Goal: Task Accomplishment & Management: Use online tool/utility

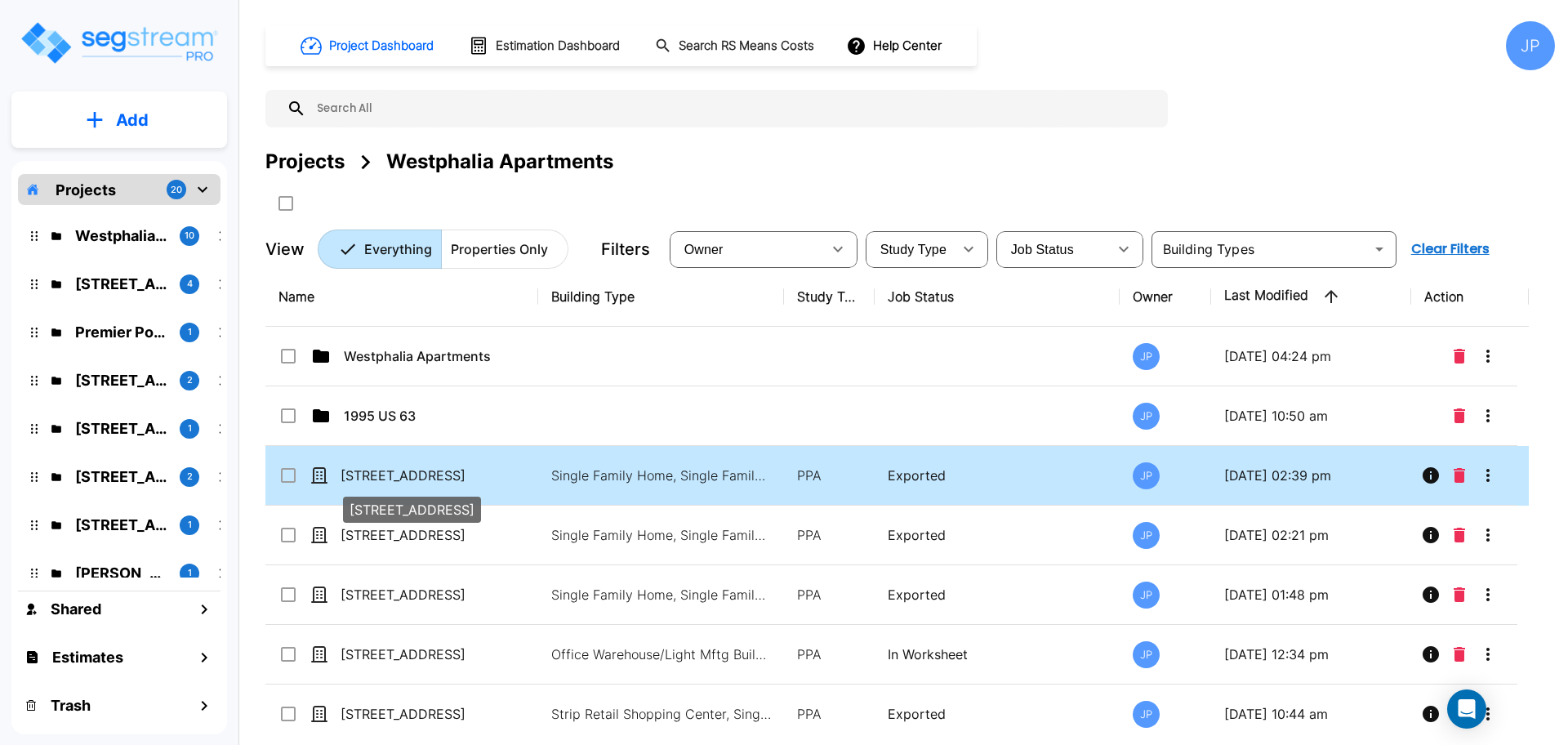
scroll to position [56, 0]
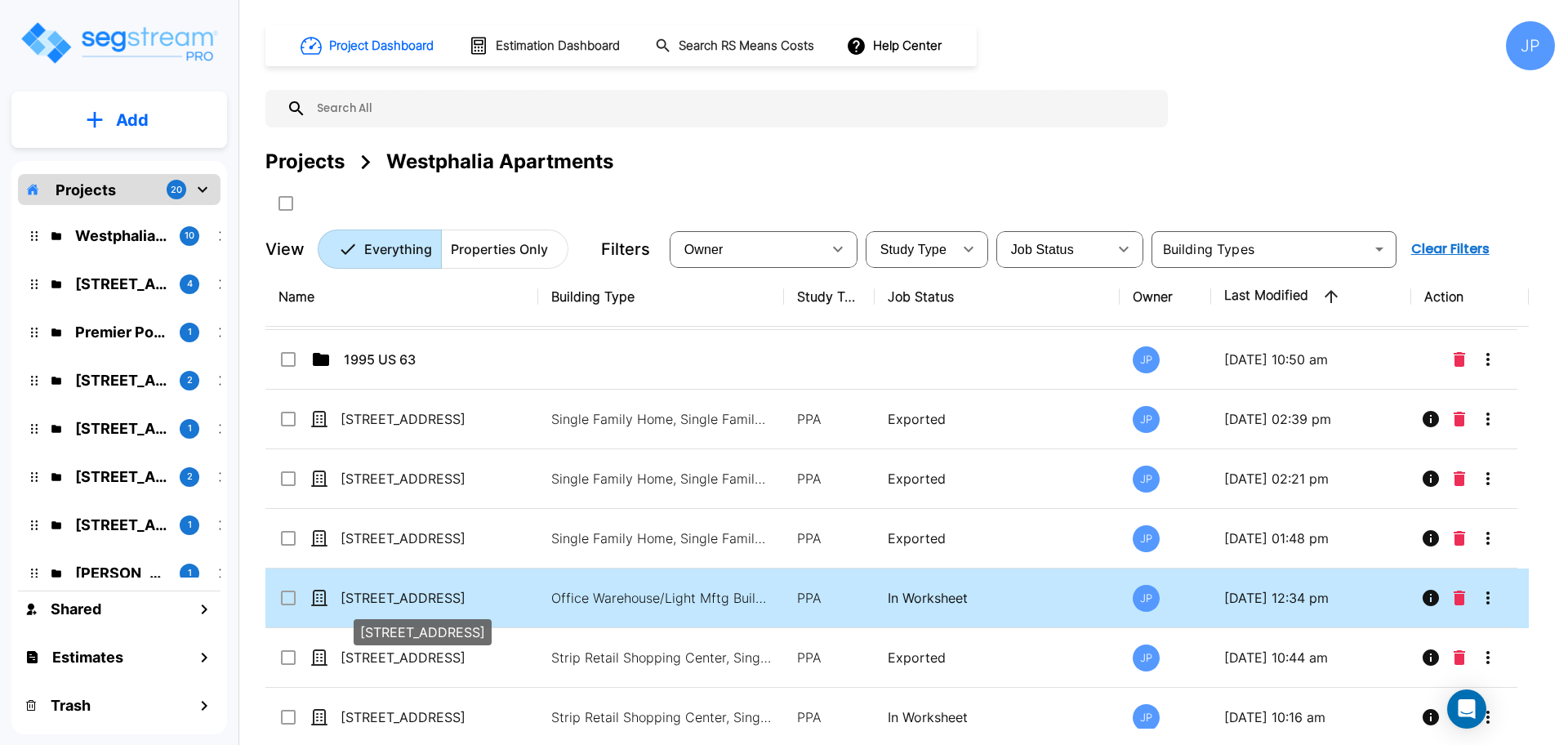
click at [434, 599] on p "[STREET_ADDRESS]" at bounding box center [422, 598] width 163 height 20
checkbox input "true"
click at [434, 599] on p "[STREET_ADDRESS]" at bounding box center [422, 598] width 163 height 20
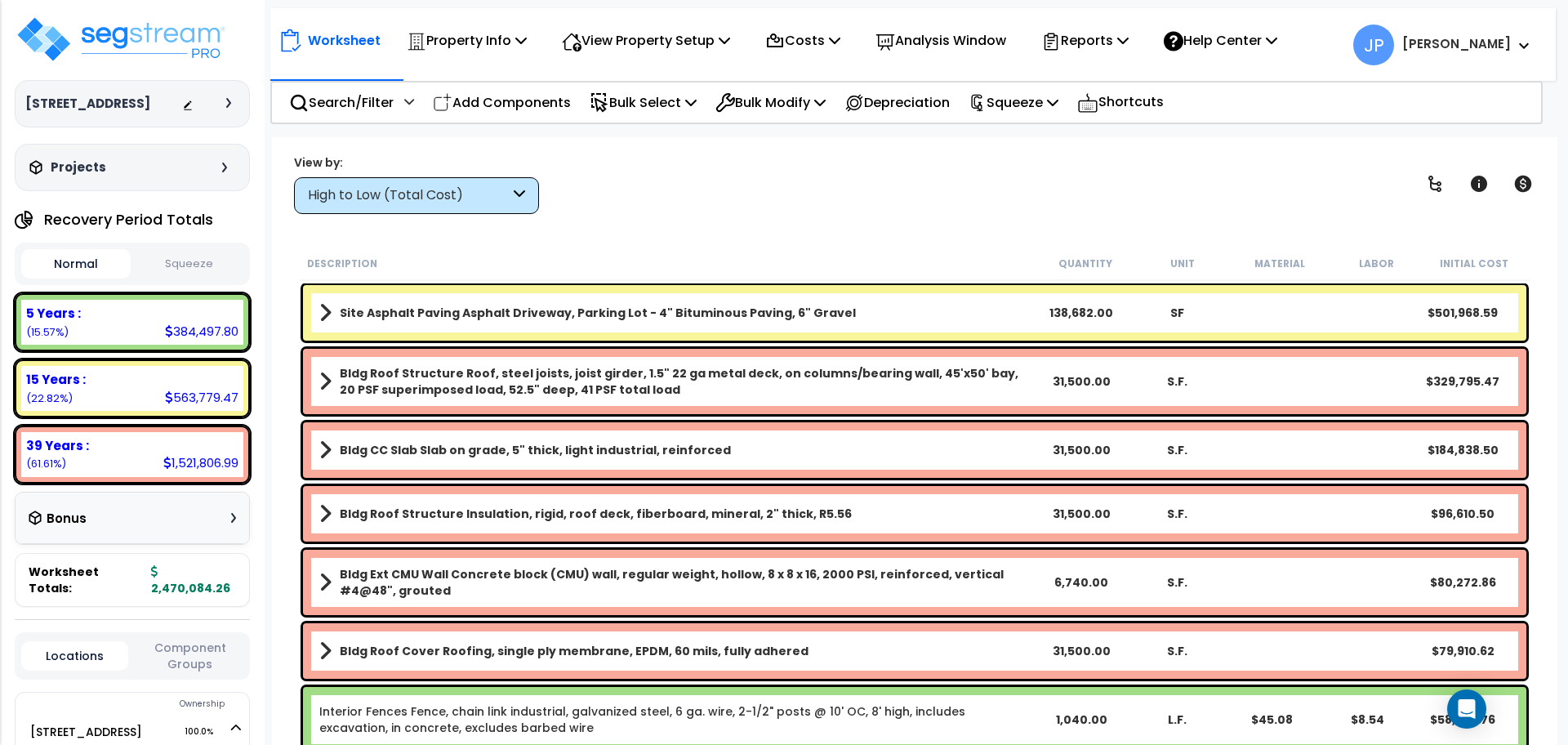
click at [453, 191] on div "High to Low (Total Cost)" at bounding box center [409, 196] width 202 height 19
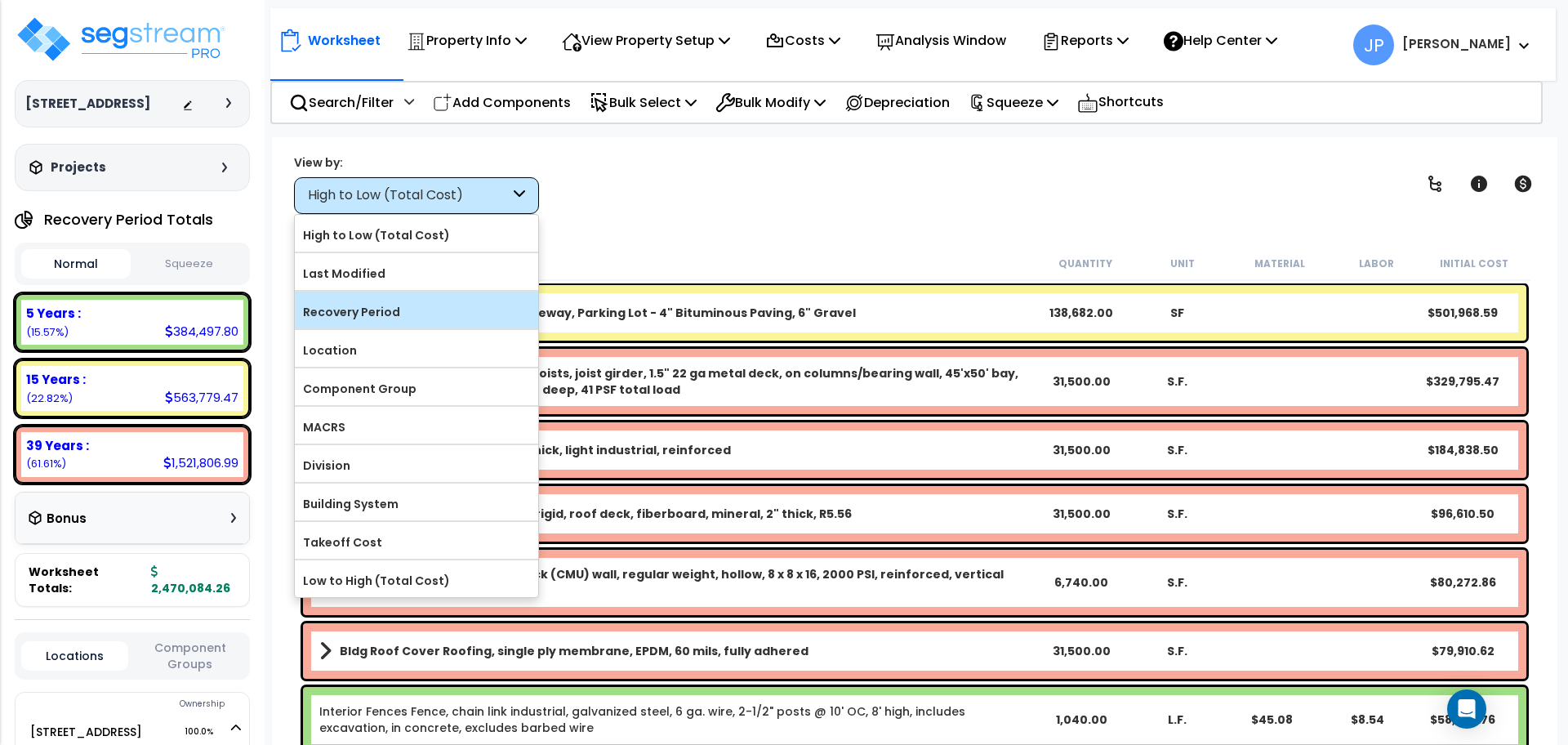
click at [411, 308] on label "Recovery Period" at bounding box center [416, 312] width 244 height 24
click at [0, 0] on input "Recovery Period" at bounding box center [0, 0] width 0 height 0
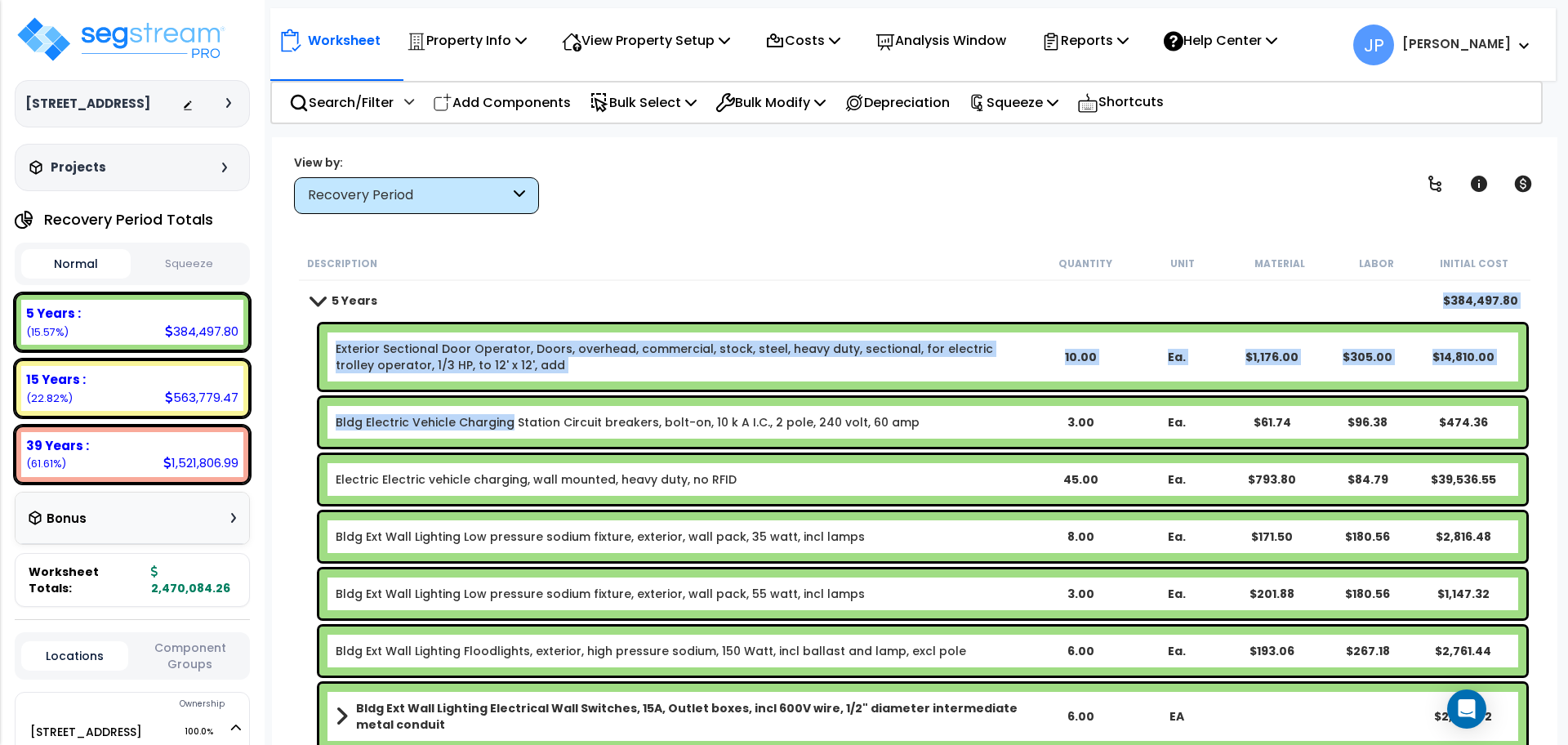
drag, startPoint x: 411, startPoint y: 308, endPoint x: 494, endPoint y: 404, distance: 126.9
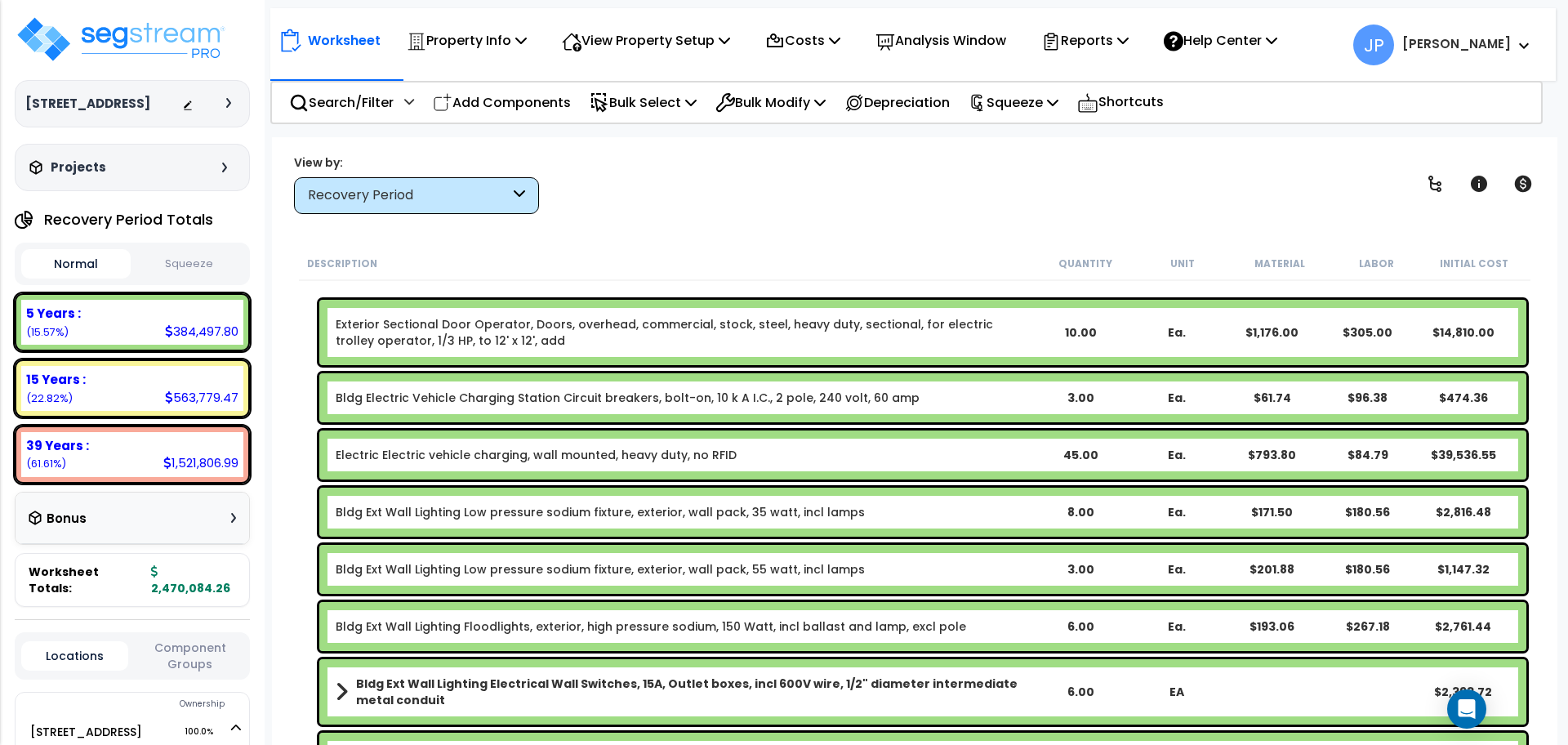
click at [657, 215] on div "Worksheet Property Info Property Setup Add Property Unit Template property Clon…" at bounding box center [915, 510] width 1286 height 745
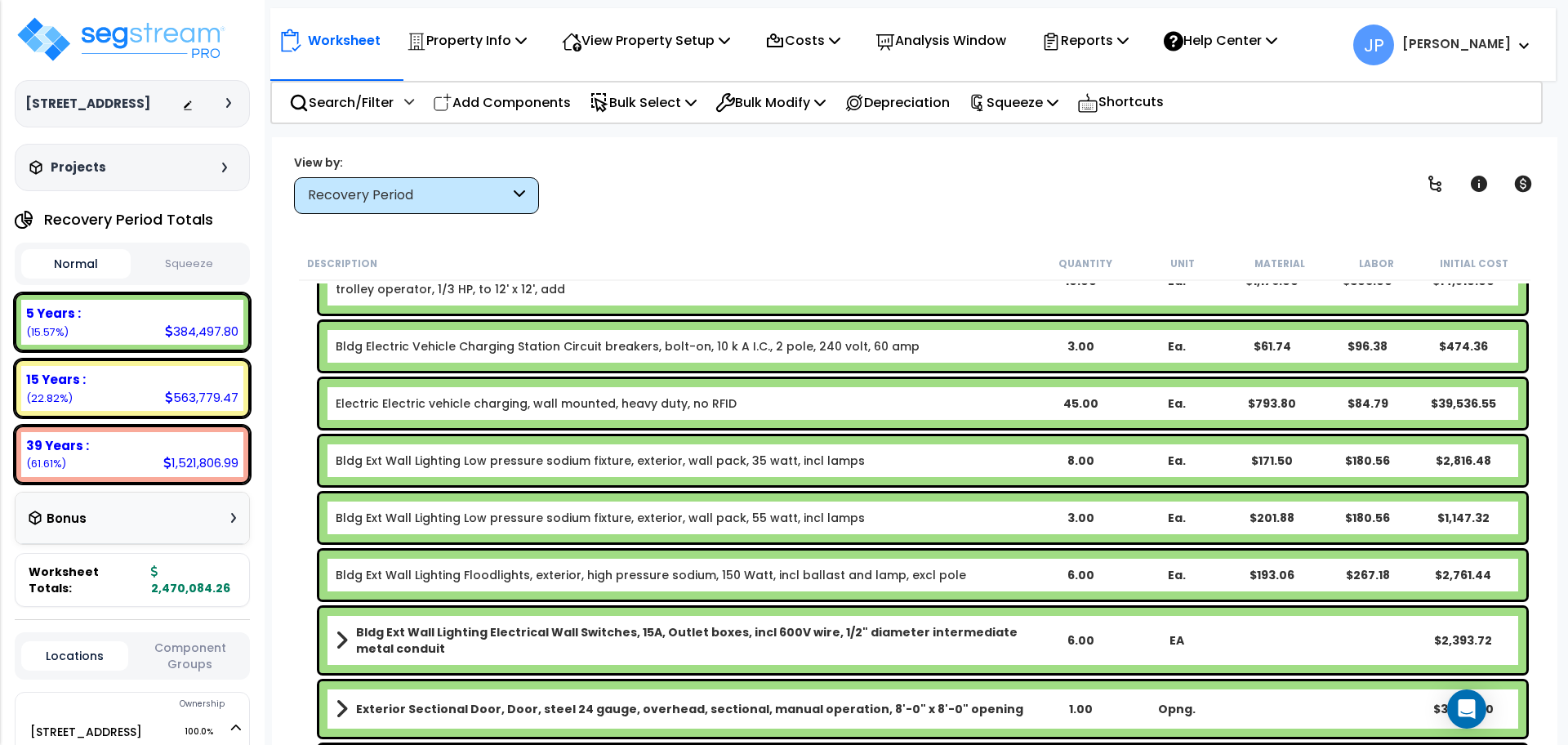
scroll to position [66, 0]
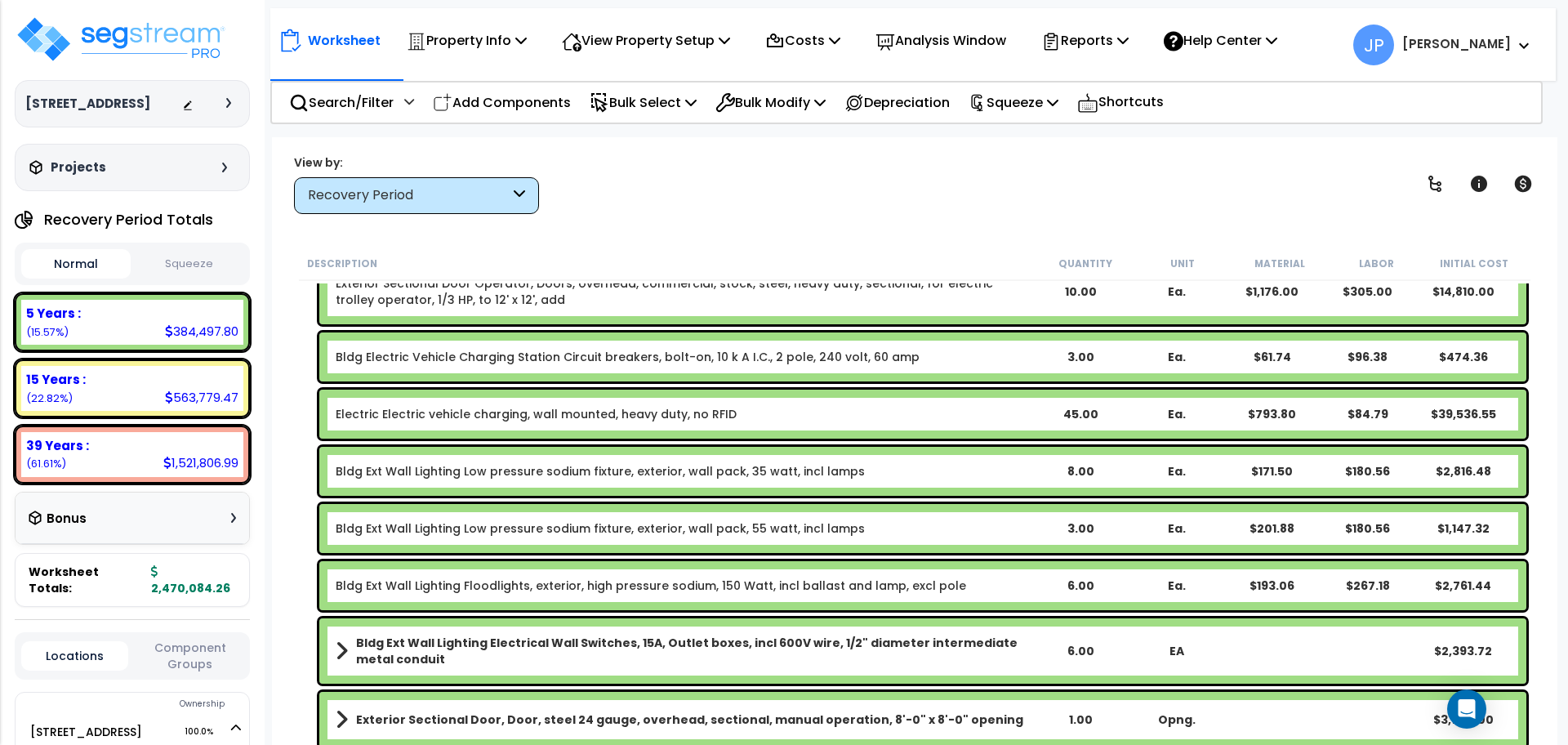
click at [672, 407] on link "Electric Electric vehicle charging, wall mounted, heavy duty, no RFID" at bounding box center [536, 414] width 401 height 16
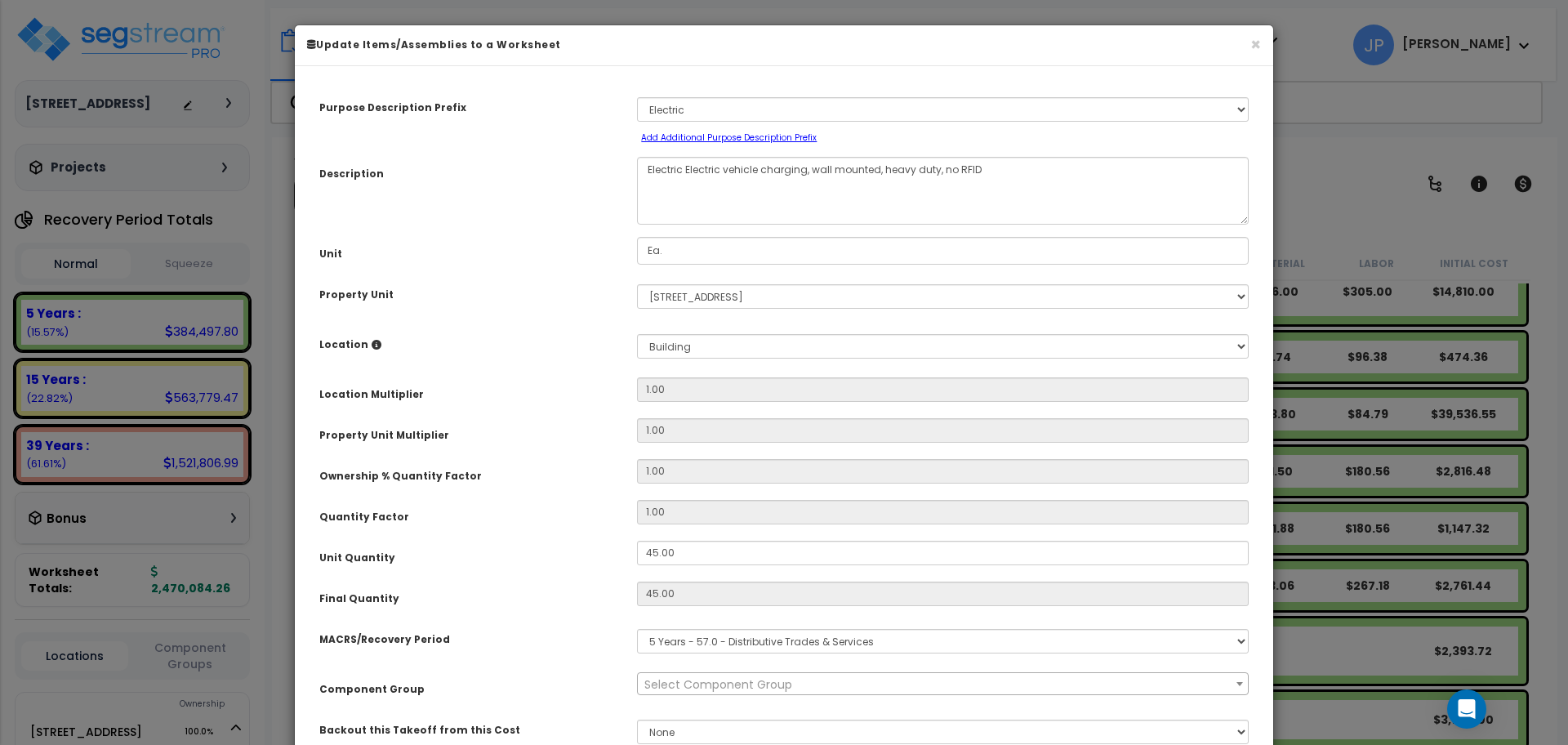
select select "35341"
click at [1255, 45] on button "×" at bounding box center [1255, 45] width 10 height 17
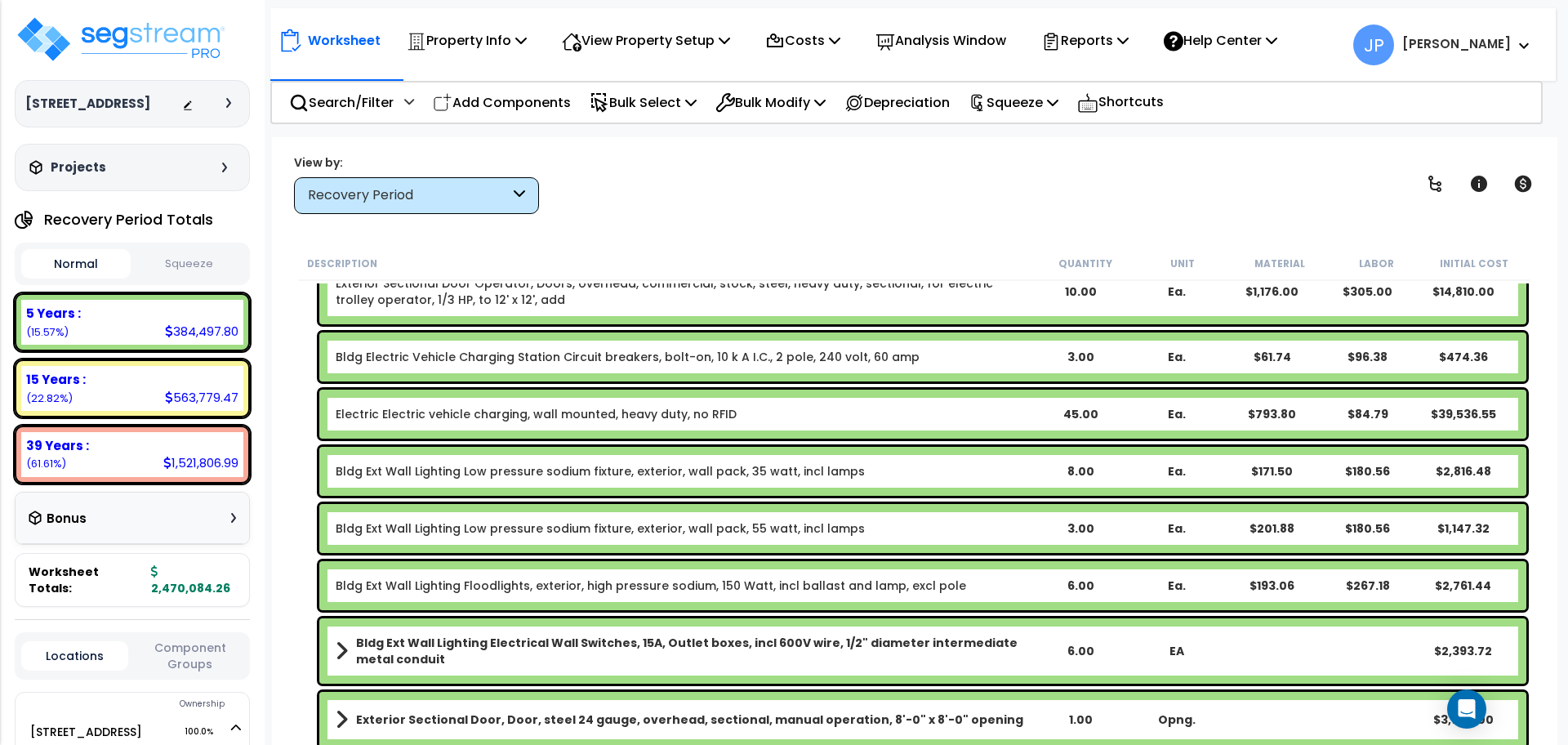
click at [583, 419] on link "Electric Electric vehicle charging, wall mounted, heavy duty, no RFID" at bounding box center [536, 414] width 401 height 16
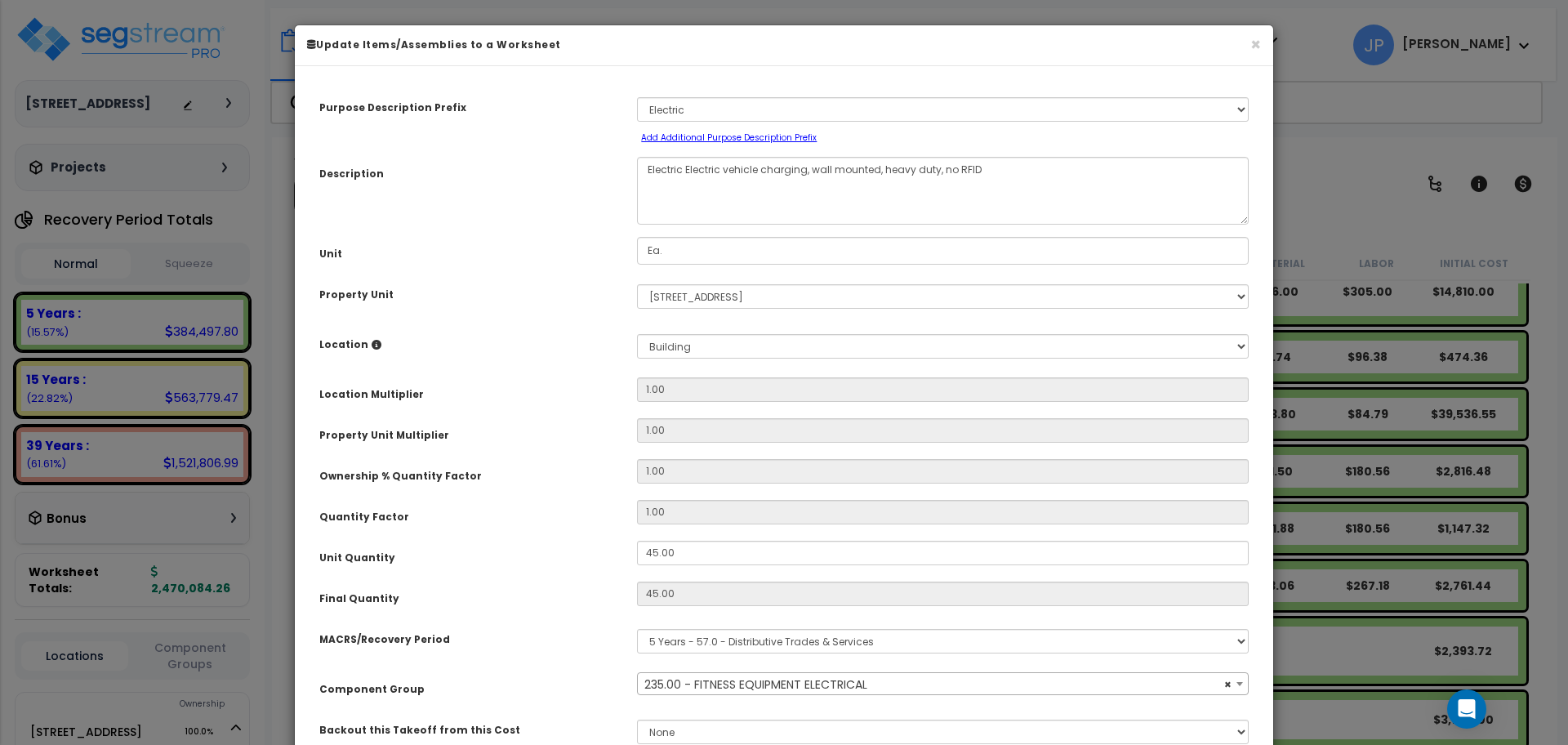
select select "35341"
drag, startPoint x: 679, startPoint y: 558, endPoint x: 552, endPoint y: 576, distance: 128.3
click at [552, 576] on div "Purpose Description Prefix Select A/V System A/V System Equipment A/V System Eq…" at bounding box center [784, 427] width 954 height 697
type input "2"
type input "45"
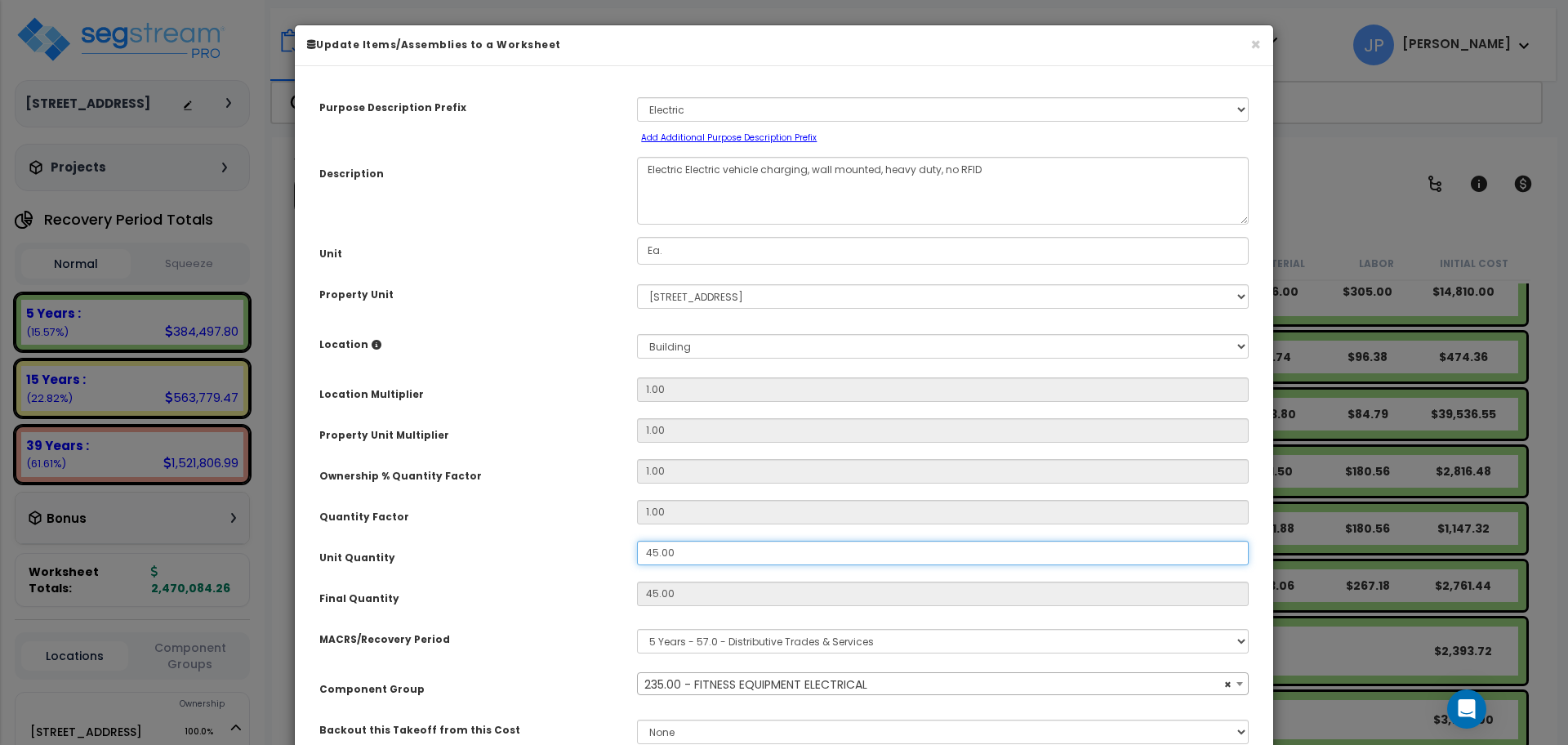
type input "$39,536.55"
type input "2"
type input "$1,757.18"
type input "22"
type input "$1,757.18"
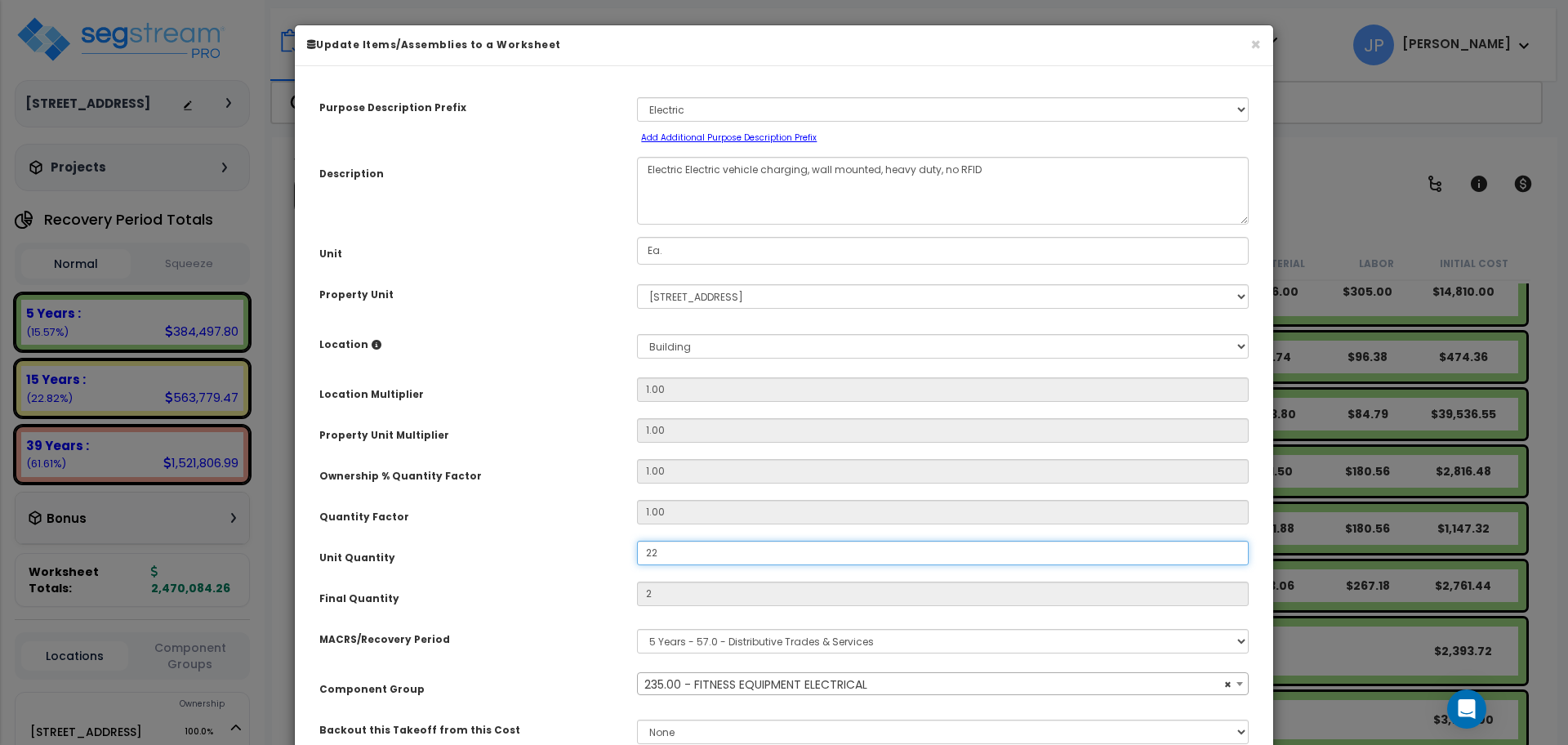
type input "22"
type input "$19,328.98"
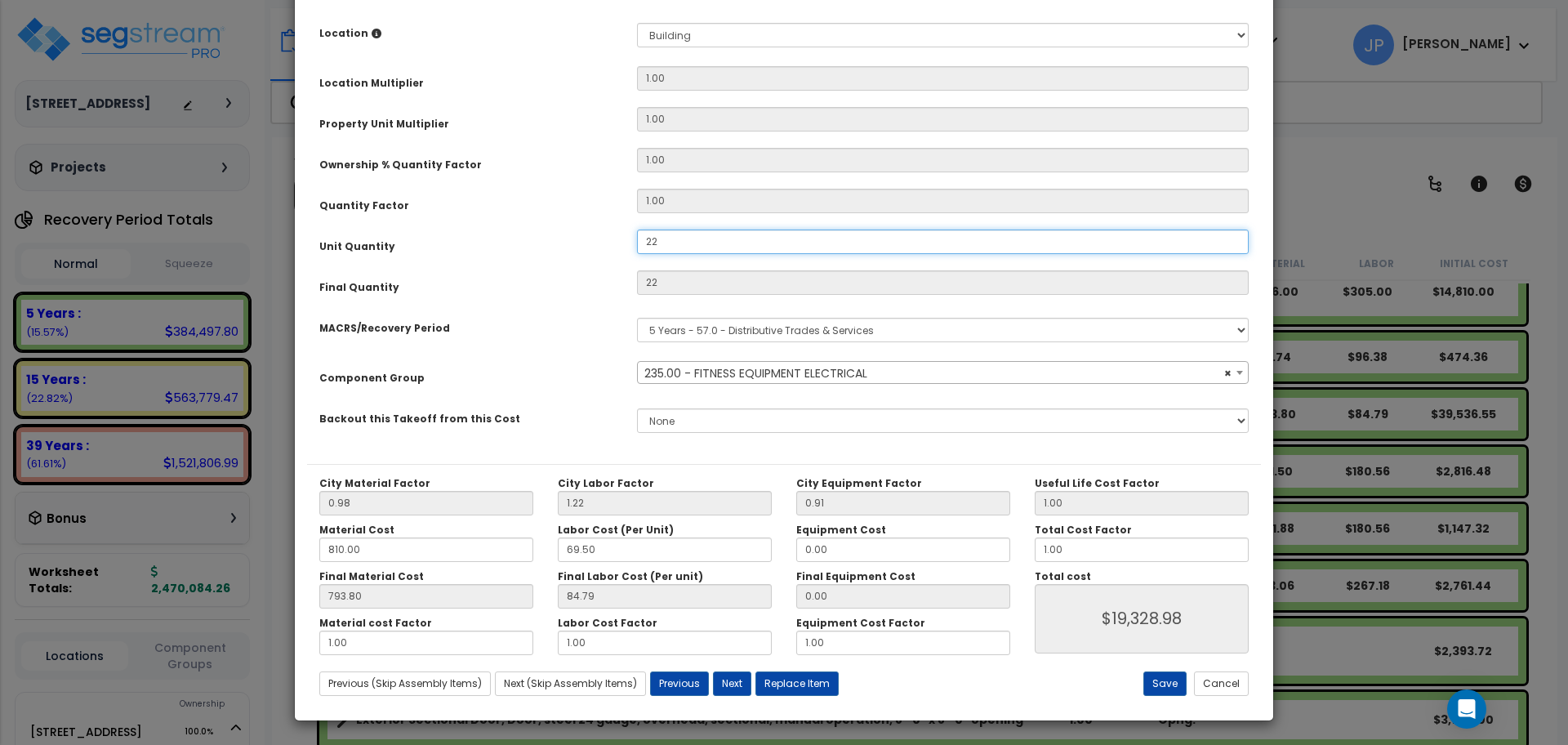
scroll to position [312, 0]
click at [1170, 679] on button "Save" at bounding box center [1165, 683] width 43 height 24
type input "22.00"
type input "19328.98"
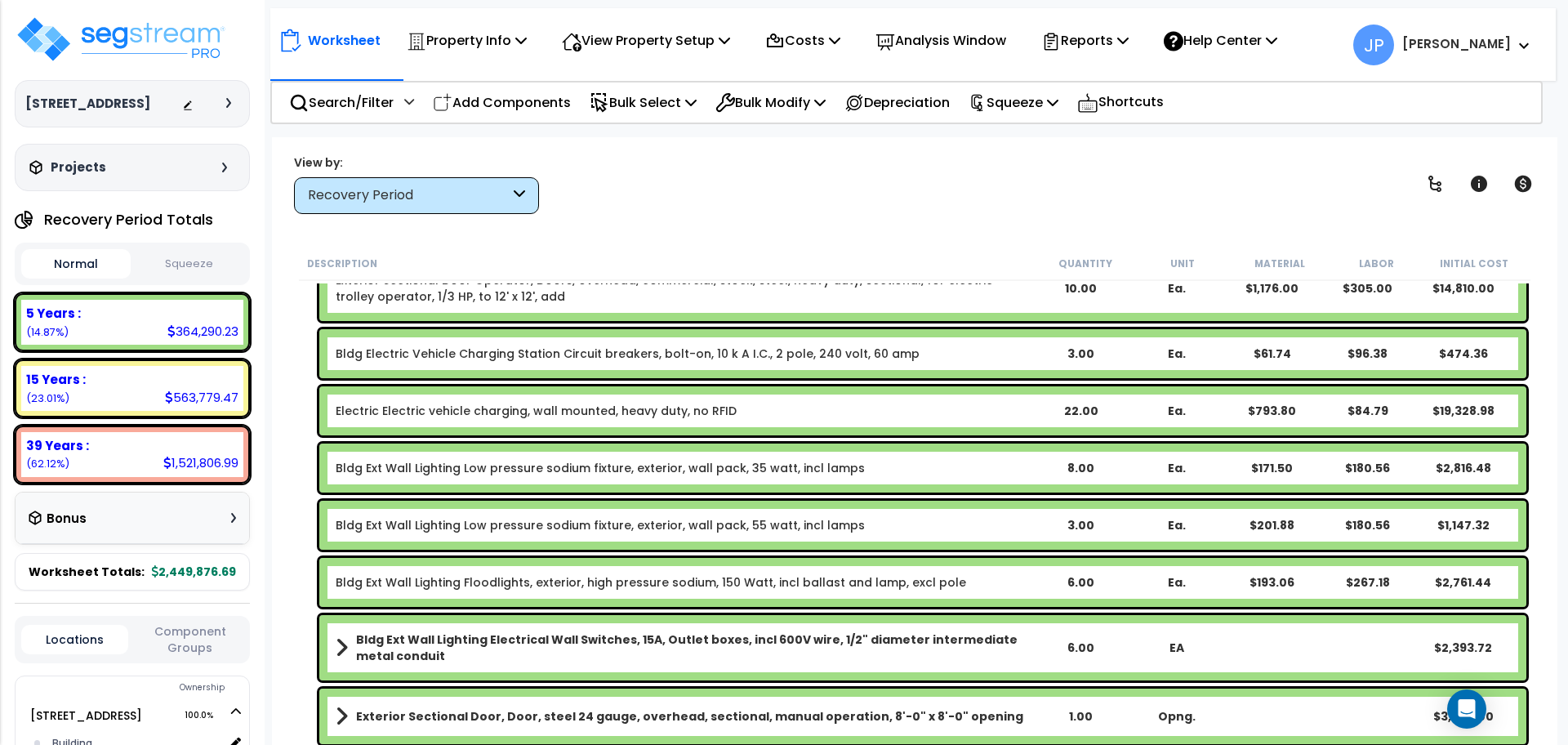
scroll to position [101, 0]
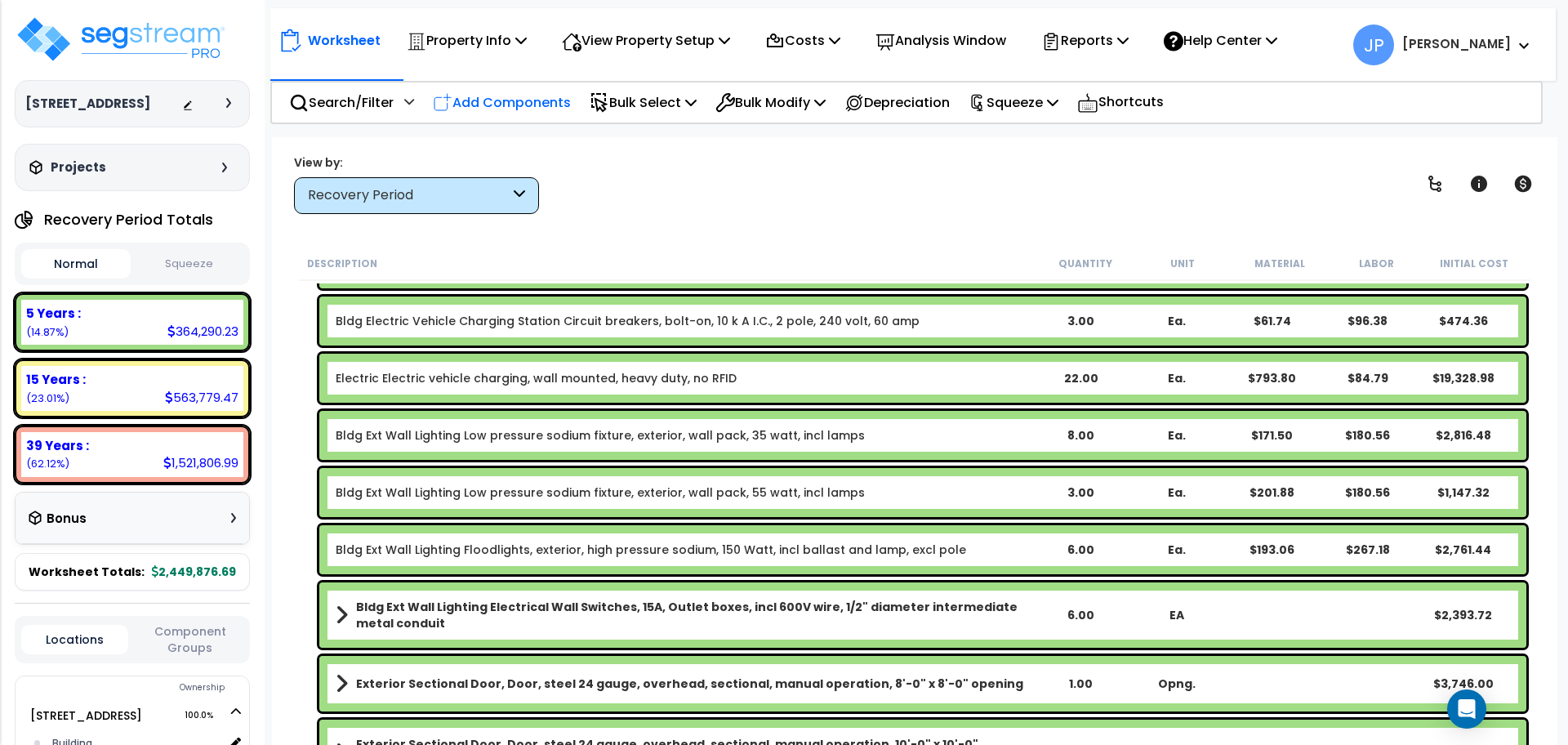
click at [524, 101] on p "Add Components" at bounding box center [502, 103] width 138 height 22
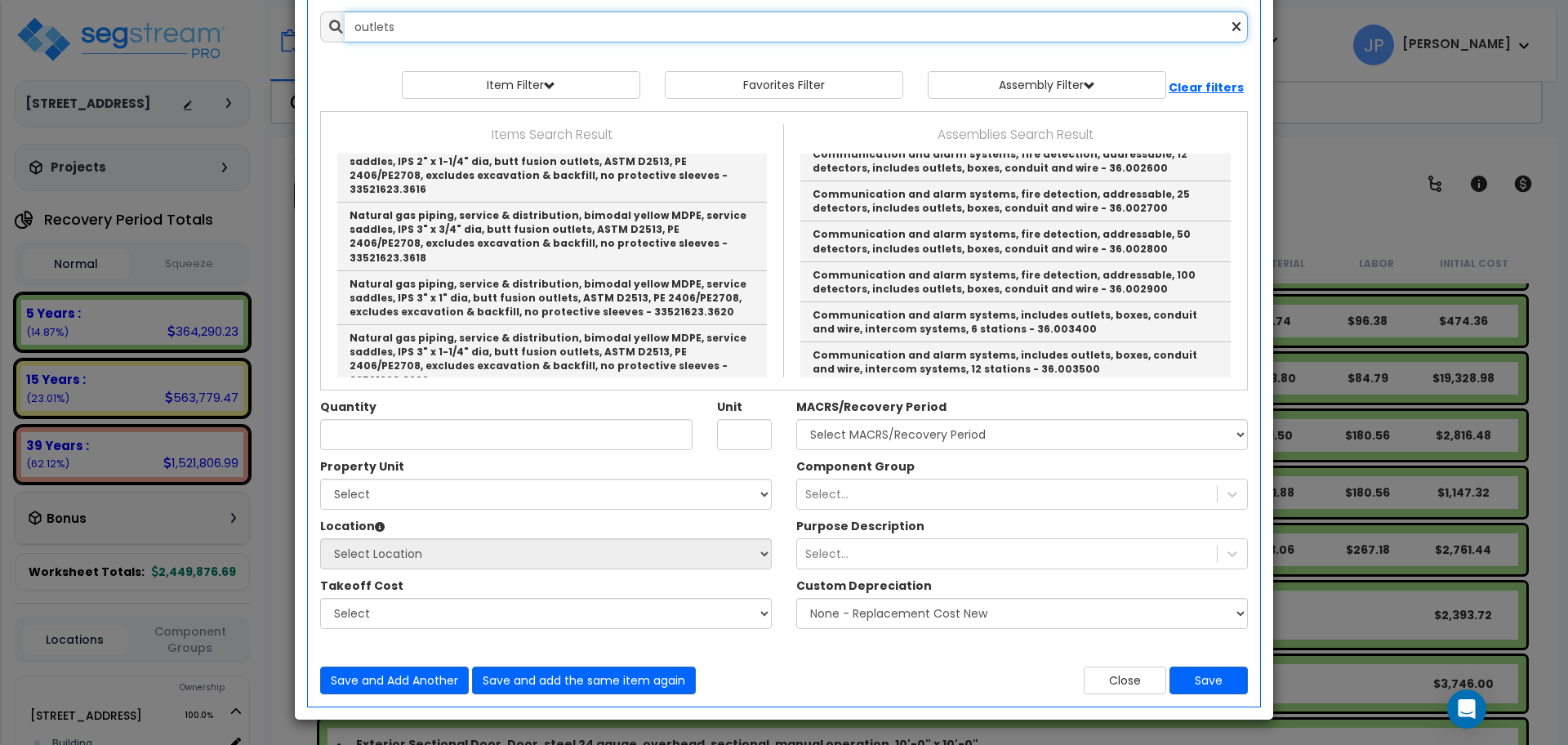
scroll to position [0, 0]
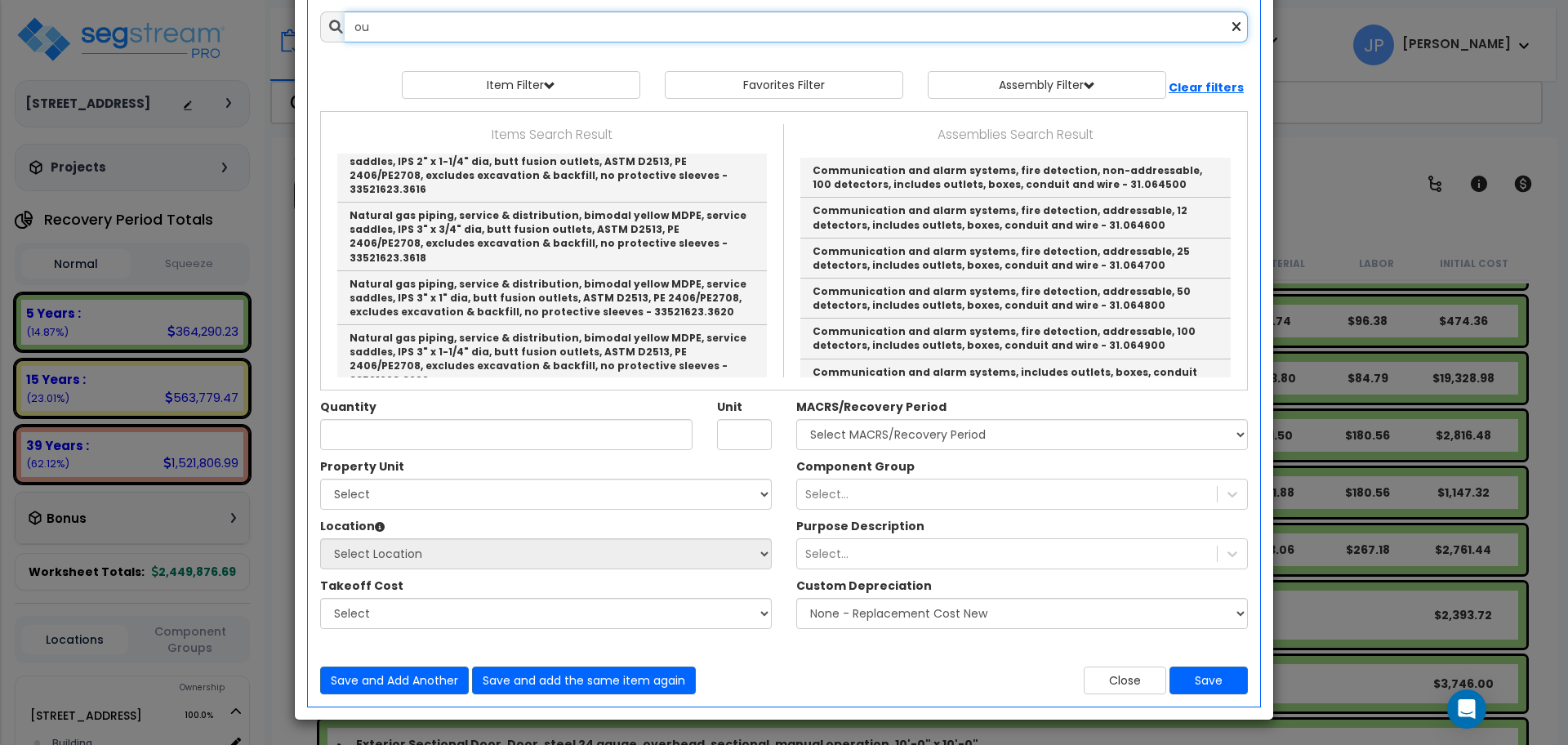
type input "o"
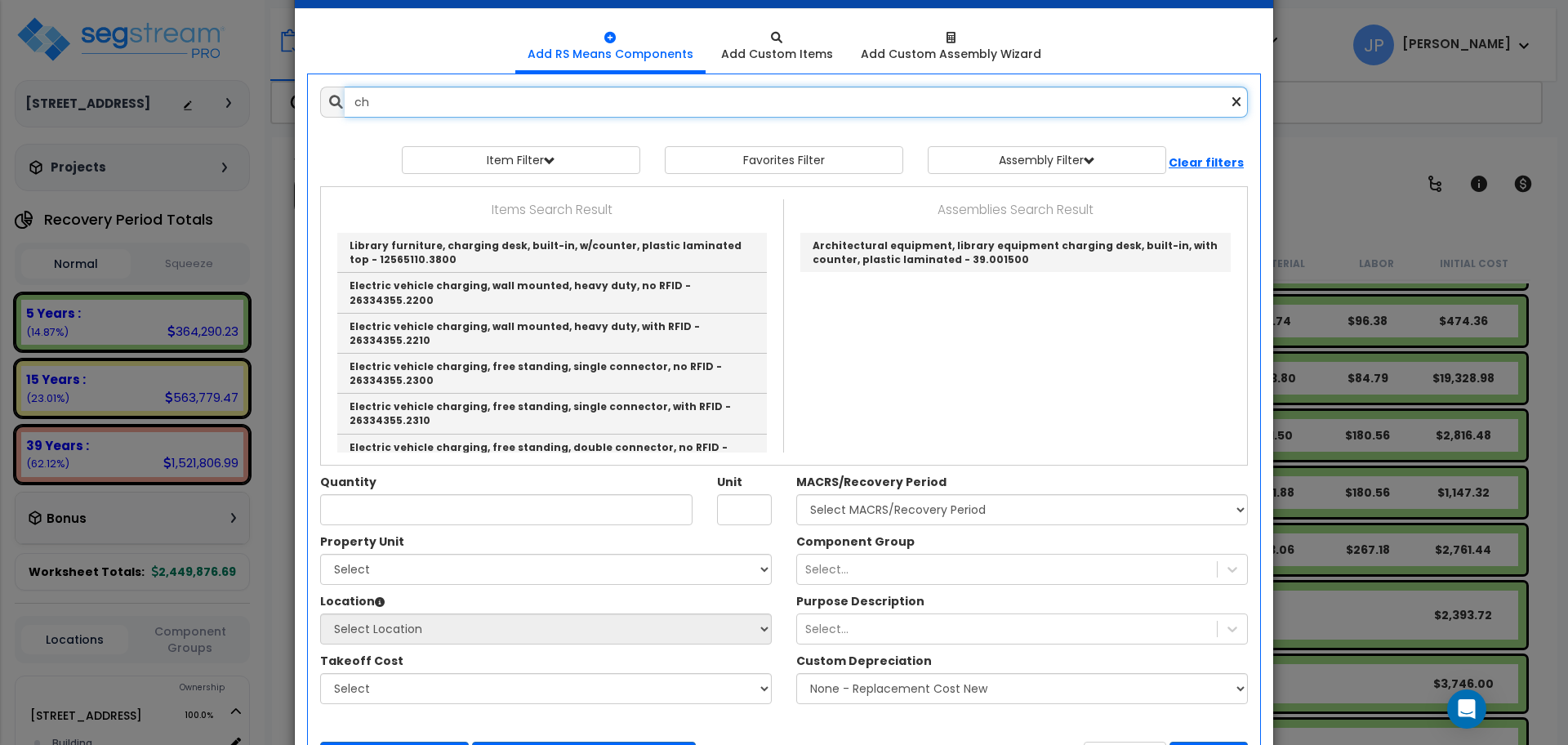
type input "c"
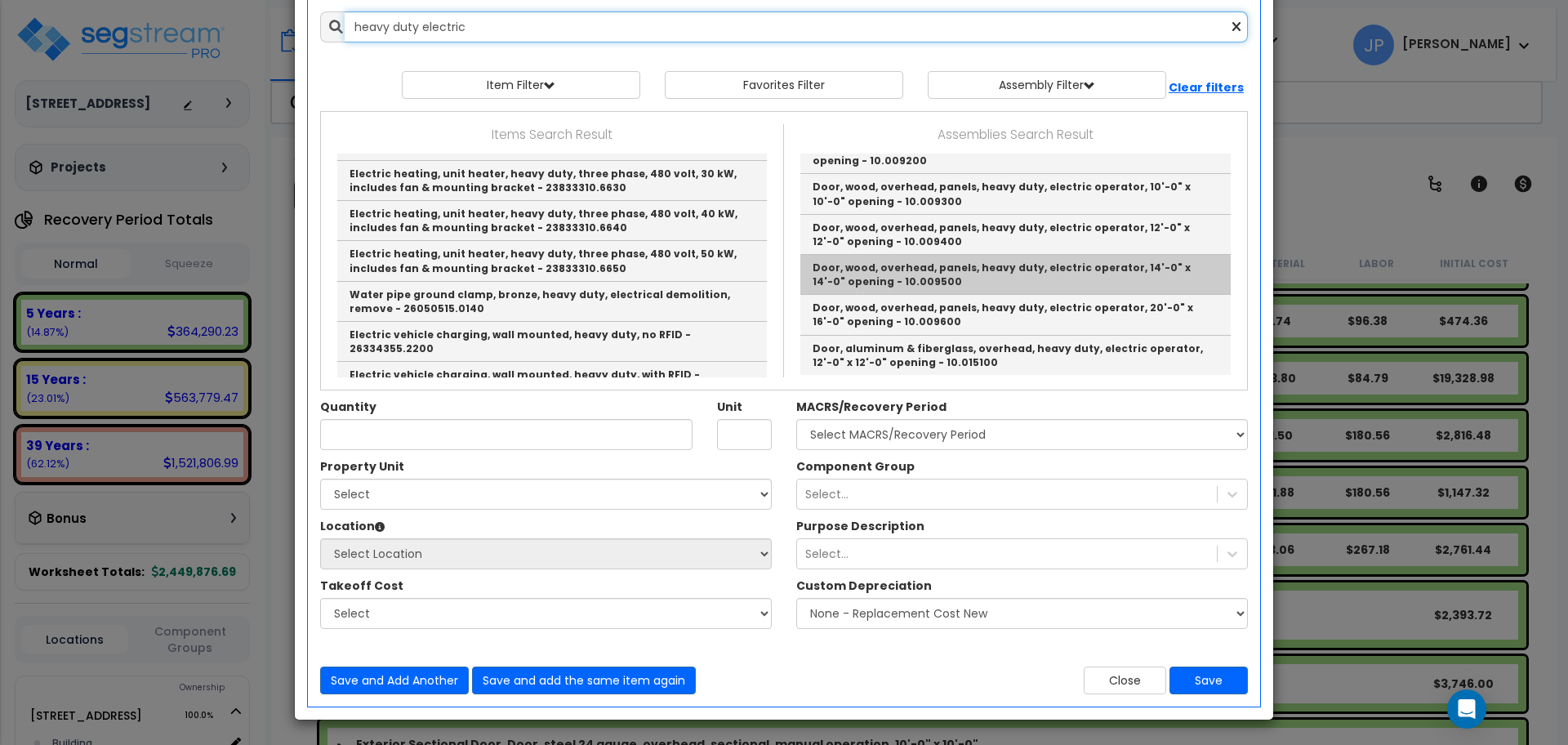
scroll to position [25, 0]
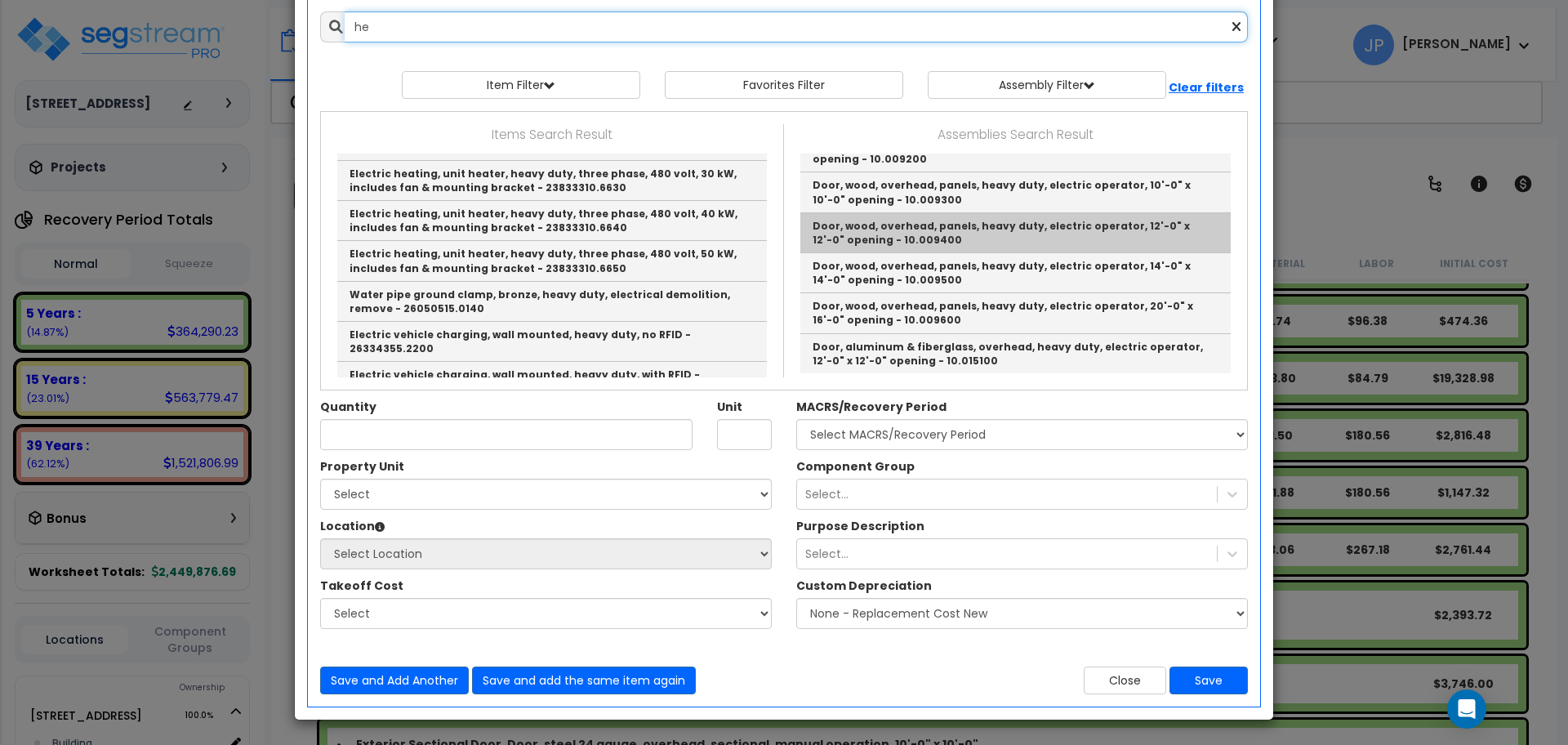
type input "h"
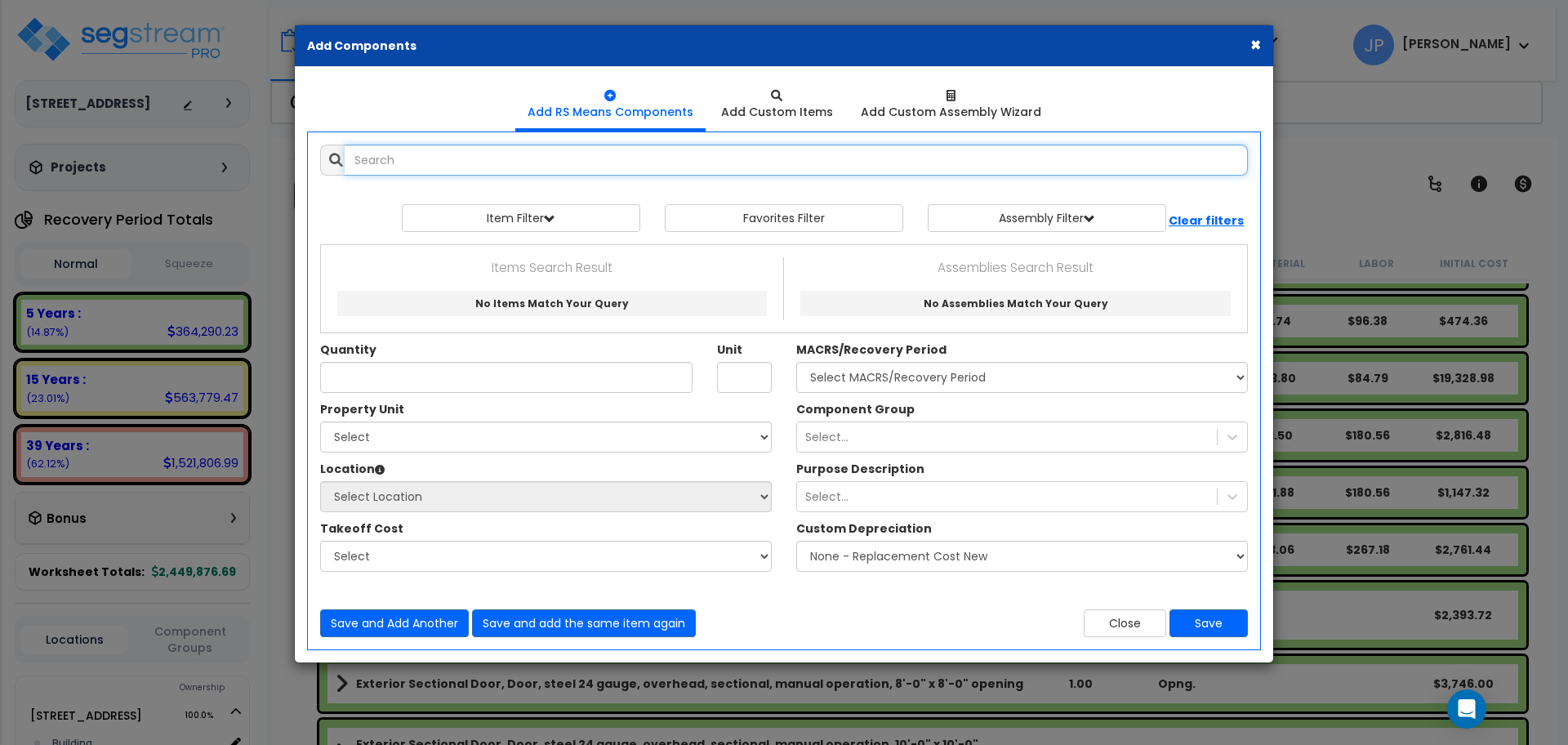
scroll to position [0, 0]
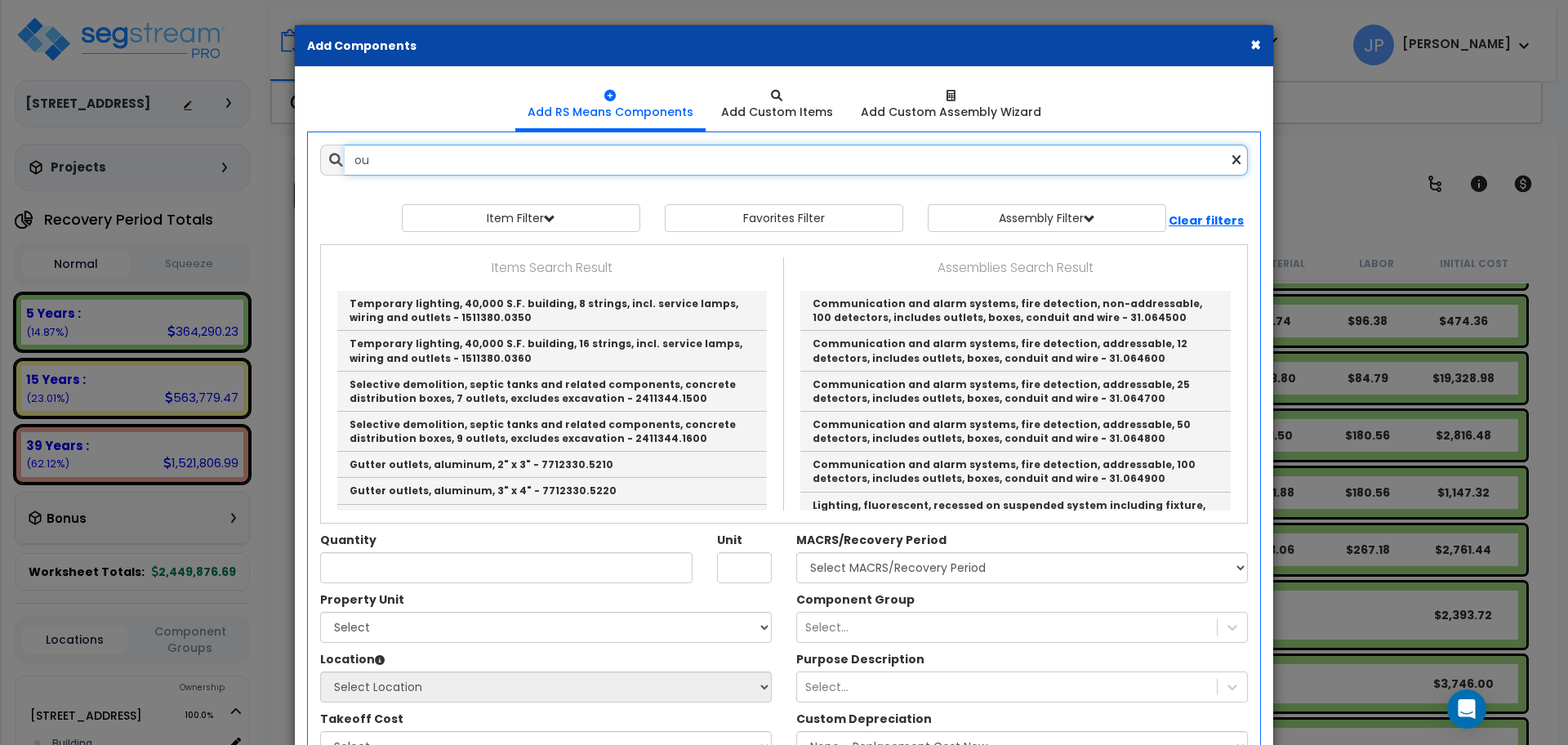
type input "o"
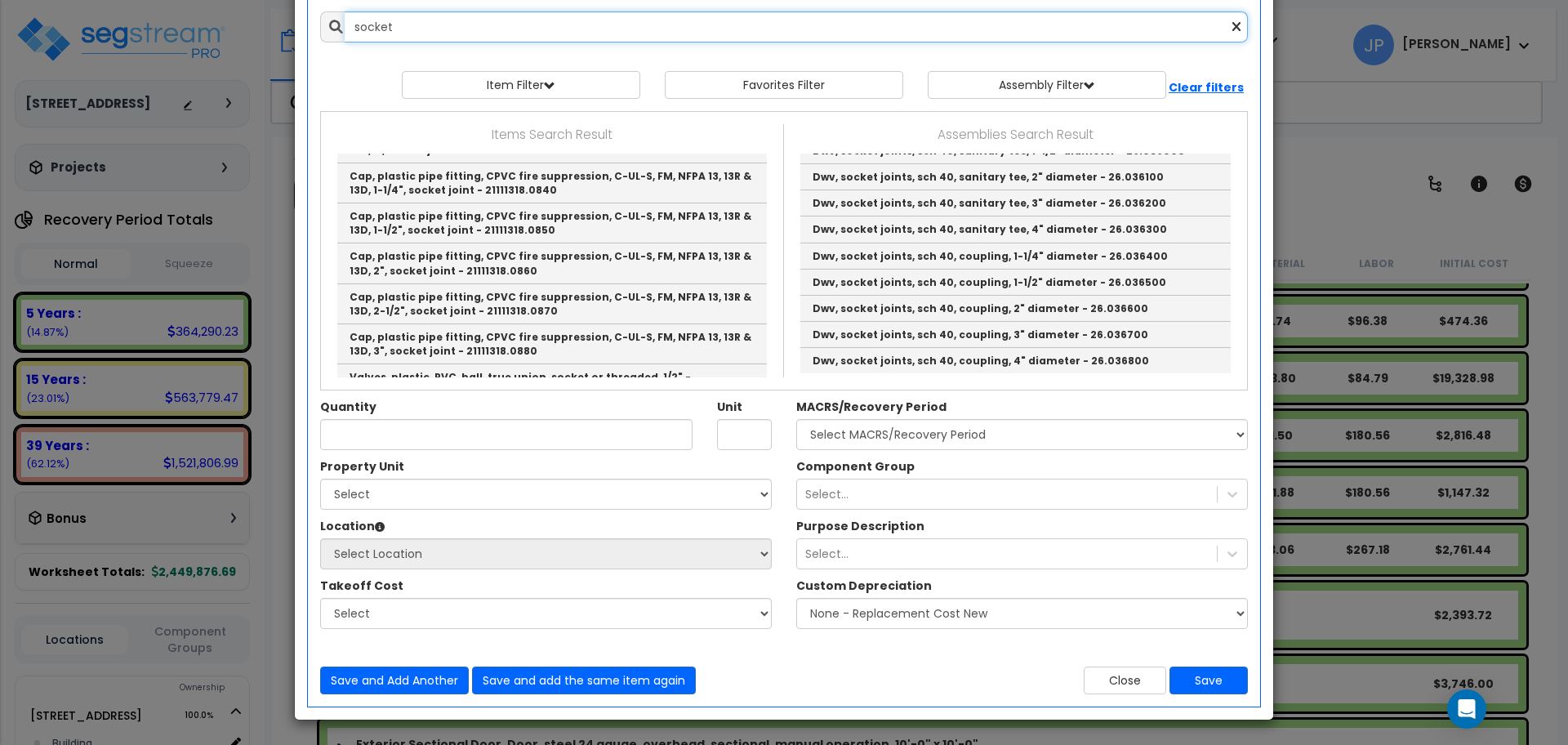
scroll to position [3320, 0]
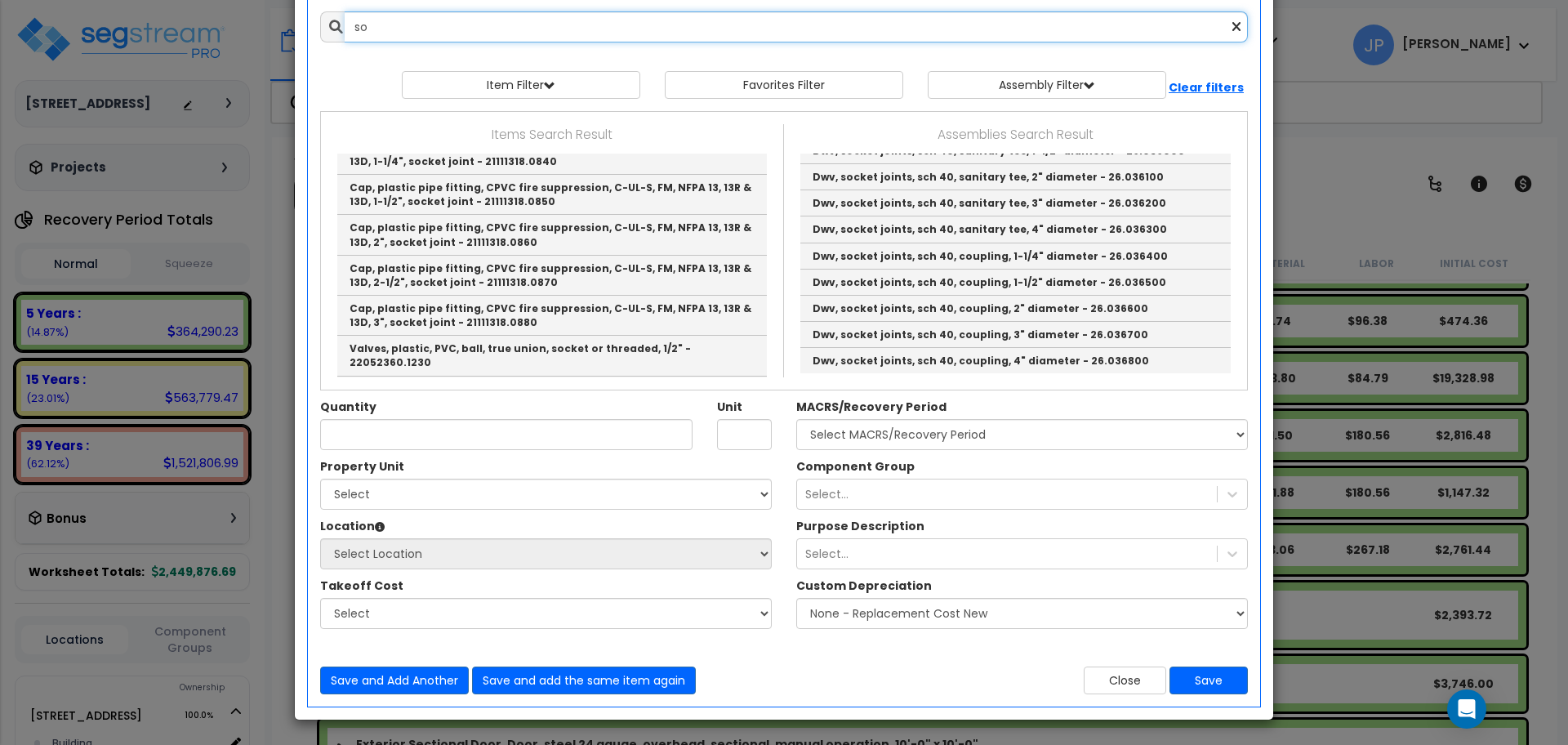
type input "s"
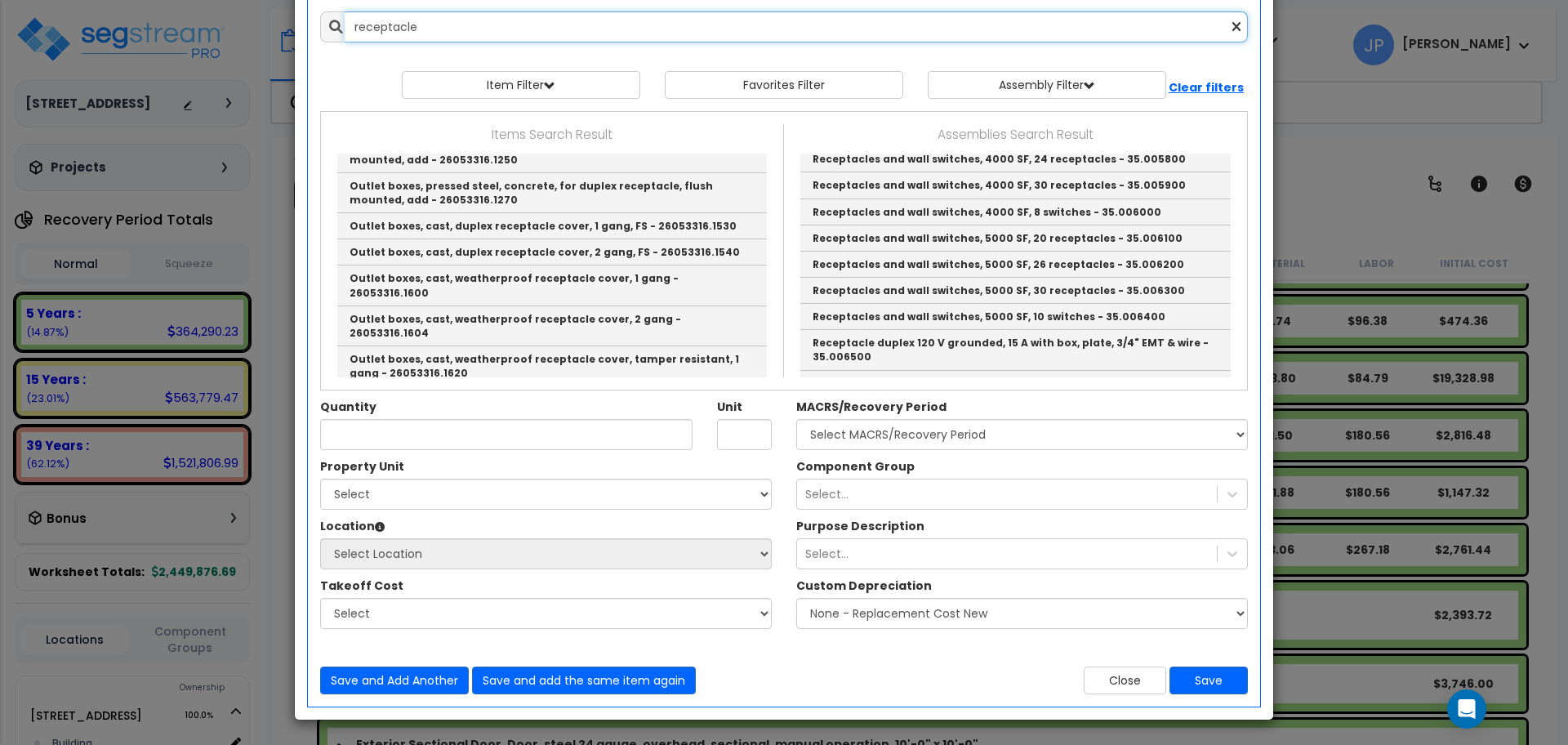
scroll to position [3240, 0]
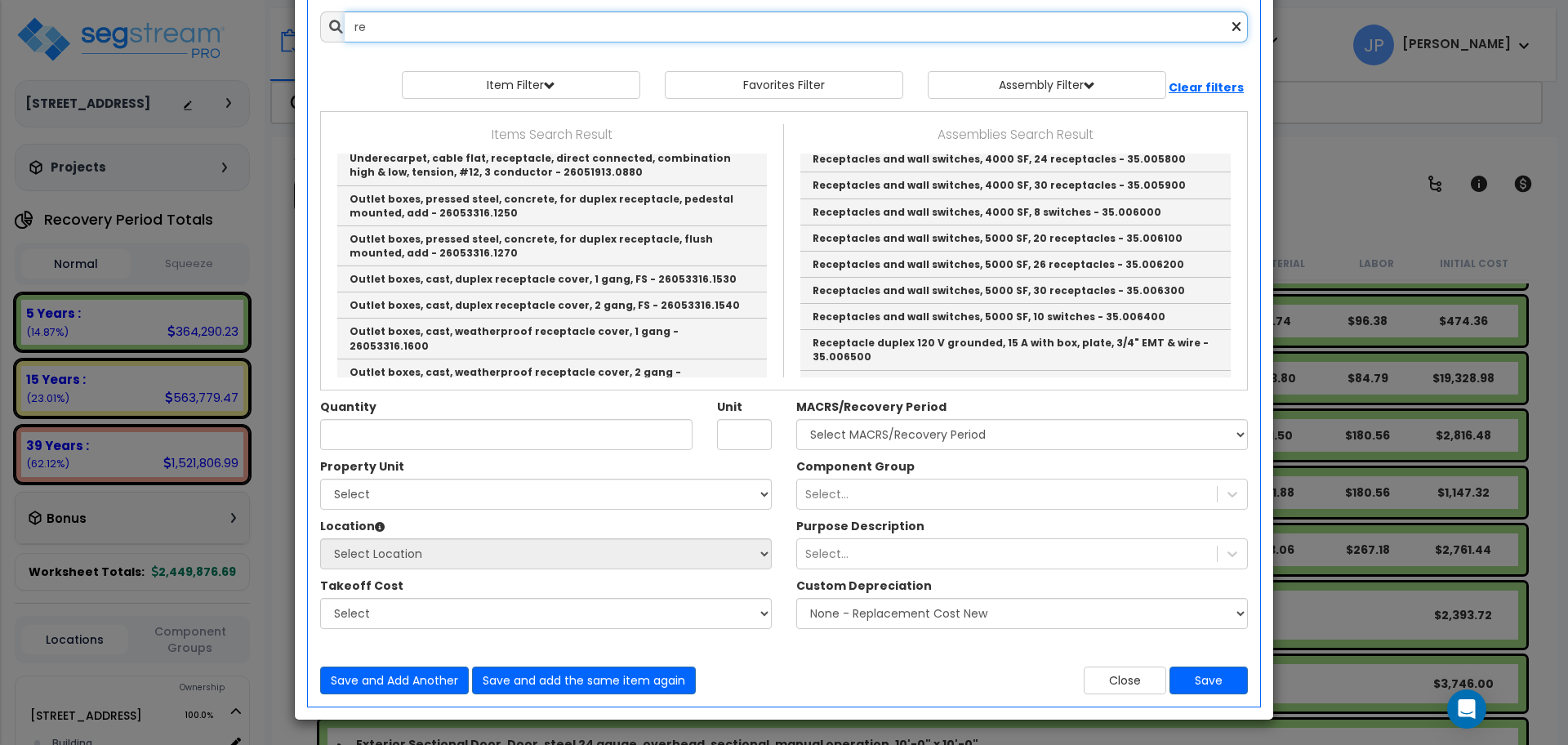
type input "r"
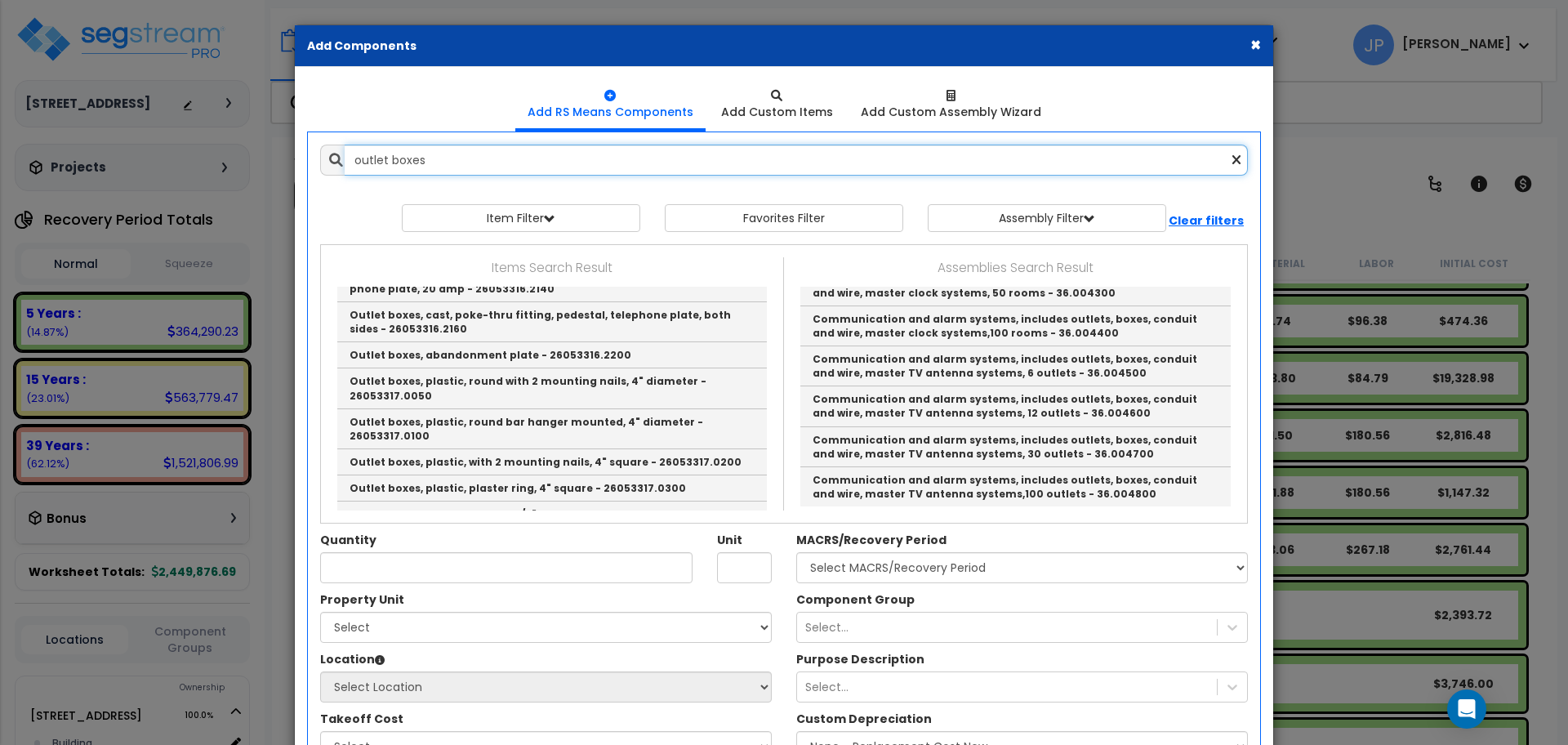
scroll to position [2802, 0]
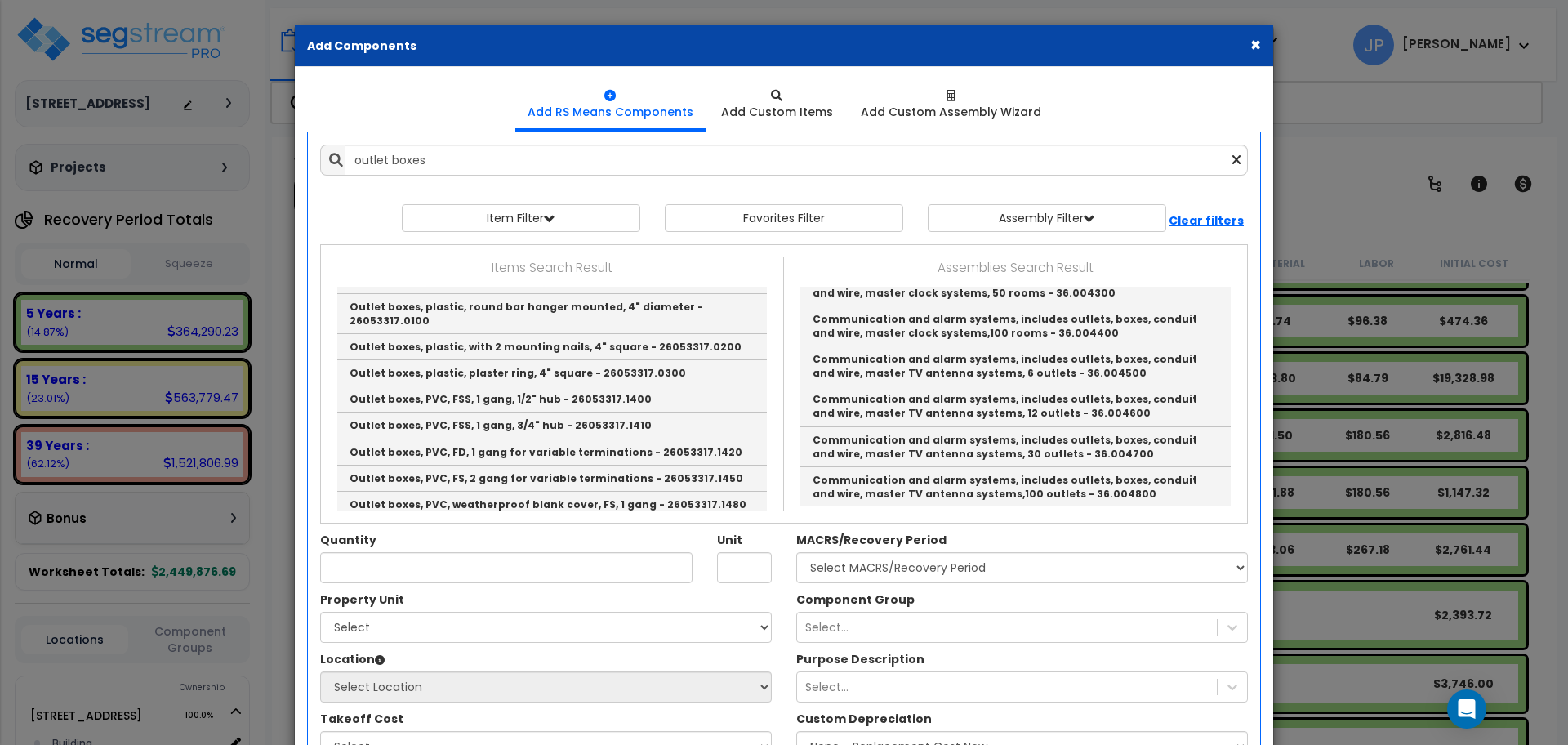
click at [493, 637] on link "Outlet boxes, PVC, weatherproof duplex receptacle cover, FS, 2 gang - 26053317.…" at bounding box center [551, 657] width 429 height 40
type input "Outlet boxes, PVC, weatherproof duplex receptacle cover, FS, 2 gang - 26053317.…"
type input "Ea."
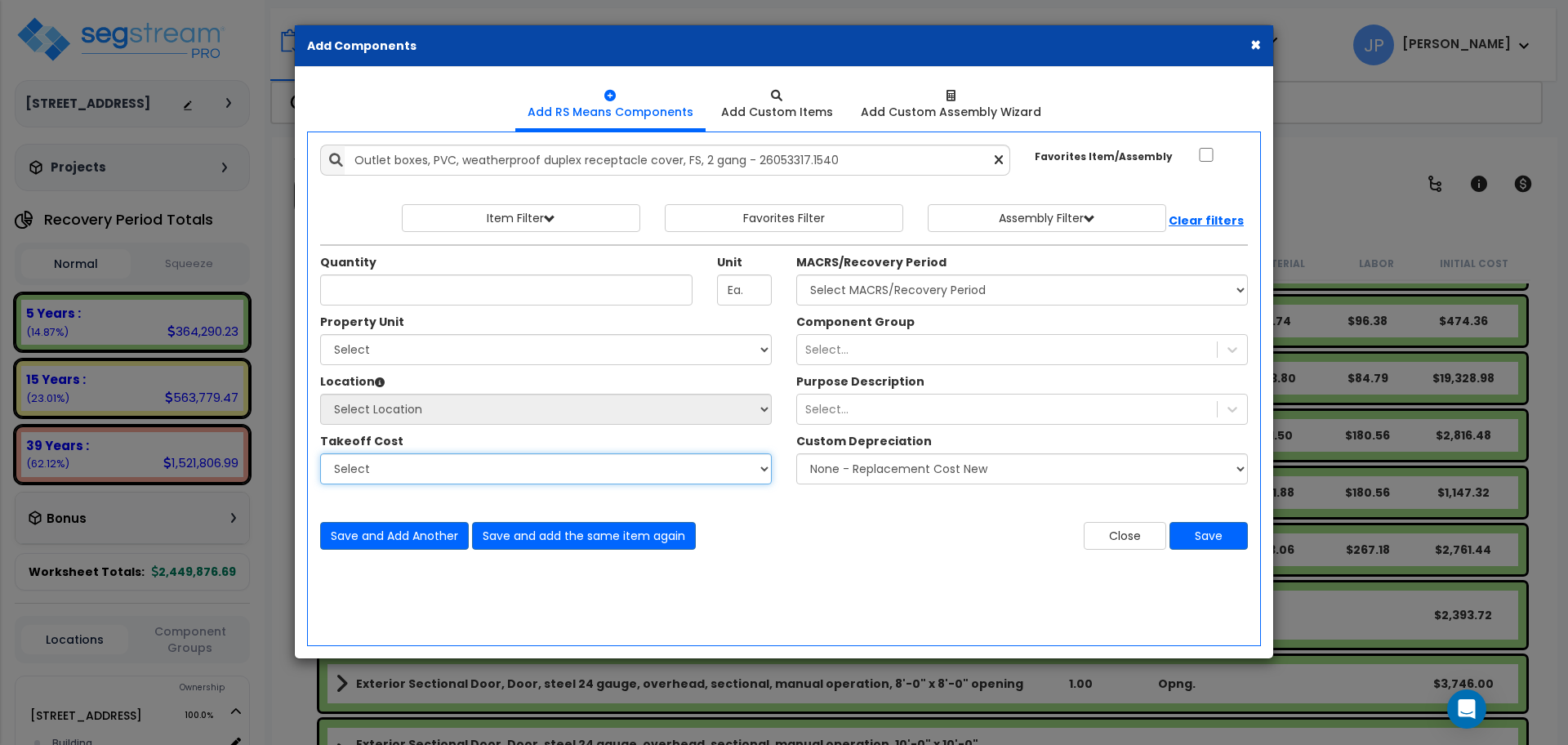
click at [493, 454] on select "Select" at bounding box center [546, 469] width 452 height 31
click at [462, 300] on input "Unit Quantity" at bounding box center [506, 290] width 372 height 31
type input "45"
click at [476, 351] on select "Select 955 Broadway Road Site Improvements" at bounding box center [546, 350] width 452 height 31
select select "164952"
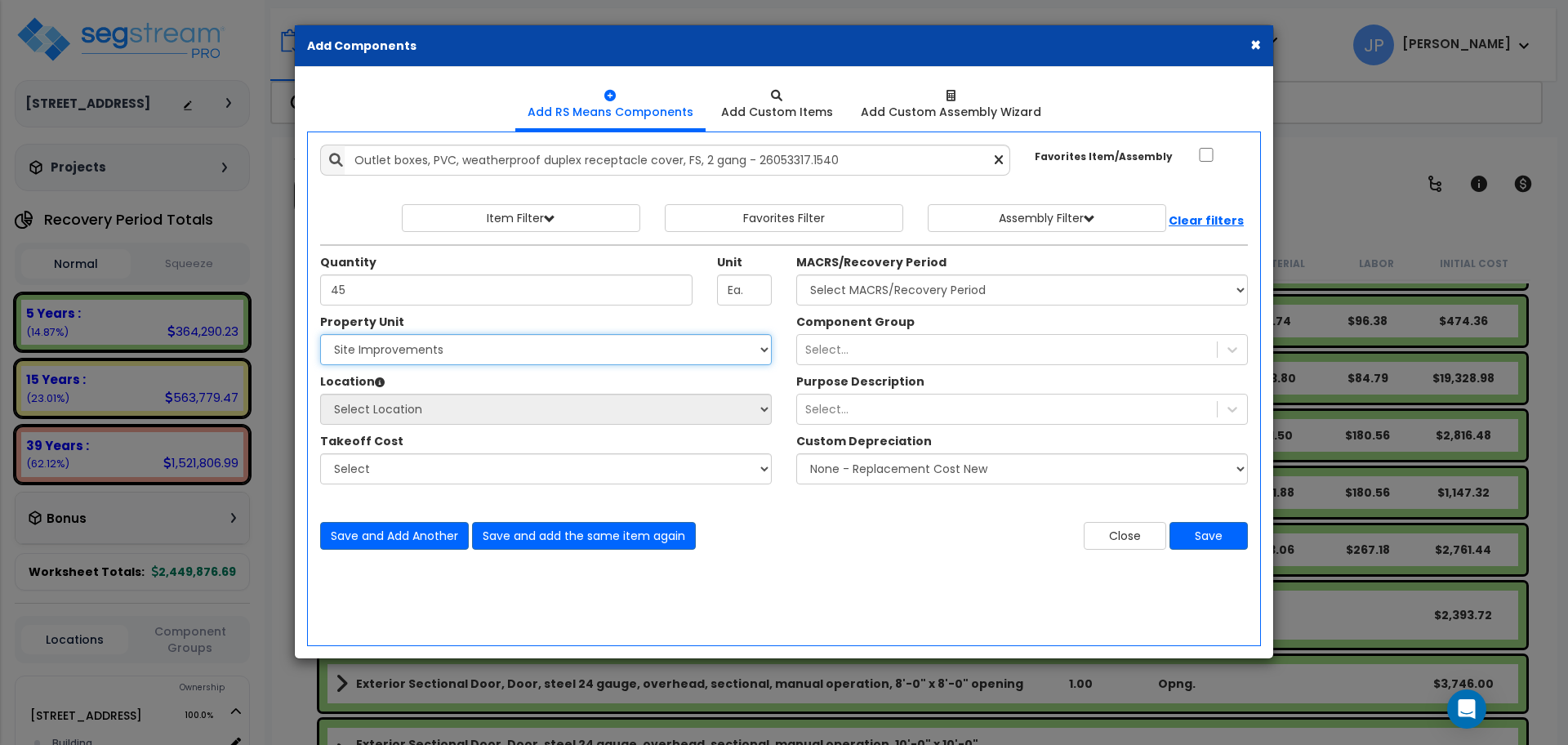
click at [321, 334] on select "Select 955 Broadway Road Site Improvements" at bounding box center [546, 350] width 452 height 31
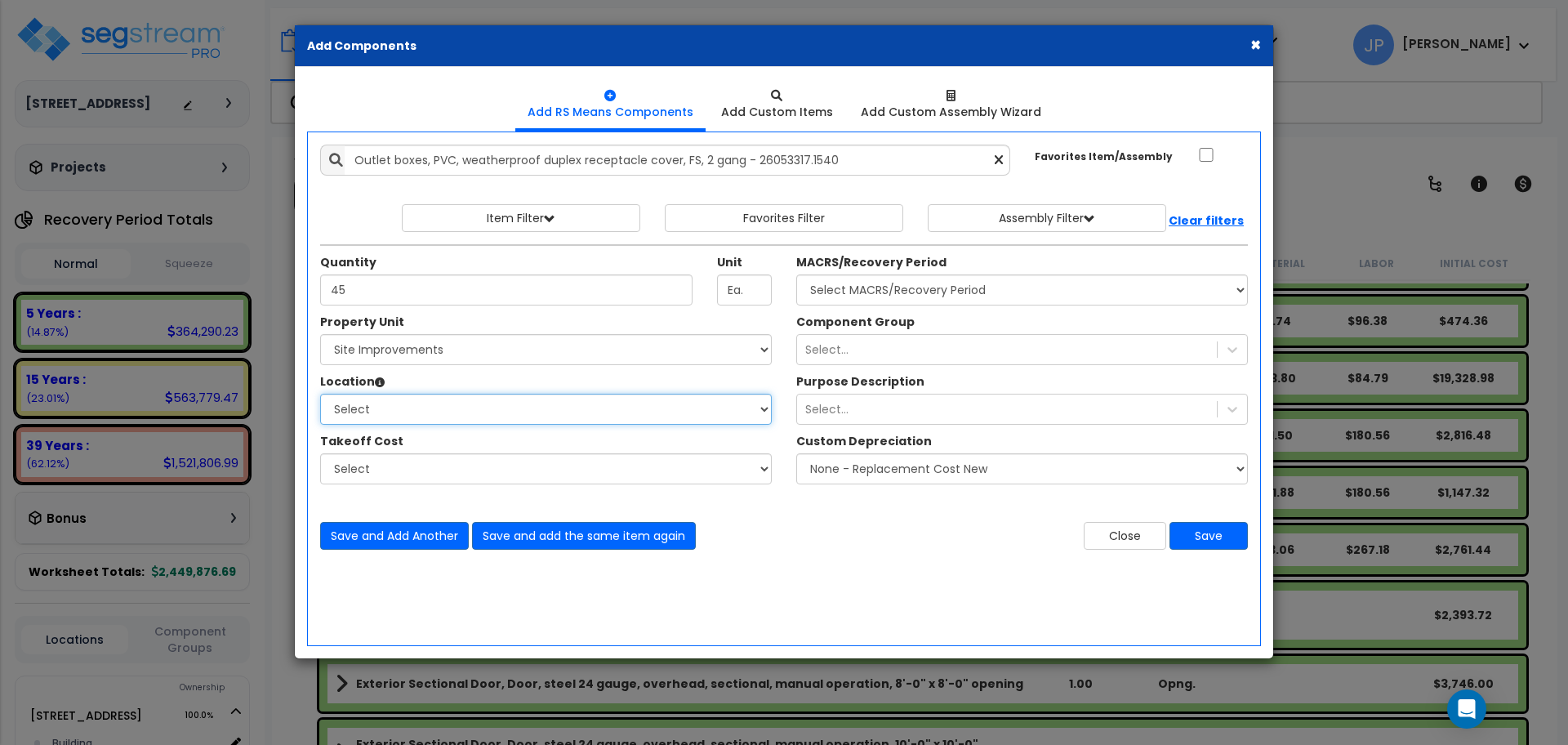
click at [529, 410] on select "Select Site Exterior Add Additional Location" at bounding box center [546, 410] width 452 height 31
select select "462"
click at [321, 394] on select "Select Site Exterior Add Additional Location" at bounding box center [546, 410] width 452 height 31
click at [873, 290] on select "Select MACRS/Recovery Period 5 Years - 57.0 - Distributive Trades & Services 5 …" at bounding box center [1022, 290] width 452 height 31
select select "3667"
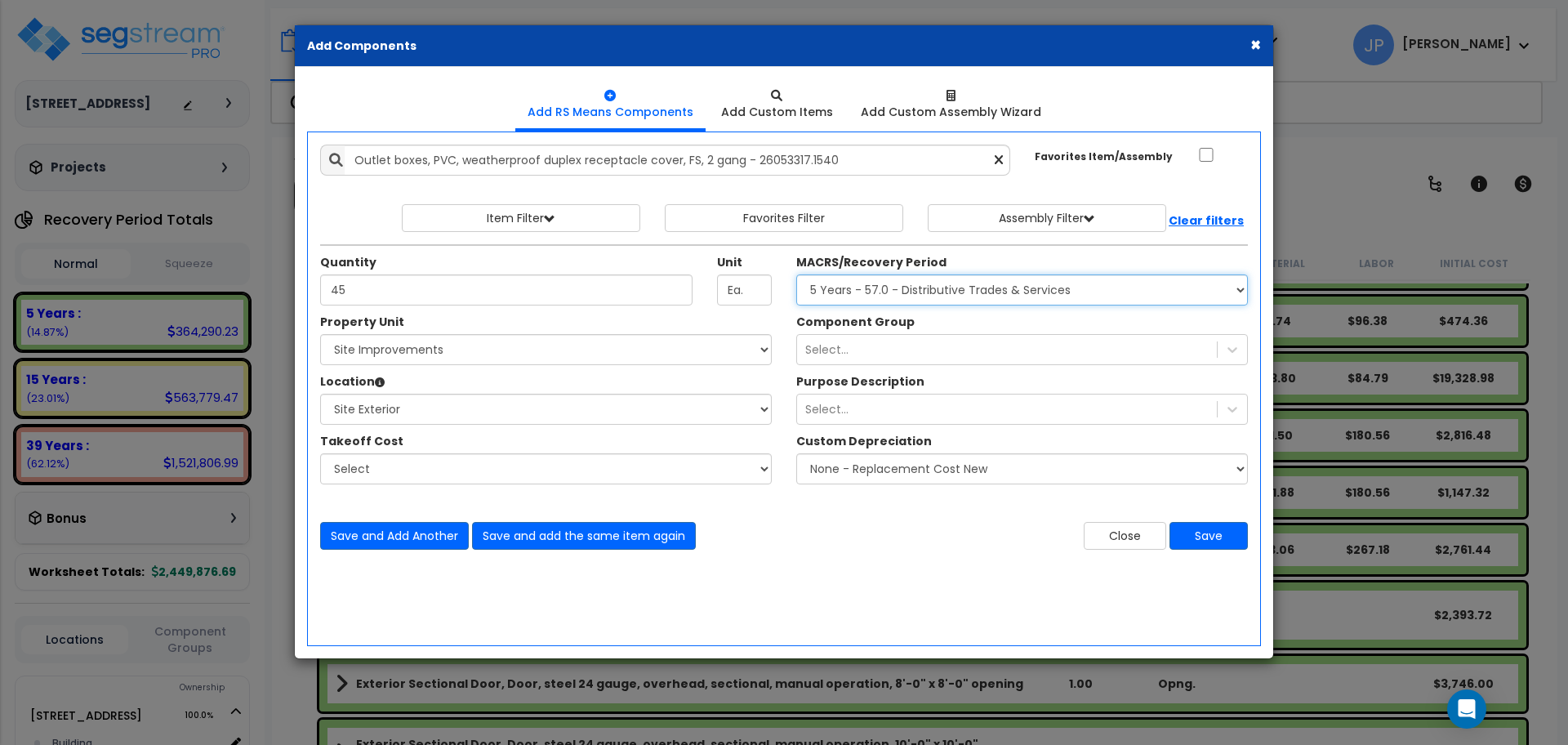
click at [797, 275] on select "Select MACRS/Recovery Period 5 Years - 57.0 - Distributive Trades & Services 5 …" at bounding box center [1022, 290] width 452 height 31
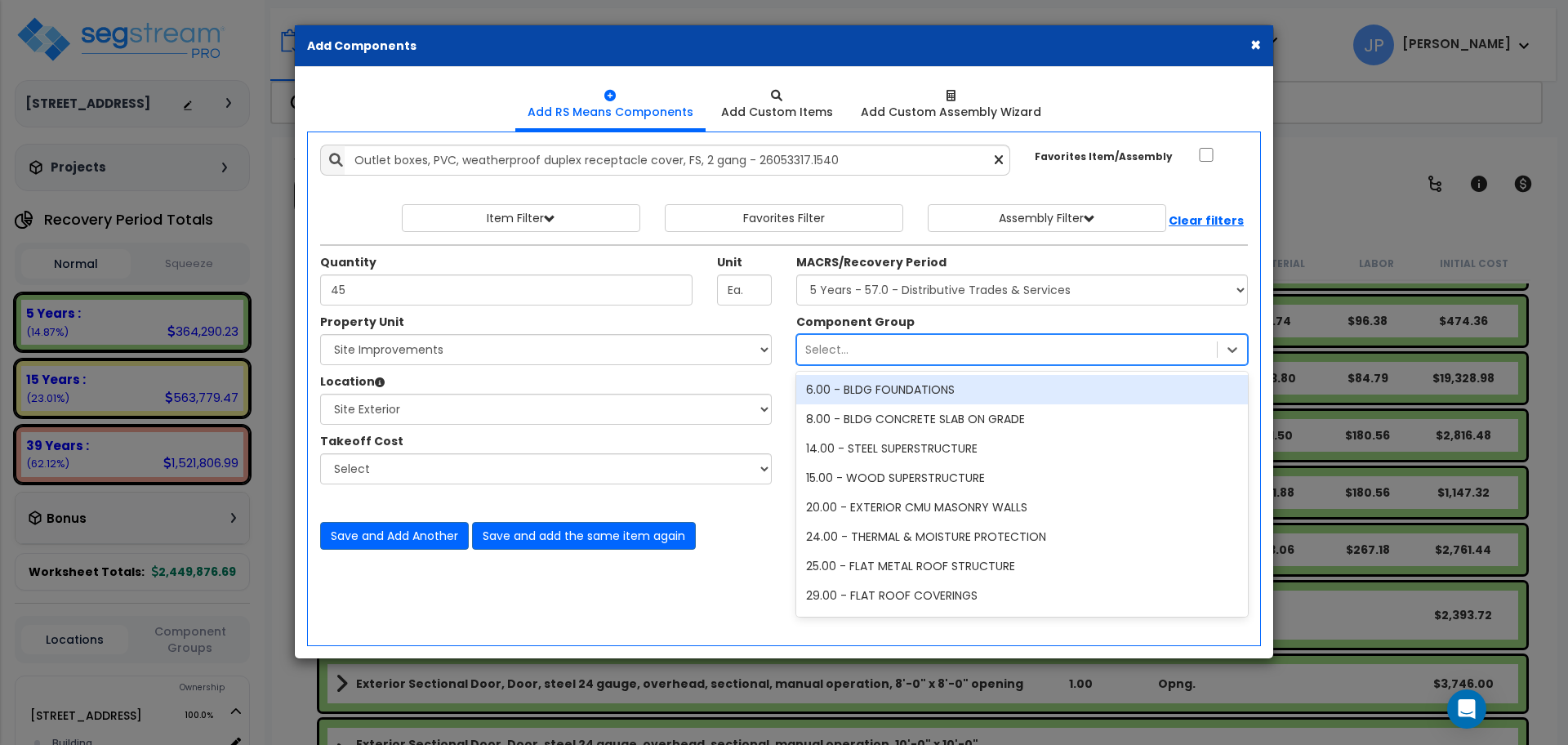
click at [860, 363] on div "Select..." at bounding box center [1022, 350] width 452 height 31
type input "electr"
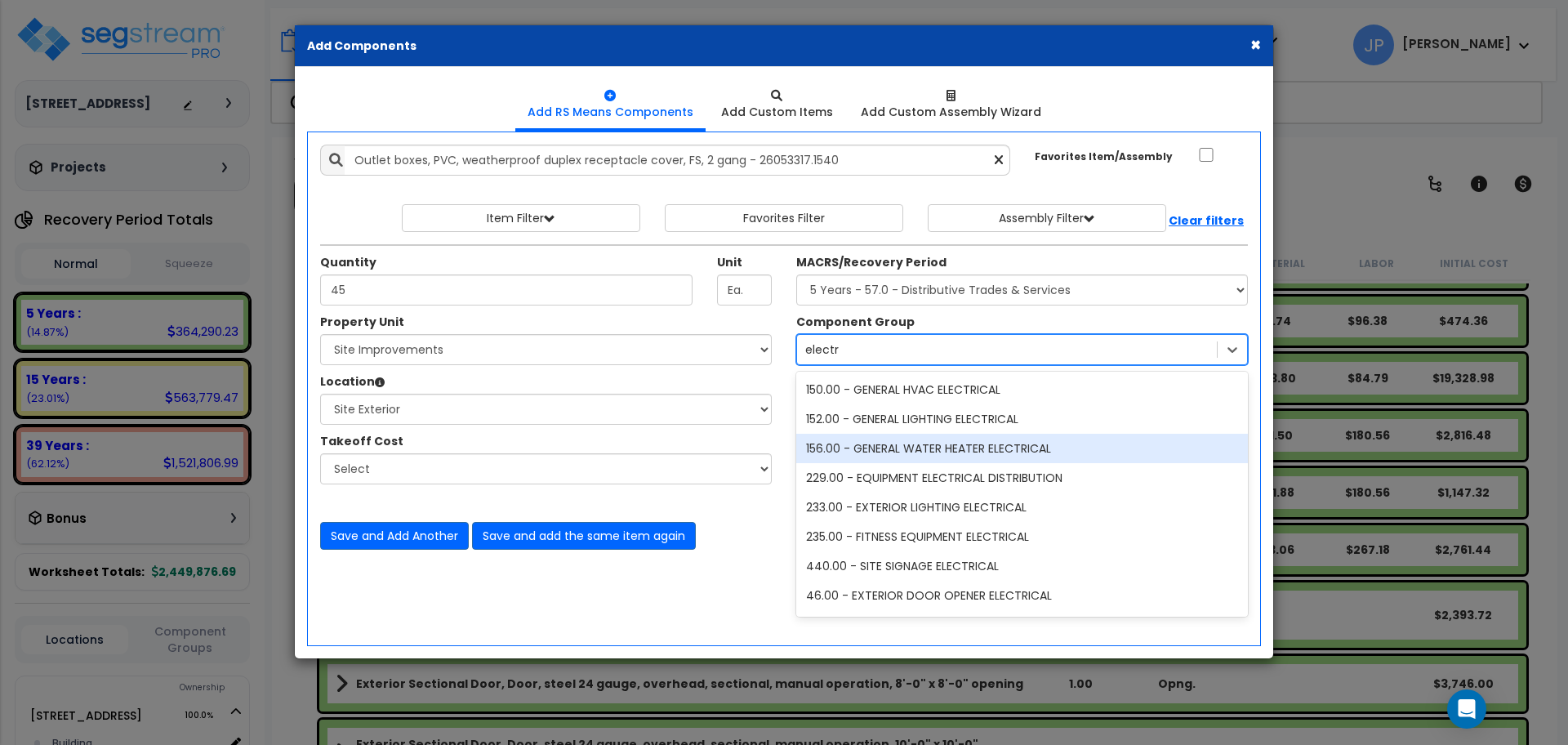
scroll to position [32, 0]
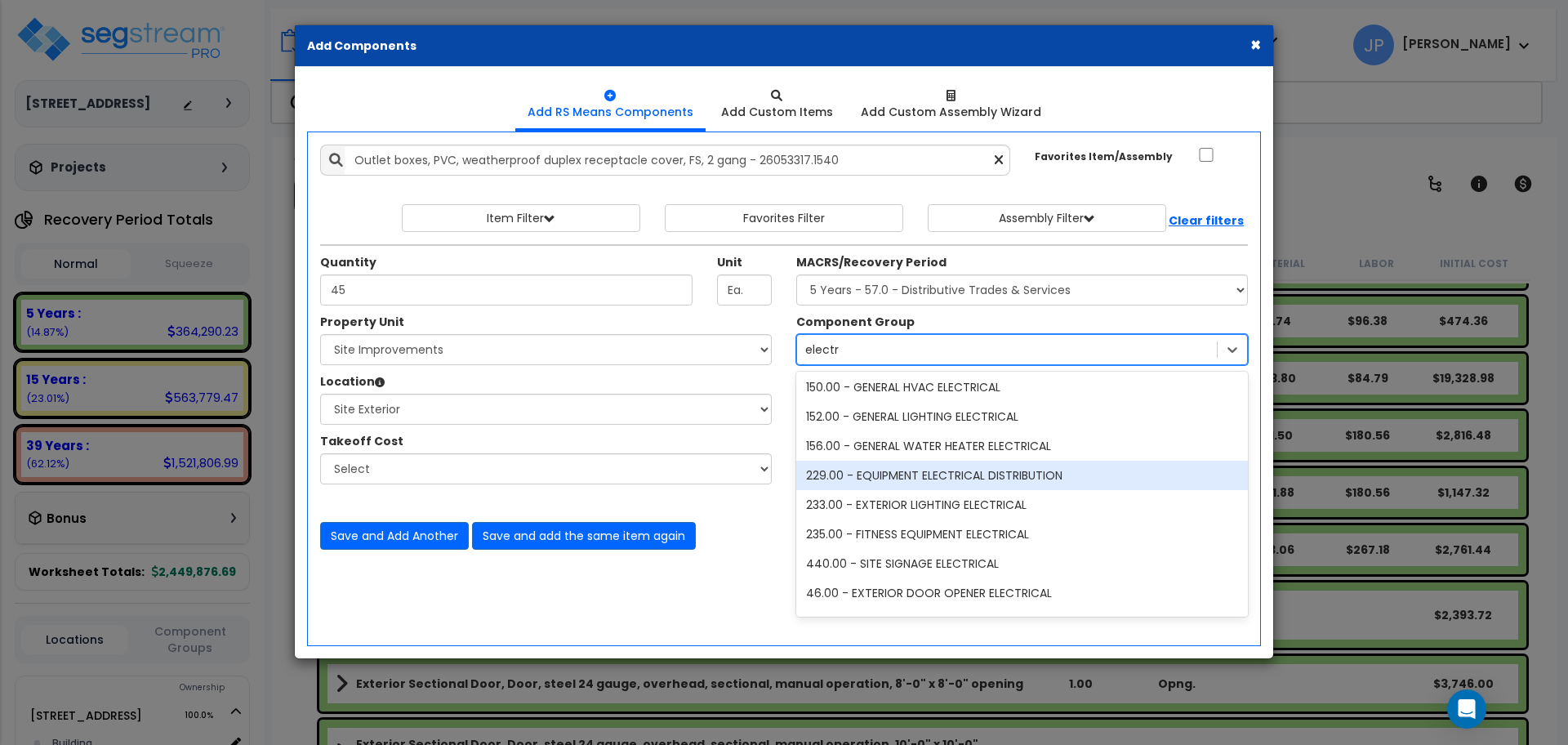
click at [924, 481] on div "229.00 - EQUIPMENT ELECTRICAL DISTRIBUTION" at bounding box center [1022, 475] width 452 height 29
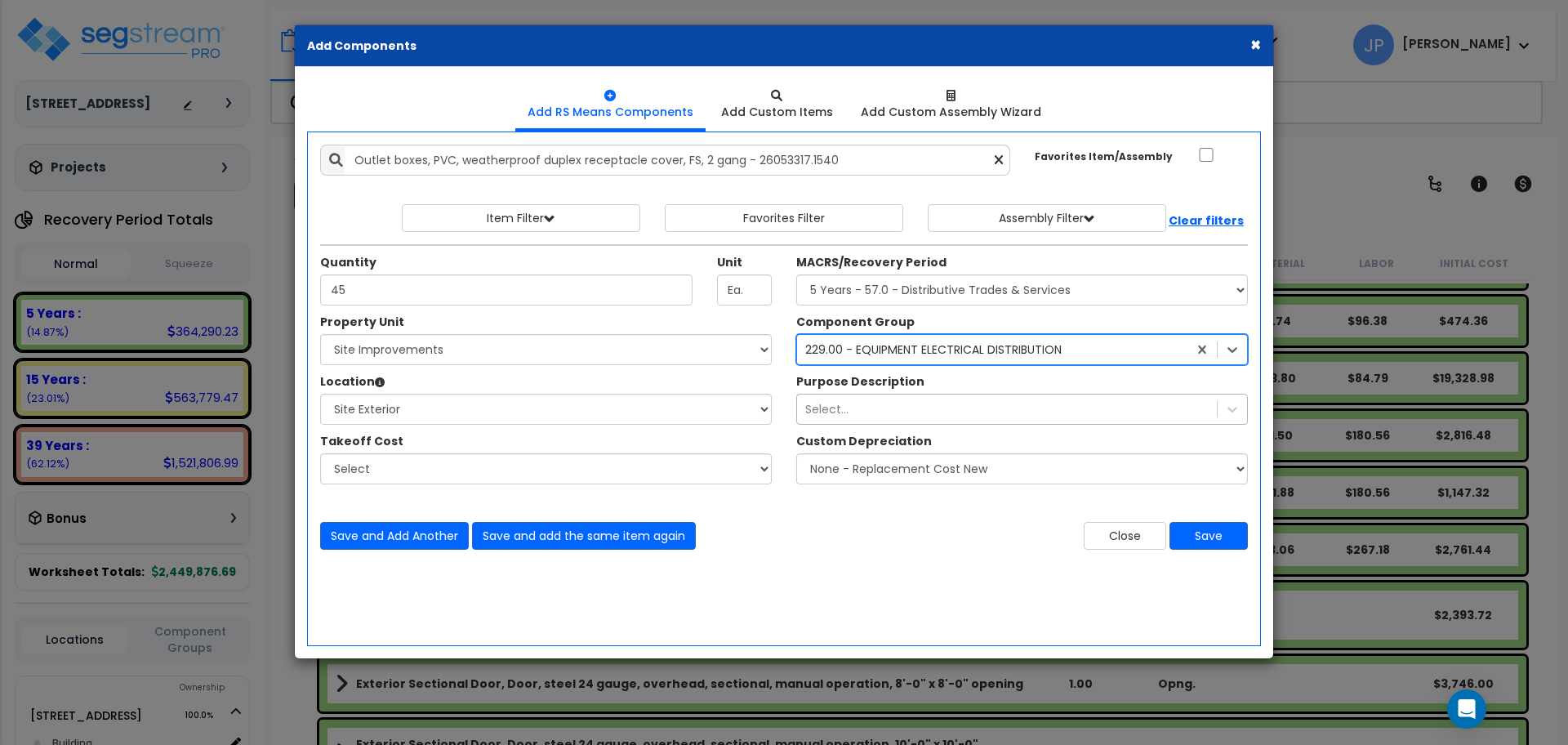
click at [901, 412] on div "Select..." at bounding box center [1007, 410] width 420 height 26
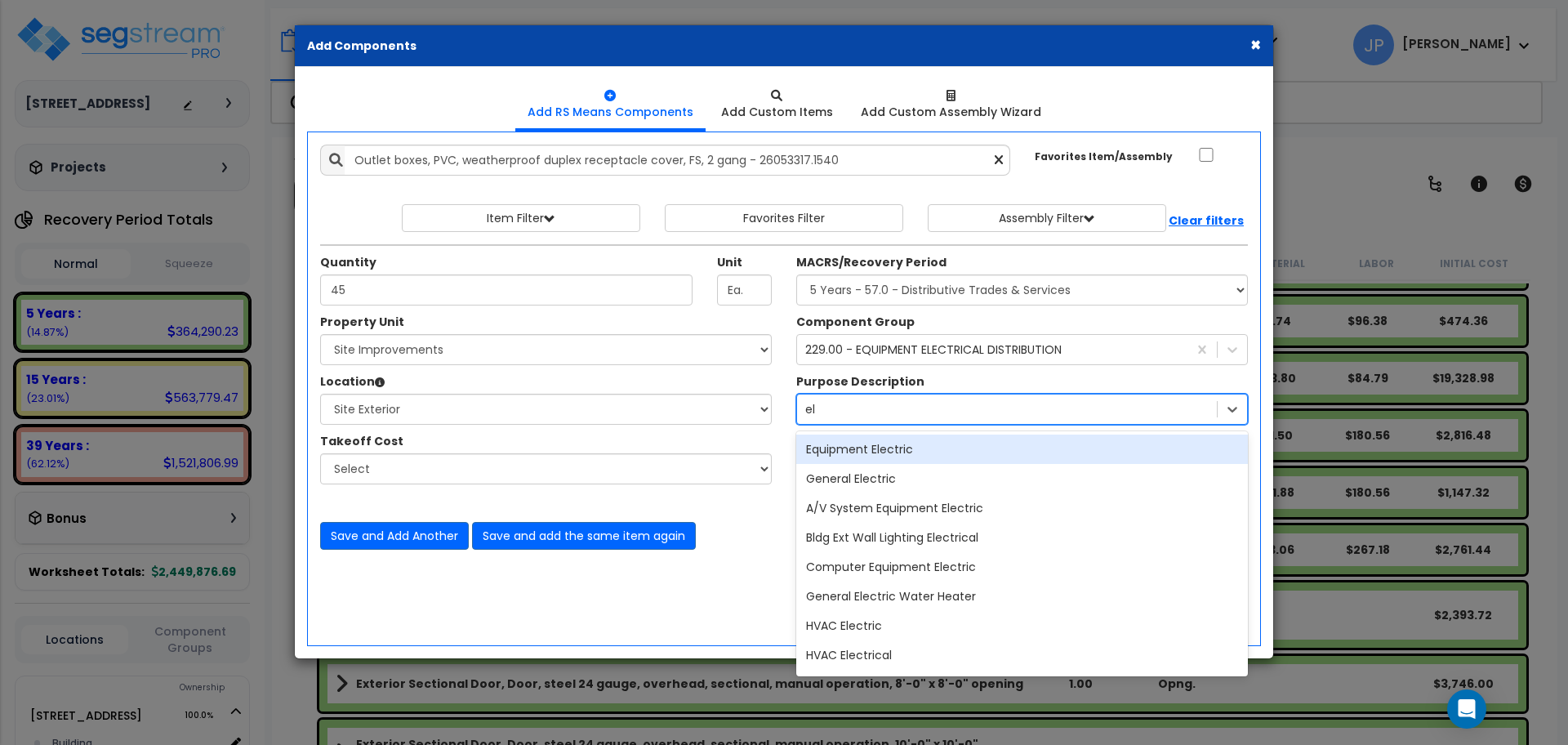
type input "e"
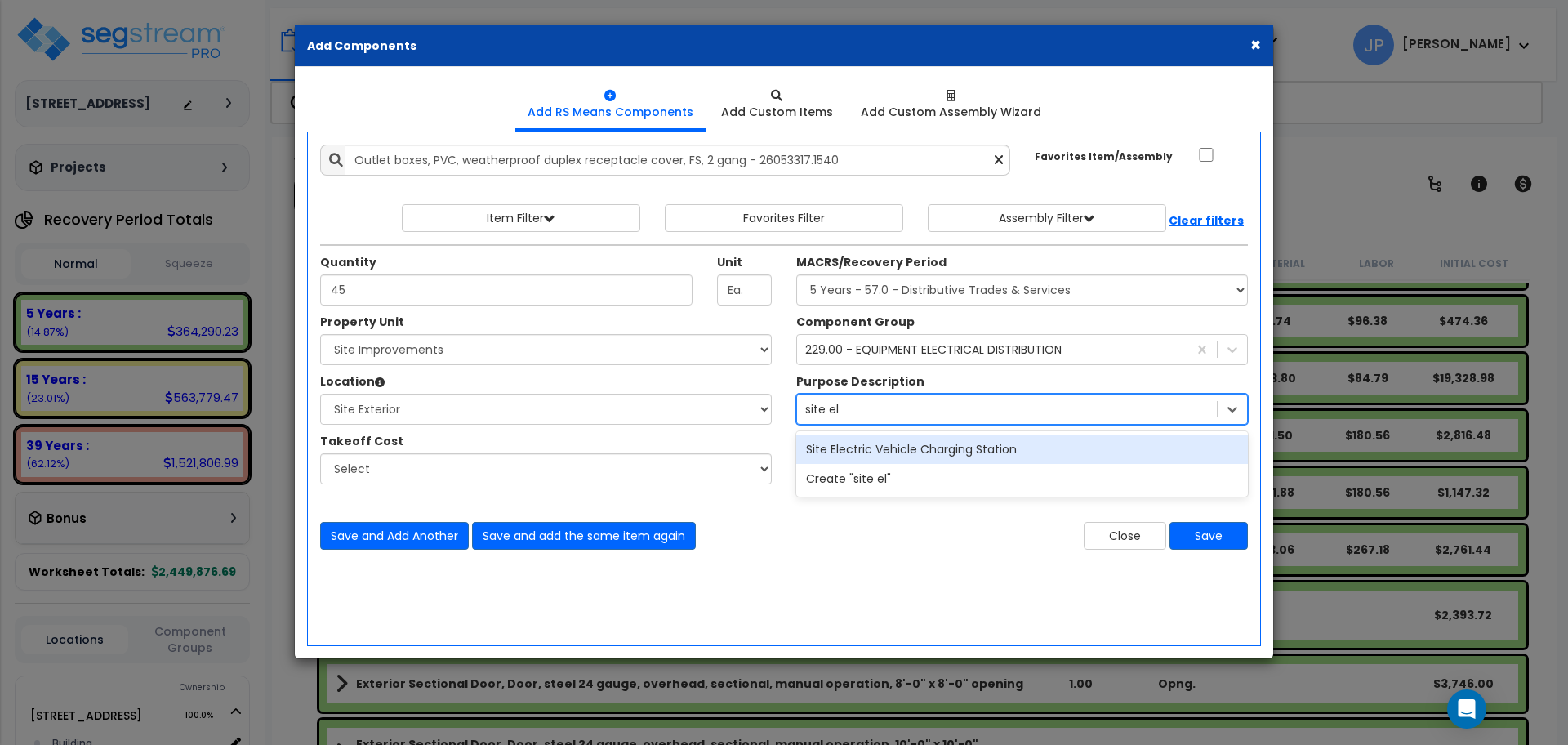
type input "site ele"
click at [889, 454] on div "Site Electric Vehicle Charging Station" at bounding box center [1022, 449] width 452 height 29
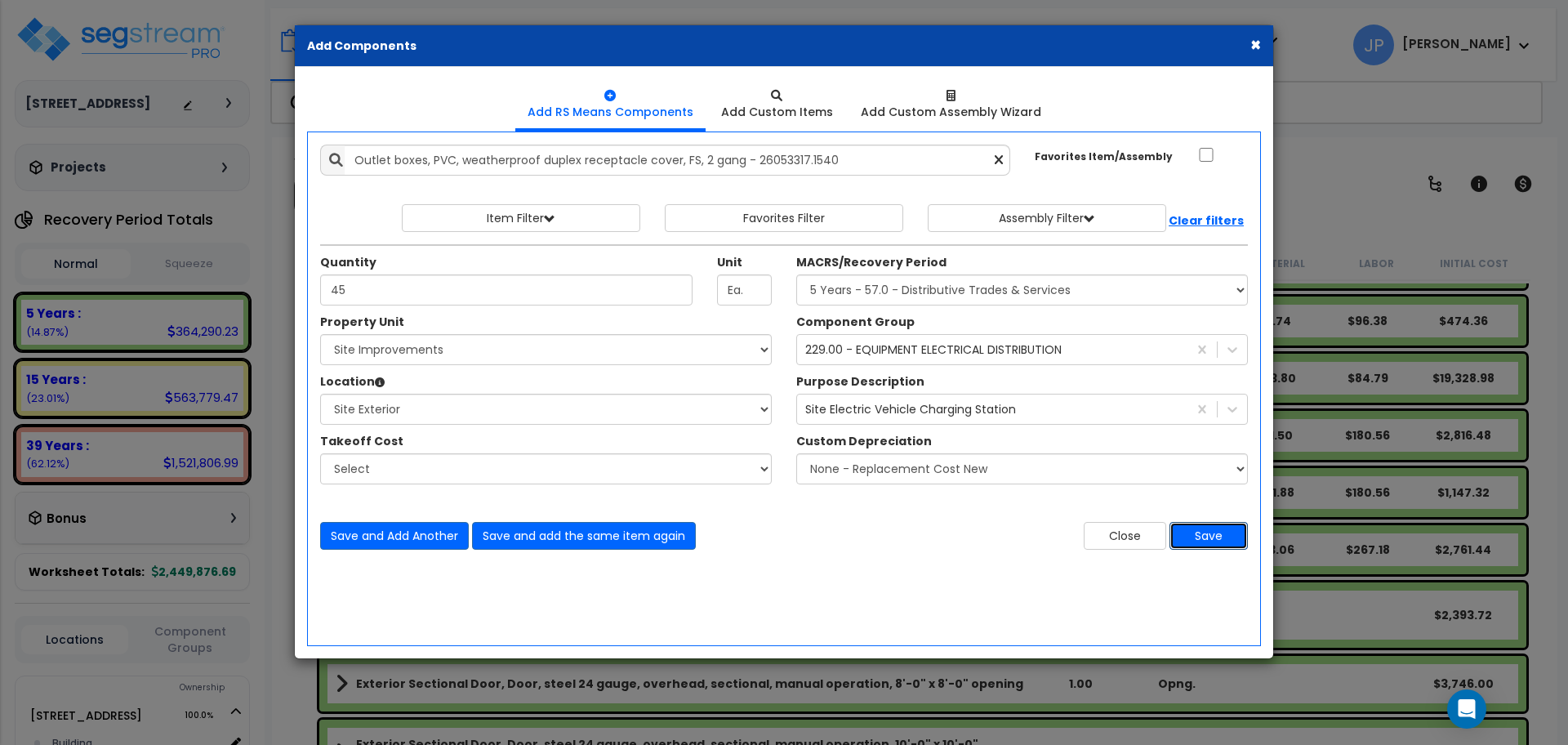
click at [1231, 535] on button "Save" at bounding box center [1209, 536] width 79 height 28
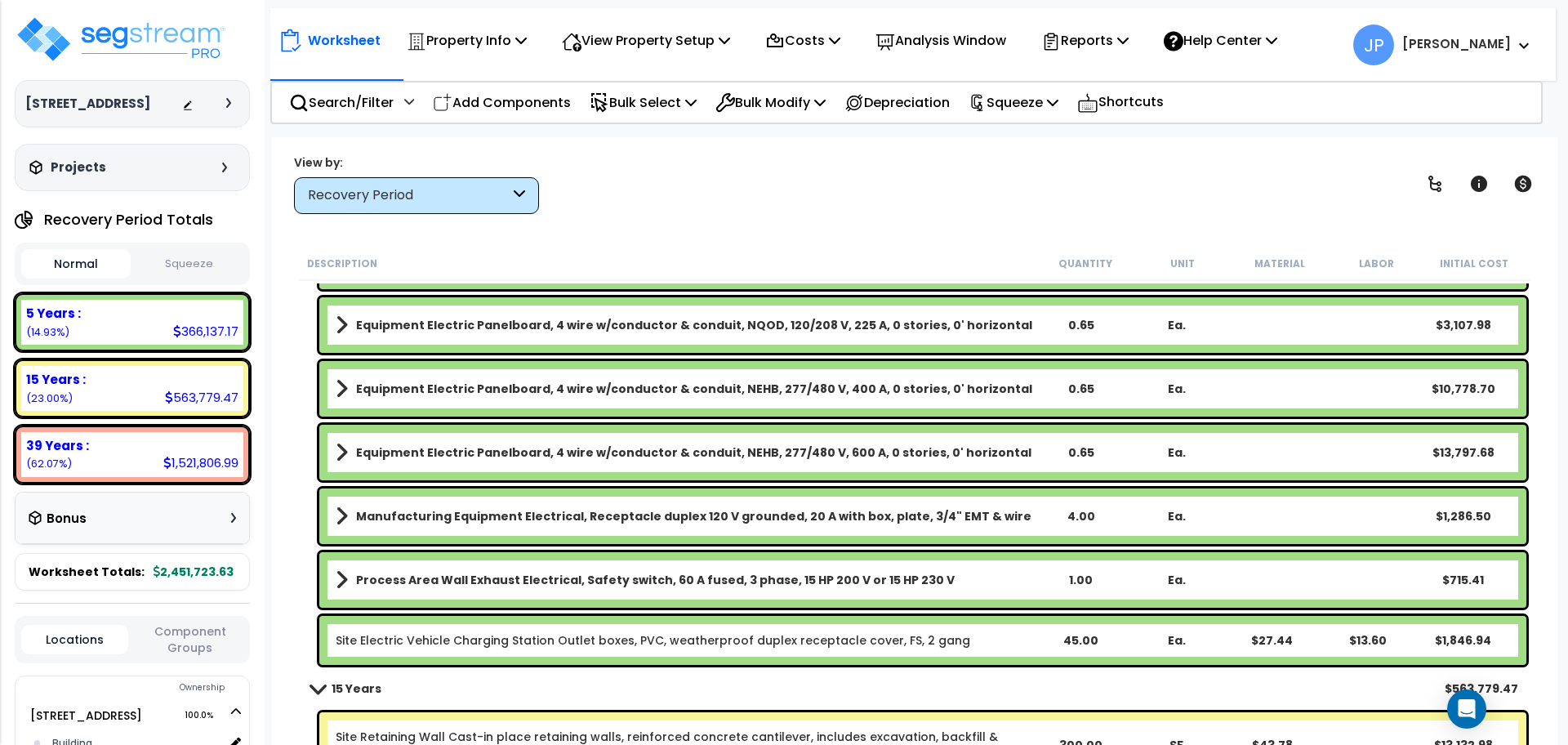
scroll to position [3484, 0]
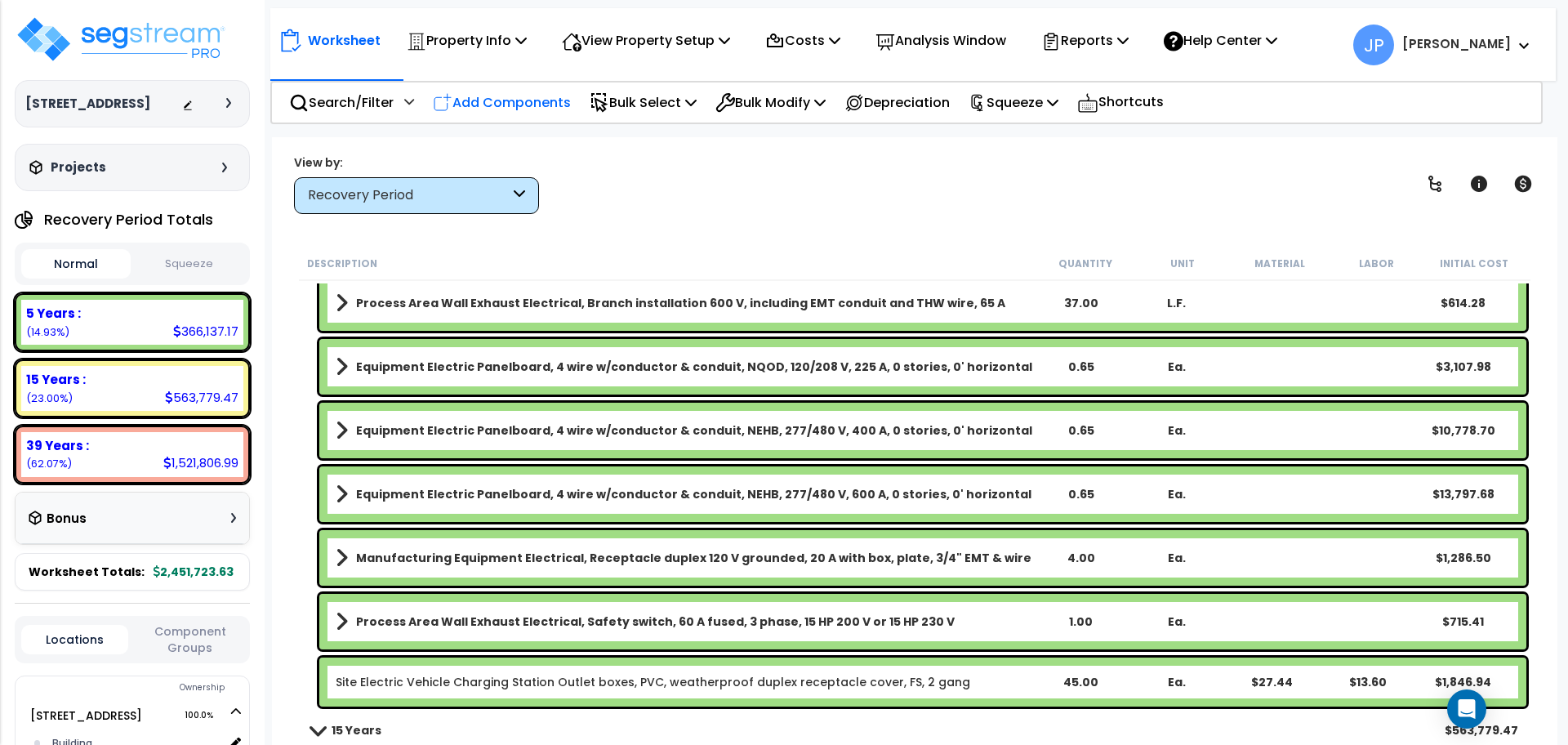
click at [548, 117] on div "Add Components" at bounding box center [502, 102] width 156 height 38
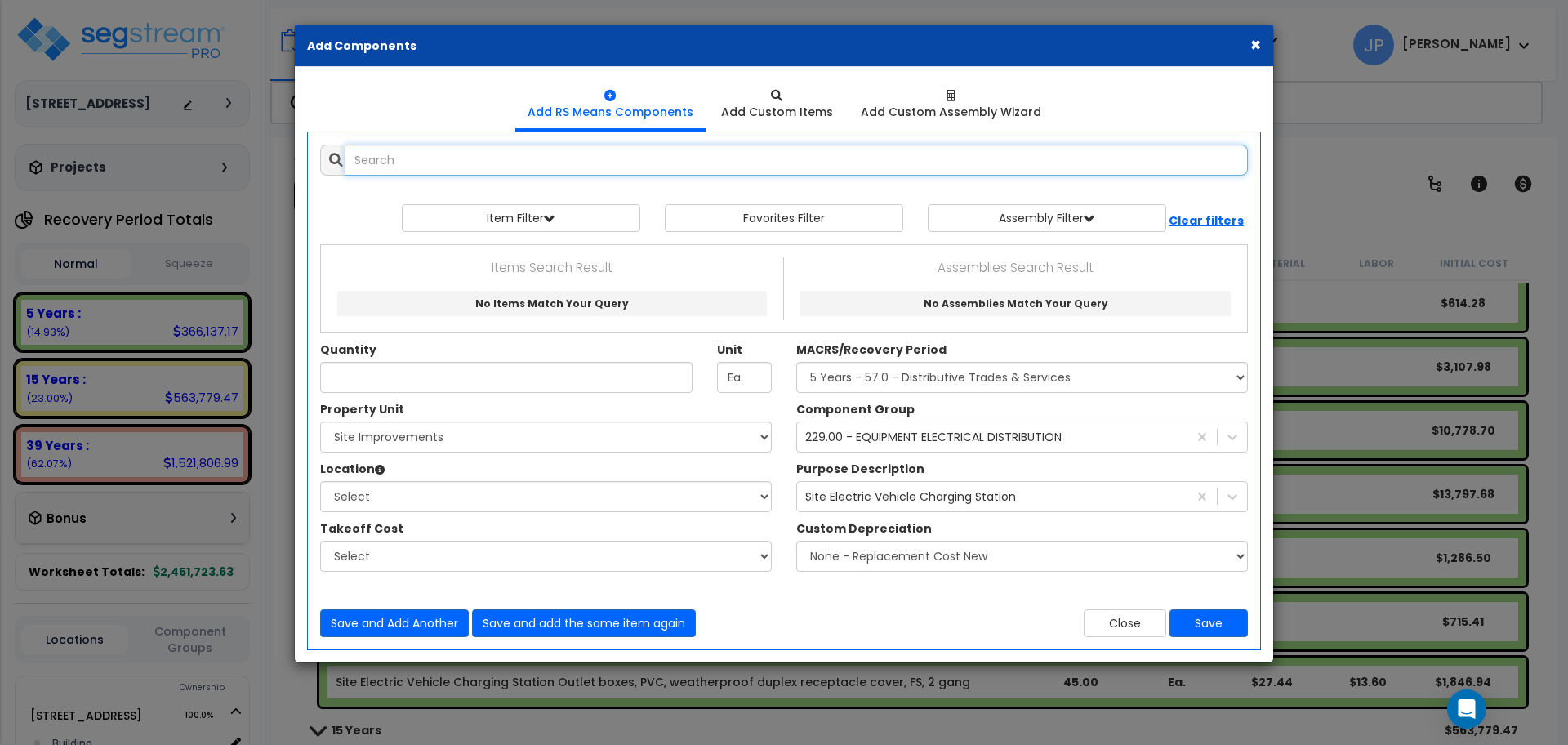
select select
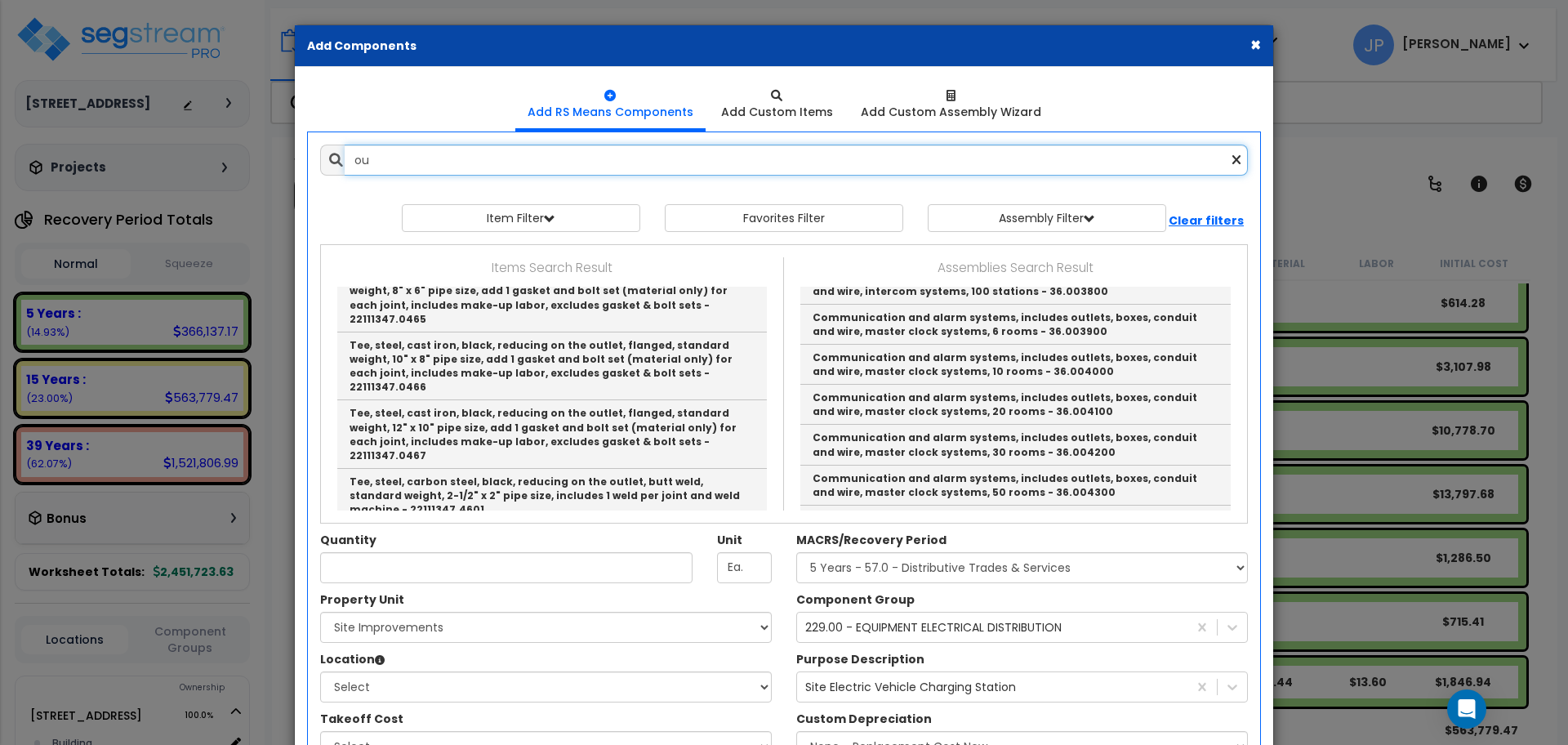
type input "o"
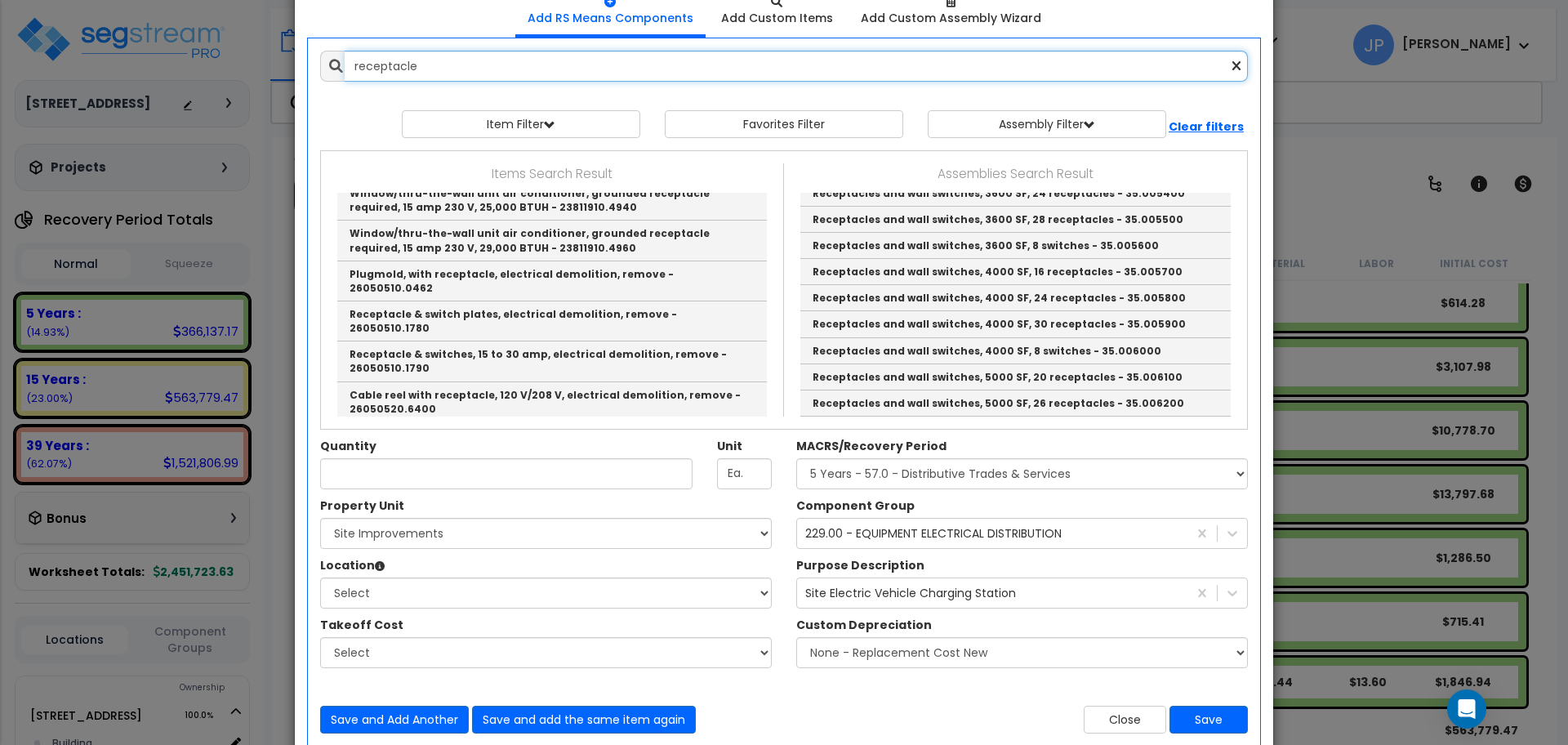
scroll to position [1710, 0]
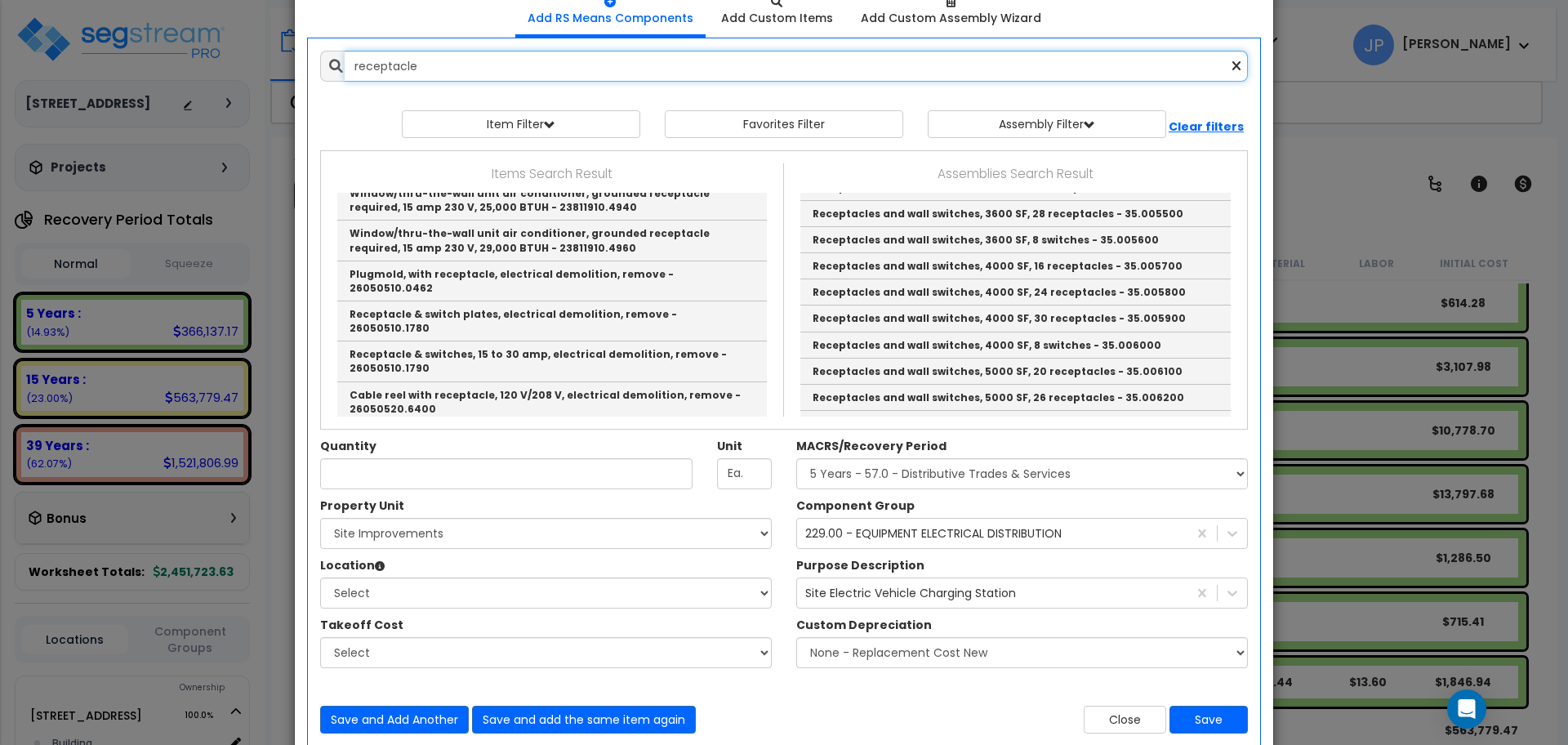
click at [603, 60] on input "receptacle" at bounding box center [797, 67] width 904 height 31
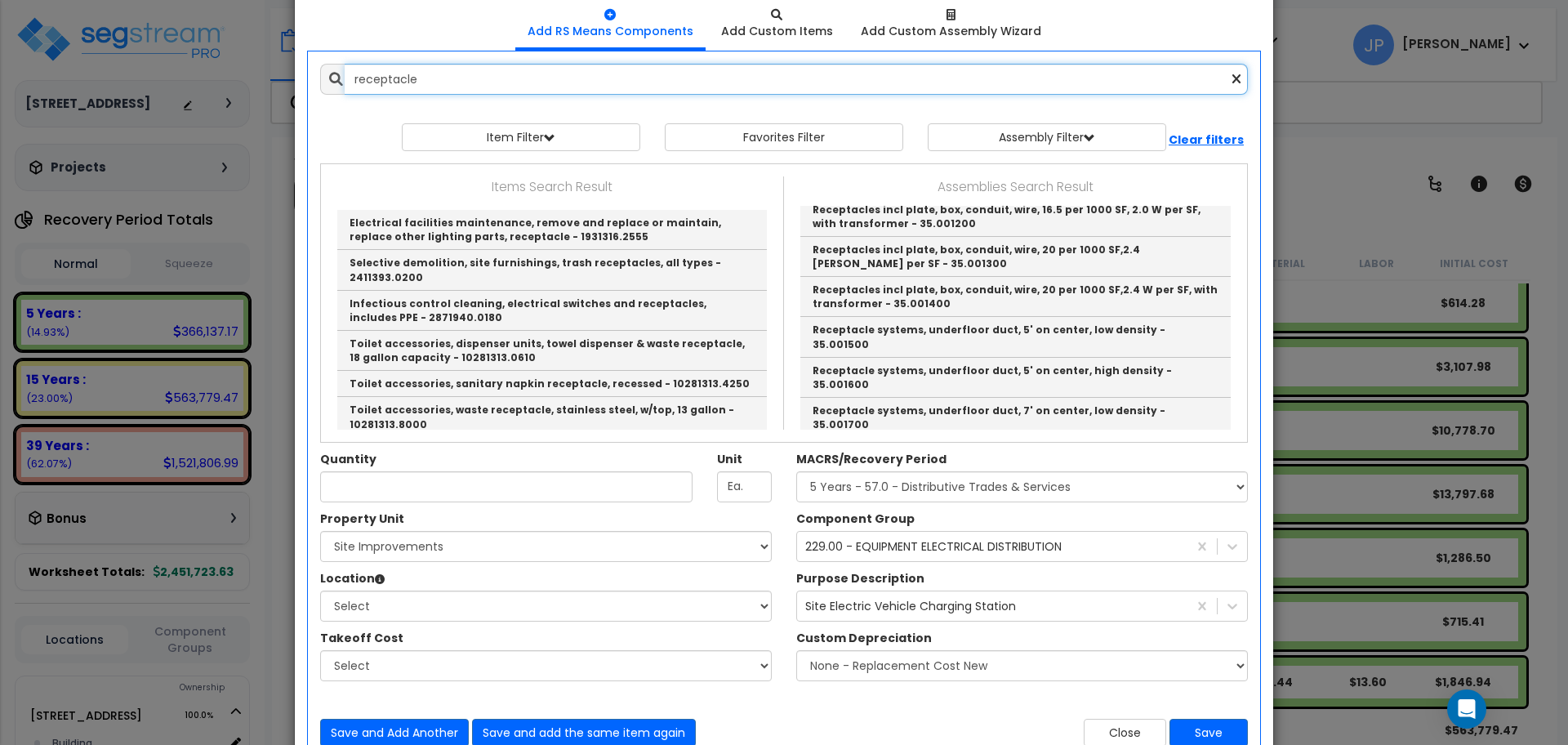
scroll to position [498, 0]
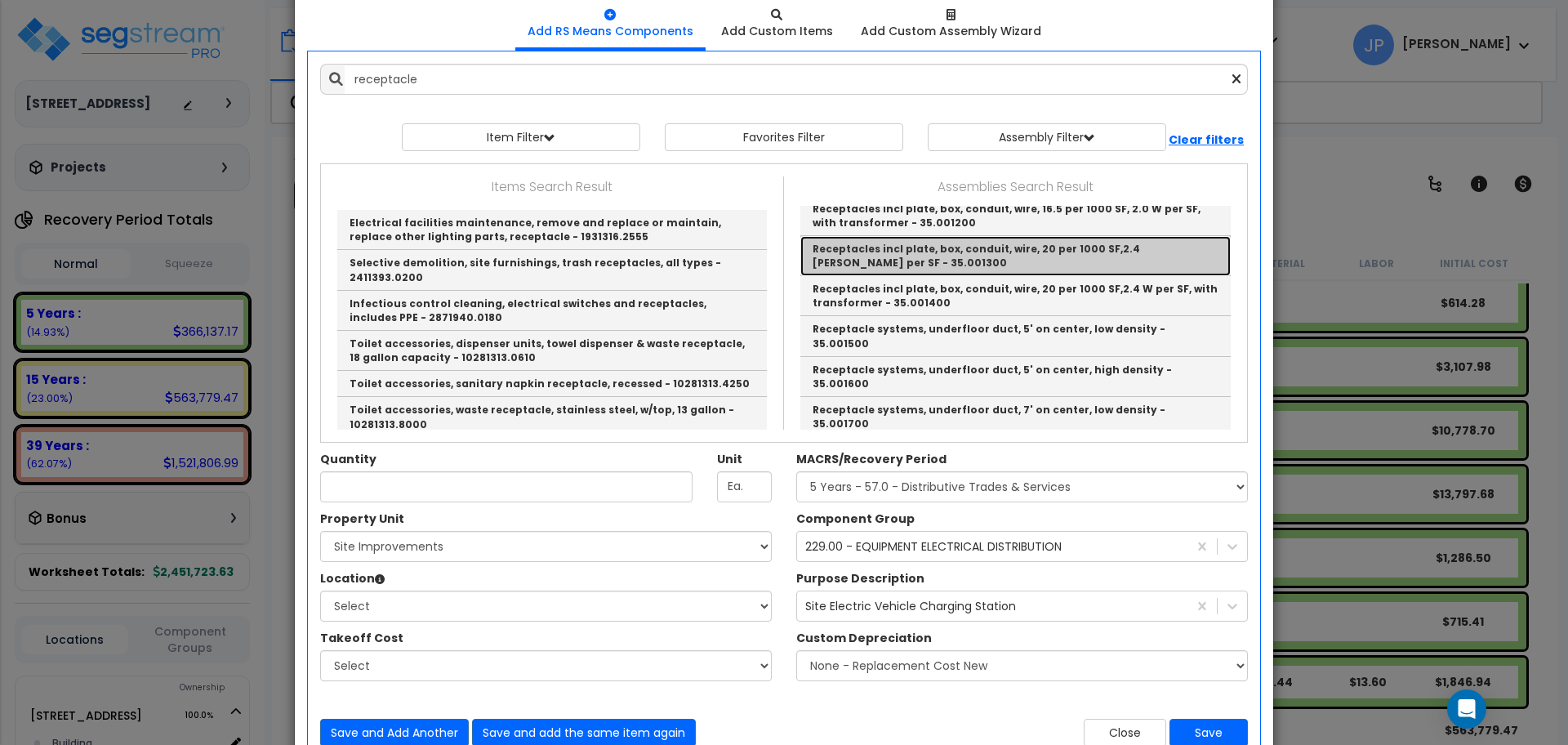
click at [941, 259] on link "Receptacles incl plate, box, conduit, wire, 20 per 1000 SF,2.4 watts per SF - 3…" at bounding box center [1015, 256] width 430 height 40
type input "Receptacles incl plate, box, conduit, wire, 20 per 1000 SF,2.4 watts per SF - 3…"
type input "S.F."
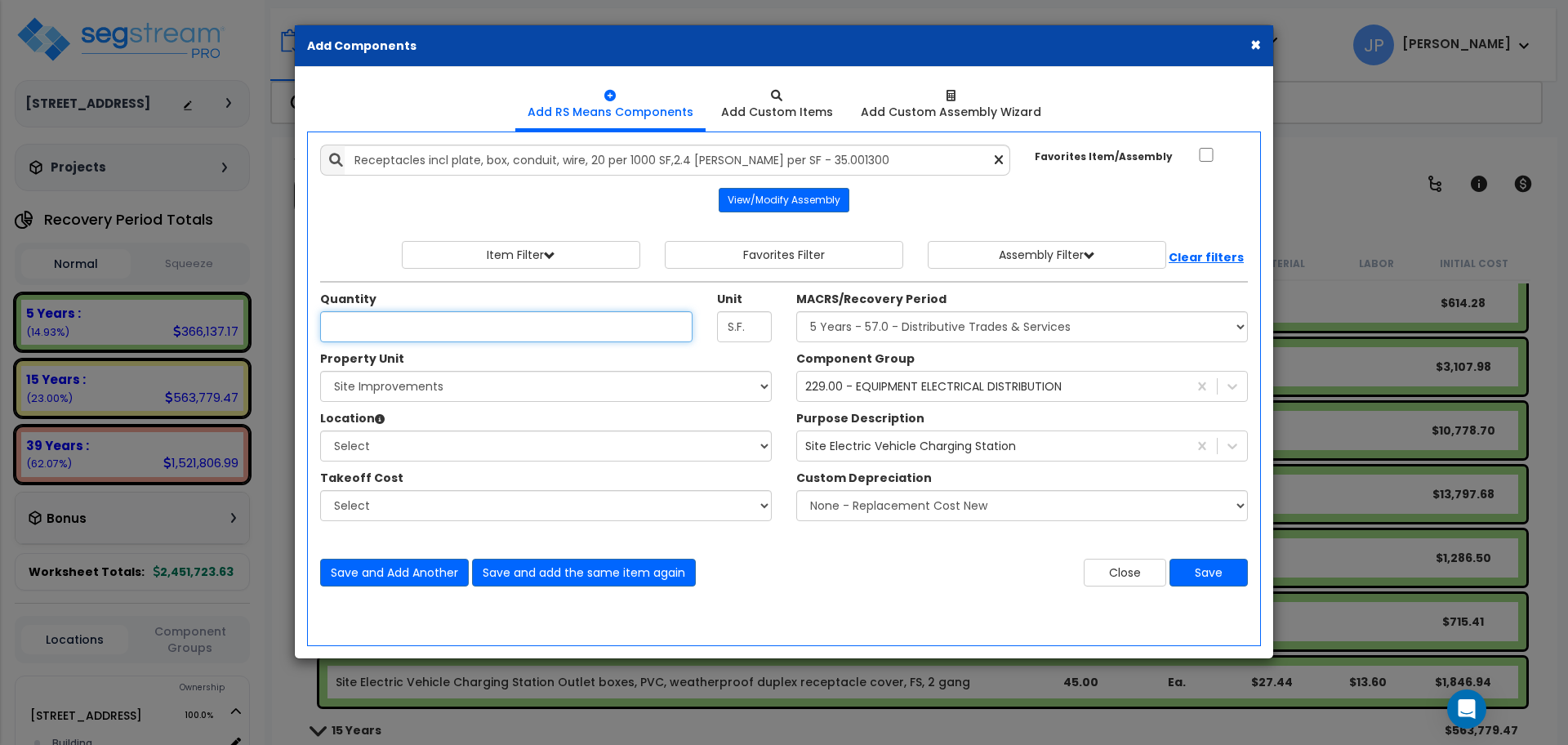
scroll to position [0, 0]
type input "6"
type input "2,000"
click at [931, 328] on select "Select MACRS/Recovery Period 5 Years - 57.0 - Distributive Trades & Services 5 …" at bounding box center [1022, 327] width 452 height 31
select select "3667"
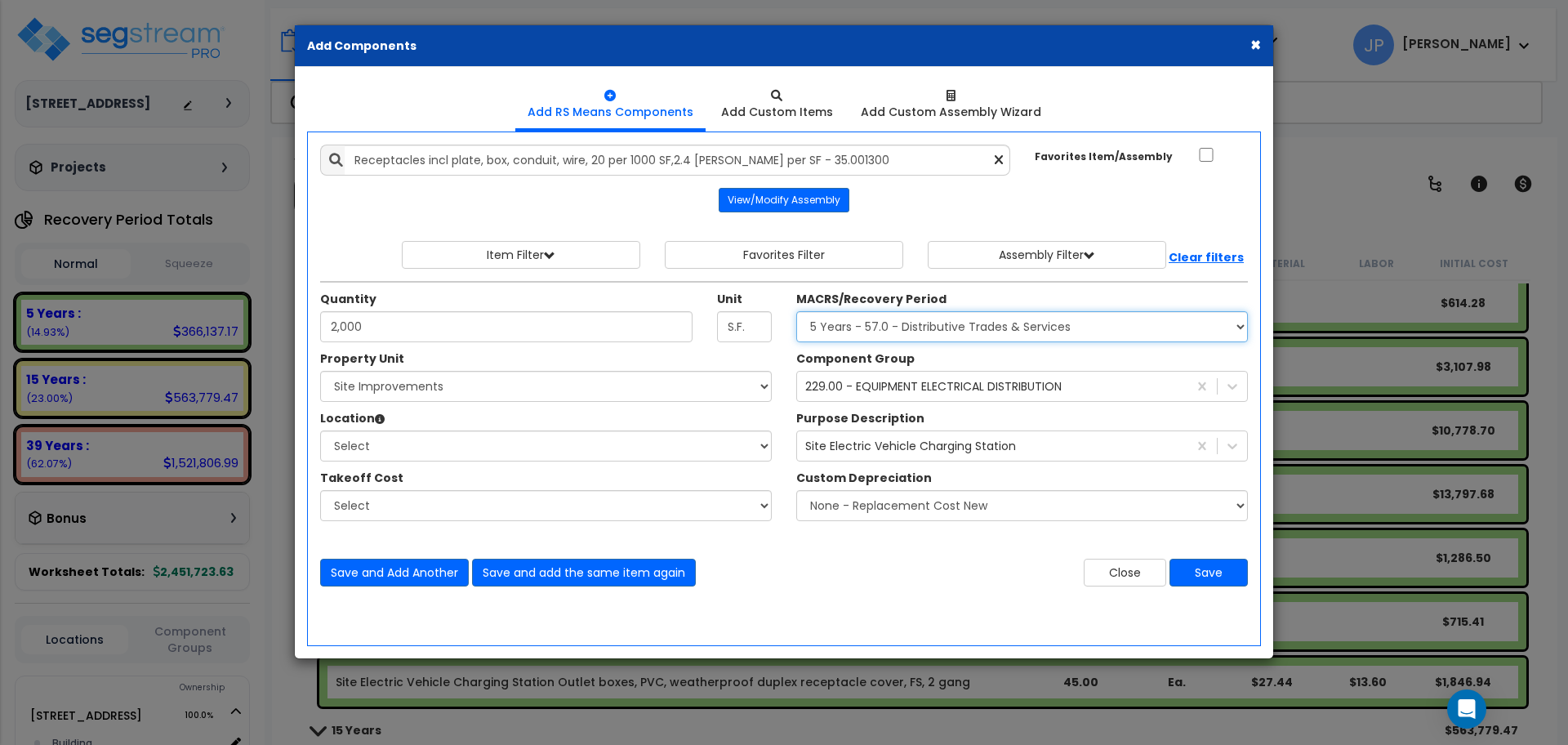
click at [797, 311] on select "Select MACRS/Recovery Period 5 Years - 57.0 - Distributive Trades & Services 5 …" at bounding box center [1022, 327] width 452 height 31
click at [710, 389] on select "Select 955 Broadway Road Site Improvements" at bounding box center [546, 386] width 452 height 31
select select "164952"
click at [321, 371] on select "Select 955 Broadway Road Site Improvements" at bounding box center [546, 386] width 452 height 31
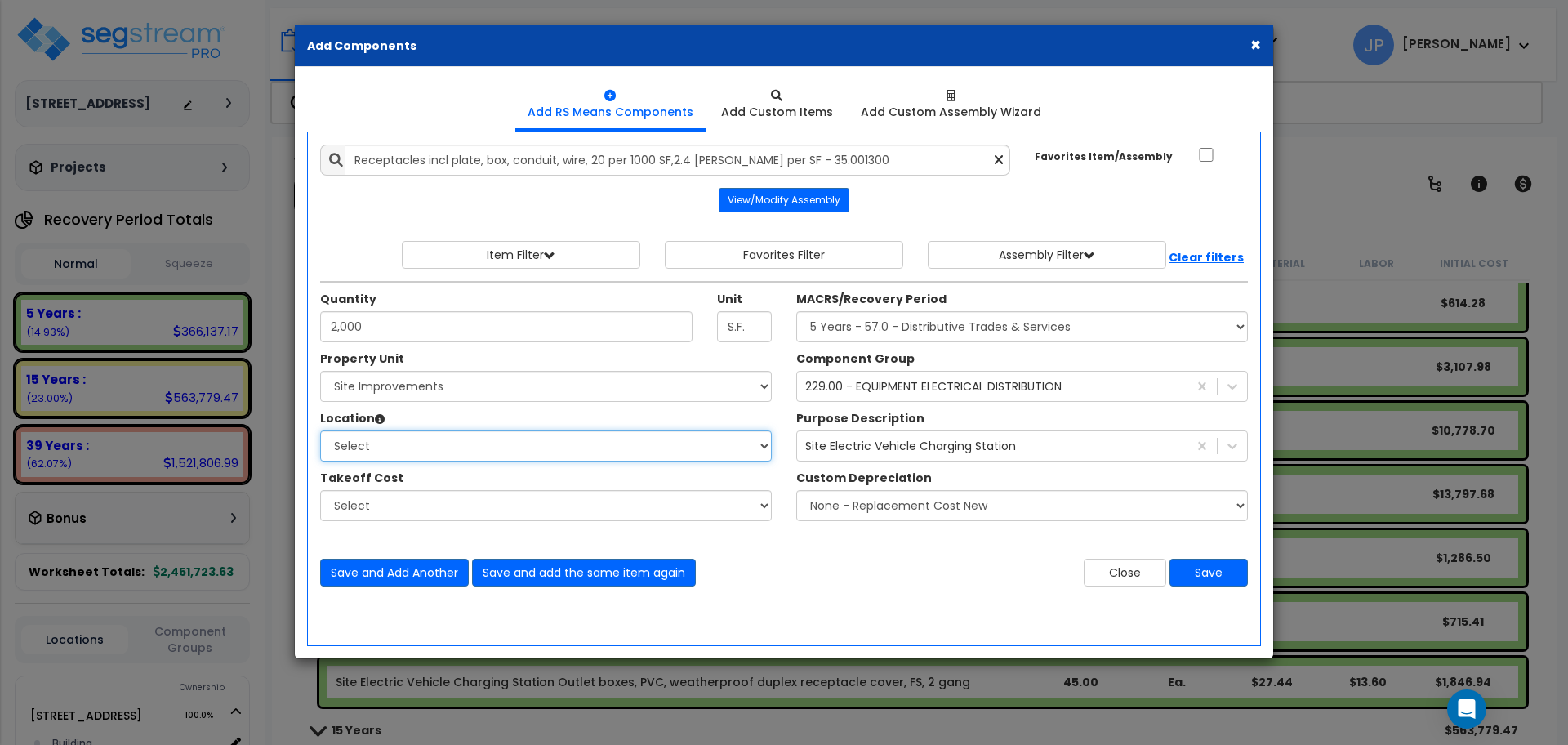
click at [613, 449] on select "Select Site Exterior Add Additional Location" at bounding box center [546, 446] width 452 height 31
select select "462"
click at [321, 430] on select "Select Site Exterior Add Additional Location" at bounding box center [546, 446] width 452 height 31
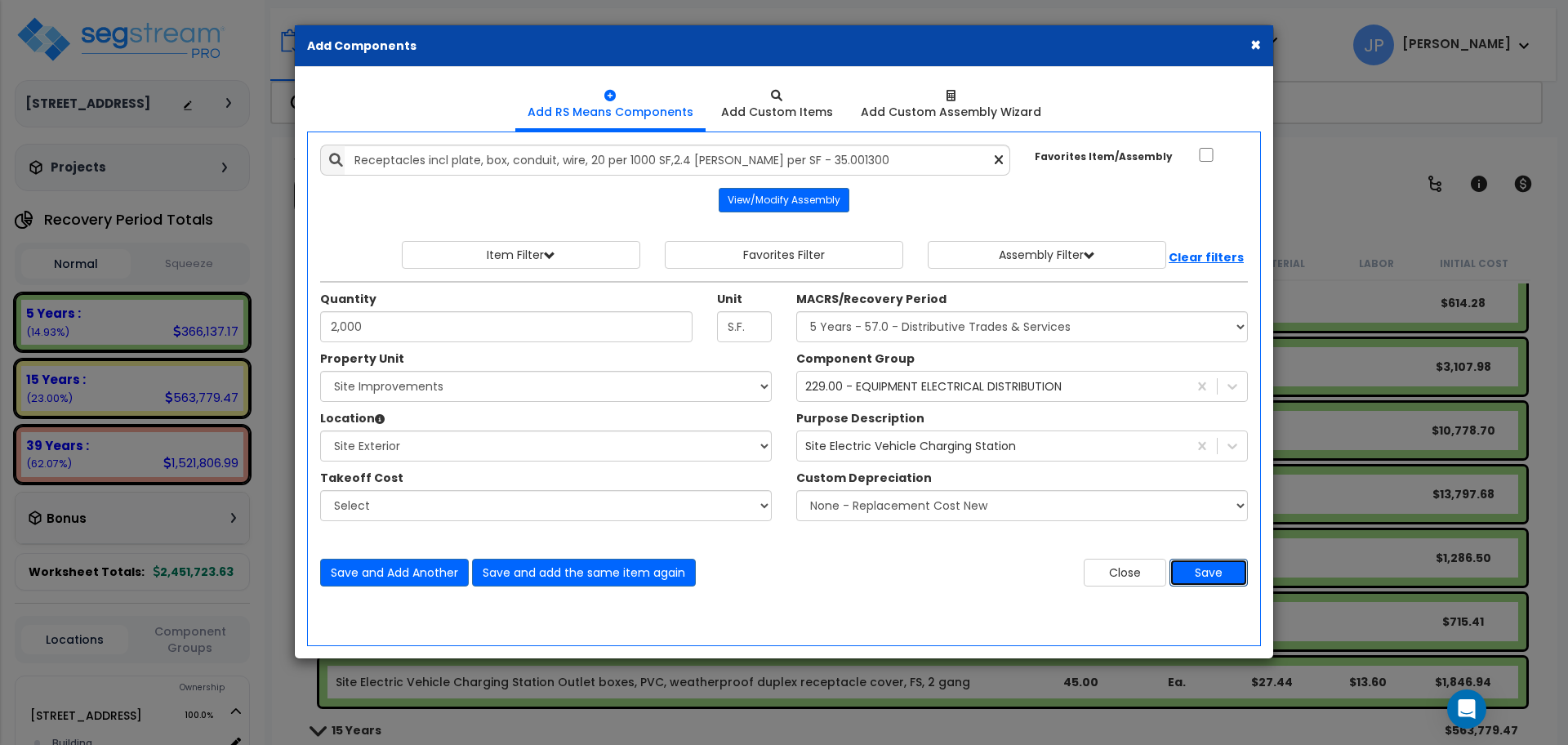
click at [1189, 567] on button "Save" at bounding box center [1209, 573] width 79 height 28
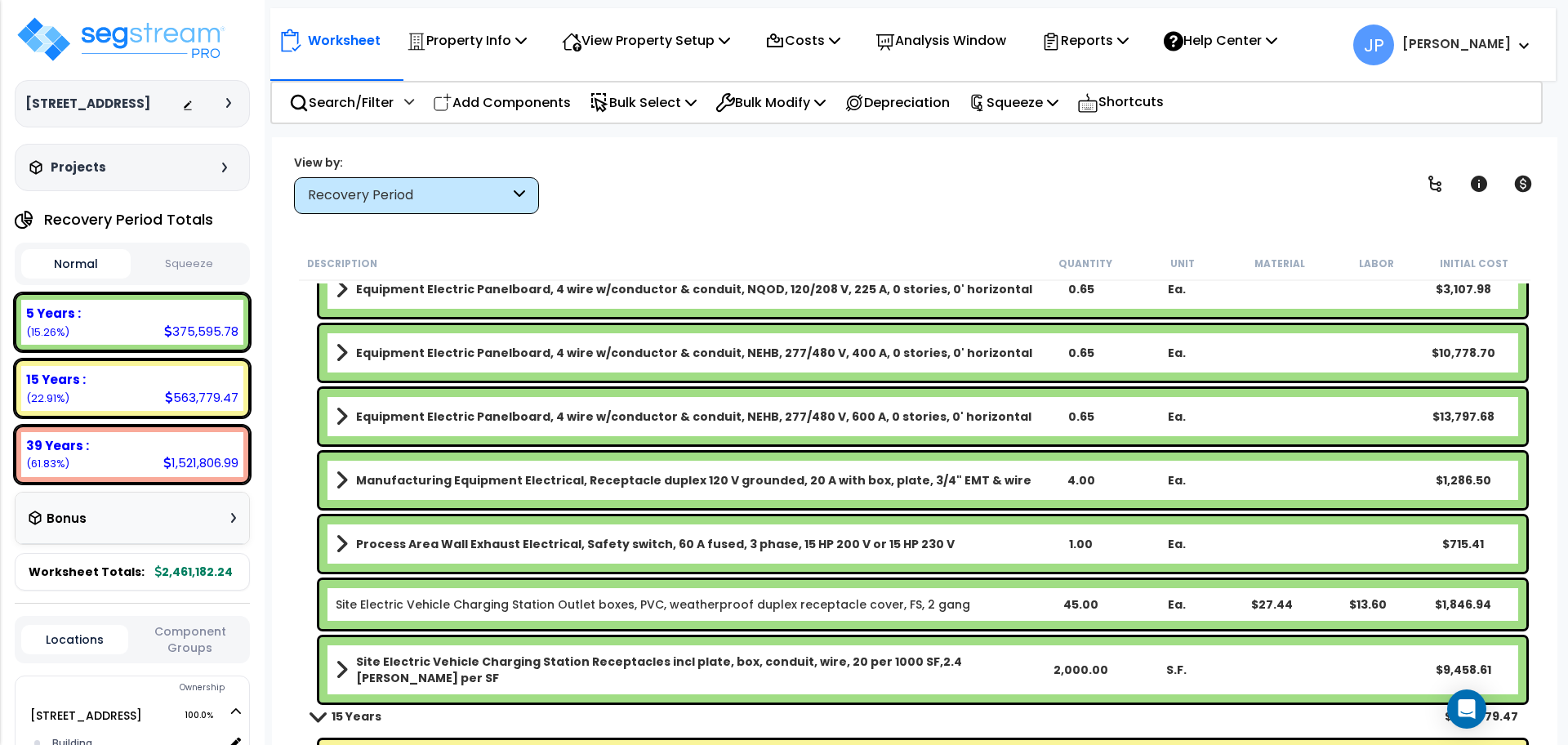
scroll to position [3567, 0]
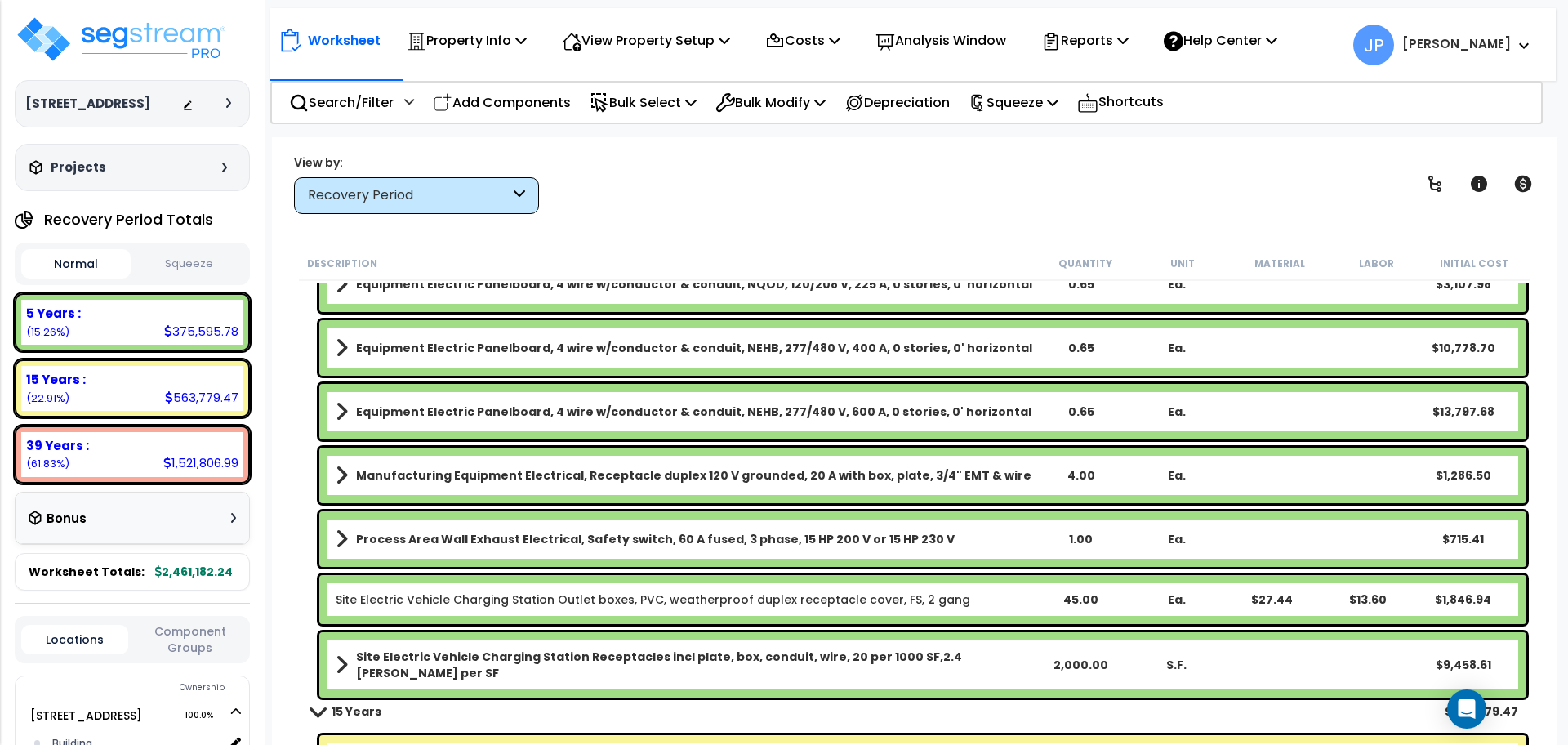
click at [829, 653] on b "Site Electric Vehicle Charging Station Receptacles incl plate, box, conduit, wi…" at bounding box center [694, 665] width 676 height 33
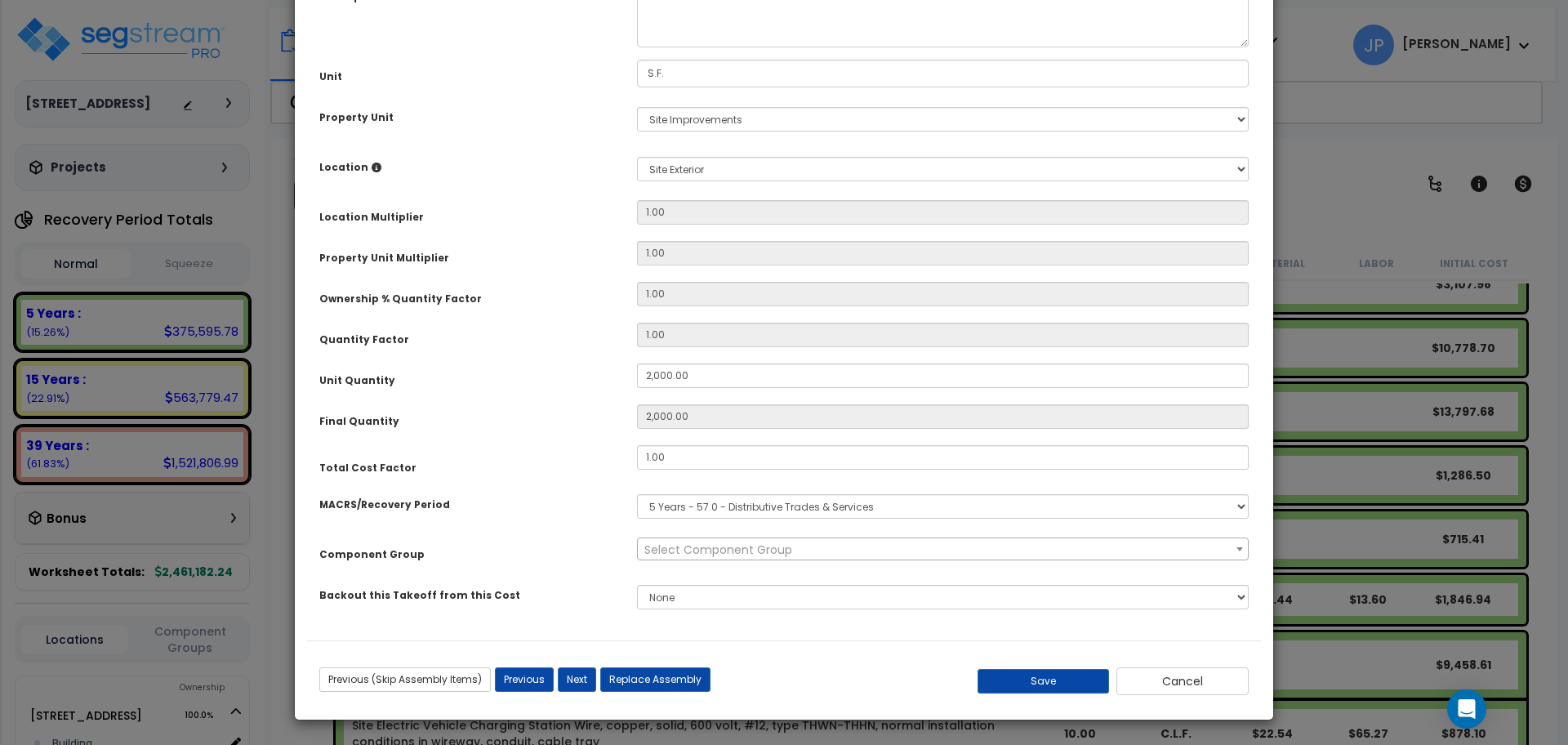
scroll to position [0, 0]
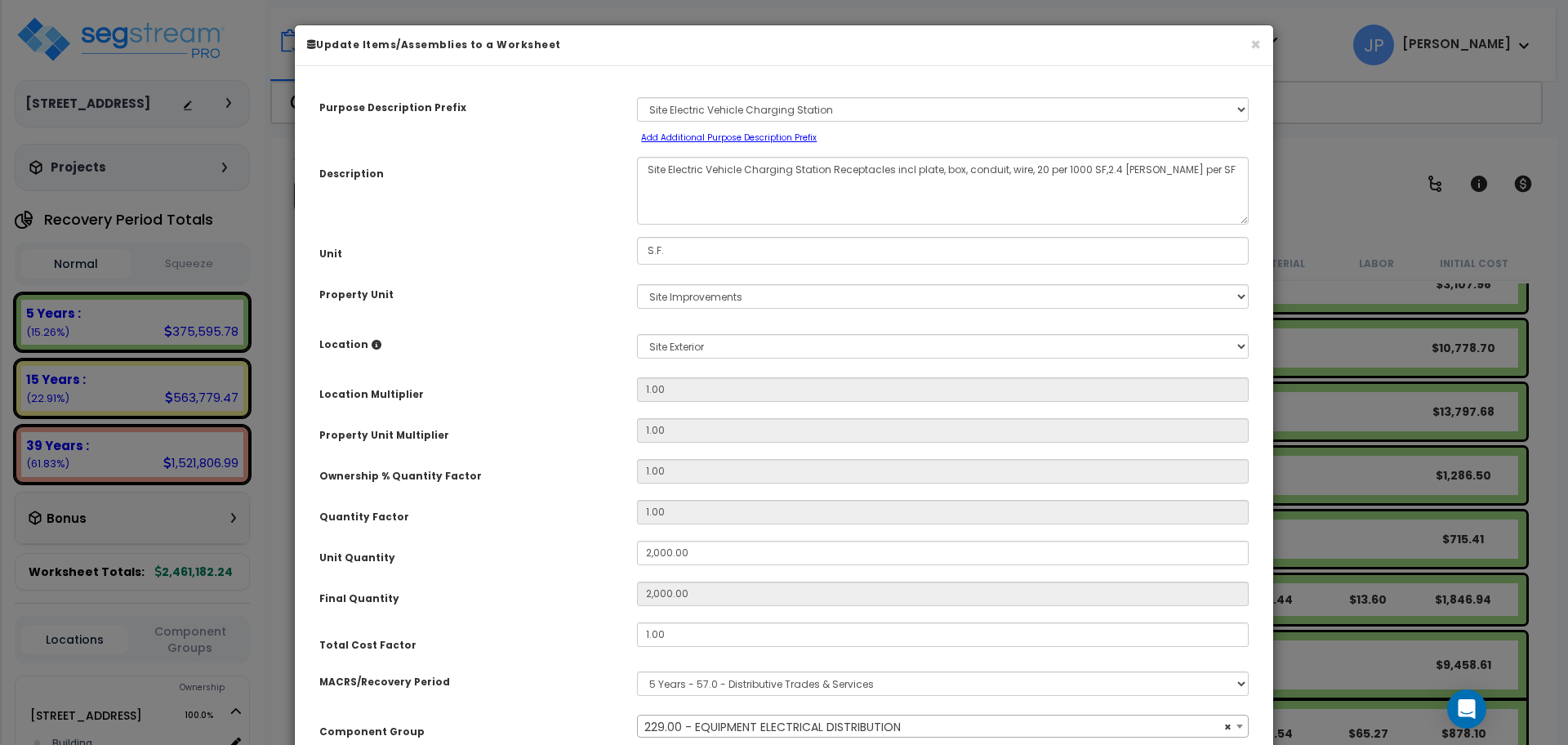
select select "35557"
drag, startPoint x: 707, startPoint y: 555, endPoint x: 625, endPoint y: 551, distance: 82.1
click at [625, 551] on div "2,000.00" at bounding box center [943, 553] width 636 height 24
type input "2"
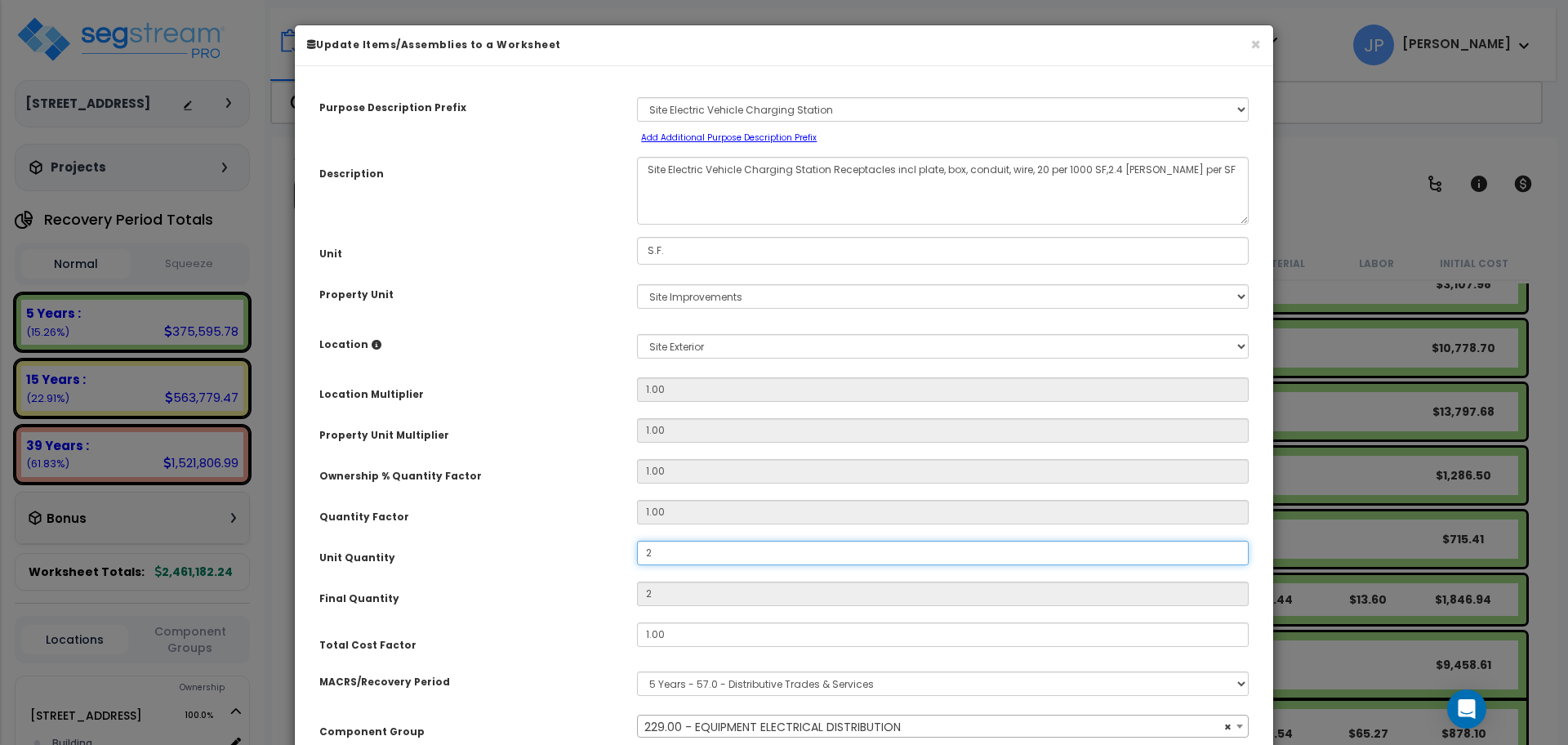
type input "25"
type input "250"
type input "2,500"
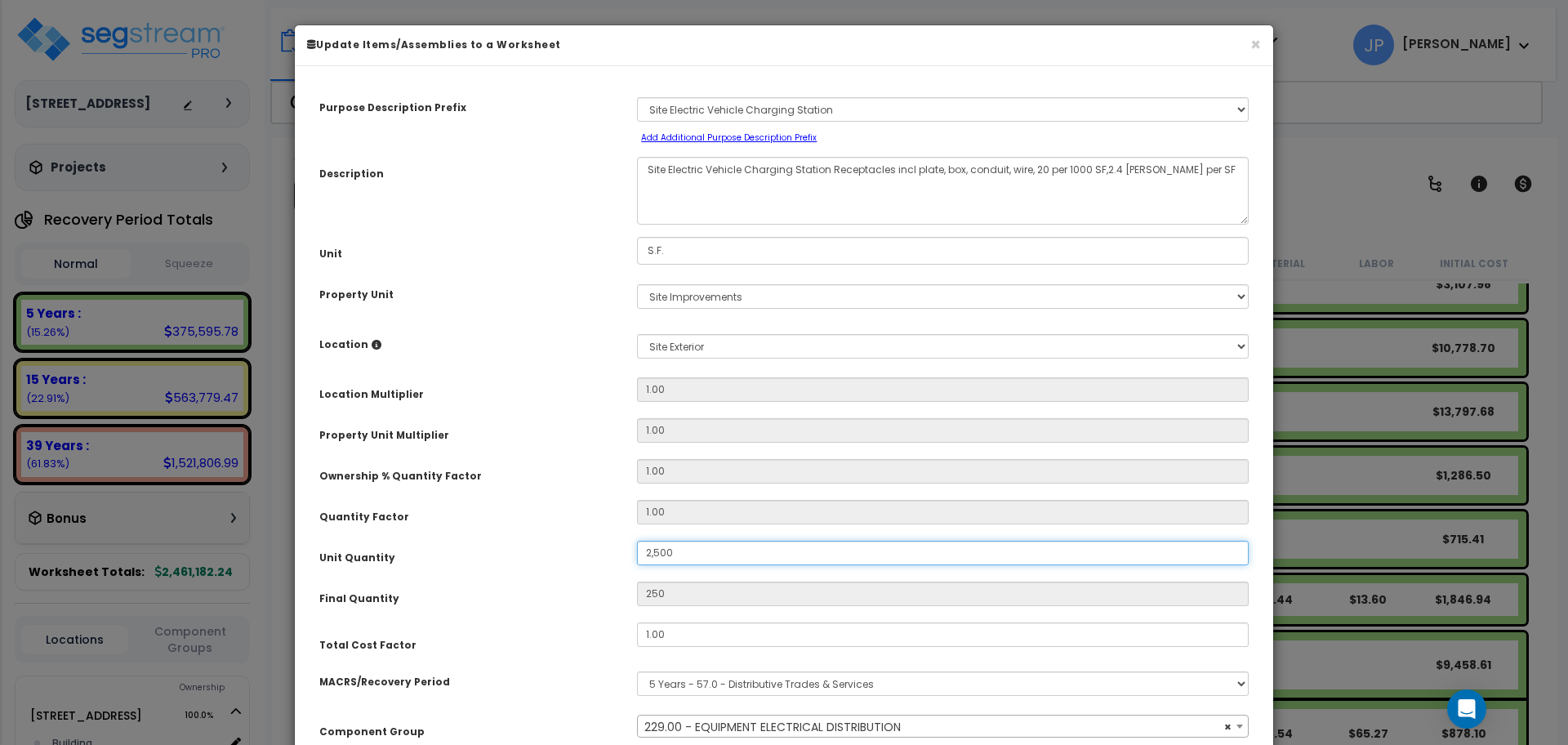
type input "2,500"
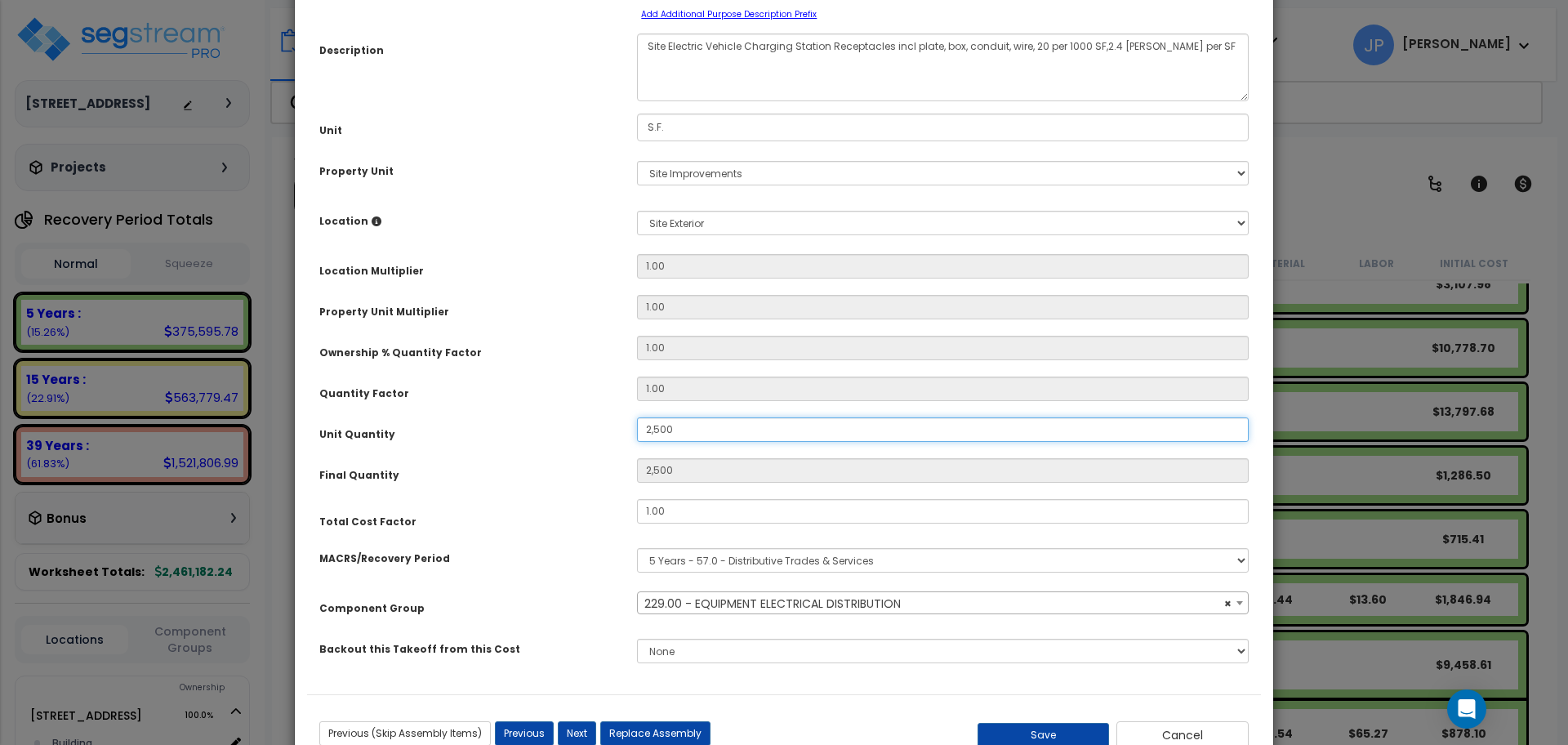
scroll to position [175, 0]
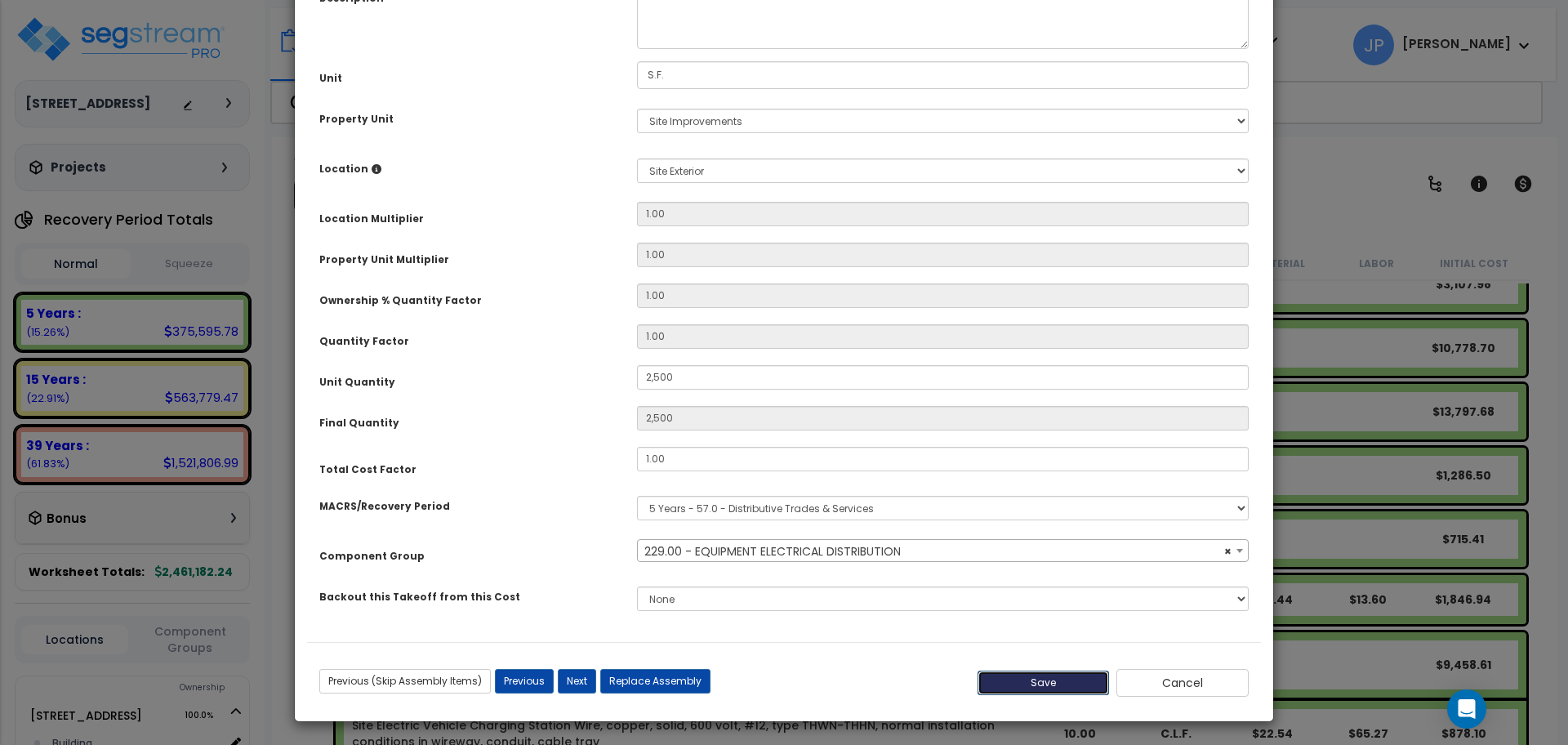
click at [1036, 691] on button "Save" at bounding box center [1044, 683] width 132 height 24
type input "2500.00"
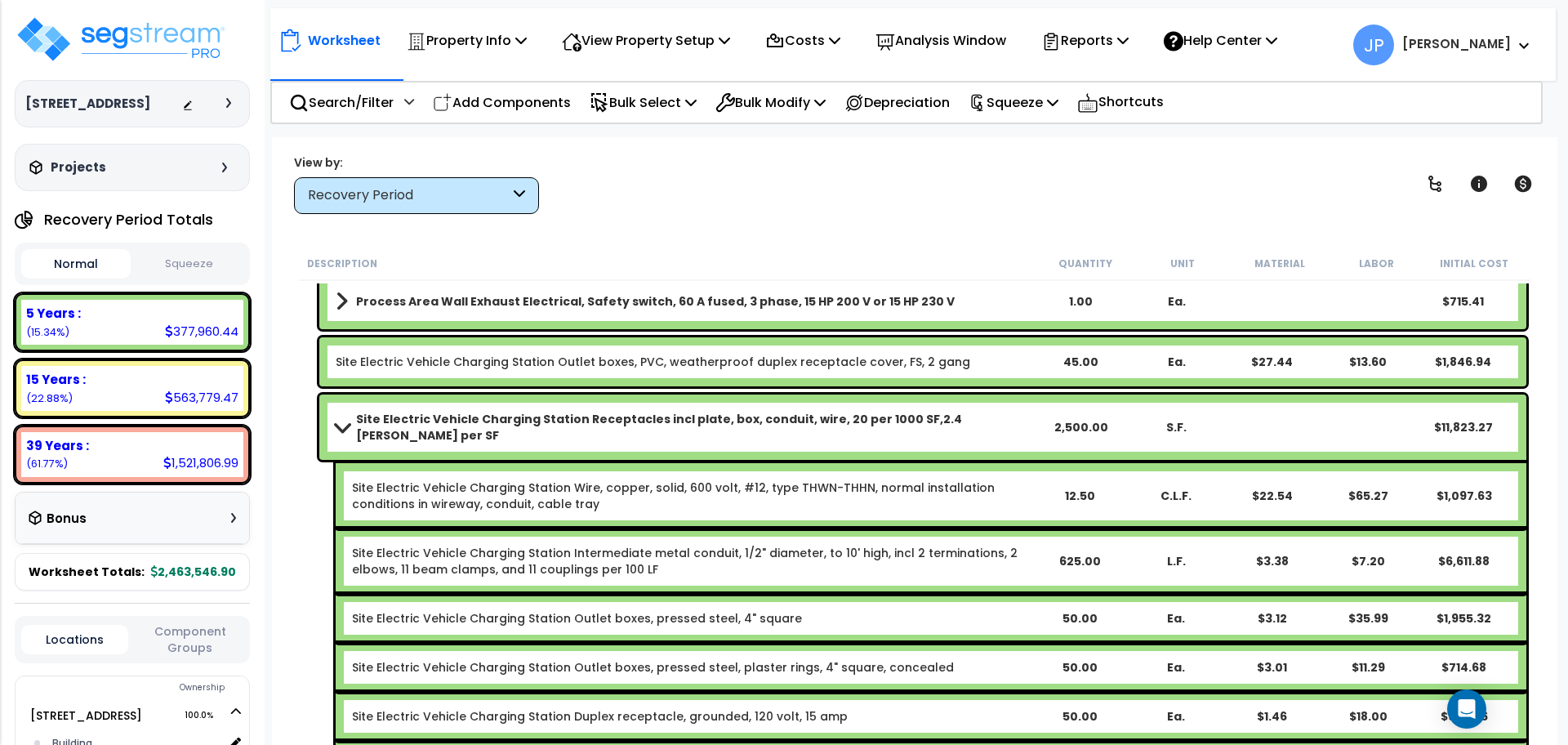
scroll to position [3804, 0]
click at [710, 419] on b "Site Electric Vehicle Charging Station Receptacles incl plate, box, conduit, wi…" at bounding box center [694, 428] width 676 height 33
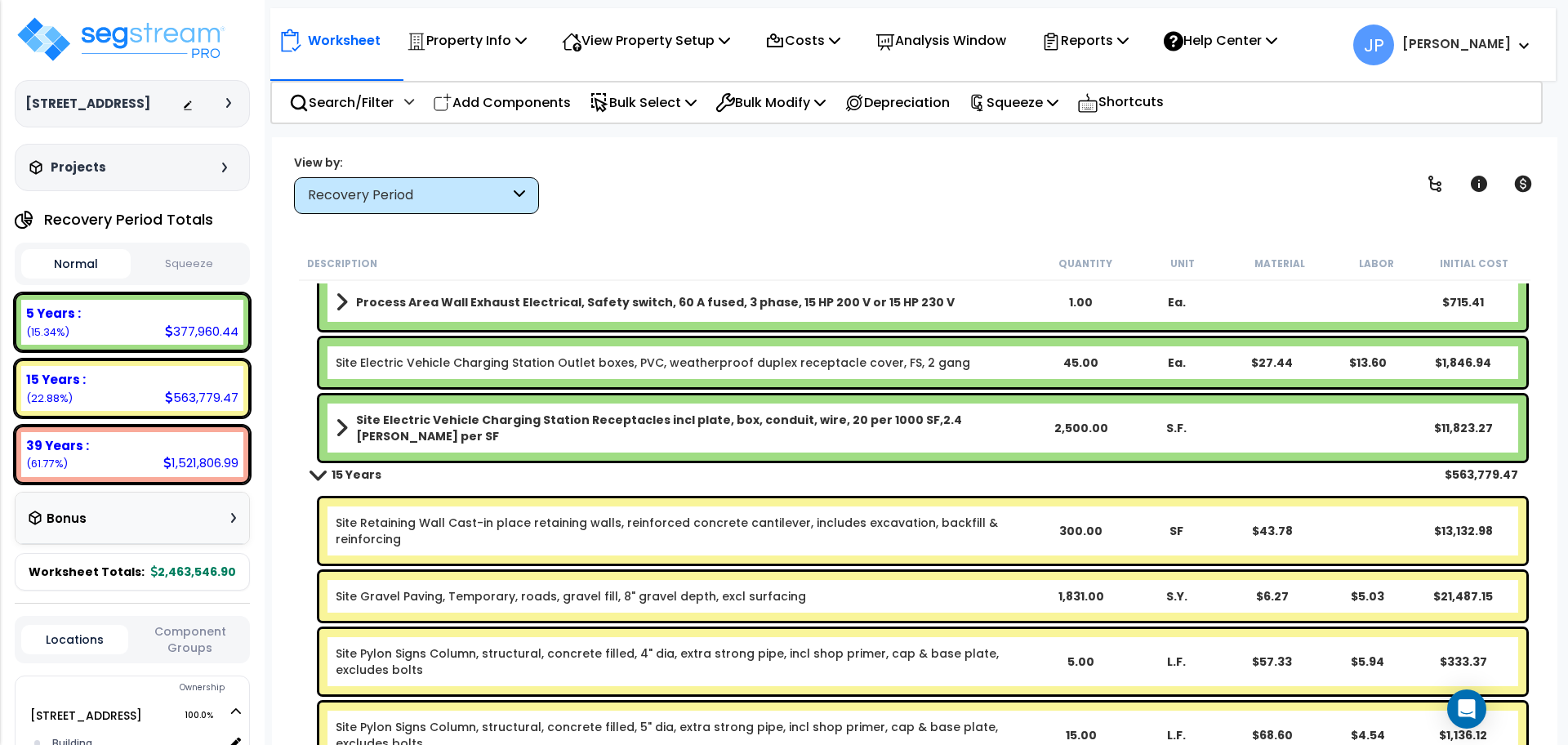
click at [680, 436] on div "Site Electric Vehicle Charging Station Receptacles incl plate, box, conduit, wi…" at bounding box center [923, 429] width 1207 height 66
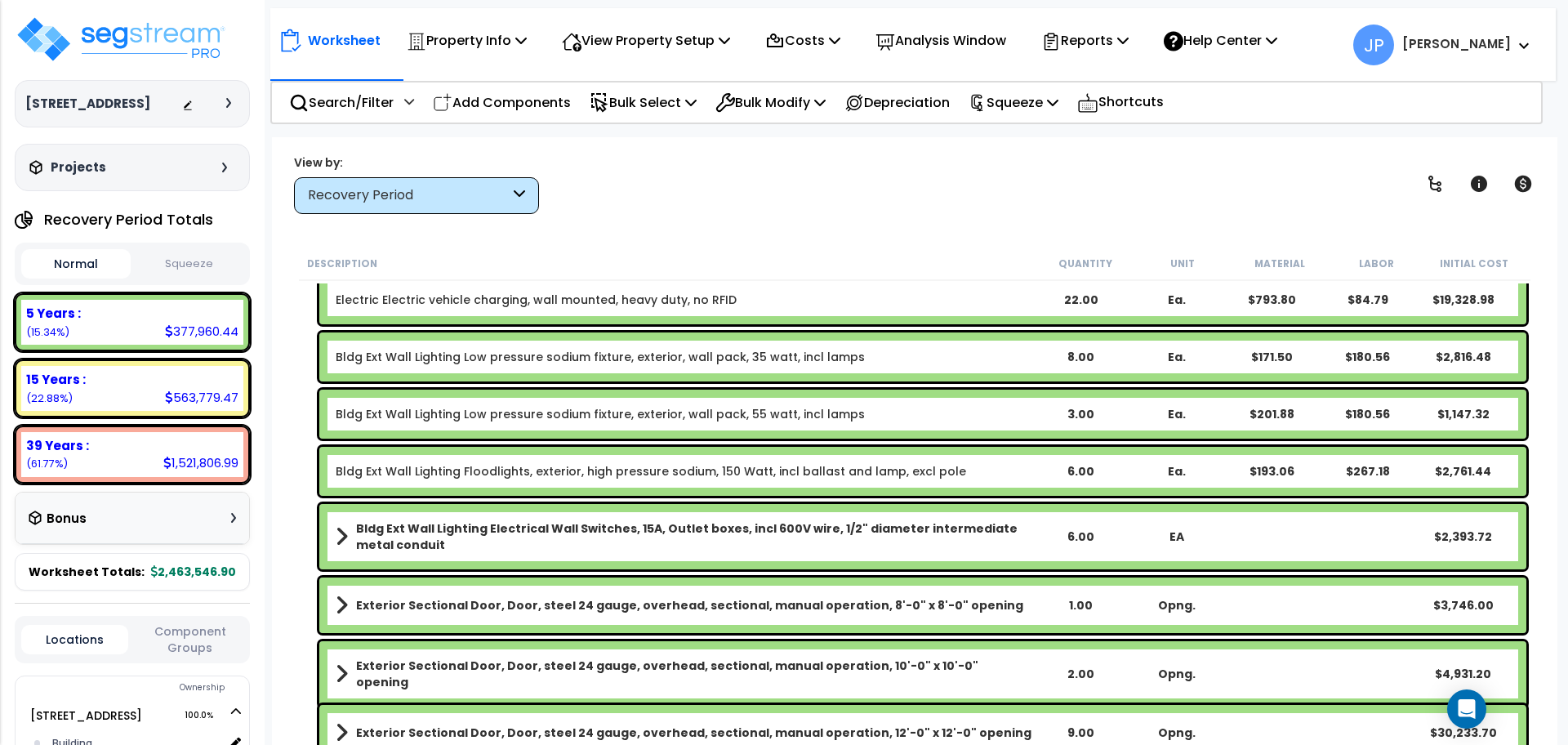
scroll to position [0, 0]
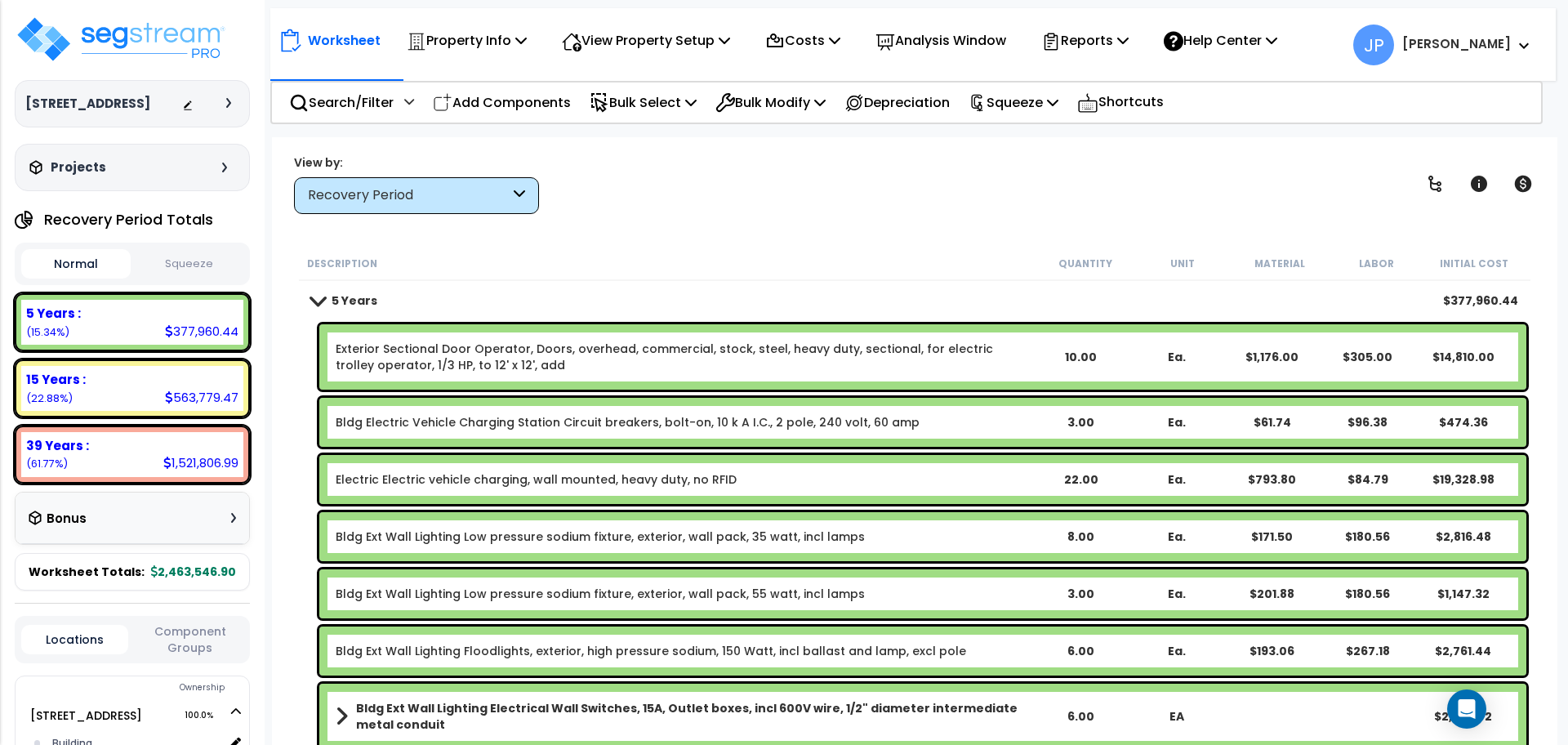
click at [611, 486] on link "Electric Electric vehicle charging, wall mounted, heavy duty, no RFID" at bounding box center [536, 479] width 401 height 16
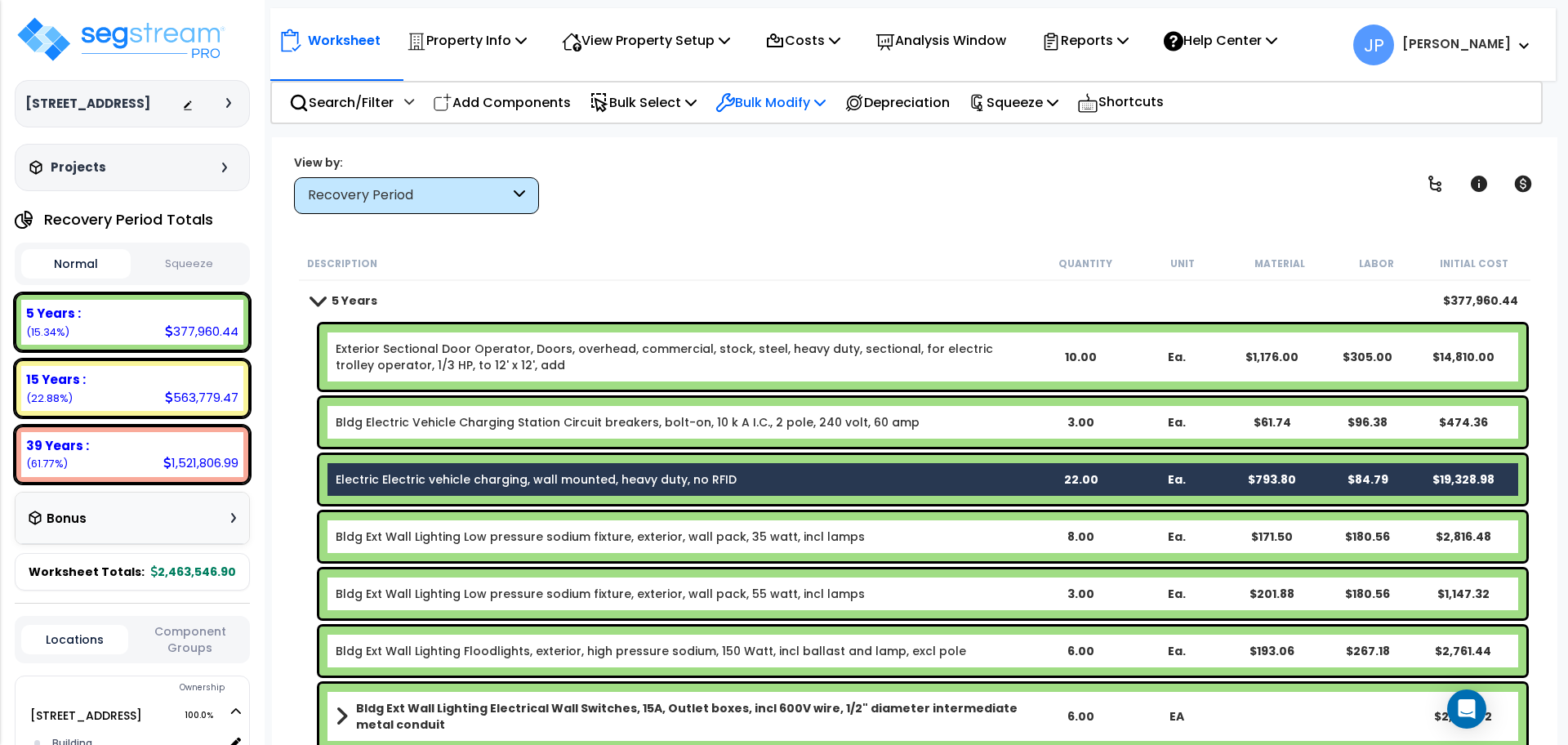
click at [795, 109] on p "Bulk Modify" at bounding box center [771, 103] width 111 height 22
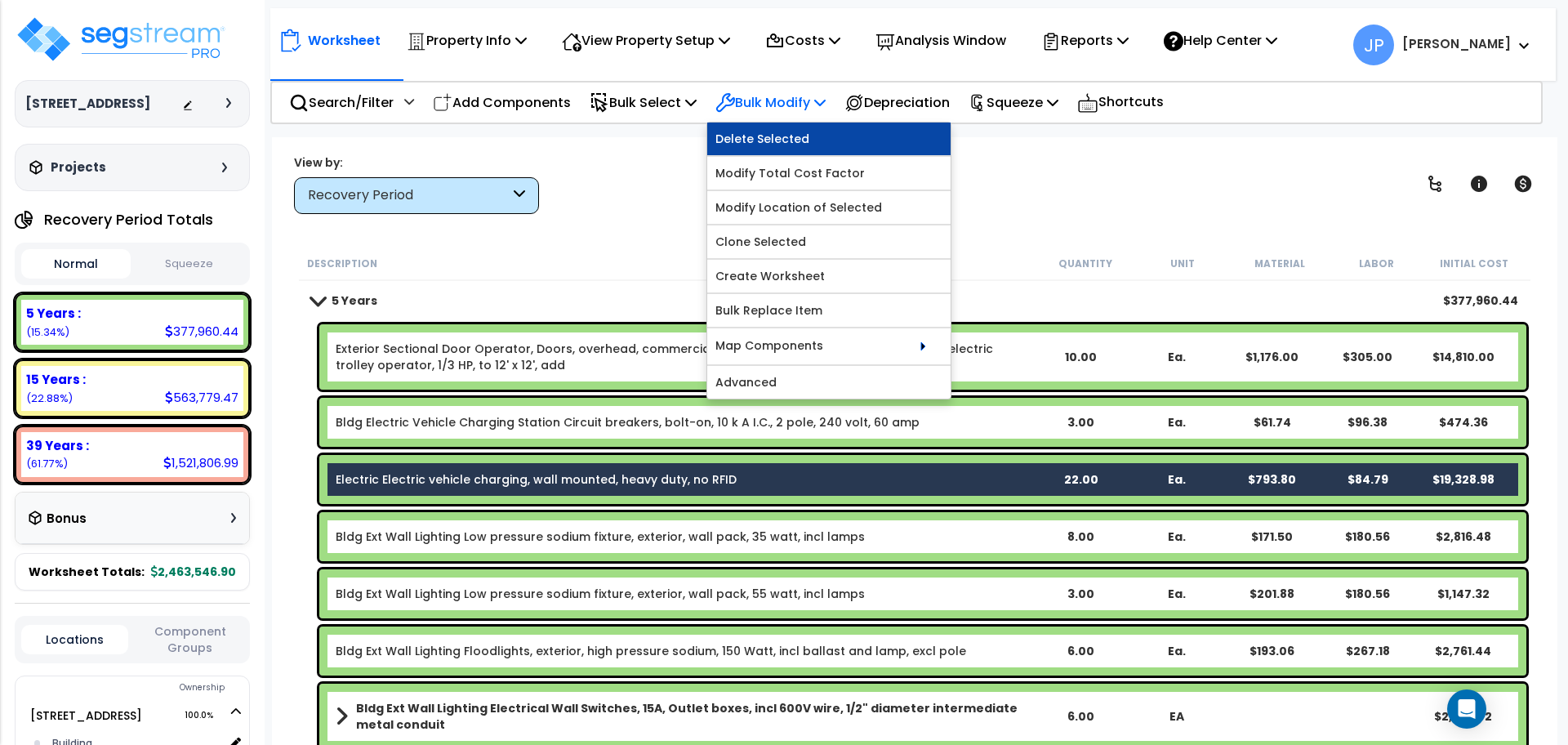
click at [792, 149] on link "Delete Selected" at bounding box center [829, 139] width 244 height 33
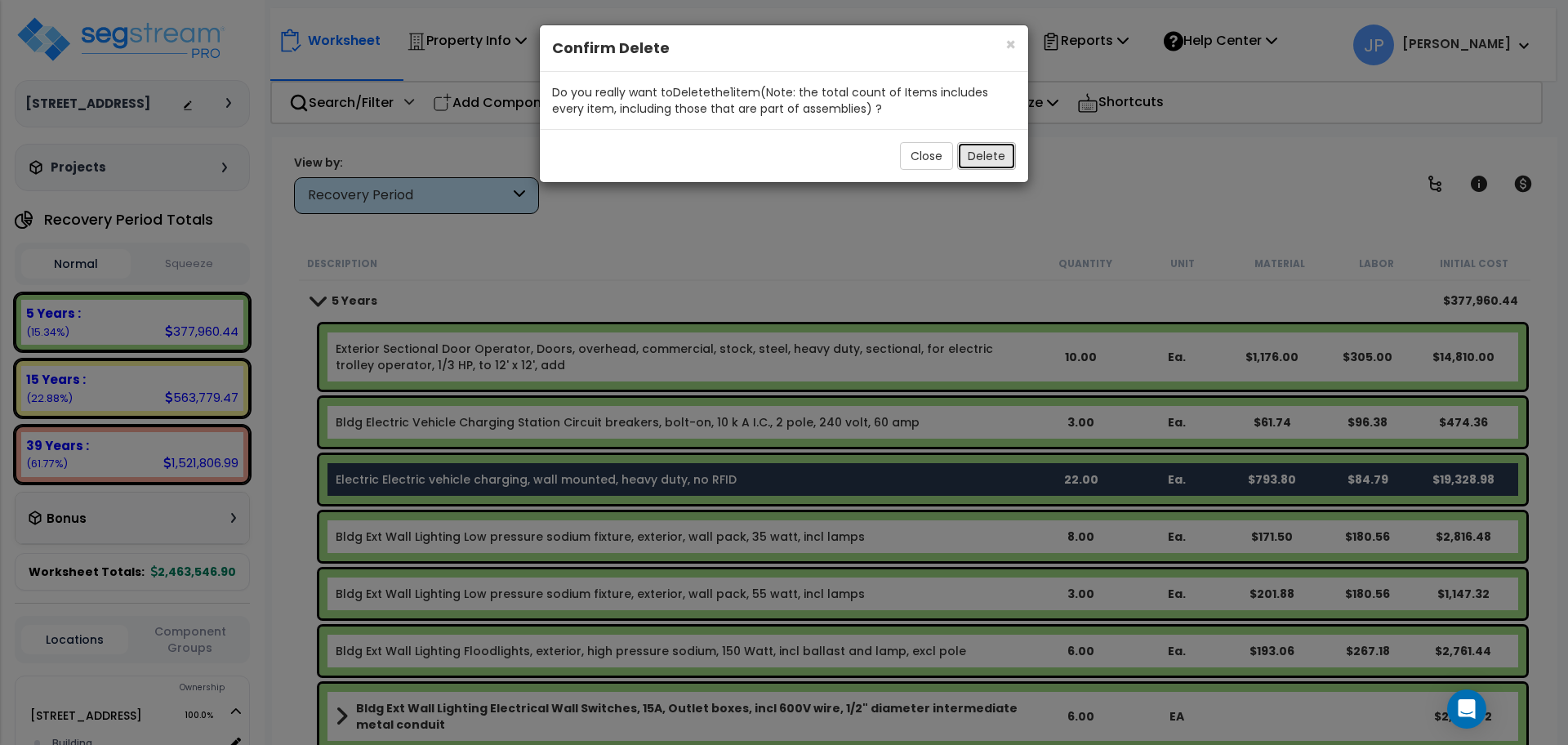
click at [981, 160] on button "Delete" at bounding box center [987, 156] width 59 height 28
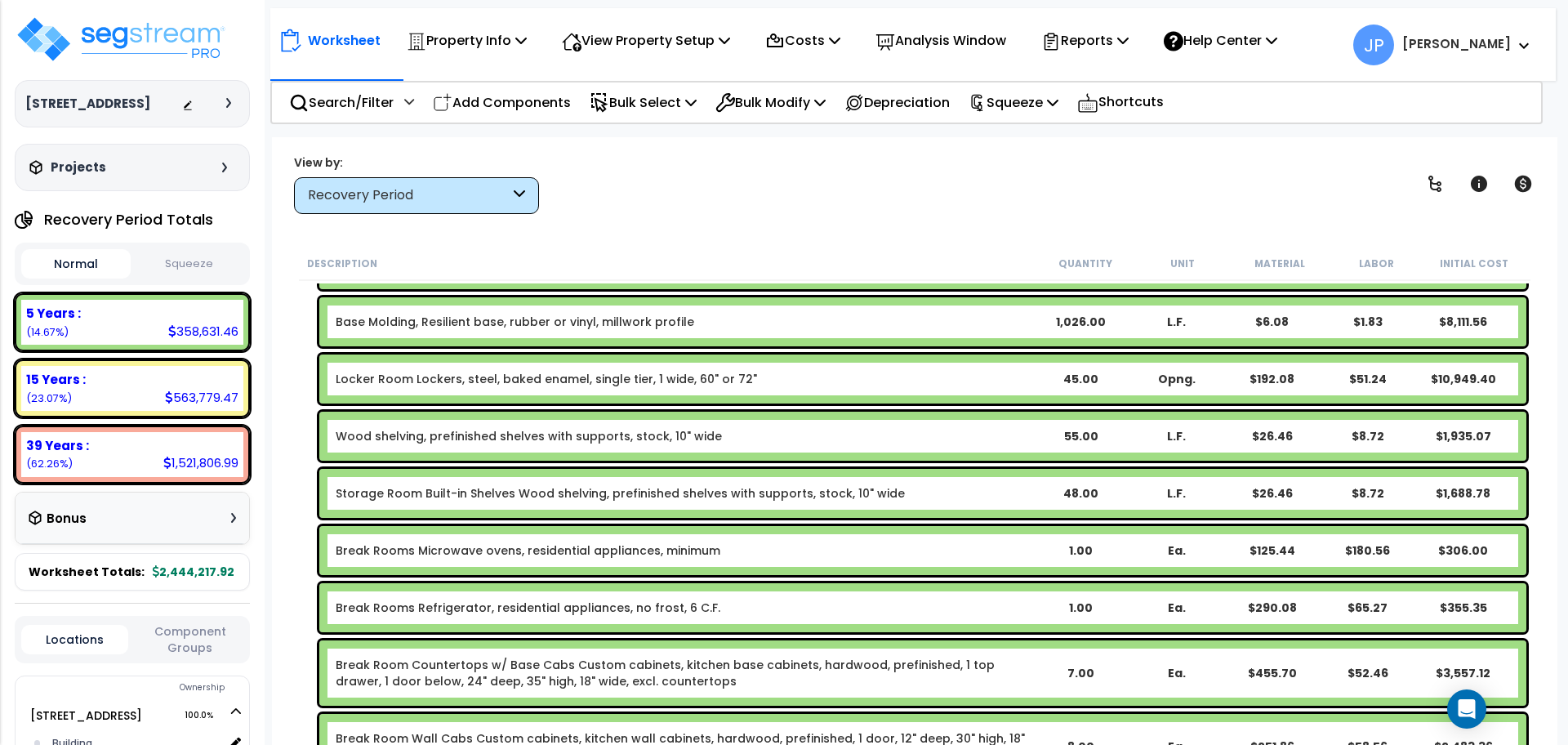
scroll to position [735, 0]
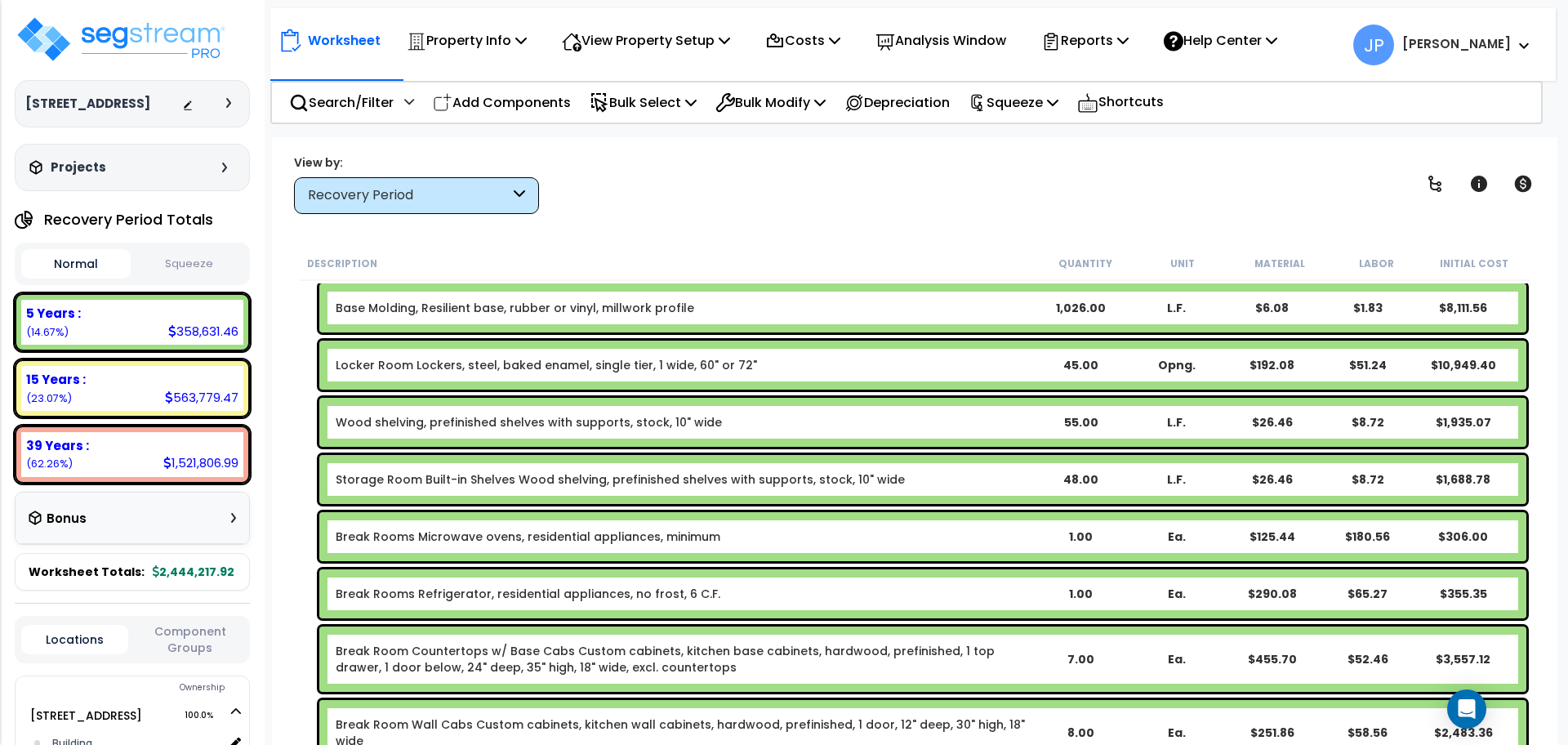
click at [617, 362] on link "Locker Room Lockers, steel, baked enamel, single tier, 1 wide, 60" or 72"" at bounding box center [547, 365] width 422 height 16
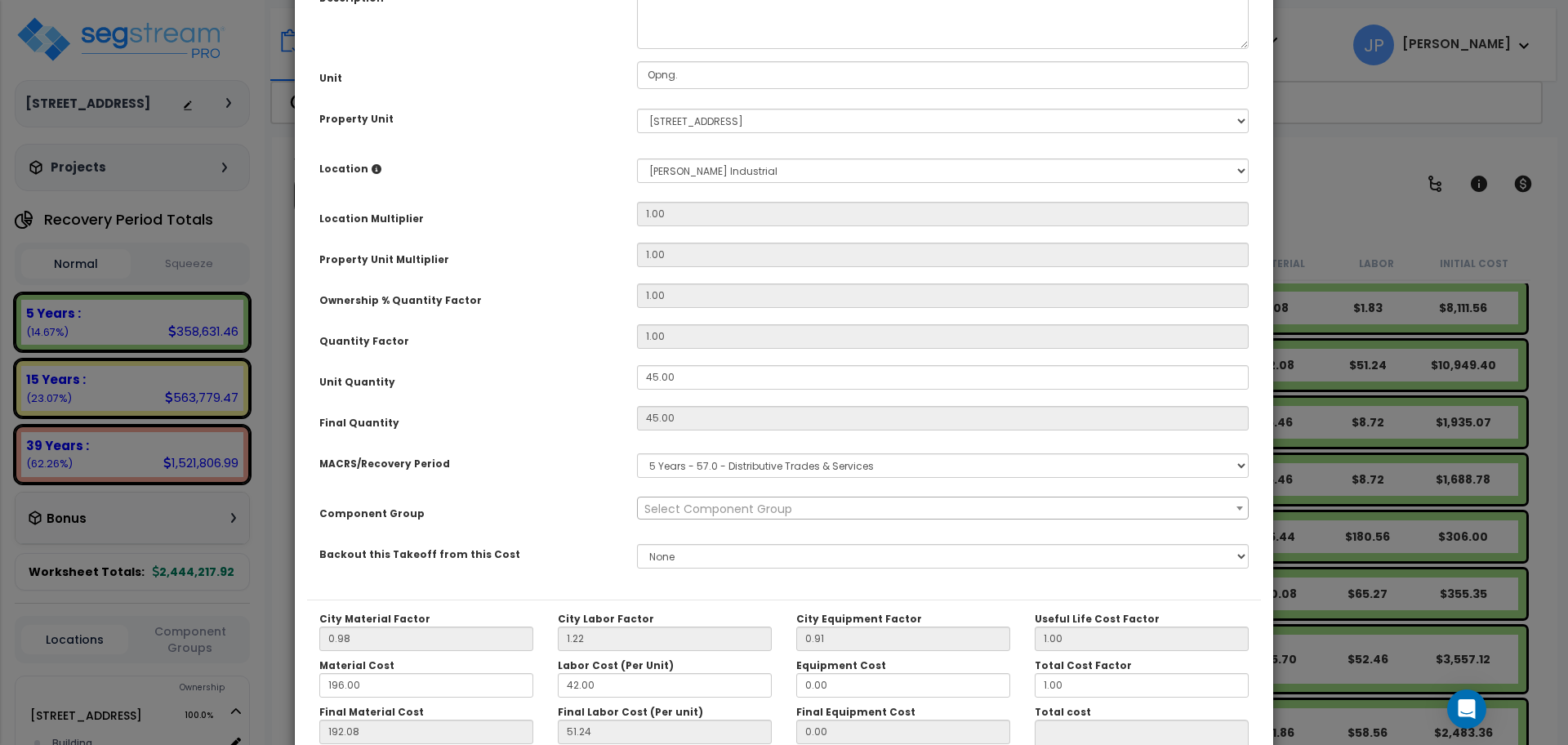
scroll to position [0, 0]
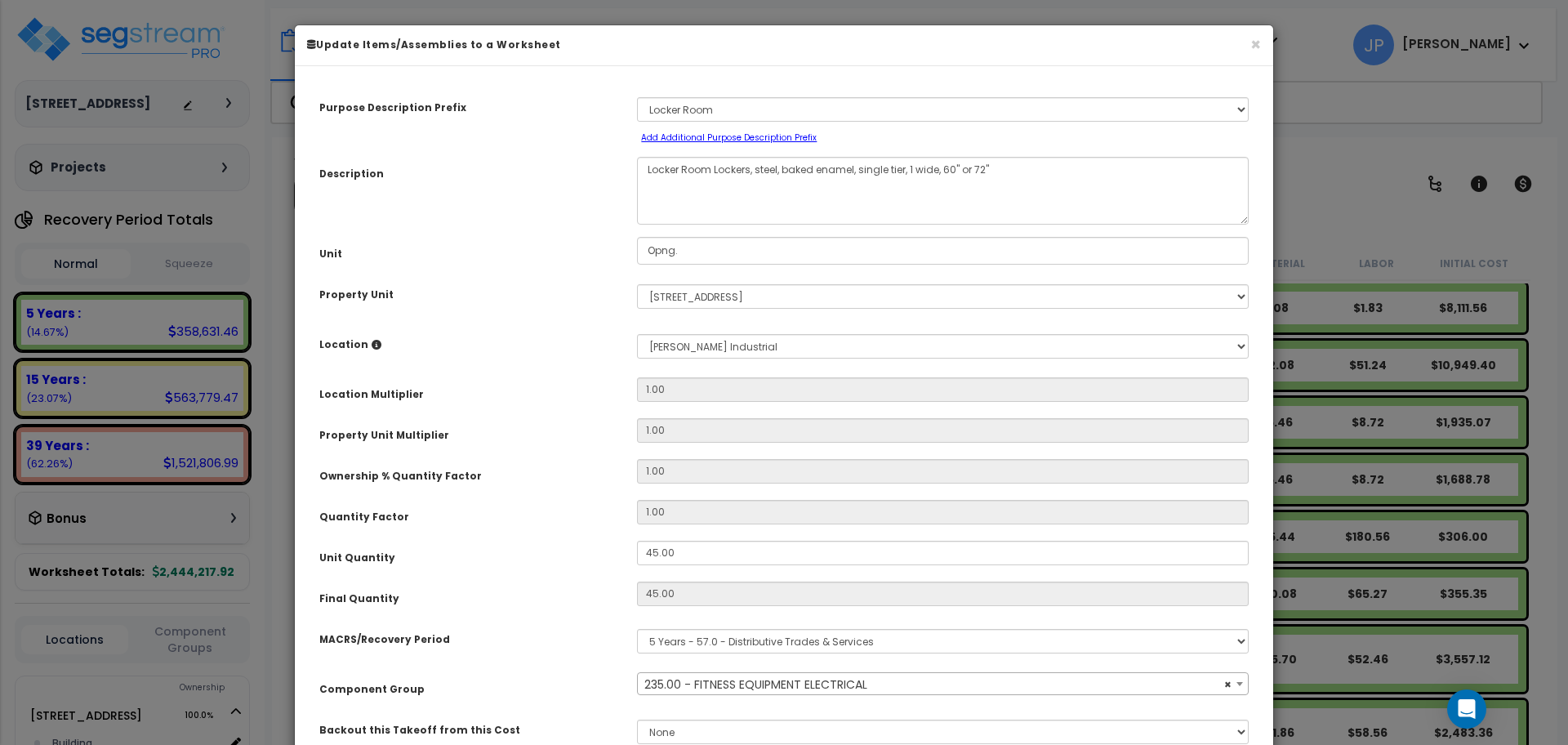
select select "35341"
drag, startPoint x: 855, startPoint y: 172, endPoint x: 755, endPoint y: 175, distance: 100.0
click at [755, 175] on textarea "Locker Room Lockers, steel, baked enamel, single tier, 1 wide, 60" or 72"" at bounding box center [943, 191] width 612 height 67
type textarea "Locker Room Lockers, wood lockers, single tier, 1 wide, 60" or 72""
click at [565, 230] on div "Purpose Description Prefix Select A/V System A/V System Equipment A/V System Eq…" at bounding box center [784, 427] width 954 height 697
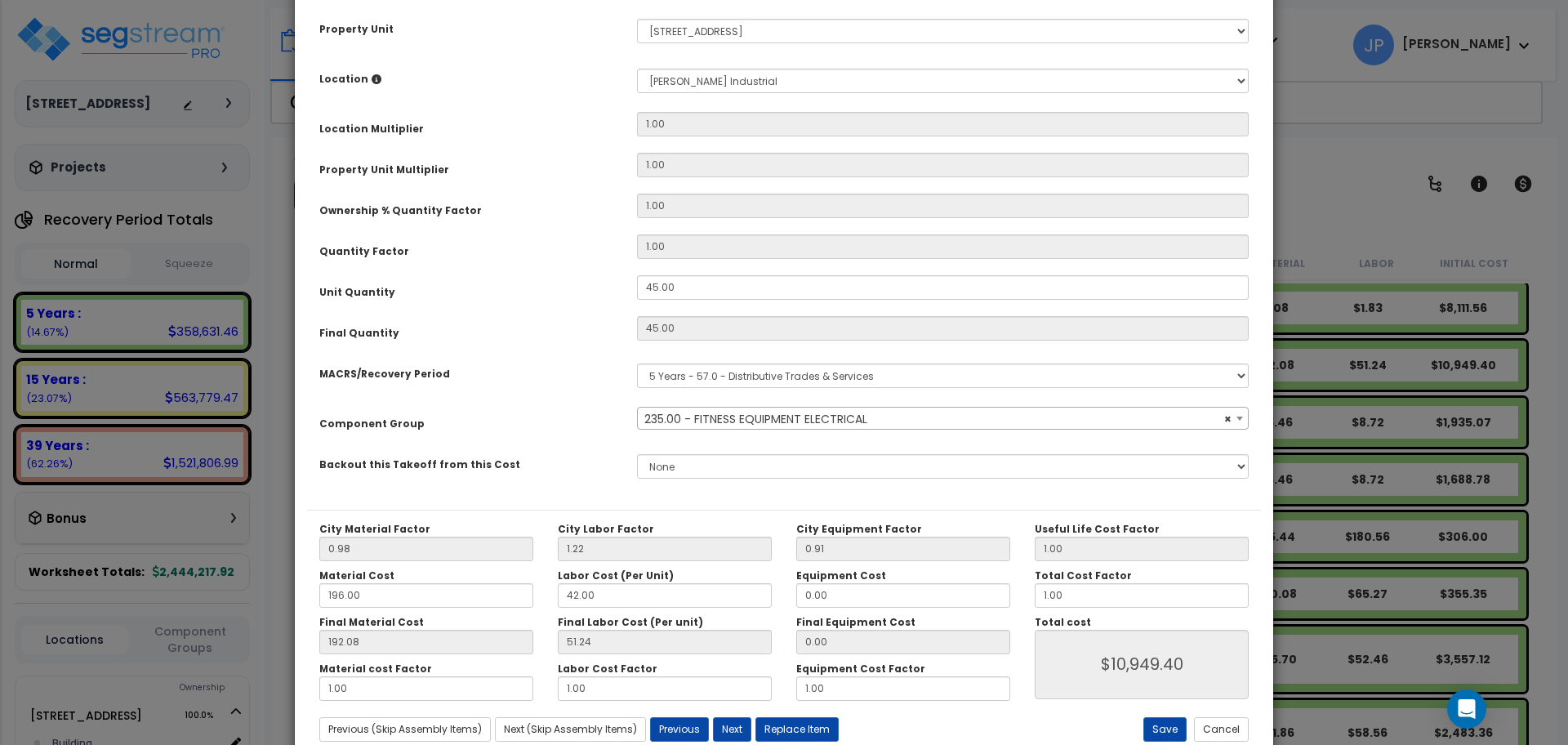
scroll to position [312, 0]
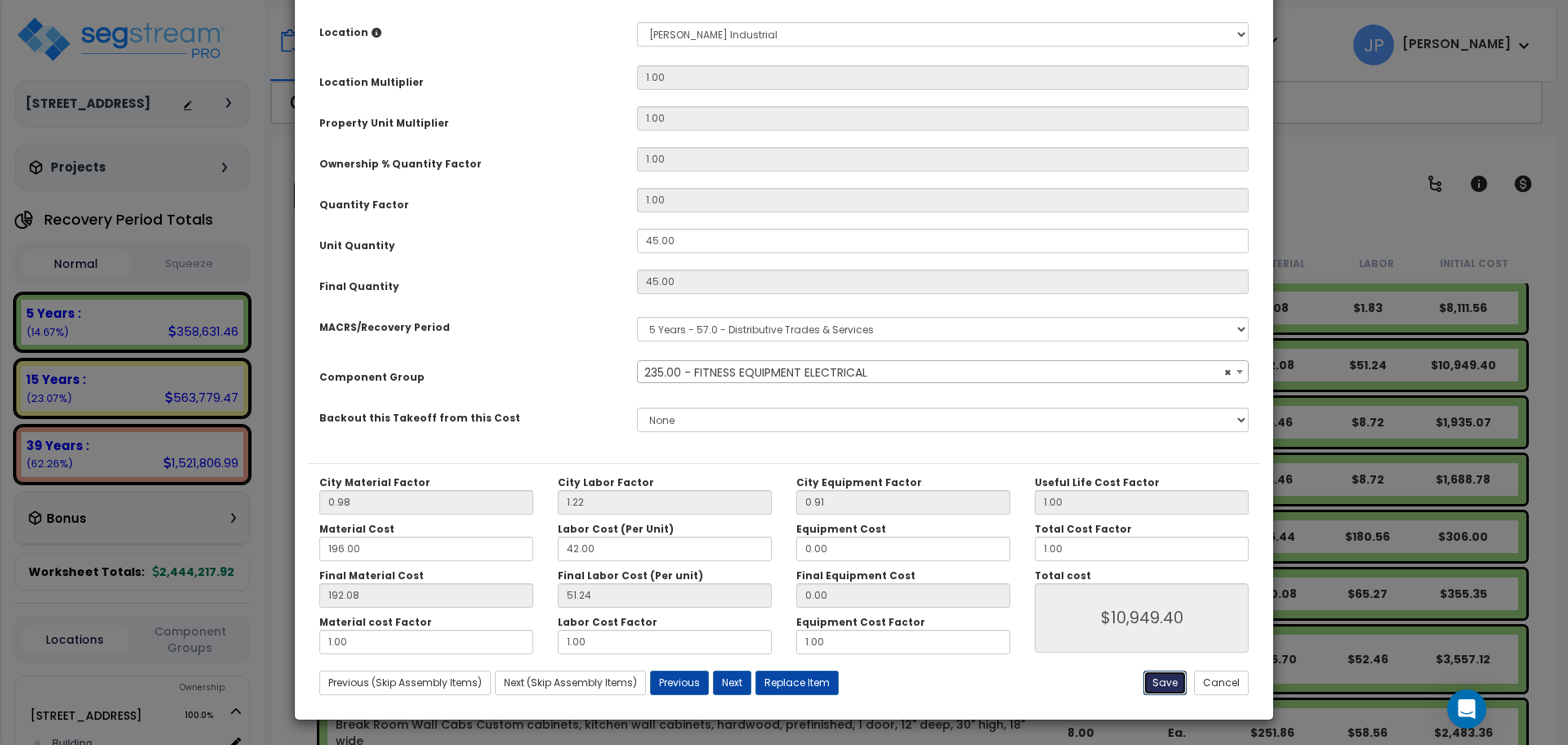
click at [1155, 680] on button "Save" at bounding box center [1165, 683] width 43 height 24
type input "10949.40"
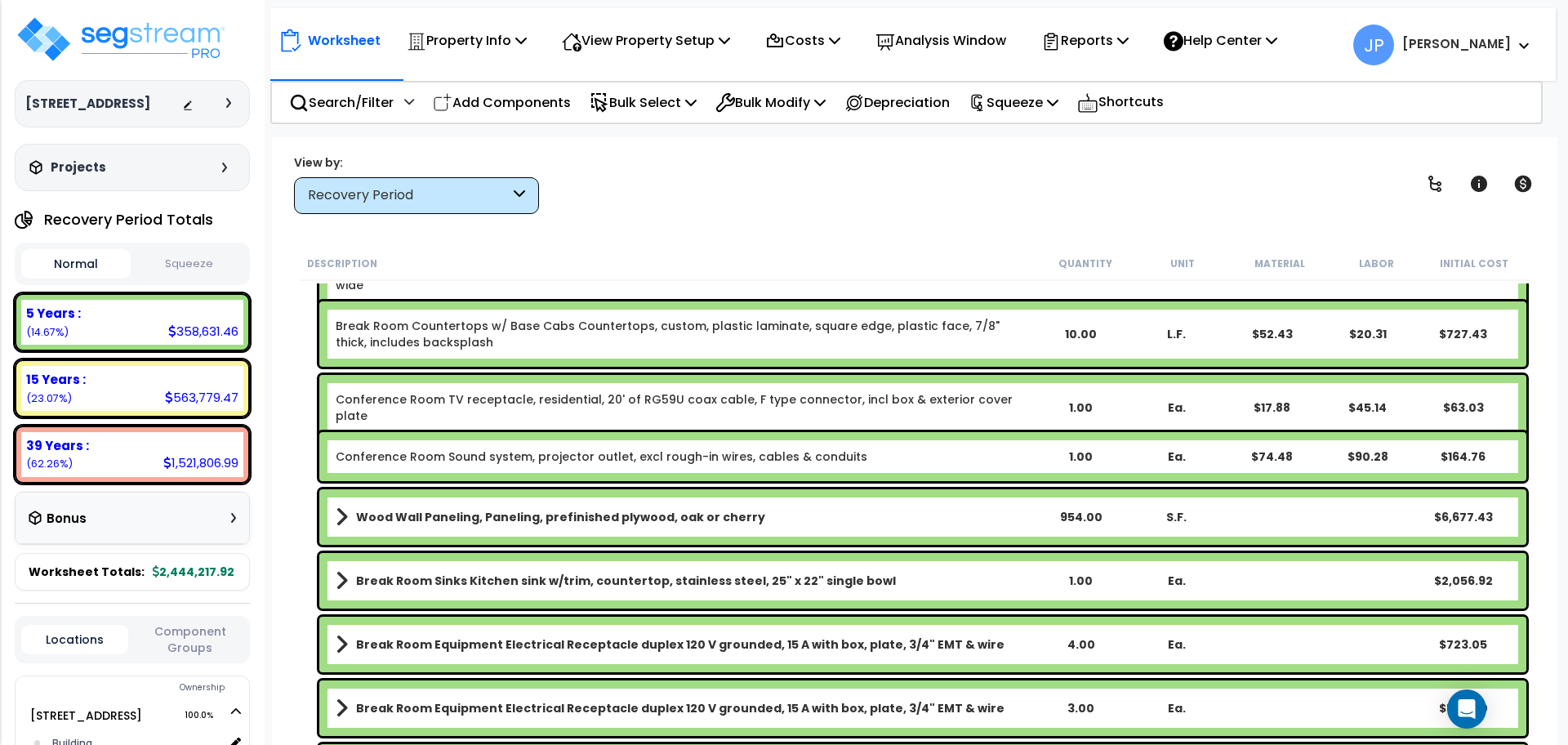
scroll to position [1189, 0]
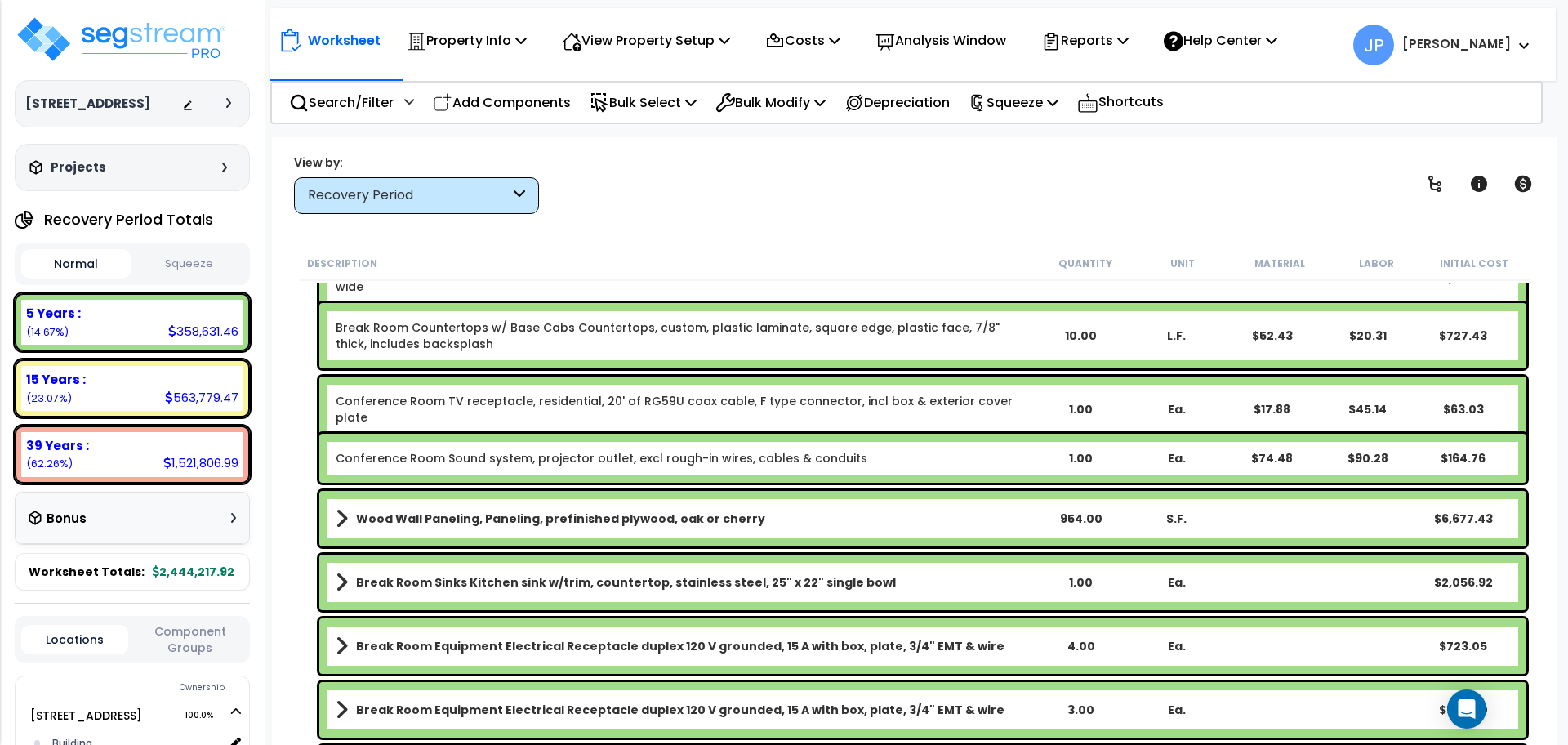
click at [648, 404] on link "Conference Room TV receptacle, residential, 20' of RG59U coax cable, F type con…" at bounding box center [684, 410] width 696 height 33
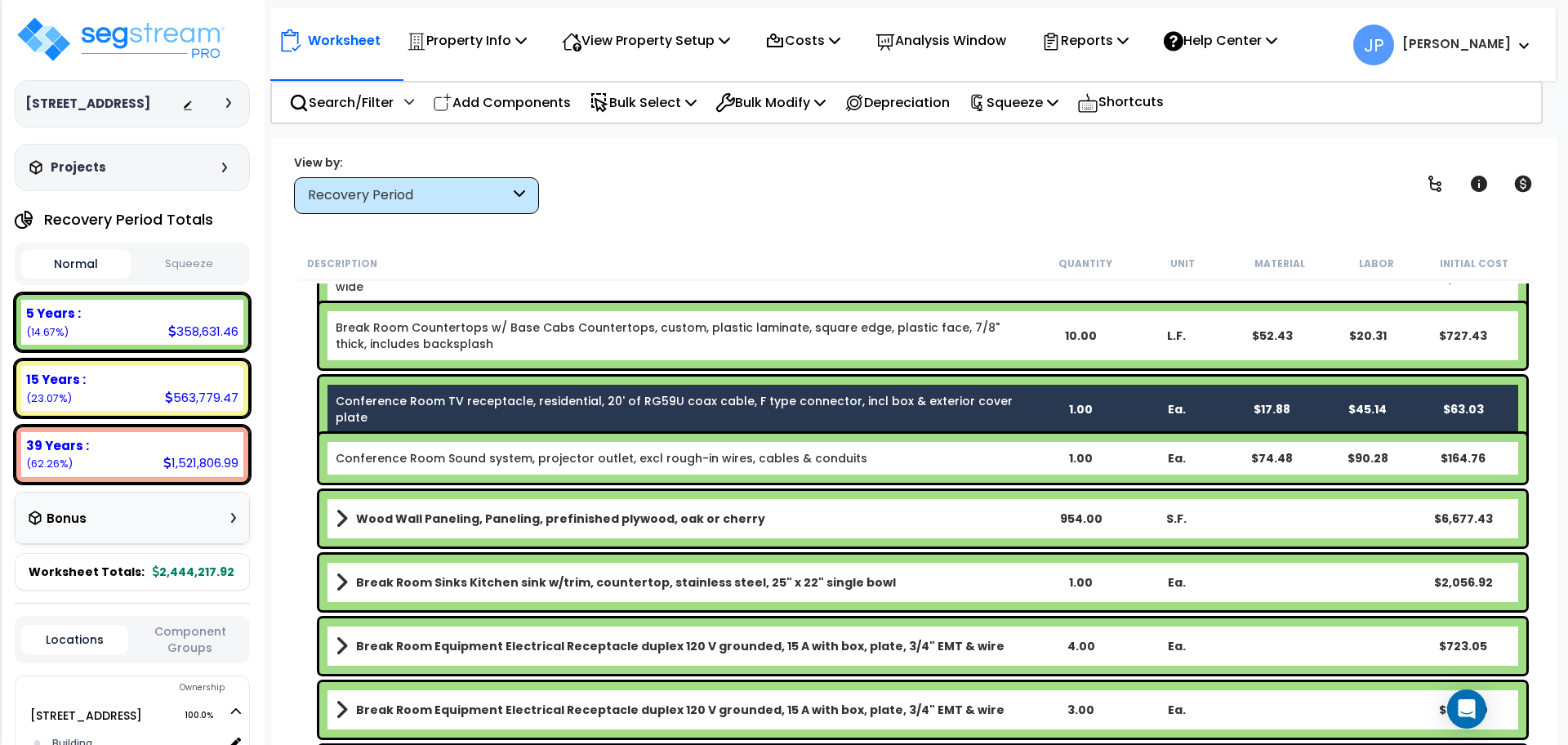
click at [637, 454] on link "Conference Room Sound system, projector outlet, excl rough-in wires, cables & c…" at bounding box center [601, 458] width 531 height 16
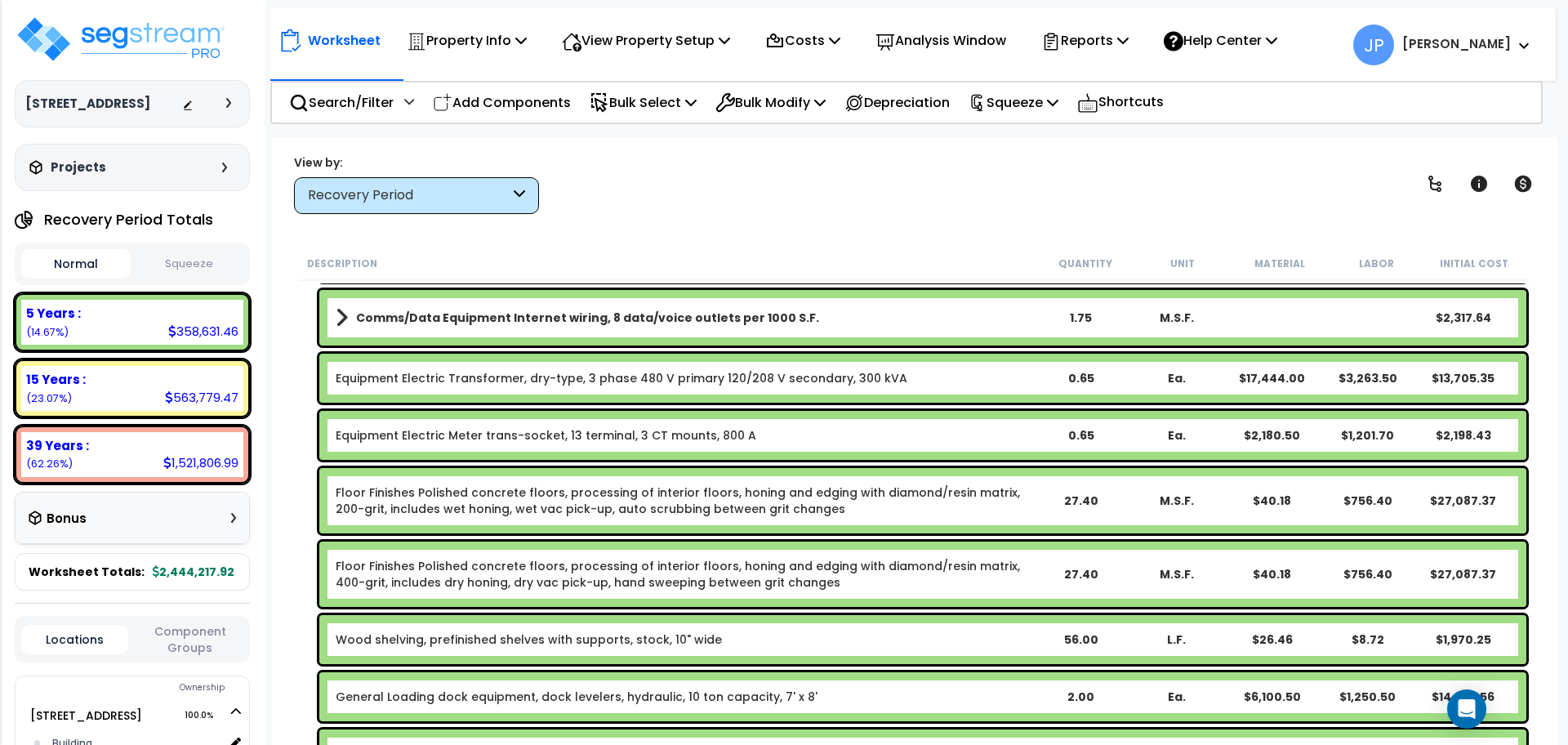
scroll to position [1837, 0]
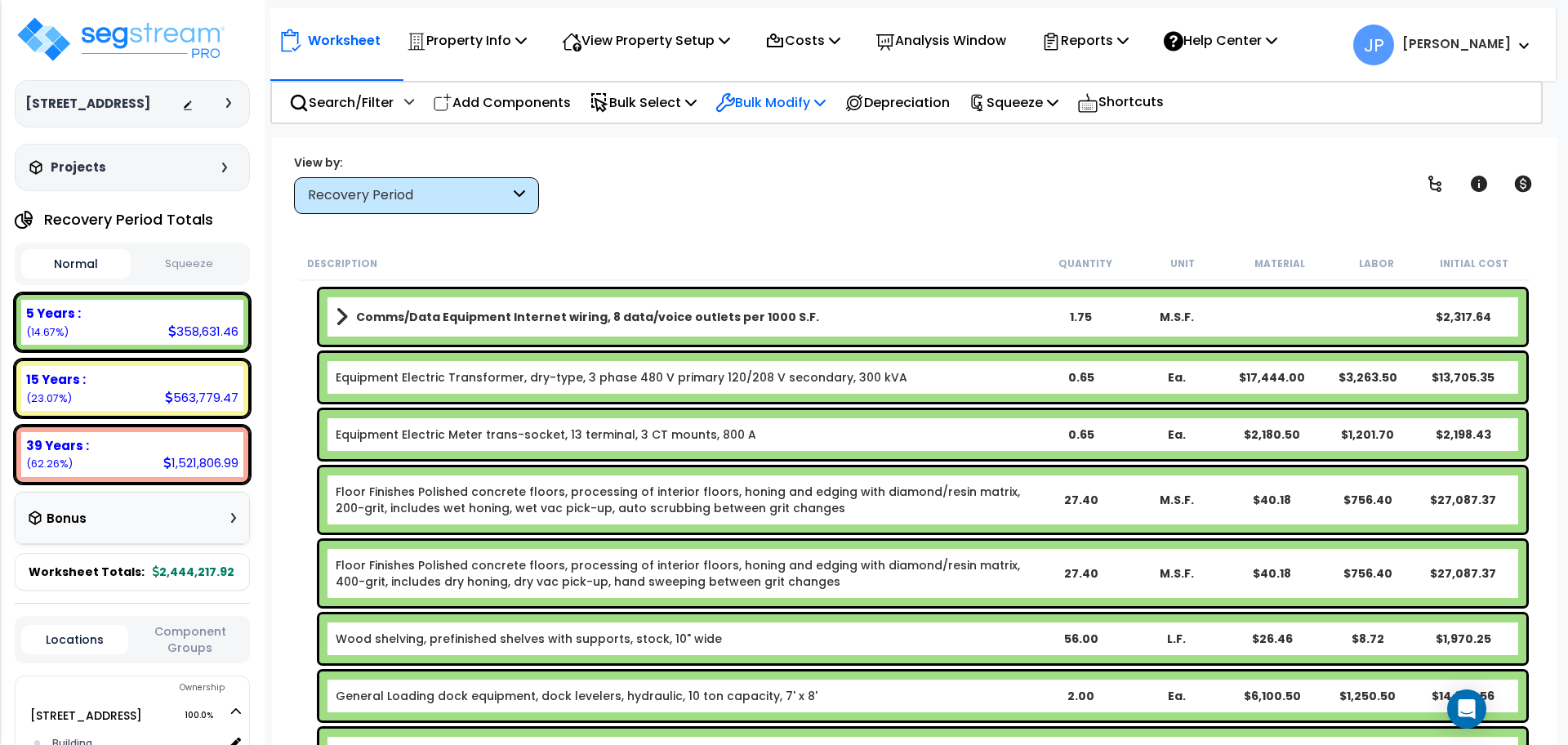
click at [823, 106] on p "Bulk Modify" at bounding box center [771, 103] width 111 height 22
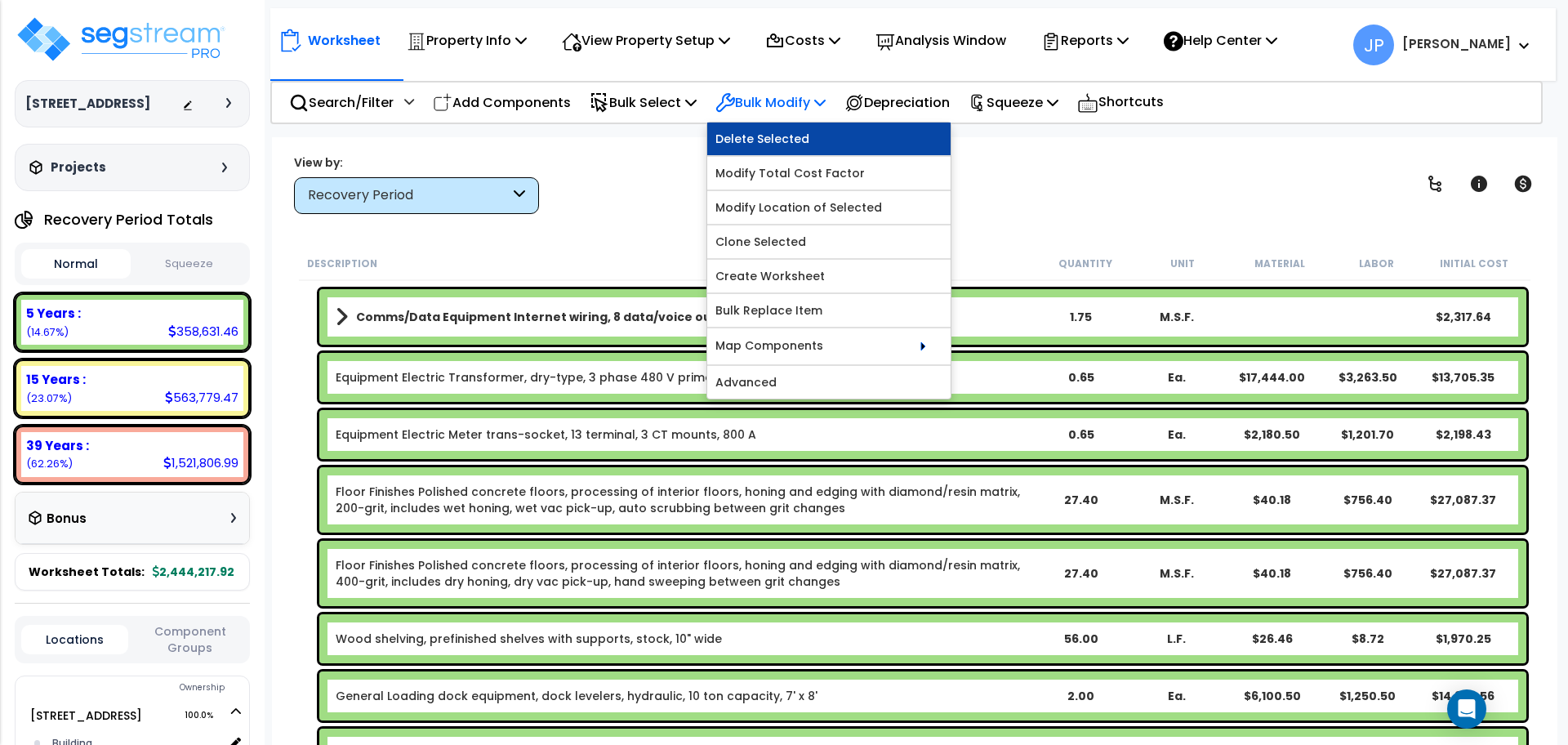
click at [797, 143] on link "Delete Selected" at bounding box center [829, 139] width 244 height 33
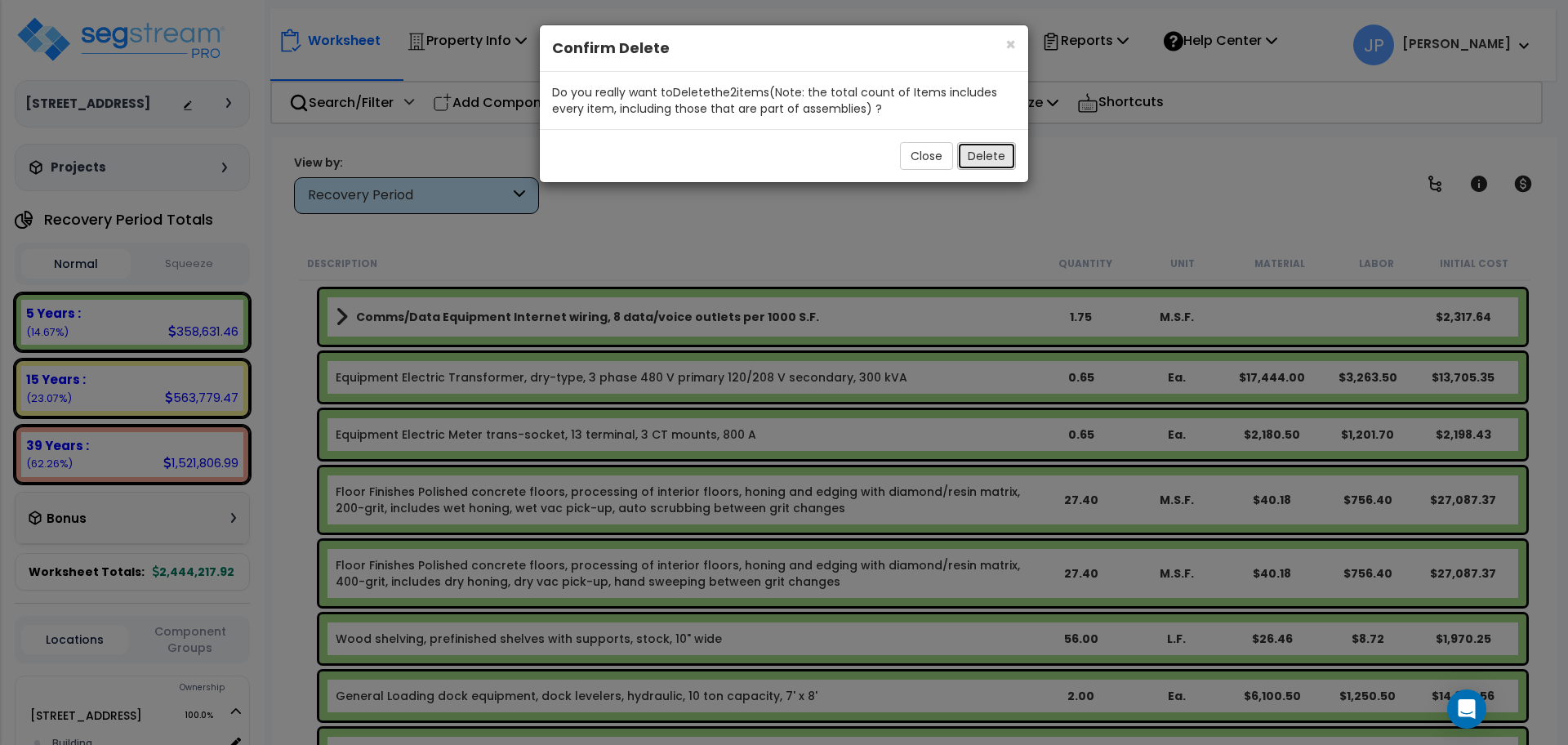
click at [968, 157] on button "Delete" at bounding box center [987, 156] width 59 height 28
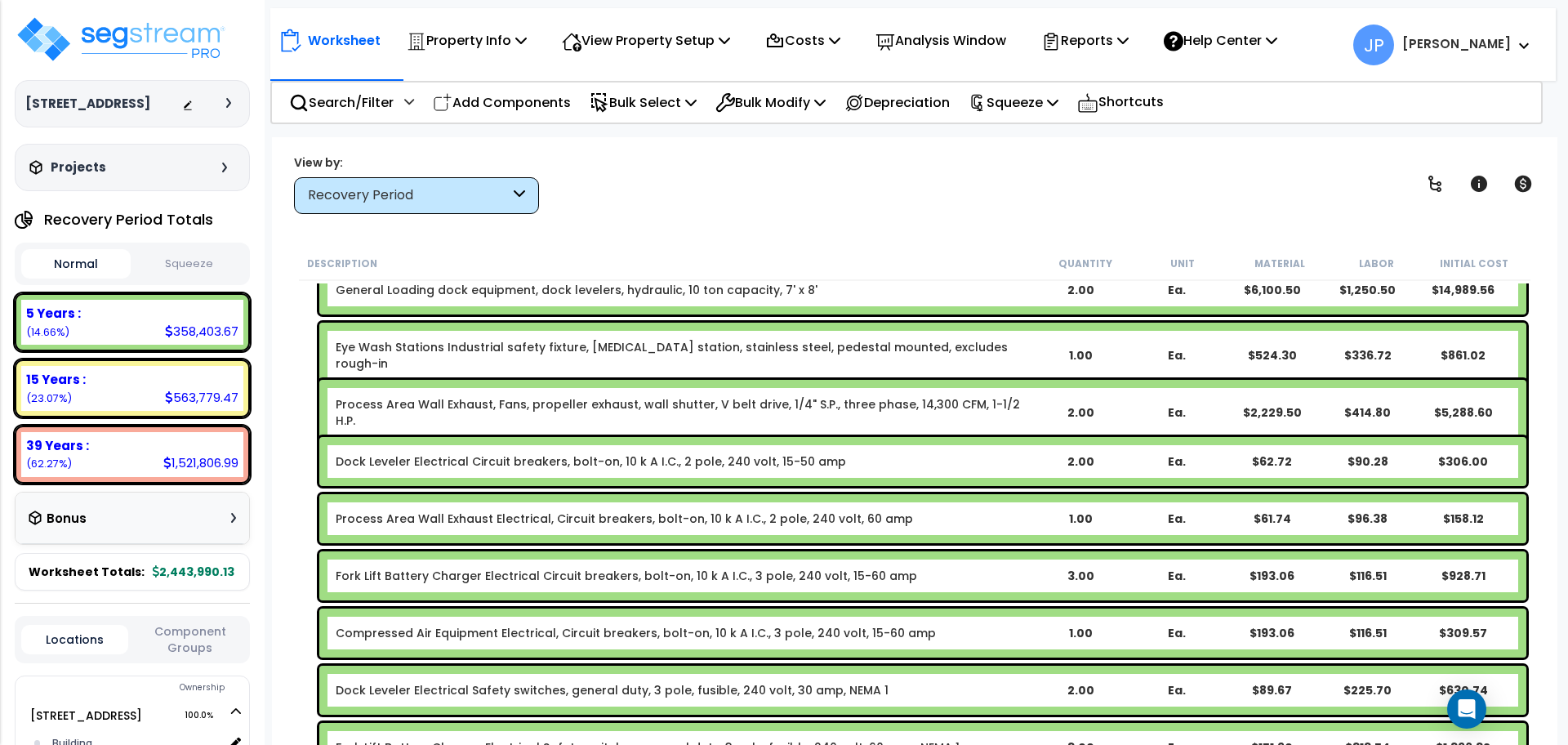
scroll to position [2117, 0]
click at [987, 102] on icon at bounding box center [977, 103] width 18 height 18
click at [1013, 137] on link "Squeeze" at bounding box center [1041, 139] width 162 height 33
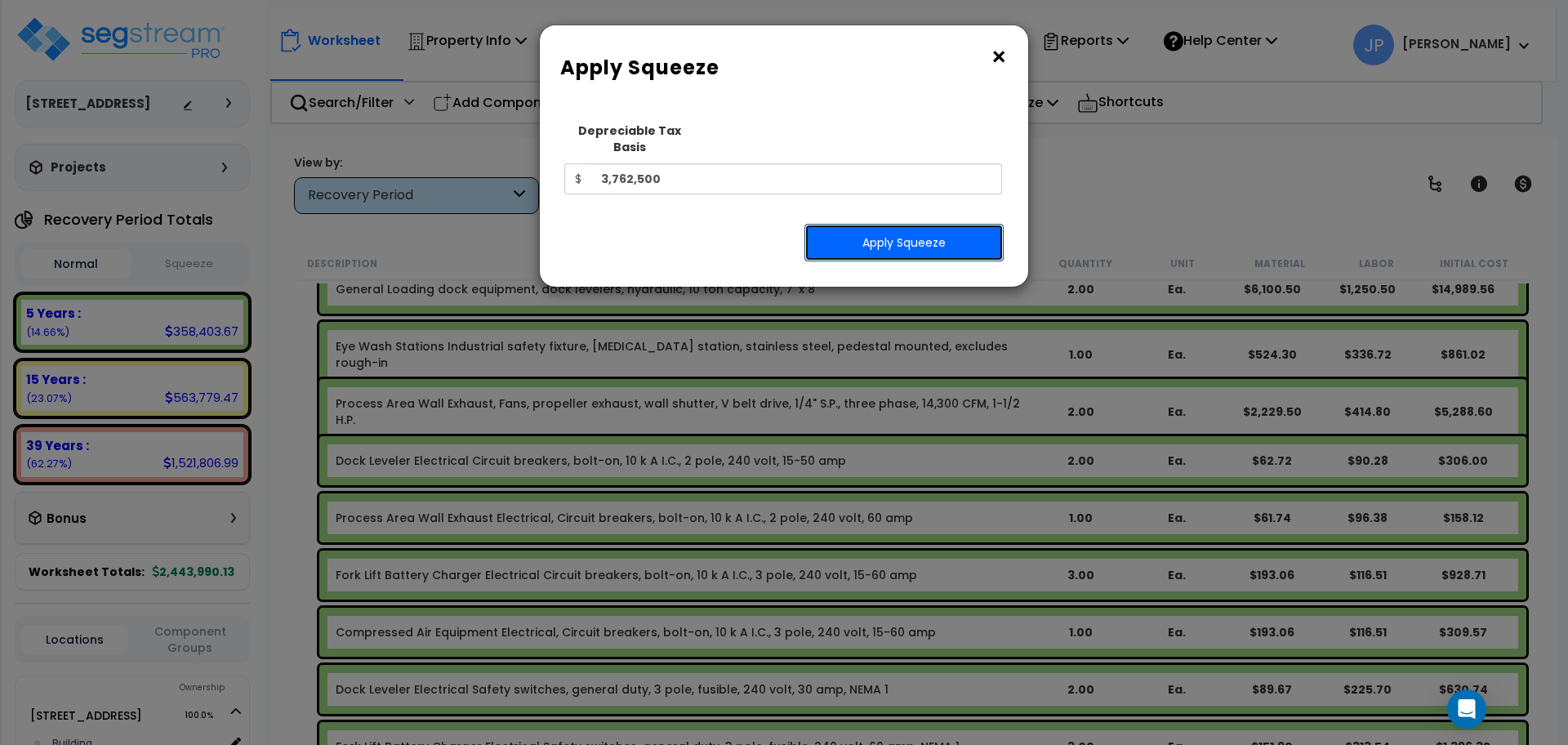
click at [932, 224] on button "Apply Squeeze" at bounding box center [904, 242] width 200 height 37
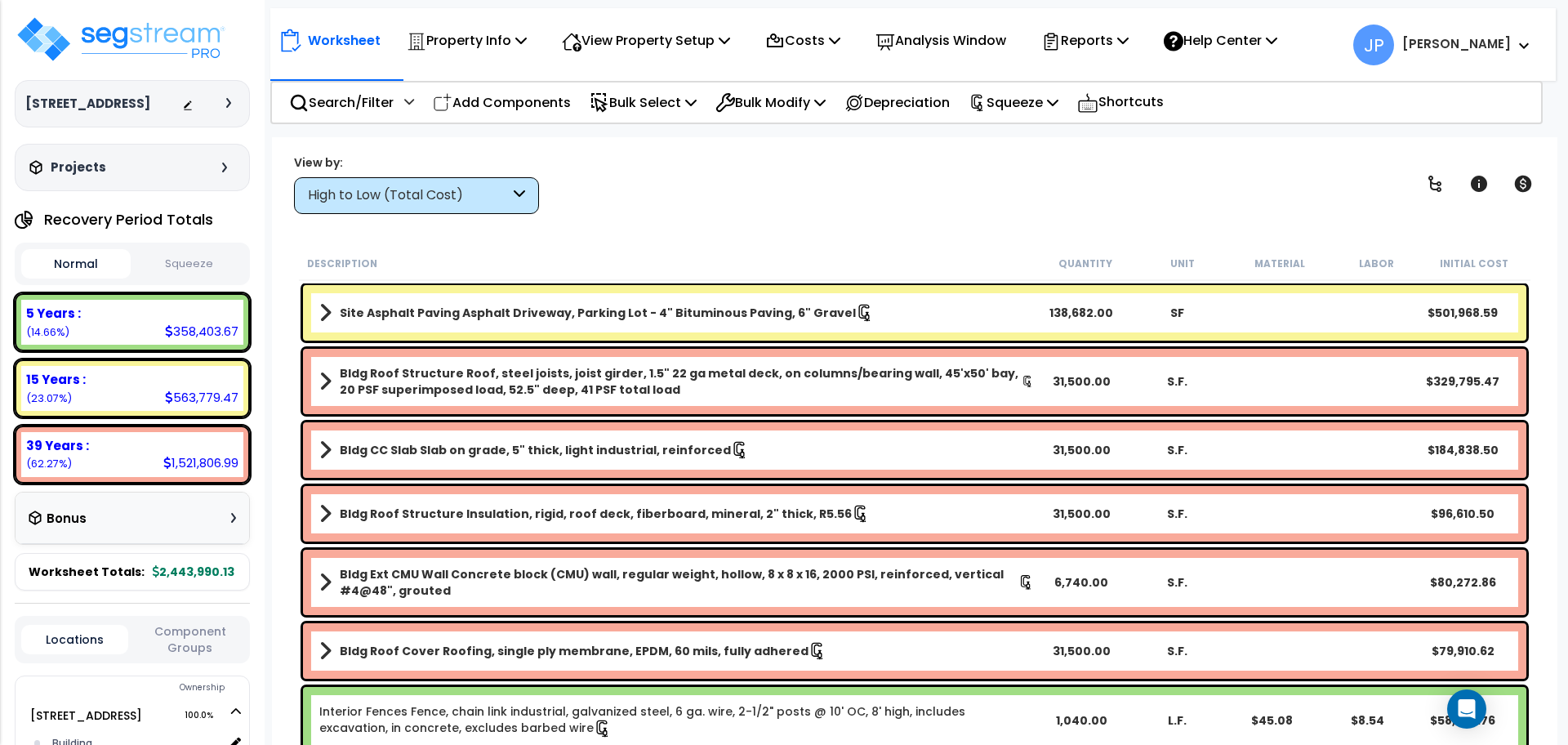
click at [518, 187] on icon at bounding box center [519, 196] width 11 height 19
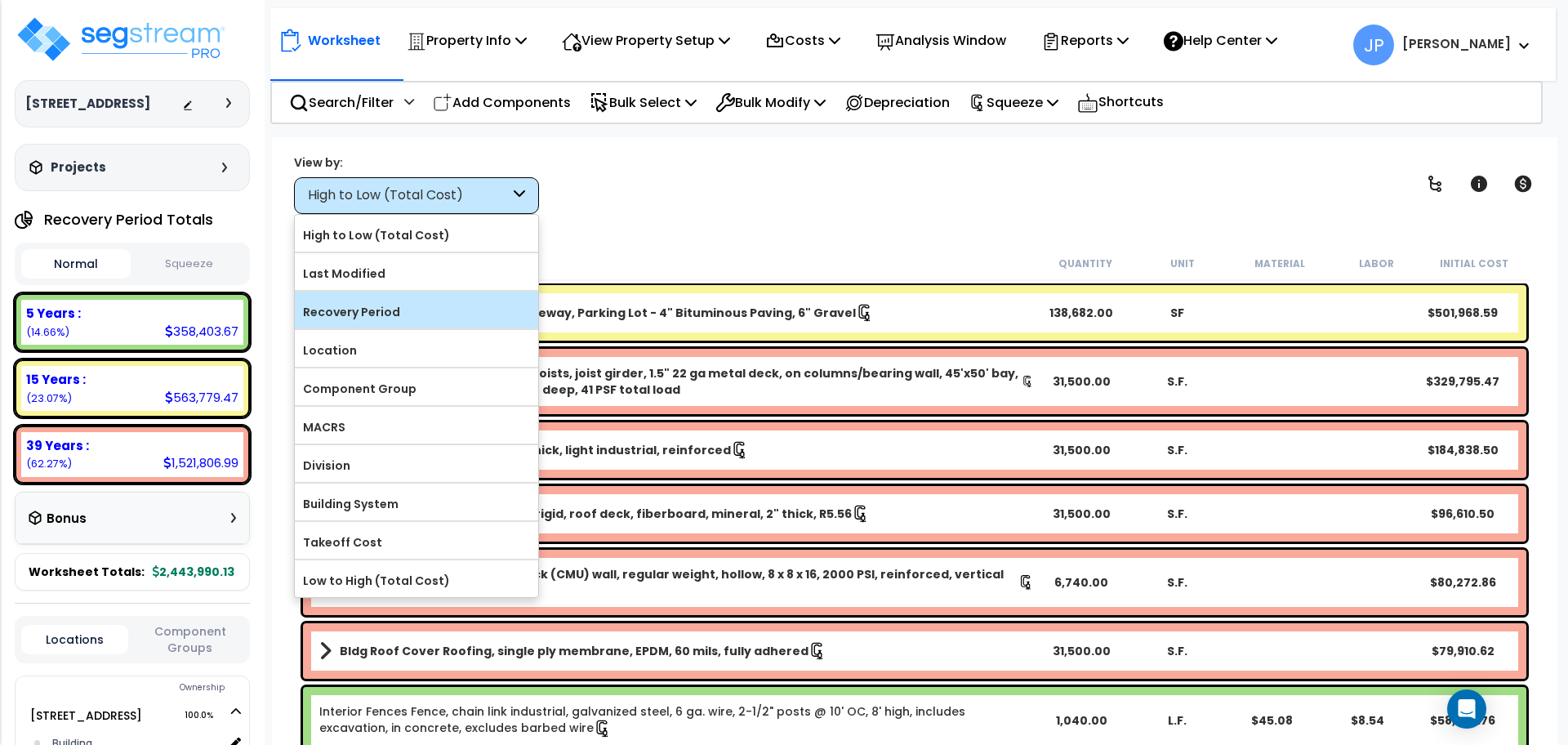
click at [468, 303] on label "Recovery Period" at bounding box center [416, 312] width 244 height 24
click at [0, 0] on input "Recovery Period" at bounding box center [0, 0] width 0 height 0
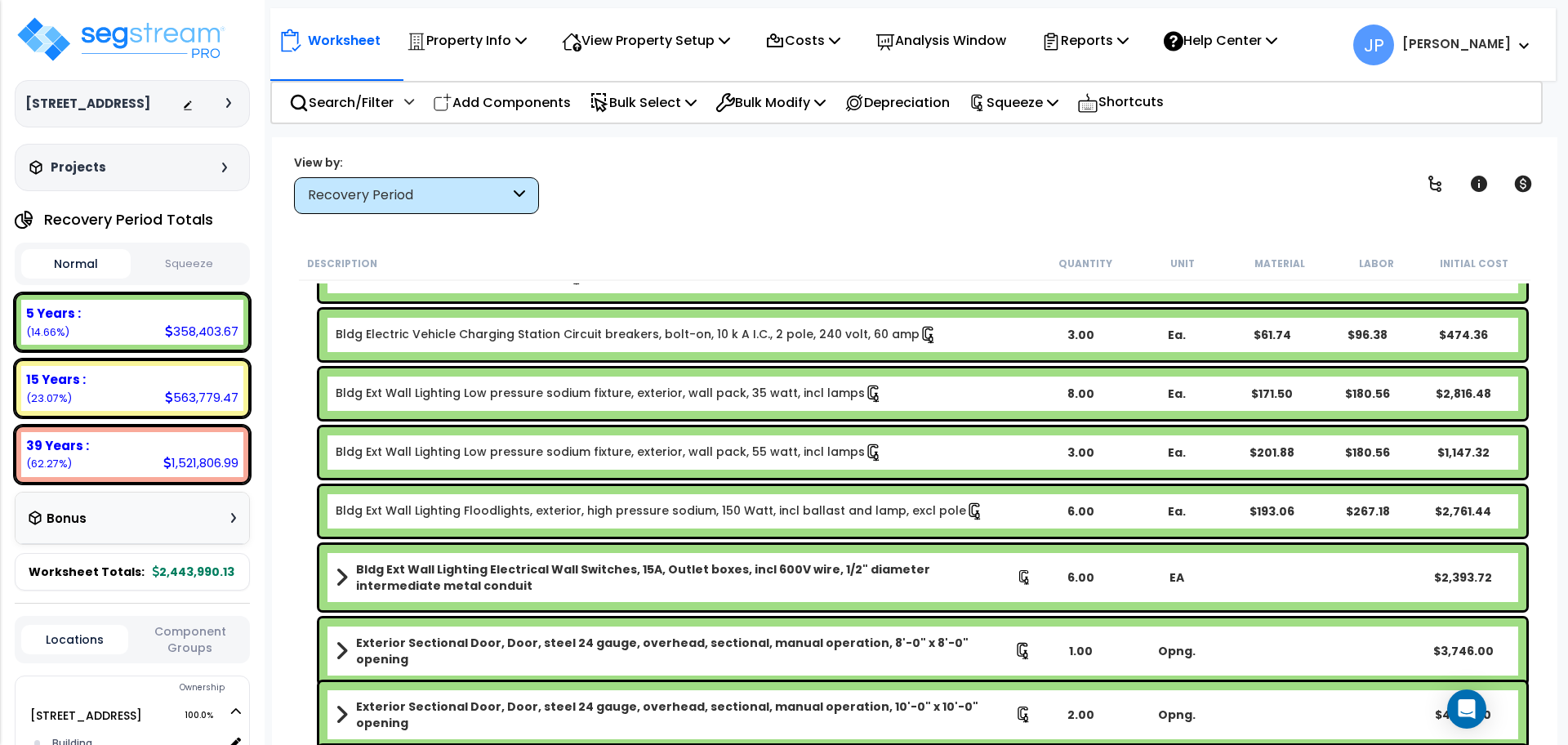
scroll to position [110, 0]
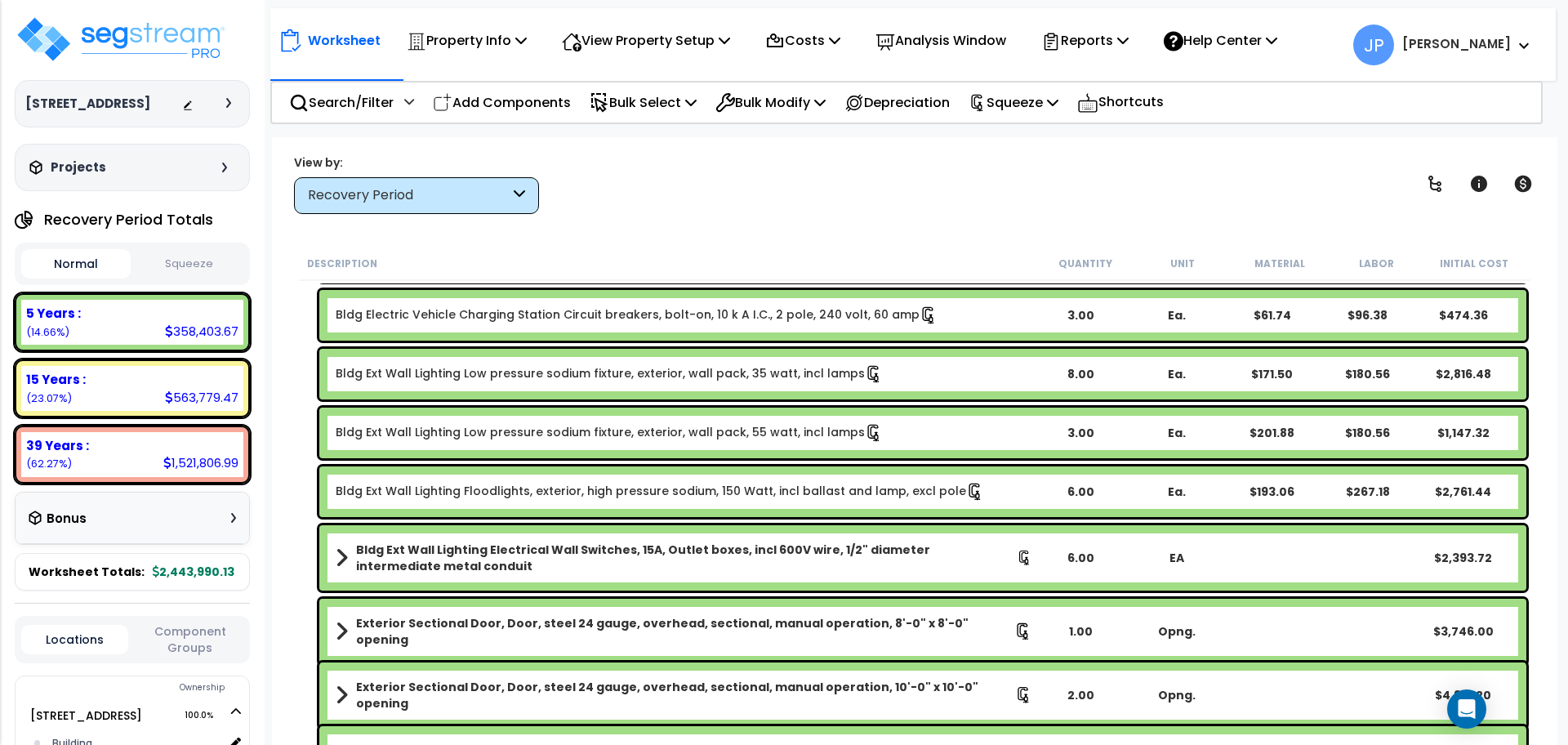
click at [1293, 173] on div "View by: Recovery Period High to Low (Total Cost)" at bounding box center [915, 184] width 1253 height 60
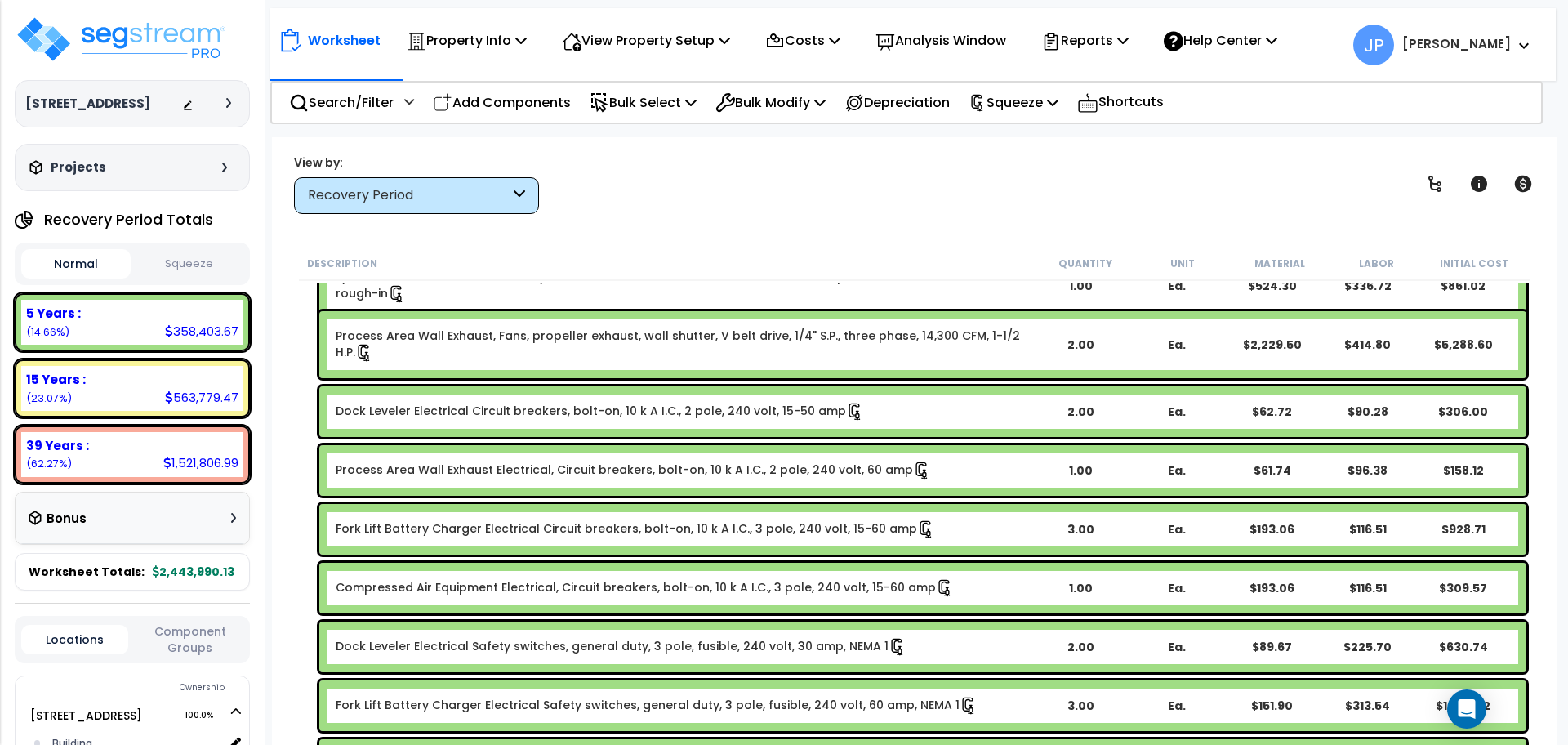
scroll to position [1949, 0]
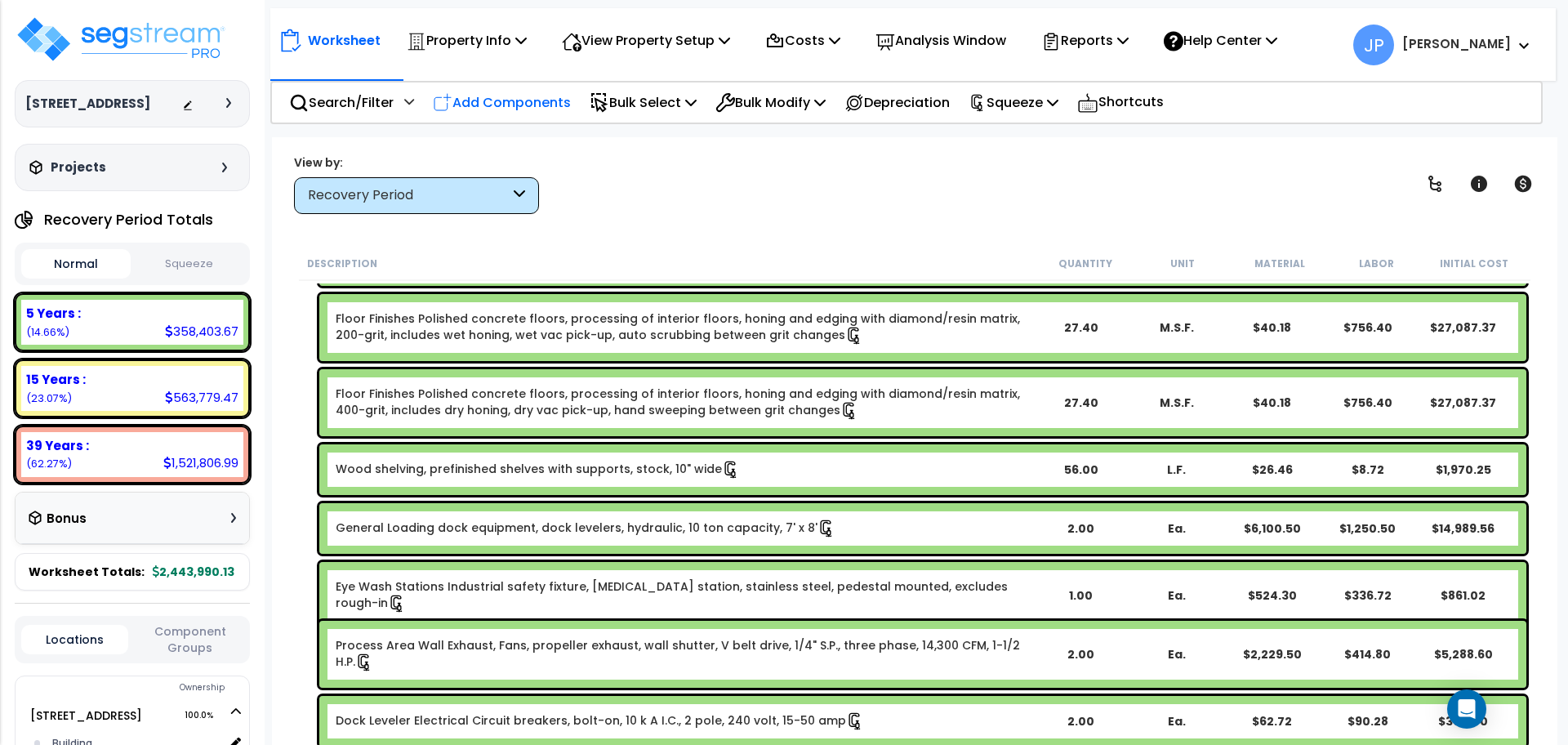
click at [513, 108] on p "Add Components" at bounding box center [502, 103] width 138 height 22
select select
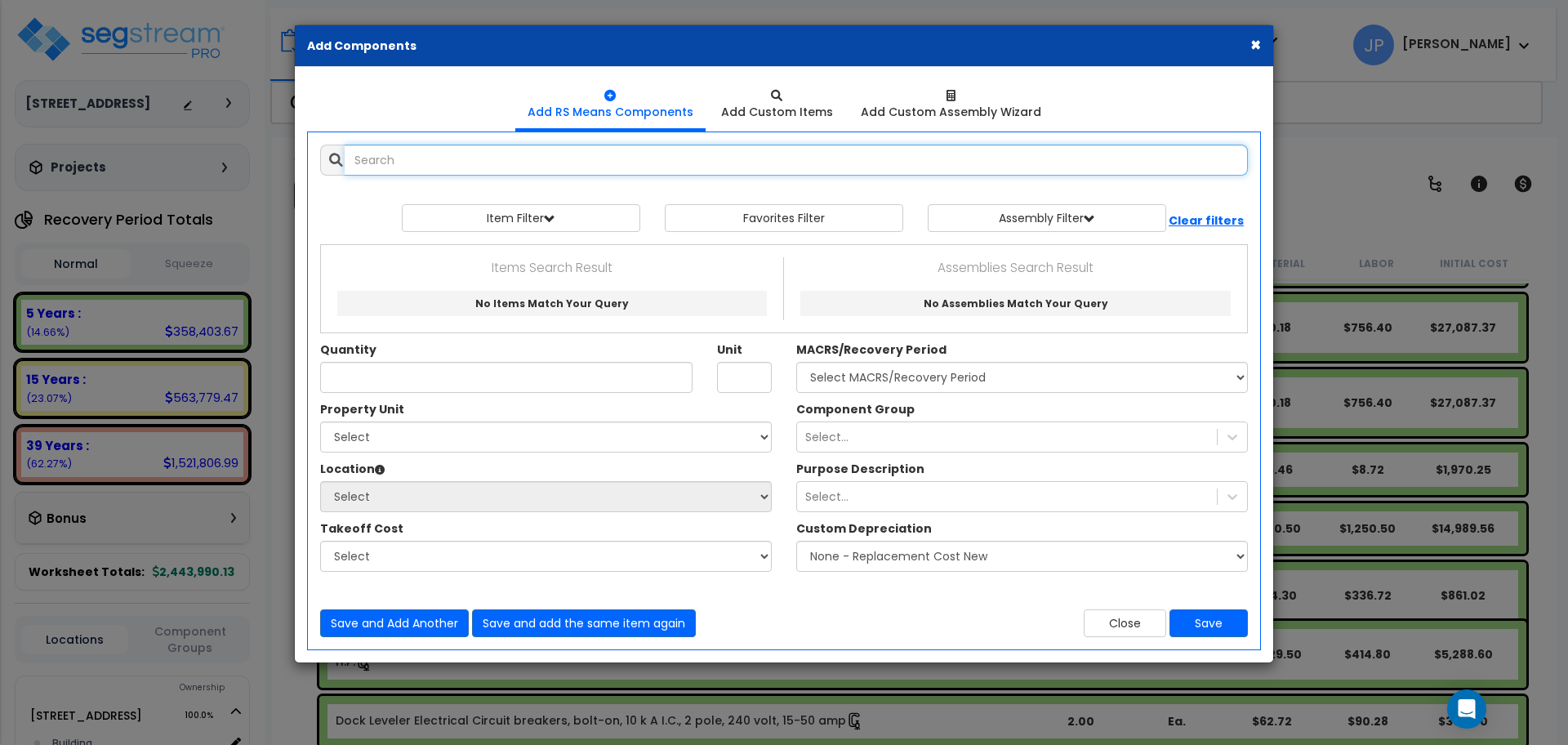
select select
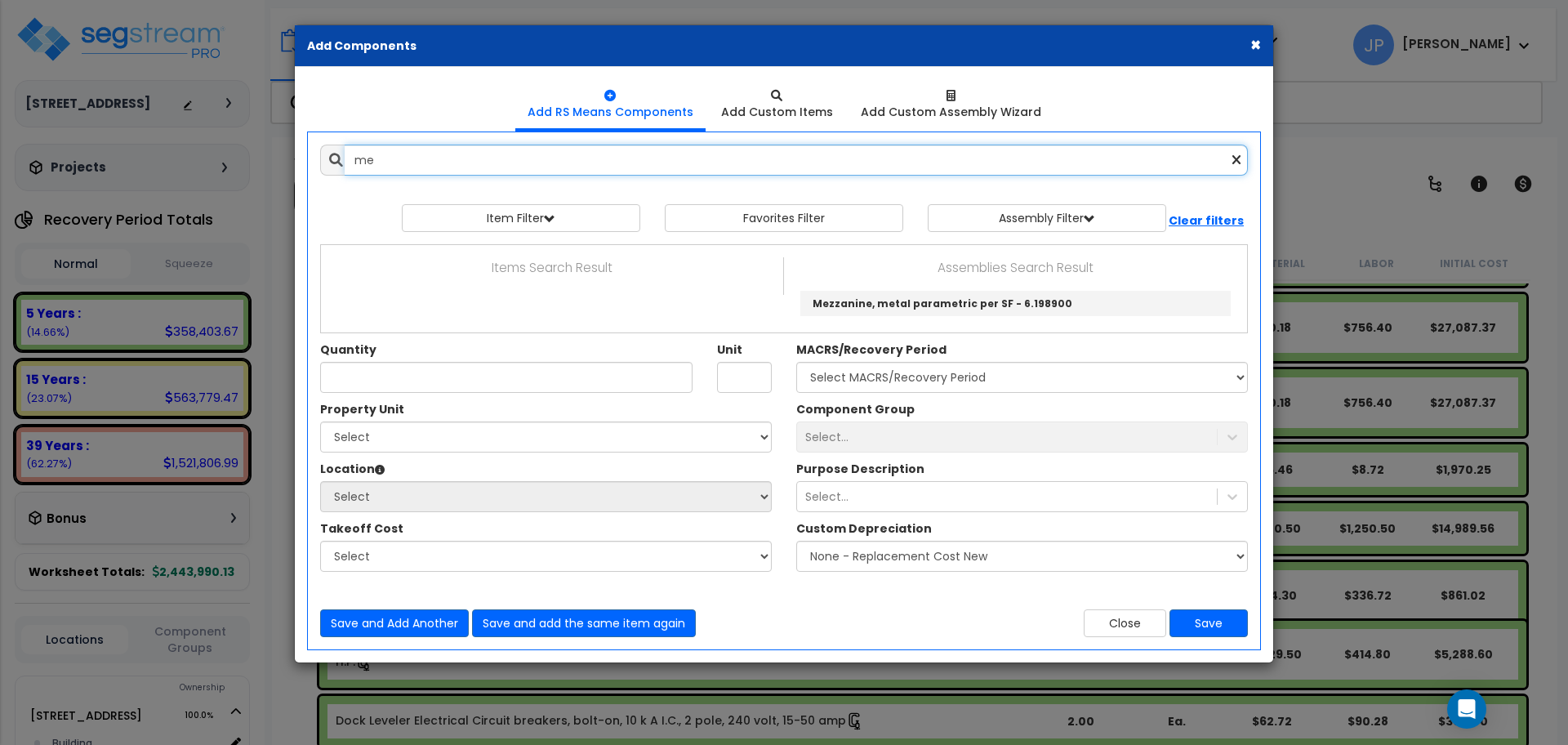
type input "m"
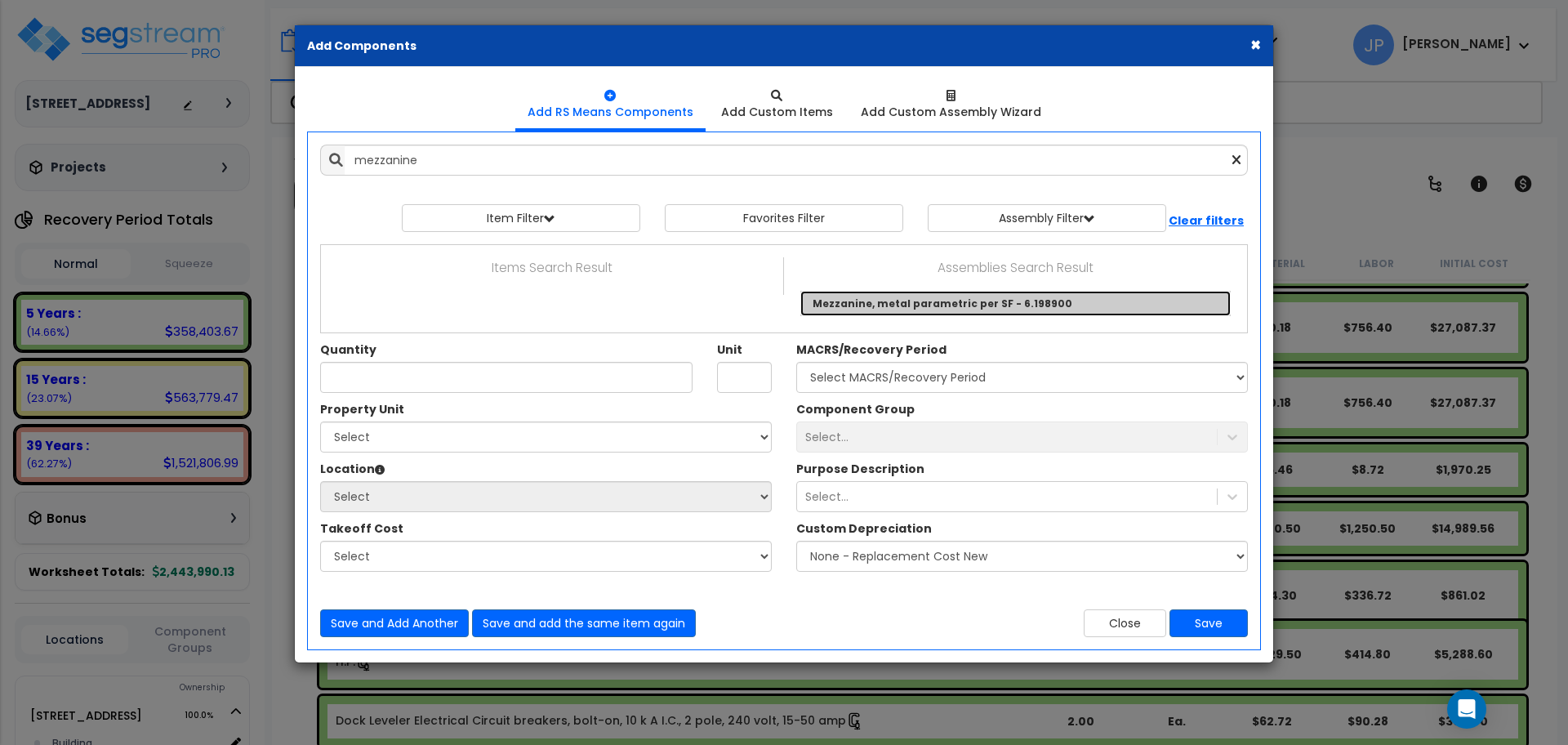
click at [898, 306] on link "Mezzanine, metal parametric per SF - 6.198900" at bounding box center [1015, 303] width 430 height 25
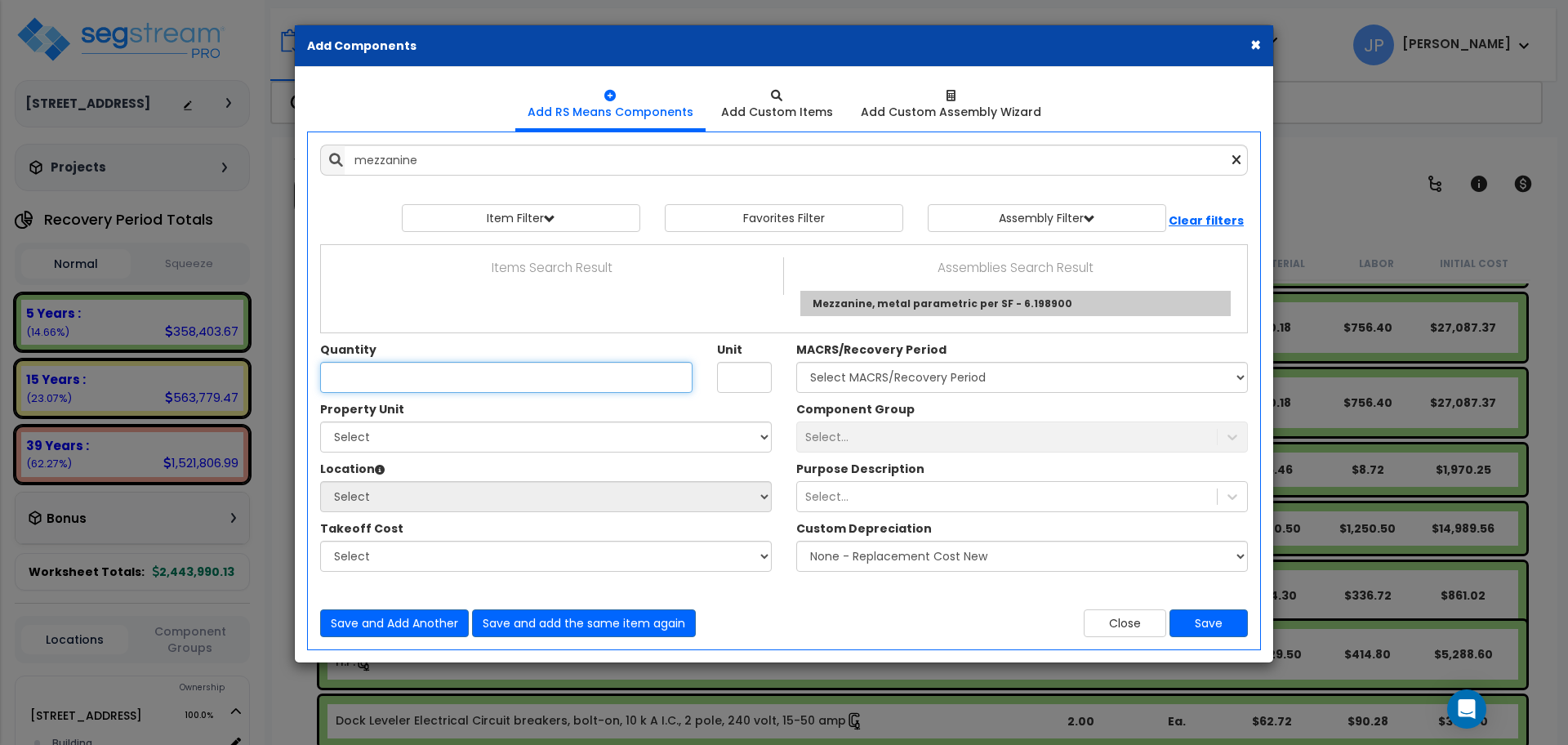
type input "Mezzanine, metal parametric per SF - 6.198900"
type input "S.F."
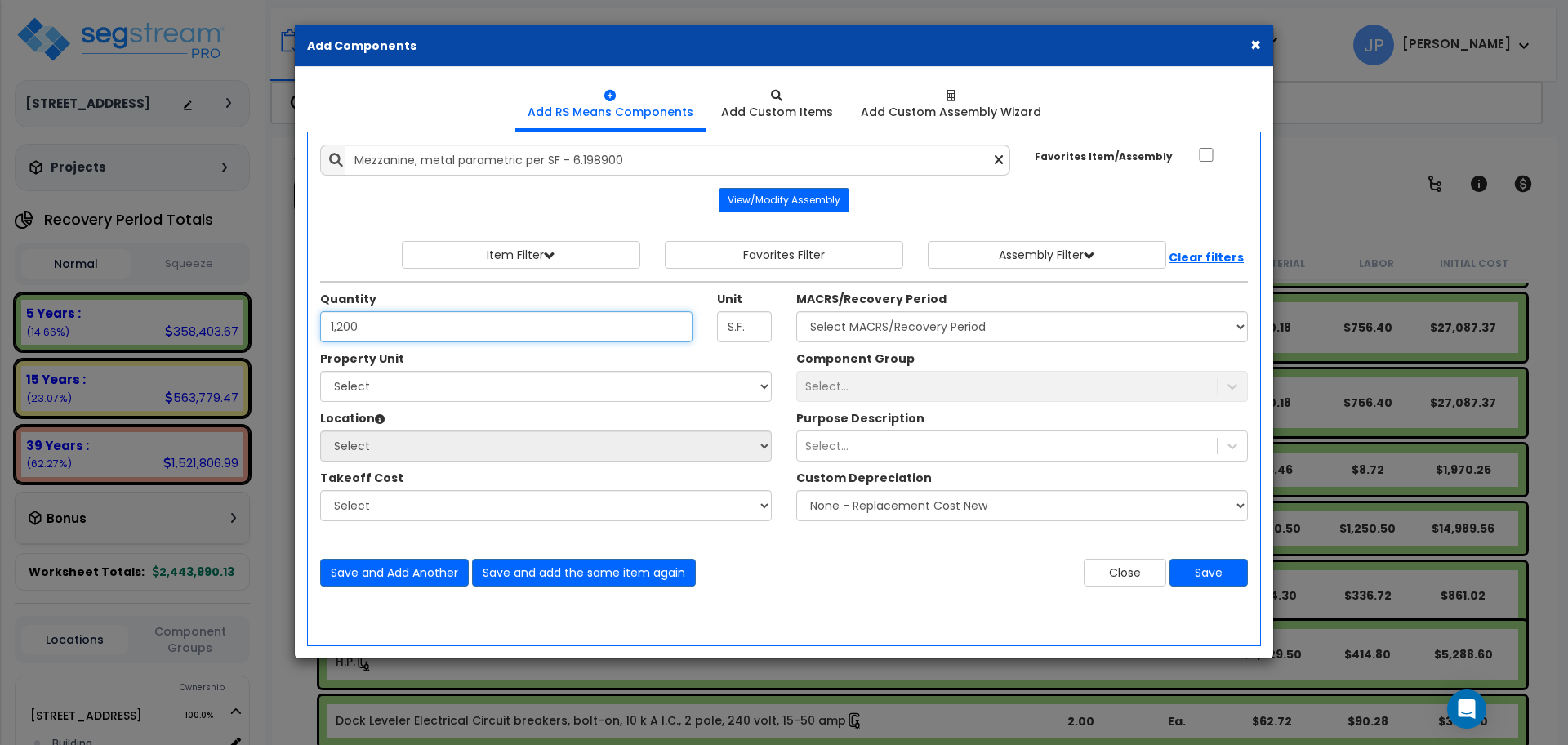
type input "1,200"
click at [441, 383] on select "Select 955 Broadway Road Site Improvements" at bounding box center [546, 386] width 452 height 31
select select "164949"
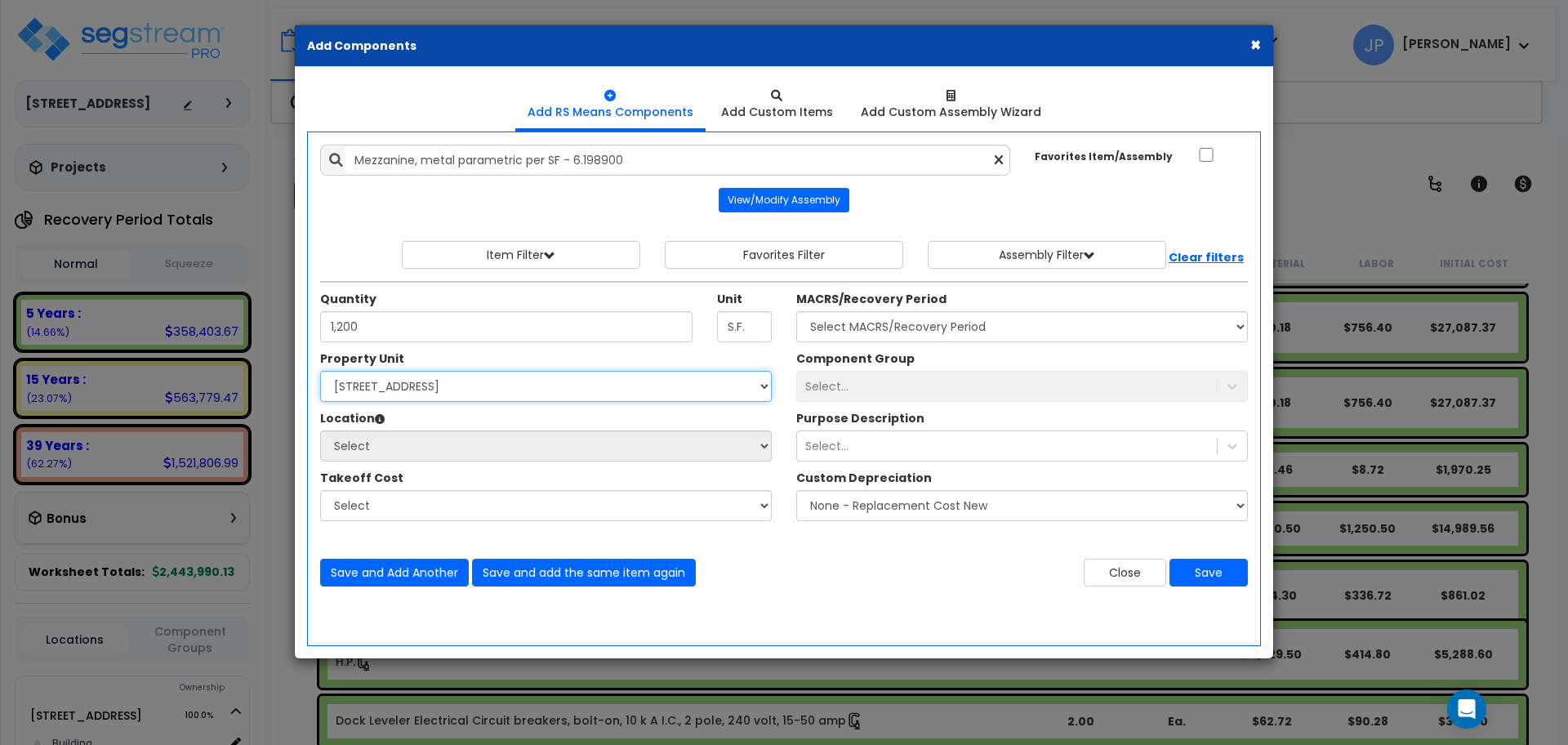
click at [321, 371] on select "Select 955 Broadway Road Site Improvements" at bounding box center [546, 386] width 452 height 31
click at [427, 452] on select "Select Building Building Interior Toupin Industrial Add Additional Location" at bounding box center [546, 446] width 452 height 31
select select "461"
click at [321, 430] on select "Select Building Building Interior Toupin Industrial Add Additional Location" at bounding box center [546, 446] width 452 height 31
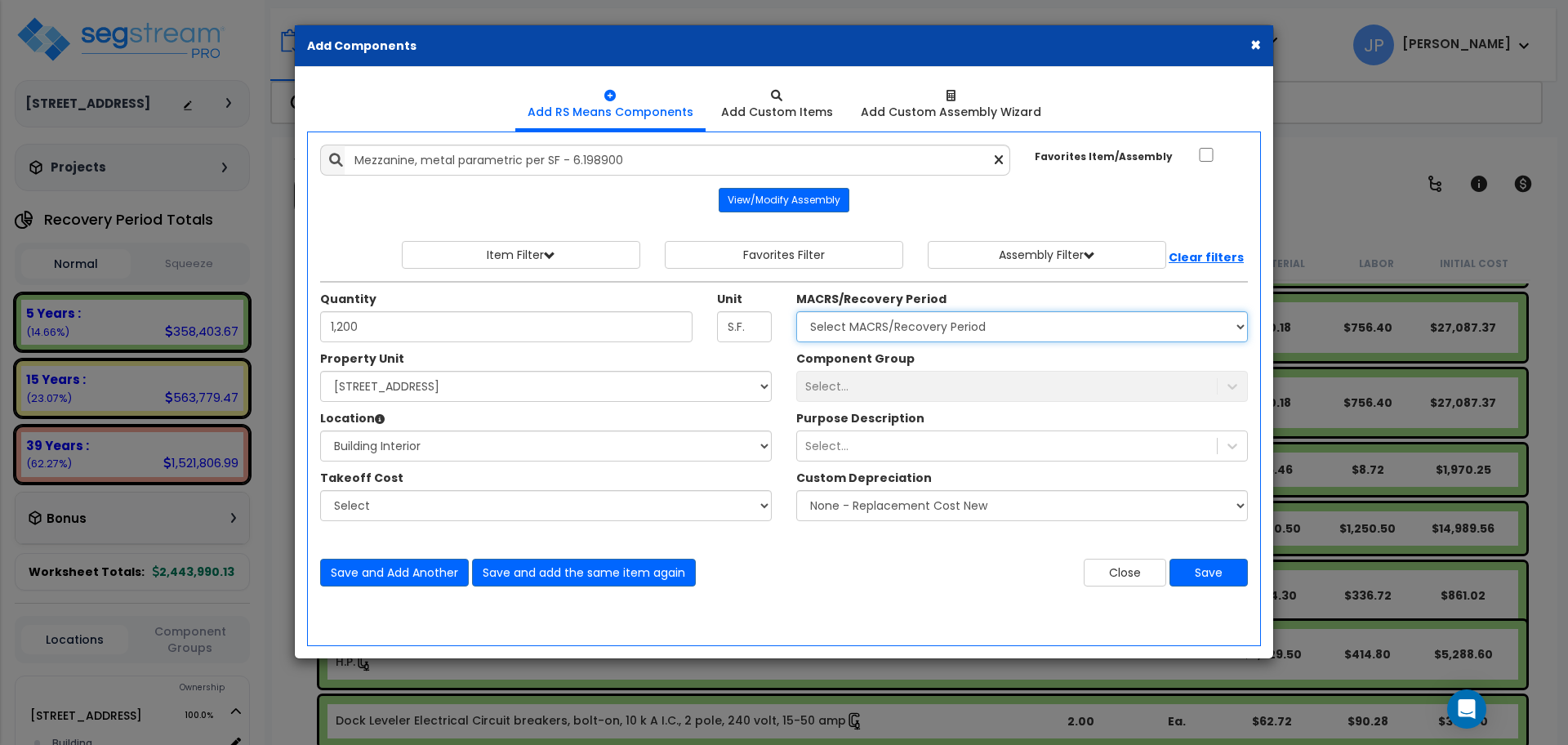
click at [949, 317] on select "Select MACRS/Recovery Period 5 Years - 57.0 - Distributive Trades & Services 5 …" at bounding box center [1022, 327] width 452 height 31
select select "3667"
click at [797, 311] on select "Select MACRS/Recovery Period 5 Years - 57.0 - Distributive Trades & Services 5 …" at bounding box center [1022, 327] width 452 height 31
click at [862, 397] on div "Select..." at bounding box center [1007, 386] width 420 height 26
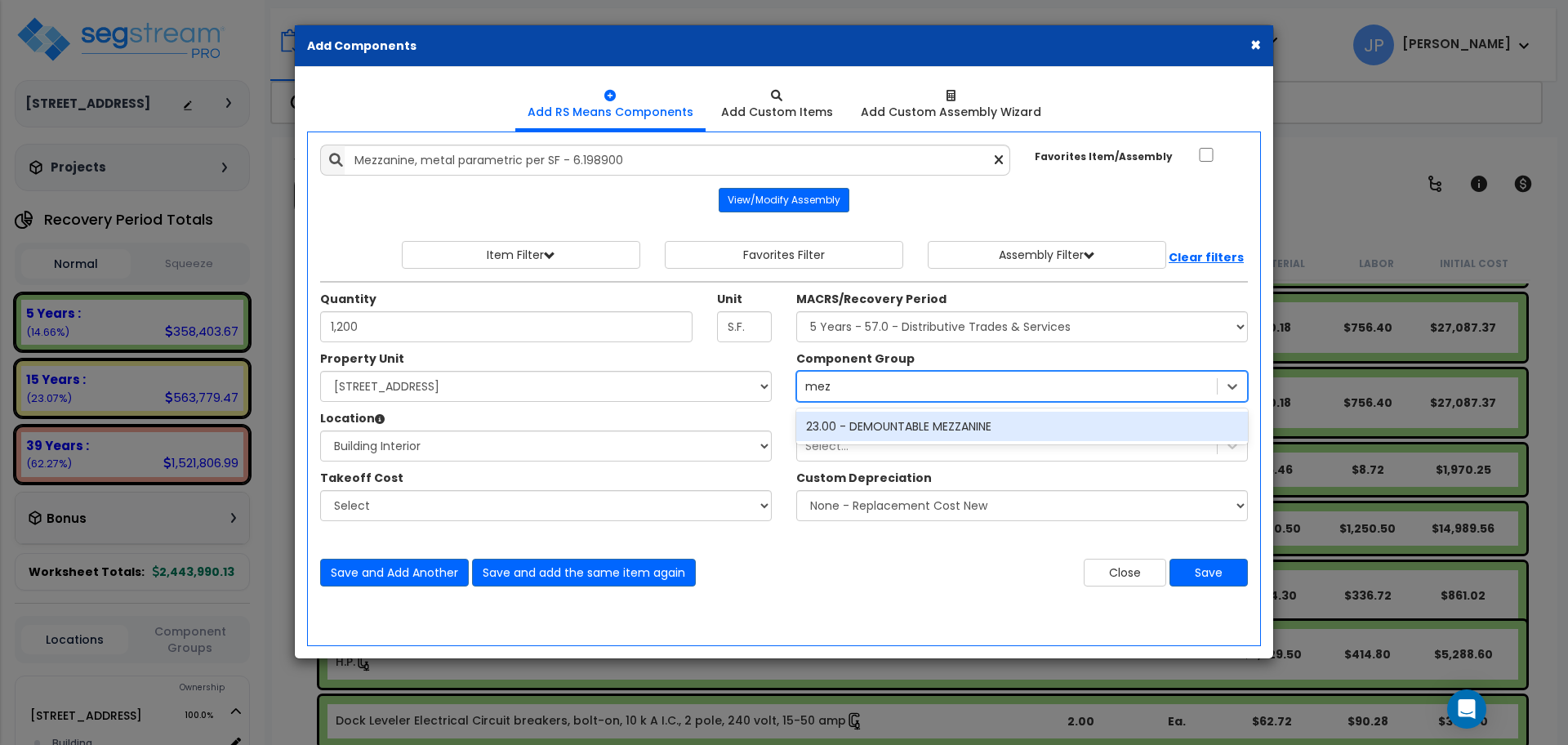
type input "mezz"
click at [868, 433] on div "23.00 - DEMOUNTABLE MEZZANINE" at bounding box center [1022, 426] width 452 height 29
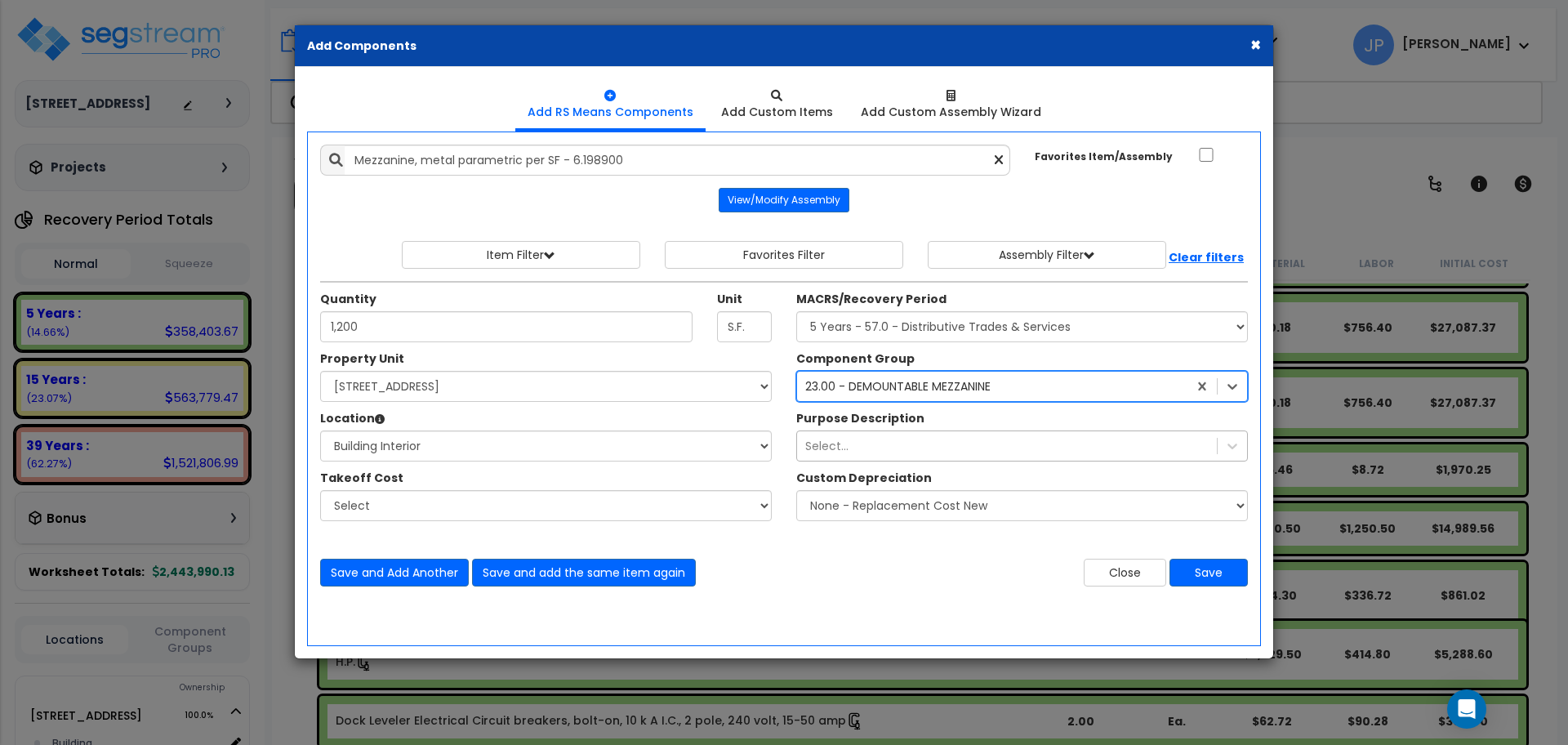
click at [851, 443] on div "Select..." at bounding box center [1007, 446] width 420 height 26
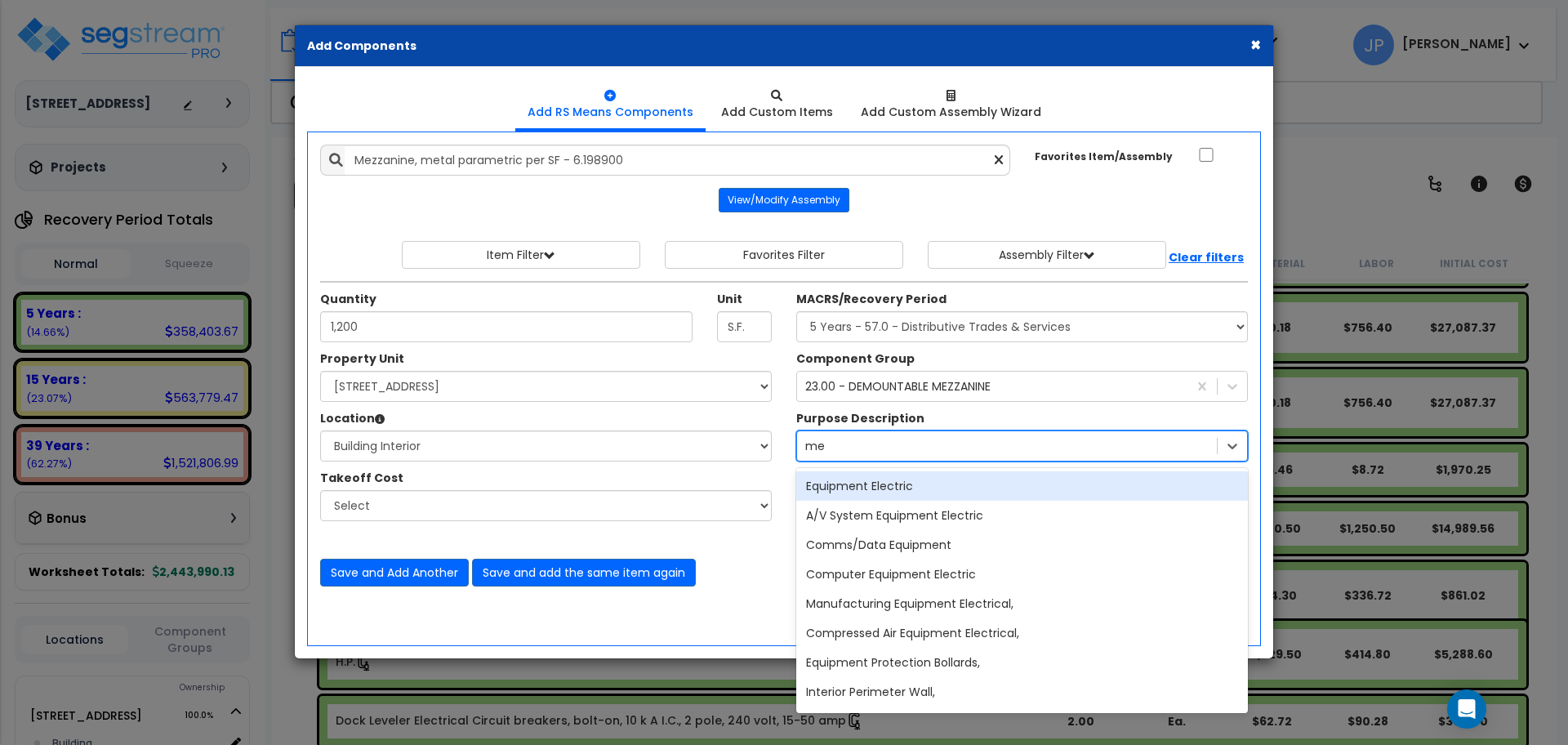
type input "mezz"
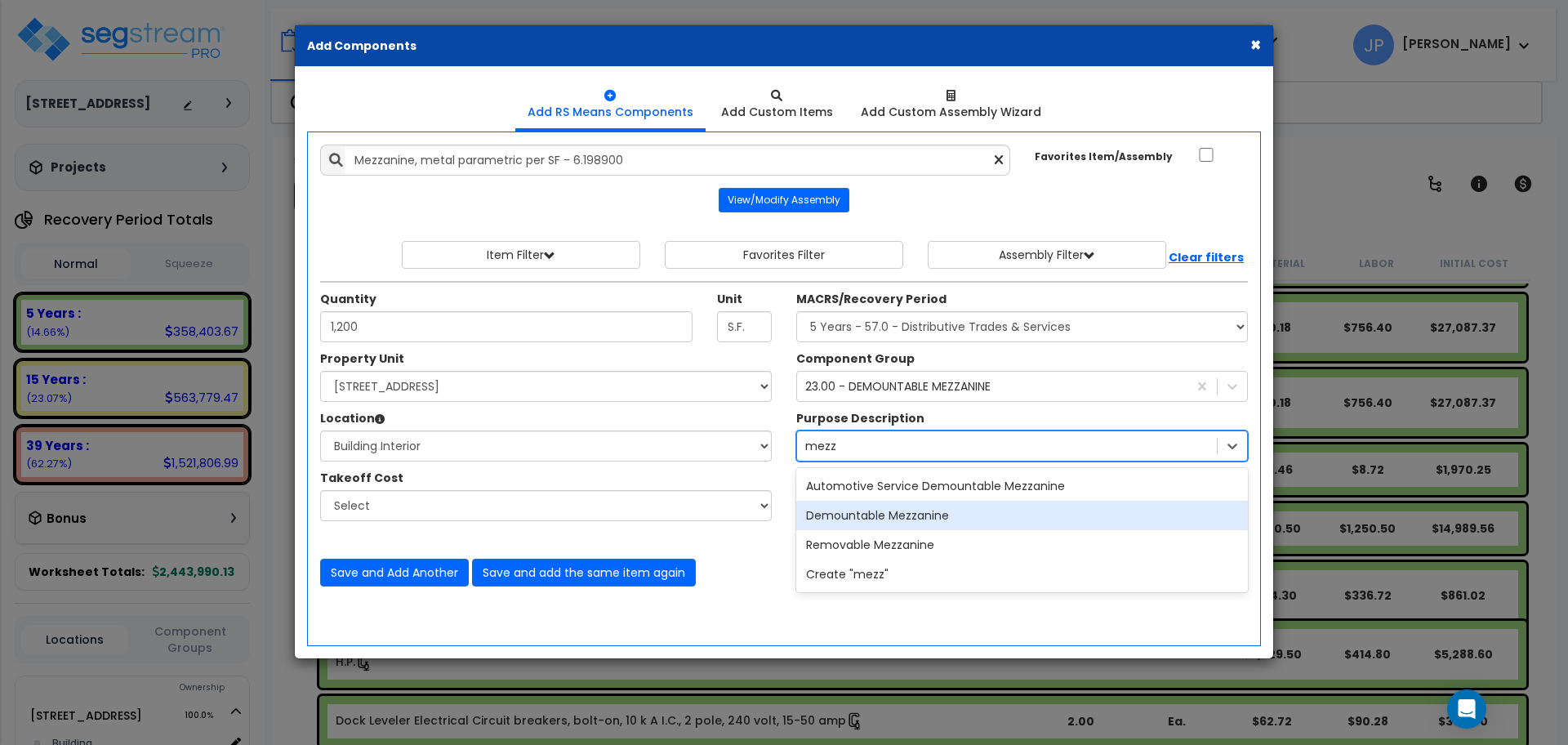
click at [865, 514] on div "Demountable Mezzanine" at bounding box center [1022, 516] width 452 height 29
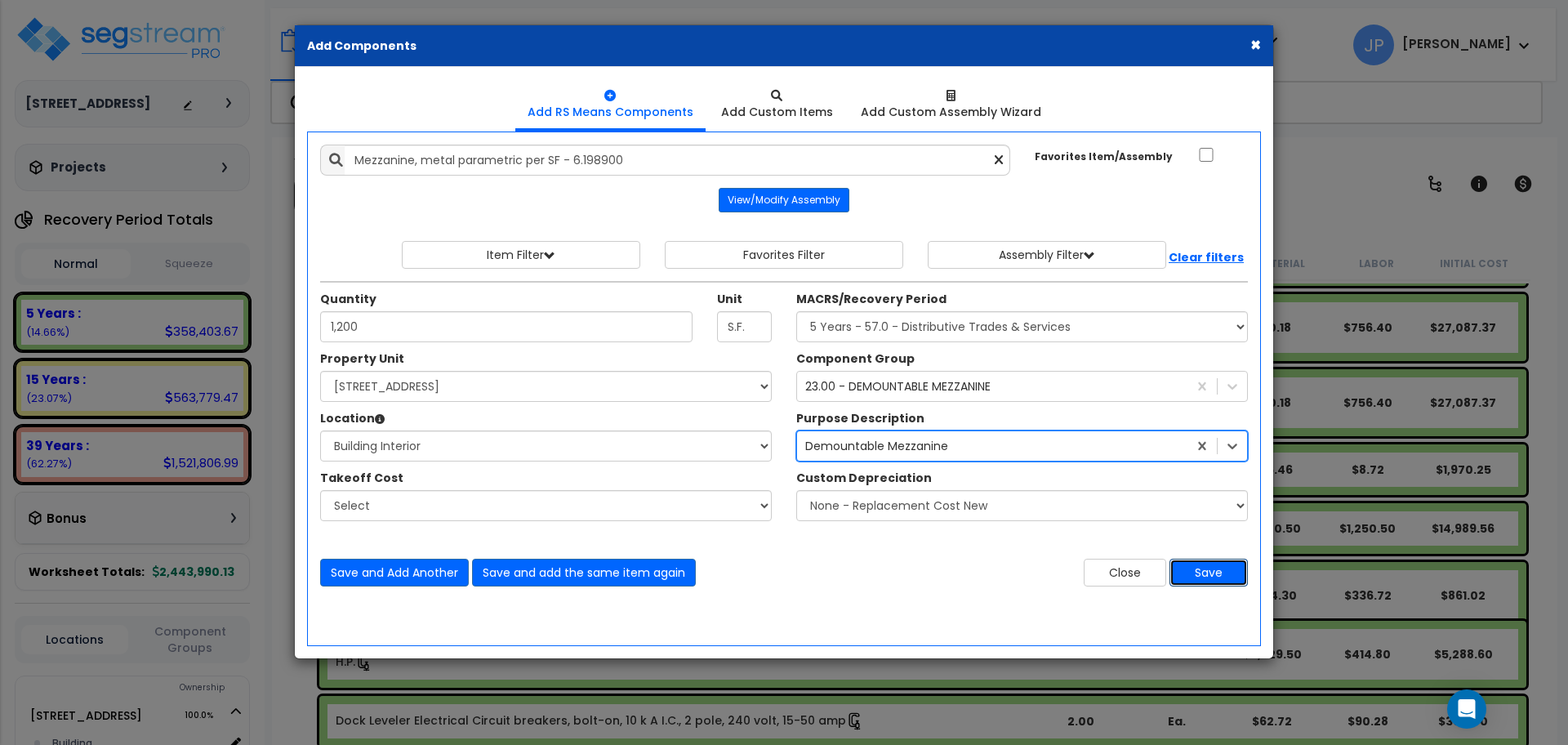
click at [1195, 582] on button "Save" at bounding box center [1209, 573] width 79 height 28
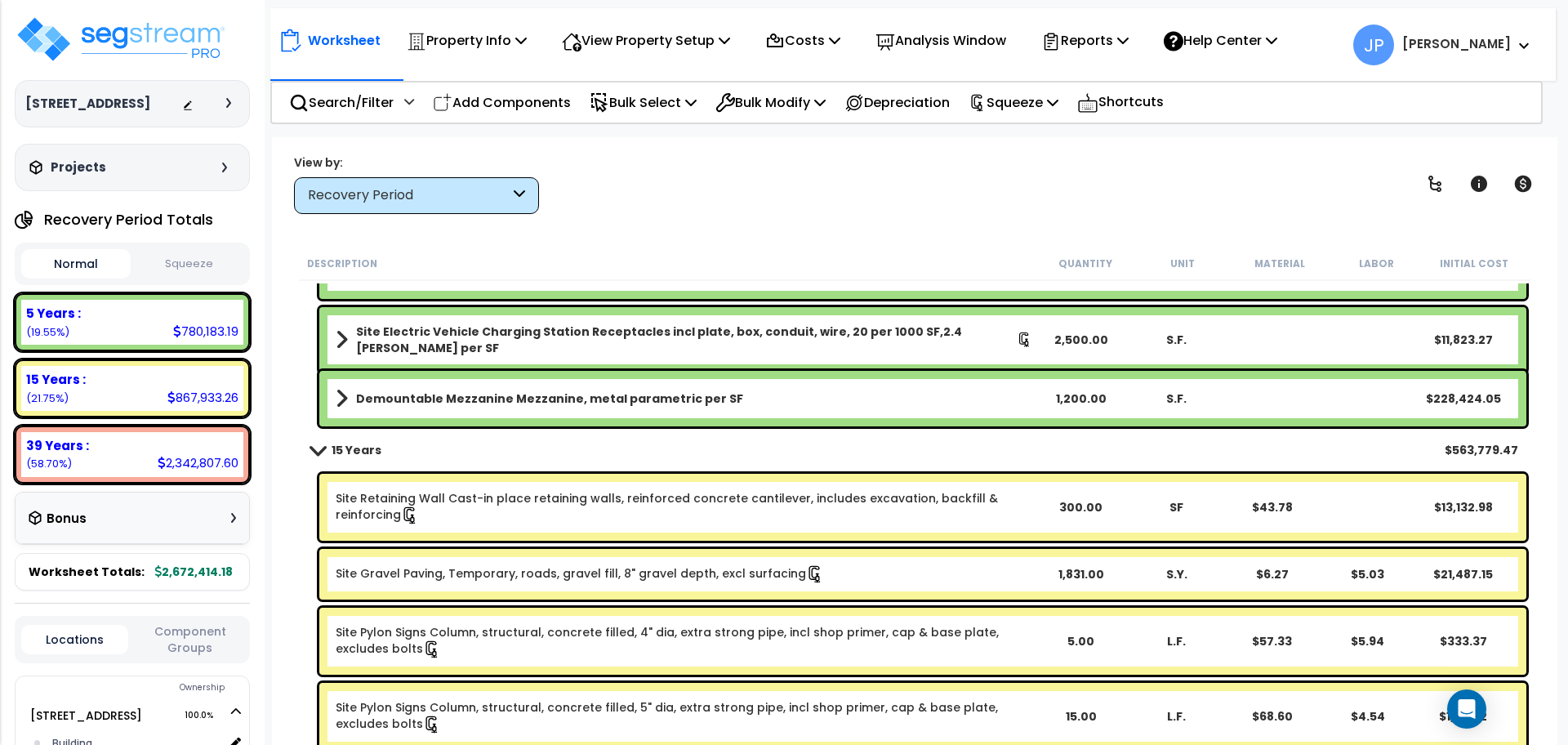
scroll to position [3808, 0]
click at [530, 405] on b "Demountable Mezzanine Mezzanine, metal parametric per SF" at bounding box center [549, 398] width 387 height 16
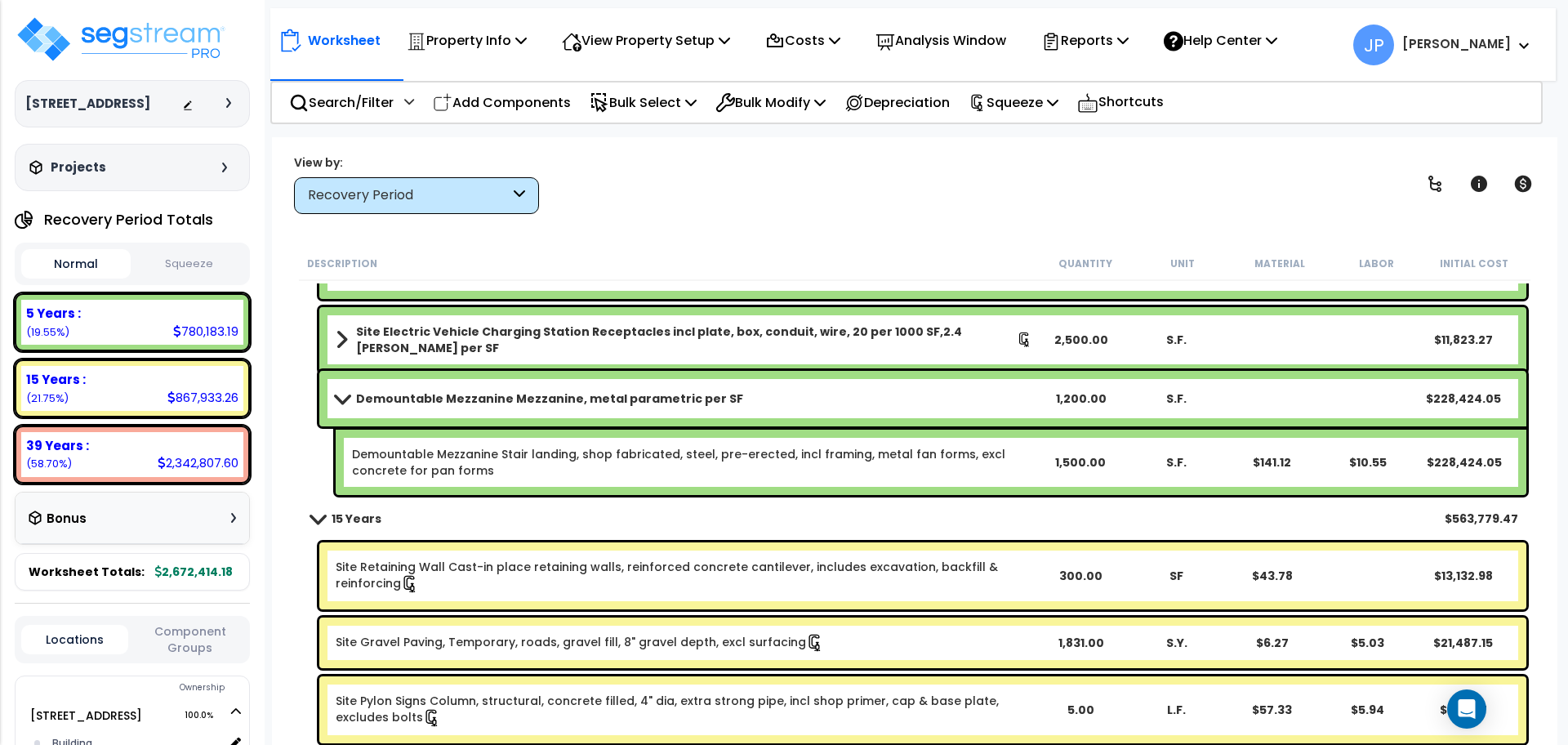
click at [532, 449] on link "Demountable Mezzanine Stair landing, shop fabricated, steel, pre-erected, incl …" at bounding box center [691, 462] width 679 height 33
click at [505, 404] on b "Demountable Mezzanine Mezzanine, metal parametric per SF" at bounding box center [549, 398] width 387 height 16
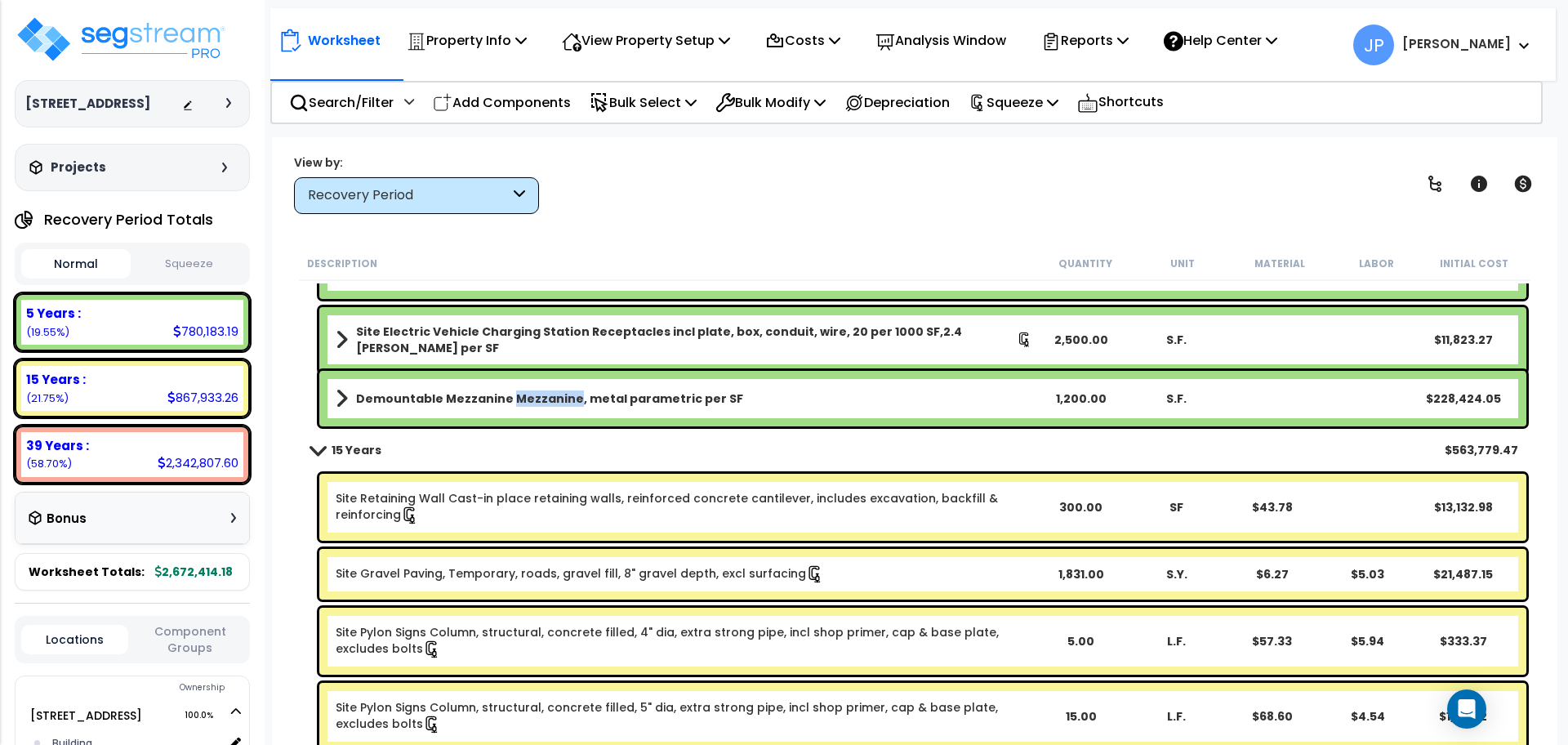
click at [505, 404] on b "Demountable Mezzanine Mezzanine, metal parametric per SF" at bounding box center [549, 398] width 387 height 16
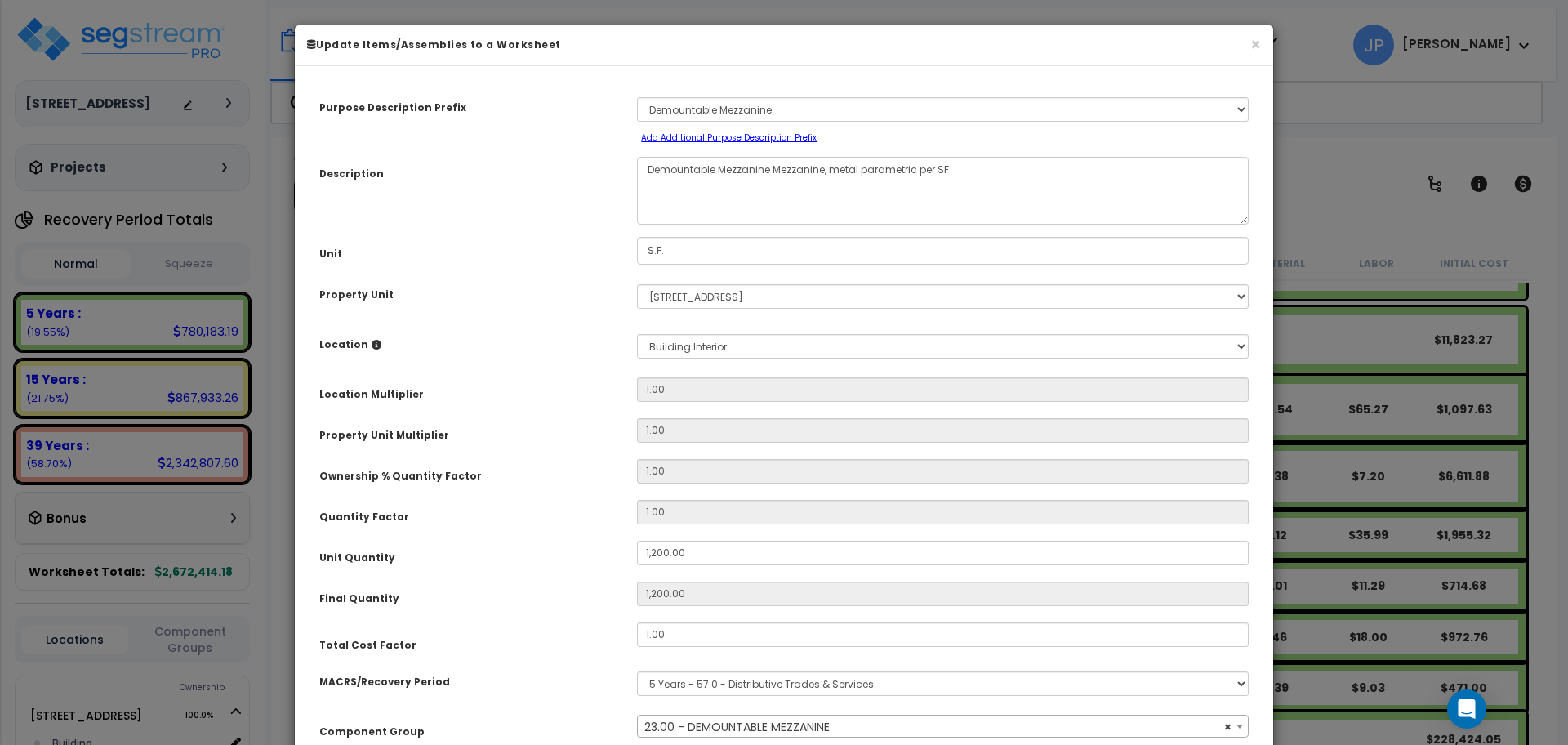
select select "35349"
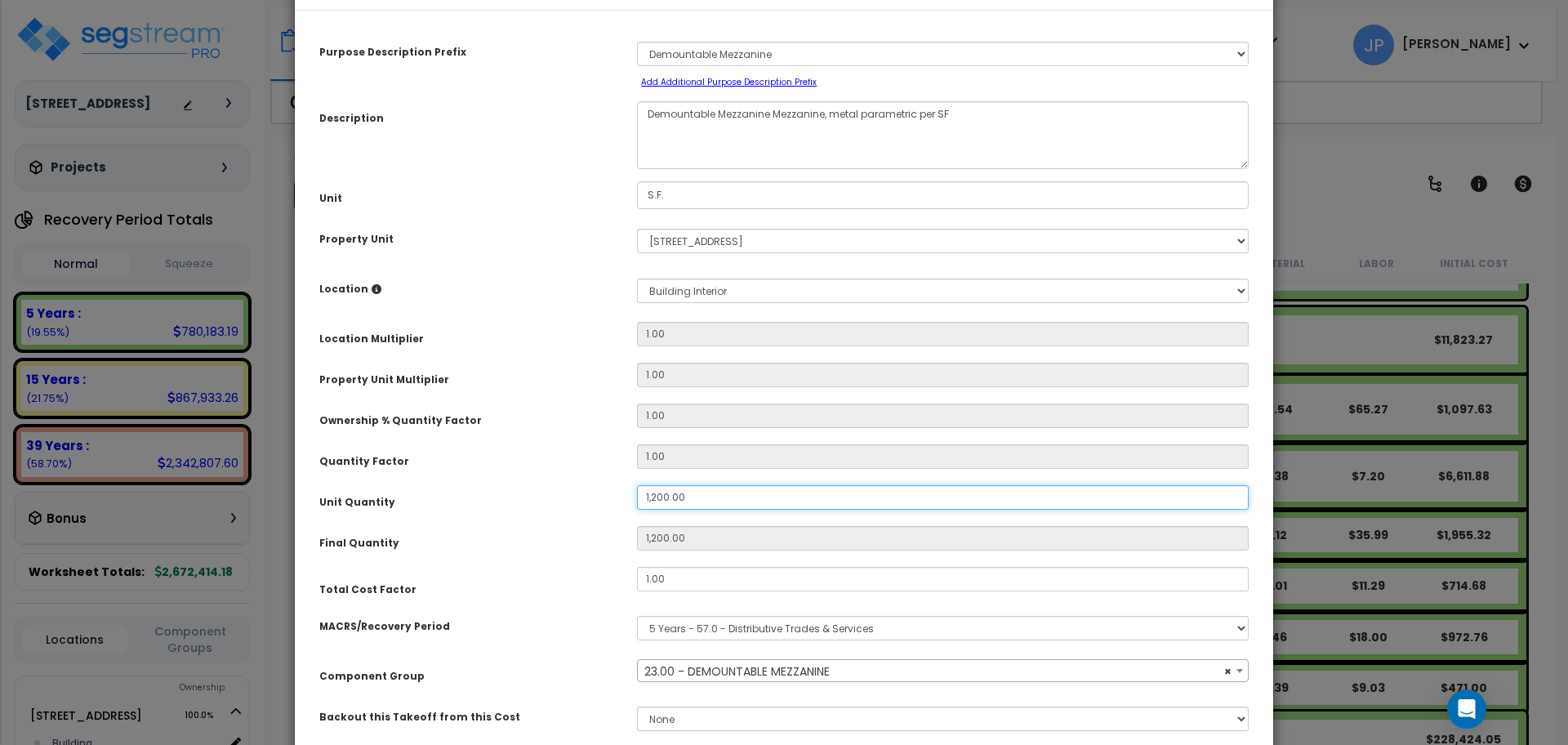
drag, startPoint x: 698, startPoint y: 503, endPoint x: 603, endPoint y: 503, distance: 95.0
click at [603, 503] on div "Unit Quantity 1,200.00" at bounding box center [784, 500] width 954 height 29
type input "8"
type input "80"
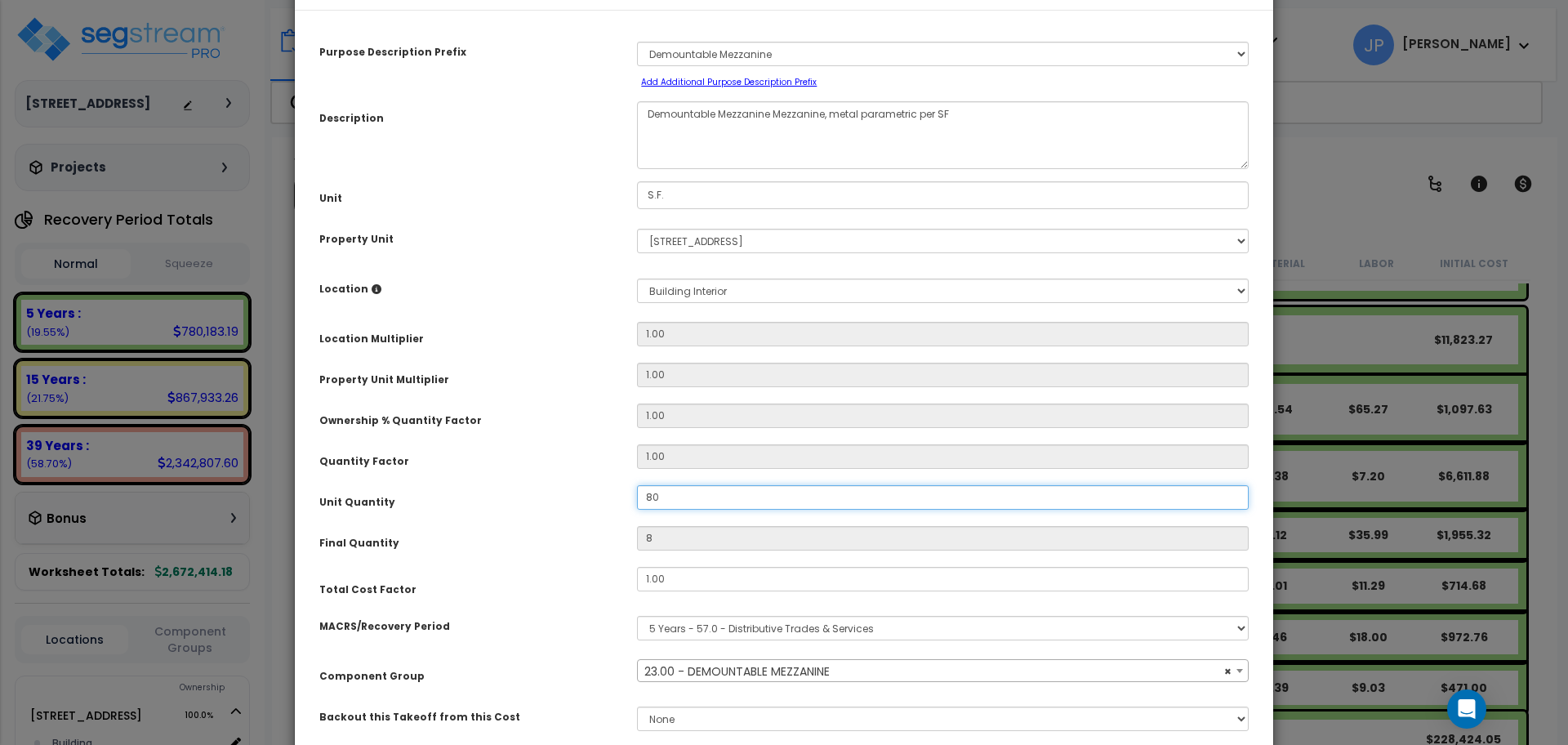
type input "80"
type input "800"
click at [603, 503] on div "Unit Quantity" at bounding box center [466, 500] width 318 height 29
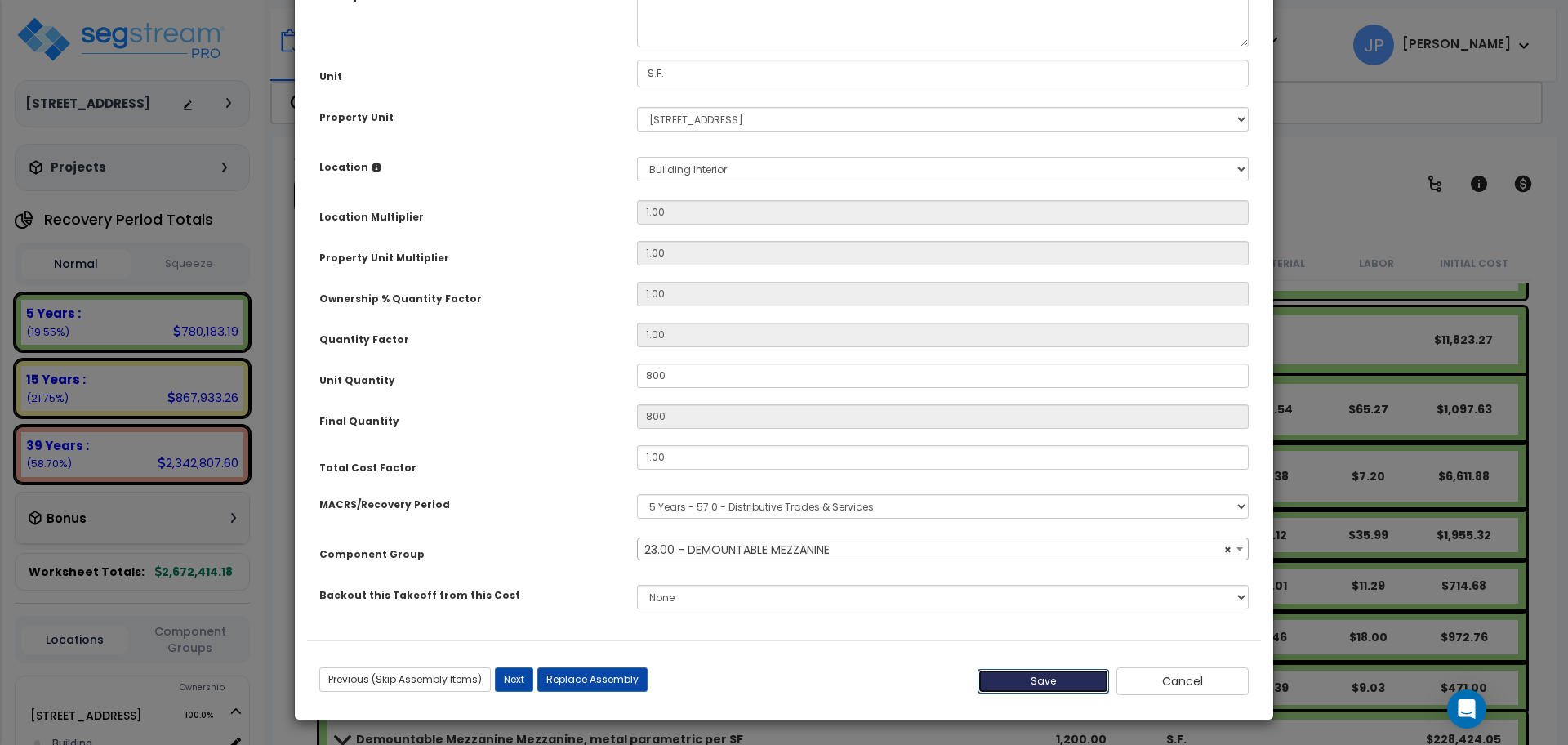
click at [1063, 685] on button "Save" at bounding box center [1044, 681] width 132 height 24
type input "800.00"
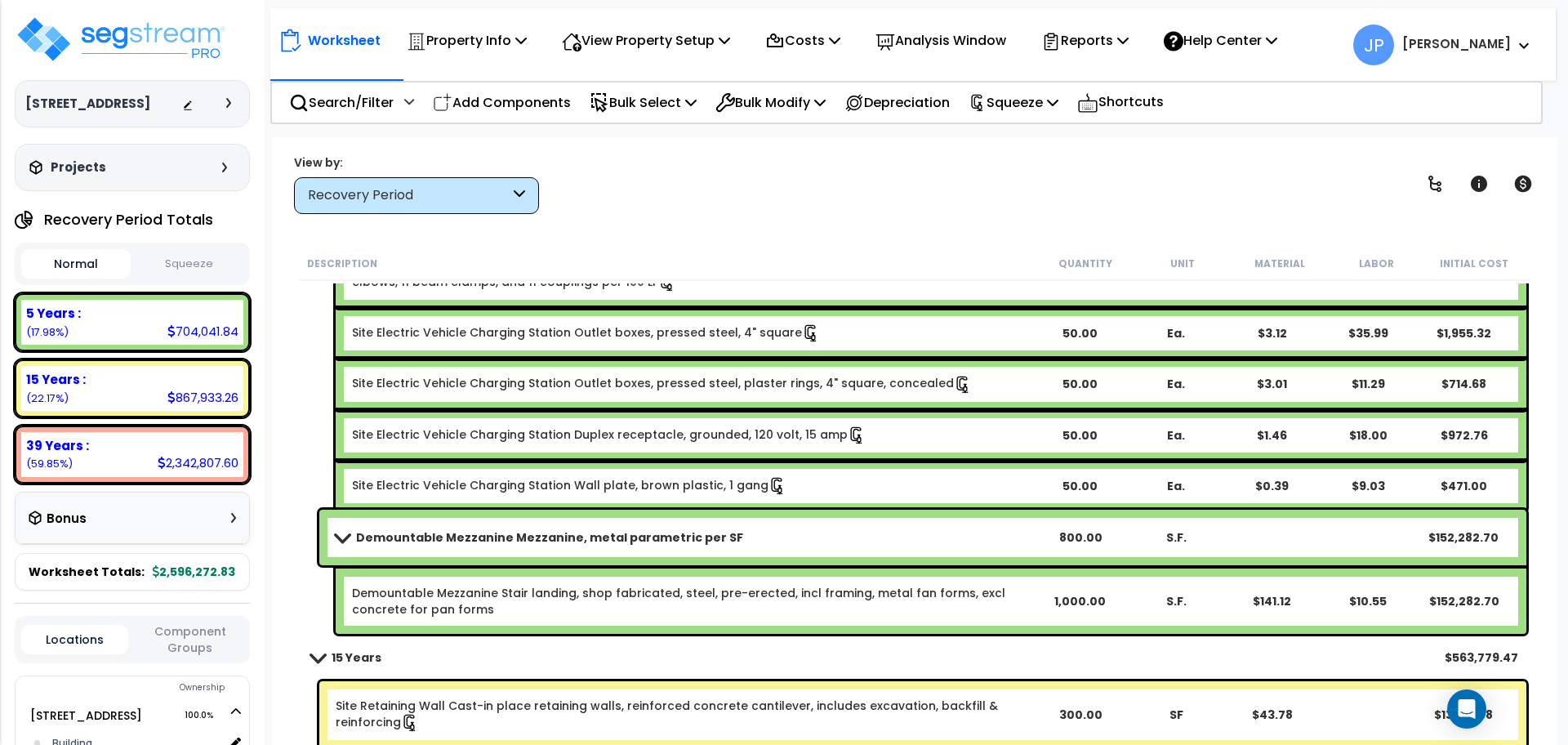
scroll to position [4011, 0]
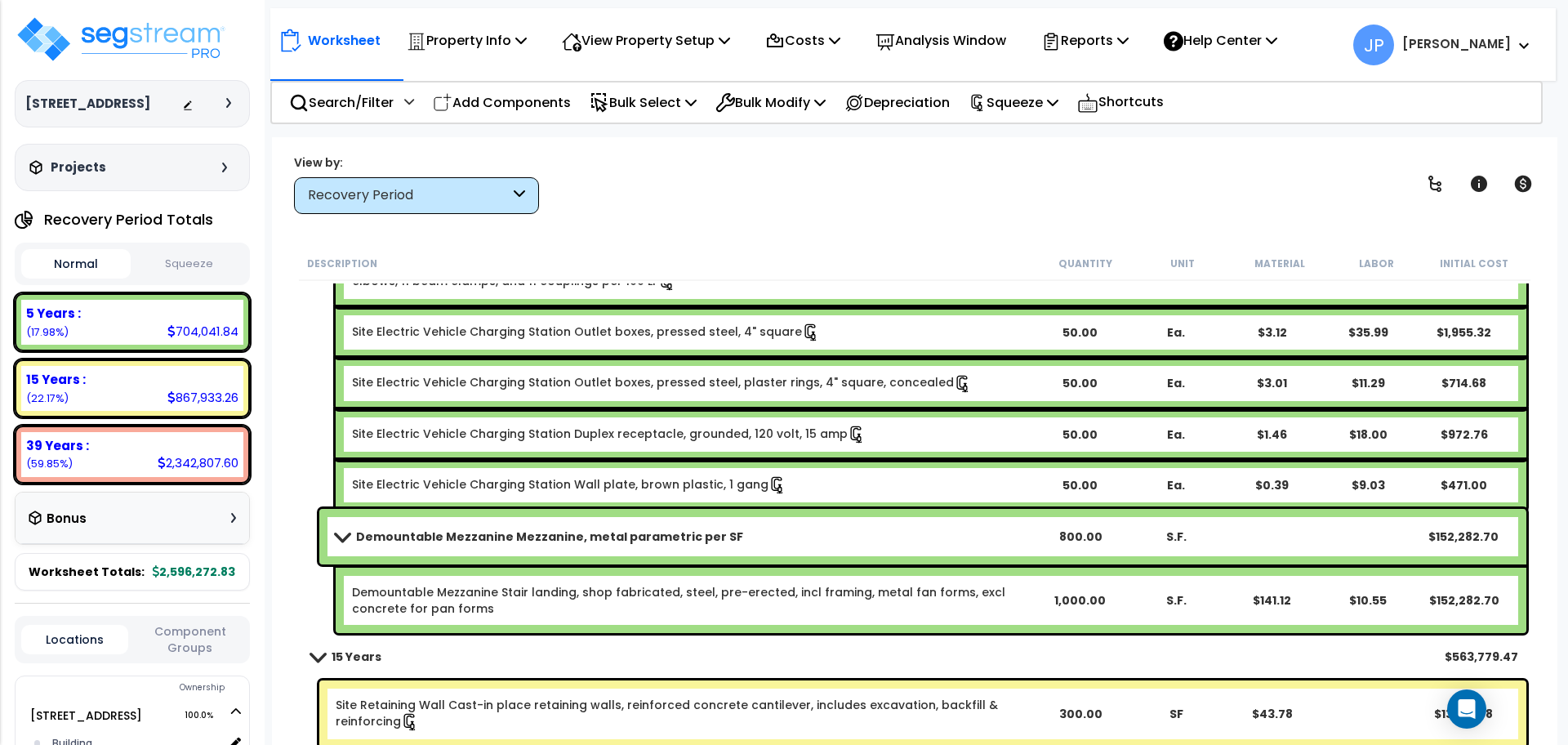
click at [574, 539] on b "Demountable Mezzanine Mezzanine, metal parametric per SF" at bounding box center [549, 537] width 387 height 16
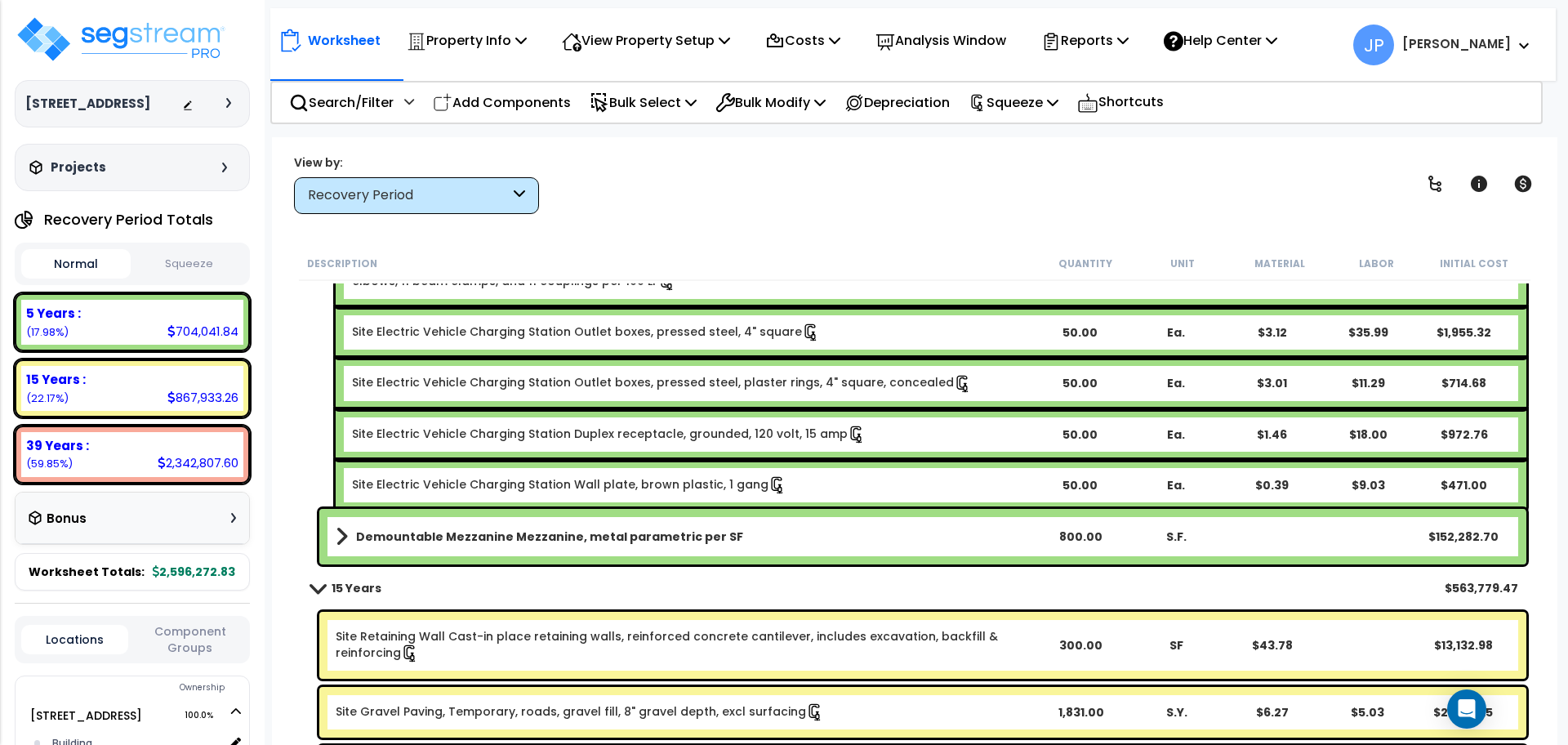
click at [574, 539] on b "Demountable Mezzanine Mezzanine, metal parametric per SF" at bounding box center [549, 537] width 387 height 16
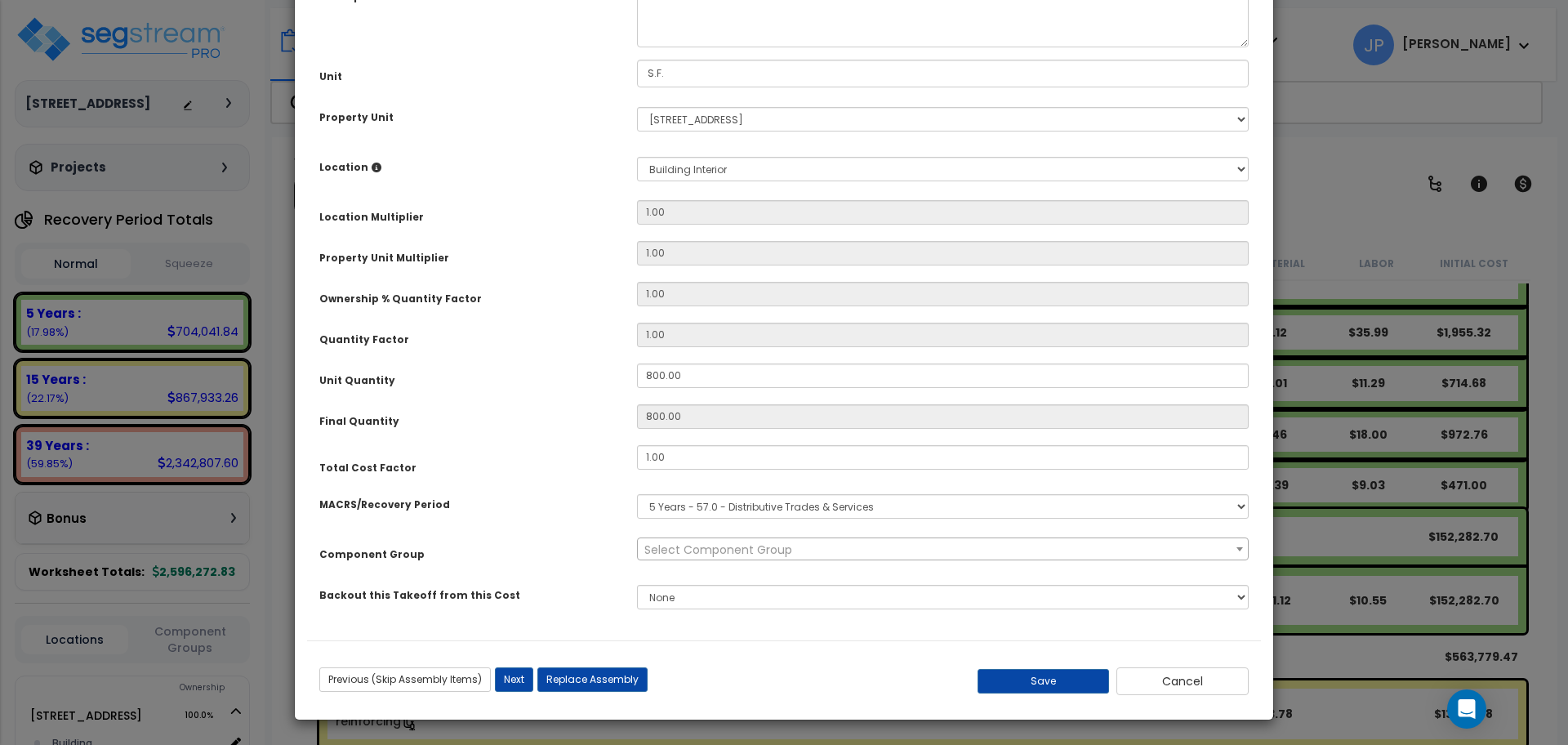
scroll to position [0, 0]
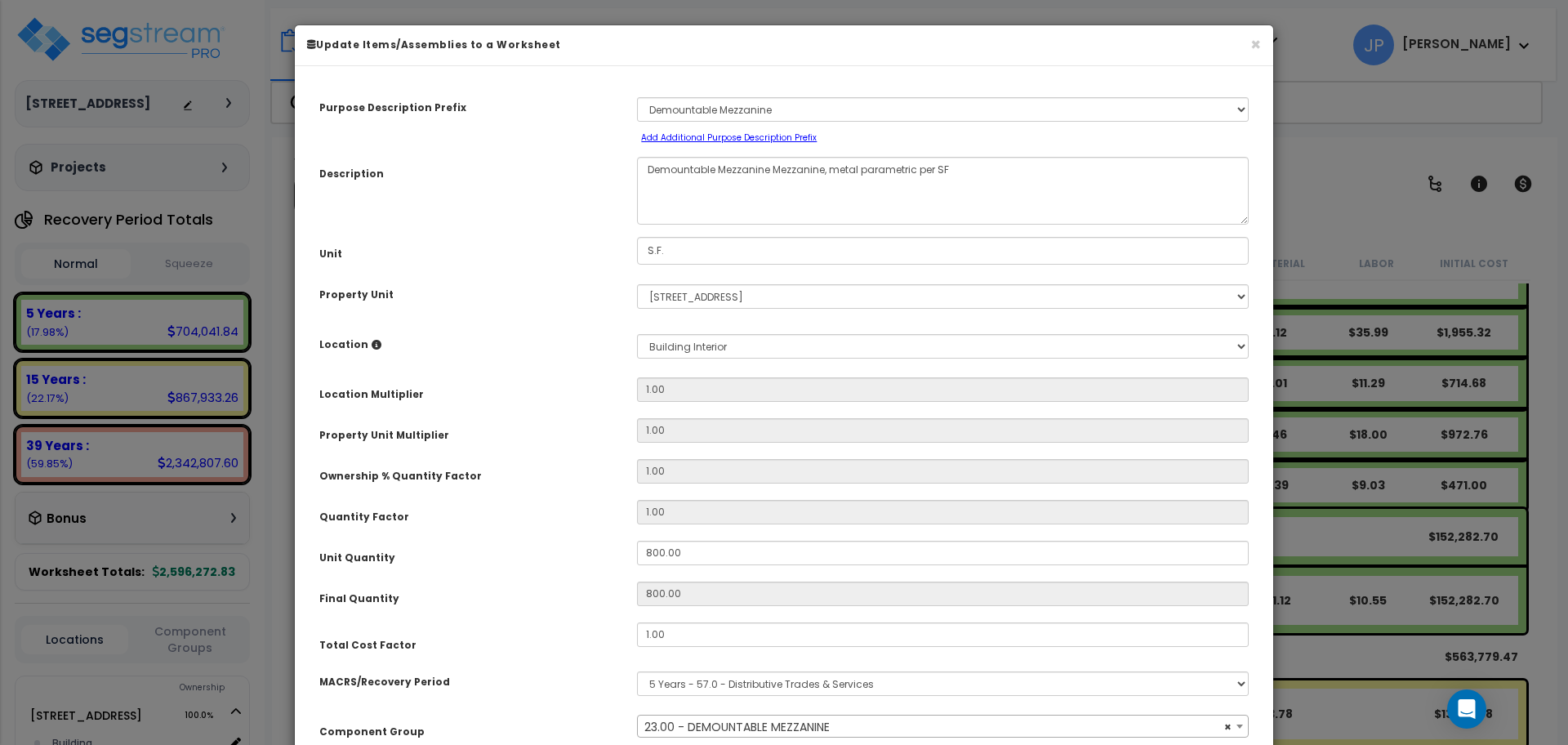
select select "35349"
drag, startPoint x: 698, startPoint y: 561, endPoint x: 581, endPoint y: 552, distance: 117.3
click at [581, 552] on div "Unit Quantity 800.00" at bounding box center [784, 555] width 954 height 29
type input "8"
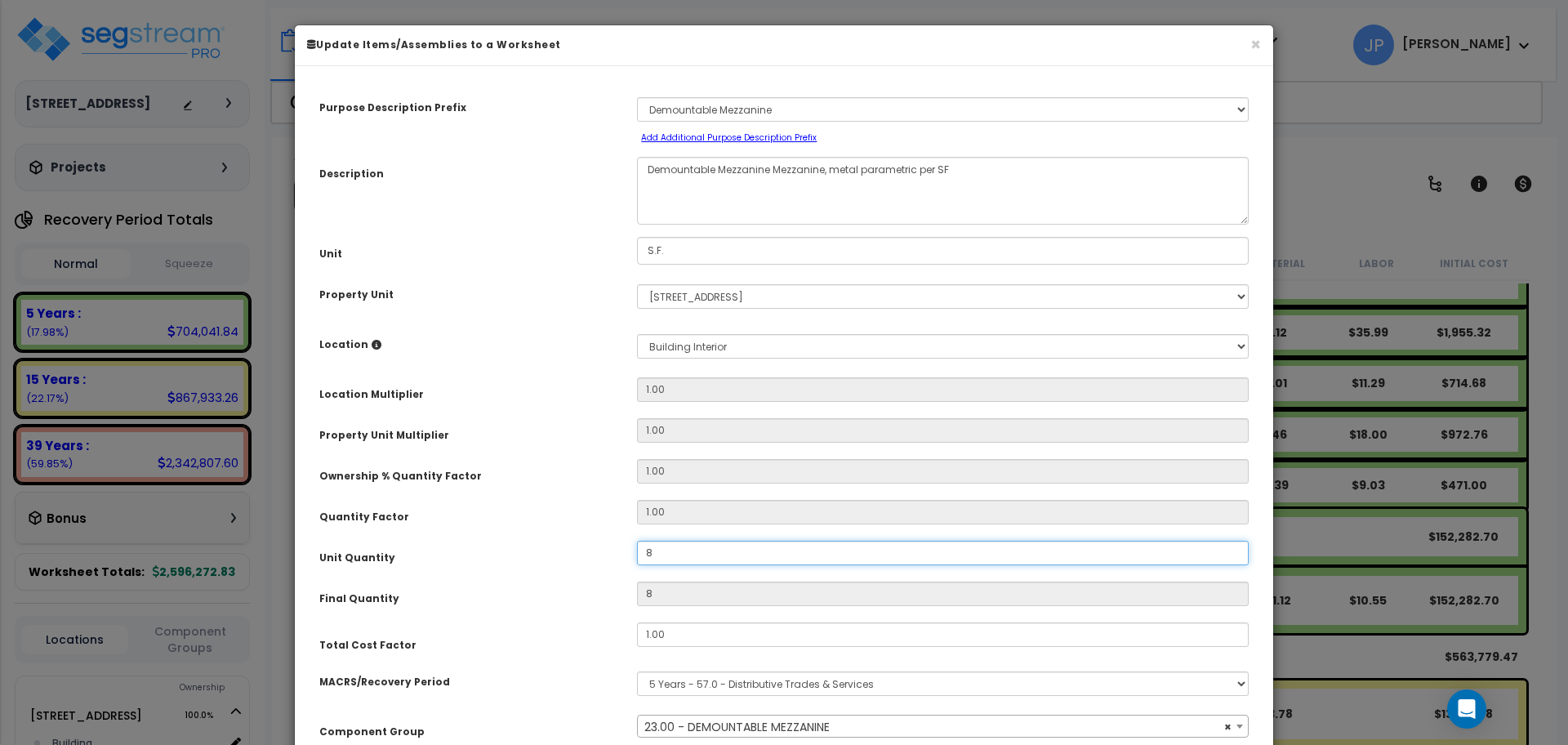
type input "84"
type input "843"
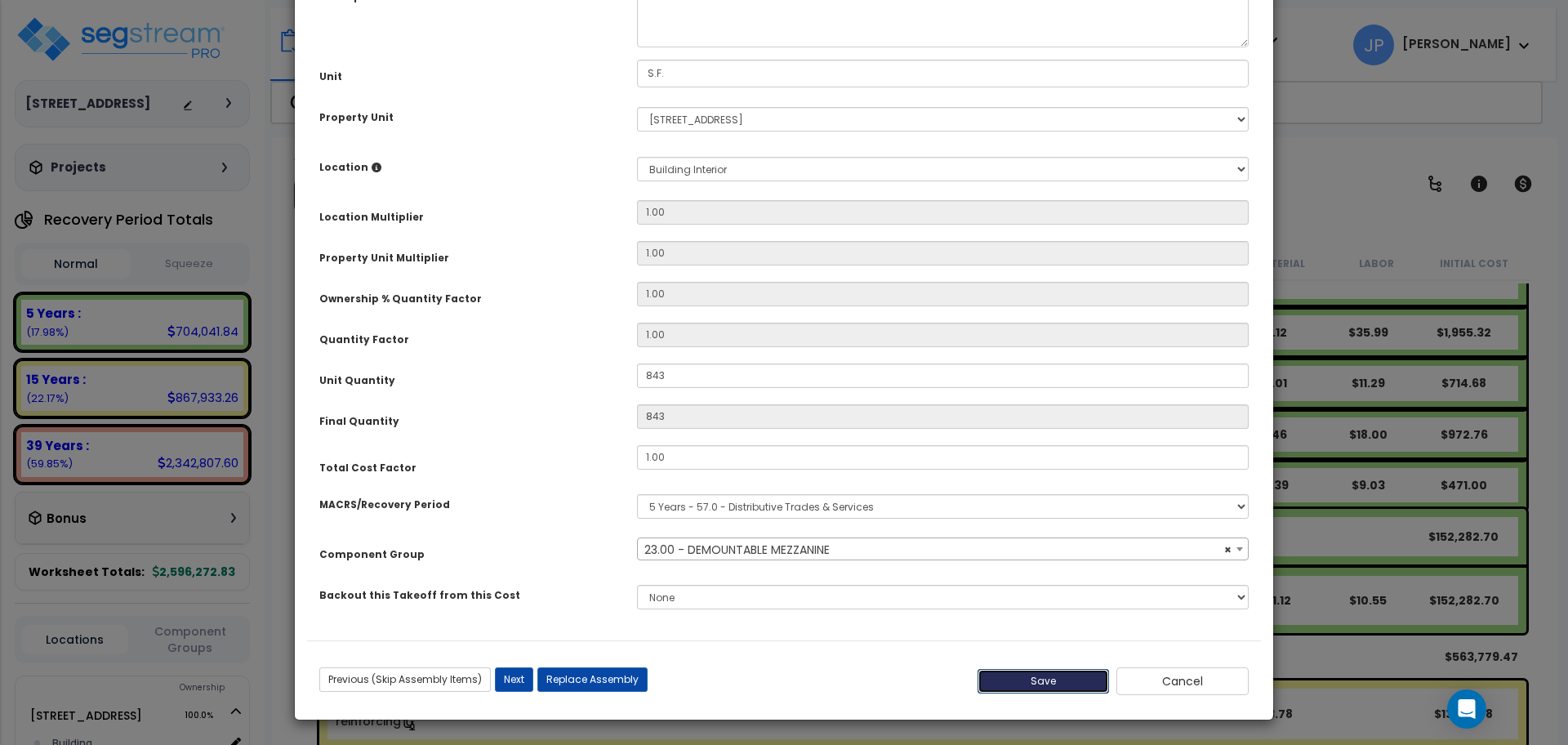
click at [1031, 672] on button "Save" at bounding box center [1044, 681] width 132 height 24
type input "843.00"
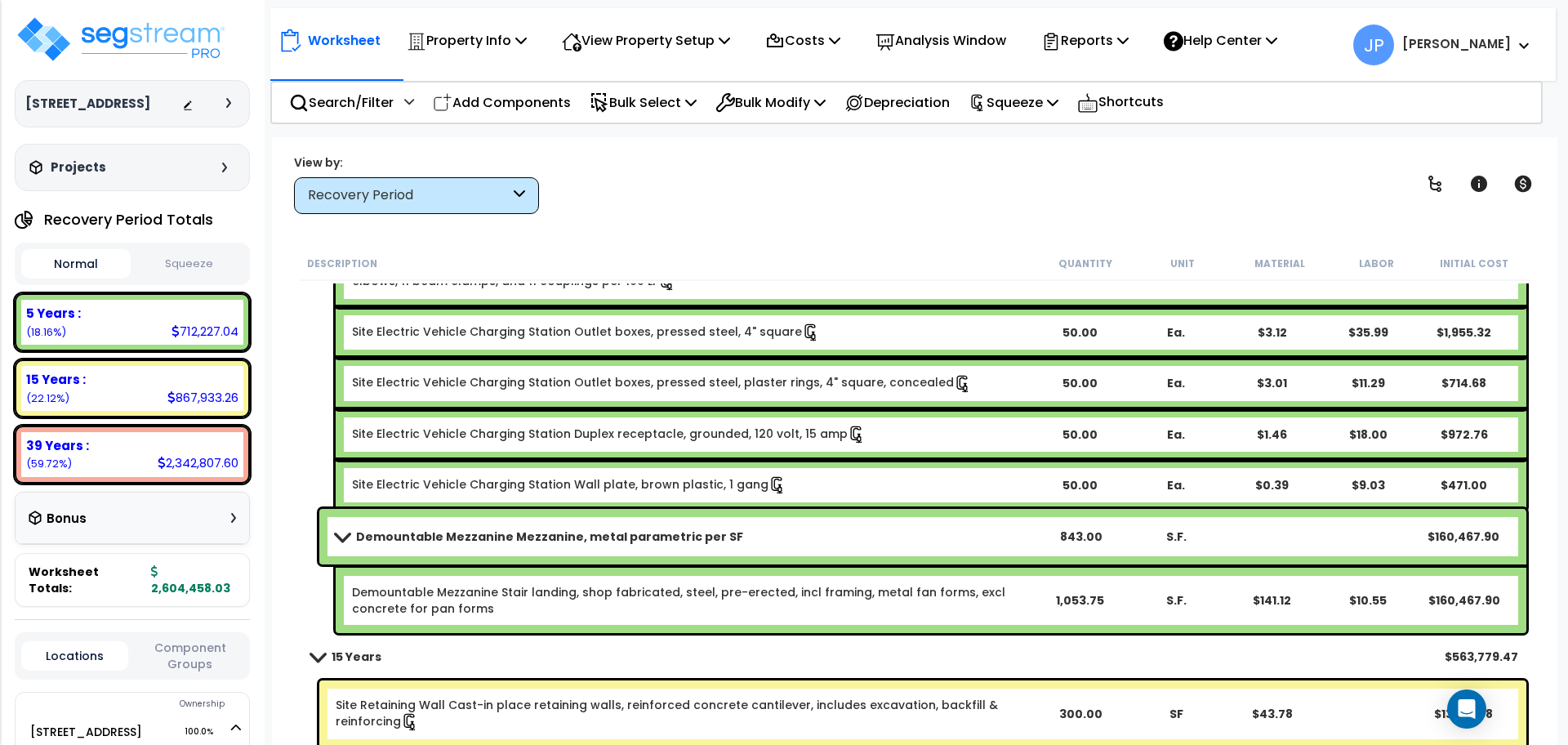
click at [625, 544] on b "Demountable Mezzanine Mezzanine, metal parametric per SF" at bounding box center [549, 537] width 387 height 16
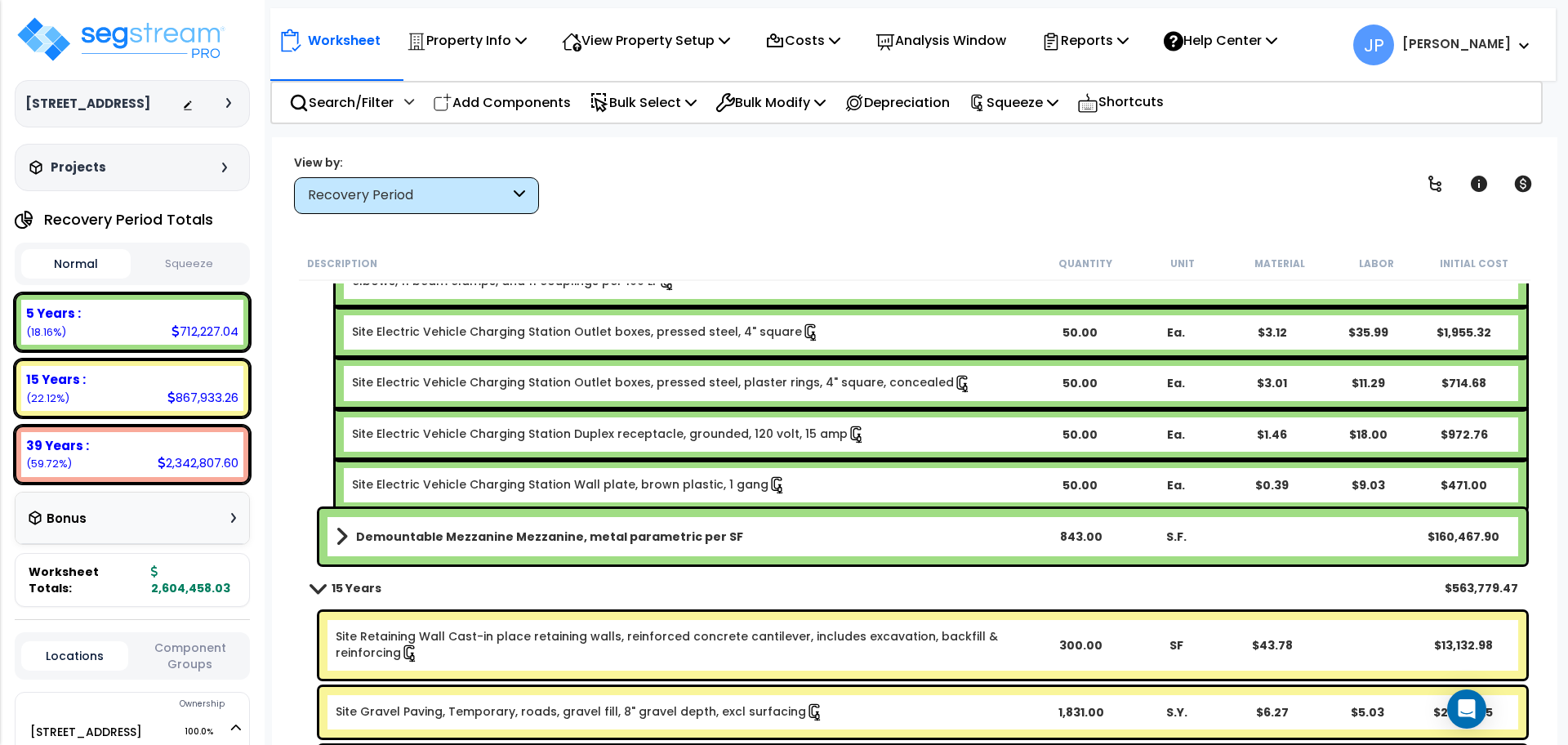
click at [625, 544] on b "Demountable Mezzanine Mezzanine, metal parametric per SF" at bounding box center [549, 537] width 387 height 16
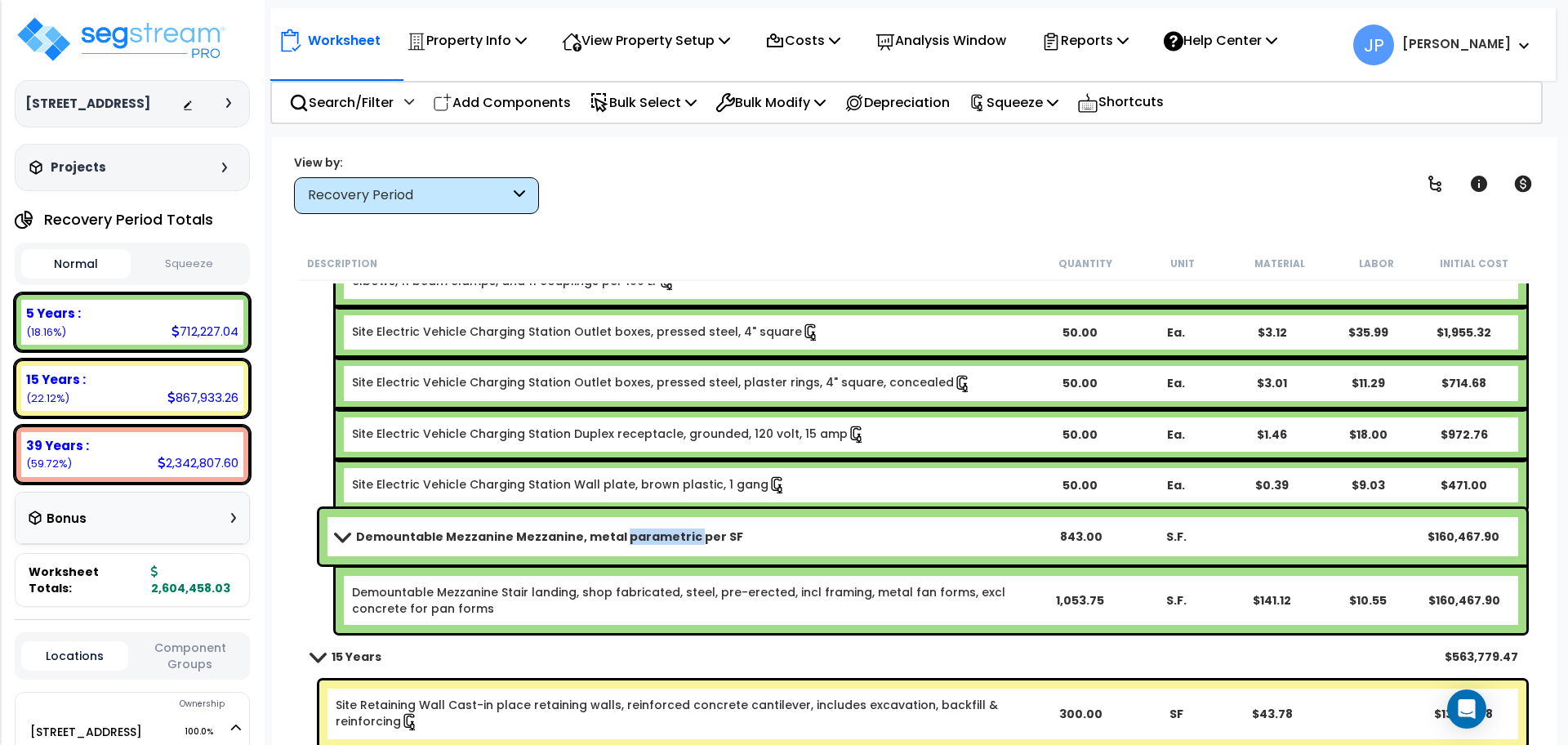
click at [625, 544] on b "Demountable Mezzanine Mezzanine, metal parametric per SF" at bounding box center [549, 537] width 387 height 16
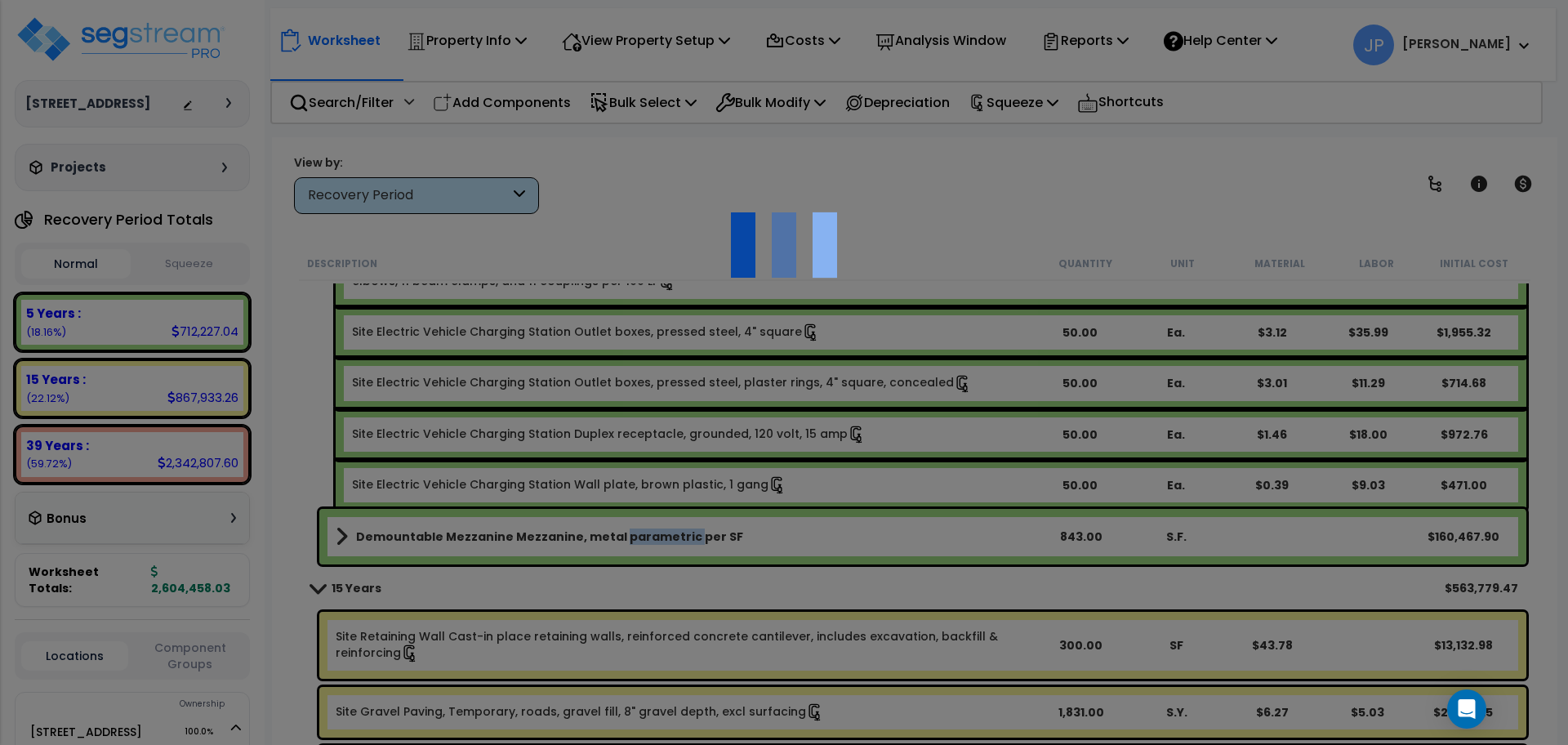
scroll to position [0, 0]
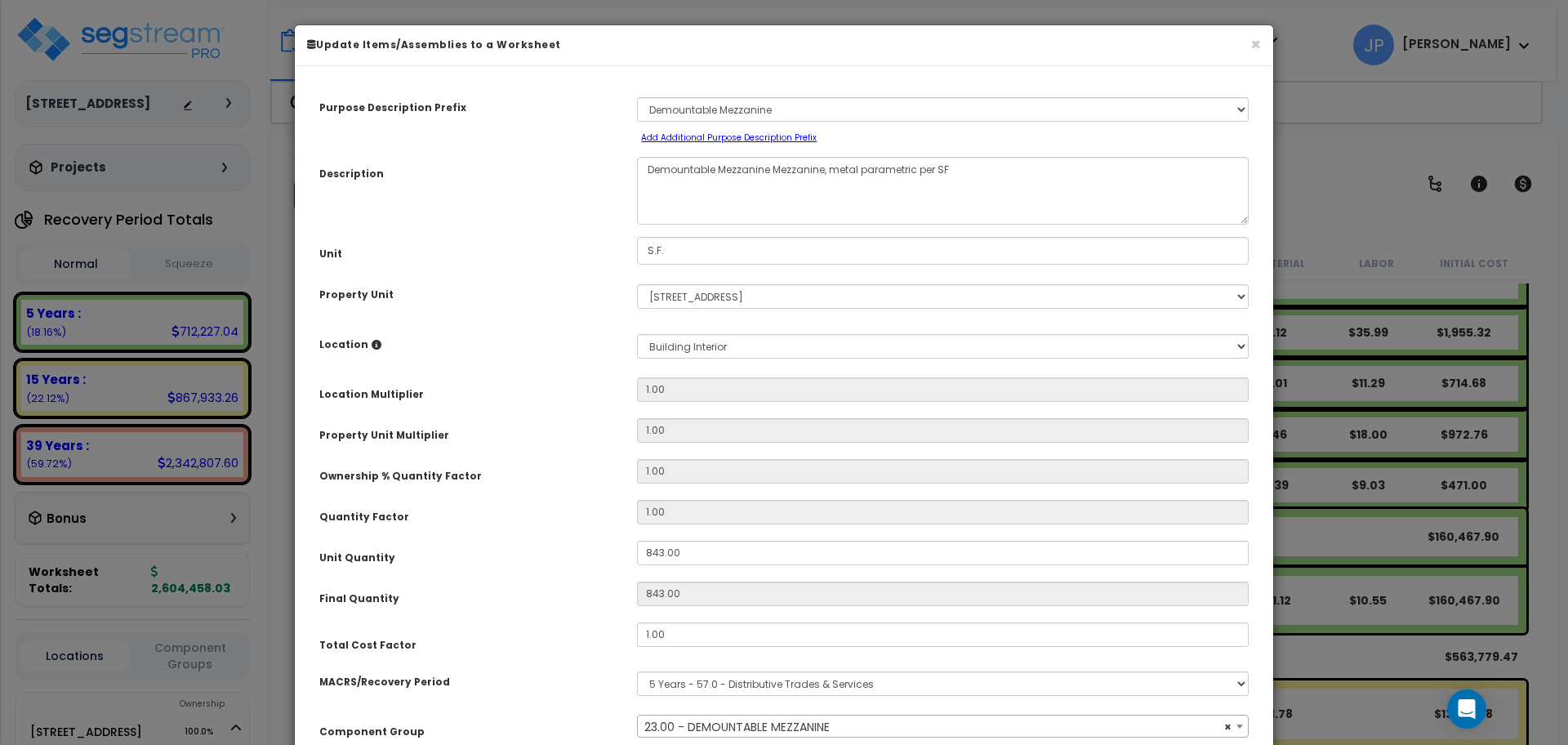
select select "35349"
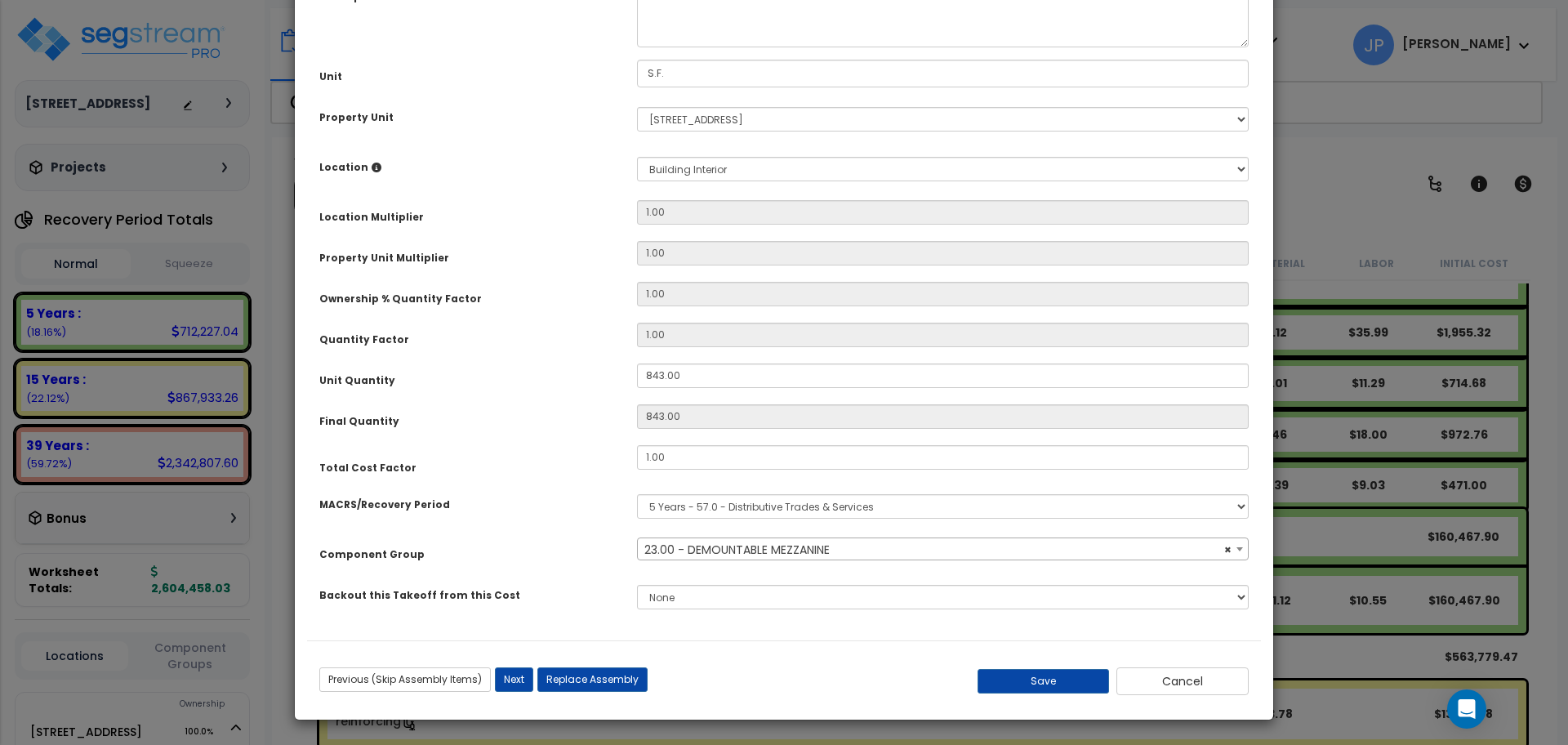
scroll to position [17, 0]
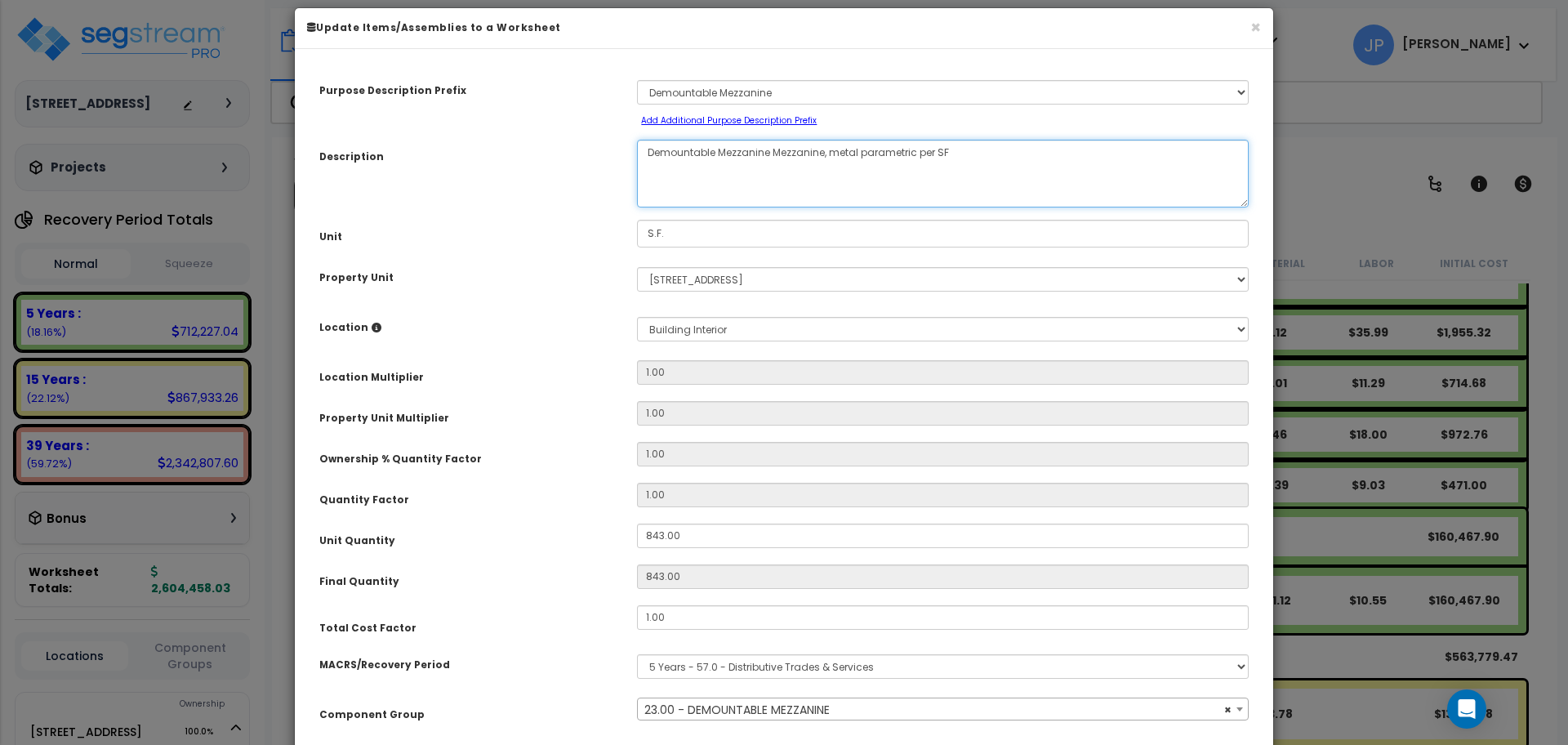
drag, startPoint x: 856, startPoint y: 155, endPoint x: 830, endPoint y: 155, distance: 26.0
click at [830, 155] on textarea "Demountable Mezzanine Mezzanine, metal parametric per SF" at bounding box center [943, 174] width 612 height 67
type textarea "Demountable Mezzanine Mezzanine, structural wood & metal parametric per SF"
click at [541, 230] on div "Unit" at bounding box center [466, 233] width 318 height 29
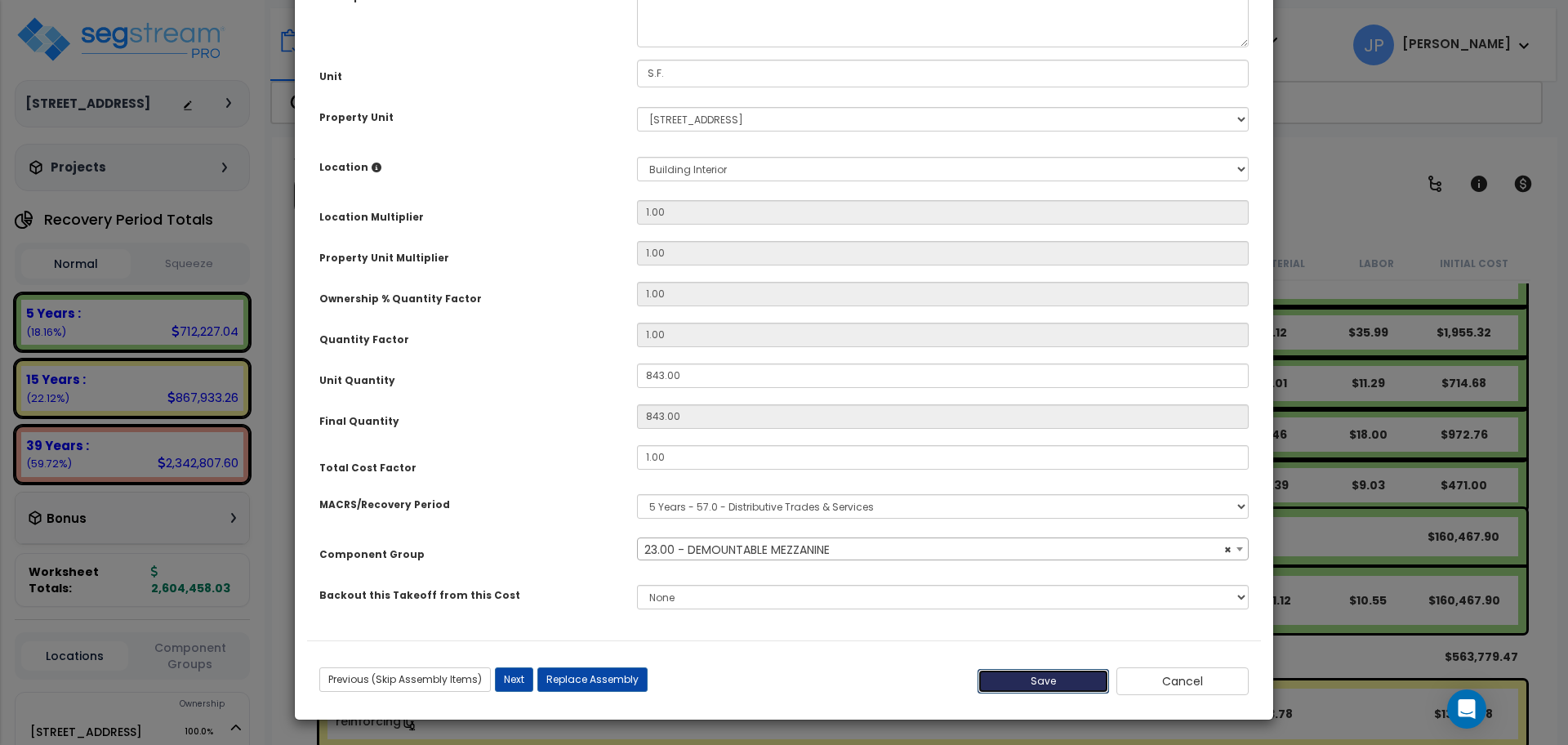
click at [1068, 679] on button "Save" at bounding box center [1044, 681] width 132 height 24
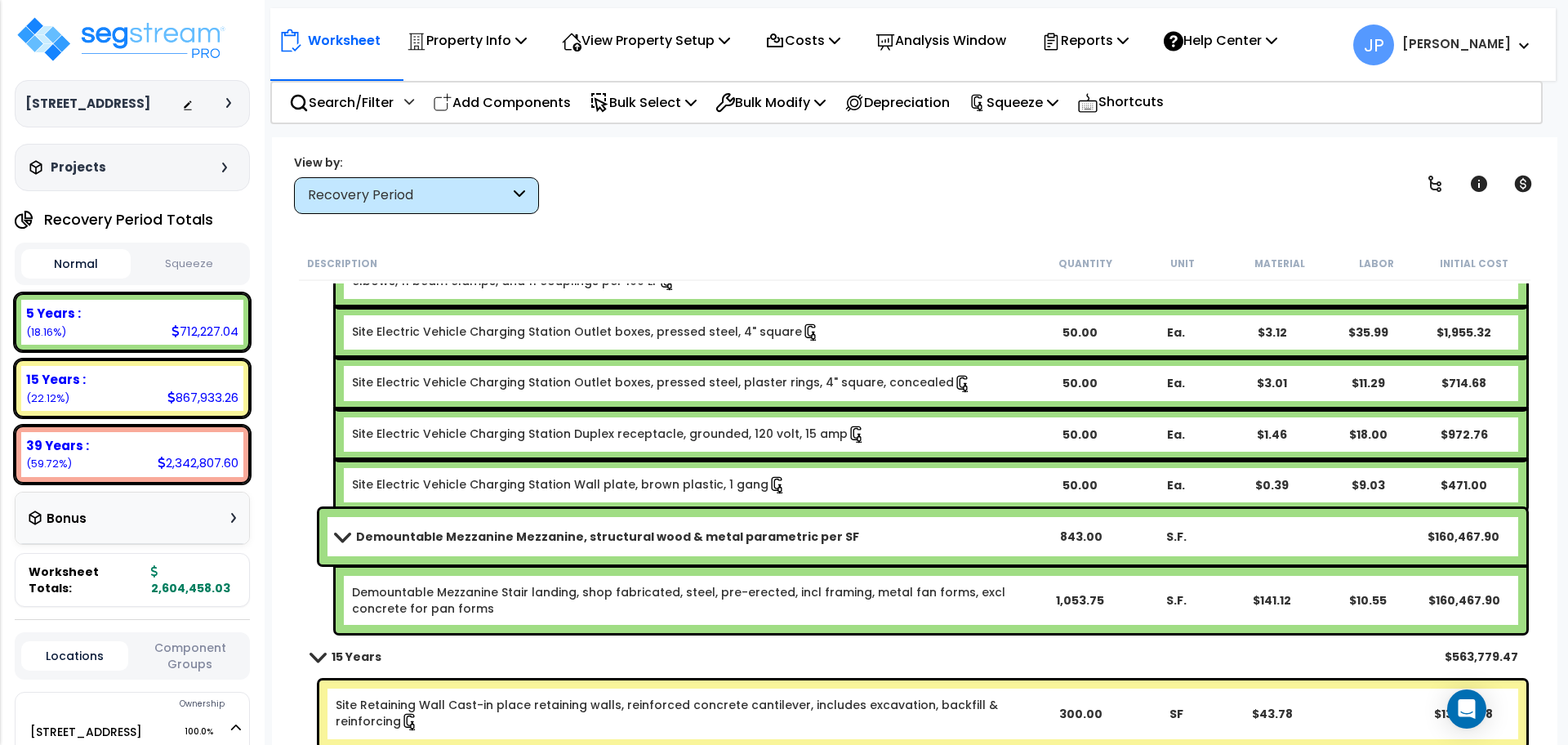
click at [587, 532] on b "Demountable Mezzanine Mezzanine, structural wood & metal parametric per SF" at bounding box center [607, 537] width 503 height 16
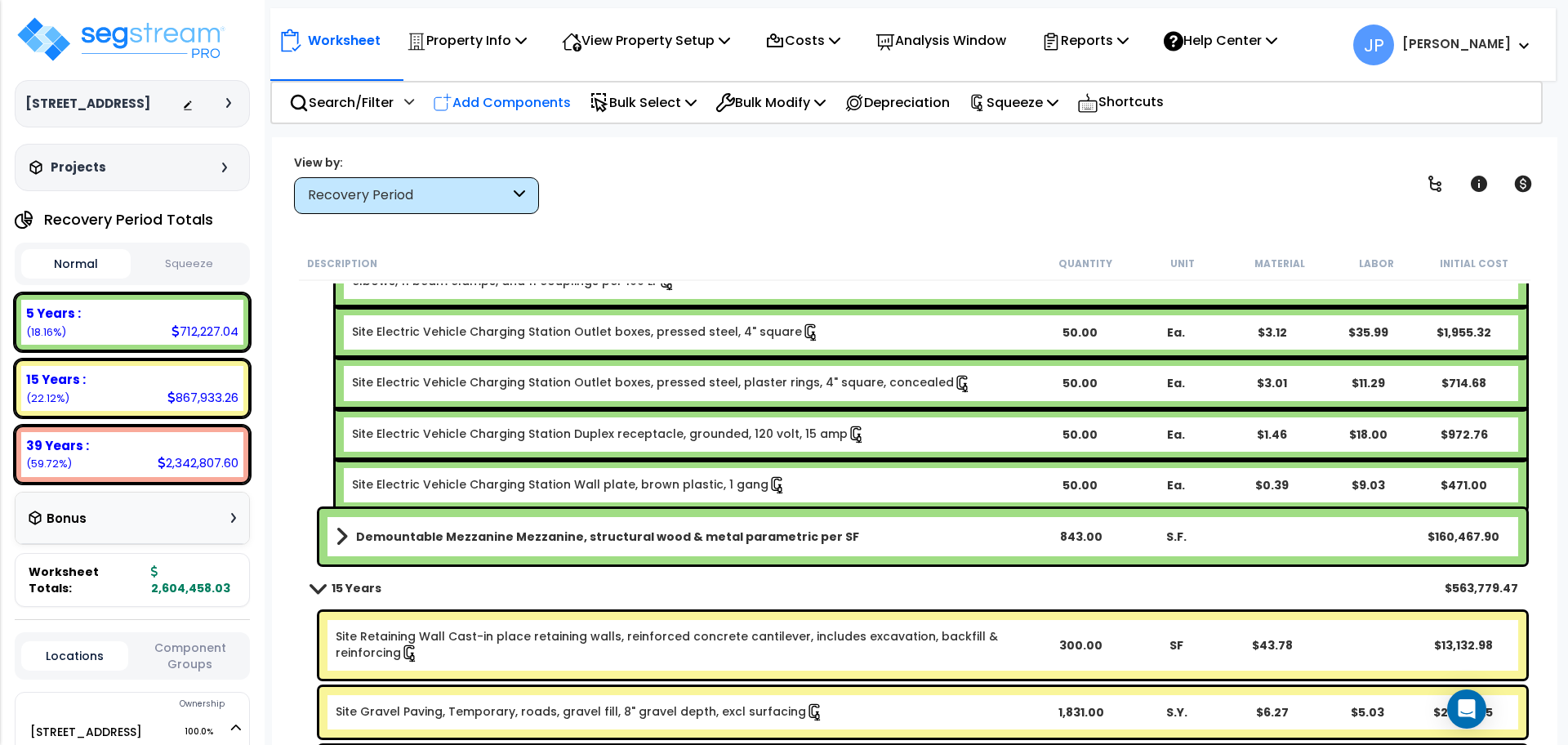
click at [546, 105] on p "Add Components" at bounding box center [502, 103] width 138 height 22
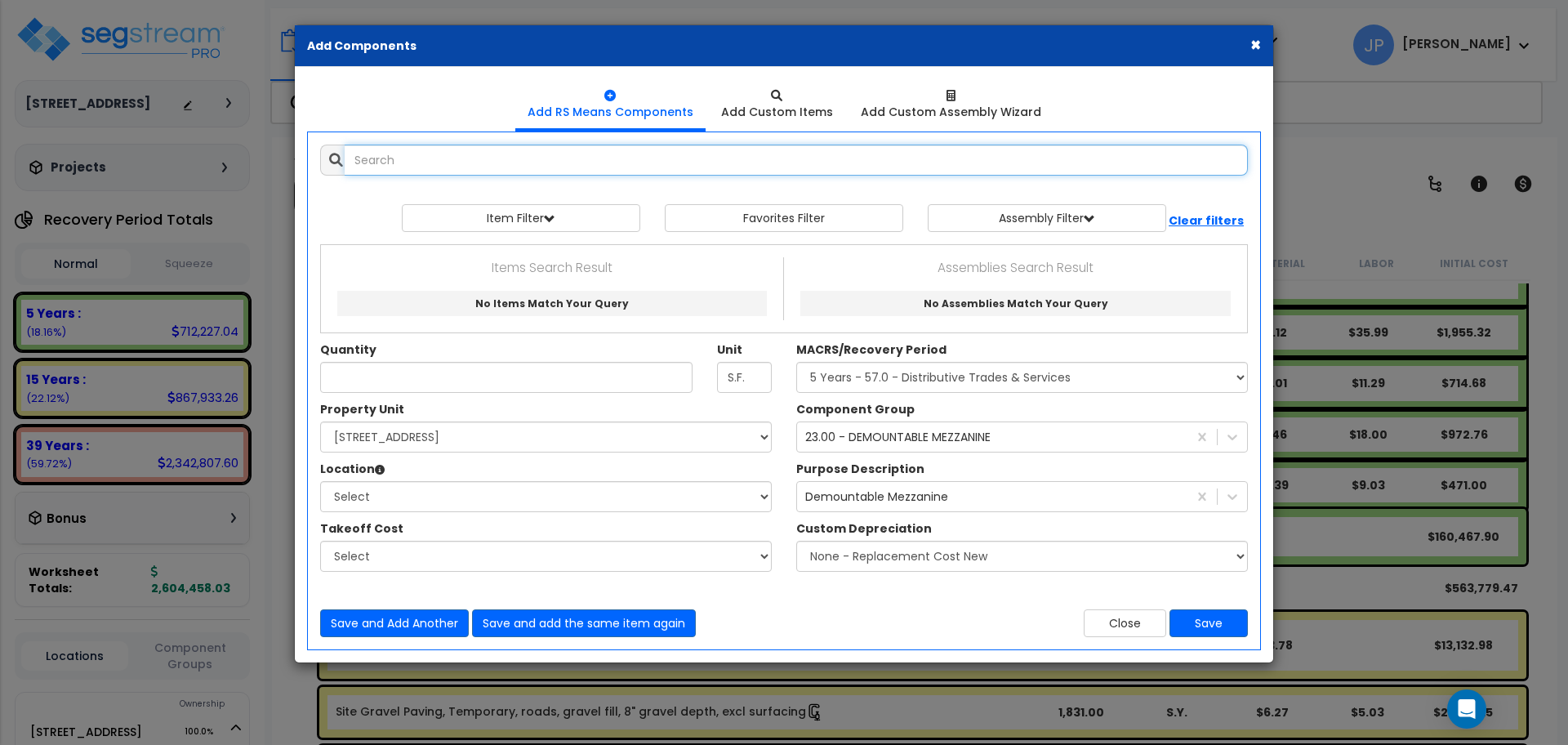
select select
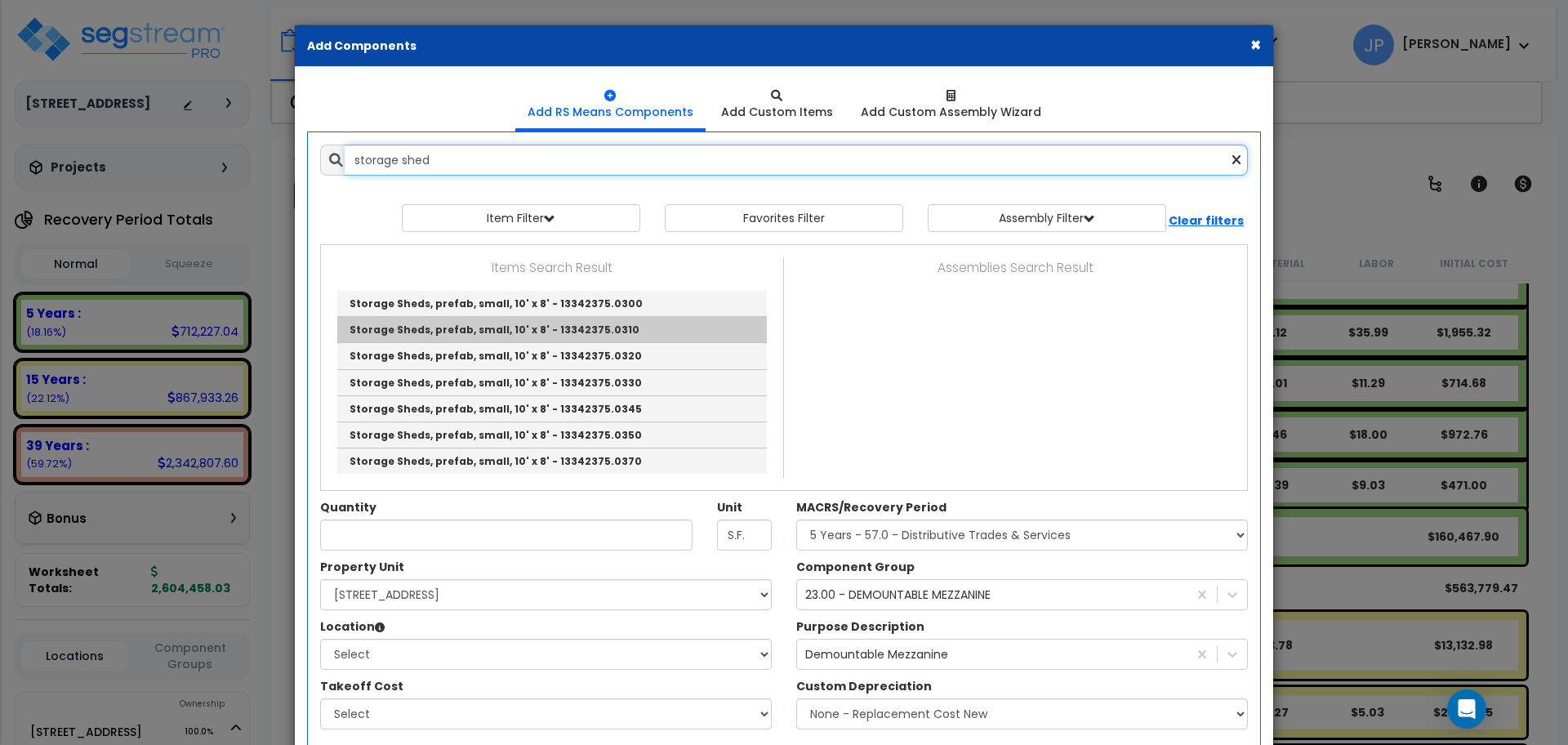
scroll to position [100, 0]
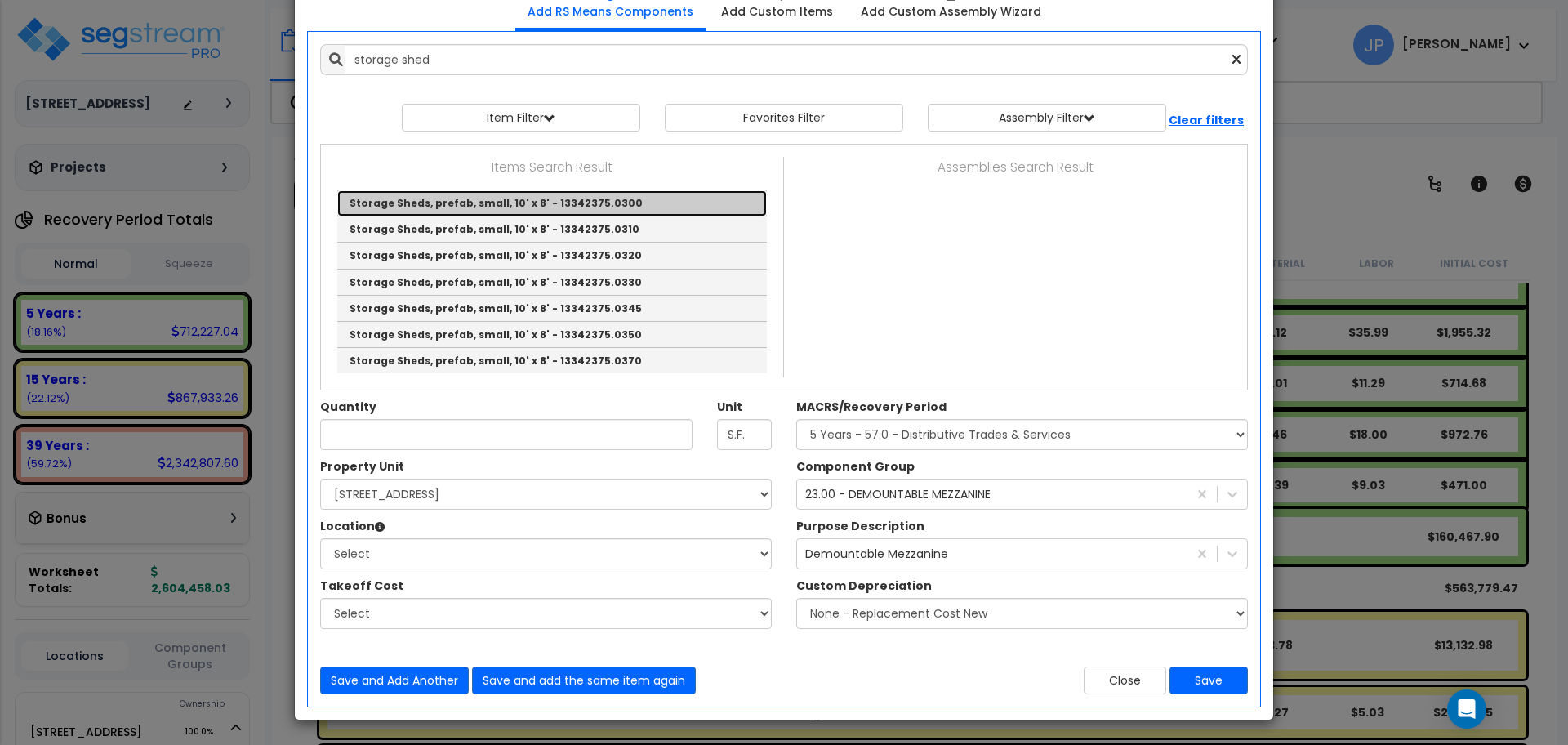
click at [451, 211] on link "Storage Sheds, prefab, small, 10' x 8' - 13342375.0300" at bounding box center [551, 203] width 429 height 26
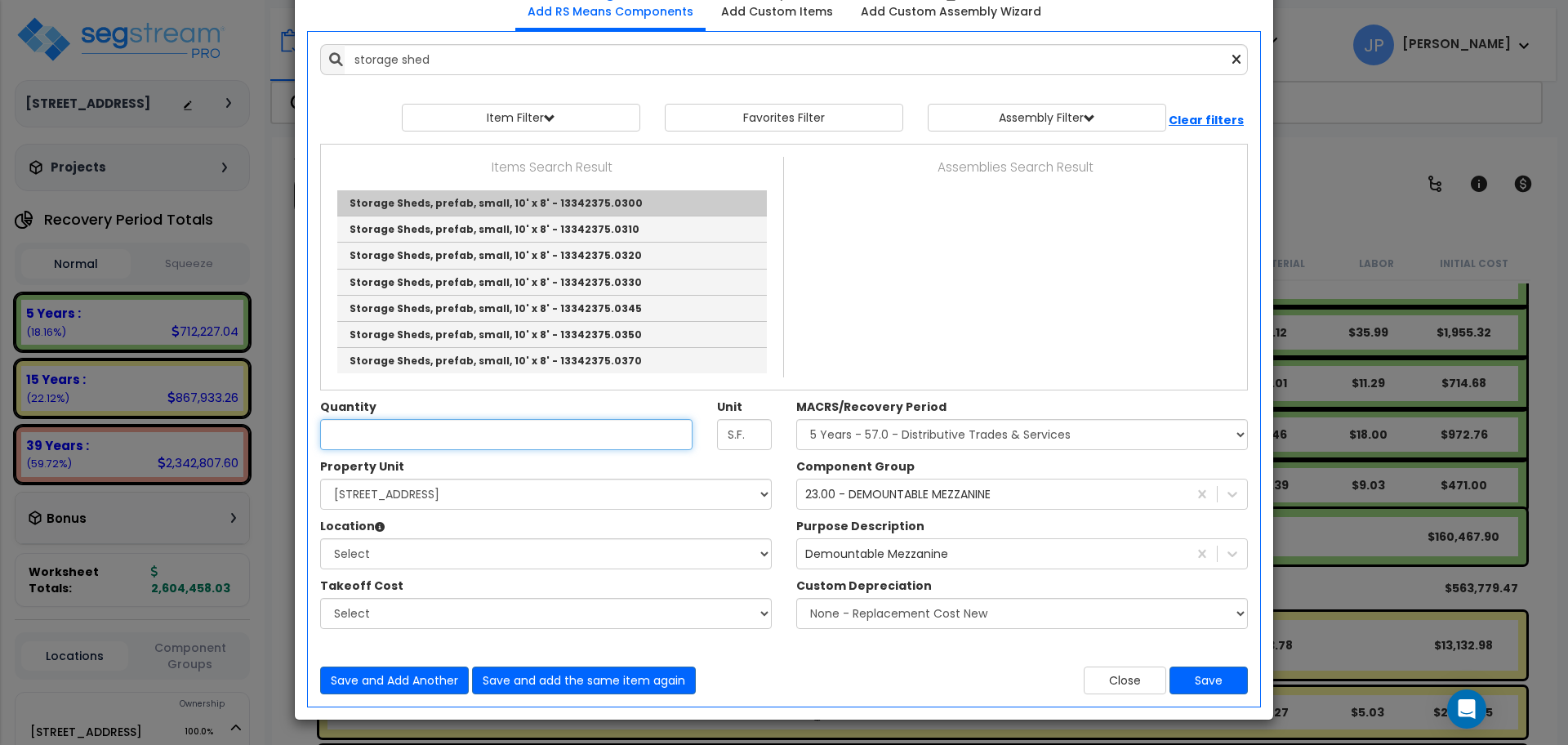
type input "Storage Sheds, prefab, small, 10' x 8' - 13342375.0300"
type input "Ea."
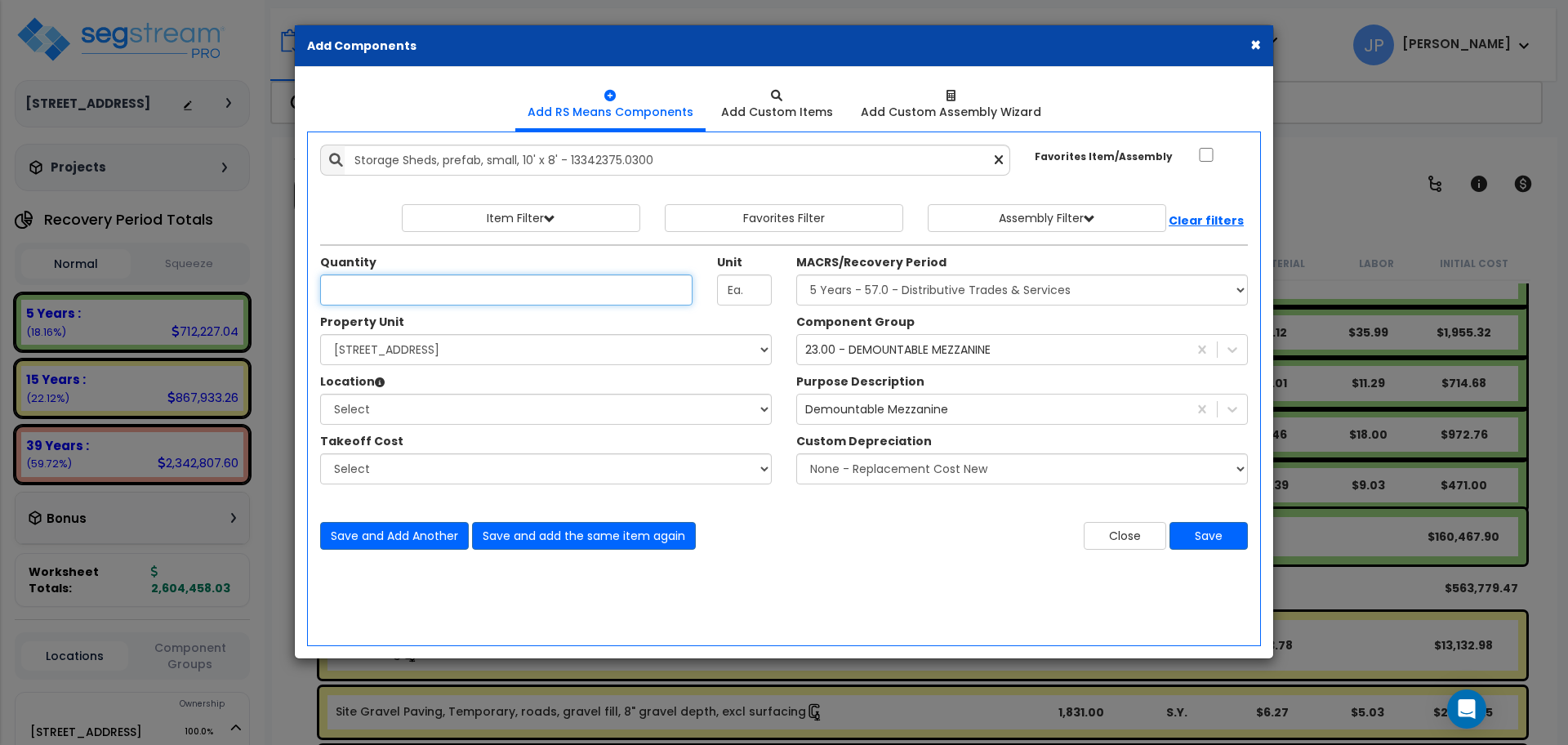
scroll to position [0, 0]
type input "3"
click at [495, 359] on select "Select 955 Broadway Road Site Improvements" at bounding box center [546, 350] width 452 height 31
click at [439, 277] on input "3" at bounding box center [506, 290] width 372 height 31
type input "4"
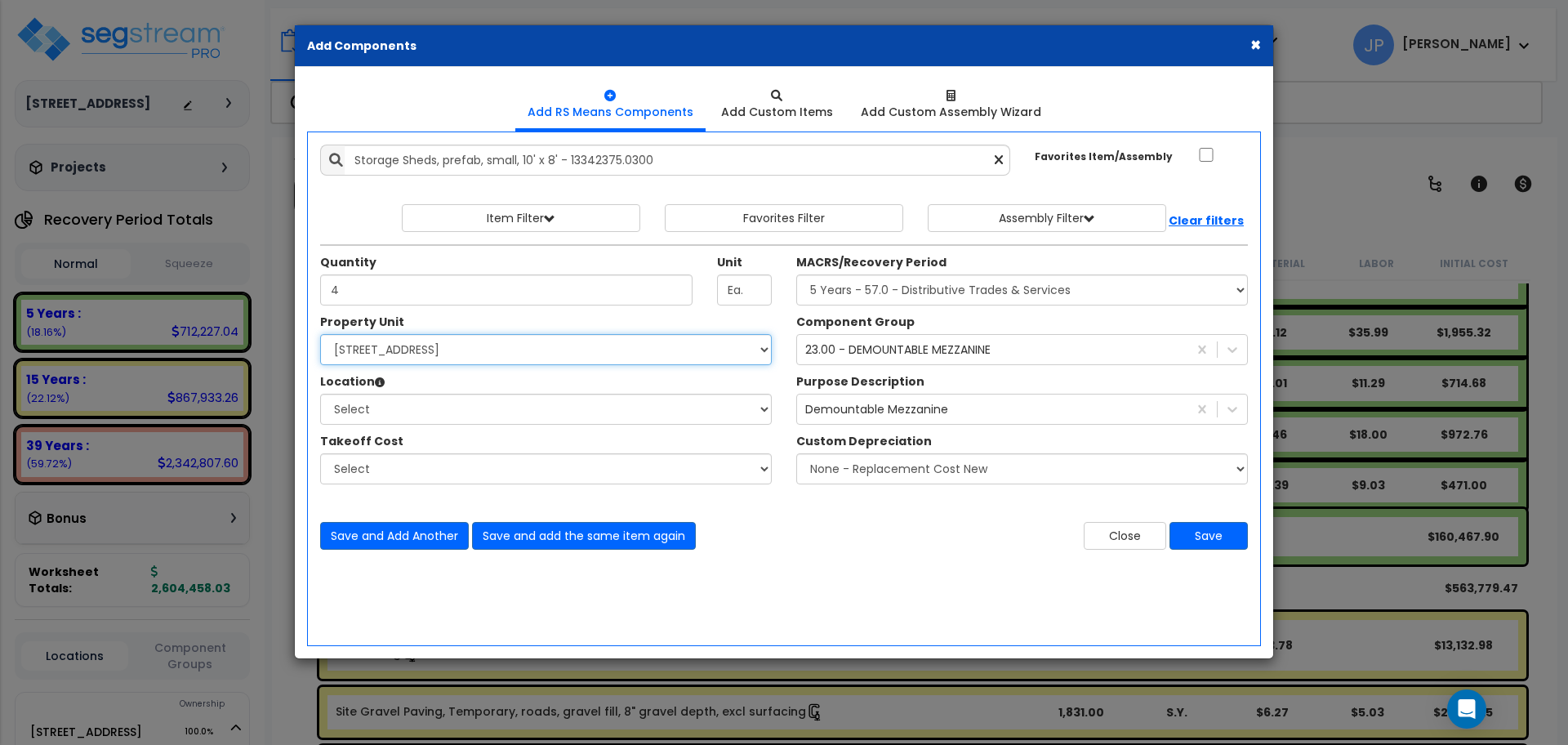
click at [441, 346] on select "Select 955 Broadway Road Site Improvements" at bounding box center [546, 350] width 452 height 31
click at [435, 443] on div "Takeoff Cost" at bounding box center [546, 443] width 452 height 21
click at [395, 360] on select "Select 955 Broadway Road Site Improvements" at bounding box center [546, 350] width 452 height 31
select select "164952"
click at [321, 334] on select "Select 955 Broadway Road Site Improvements" at bounding box center [546, 350] width 452 height 31
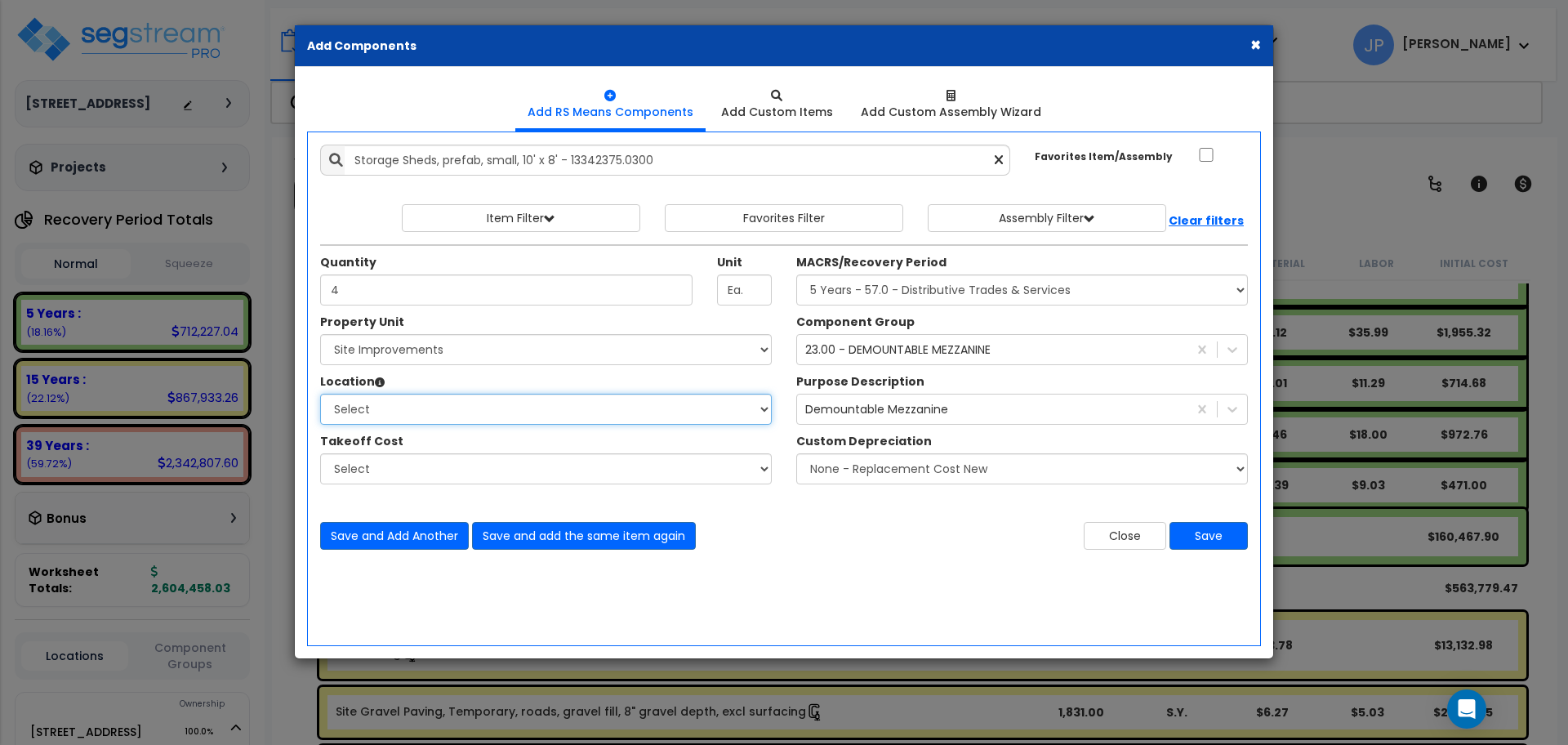
click at [438, 412] on select "Select Site Exterior Add Additional Location" at bounding box center [546, 410] width 452 height 31
select select "462"
click at [321, 394] on select "Select Site Exterior Add Additional Location" at bounding box center [546, 410] width 452 height 31
click at [921, 300] on select "Select MACRS/Recovery Period 5 Years - 57.0 - Distributive Trades & Services 5 …" at bounding box center [1022, 290] width 452 height 31
select select "3666"
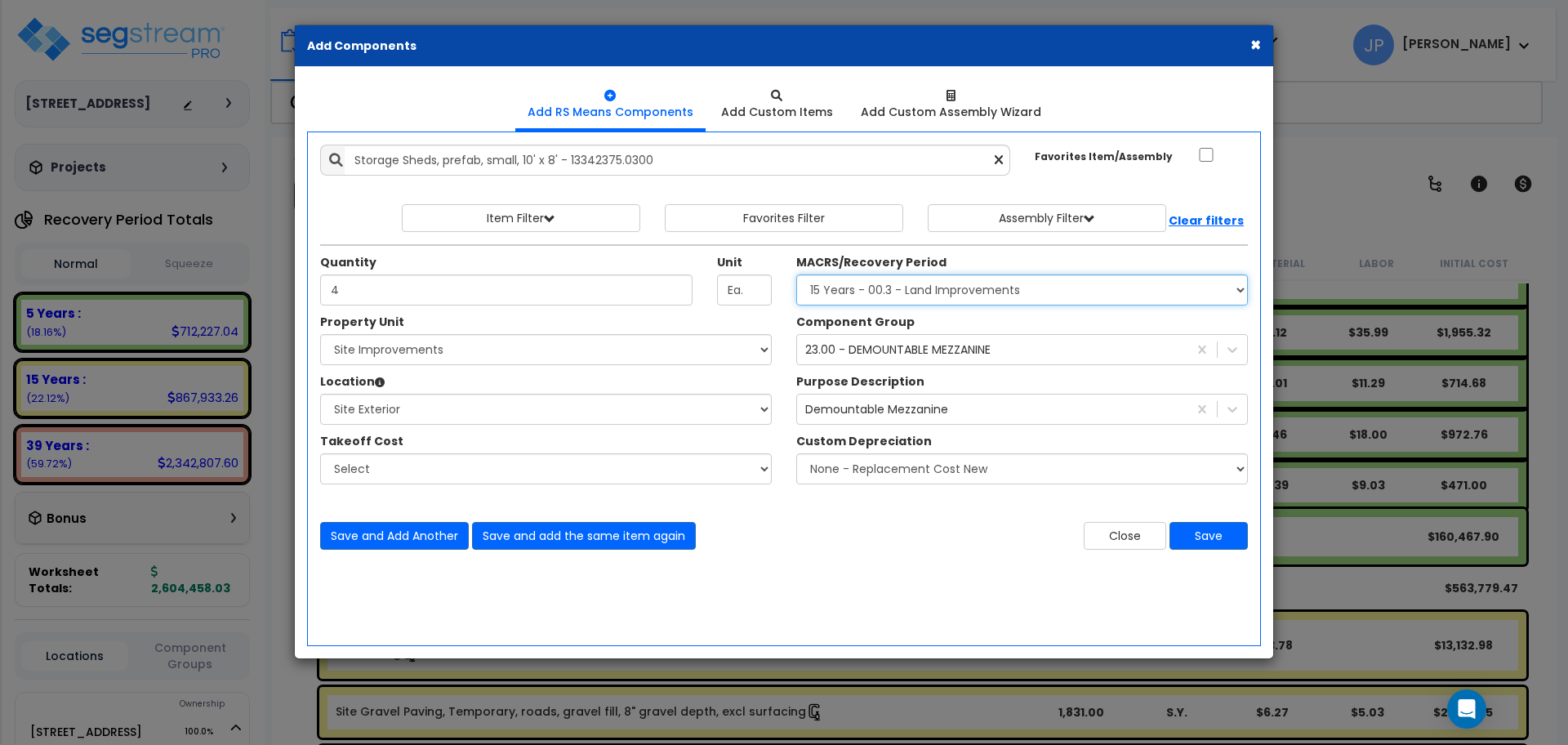
click at [797, 275] on select "Select MACRS/Recovery Period 5 Years - 57.0 - Distributive Trades & Services 5 …" at bounding box center [1022, 290] width 452 height 31
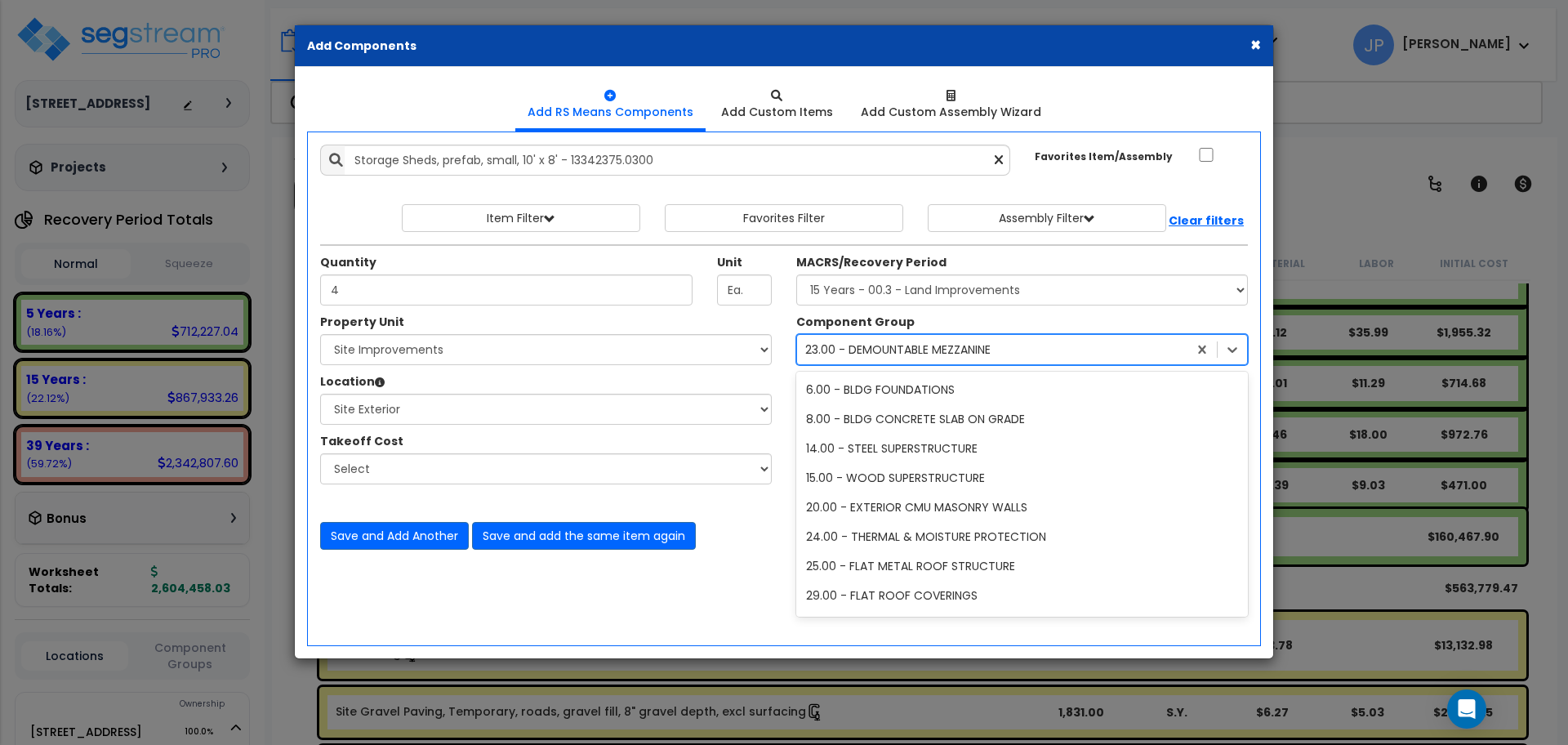
click at [876, 347] on div "23.00 - DEMOUNTABLE MEZZANINE" at bounding box center [898, 349] width 186 height 16
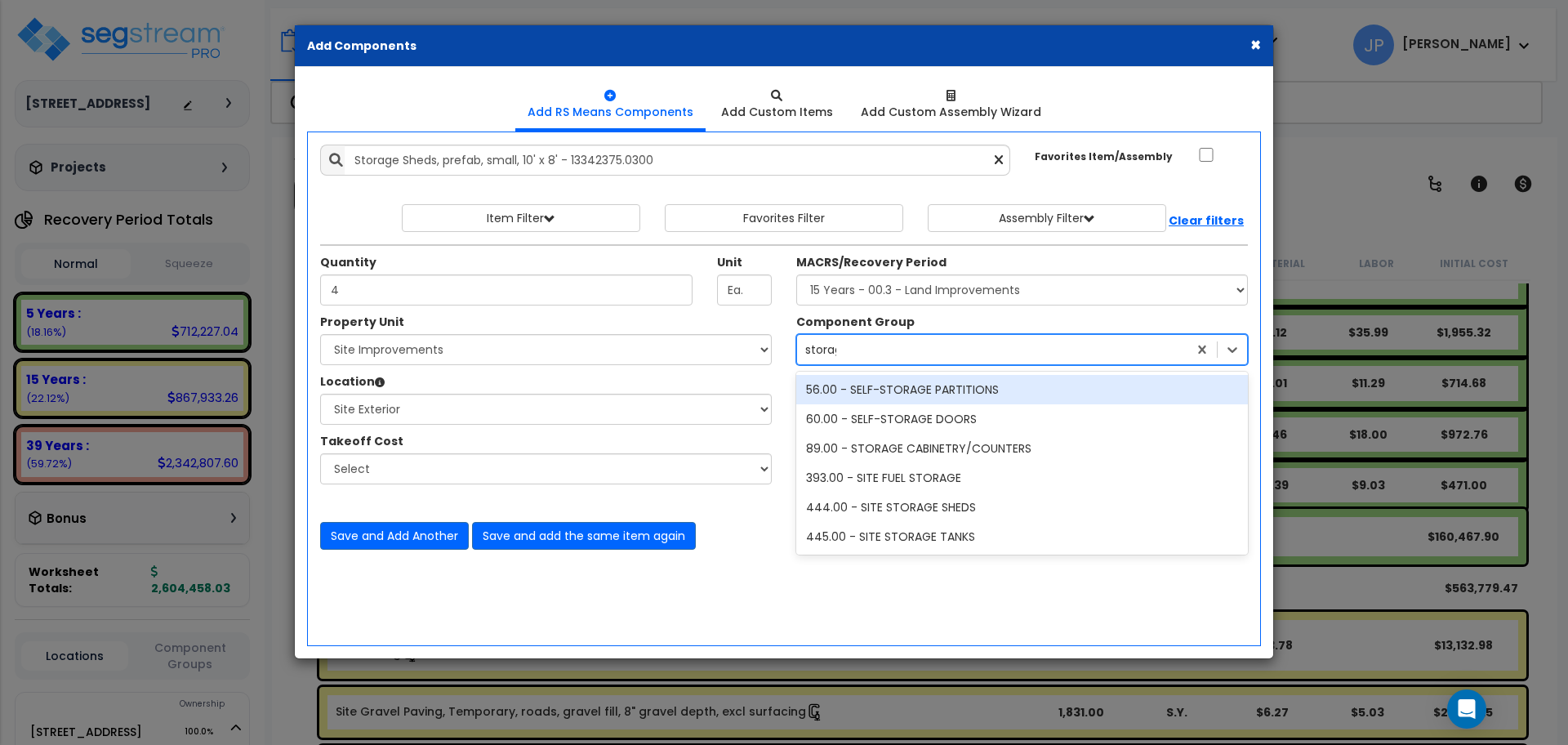
type input "storage"
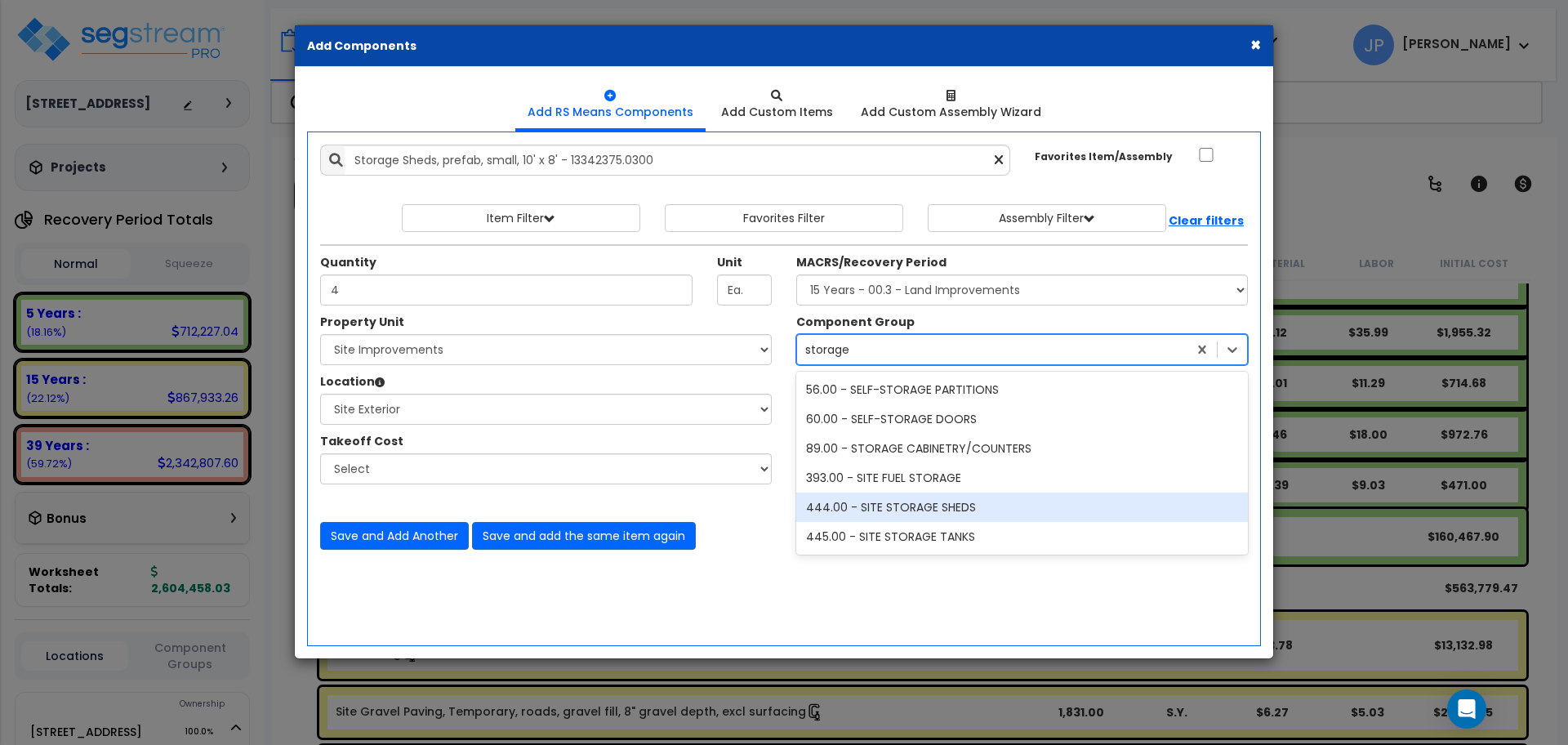
click at [917, 500] on div "444.00 - SITE STORAGE SHEDS" at bounding box center [1022, 507] width 452 height 29
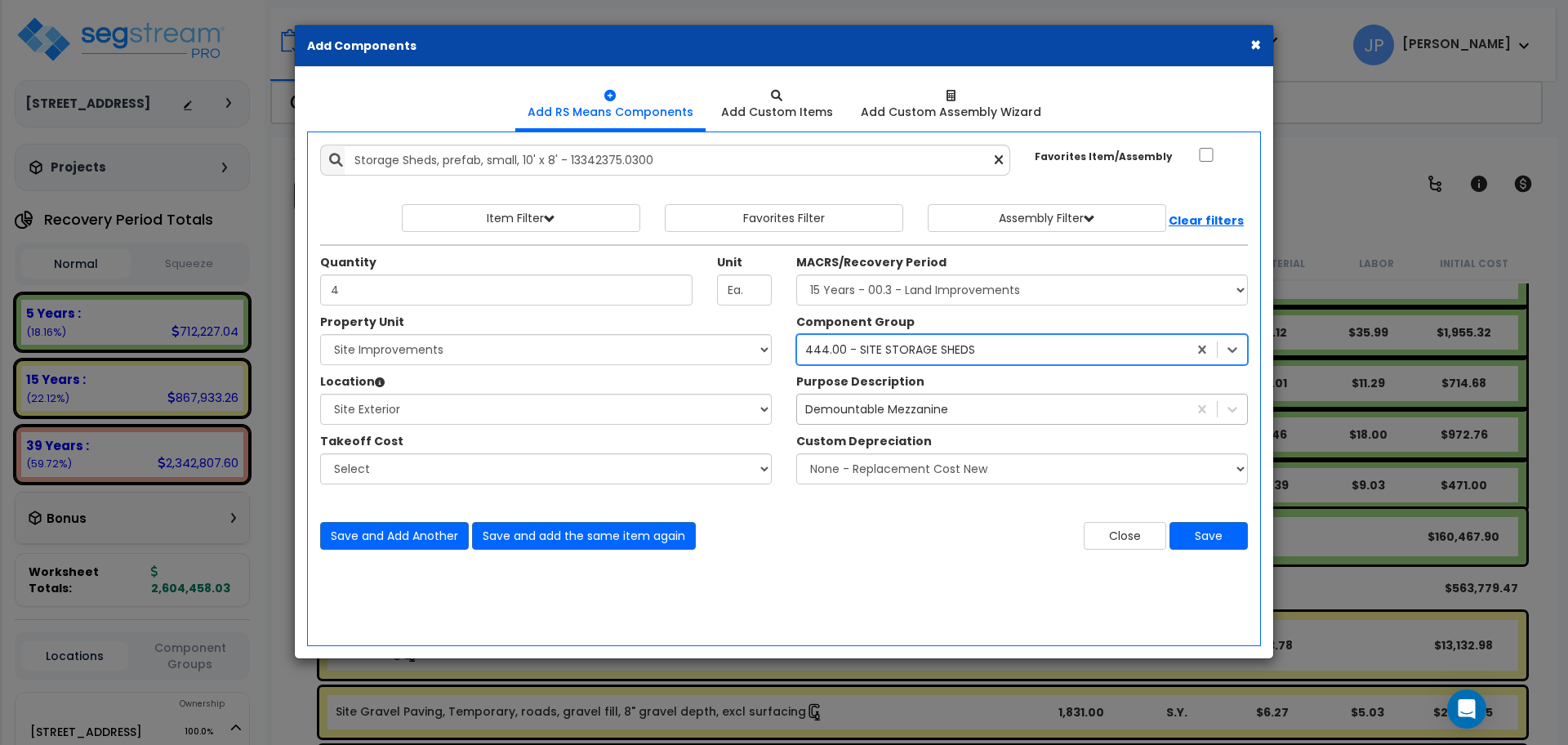
click at [862, 417] on div "Demountable Mezzanine" at bounding box center [876, 409] width 143 height 16
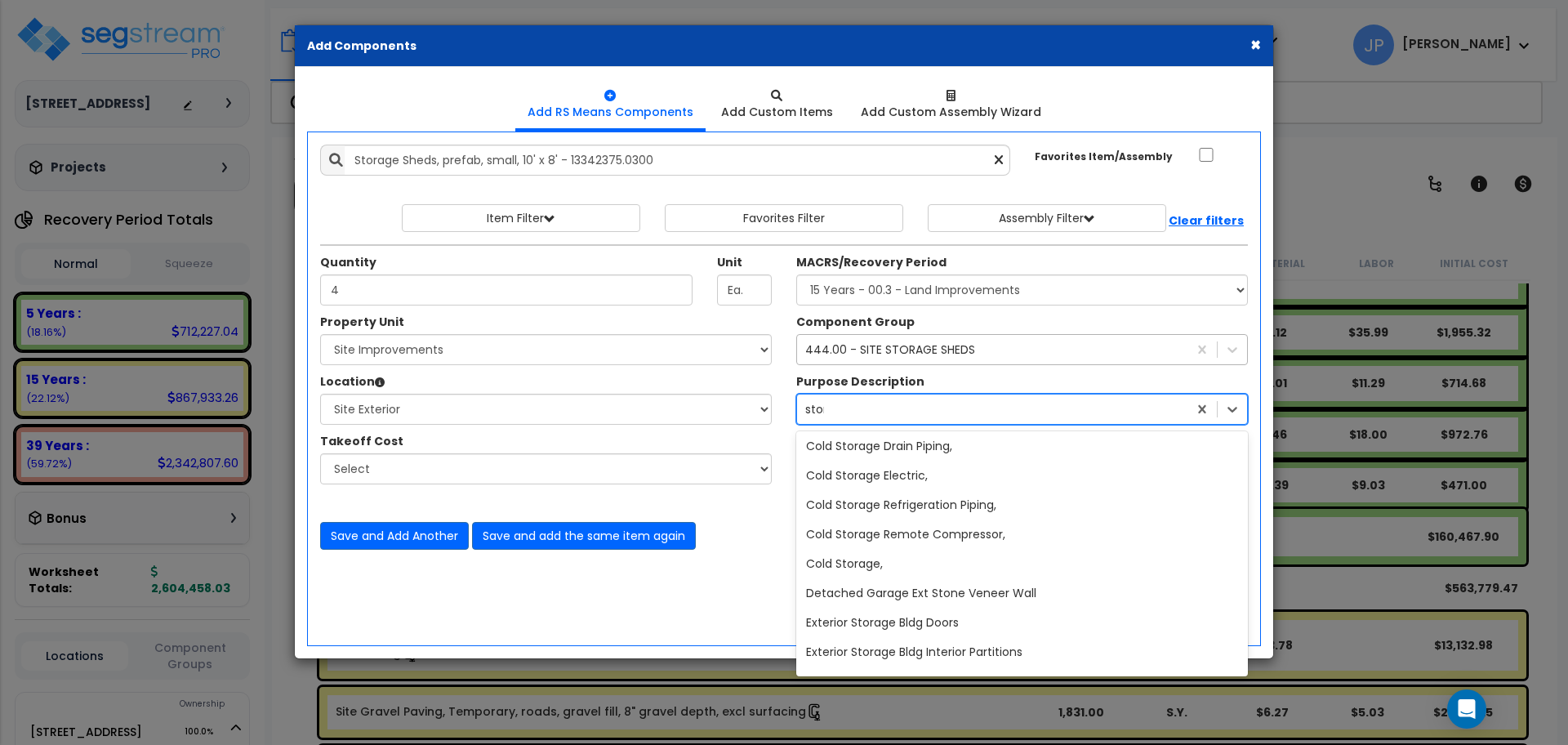
scroll to position [297, 0]
type input "storage"
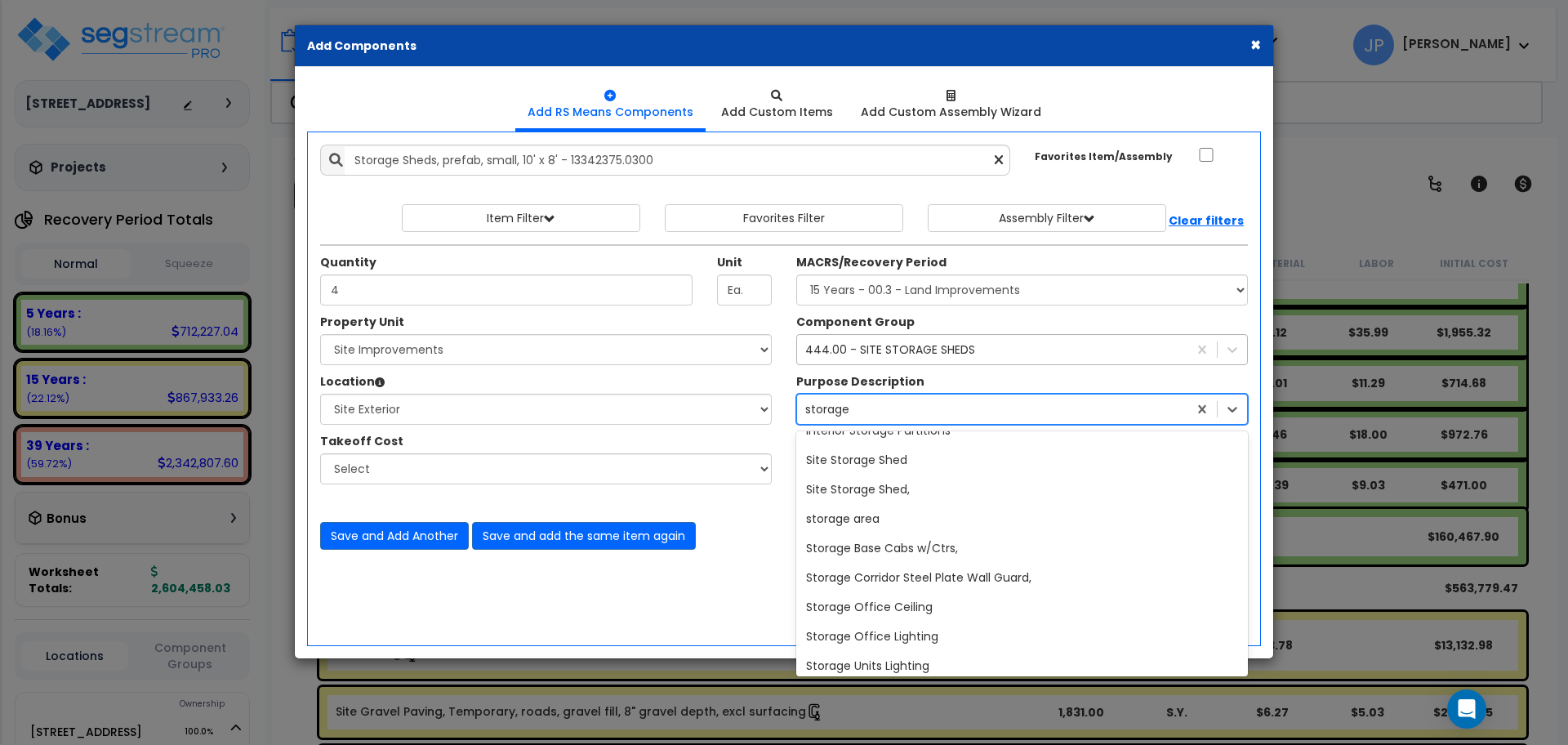
scroll to position [578, 0]
click at [841, 498] on div "Site Storage Shed," at bounding box center [1022, 488] width 452 height 29
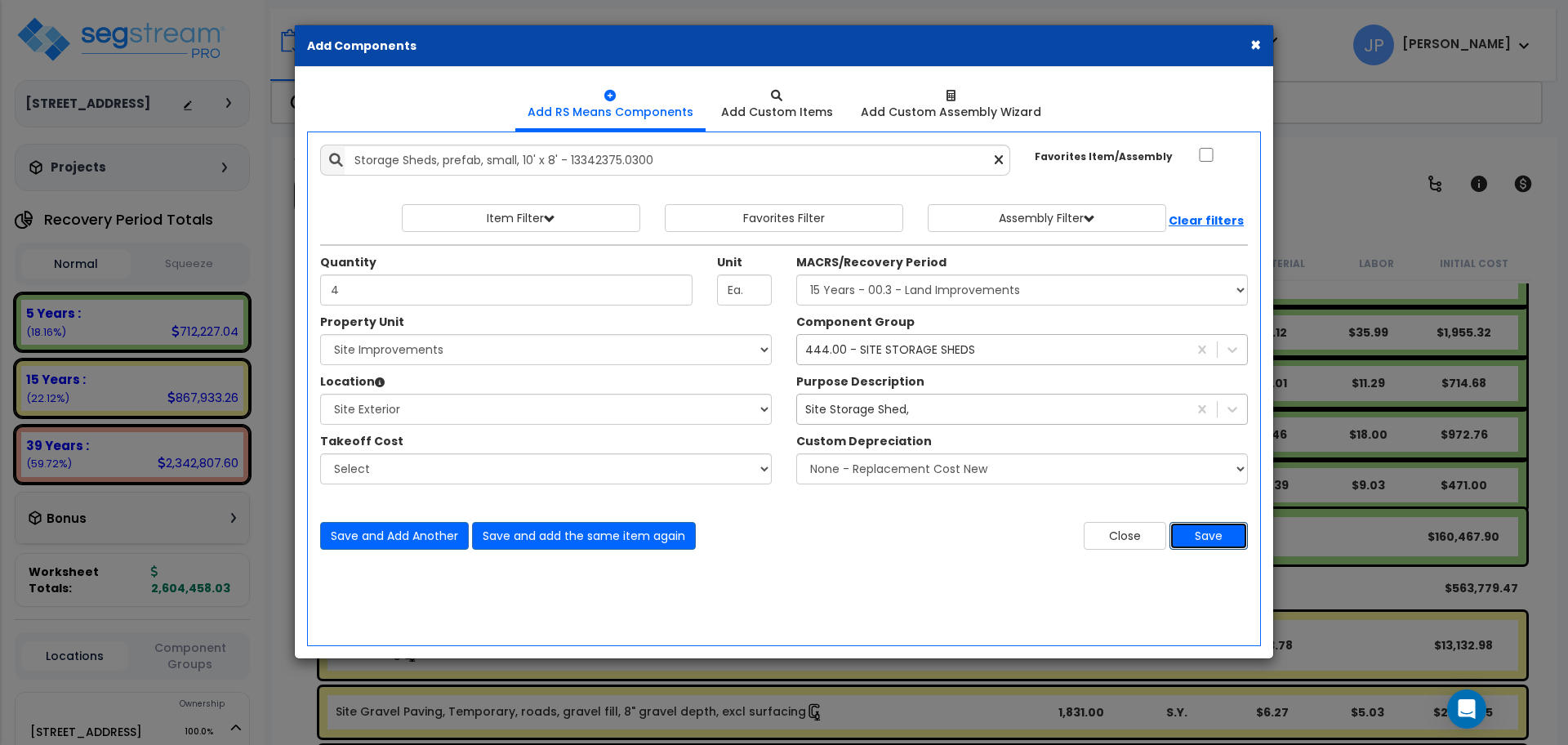
click at [1206, 534] on button "Save" at bounding box center [1209, 536] width 79 height 28
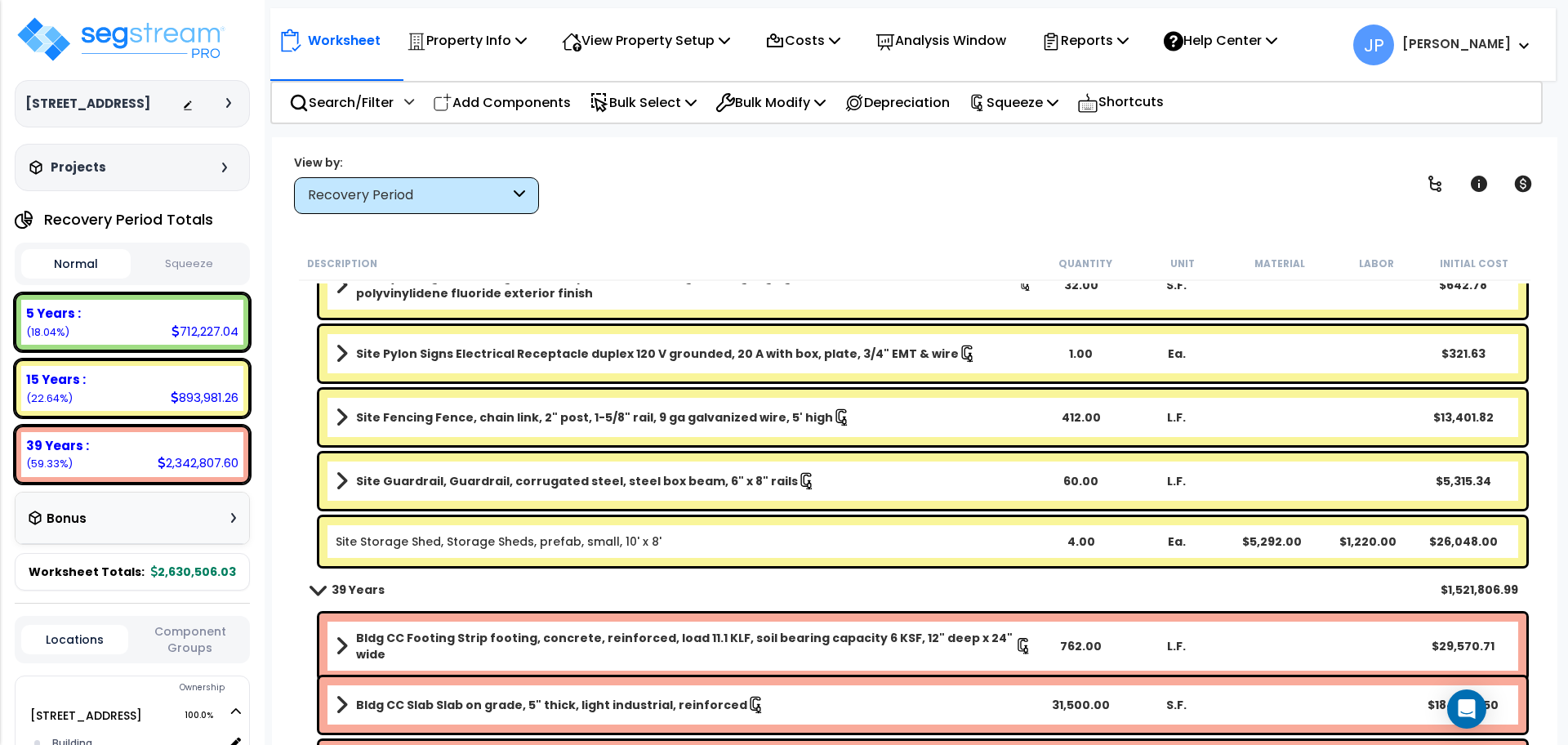
scroll to position [5138, 0]
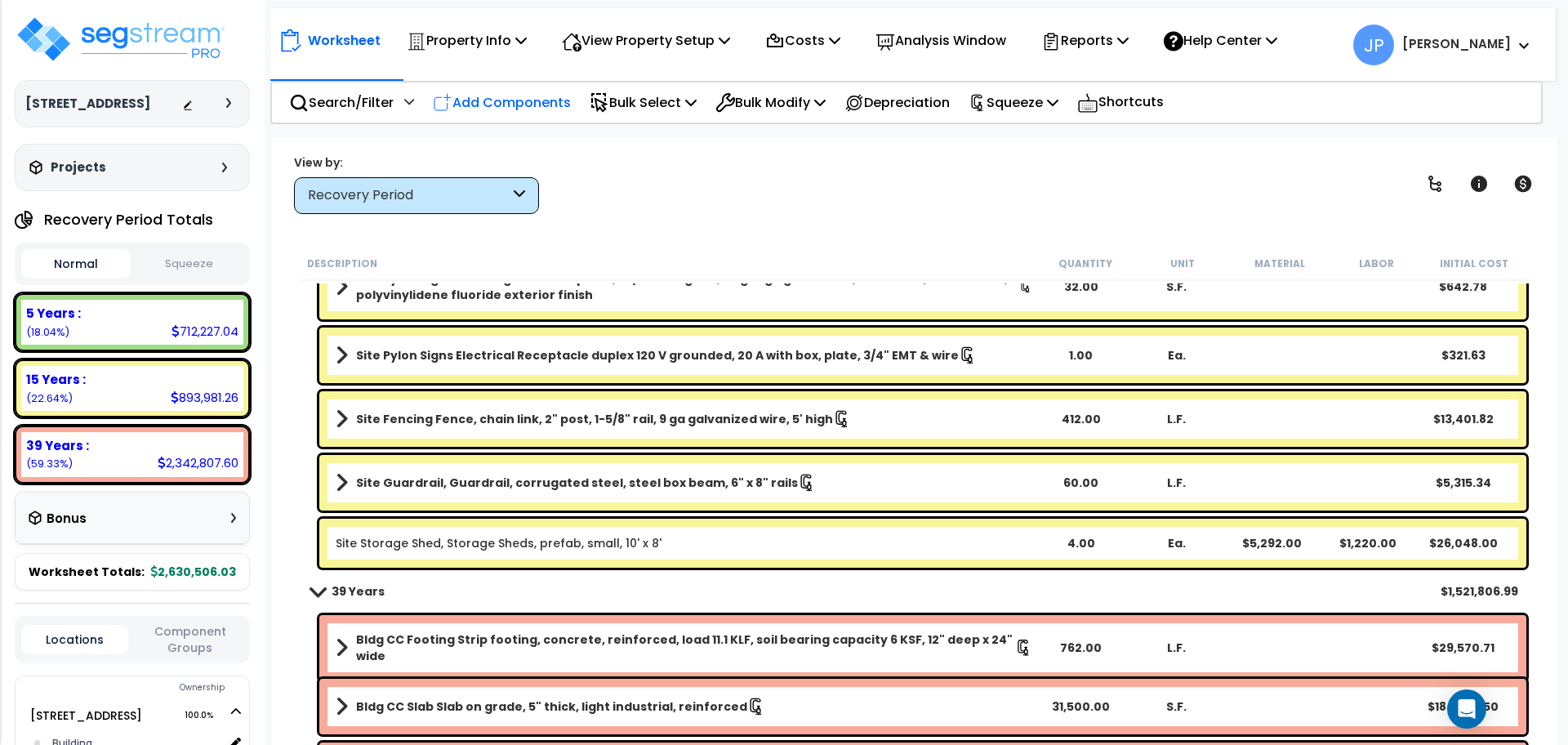
click at [537, 117] on div "Add Components" at bounding box center [502, 102] width 156 height 38
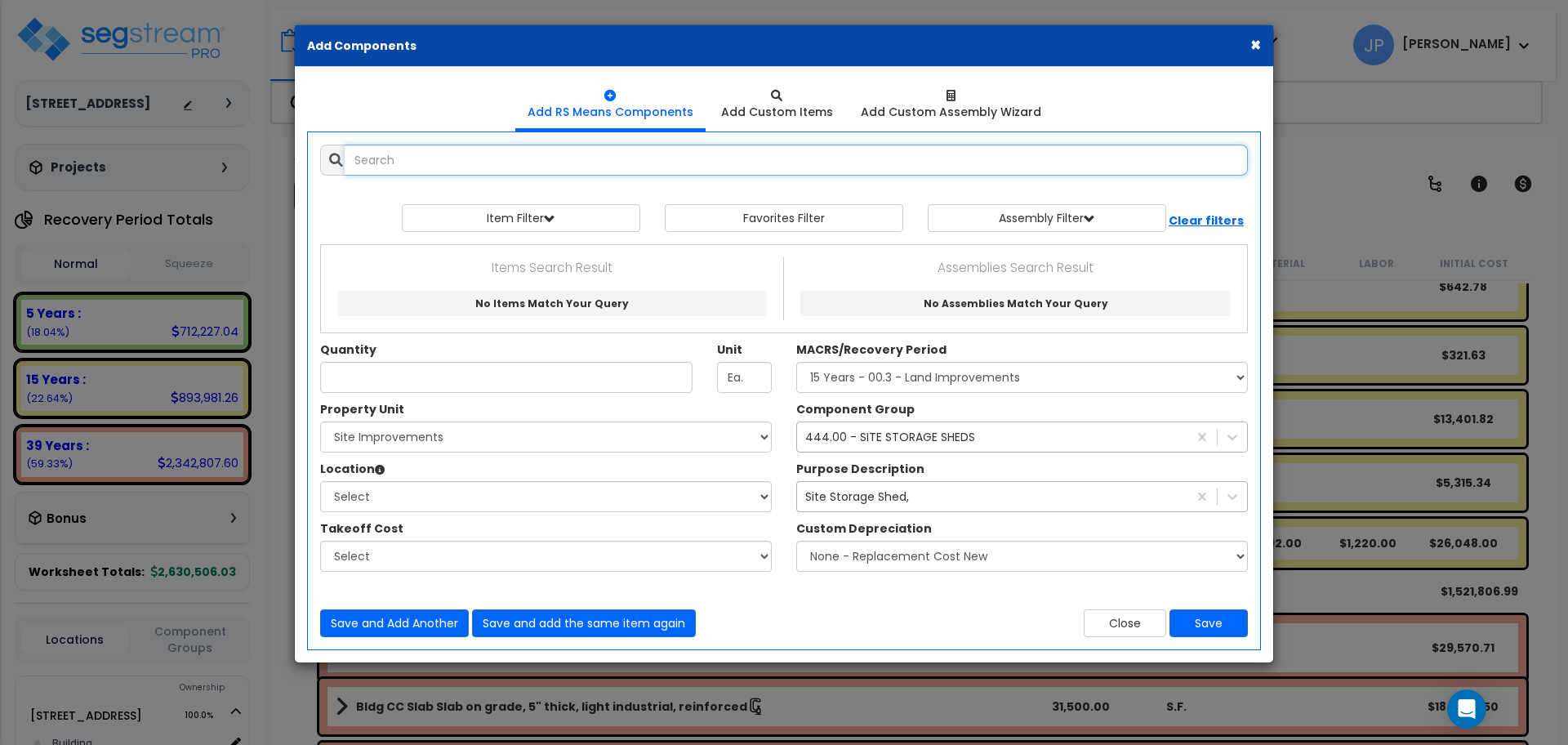
select select
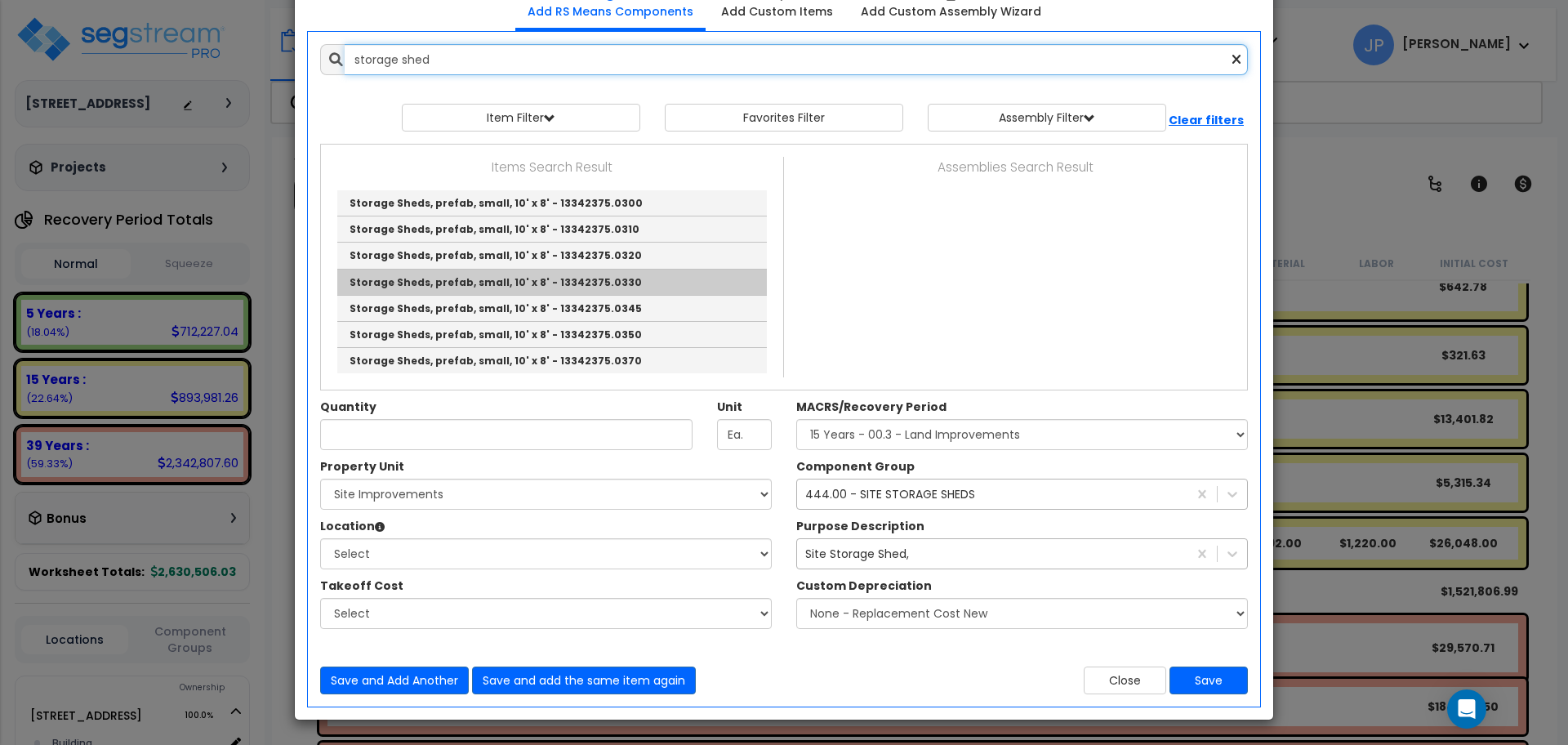
scroll to position [0, 0]
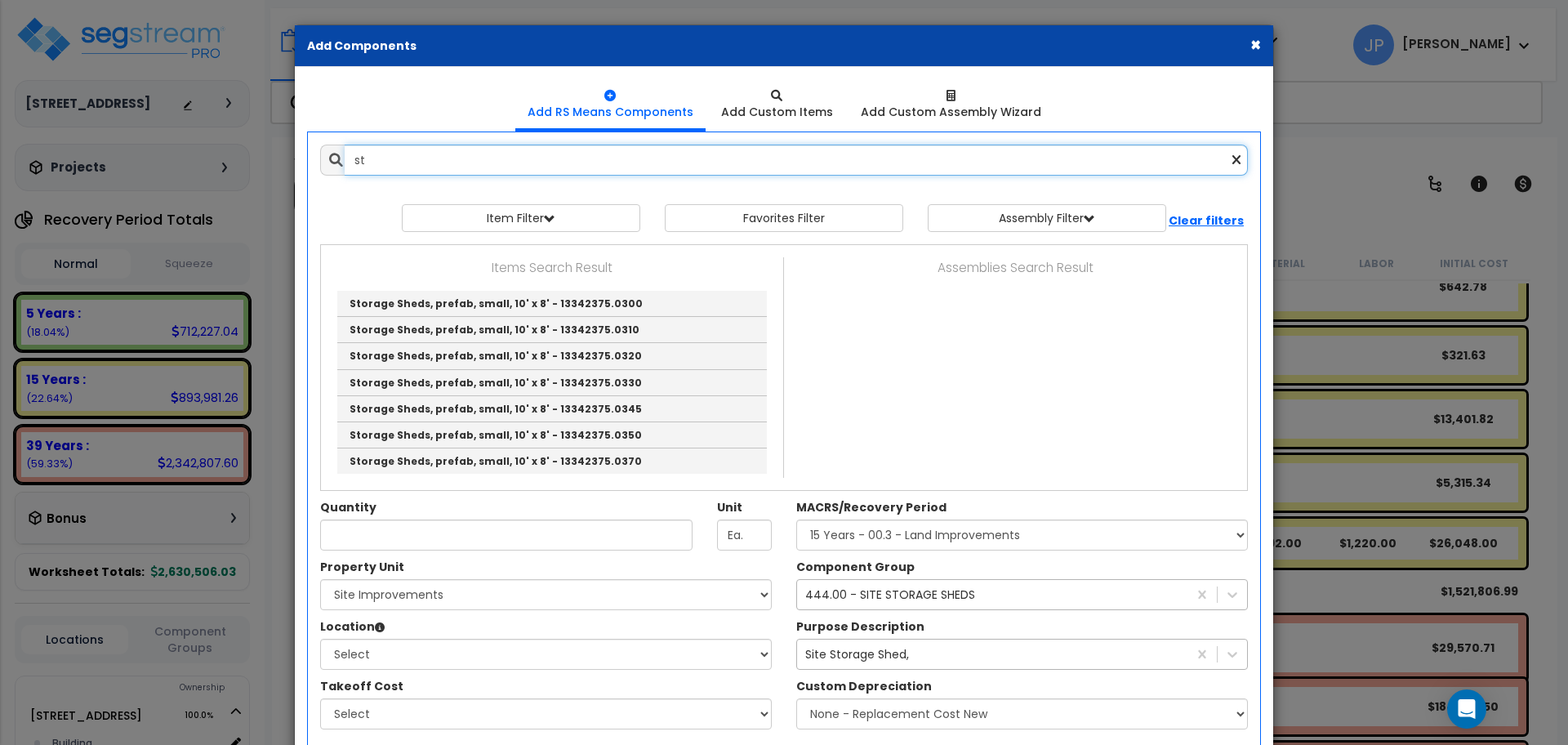
type input "s"
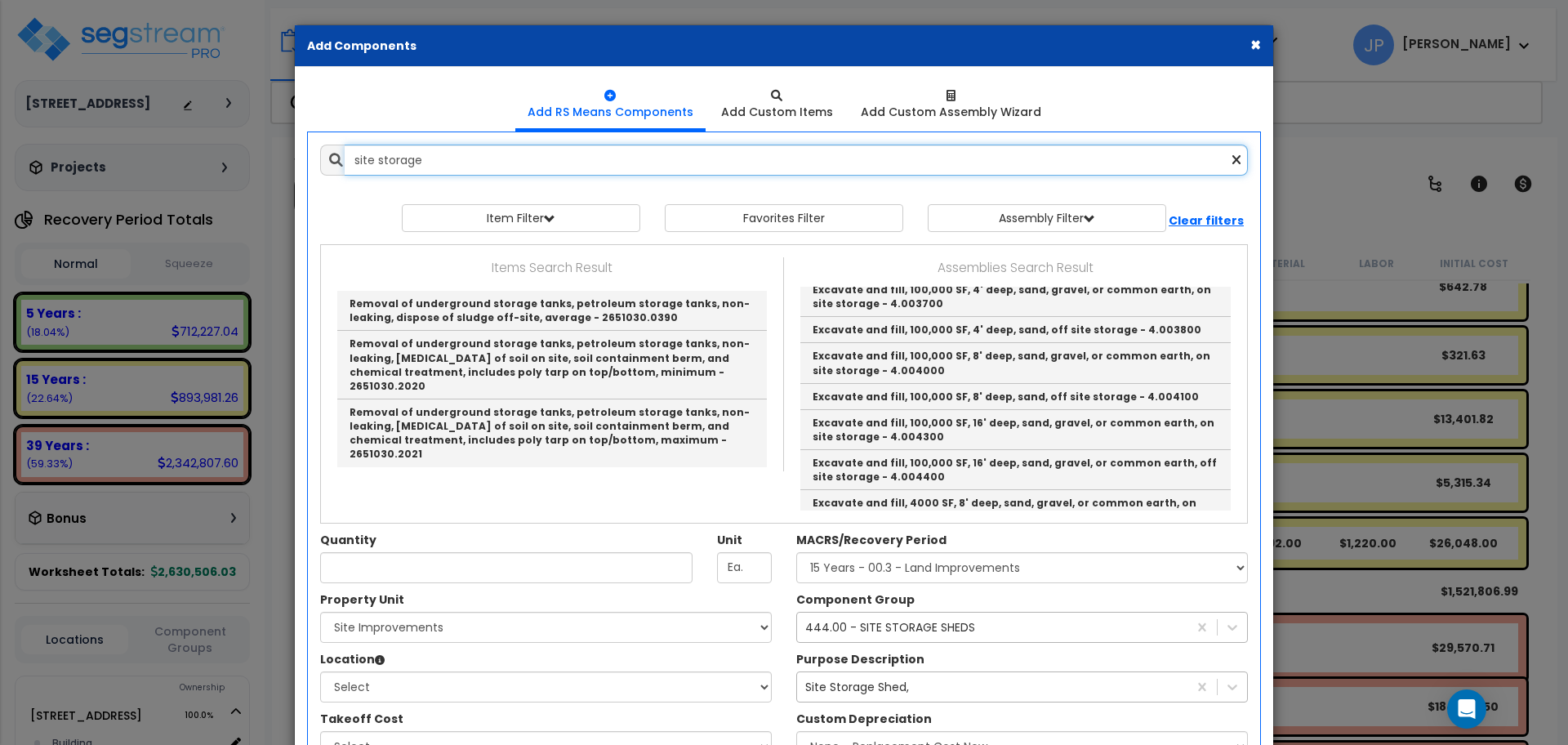
scroll to position [1150, 0]
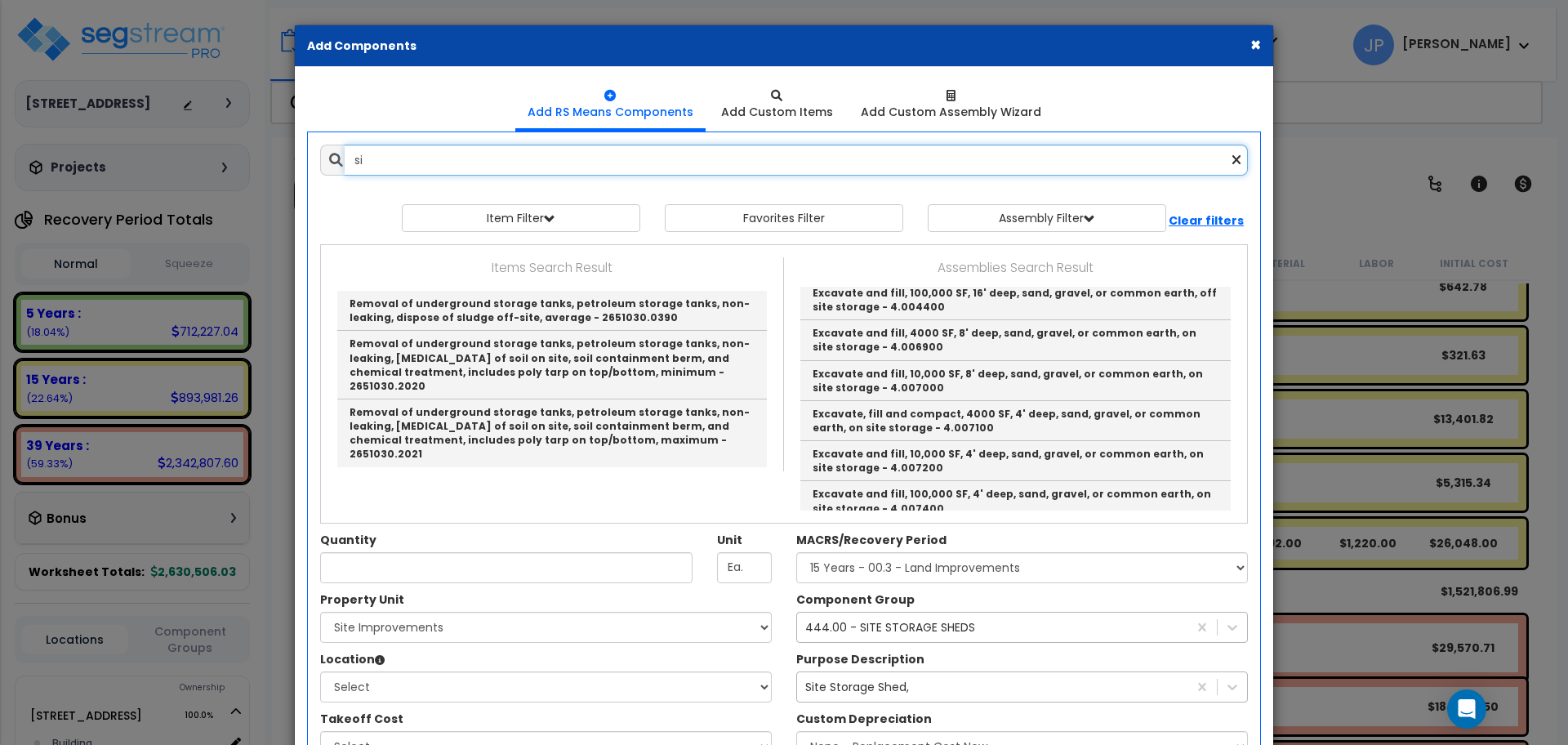
type input "s"
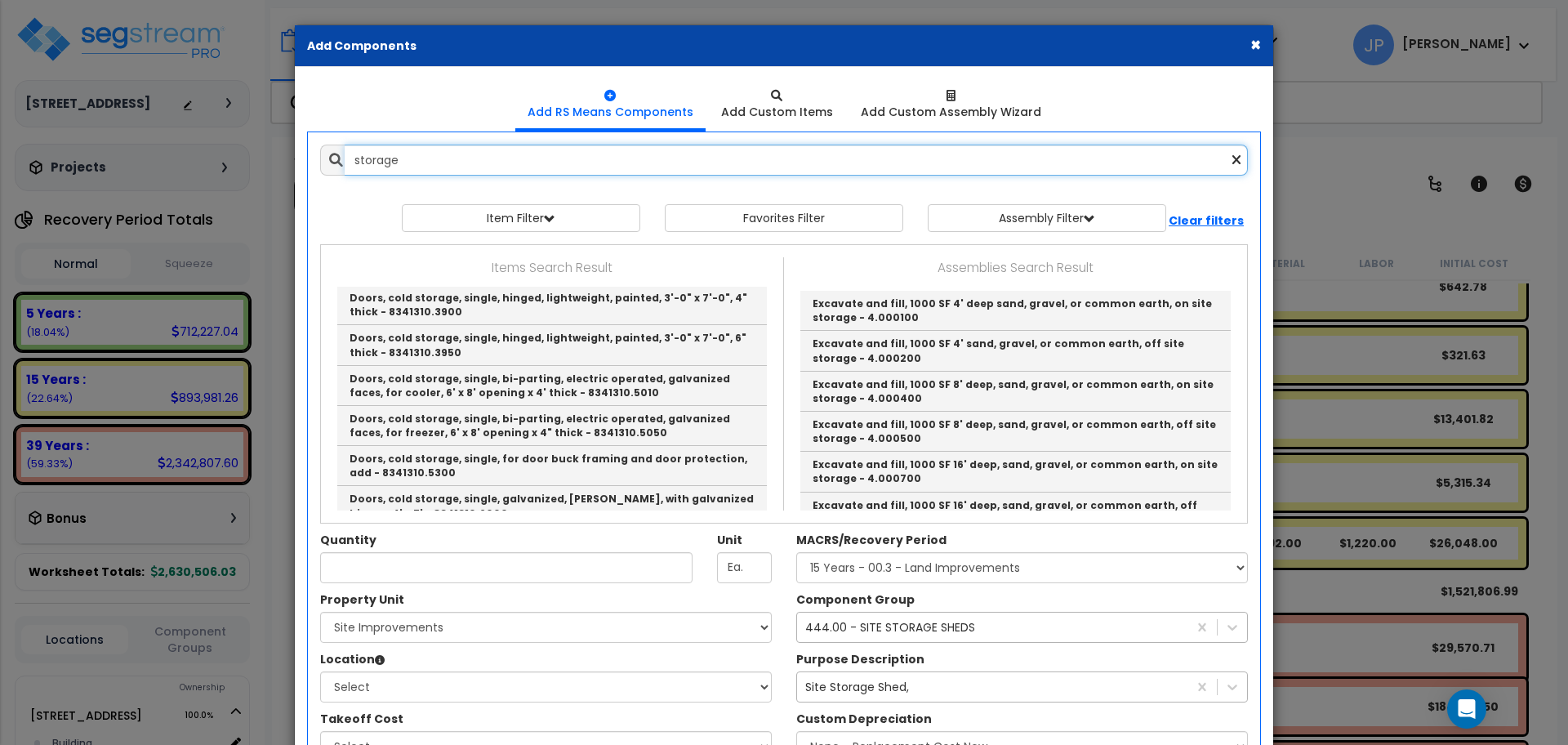
scroll to position [3416, 0]
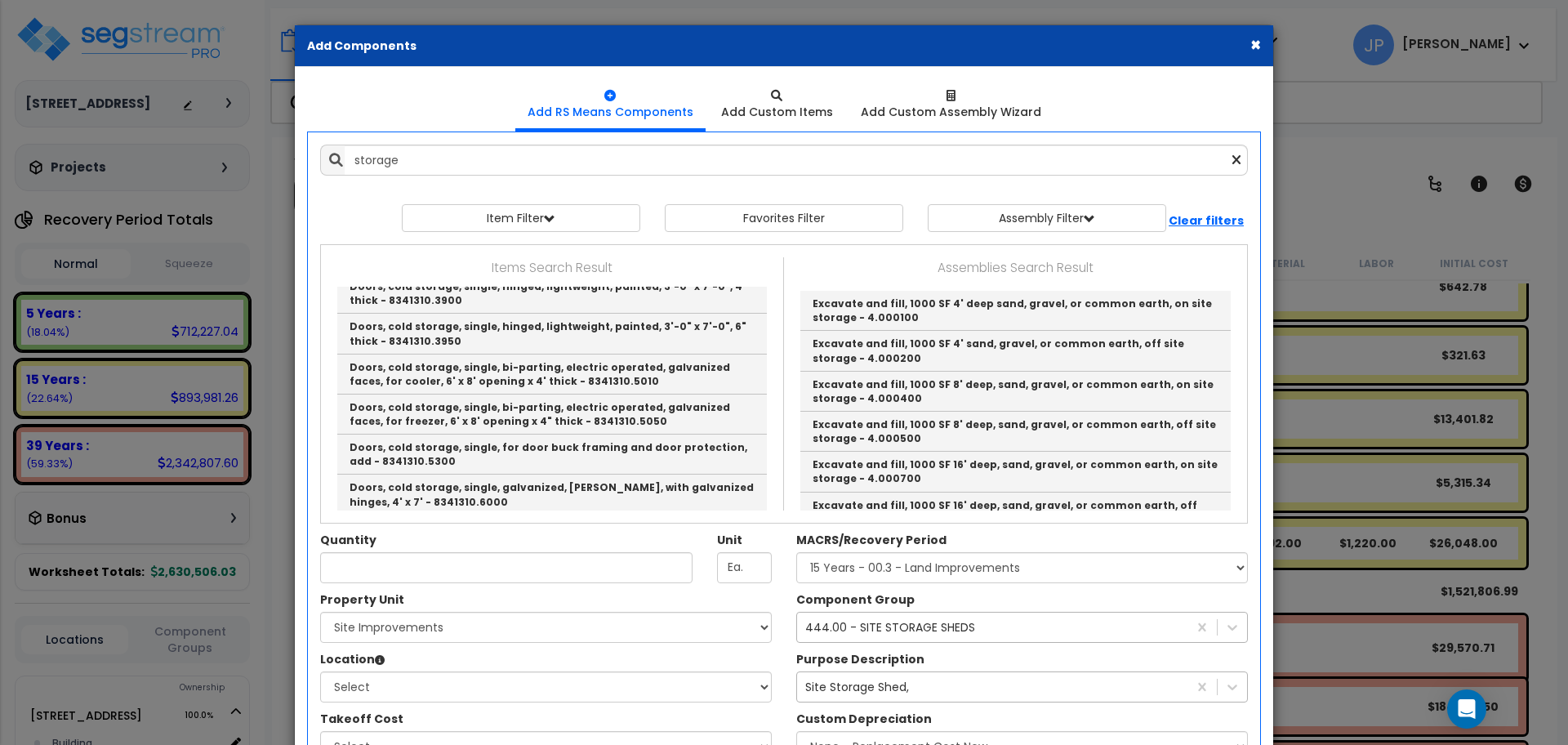
click at [1407, 153] on div "× Add Components Add RS Means Components Add Custom Items Add Items" at bounding box center [784, 372] width 1568 height 745
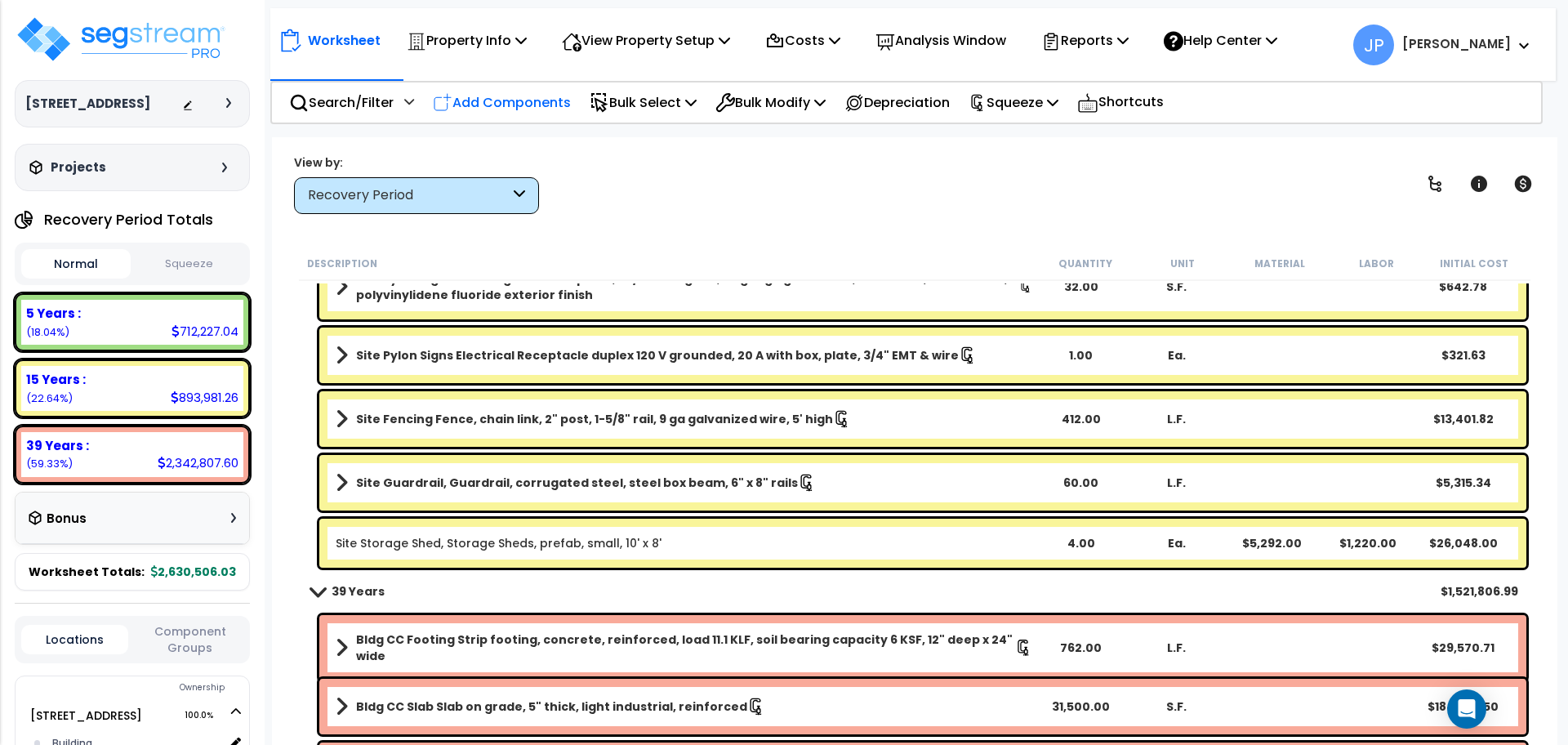
click at [505, 112] on p "Add Components" at bounding box center [502, 103] width 138 height 22
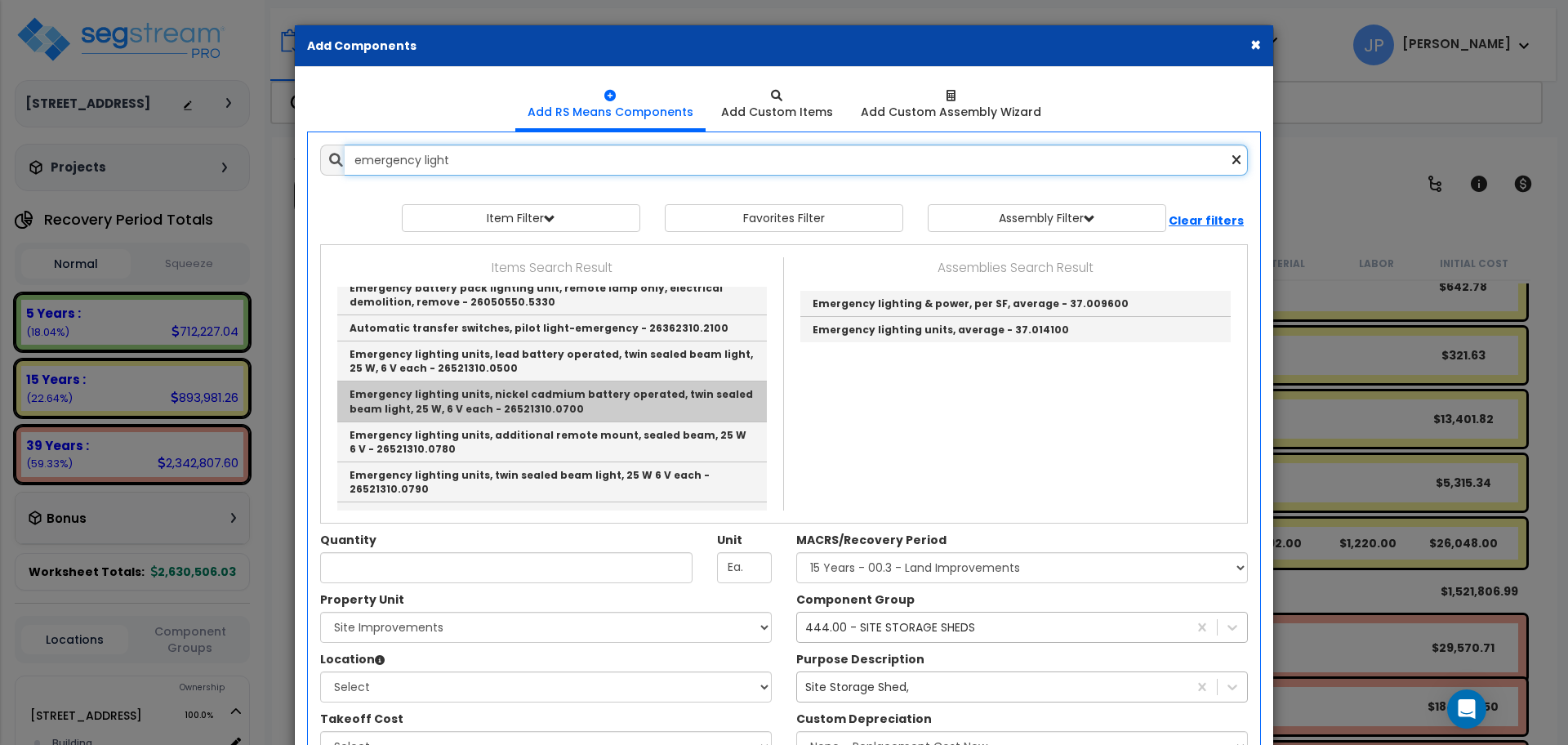
scroll to position [97, 0]
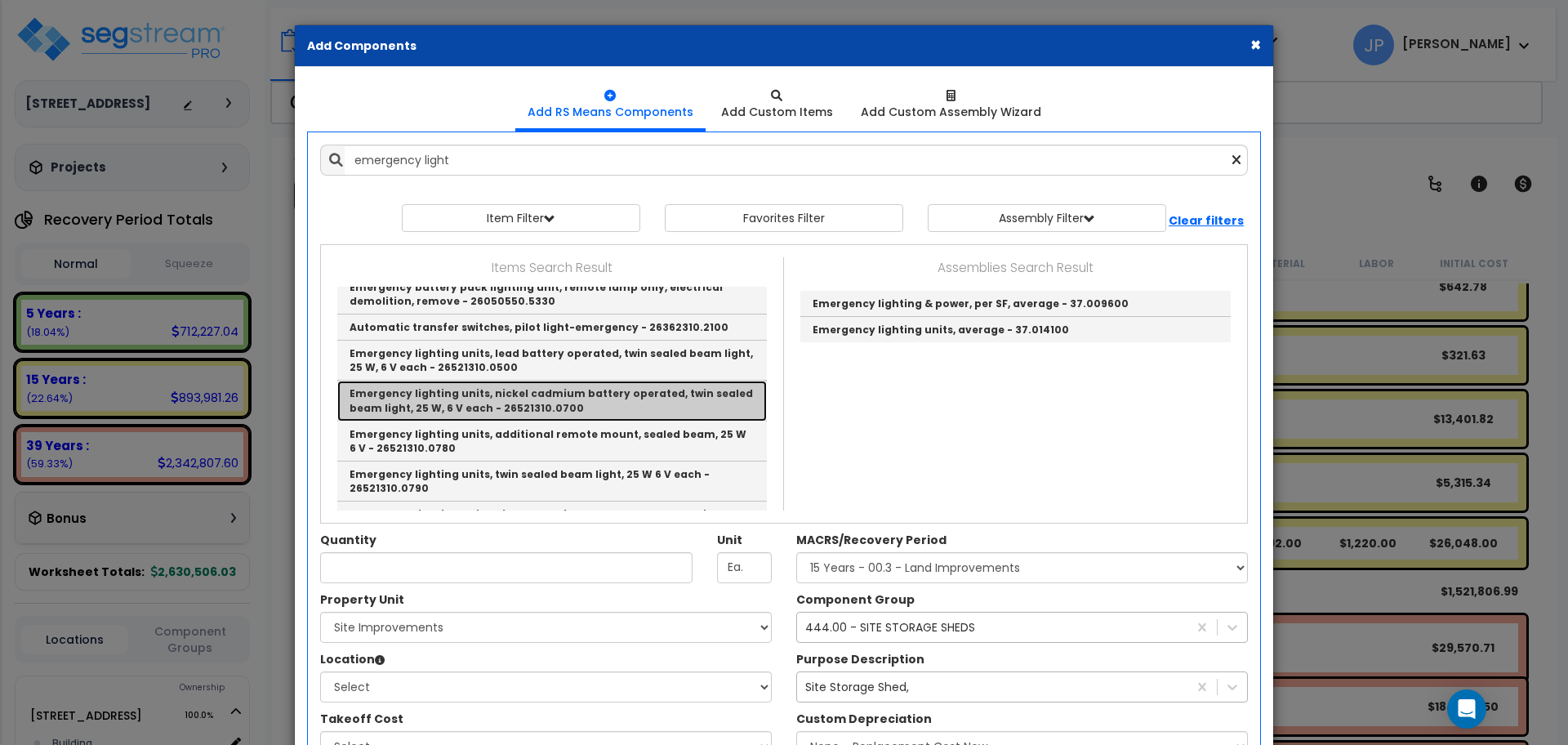
click at [543, 403] on link "Emergency lighting units, nickel cadmium battery operated, twin sealed beam lig…" at bounding box center [551, 401] width 429 height 40
type input "Emergency lighting units, nickel cadmium battery operated, twin sealed beam lig…"
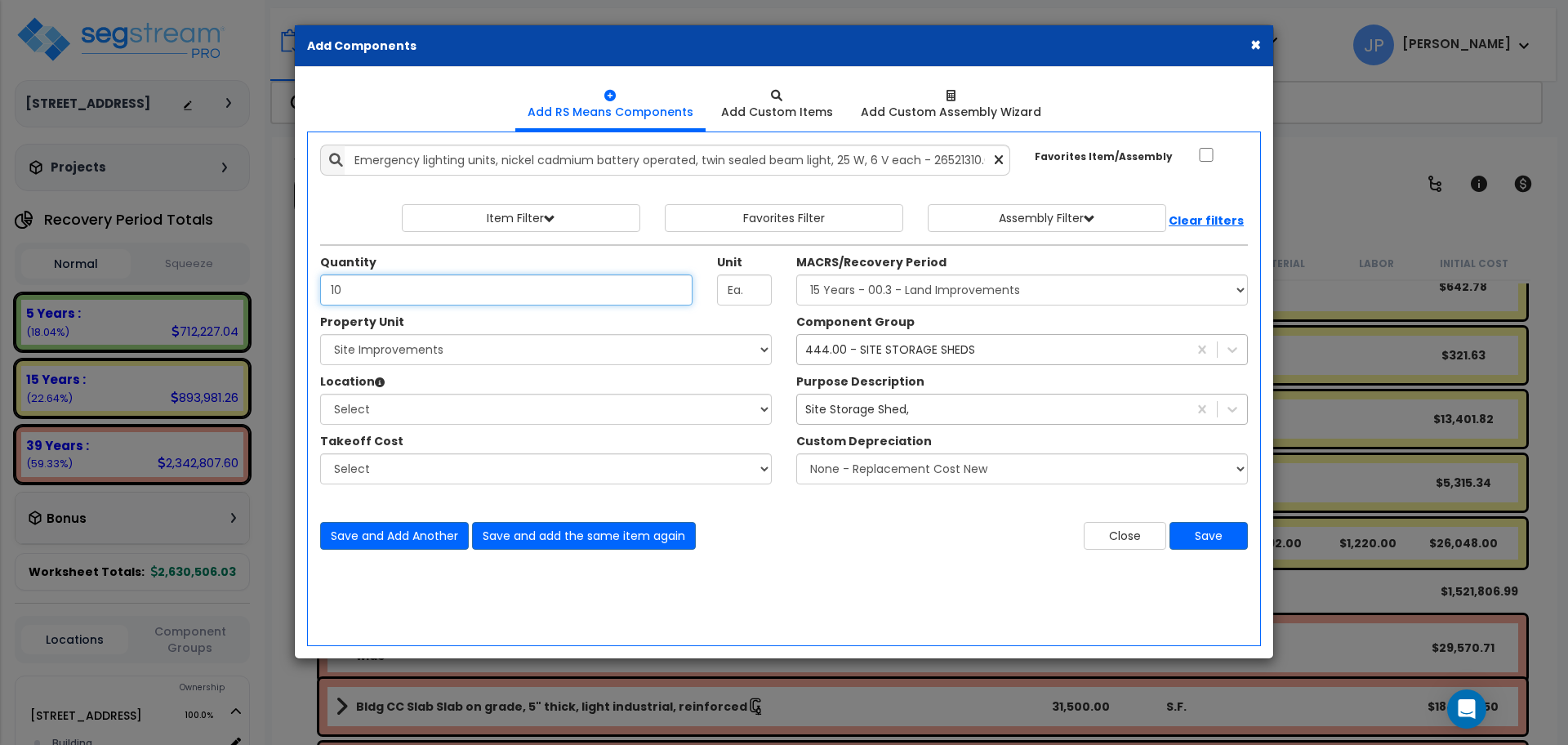
type input "10"
click at [576, 352] on select "Select 955 Broadway Road Site Improvements" at bounding box center [546, 350] width 452 height 31
select select "164949"
click at [321, 334] on select "Select 955 Broadway Road Site Improvements" at bounding box center [546, 350] width 452 height 31
click at [546, 394] on select "Select Building Building Interior Toupin Industrial Add Additional Location" at bounding box center [546, 410] width 452 height 31
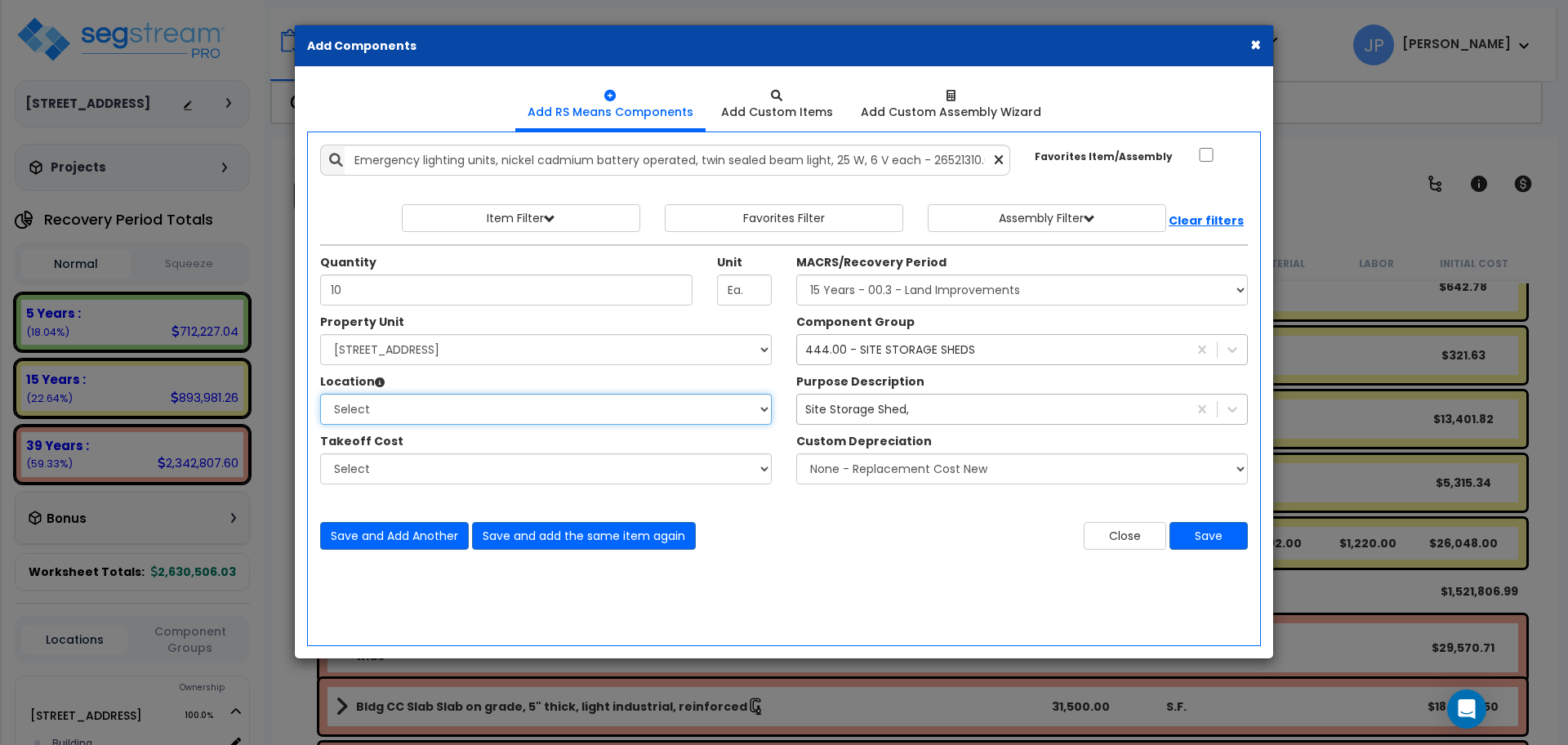
select select "461"
click at [321, 394] on select "Select Building Building Interior Toupin Industrial Add Additional Location" at bounding box center [546, 410] width 452 height 31
click at [990, 303] on select "Select MACRS/Recovery Period 5 Years - 57.0 - Distributive Trades & Services 5 …" at bounding box center [1022, 290] width 452 height 31
select select "3667"
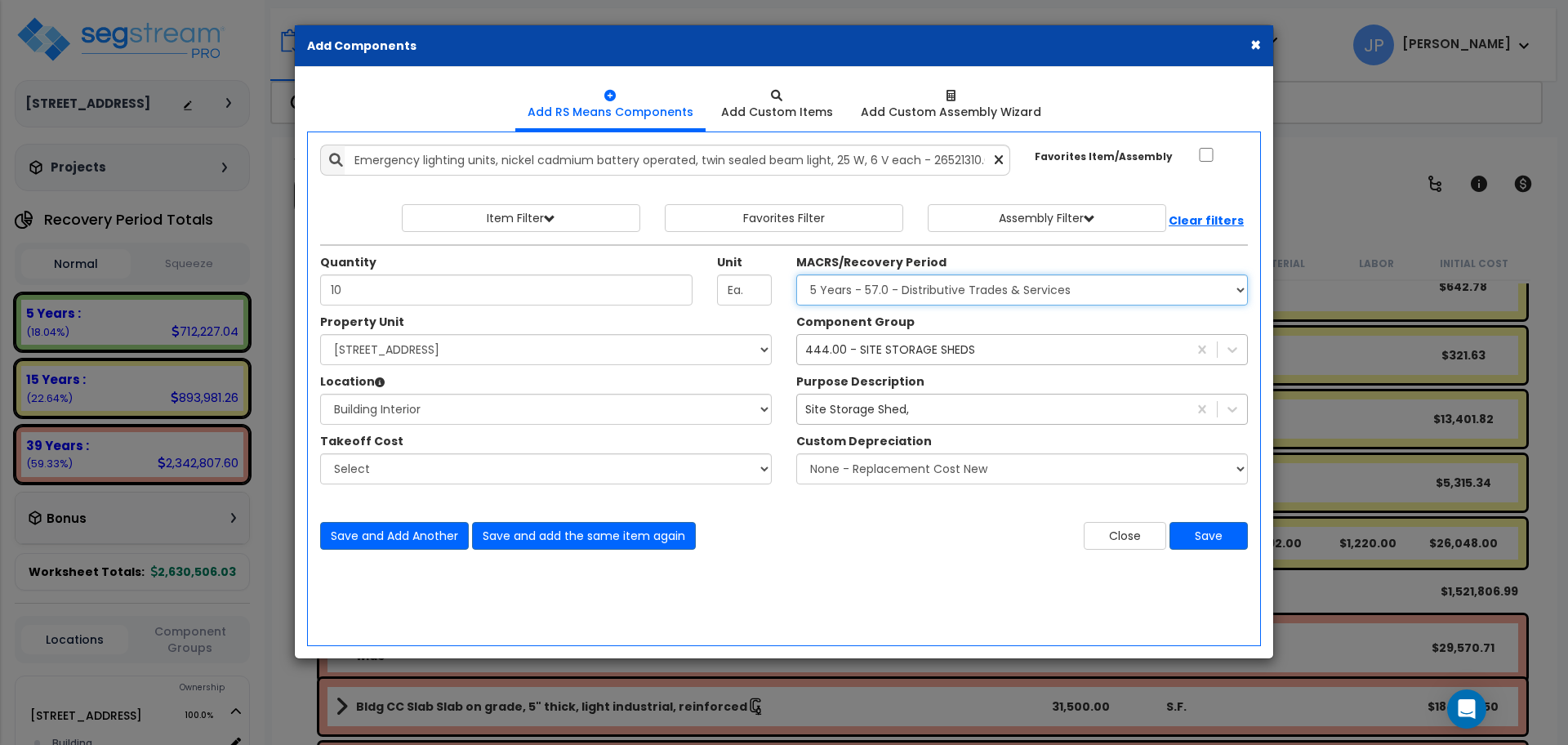
click at [797, 275] on select "Select MACRS/Recovery Period 5 Years - 57.0 - Distributive Trades & Services 5 …" at bounding box center [1022, 290] width 452 height 31
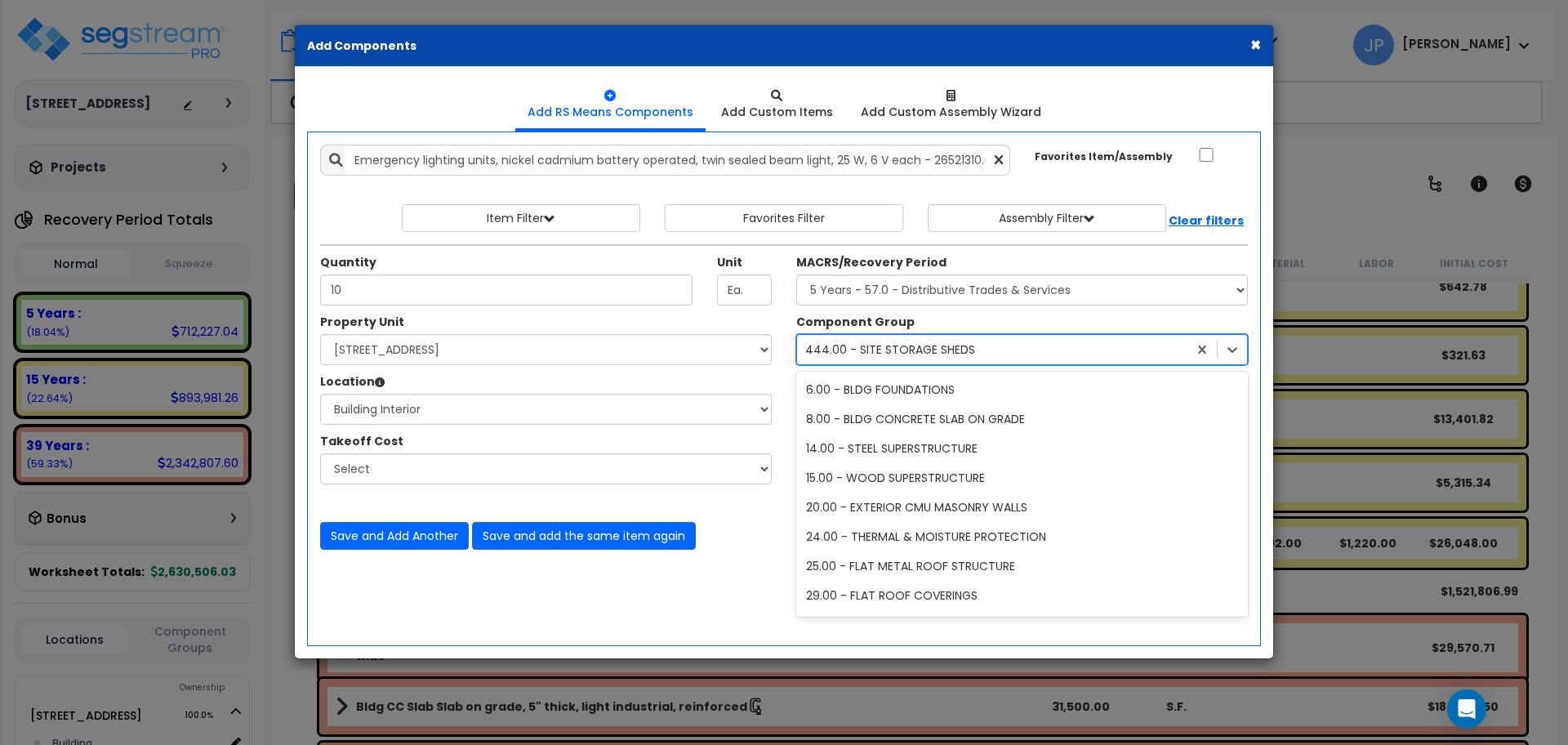
click at [927, 364] on div "444.00 - SITE STORAGE SHEDS" at bounding box center [1022, 350] width 452 height 31
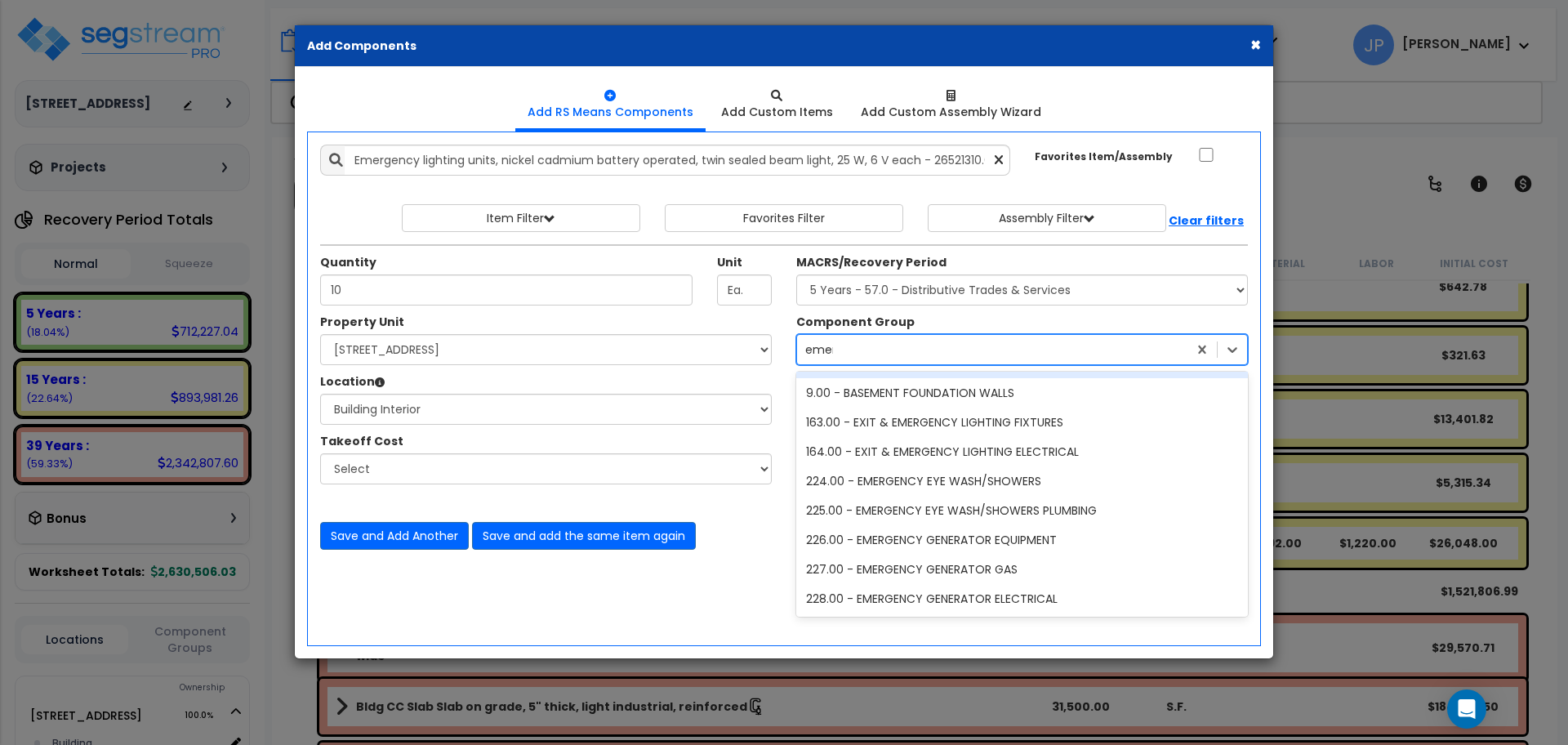
scroll to position [0, 0]
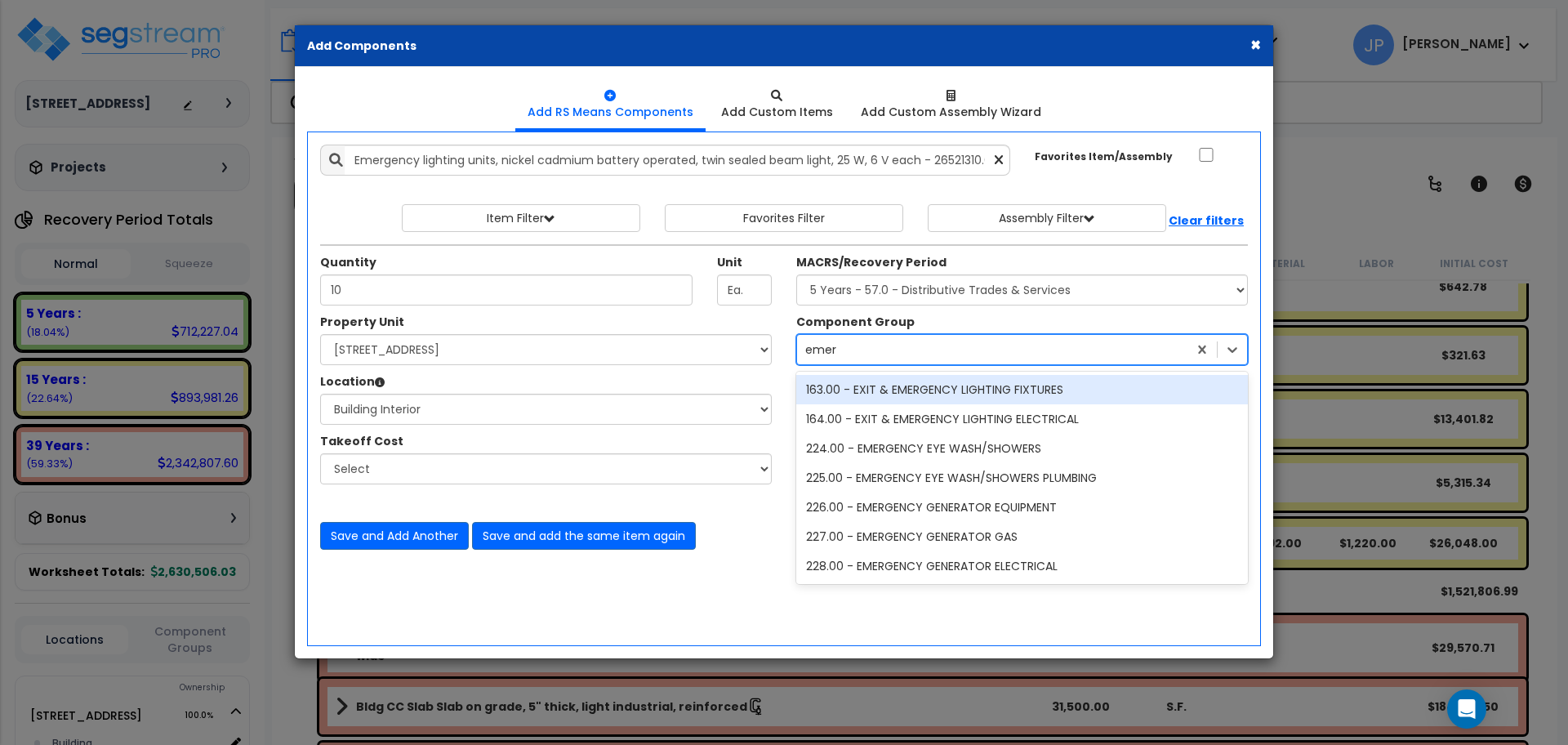
type input "emerg"
click at [939, 397] on div "163.00 - EXIT & EMERGENCY LIGHTING FIXTURES" at bounding box center [1022, 390] width 452 height 29
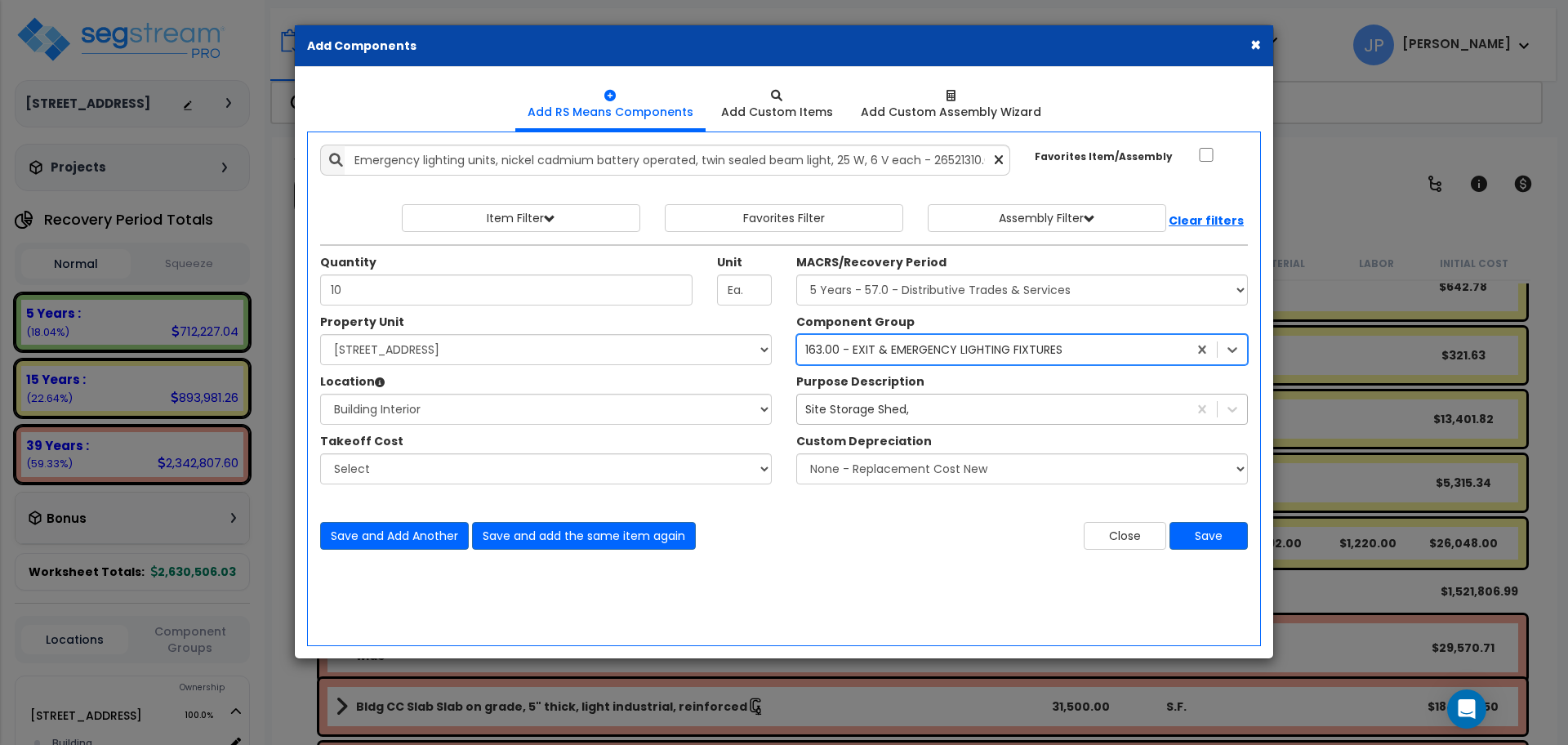
click at [902, 401] on div "Site Storage Shed," at bounding box center [857, 409] width 104 height 16
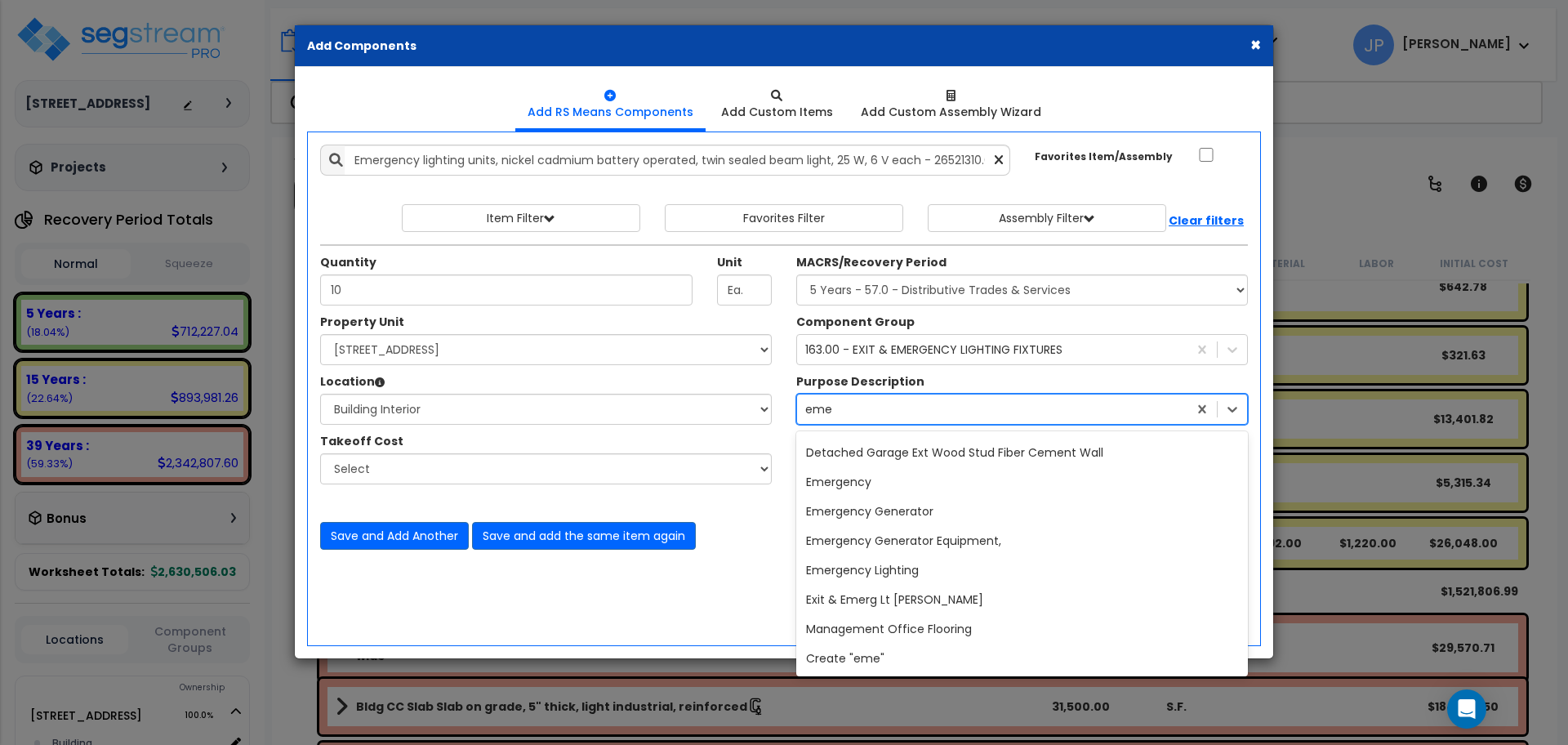
scroll to position [350, 0]
type input "emer"
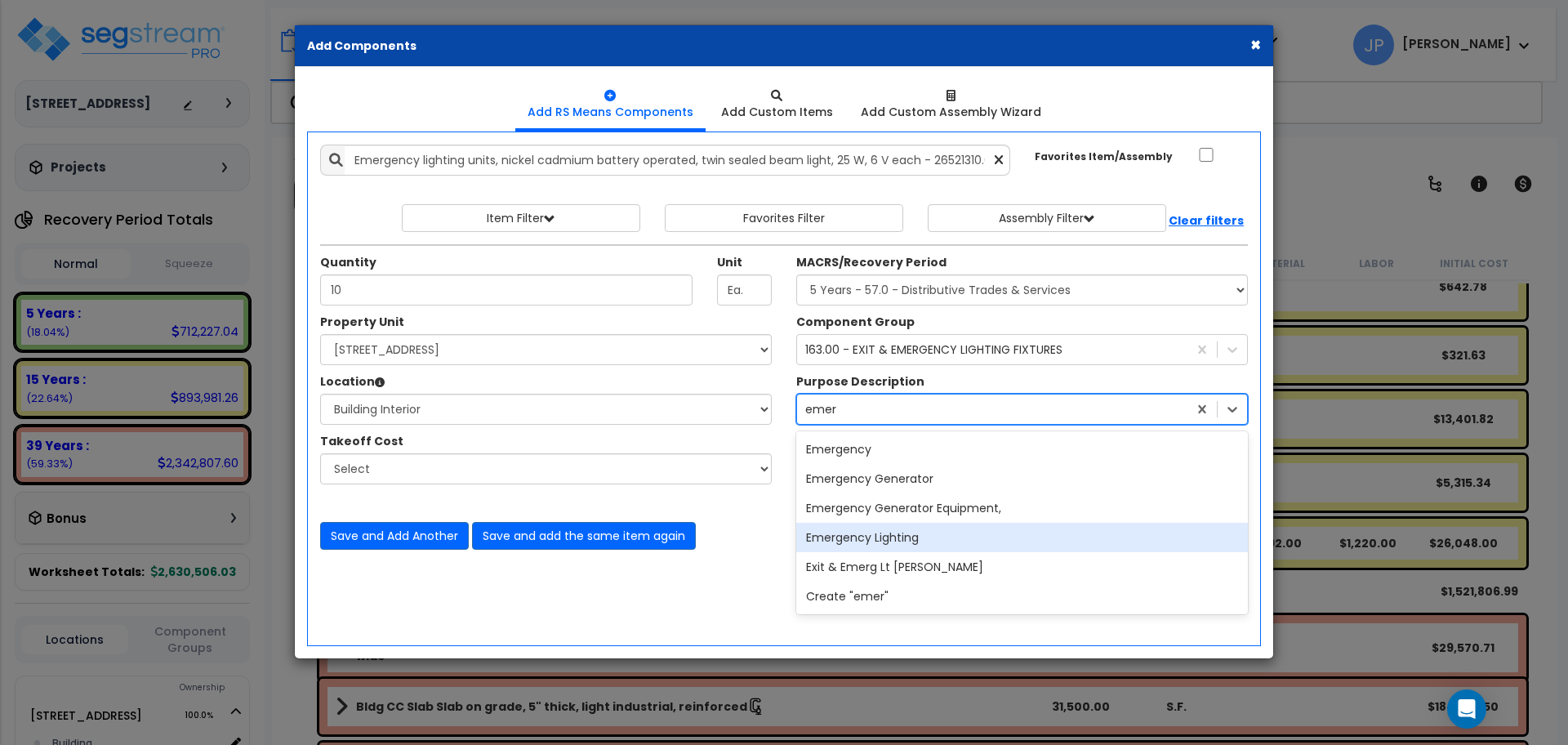
click at [891, 532] on div "Emergency Lighting" at bounding box center [1022, 538] width 452 height 29
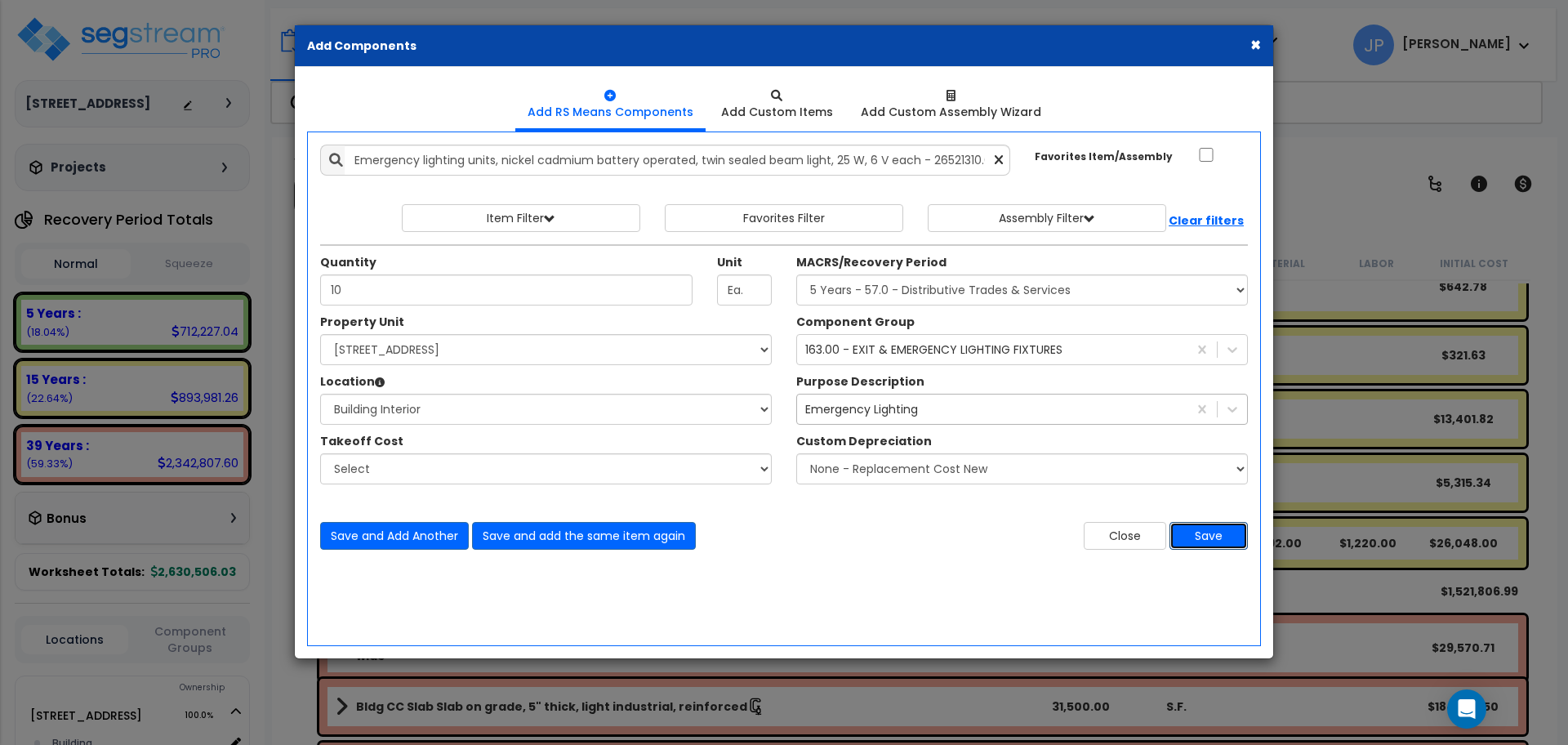
click at [1225, 536] on button "Save" at bounding box center [1209, 536] width 79 height 28
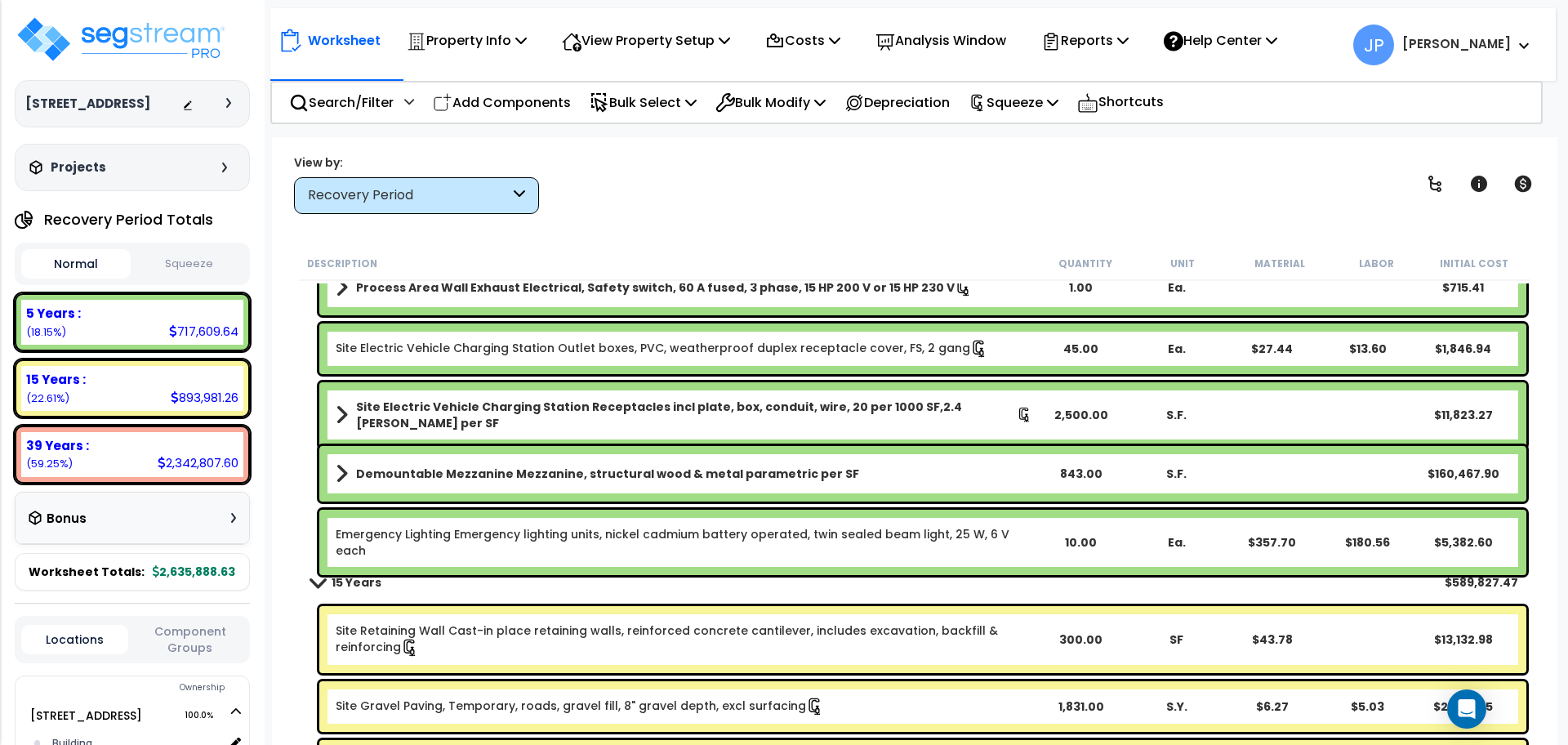
scroll to position [3649, 0]
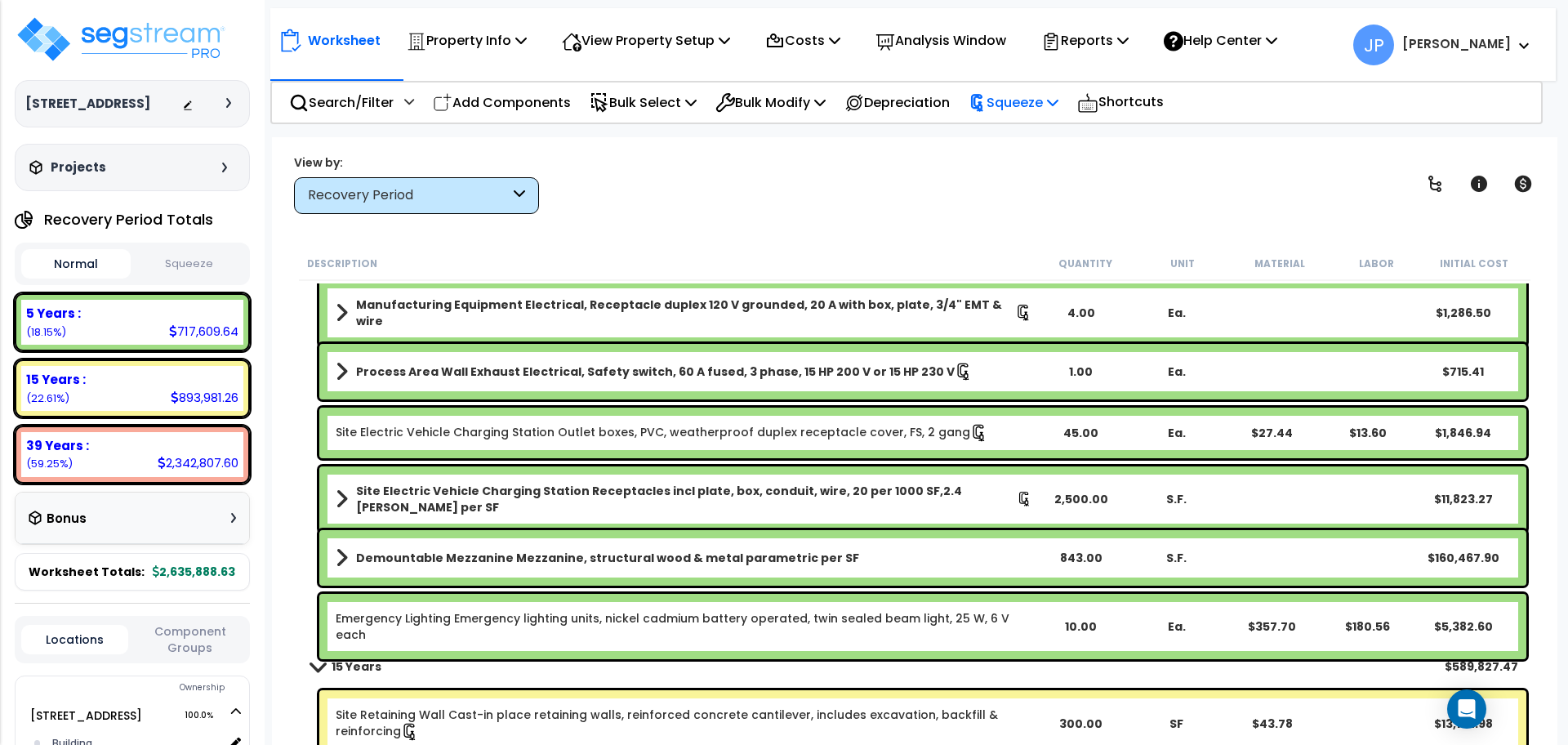
click at [1000, 116] on div "Squeeze" at bounding box center [1013, 102] width 90 height 38
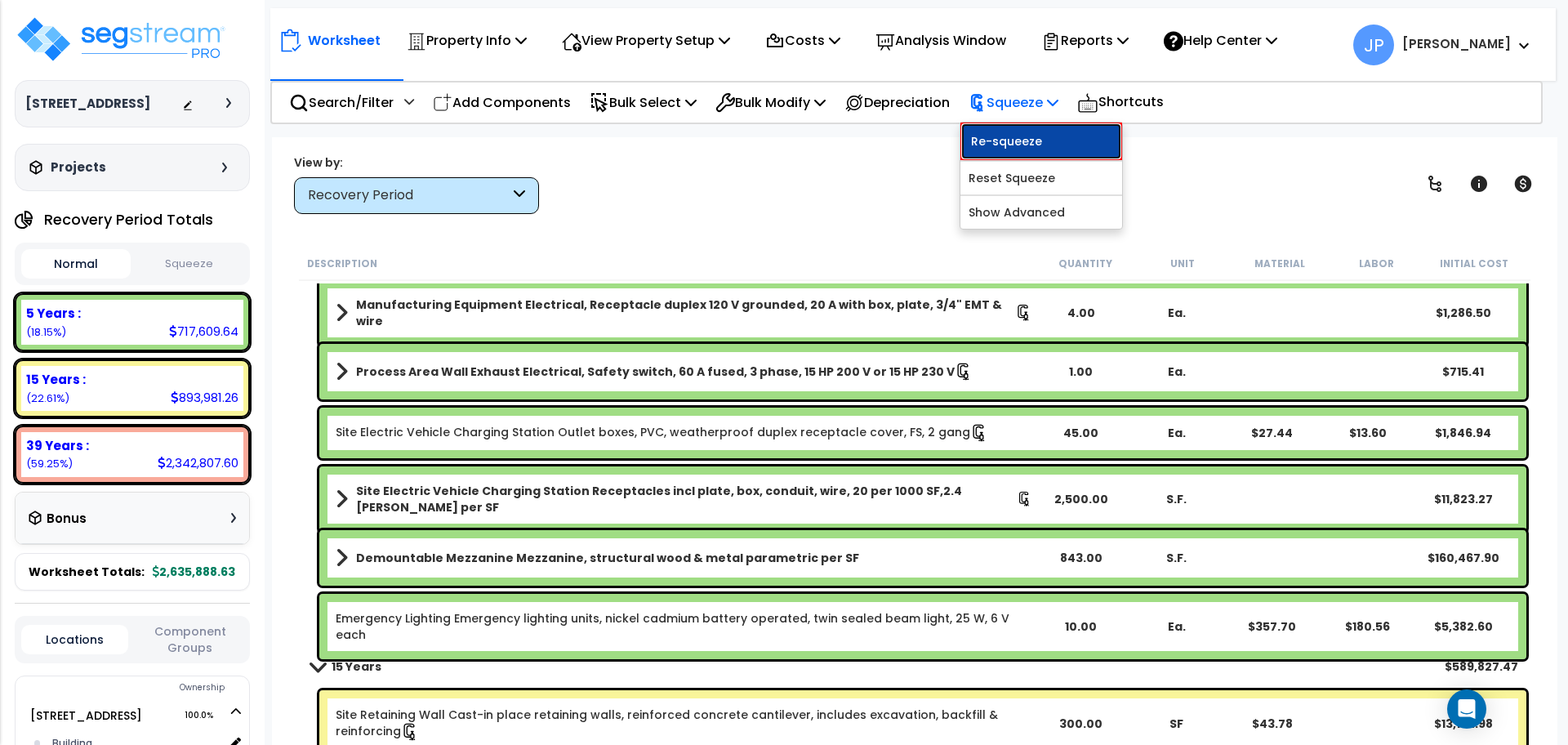
click at [1006, 134] on link "Re-squeeze" at bounding box center [1041, 141] width 162 height 37
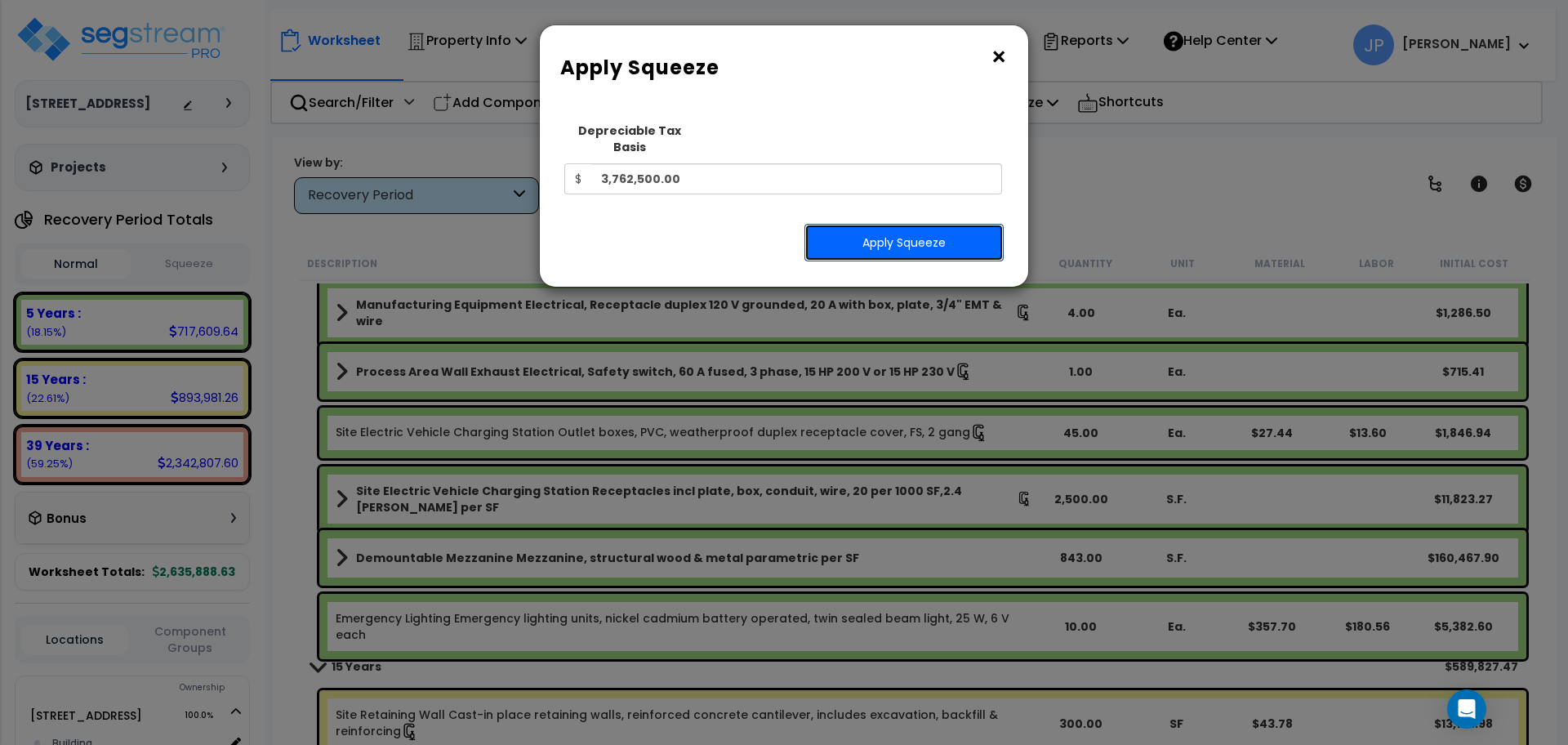
click at [930, 224] on button "Apply Squeeze" at bounding box center [904, 242] width 200 height 37
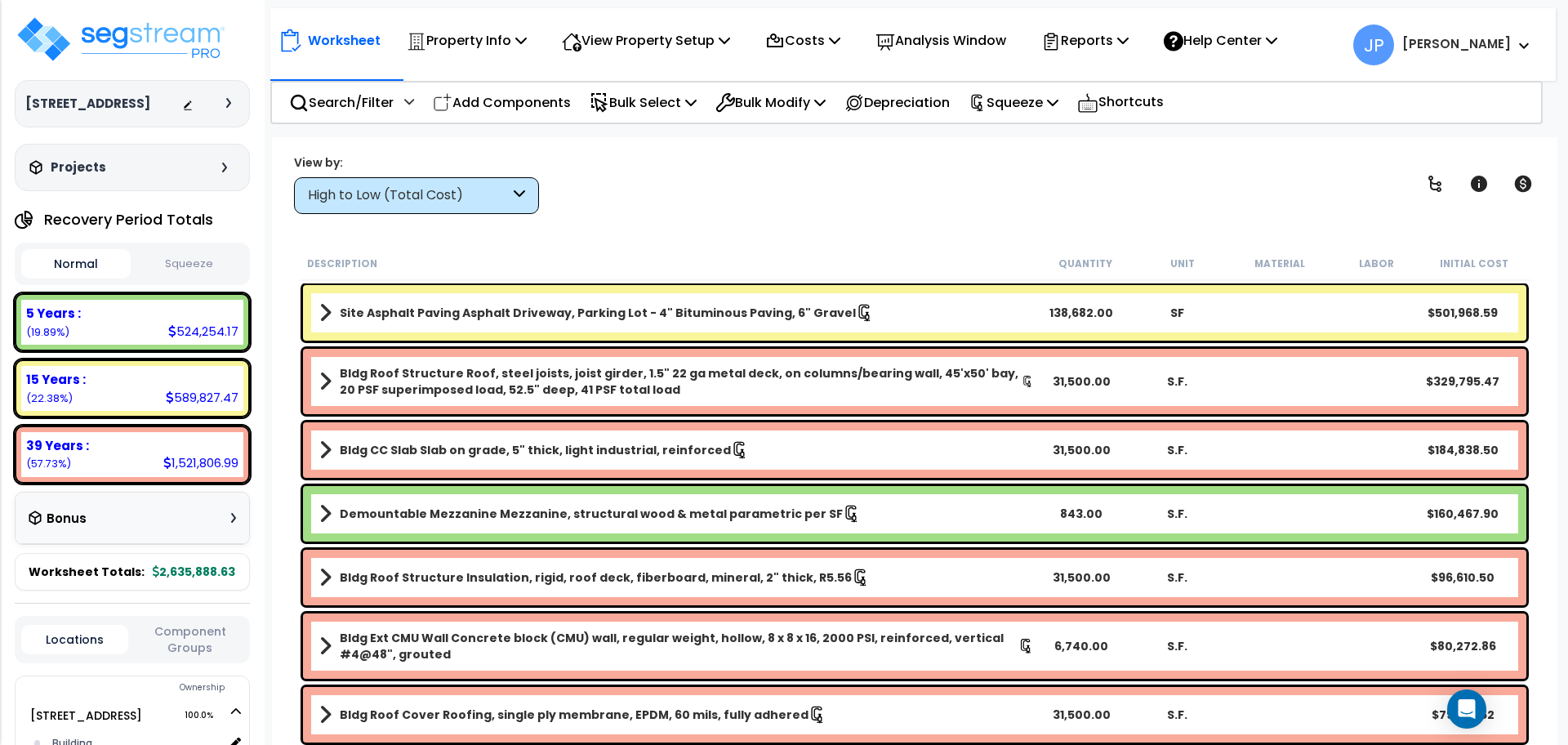
scroll to position [1, 0]
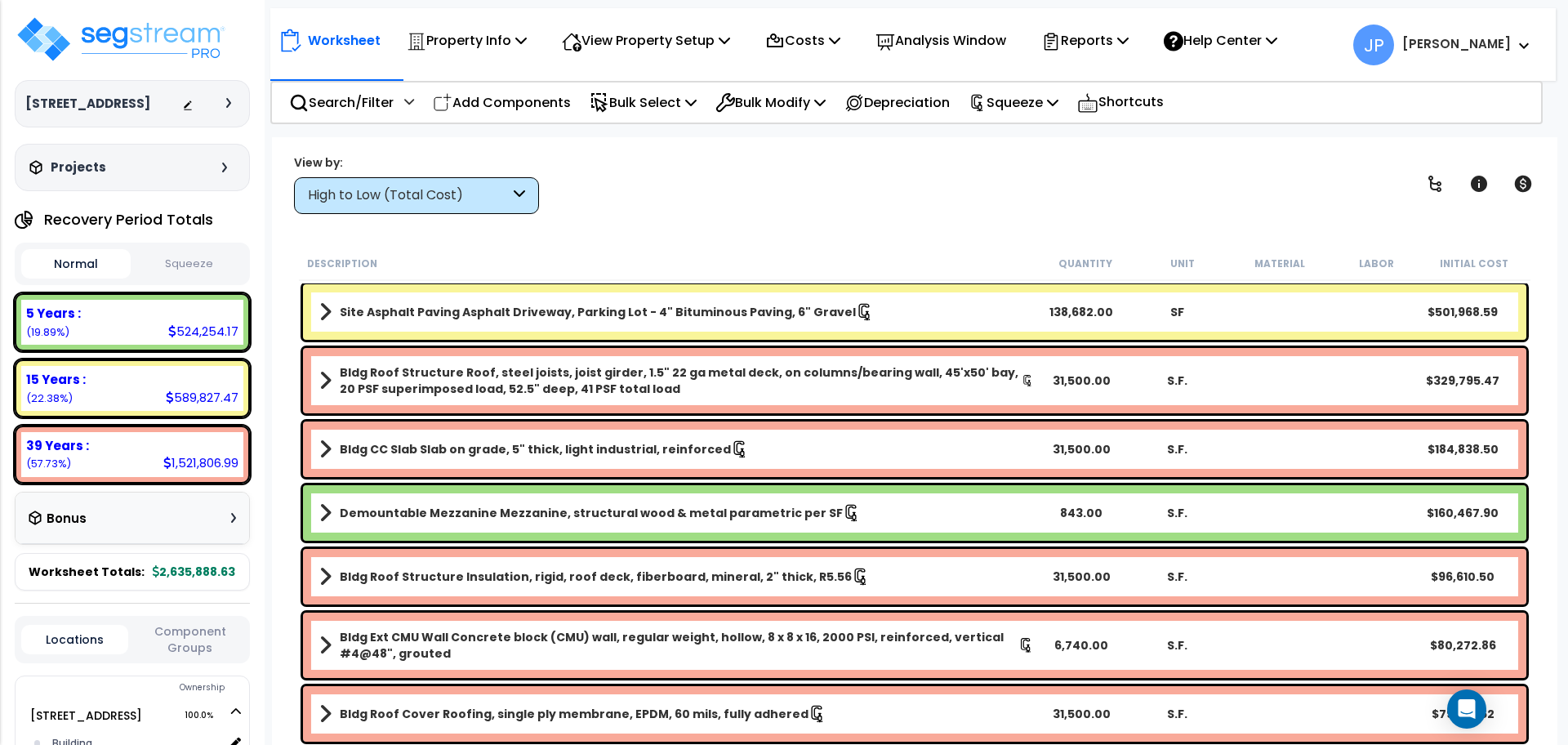
click at [516, 187] on icon at bounding box center [519, 196] width 11 height 19
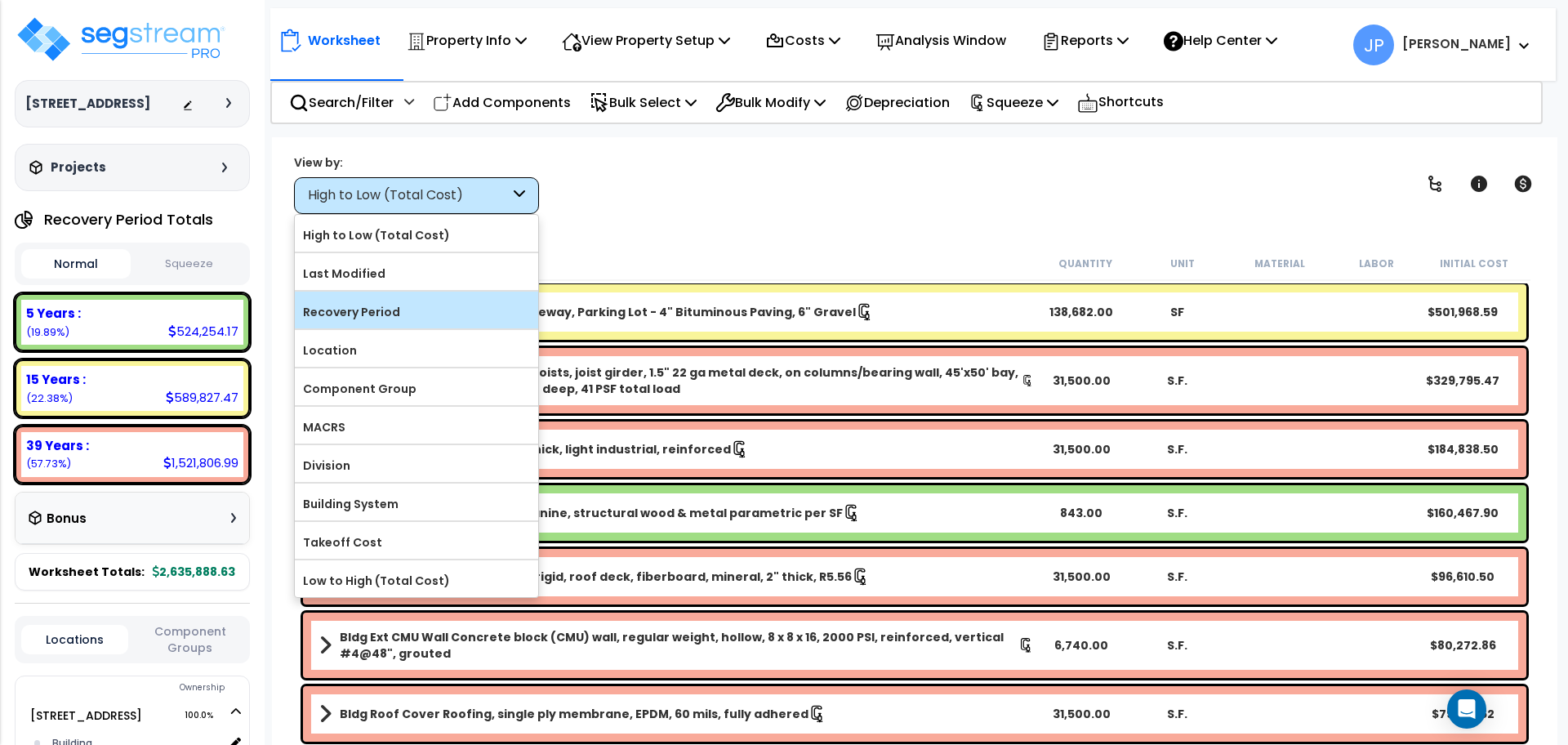
click at [434, 302] on label "Recovery Period" at bounding box center [416, 312] width 244 height 24
click at [0, 0] on input "Recovery Period" at bounding box center [0, 0] width 0 height 0
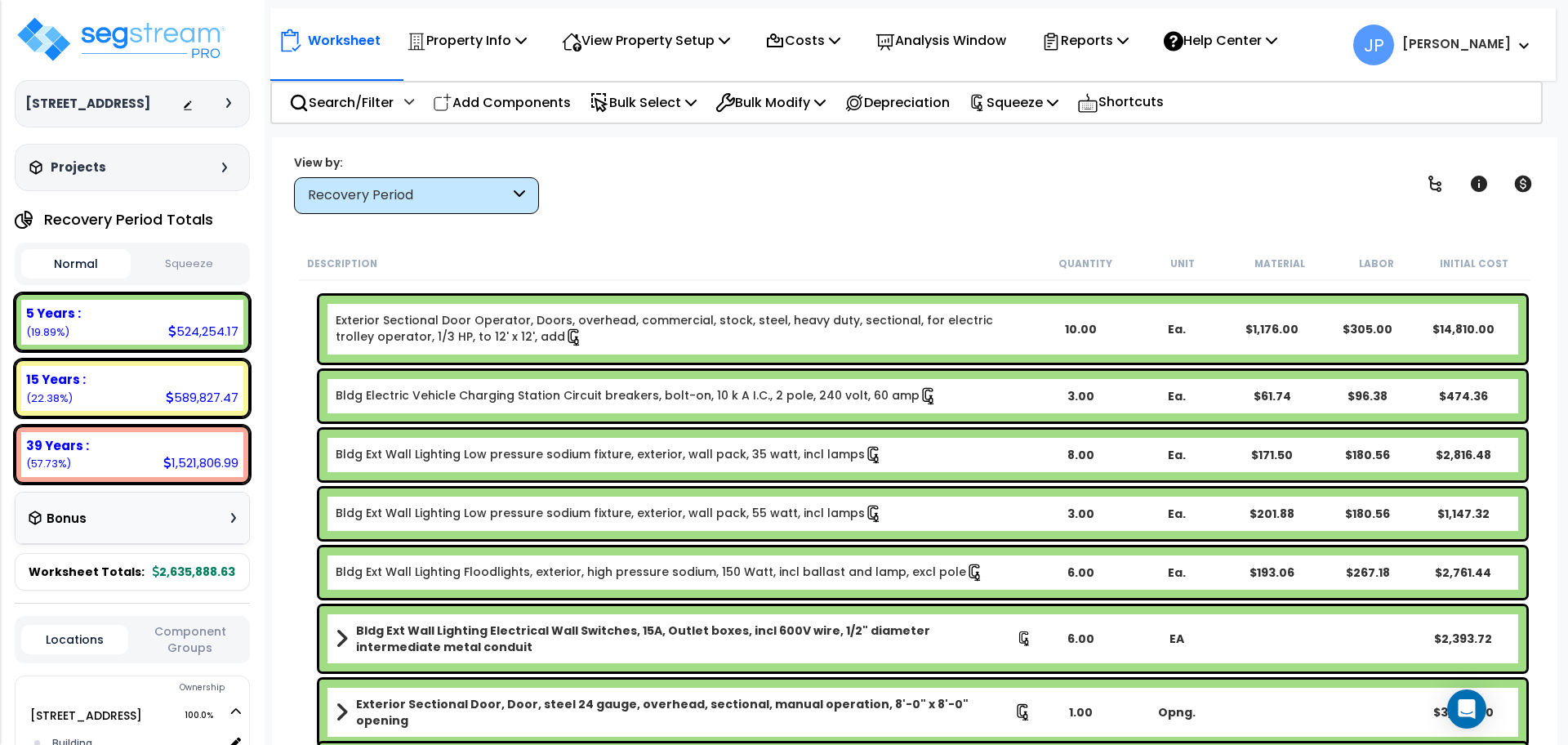
scroll to position [0, 0]
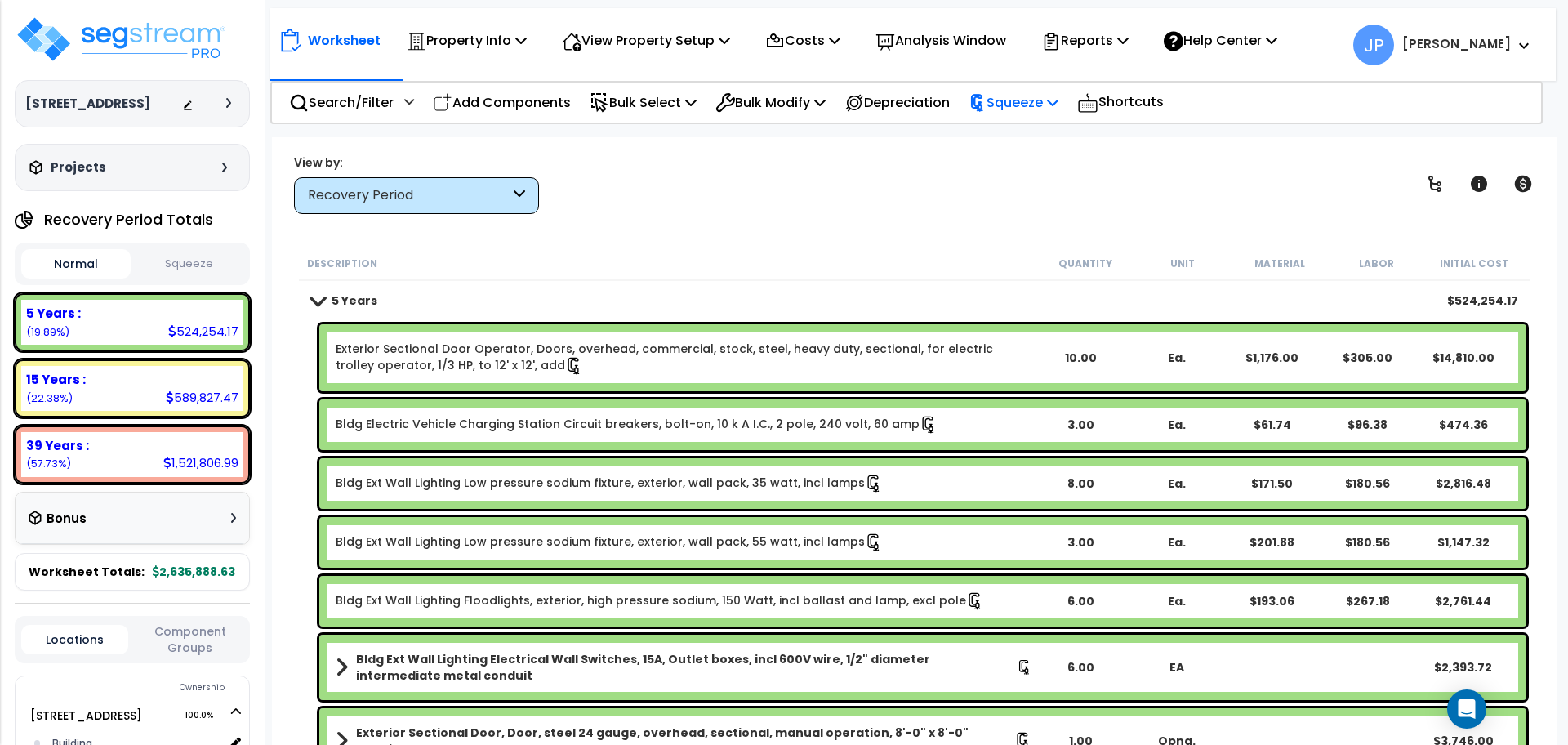
click at [1032, 112] on p "Squeeze" at bounding box center [1013, 103] width 90 height 22
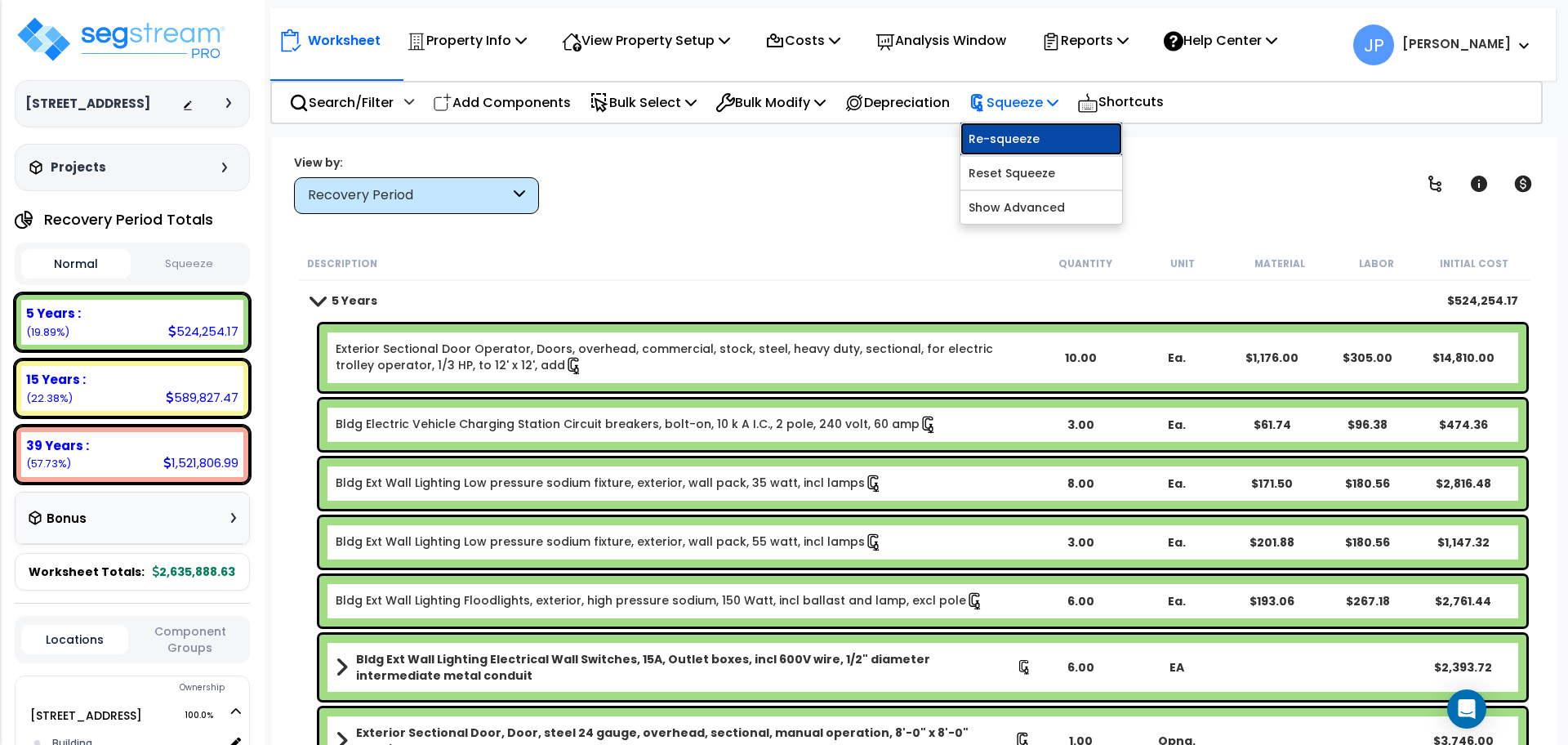
click at [1017, 139] on link "Re-squeeze" at bounding box center [1041, 139] width 162 height 33
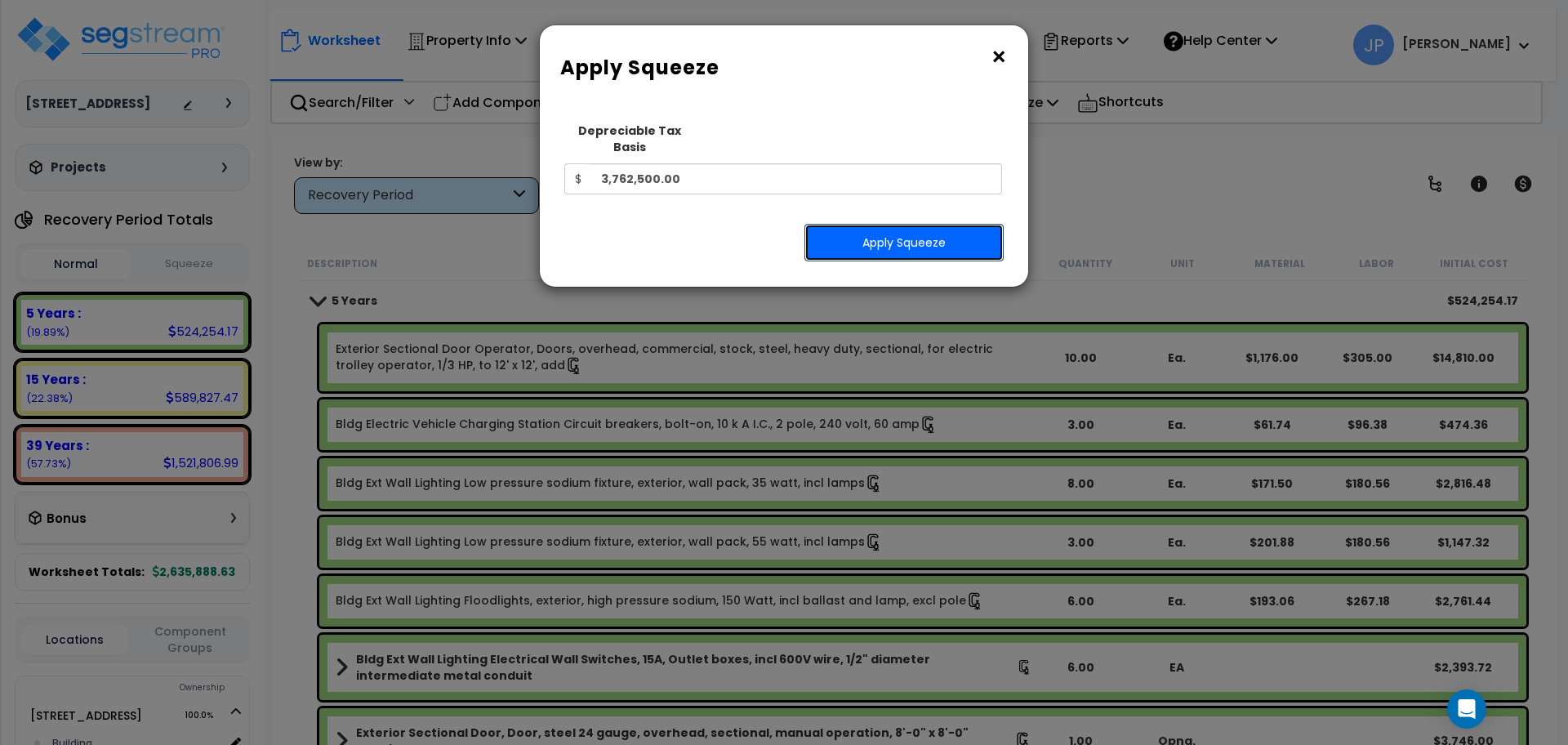
click at [937, 224] on button "Apply Squeeze" at bounding box center [904, 242] width 200 height 37
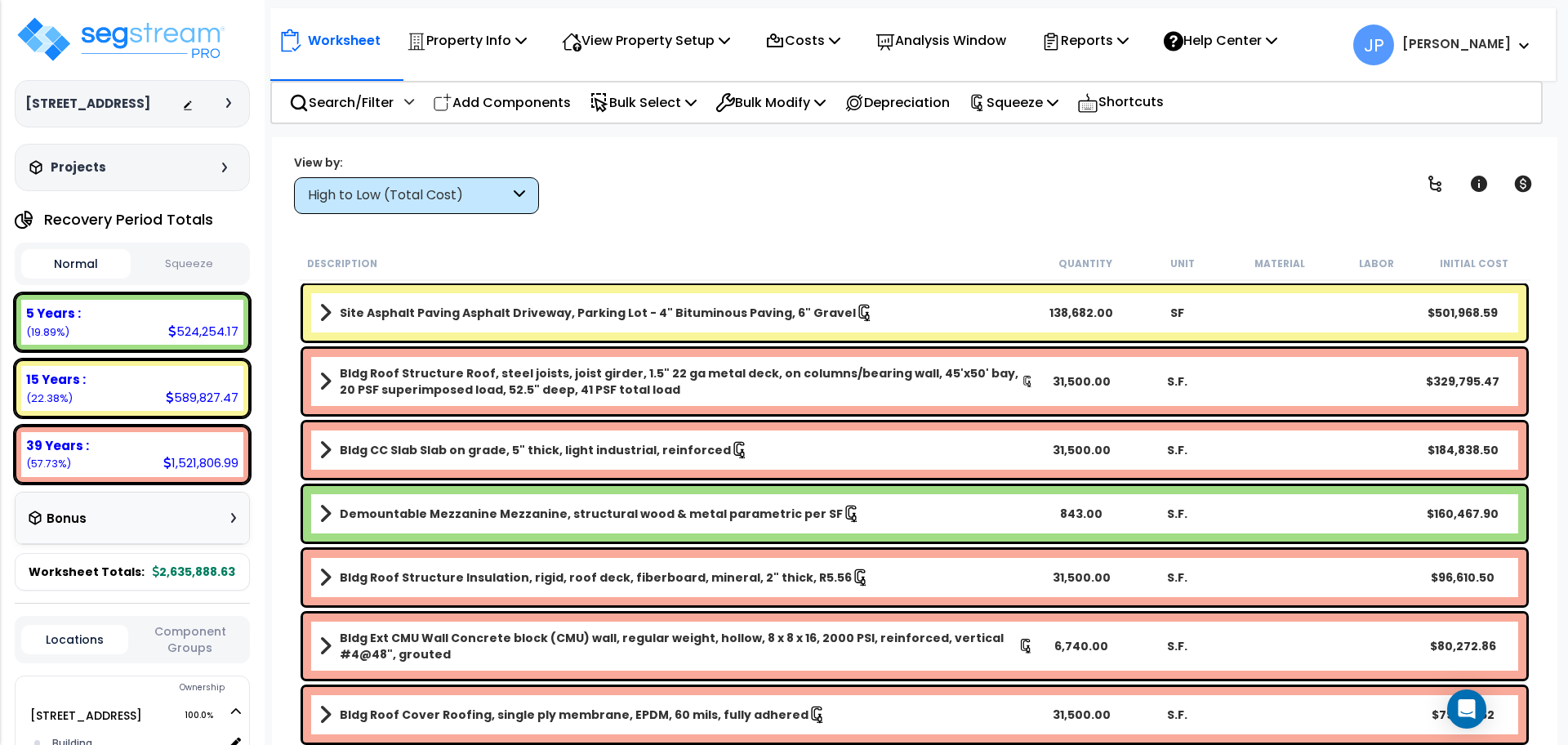
click at [186, 268] on button "Squeeze" at bounding box center [189, 264] width 110 height 29
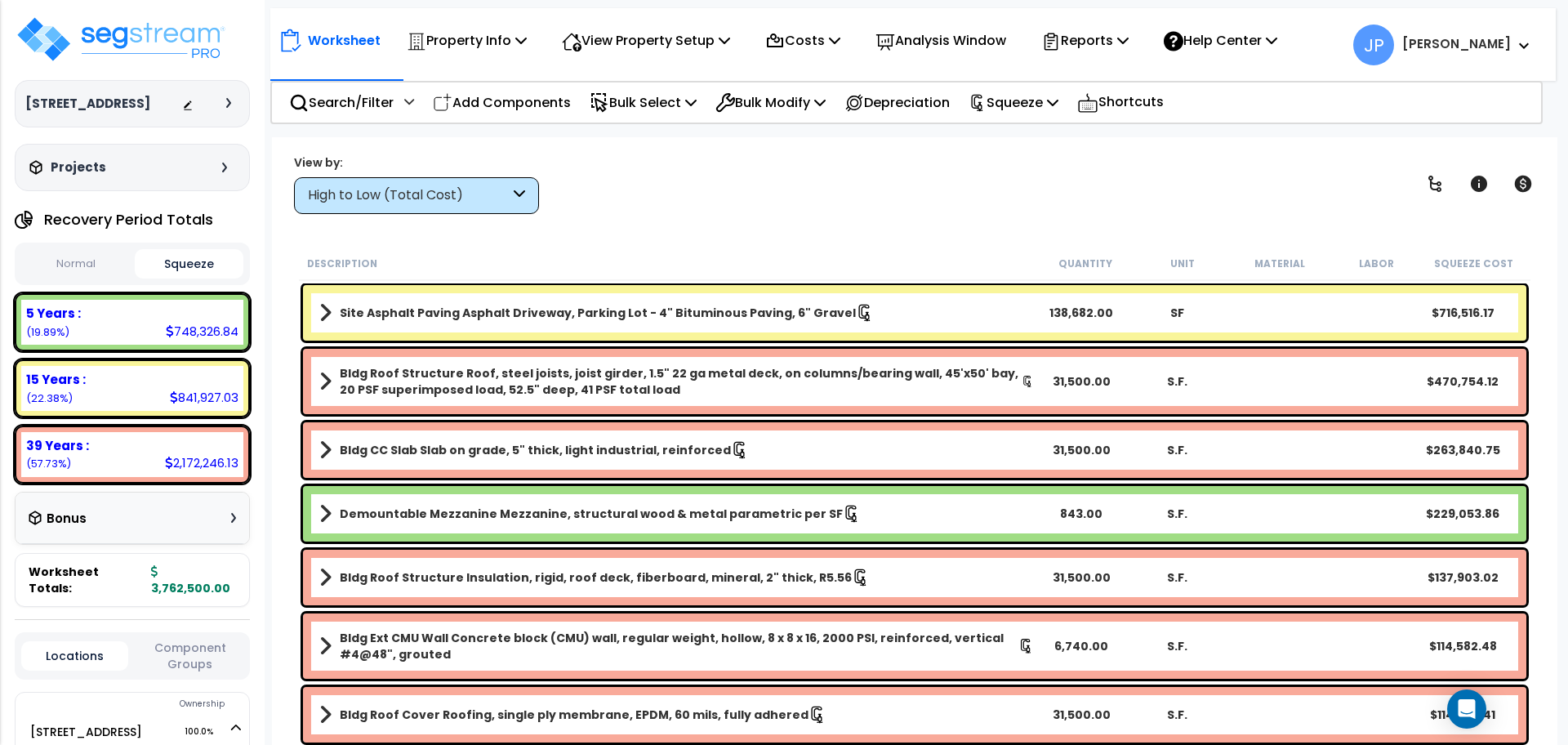
click at [496, 205] on div "High to Low (Total Cost)" at bounding box center [416, 195] width 245 height 37
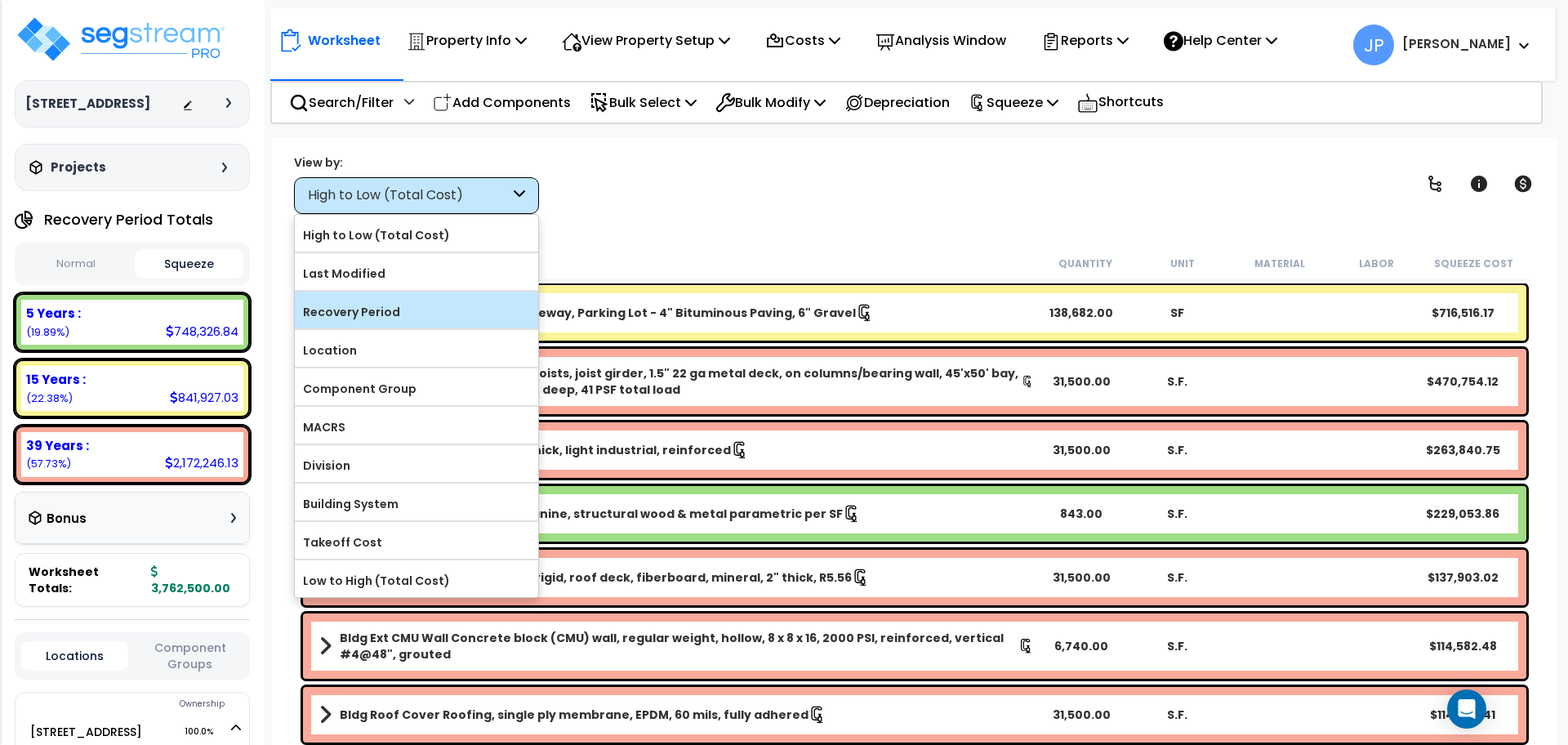
click at [434, 302] on label "Recovery Period" at bounding box center [416, 312] width 244 height 24
click at [0, 0] on input "Recovery Period" at bounding box center [0, 0] width 0 height 0
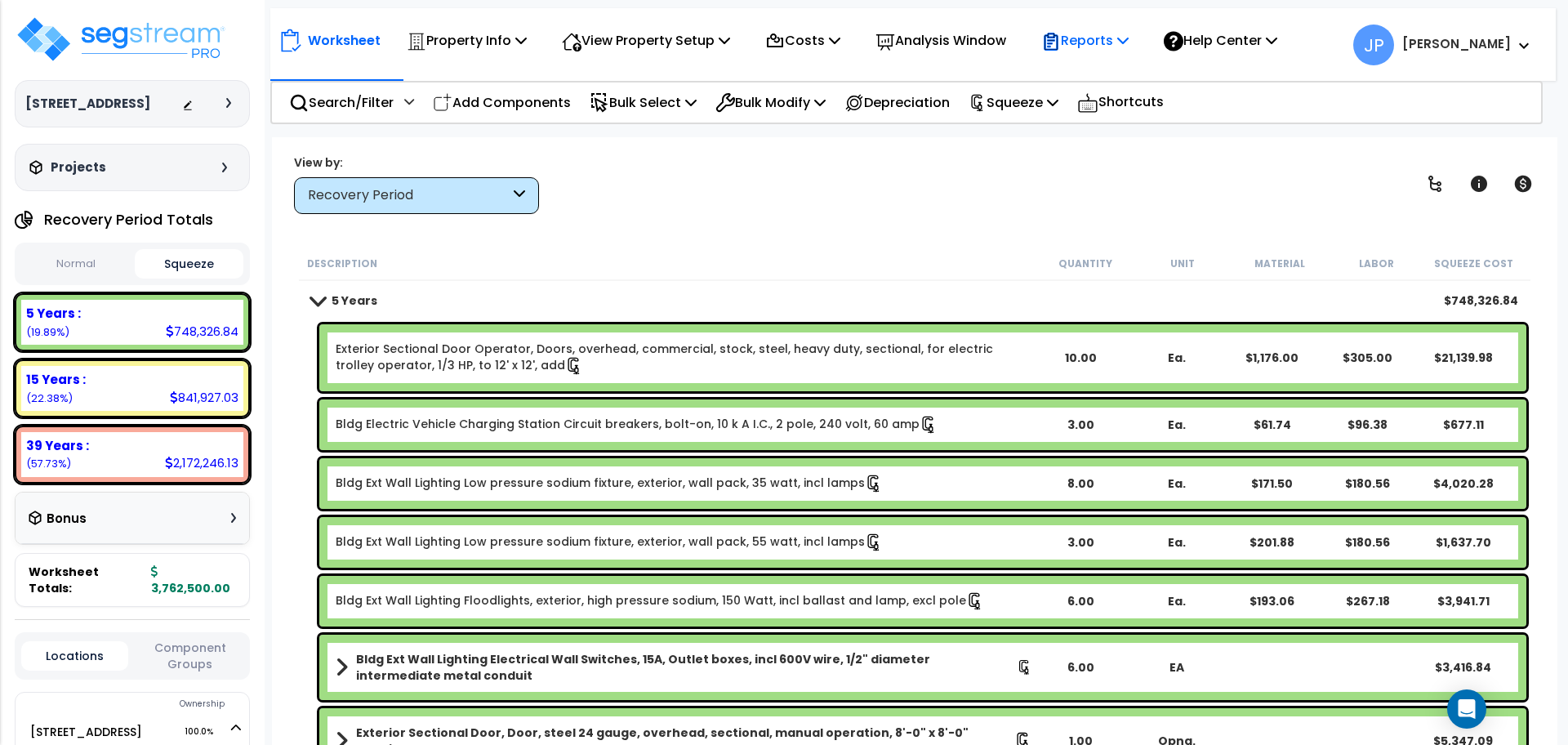
click at [1086, 41] on p "Reports" at bounding box center [1084, 41] width 87 height 22
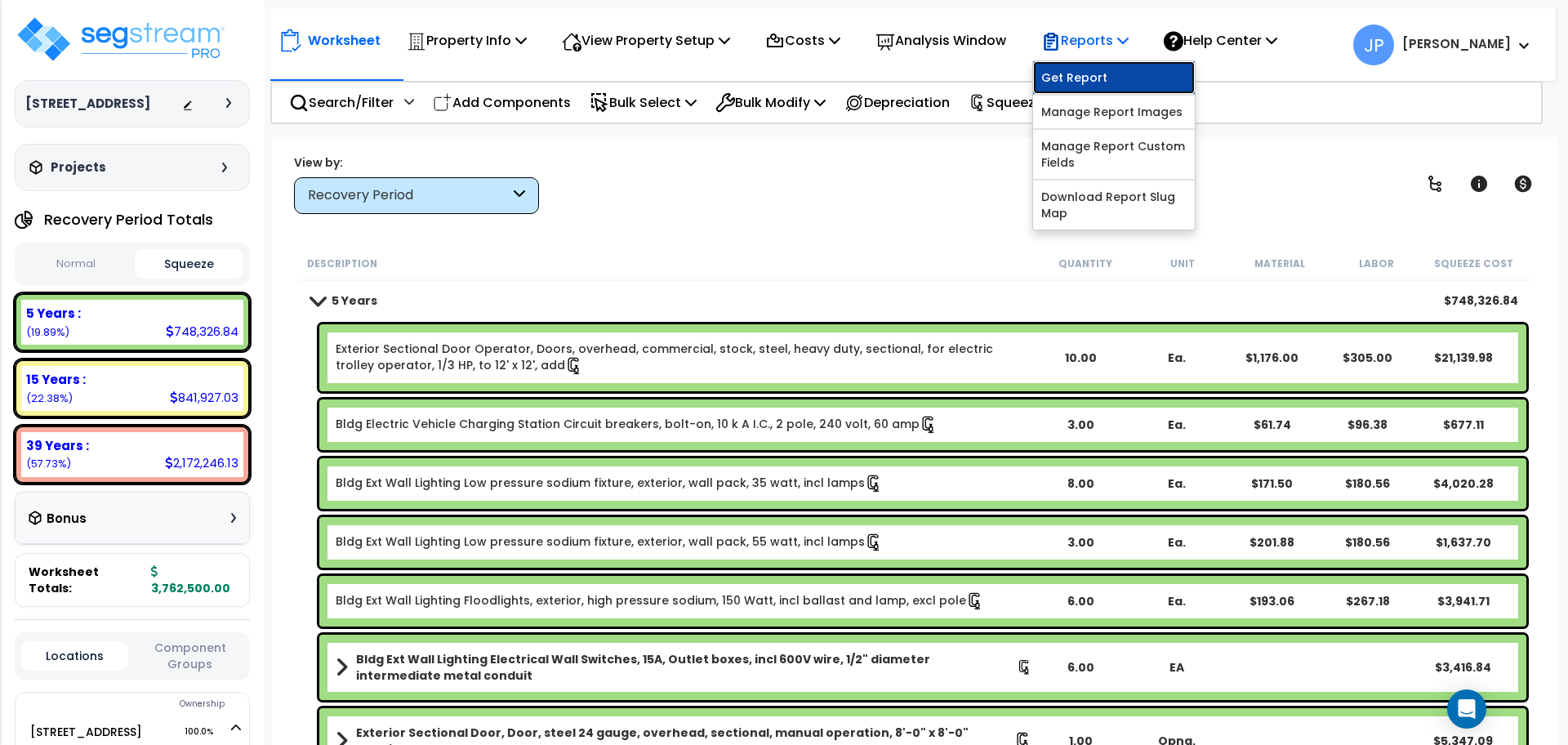
click at [1091, 75] on link "Get Report" at bounding box center [1114, 78] width 162 height 33
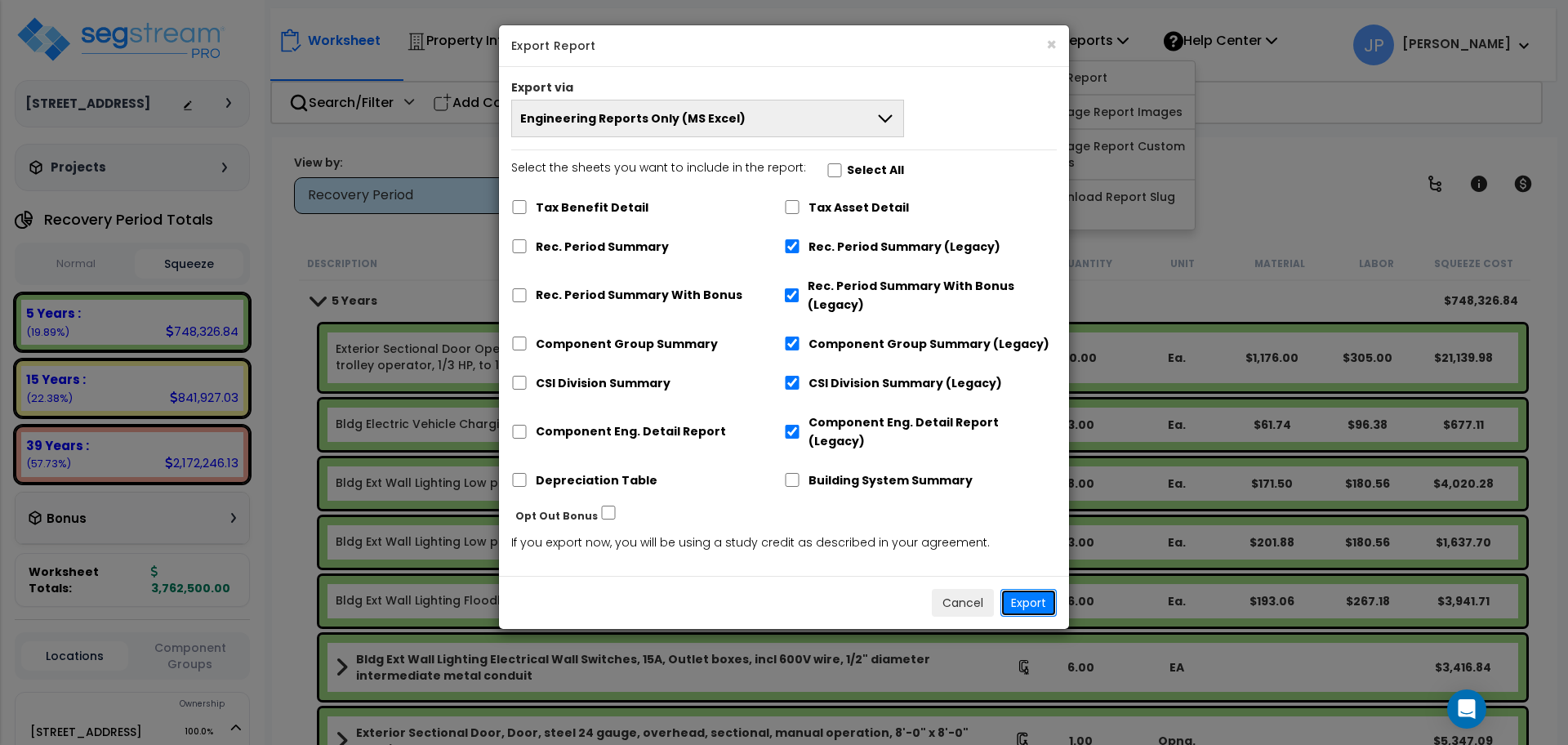
click at [1027, 589] on button "Export" at bounding box center [1028, 603] width 56 height 28
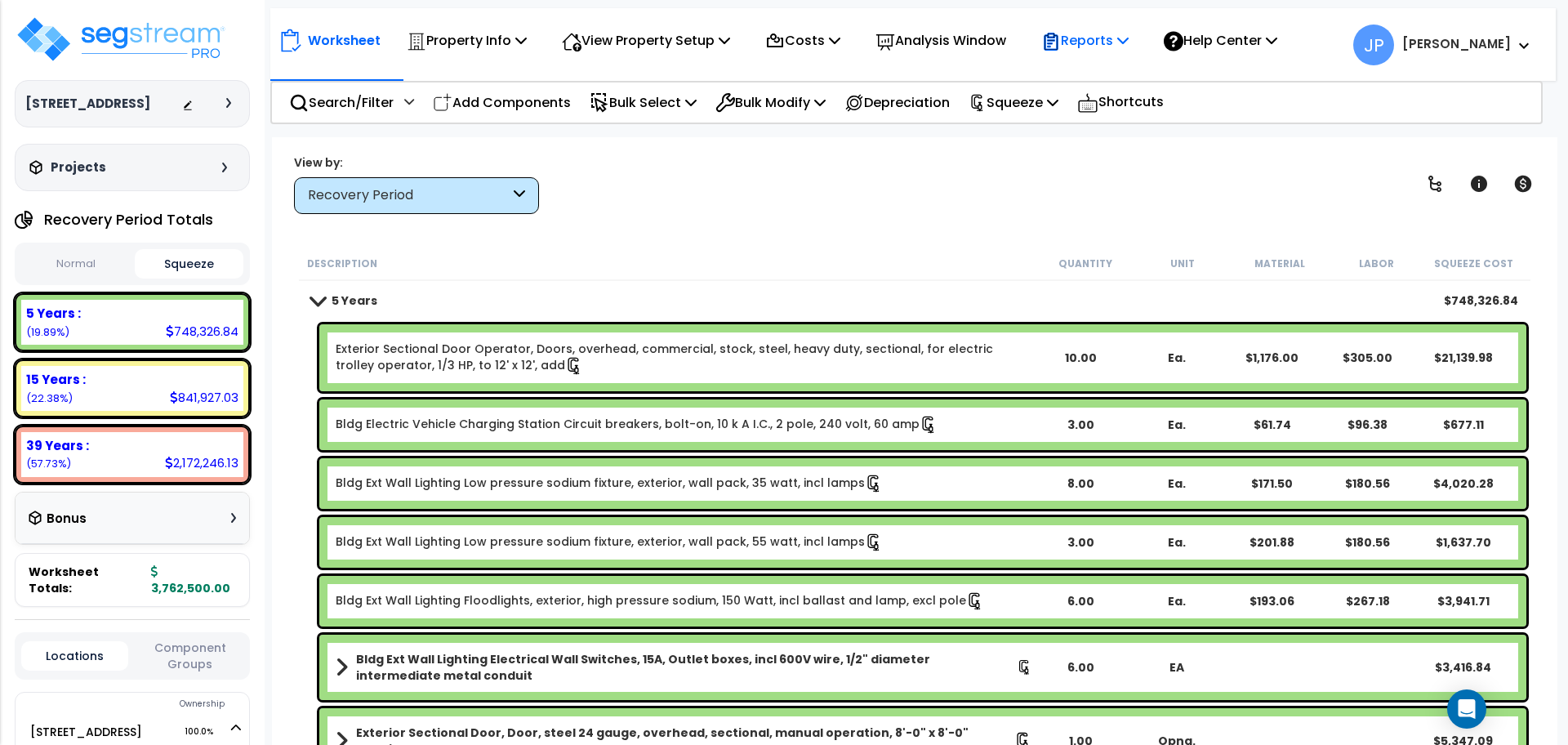
click at [1094, 37] on p "Reports" at bounding box center [1084, 41] width 87 height 22
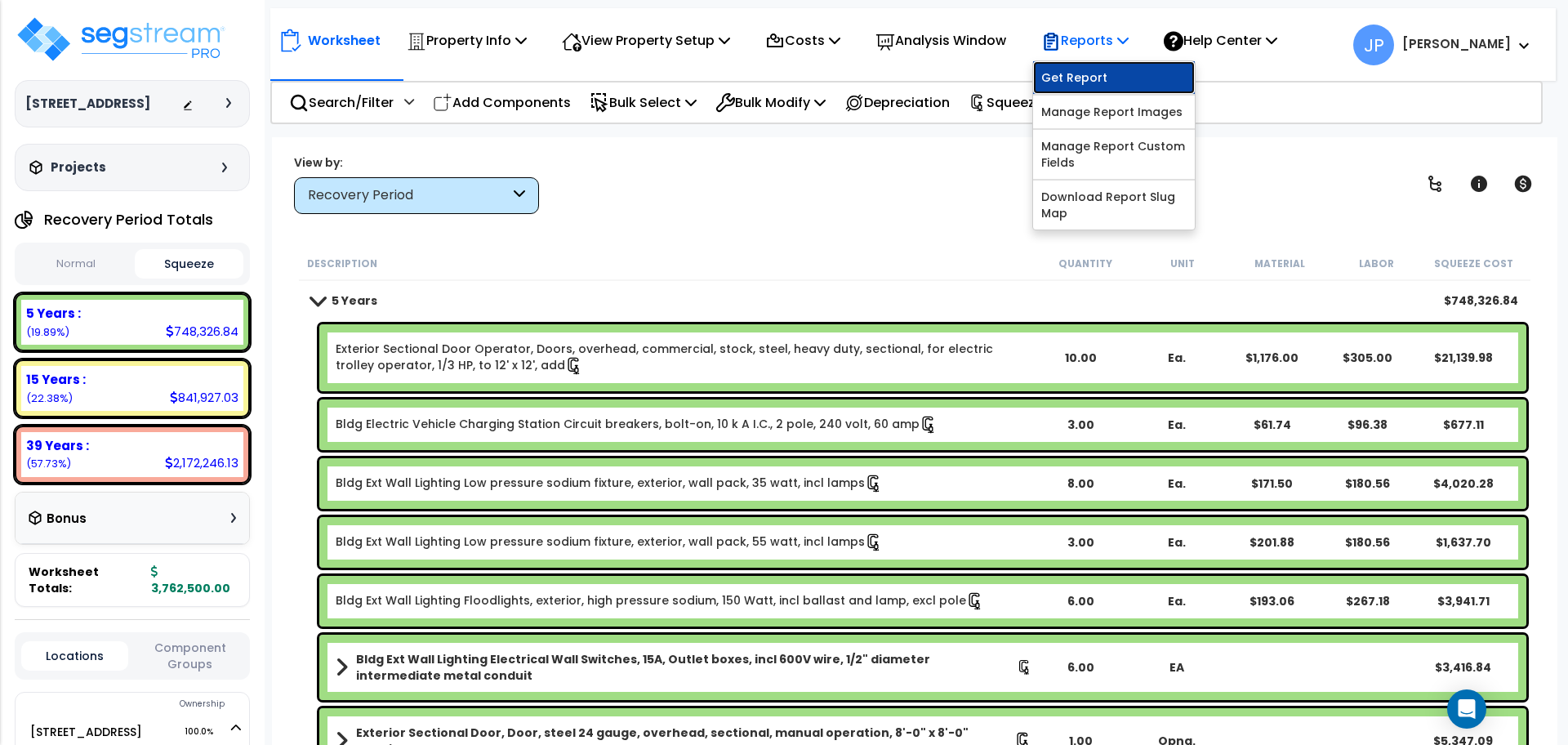
click at [1092, 73] on link "Get Report" at bounding box center [1114, 78] width 162 height 33
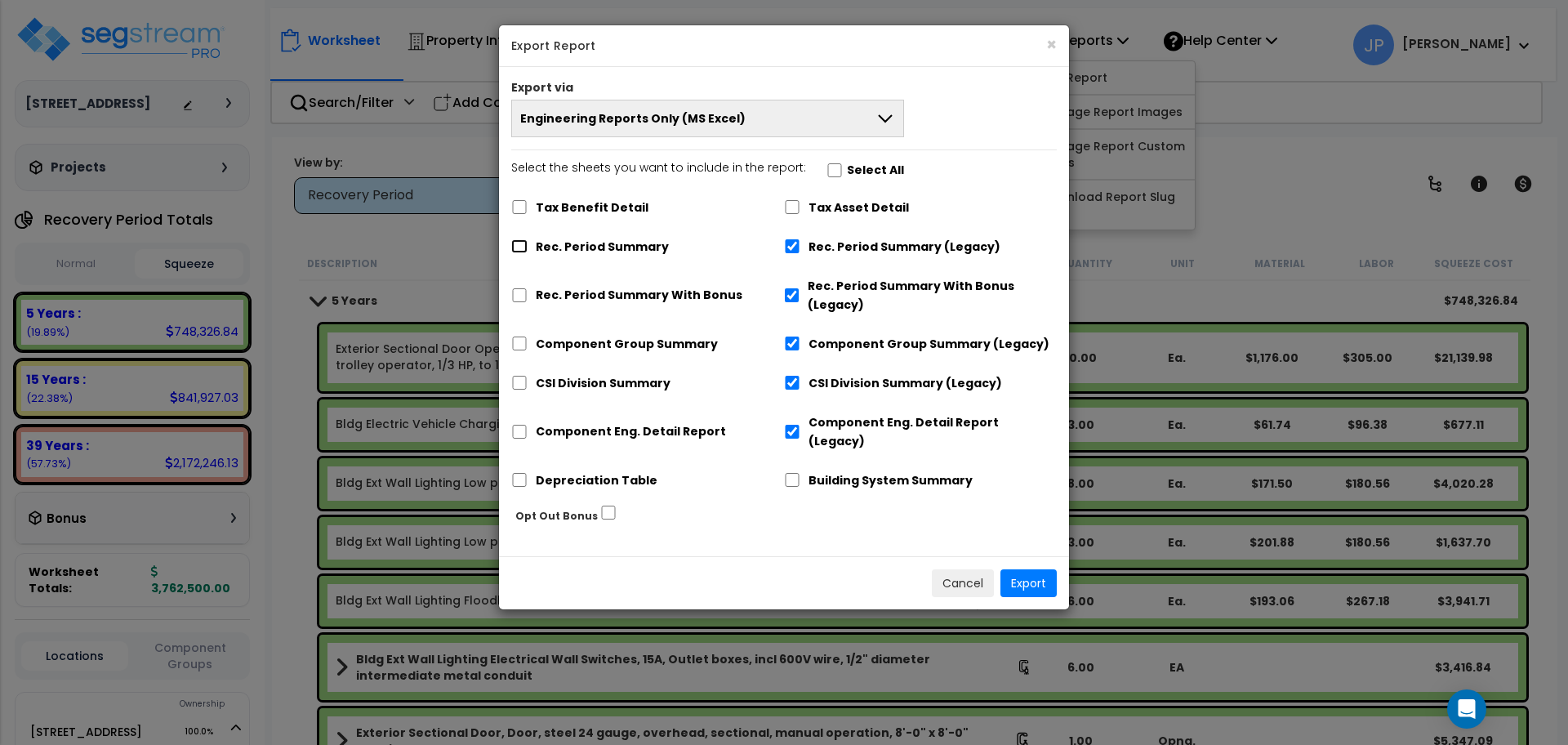
click at [521, 248] on input "Rec. Period Summary" at bounding box center [519, 246] width 16 height 14
checkbox input "true"
click at [796, 245] on input "Rec. Period Summary (Legacy)" at bounding box center [792, 246] width 16 height 14
checkbox input "true"
checkbox input "false"
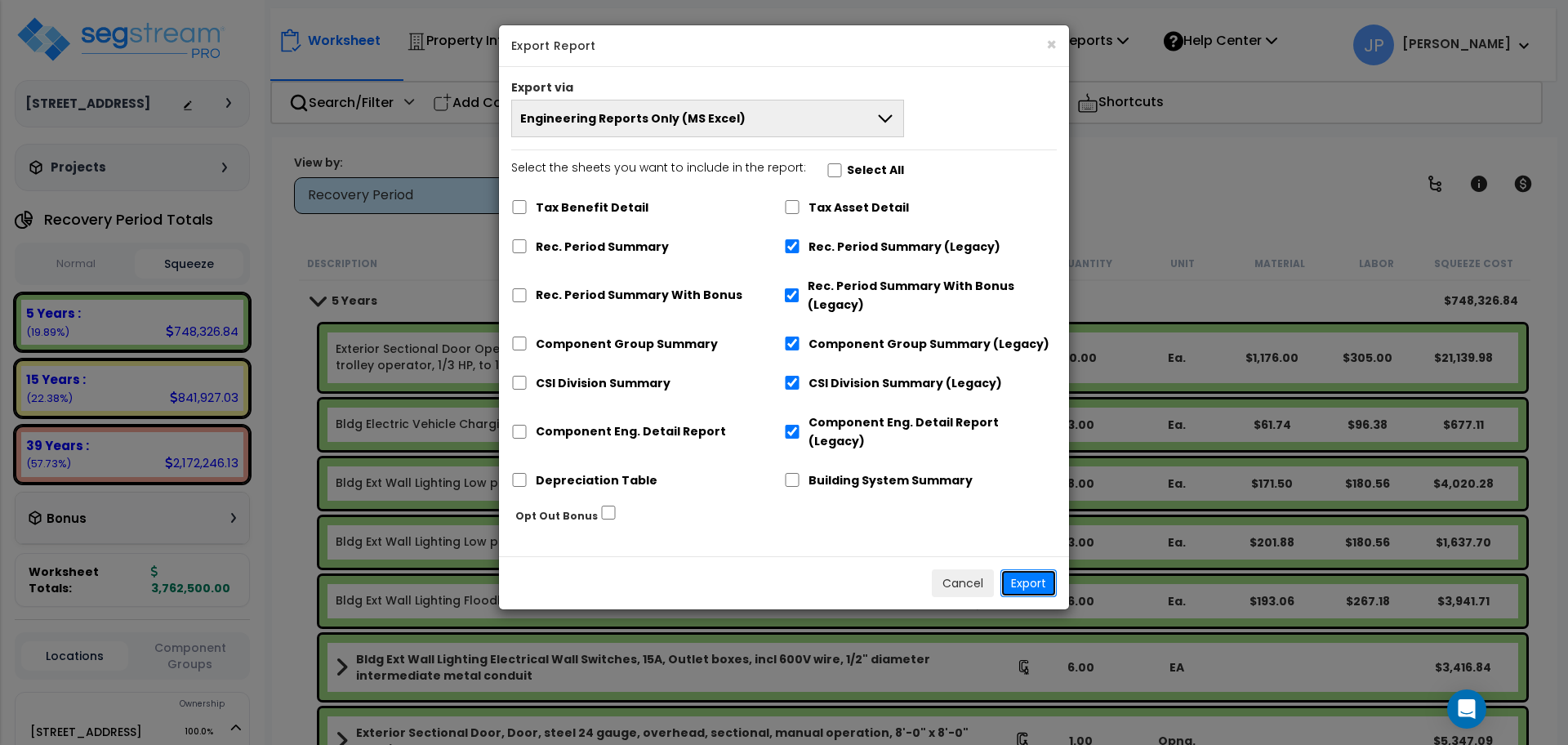
click at [1031, 574] on button "Export" at bounding box center [1028, 583] width 56 height 28
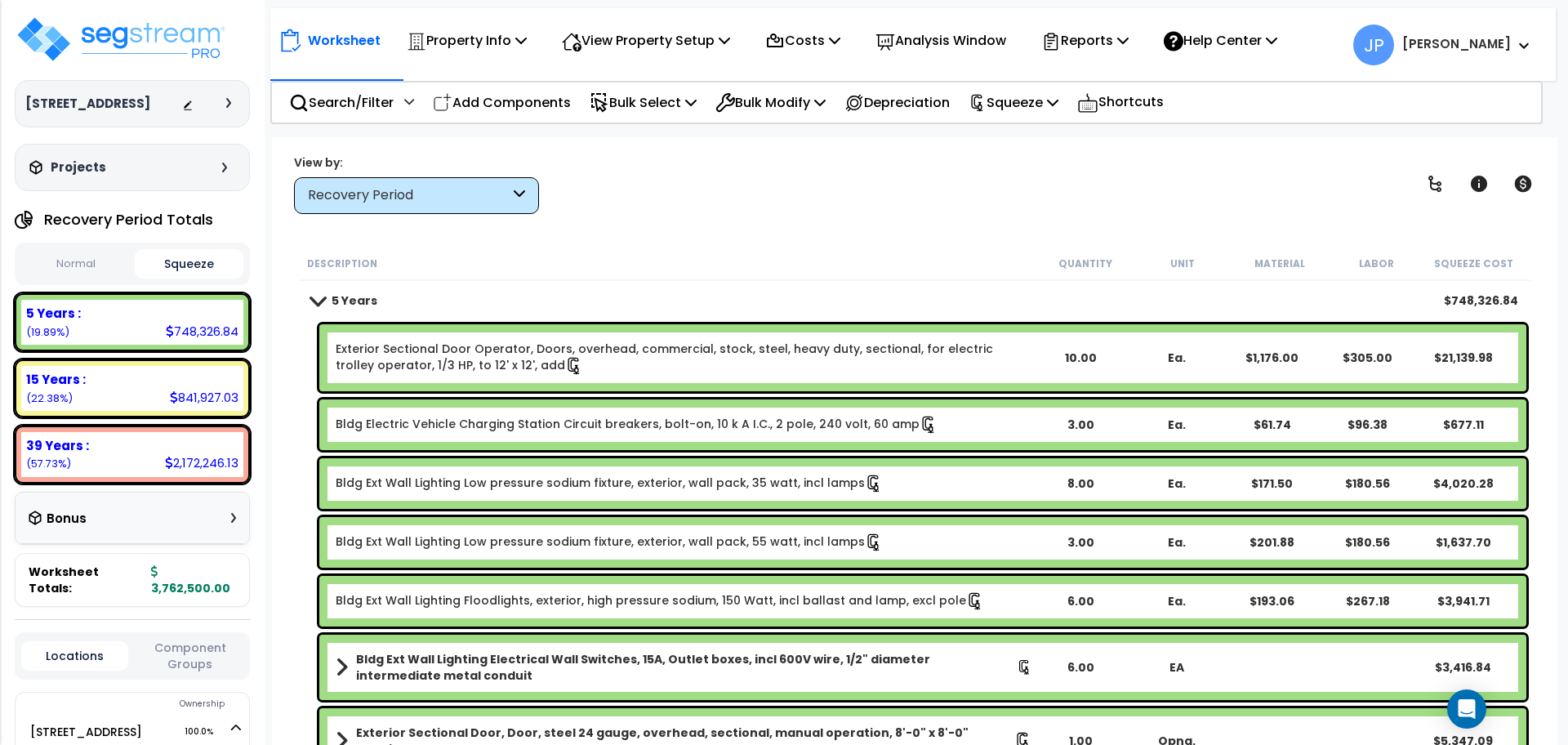
click at [506, 205] on div "Recovery Period" at bounding box center [416, 195] width 245 height 37
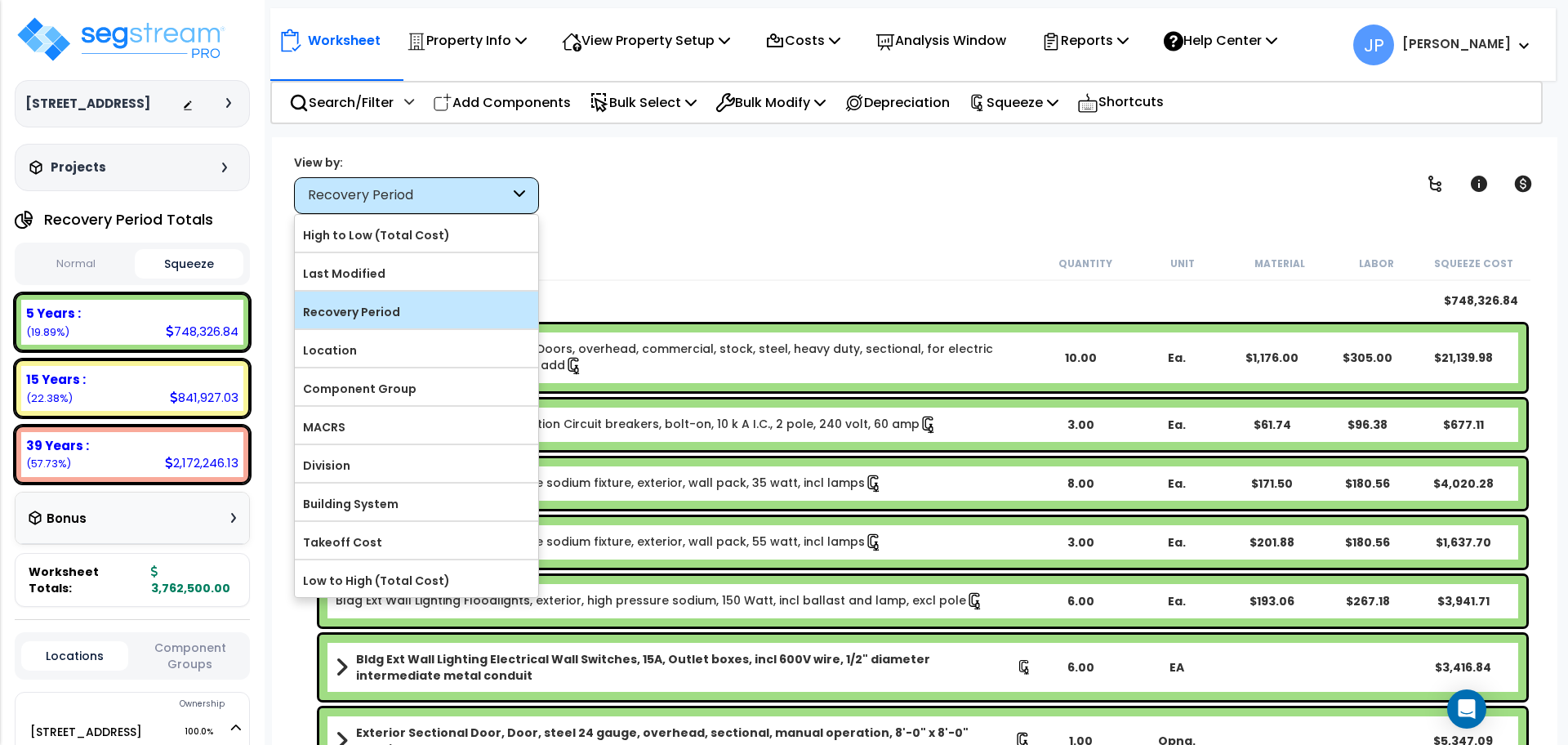
click at [437, 307] on label "Recovery Period" at bounding box center [416, 312] width 244 height 24
click at [0, 0] on input "Recovery Period" at bounding box center [0, 0] width 0 height 0
click at [458, 319] on label "Recovery Period" at bounding box center [416, 312] width 244 height 24
click at [0, 0] on input "Recovery Period" at bounding box center [0, 0] width 0 height 0
click at [721, 216] on div "Worksheet Property Info Property Setup Add Property Unit Template property Clon…" at bounding box center [915, 510] width 1286 height 745
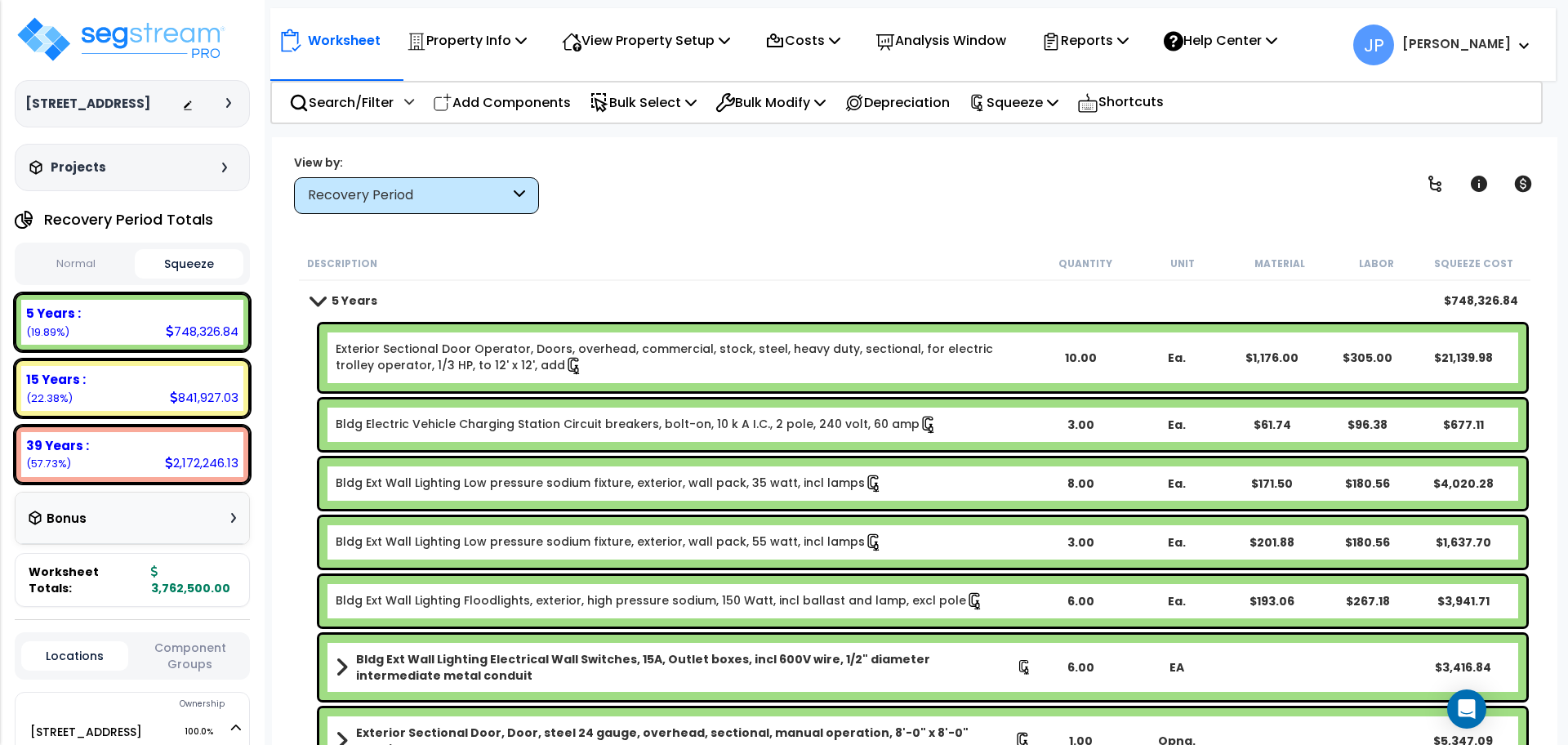
click at [624, 347] on link "Exterior Sectional Door Operator, Doors, overhead, commercial, stock, steel, he…" at bounding box center [684, 358] width 696 height 35
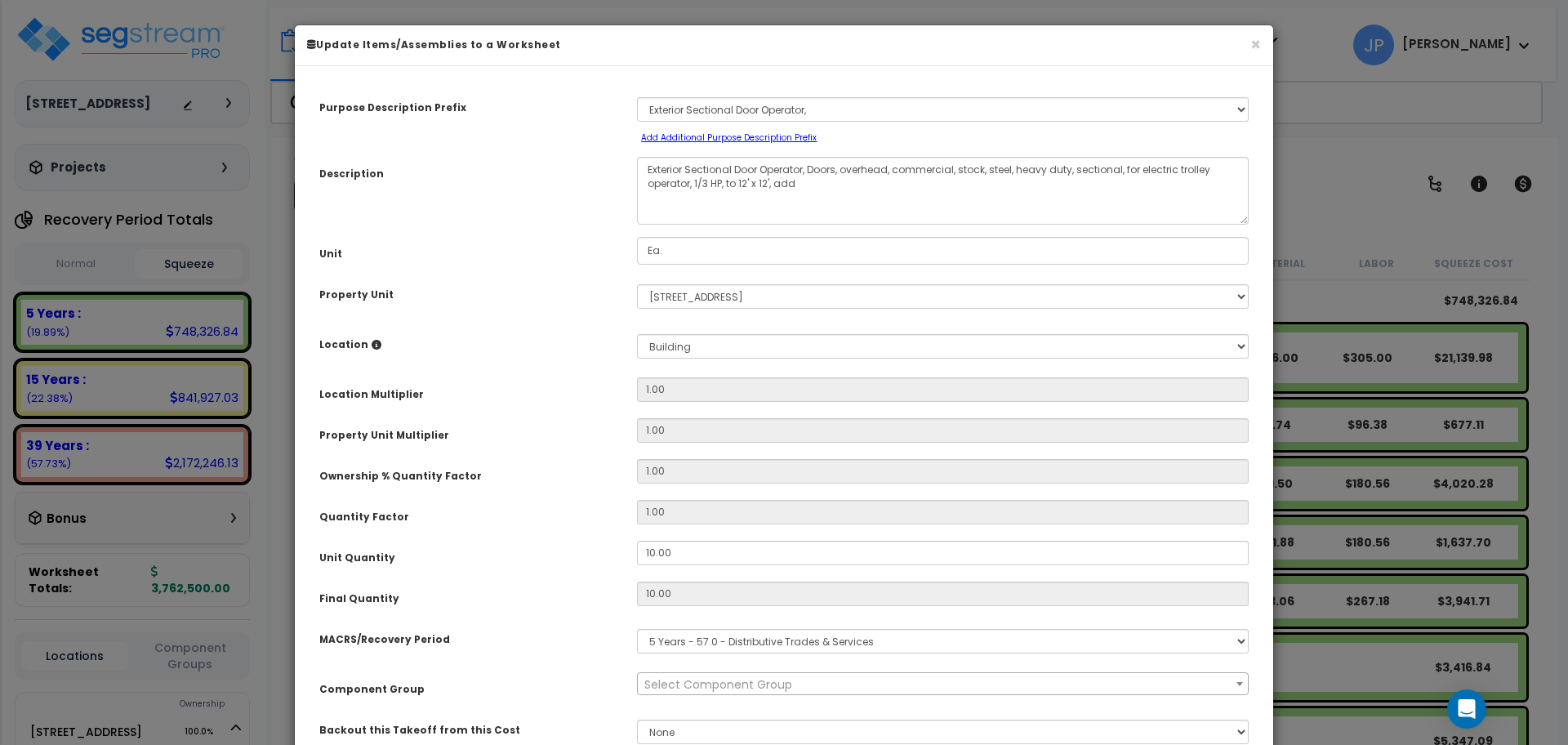
select select "35341"
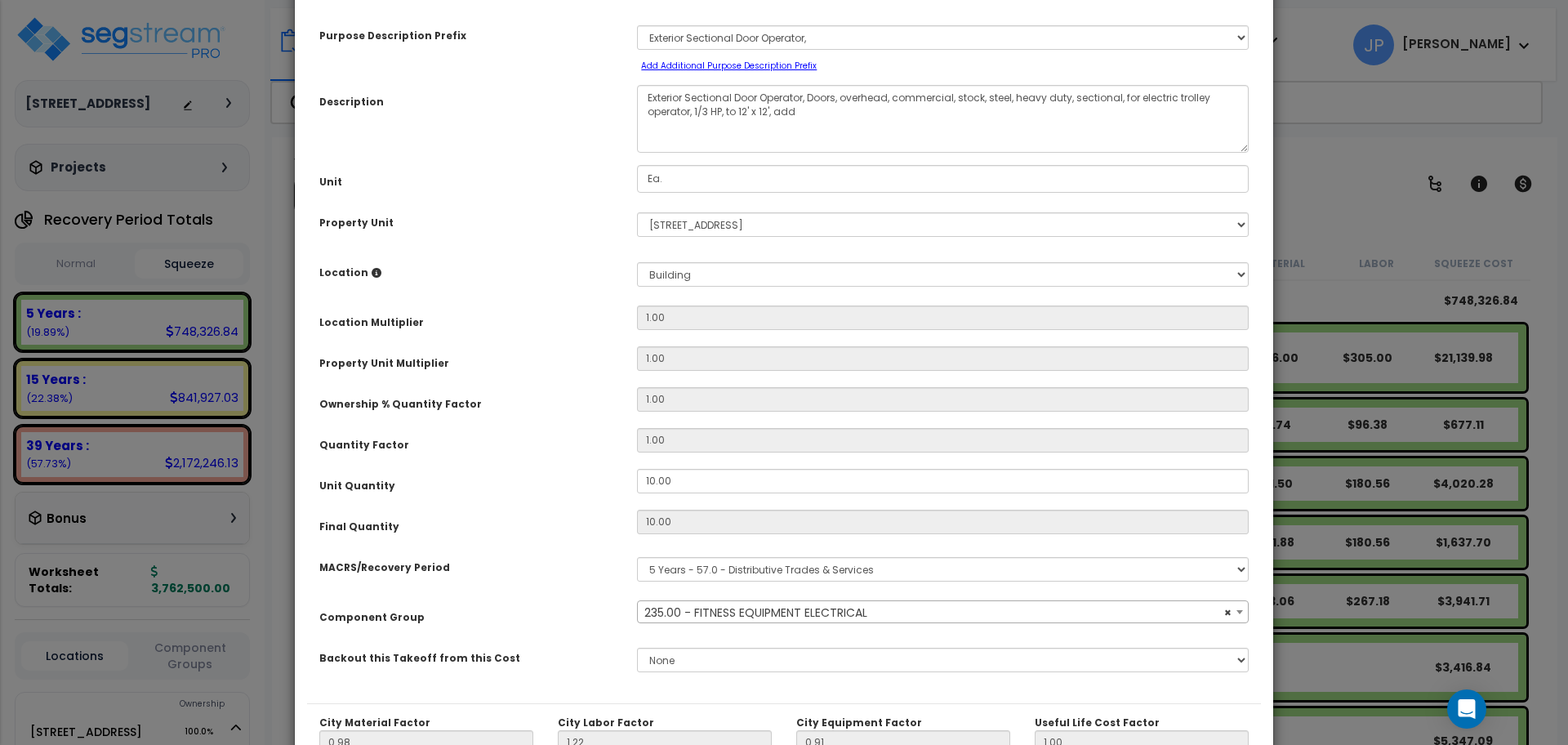
scroll to position [73, 0]
click at [739, 614] on span "× 235.00 - FITNESS EQUIPMENT ELECTRICAL" at bounding box center [943, 611] width 610 height 22
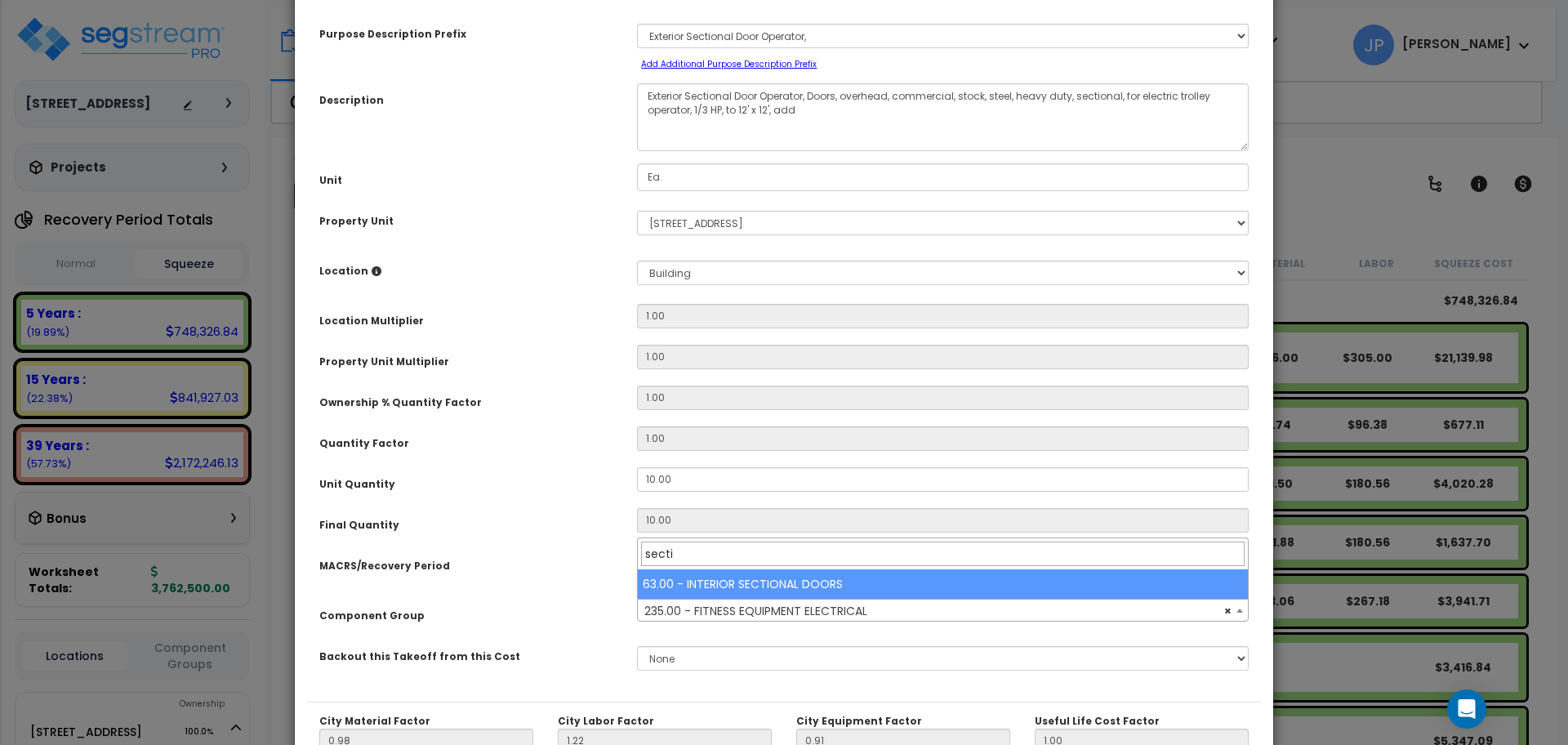
type input "secti"
select select "35408"
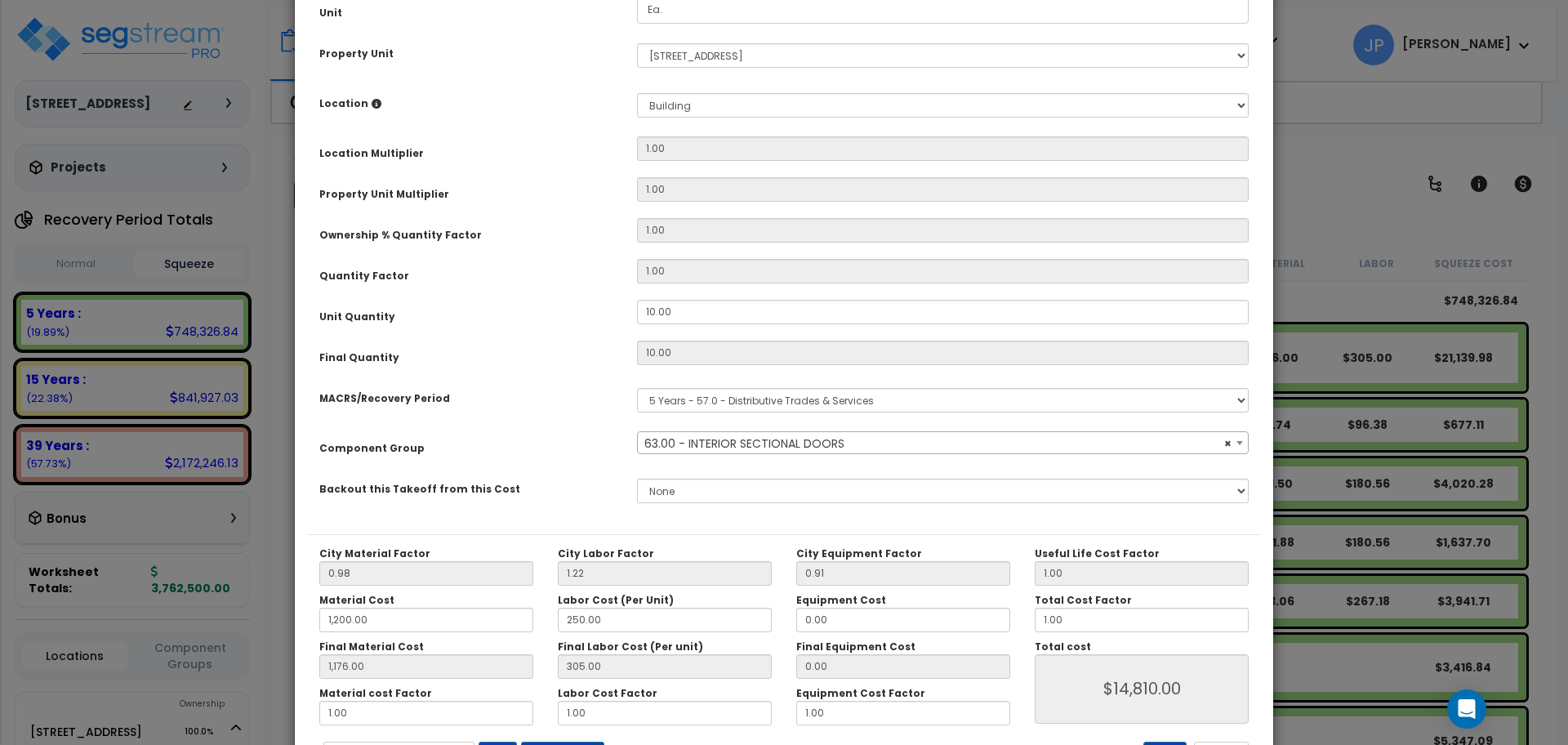
scroll to position [312, 0]
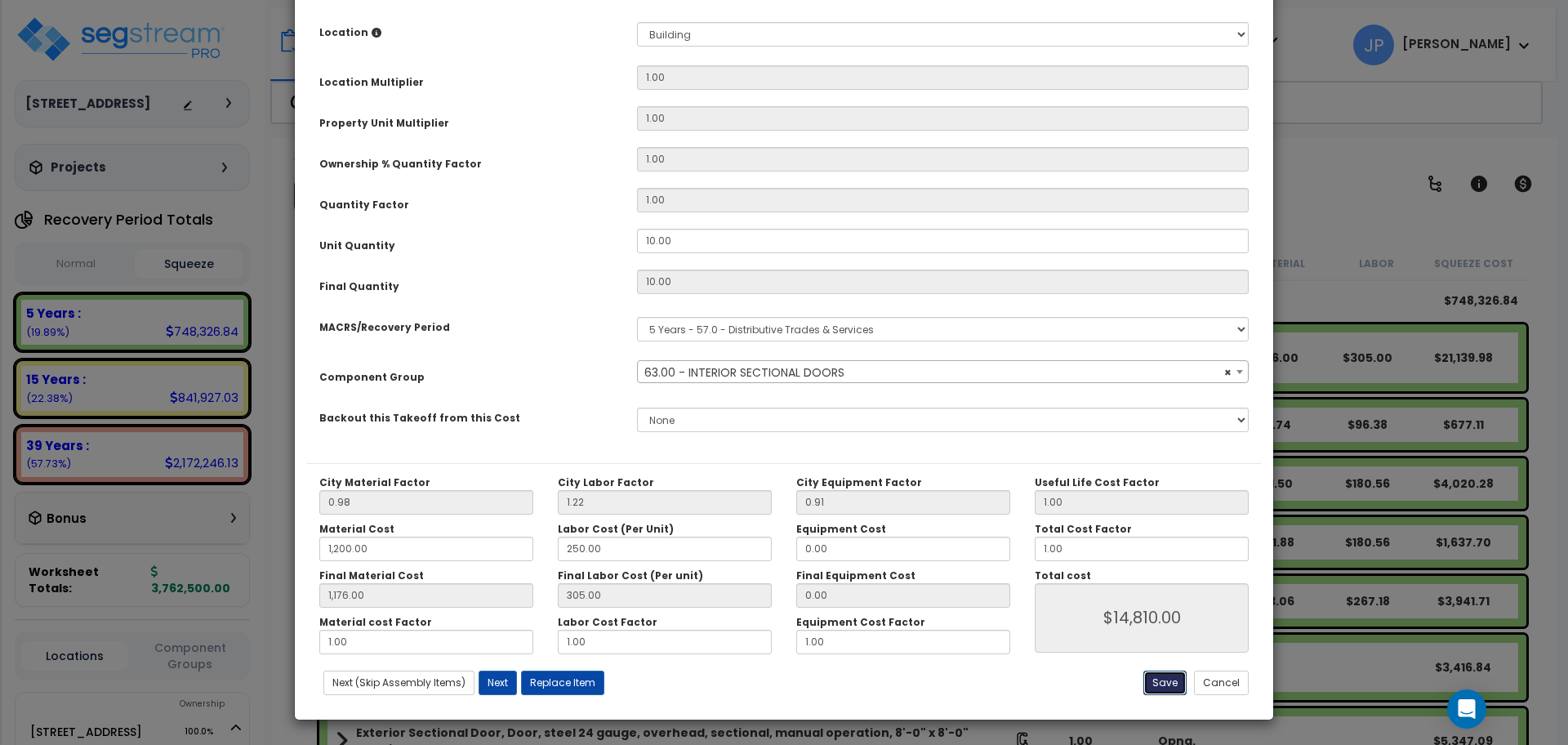
click at [1176, 678] on button "Save" at bounding box center [1165, 683] width 43 height 24
type input "1200.00"
type input "1176.00"
type input "14810.00"
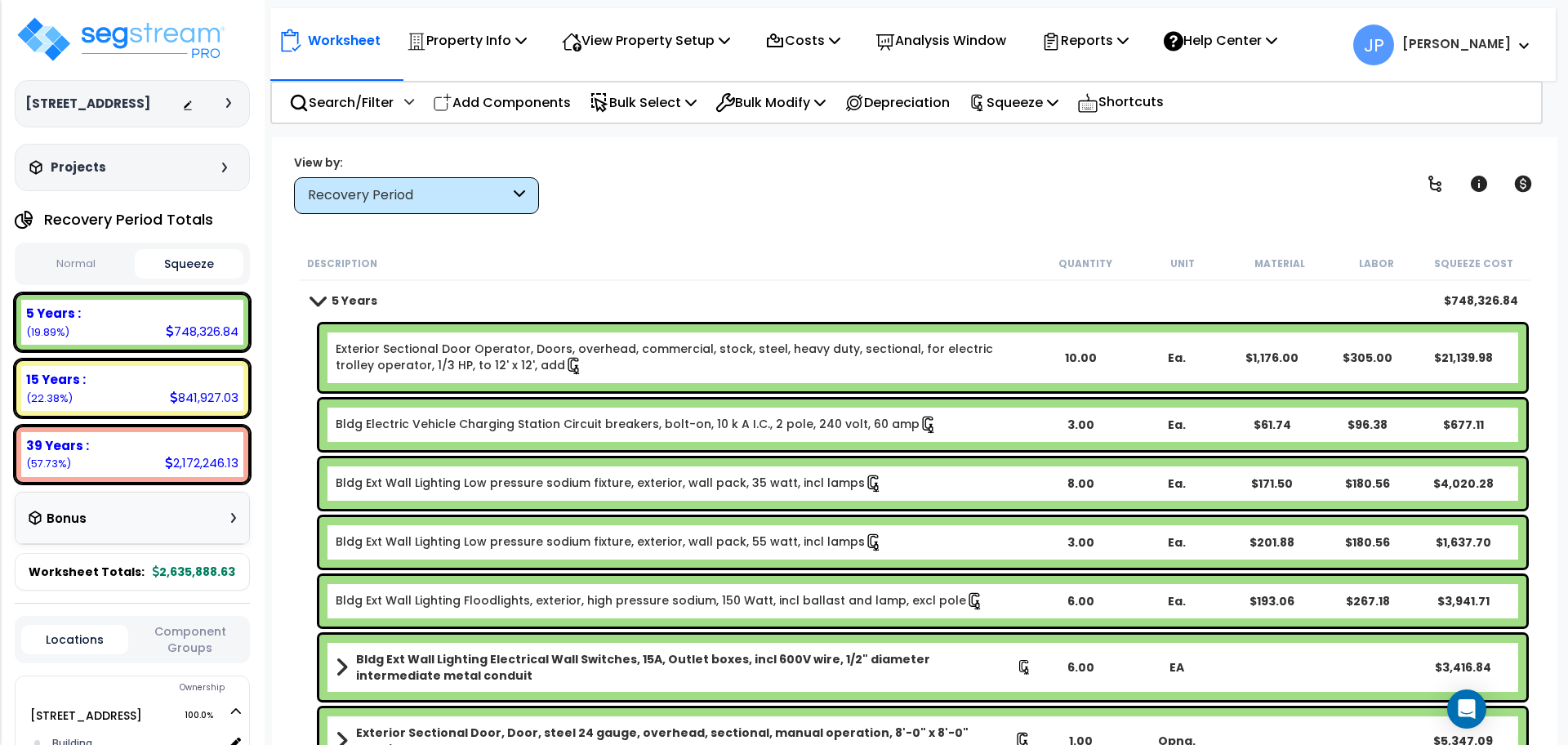
click at [578, 418] on link "Bldg Electric Vehicle Charging Station Circuit breakers, bolt-on, 10 k A I.C., …" at bounding box center [637, 424] width 602 height 18
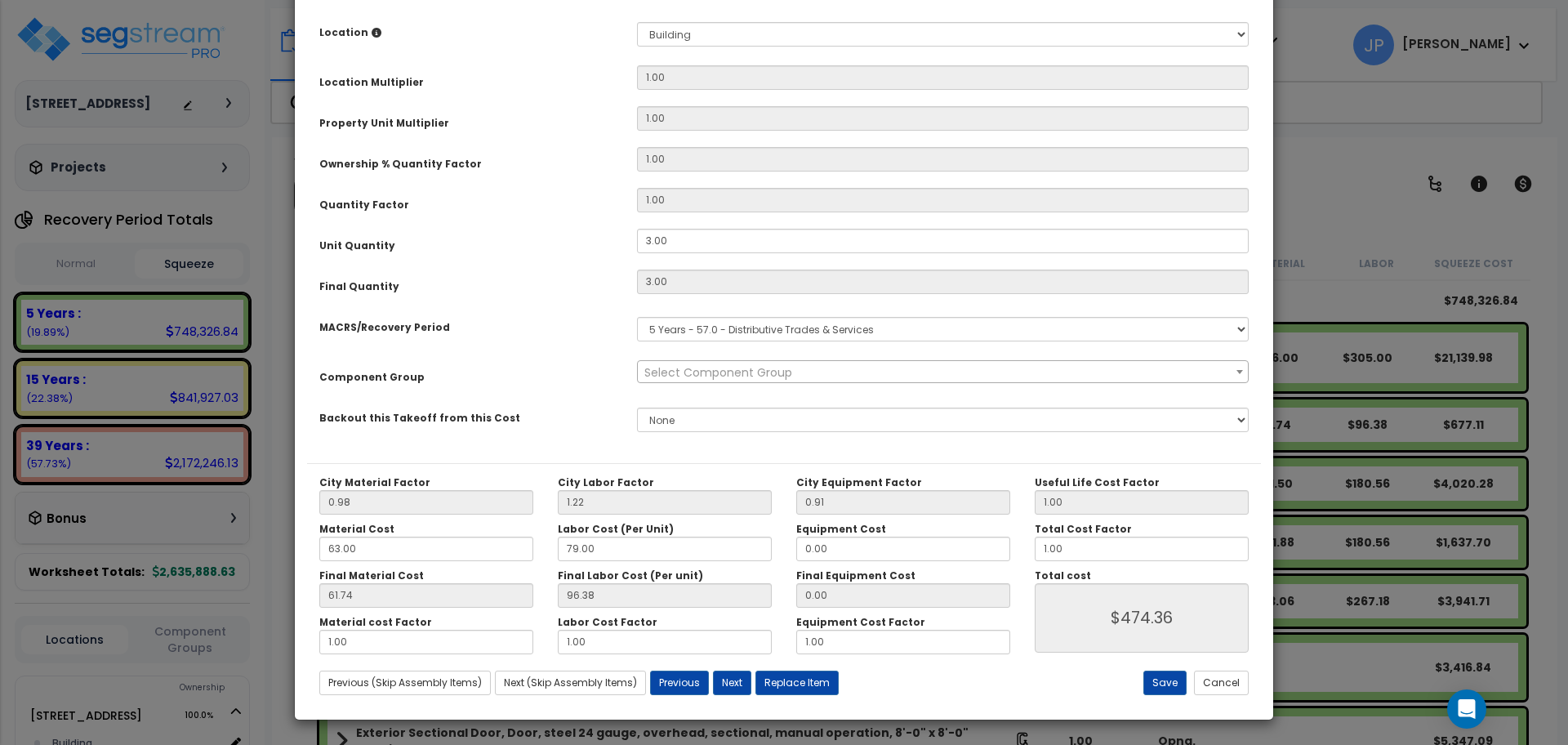
scroll to position [0, 0]
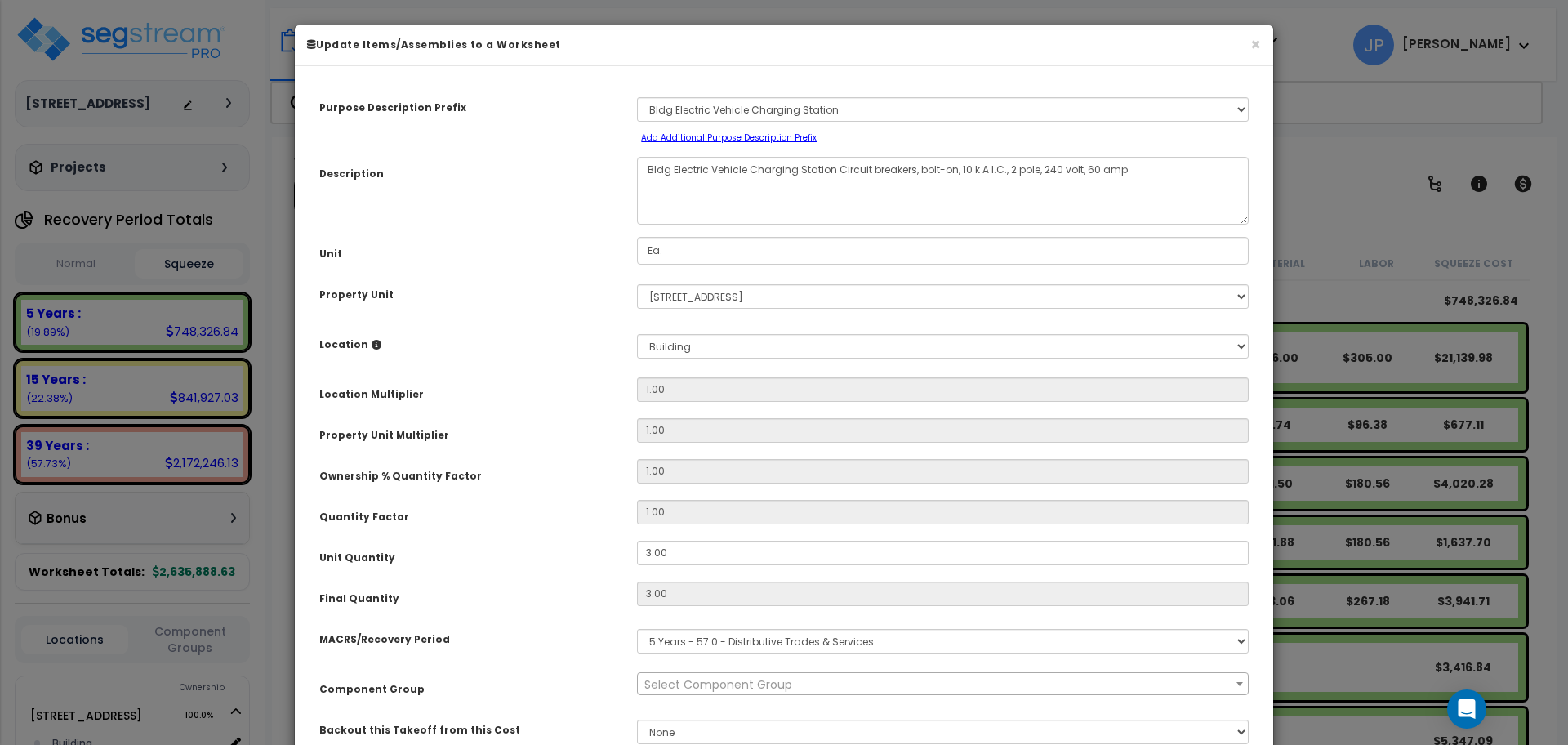
select select "35341"
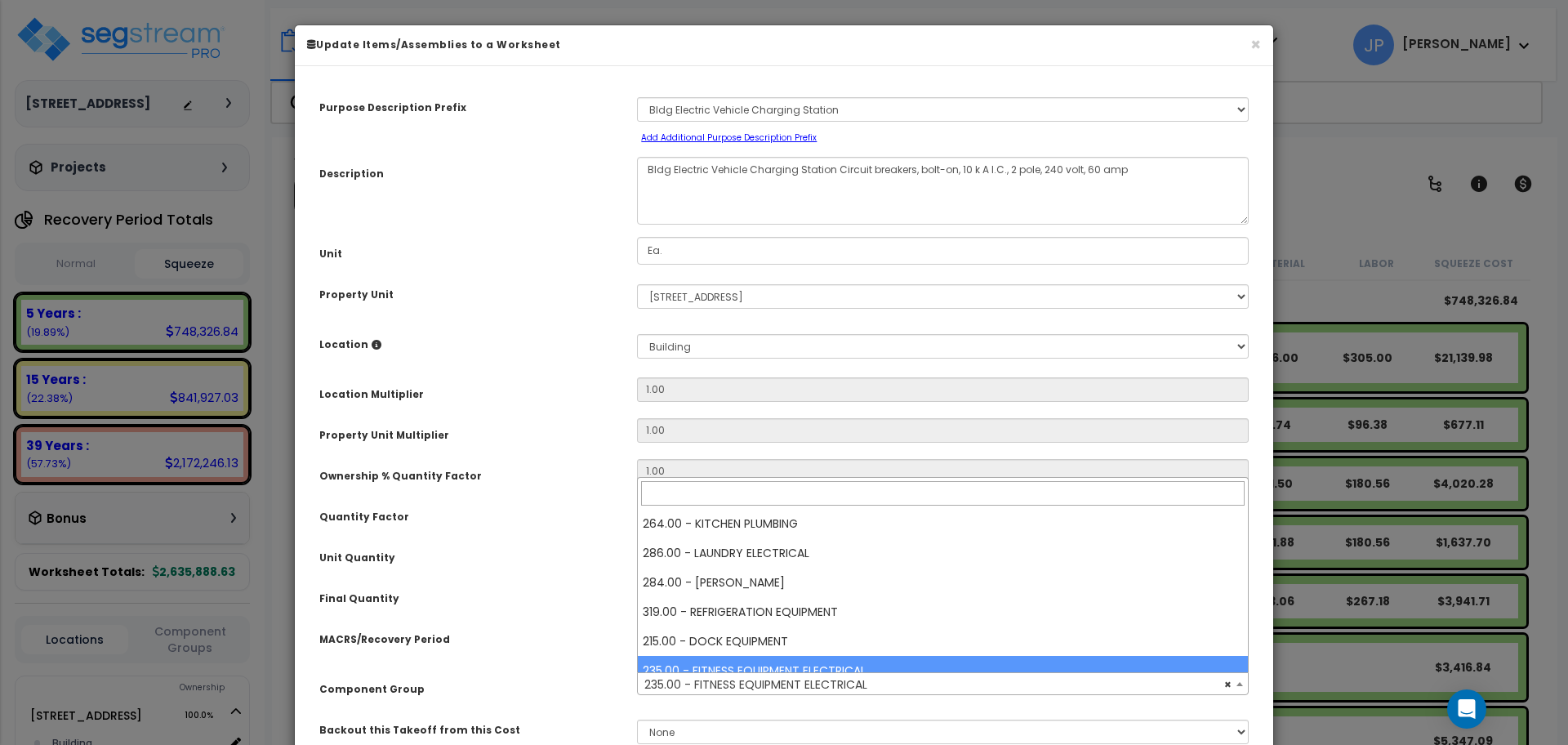
click at [790, 682] on span "× 235.00 - FITNESS EQUIPMENT ELECTRICAL" at bounding box center [943, 685] width 610 height 22
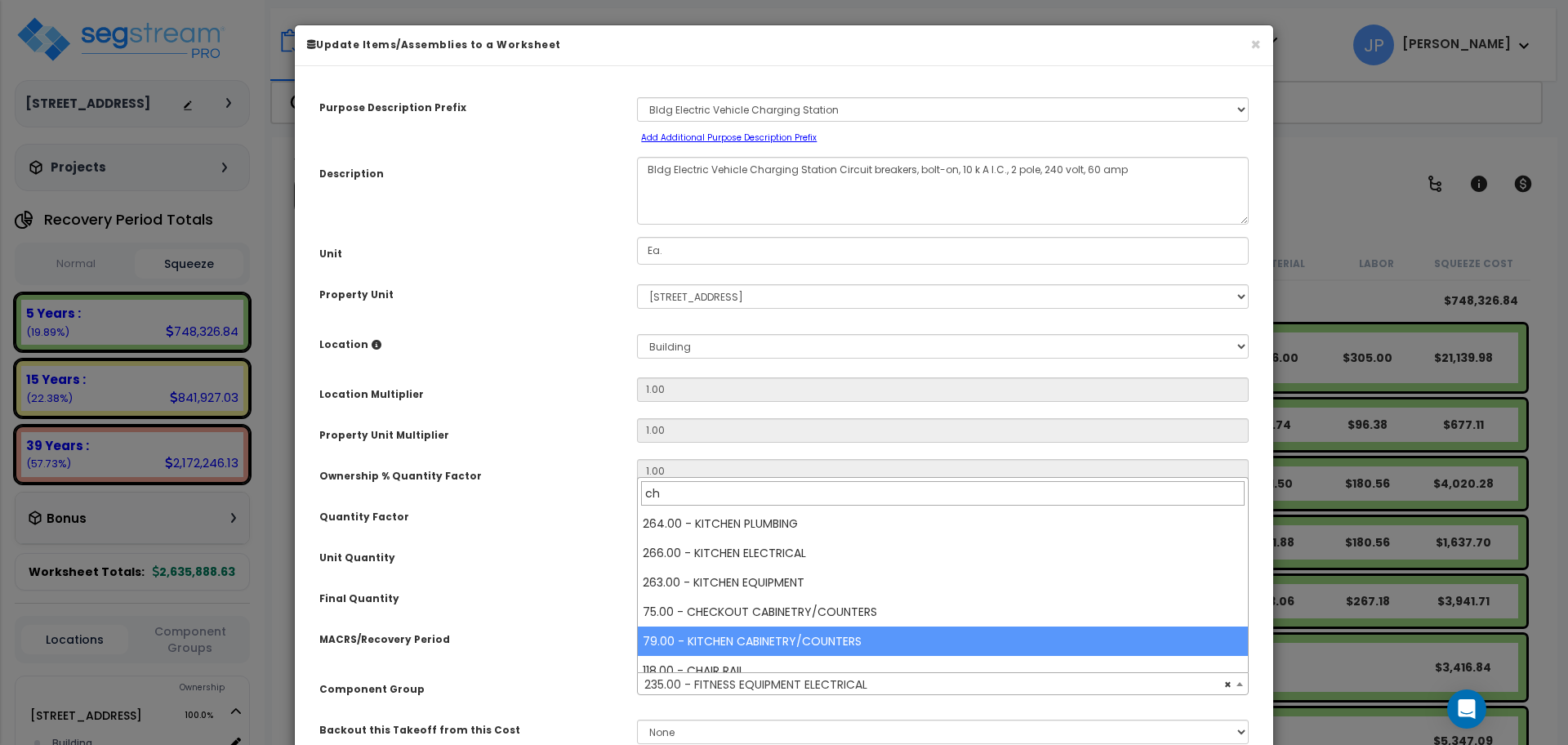
type input "c"
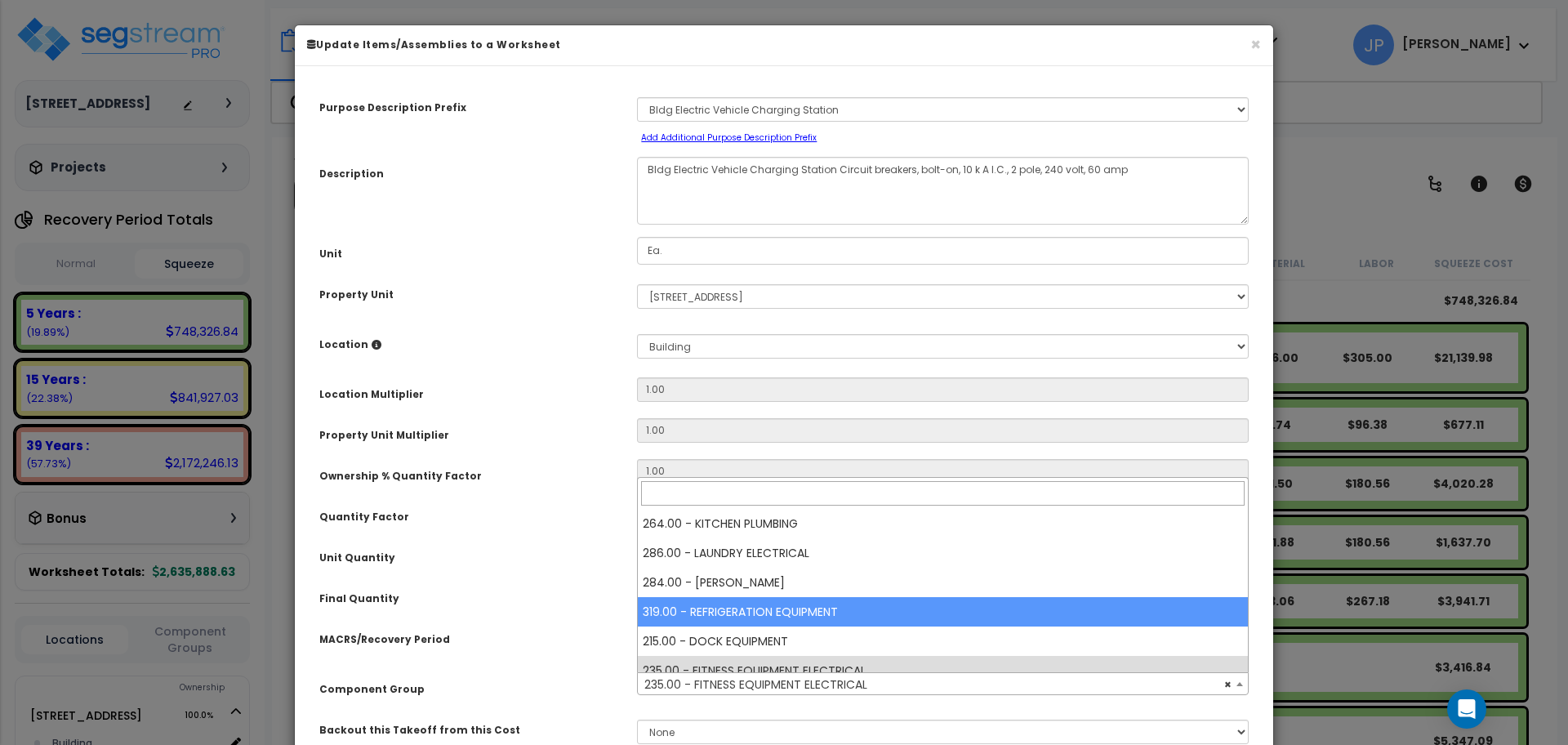
click at [546, 517] on div "Quantity Factor" at bounding box center [466, 514] width 318 height 29
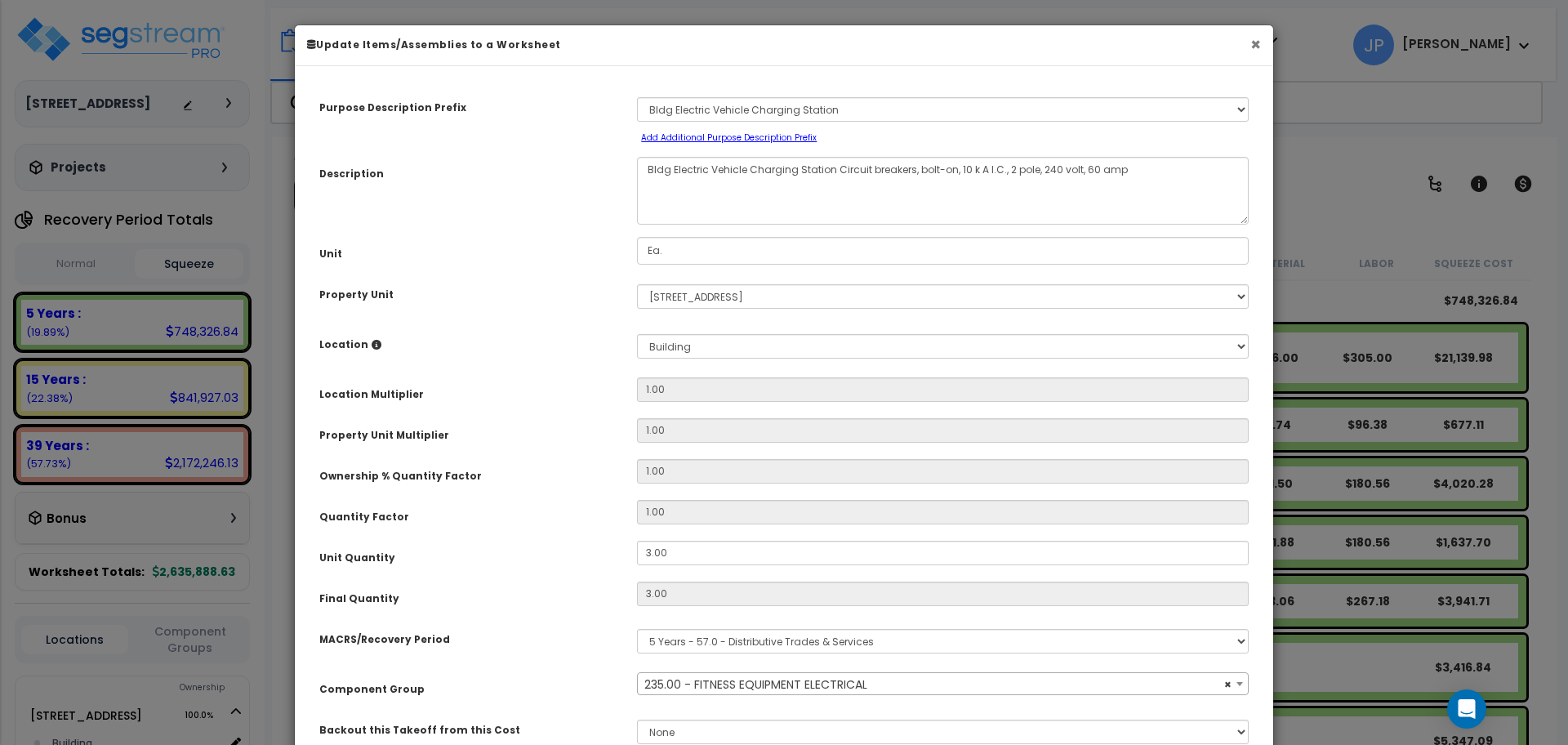
click at [1254, 50] on button "×" at bounding box center [1255, 45] width 10 height 17
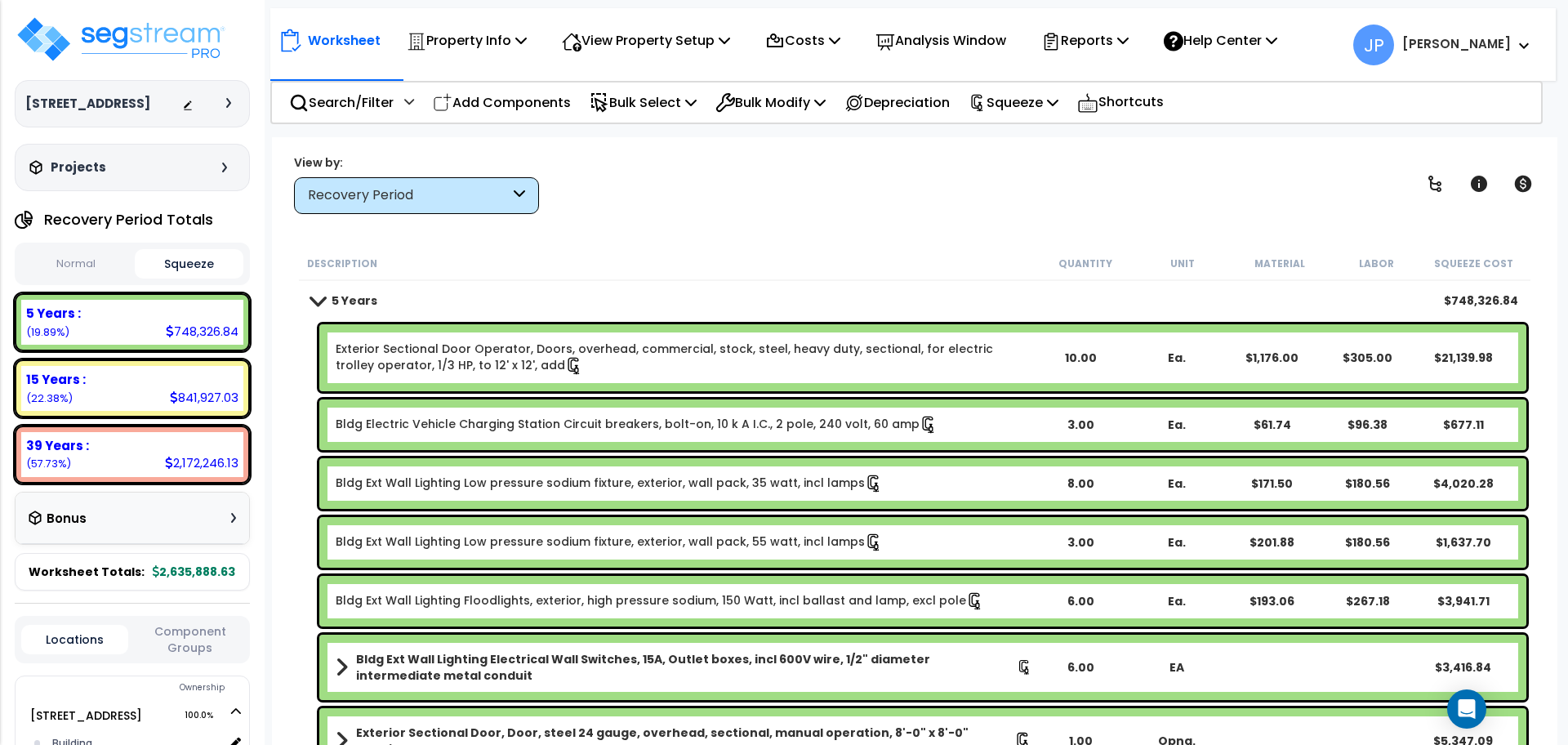
click at [549, 422] on link "Bldg Electric Vehicle Charging Station Circuit breakers, bolt-on, 10 k A I.C., …" at bounding box center [637, 424] width 602 height 18
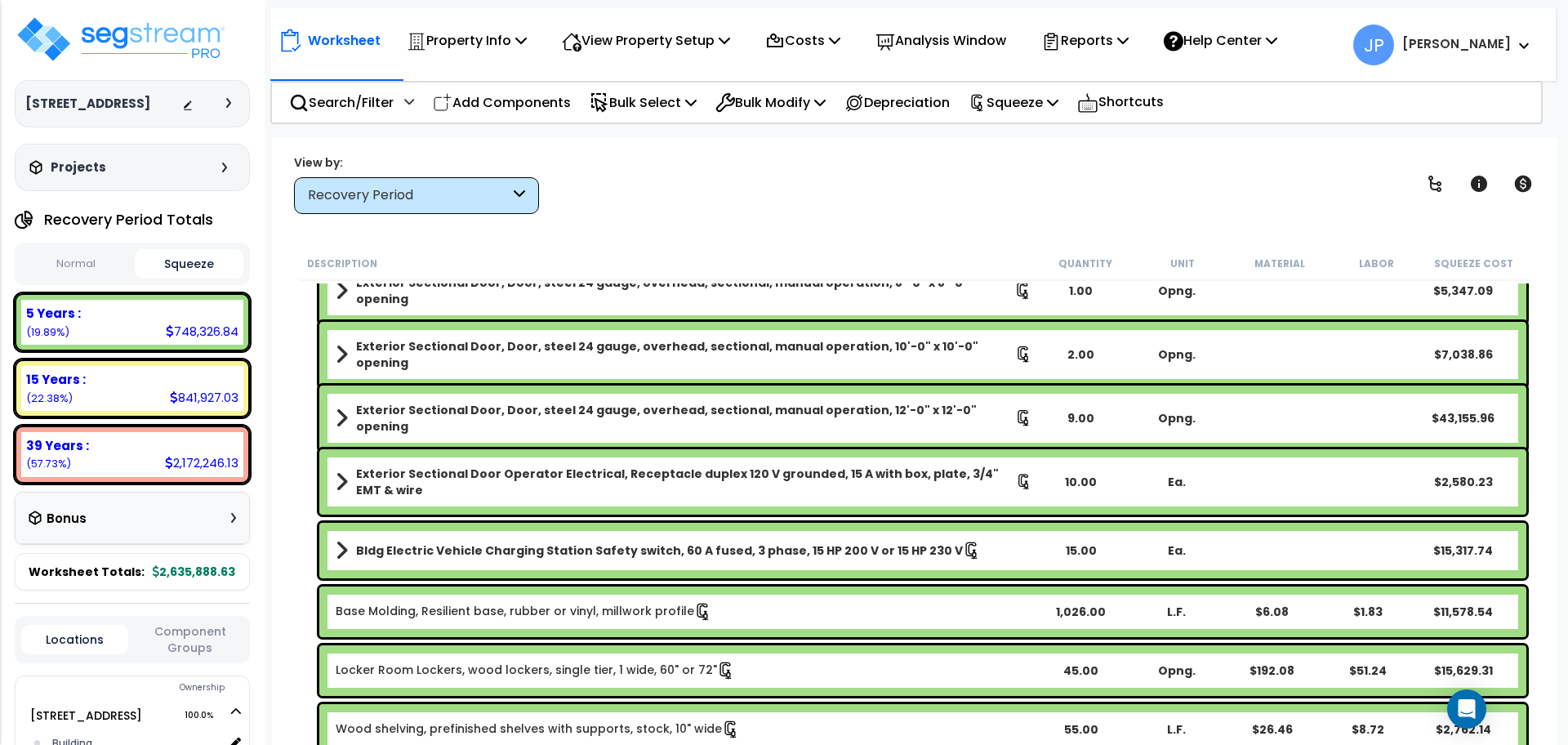
scroll to position [452, 0]
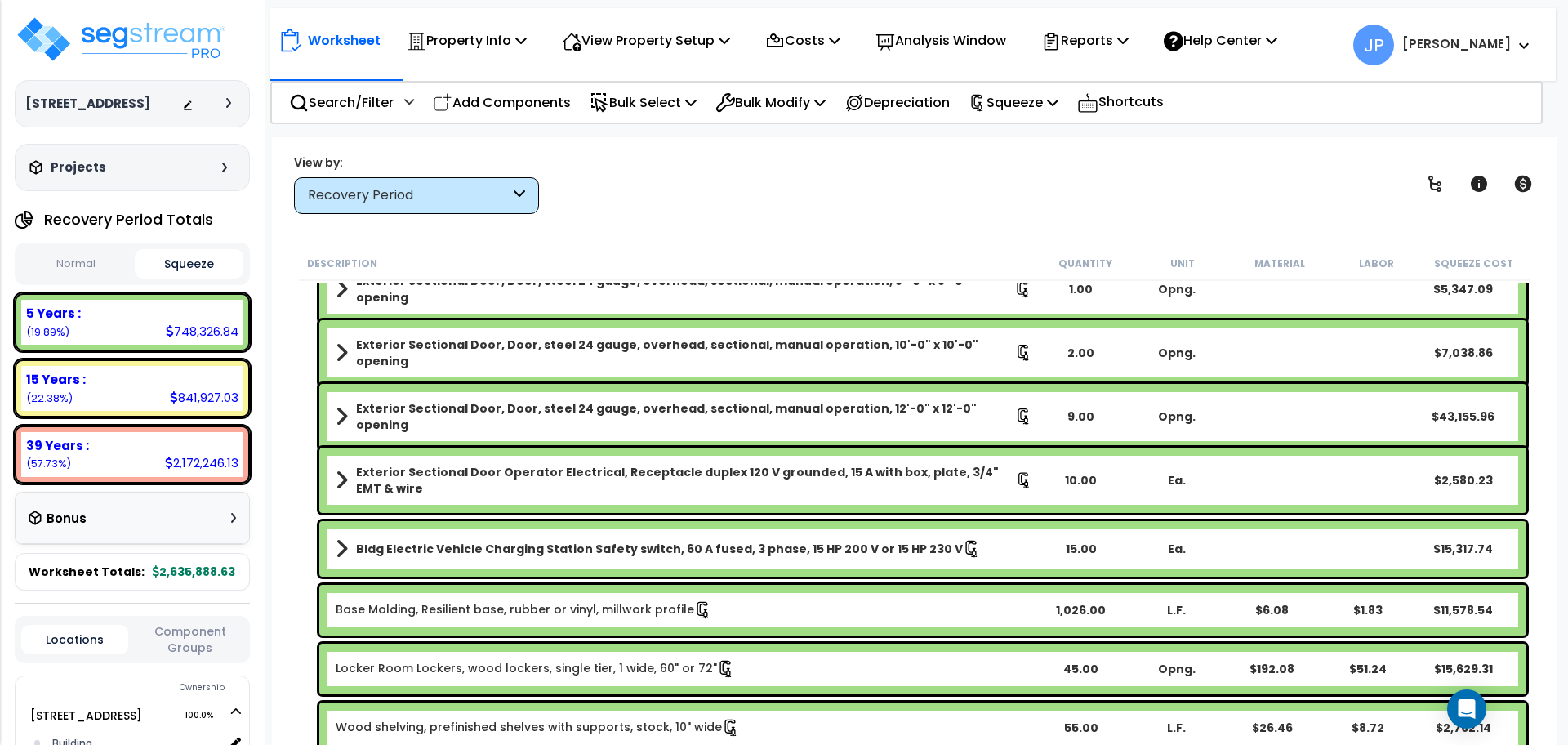
click at [547, 541] on b "Bldg Electric Vehicle Charging Station Safety switch, 60 A fused, 3 phase, 15 H…" at bounding box center [659, 549] width 606 height 16
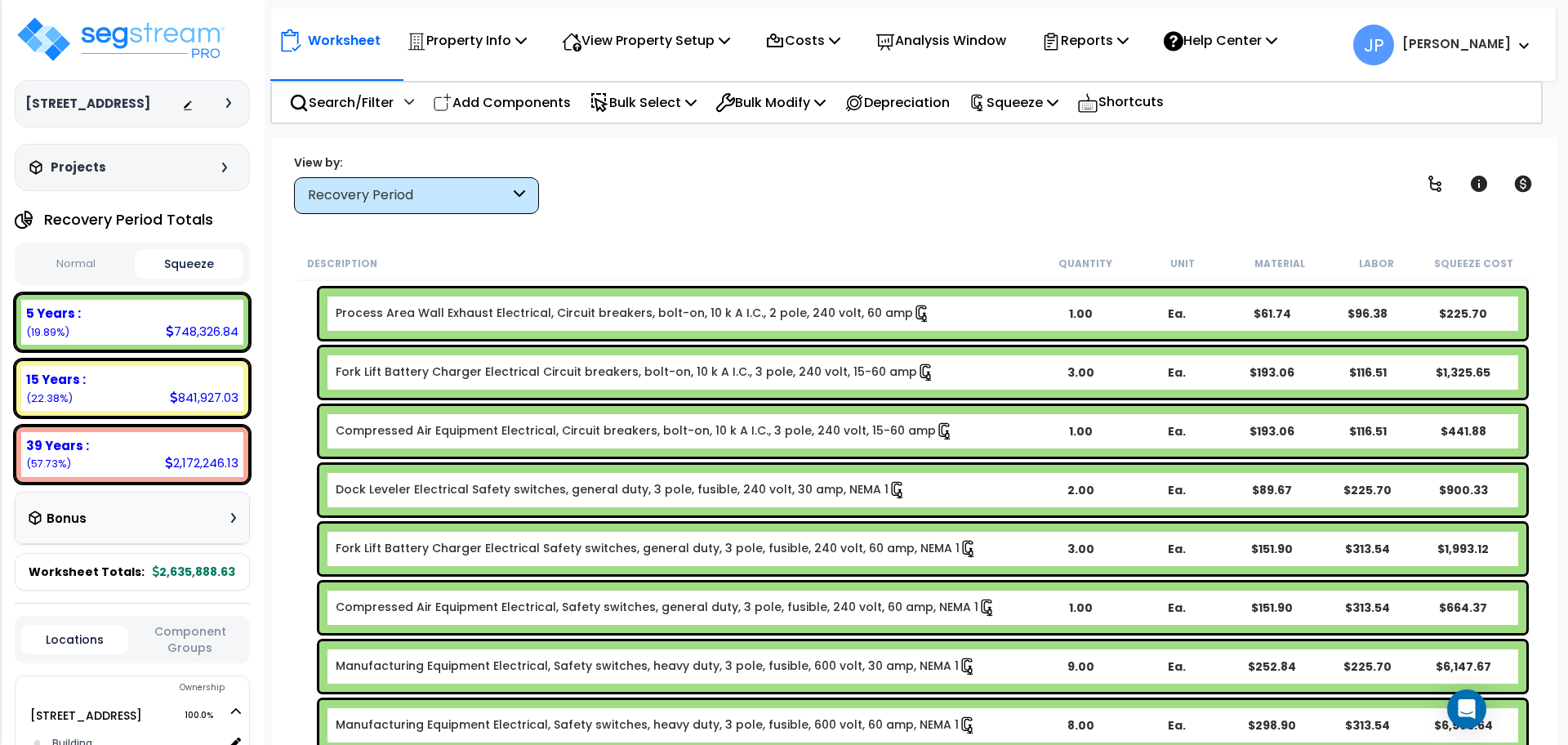
scroll to position [2406, 0]
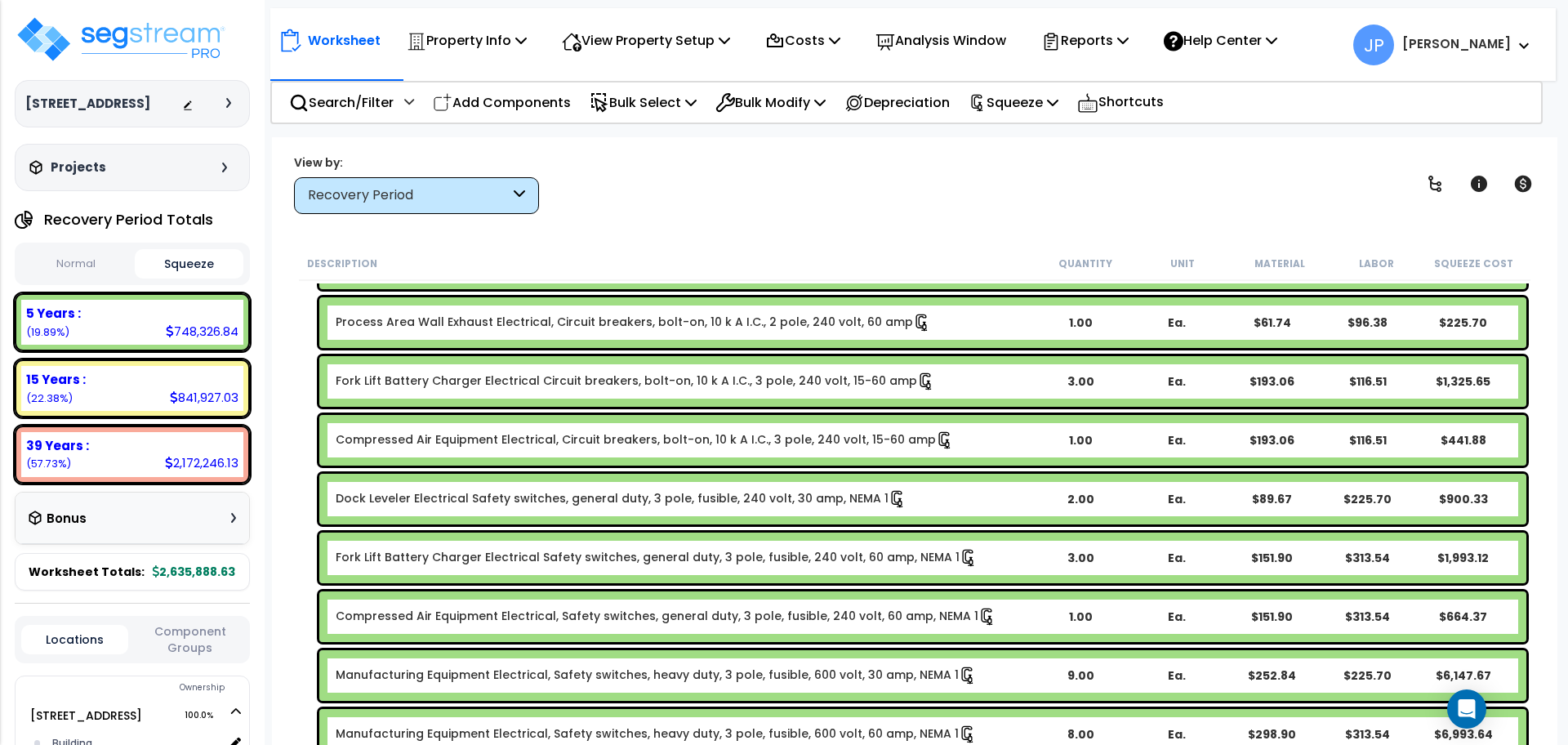
click at [490, 385] on link "Fork Lift Battery Charger Electrical Circuit breakers, bolt-on, 10 k A I.C., 3 …" at bounding box center [636, 381] width 600 height 18
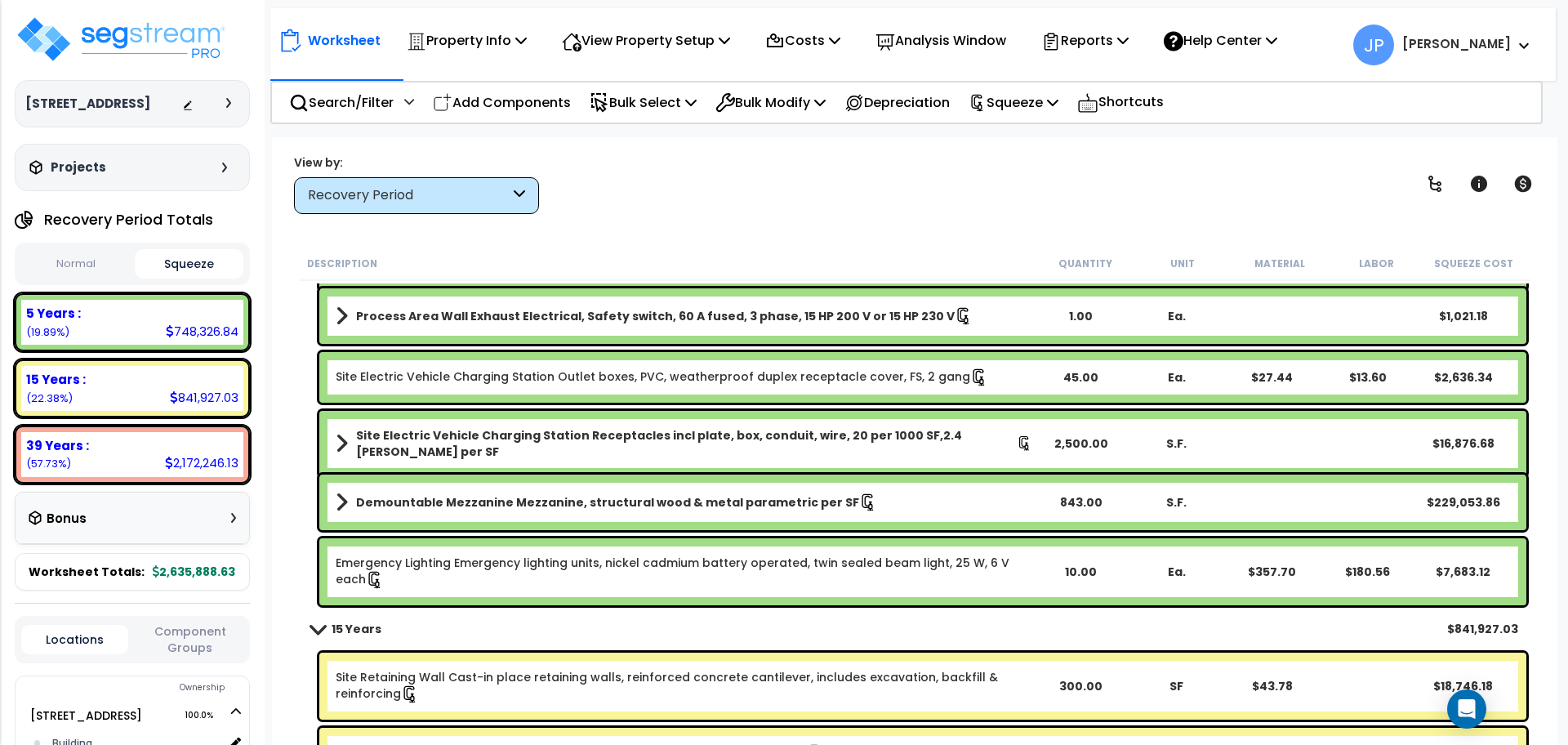
scroll to position [3713, 0]
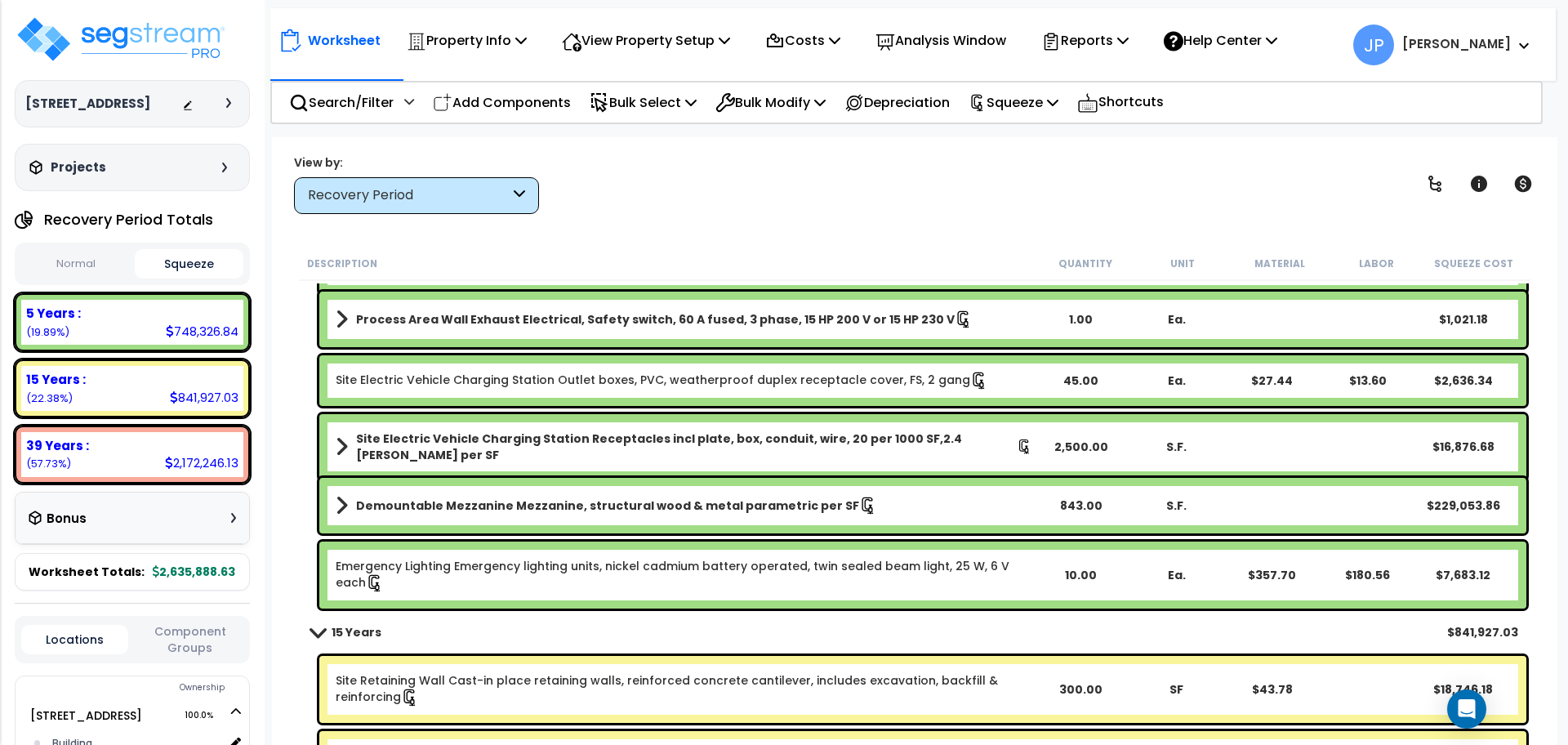
click at [449, 386] on link "Site Electric Vehicle Charging Station Outlet boxes, PVC, weatherproof duplex r…" at bounding box center [662, 380] width 652 height 18
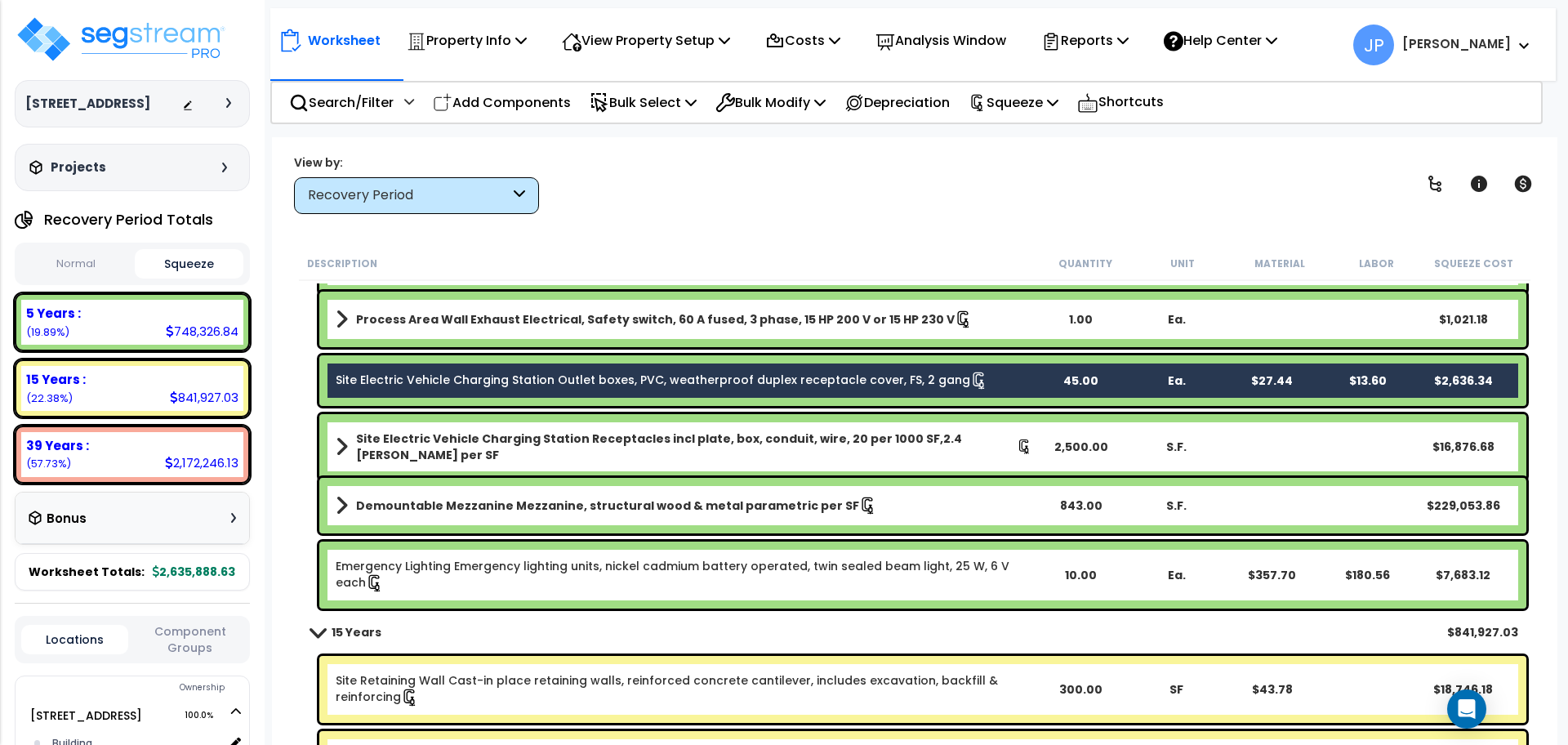
click at [451, 443] on b "Site Electric Vehicle Charging Station Receptacles incl plate, box, conduit, wi…" at bounding box center [686, 447] width 661 height 33
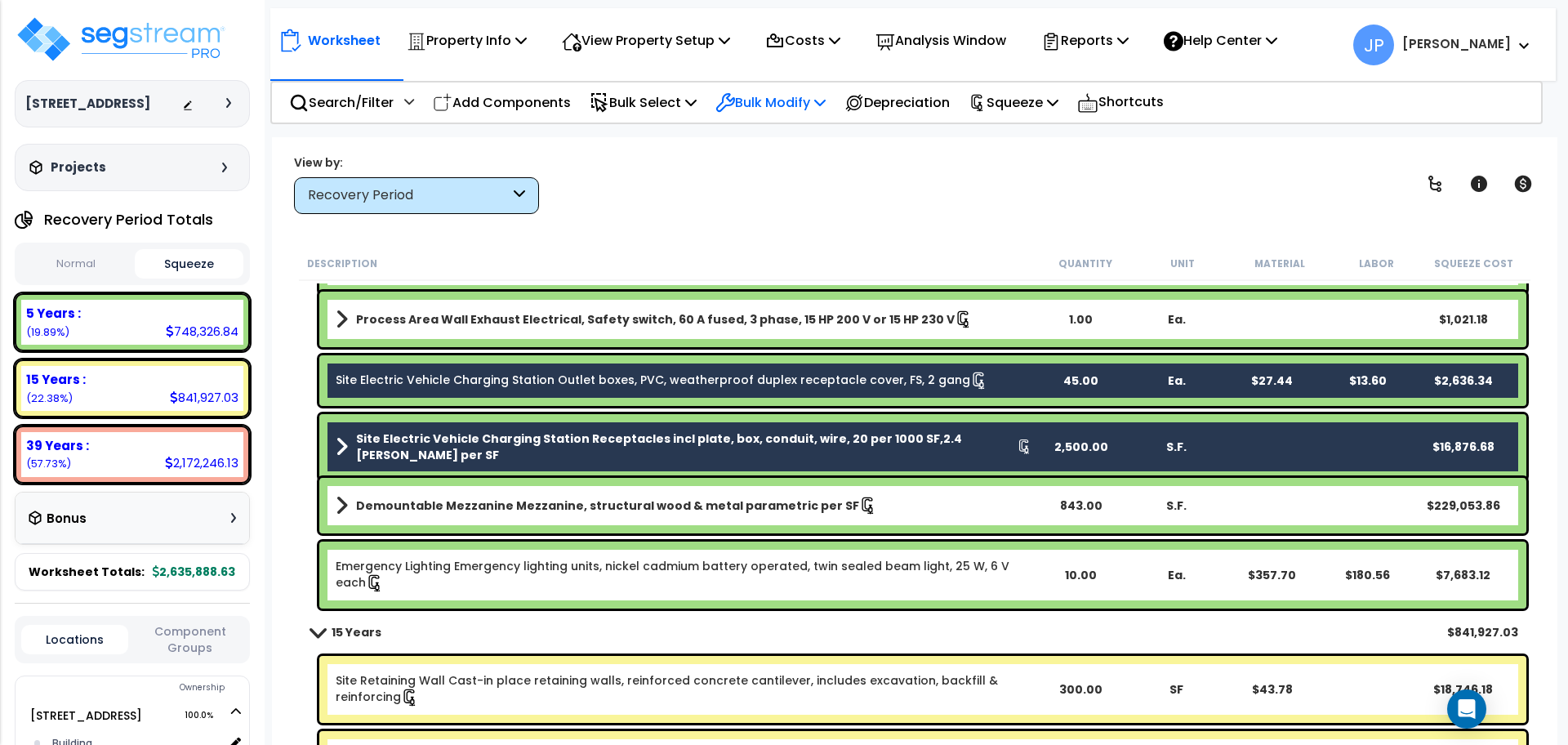
click at [754, 111] on p "Bulk Modify" at bounding box center [771, 103] width 111 height 22
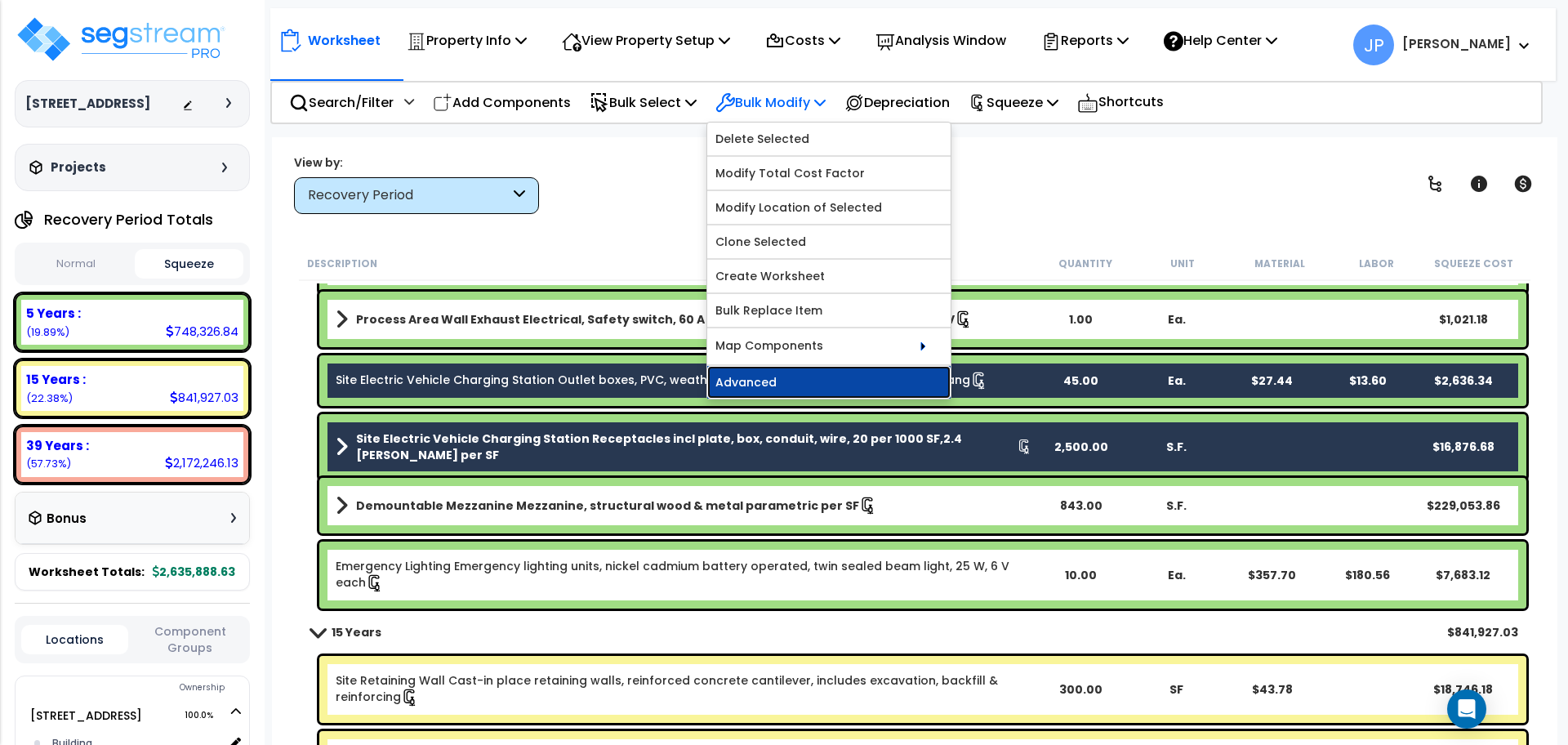
click at [777, 379] on link "Advanced" at bounding box center [829, 383] width 244 height 33
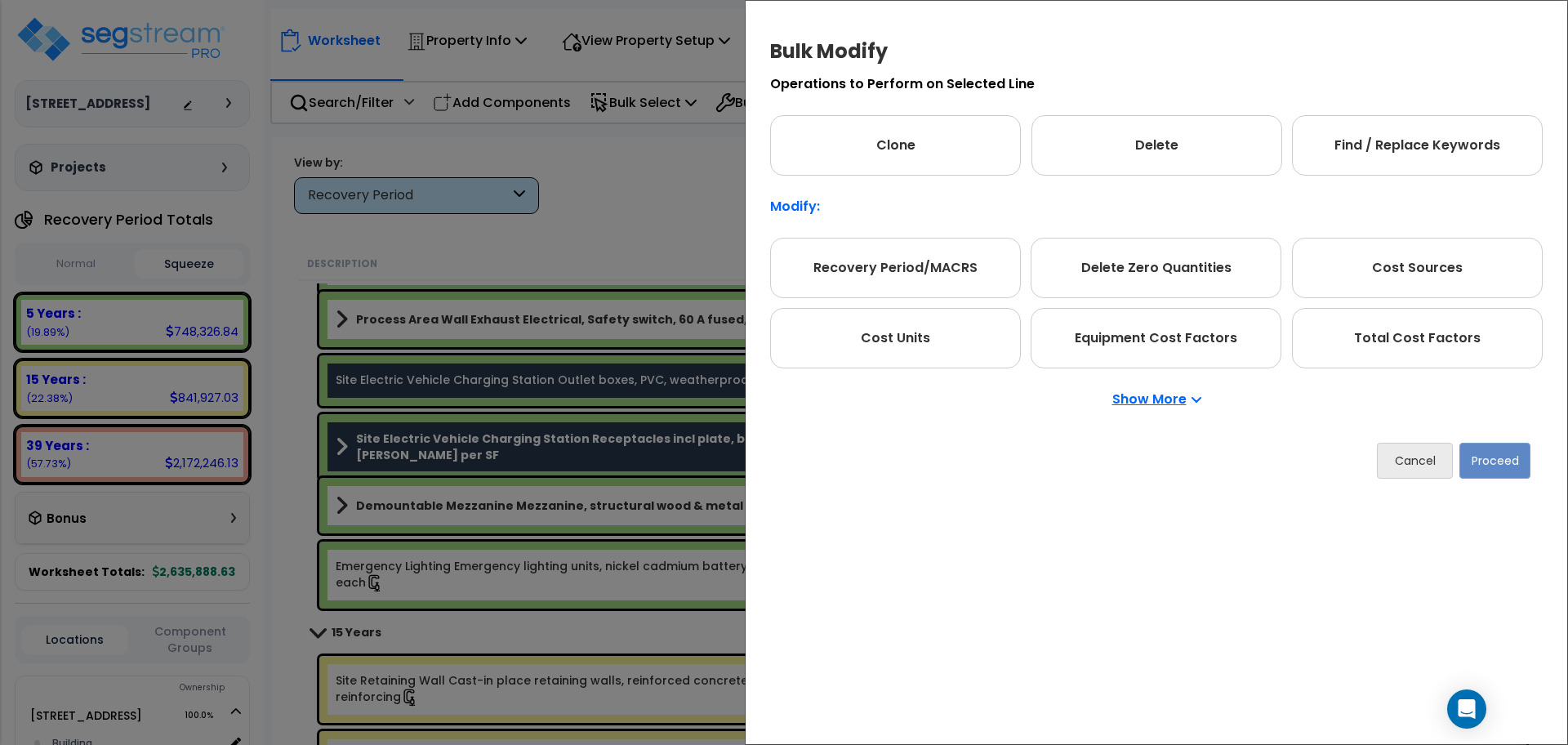
click at [1142, 400] on p "Show More" at bounding box center [1157, 399] width 89 height 13
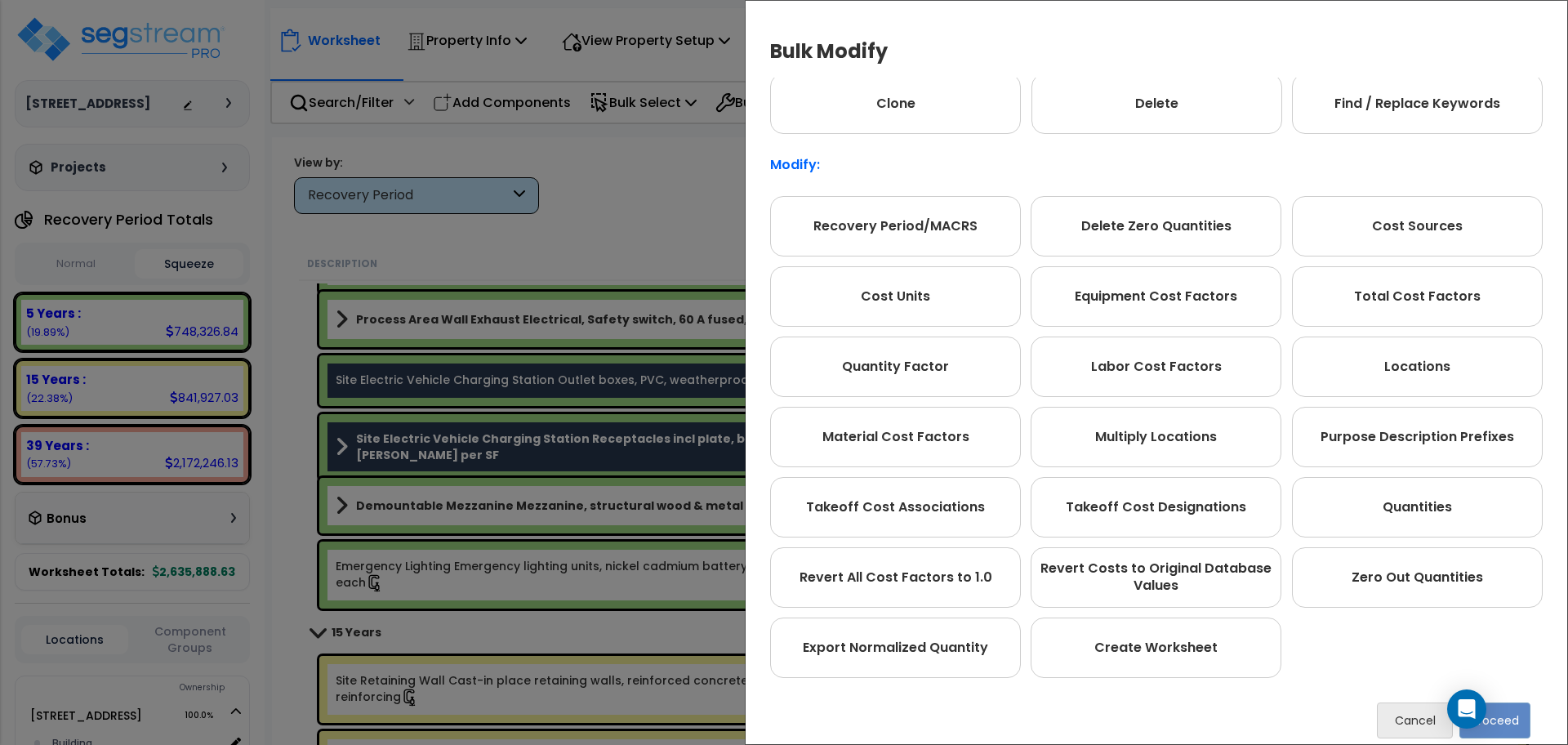
scroll to position [48, 0]
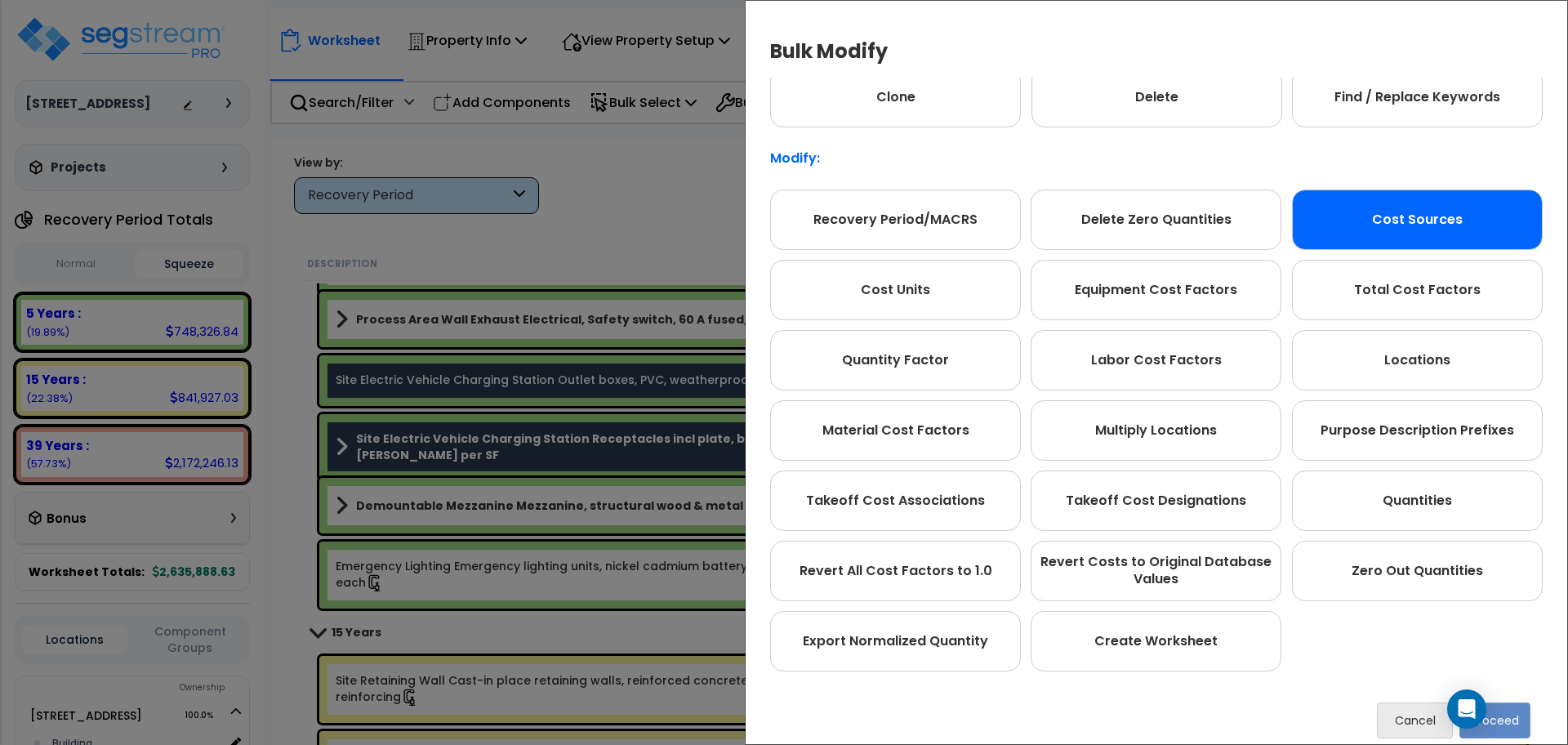
click at [1341, 233] on div "Cost Sources" at bounding box center [1418, 220] width 251 height 60
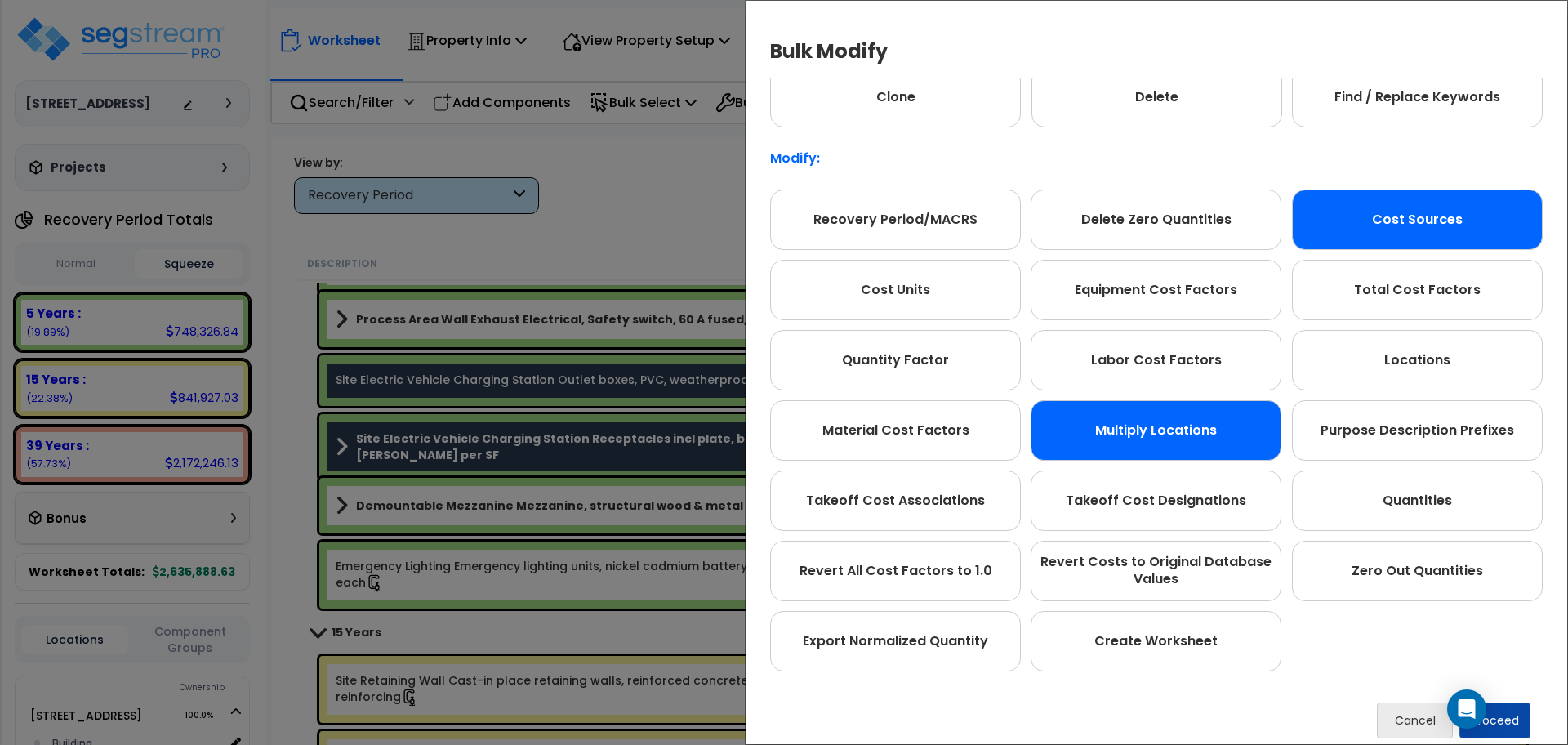
scroll to position [92, 0]
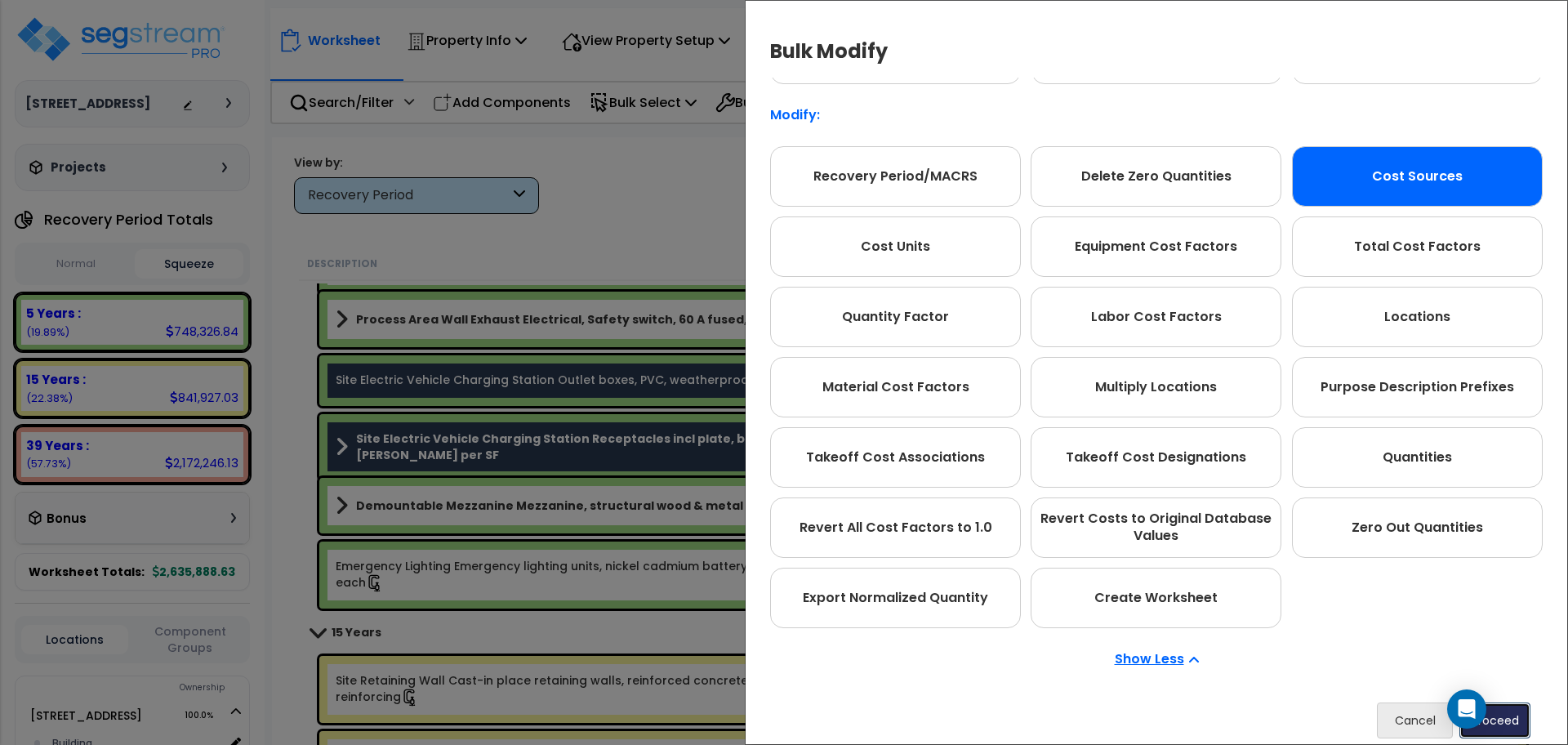
click at [1517, 716] on button "Proceed" at bounding box center [1495, 721] width 71 height 36
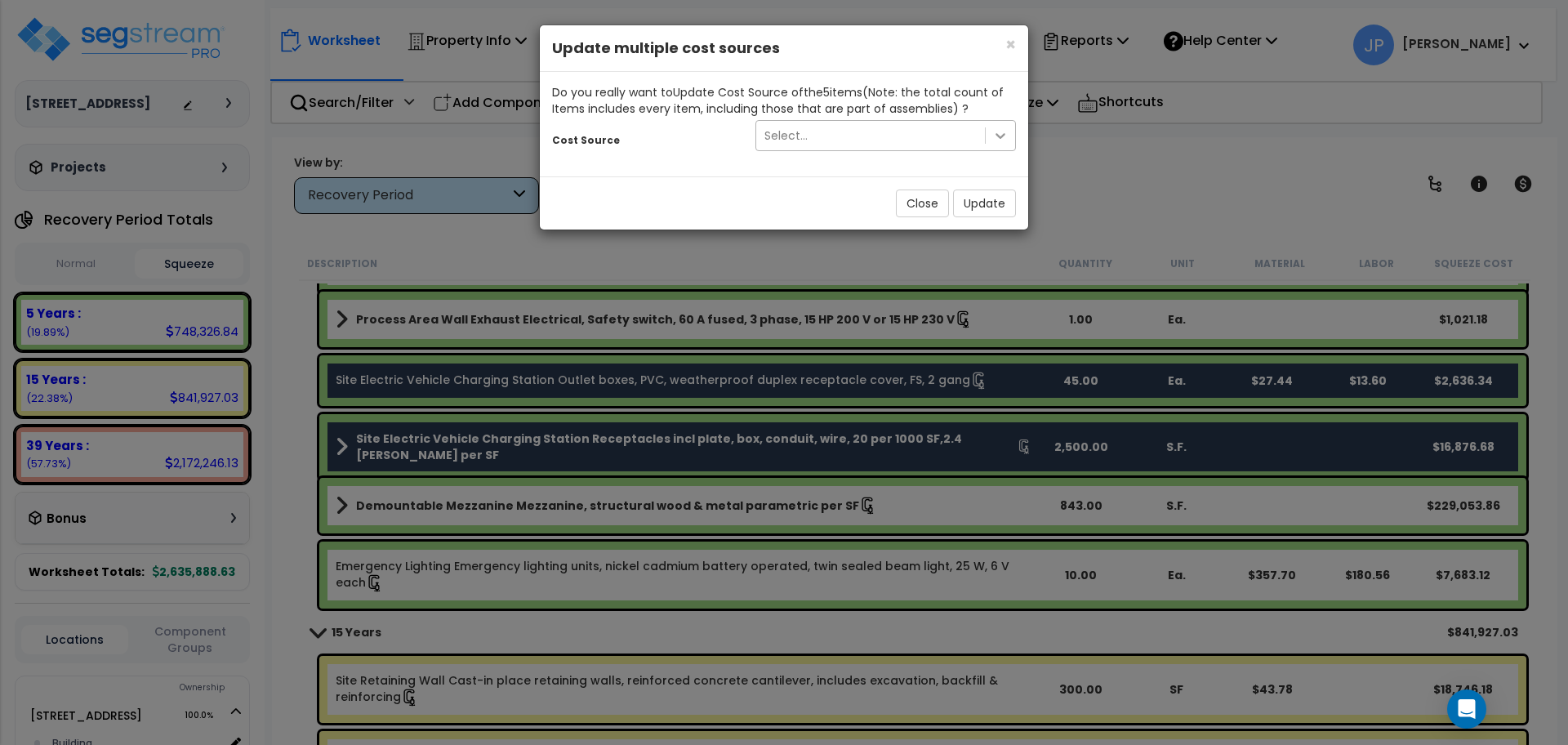
click at [1009, 140] on div at bounding box center [1000, 136] width 29 height 29
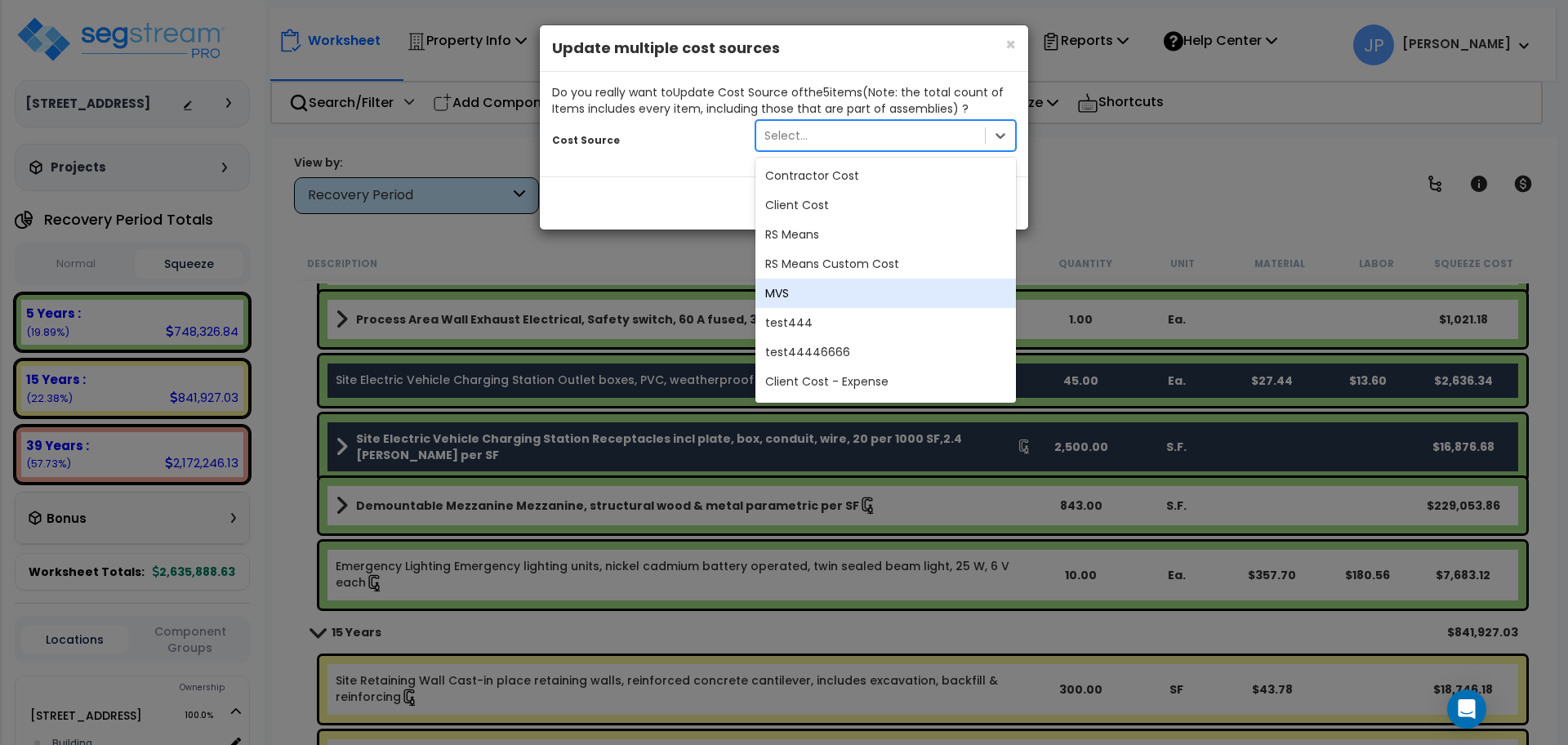
scroll to position [88, 0]
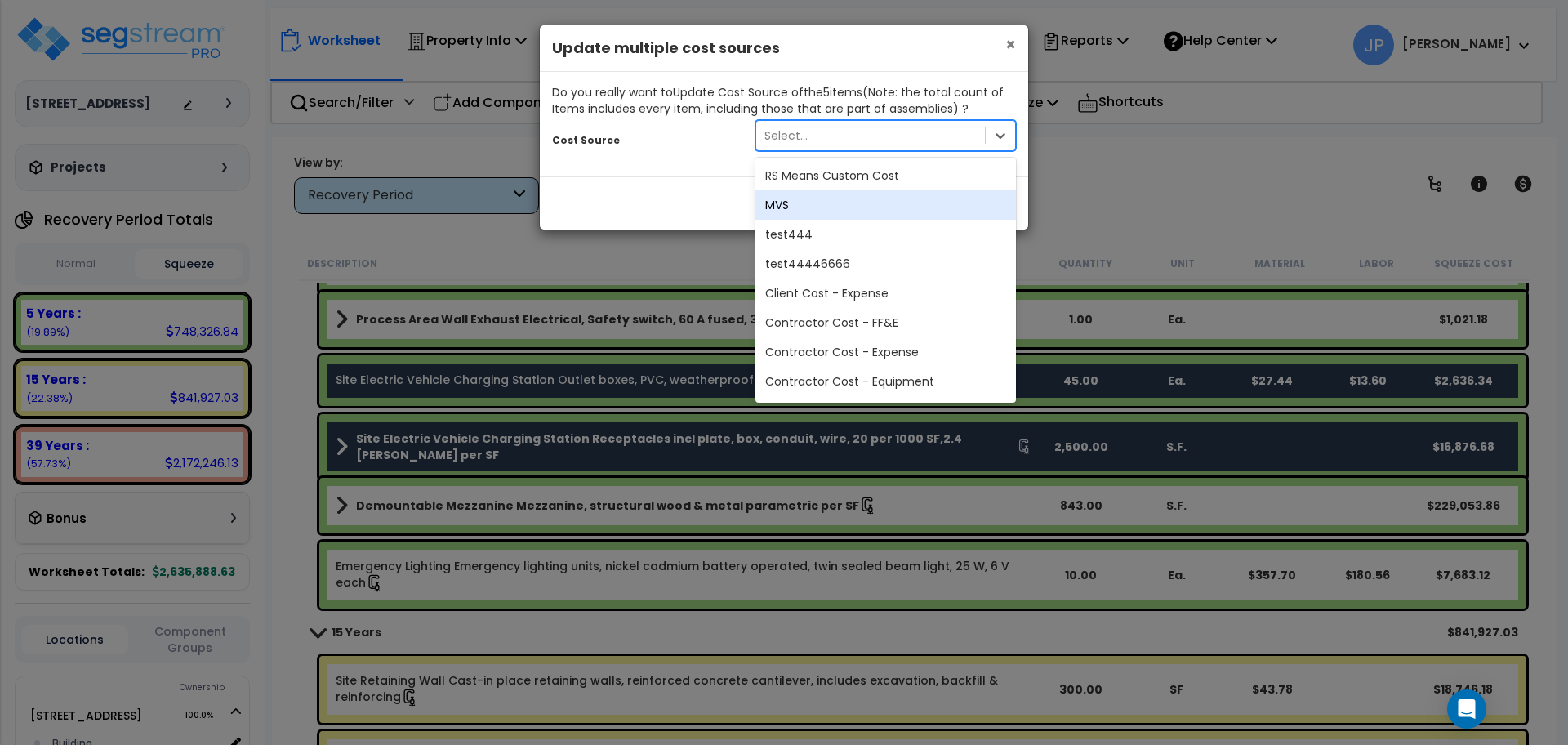
click at [1009, 48] on span "×" at bounding box center [1011, 44] width 10 height 23
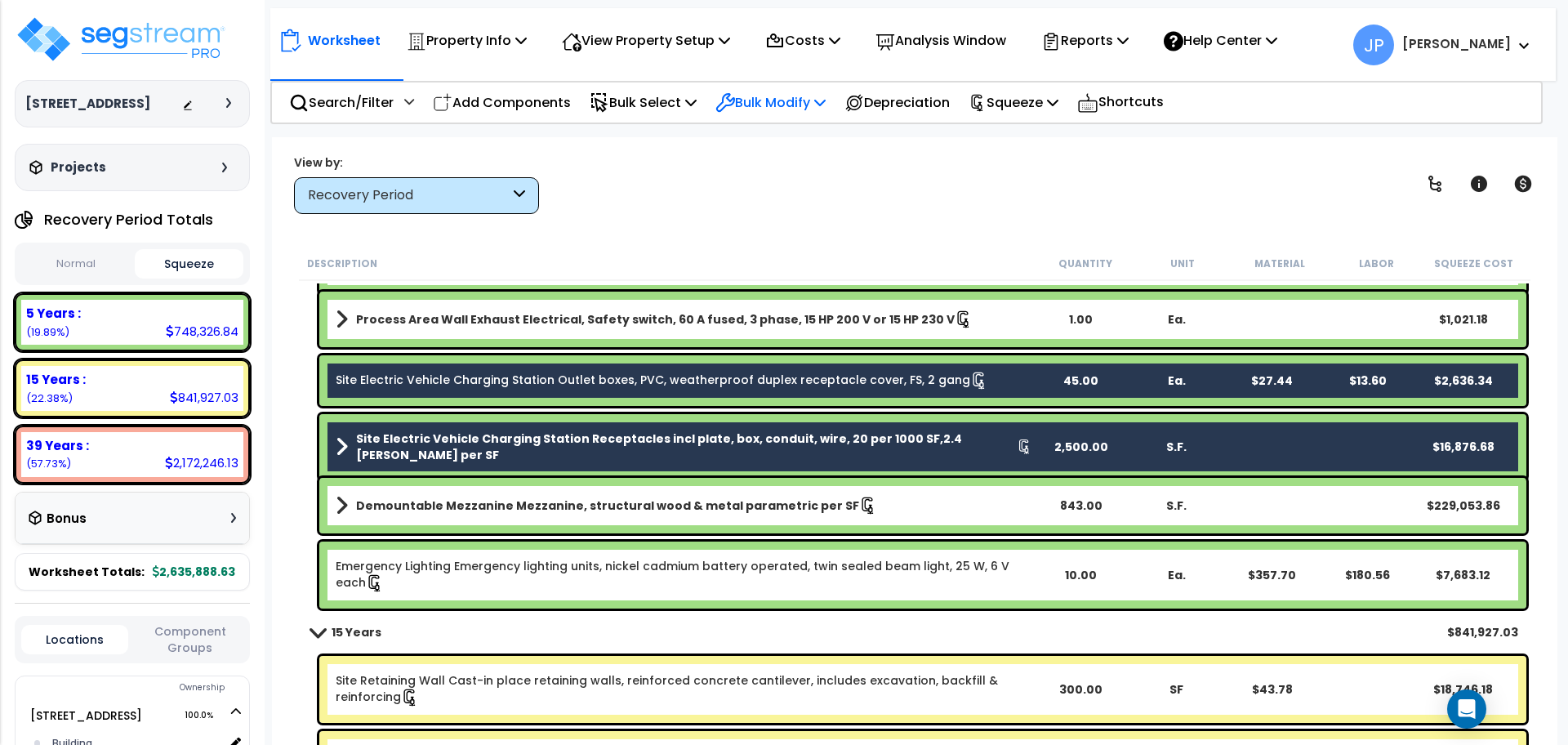
click at [789, 96] on p "Bulk Modify" at bounding box center [771, 103] width 111 height 22
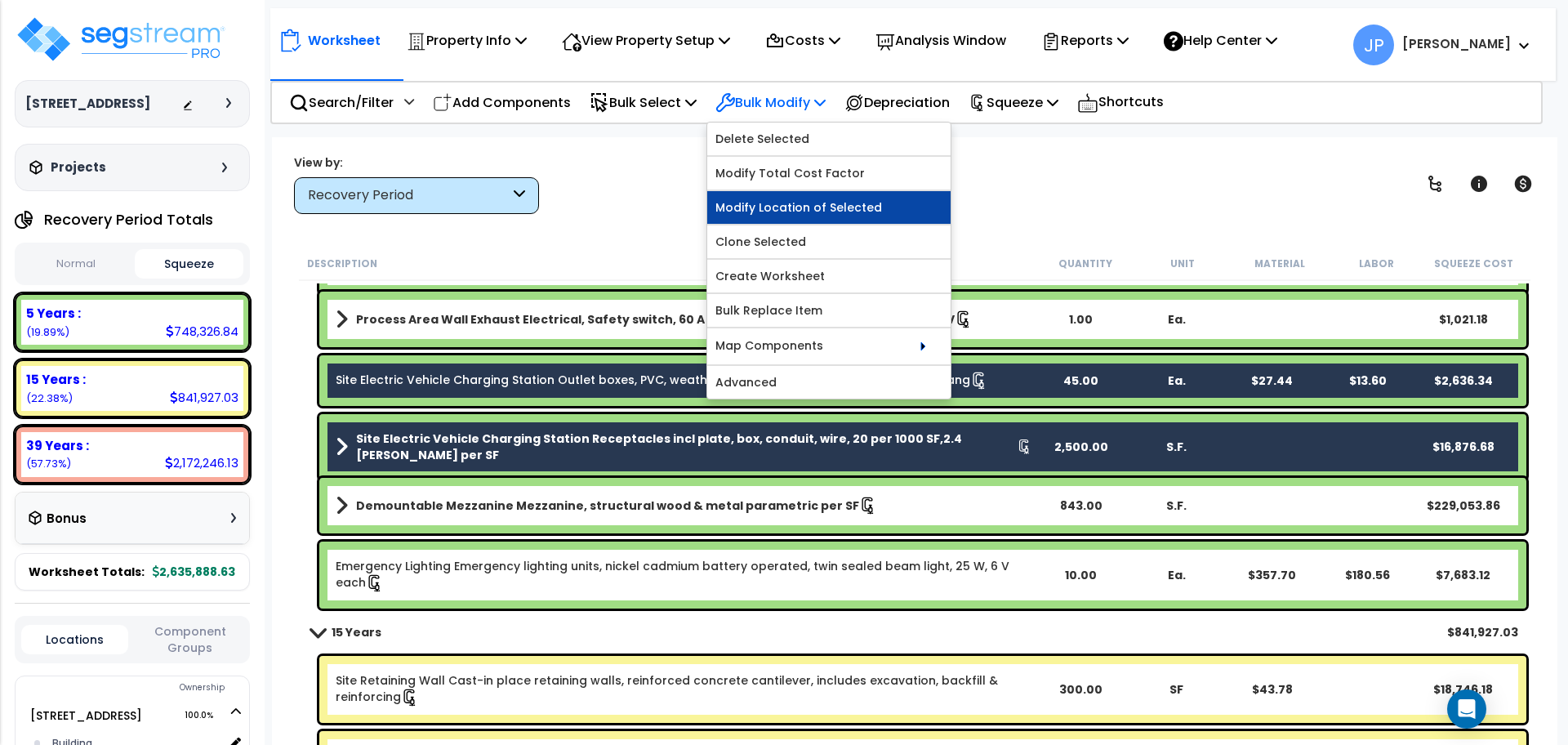
click at [813, 213] on link "Modify Location of Selected" at bounding box center [829, 207] width 244 height 33
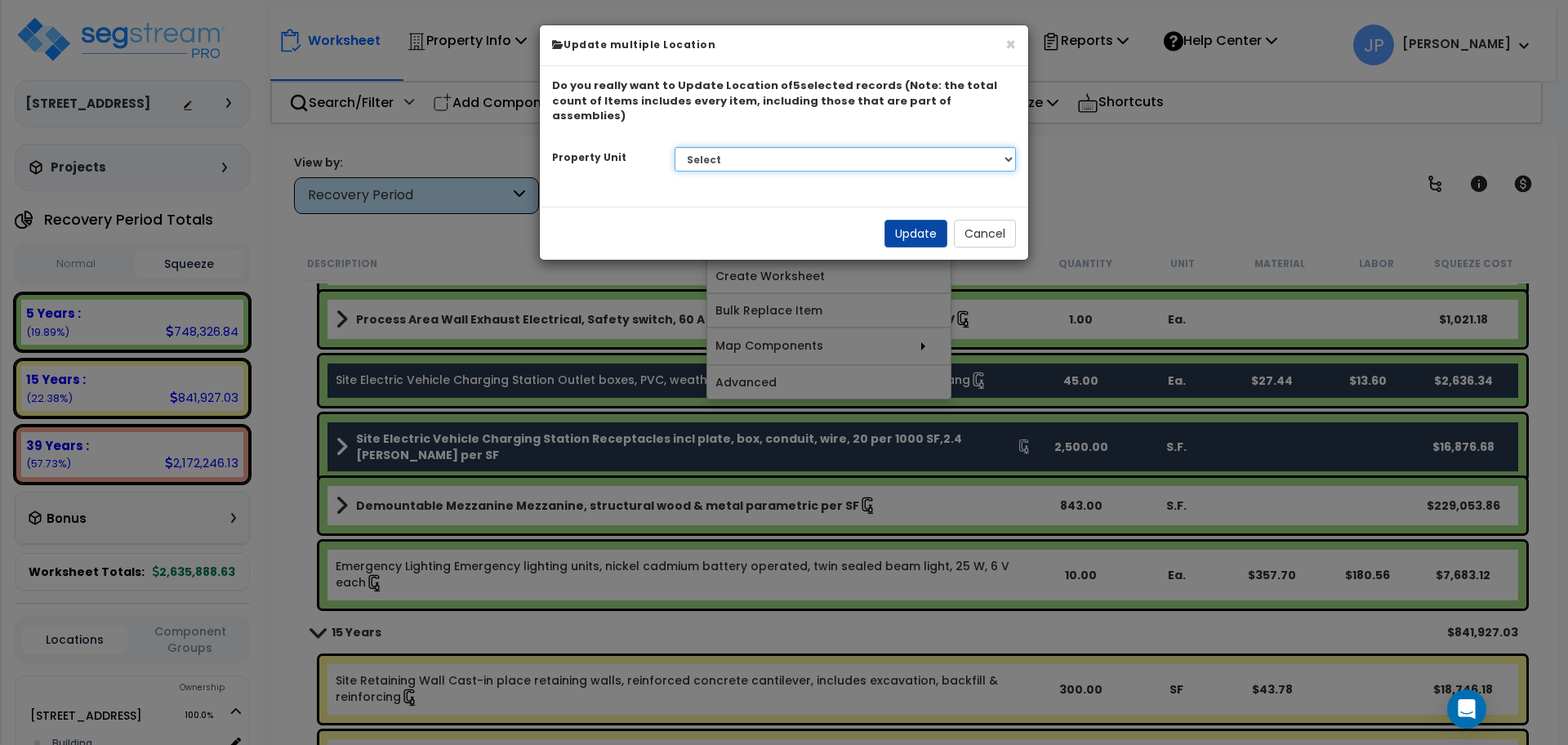
click at [770, 147] on select "Select 955 Broadway Road Site Improvements" at bounding box center [846, 159] width 342 height 24
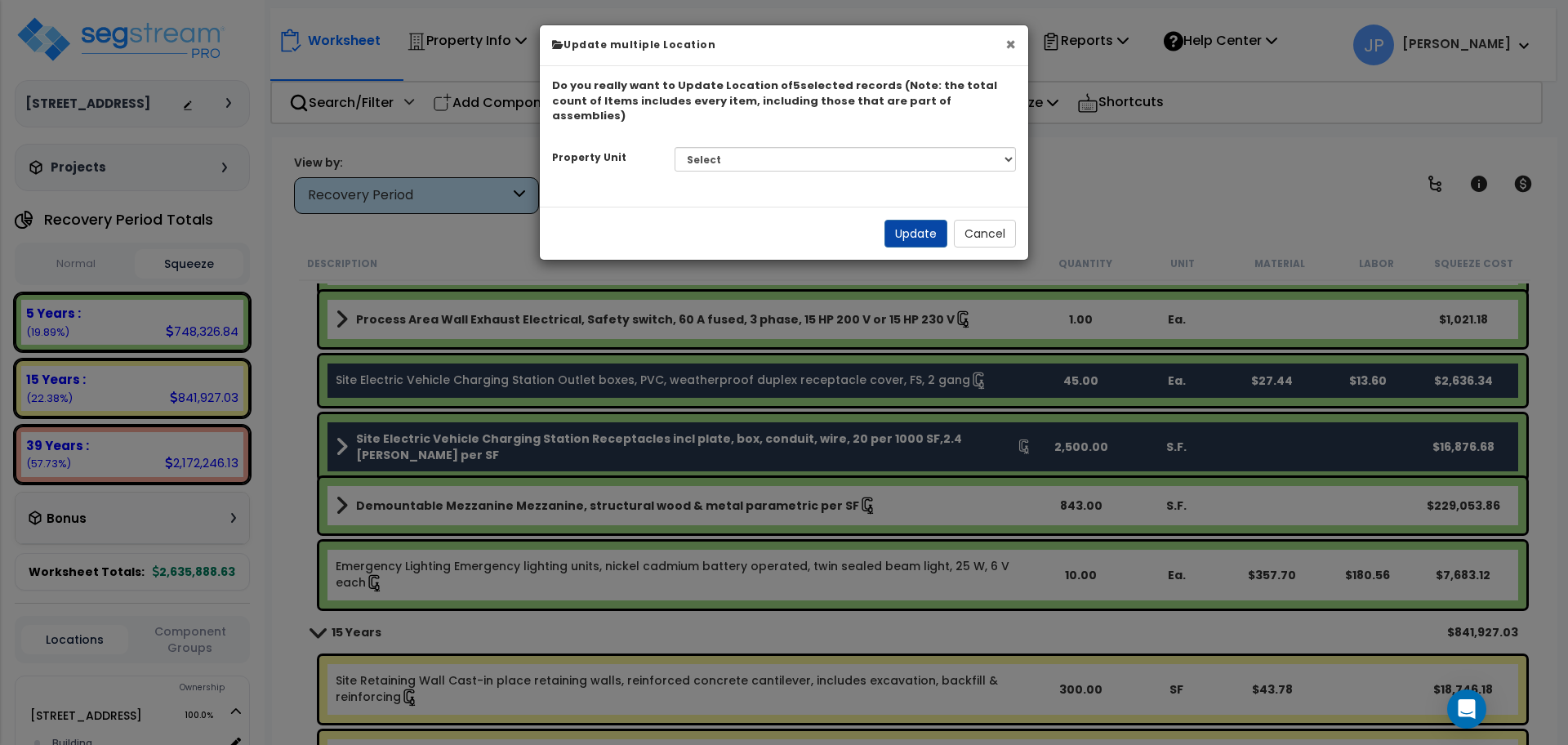
click at [1008, 52] on button "×" at bounding box center [1011, 45] width 10 height 17
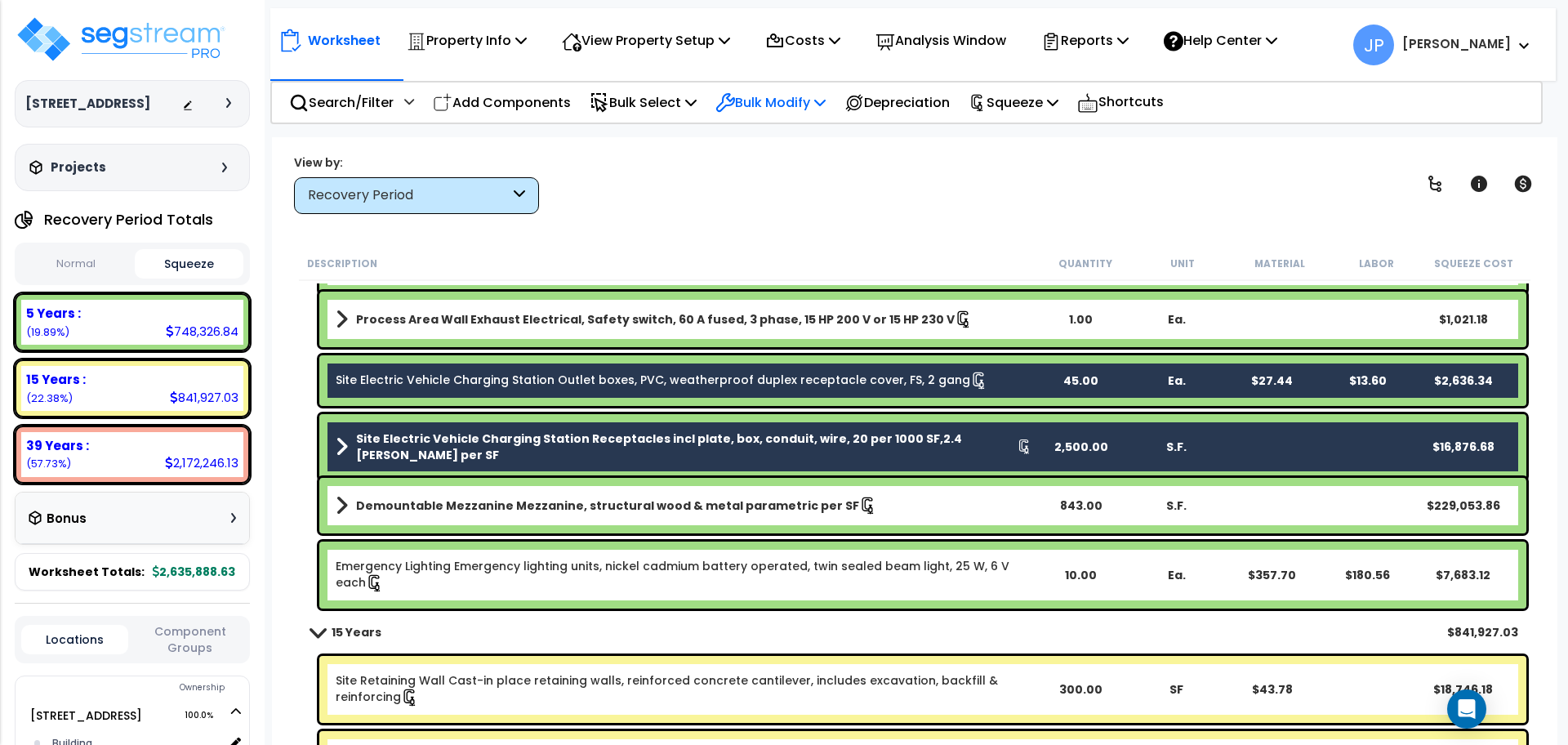
click at [811, 107] on p "Bulk Modify" at bounding box center [771, 103] width 111 height 22
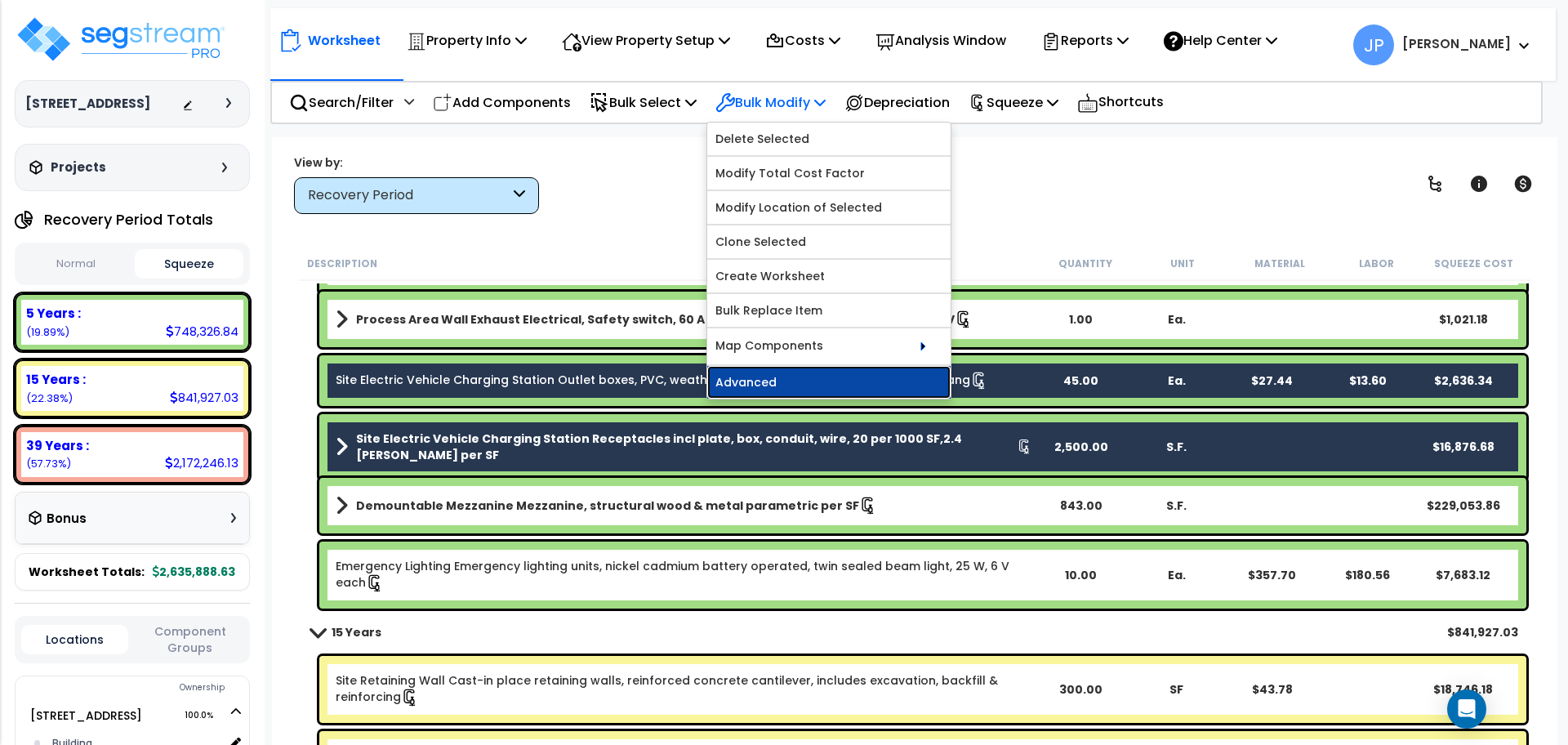
click at [794, 373] on link "Advanced" at bounding box center [829, 383] width 244 height 33
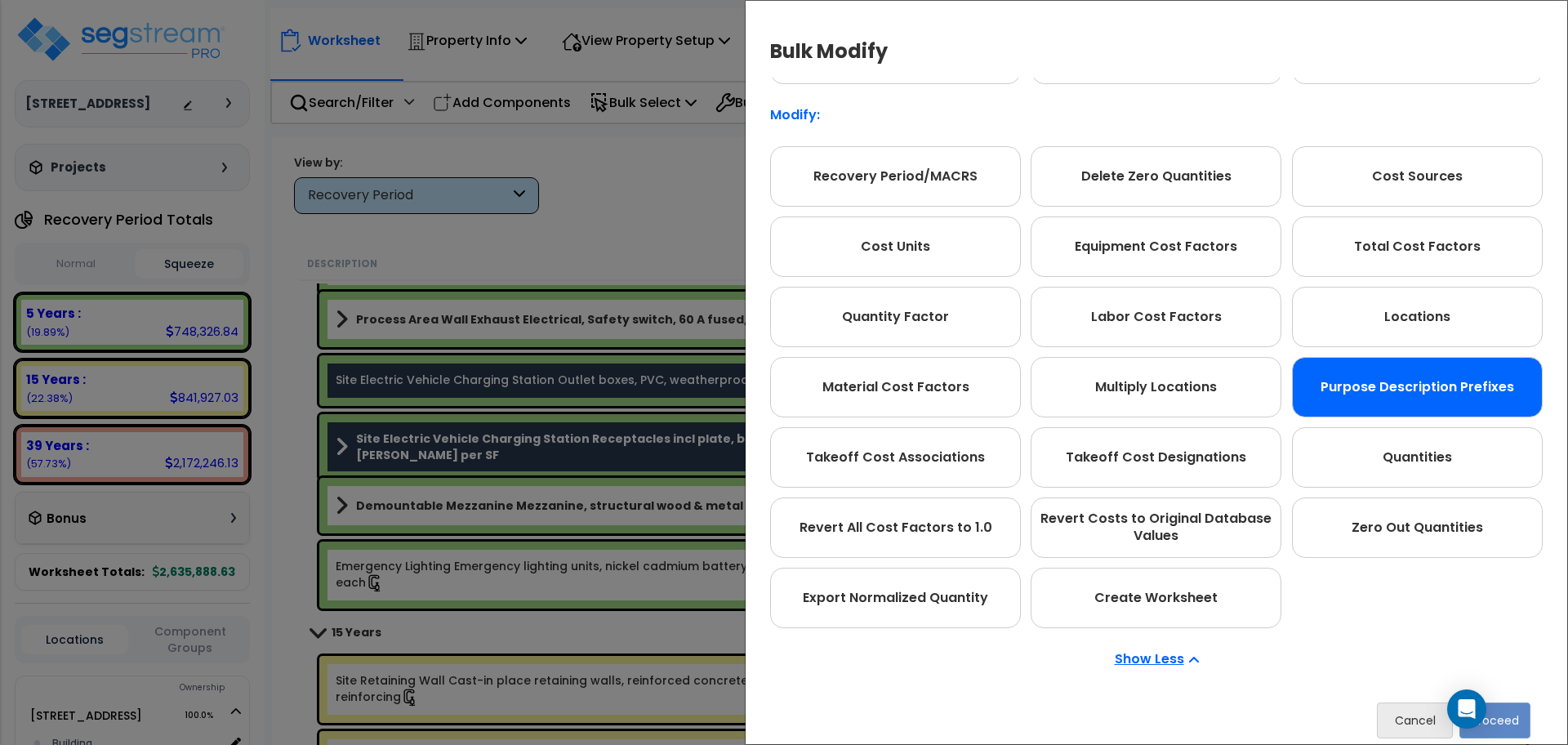
click at [1381, 379] on div "Purpose Description Prefixes" at bounding box center [1418, 387] width 251 height 60
click at [1336, 377] on div "Purpose Description Prefixes" at bounding box center [1418, 387] width 251 height 60
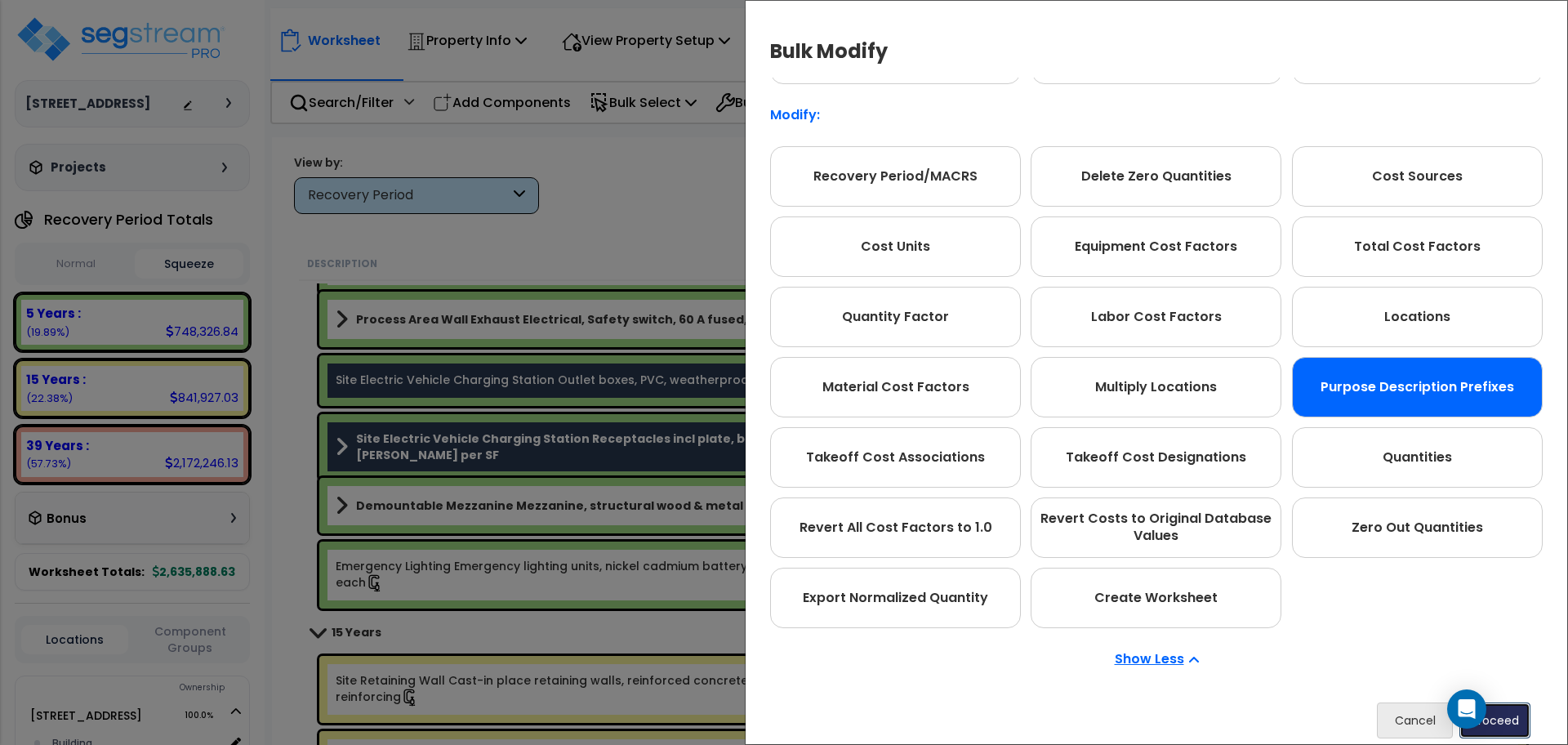
click at [1517, 723] on button "Proceed" at bounding box center [1495, 721] width 71 height 36
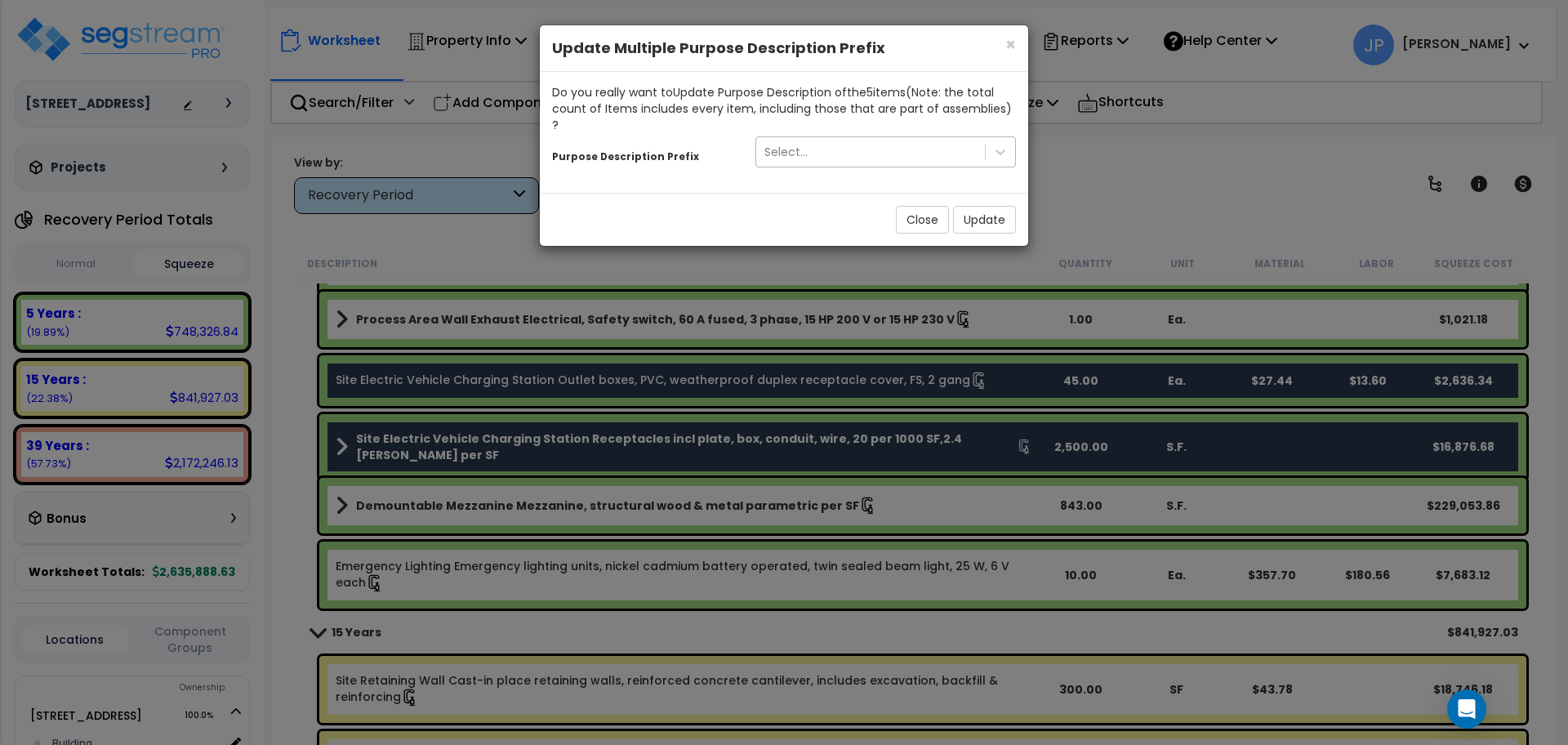
click at [923, 139] on div "Select..." at bounding box center [870, 152] width 229 height 26
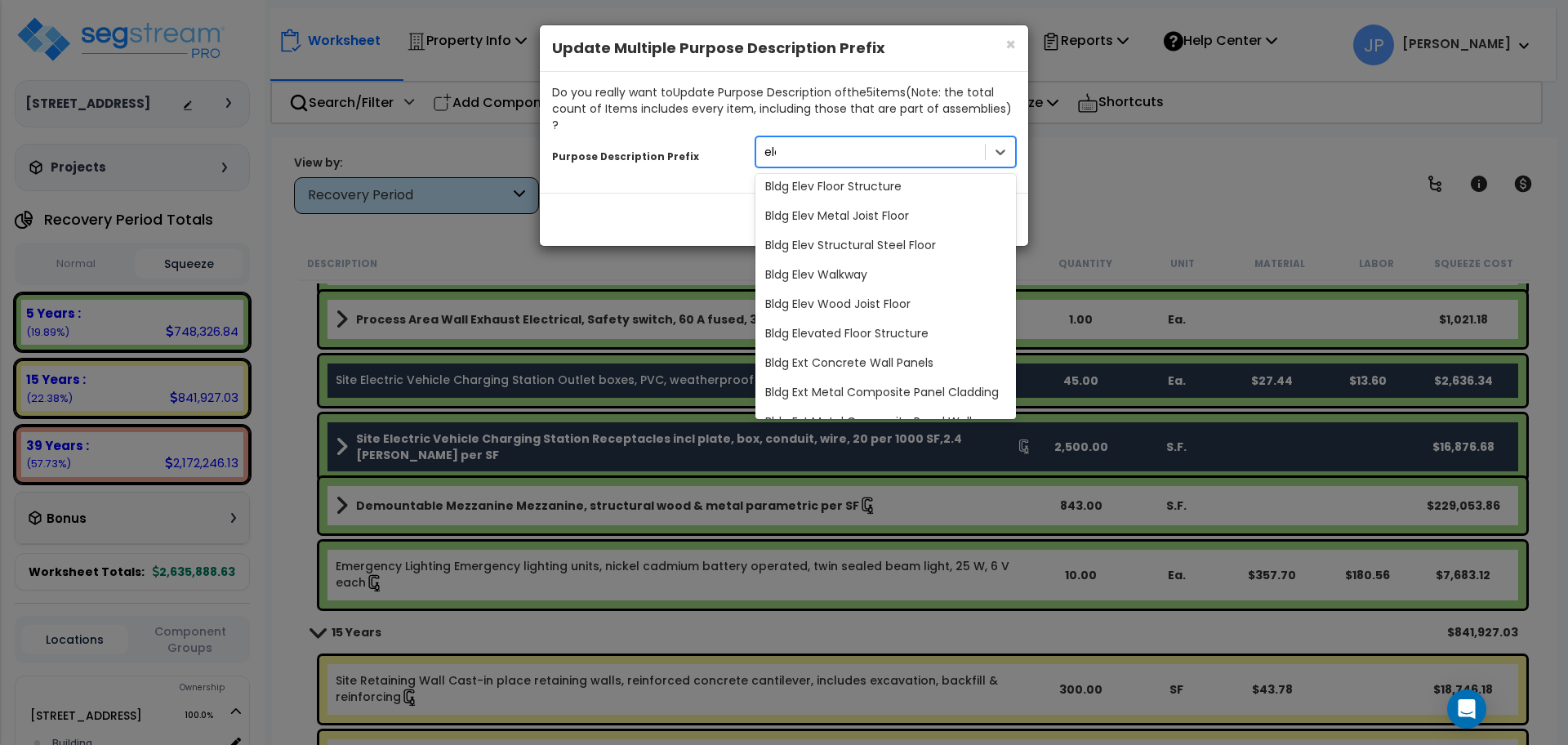
scroll to position [186, 0]
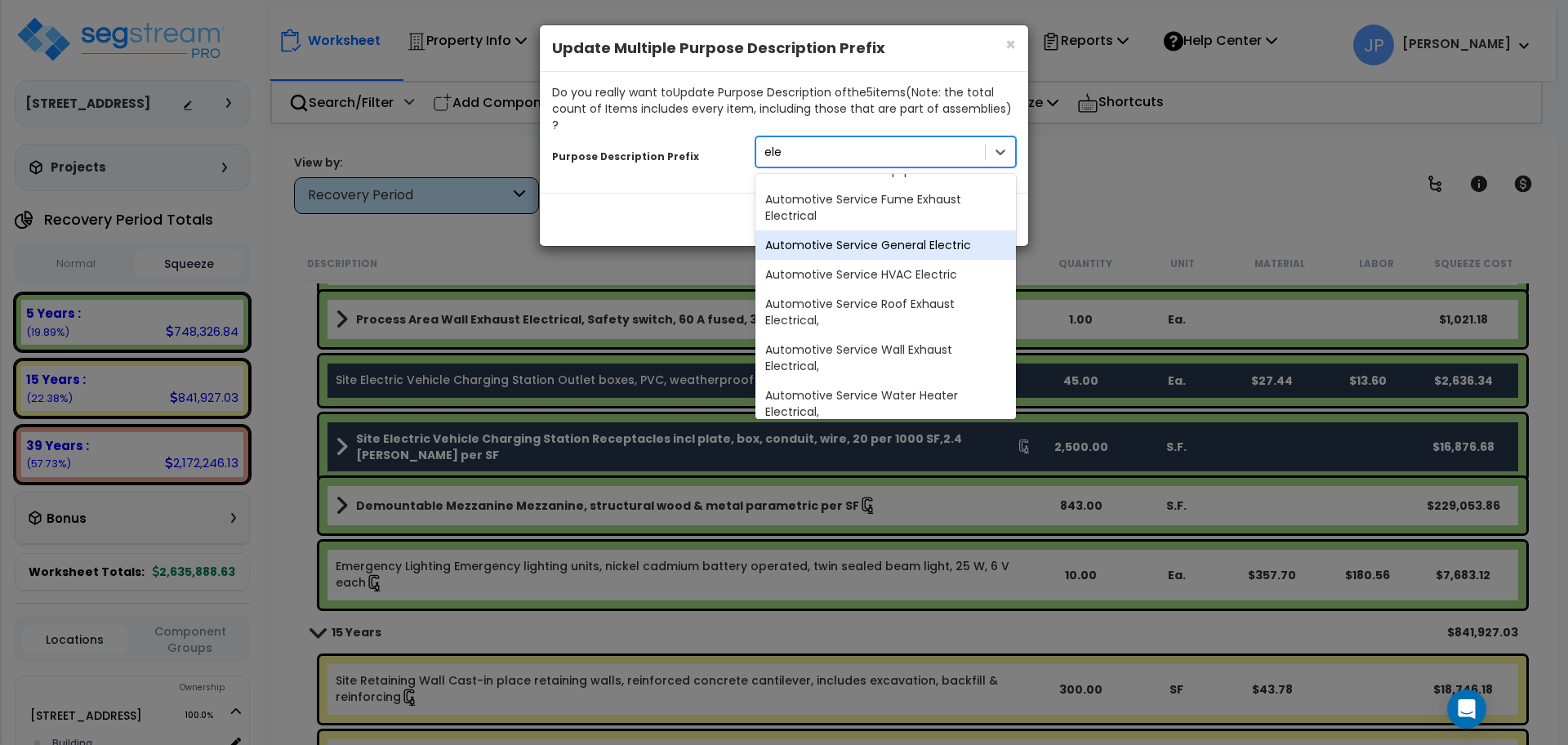
type input "elec"
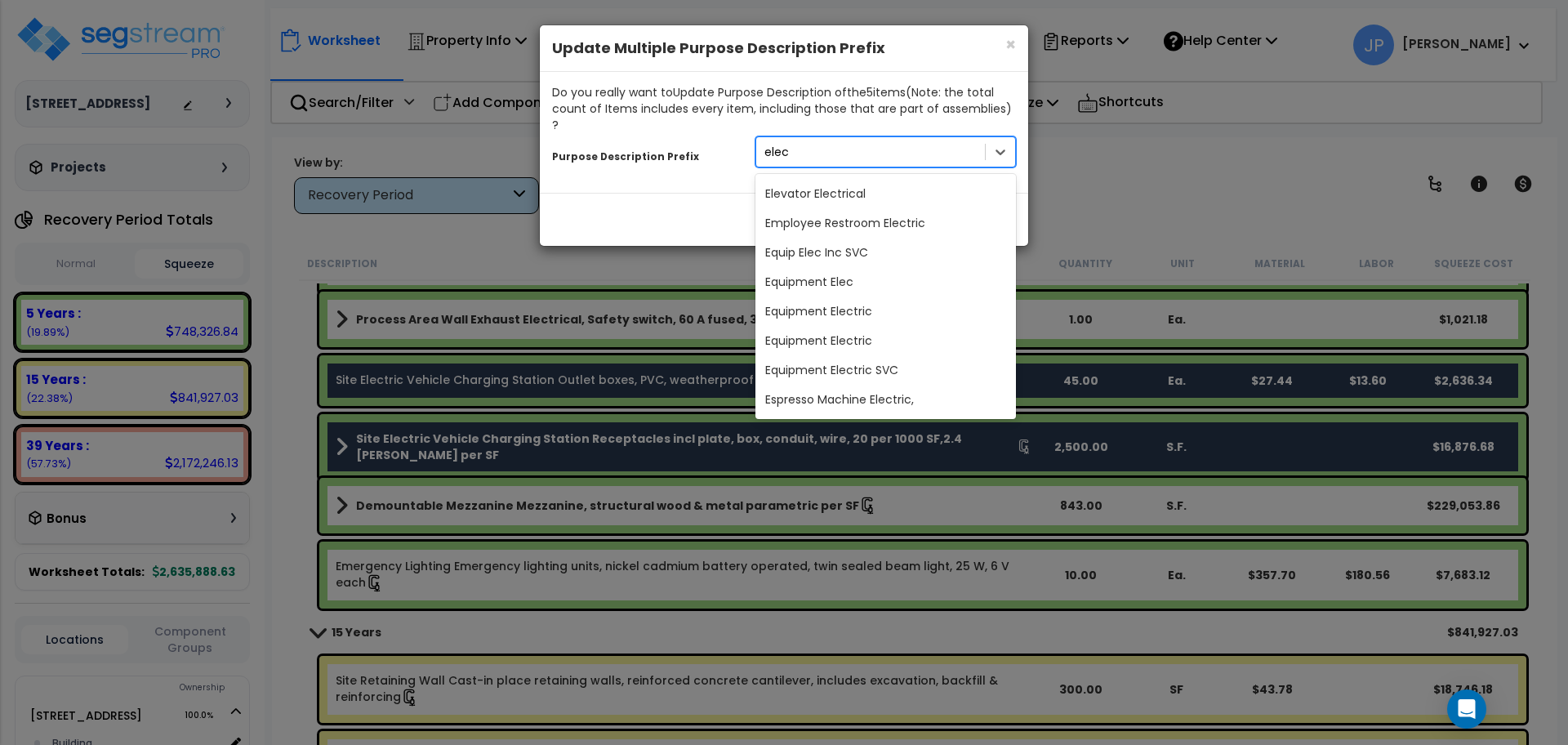
scroll to position [2001, 0]
click at [861, 294] on div "Equipment Electric" at bounding box center [886, 309] width 261 height 29
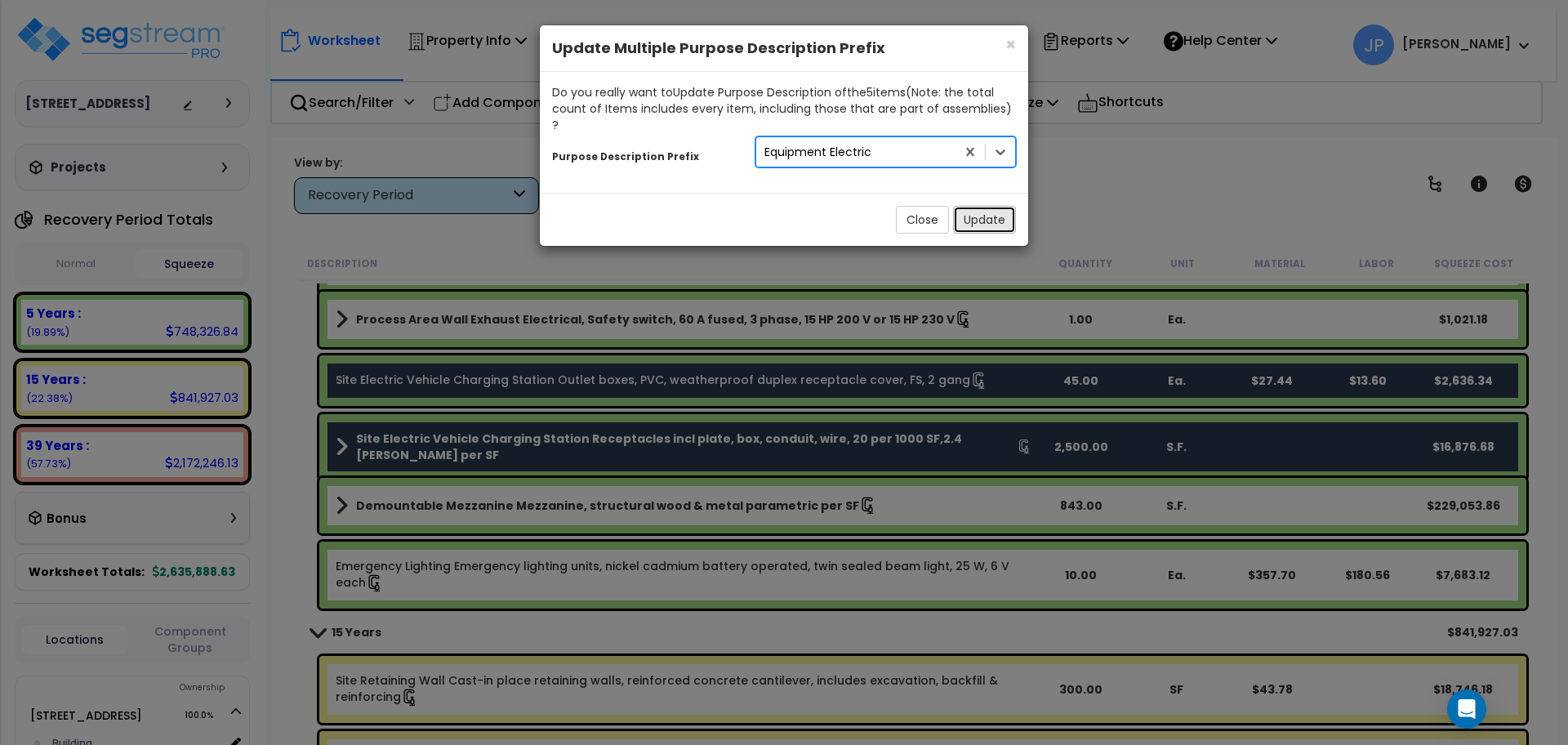
click at [989, 206] on button "Update" at bounding box center [984, 220] width 63 height 28
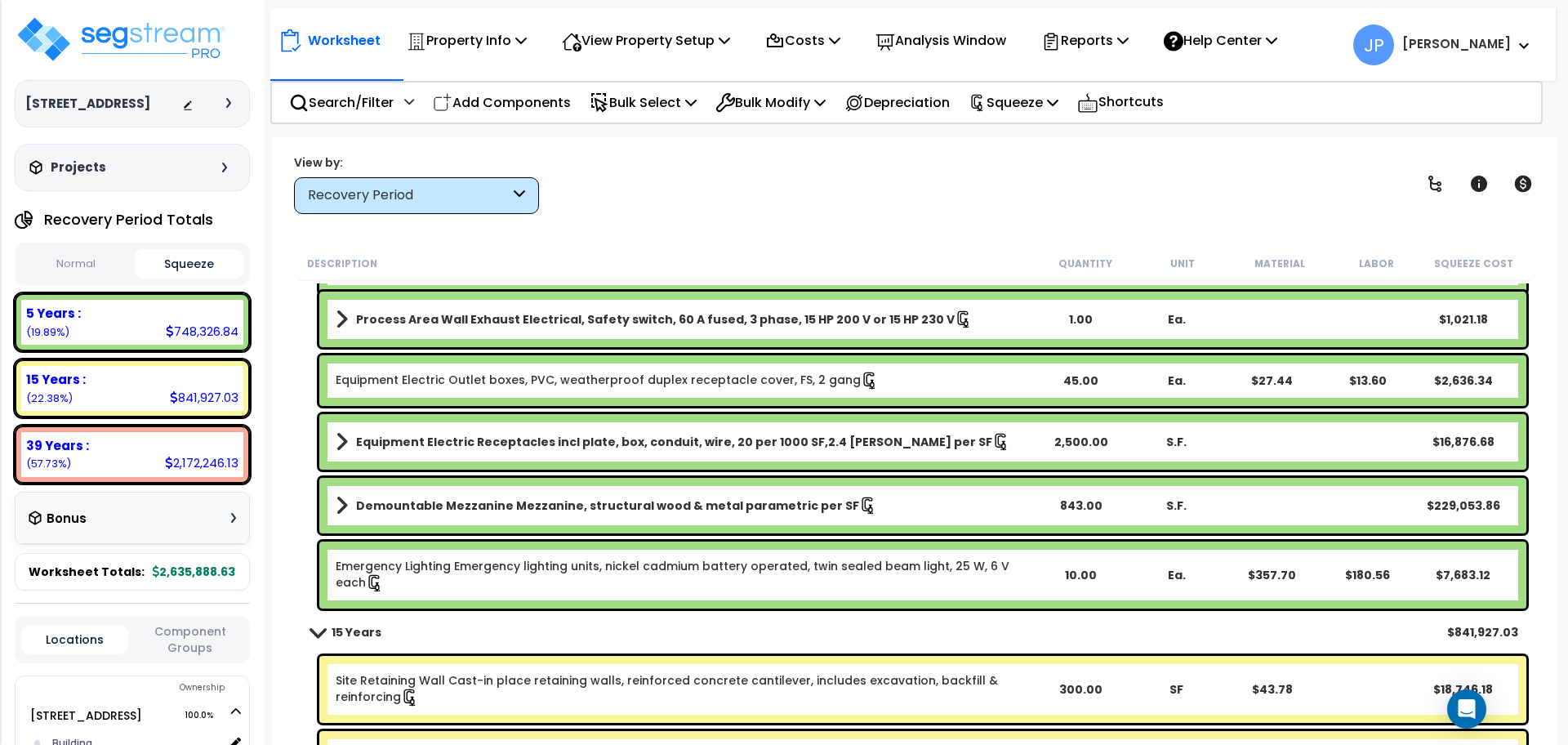
click at [778, 353] on div "Equipment Electric Outlet boxes, PVC, weatherproof duplex receptacle cover, FS,…" at bounding box center [915, 381] width 1232 height 59
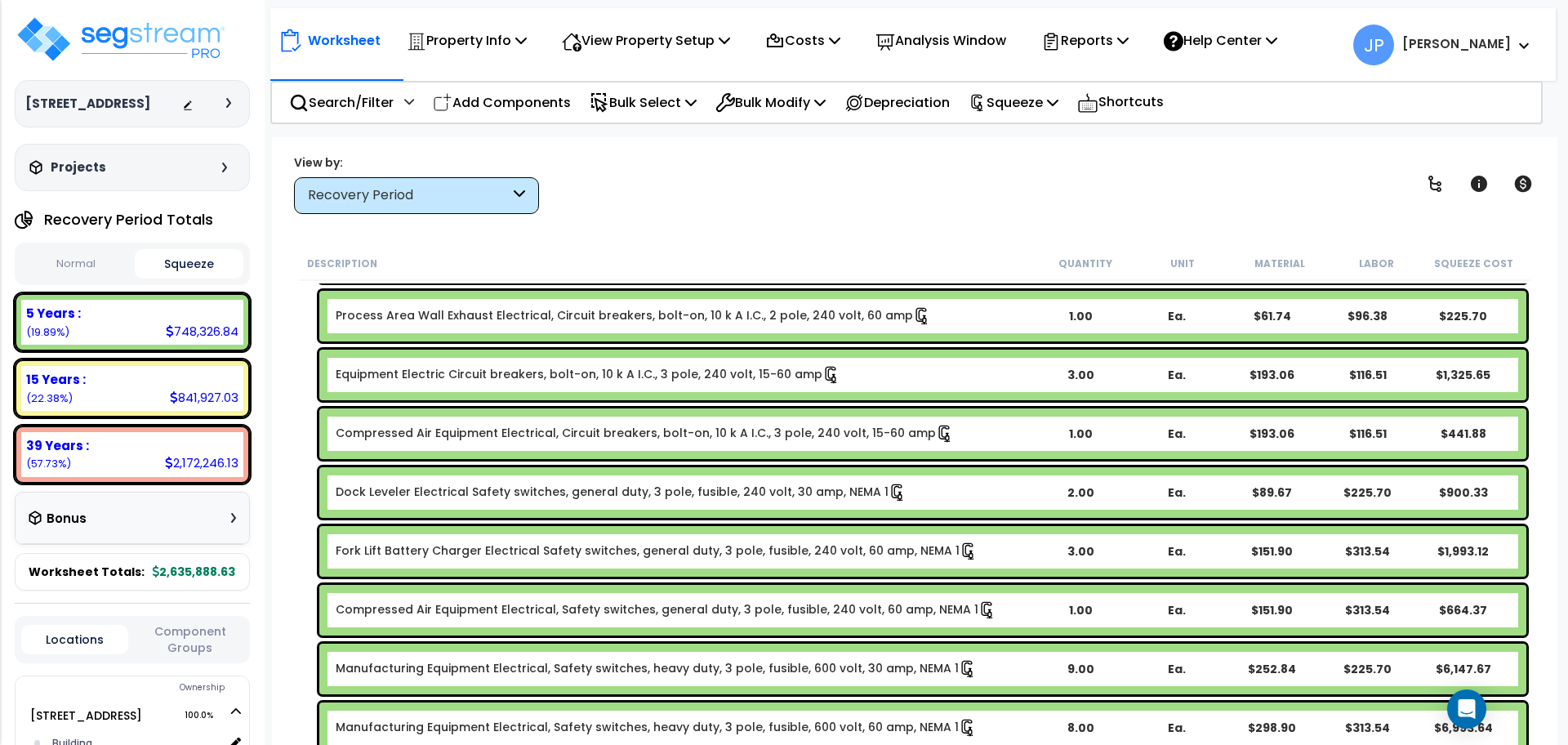
scroll to position [2414, 0]
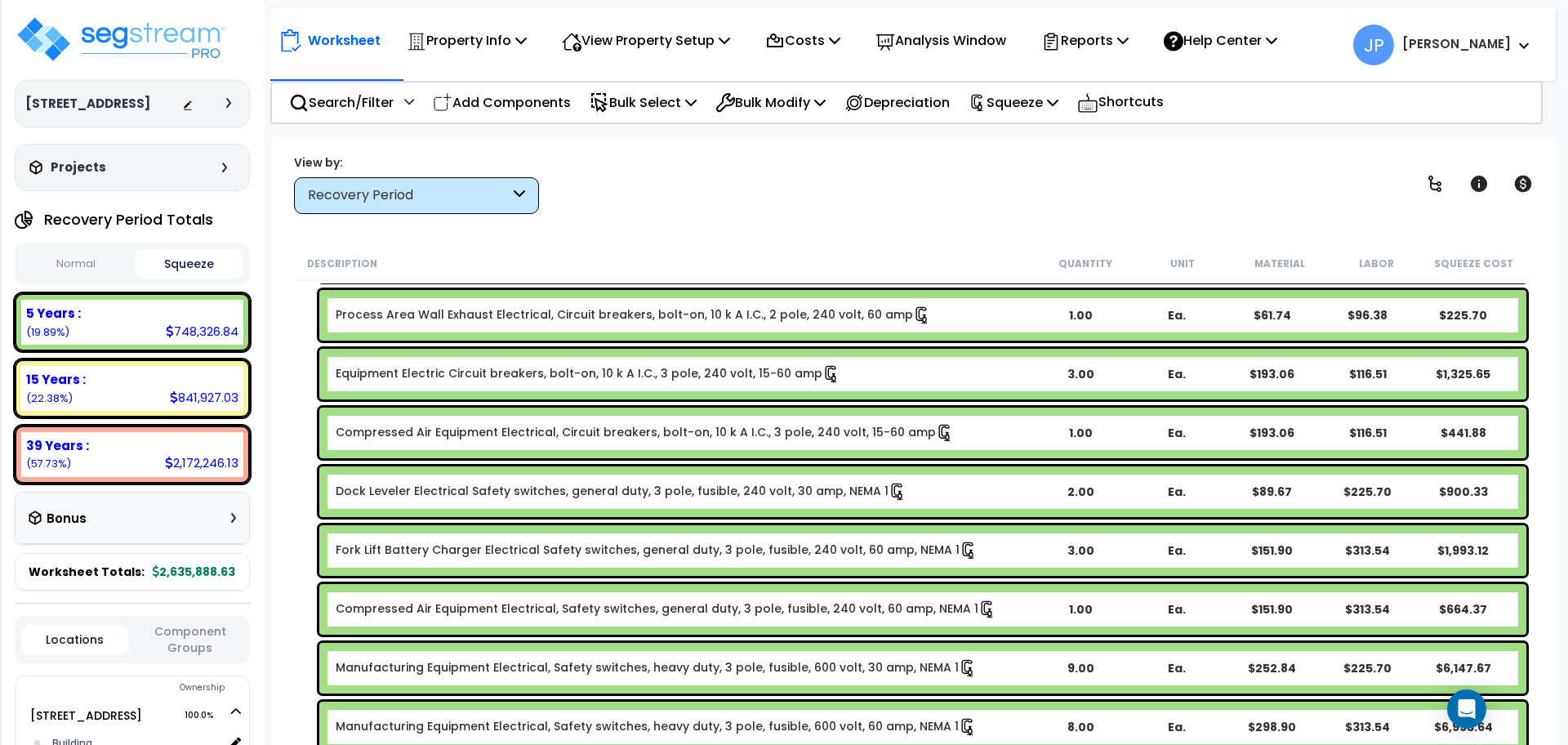
click at [536, 539] on div "Fork Lift Battery Charger Electrical Safety switches, general duty, 3 pole, fus…" at bounding box center [923, 551] width 1207 height 51
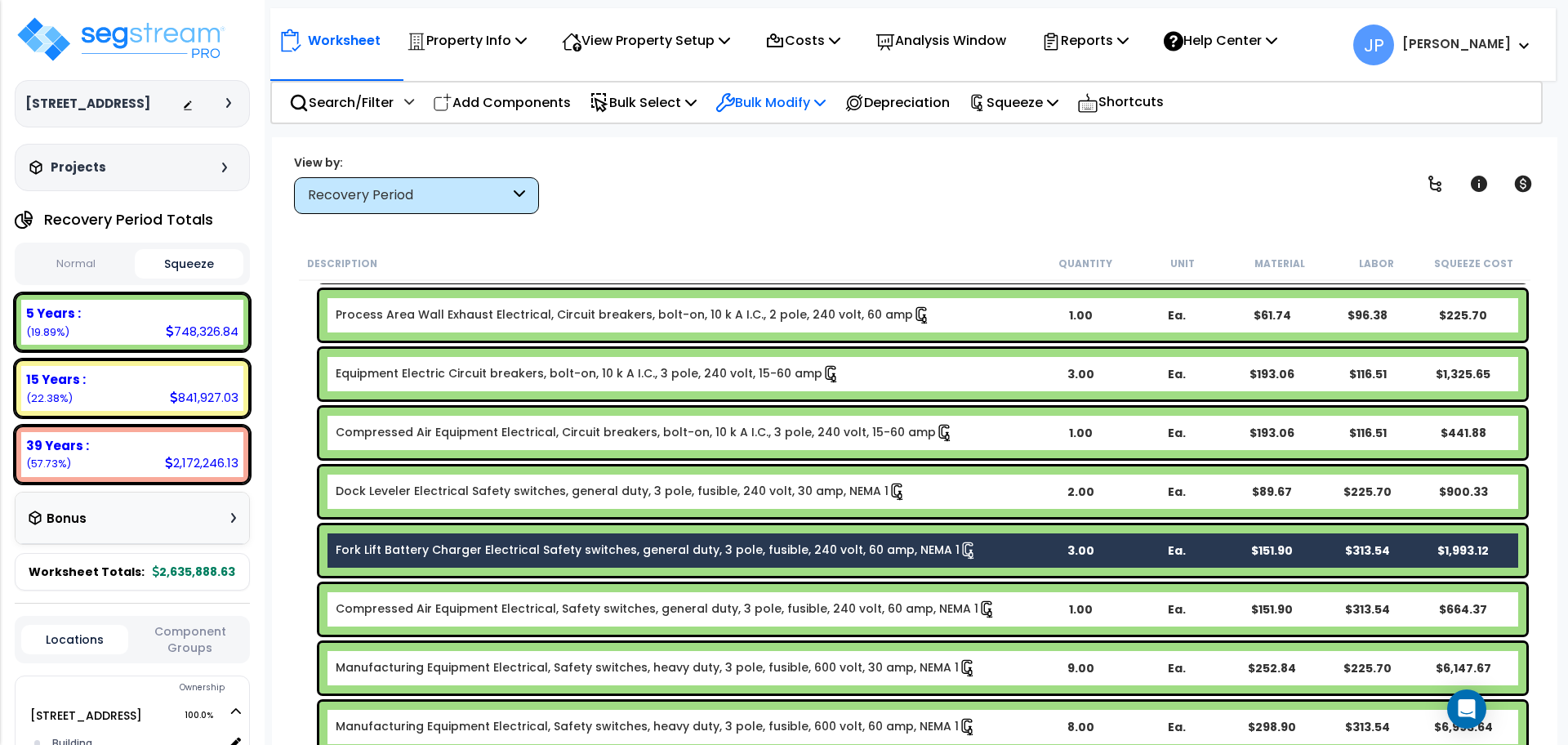
click at [818, 109] on p "Bulk Modify" at bounding box center [771, 103] width 111 height 22
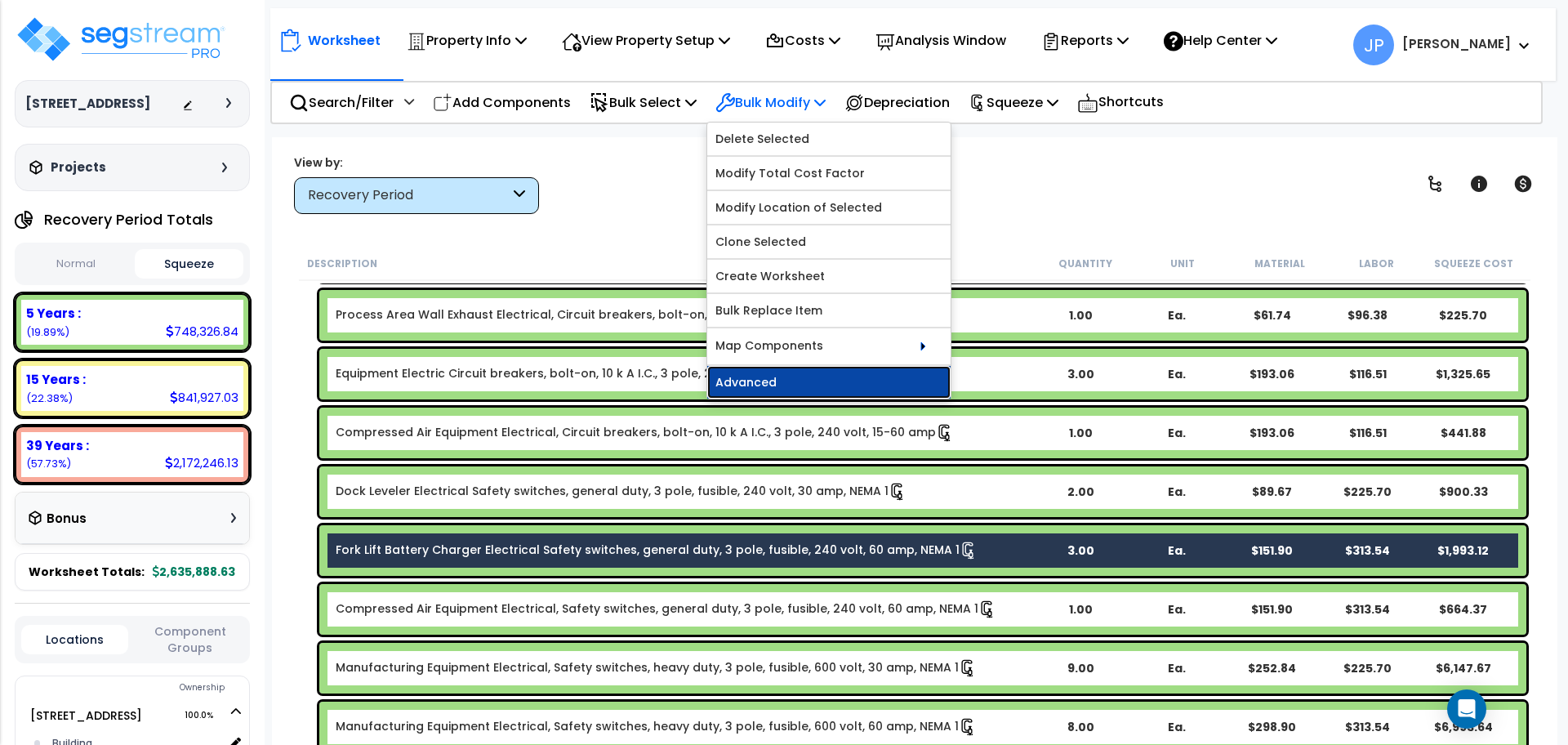
click at [761, 378] on link "Advanced" at bounding box center [829, 383] width 244 height 33
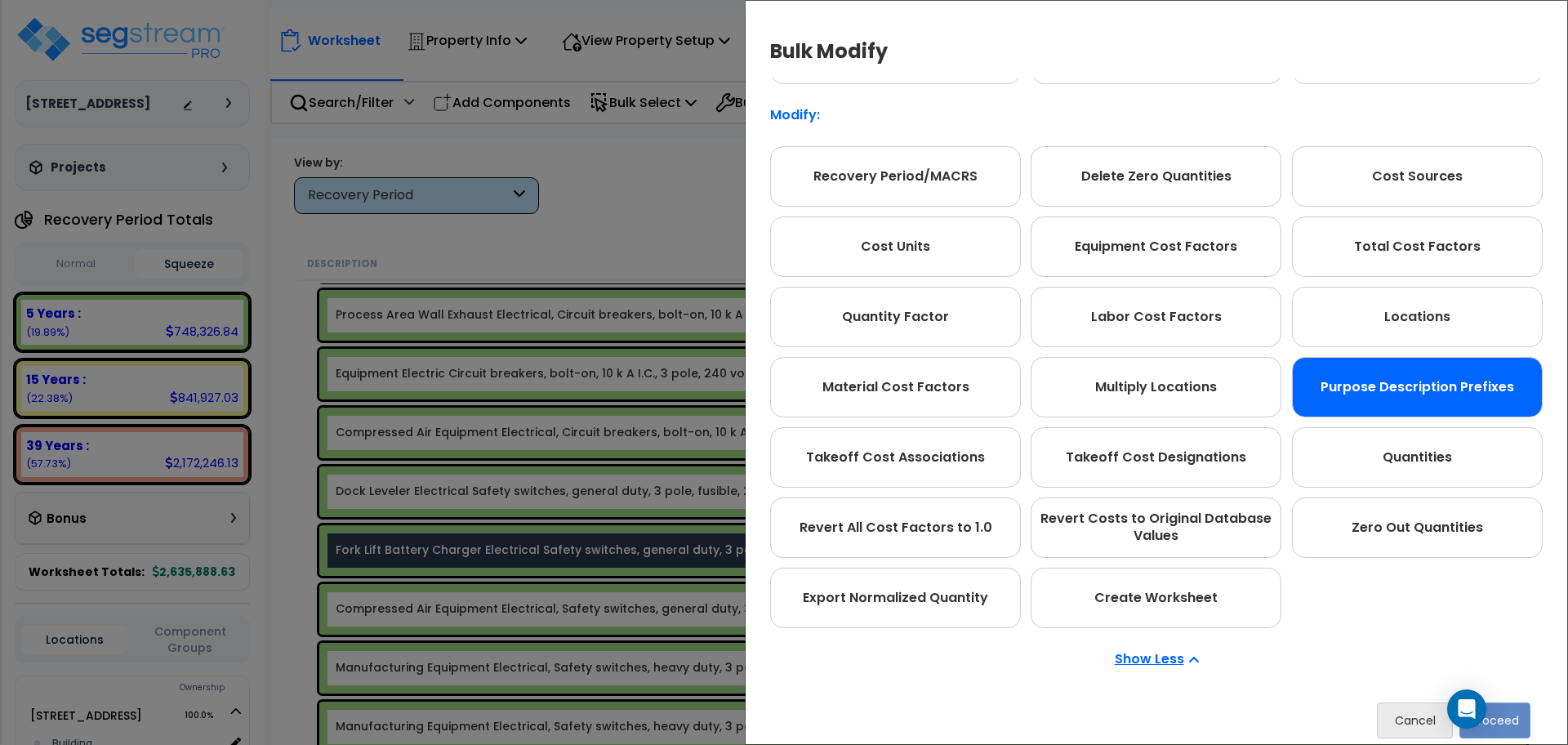
click at [1359, 390] on div "Purpose Description Prefixes" at bounding box center [1418, 387] width 251 height 60
click at [1510, 712] on button "Proceed" at bounding box center [1495, 721] width 71 height 36
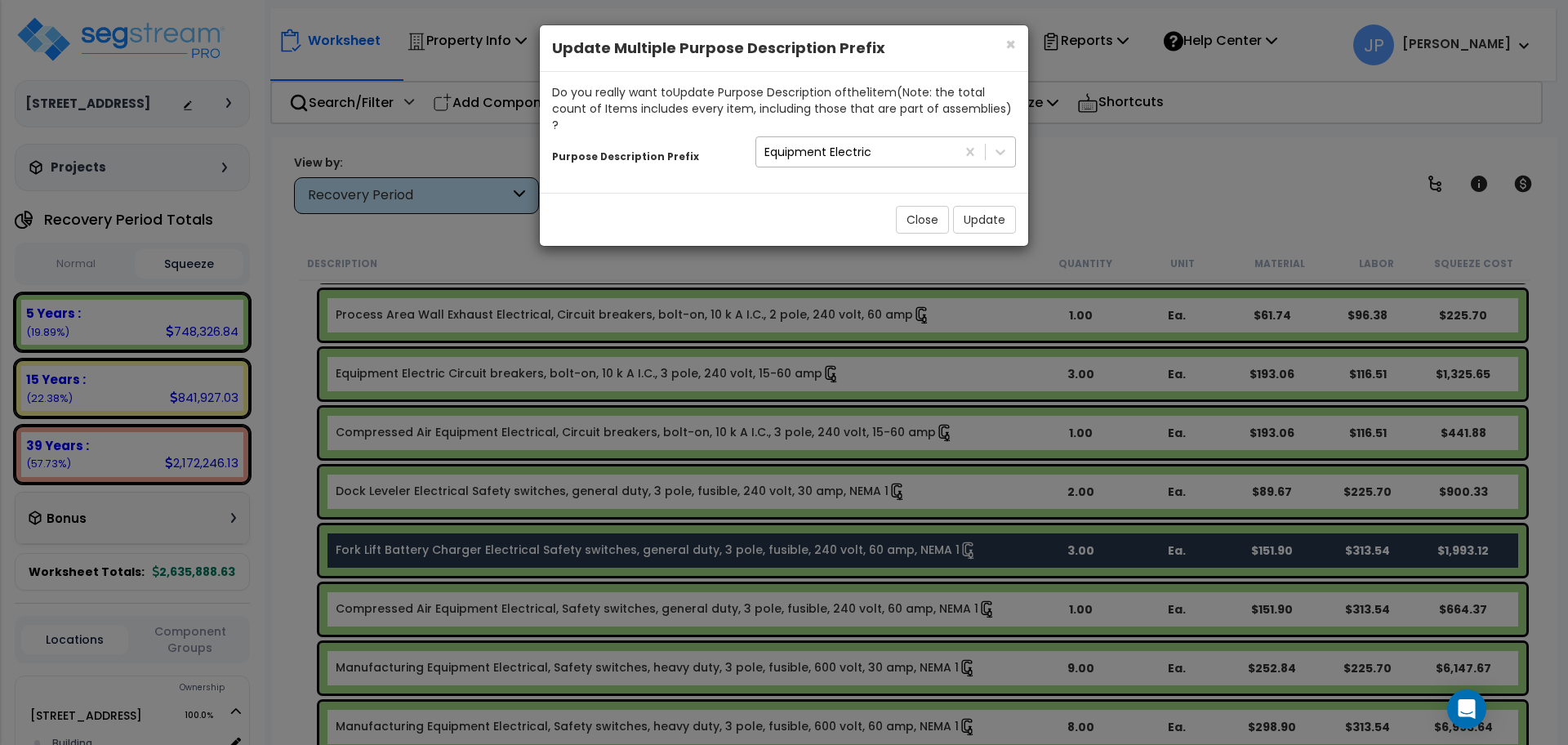
click at [911, 149] on div "Equipment Electric" at bounding box center [886, 152] width 261 height 31
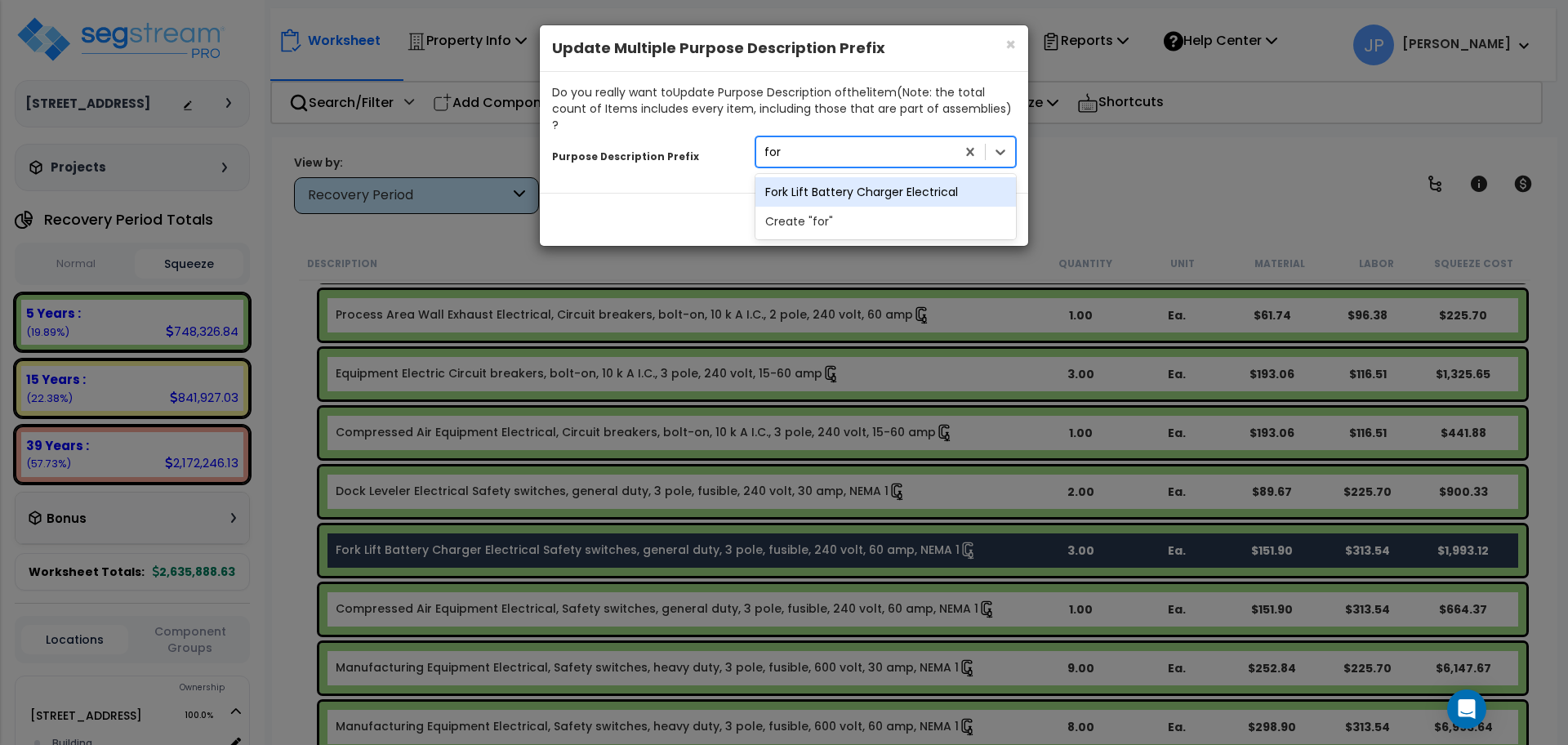
scroll to position [0, 0]
type input "fork"
click at [860, 177] on div "Fork Lift Battery Charger Electrical" at bounding box center [886, 192] width 261 height 29
click at [977, 213] on button "Update" at bounding box center [984, 220] width 63 height 28
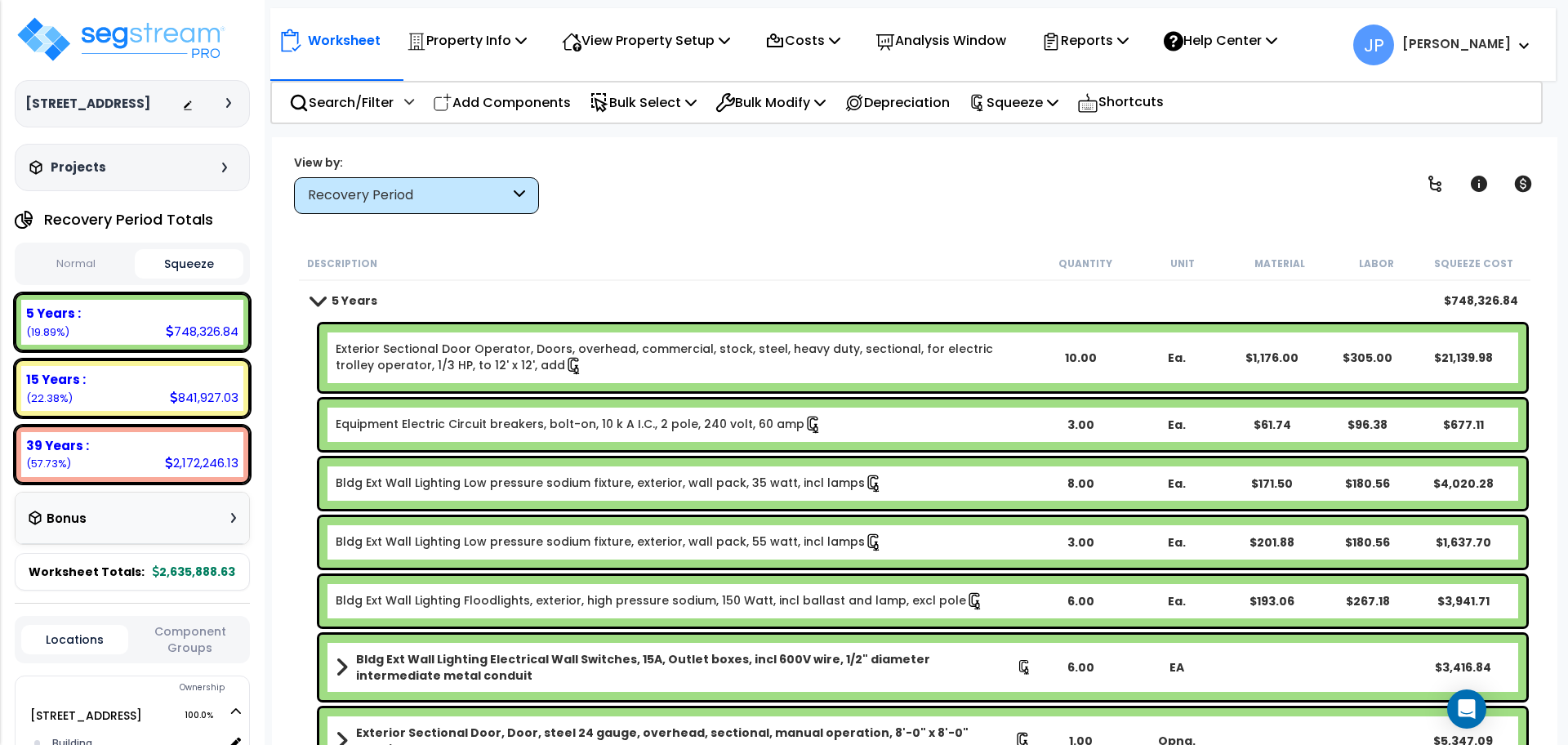
click at [618, 372] on link "Exterior Sectional Door Operator, Doors, overhead, commercial, stock, steel, he…" at bounding box center [684, 358] width 696 height 35
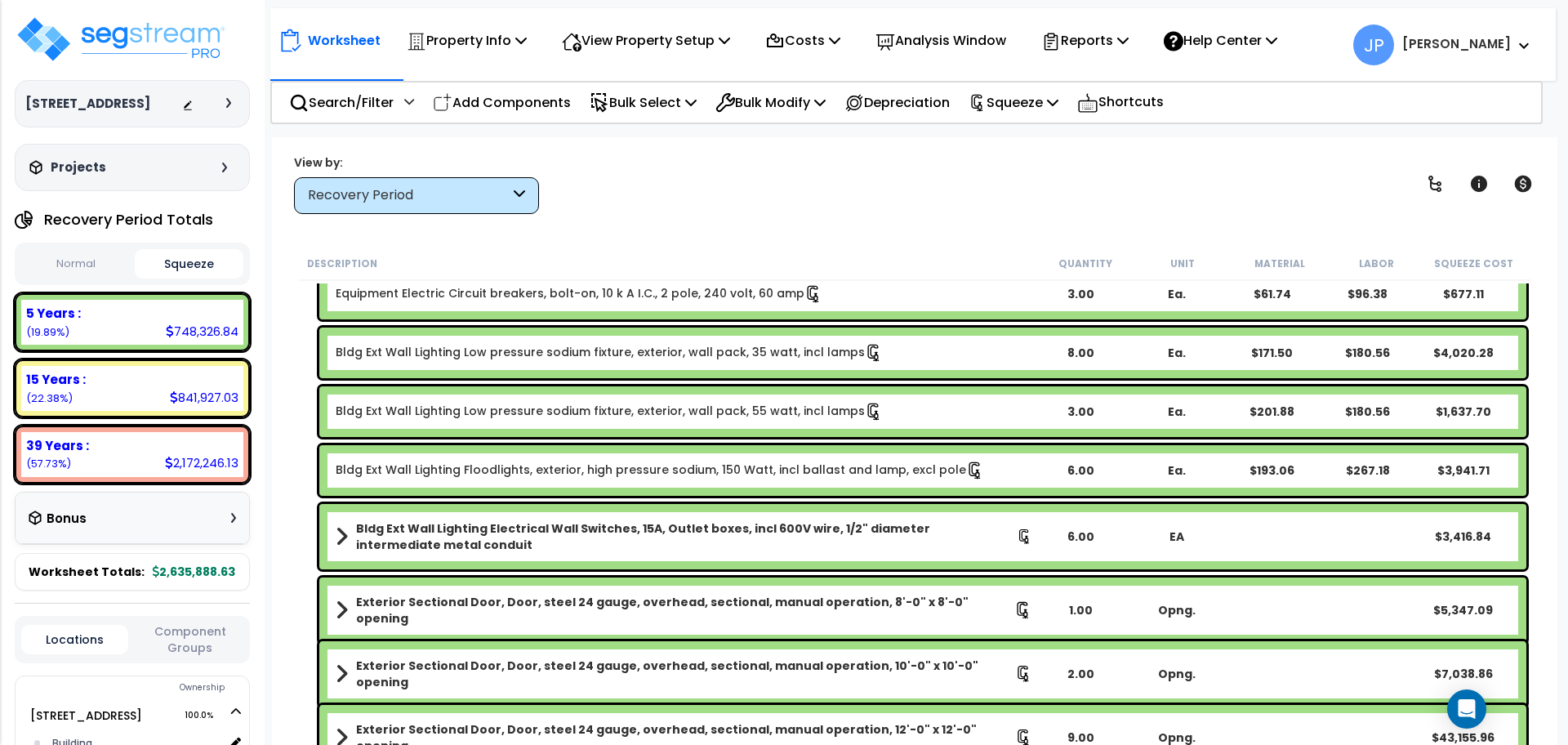
scroll to position [195, 0]
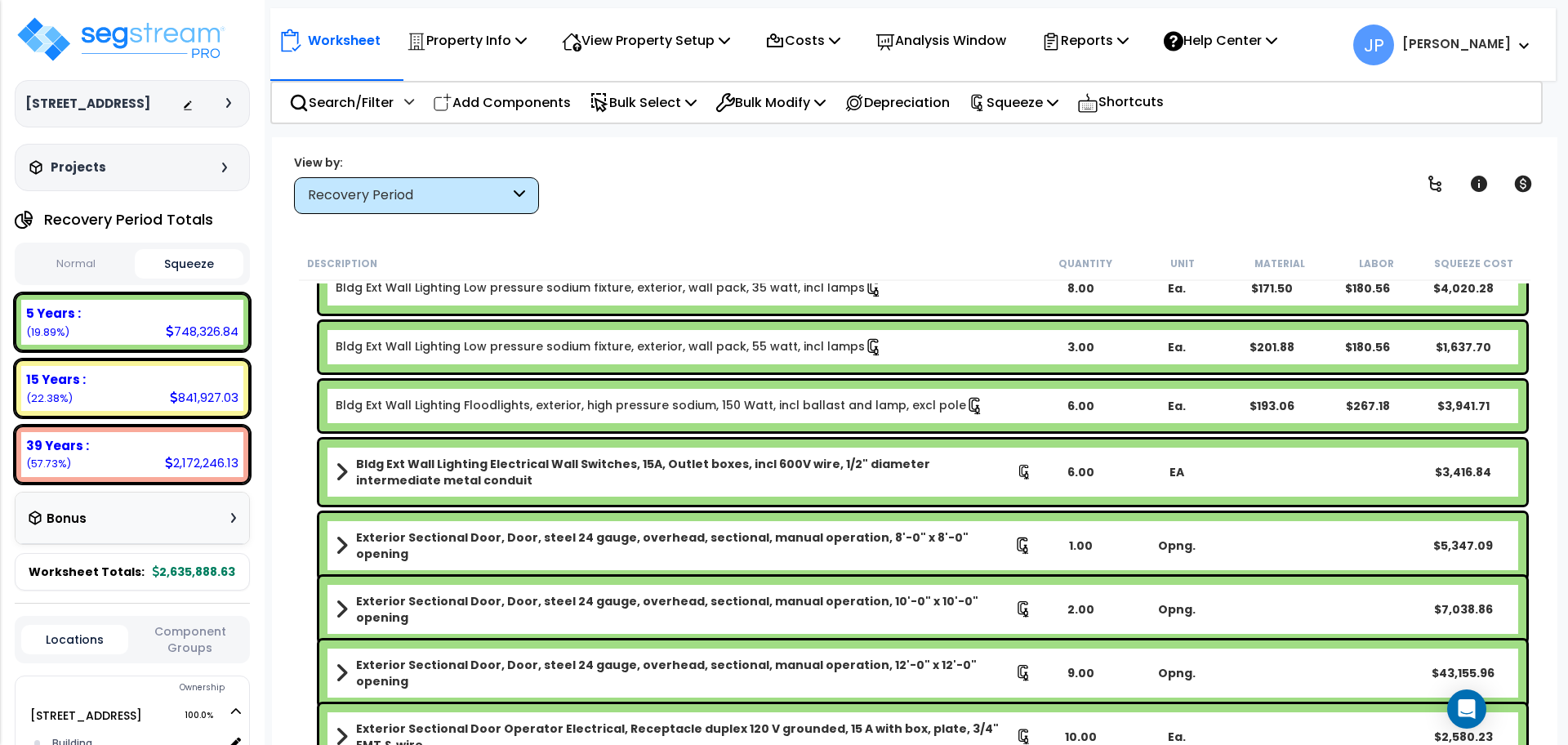
click at [573, 538] on b "Exterior Sectional Door, Door, steel 24 gauge, overhead, sectional, manual oper…" at bounding box center [685, 546] width 658 height 33
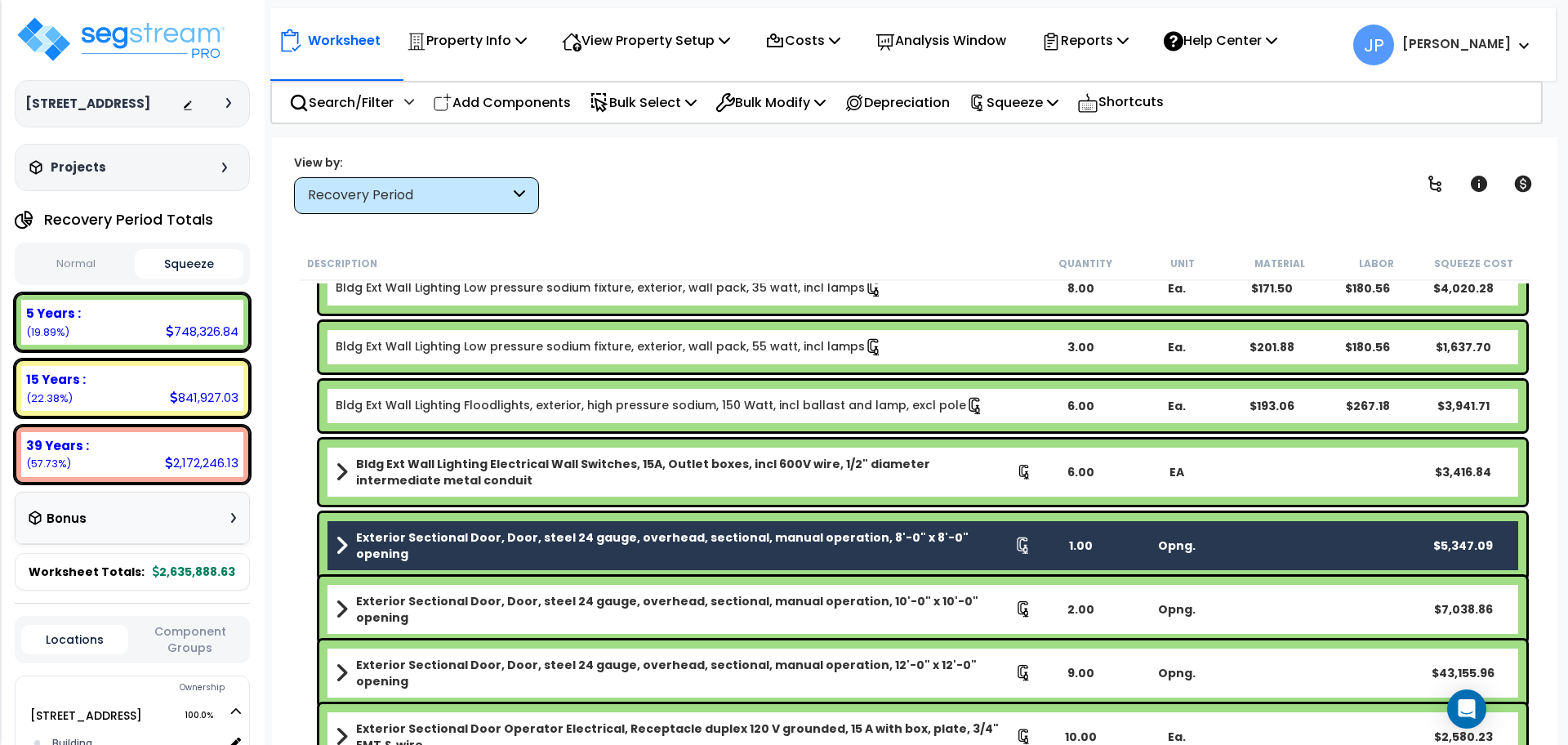
click at [562, 610] on b "Exterior Sectional Door, Door, steel 24 gauge, overhead, sectional, manual oper…" at bounding box center [685, 609] width 659 height 33
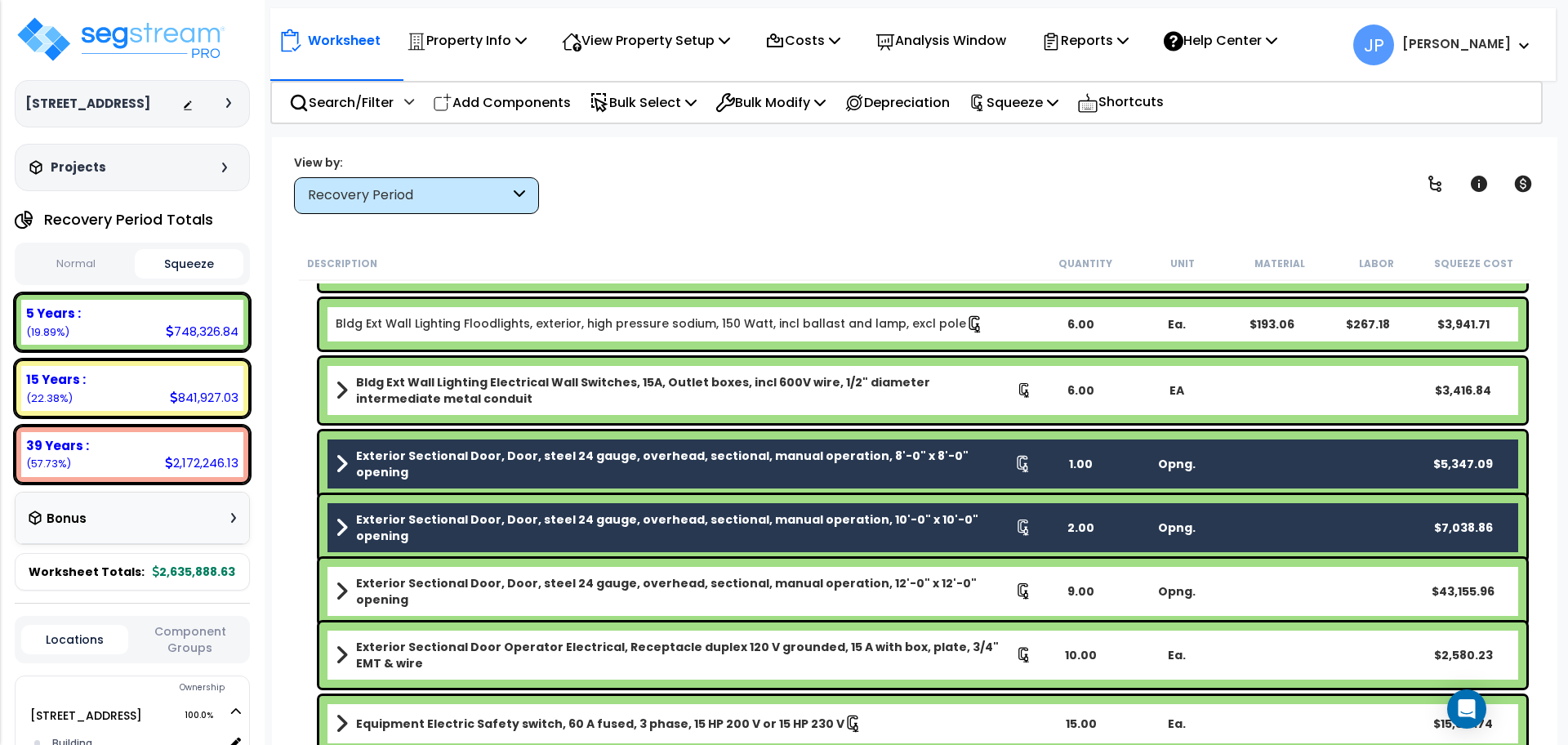
scroll to position [277, 0]
click at [488, 584] on b "Exterior Sectional Door, Door, steel 24 gauge, overhead, sectional, manual oper…" at bounding box center [685, 591] width 659 height 33
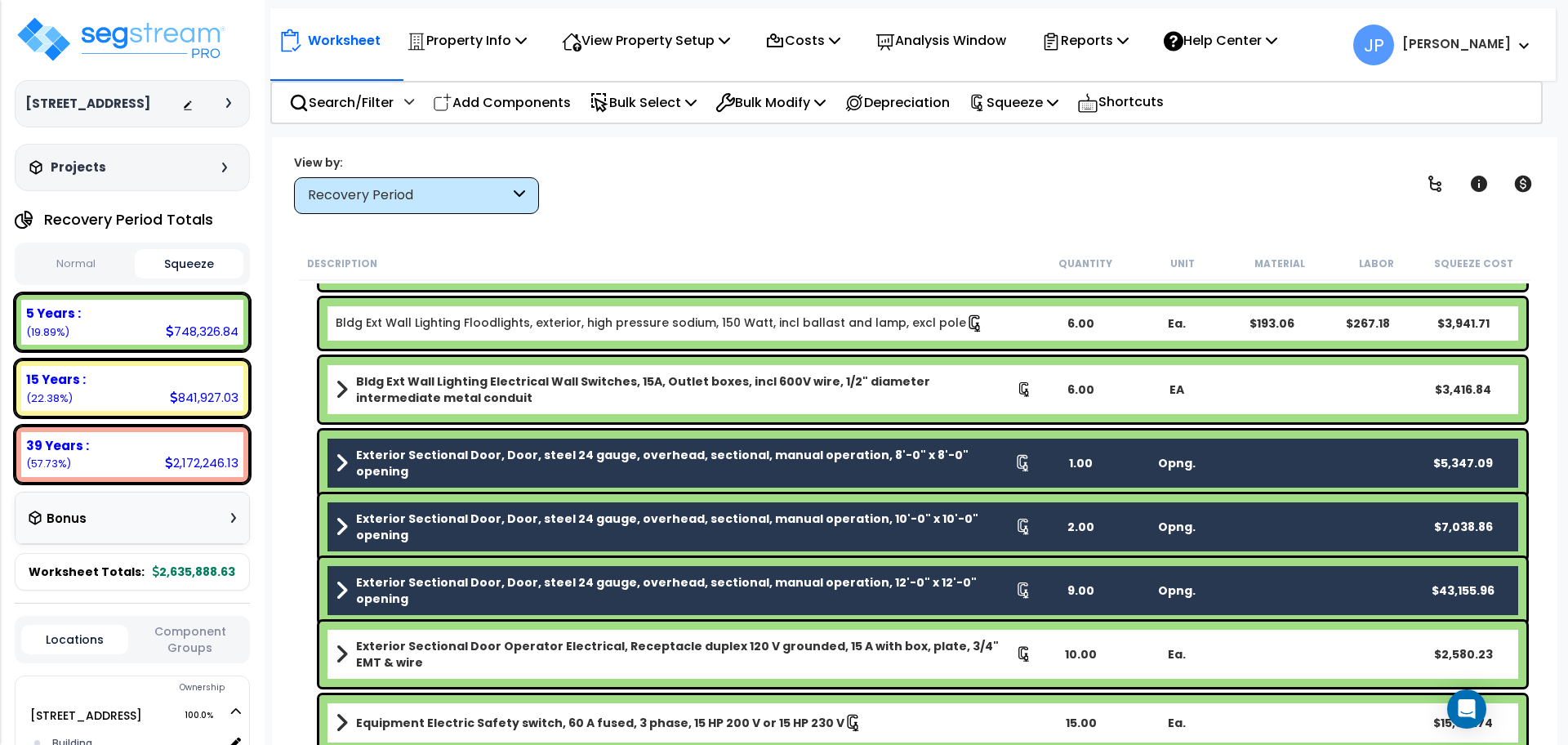
click at [493, 656] on b "Exterior Sectional Door Operator Electrical, Receptacle duplex 120 V grounded, …" at bounding box center [686, 654] width 660 height 33
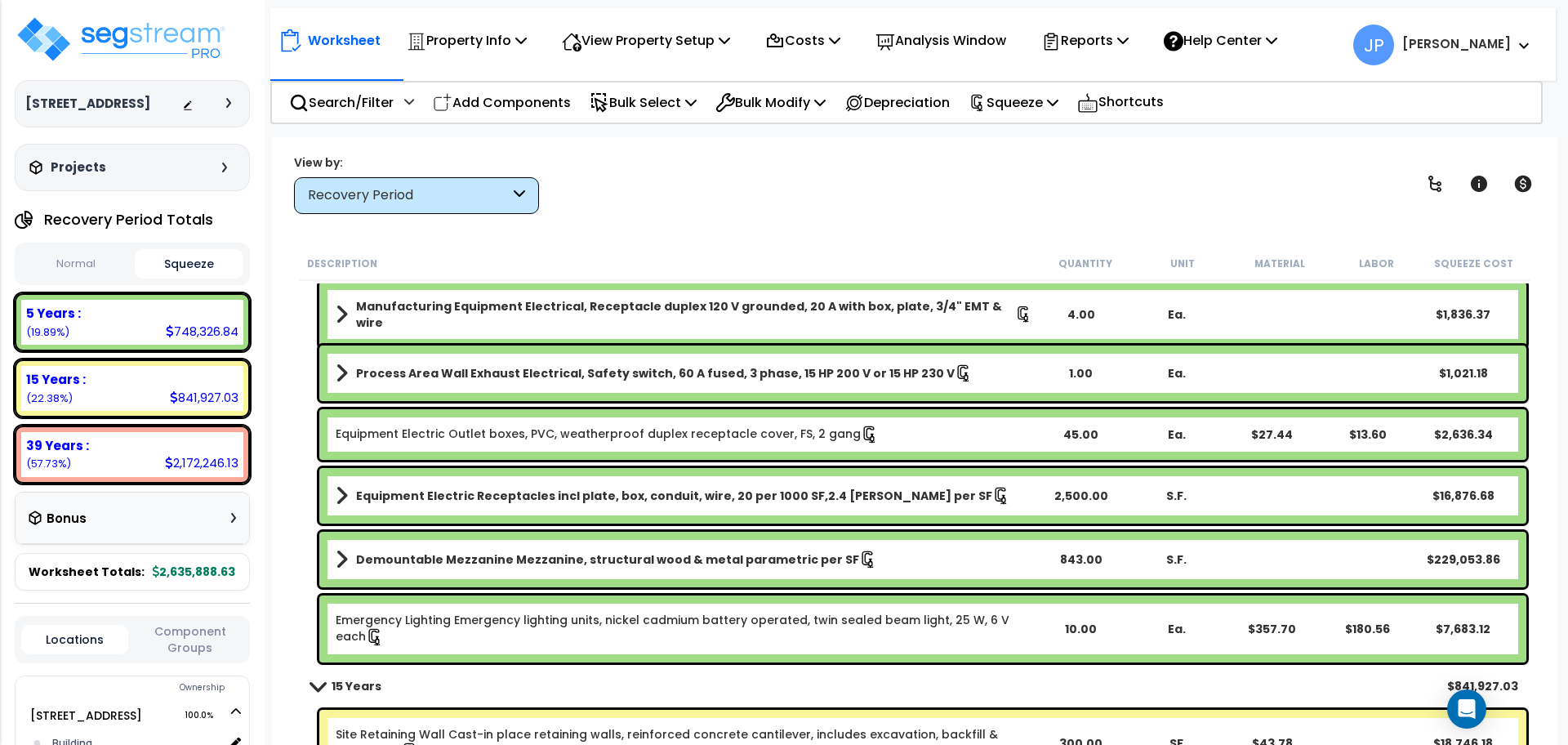
scroll to position [3741, 0]
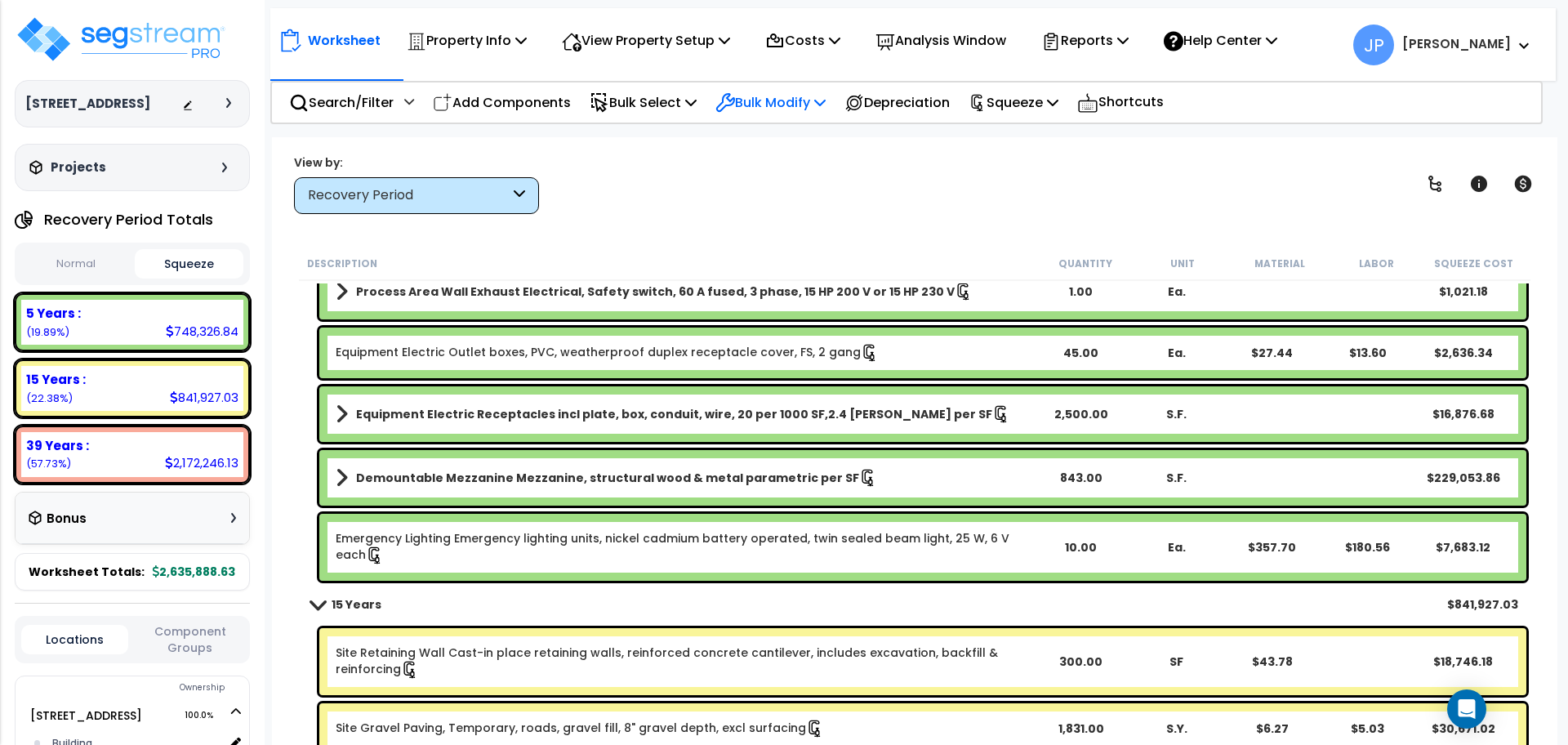
click at [808, 99] on p "Bulk Modify" at bounding box center [771, 103] width 111 height 22
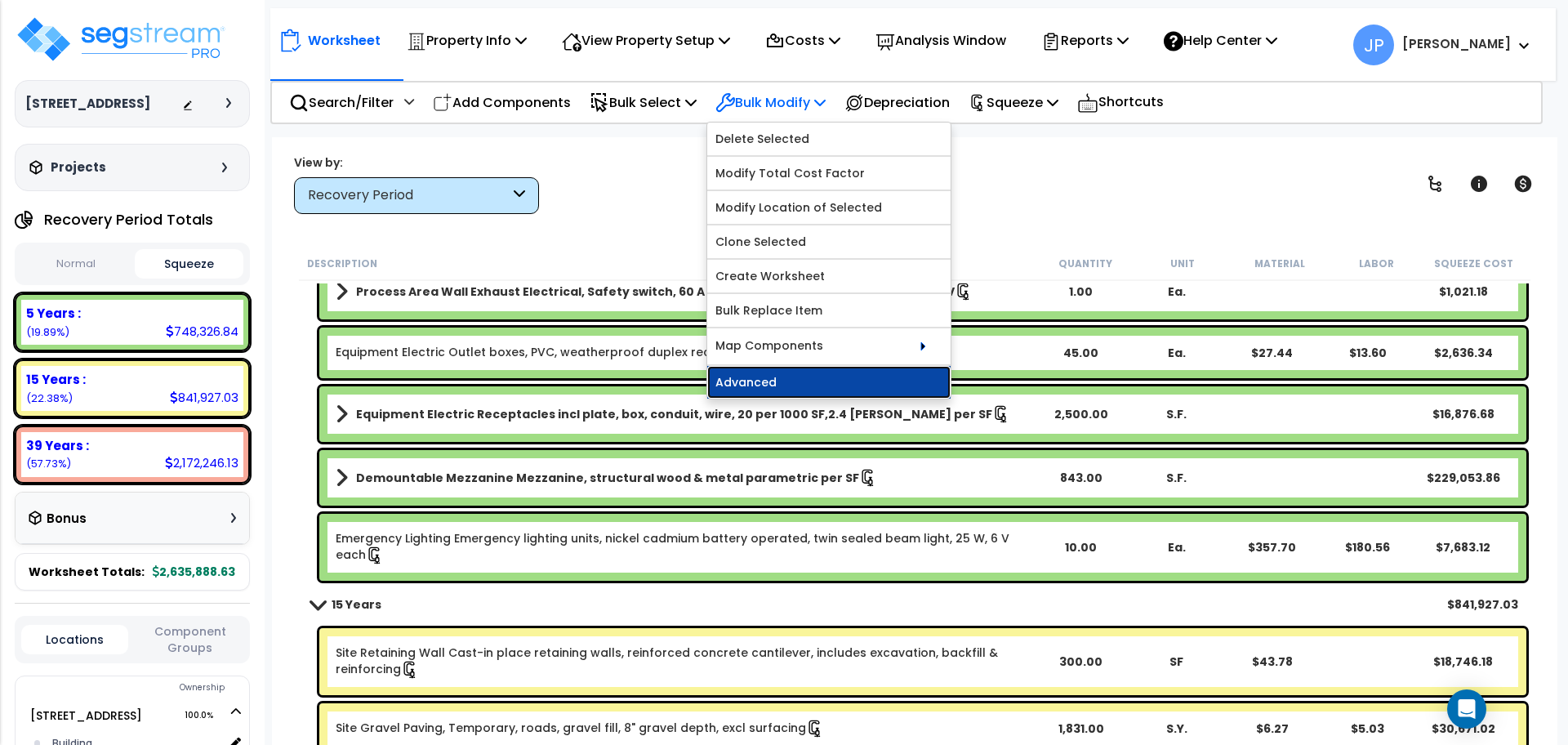
click at [775, 381] on link "Advanced" at bounding box center [829, 383] width 244 height 33
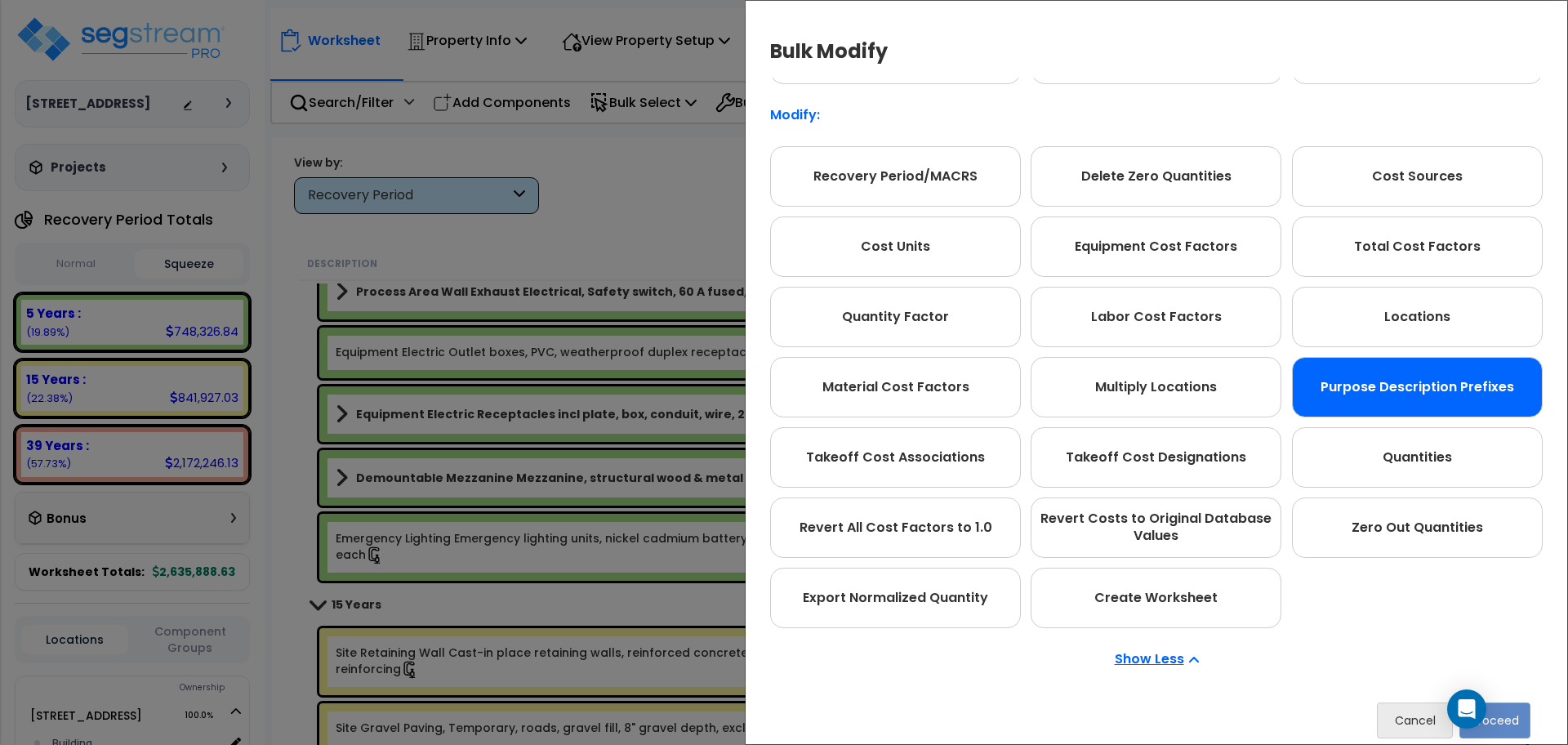
click at [1323, 410] on div "Purpose Description Prefixes" at bounding box center [1418, 387] width 251 height 60
click at [1517, 718] on button "Proceed" at bounding box center [1495, 721] width 71 height 36
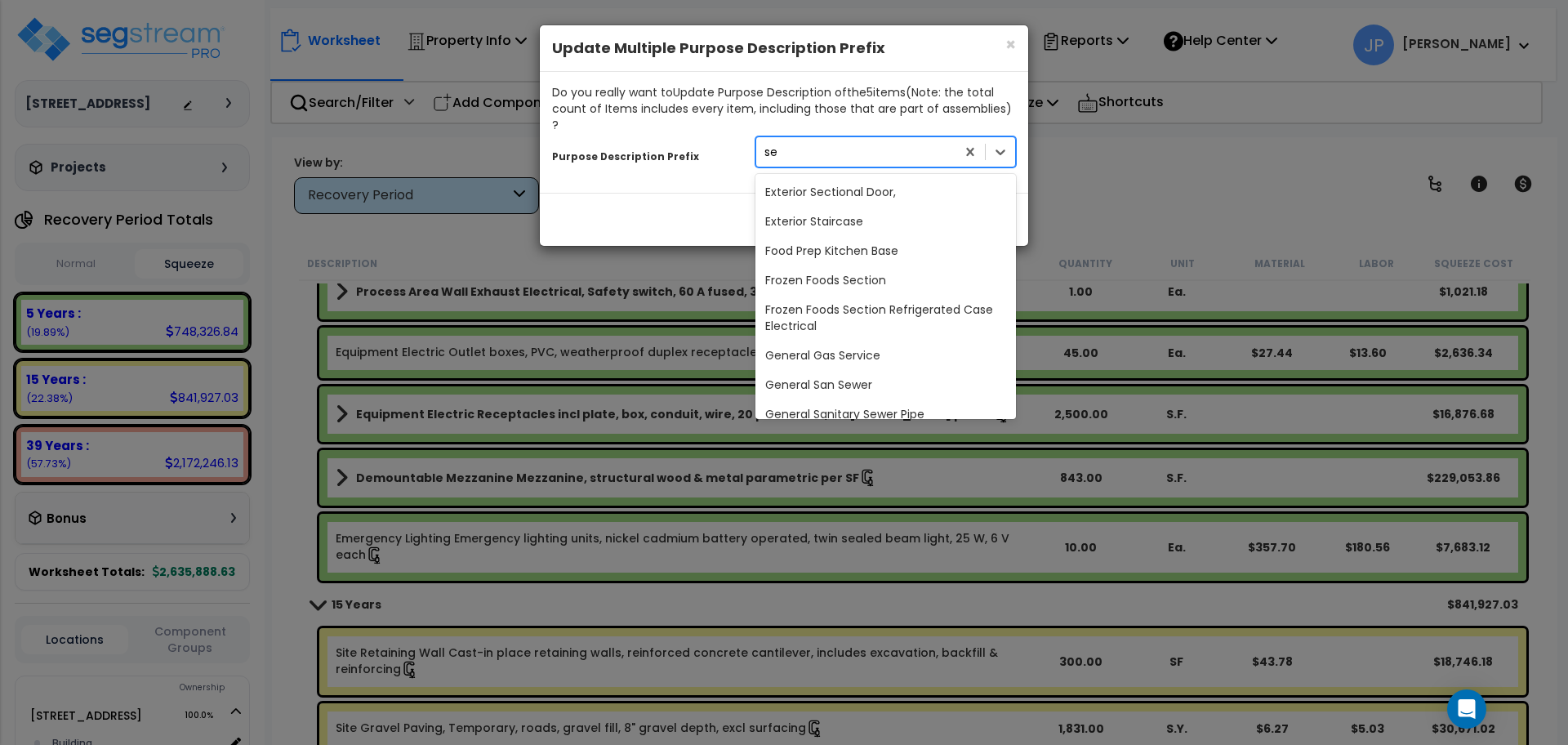
type input "sec"
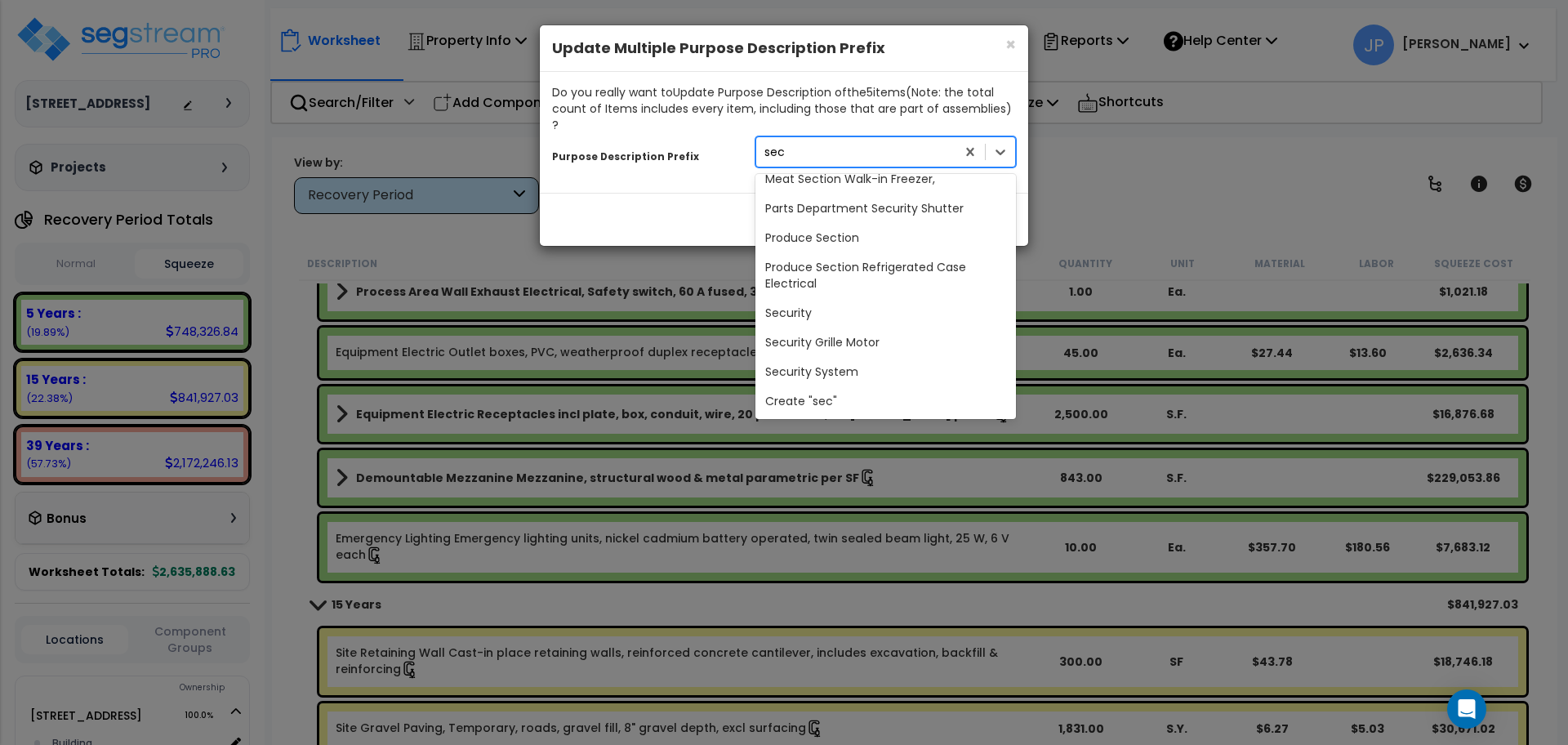
scroll to position [150, 0]
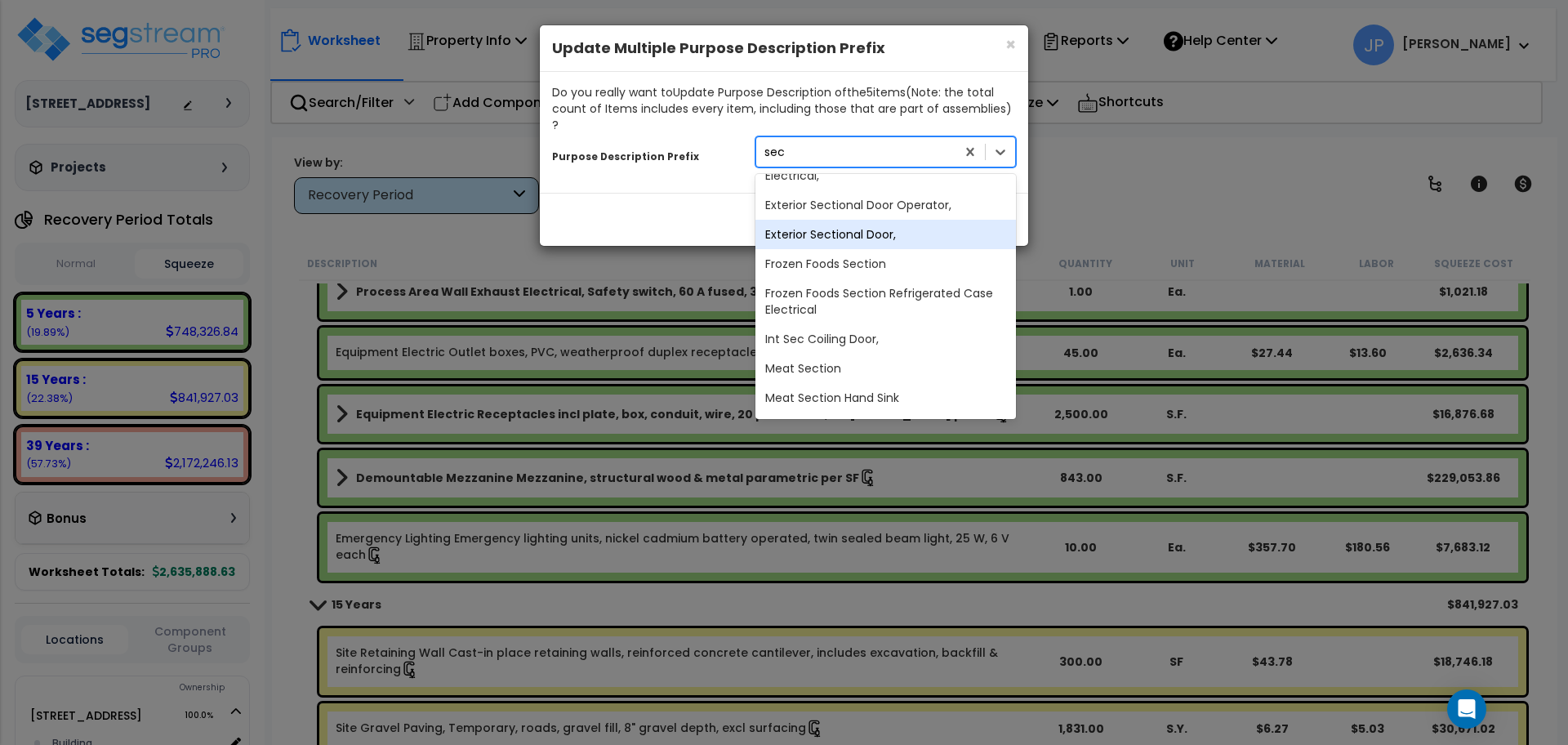
click at [939, 220] on div "Exterior Sectional Door," at bounding box center [886, 234] width 261 height 29
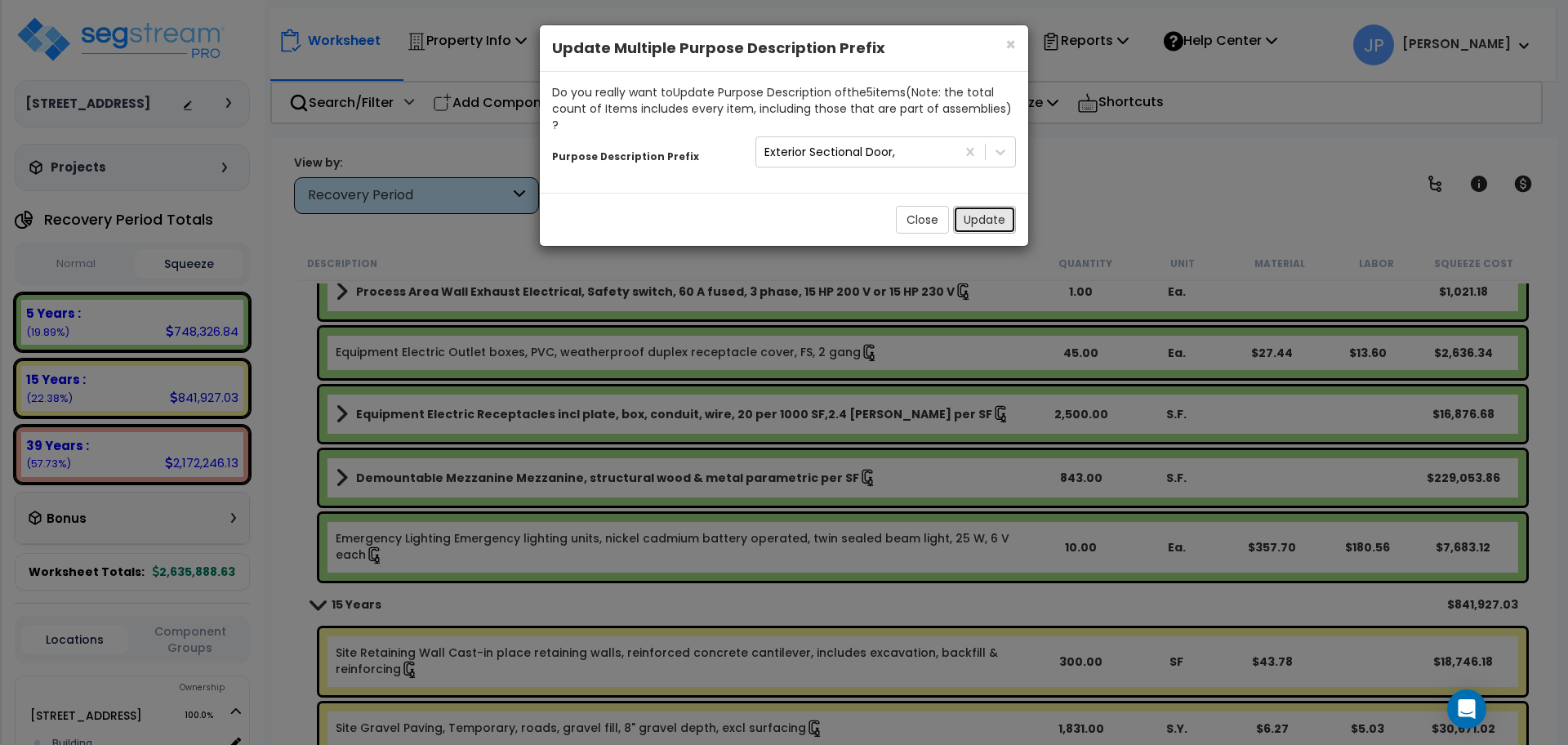
click at [976, 206] on button "Update" at bounding box center [984, 220] width 63 height 28
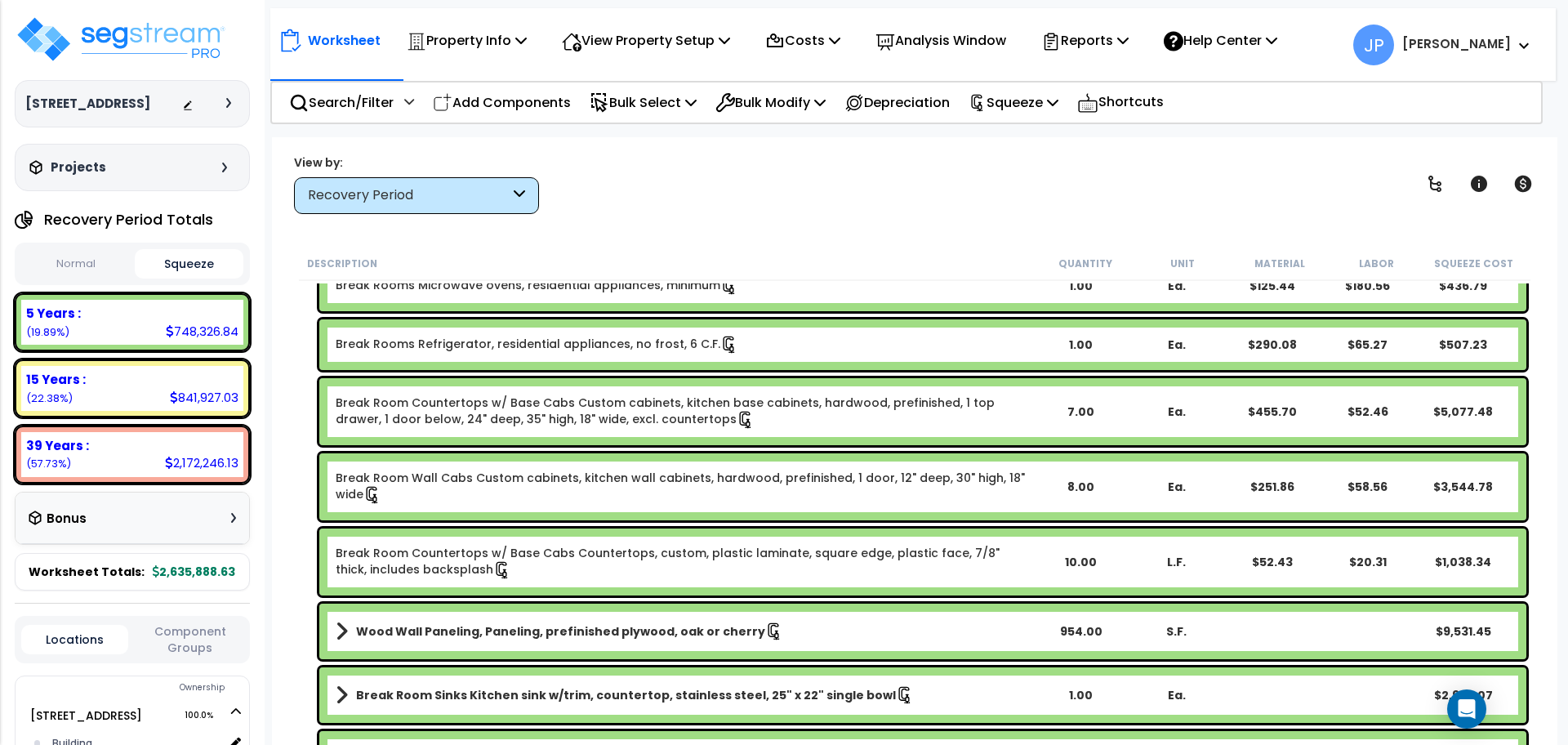
scroll to position [0, 0]
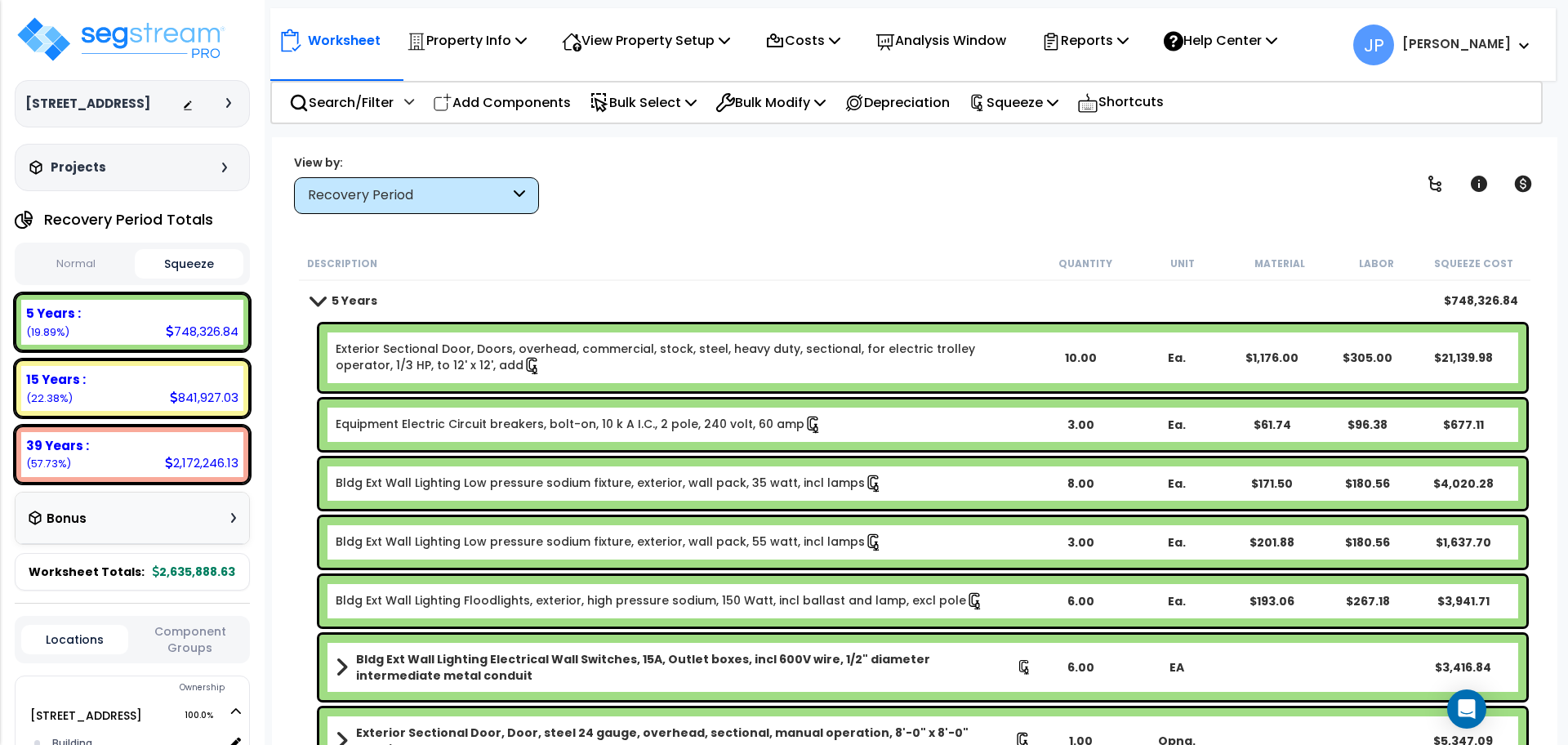
click at [560, 423] on link "Equipment Electric Circuit breakers, bolt-on, 10 k A I.C., 2 pole, 240 volt, 60…" at bounding box center [579, 424] width 486 height 18
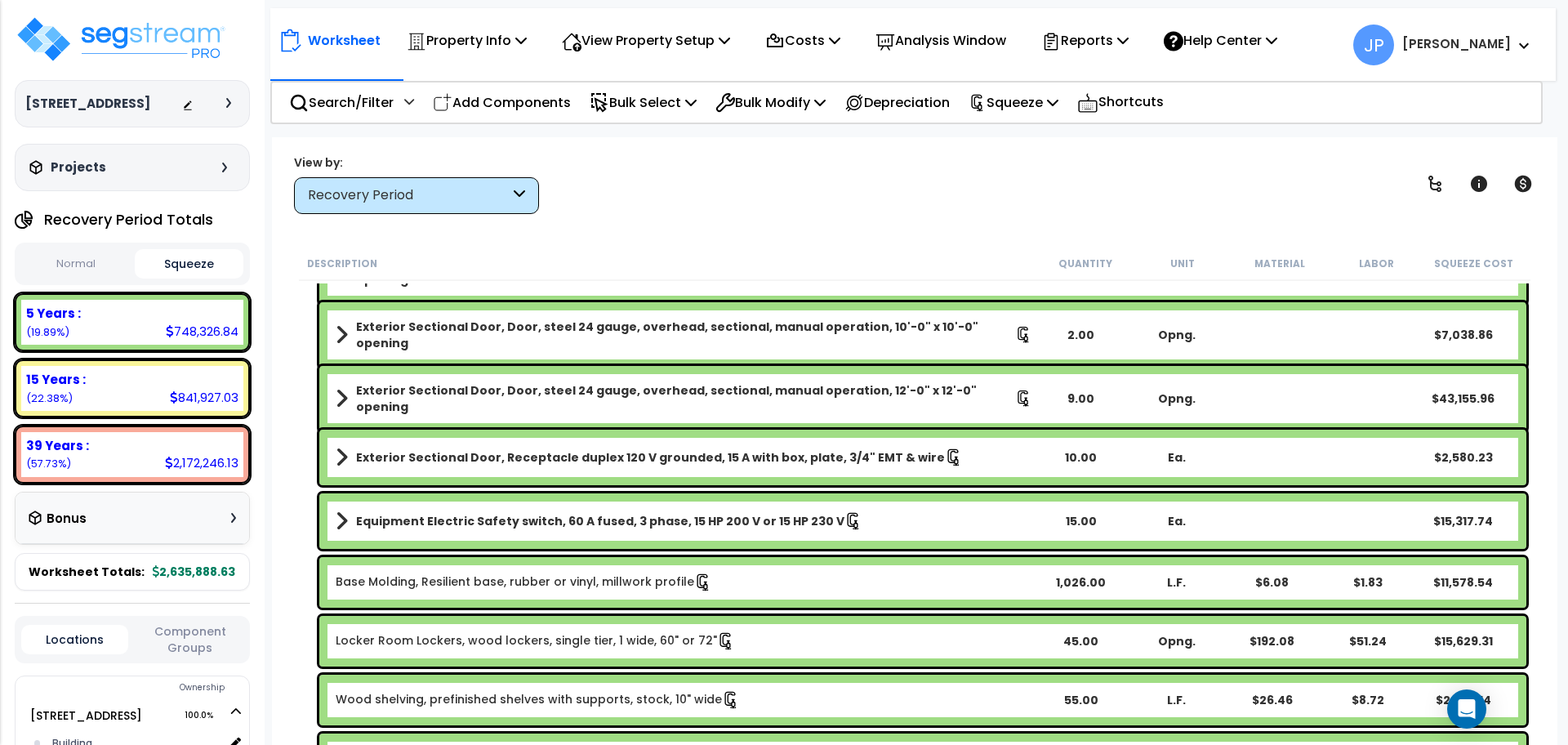
scroll to position [518, 0]
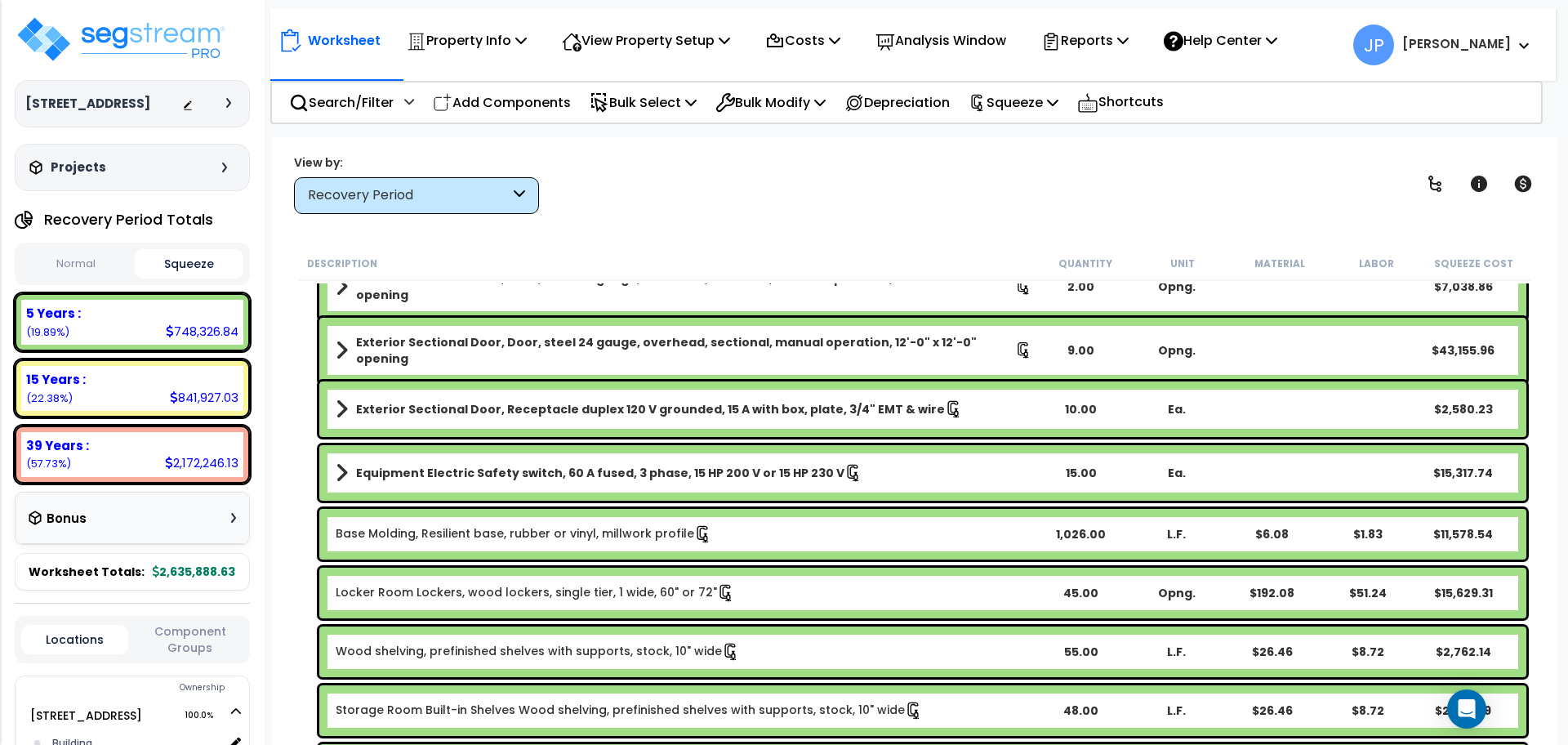
click at [507, 465] on b "Equipment Electric Safety switch, 60 A fused, 3 phase, 15 HP 200 V or 15 HP 230…" at bounding box center [600, 473] width 488 height 16
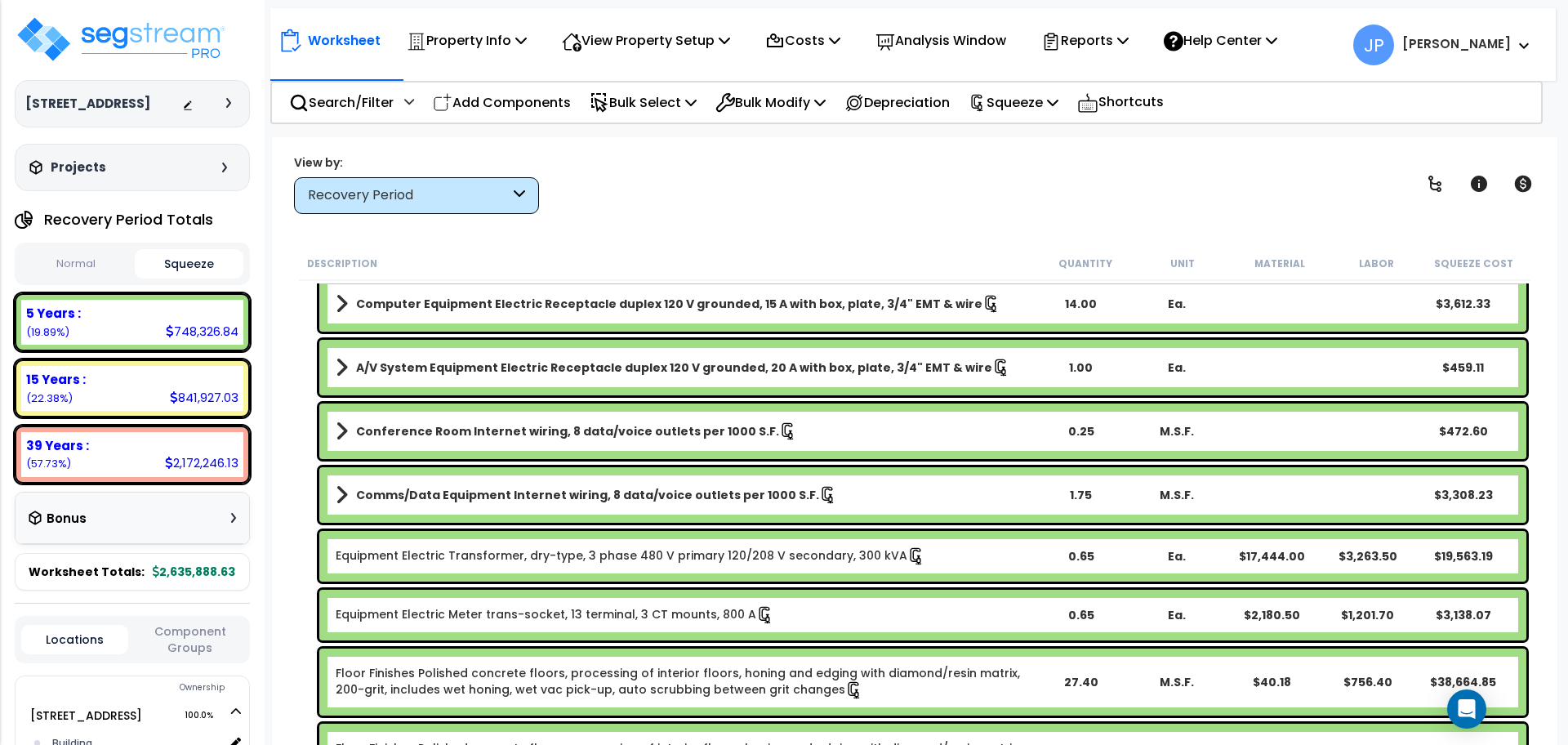
scroll to position [1629, 0]
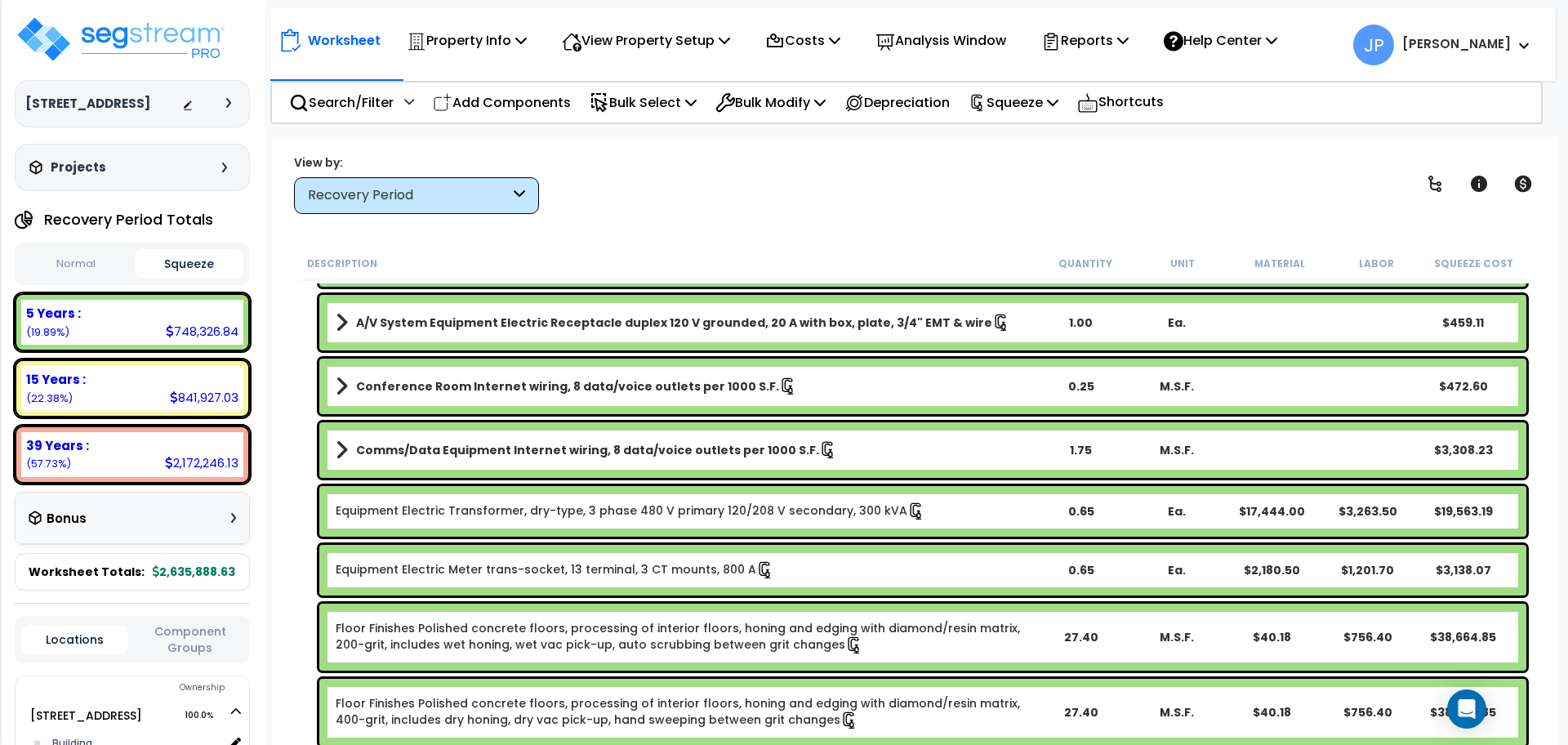
click at [462, 504] on link "Equipment Electric Transformer, dry-type, 3 phase 480 V primary 120/208 V secon…" at bounding box center [631, 511] width 590 height 18
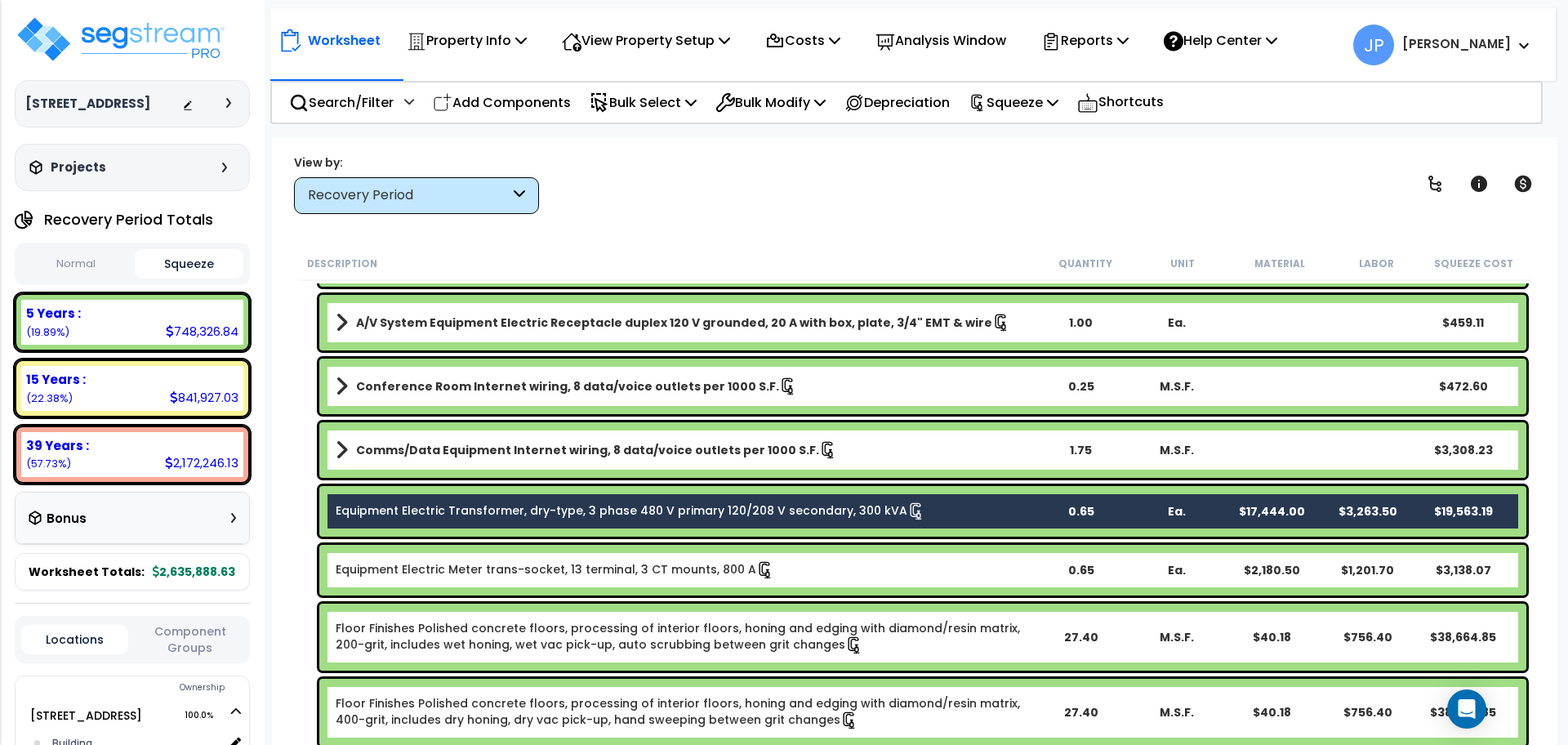
click at [455, 561] on link "Equipment Electric Meter trans-socket, 13 terminal, 3 CT mounts, 800 A" at bounding box center [555, 570] width 439 height 18
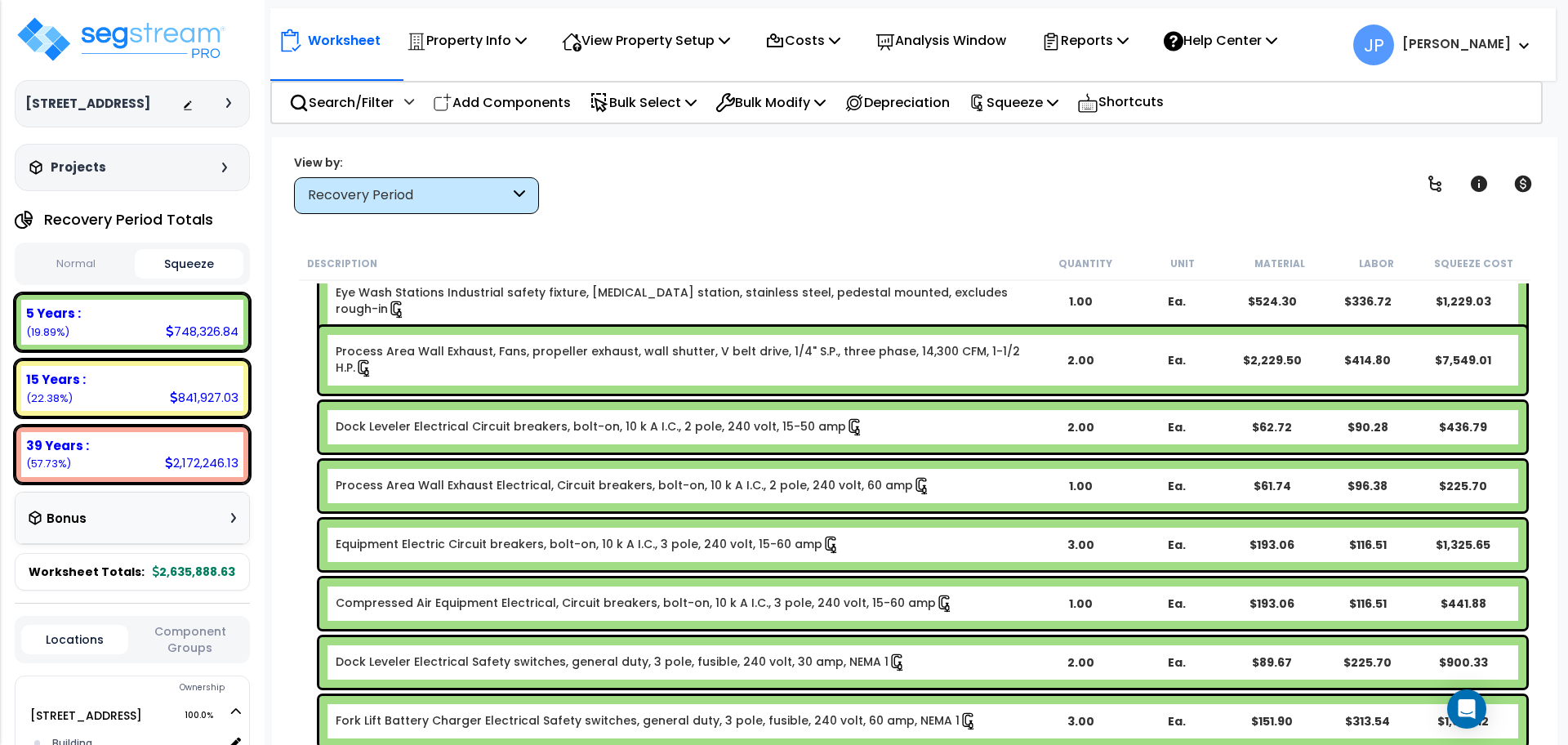
scroll to position [2231, 0]
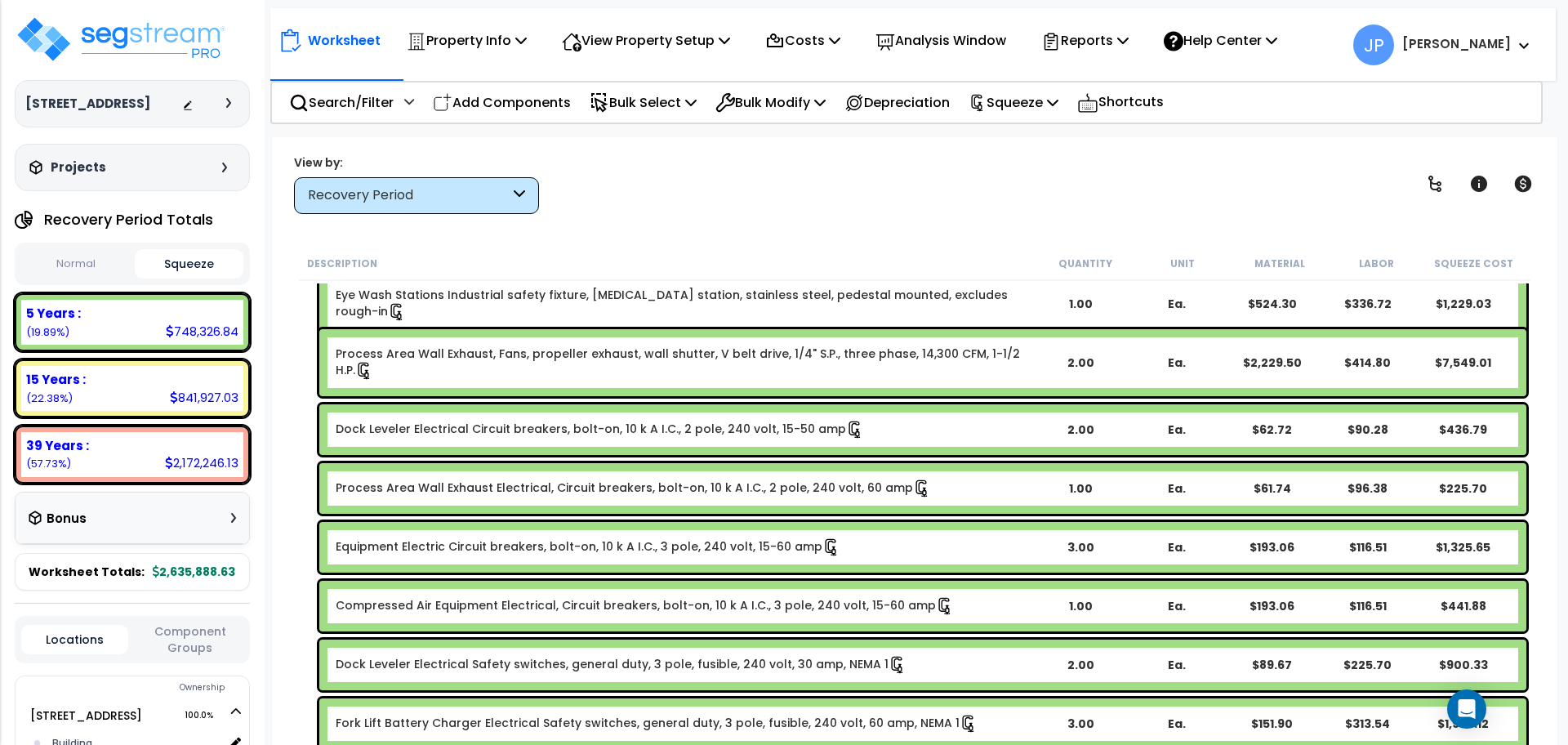
click at [463, 488] on link "Process Area Wall Exhaust Electrical, Circuit breakers, bolt-on, 10 k A I.C., 2…" at bounding box center [633, 488] width 595 height 18
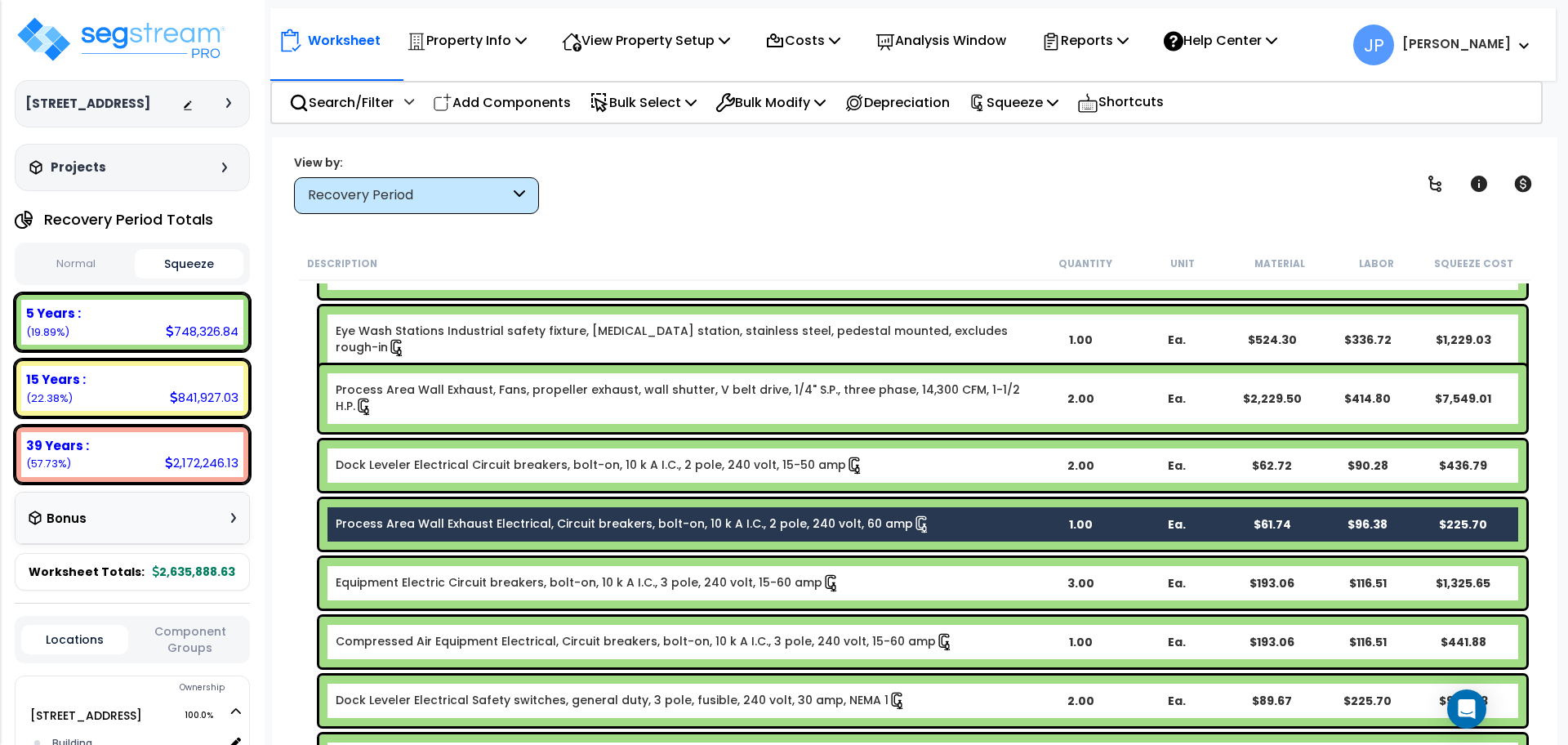
scroll to position [2194, 0]
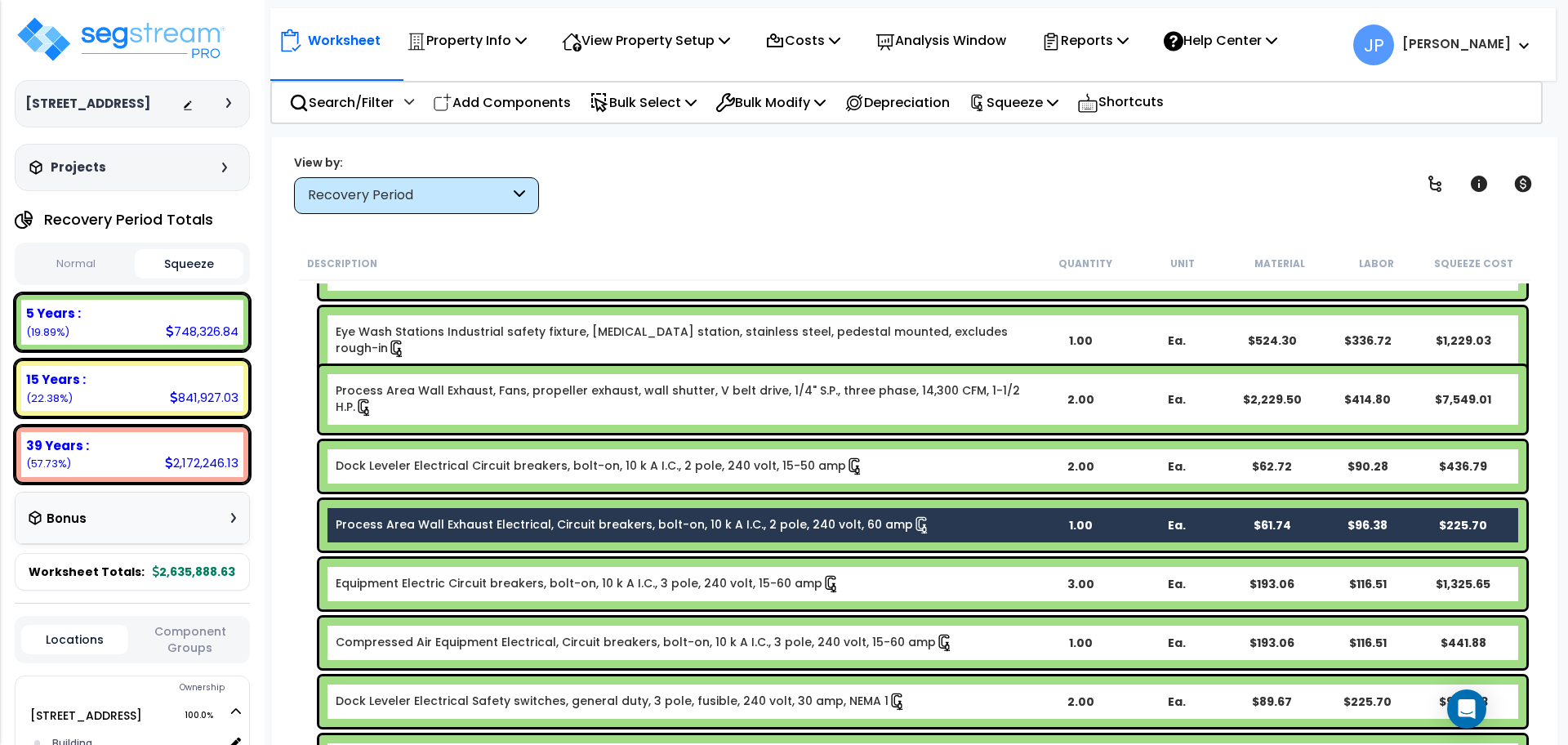
click at [432, 585] on link "Equipment Electric Circuit breakers, bolt-on, 10 k A I.C., 3 pole, 240 volt, 15…" at bounding box center [588, 584] width 505 height 18
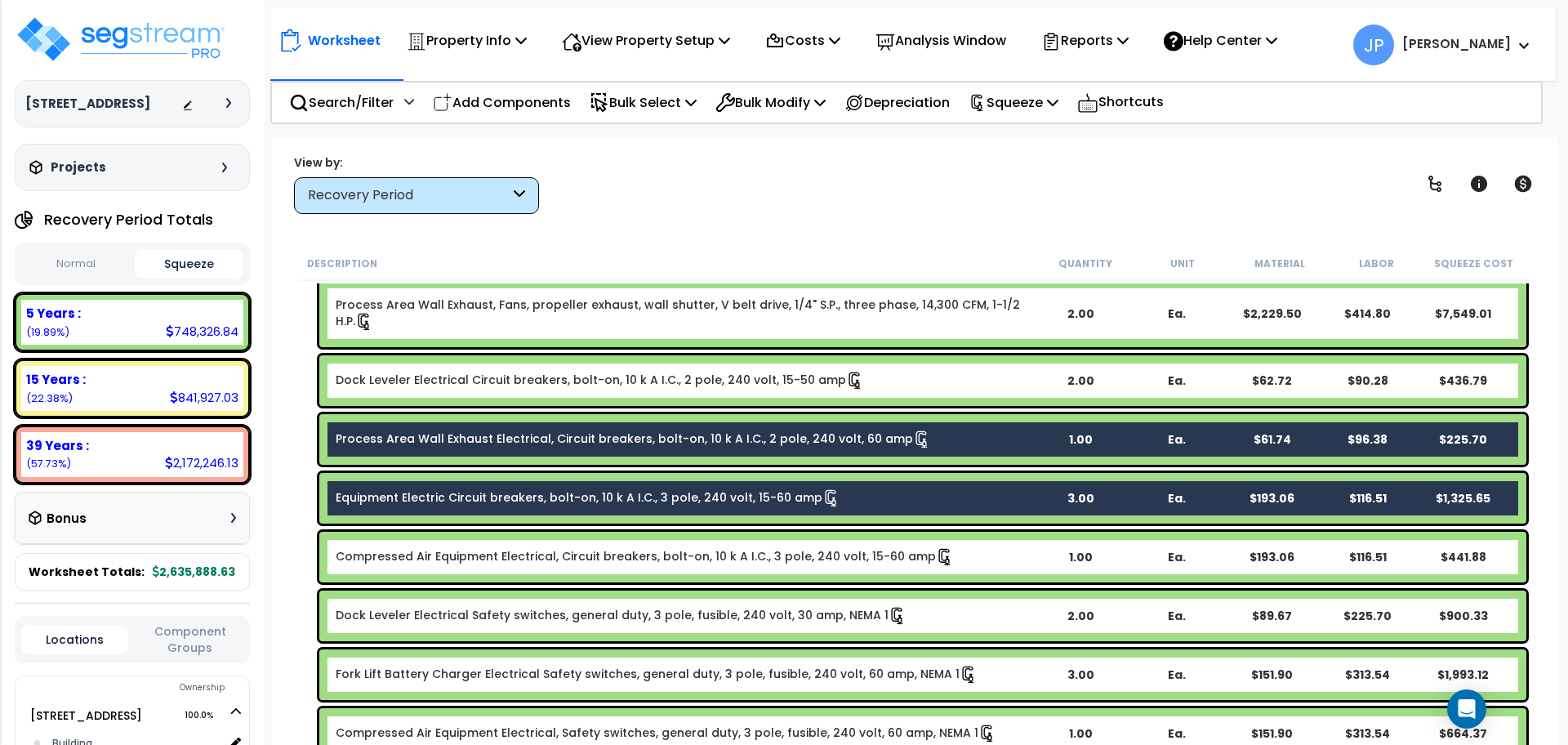
scroll to position [2282, 0]
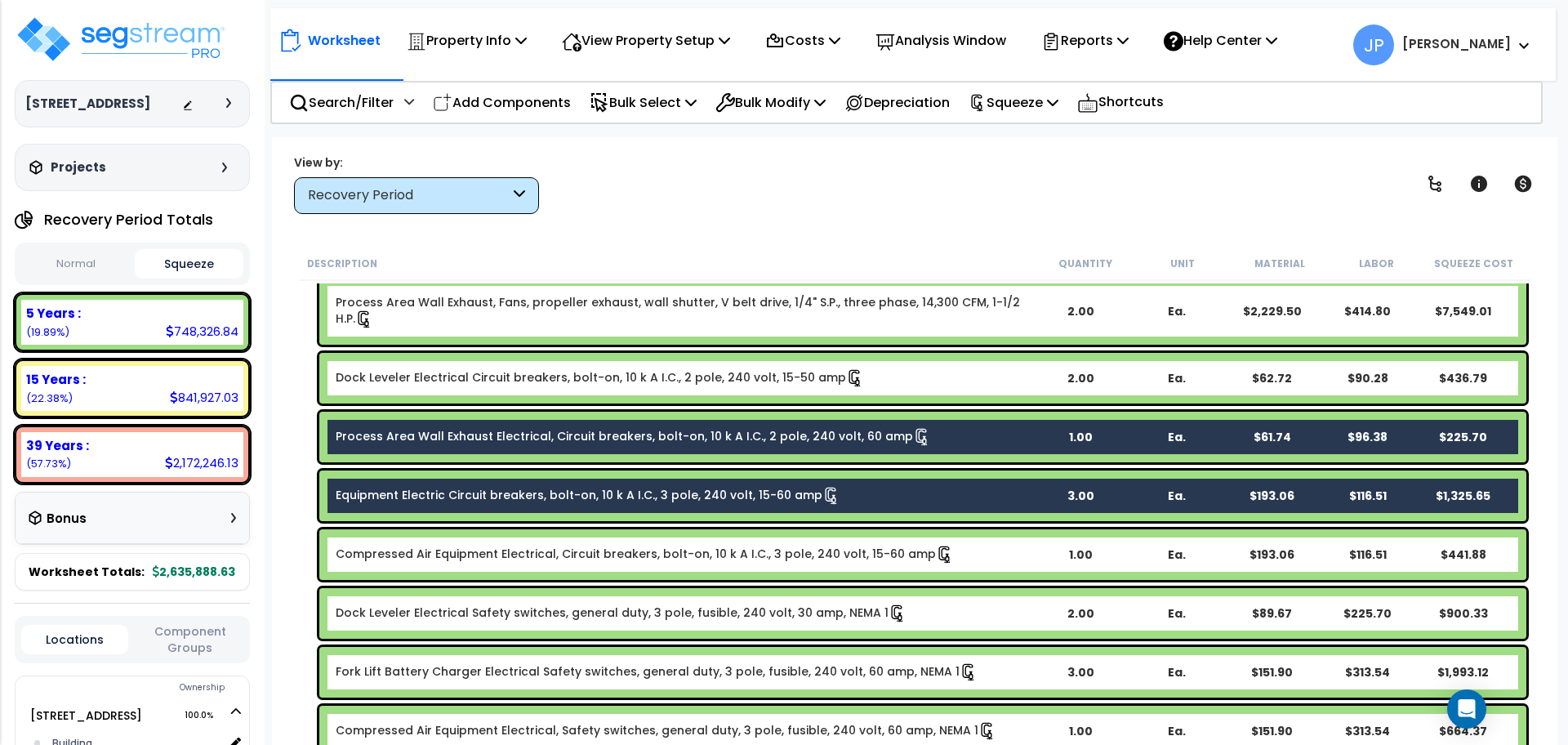
click at [427, 561] on link "Compressed Air Equipment Electrical, Circuit breakers, bolt-on, 10 k A I.C., 3 …" at bounding box center [645, 555] width 619 height 18
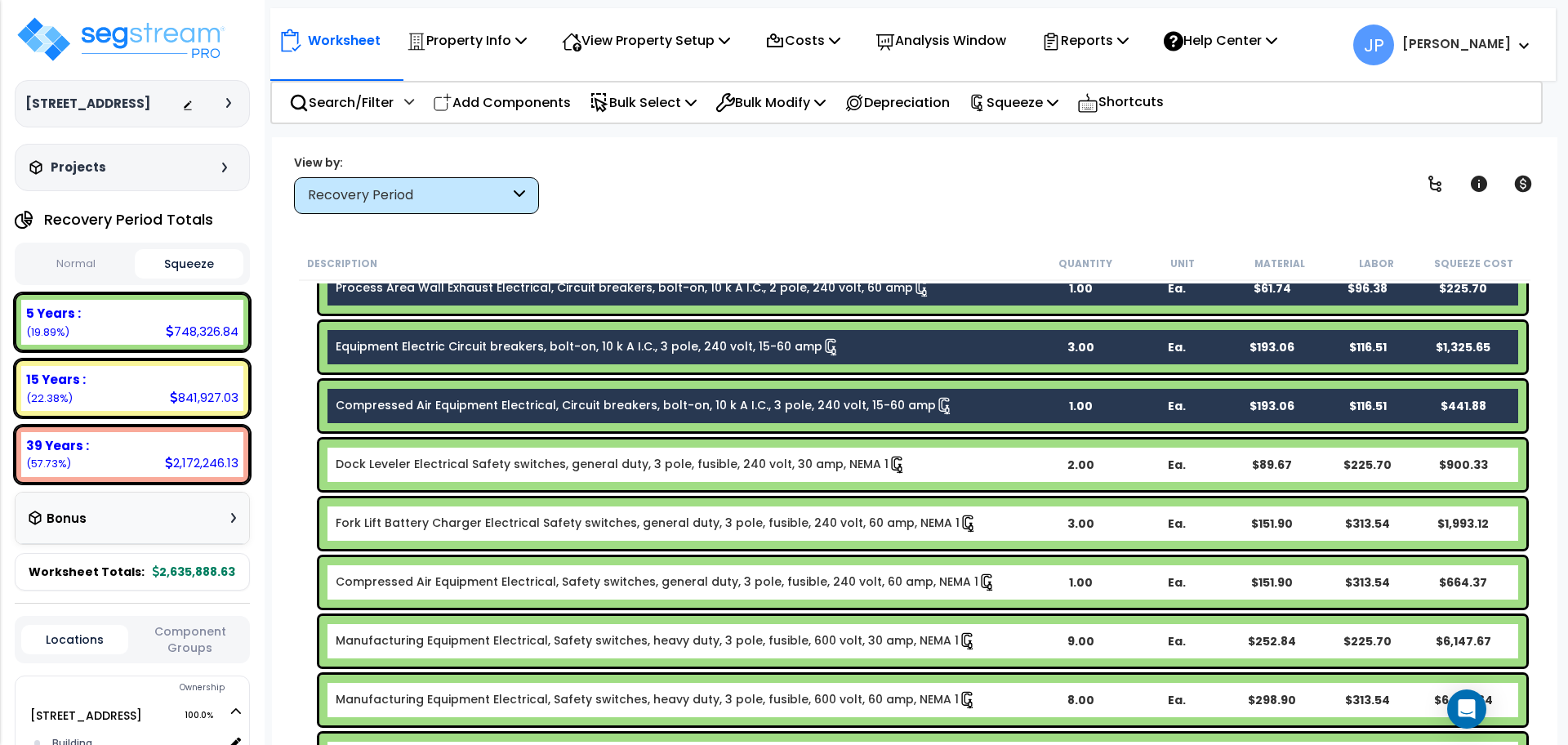
scroll to position [2433, 0]
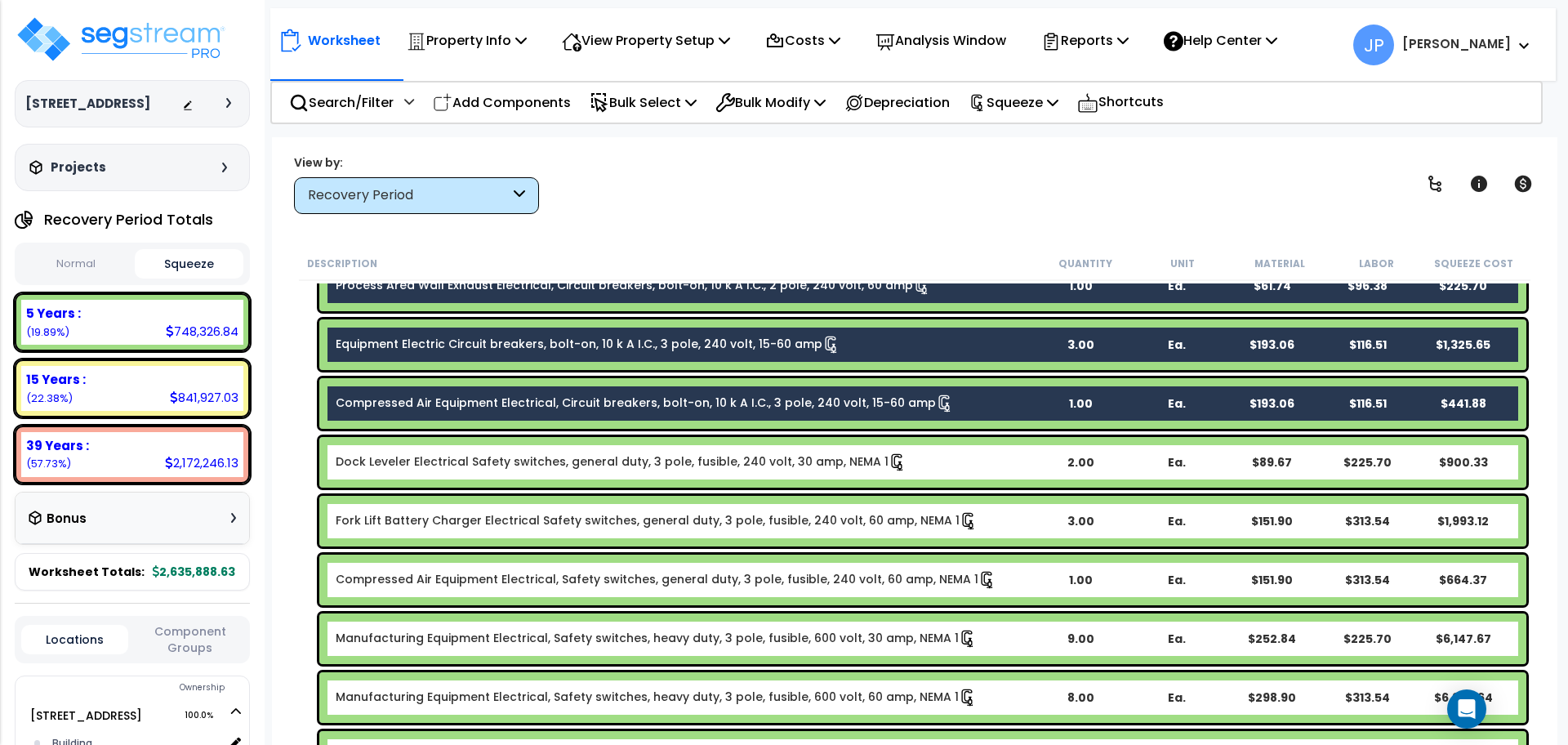
click at [430, 579] on link "Compressed Air Equipment Electrical, Safety switches, general duty, 3 pole, fus…" at bounding box center [666, 580] width 661 height 18
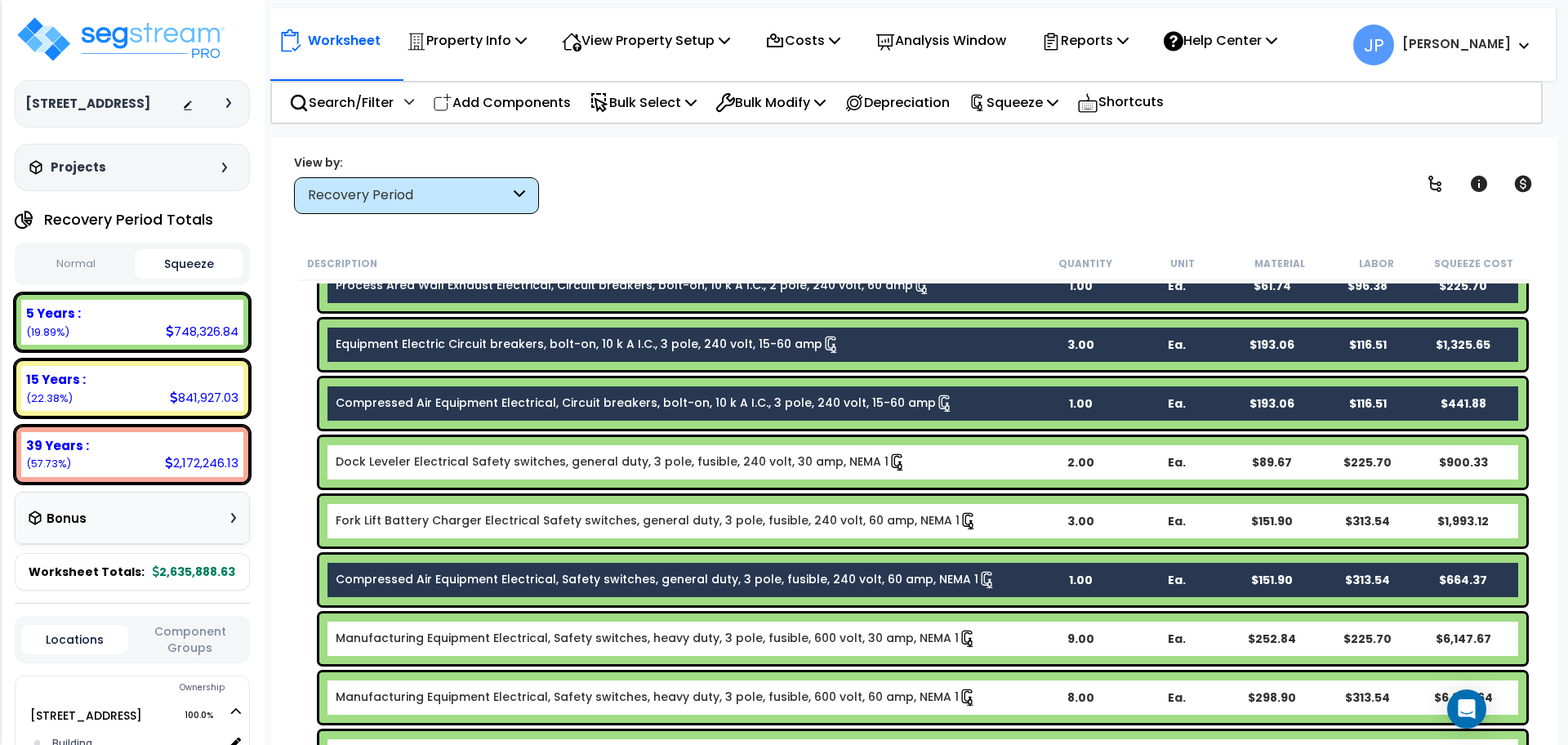
scroll to position [2490, 0]
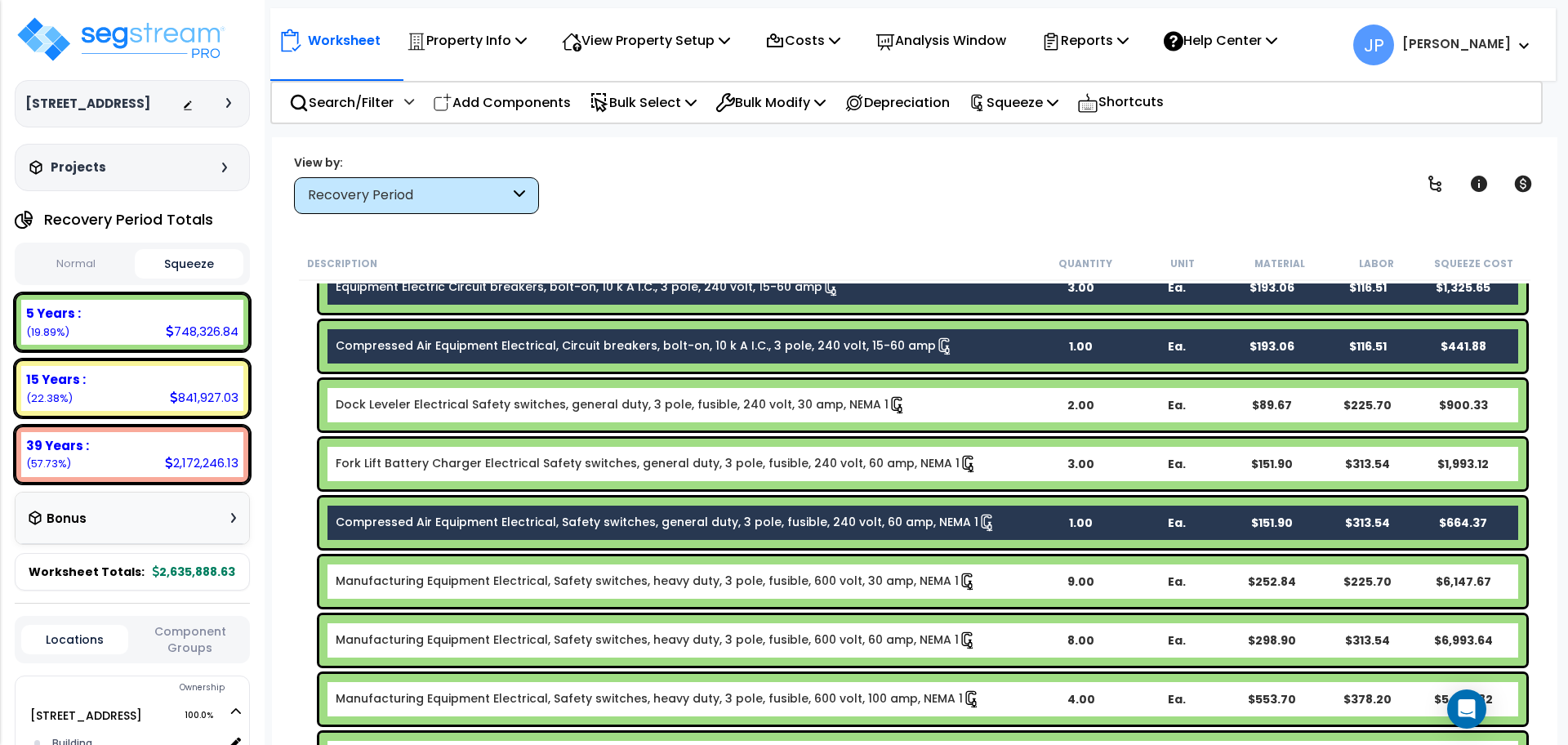
click at [418, 528] on link "Compressed Air Equipment Electrical, Safety switches, general duty, 3 pole, fus…" at bounding box center [666, 523] width 661 height 18
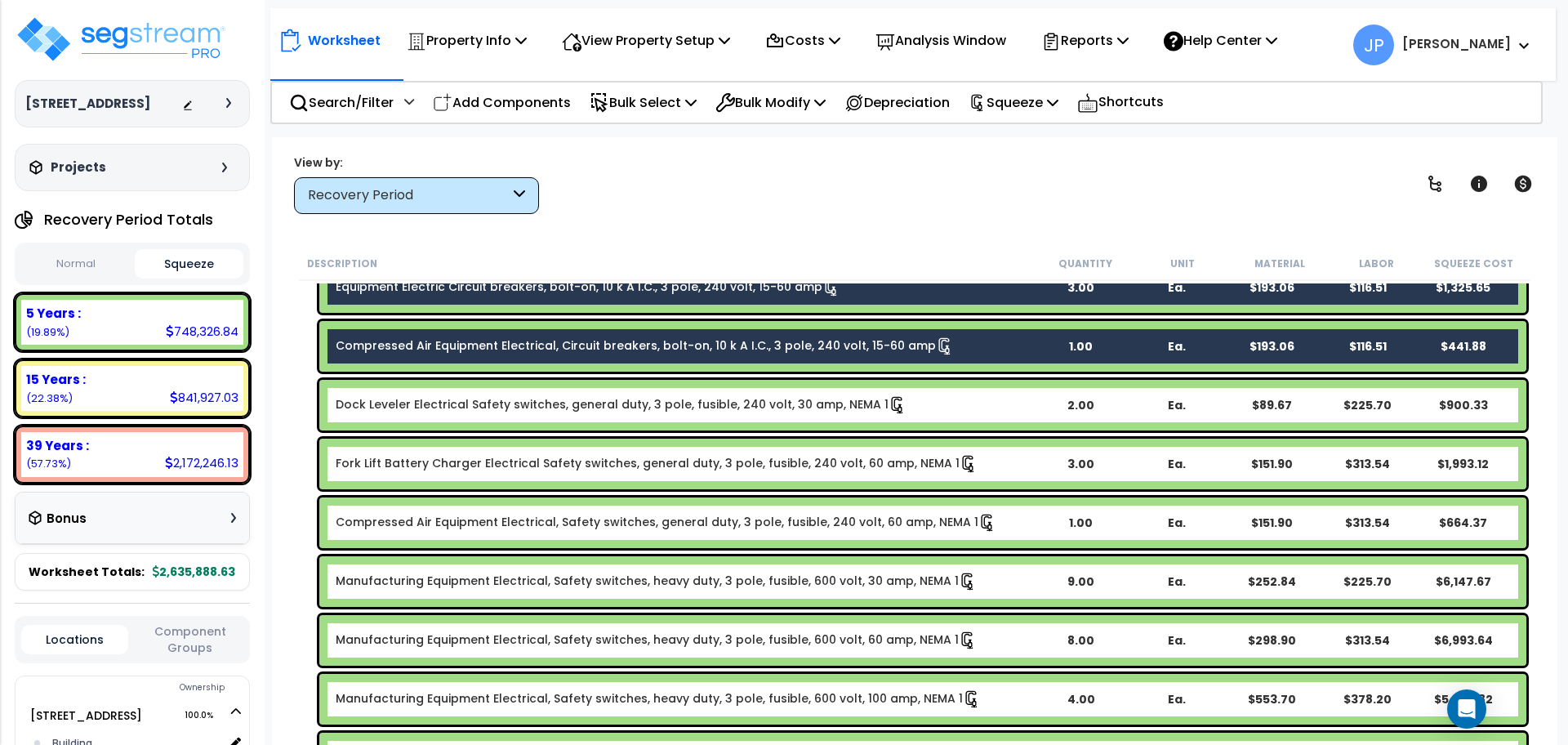
scroll to position [2397, 0]
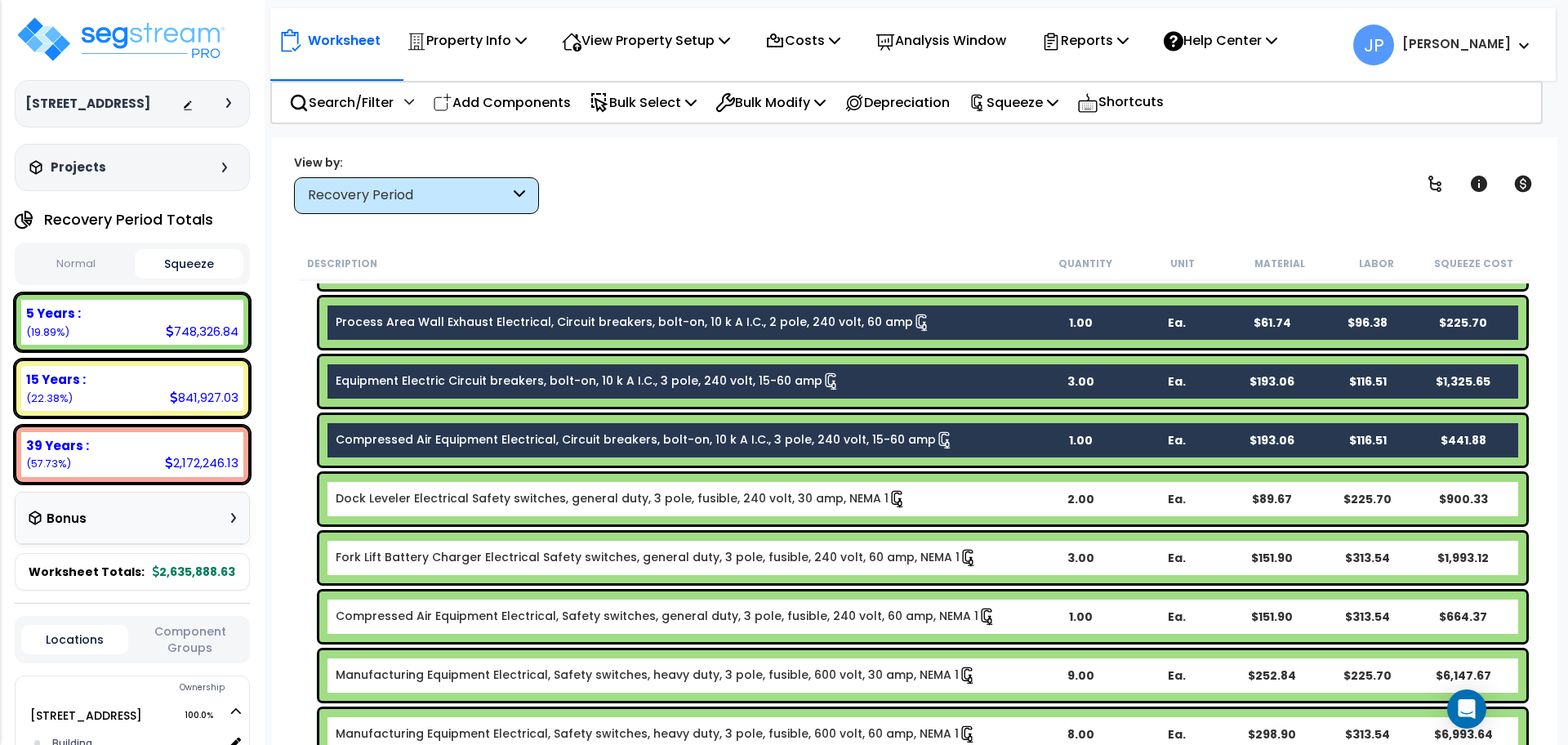
click at [404, 443] on link "Compressed Air Equipment Electrical, Circuit breakers, bolt-on, 10 k A I.C., 3 …" at bounding box center [645, 440] width 619 height 18
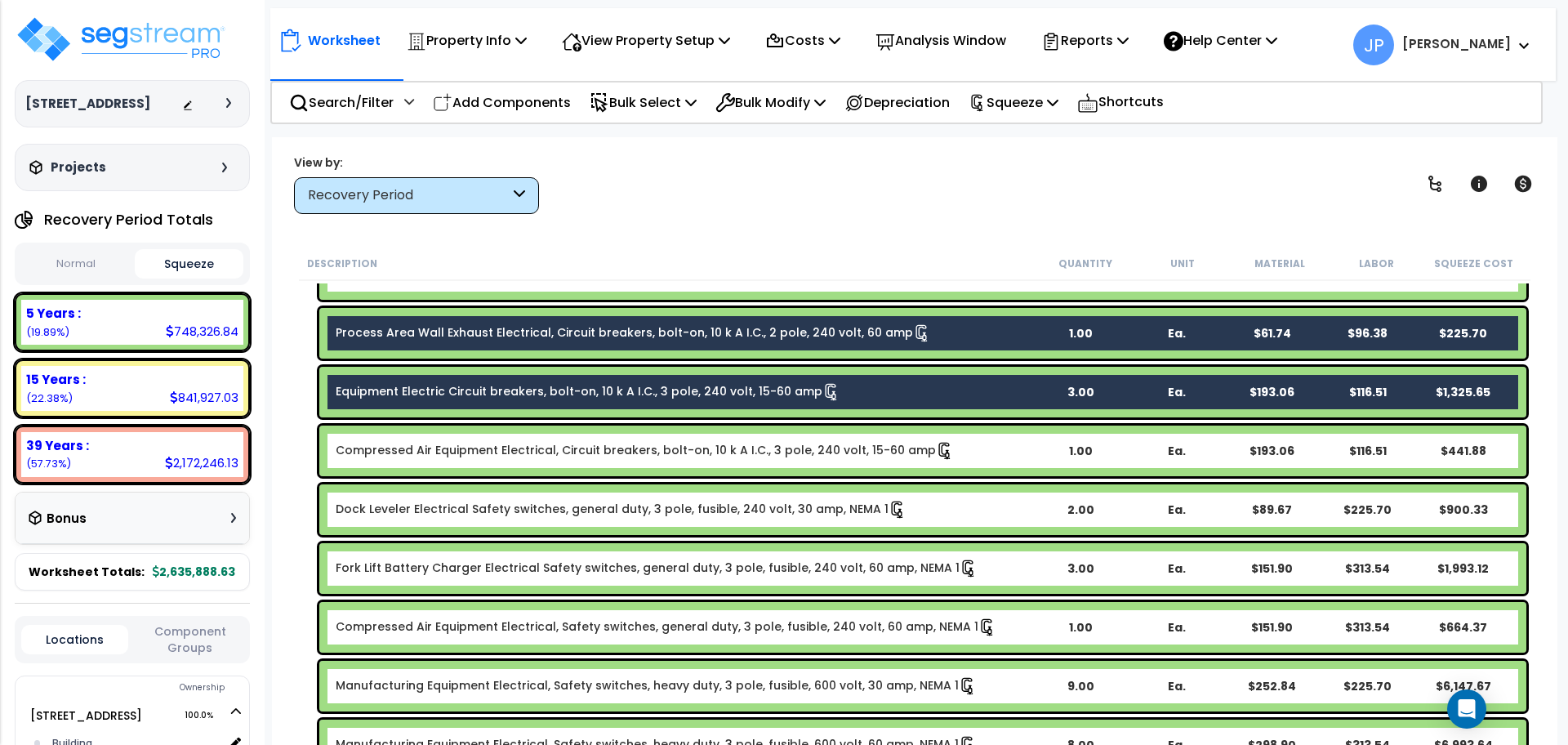
scroll to position [2378, 0]
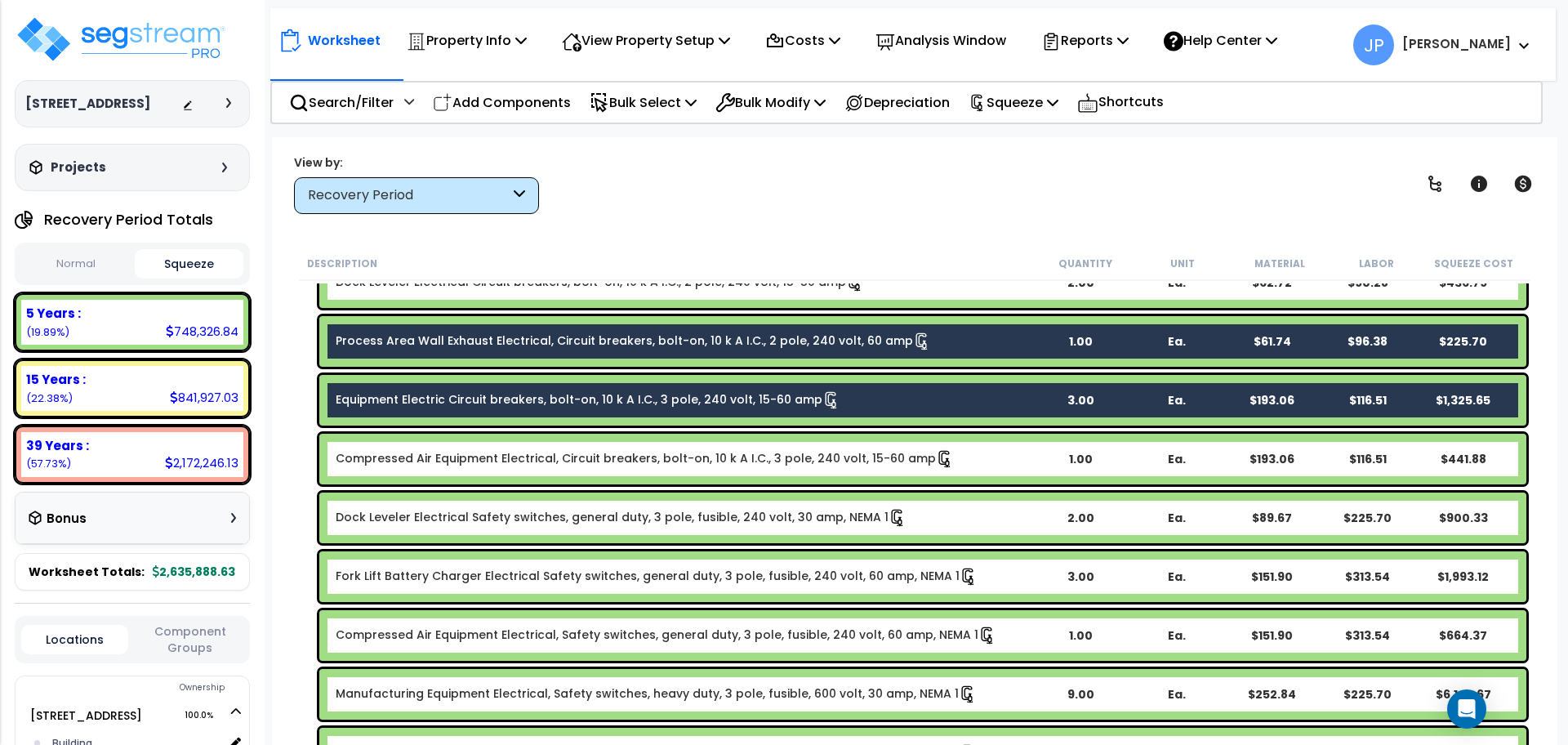
click at [389, 349] on link "Process Area Wall Exhaust Electrical, Circuit breakers, bolt-on, 10 k A I.C., 2…" at bounding box center [633, 341] width 595 height 18
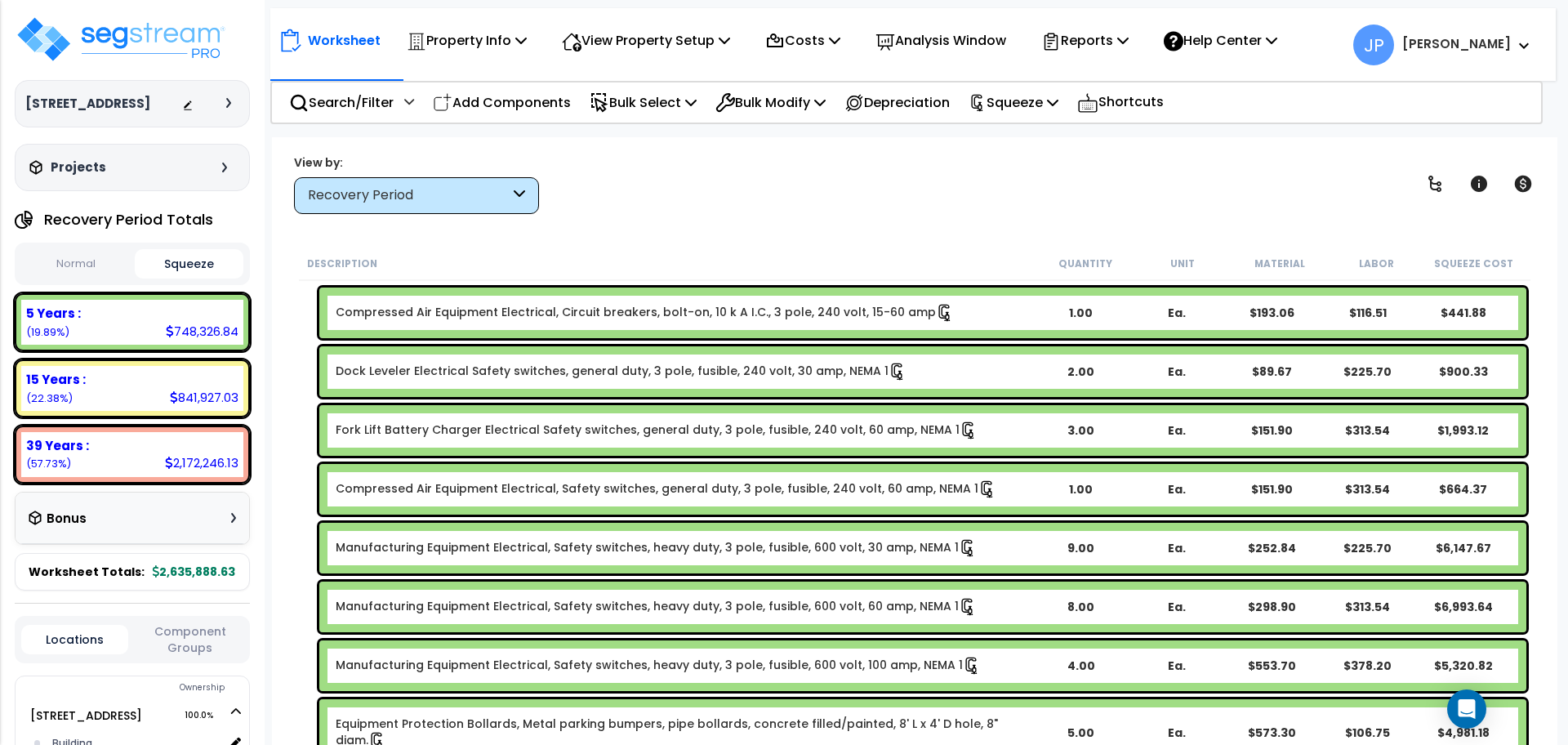
scroll to position [2565, 0]
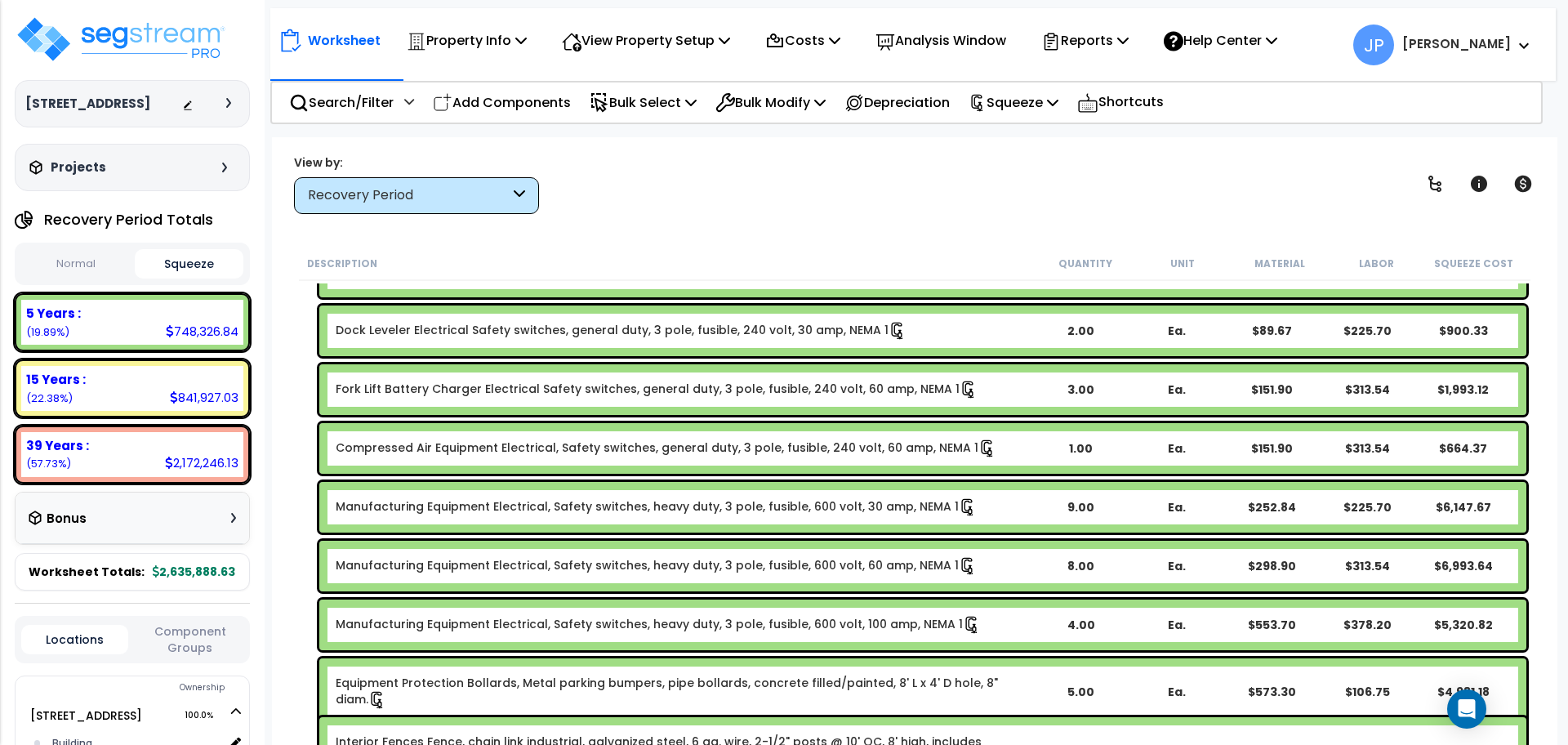
click at [415, 504] on link "Manufacturing Equipment Electrical, Safety switches, heavy duty, 3 pole, fusibl…" at bounding box center [657, 507] width 641 height 18
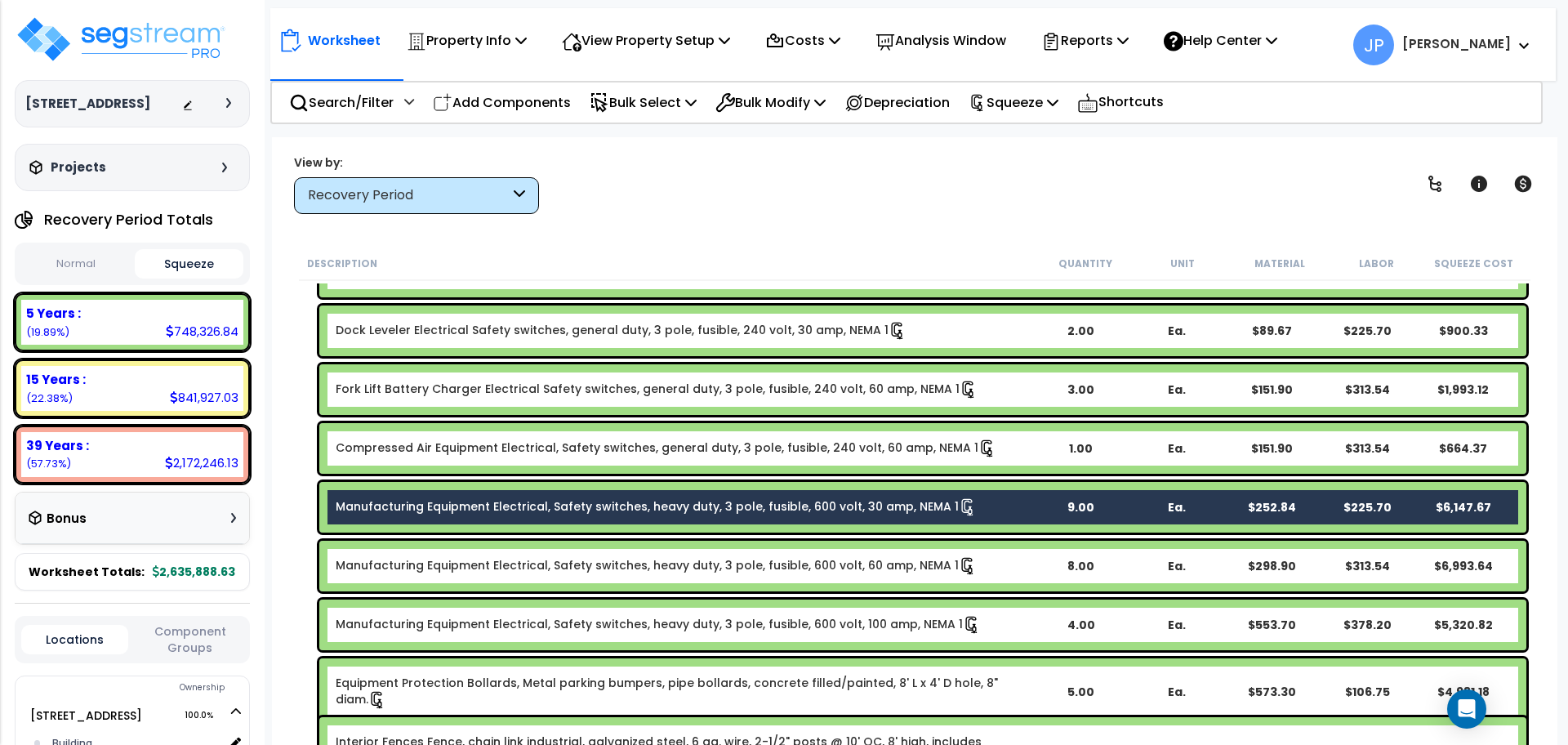
click at [416, 566] on link "Manufacturing Equipment Electrical, Safety switches, heavy duty, 3 pole, fusibl…" at bounding box center [657, 566] width 641 height 18
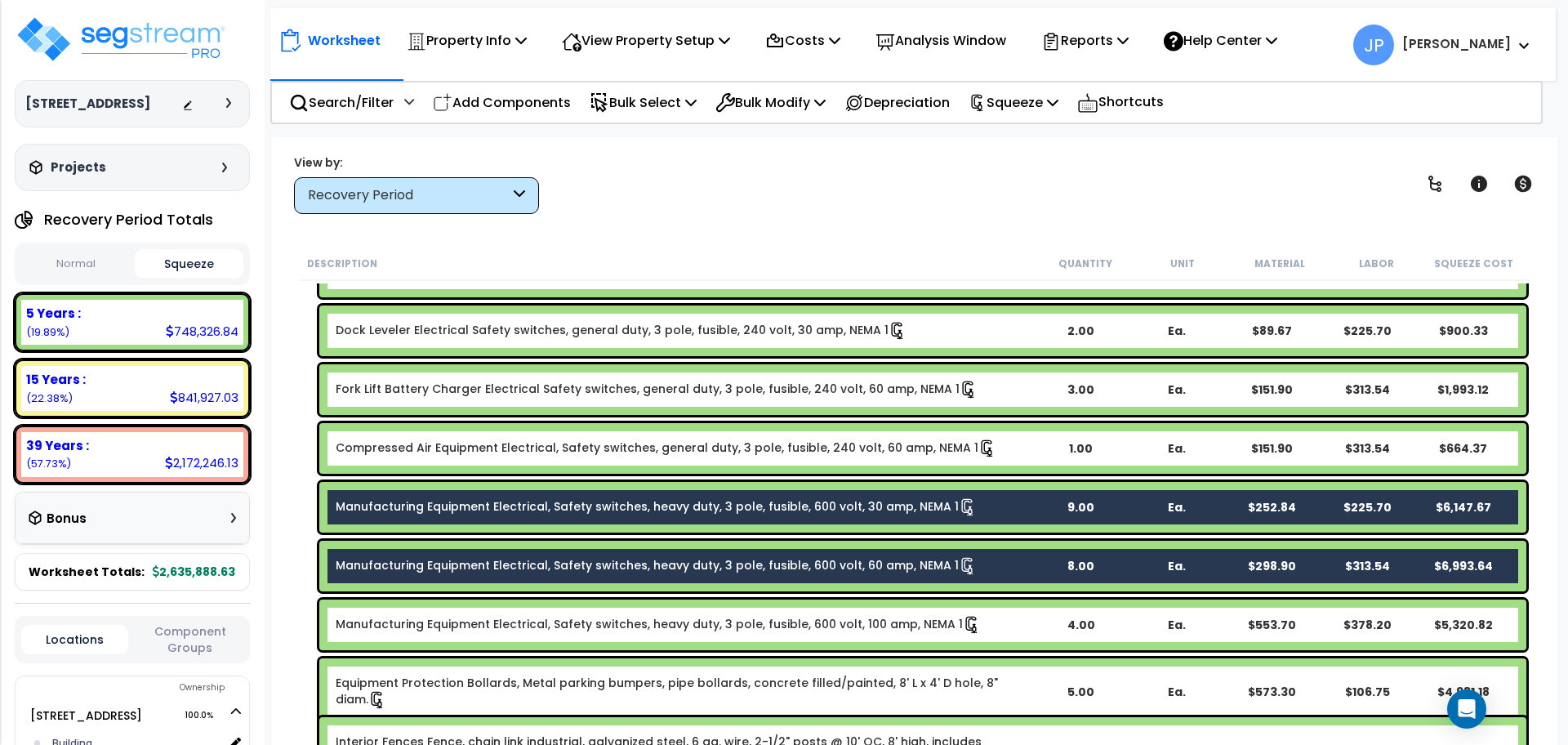
click at [420, 623] on link "Manufacturing Equipment Electrical, Safety switches, heavy duty, 3 pole, fusibl…" at bounding box center [658, 625] width 645 height 18
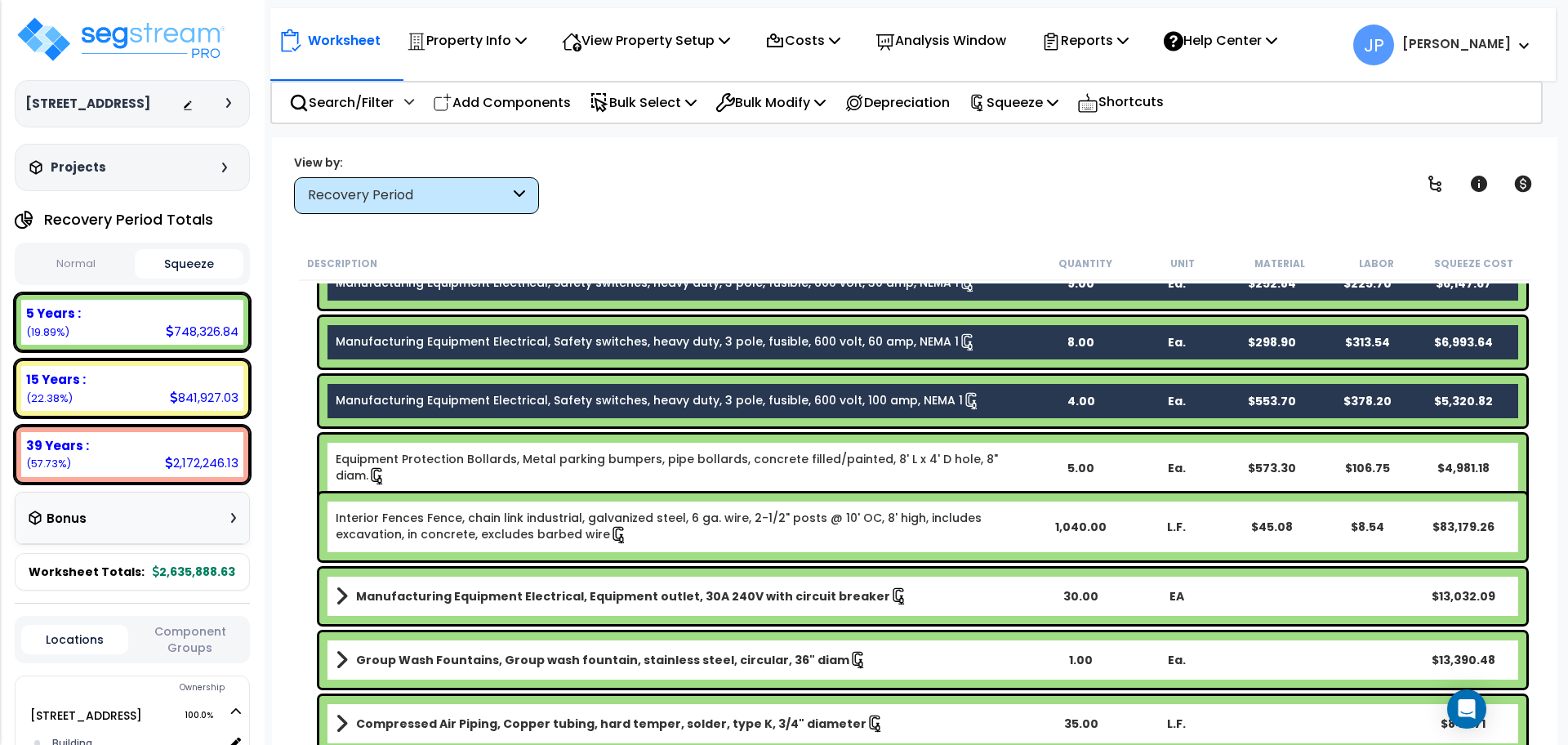
scroll to position [2789, 0]
click at [420, 589] on b "Manufacturing Equipment Electrical, Equipment outlet, 30A 240V with circuit bre…" at bounding box center [623, 595] width 534 height 16
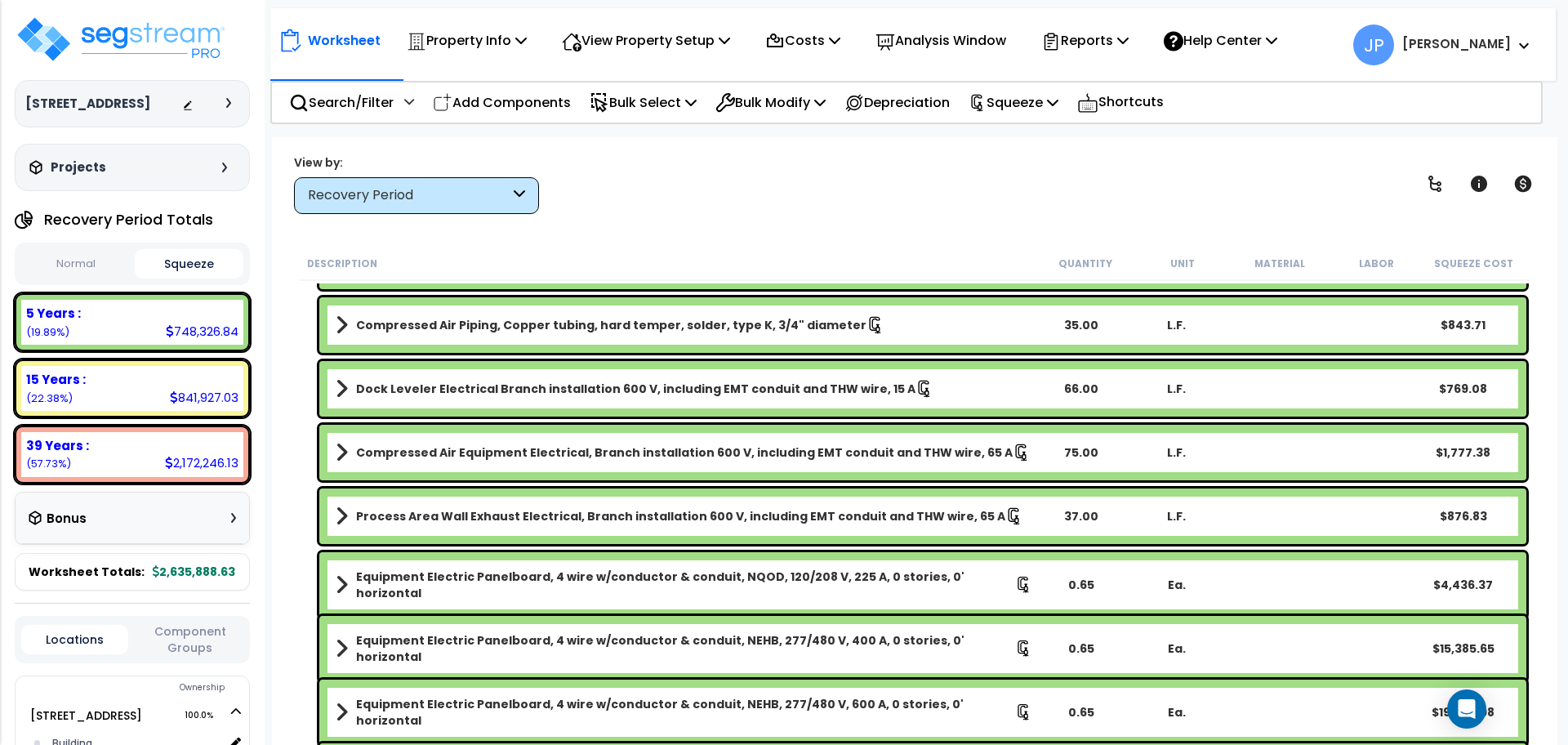
scroll to position [3268, 0]
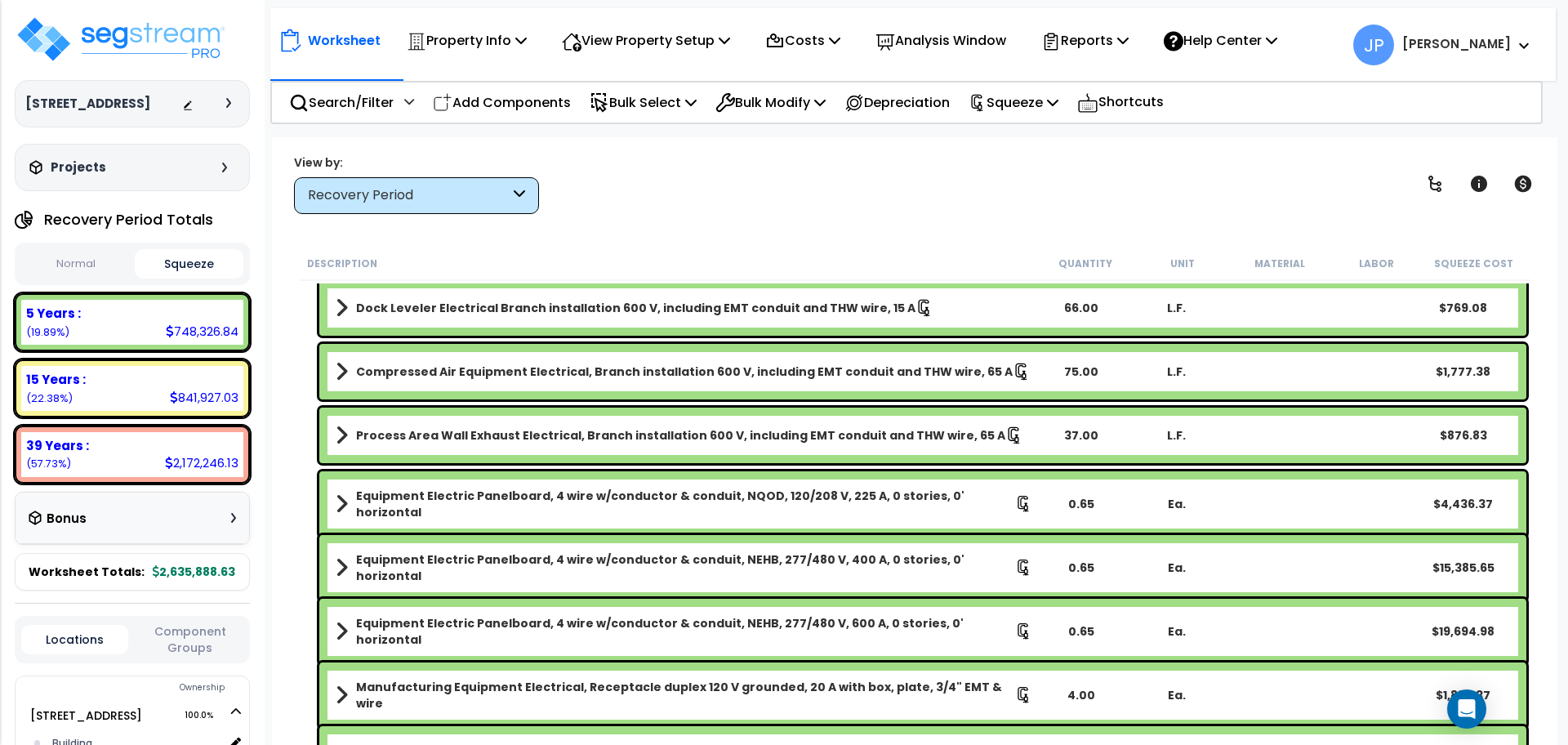
click at [416, 562] on b "Equipment Electric Panelboard, 4 wire w/conductor & conduit, NEHB, 277/480 V, 4…" at bounding box center [685, 568] width 659 height 33
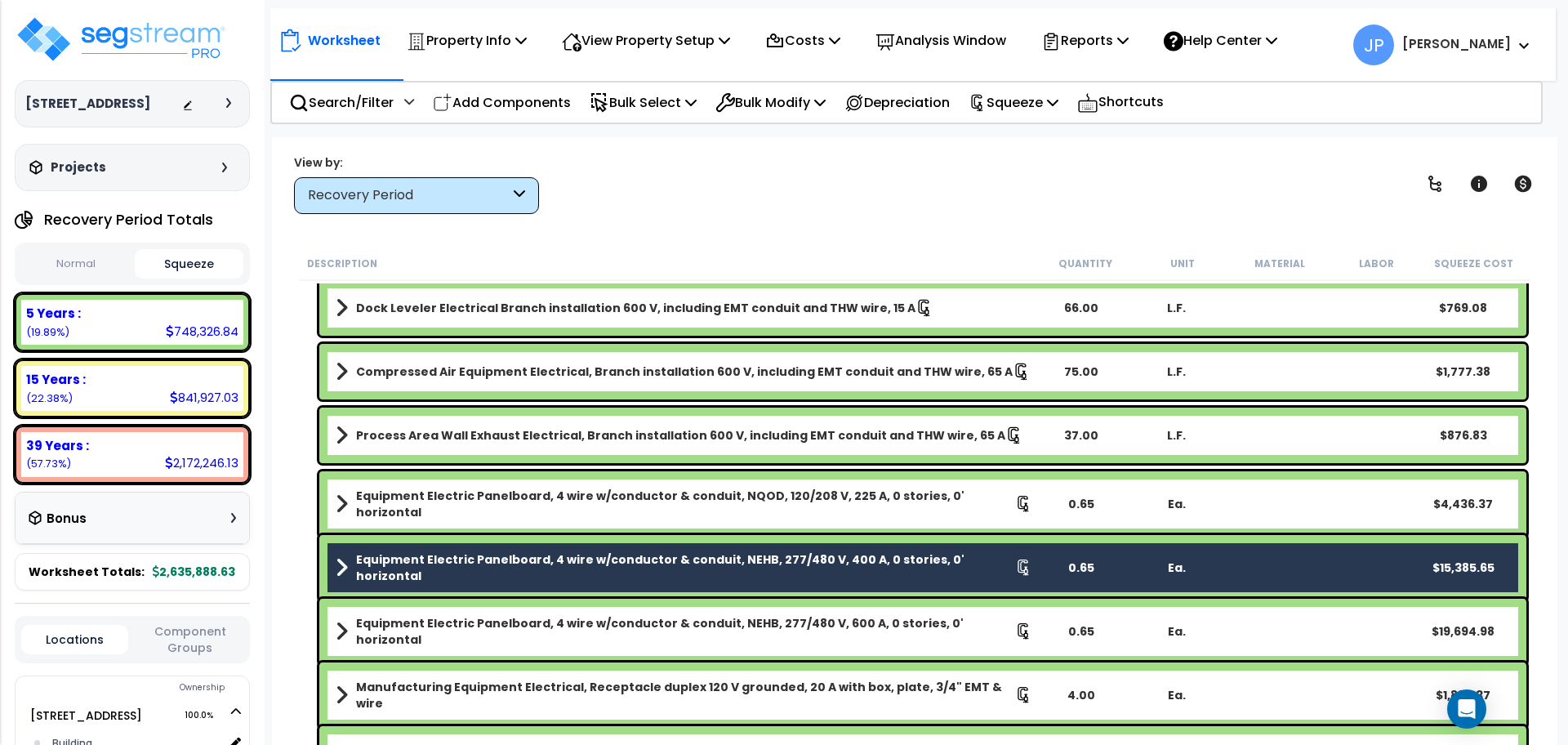
click at [428, 622] on b "Equipment Electric Panelboard, 4 wire w/conductor & conduit, NEHB, 277/480 V, 6…" at bounding box center [685, 632] width 659 height 33
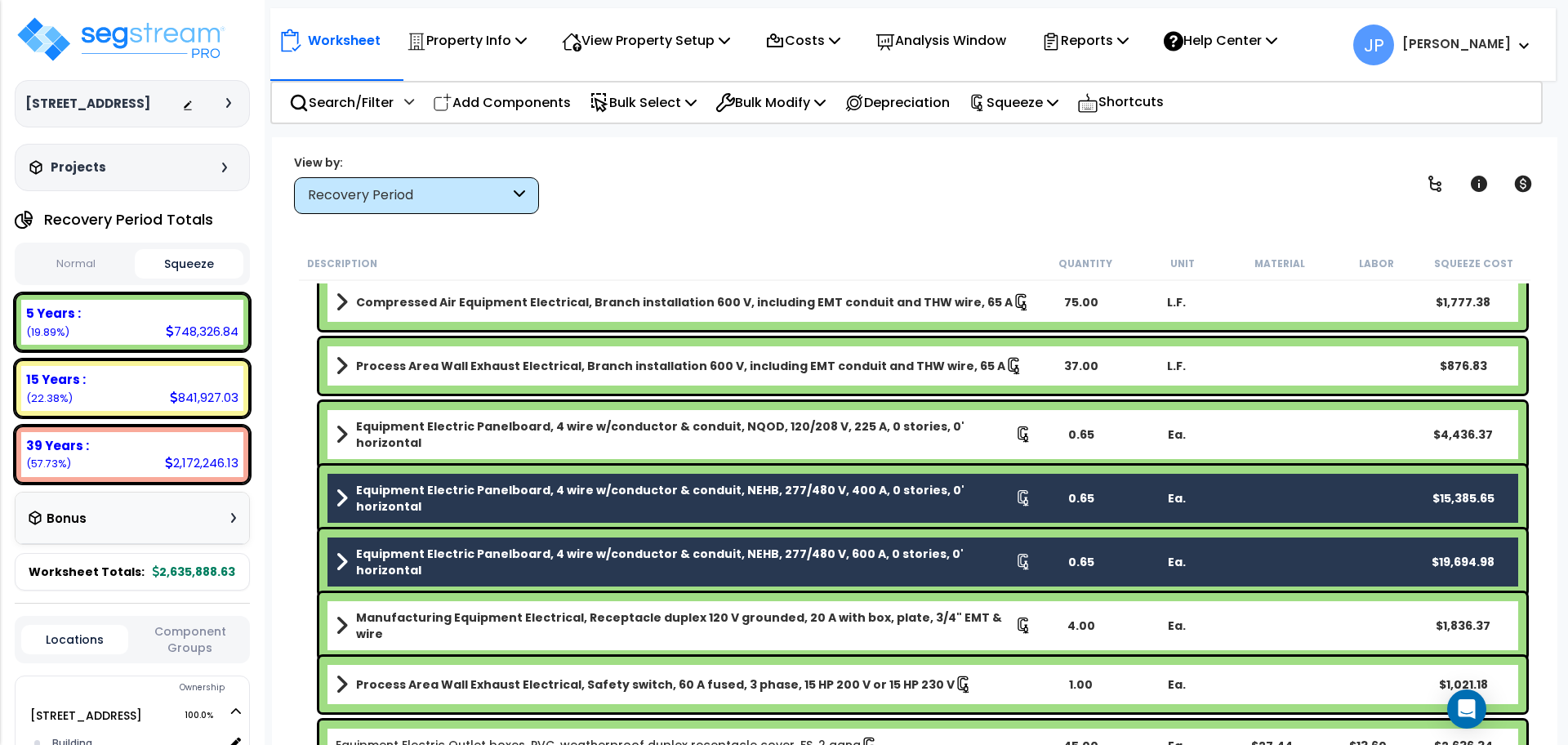
scroll to position [3341, 0]
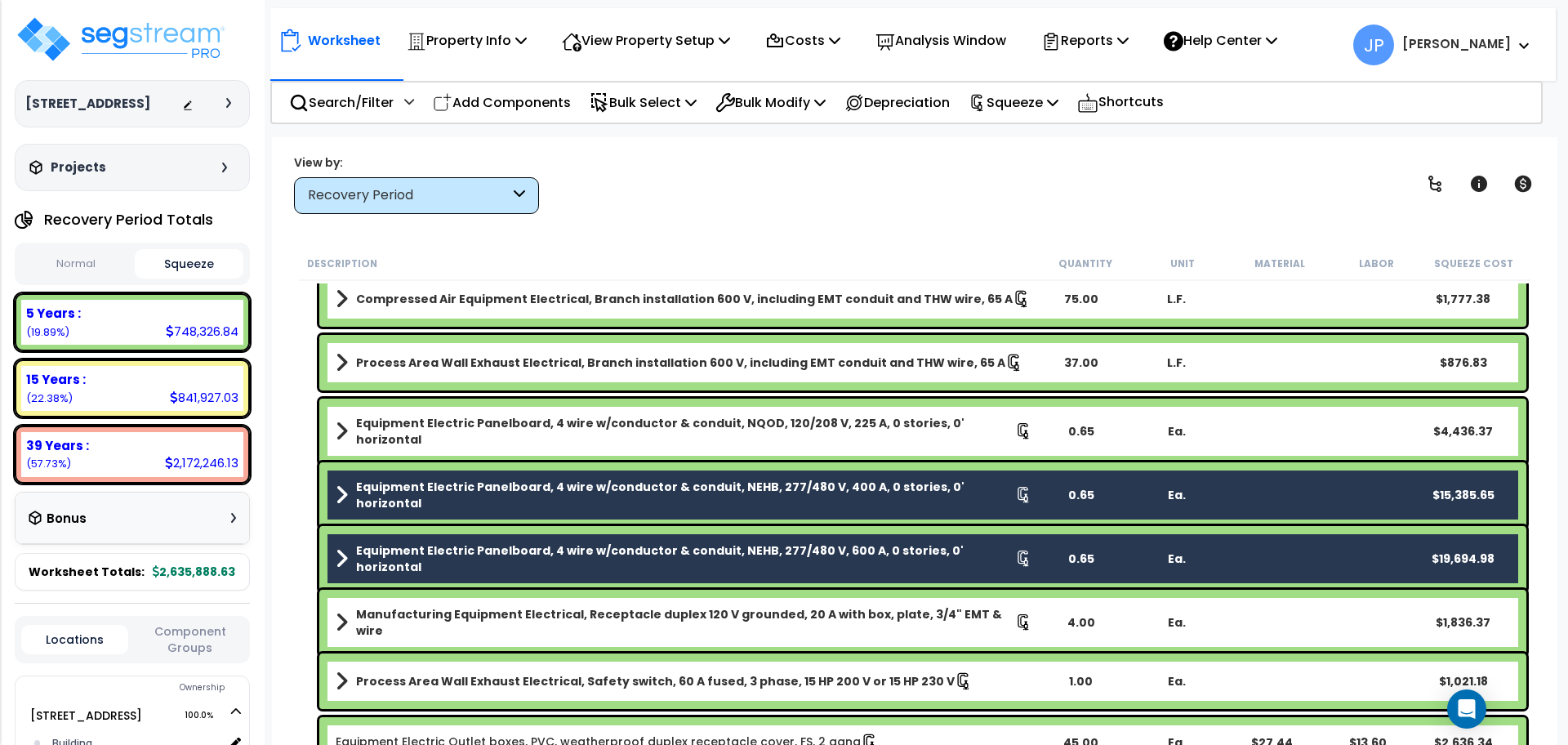
click at [428, 622] on b "Manufacturing Equipment Electrical, Receptacle duplex 120 V grounded, 20 A with…" at bounding box center [685, 622] width 659 height 33
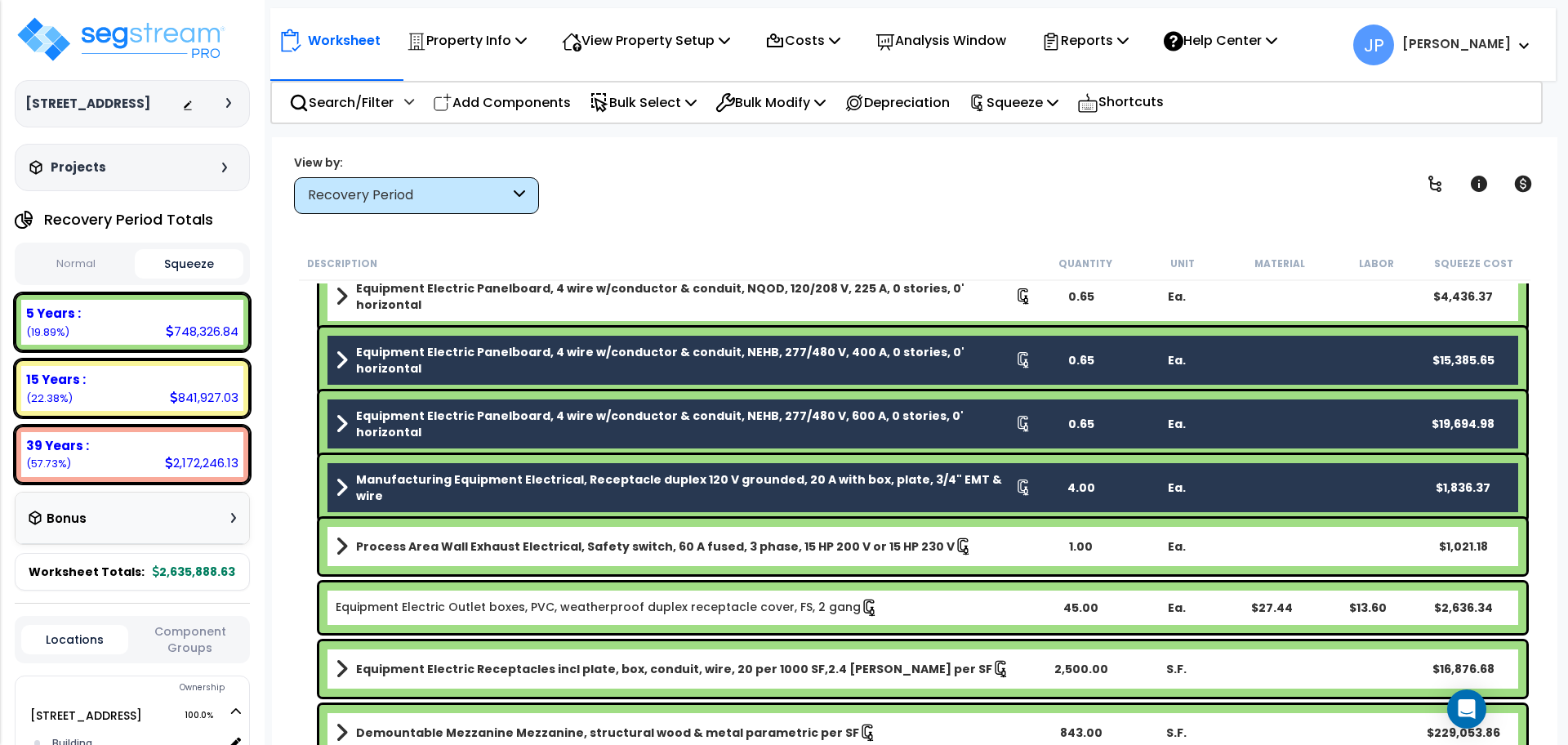
scroll to position [3477, 0]
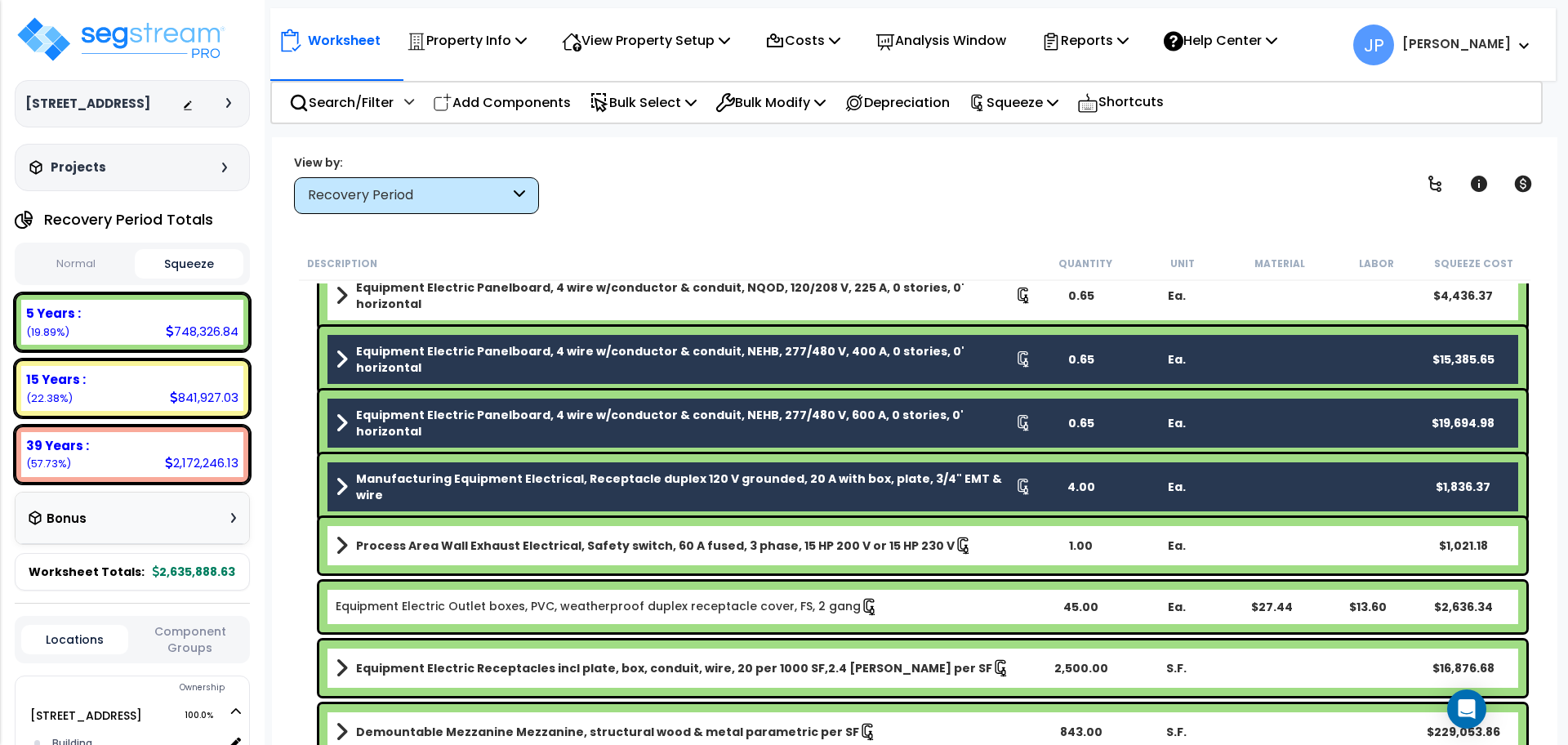
click at [414, 607] on link "Equipment Electric Outlet boxes, PVC, weatherproof duplex receptacle cover, FS,…" at bounding box center [607, 607] width 543 height 18
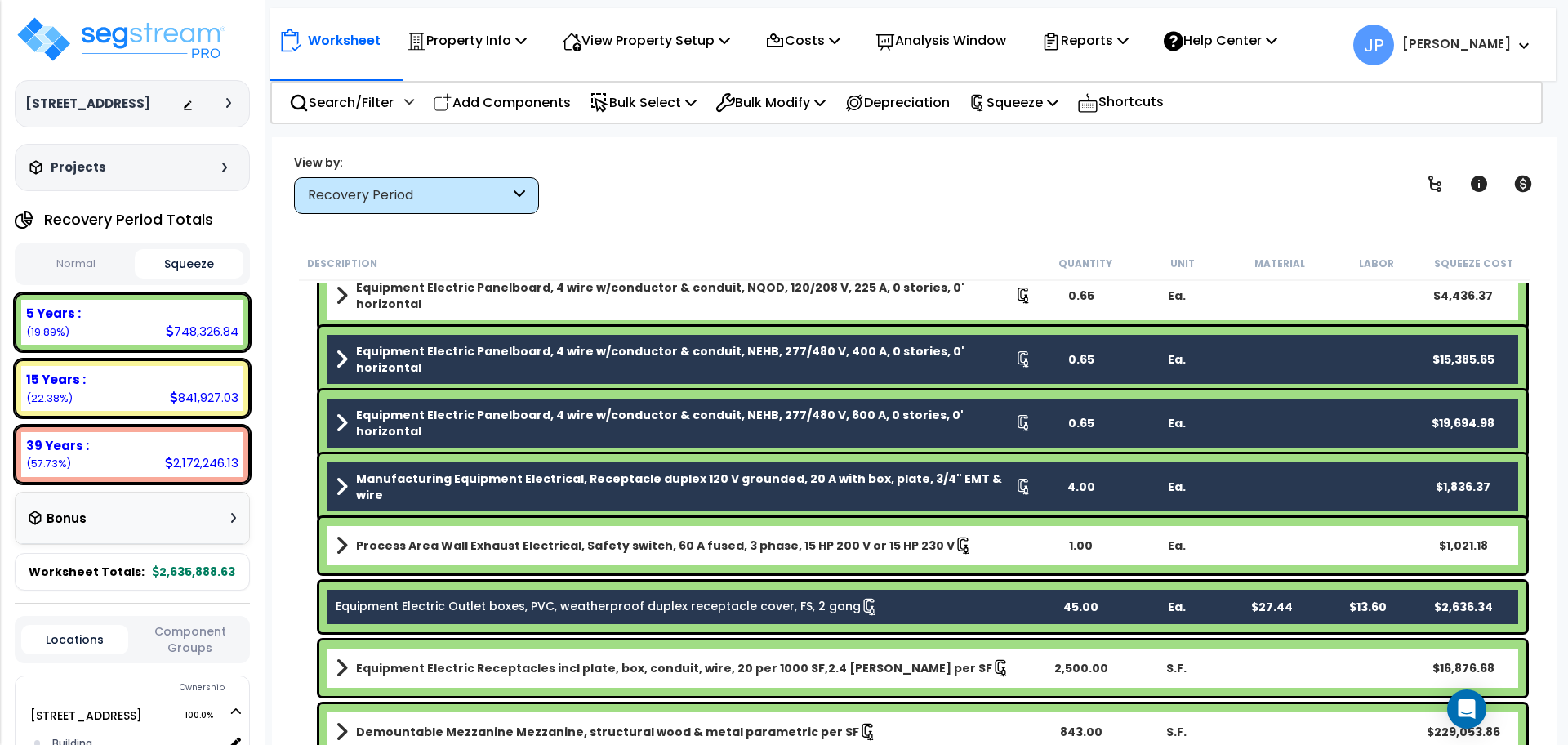
scroll to position [3530, 0]
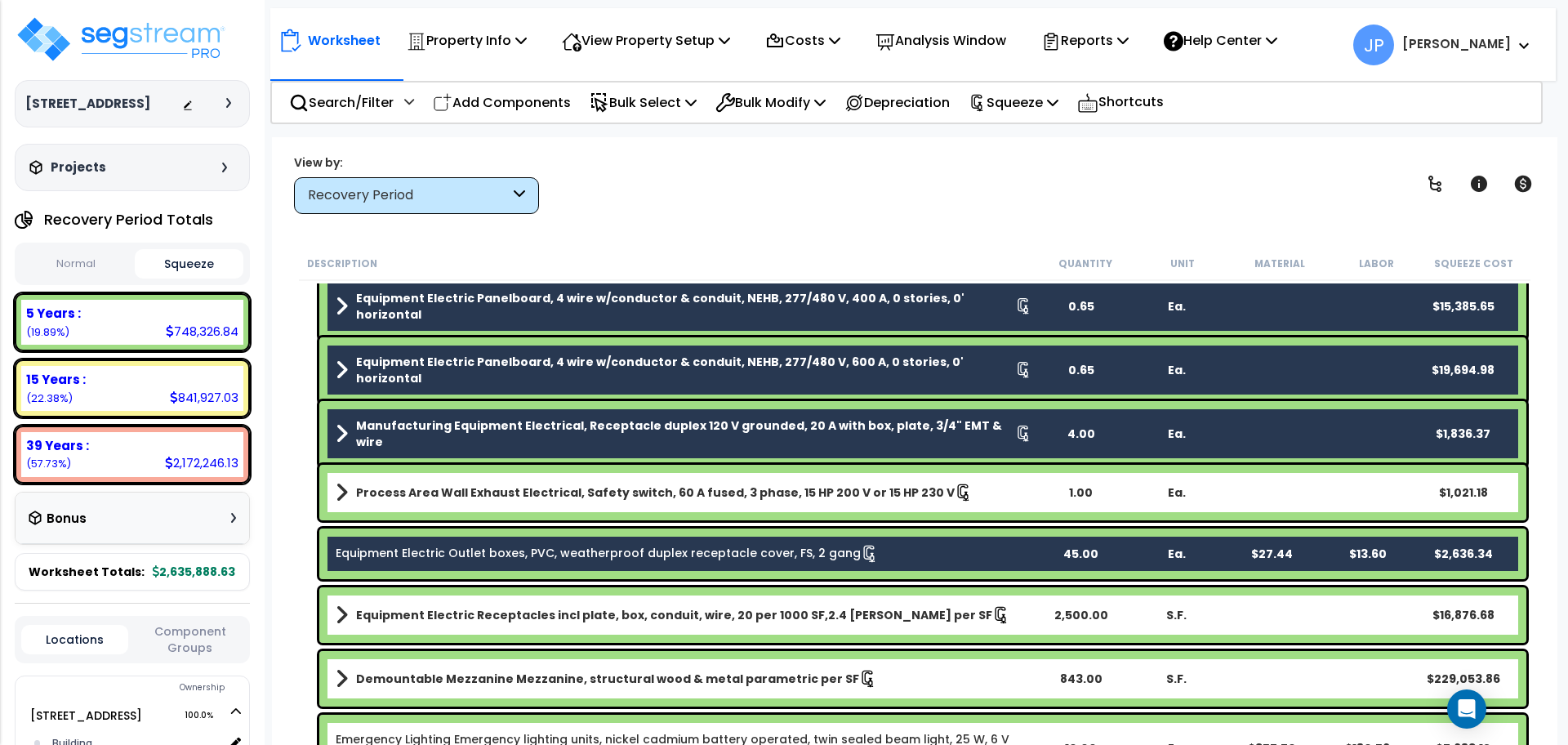
click at [414, 607] on b "Equipment Electric Receptacles incl plate, box, conduit, wire, 20 per 1000 SF,2…" at bounding box center [674, 614] width 636 height 16
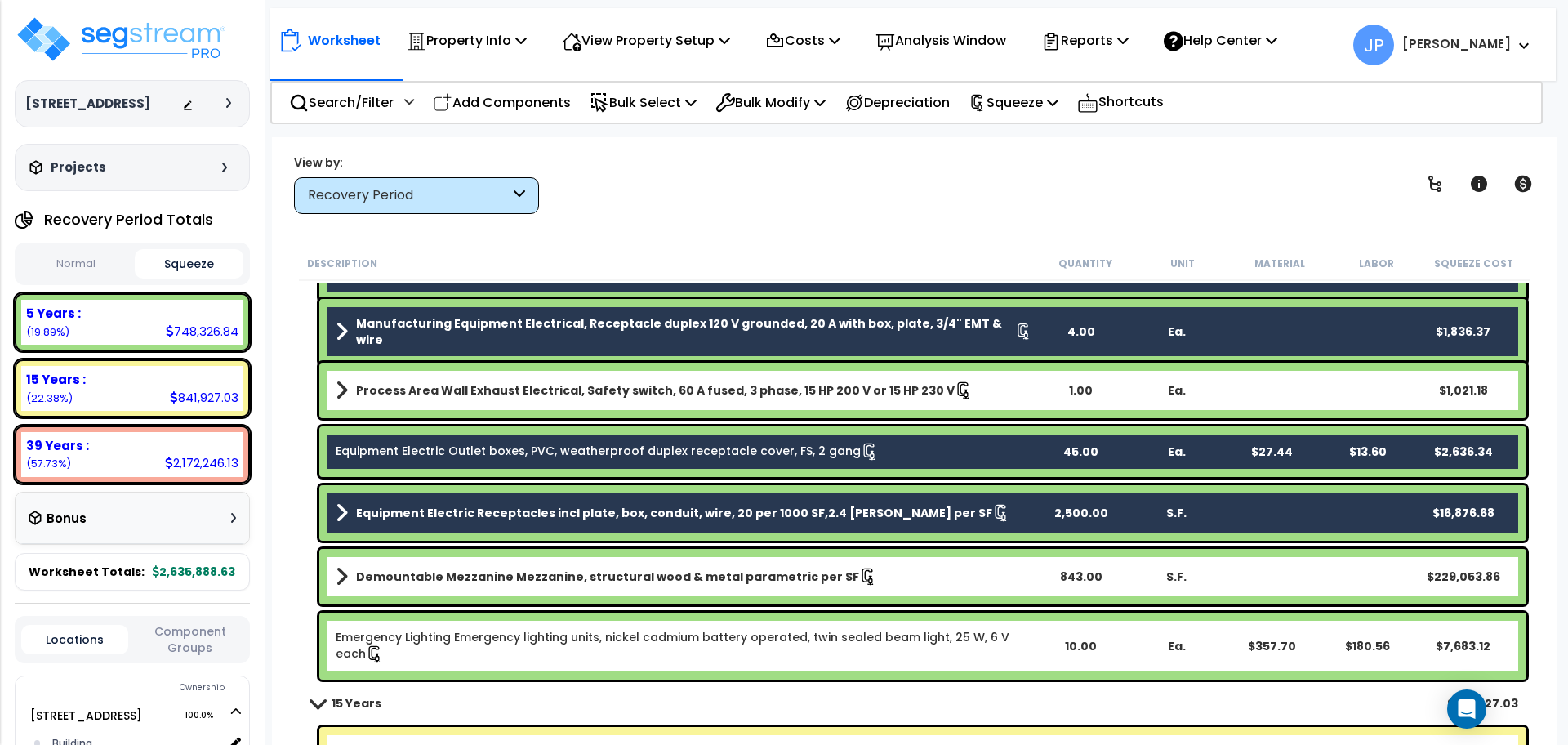
scroll to position [3643, 0]
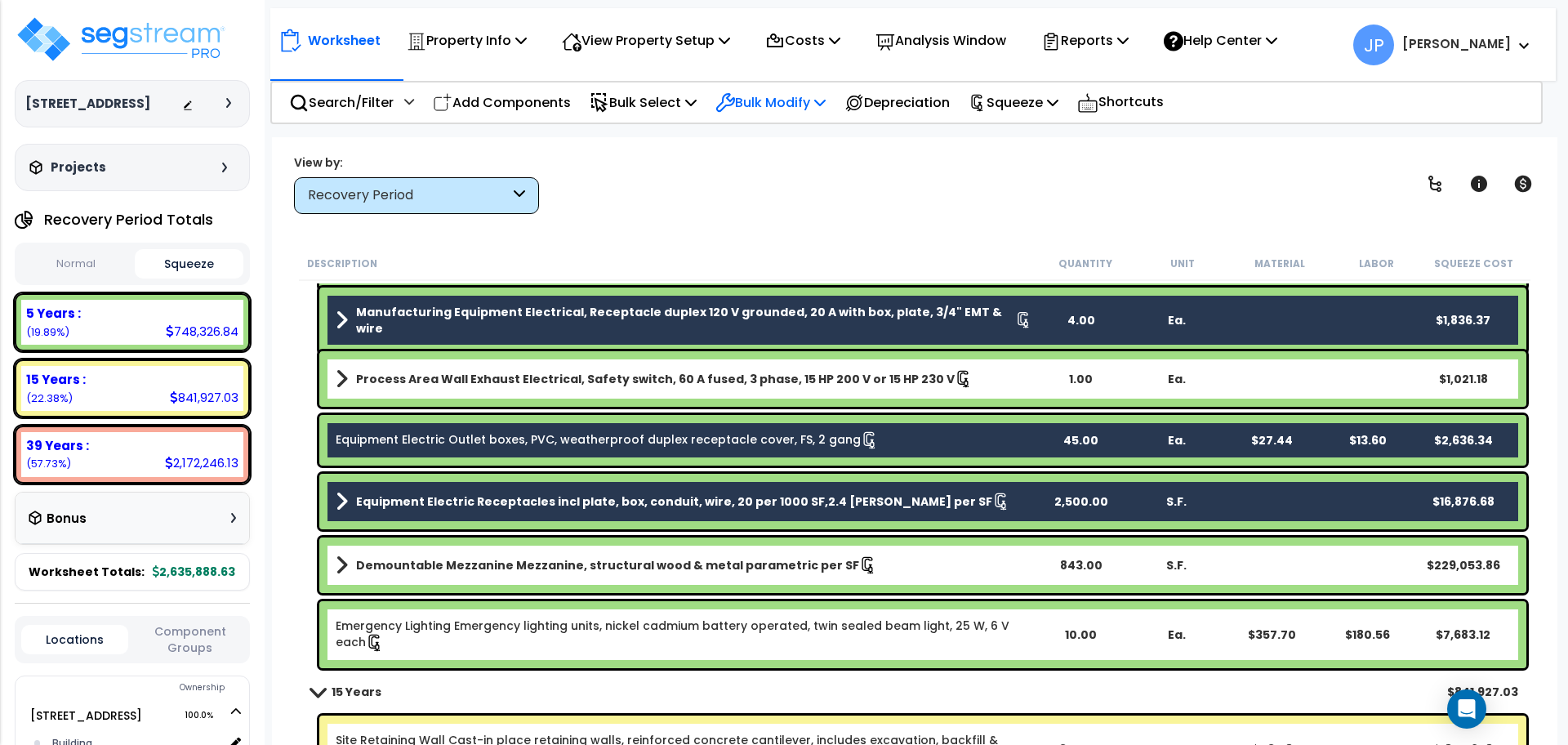
click at [784, 108] on p "Bulk Modify" at bounding box center [771, 103] width 111 height 22
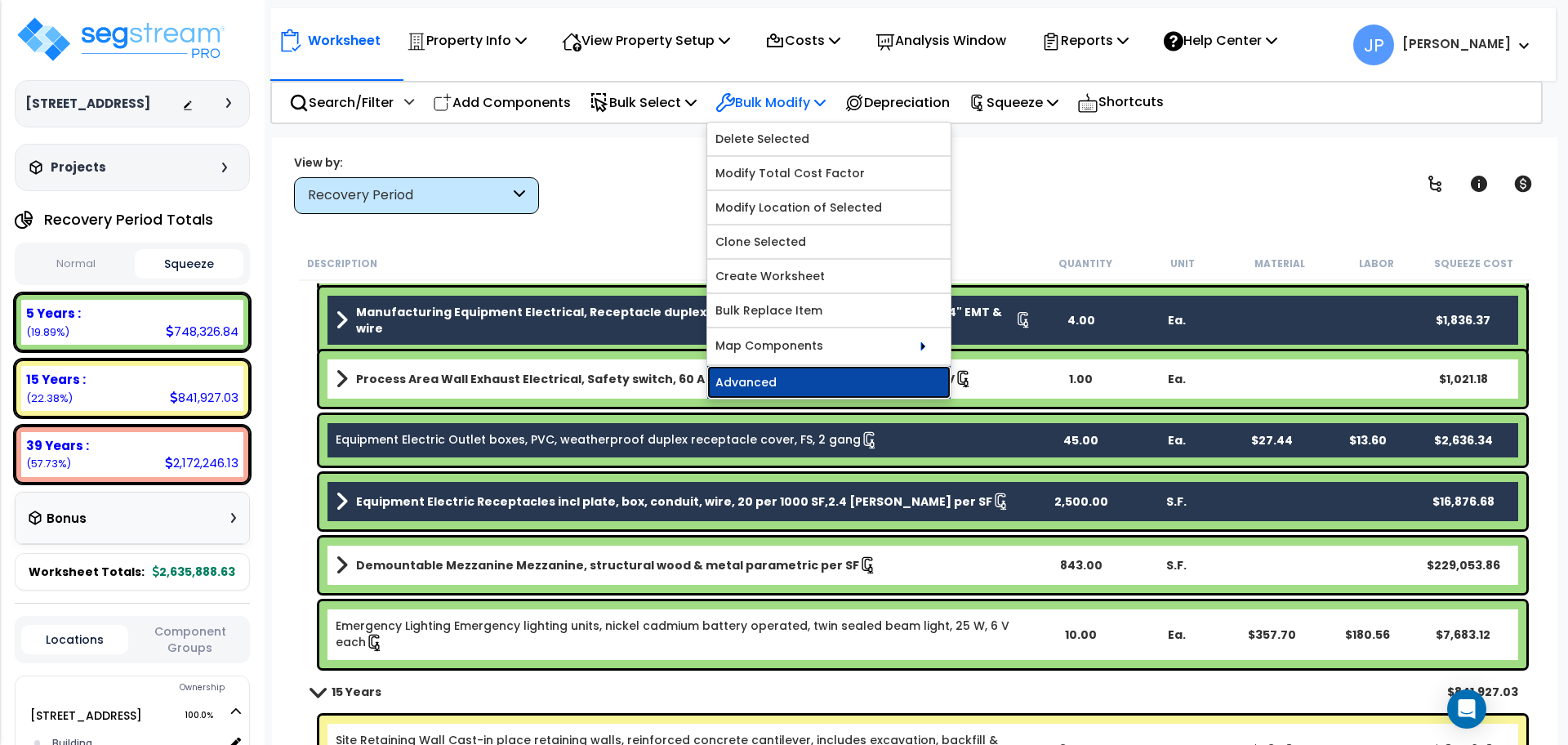
click at [771, 387] on link "Advanced" at bounding box center [829, 383] width 244 height 33
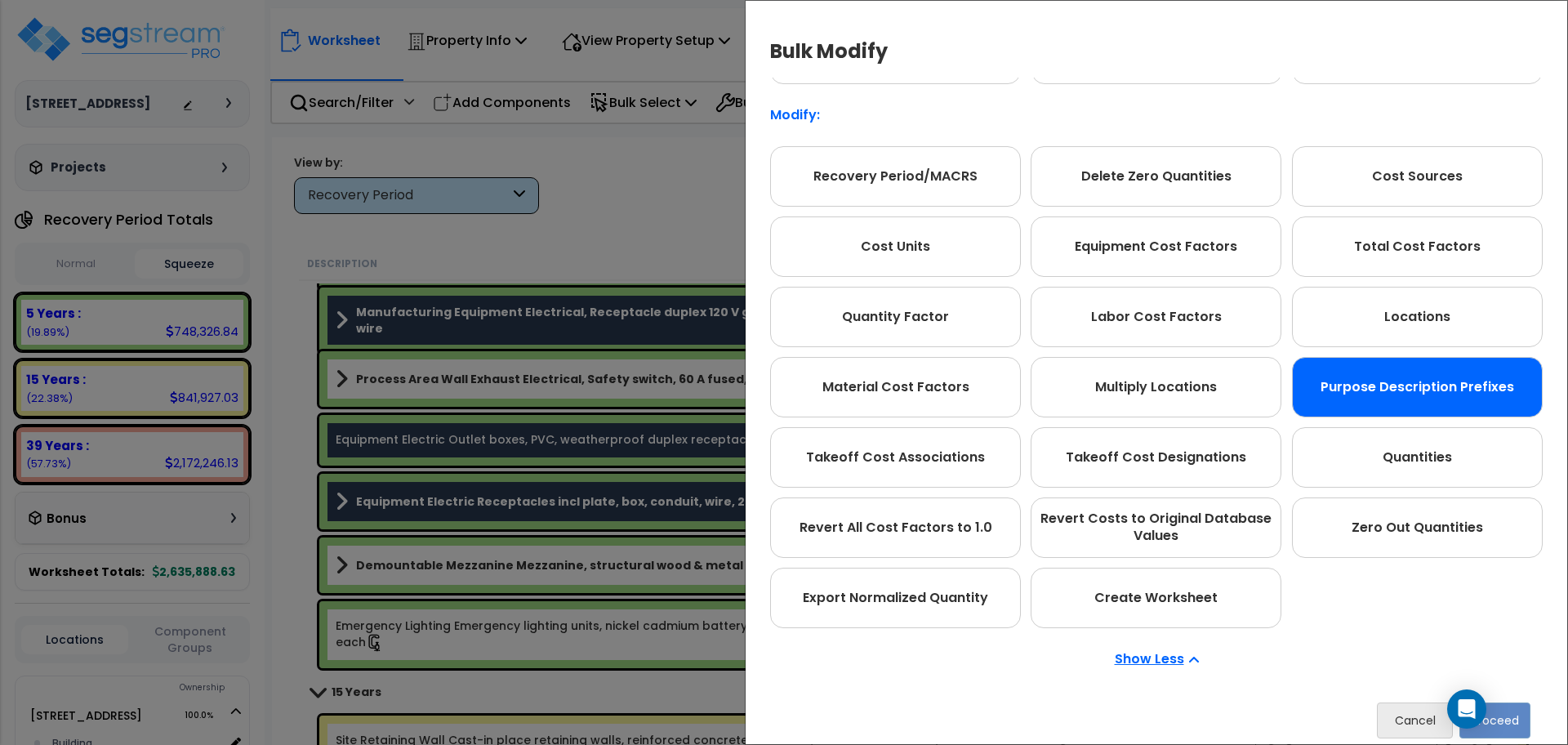
click at [1409, 407] on div "Purpose Description Prefixes" at bounding box center [1418, 387] width 251 height 60
click at [1521, 716] on button "Proceed" at bounding box center [1495, 721] width 71 height 36
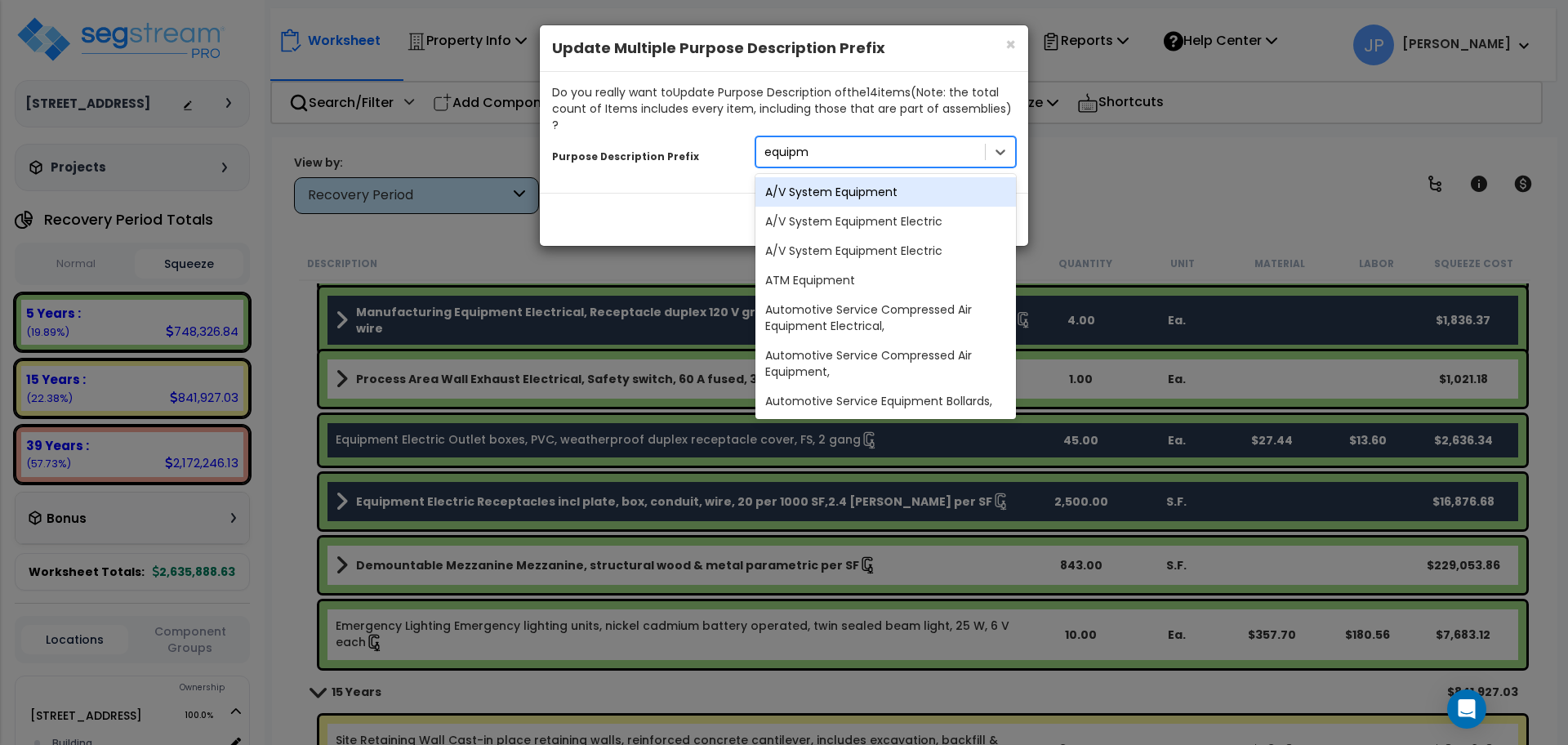
type input "equipme"
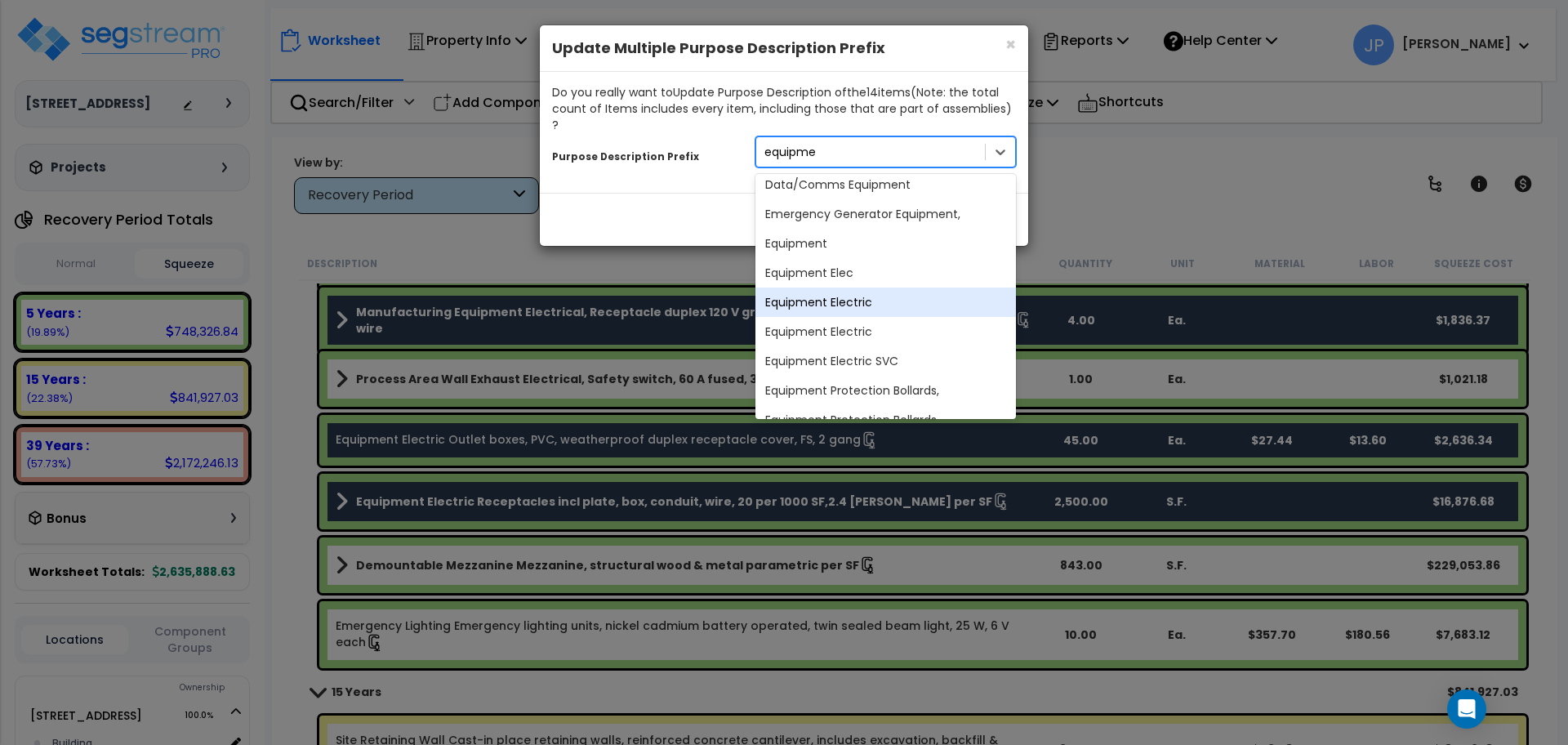
scroll to position [910, 0]
click at [849, 316] on div "Equipment Electric" at bounding box center [886, 331] width 261 height 29
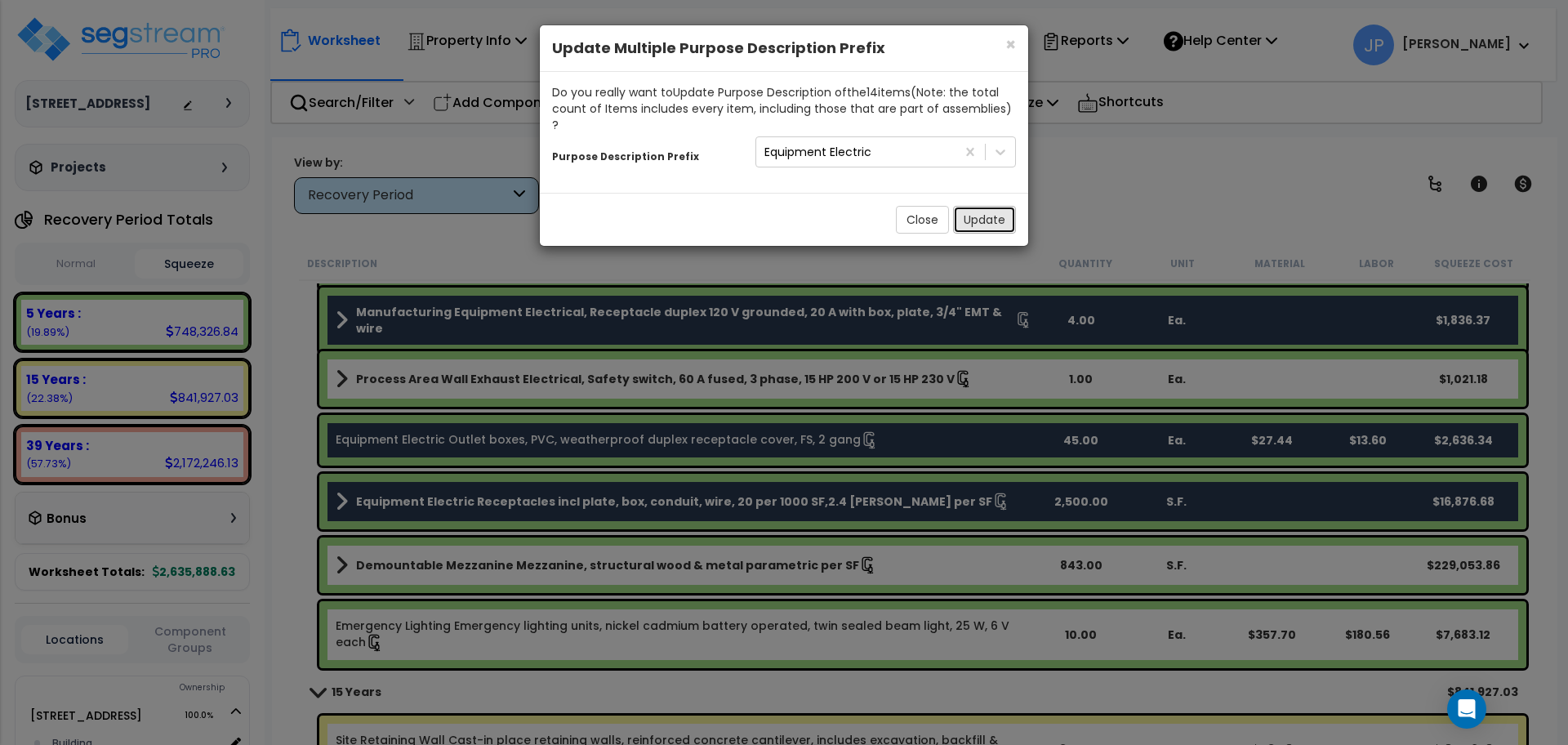
click at [962, 206] on button "Update" at bounding box center [984, 220] width 63 height 28
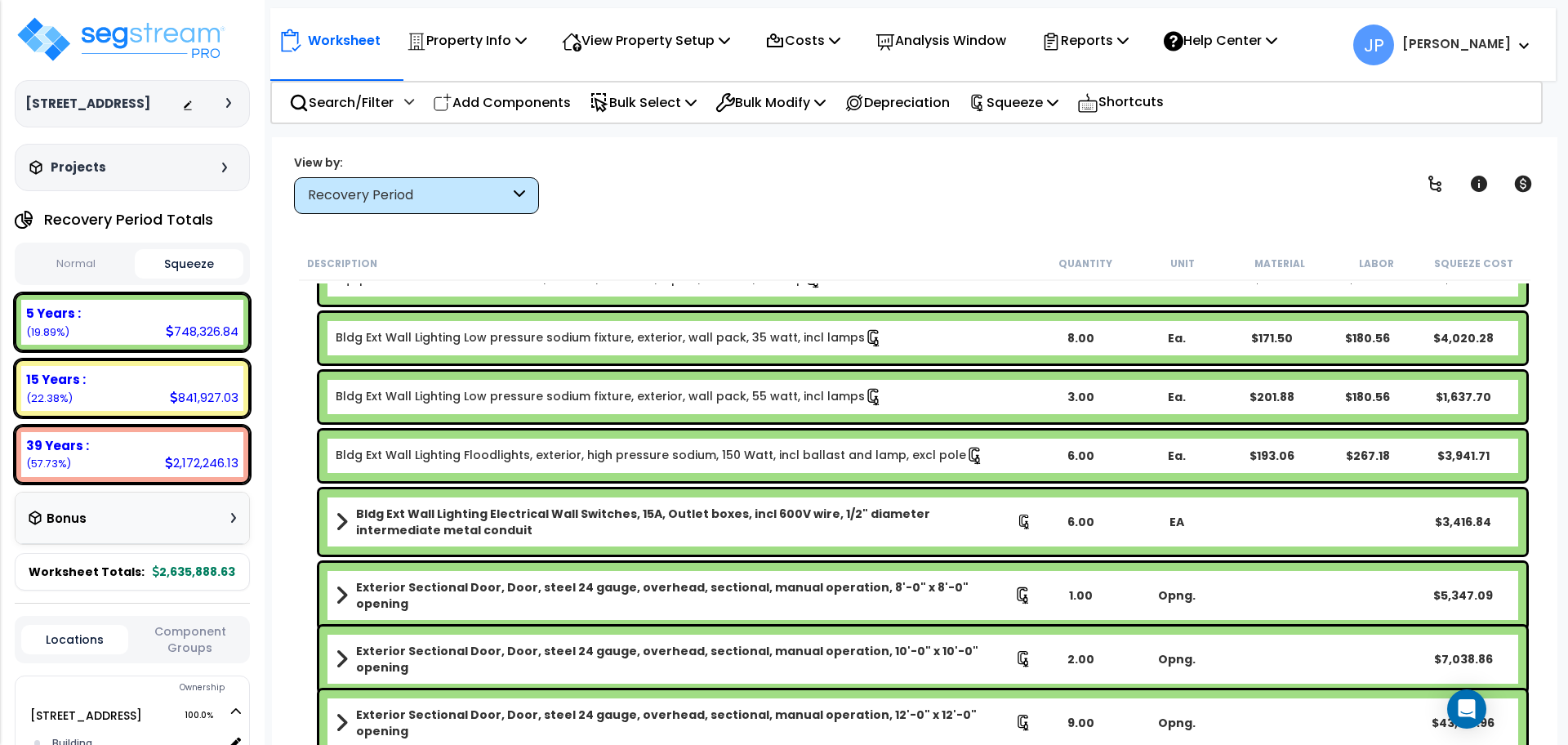
scroll to position [0, 0]
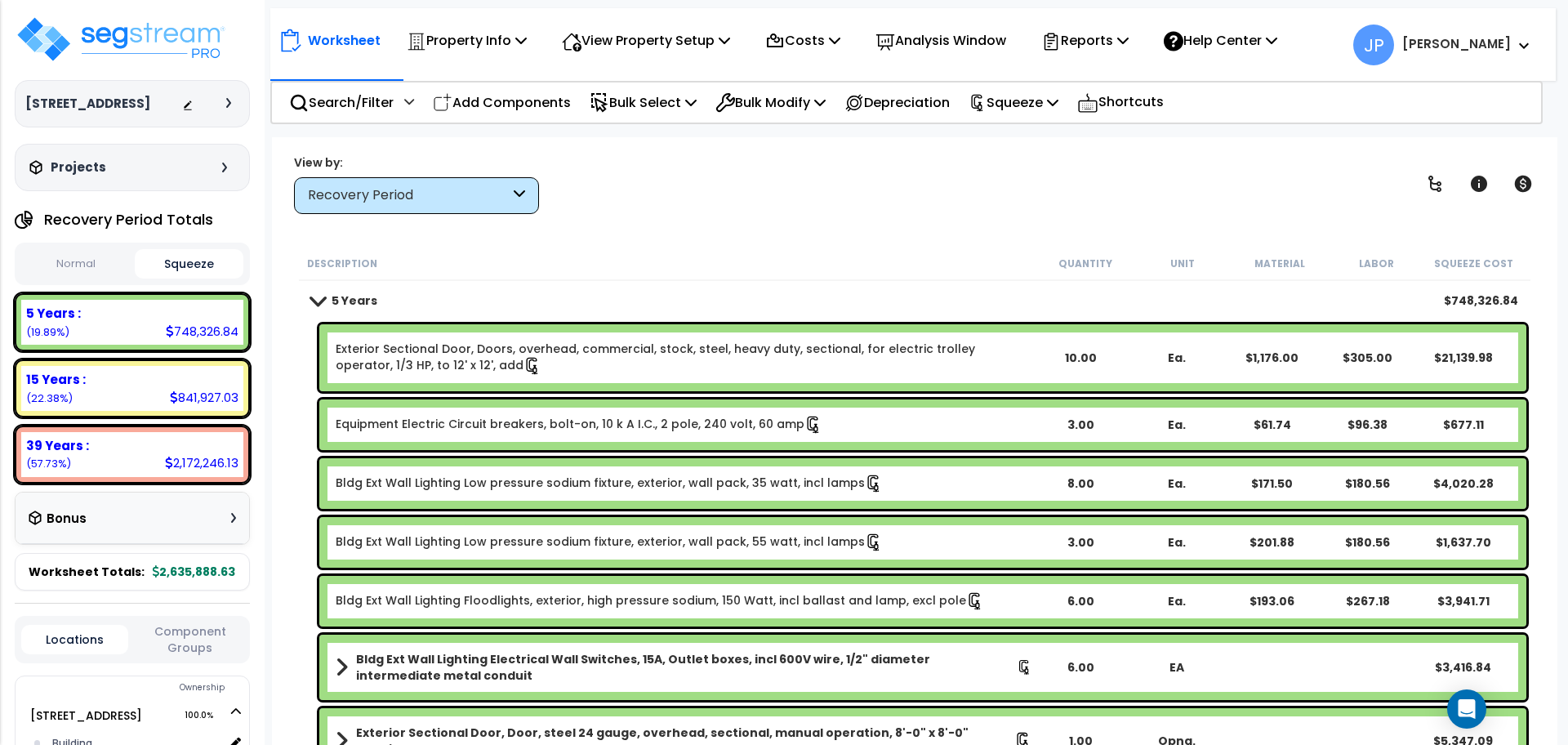
click at [549, 484] on link "Bldg Ext Wall Lighting Low pressure sodium fixture, exterior, wall pack, 35 wat…" at bounding box center [609, 483] width 547 height 18
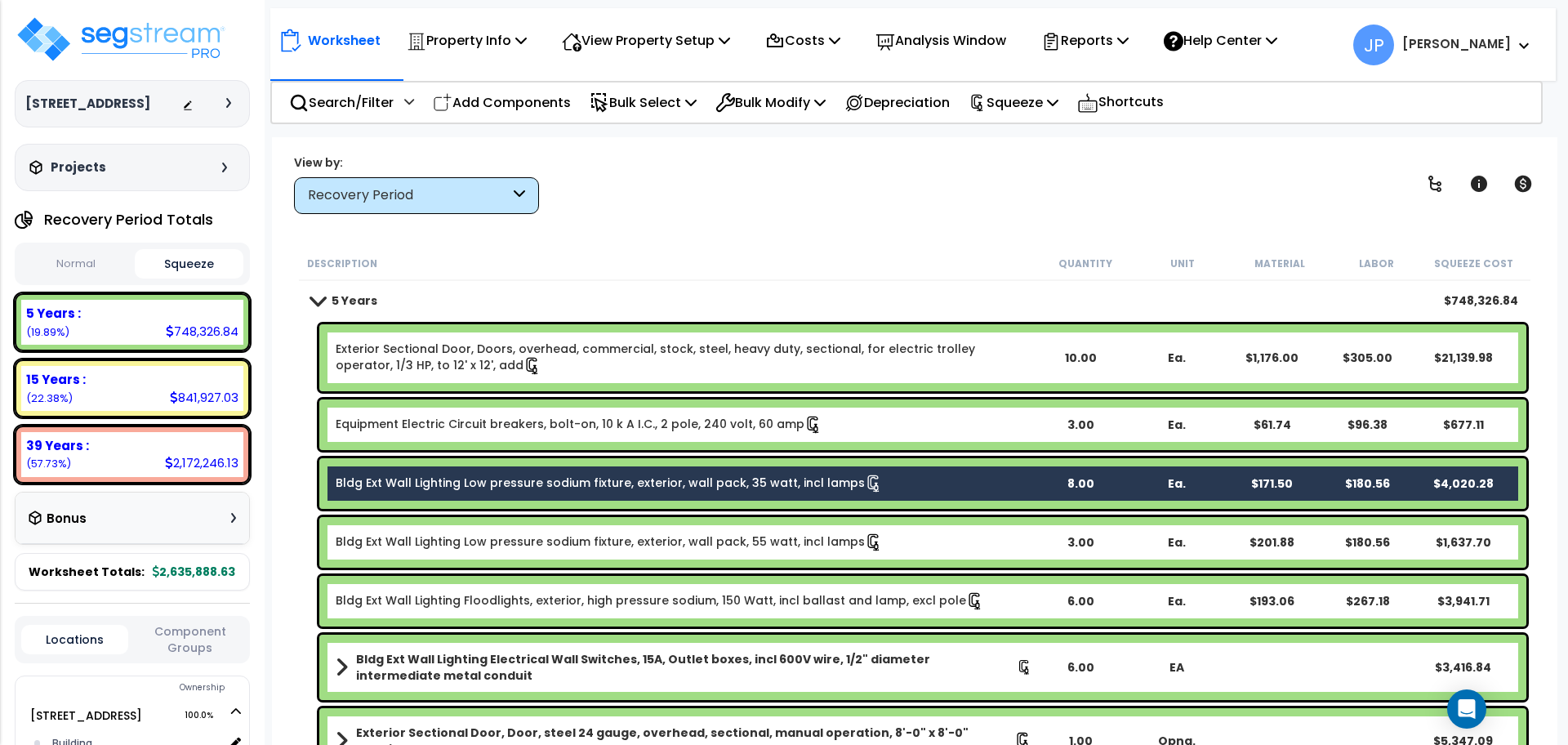
click at [524, 543] on link "Bldg Ext Wall Lighting Low pressure sodium fixture, exterior, wall pack, 55 wat…" at bounding box center [609, 542] width 547 height 18
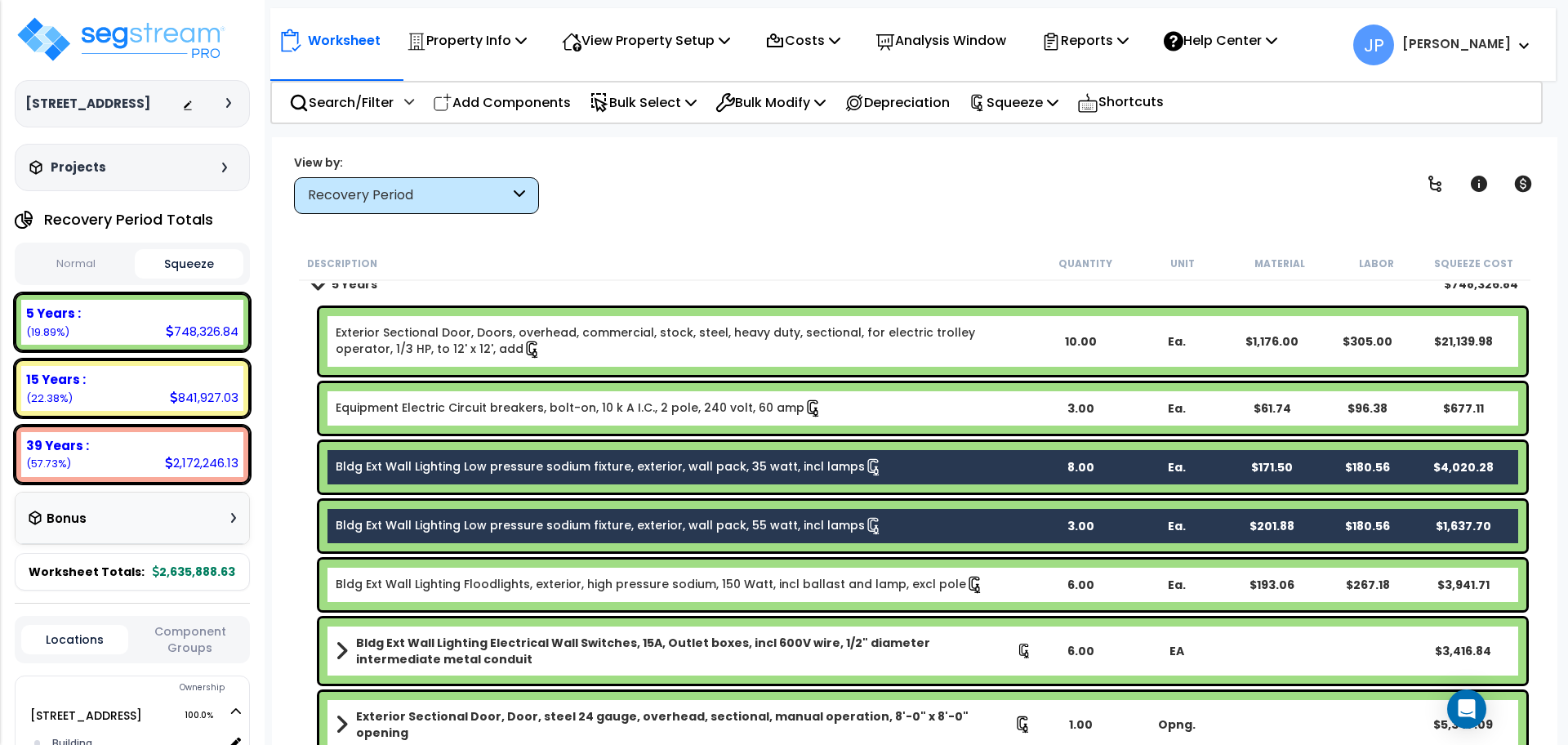
scroll to position [17, 0]
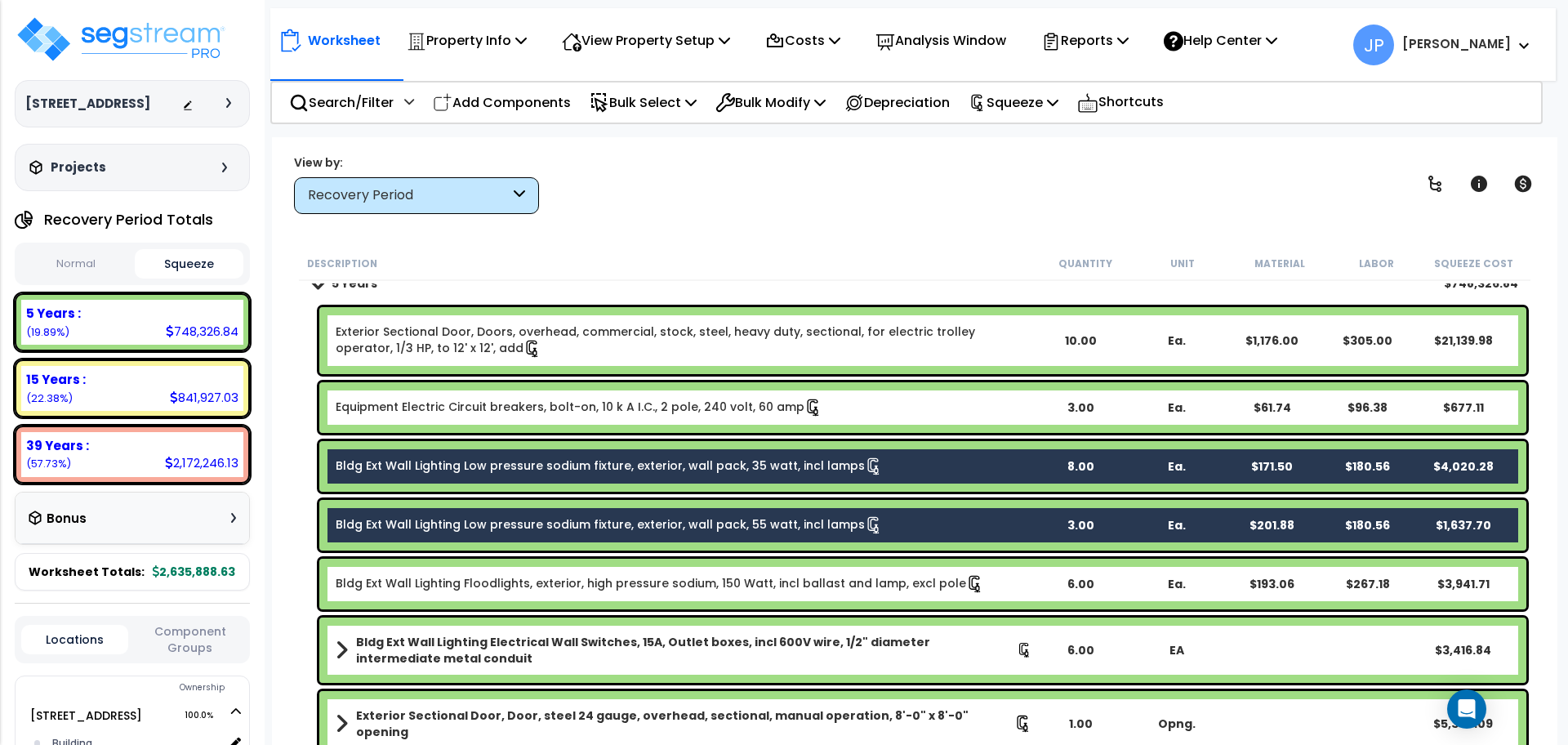
click at [526, 576] on link "Bldg Ext Wall Lighting Floodlights, exterior, high pressure sodium, 150 Watt, i…" at bounding box center [660, 584] width 649 height 18
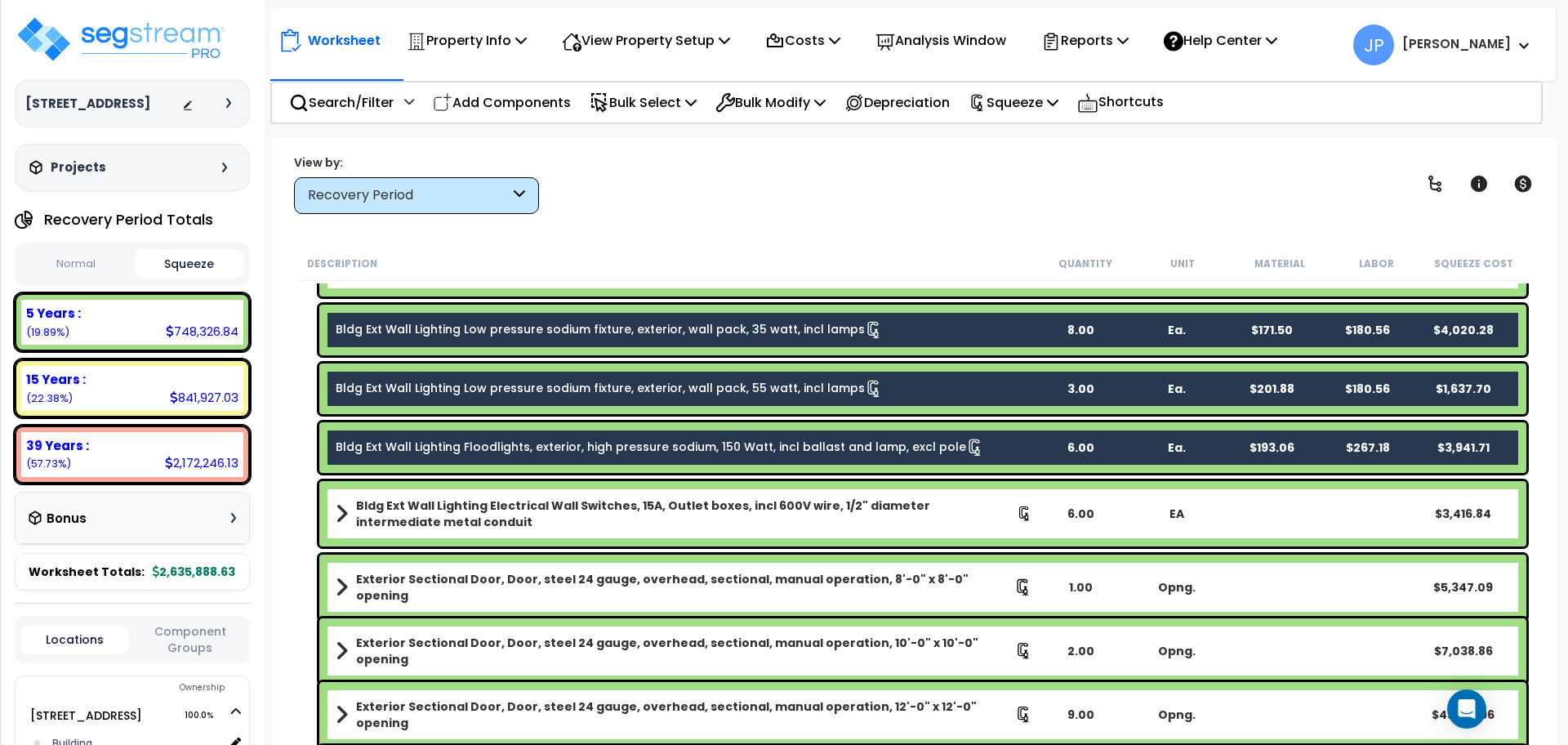
scroll to position [156, 0]
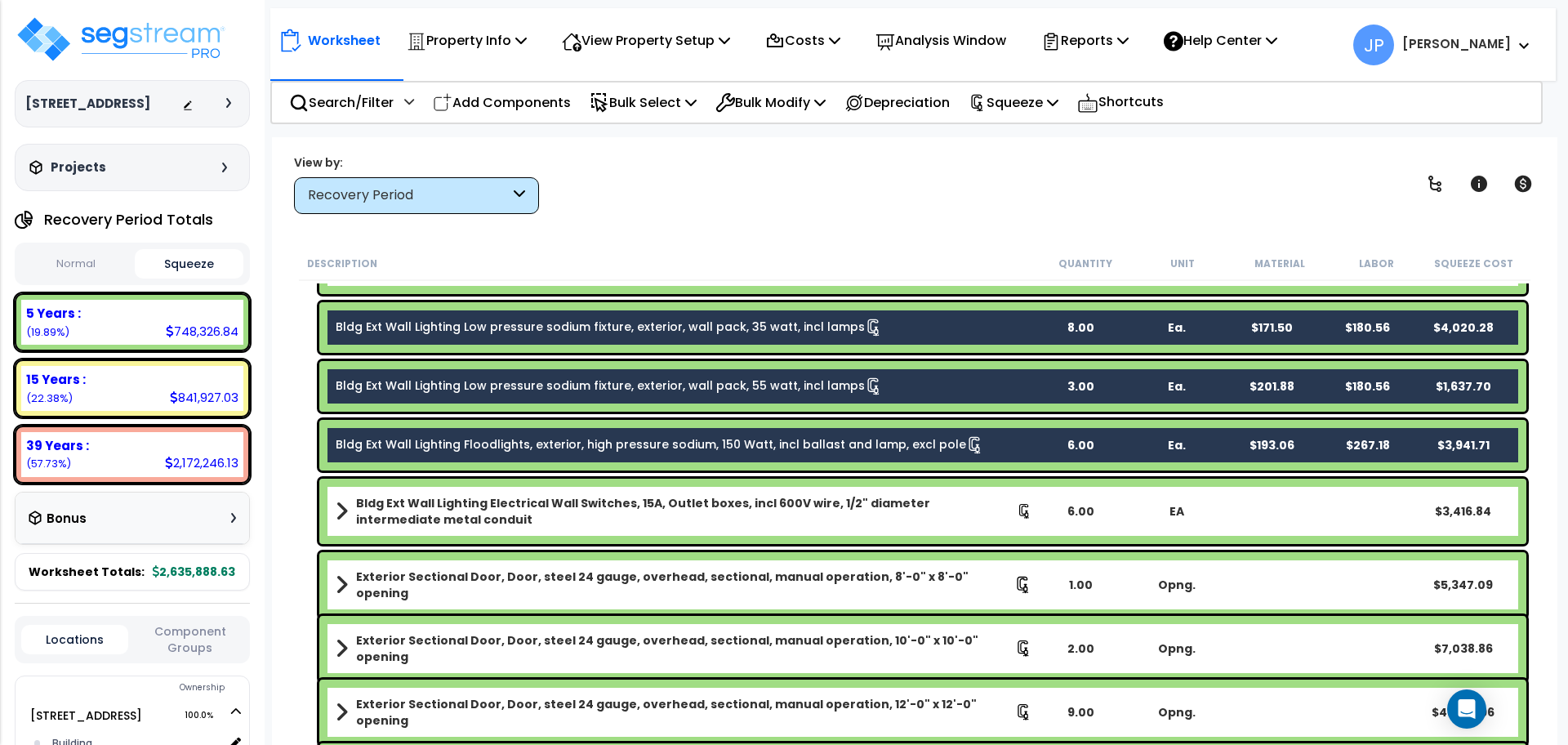
click at [491, 518] on b "Bldg Ext Wall Lighting Electrical Wall Switches, 15A, Outlet boxes, incl 600V w…" at bounding box center [686, 512] width 661 height 33
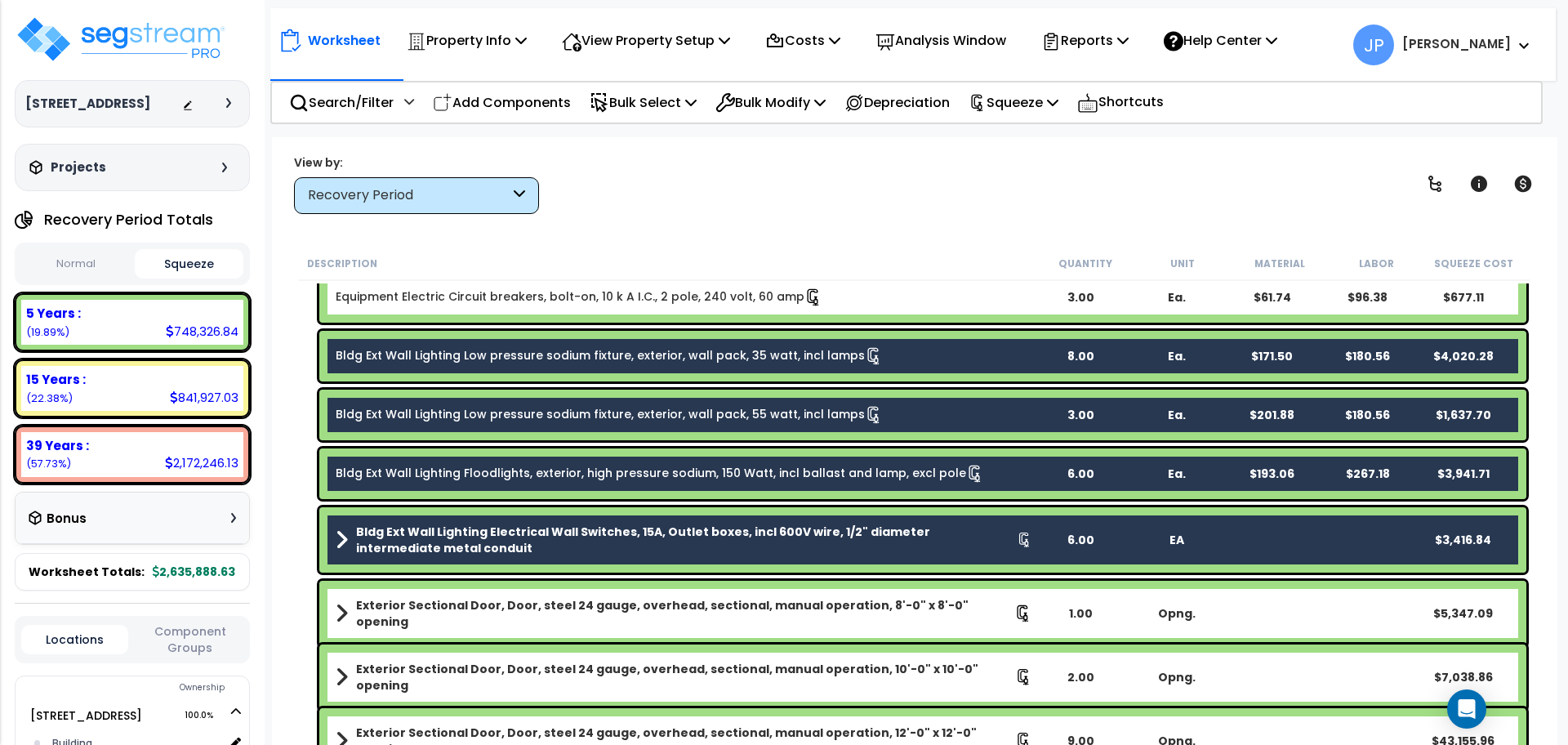
scroll to position [0, 0]
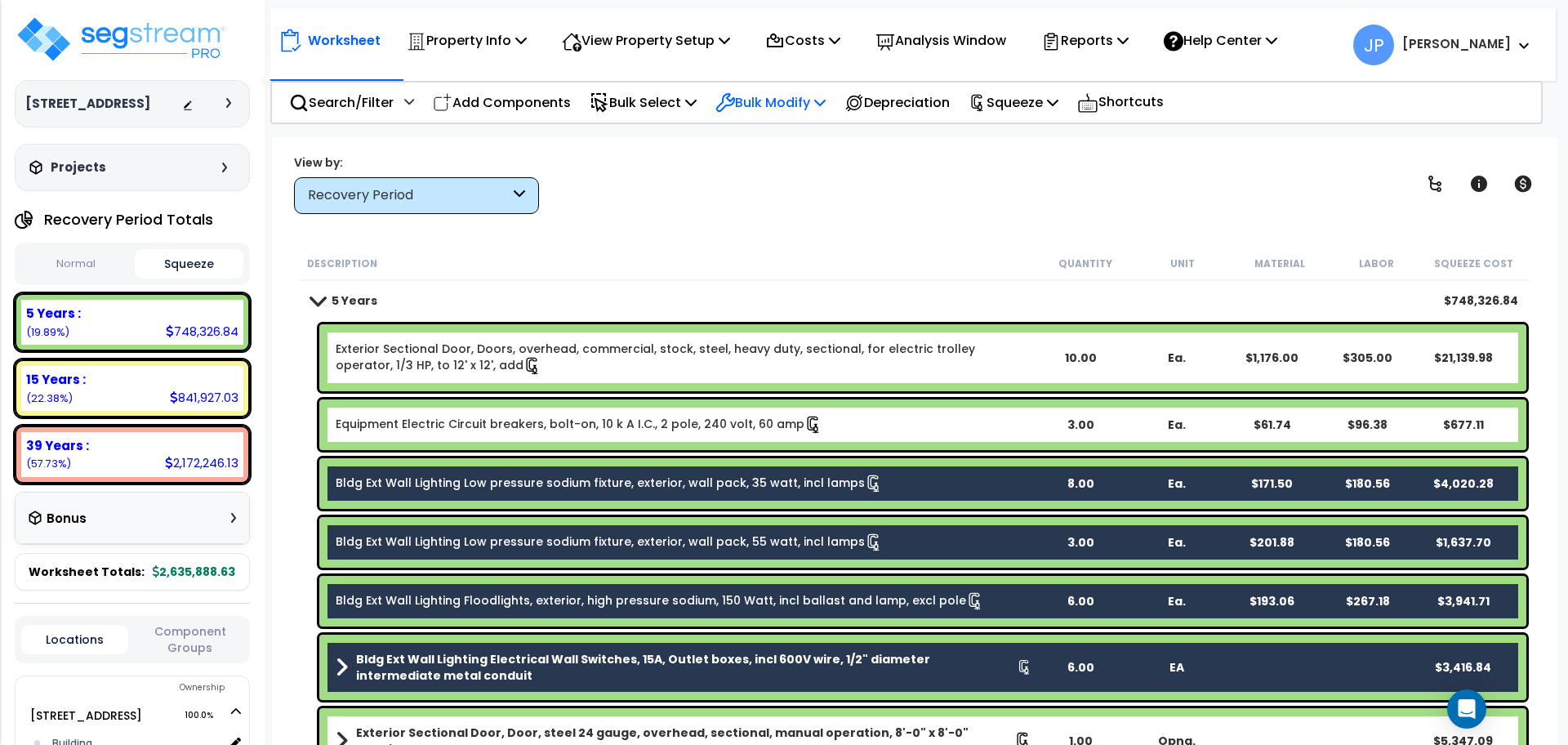
click at [807, 104] on p "Bulk Modify" at bounding box center [771, 103] width 111 height 22
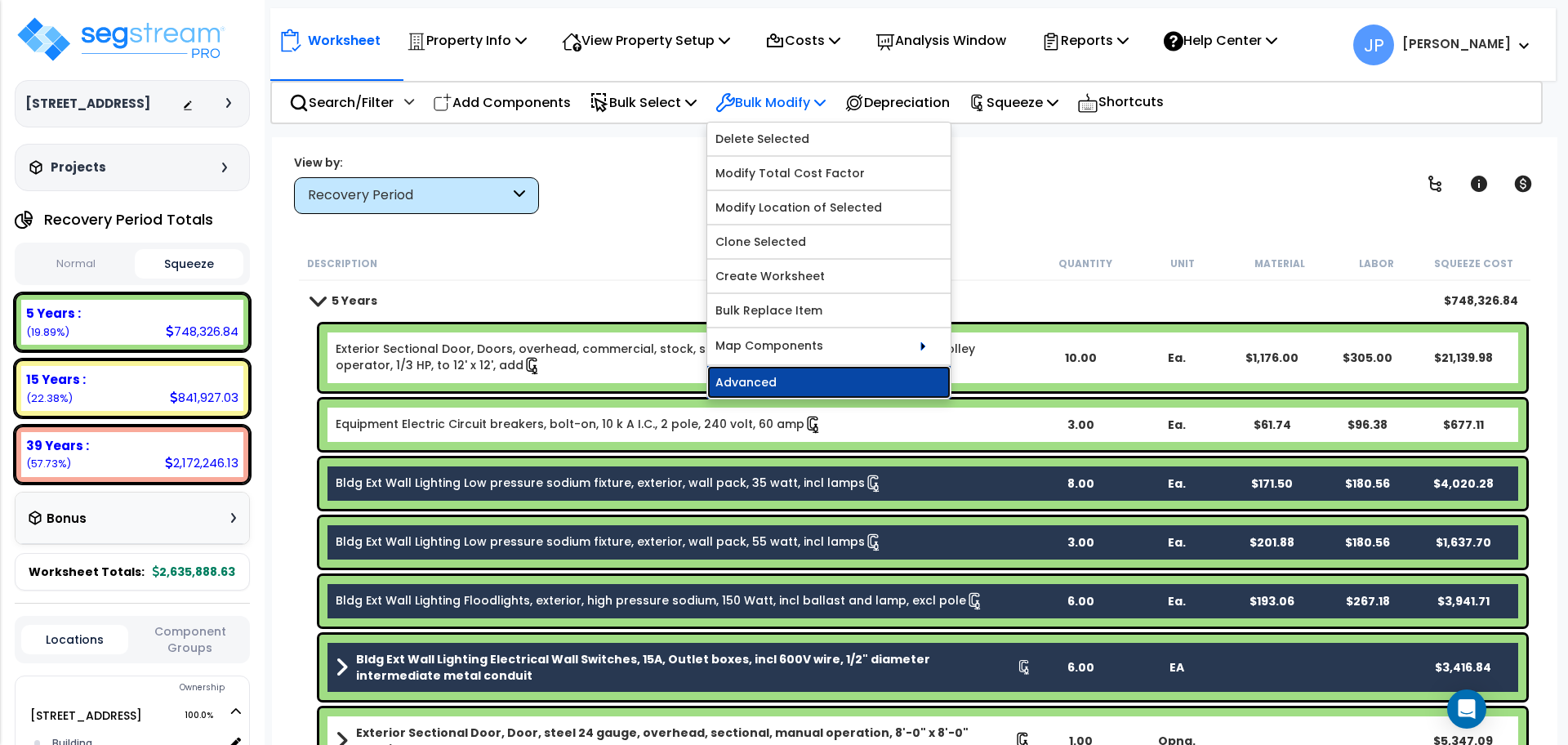
click at [802, 369] on link "Advanced" at bounding box center [829, 383] width 244 height 33
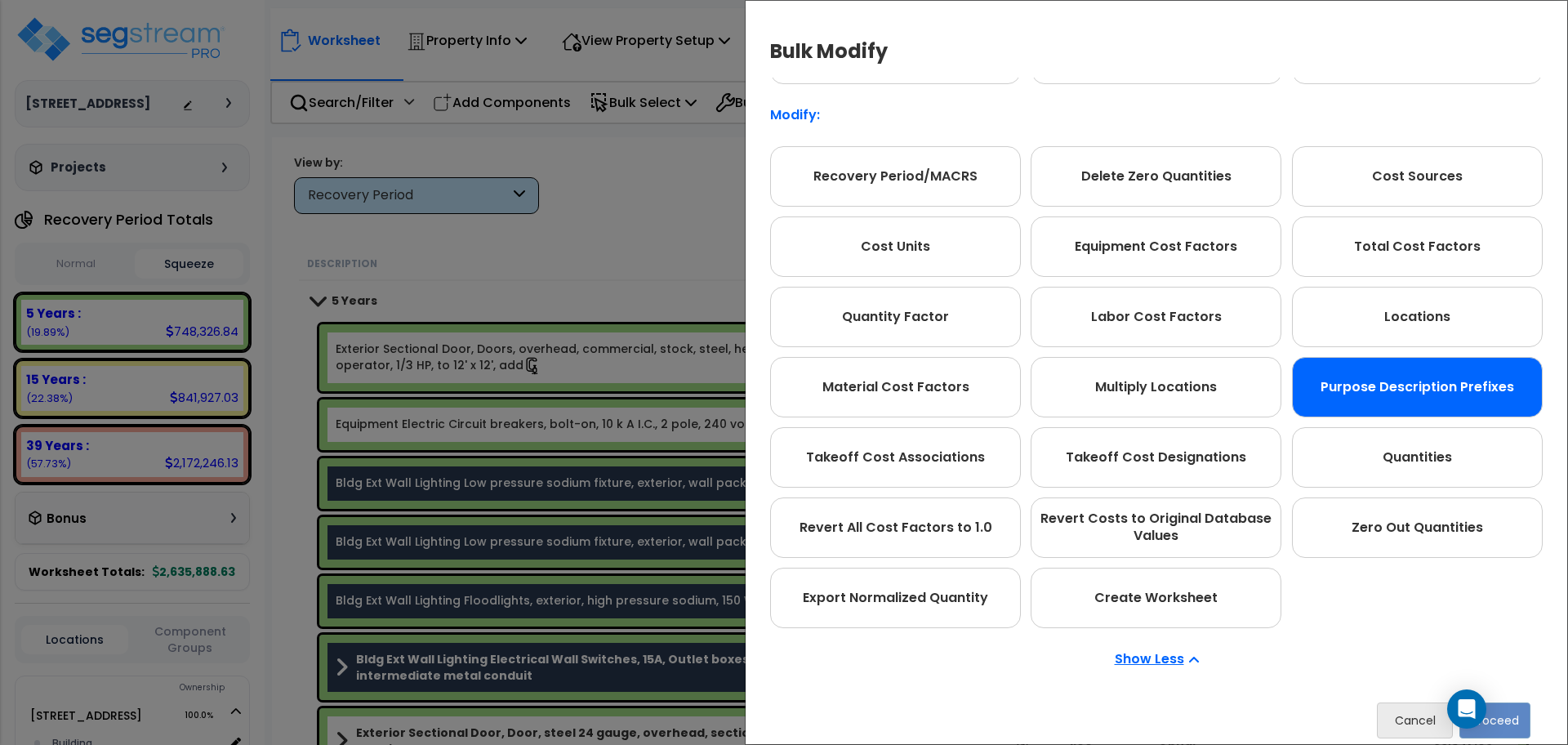
click at [1376, 406] on div "Purpose Description Prefixes" at bounding box center [1418, 387] width 251 height 60
click at [1522, 709] on button "Proceed" at bounding box center [1495, 721] width 71 height 36
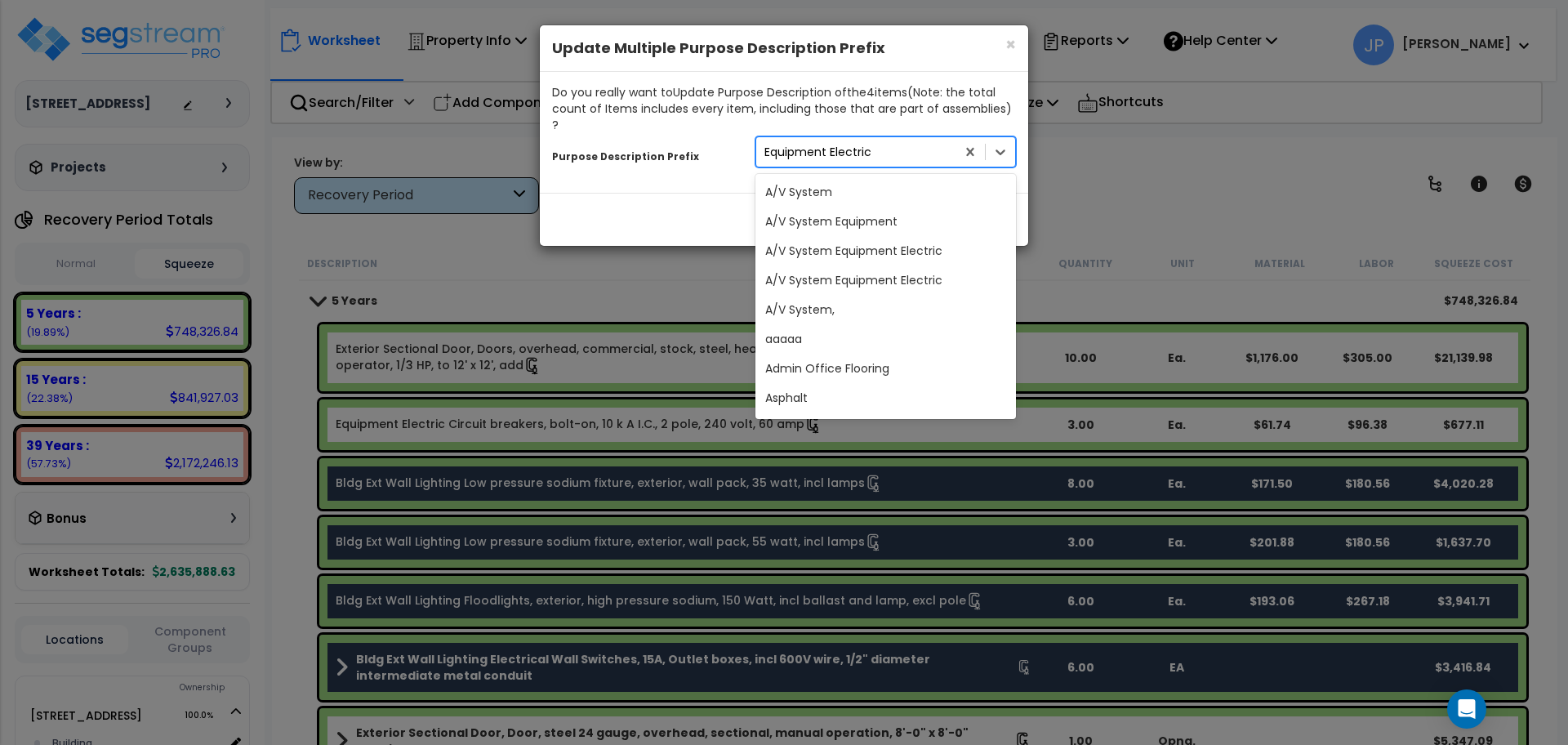
click at [890, 142] on div "Equipment Electric" at bounding box center [855, 152] width 200 height 26
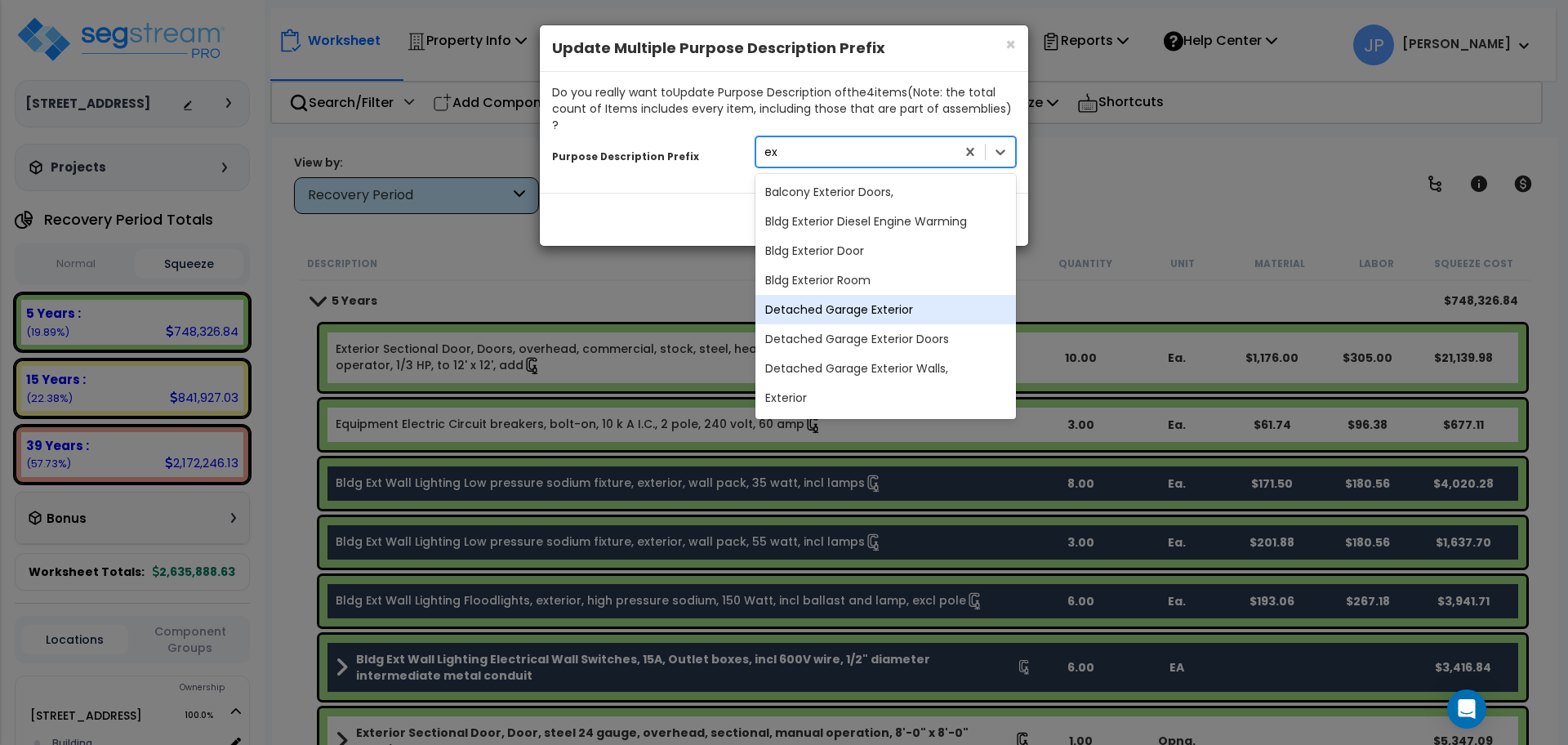
type input "e"
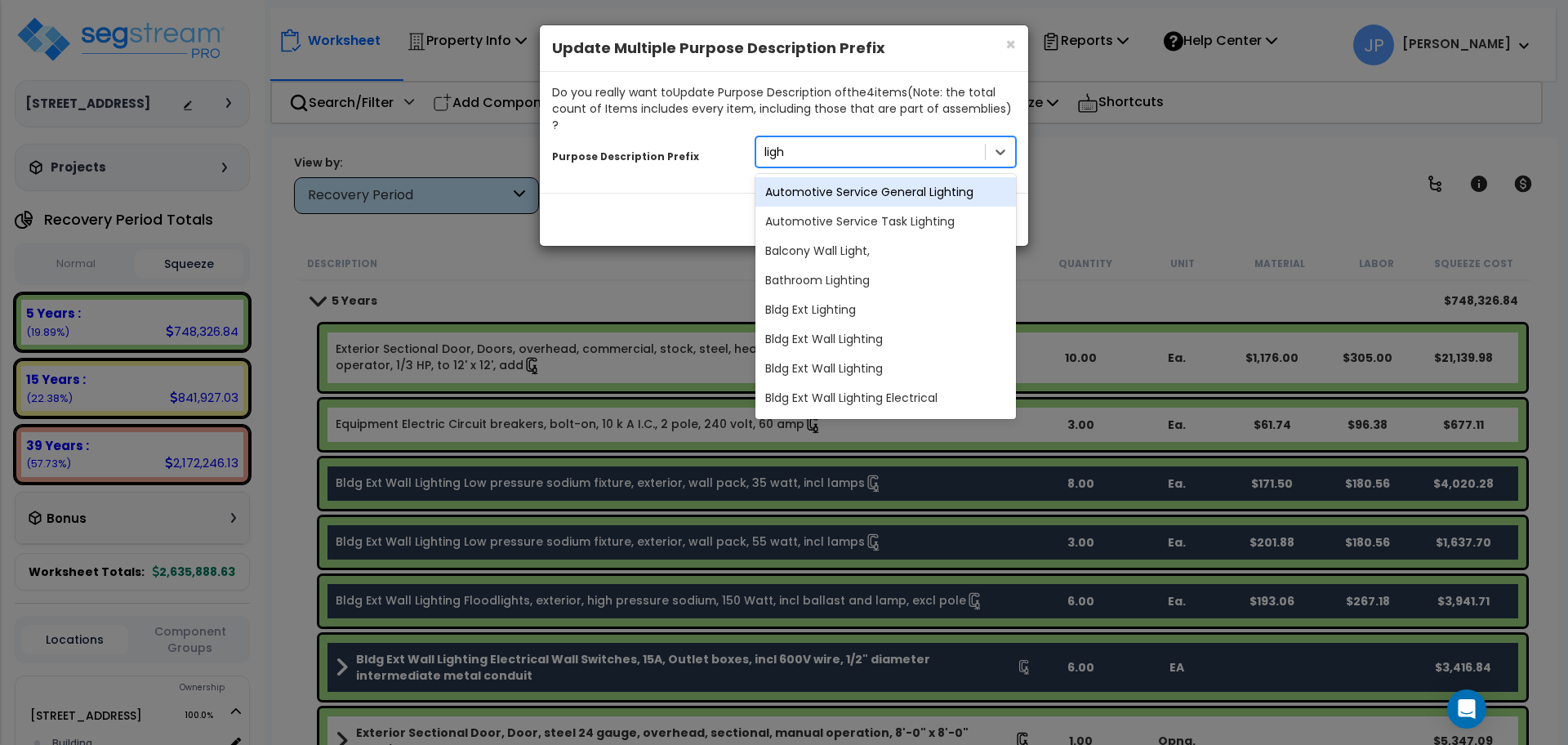
type input "light"
click at [861, 324] on div "Bldg Ext Wall Lighting" at bounding box center [886, 339] width 261 height 29
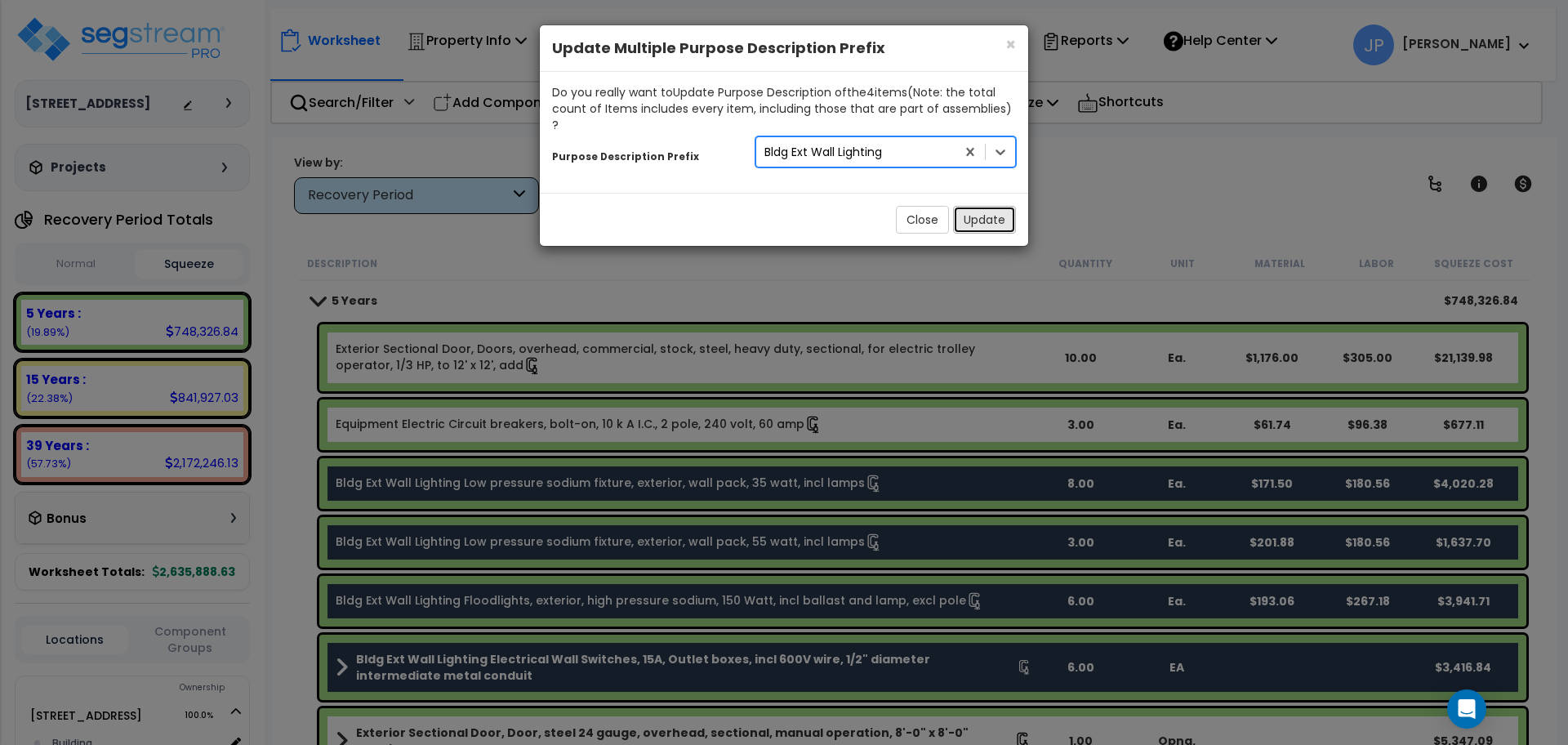
click at [984, 212] on button "Update" at bounding box center [984, 220] width 63 height 28
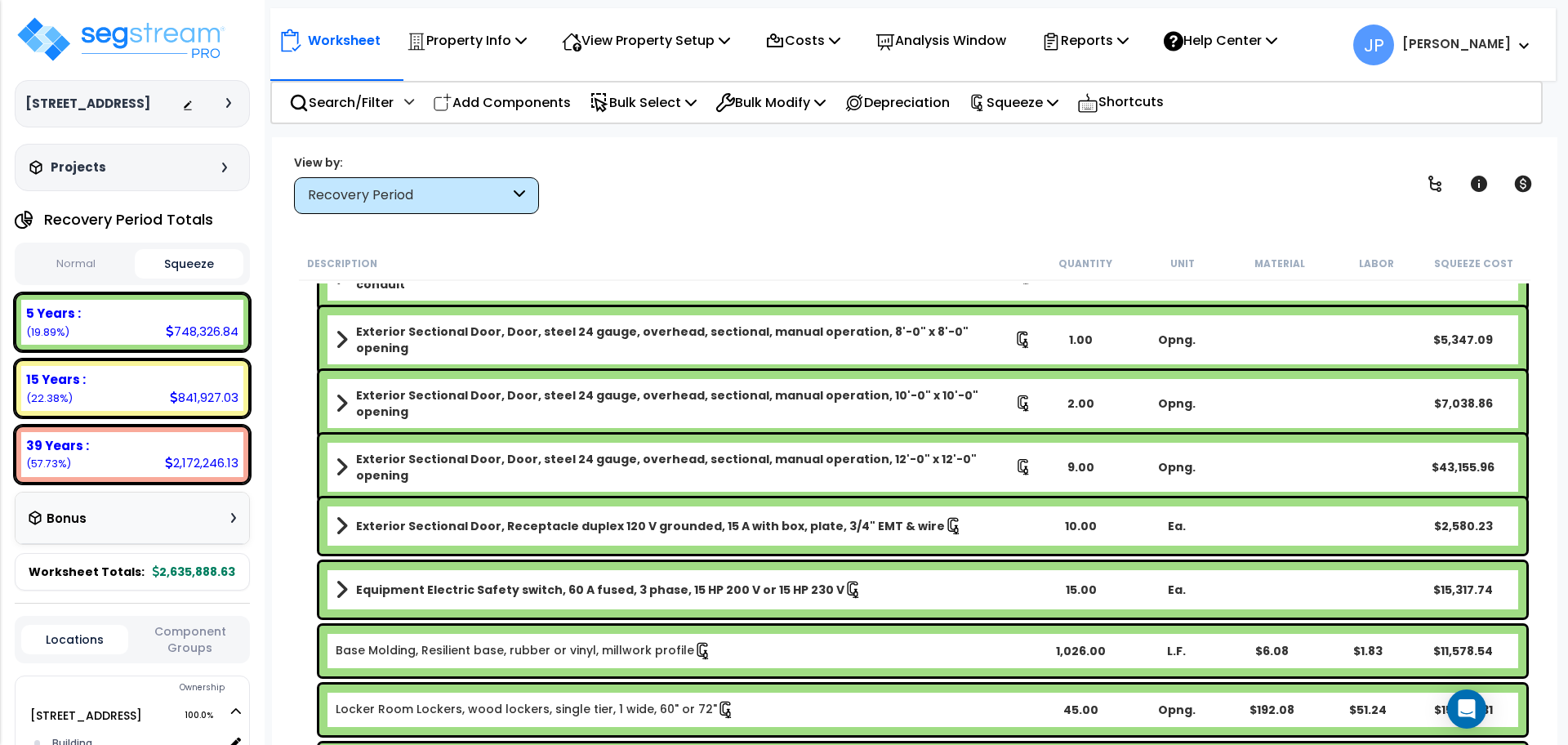
scroll to position [442, 0]
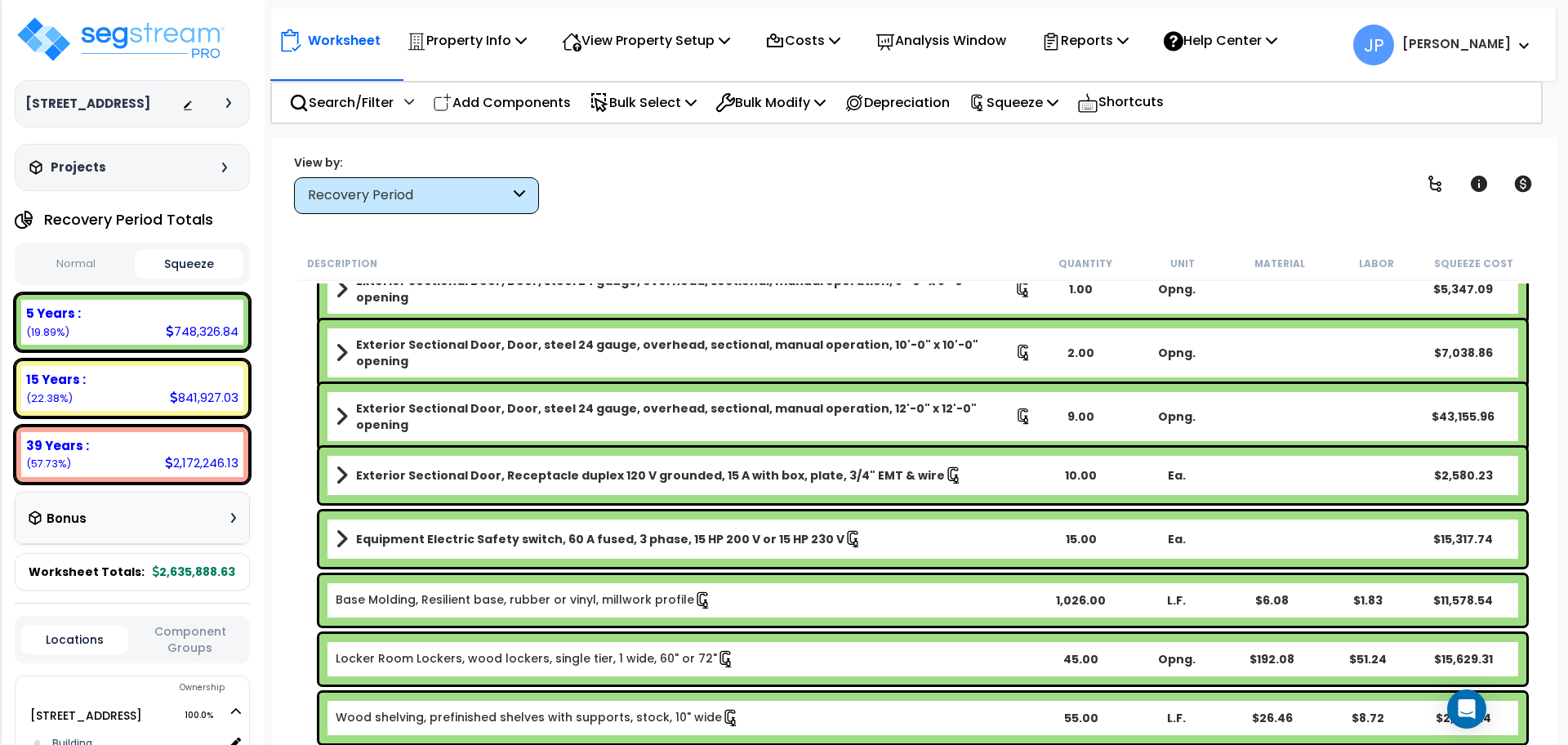
click at [492, 594] on link "Base Molding, Resilient base, rubber or vinyl, millwork profile" at bounding box center [524, 600] width 377 height 18
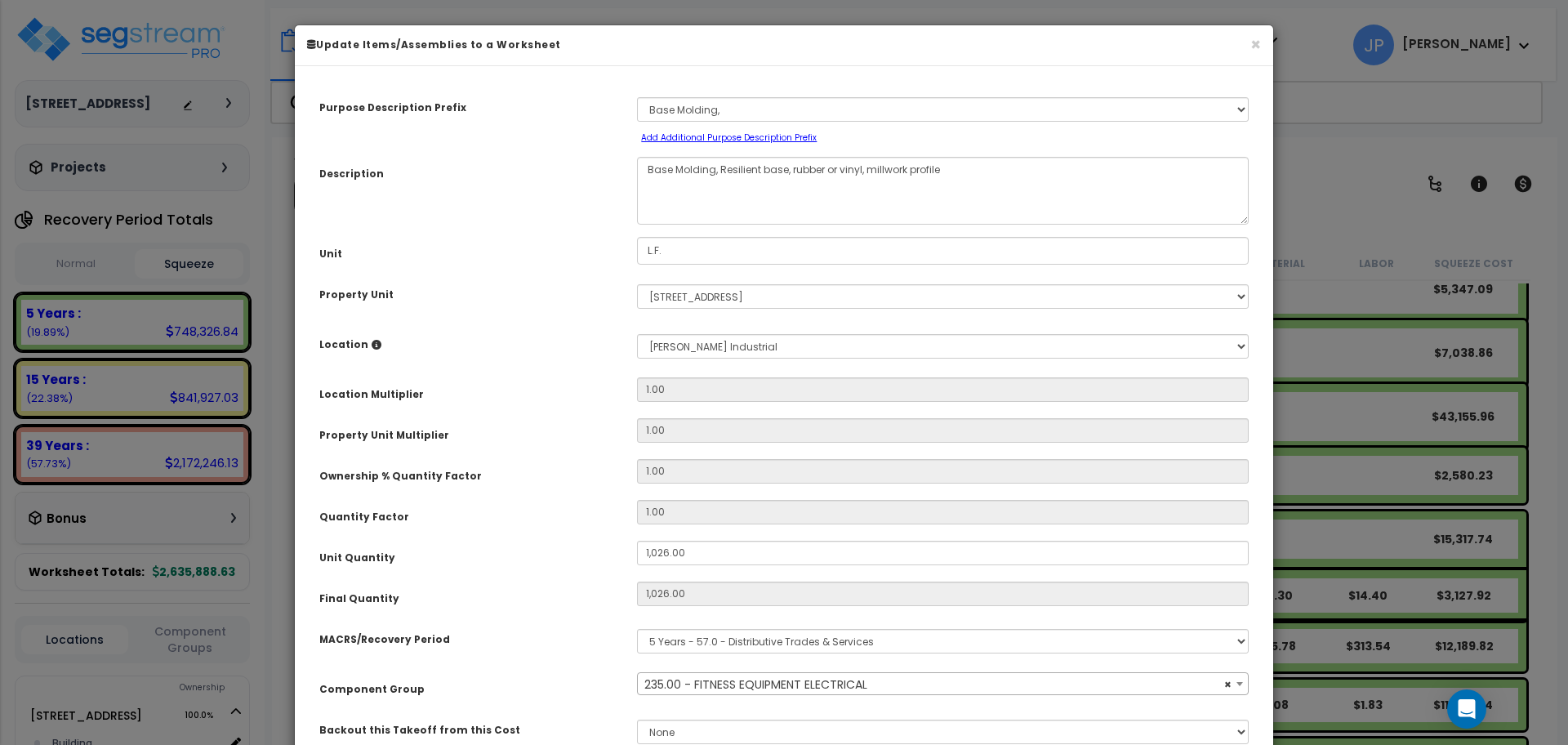
select select "35341"
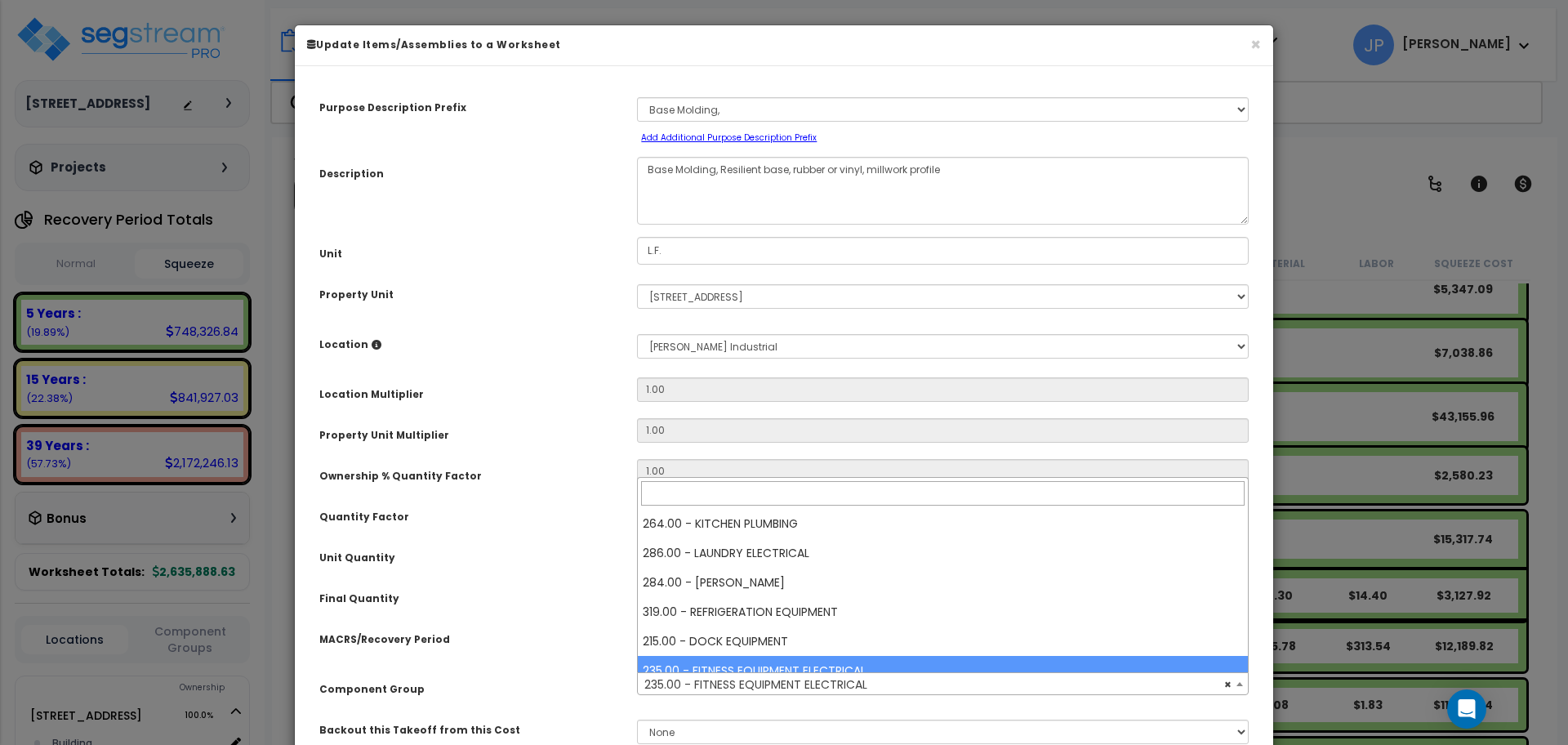
click at [803, 681] on span "× 235.00 - FITNESS EQUIPMENT ELECTRICAL" at bounding box center [943, 685] width 610 height 22
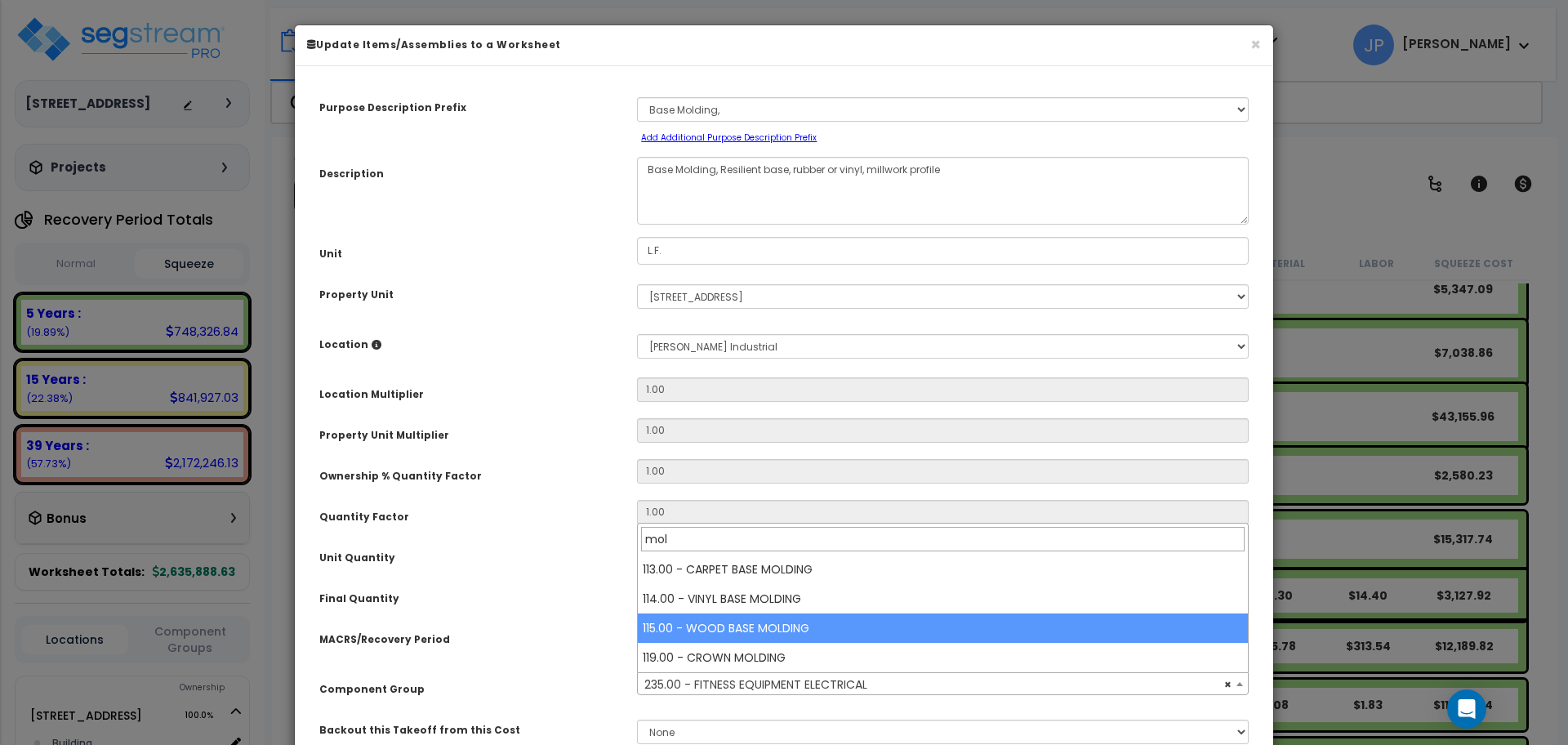
type input "mol"
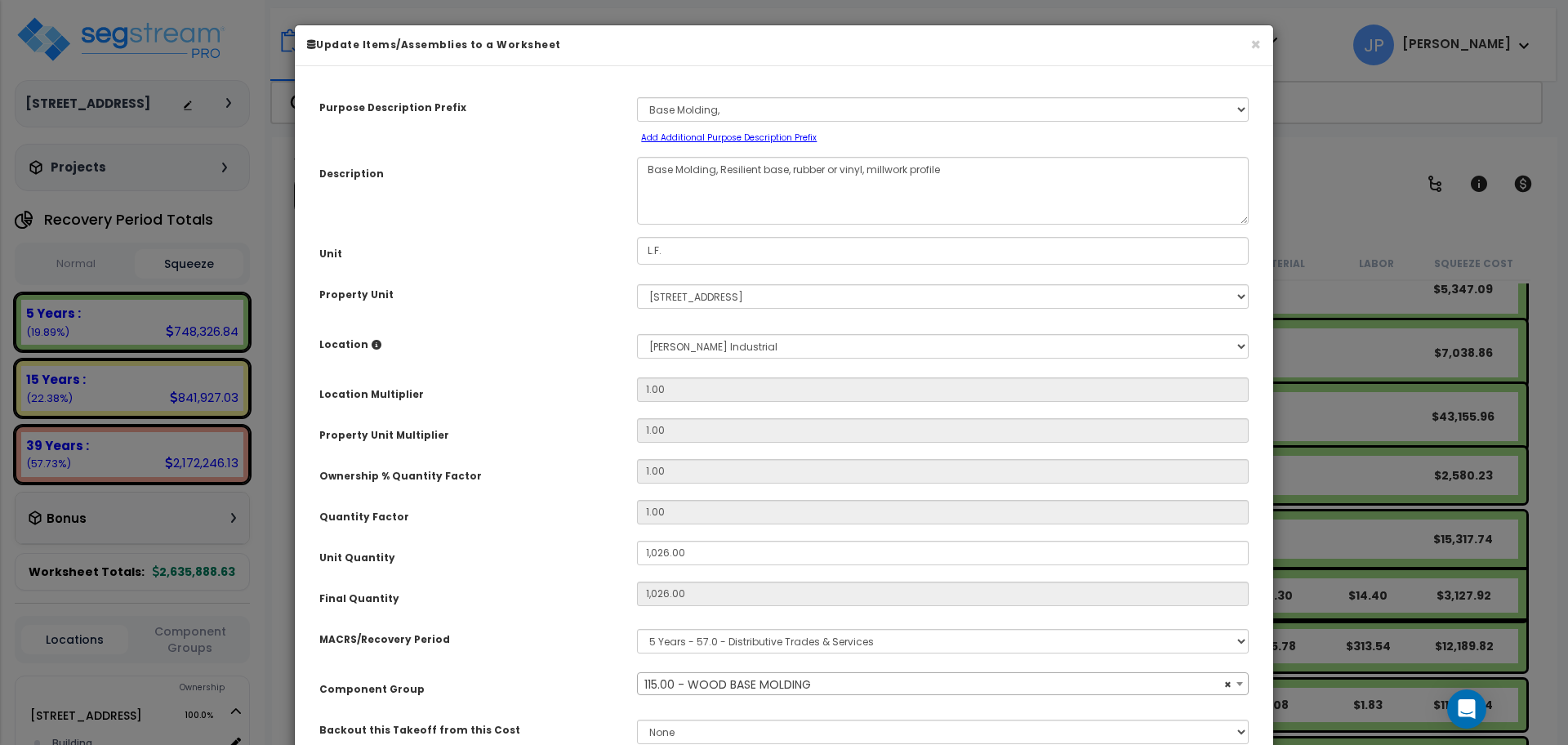
click at [536, 542] on div "Unit Quantity" at bounding box center [466, 555] width 318 height 29
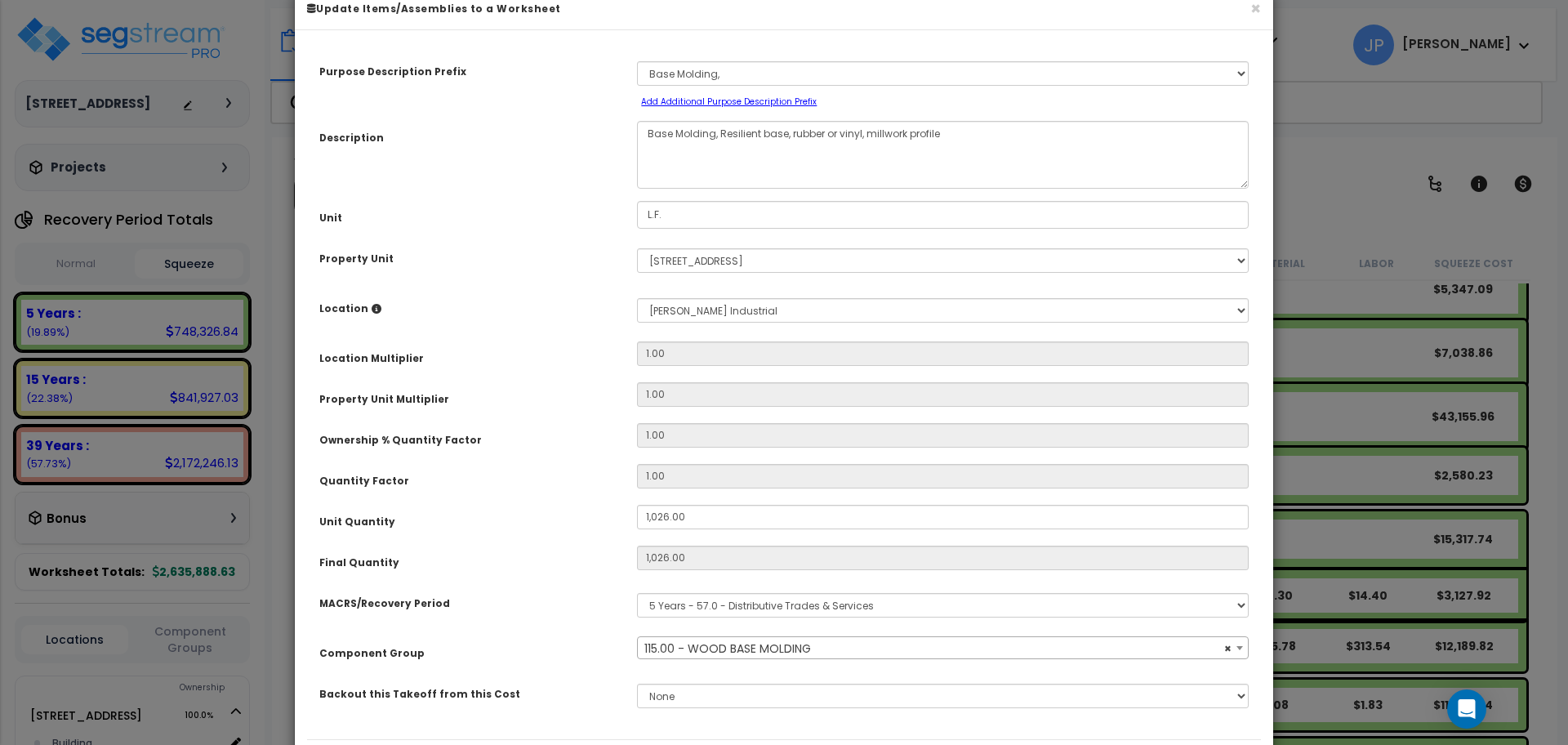
scroll to position [37, 0]
click at [720, 652] on span "× 115.00 - WOOD BASE MOLDING" at bounding box center [943, 647] width 610 height 22
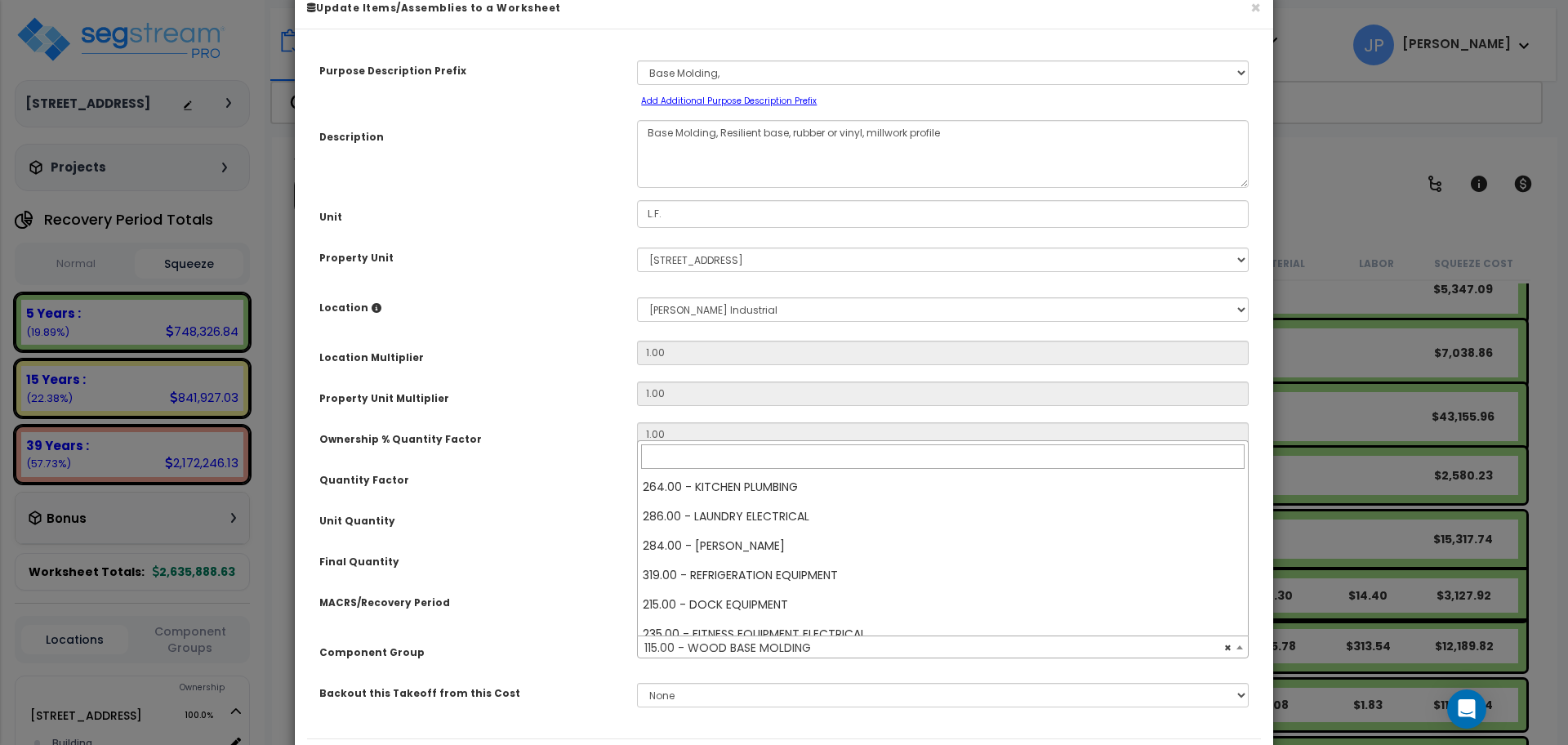
scroll to position [1971, 0]
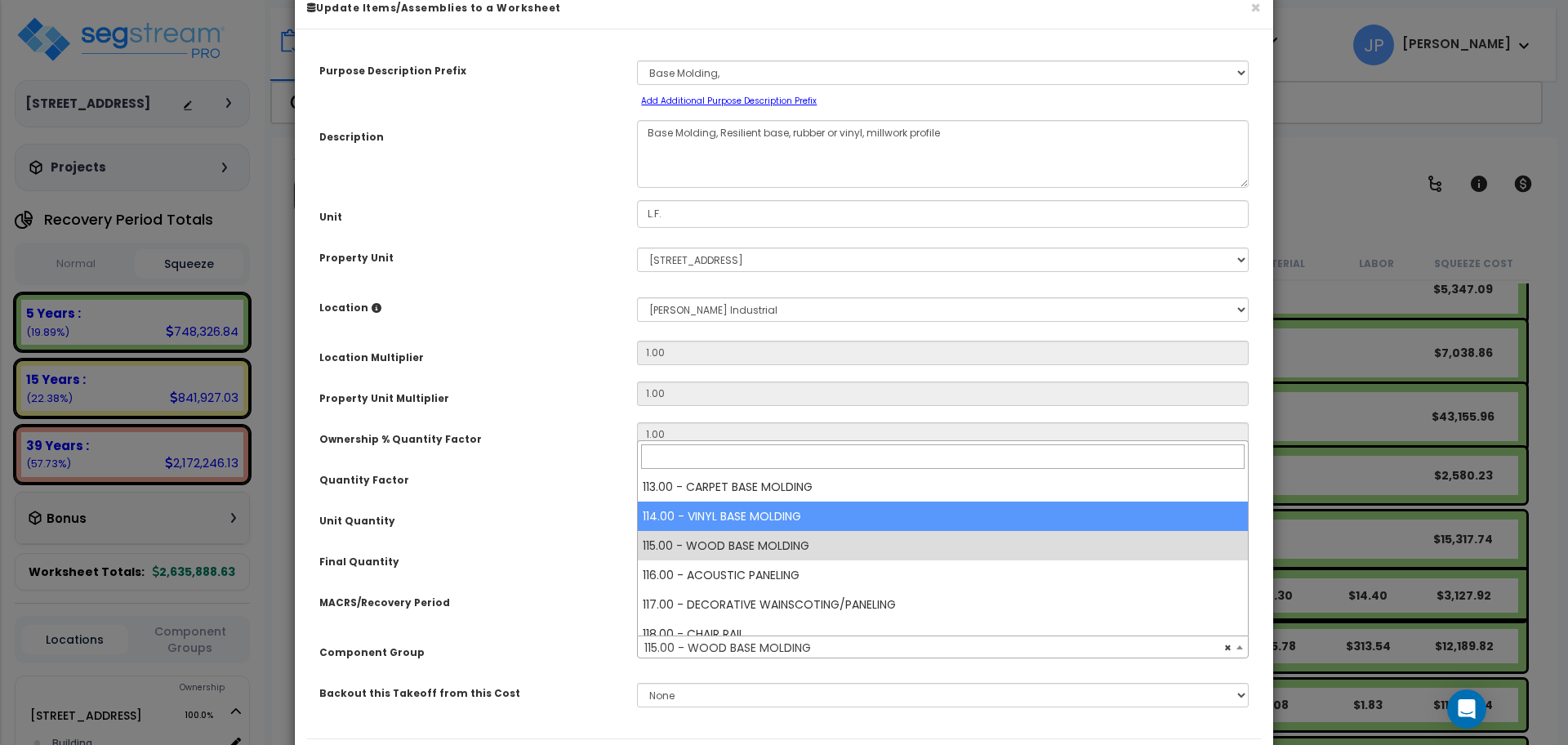
select select "35453"
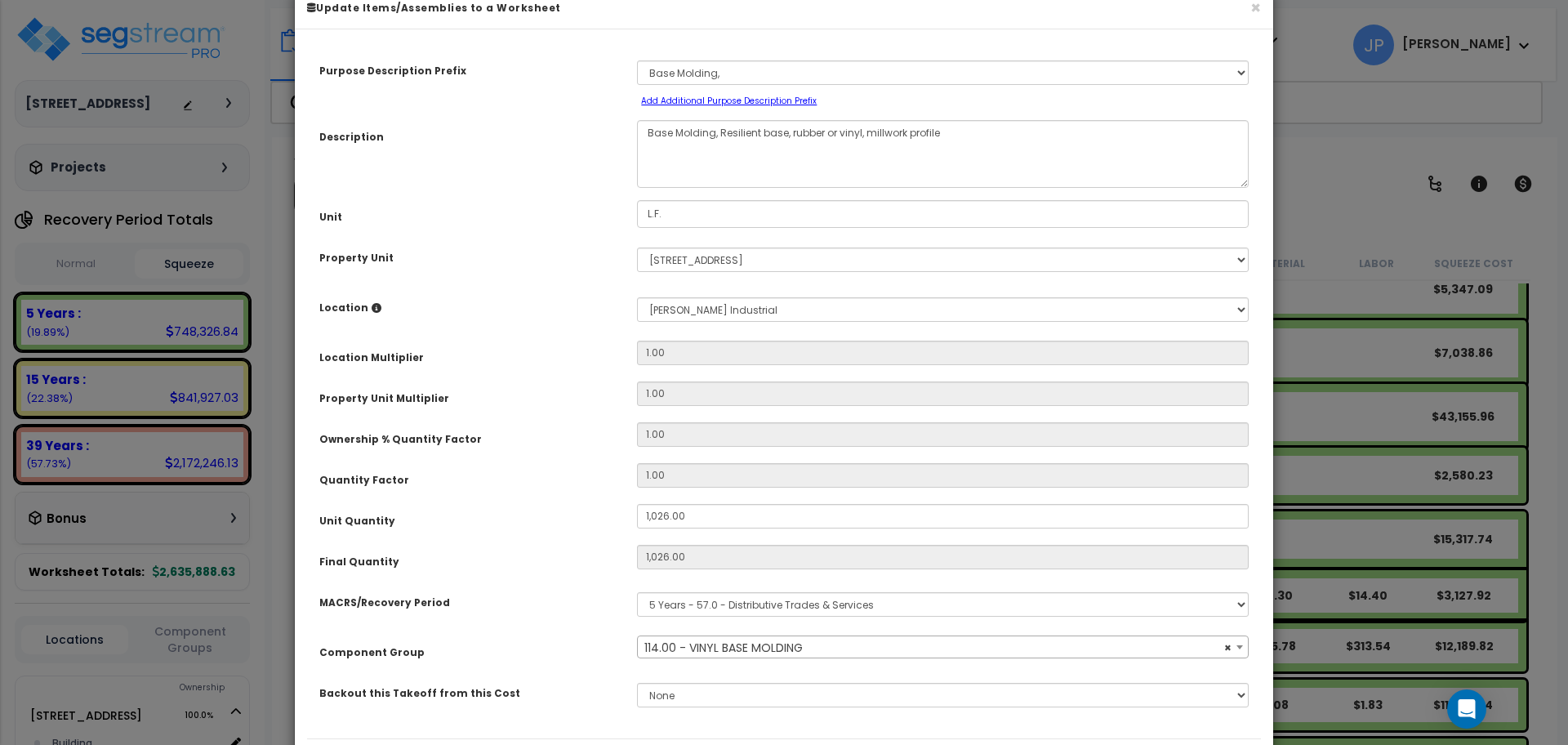
click at [509, 560] on div "Final Quantity" at bounding box center [466, 559] width 318 height 29
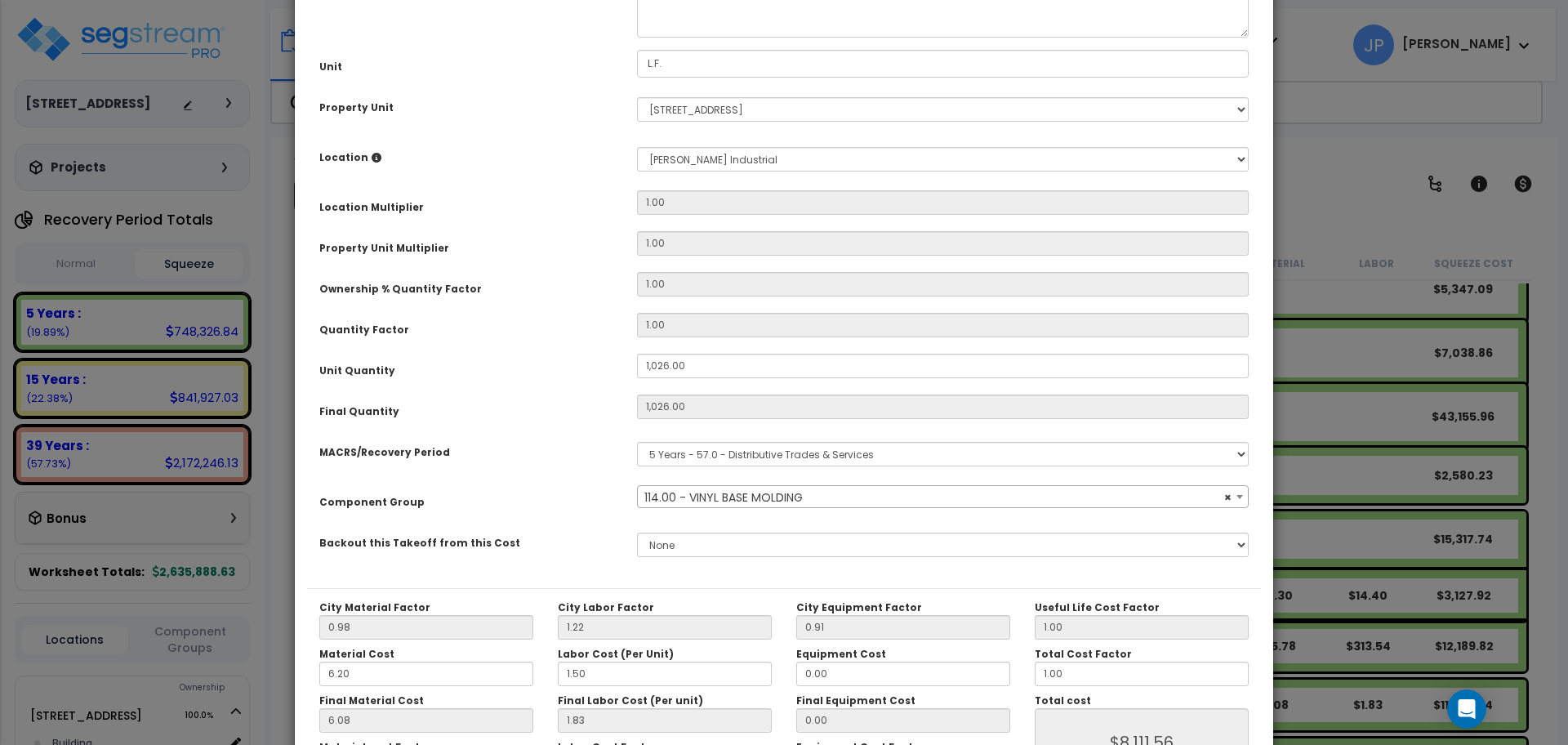
scroll to position [312, 0]
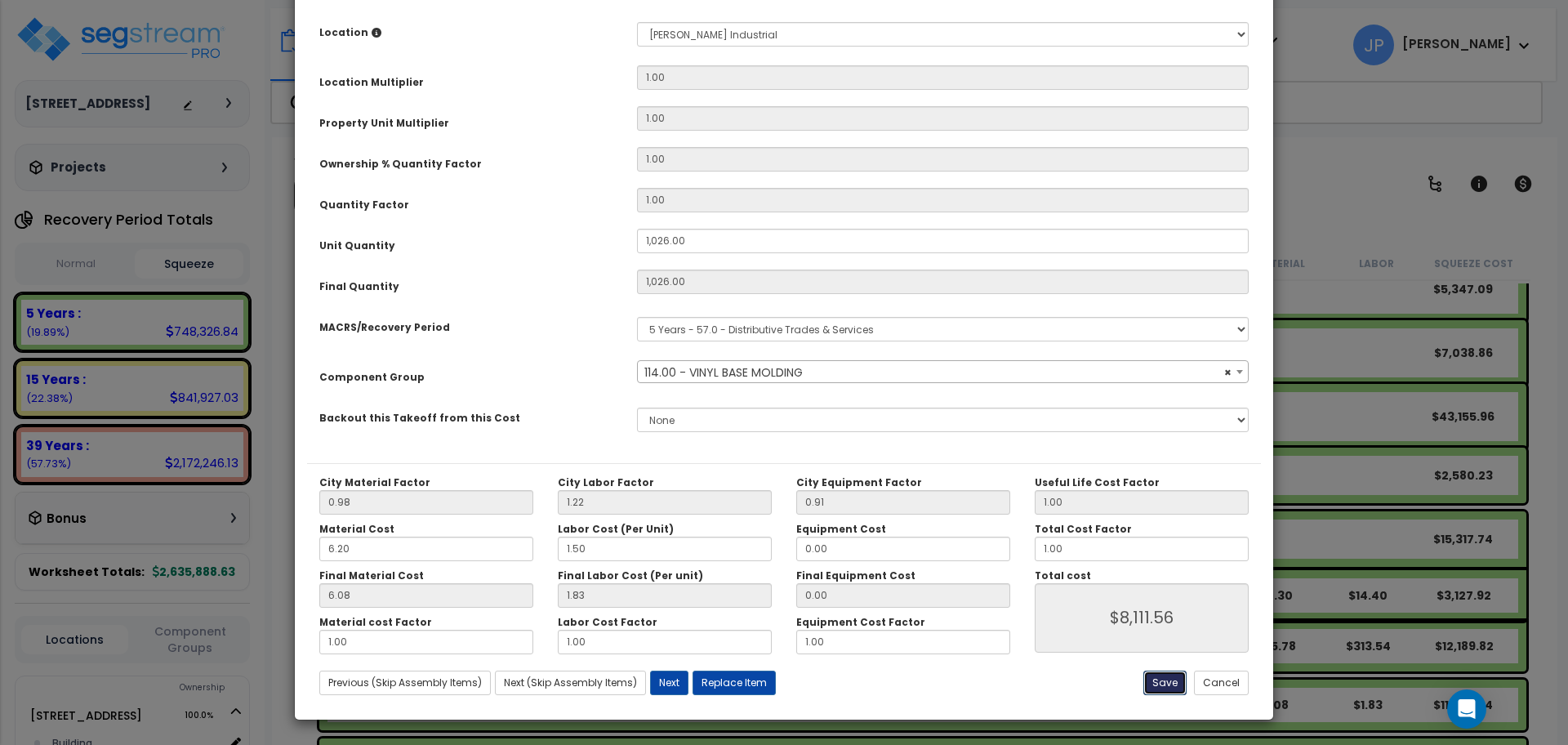
click at [1167, 680] on button "Save" at bounding box center [1165, 683] width 43 height 24
type input "1026.00"
type input "8111.56"
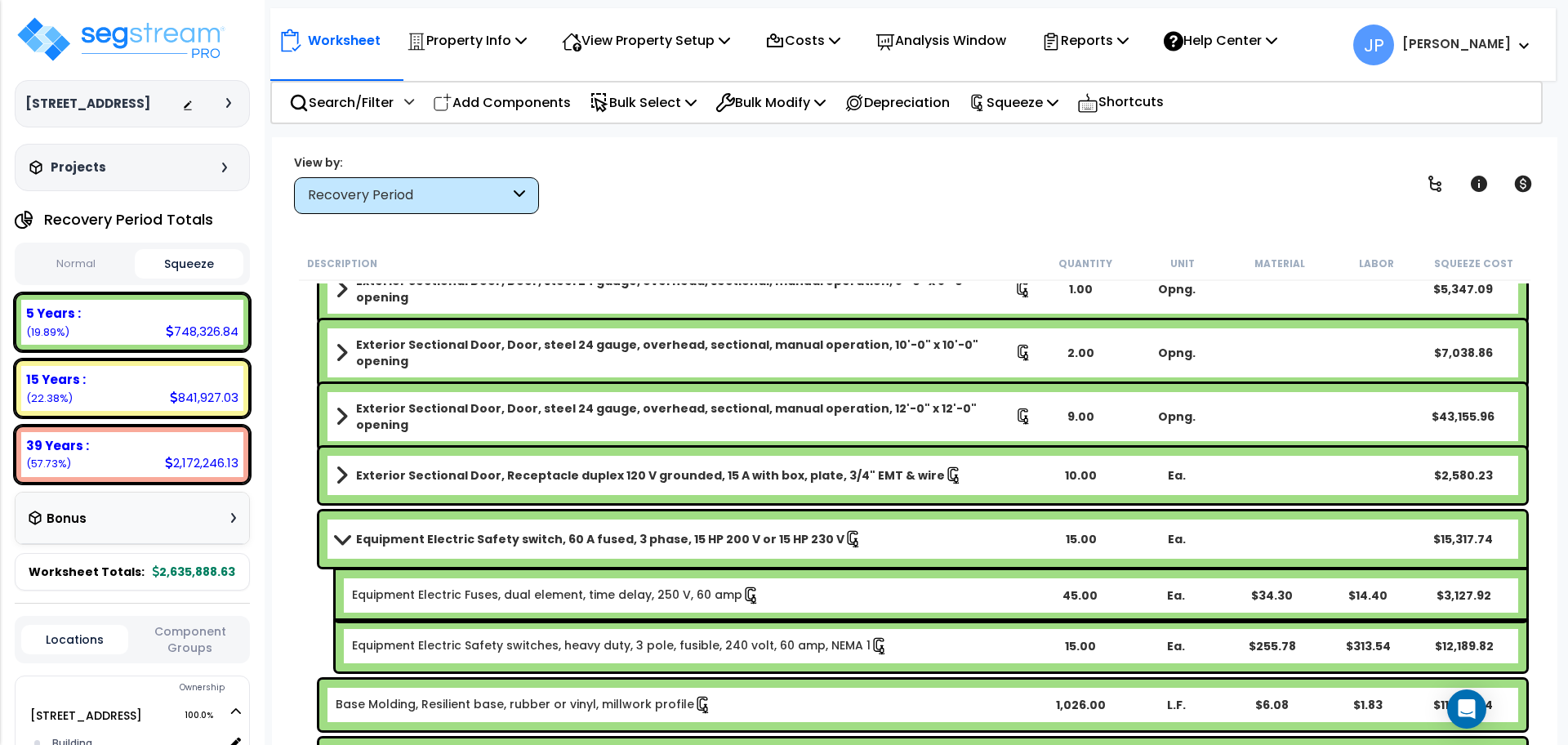
click at [539, 538] on b "Equipment Electric Safety switch, 60 A fused, 3 phase, 15 HP 200 V or 15 HP 230…" at bounding box center [600, 538] width 488 height 16
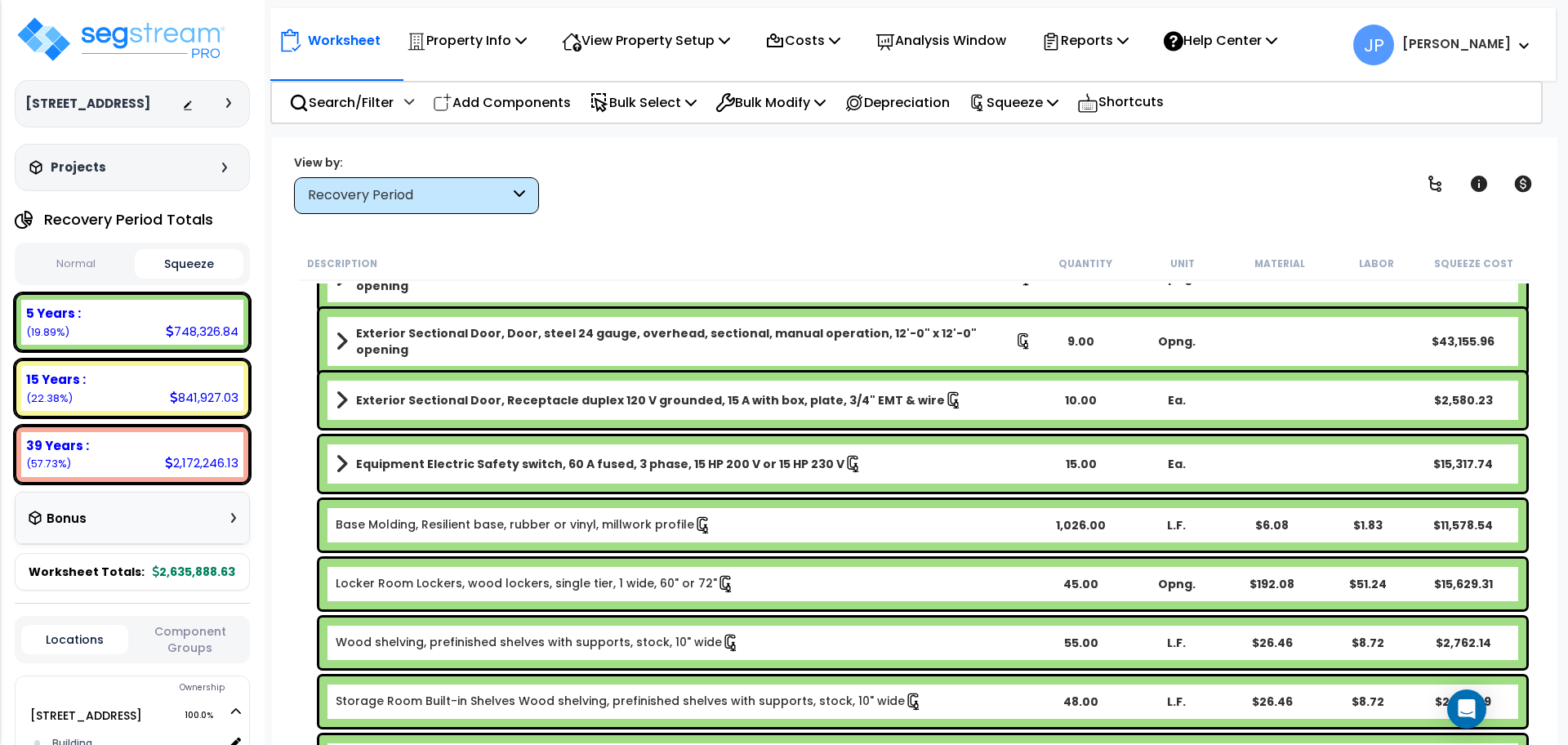
scroll to position [519, 0]
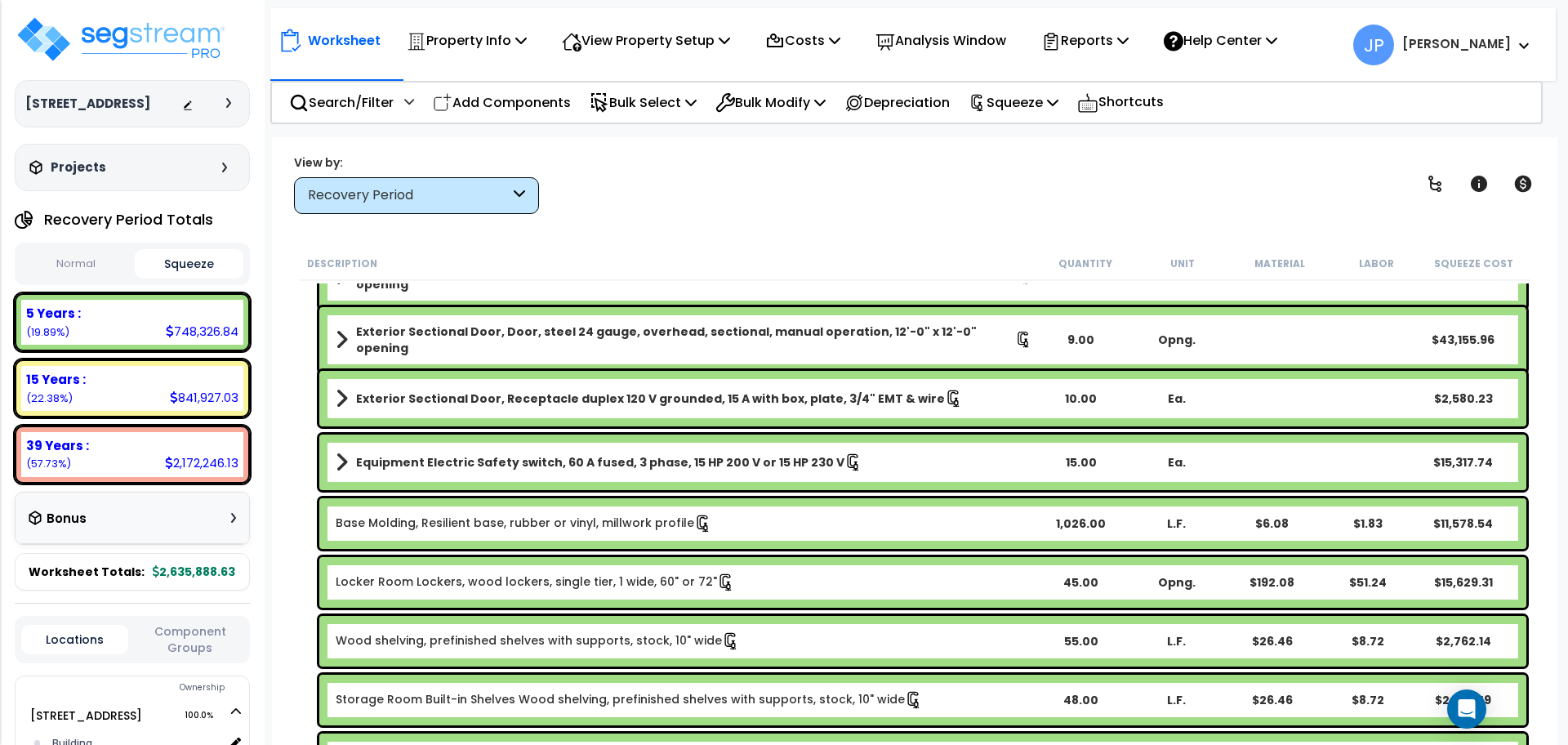
click at [490, 584] on link "Locker Room Lockers, wood lockers, single tier, 1 wide, 60" or 72"" at bounding box center [536, 583] width 399 height 18
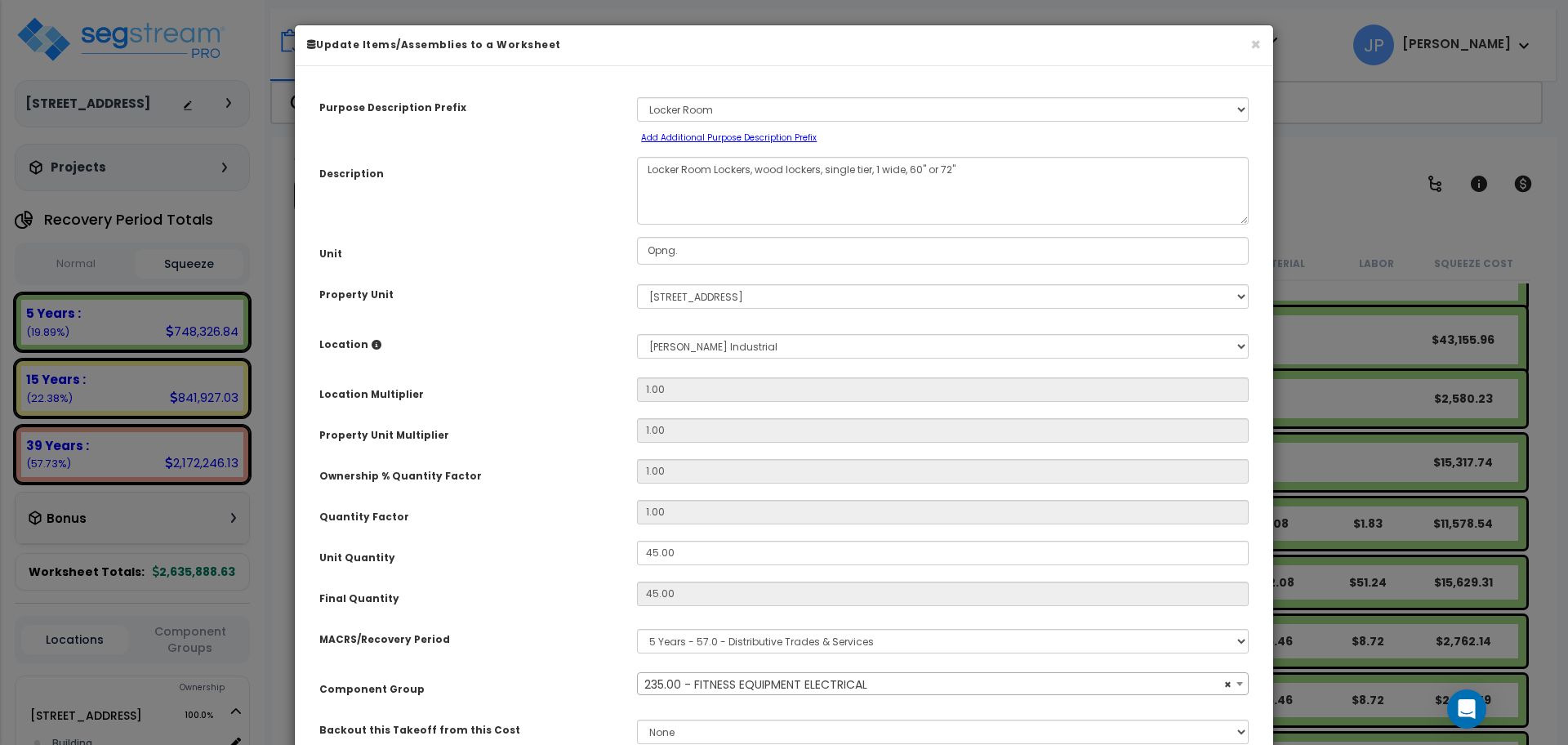
scroll to position [111, 0]
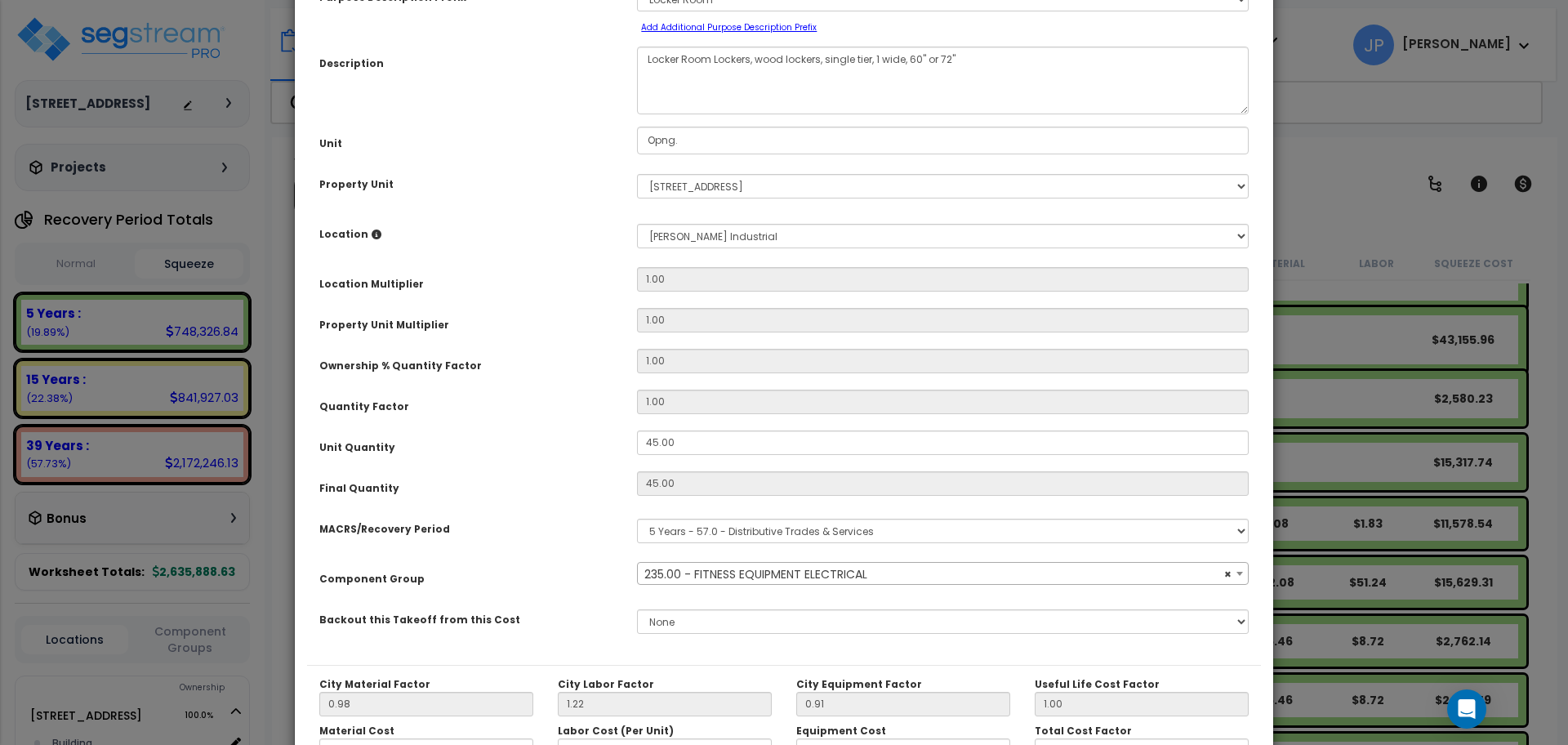
select select "35341"
click at [774, 581] on span "× 235.00 - FITNESS EQUIPMENT ELECTRICAL" at bounding box center [943, 574] width 610 height 22
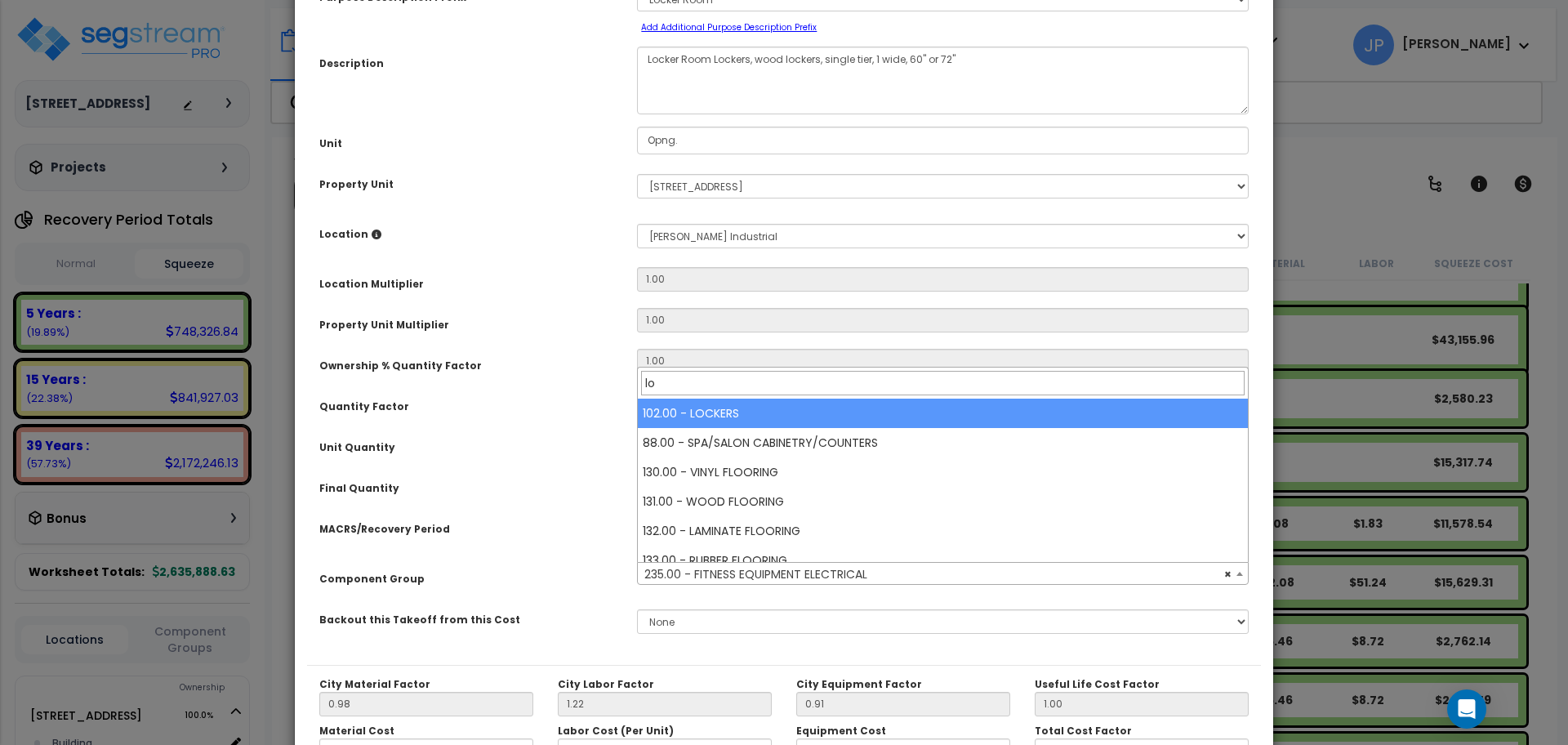
type input "lo"
select select "35344"
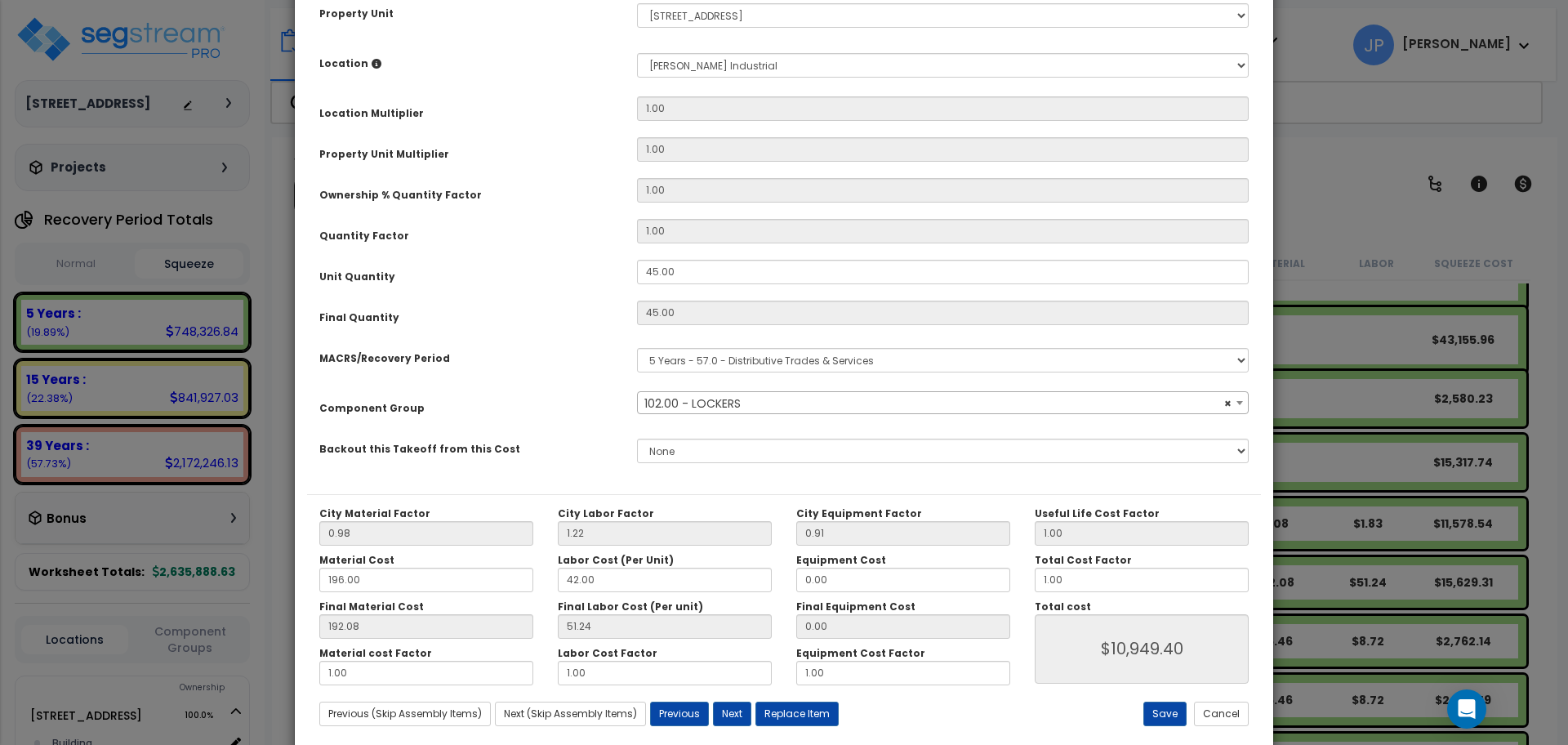
scroll to position [282, 0]
click at [1160, 720] on button "Save" at bounding box center [1165, 713] width 43 height 24
type input "10949.40"
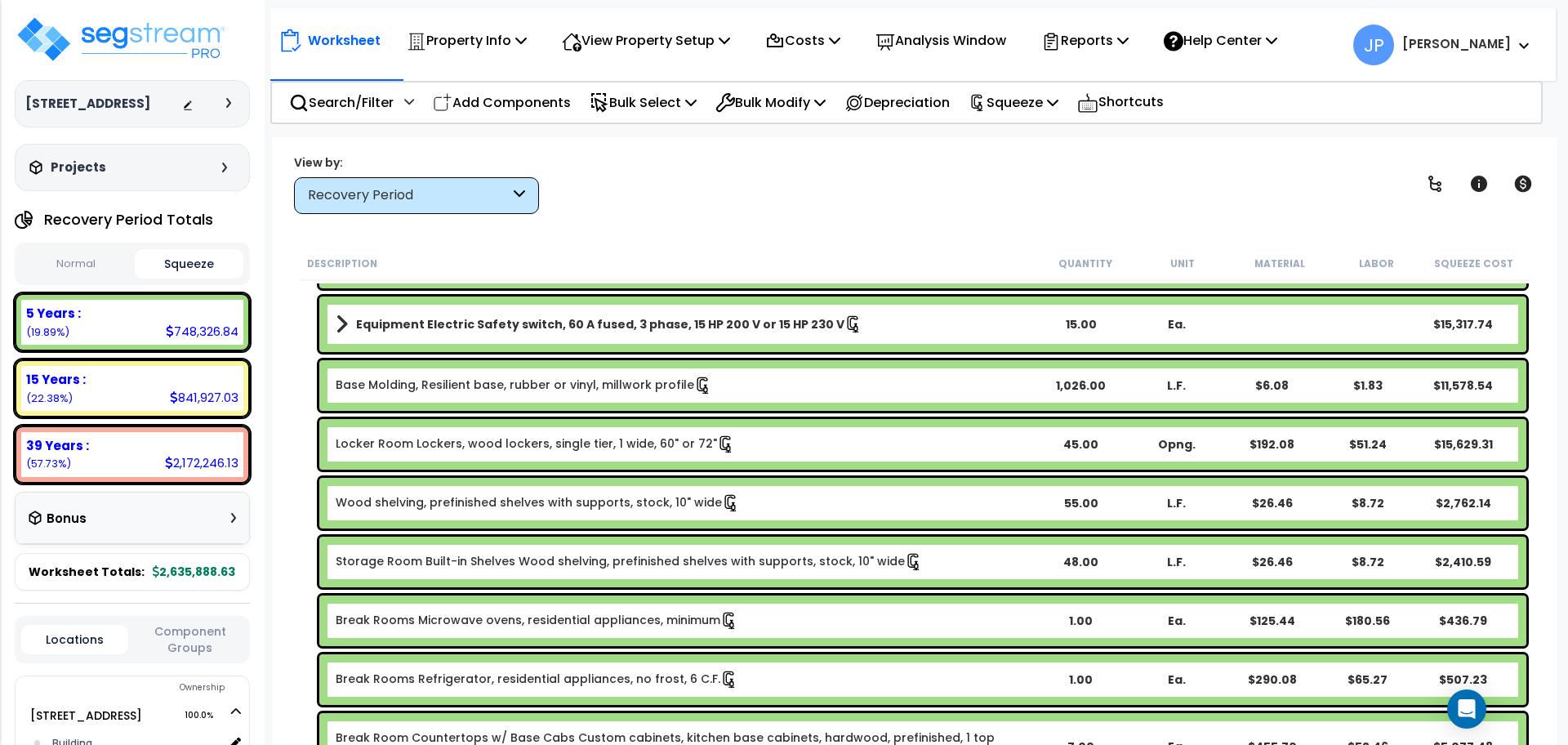
scroll to position [658, 0]
click at [535, 506] on link "Wood shelving, prefinished shelves with supports, stock, 10" wide" at bounding box center [538, 502] width 404 height 18
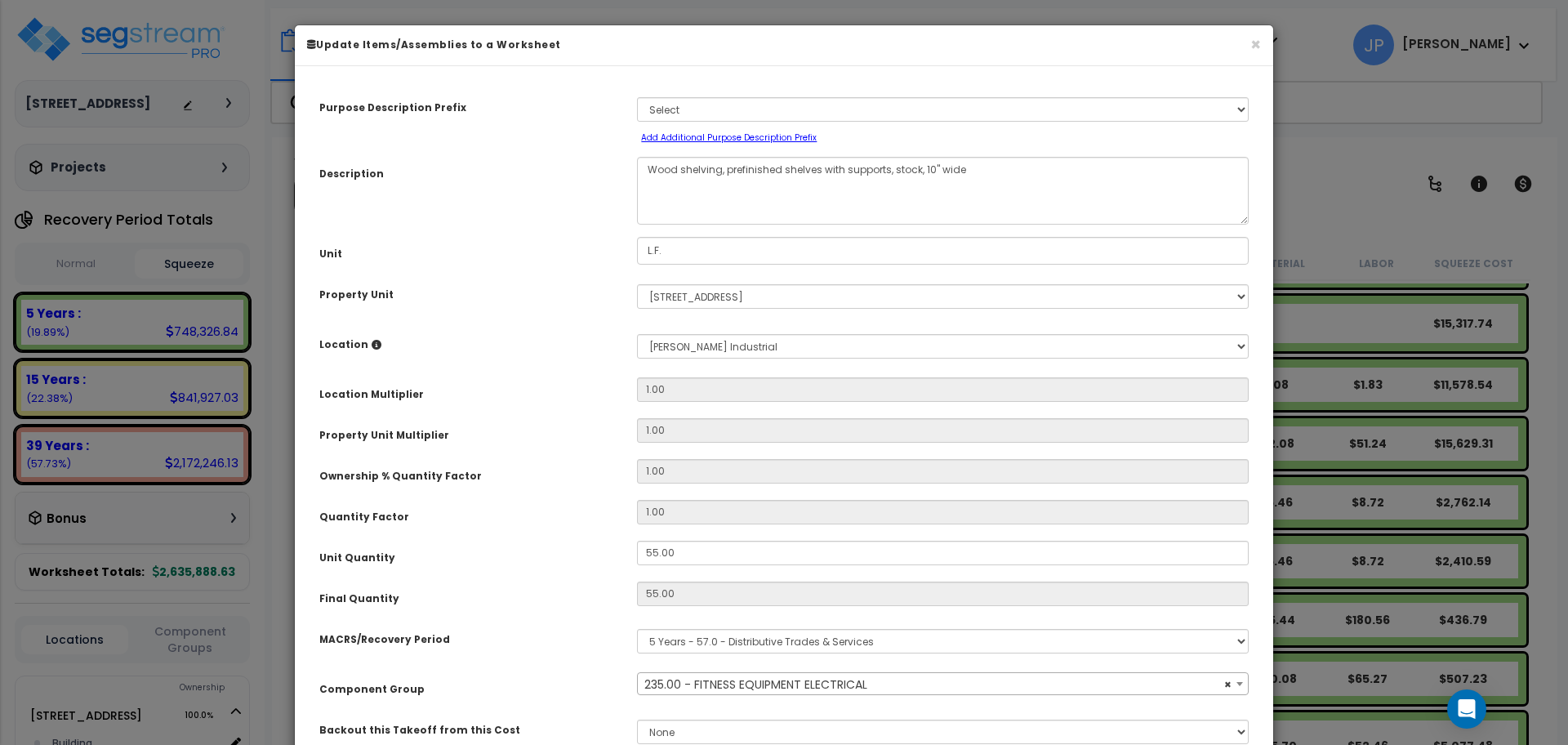
scroll to position [101, 0]
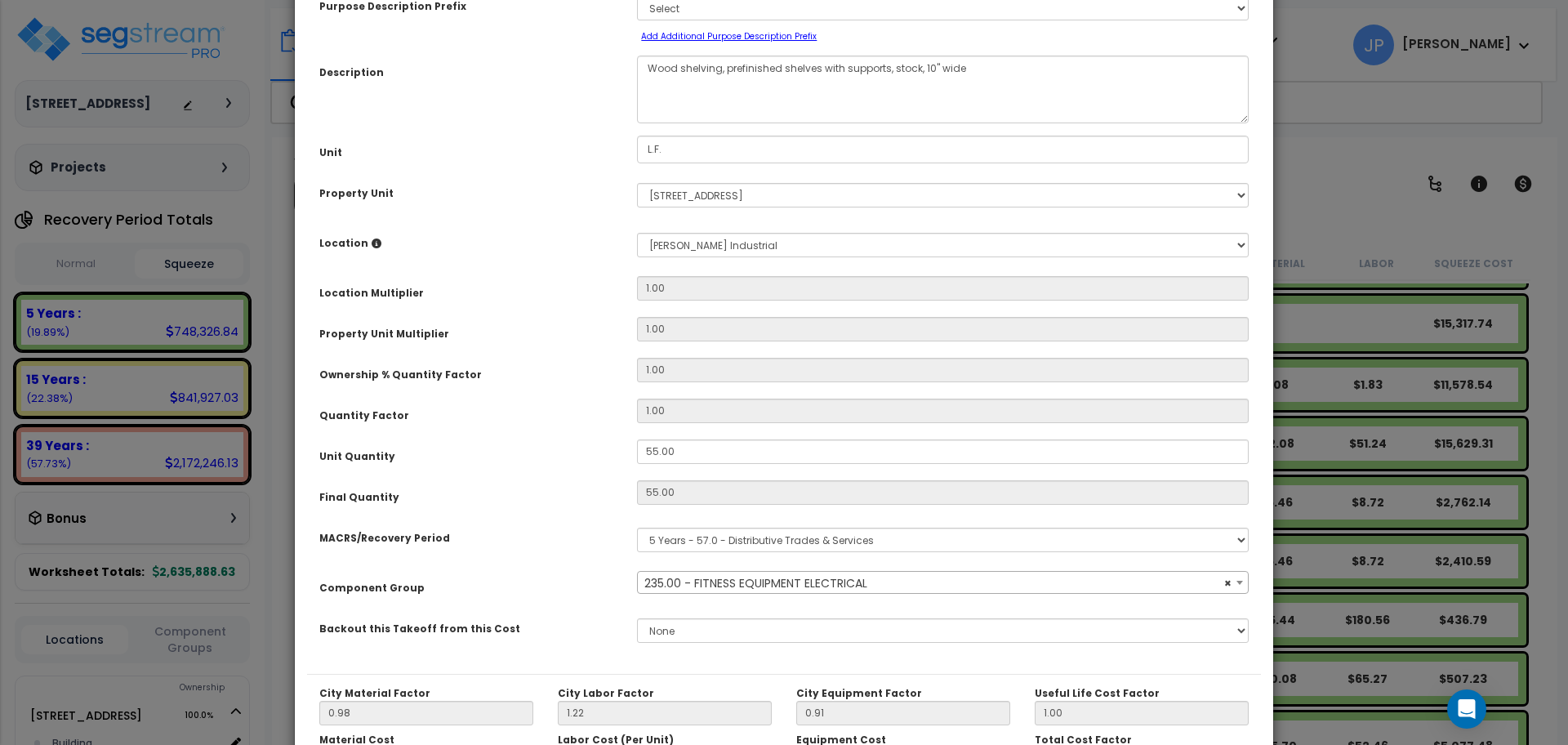
select select "35341"
click at [789, 584] on span "× 235.00 - FITNESS EQUIPMENT ELECTRICAL" at bounding box center [943, 583] width 610 height 22
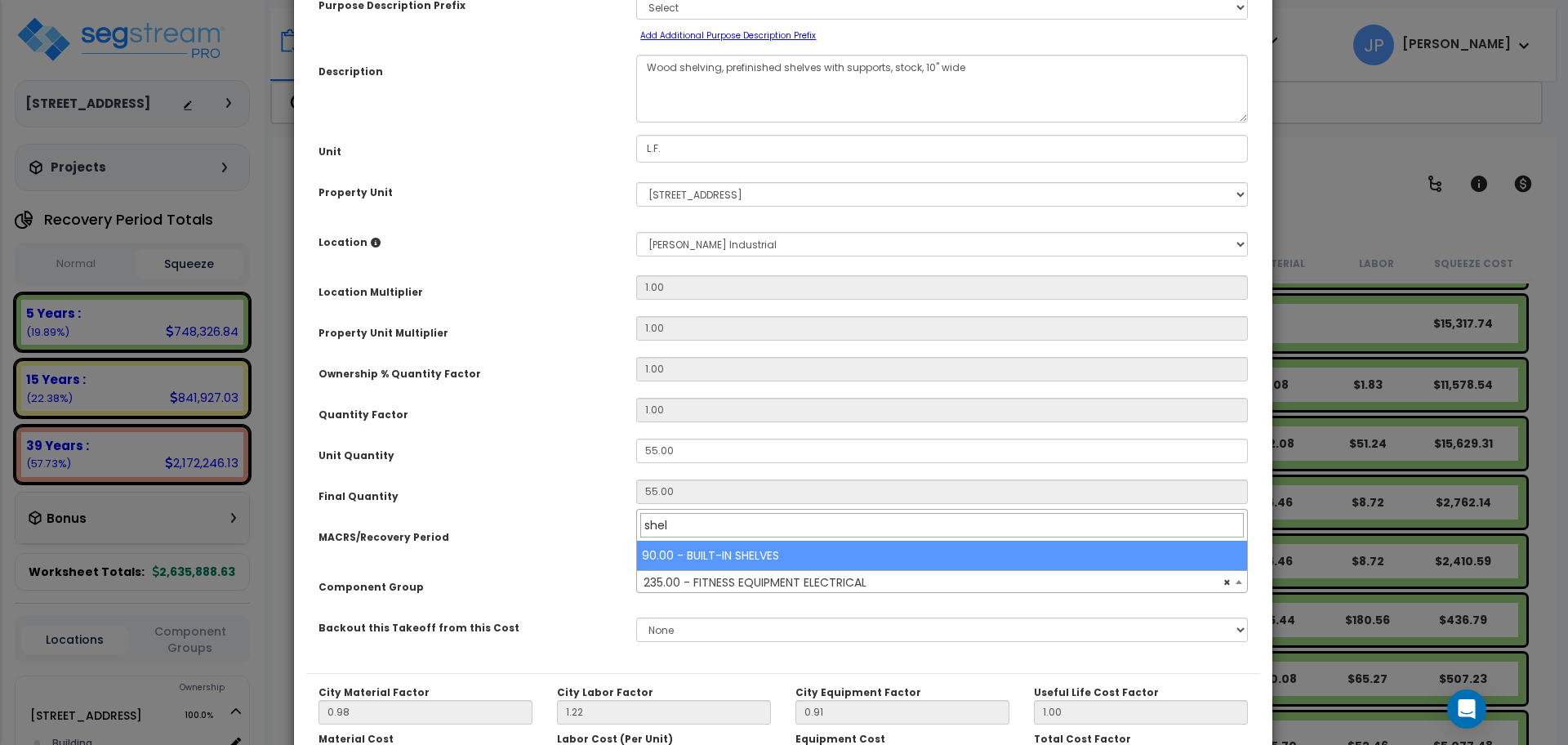
type input "shel"
select select "35434"
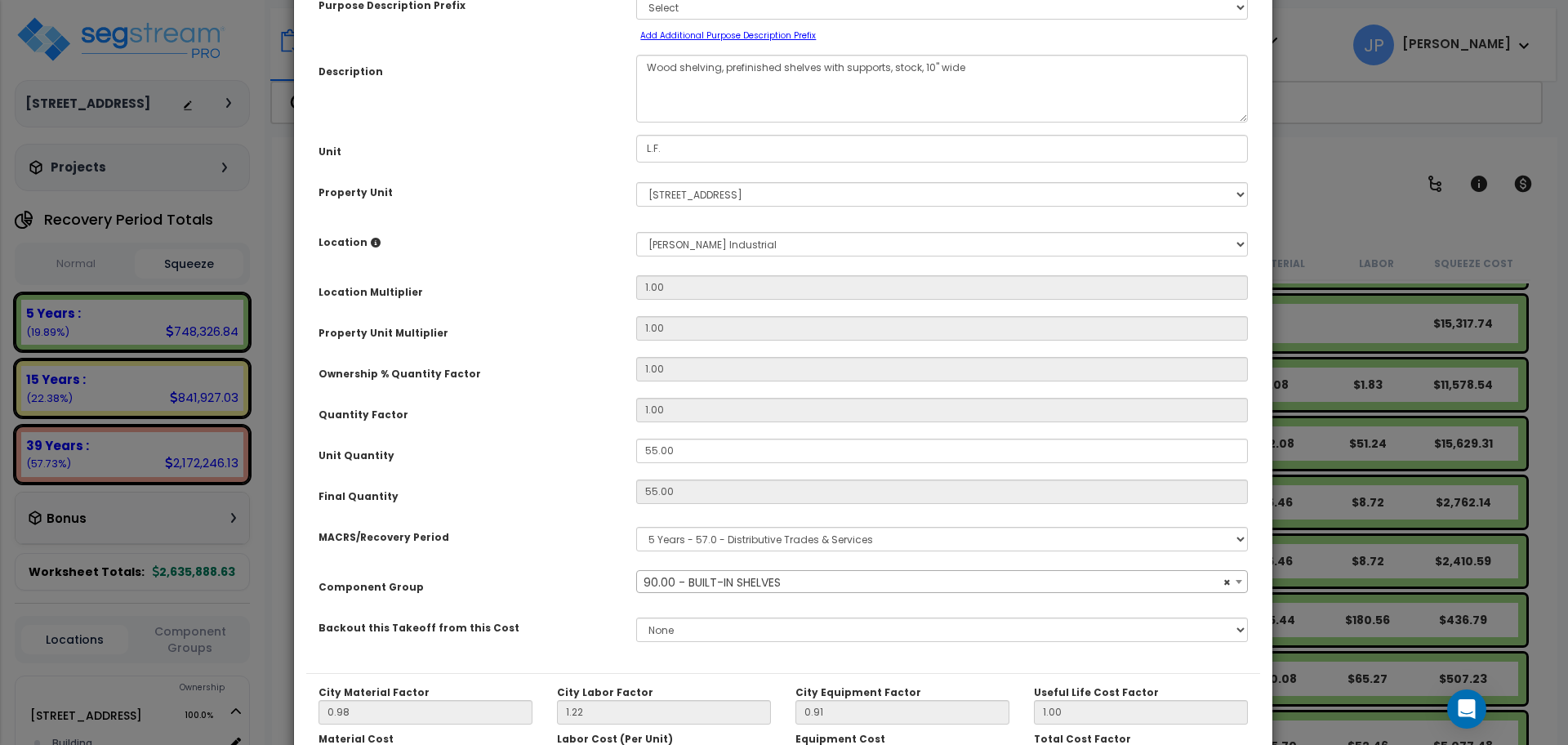
click at [728, 665] on div "Purpose Description Prefix Select A/V System A/V System Equipment A/V System Eq…" at bounding box center [784, 325] width 954 height 697
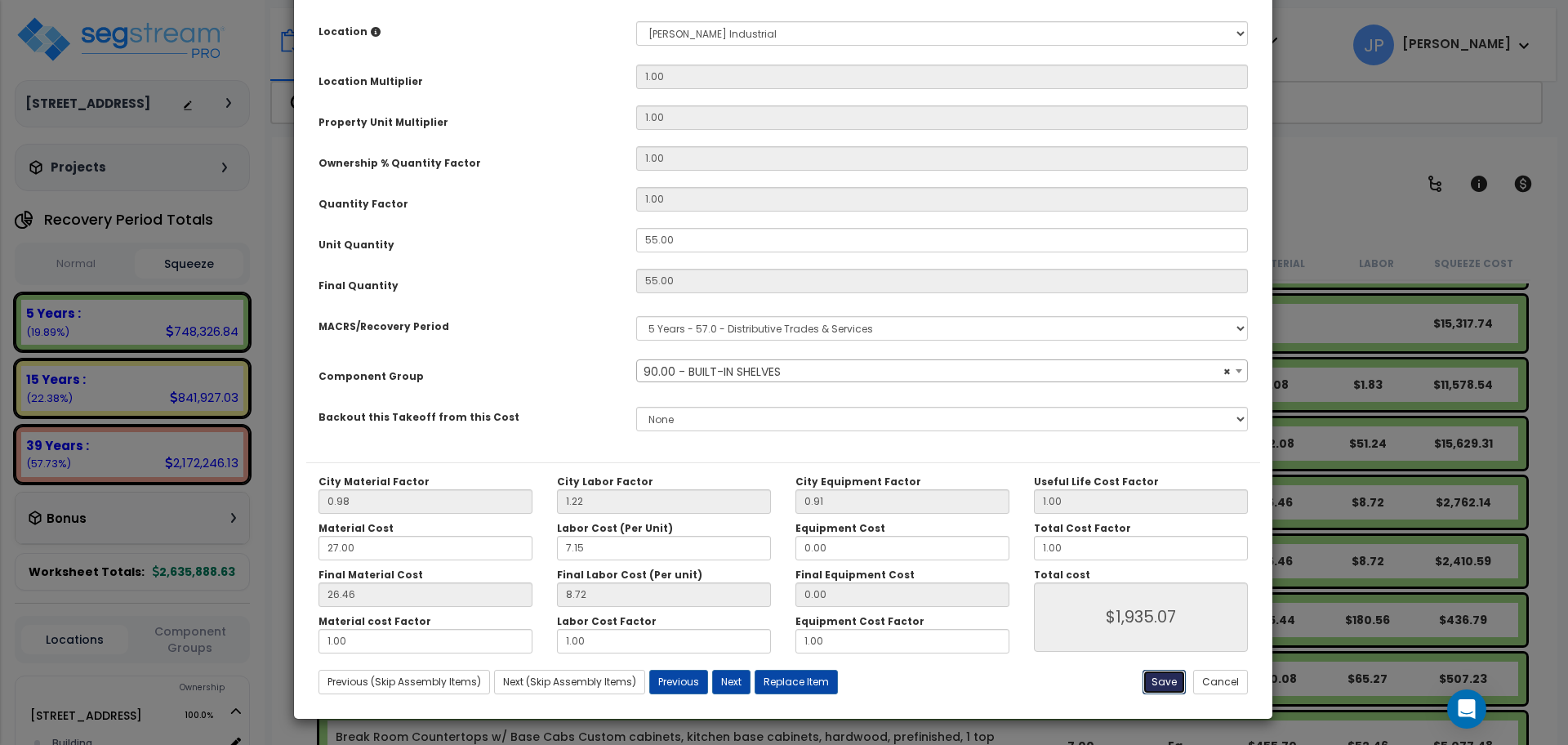
click at [1146, 677] on button "Save" at bounding box center [1165, 682] width 43 height 24
type input "1935.07"
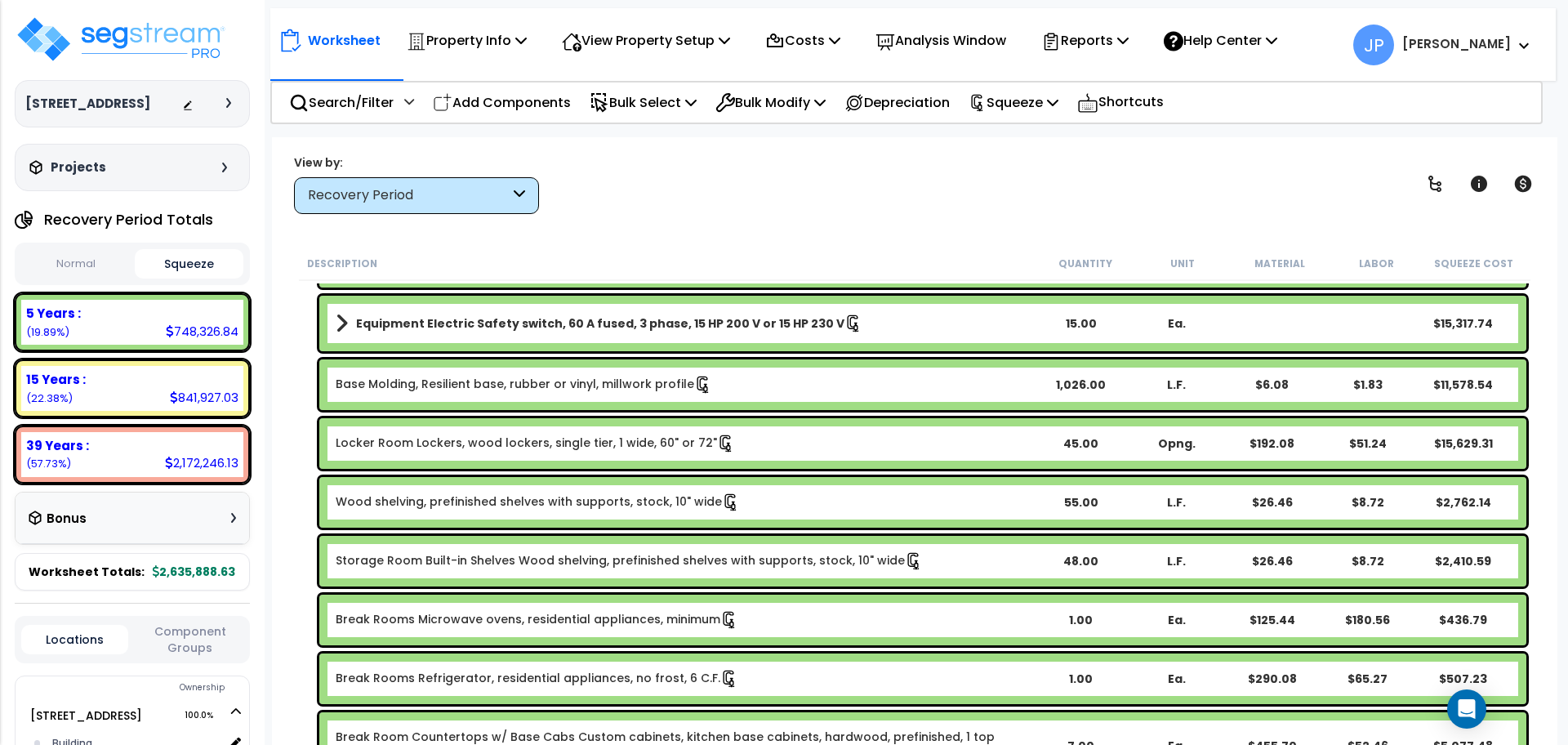
click at [637, 565] on link "Storage Room Built-in Shelves Wood shelving, prefinished shelves with supports,…" at bounding box center [630, 561] width 587 height 18
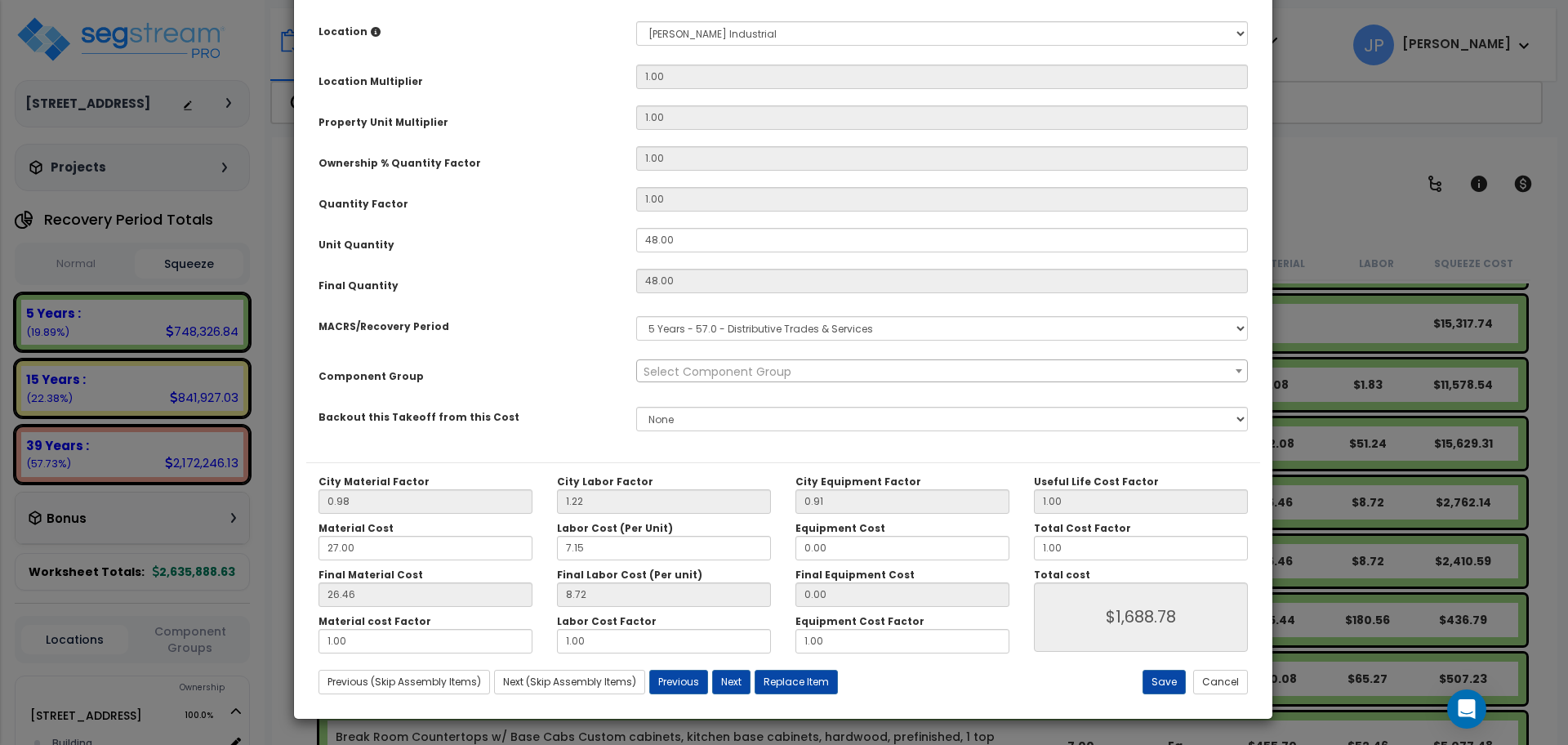
scroll to position [0, 0]
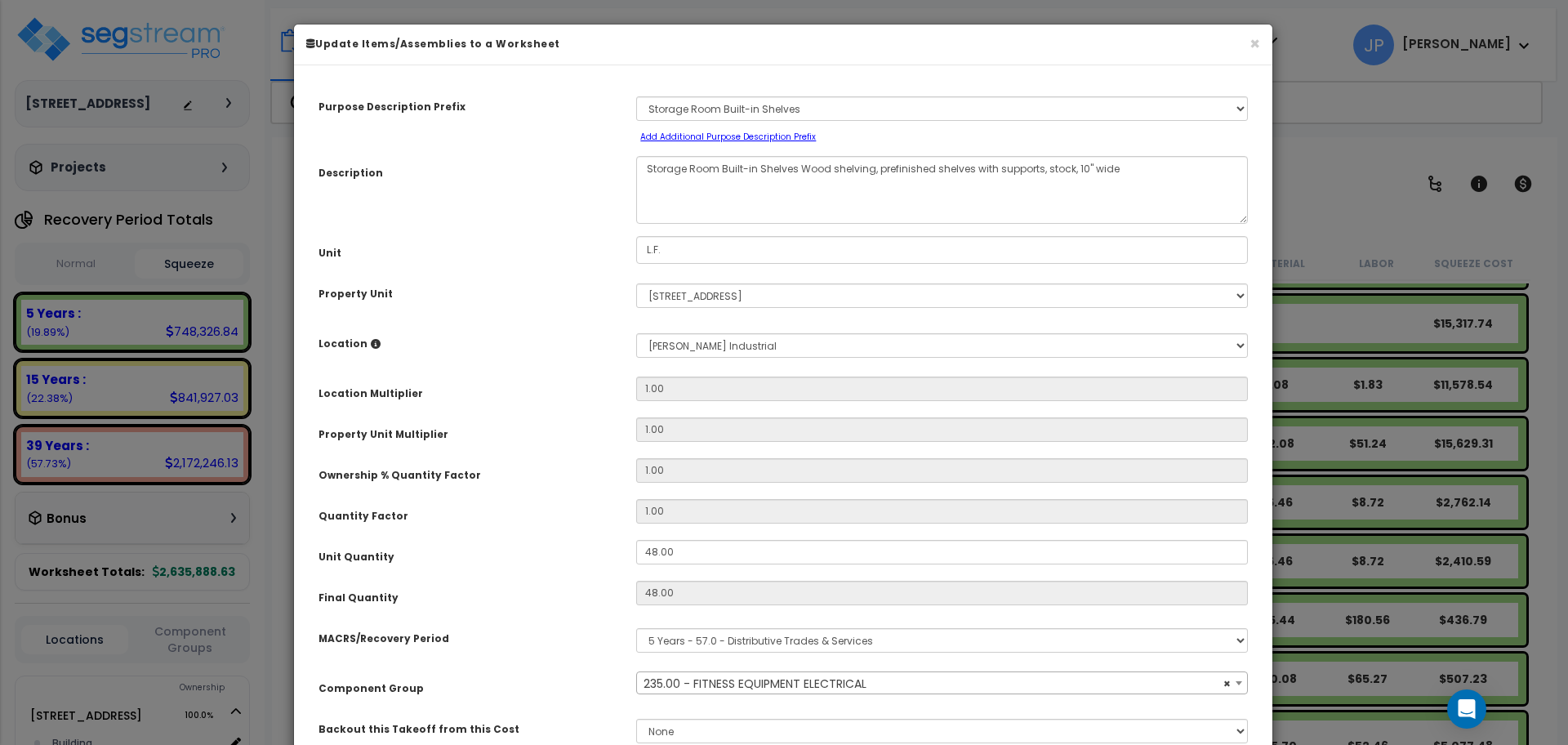
select select "35341"
click at [829, 686] on span "× 235.00 - FITNESS EQUIPMENT ELECTRICAL" at bounding box center [942, 684] width 610 height 22
click at [829, 686] on span "× 235.00 - FITNESS EQUIPMENT ELECTRICAL" at bounding box center [942, 683] width 610 height 22
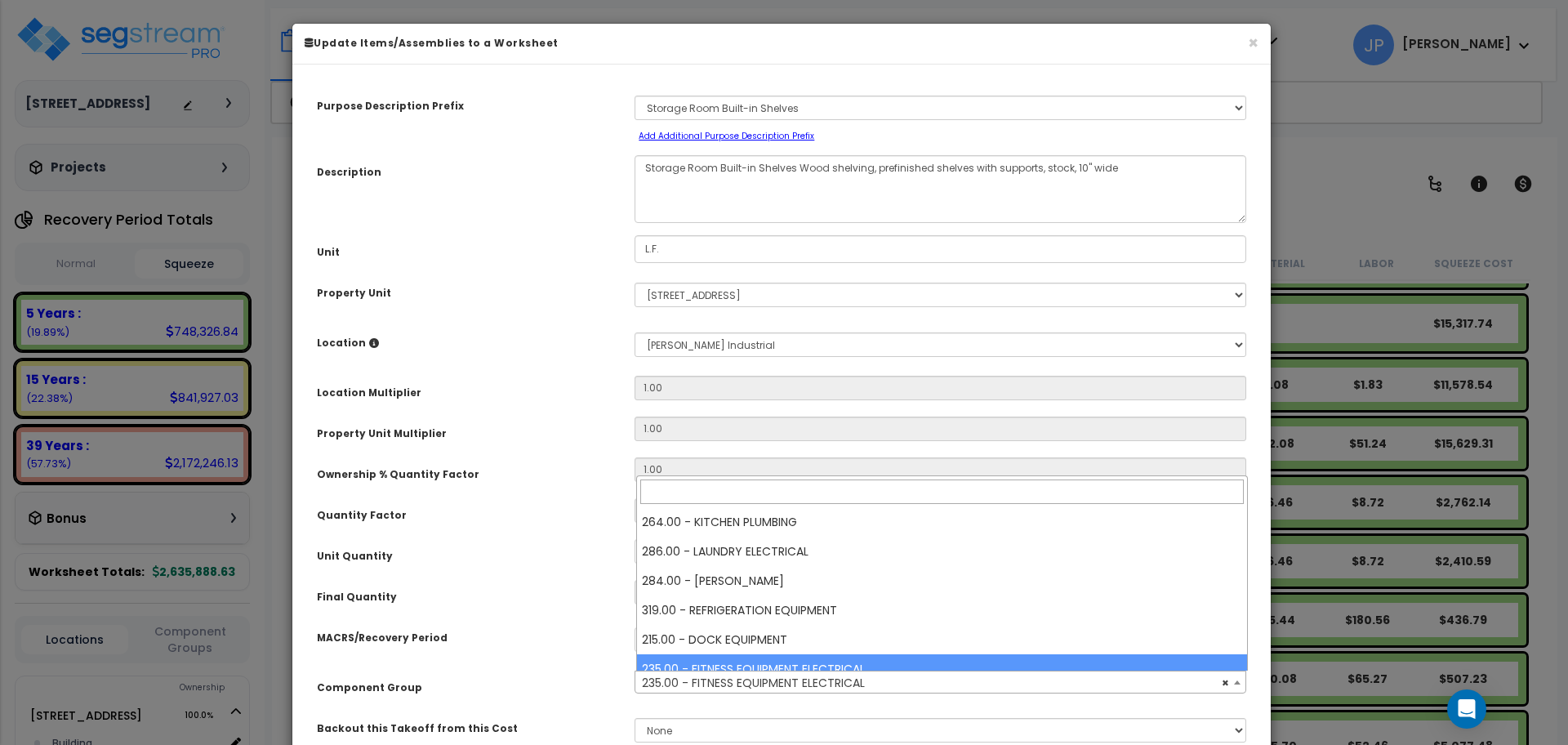
click at [828, 686] on span "× 235.00 - FITNESS EQUIPMENT ELECTRICAL" at bounding box center [940, 683] width 610 height 22
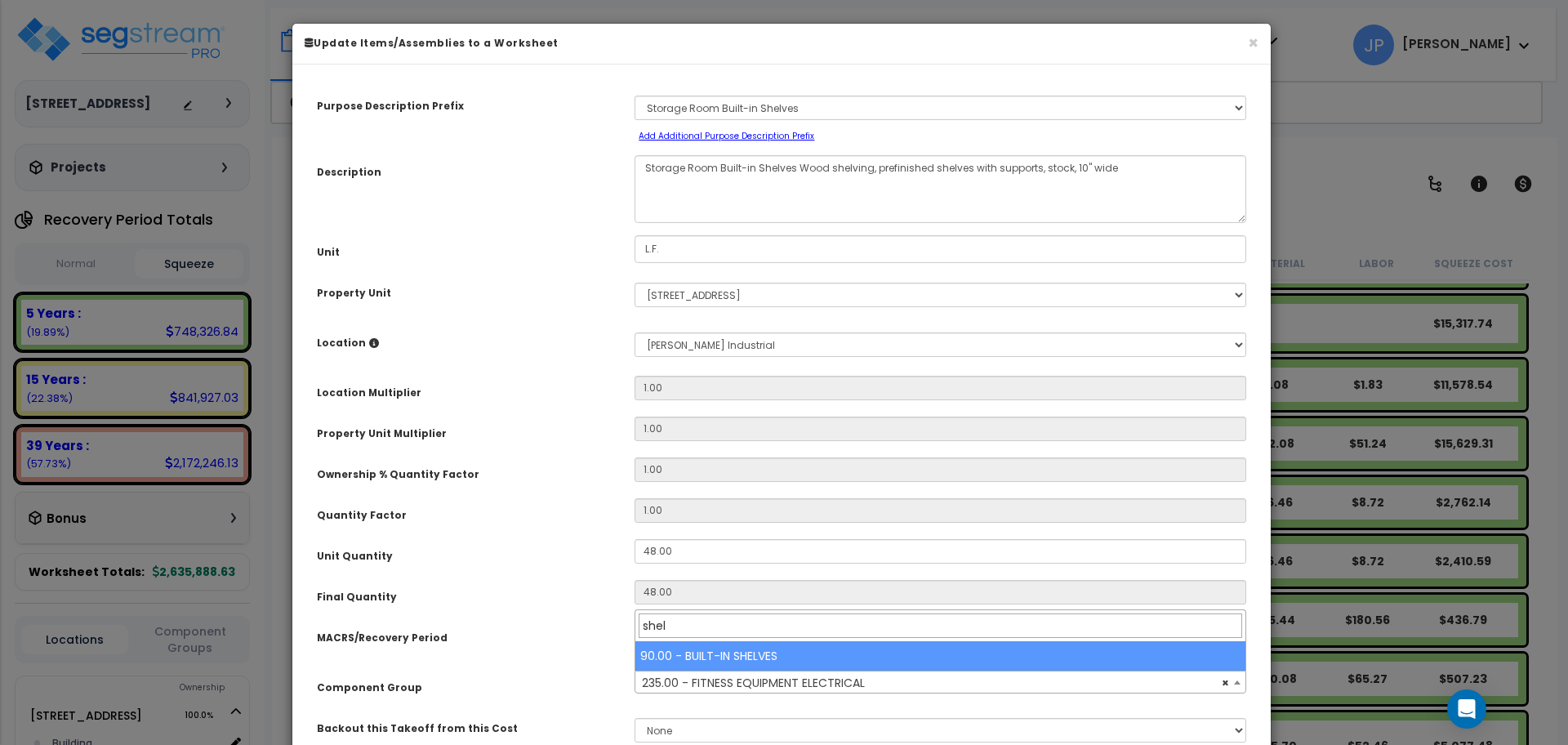
type input "shel"
select select "35434"
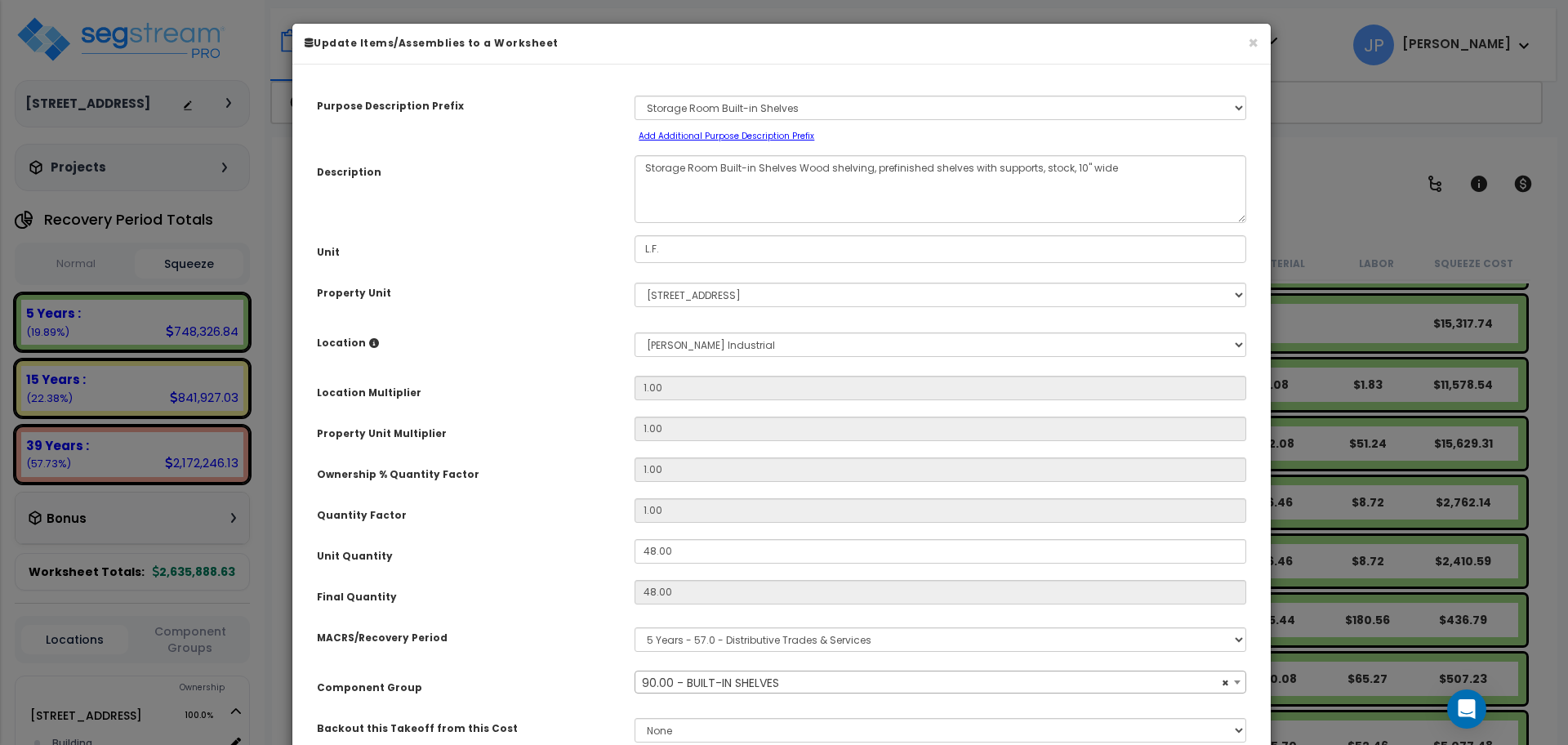
click at [564, 632] on div "MACRS/Recovery Period" at bounding box center [464, 634] width 318 height 29
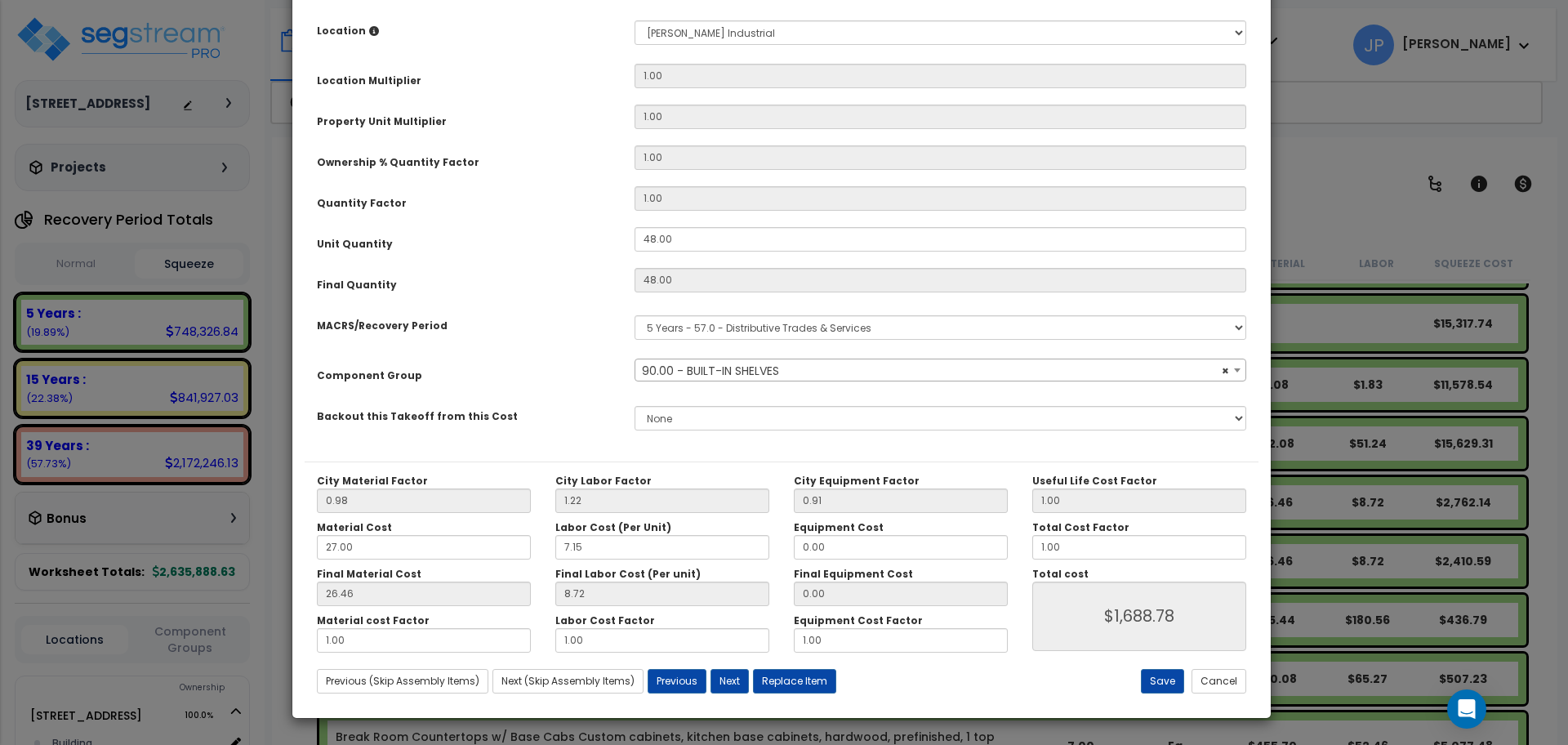
scroll to position [311, 0]
click at [1155, 681] on button "Save" at bounding box center [1163, 682] width 43 height 24
type input "1688.78"
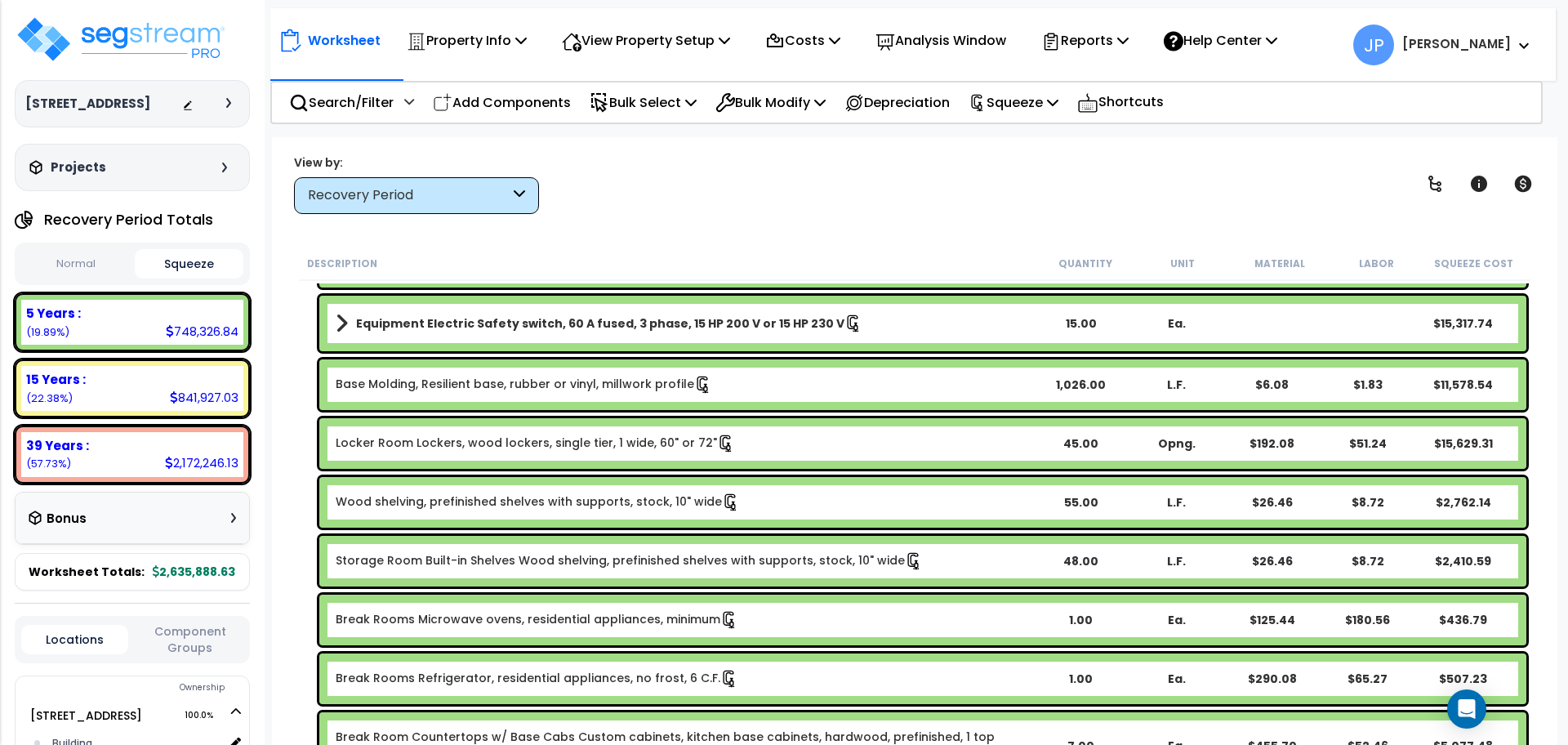
click at [460, 609] on div "Break Rooms Microwave ovens, residential appliances, minimum 1.00 Ea. $125.44 $…" at bounding box center [923, 620] width 1207 height 51
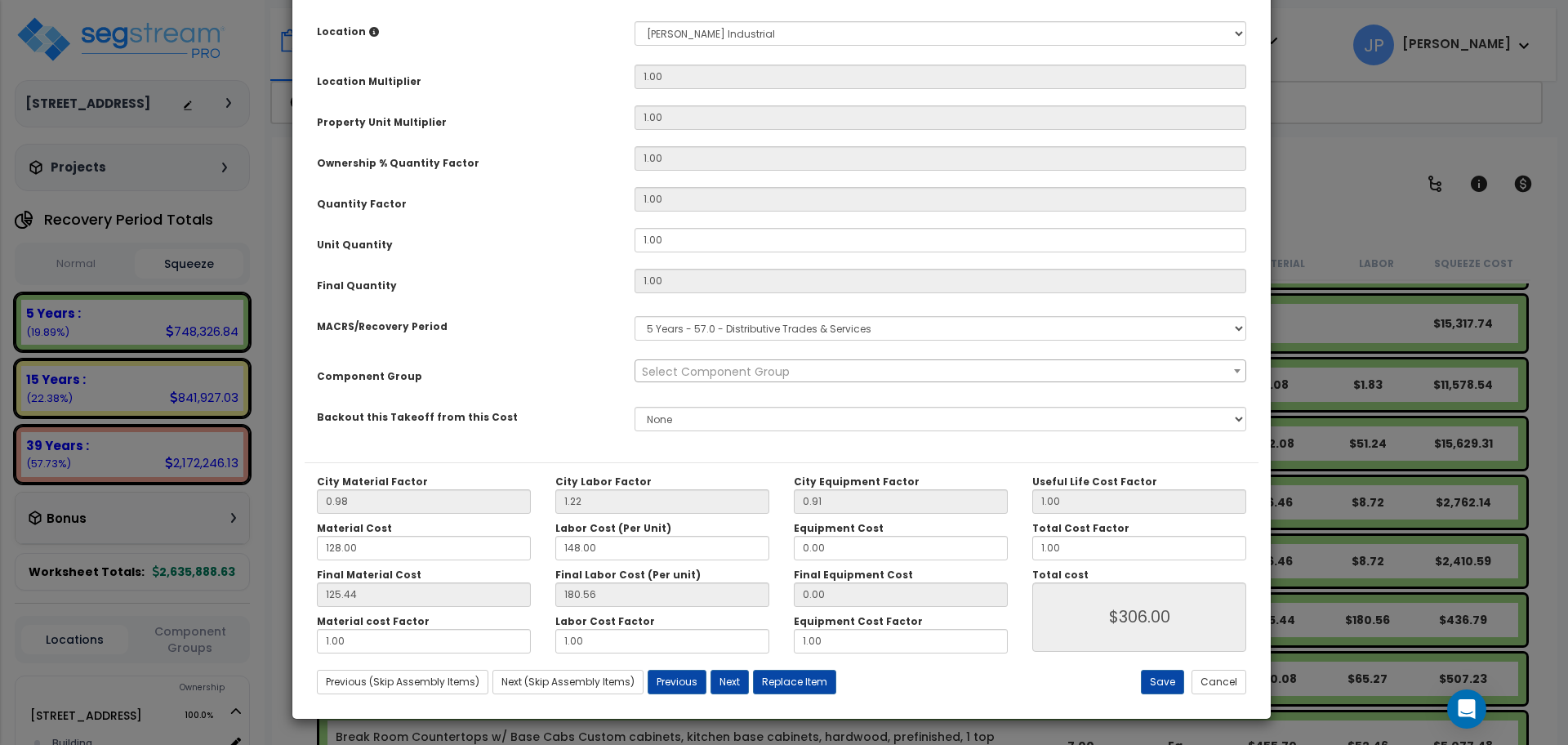
scroll to position [0, 0]
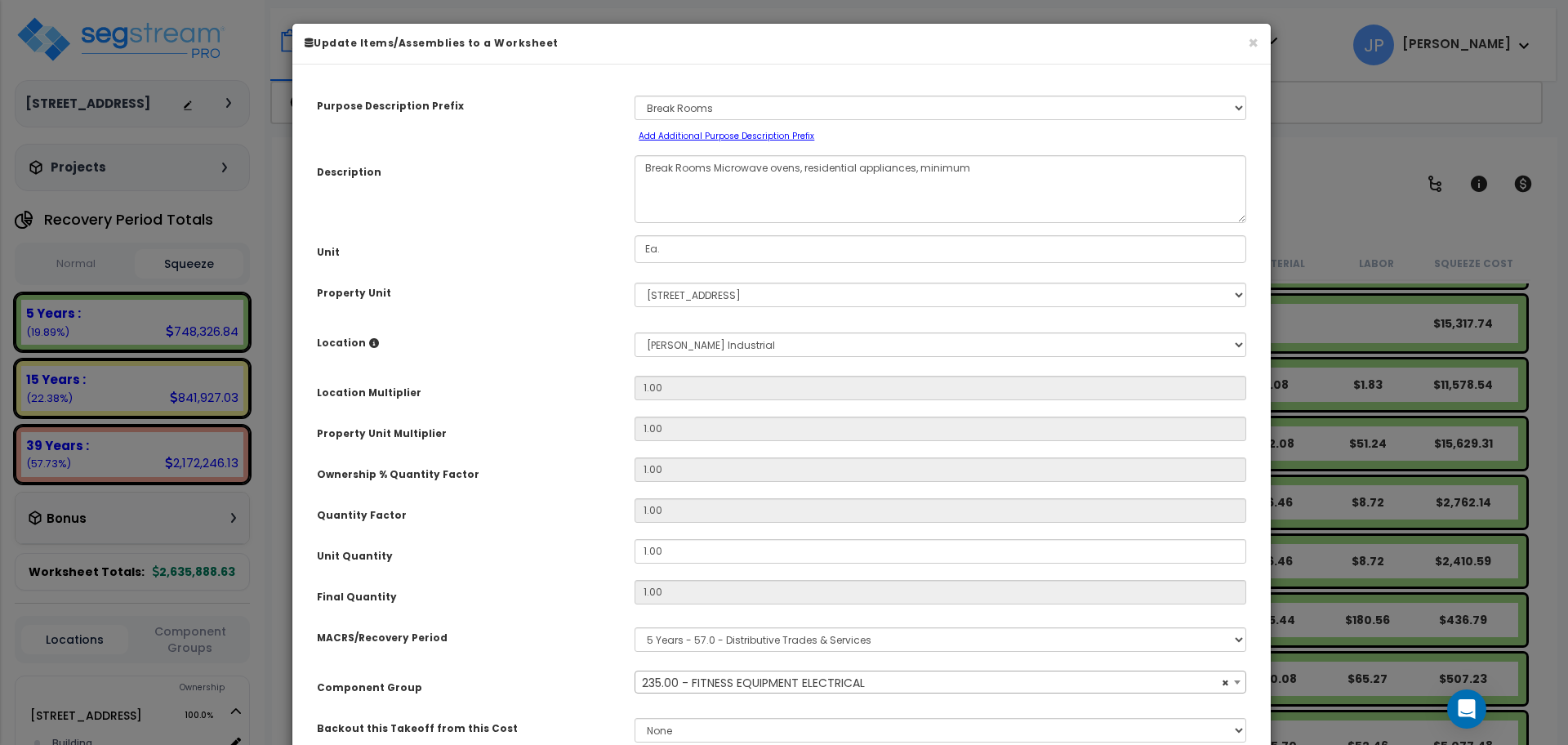
select select "35341"
click at [1317, 181] on div "× Update Items/Assemblies to a Worksheet Purpose Description Prefix Select A/V …" at bounding box center [784, 372] width 1568 height 745
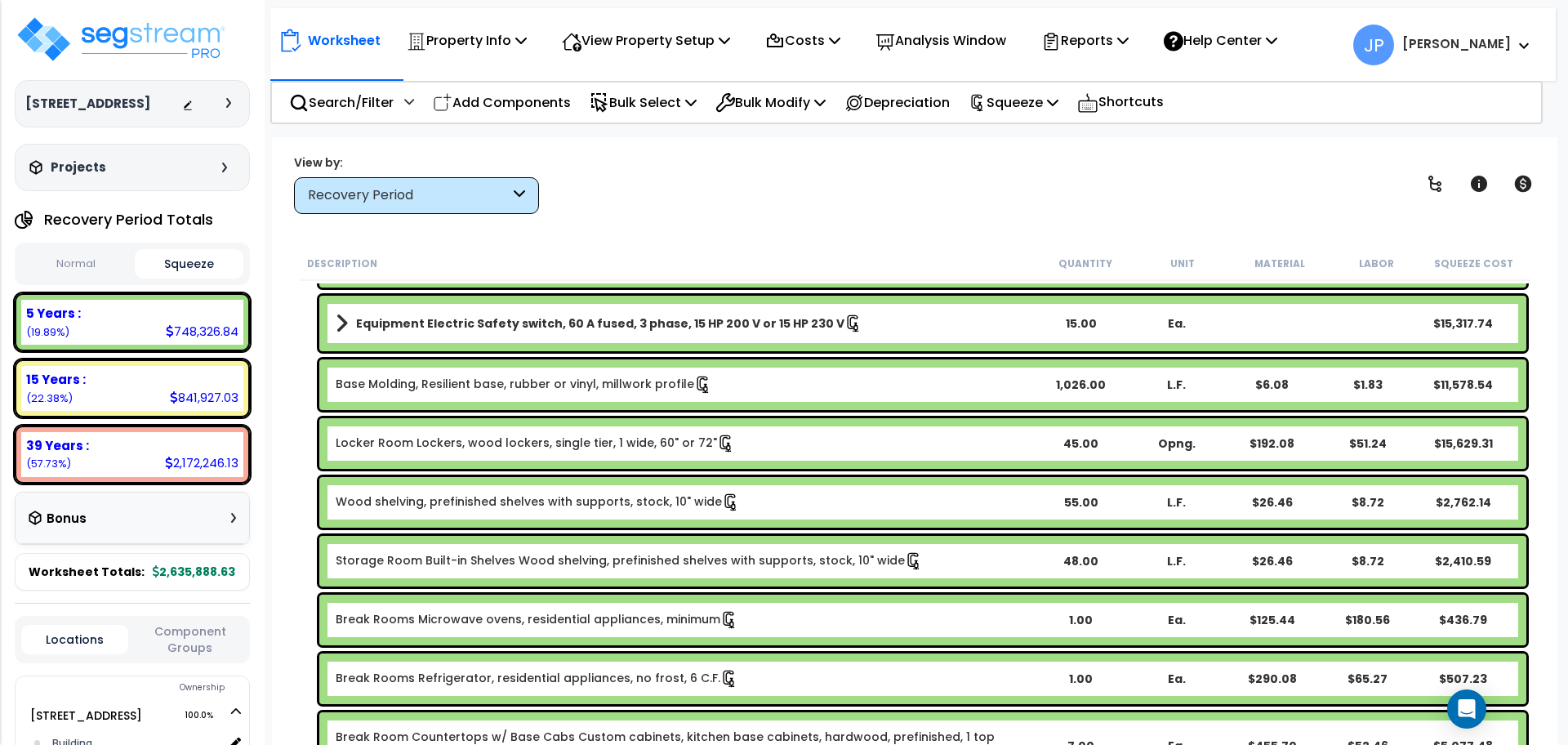
click at [512, 618] on link "Break Rooms Microwave ovens, residential appliances, minimum" at bounding box center [537, 620] width 403 height 18
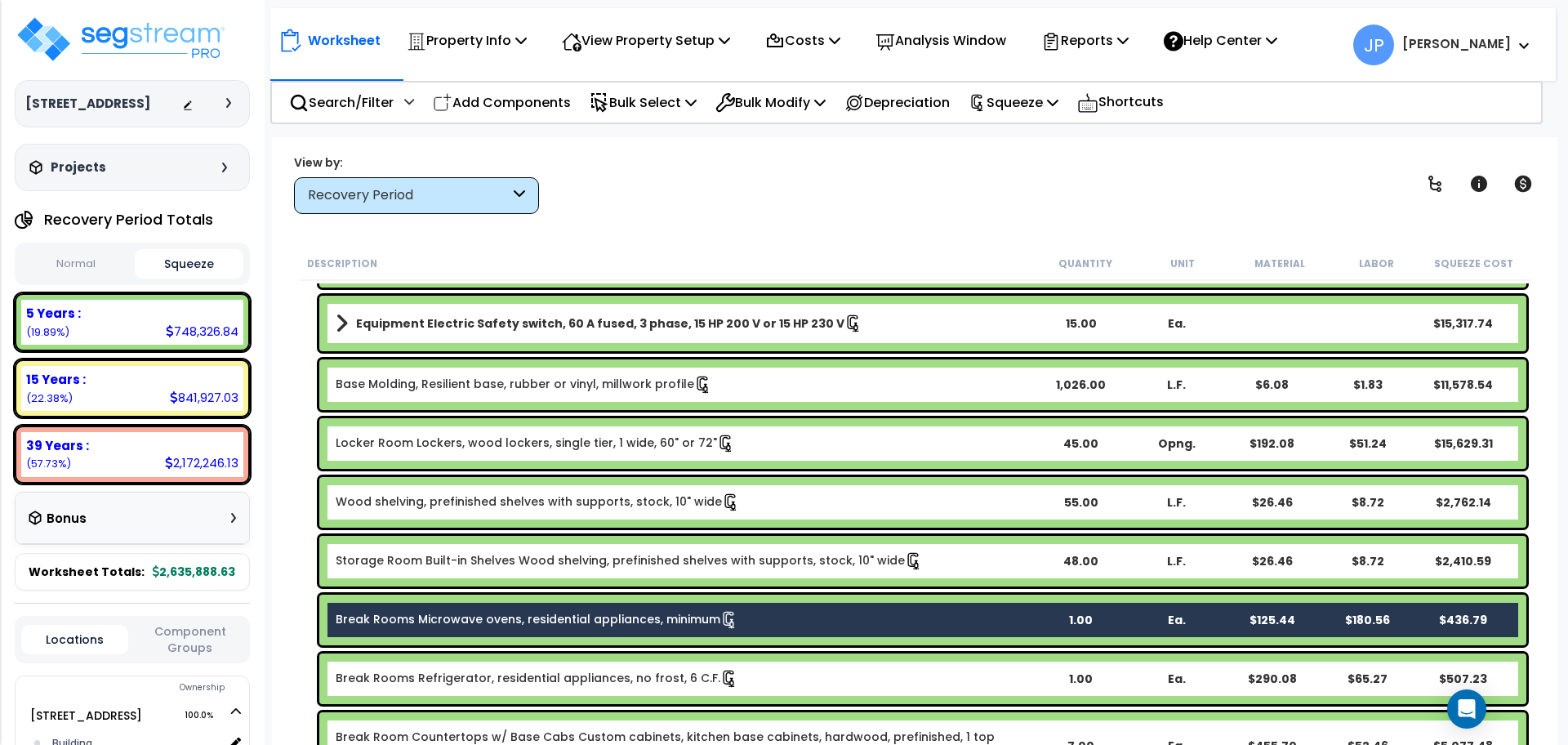
click at [500, 677] on link "Break Rooms Refrigerator, residential appliances, no frost, 6 C.F." at bounding box center [537, 678] width 403 height 18
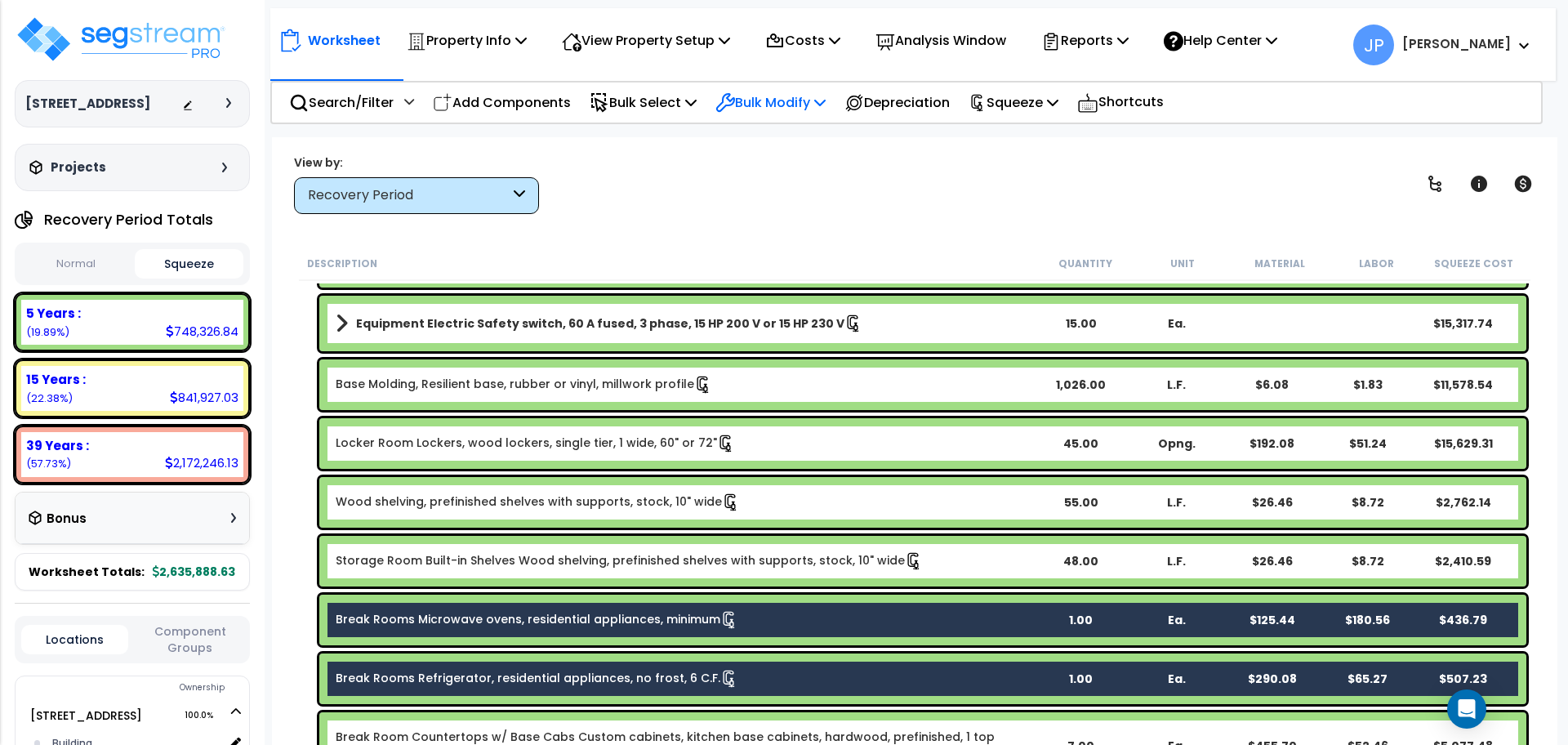
click at [793, 111] on p "Bulk Modify" at bounding box center [771, 103] width 111 height 22
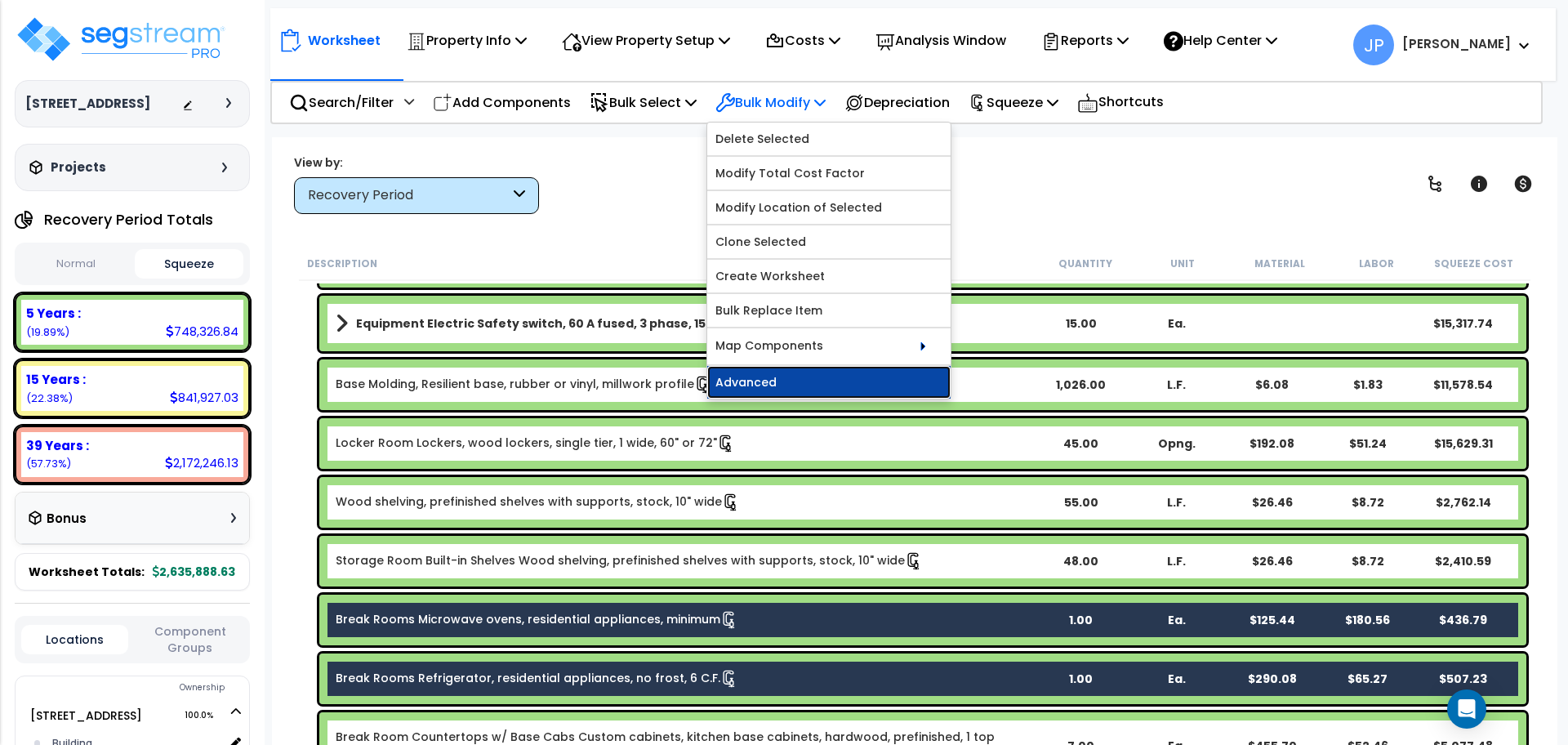
click at [764, 380] on link "Advanced" at bounding box center [829, 383] width 244 height 33
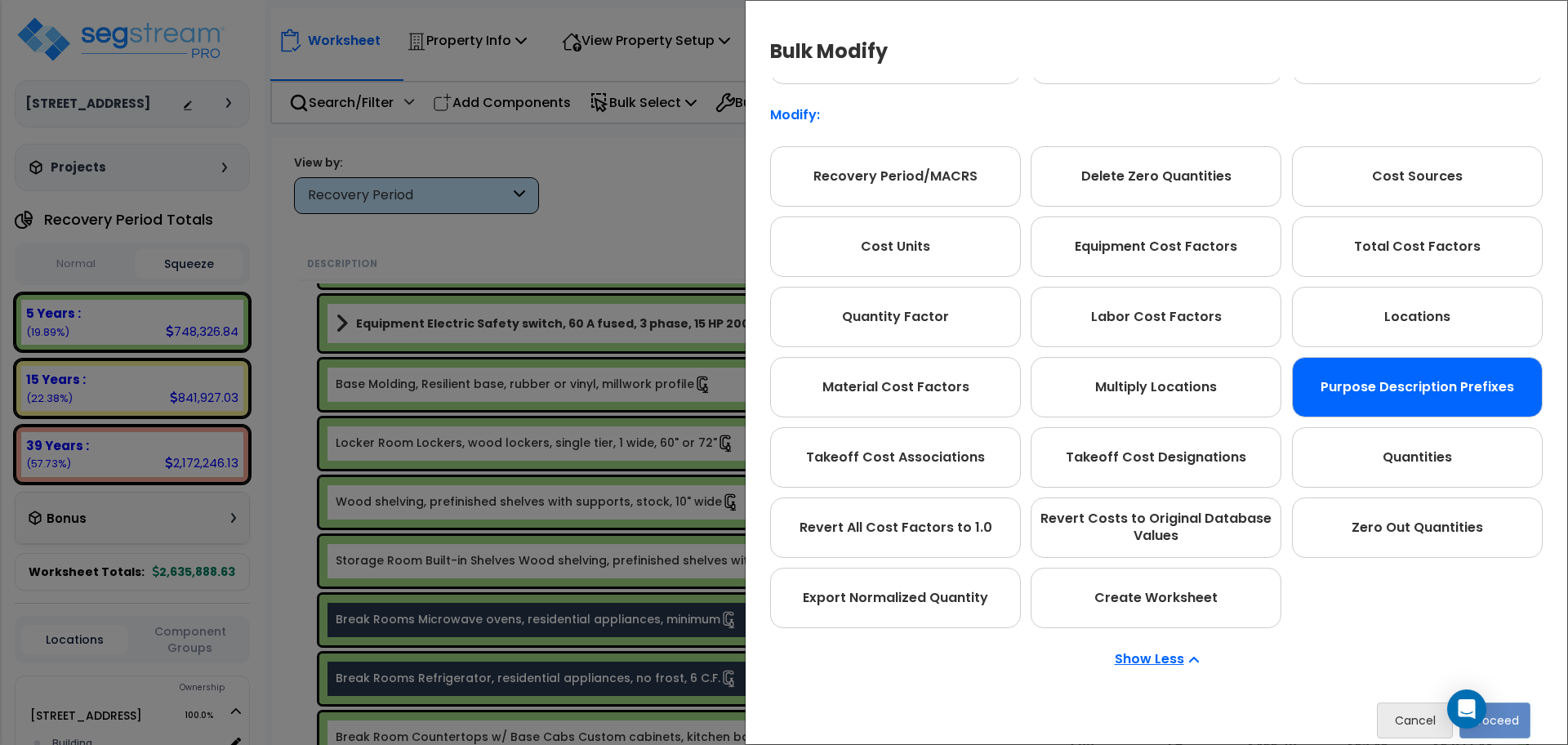
click at [1381, 407] on div "Purpose Description Prefixes" at bounding box center [1418, 387] width 251 height 60
click at [1518, 718] on button "Proceed" at bounding box center [1495, 721] width 71 height 36
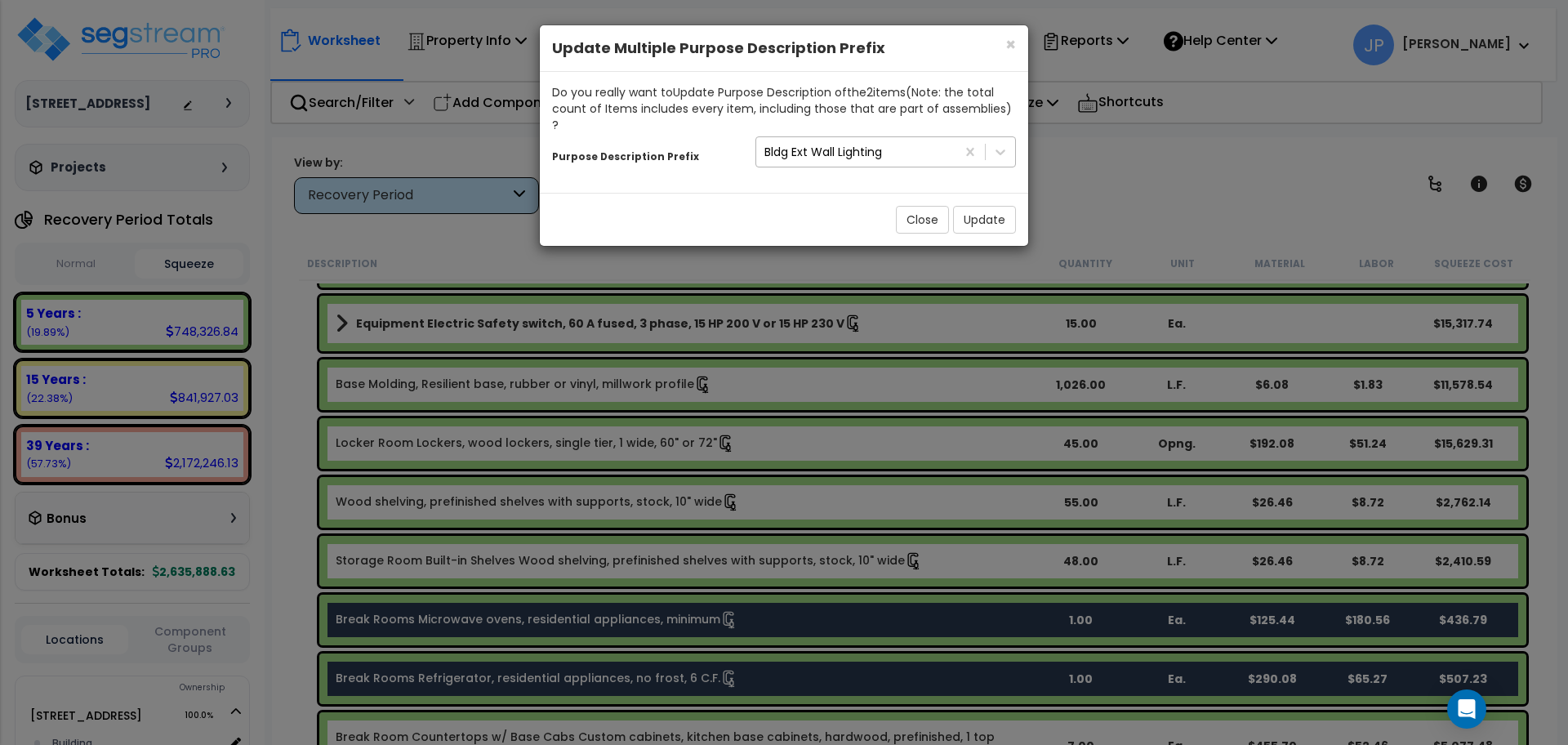
click at [929, 142] on div "Bldg Ext Wall Lighting" at bounding box center [855, 152] width 200 height 26
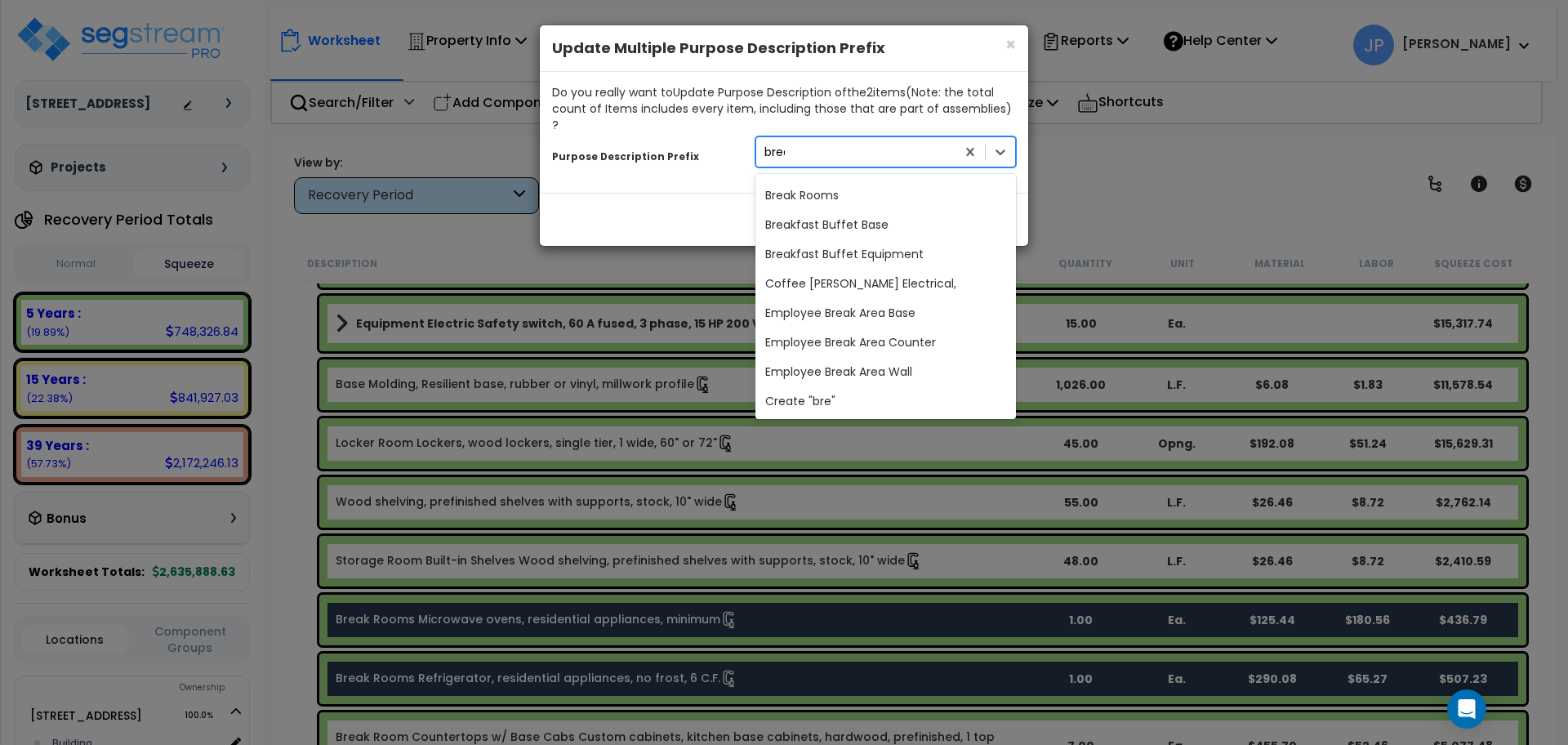
scroll to position [732, 0]
type input "break"
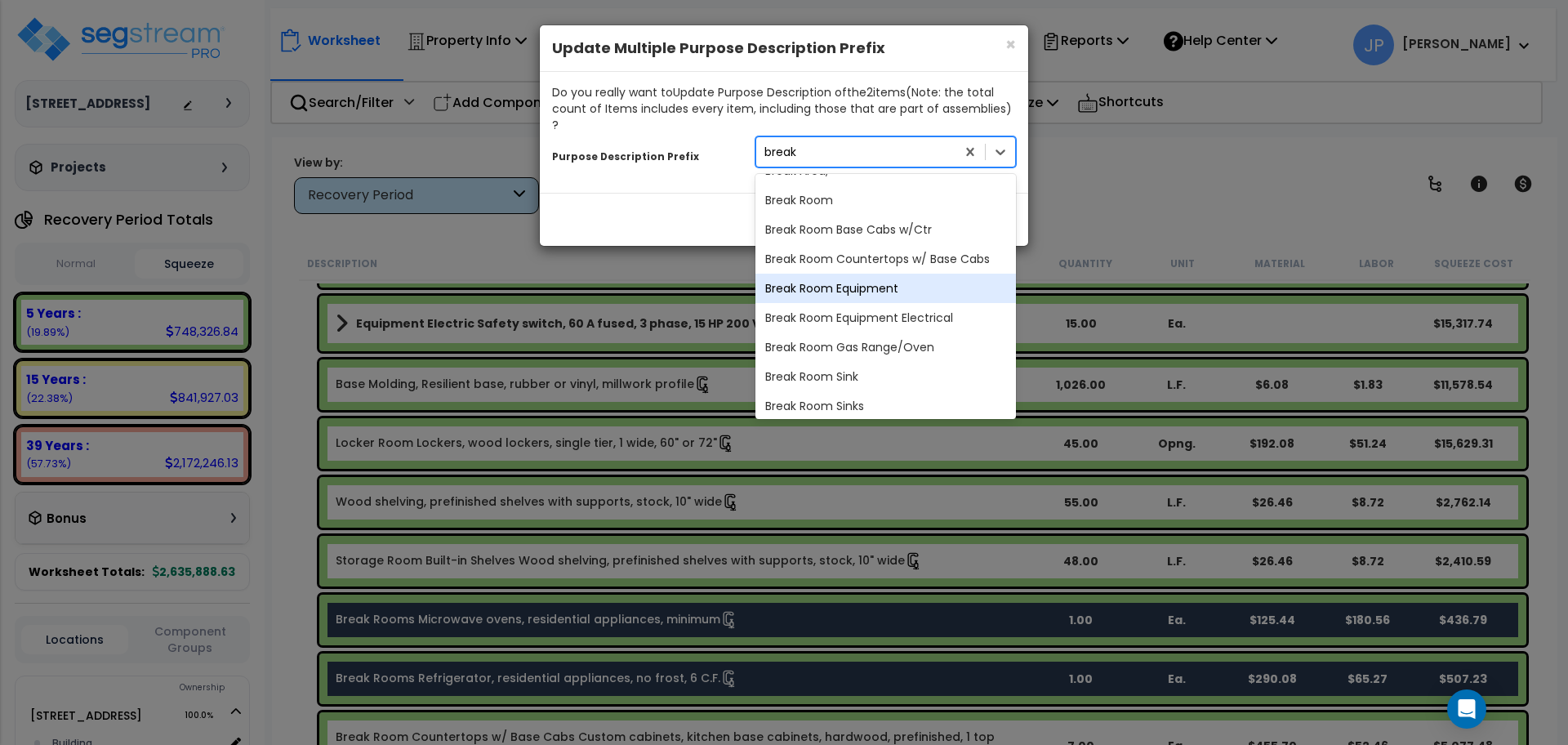
scroll to position [462, 0]
click at [841, 275] on div "Break Room Equipment" at bounding box center [886, 290] width 261 height 29
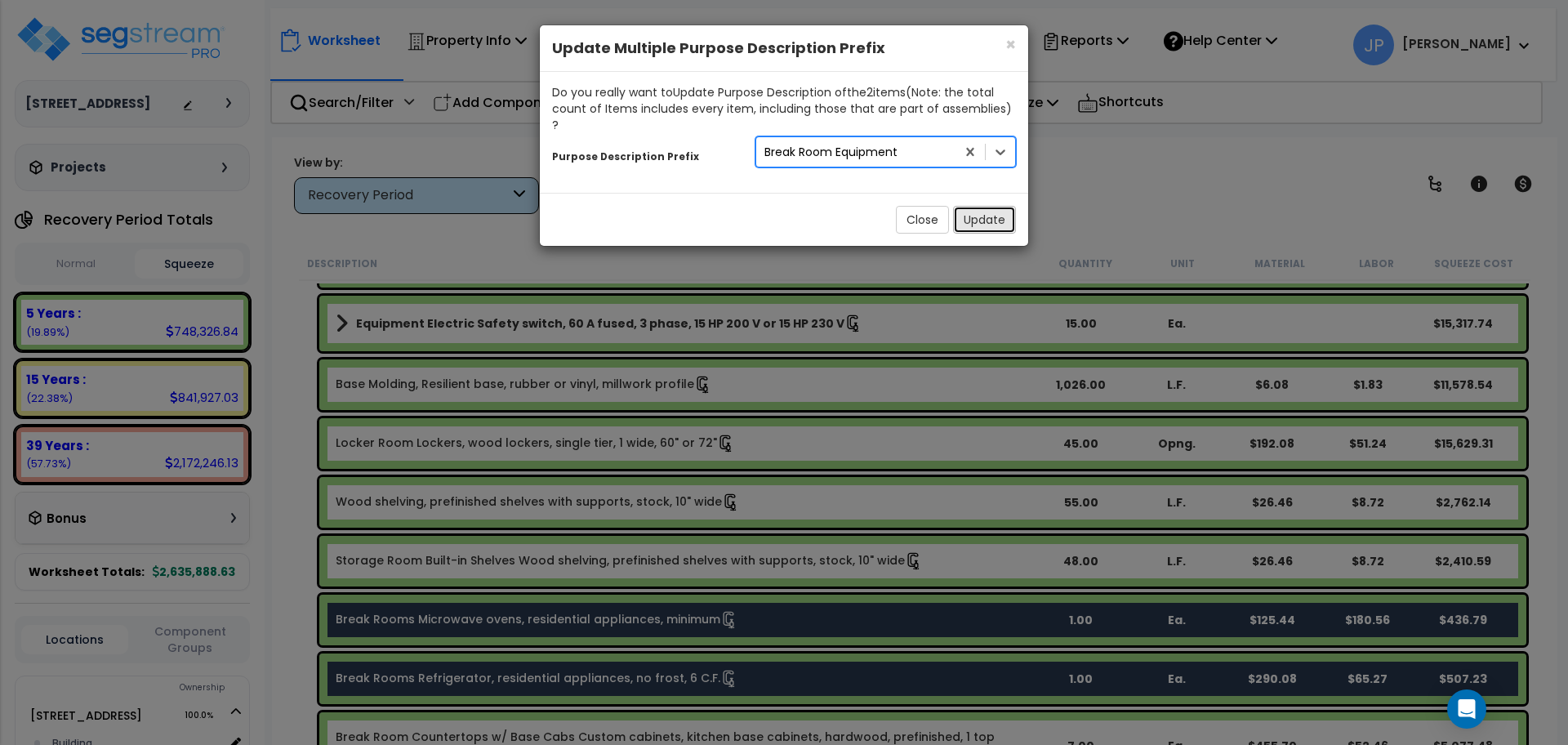
click at [995, 206] on button "Update" at bounding box center [984, 220] width 63 height 28
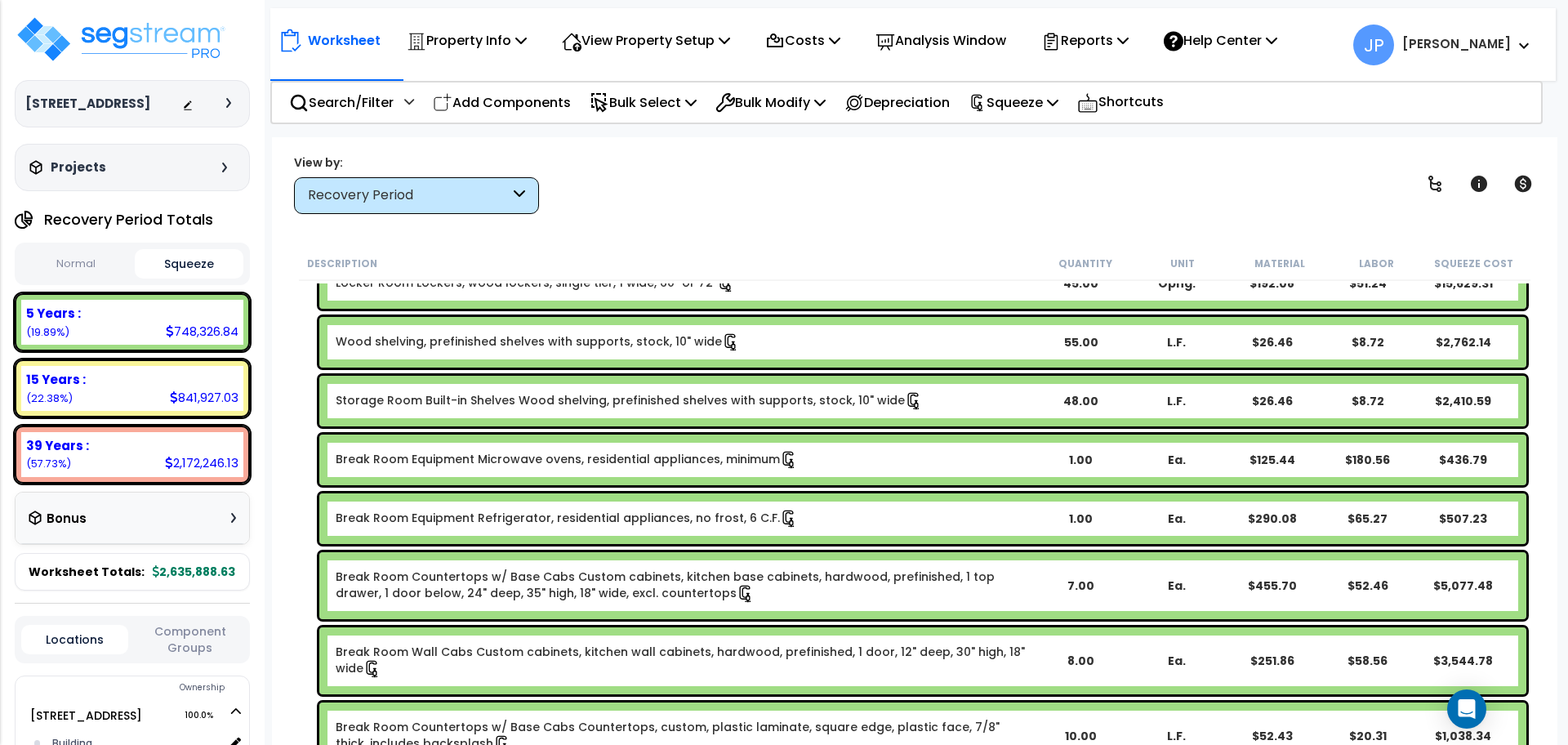
scroll to position [832, 0]
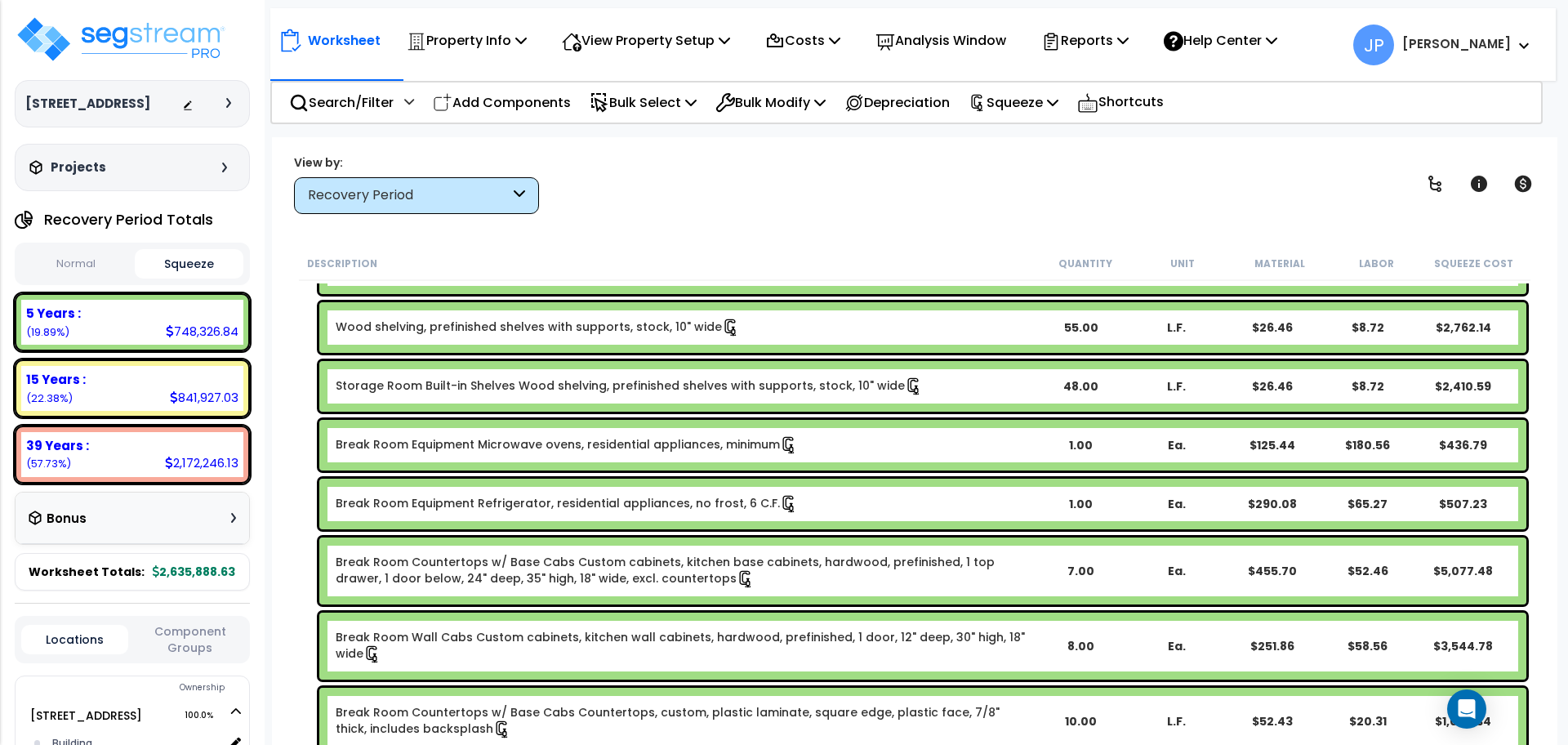
click at [571, 558] on link "Break Room Countertops w/ Base Cabs Custom cabinets, kitchen base cabinets, har…" at bounding box center [684, 571] width 696 height 35
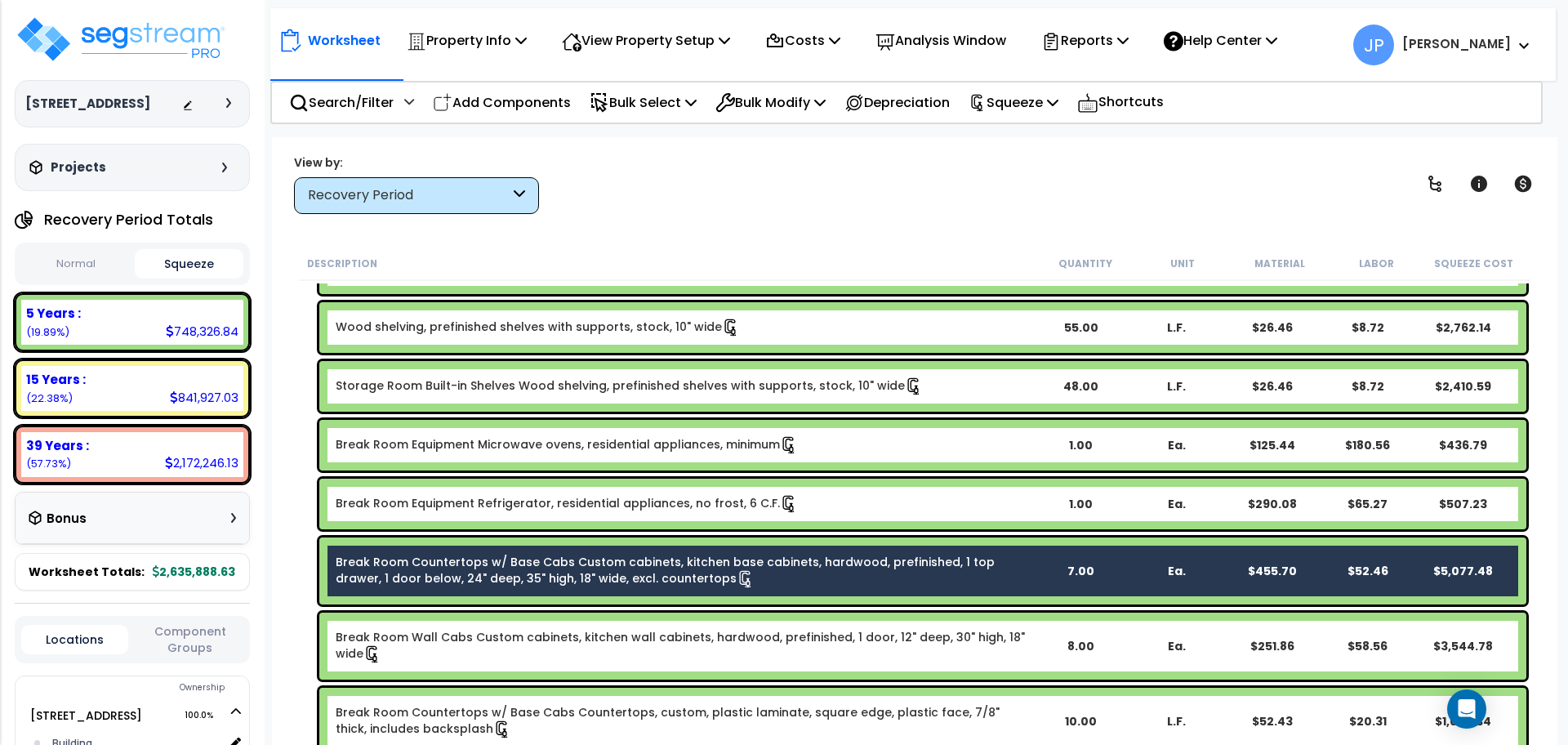
click at [553, 633] on link "Break Room Wall Cabs Custom cabinets, kitchen wall cabinets, hardwood, prefinis…" at bounding box center [684, 646] width 696 height 35
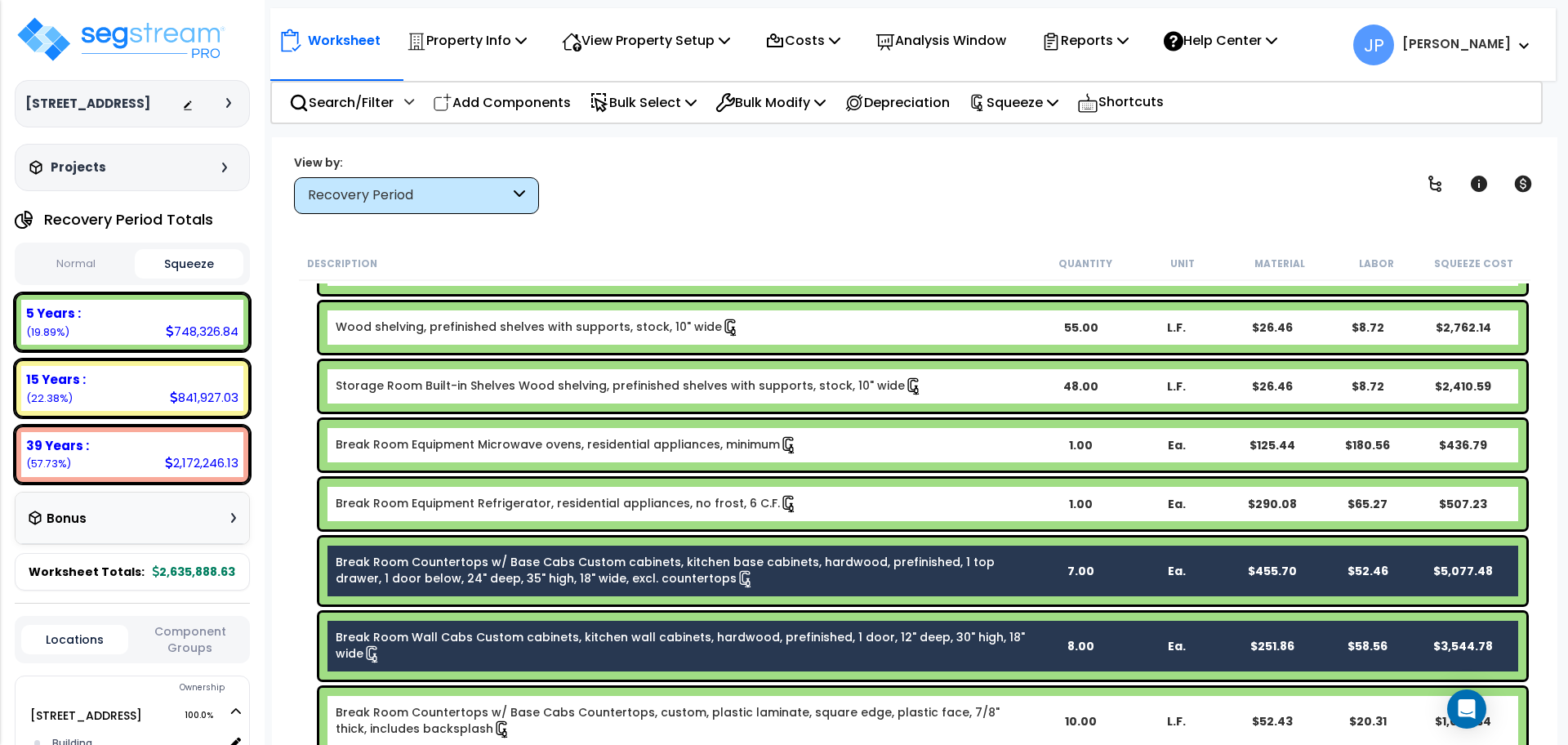
scroll to position [988, 0]
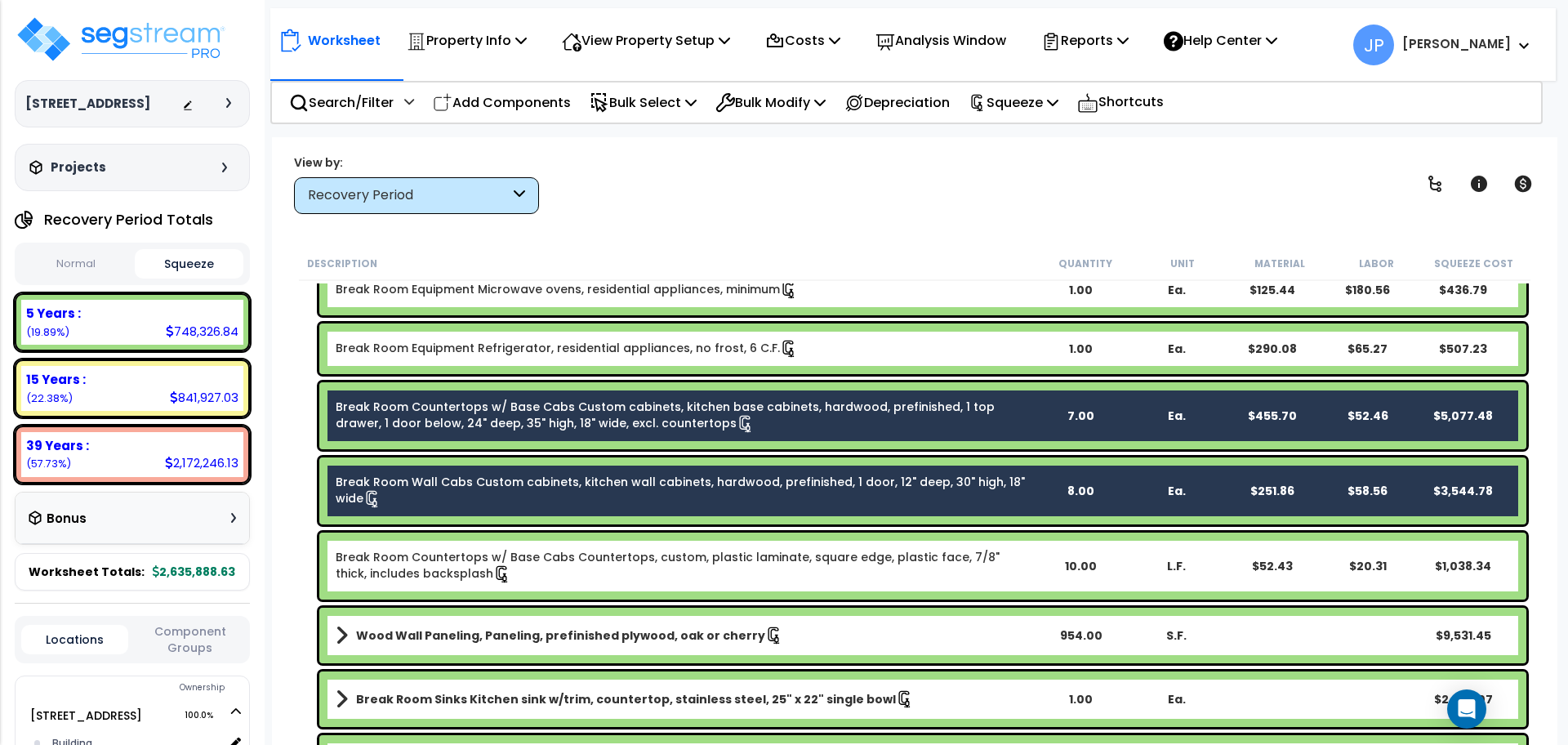
click at [536, 552] on link "Break Room Countertops w/ Base Cabs Countertops, custom, plastic laminate, squa…" at bounding box center [684, 566] width 696 height 35
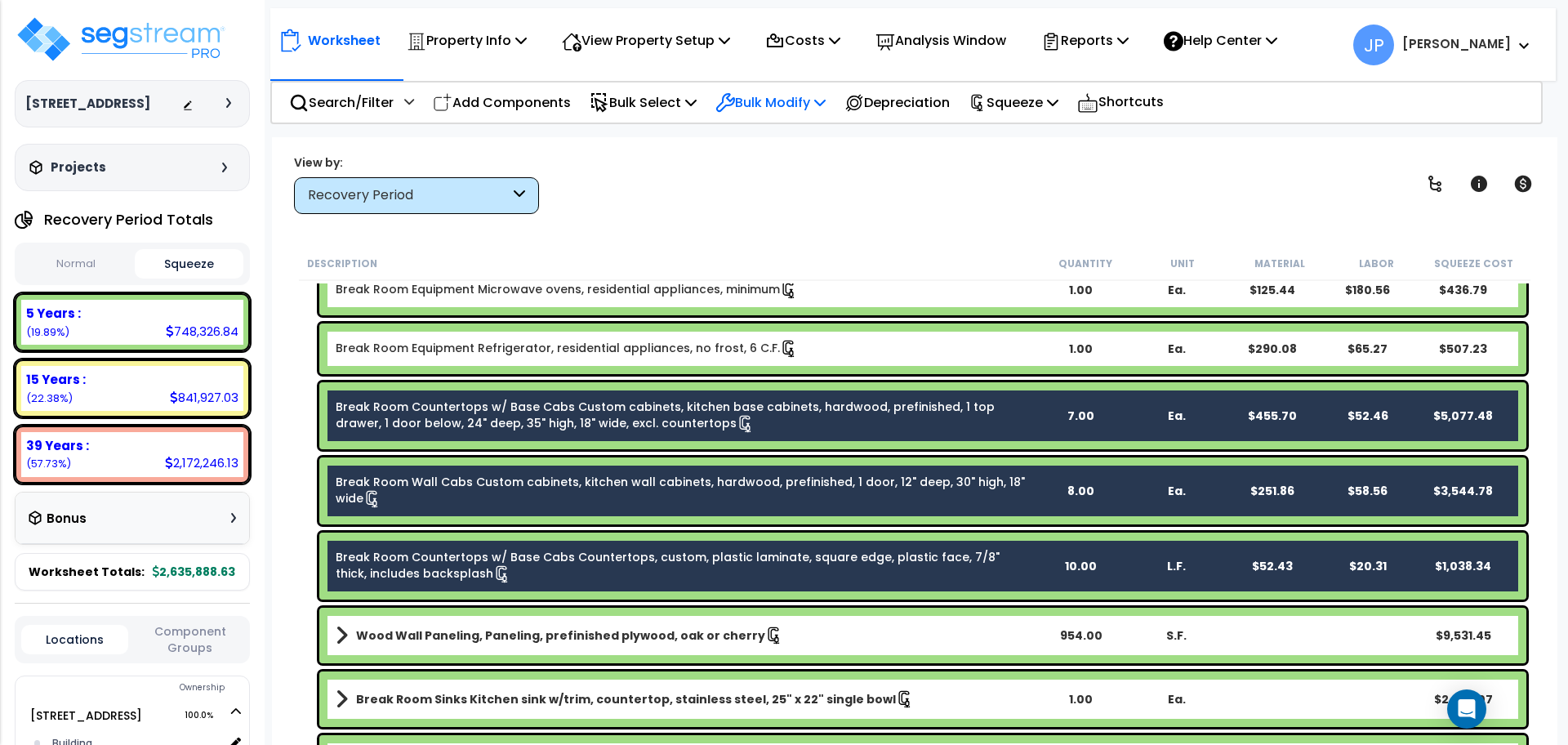
click at [759, 106] on p "Bulk Modify" at bounding box center [771, 103] width 111 height 22
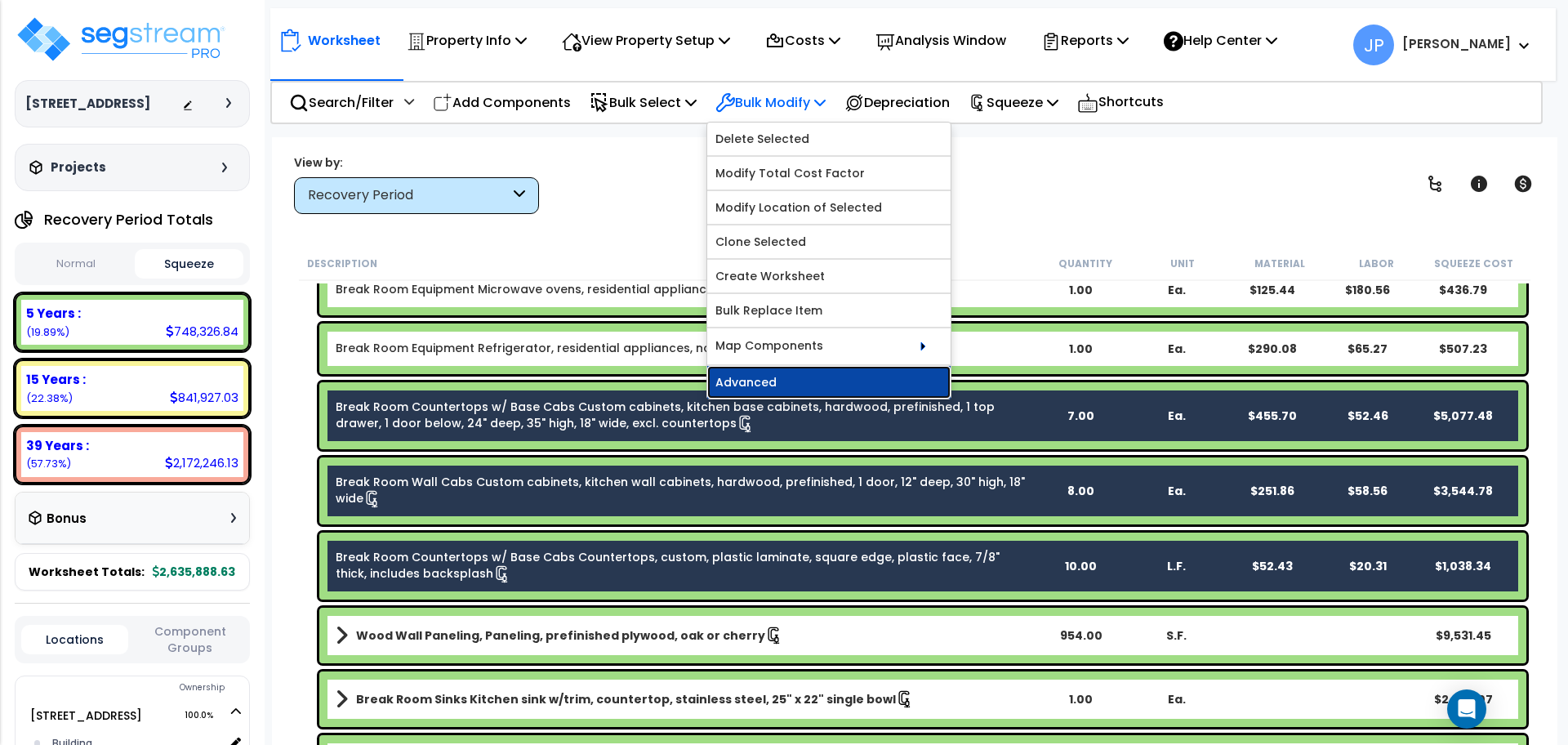
click at [800, 377] on link "Advanced" at bounding box center [829, 383] width 244 height 33
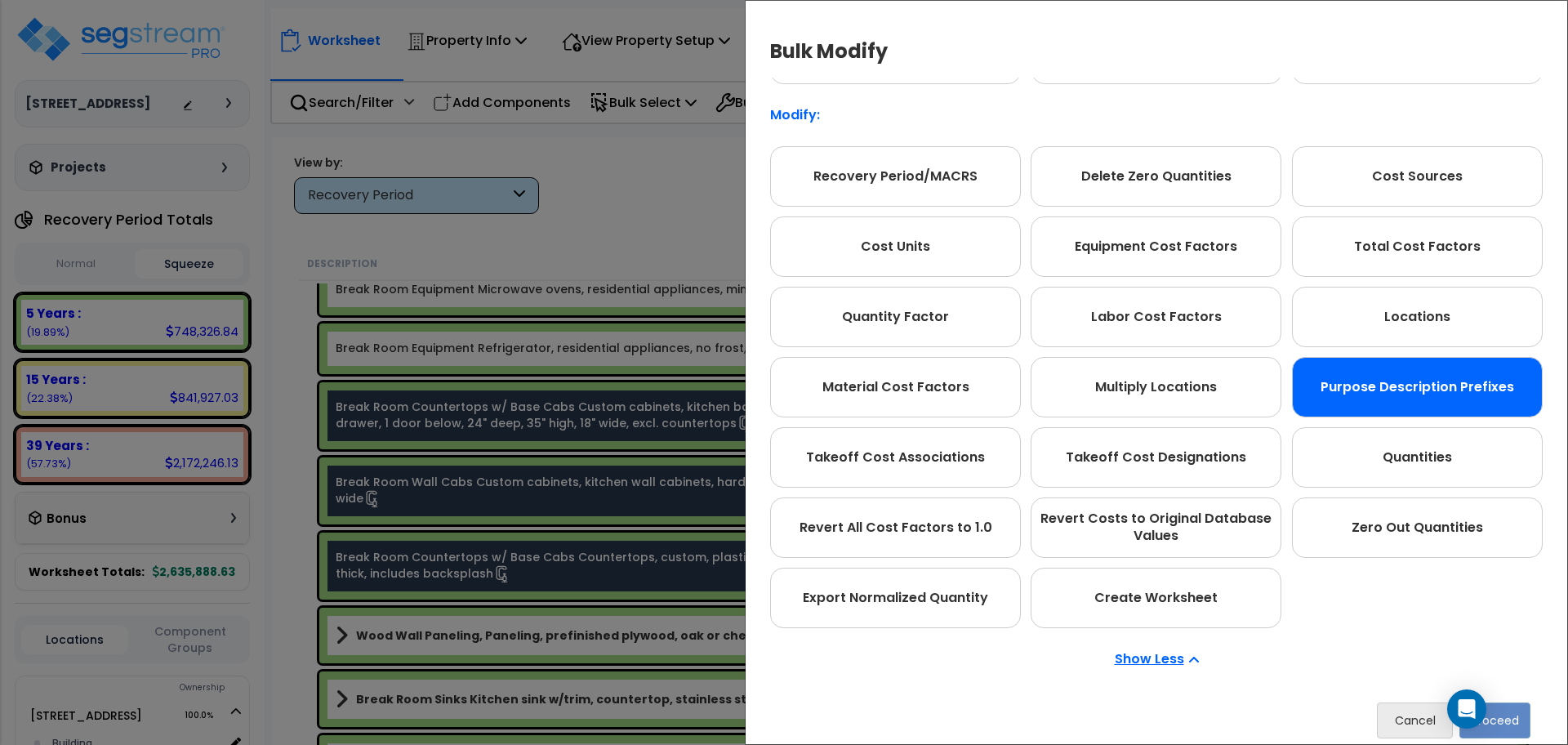
click at [1324, 409] on div "Purpose Description Prefixes" at bounding box center [1418, 387] width 251 height 60
click at [1513, 723] on button "Proceed" at bounding box center [1495, 721] width 71 height 36
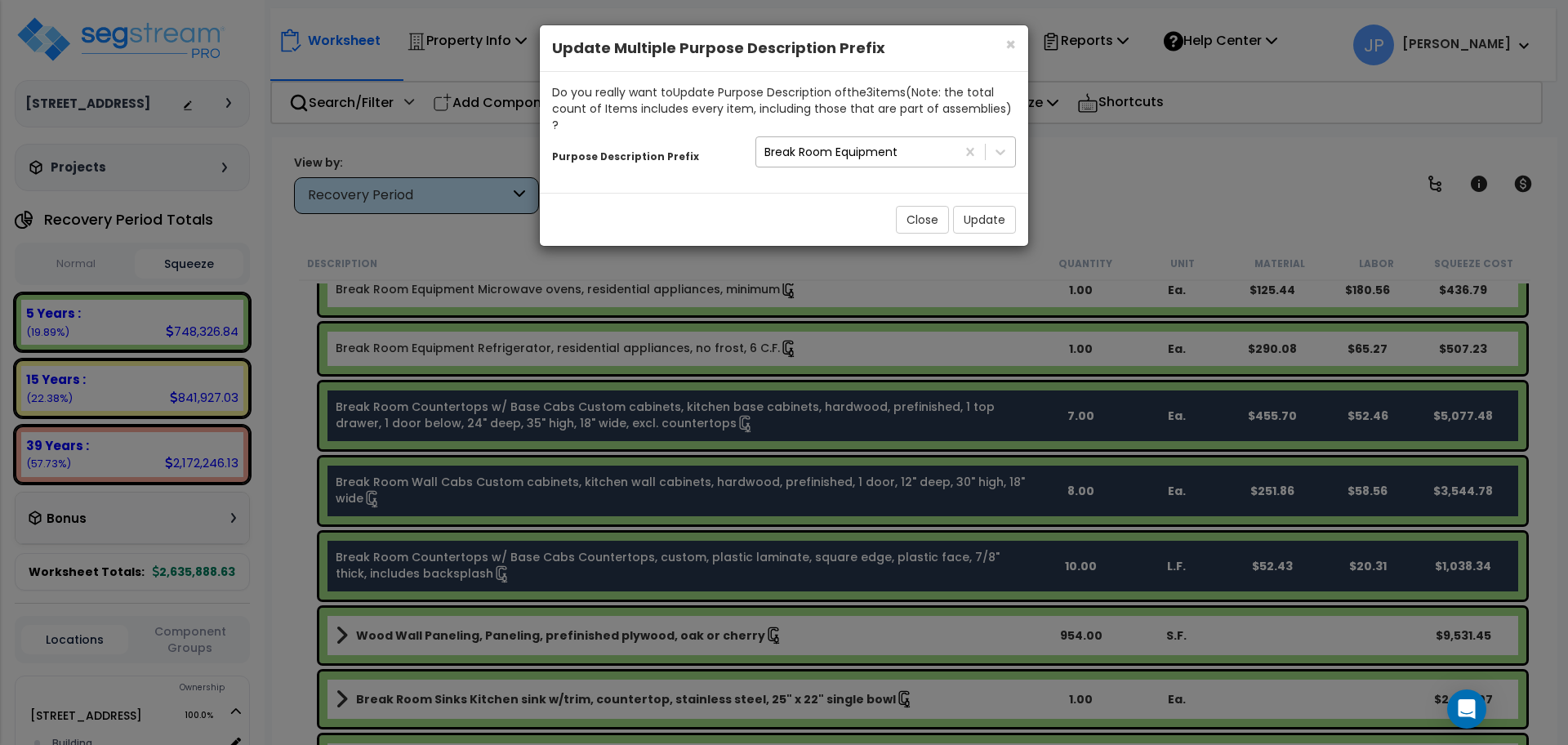
click at [921, 143] on div "Break Room Equipment" at bounding box center [855, 152] width 200 height 26
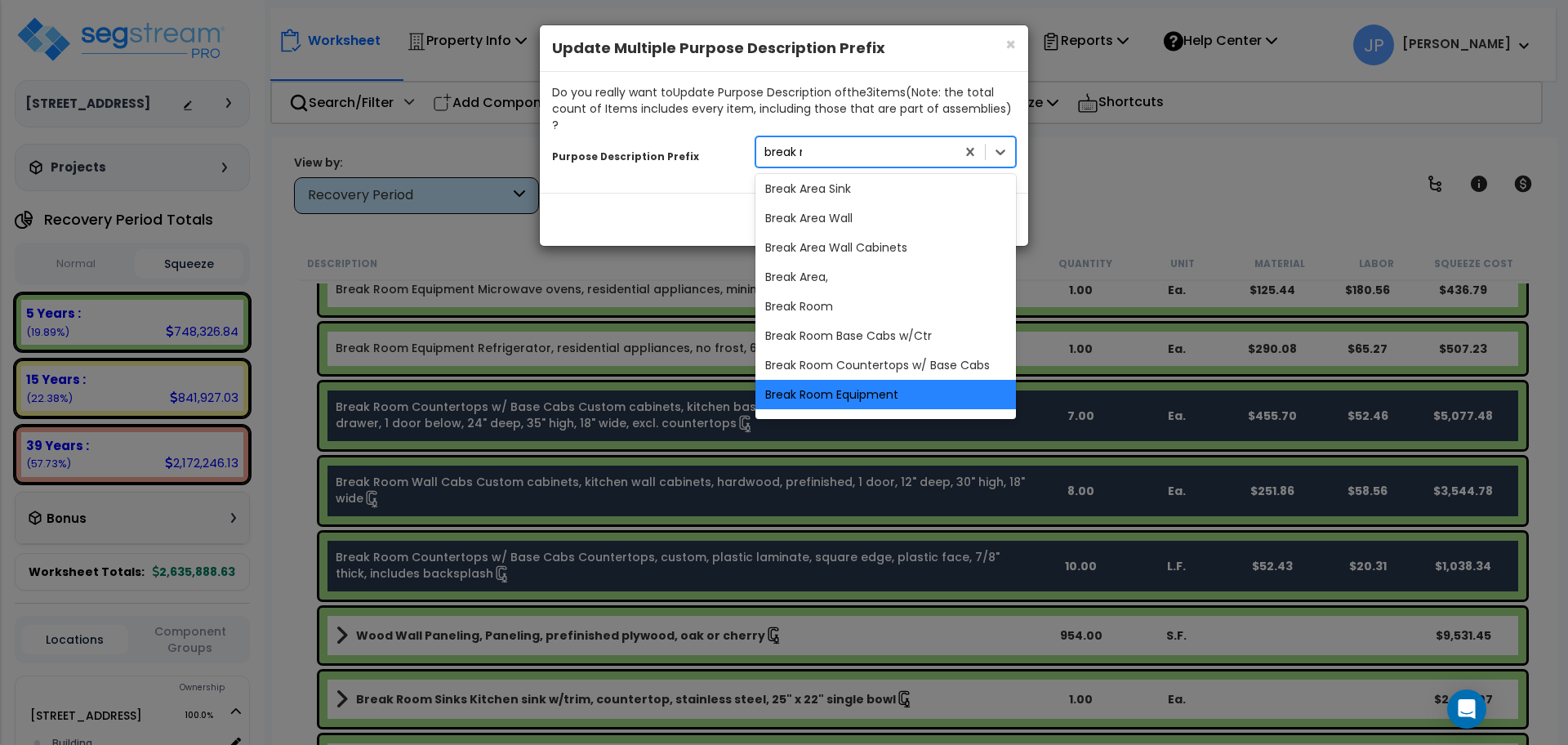
scroll to position [0, 0]
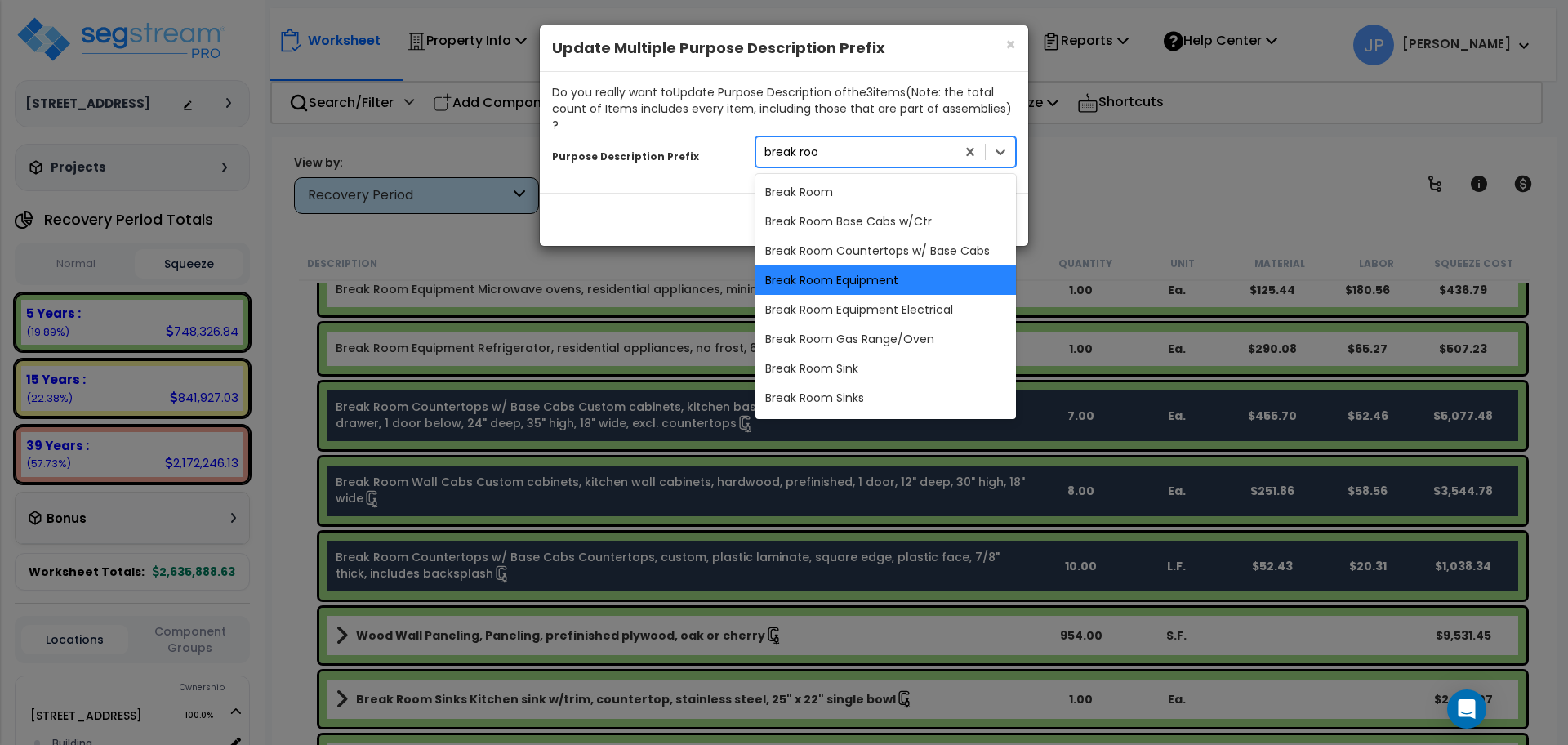
type input "break room"
click at [904, 236] on div "Break Room Countertops w/ Base Cabs" at bounding box center [886, 251] width 261 height 29
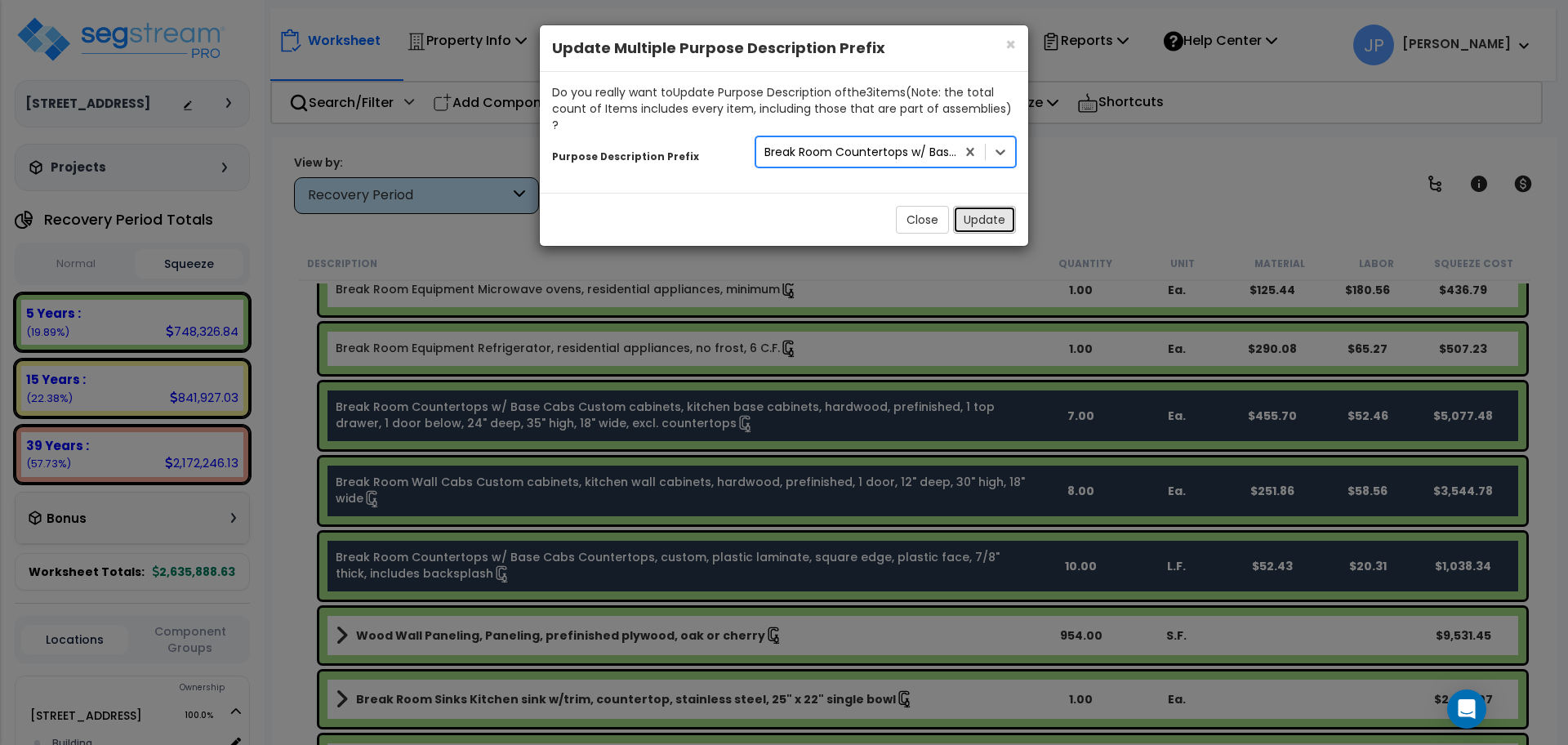
click at [976, 210] on button "Update" at bounding box center [984, 220] width 63 height 28
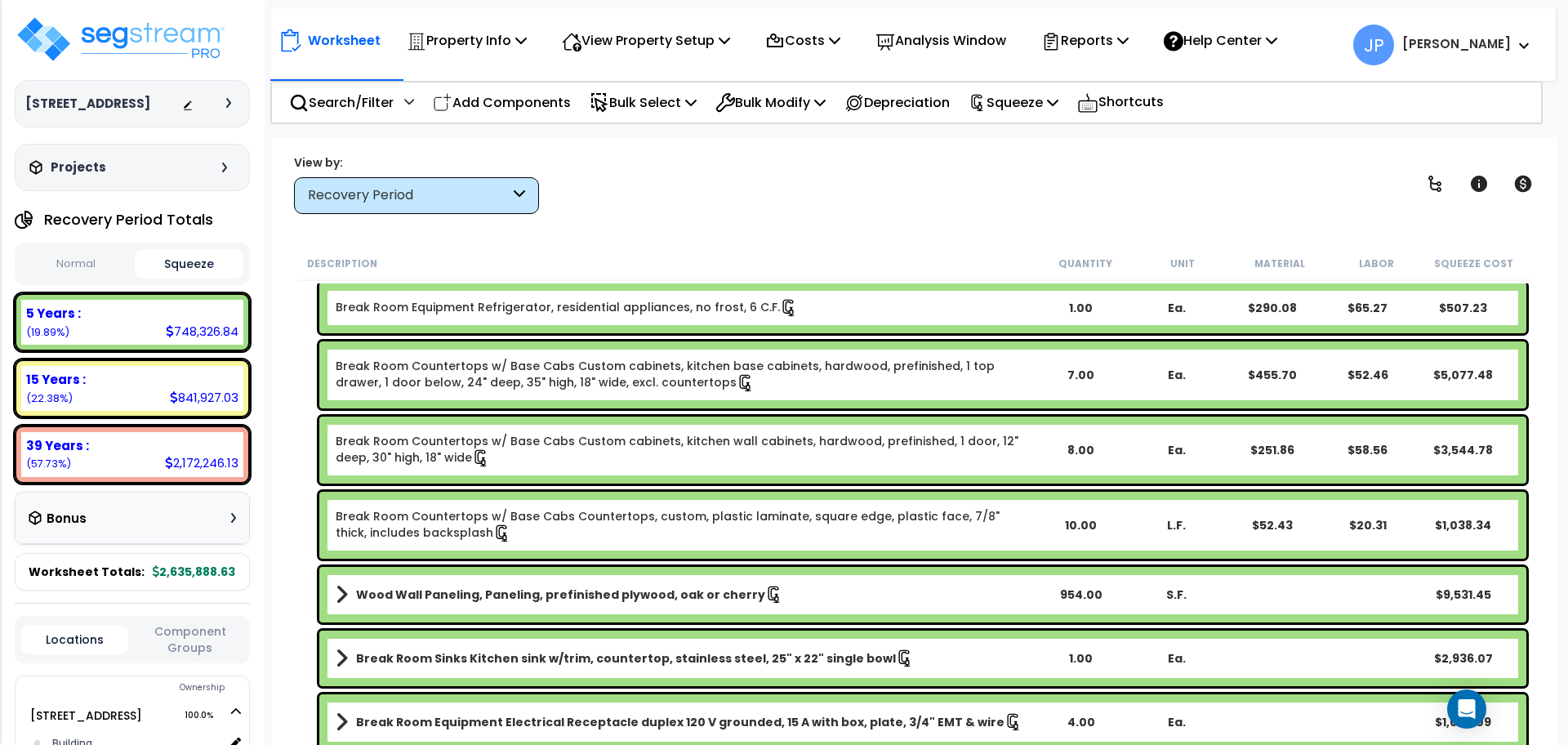
scroll to position [1104, 0]
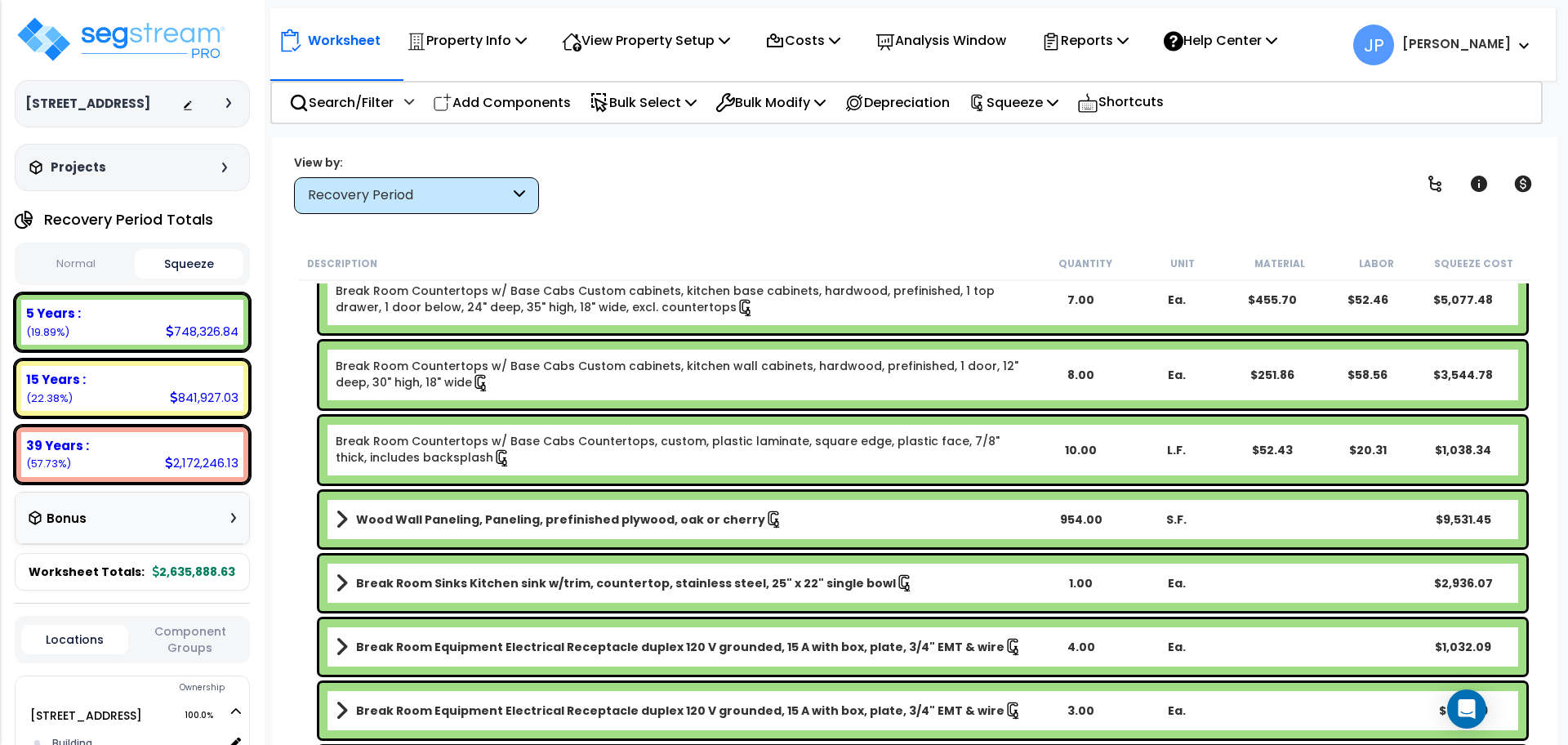
click at [648, 508] on link "Wood Wall Paneling, Paneling, prefinished plywood, oak or cherry" at bounding box center [684, 519] width 696 height 22
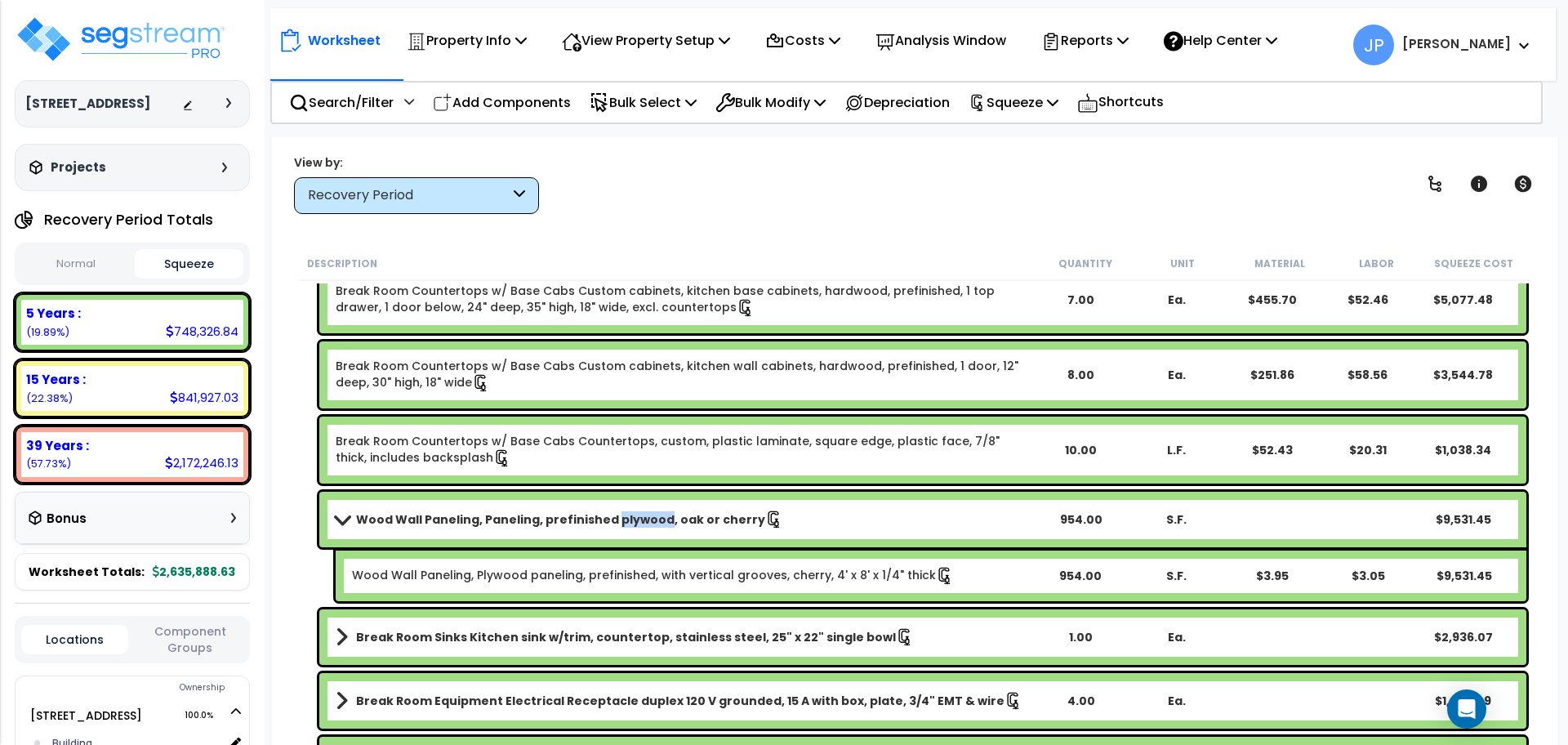
click at [648, 508] on link "Wood Wall Paneling, Paneling, prefinished plywood, oak or cherry" at bounding box center [684, 519] width 696 height 22
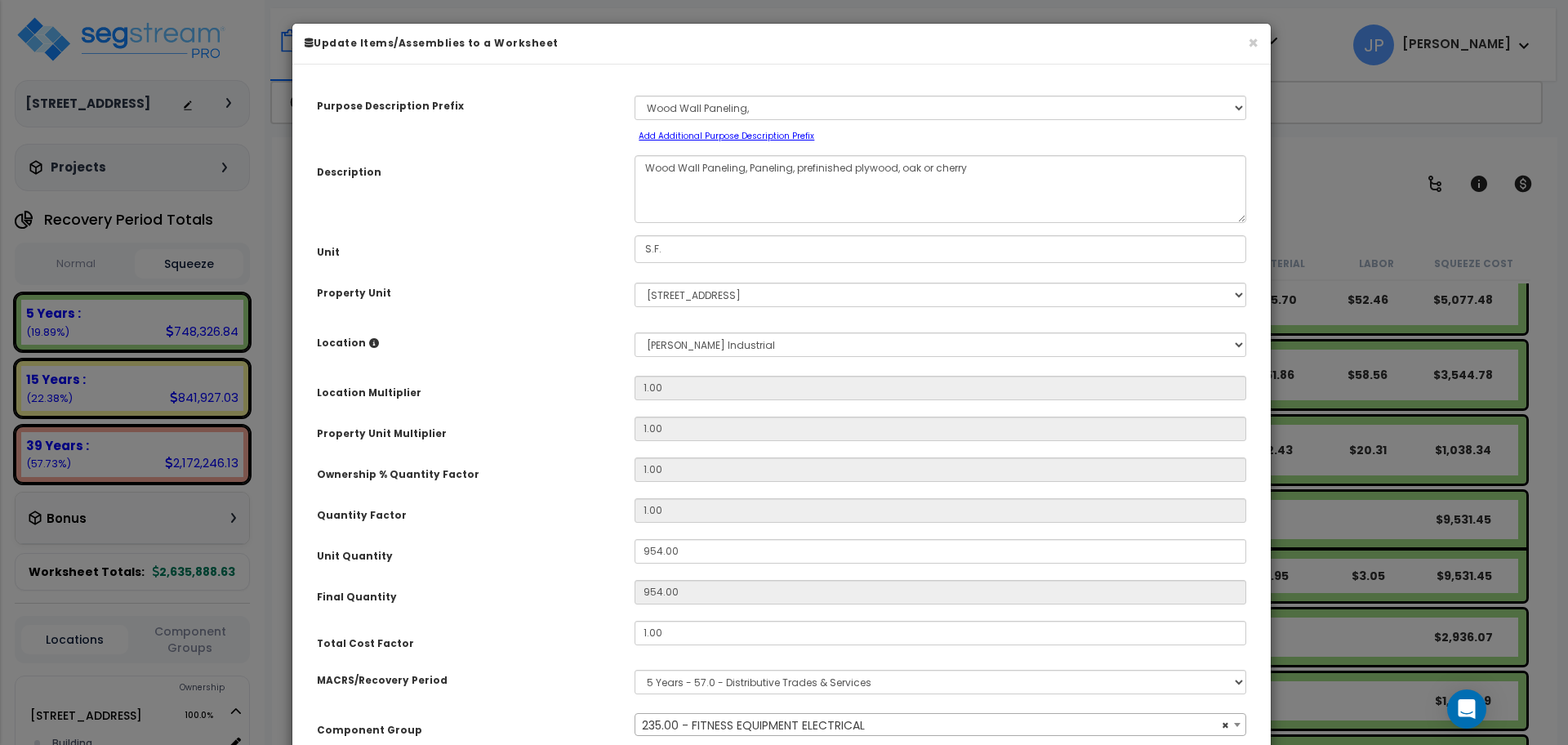
scroll to position [109, 0]
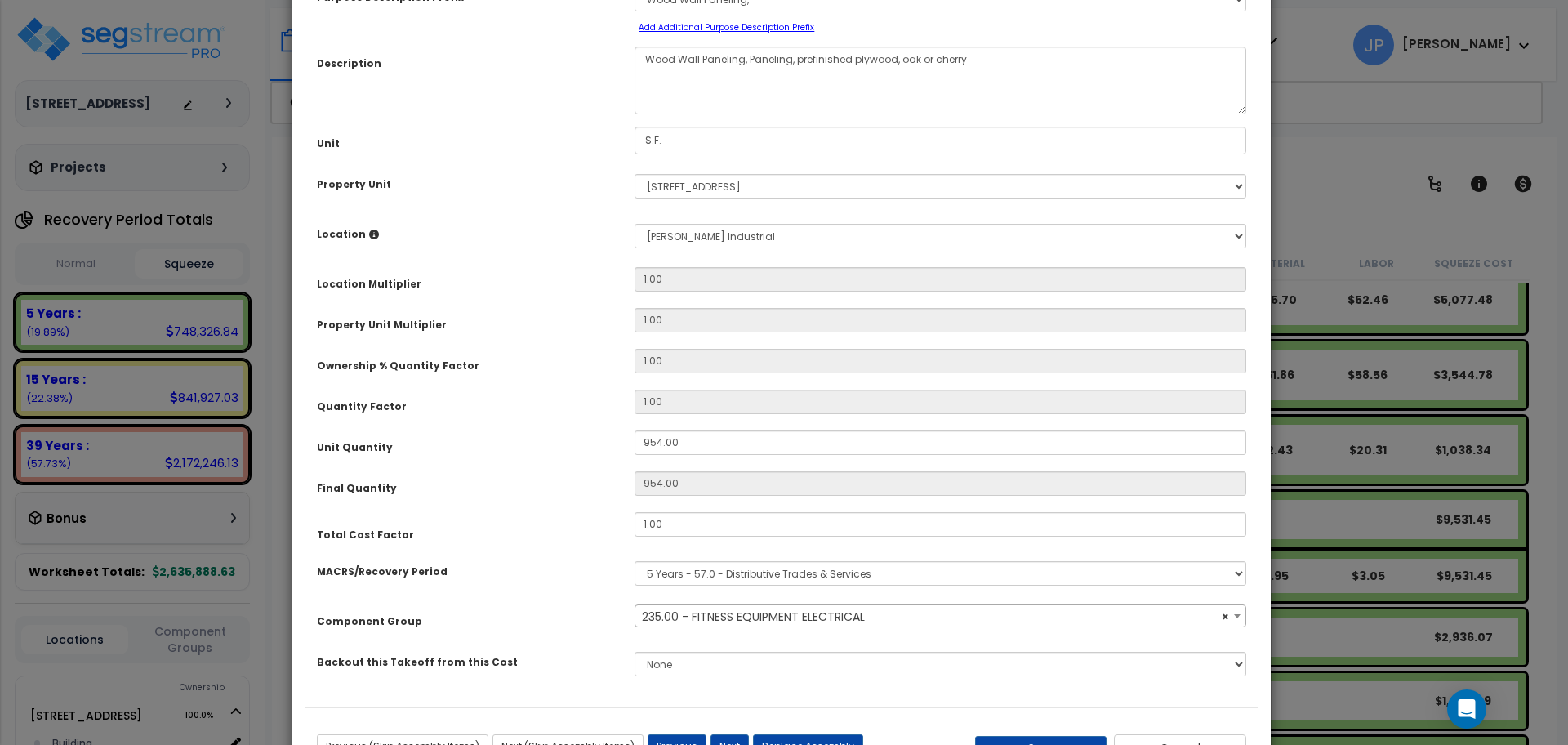
select select "35341"
click at [749, 614] on span "× 235.00 - FITNESS EQUIPMENT ELECTRICAL" at bounding box center [940, 617] width 610 height 22
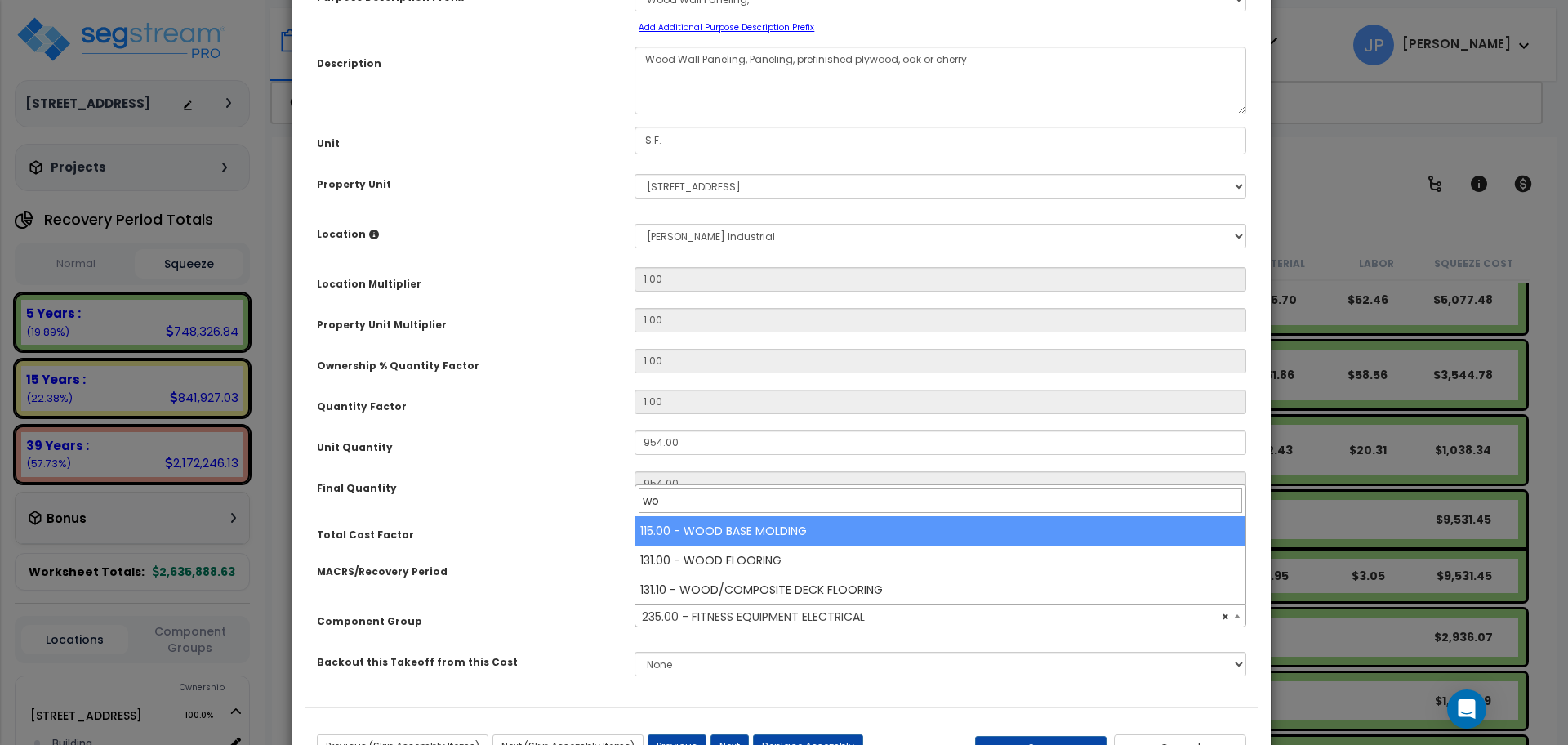
type input "w"
type input "wall"
select select "35459"
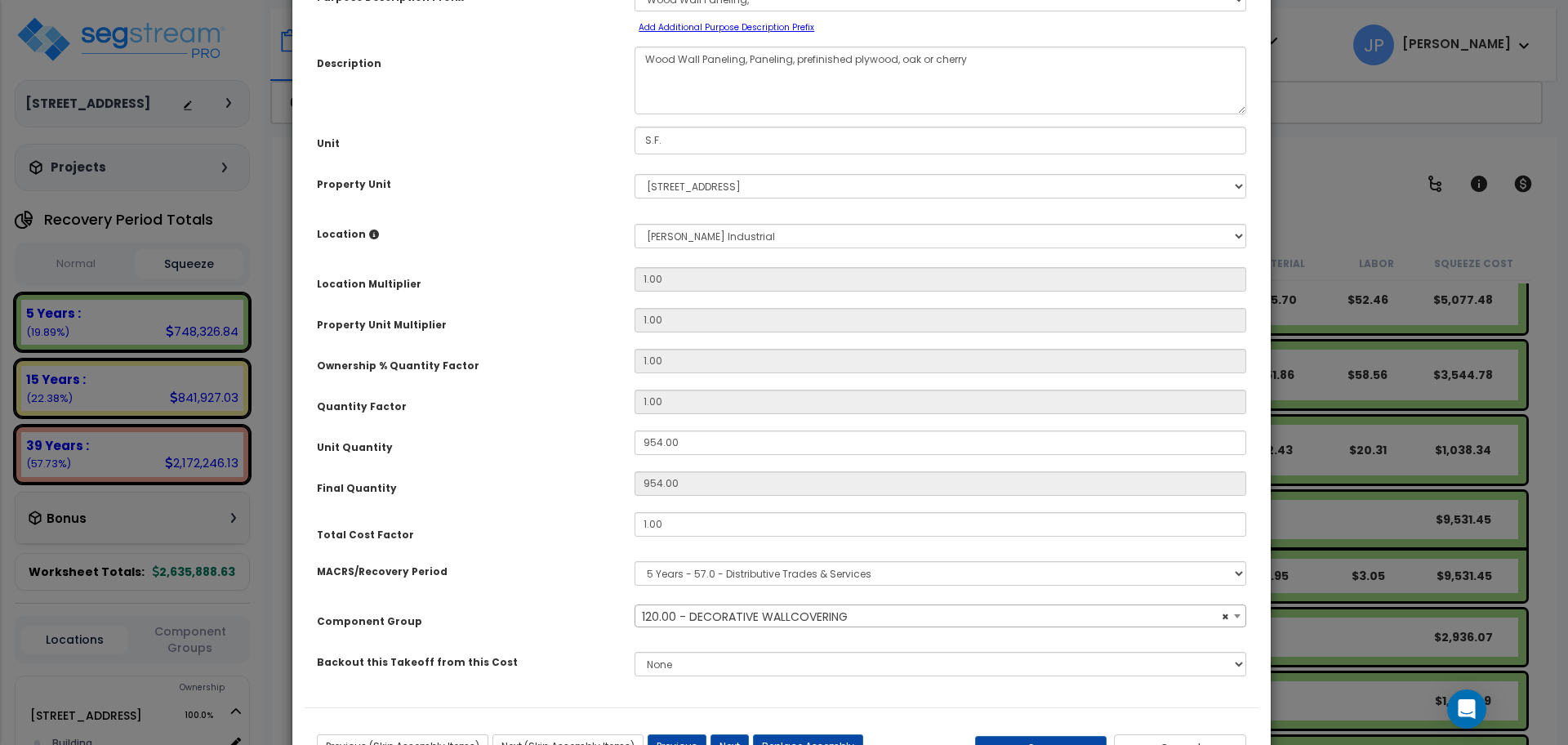
click at [565, 570] on div "MACRS/Recovery Period" at bounding box center [464, 569] width 318 height 29
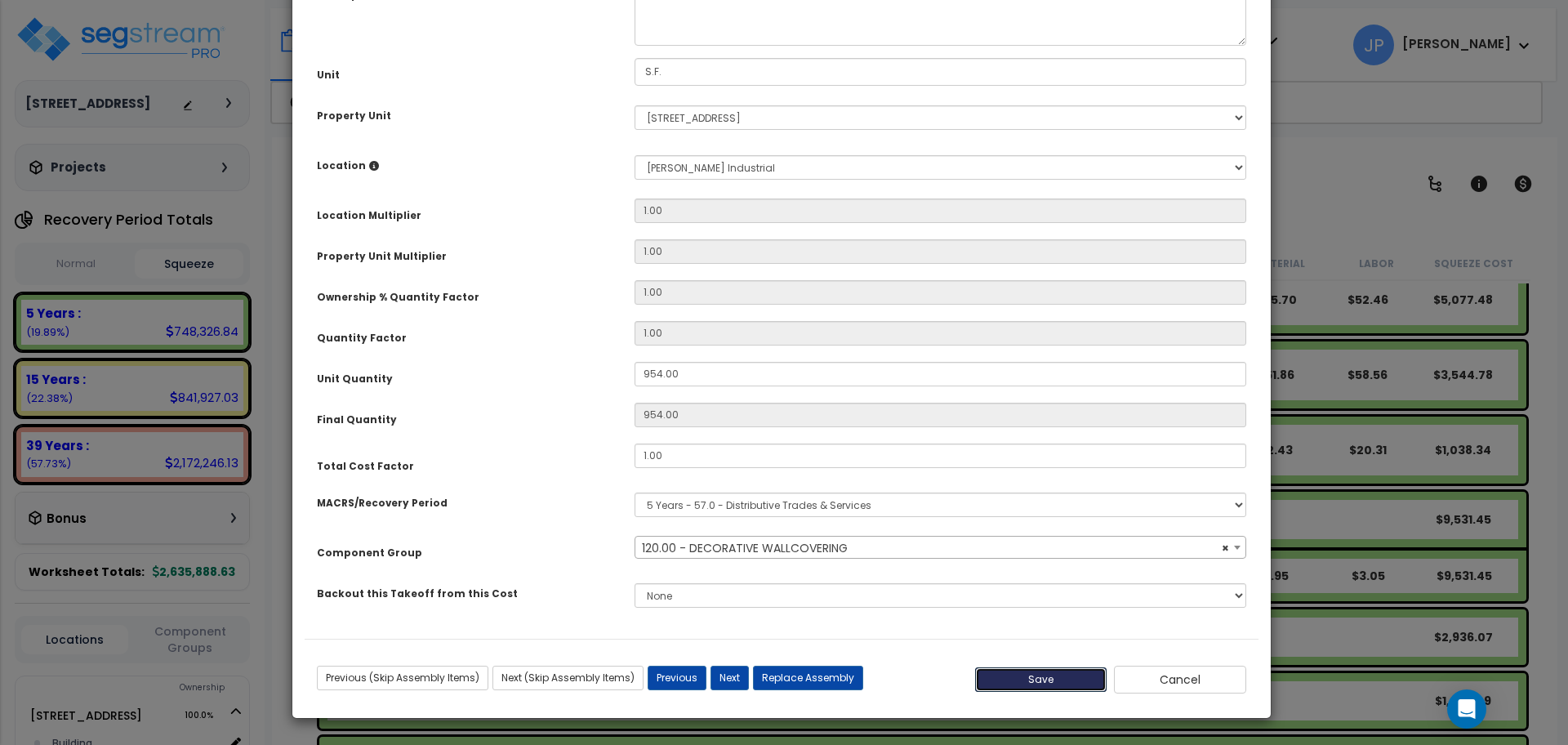
click at [990, 685] on button "Save" at bounding box center [1041, 679] width 132 height 24
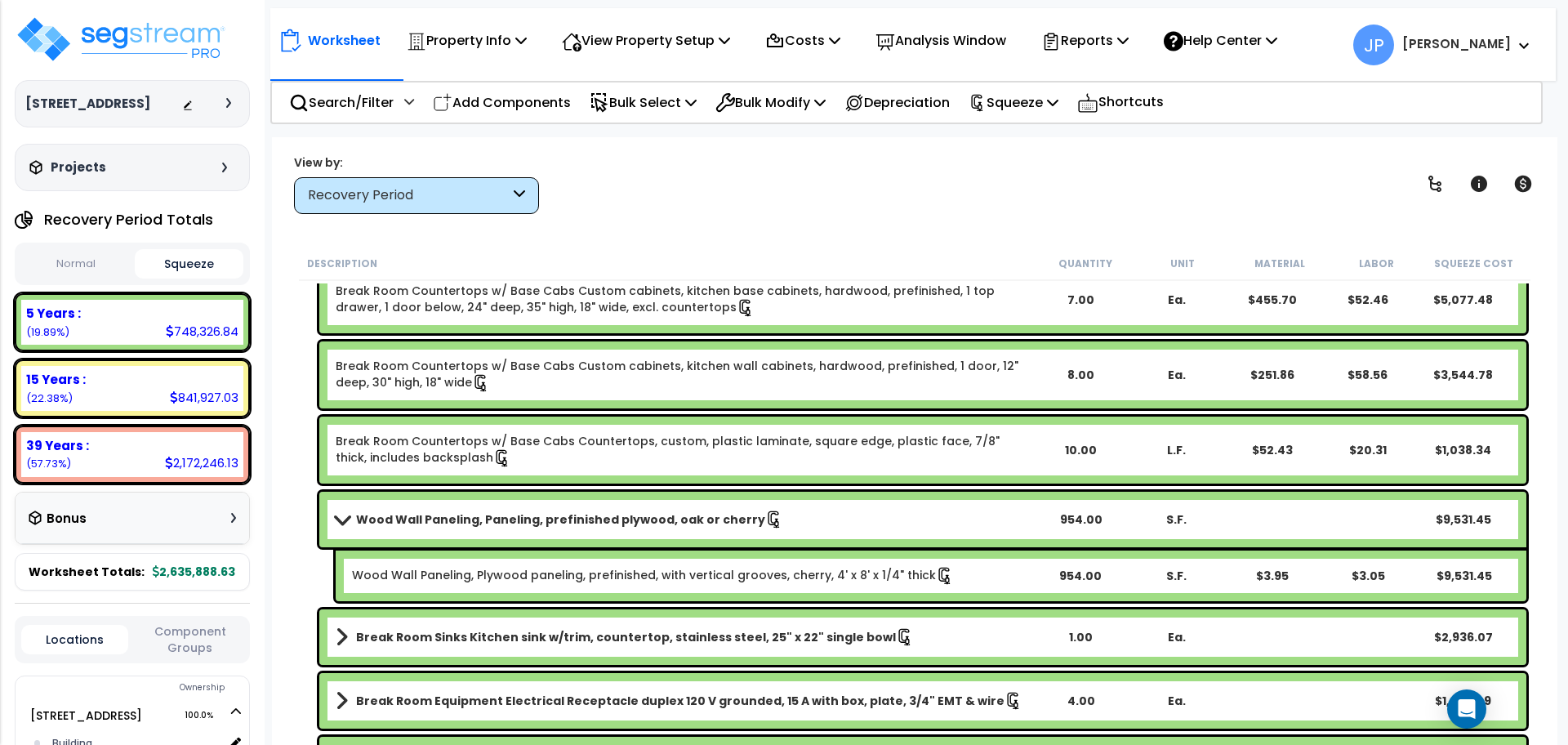
click at [568, 512] on b "Wood Wall Paneling, Paneling, prefinished plywood, oak or cherry" at bounding box center [561, 519] width 409 height 16
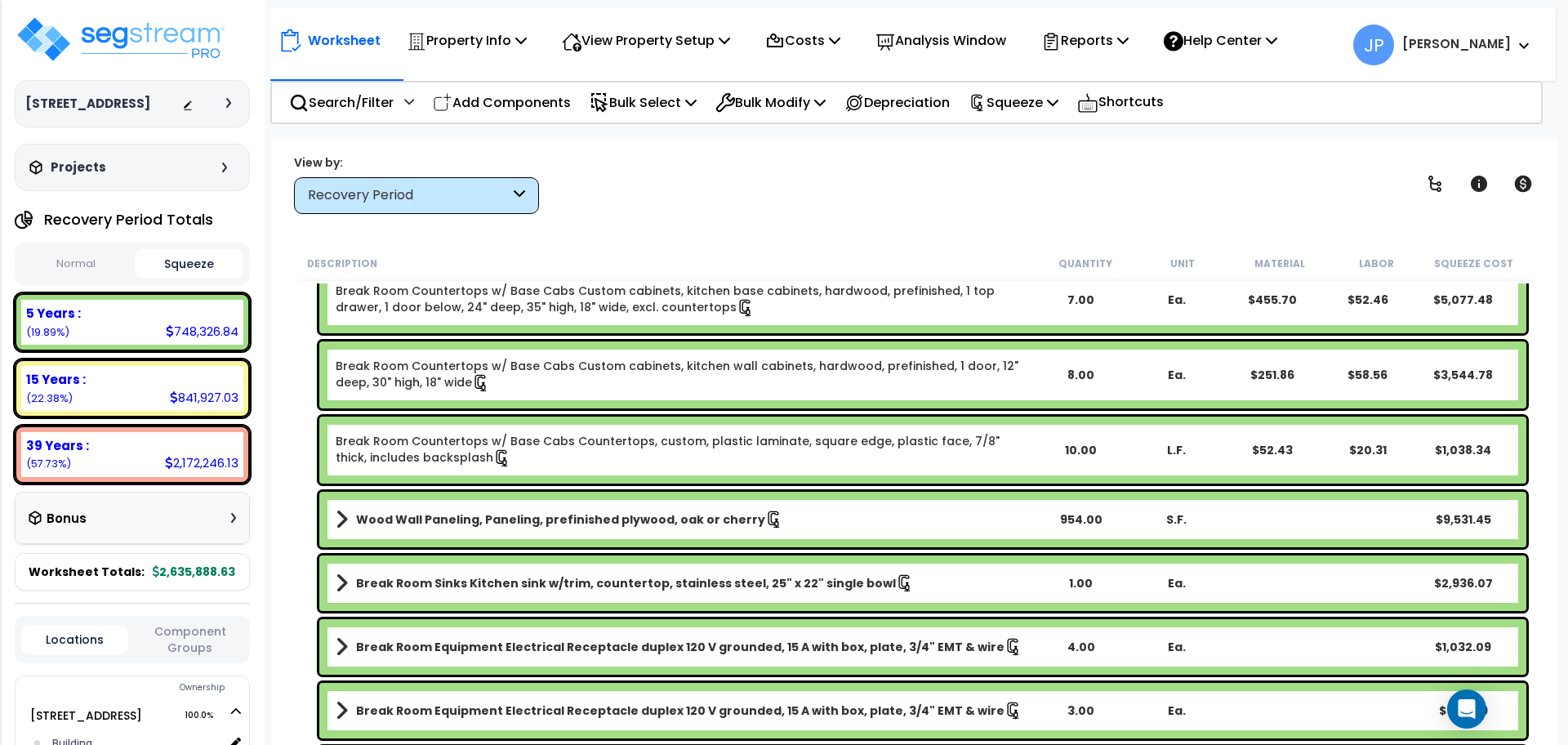
click at [508, 570] on div "Break Room Sinks Kitchen sink w/trim, countertop, stainless steel, 25" x 22" si…" at bounding box center [923, 583] width 1207 height 55
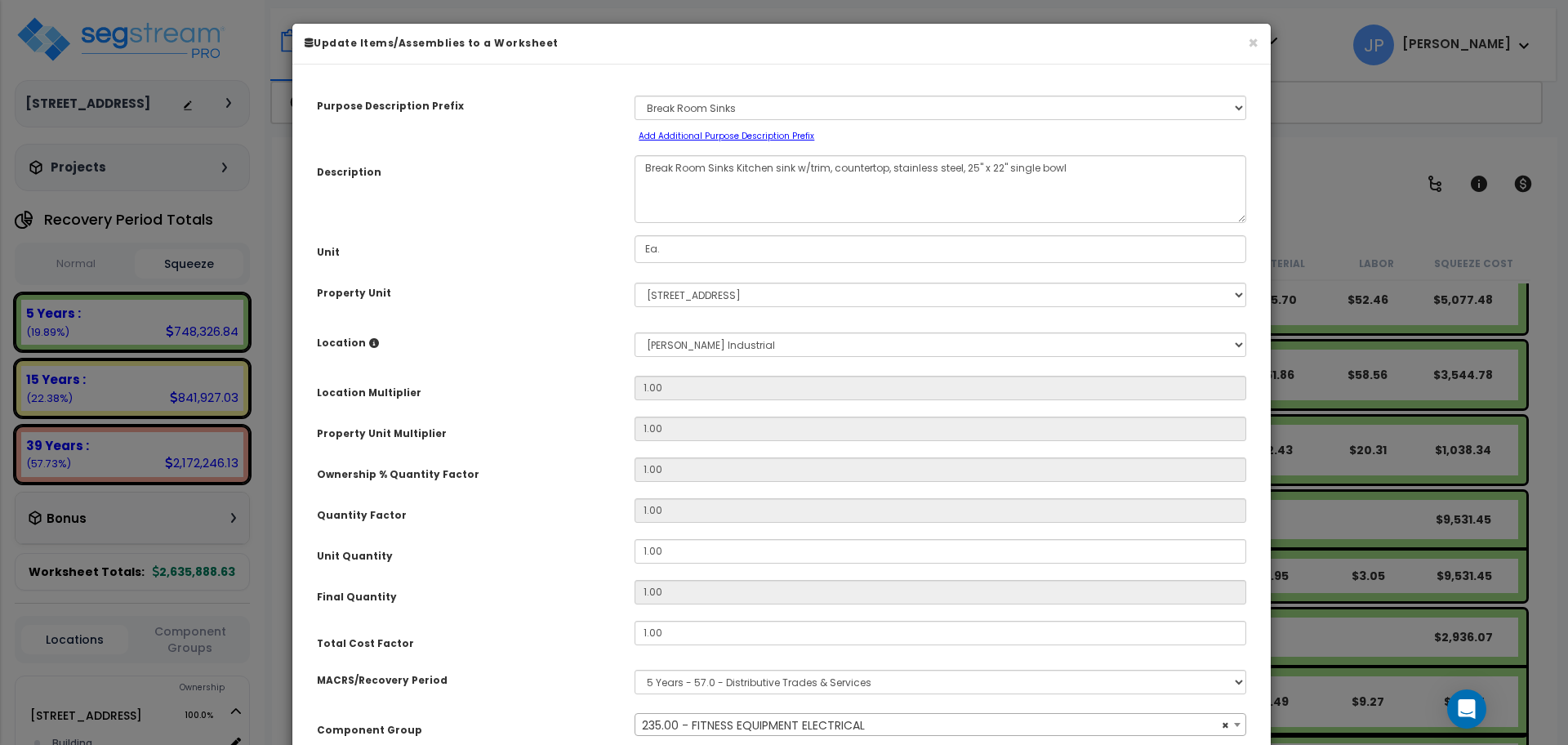
scroll to position [94, 0]
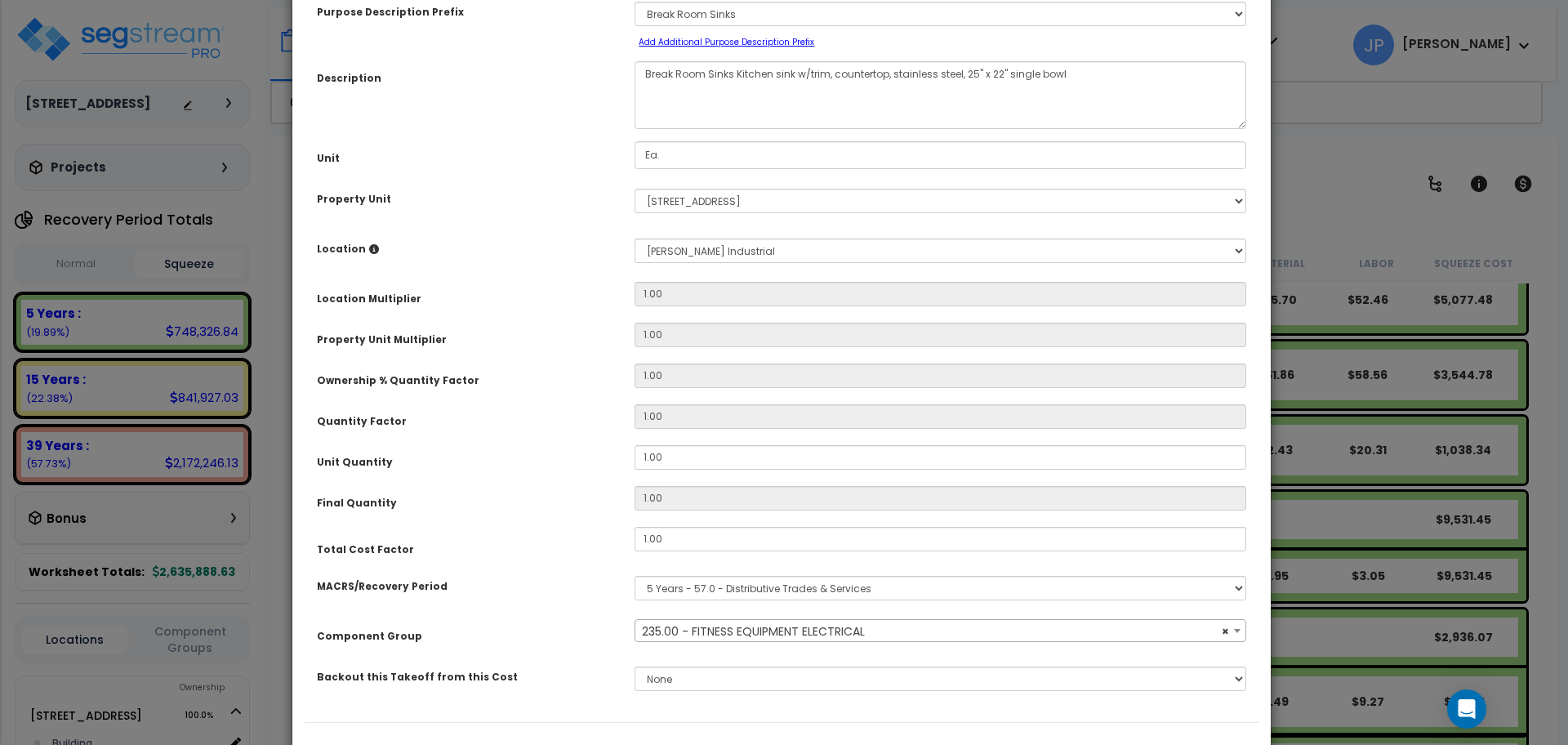
select select "35341"
click at [773, 635] on span "× 235.00 - FITNESS EQUIPMENT ELECTRICAL" at bounding box center [940, 632] width 610 height 22
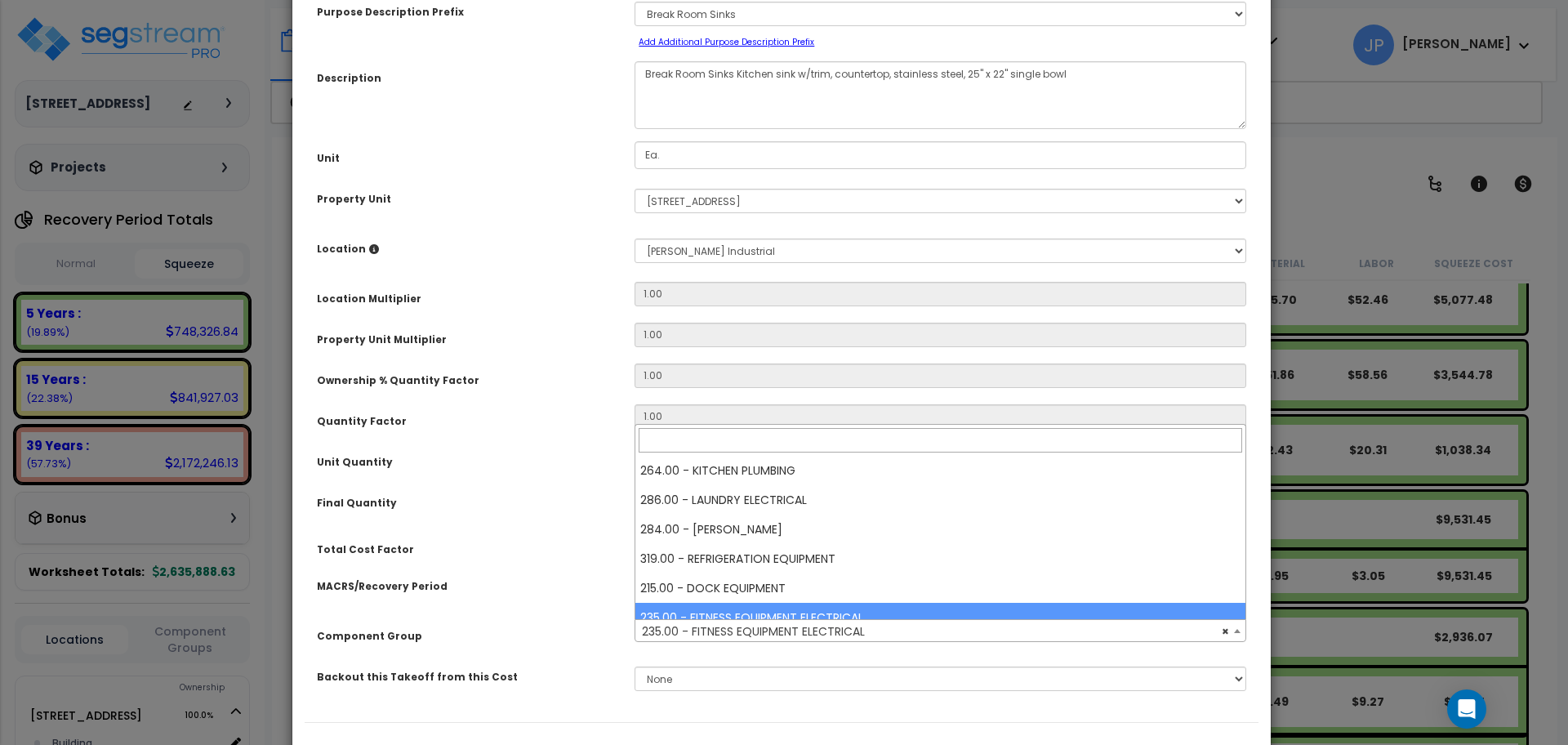
click at [773, 635] on span "× 235.00 - FITNESS EQUIPMENT ELECTRICAL" at bounding box center [940, 632] width 610 height 22
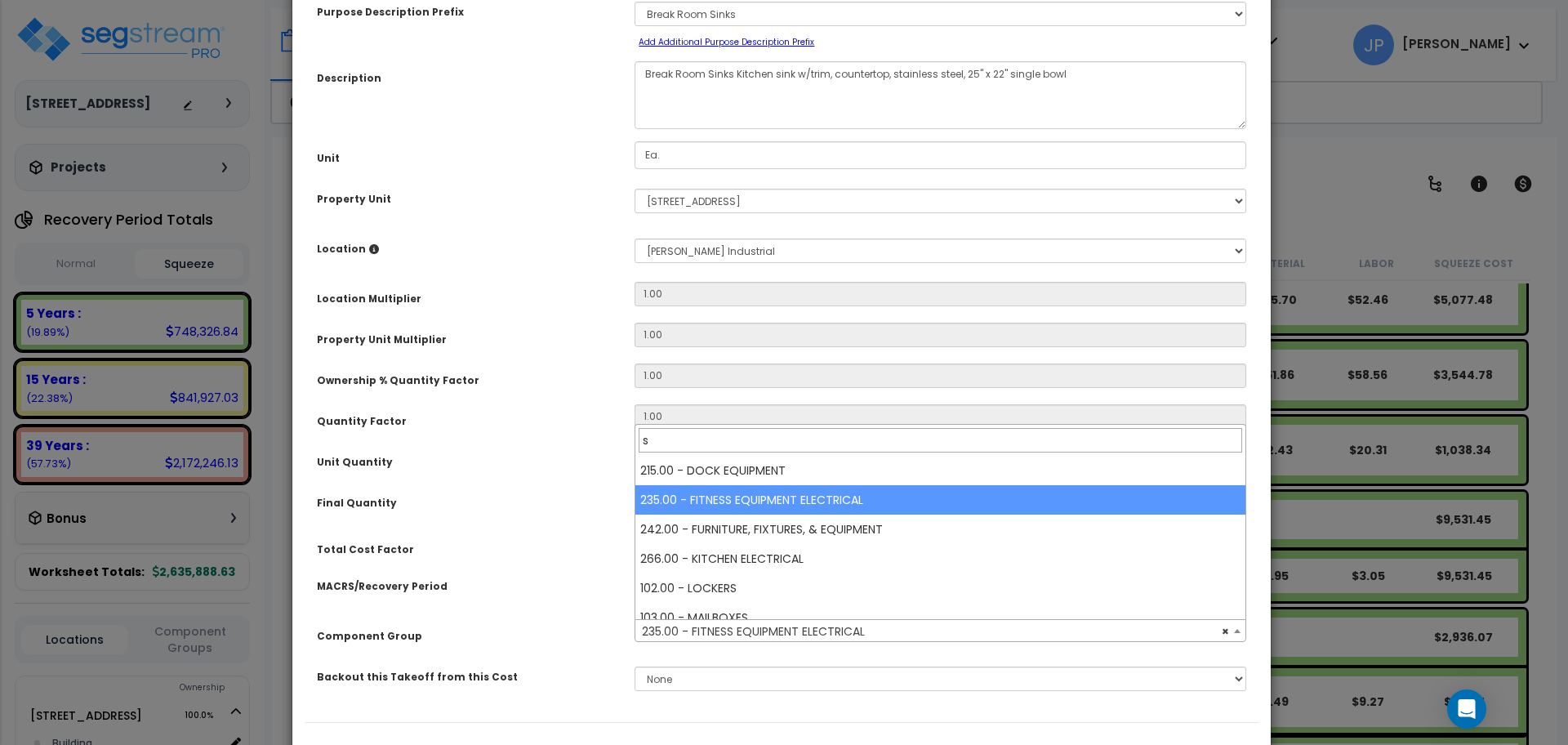
scroll to position [0, 0]
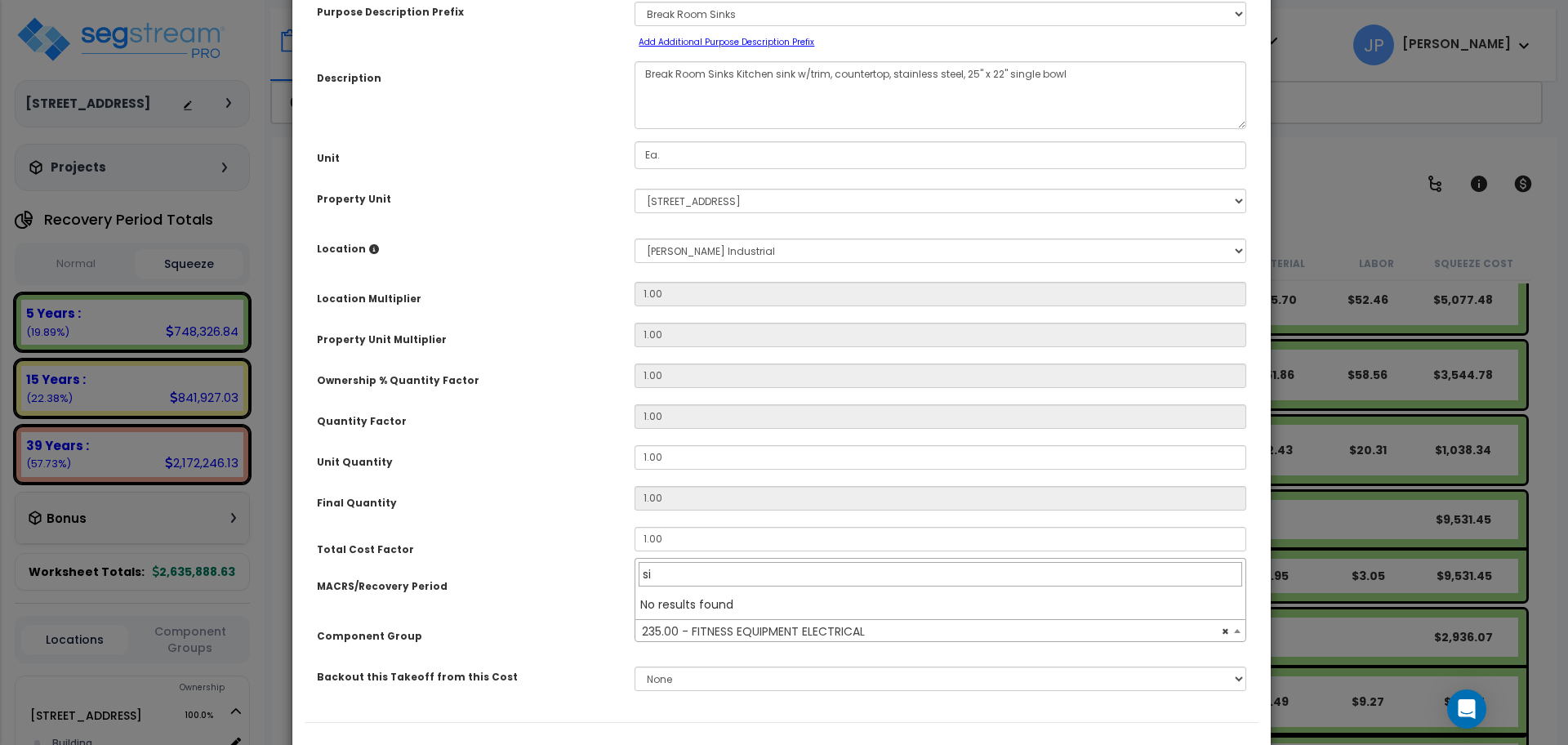
type input "s"
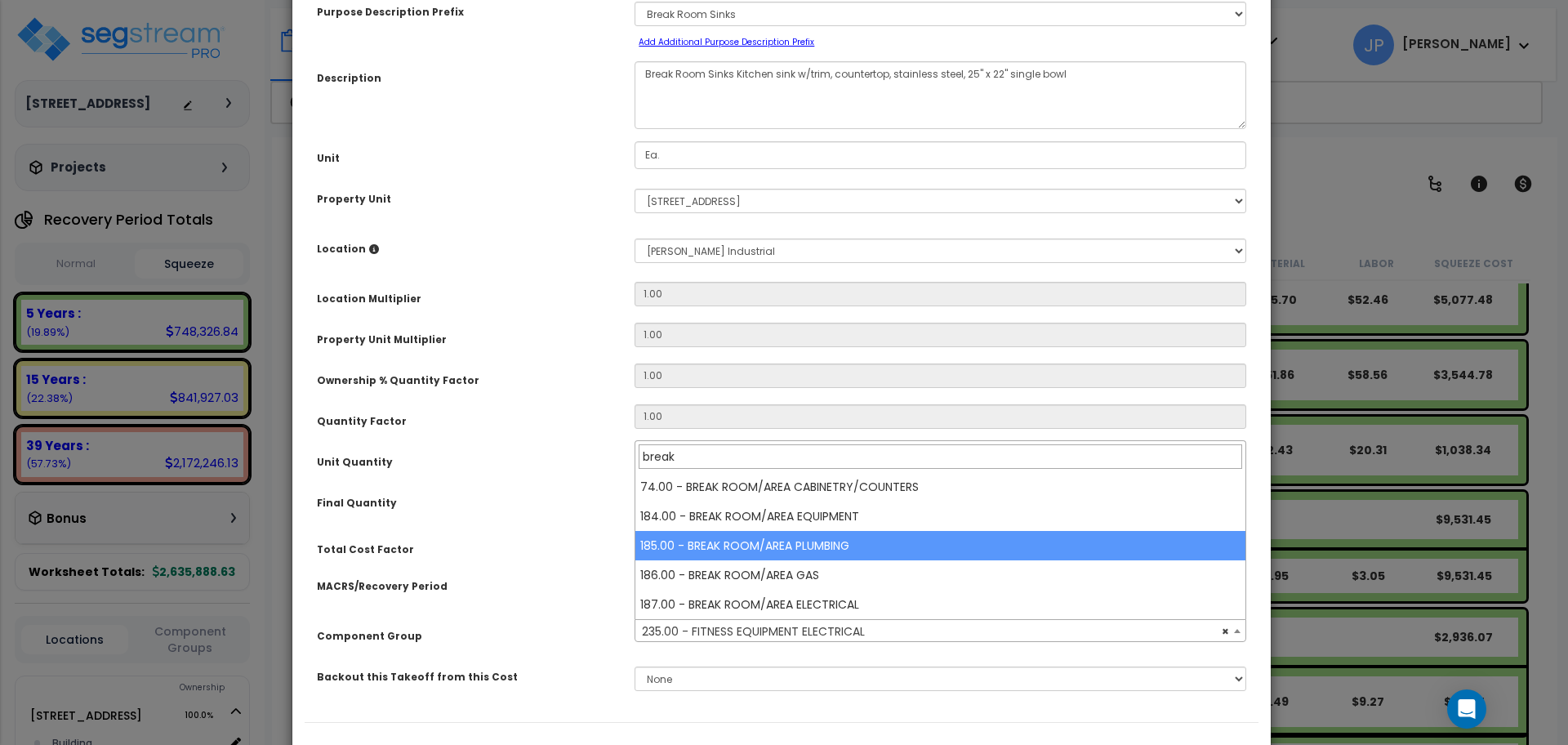
type input "break"
select select "35519"
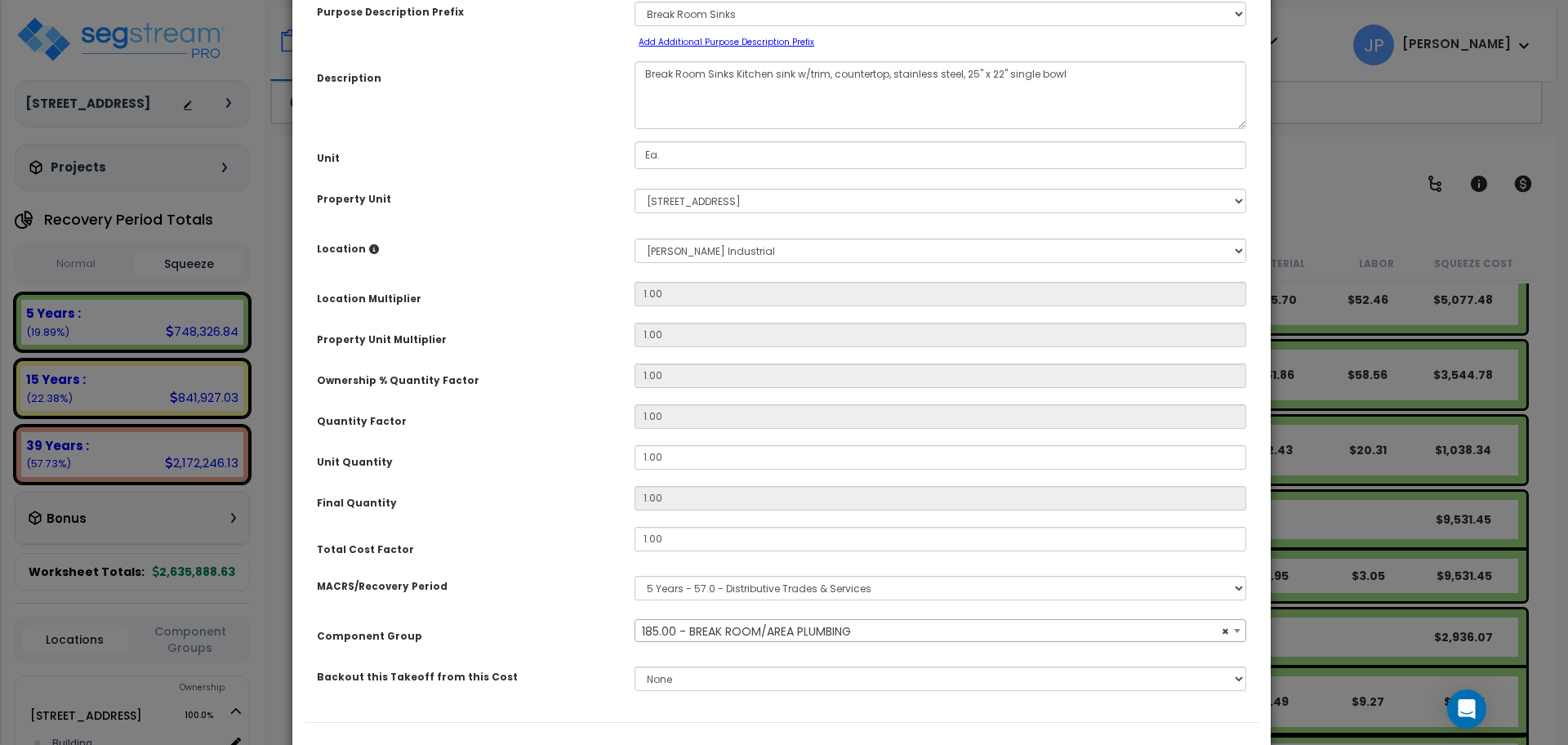
click at [553, 562] on div "Purpose Description Prefix Select A/V System A/V System Equipment A/V System Eq…" at bounding box center [782, 353] width 954 height 740
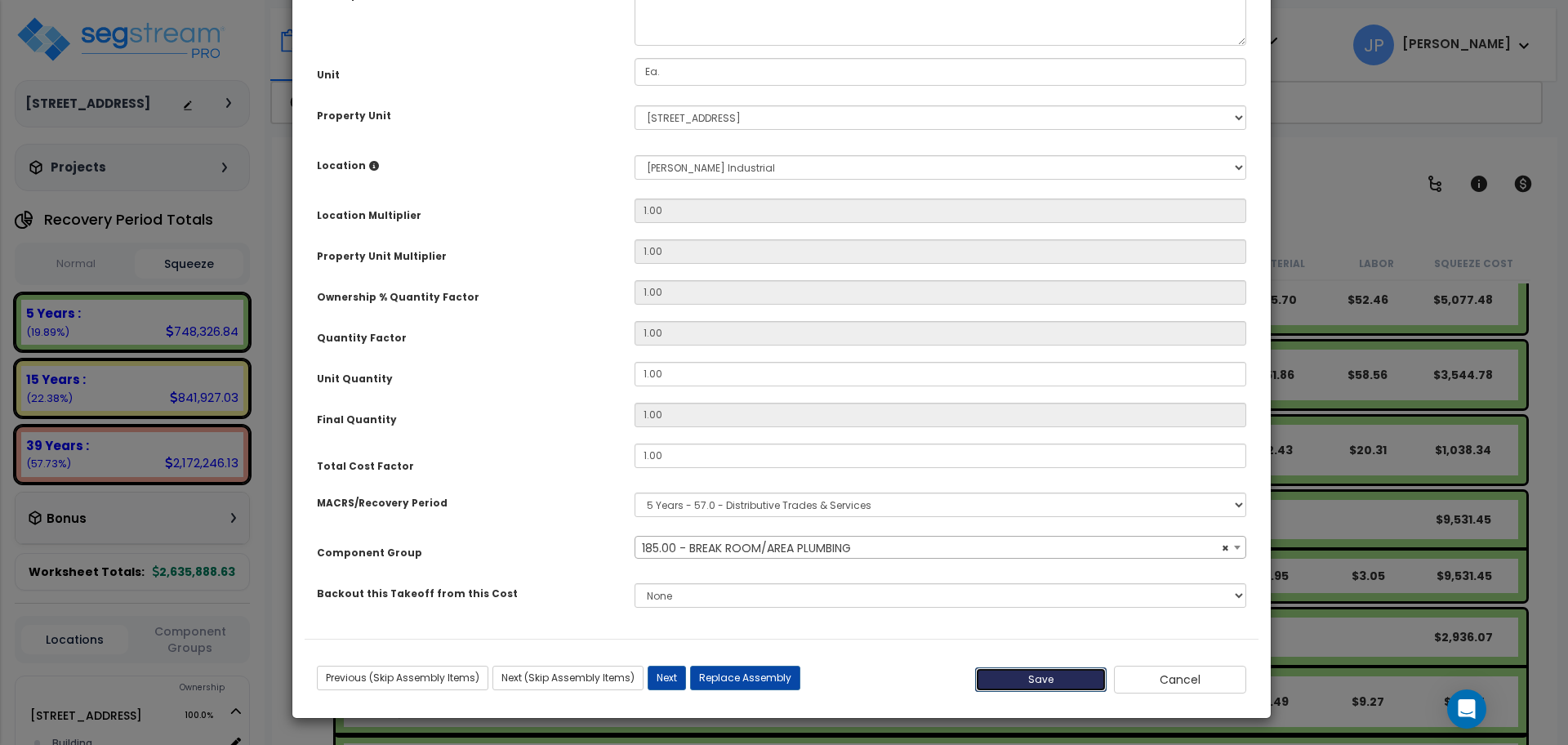
click at [1093, 680] on button "Save" at bounding box center [1041, 679] width 132 height 24
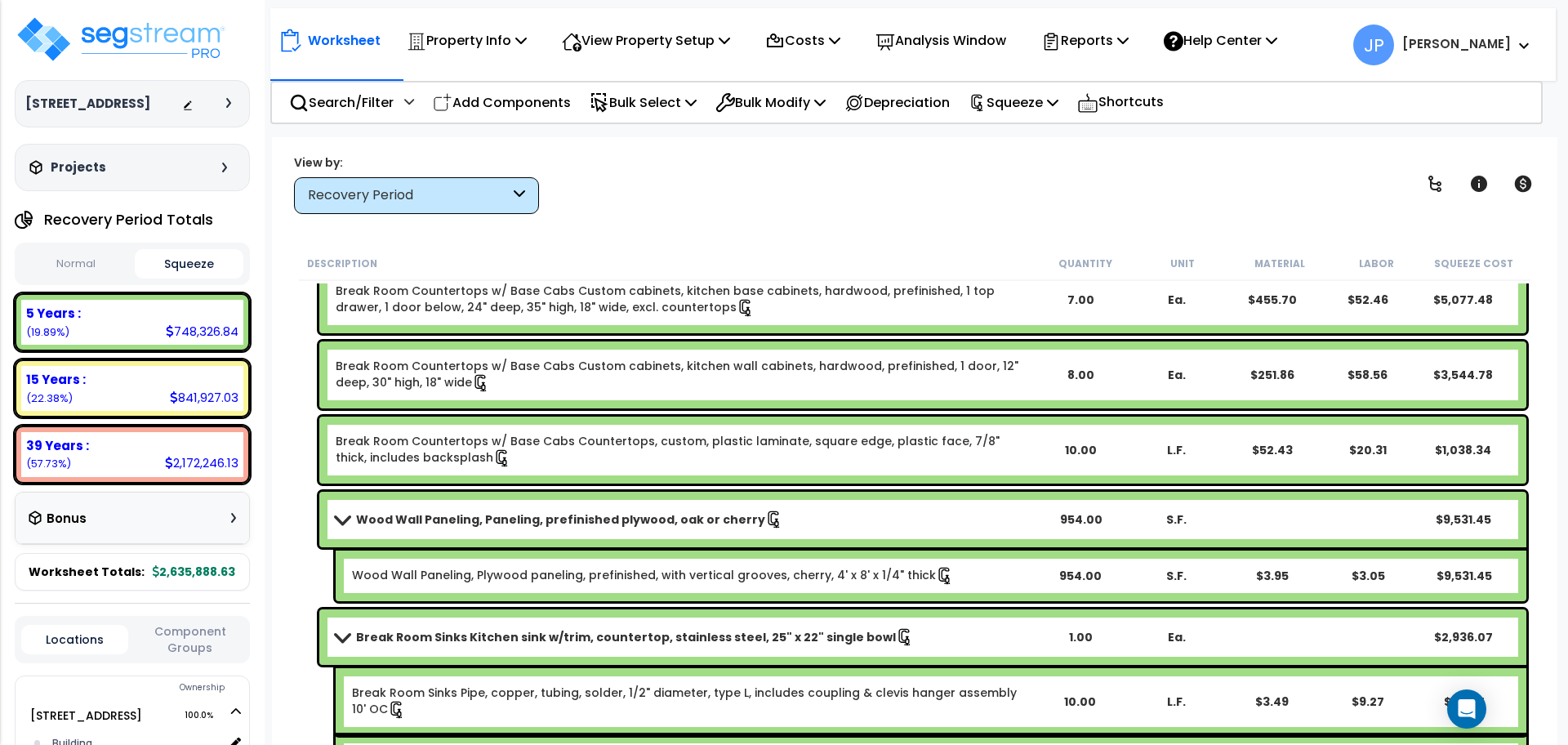
click at [616, 626] on link "Break Room Sinks Kitchen sink w/trim, countertop, stainless steel, 25" x 22" si…" at bounding box center [684, 637] width 696 height 22
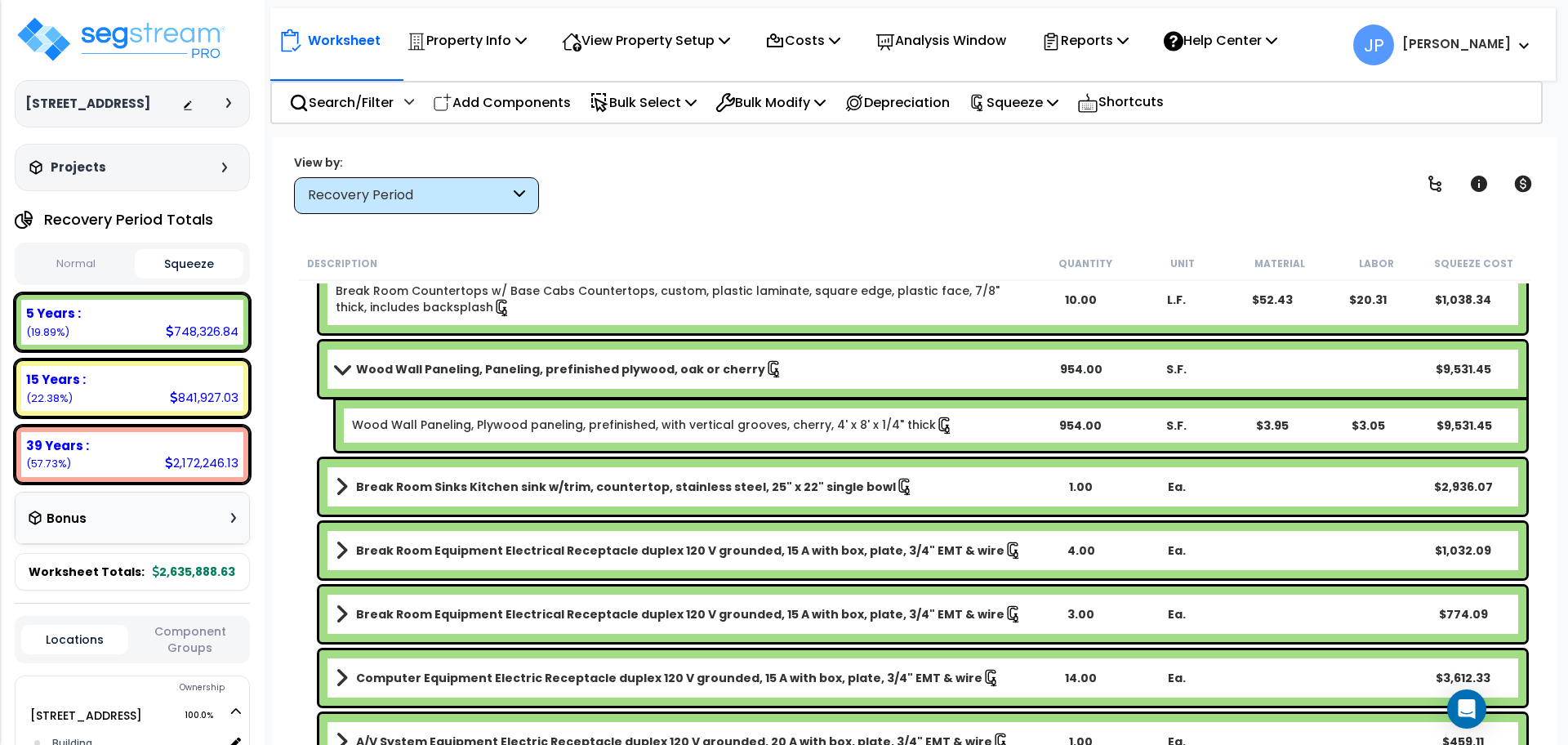
scroll to position [1258, 0]
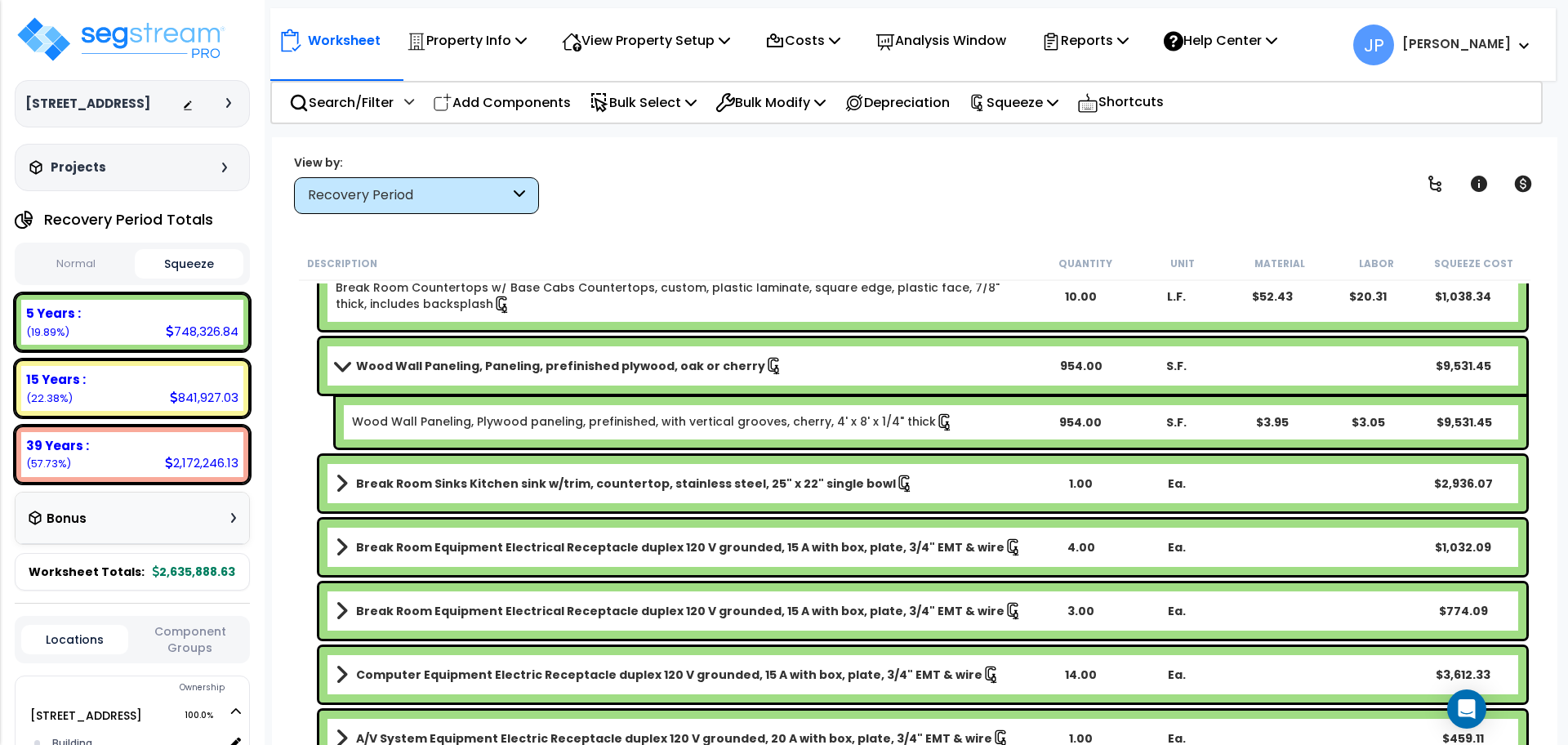
click at [482, 551] on b "Break Room Equipment Electrical Receptacle duplex 120 V grounded, 15 A with box…" at bounding box center [680, 547] width 649 height 16
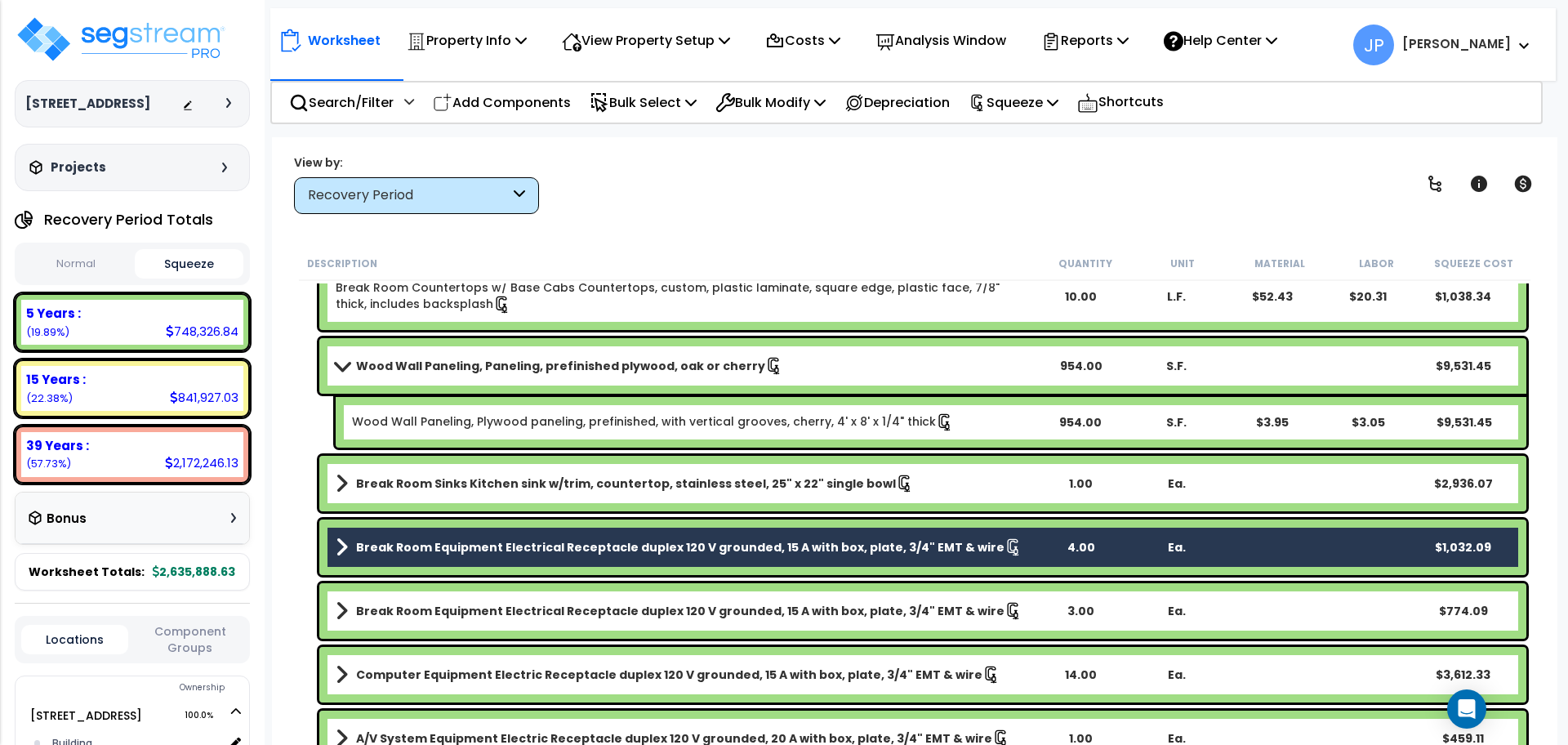
click at [487, 606] on b "Break Room Equipment Electrical Receptacle duplex 120 V grounded, 15 A with box…" at bounding box center [680, 611] width 649 height 16
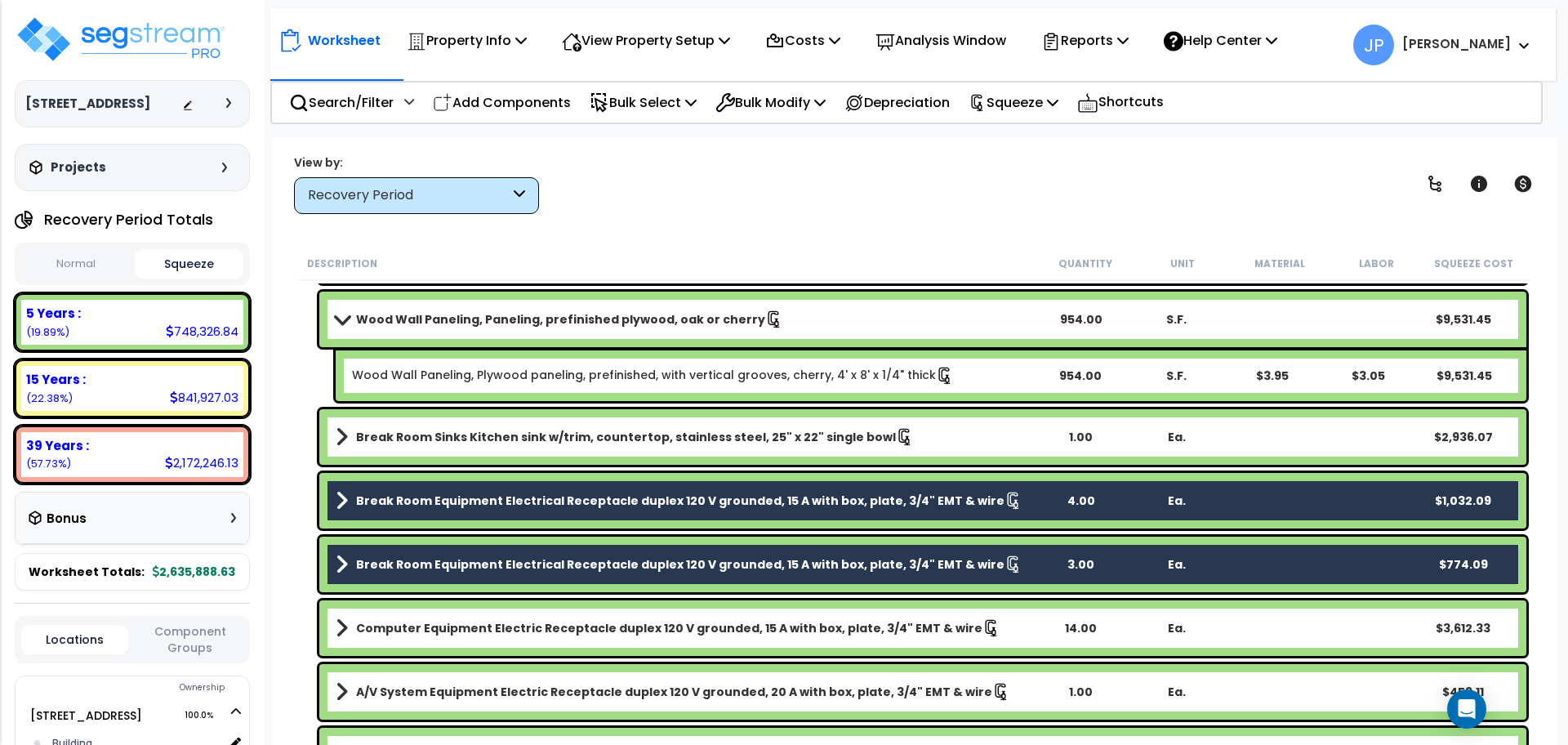
scroll to position [1307, 0]
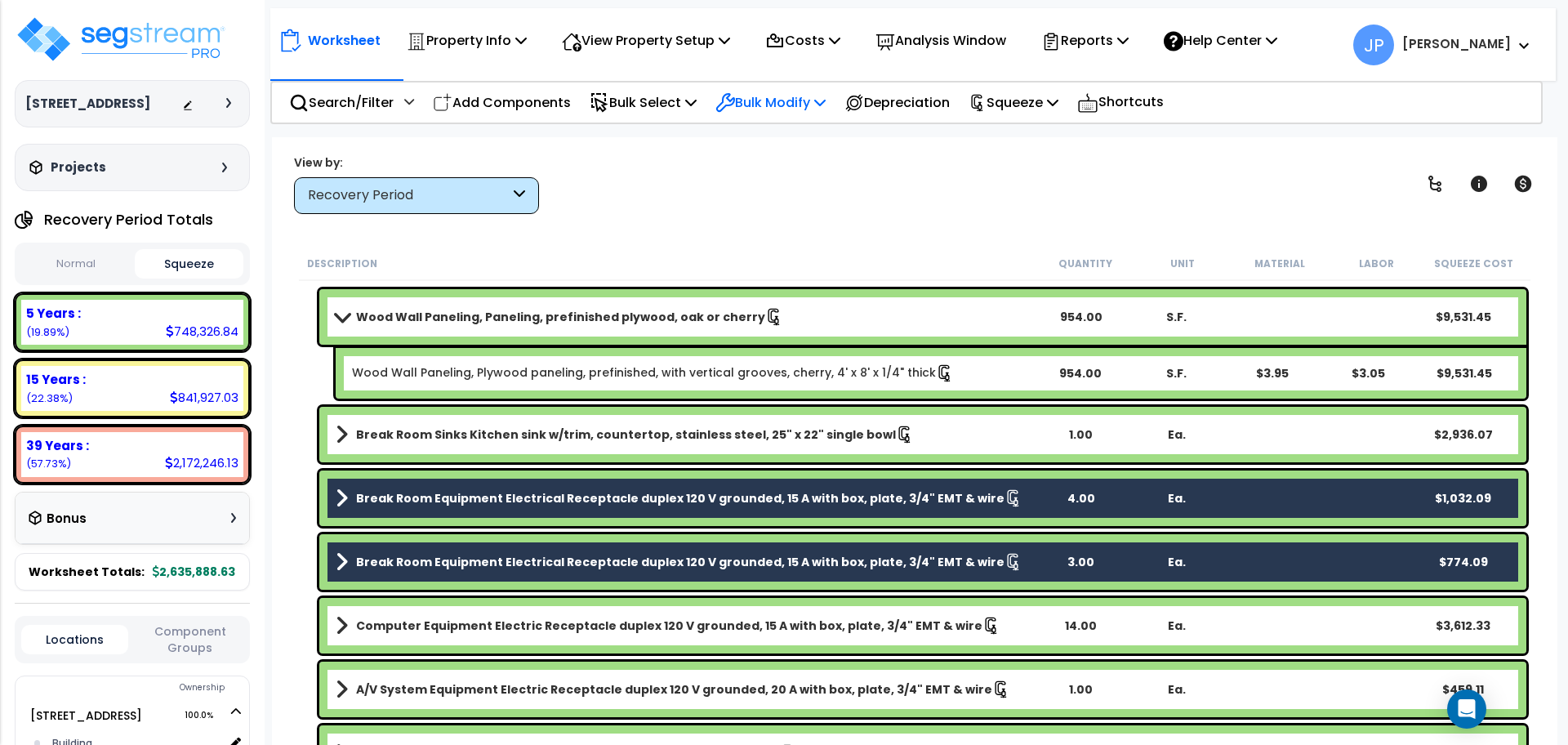
click at [785, 112] on p "Bulk Modify" at bounding box center [771, 103] width 111 height 22
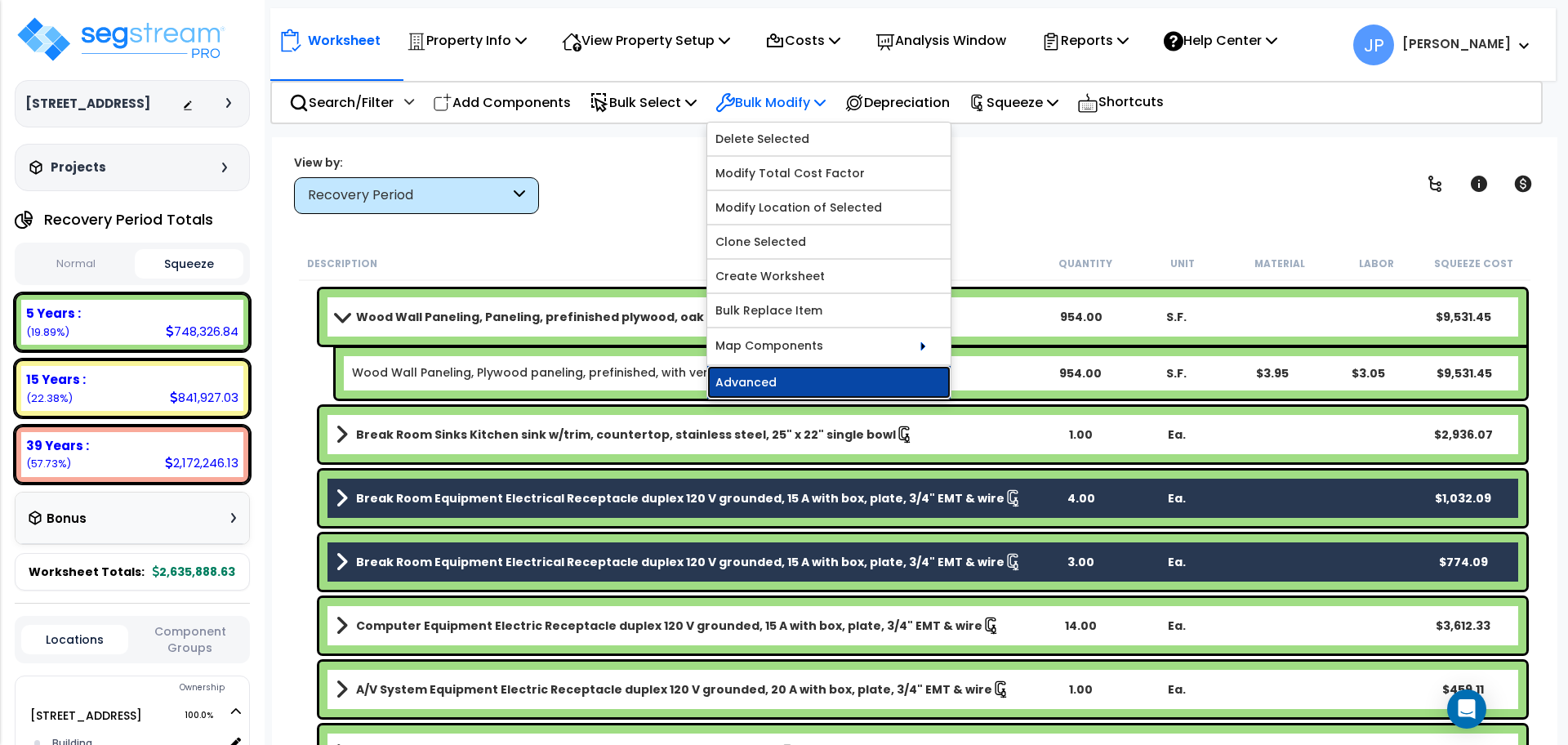
click at [800, 385] on link "Advanced" at bounding box center [829, 383] width 244 height 33
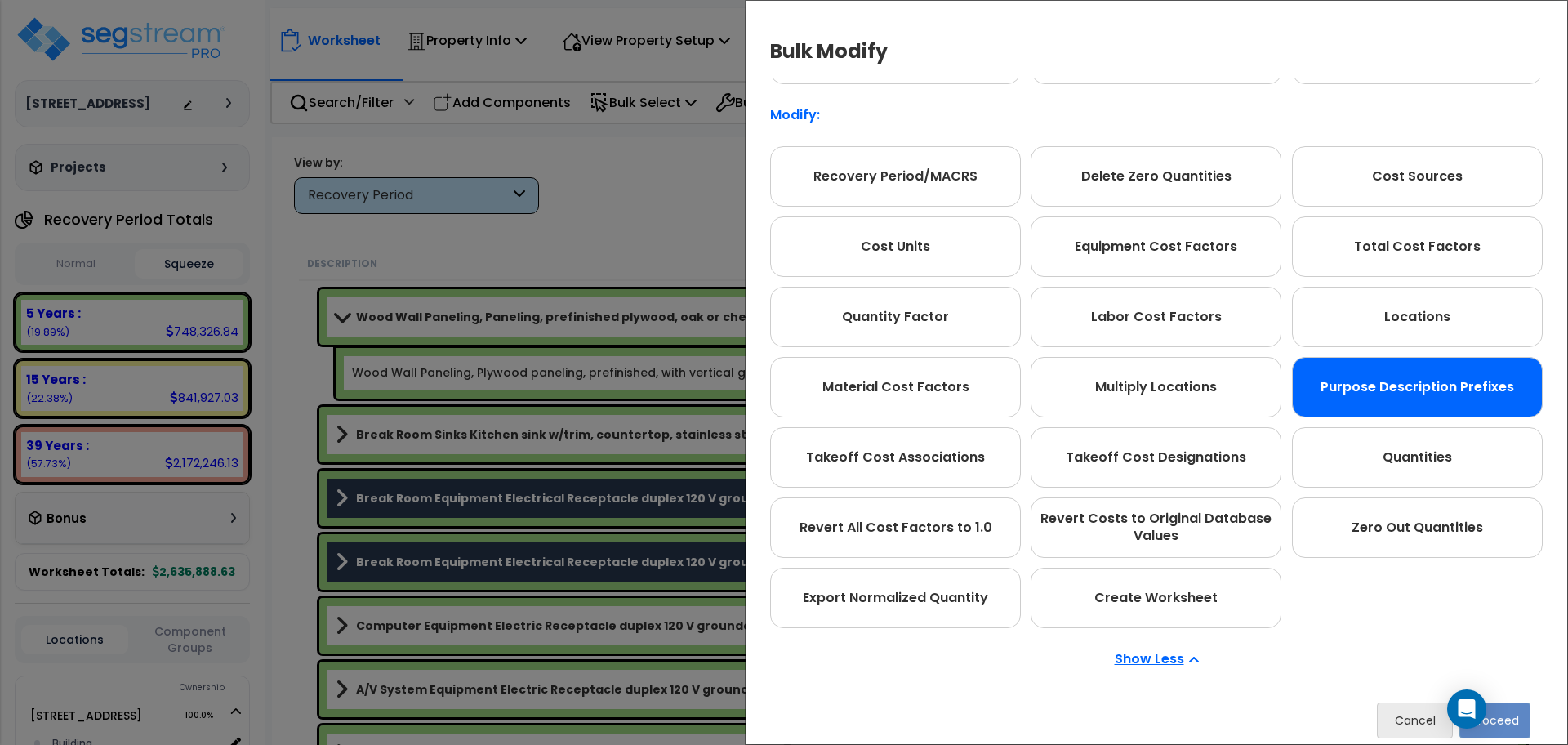
click at [1324, 387] on div "Purpose Description Prefixes" at bounding box center [1418, 387] width 251 height 60
click at [1516, 711] on button "Proceed" at bounding box center [1495, 721] width 71 height 36
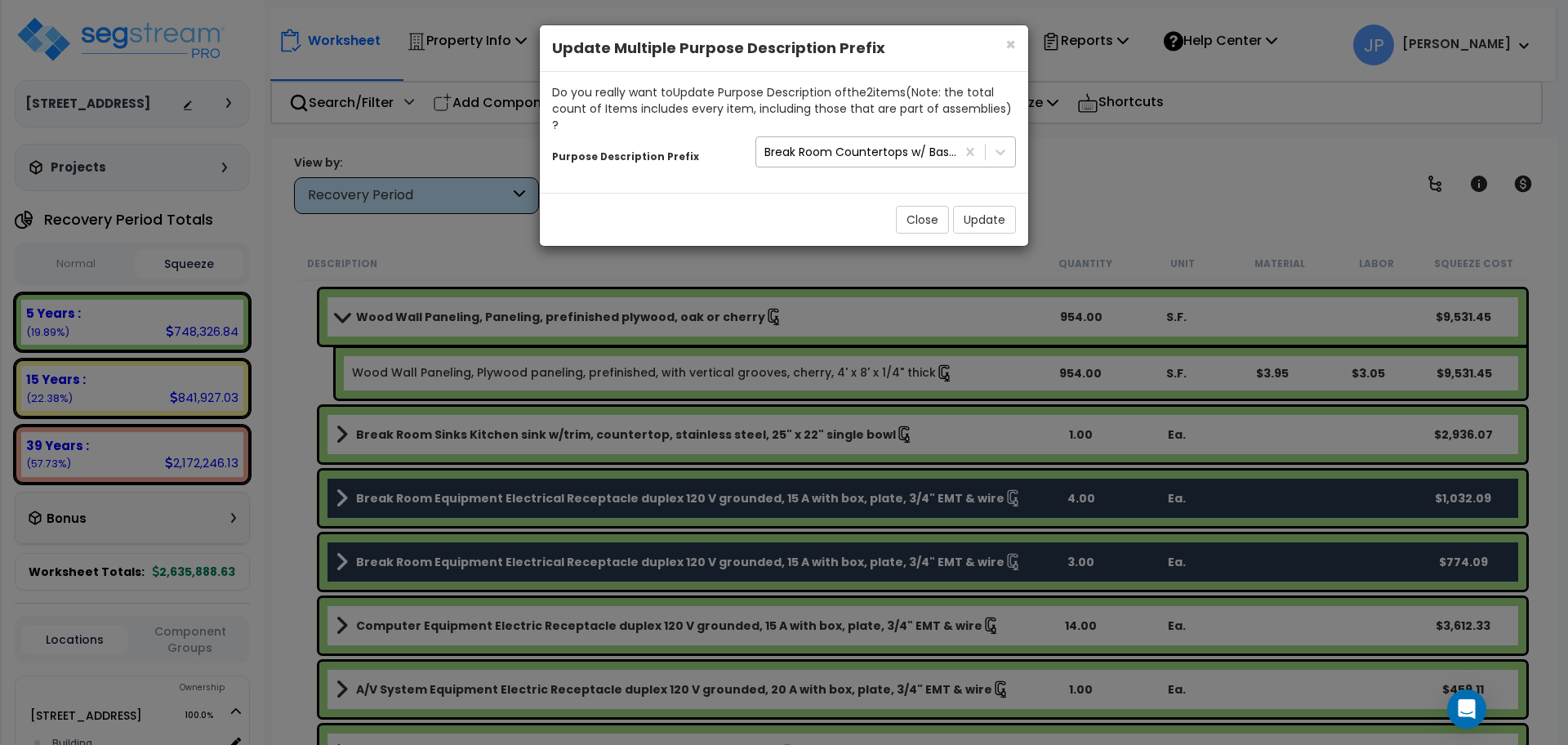
click at [866, 143] on div "Break Room Countertops w/ Base Cabs" at bounding box center [860, 151] width 193 height 16
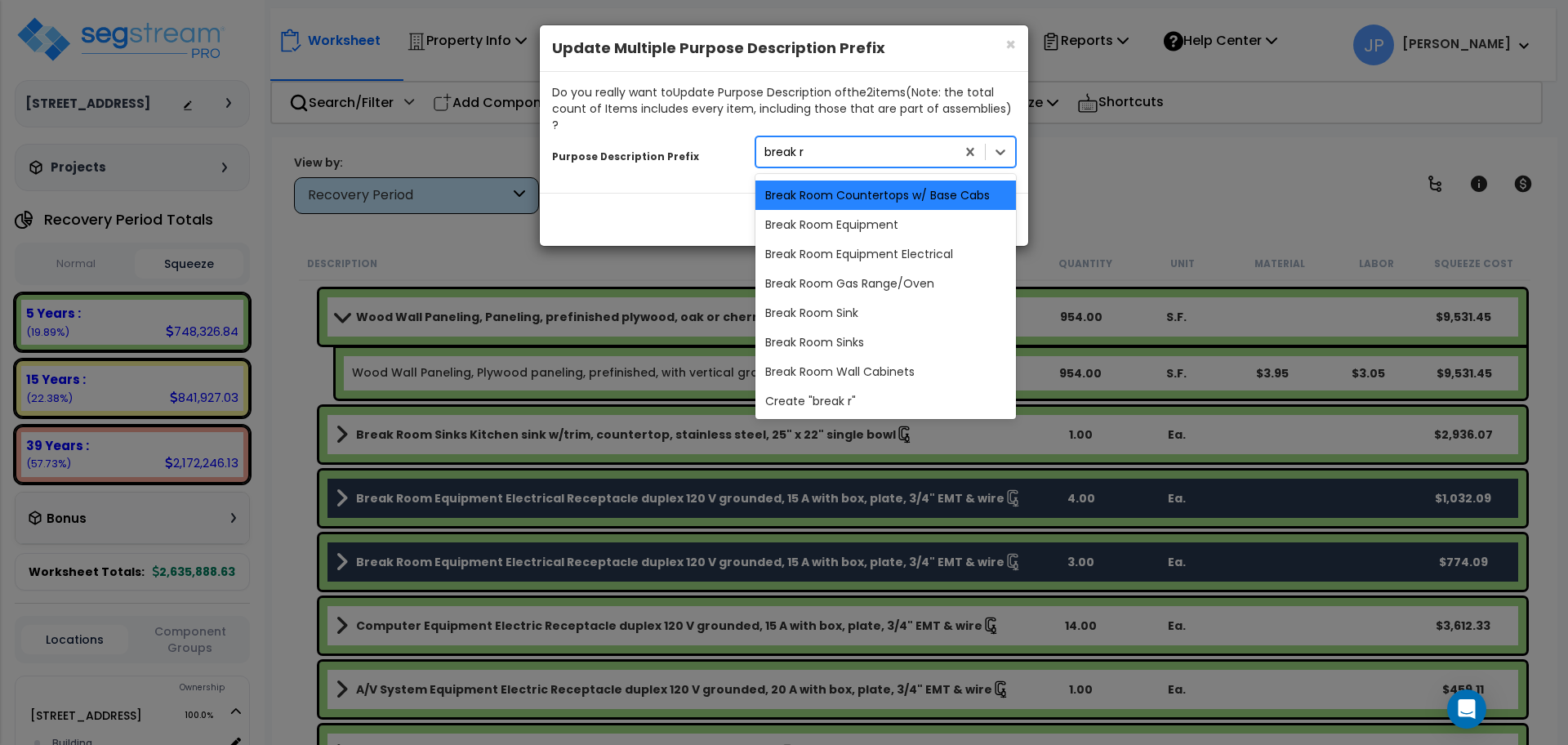
scroll to position [0, 0]
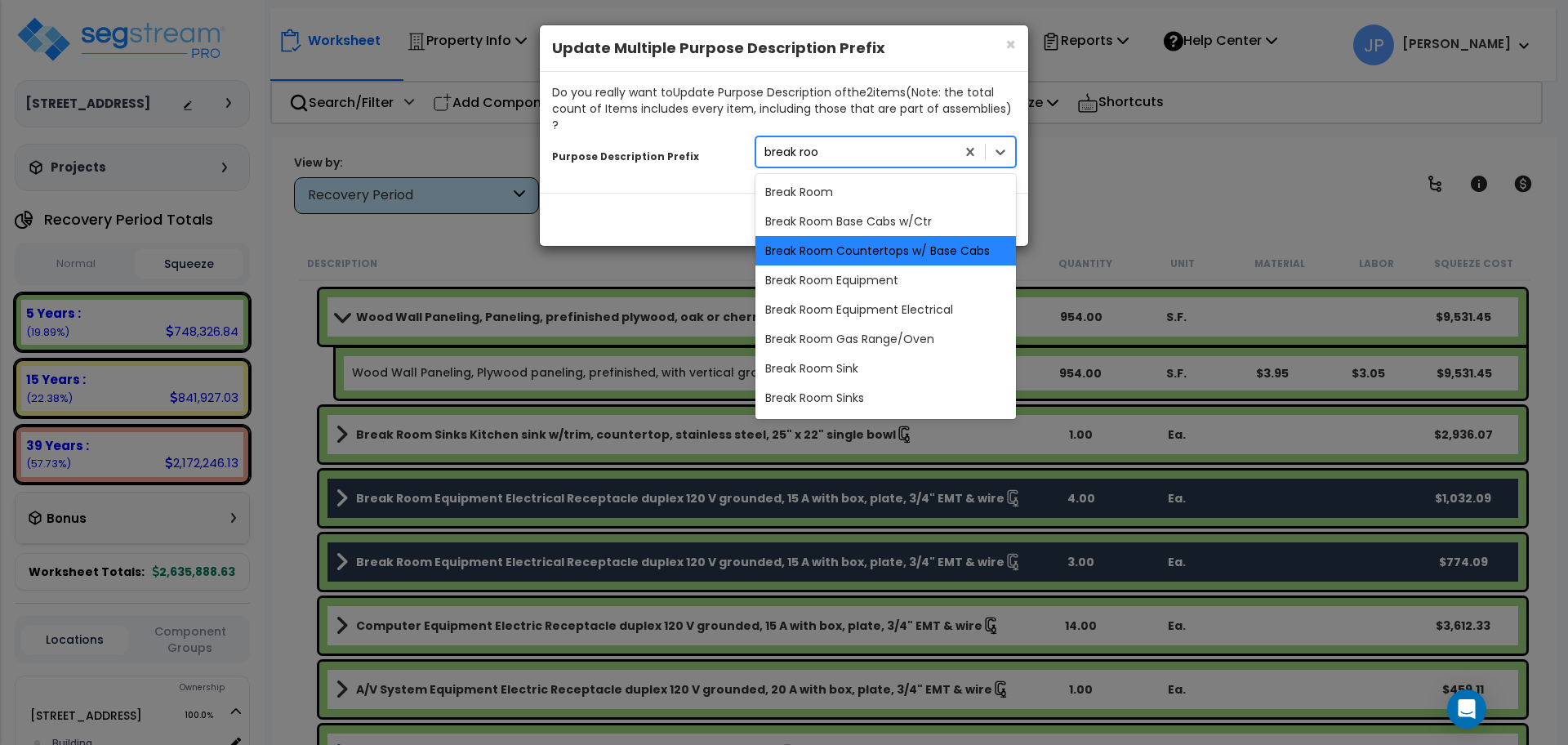
type input "break room"
click at [860, 299] on div "Break Room Equipment Electrical" at bounding box center [886, 309] width 261 height 29
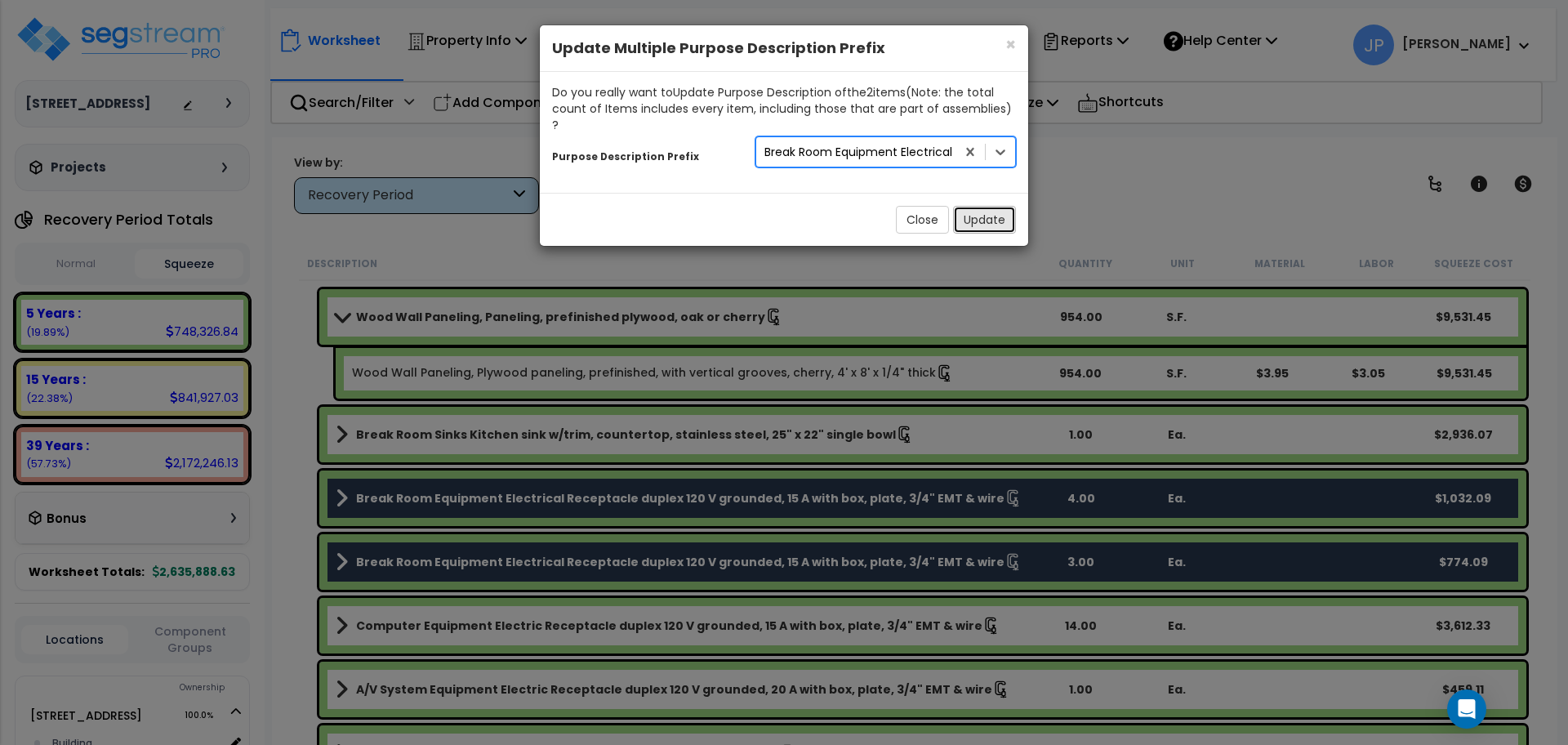
click at [985, 208] on button "Update" at bounding box center [984, 220] width 63 height 28
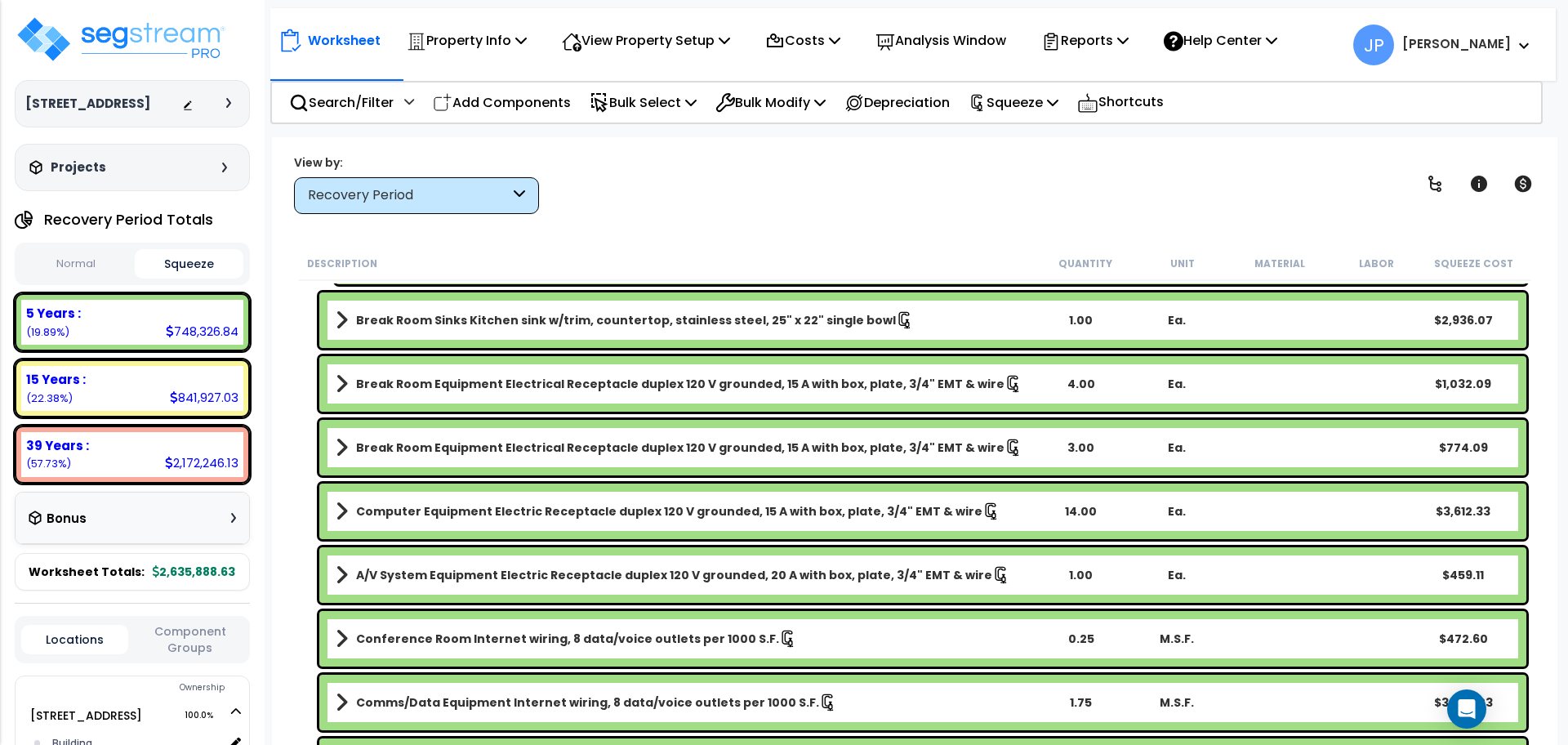
scroll to position [1422, 0]
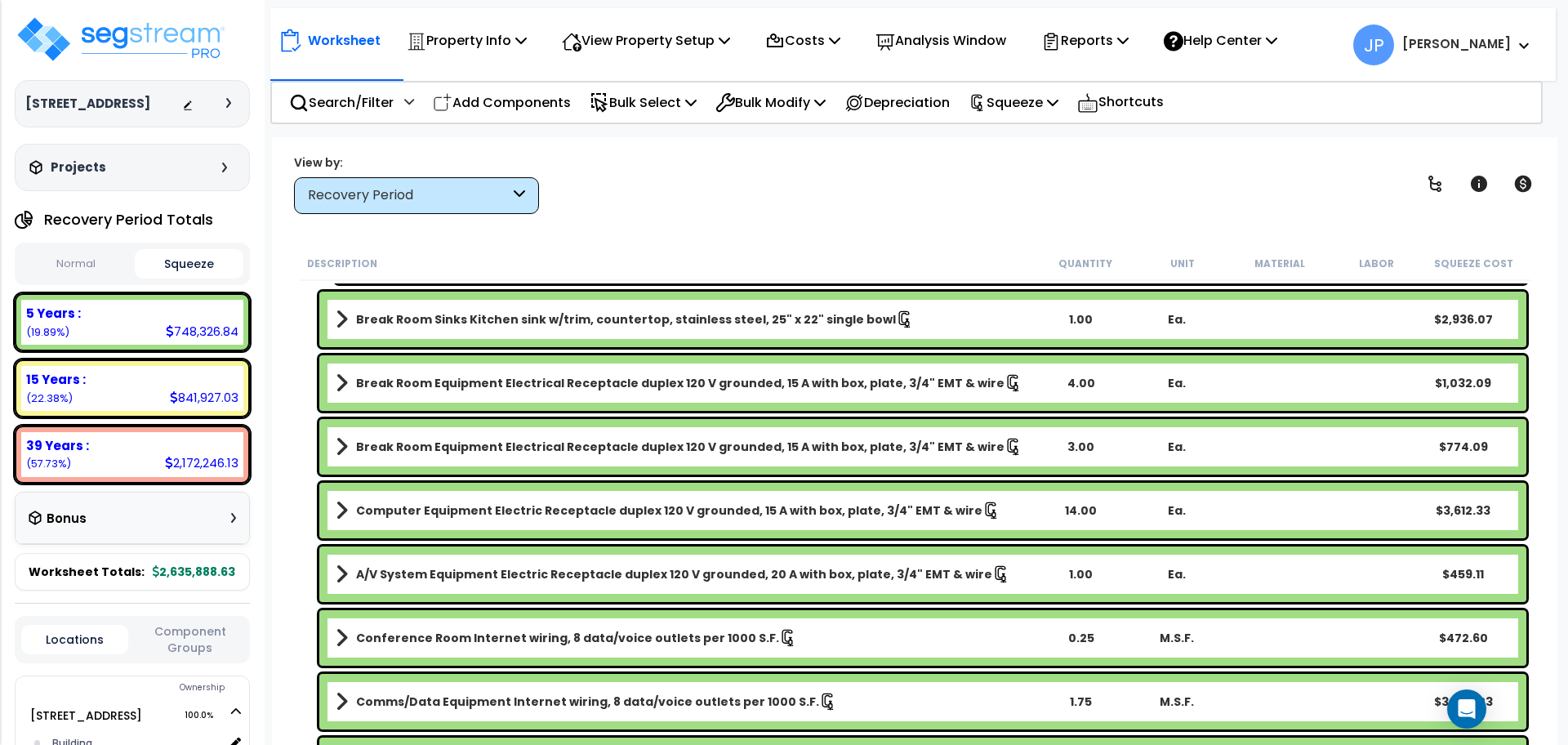
click at [497, 515] on b "Computer Equipment Electric Receptacle duplex 120 V grounded, 15 A with box, pl…" at bounding box center [669, 510] width 626 height 16
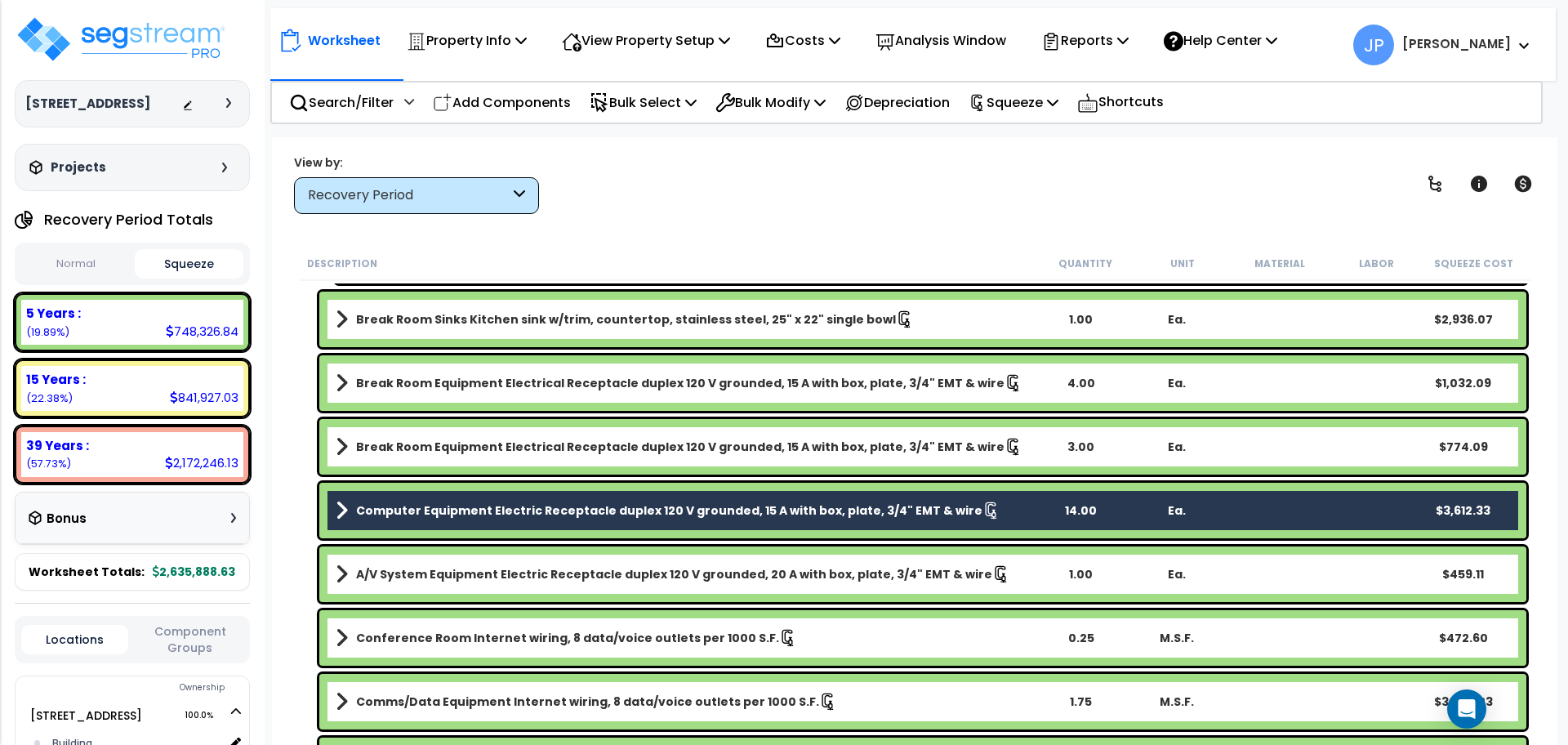
click at [469, 571] on b "A/V System Equipment Electric Receptacle duplex 120 V grounded, 20 A with box, …" at bounding box center [674, 574] width 636 height 16
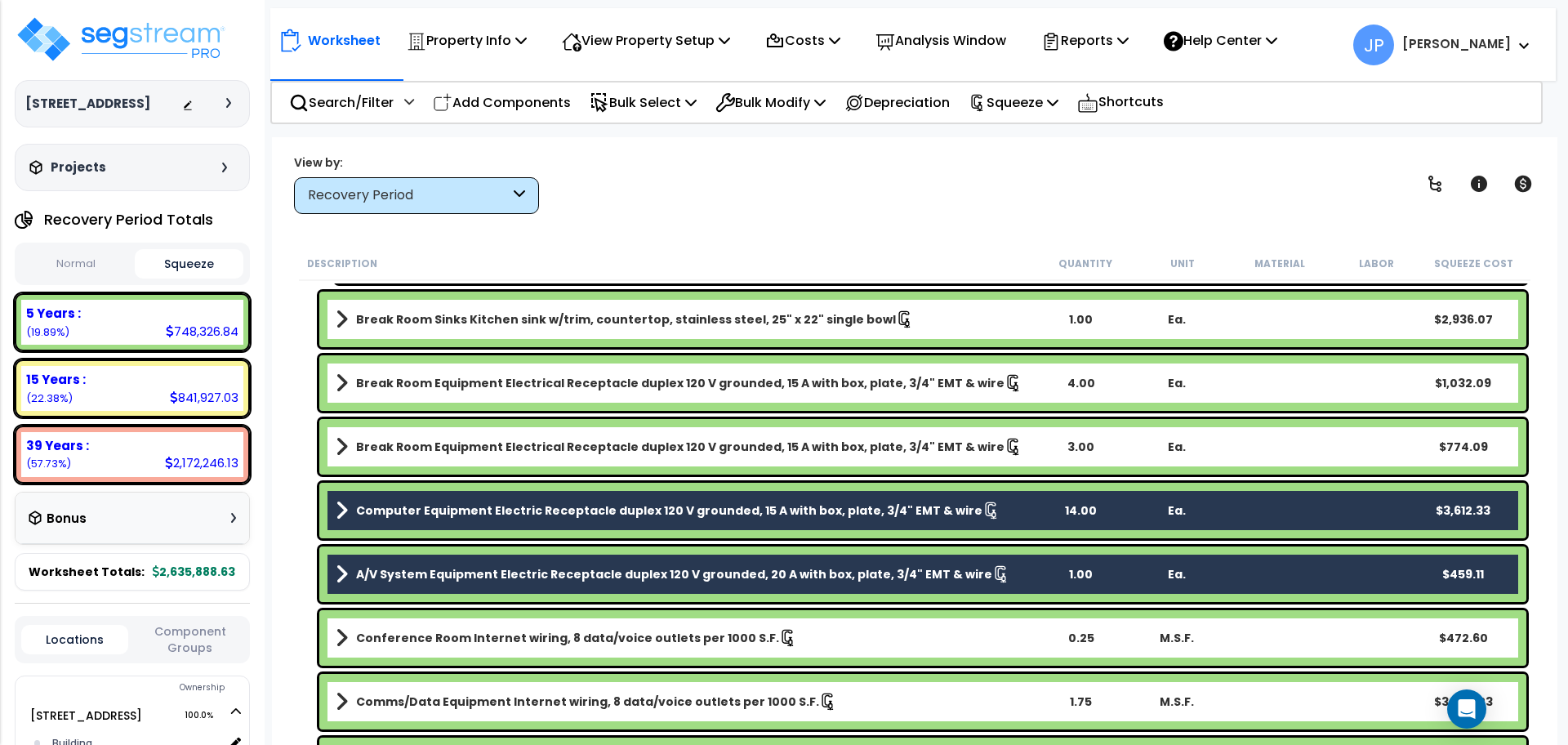
click at [485, 627] on link "Conference Room Internet wiring, 8 data/voice outlets per 1000 S.F." at bounding box center [684, 638] width 696 height 22
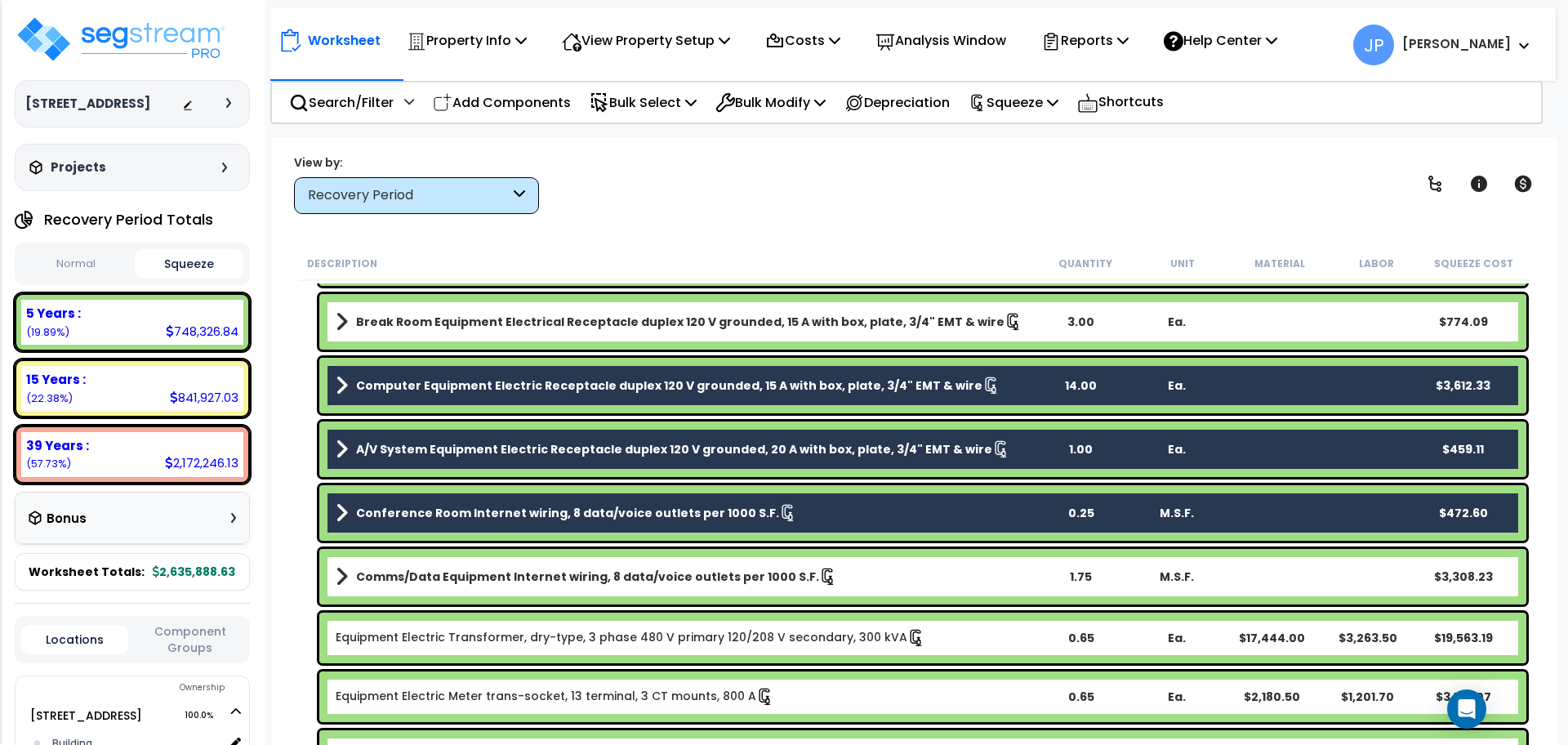
scroll to position [1548, 0]
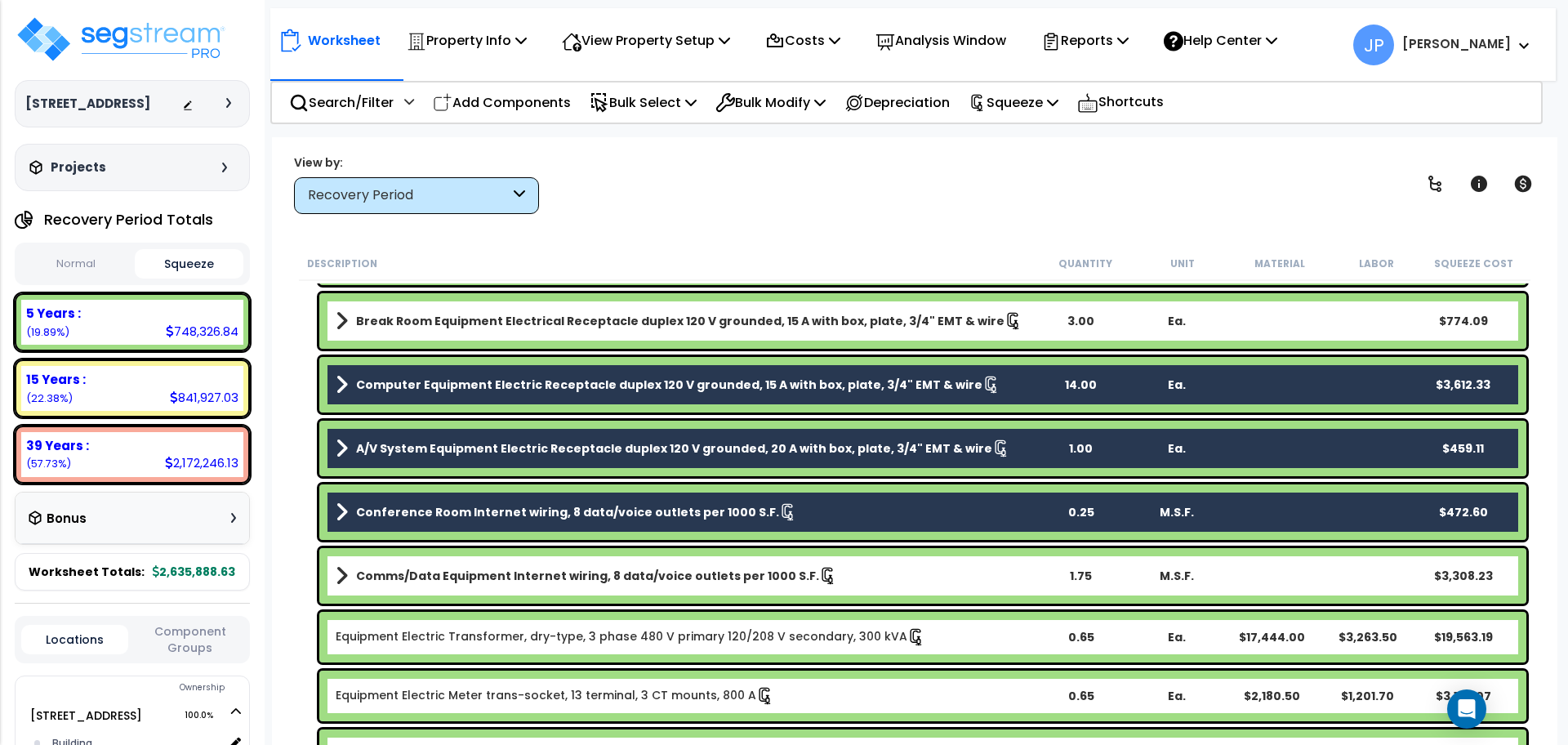
click at [468, 576] on b "Comms/Data Equipment Internet wiring, 8 data/voice outlets per 1000 S.F." at bounding box center [587, 576] width 463 height 16
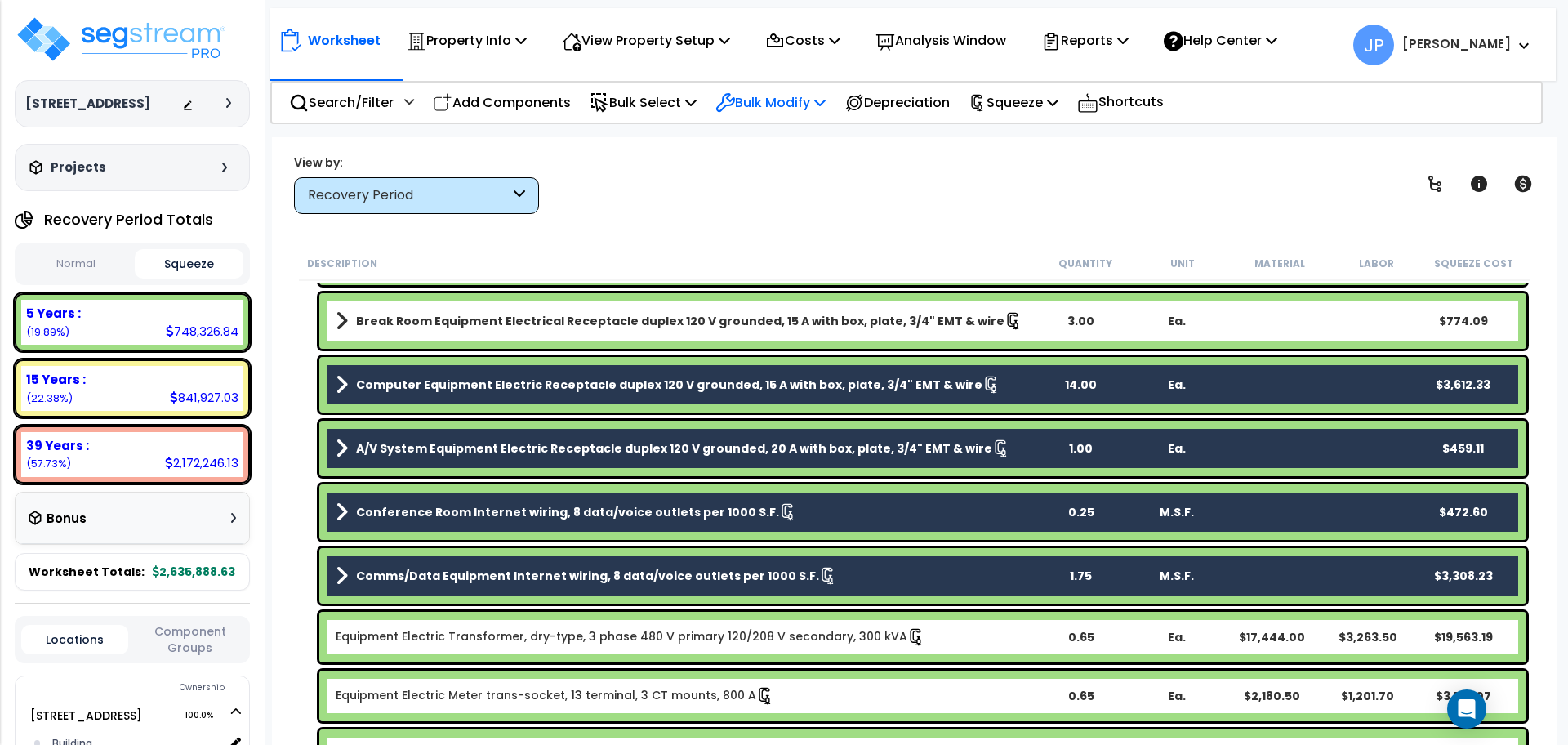
click at [784, 96] on p "Bulk Modify" at bounding box center [771, 103] width 111 height 22
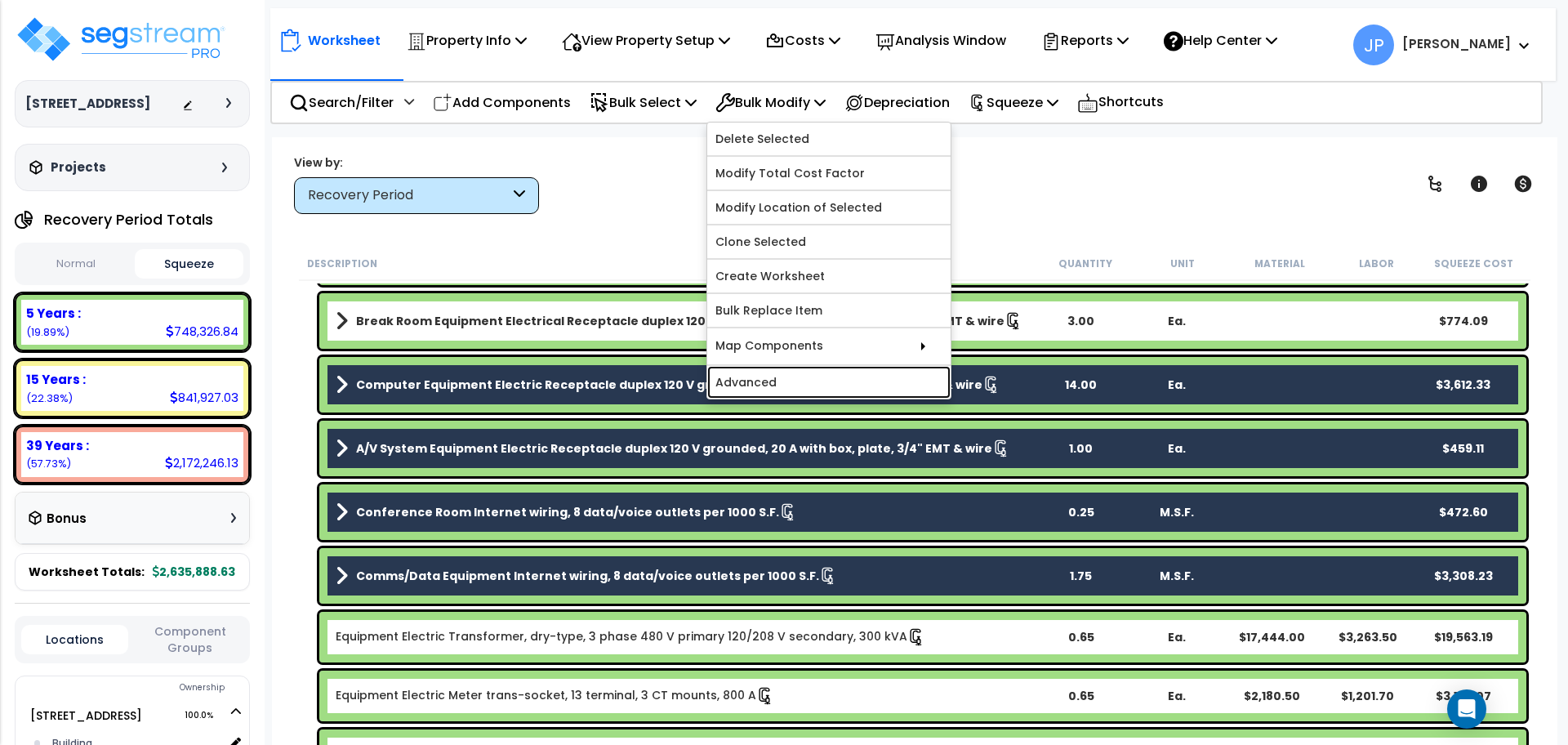
click at [784, 388] on link "Advanced" at bounding box center [829, 383] width 244 height 33
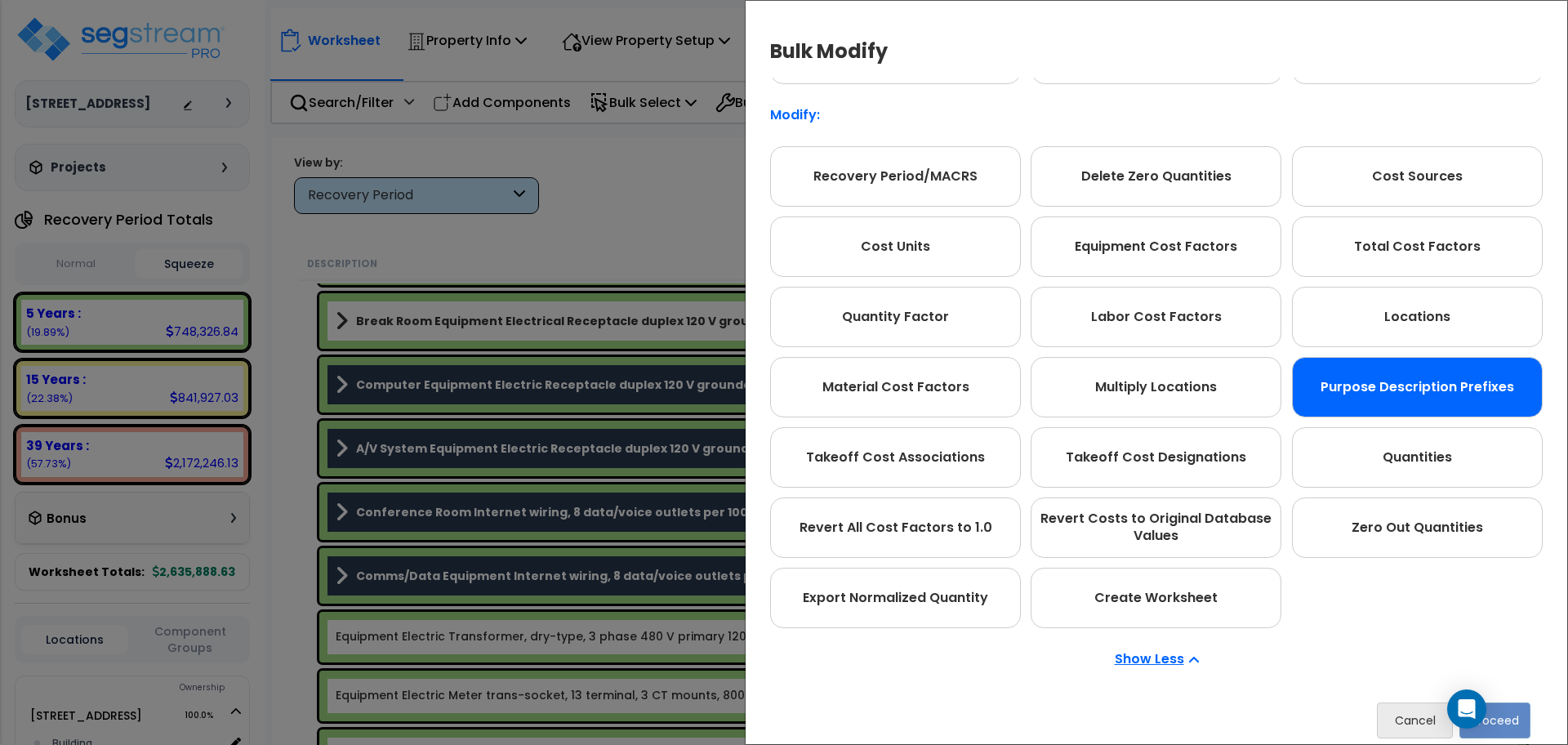
click at [1391, 411] on div "Purpose Description Prefixes" at bounding box center [1418, 387] width 251 height 60
click at [1428, 375] on div "Purpose Description Prefixes" at bounding box center [1418, 387] width 251 height 60
click at [1515, 710] on button "Proceed" at bounding box center [1495, 721] width 71 height 36
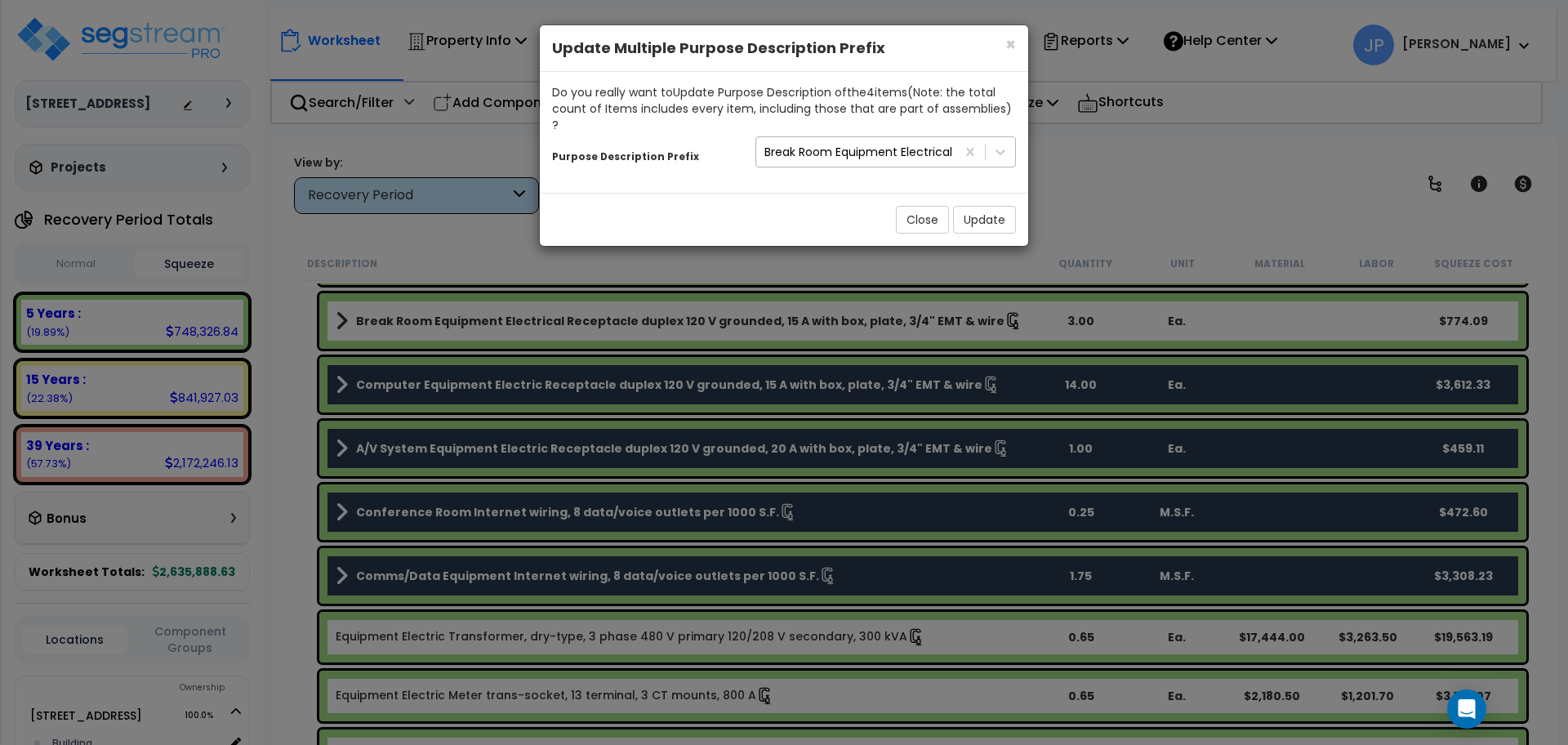
click at [891, 143] on div "Break Room Equipment Electrical" at bounding box center [858, 151] width 187 height 16
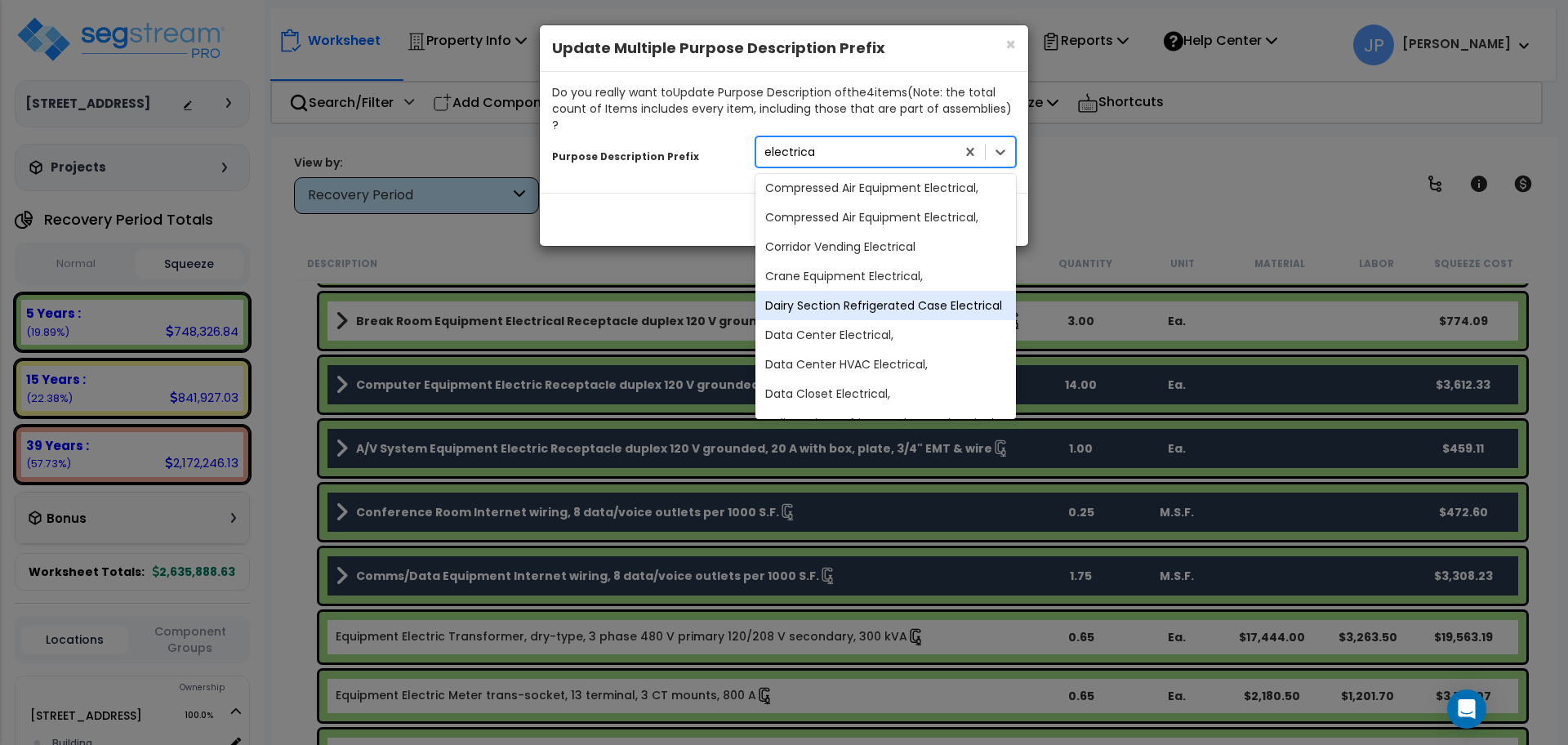
scroll to position [780, 0]
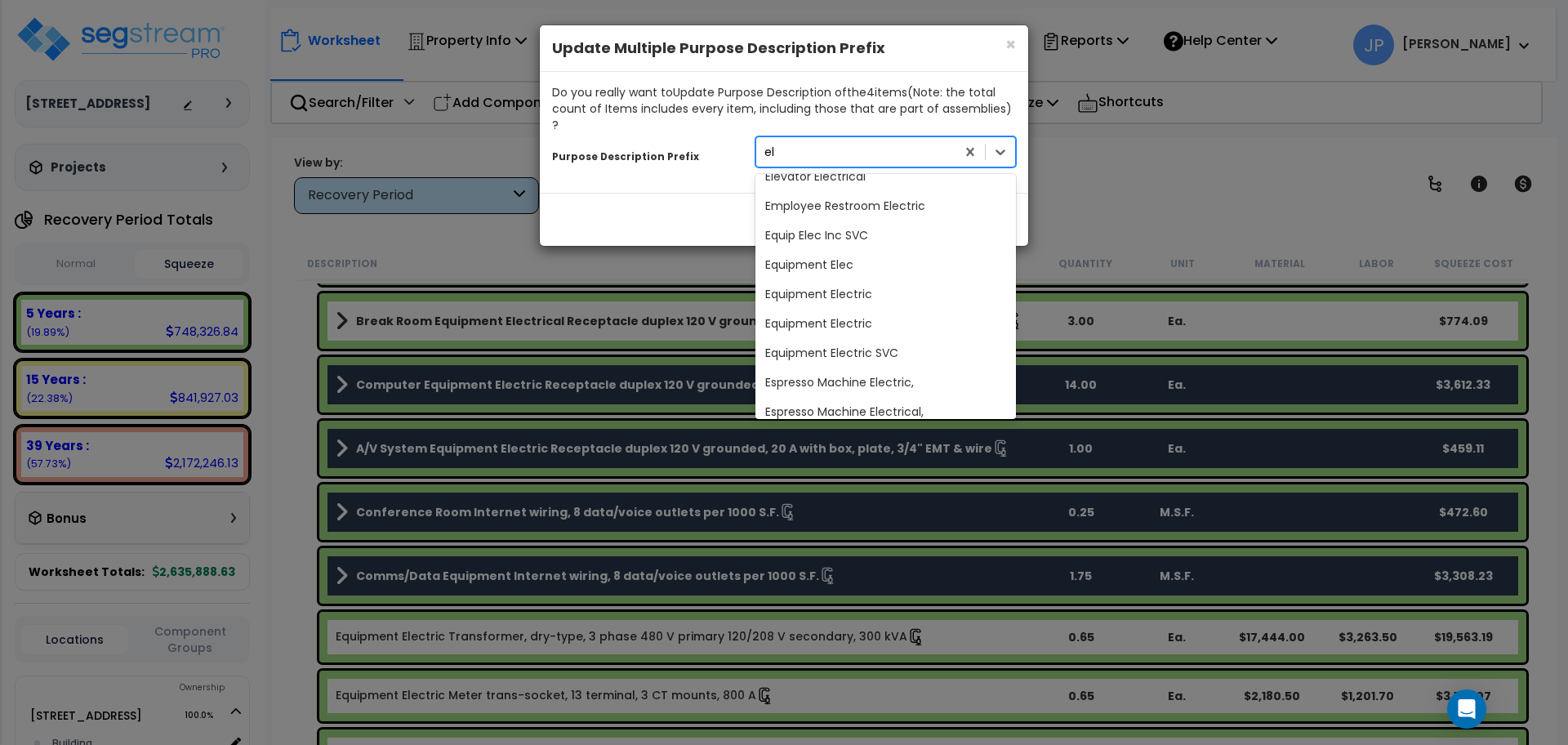
type input "e"
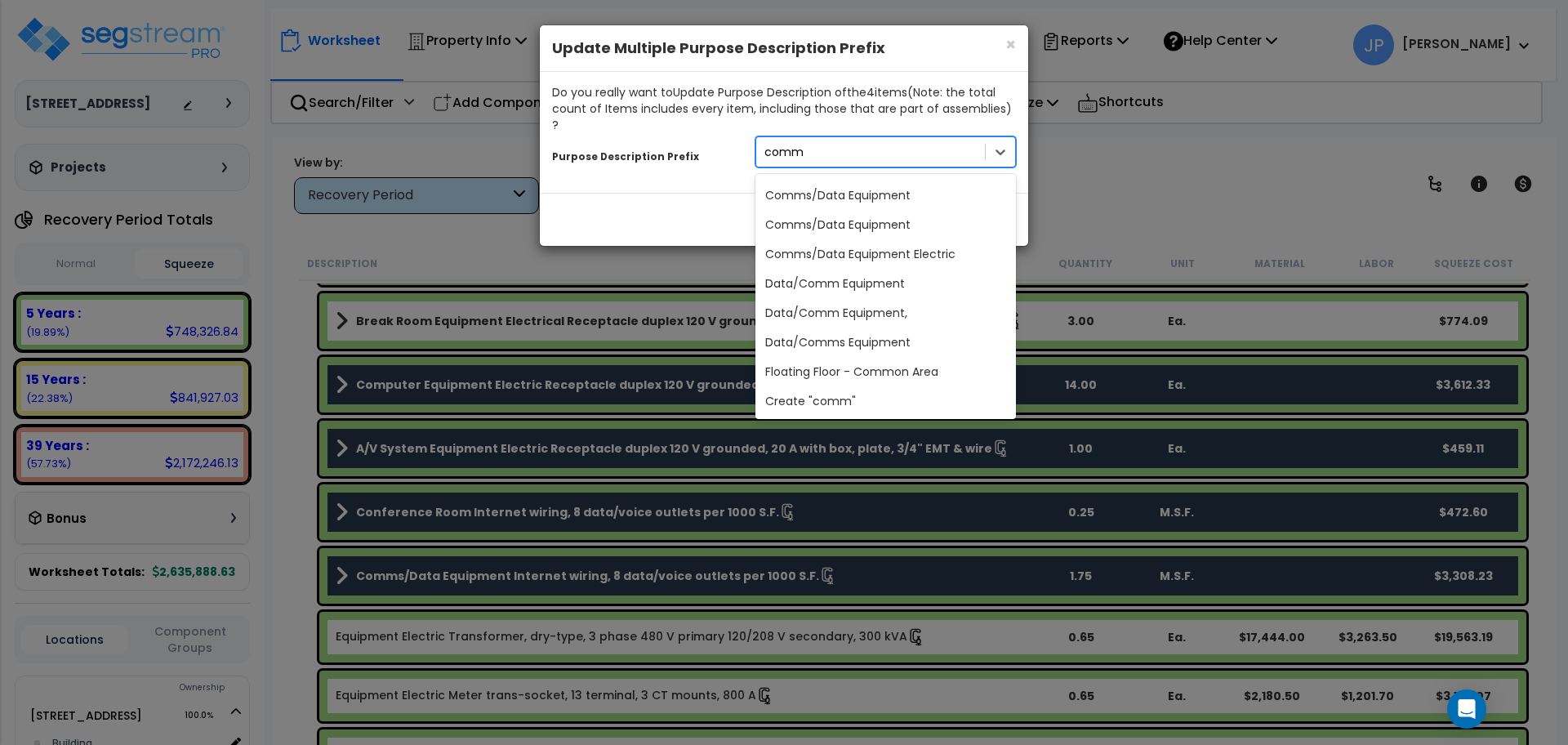
scroll to position [0, 0]
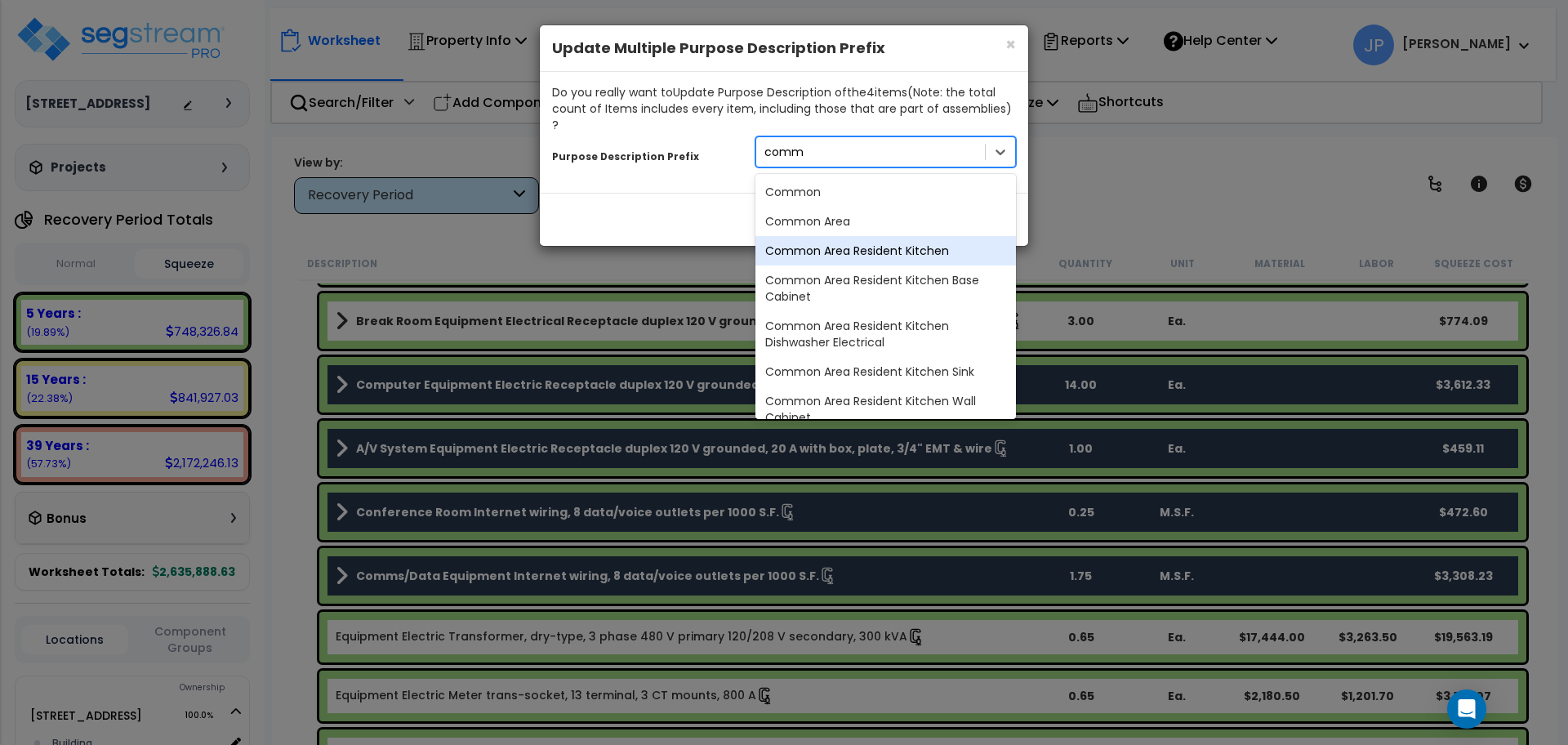
type input "comms"
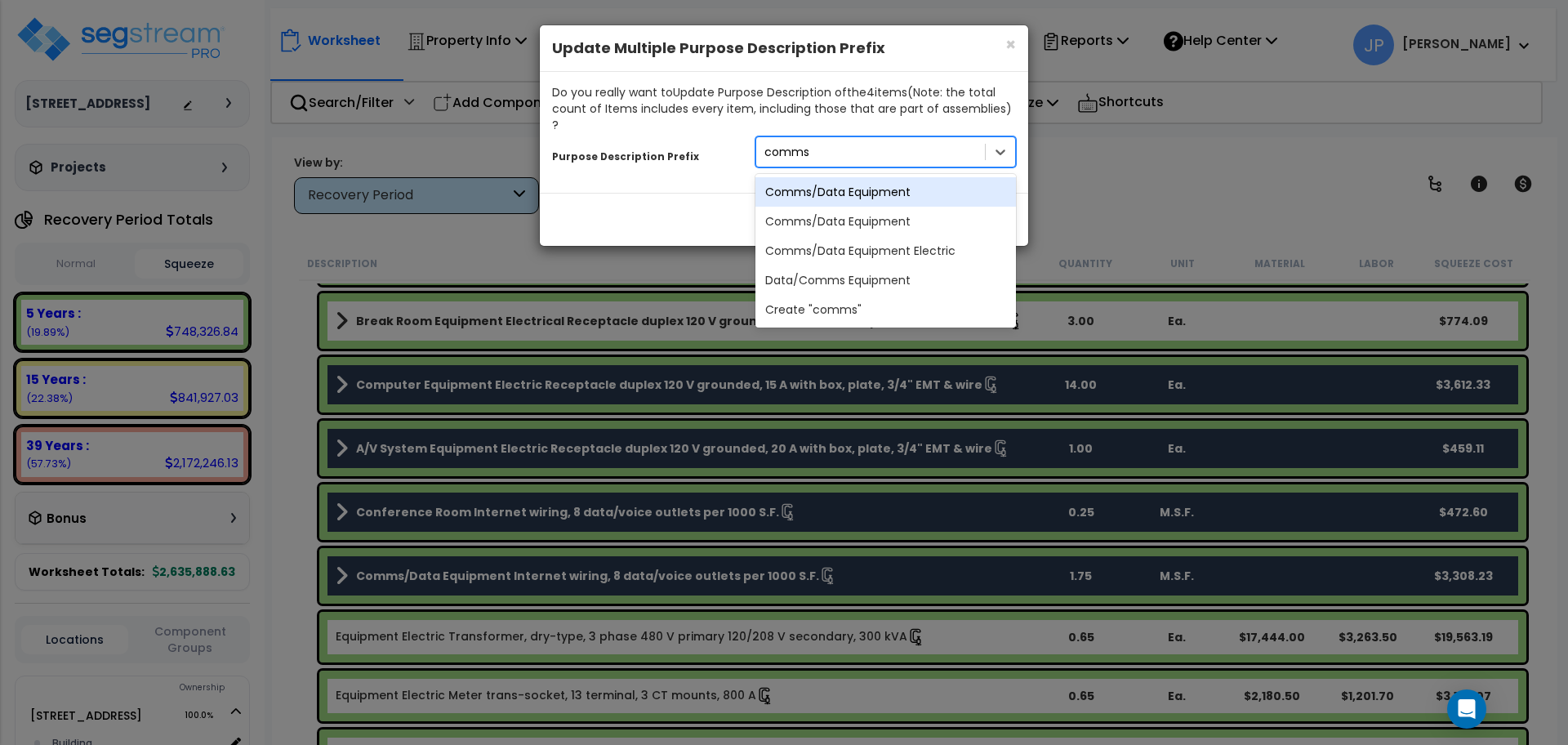
click at [866, 181] on div "Comms/Data Equipment" at bounding box center [886, 192] width 261 height 29
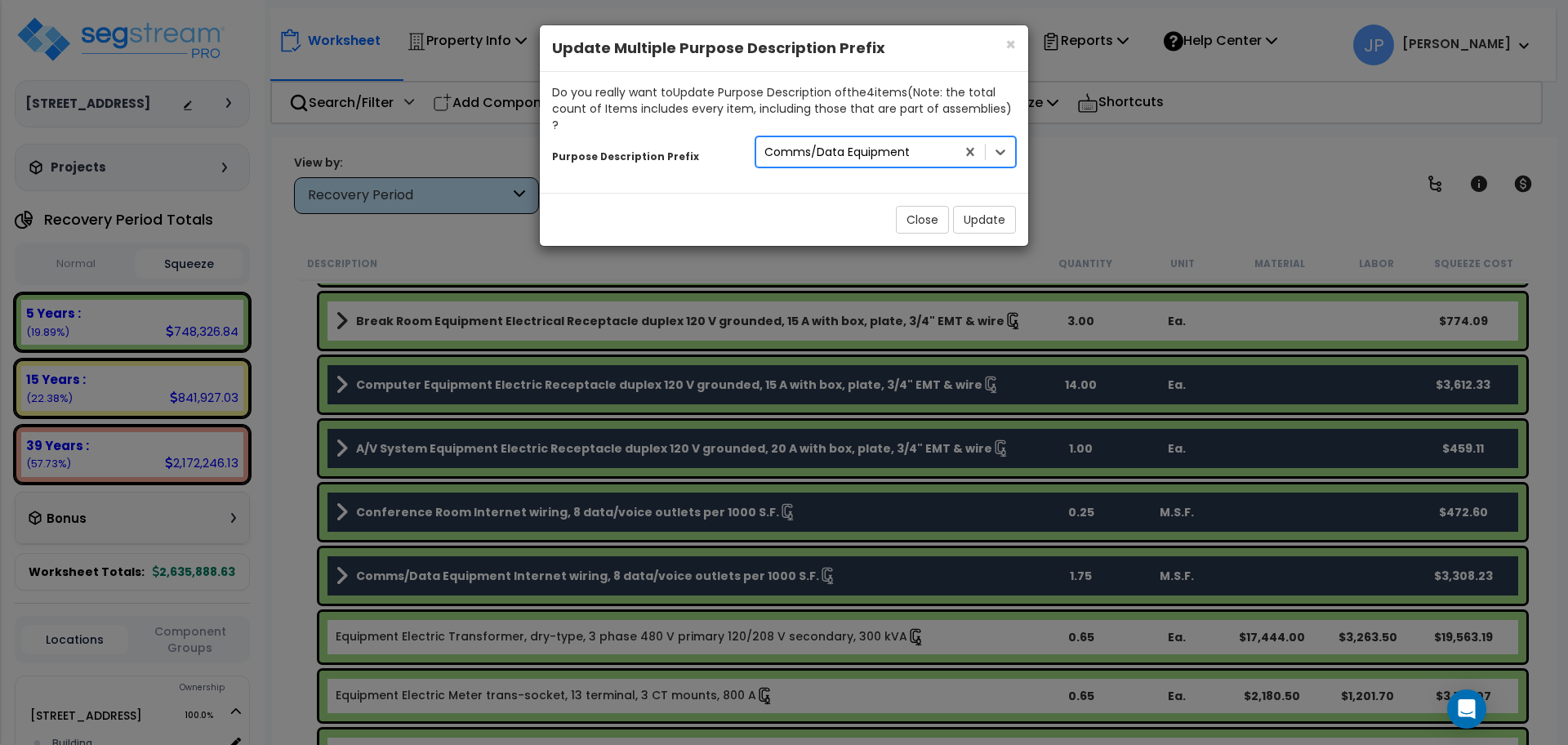
click at [923, 139] on div "Comms/Data Equipment" at bounding box center [855, 152] width 200 height 26
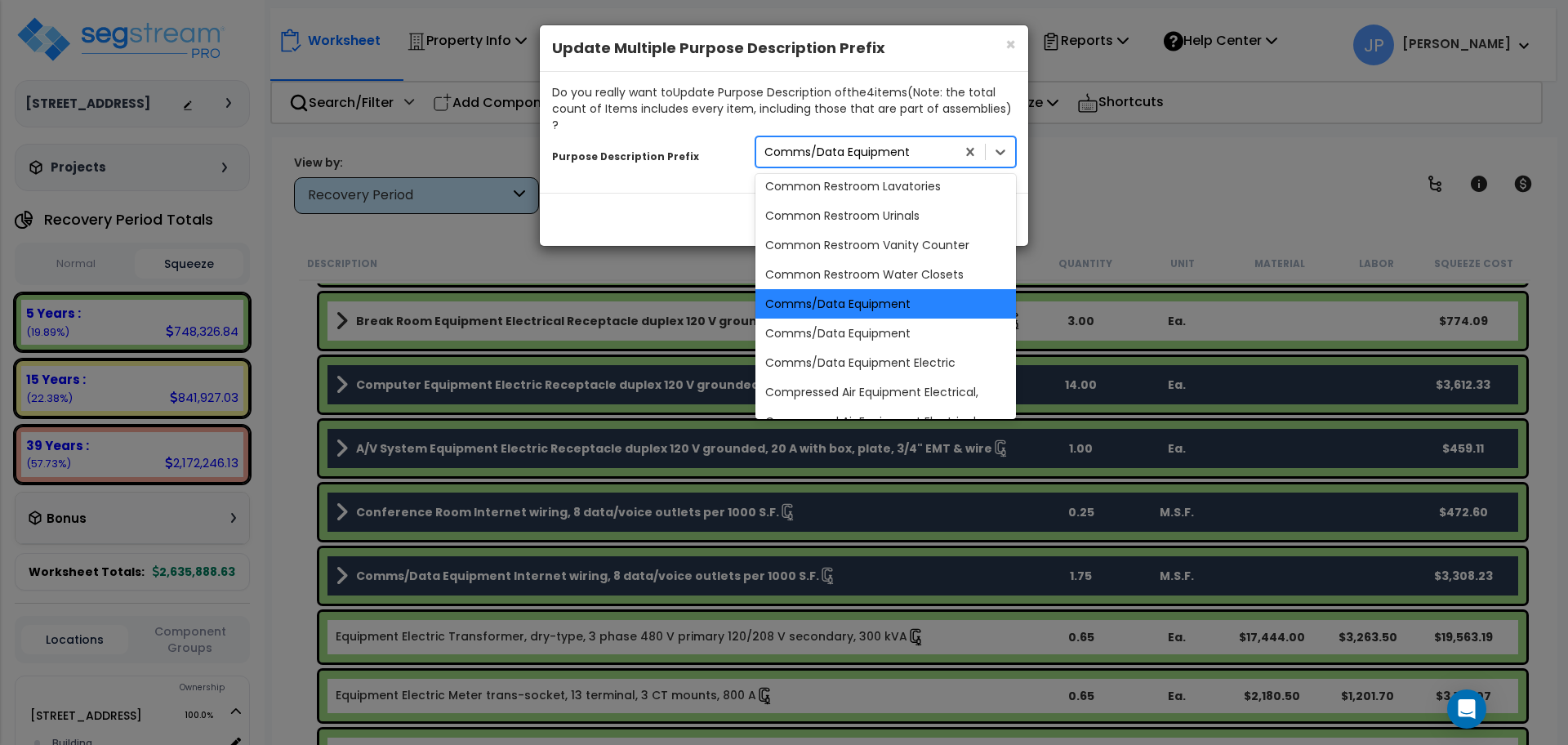
scroll to position [9366, 0]
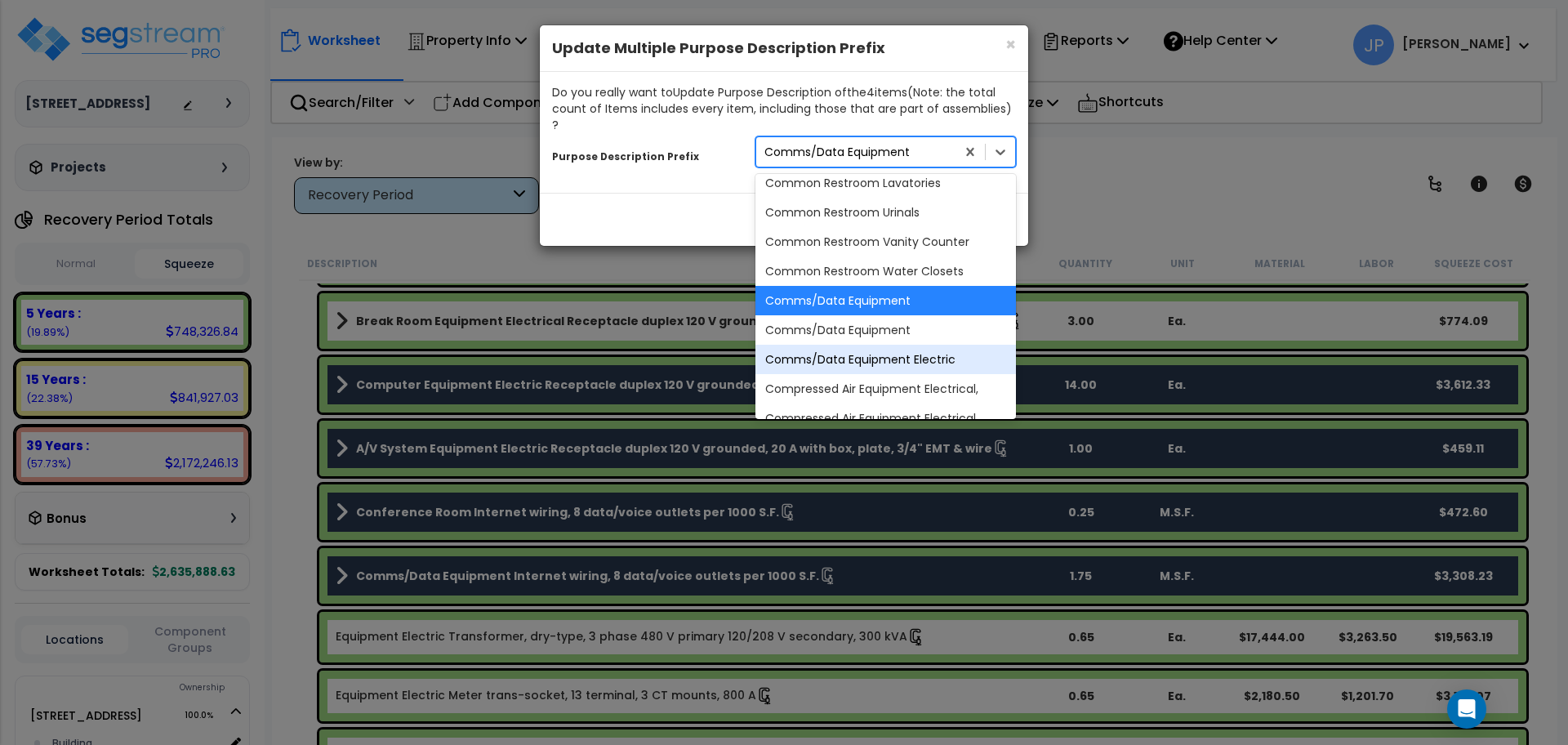
click at [873, 345] on div "Comms/Data Equipment Electric" at bounding box center [886, 360] width 261 height 29
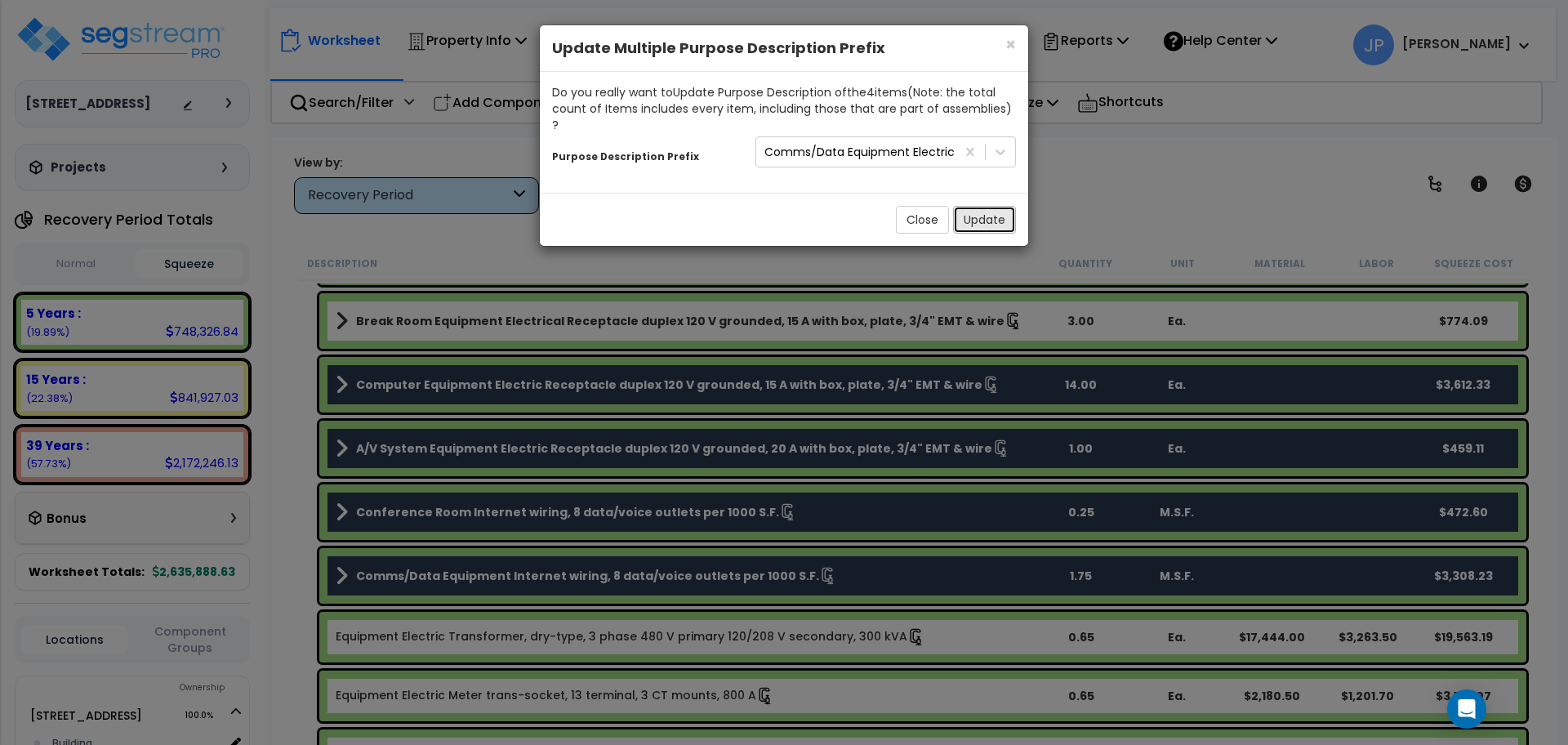
click at [990, 206] on button "Update" at bounding box center [984, 220] width 63 height 28
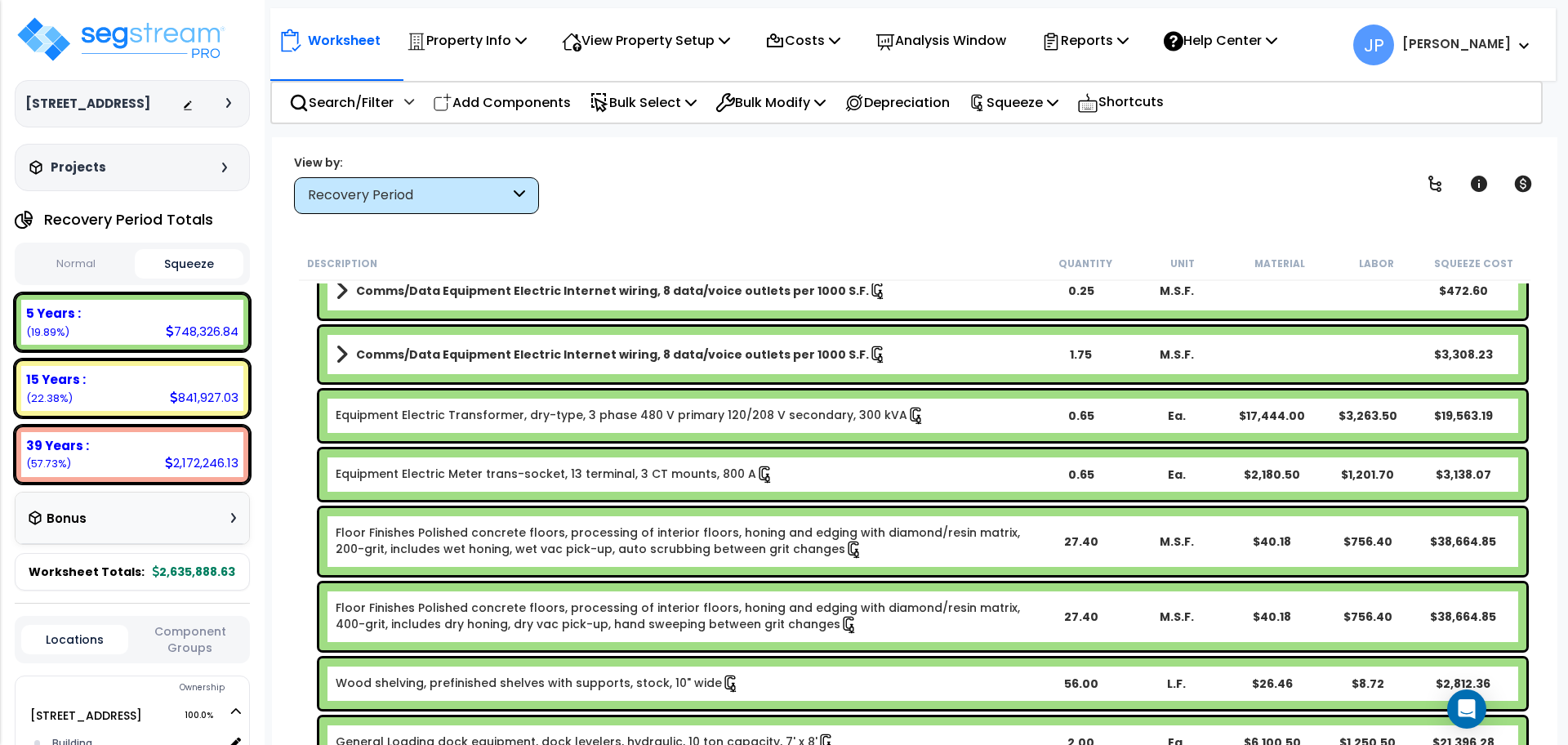
scroll to position [1784, 0]
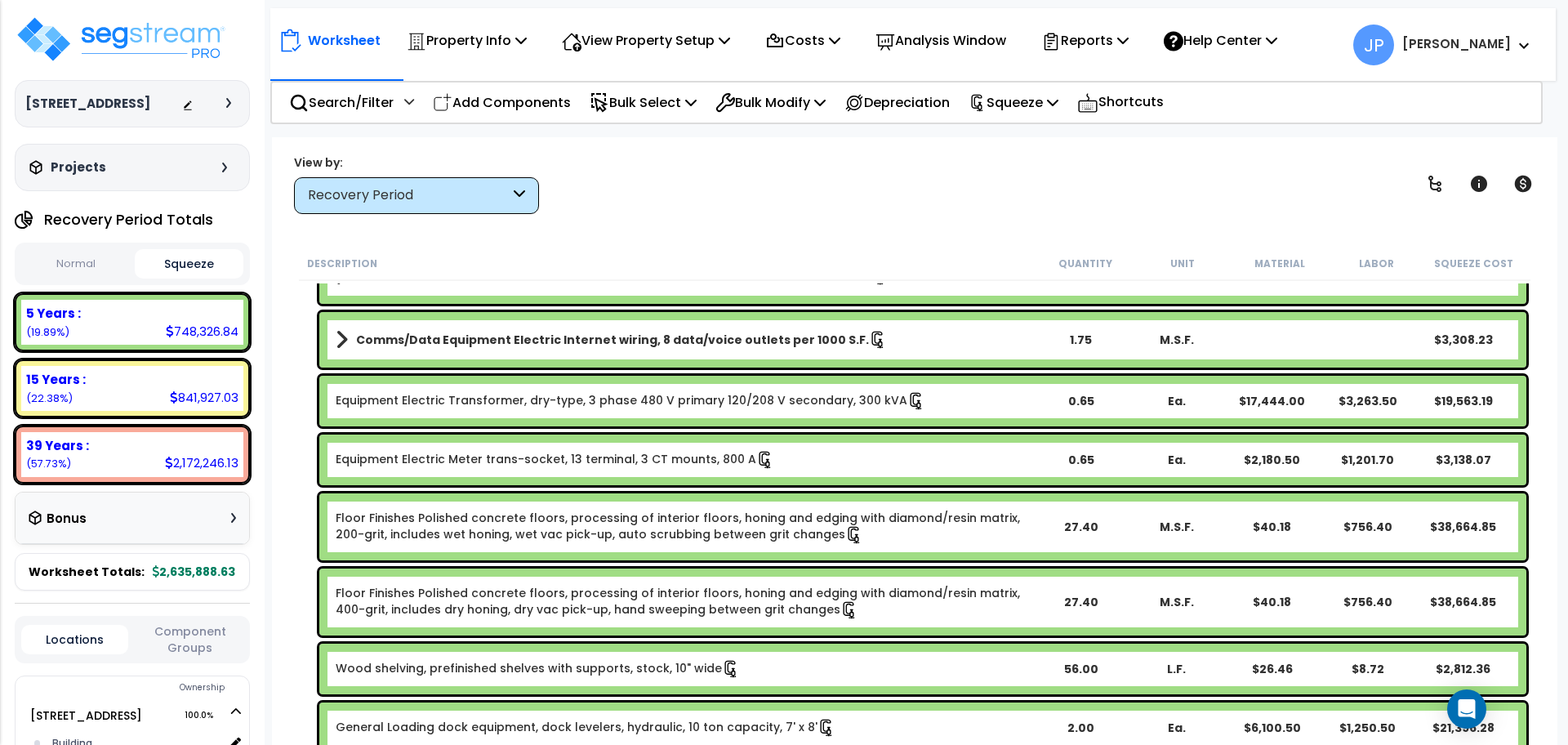
click at [503, 401] on link "Equipment Electric Transformer, dry-type, 3 phase 480 V primary 120/208 V secon…" at bounding box center [631, 401] width 590 height 18
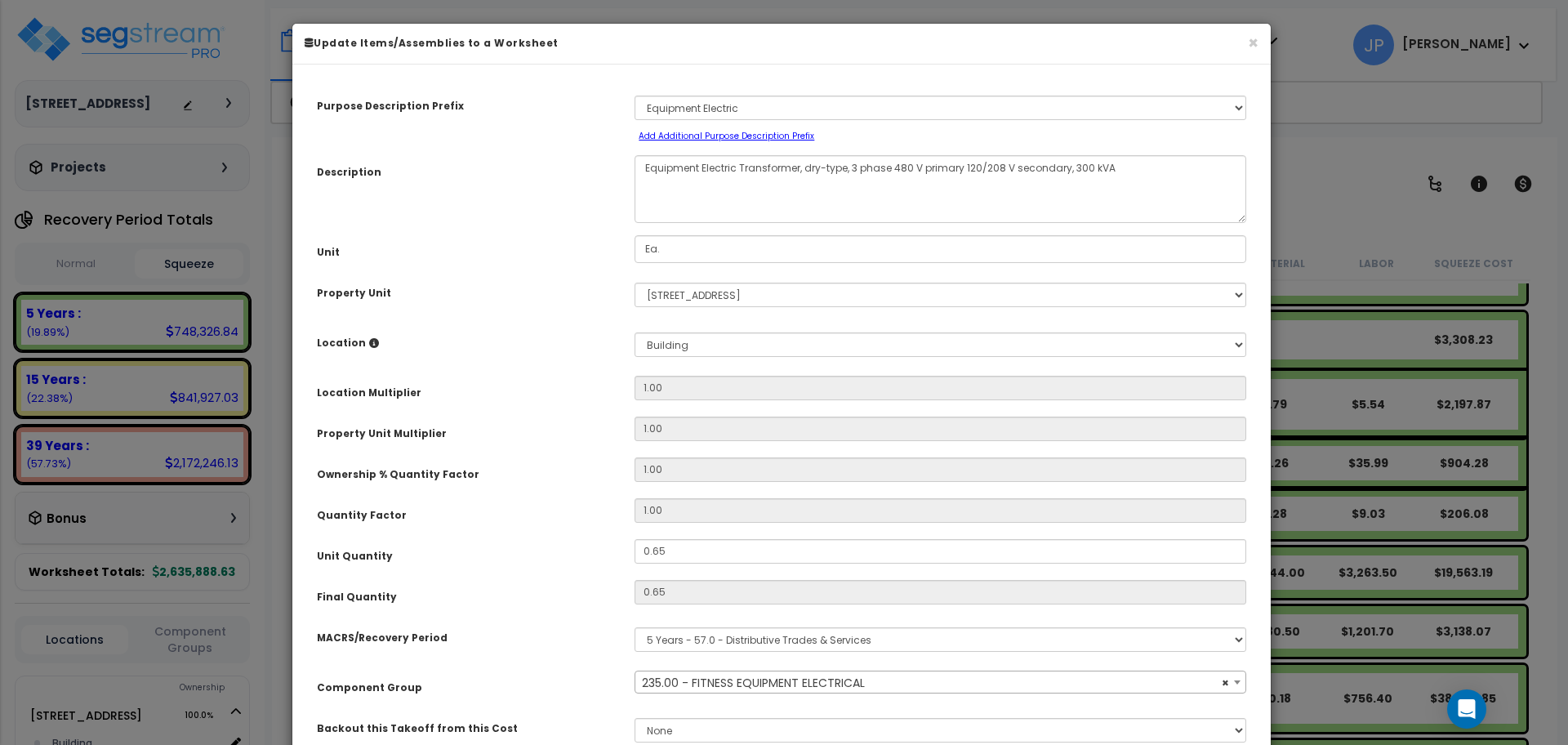
scroll to position [124, 0]
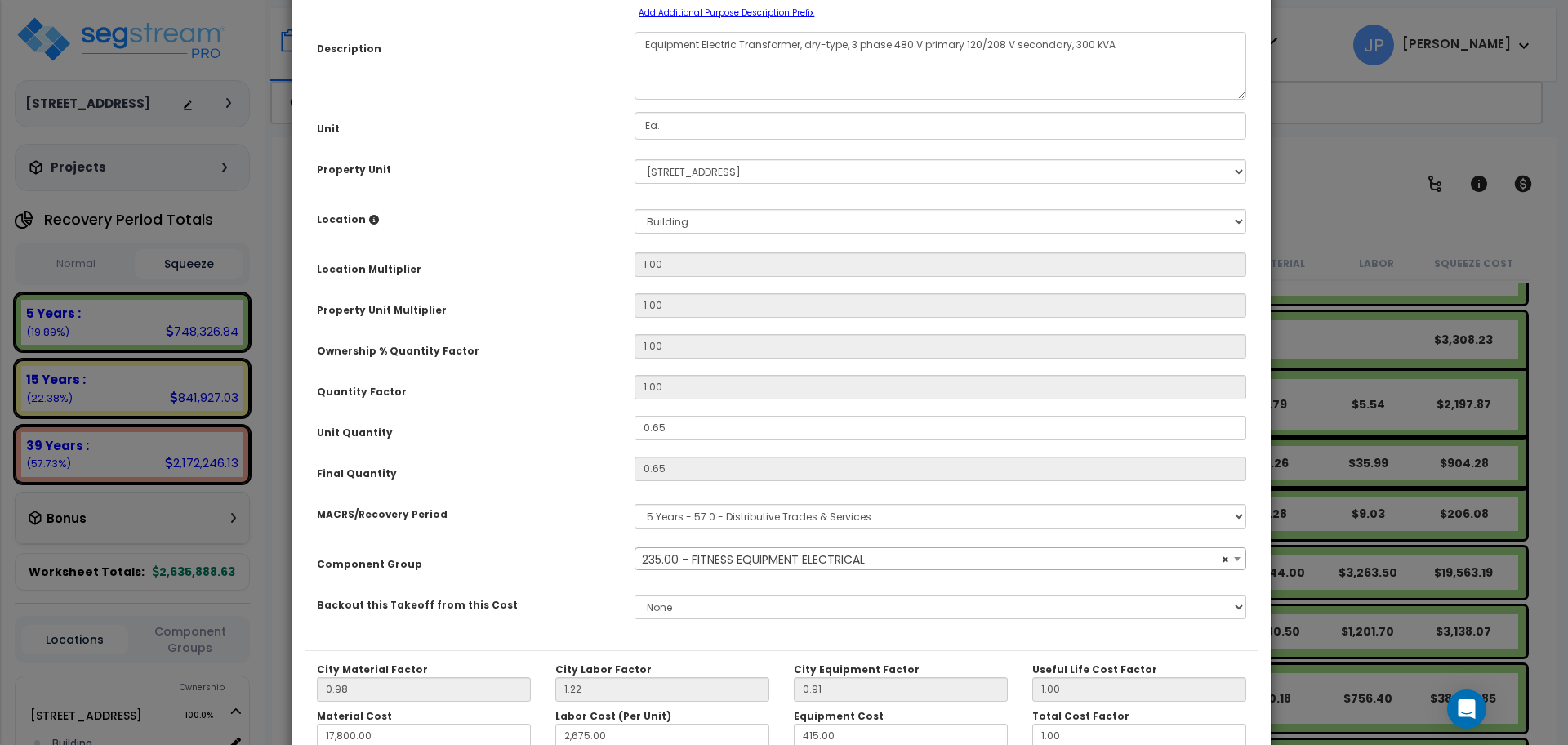
select select "35341"
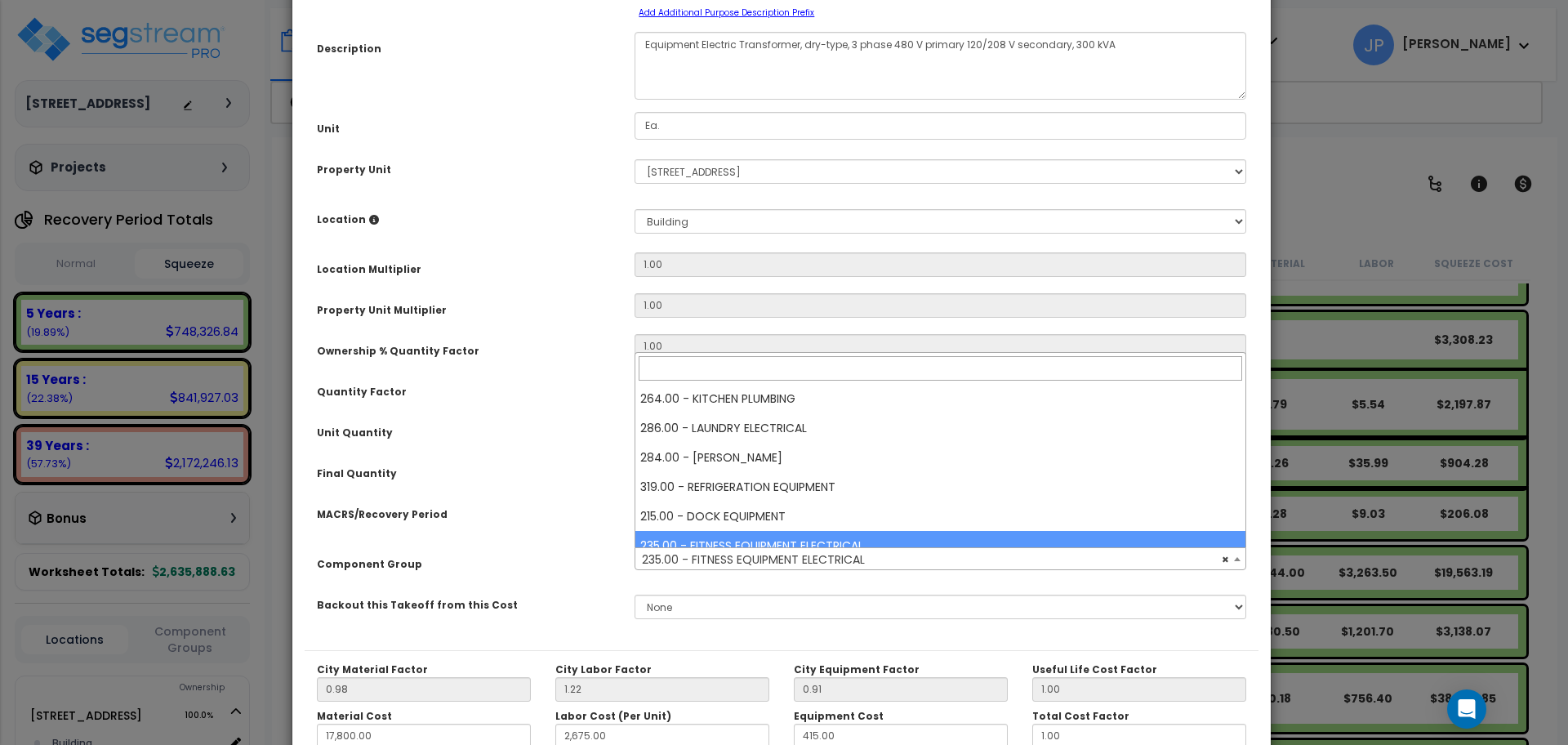
click at [802, 559] on span "× 235.00 - FITNESS EQUIPMENT ELECTRICAL" at bounding box center [940, 559] width 610 height 22
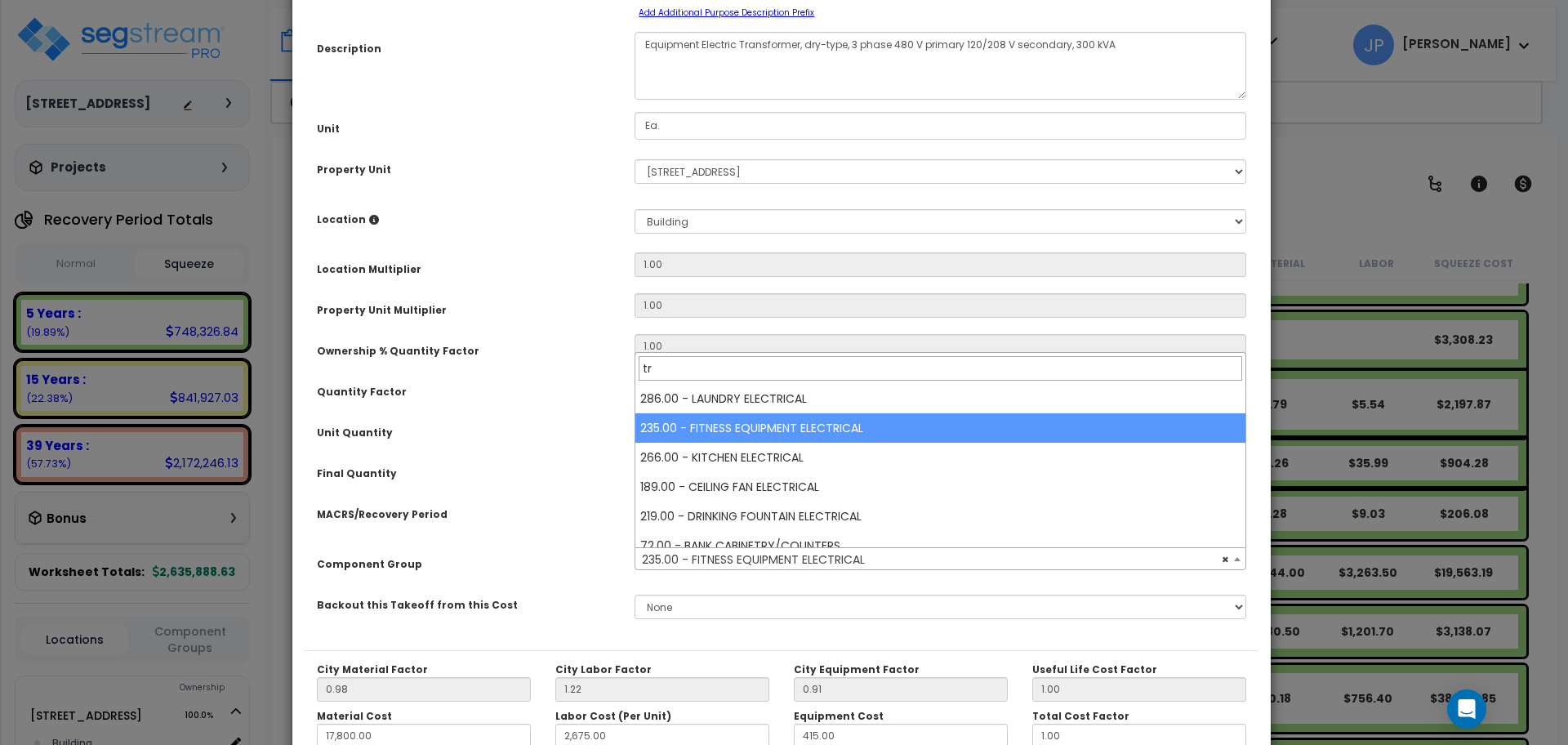
type input "t"
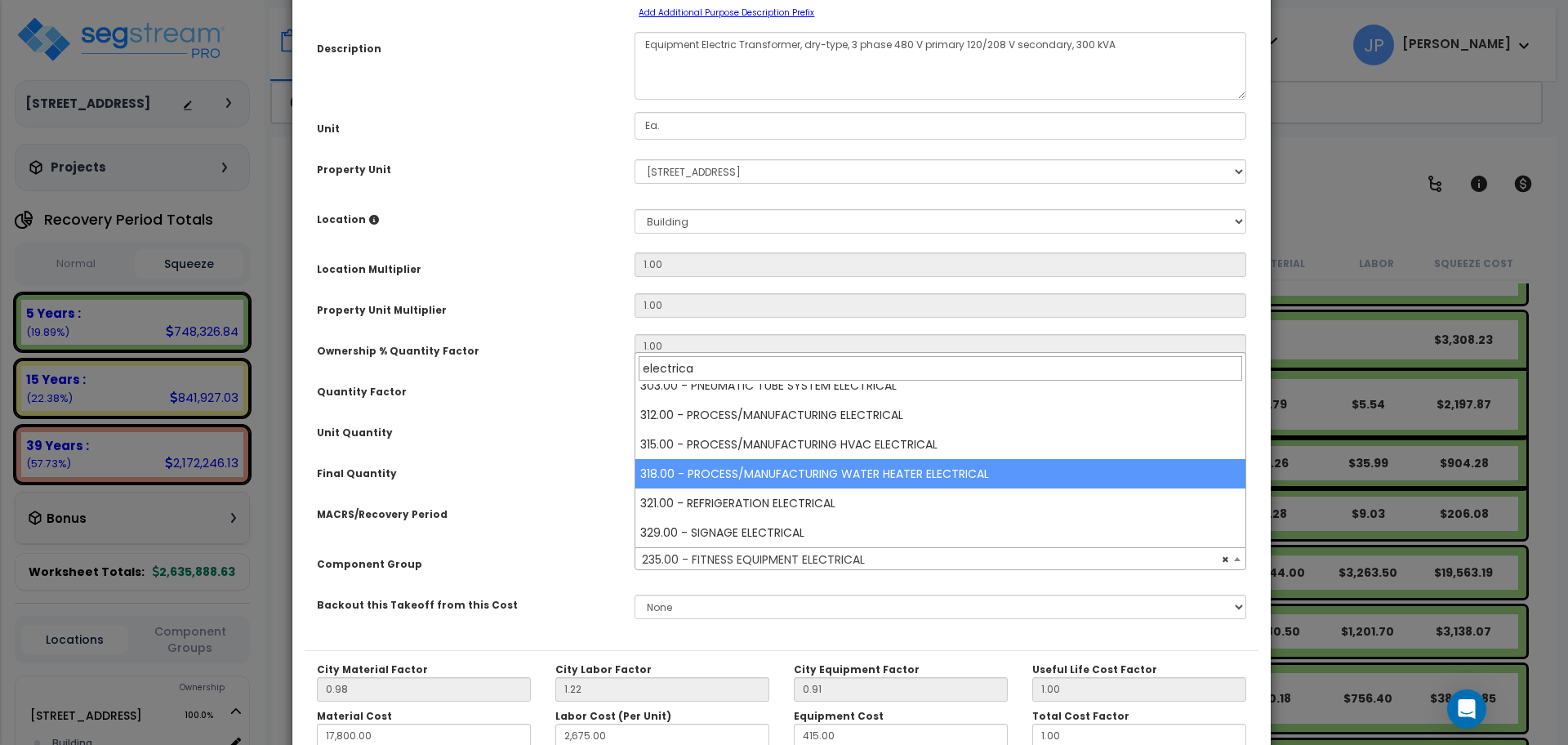
scroll to position [1113, 0]
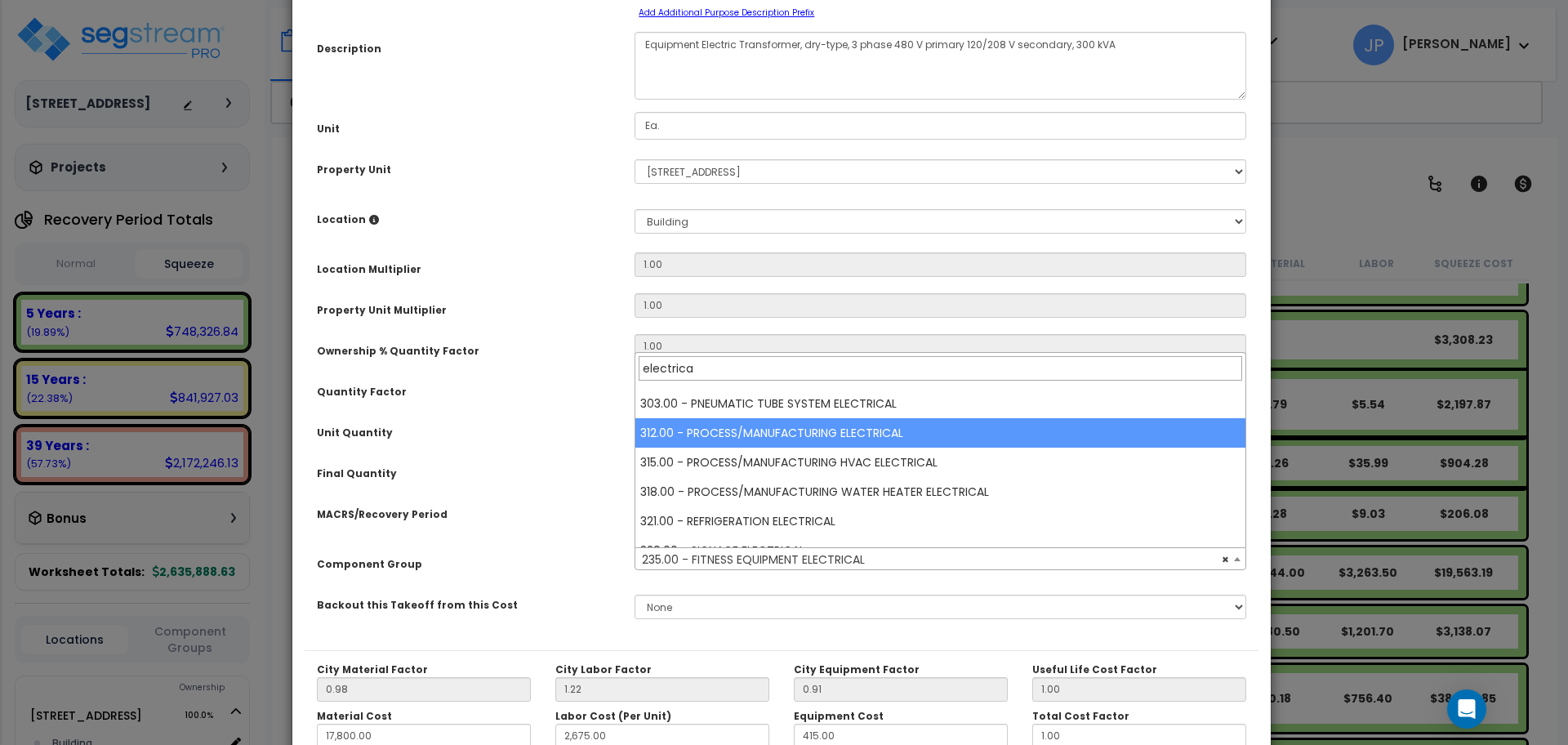
type input "electrica"
select select "35629"
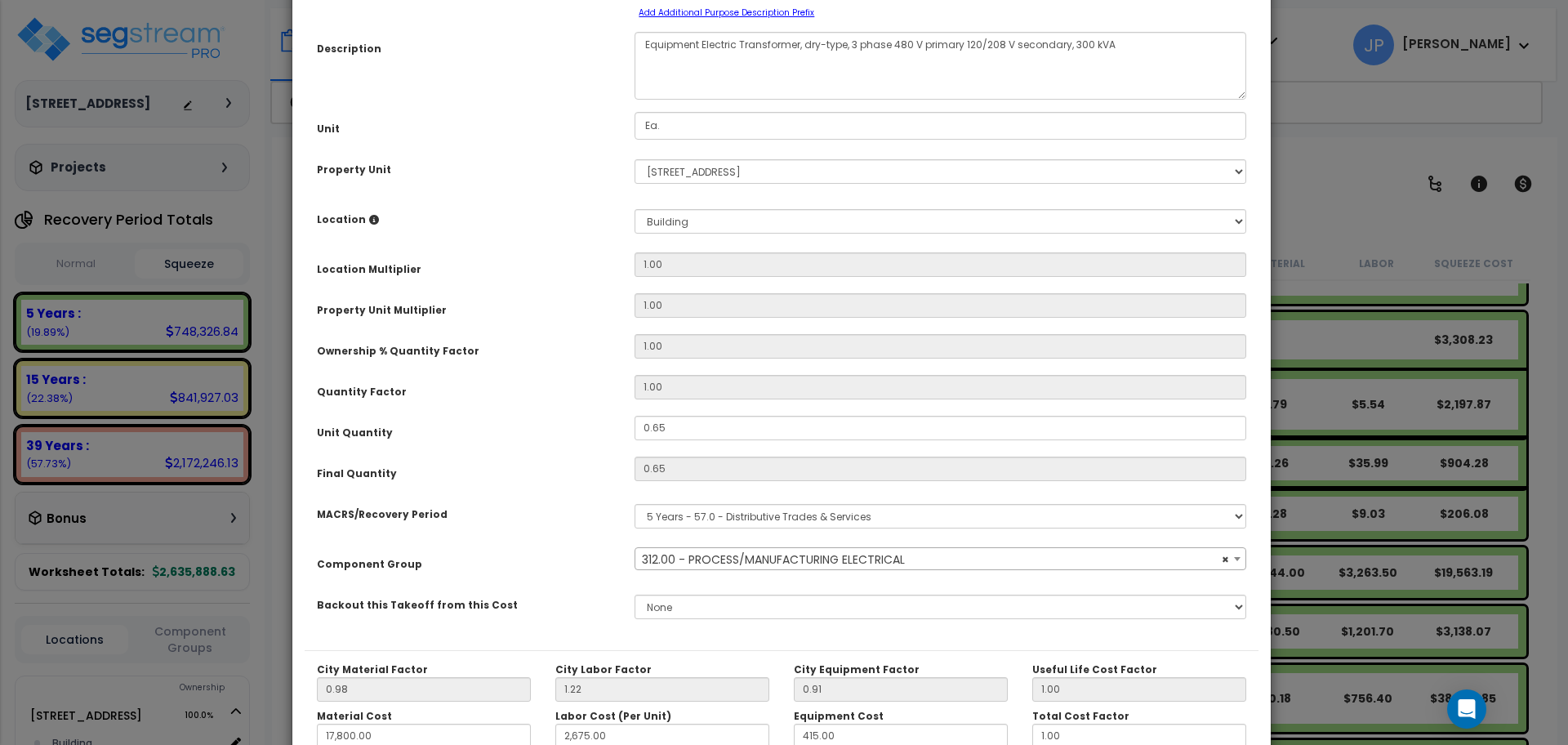
scroll to position [312, 0]
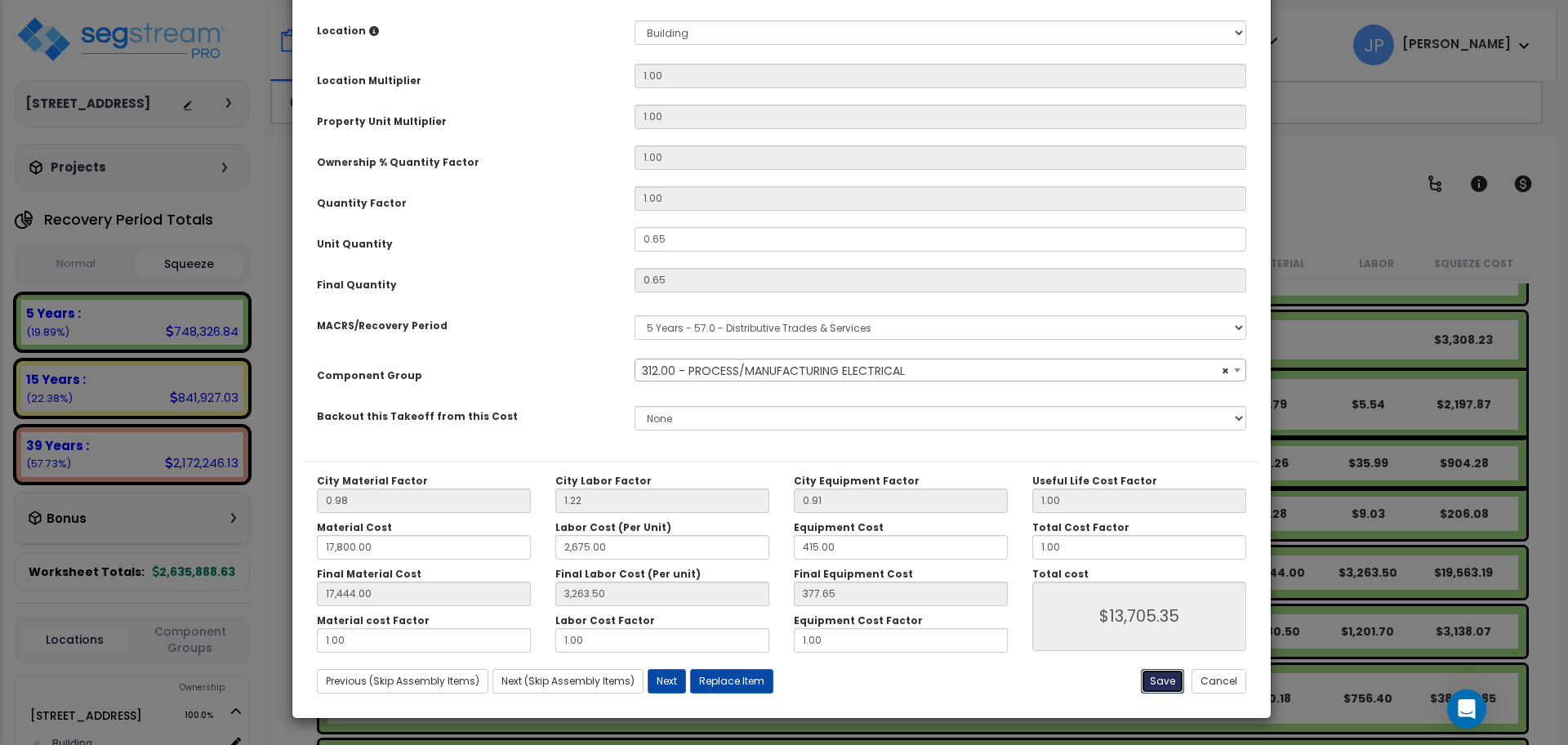
click at [1170, 684] on button "Save" at bounding box center [1163, 681] width 43 height 24
type input "17800.00"
type input "2675.00"
type input "17444.00"
type input "3263.50"
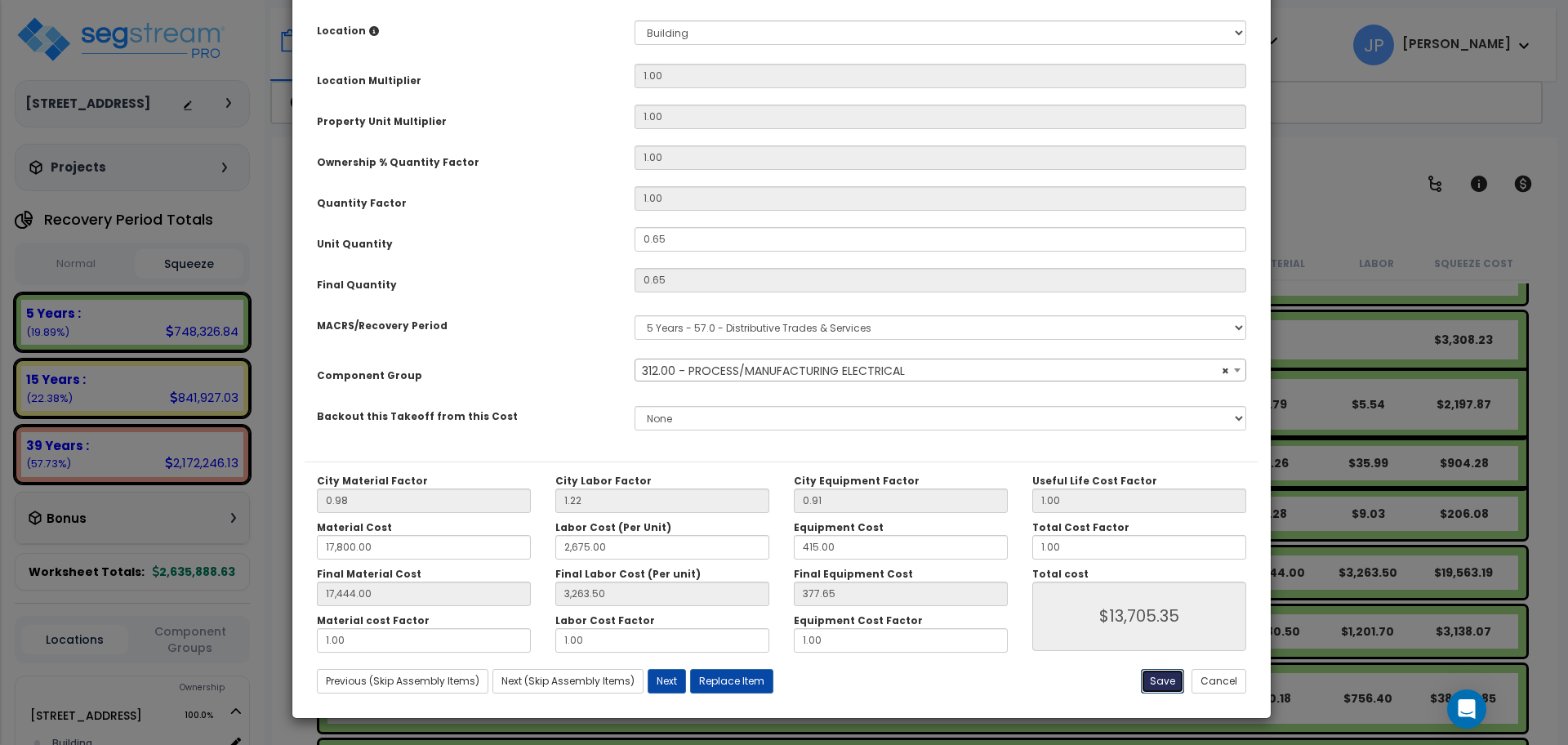
type input "13705.35"
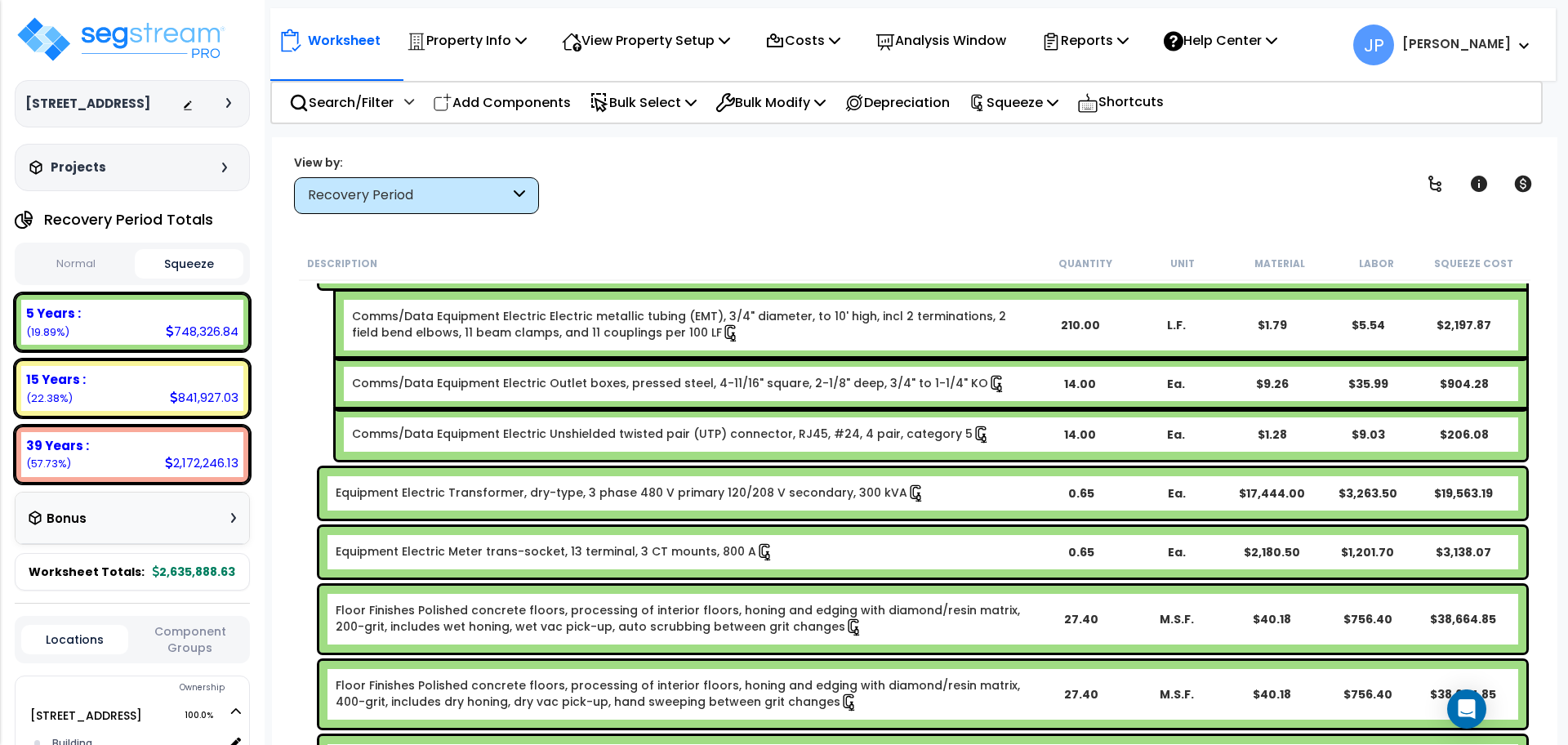
scroll to position [1916, 0]
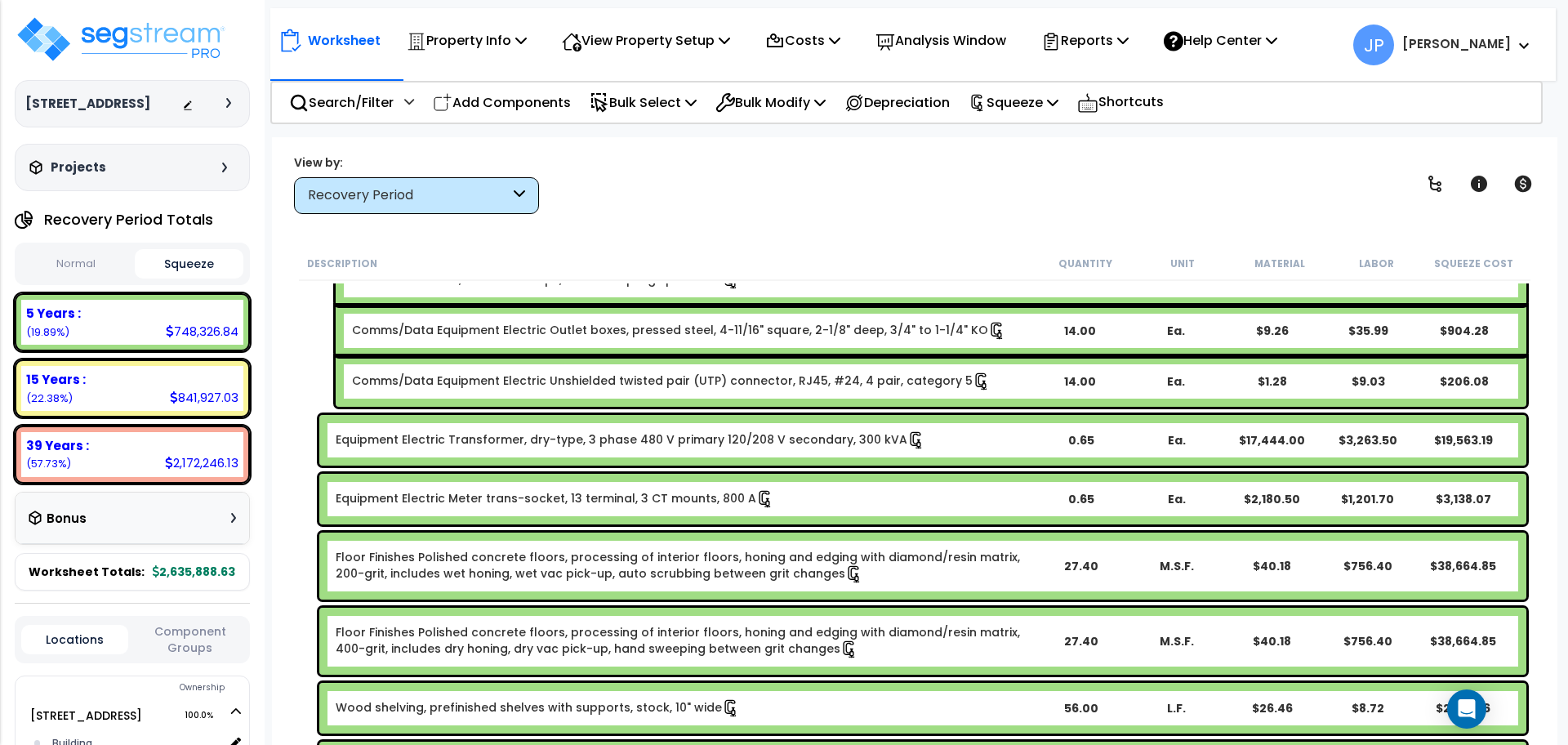
click at [445, 506] on link "Equipment Electric Meter trans-socket, 13 terminal, 3 CT mounts, 800 A" at bounding box center [555, 499] width 439 height 18
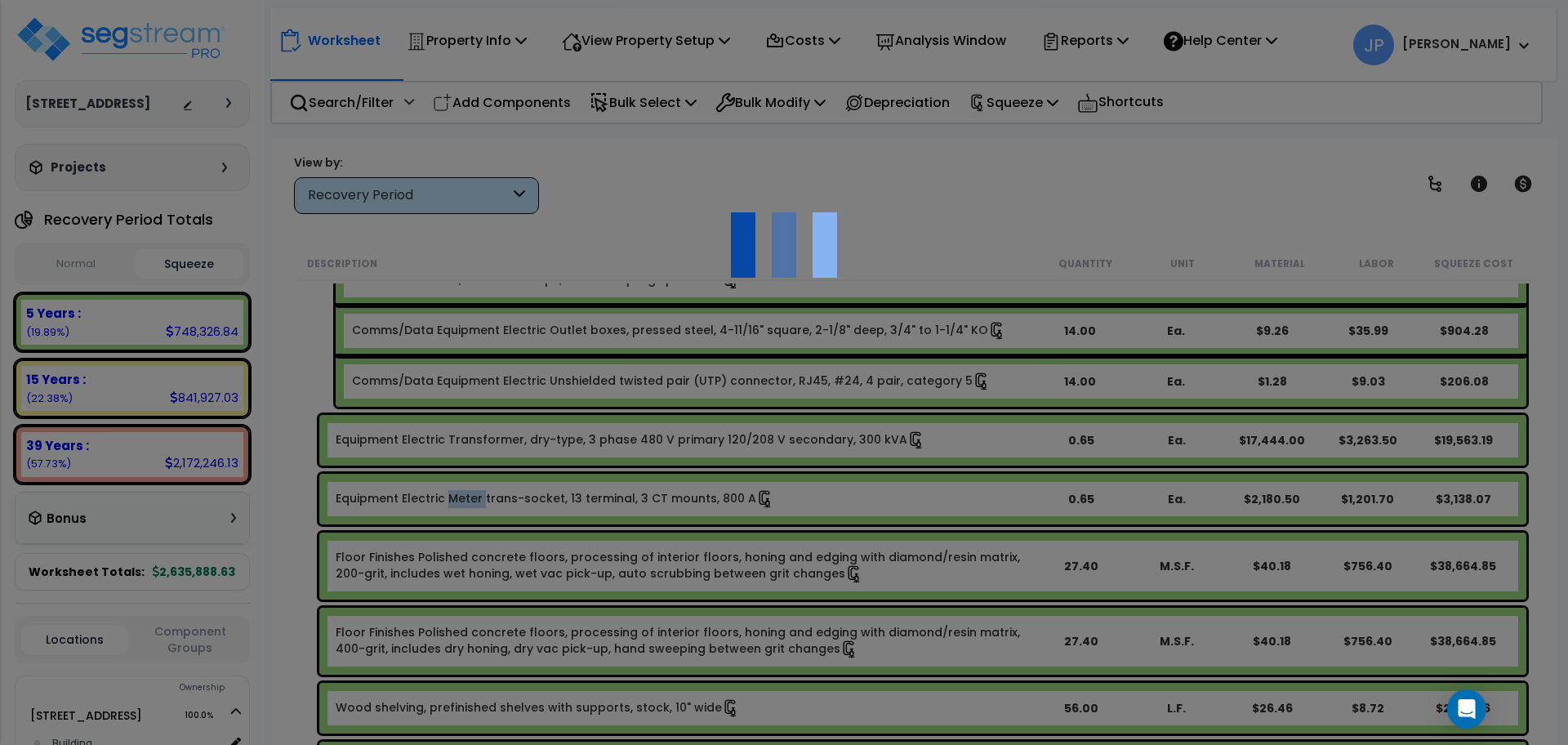
scroll to position [0, 0]
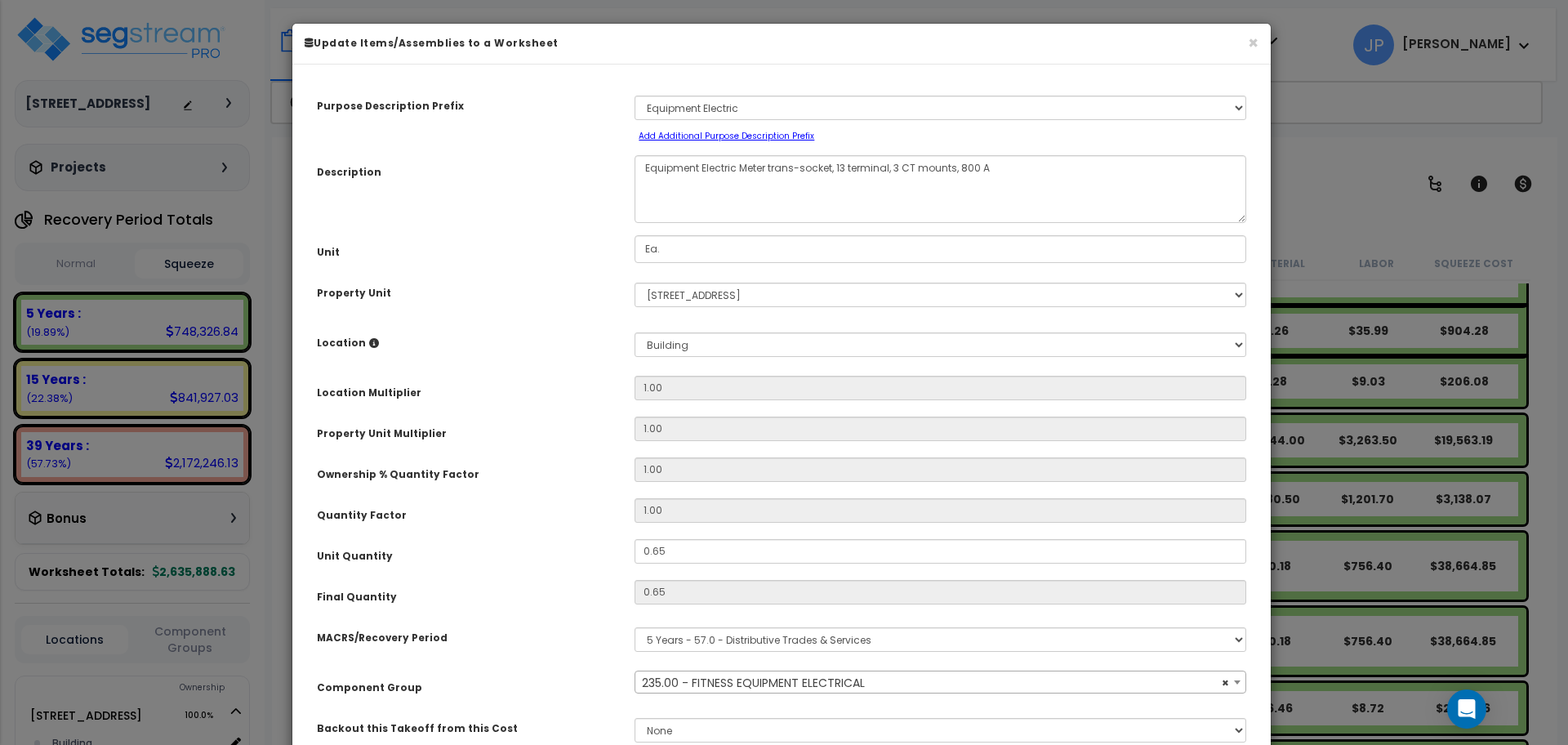
select select "35341"
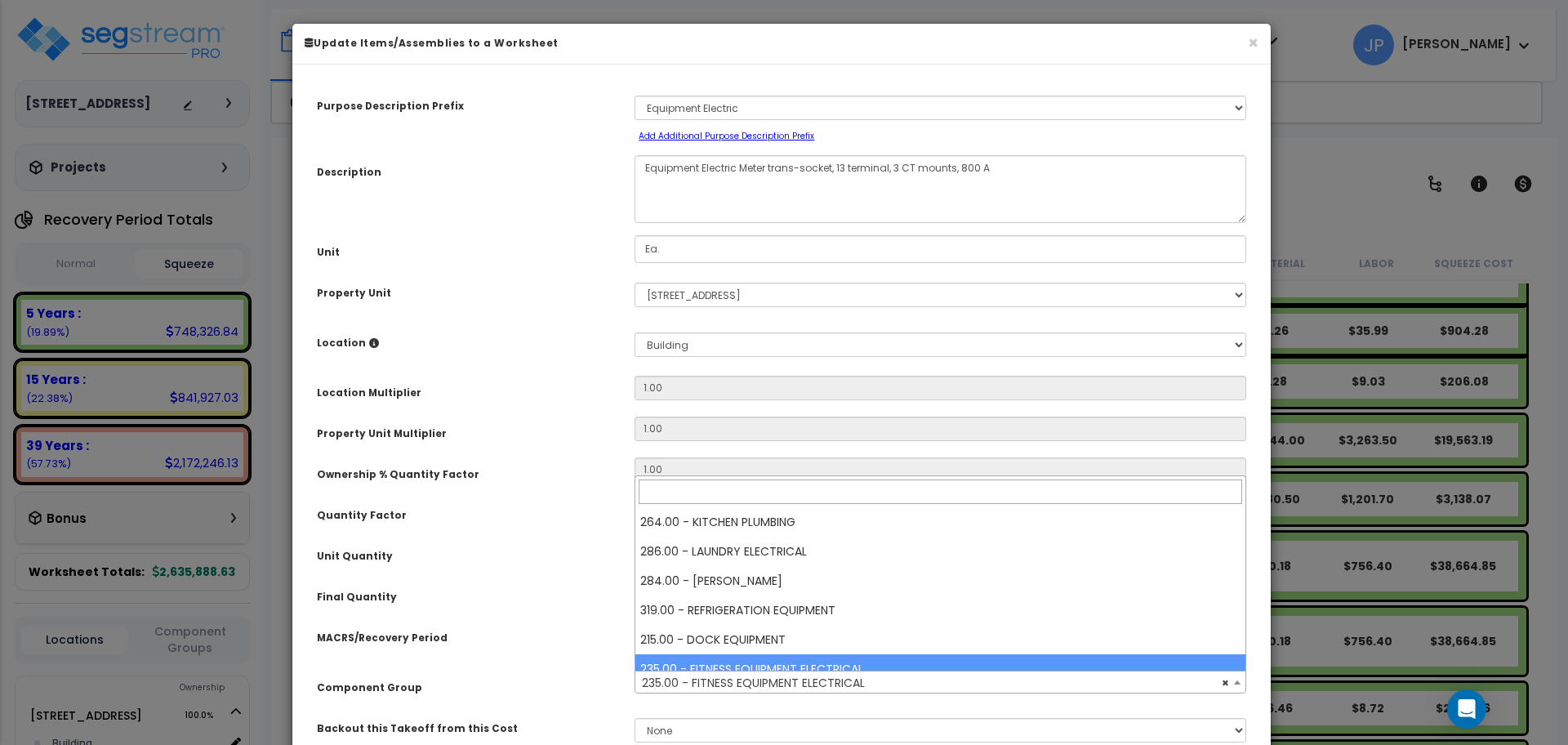
click at [775, 678] on span "× 235.00 - FITNESS EQUIPMENT ELECTRICAL" at bounding box center [940, 683] width 610 height 22
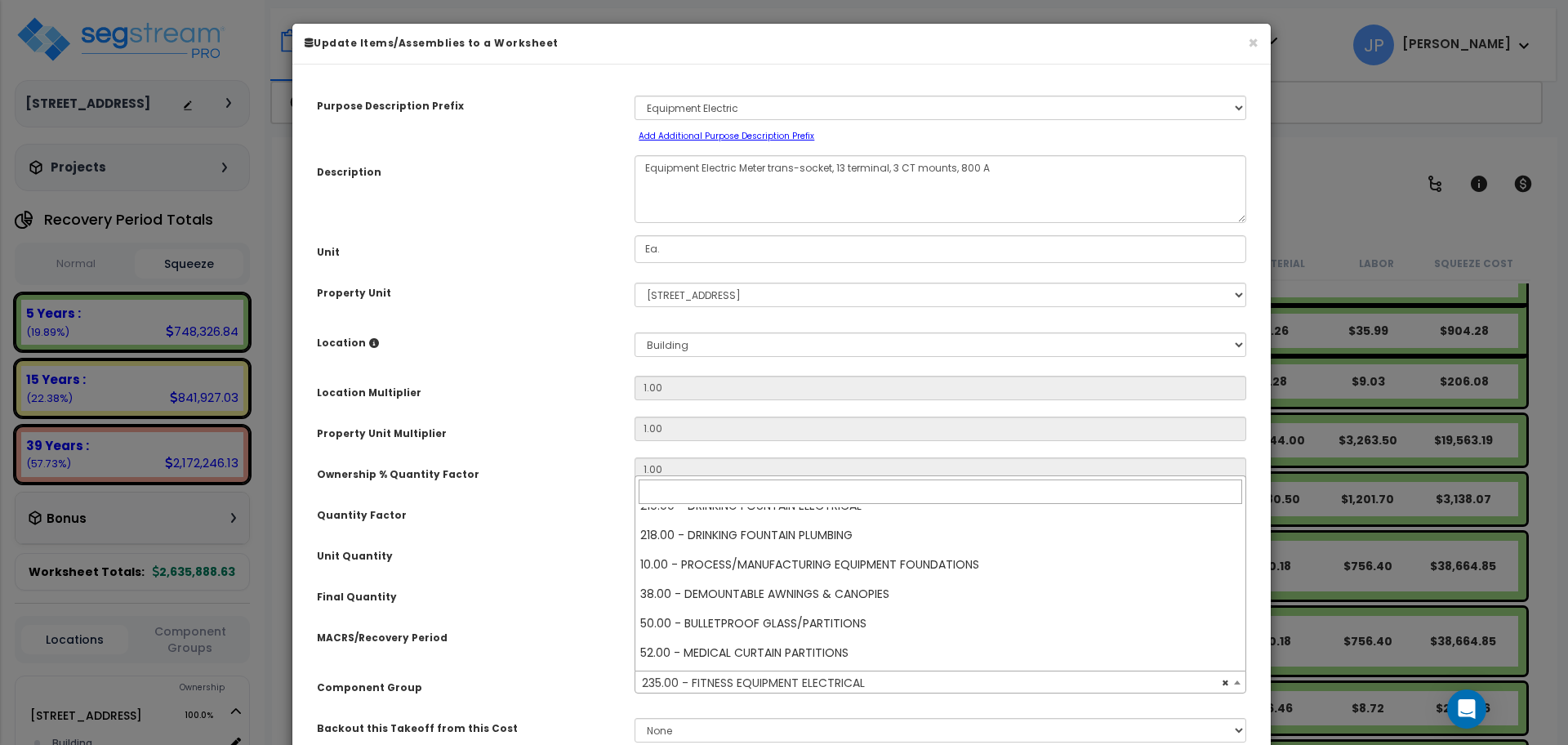
scroll to position [644, 0]
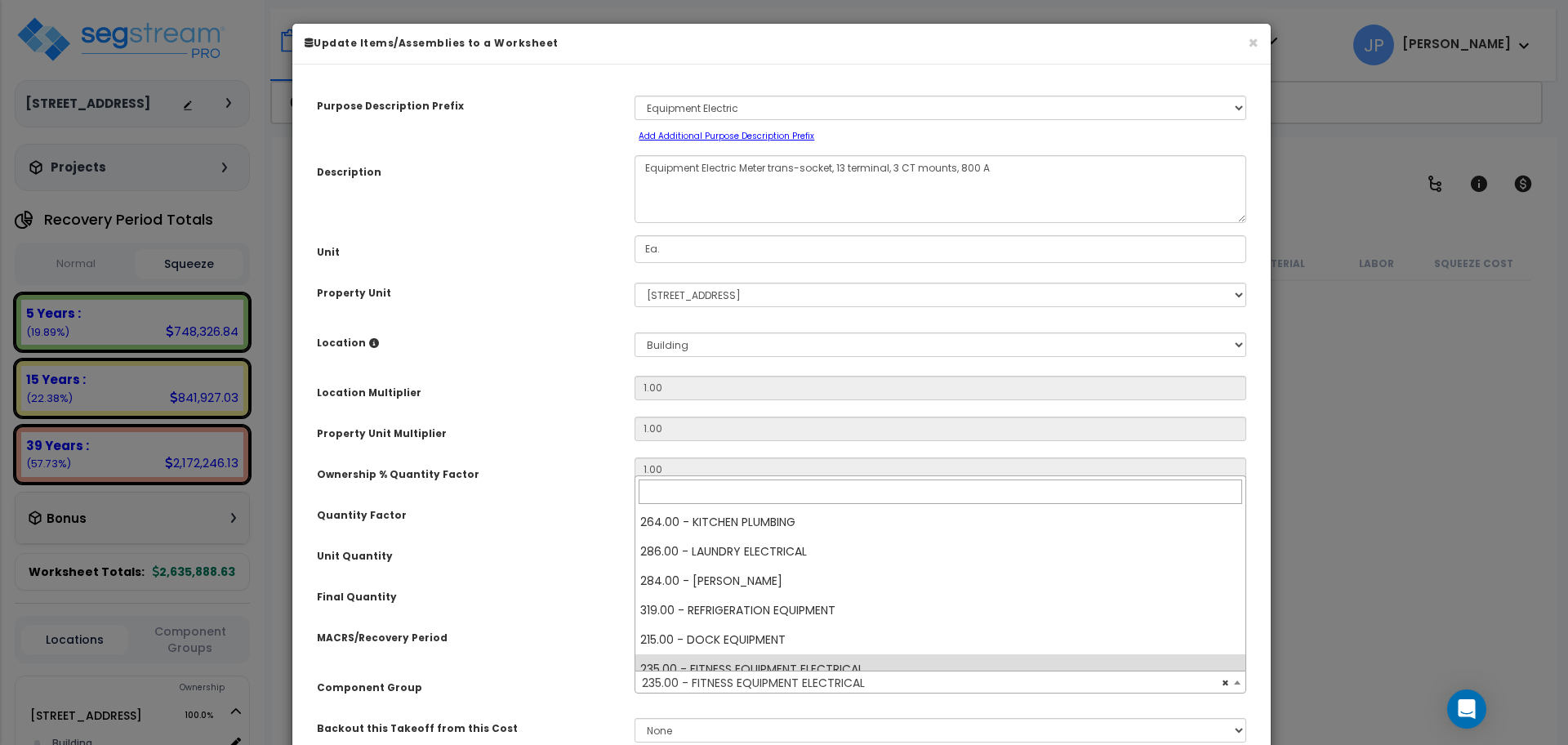
select select "35341"
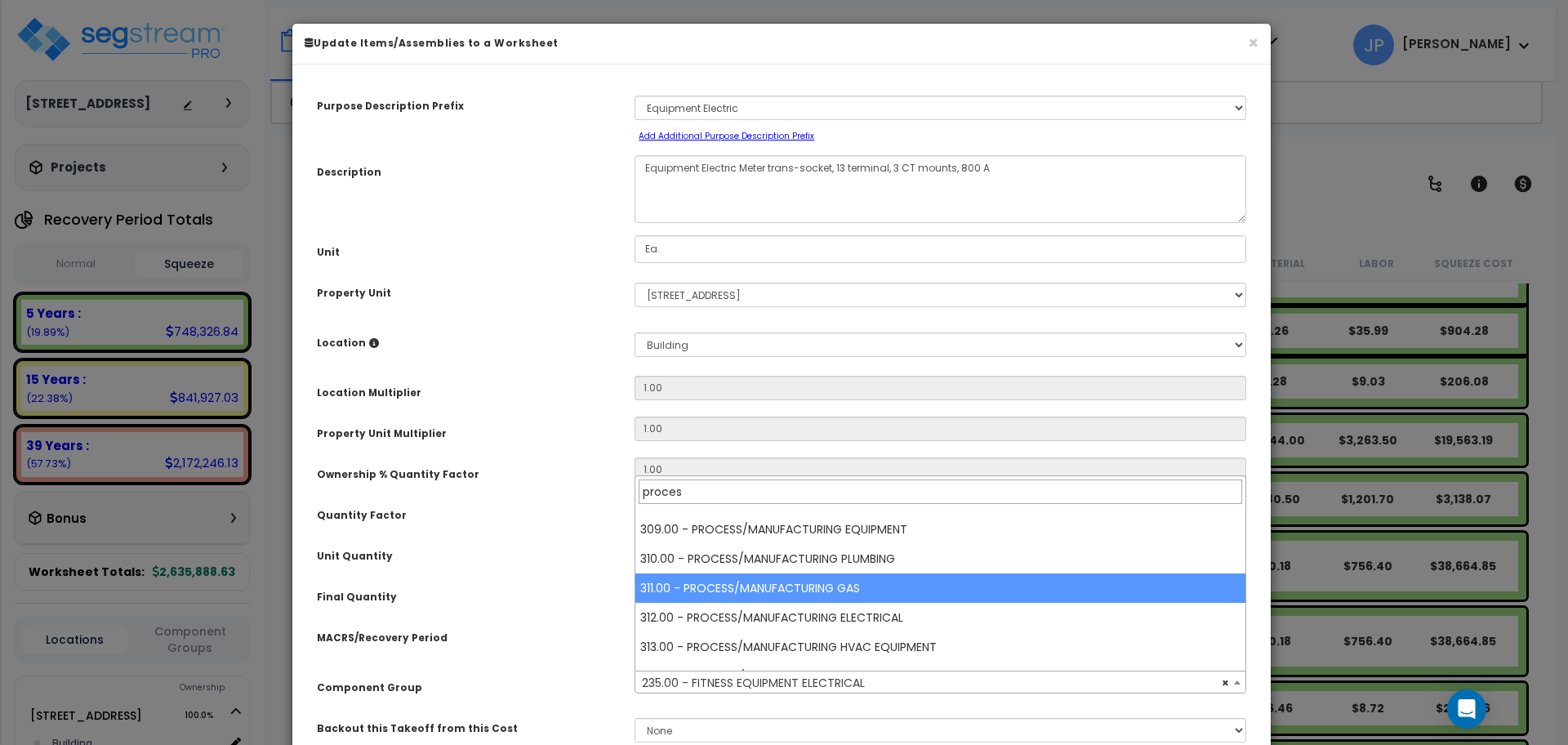
scroll to position [93, 0]
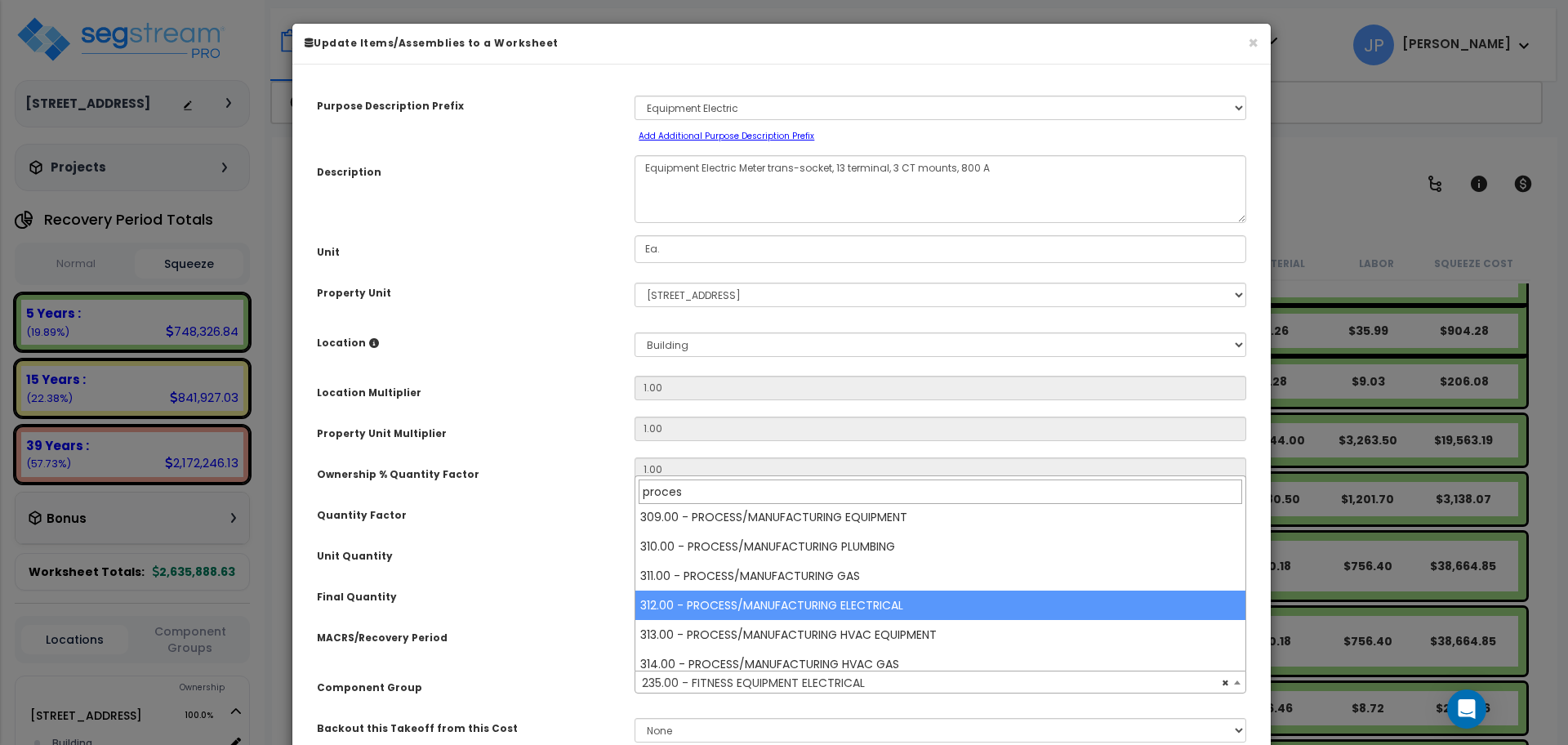
type input "proces"
select select "35629"
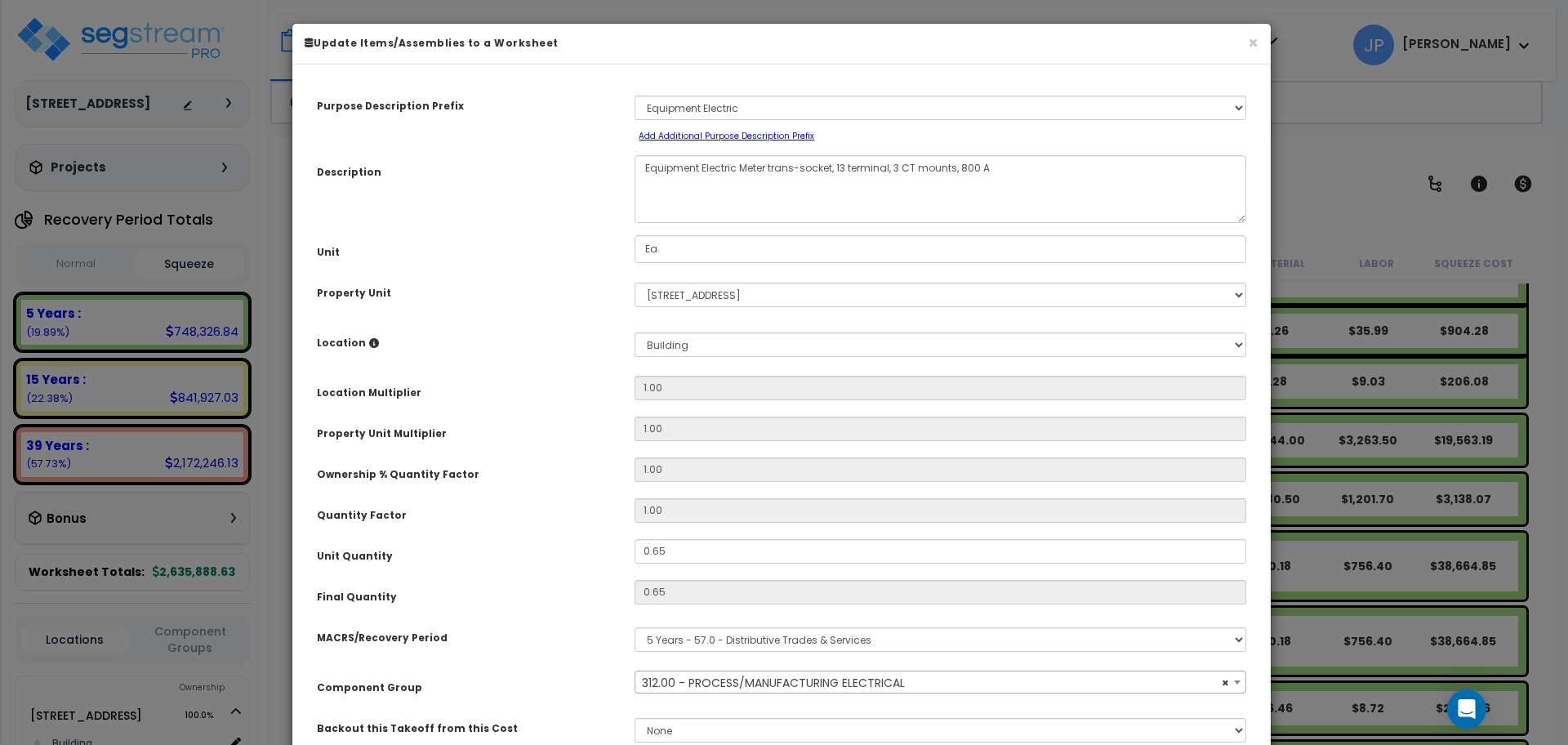
scroll to position [278, 0]
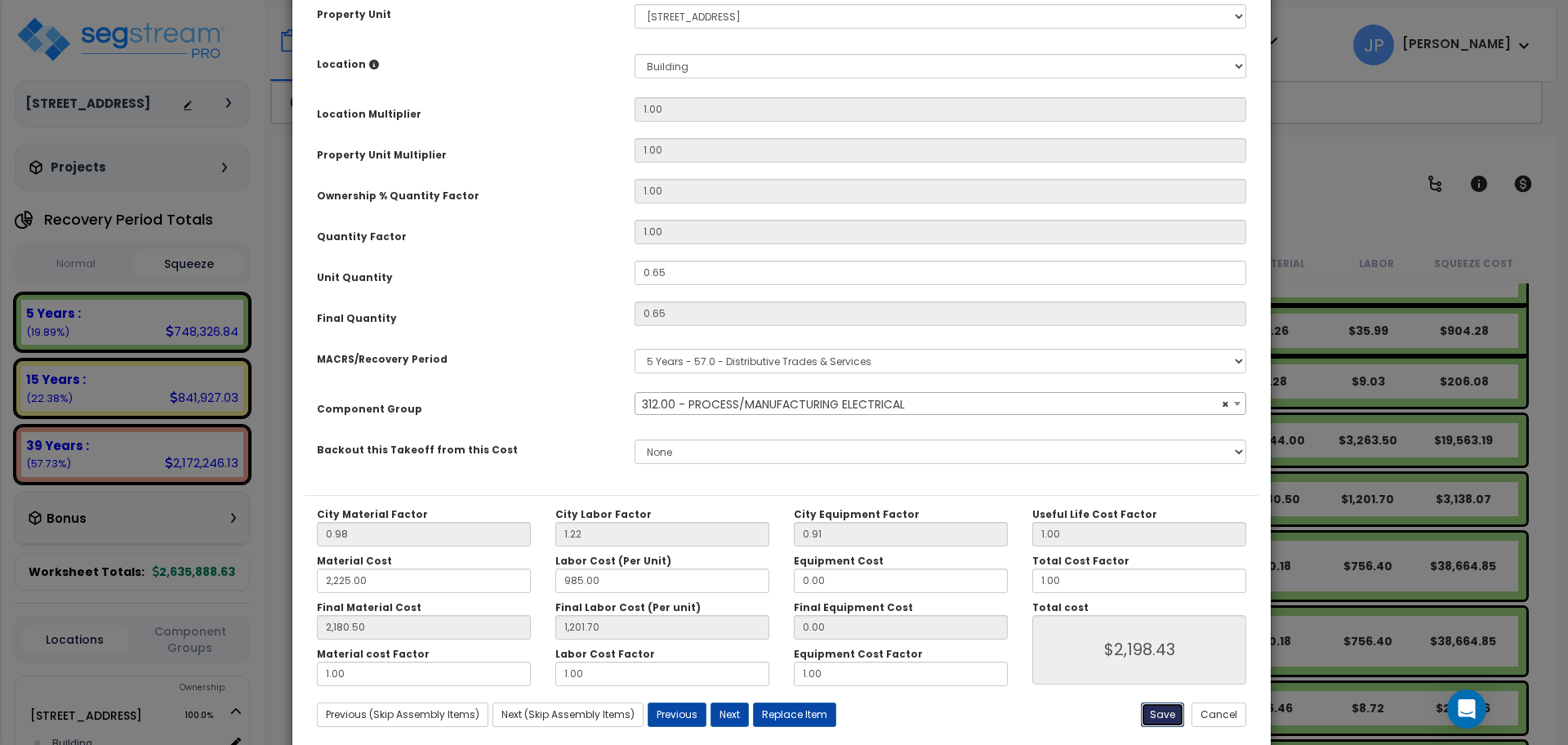
click at [1171, 712] on button "Save" at bounding box center [1163, 715] width 43 height 24
type input "2225.00"
type input "2180.50"
type input "1201.70"
type input "2198.43"
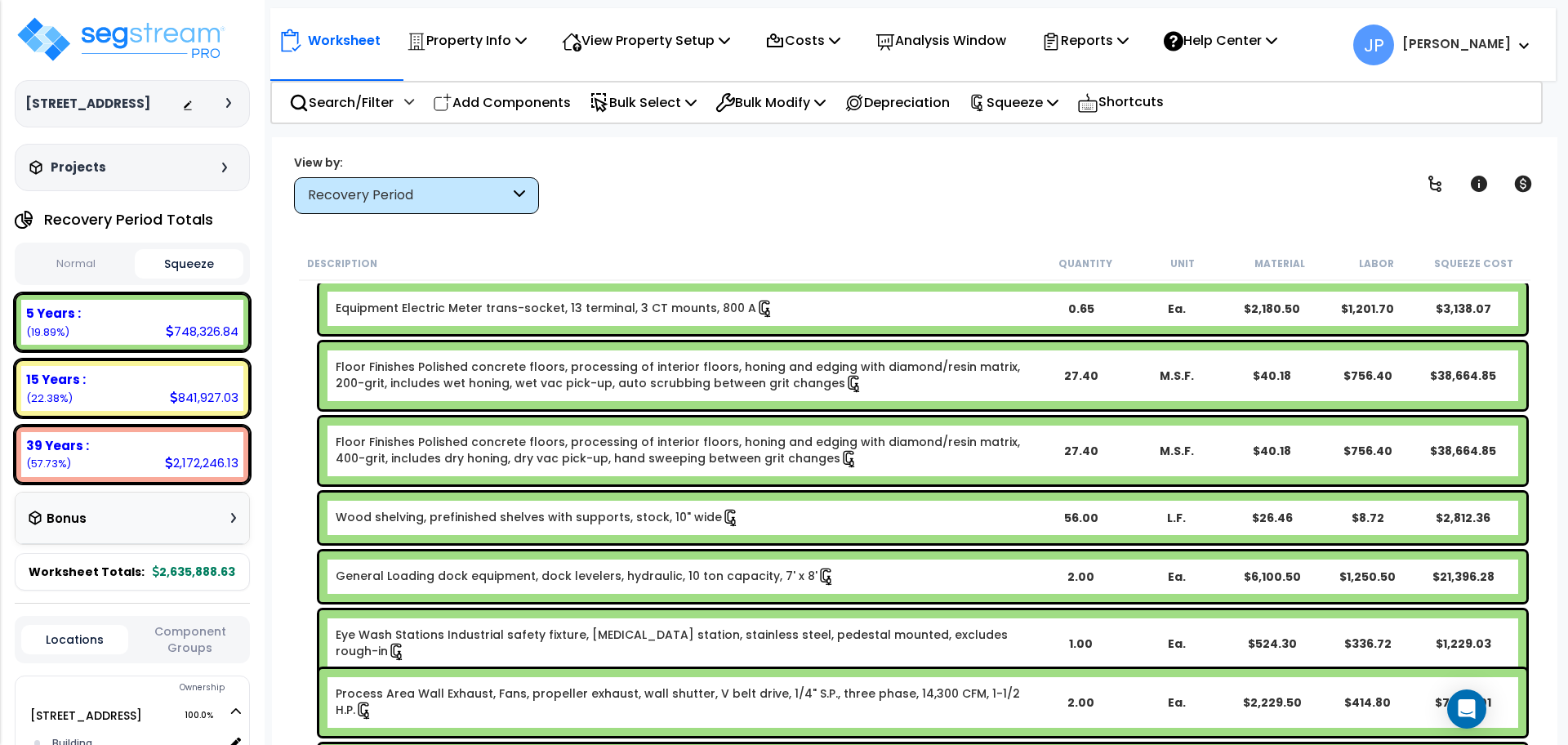
scroll to position [2107, 0]
click at [574, 431] on div "Floor Finishes Polished concrete floors, processing of interior floors, honing …" at bounding box center [923, 450] width 1207 height 67
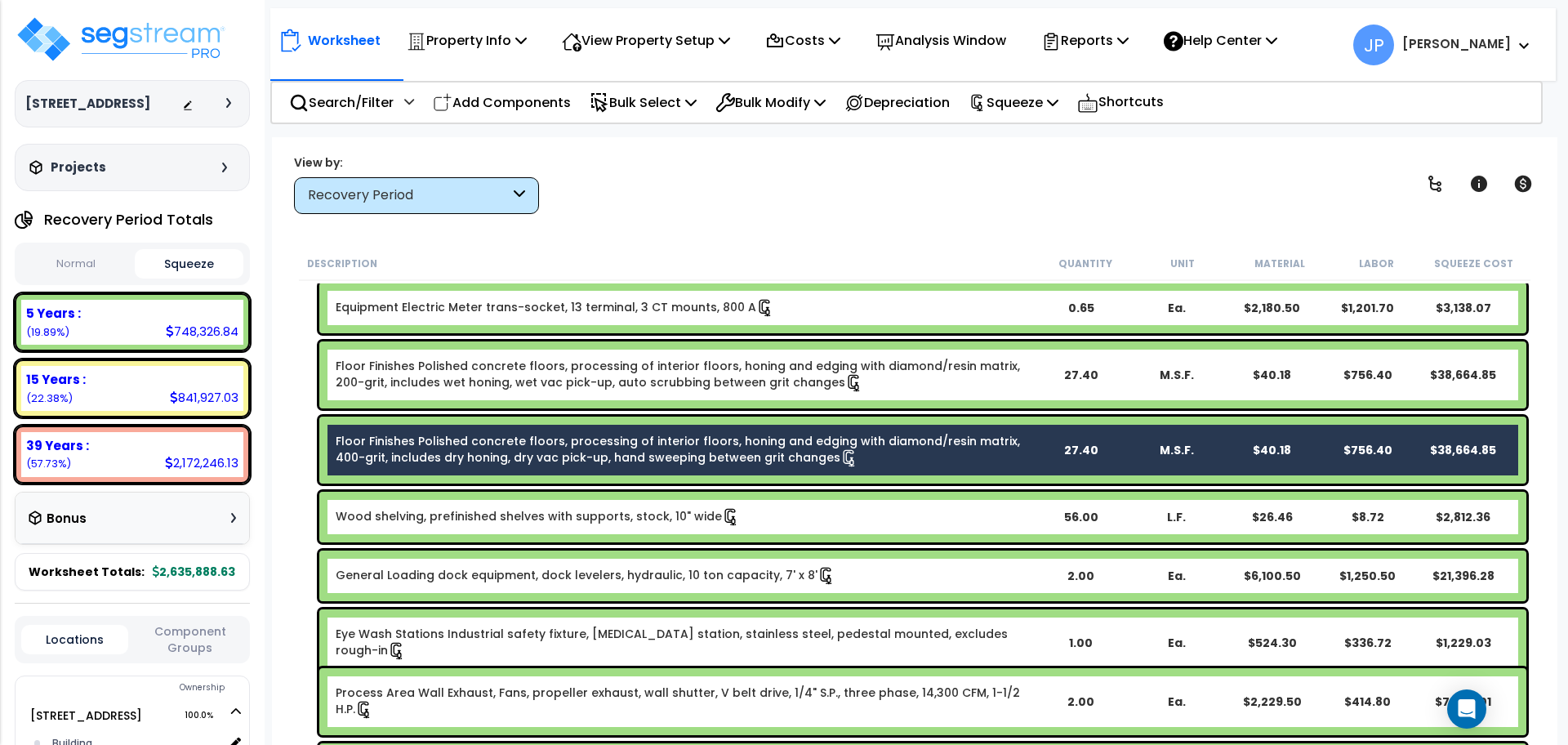
click at [543, 445] on link "Floor Finishes Polished concrete floors, processing of interior floors, honing …" at bounding box center [684, 450] width 696 height 35
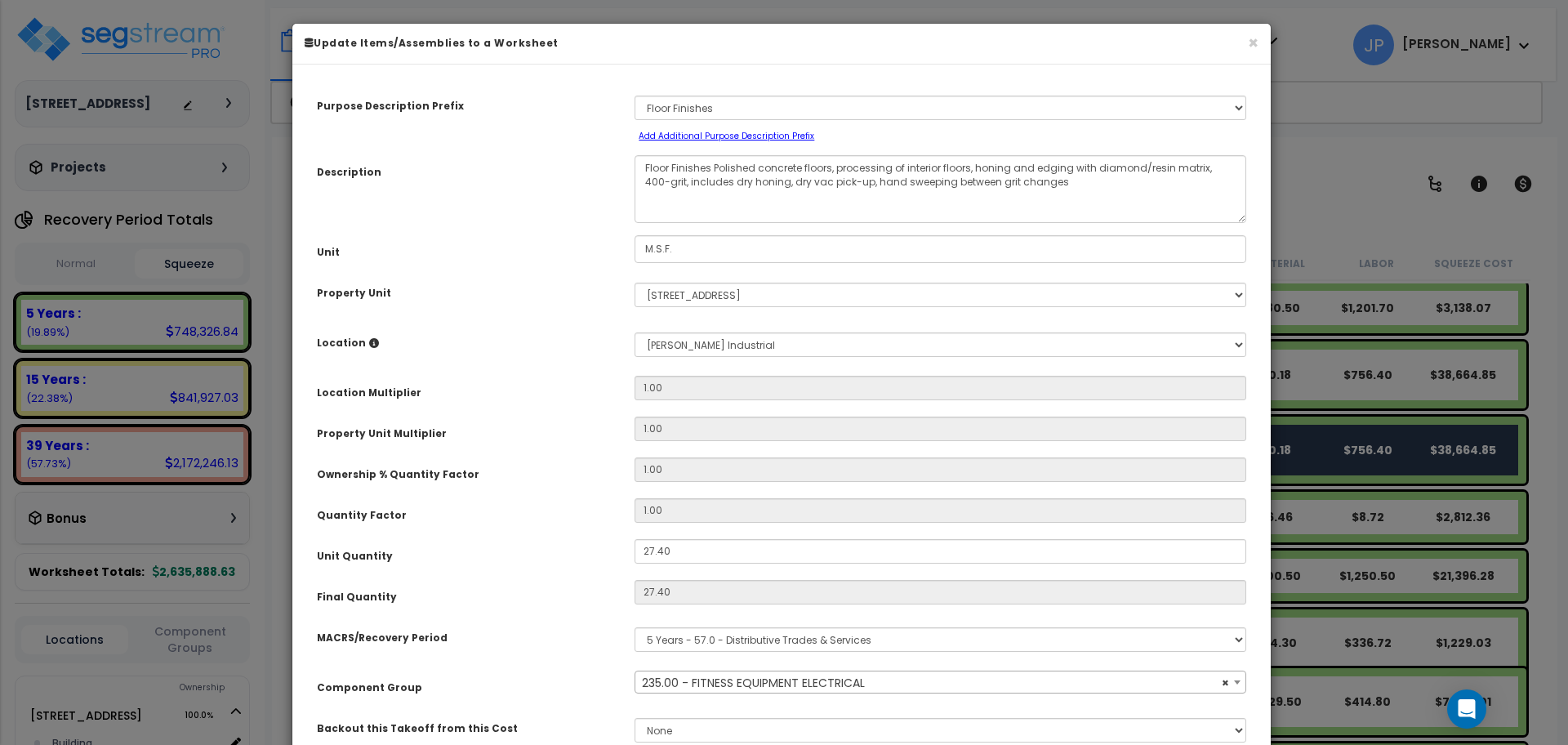
scroll to position [123, 0]
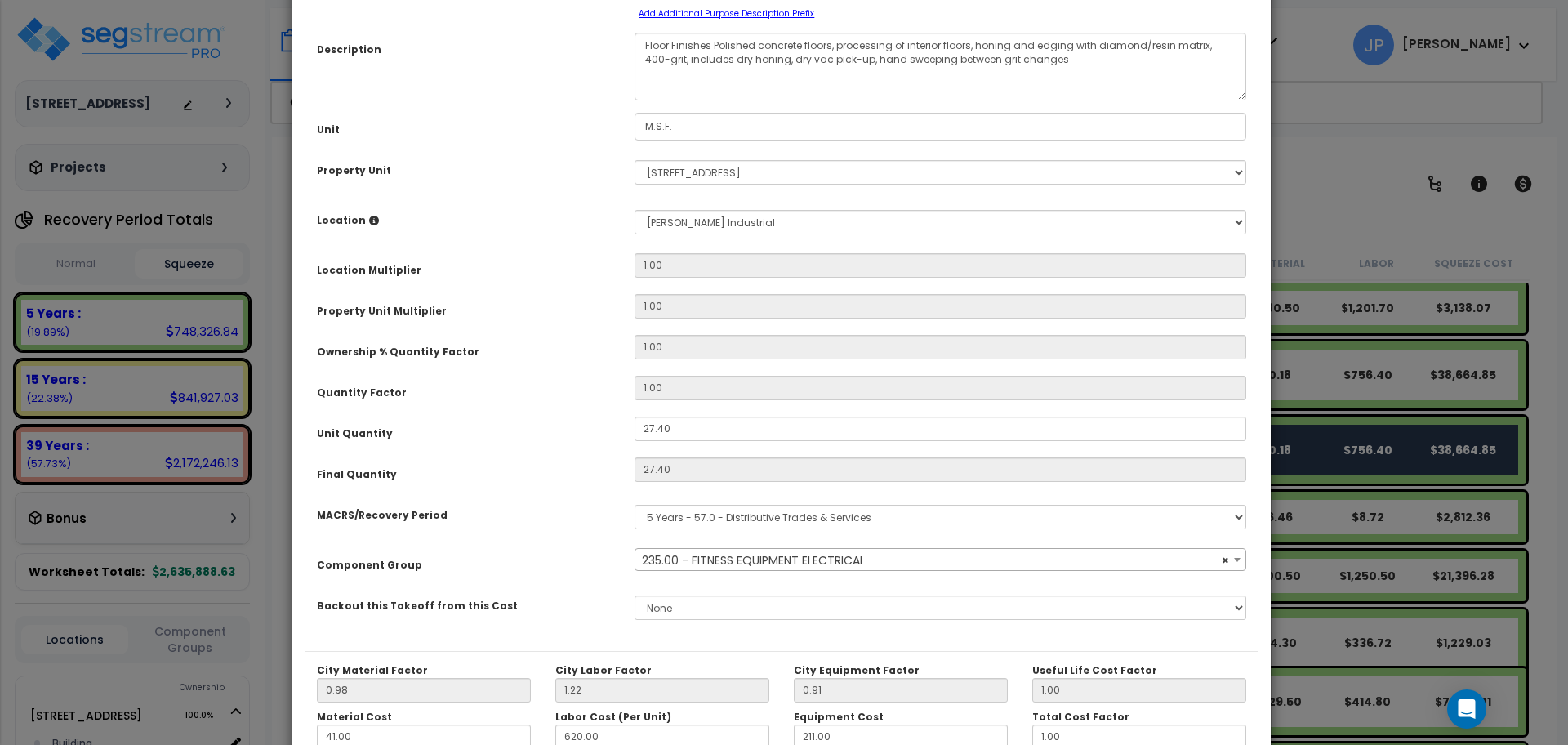
select select "35341"
click at [746, 555] on span "× 235.00 - FITNESS EQUIPMENT ELECTRICAL" at bounding box center [940, 560] width 610 height 22
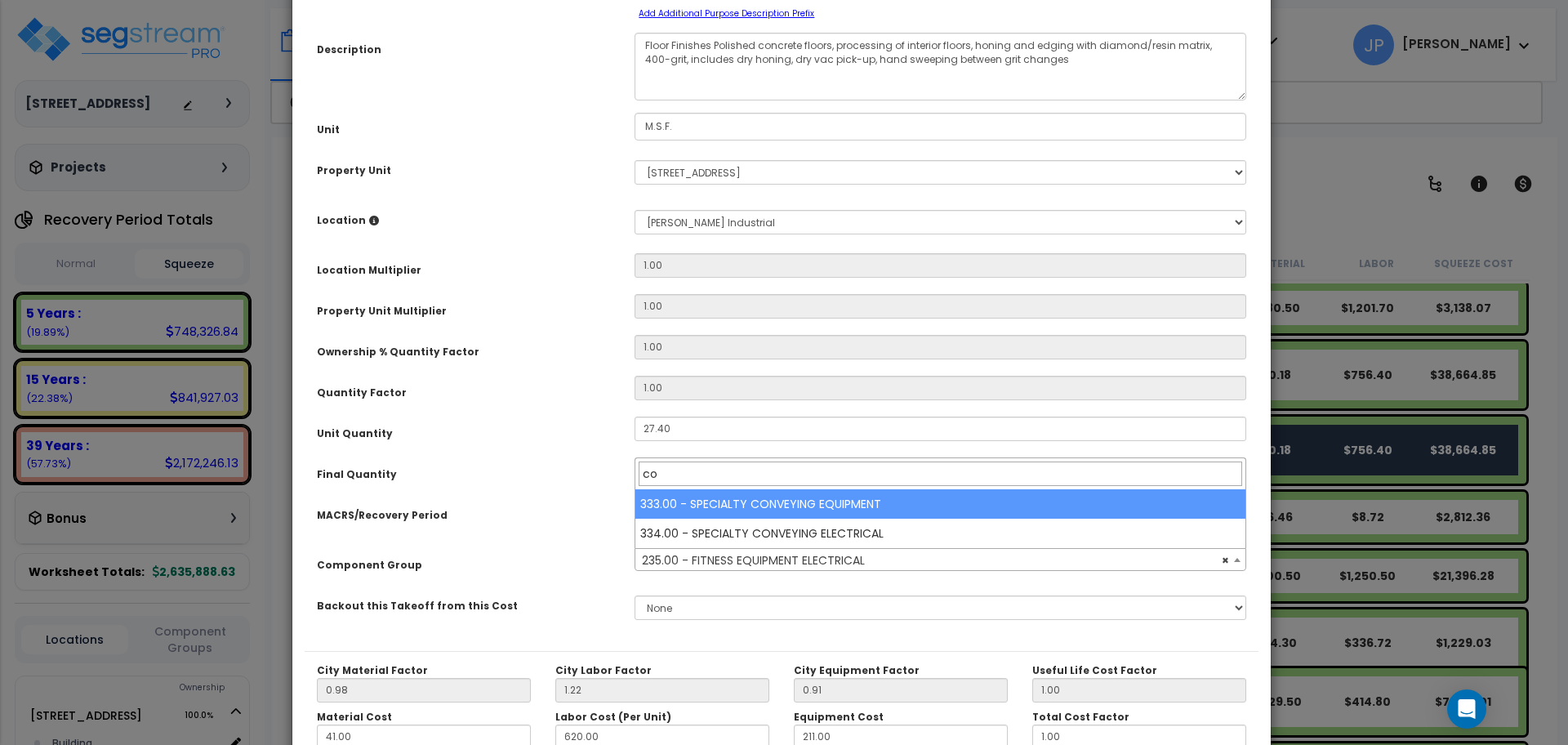
type input "c"
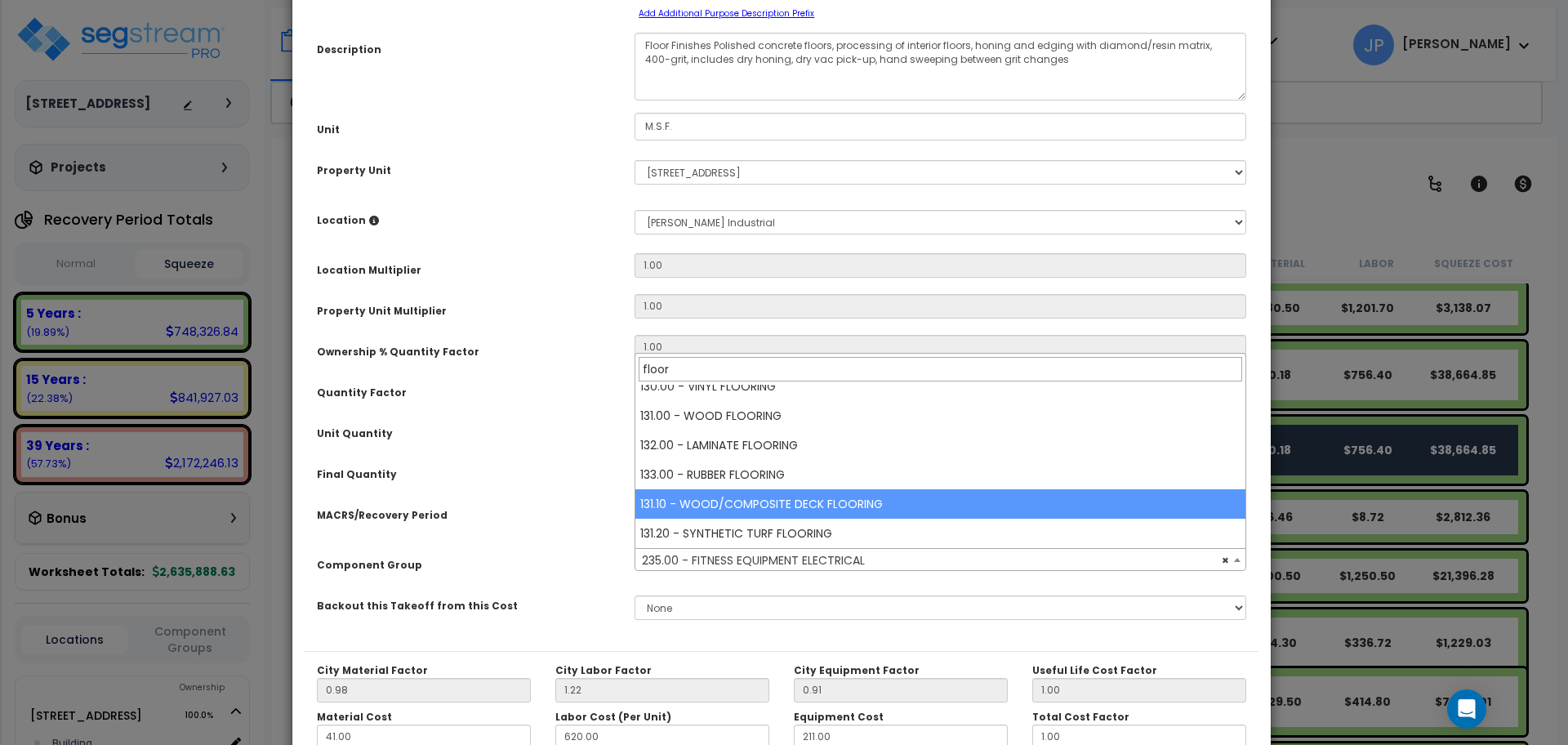
scroll to position [0, 0]
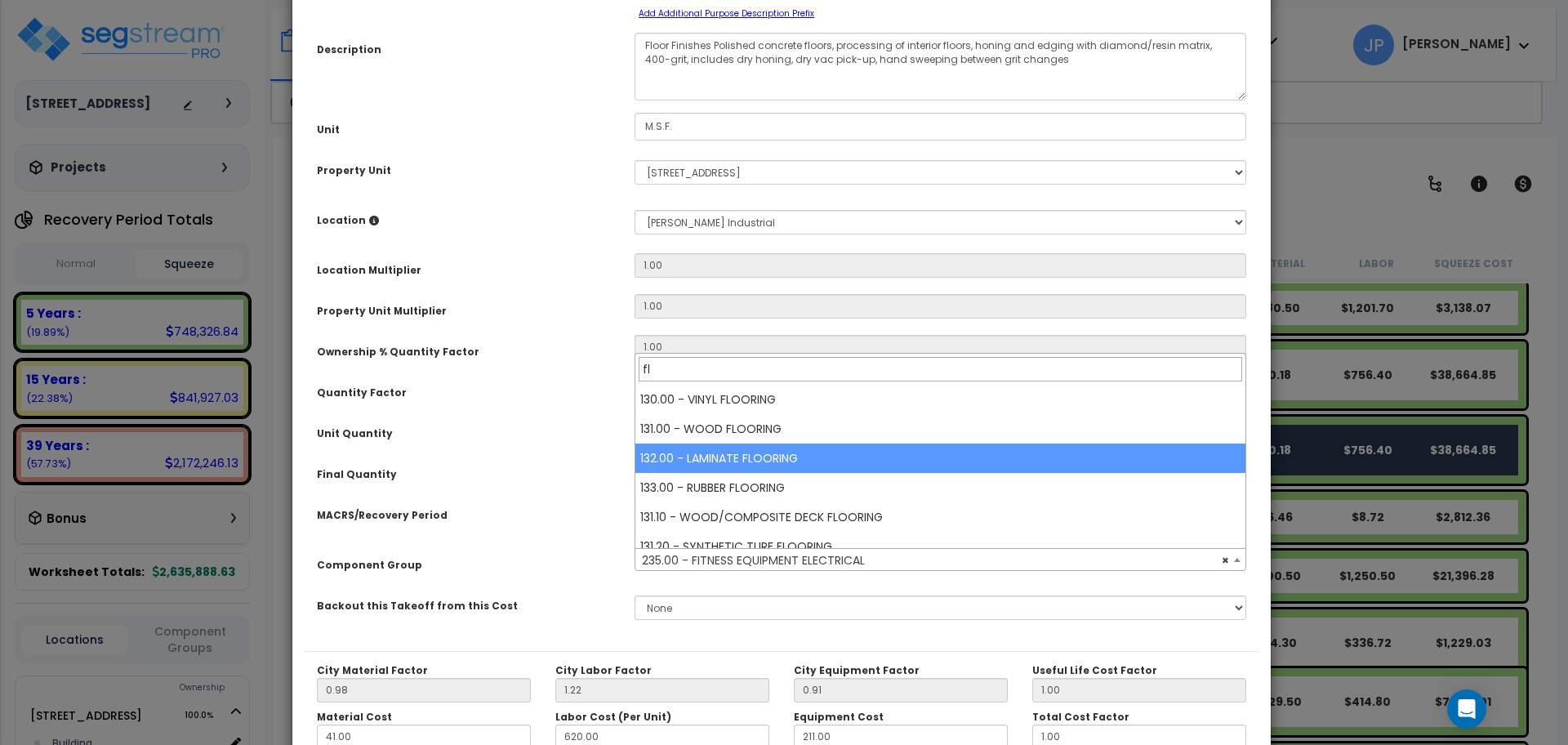
type input "f"
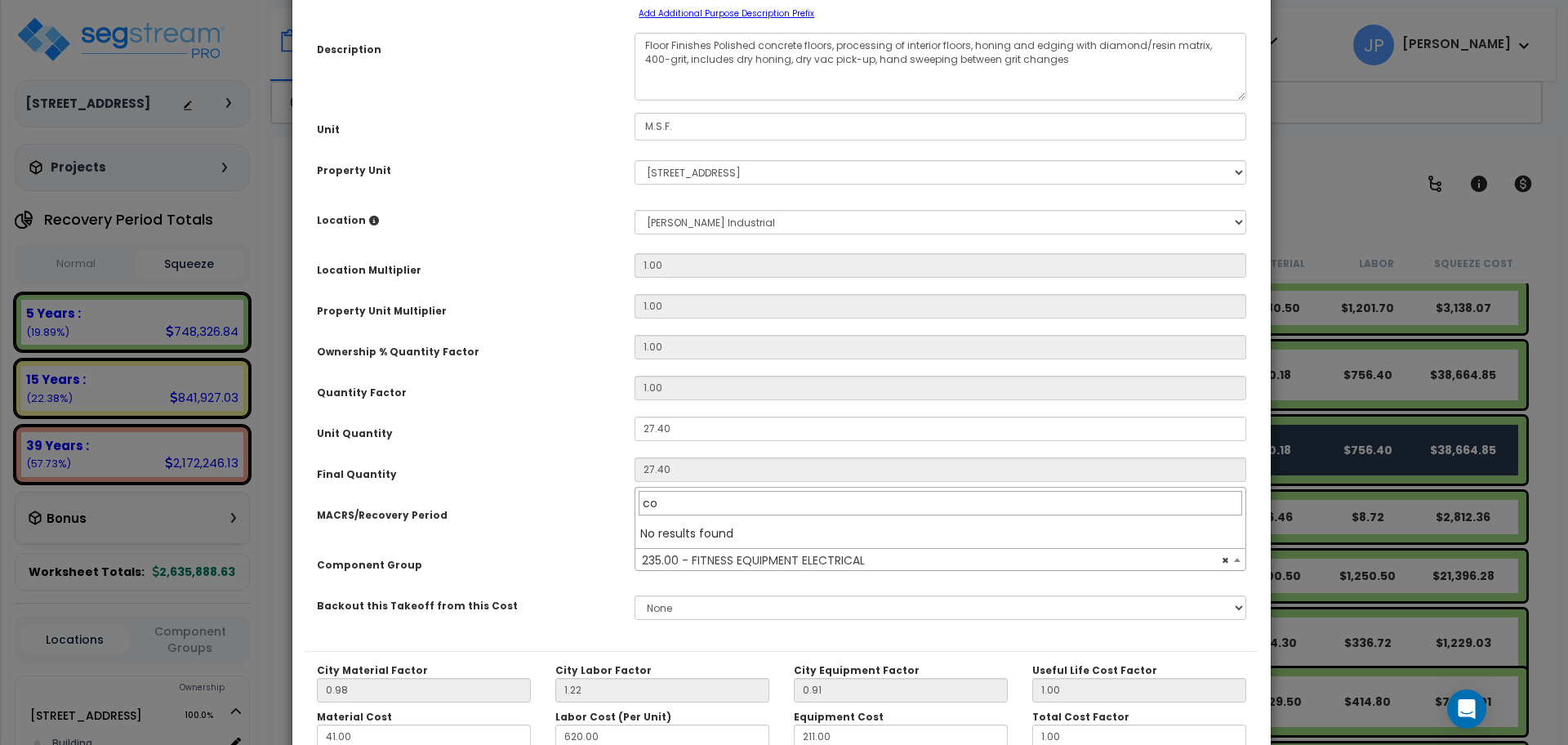
type input "c"
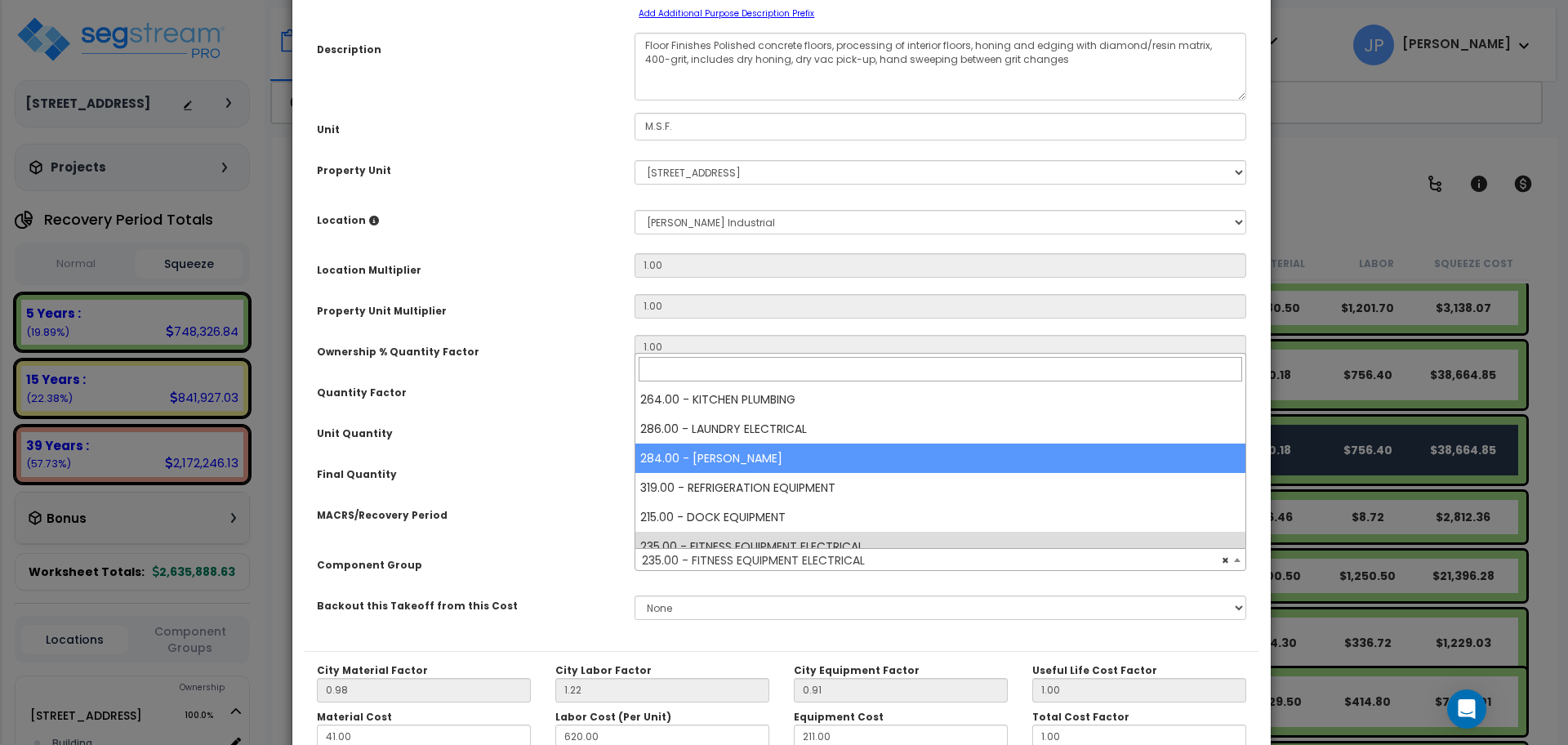
click at [557, 436] on div "Unit Quantity" at bounding box center [464, 430] width 318 height 29
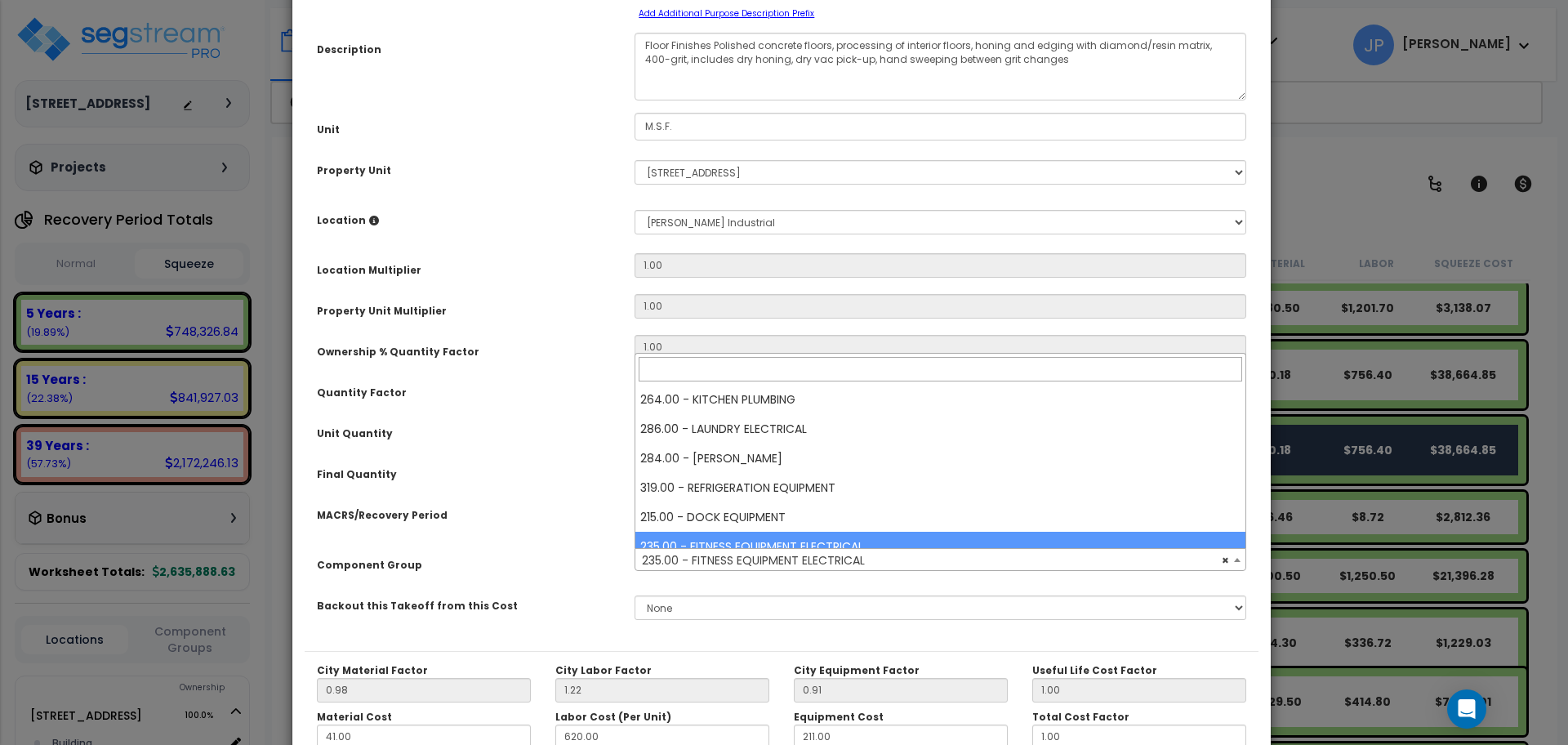
click at [754, 563] on span "× 235.00 - FITNESS EQUIPMENT ELECTRICAL" at bounding box center [940, 560] width 610 height 22
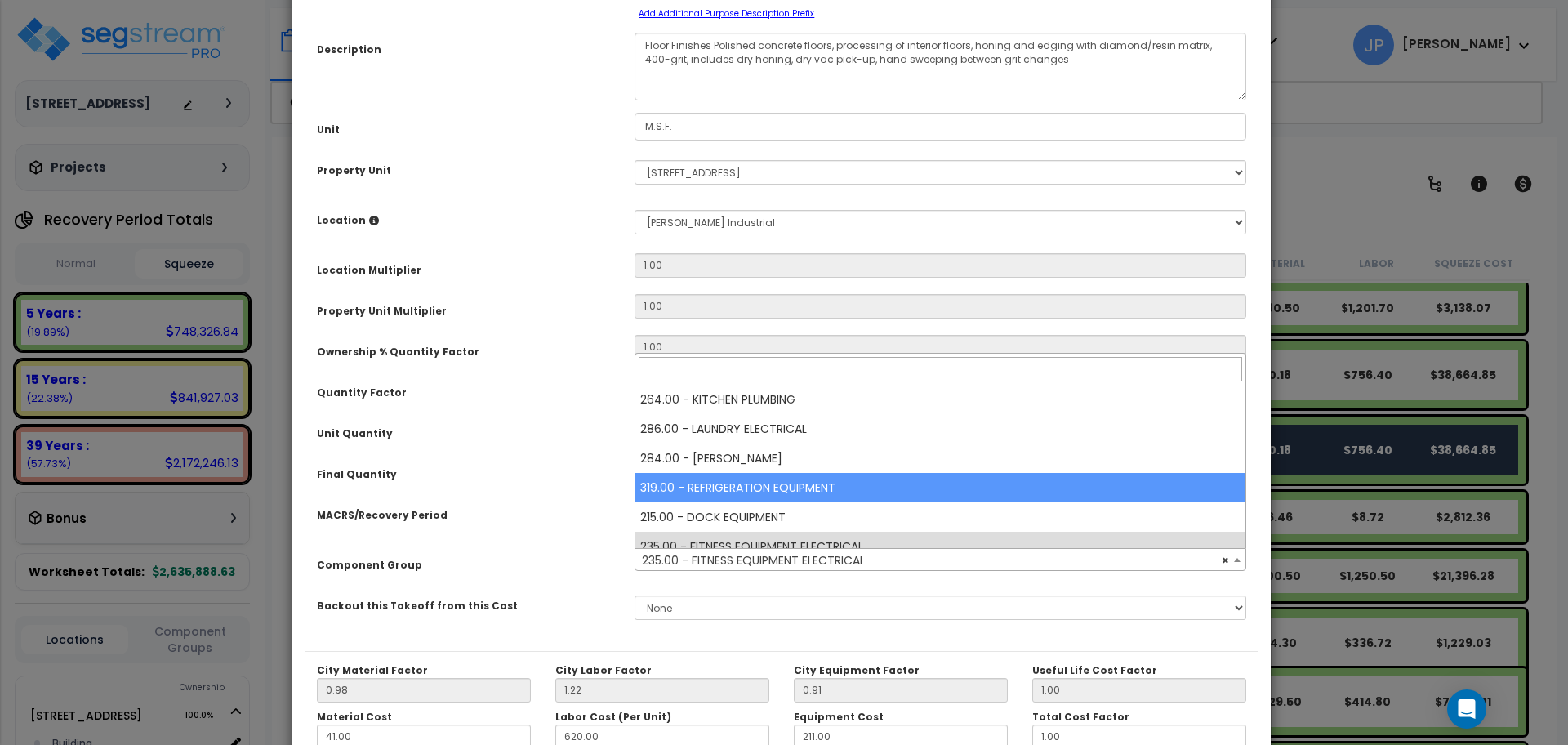
click at [561, 468] on div "Final Quantity" at bounding box center [464, 471] width 318 height 29
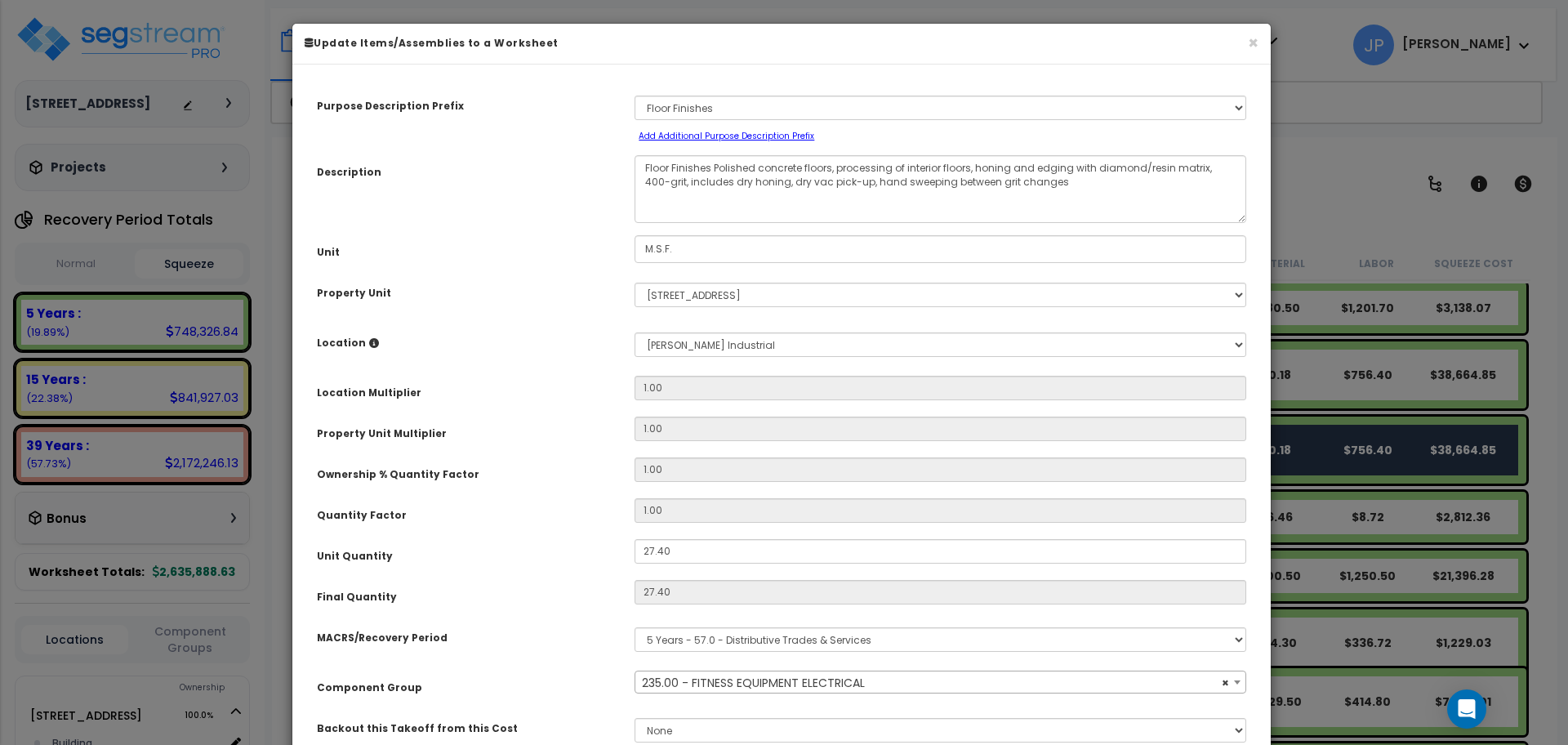
click at [1261, 46] on div "× Update Items/Assemblies to a Worksheet" at bounding box center [781, 43] width 979 height 41
click at [1250, 46] on button "×" at bounding box center [1254, 43] width 10 height 17
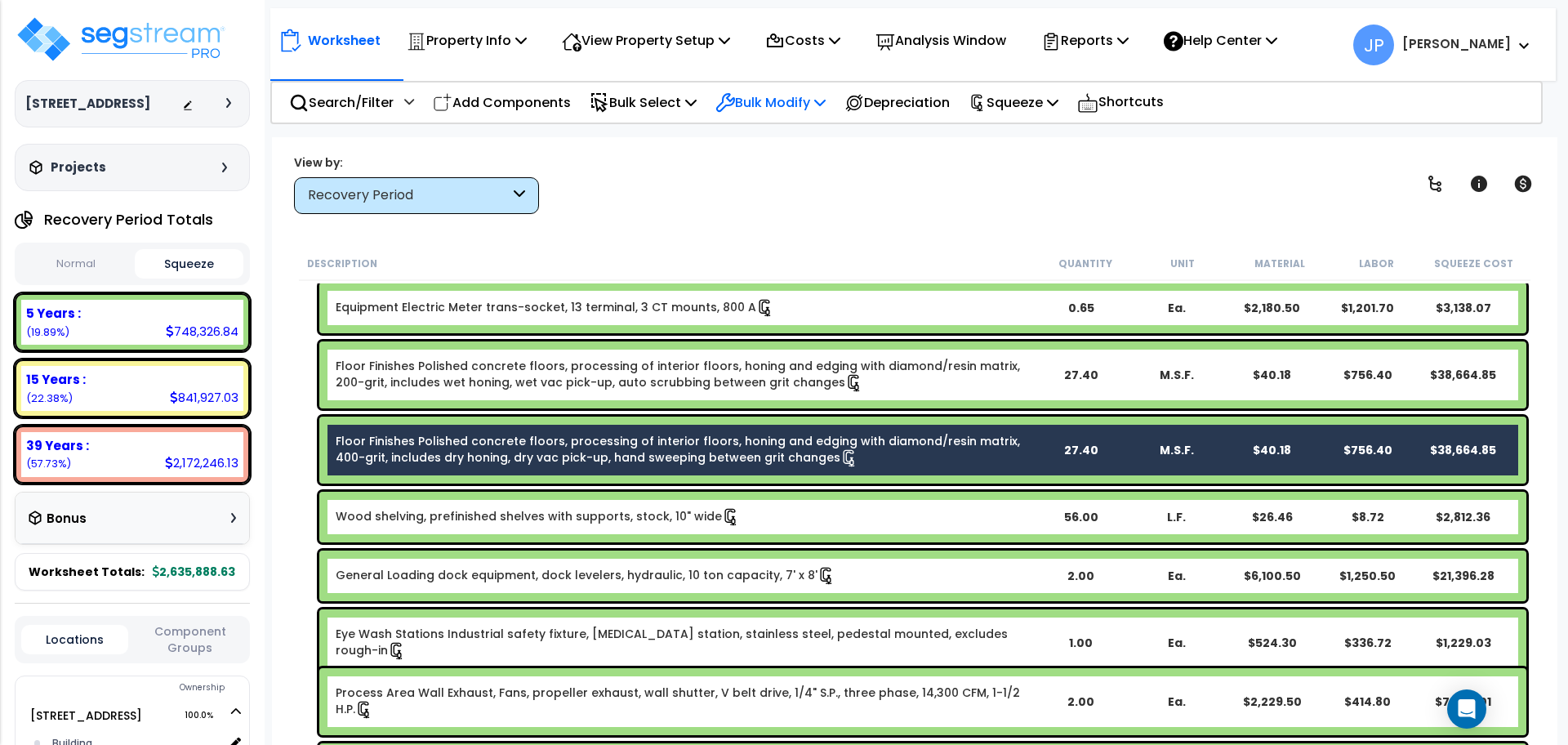
click at [807, 112] on p "Bulk Modify" at bounding box center [771, 103] width 111 height 22
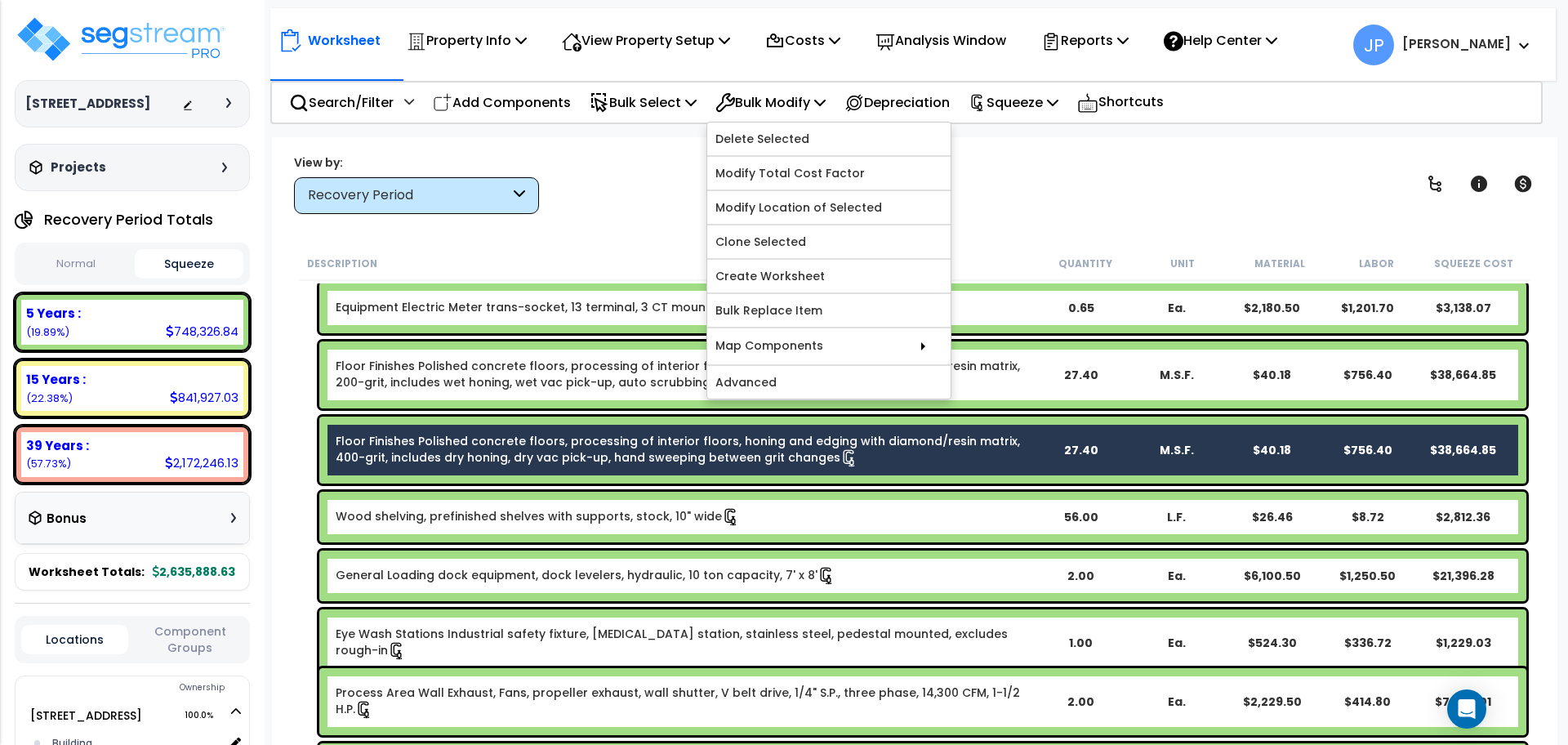
click at [660, 178] on div "View by: Recovery Period High to Low (Total Cost)" at bounding box center [915, 184] width 1253 height 60
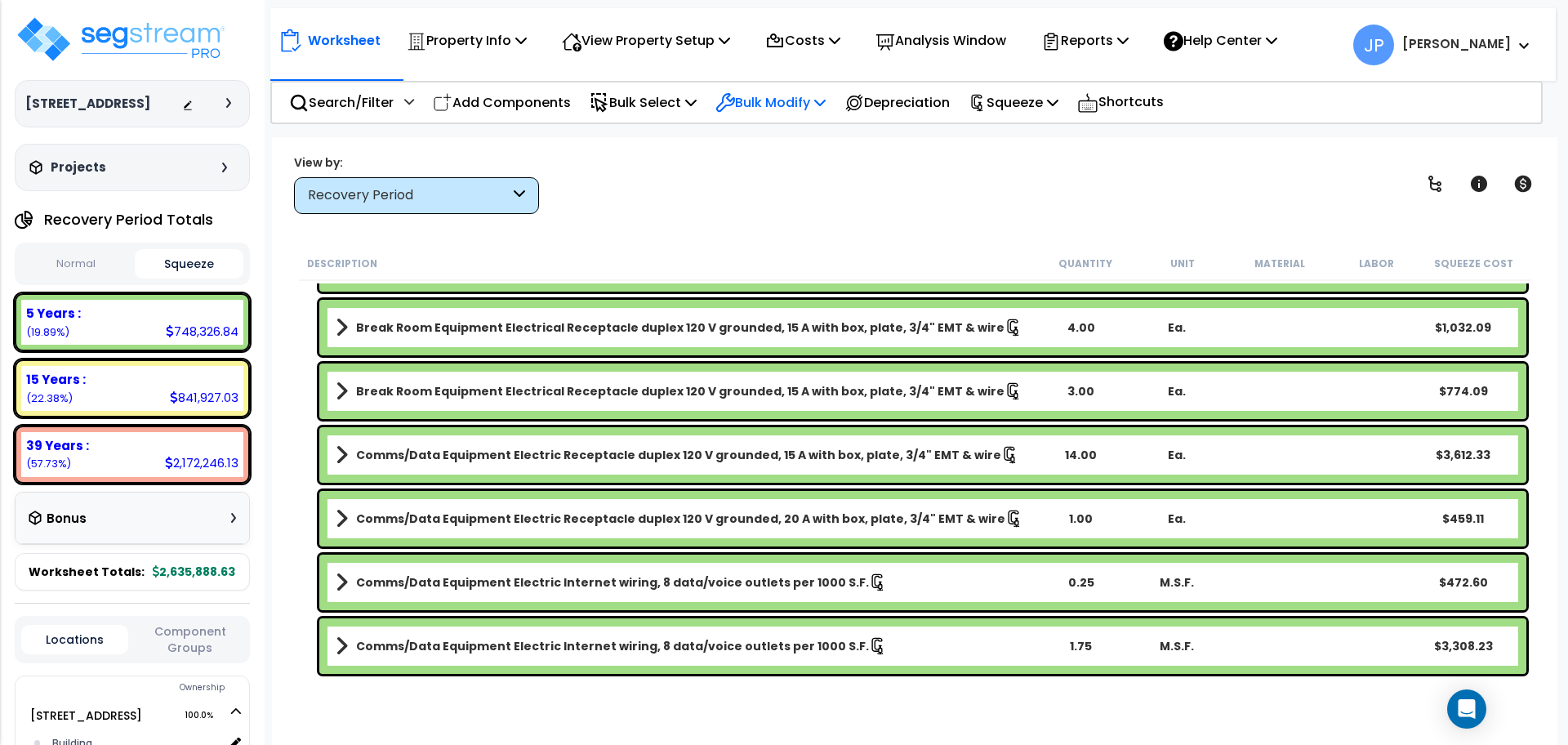
click at [768, 103] on p "Bulk Modify" at bounding box center [771, 103] width 111 height 22
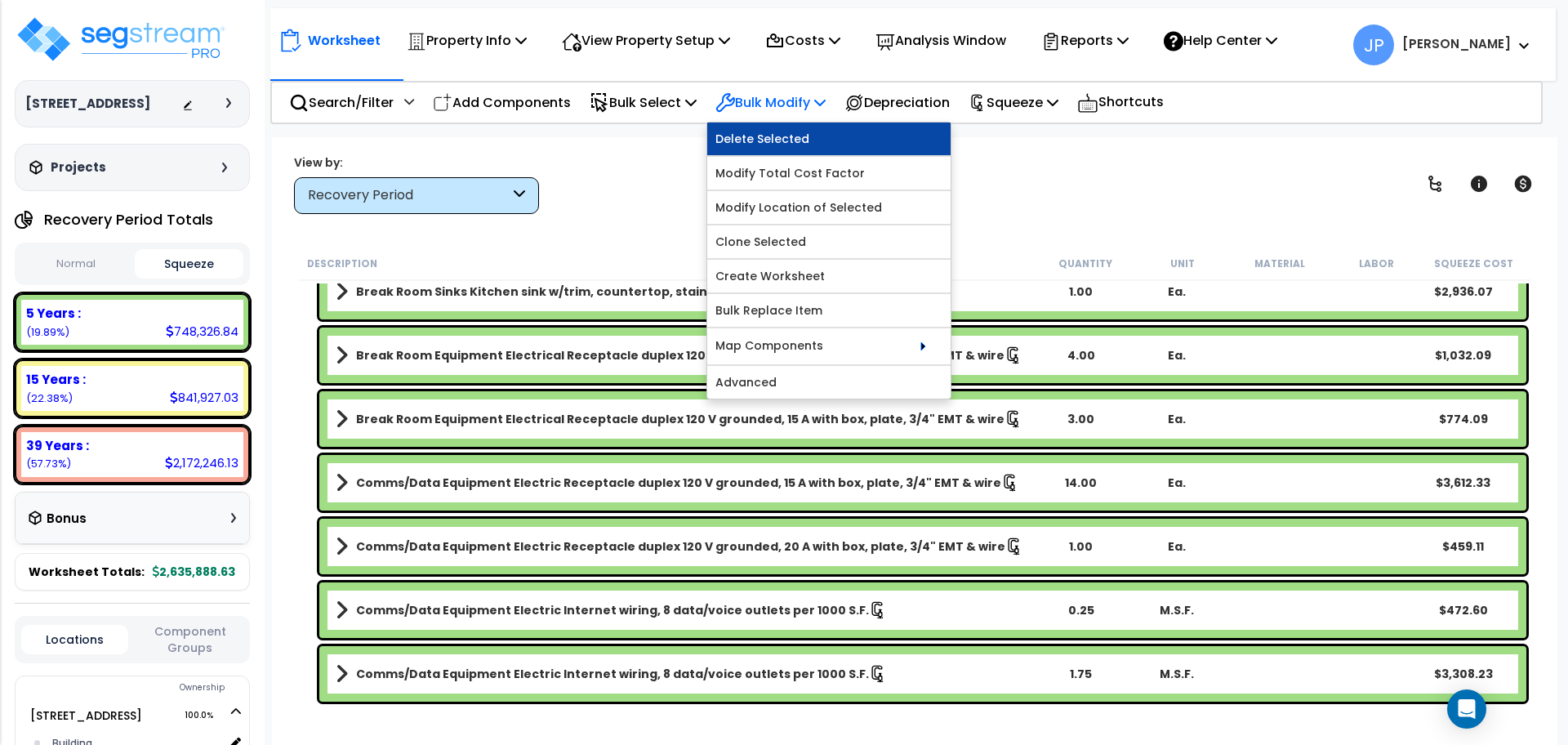
scroll to position [1449, 0]
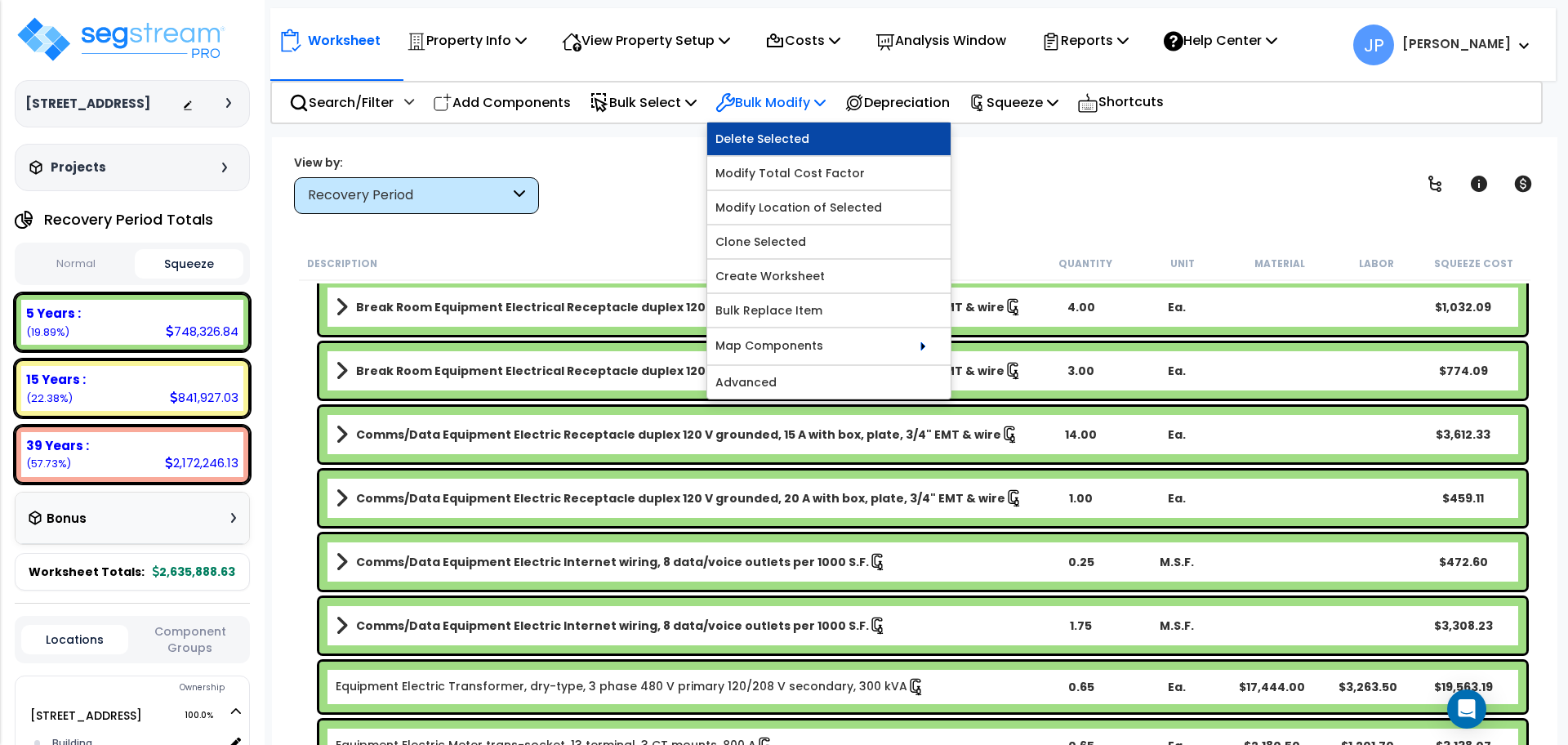
click at [772, 143] on link "Delete Selected" at bounding box center [829, 139] width 244 height 33
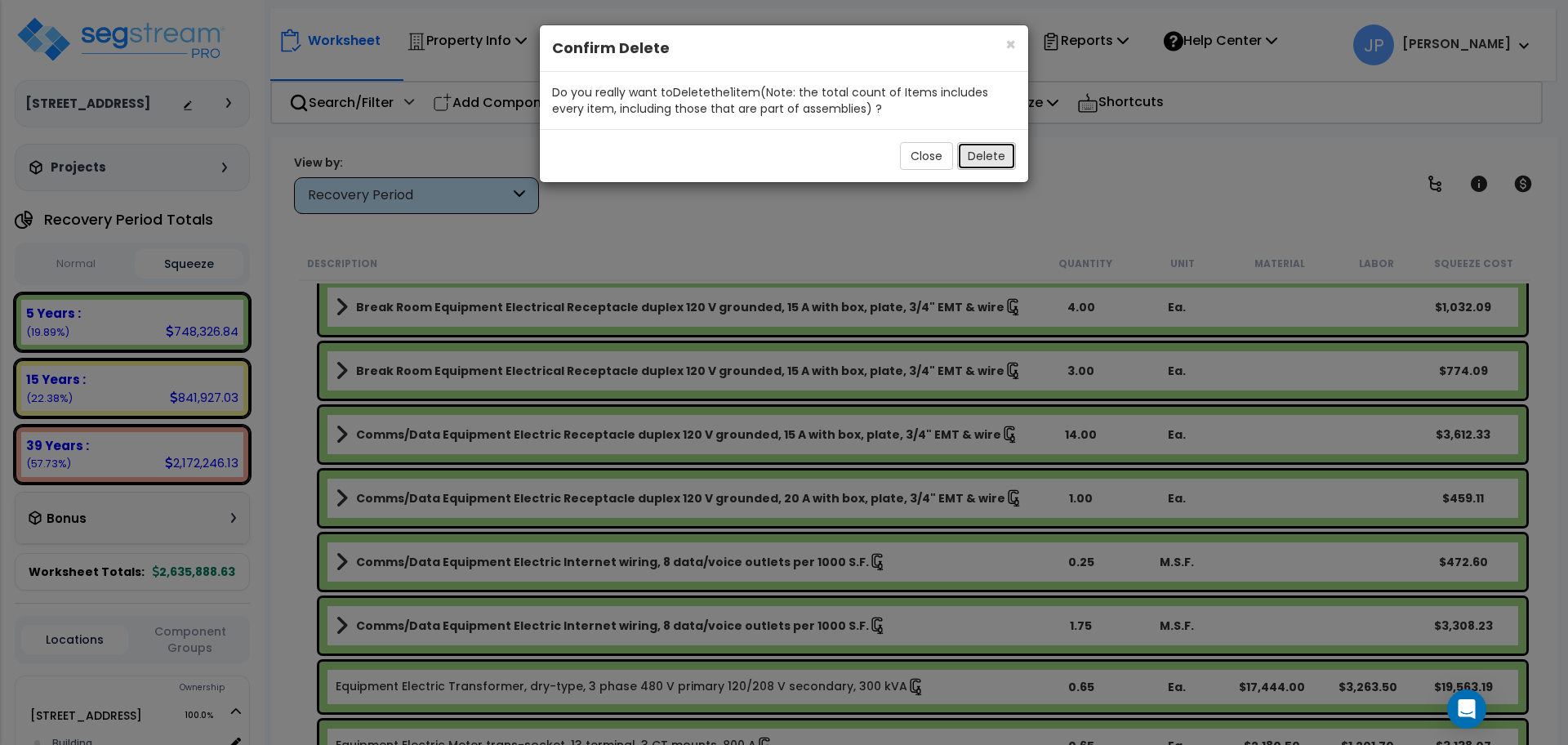
click at [974, 156] on button "Delete" at bounding box center [987, 156] width 59 height 28
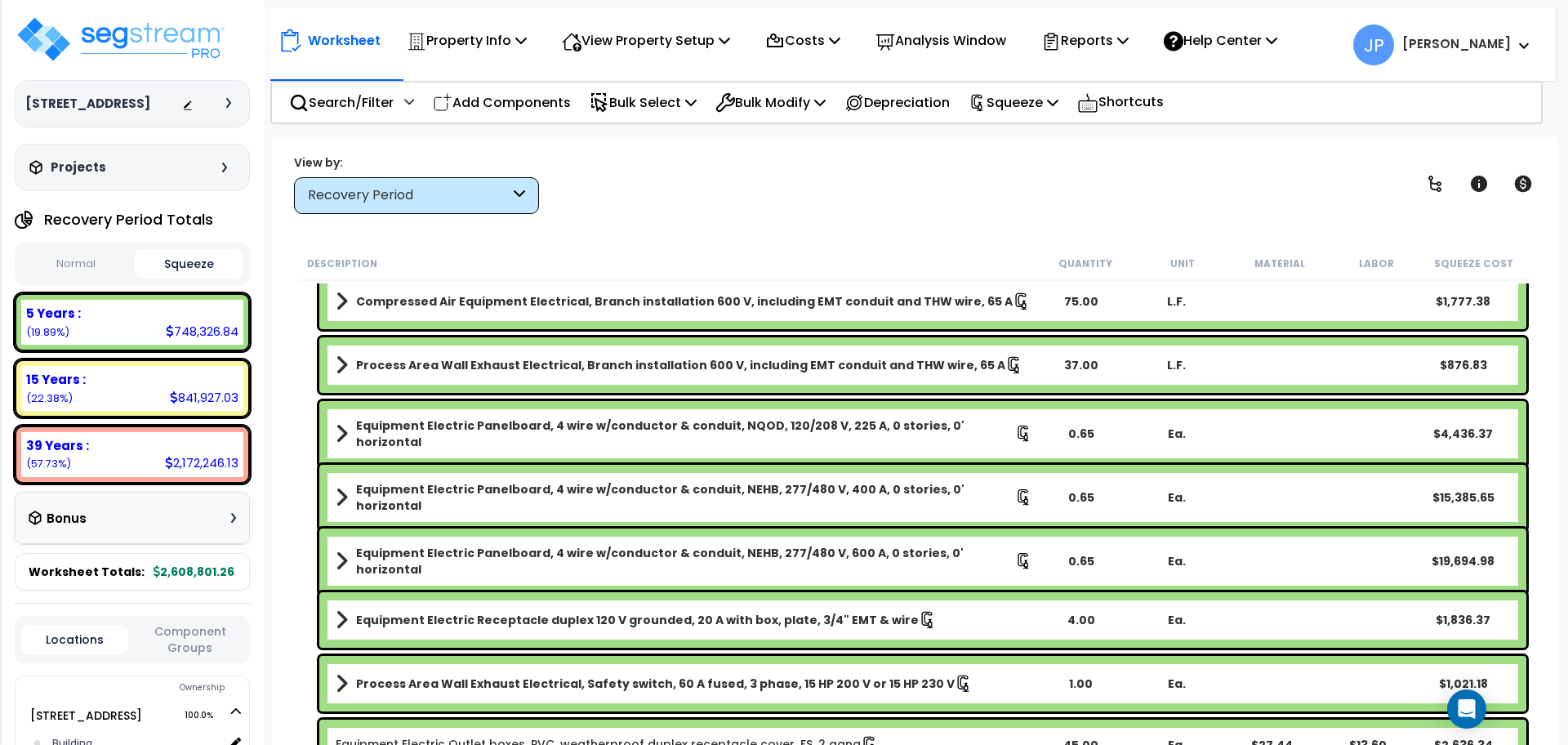
scroll to position [3141, 0]
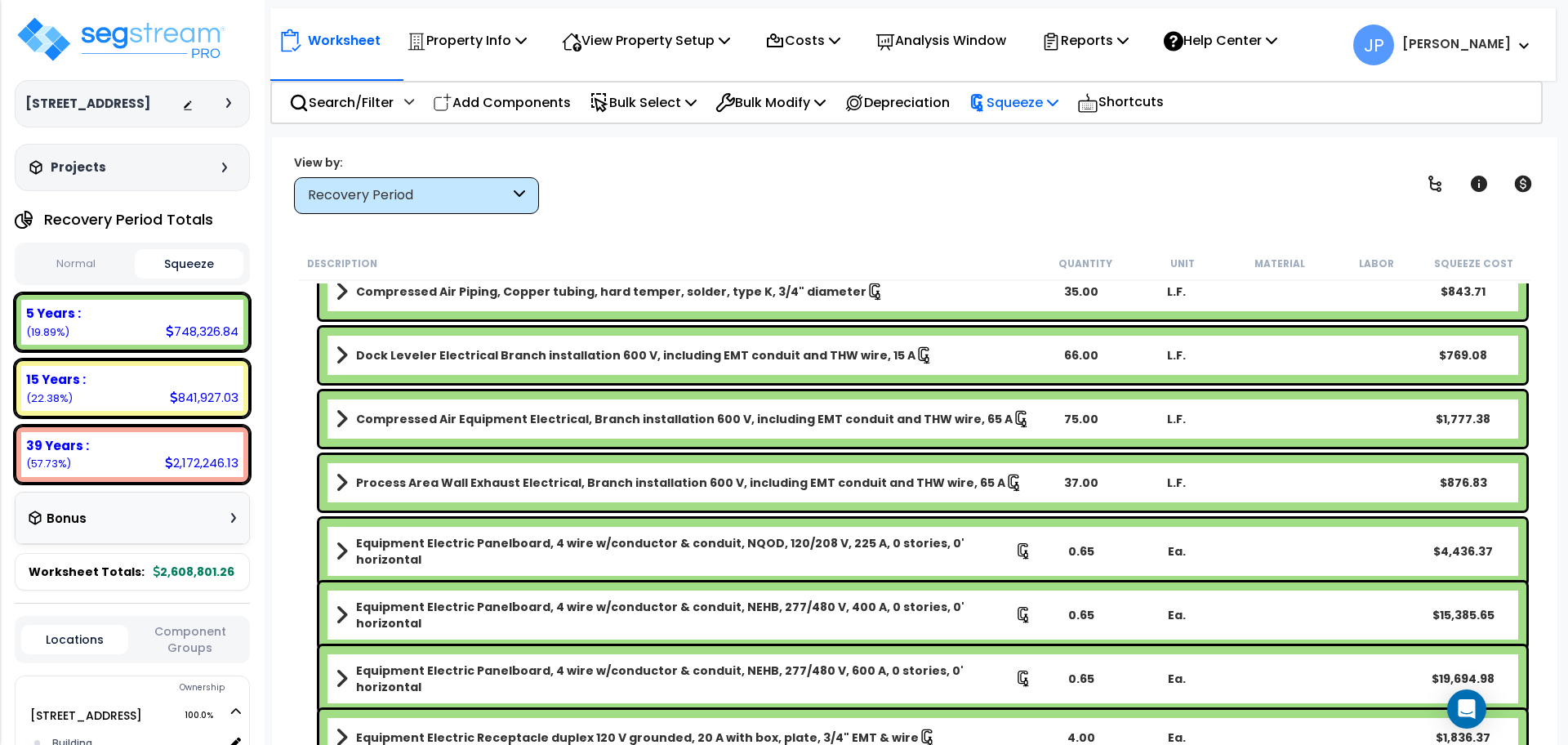
click at [1018, 104] on p "Squeeze" at bounding box center [1013, 103] width 90 height 22
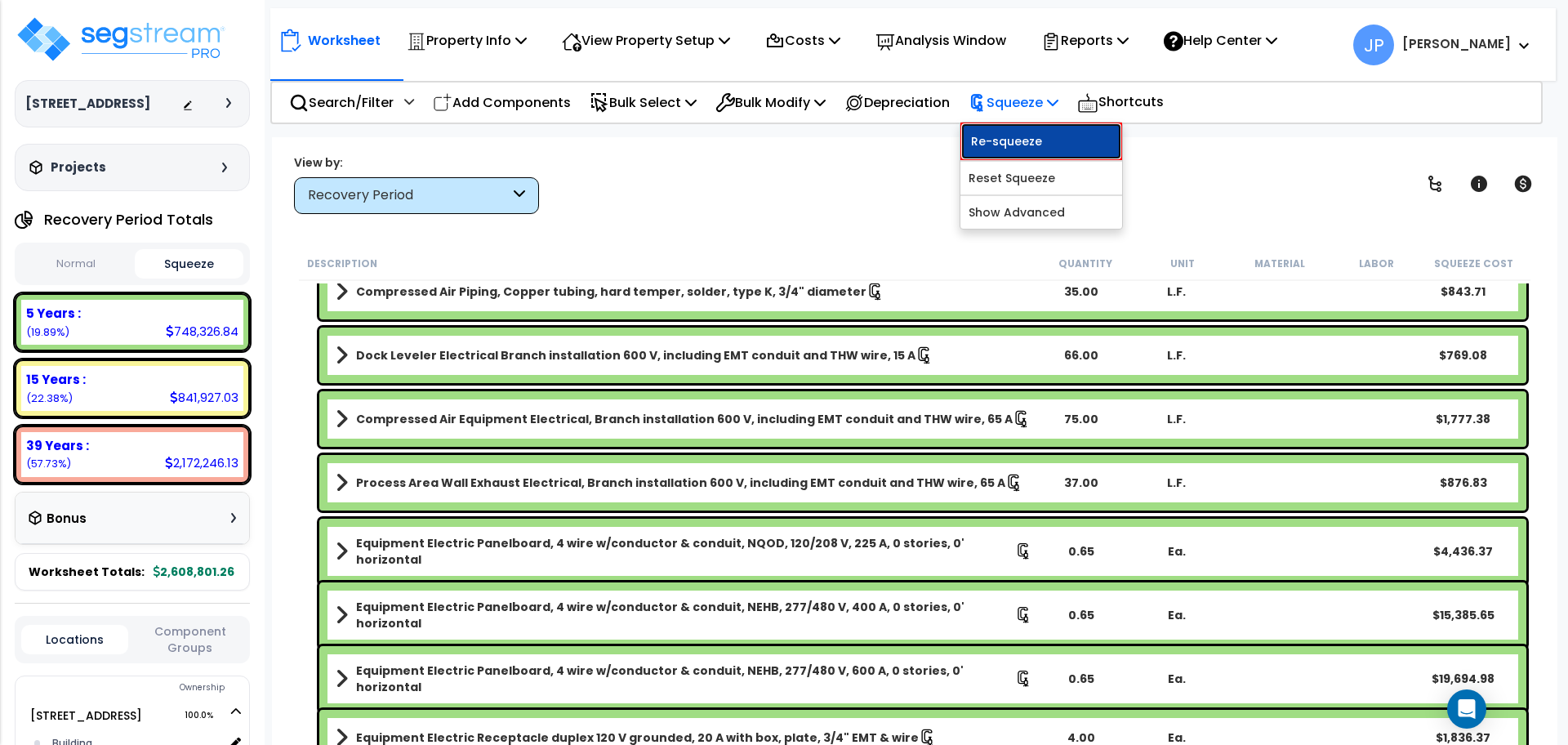
click at [1019, 132] on link "Re-squeeze" at bounding box center [1041, 141] width 162 height 37
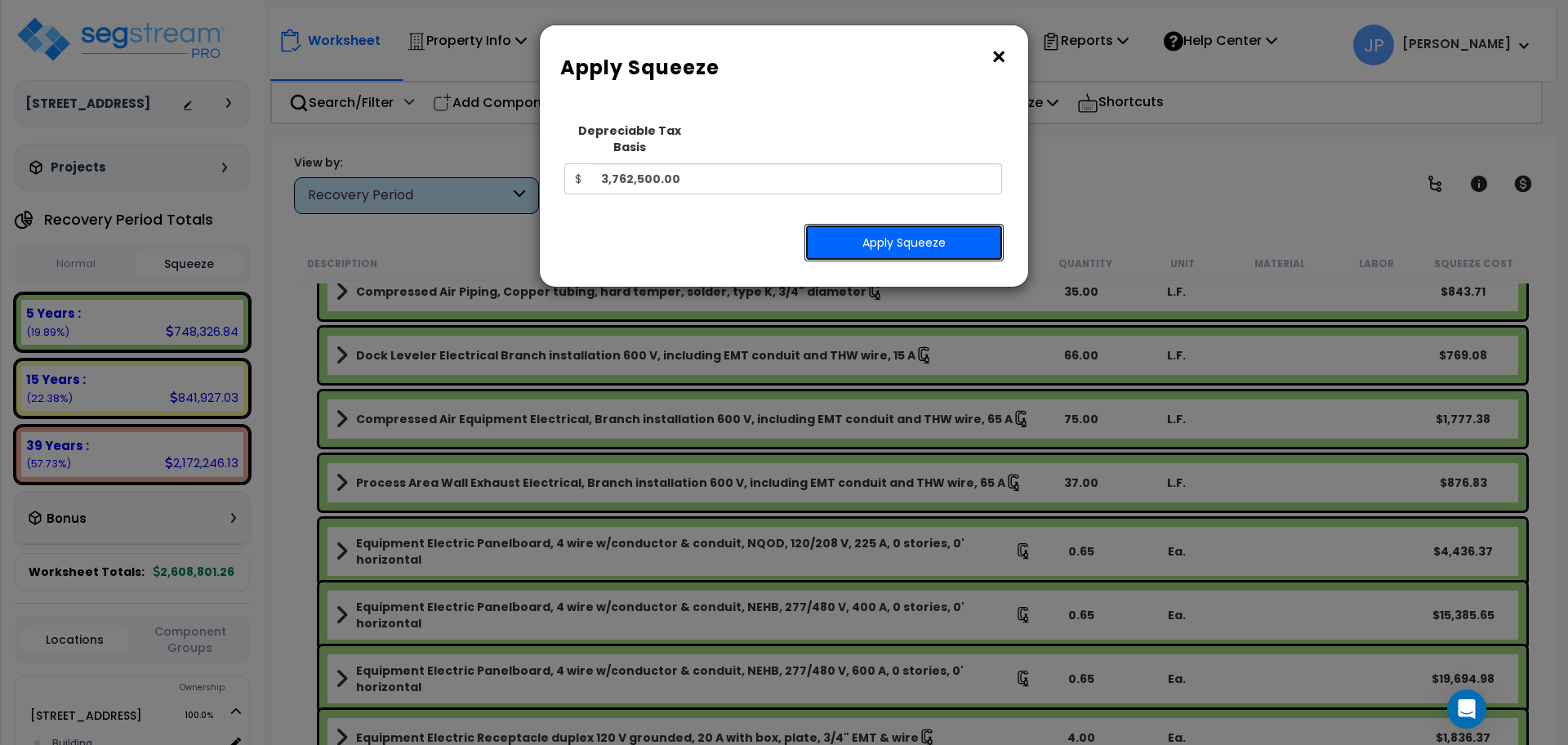
click at [921, 230] on button "Apply Squeeze" at bounding box center [904, 242] width 200 height 37
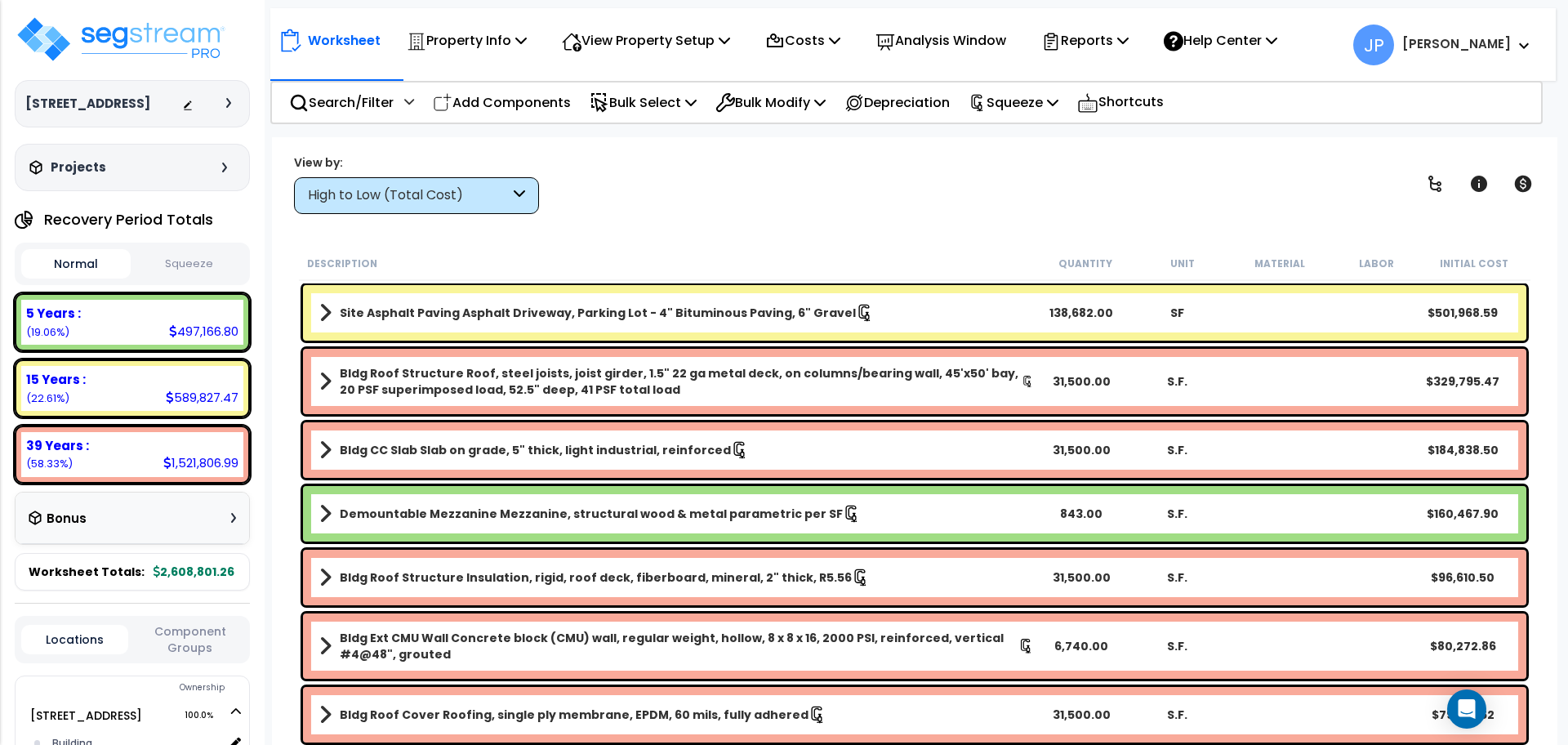
click at [454, 190] on div "High to Low (Total Cost)" at bounding box center [409, 196] width 202 height 19
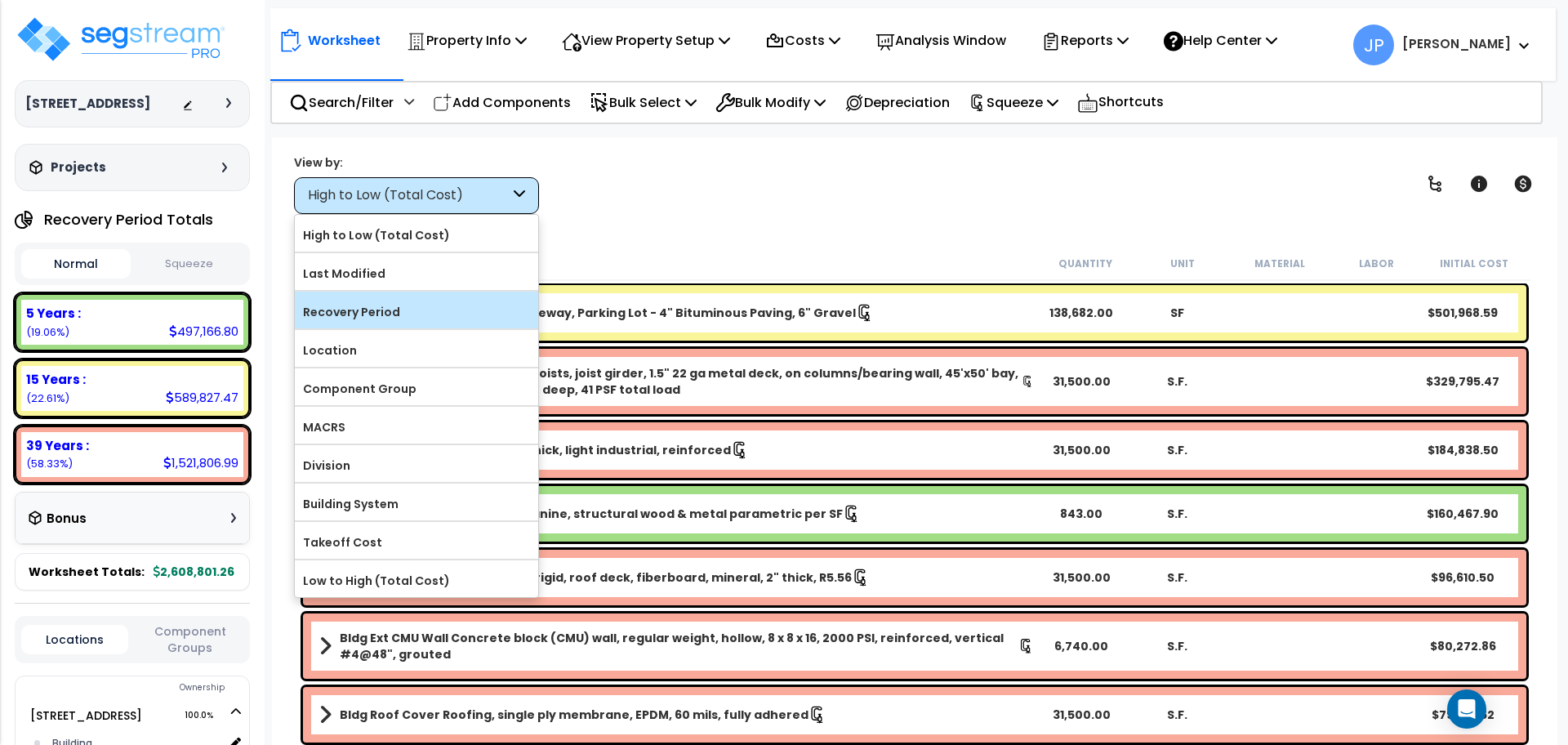
click at [440, 300] on label "Recovery Period" at bounding box center [416, 312] width 244 height 24
click at [0, 0] on input "Recovery Period" at bounding box center [0, 0] width 0 height 0
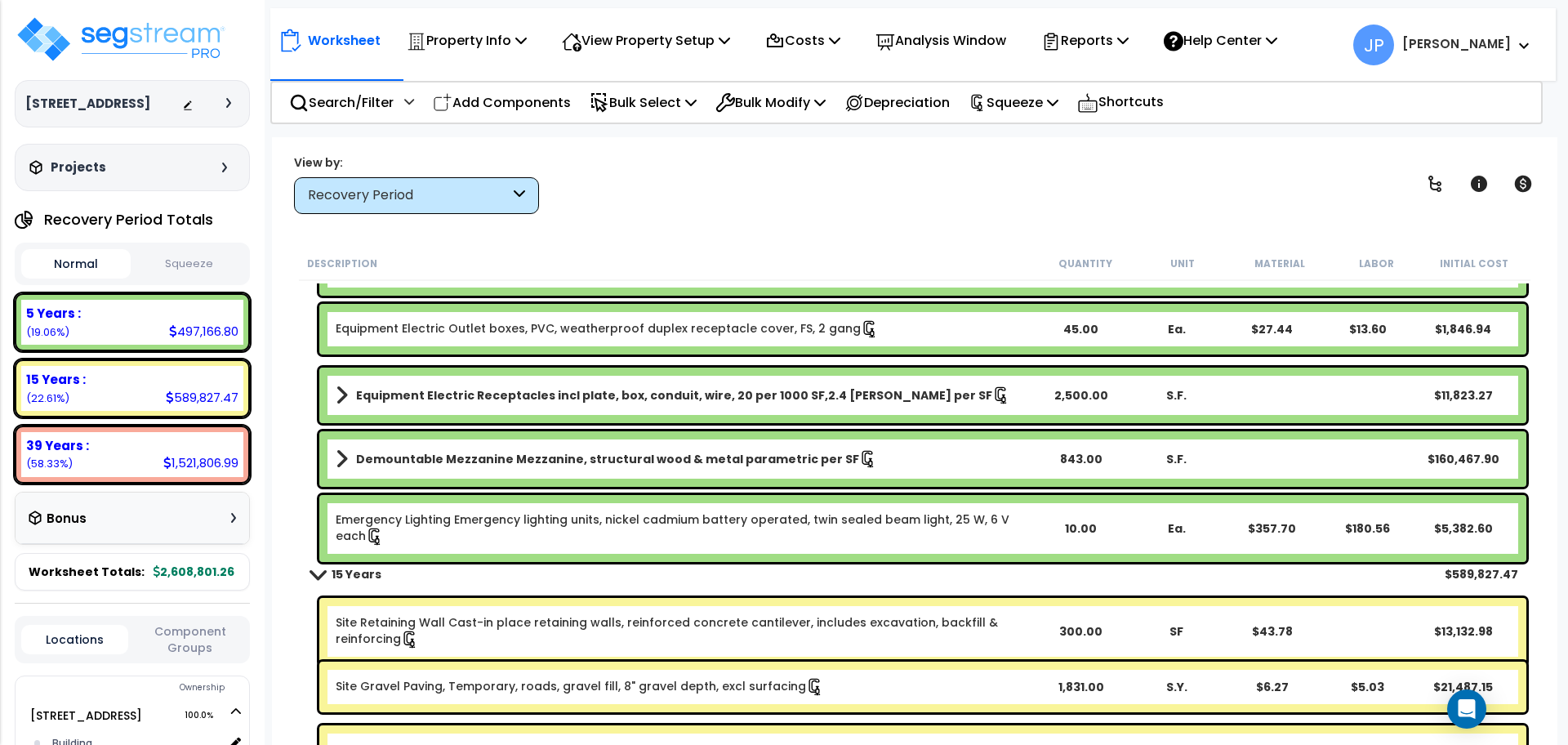
scroll to position [3672, 0]
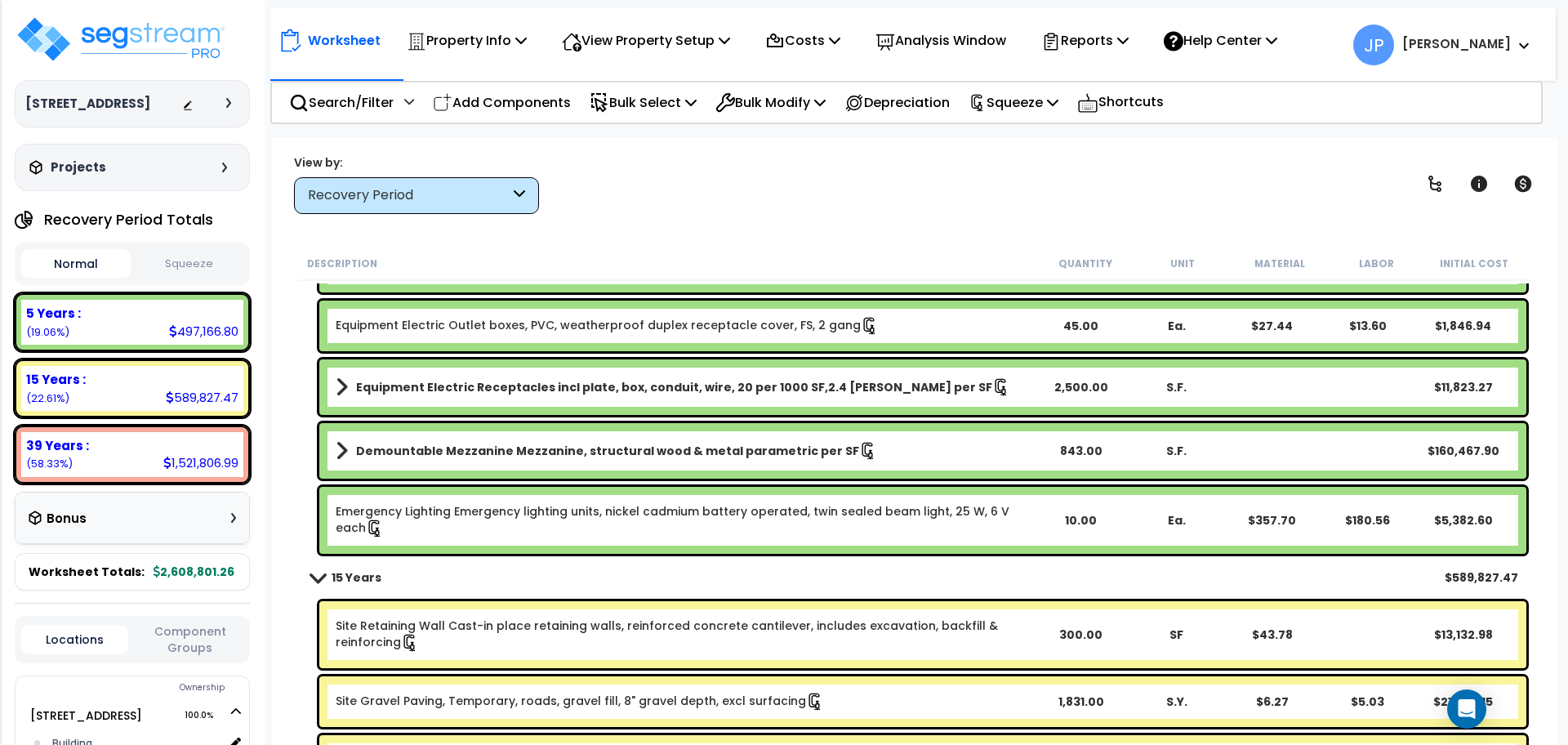
click at [487, 522] on link "Emergency Lighting Emergency lighting units, nickel cadmium battery operated, t…" at bounding box center [684, 520] width 696 height 35
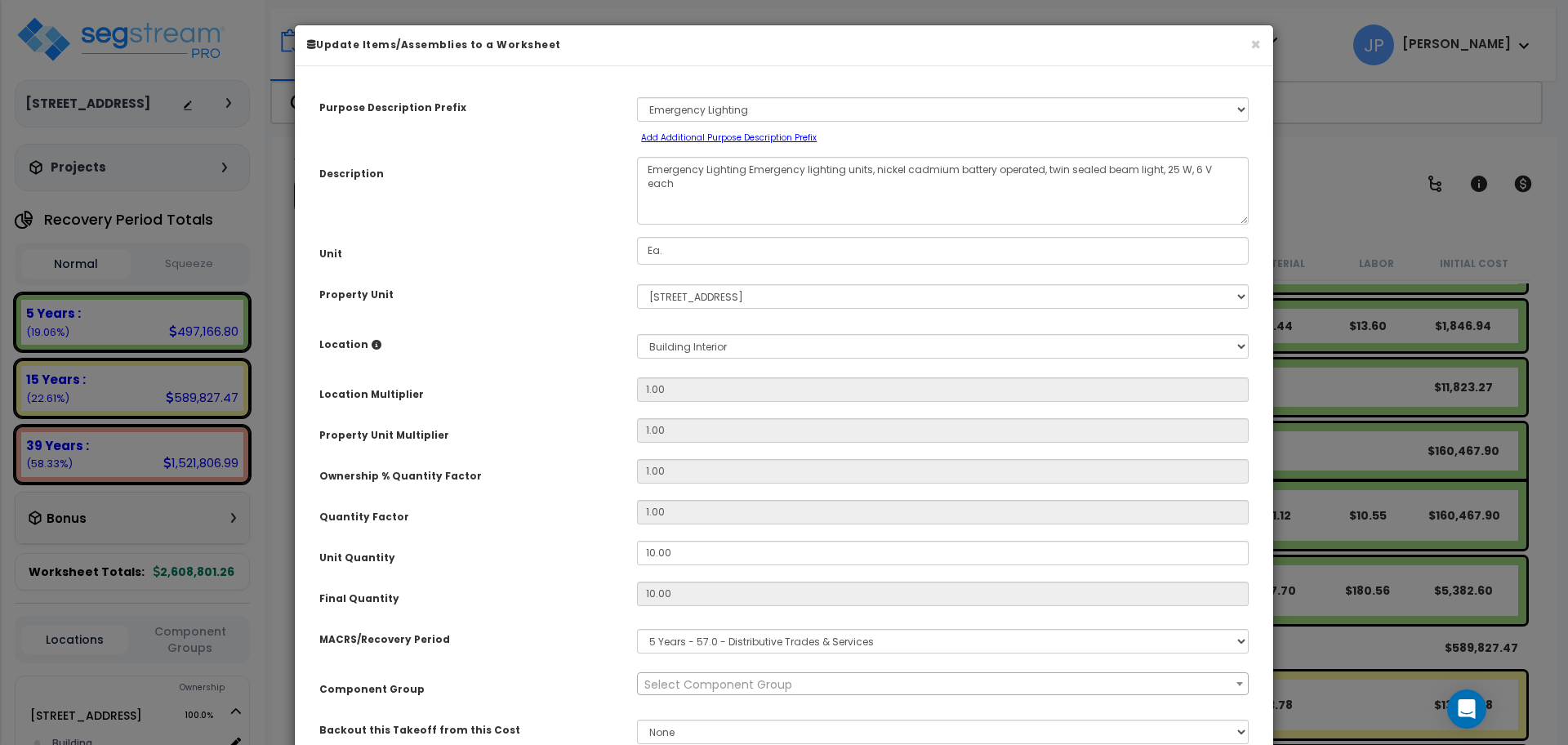
select select "35498"
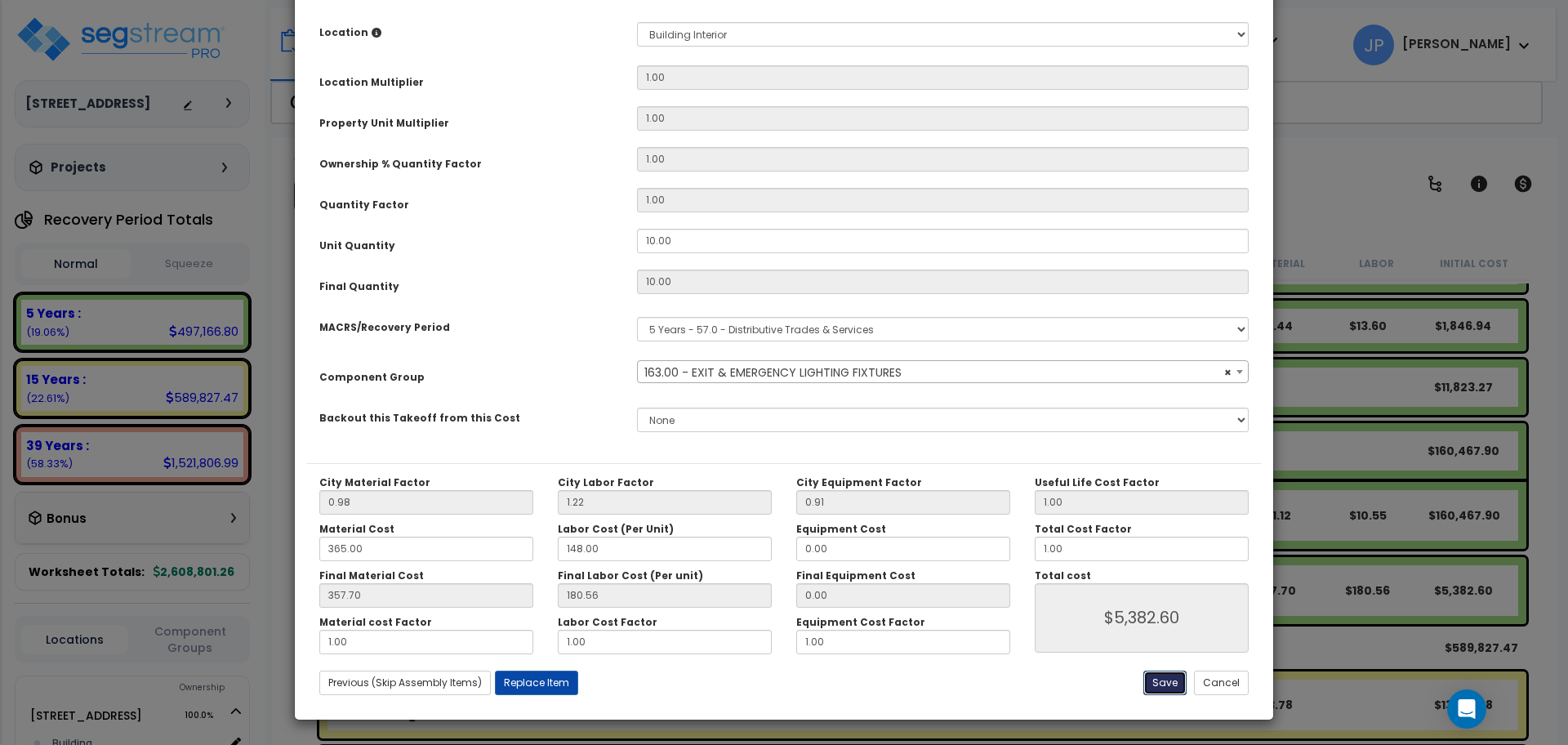
click at [1160, 686] on button "Save" at bounding box center [1165, 683] width 43 height 24
type input "5382.60"
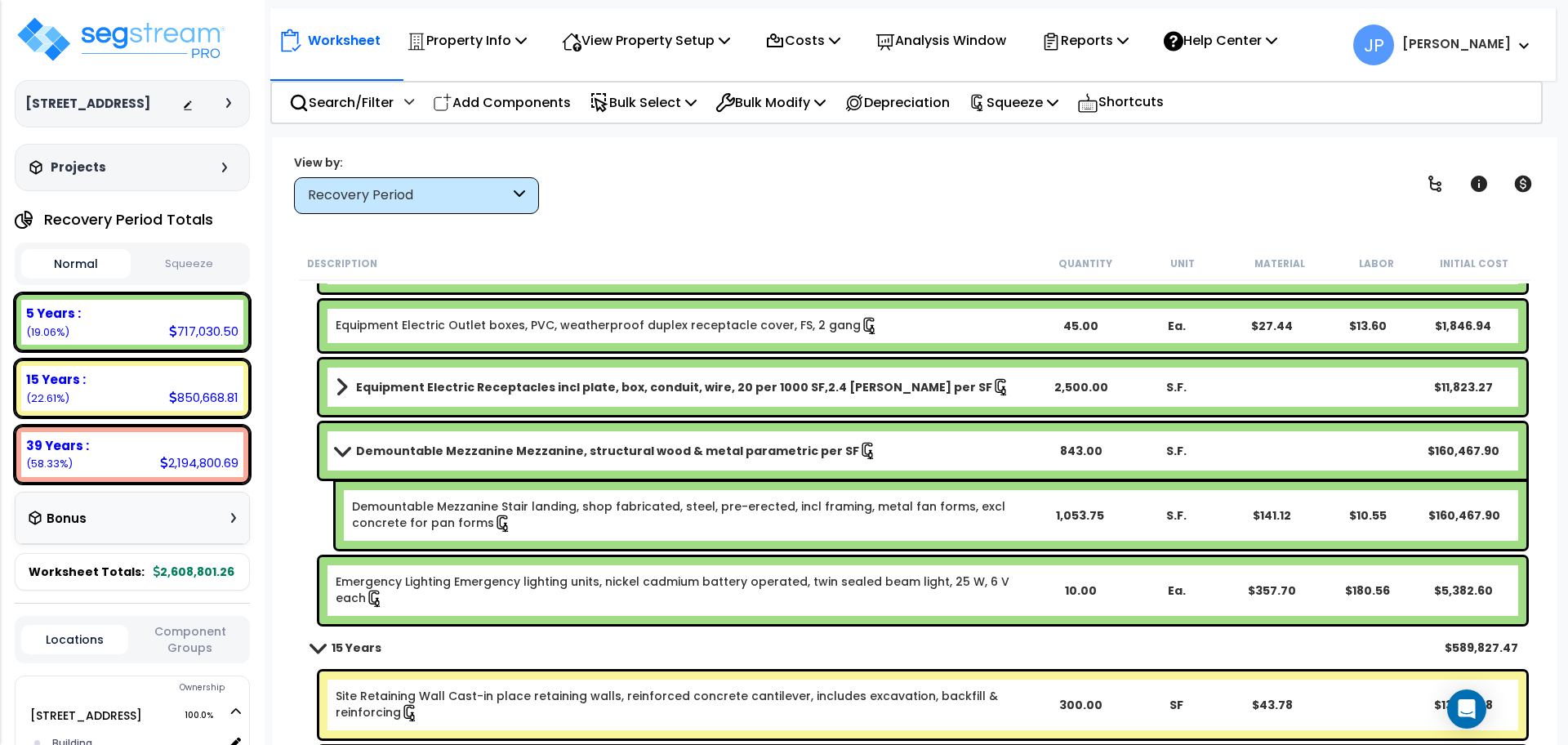
click at [710, 522] on link "Demountable Mezzanine Stair landing, shop fabricated, steel, pre-erected, incl …" at bounding box center [691, 516] width 679 height 35
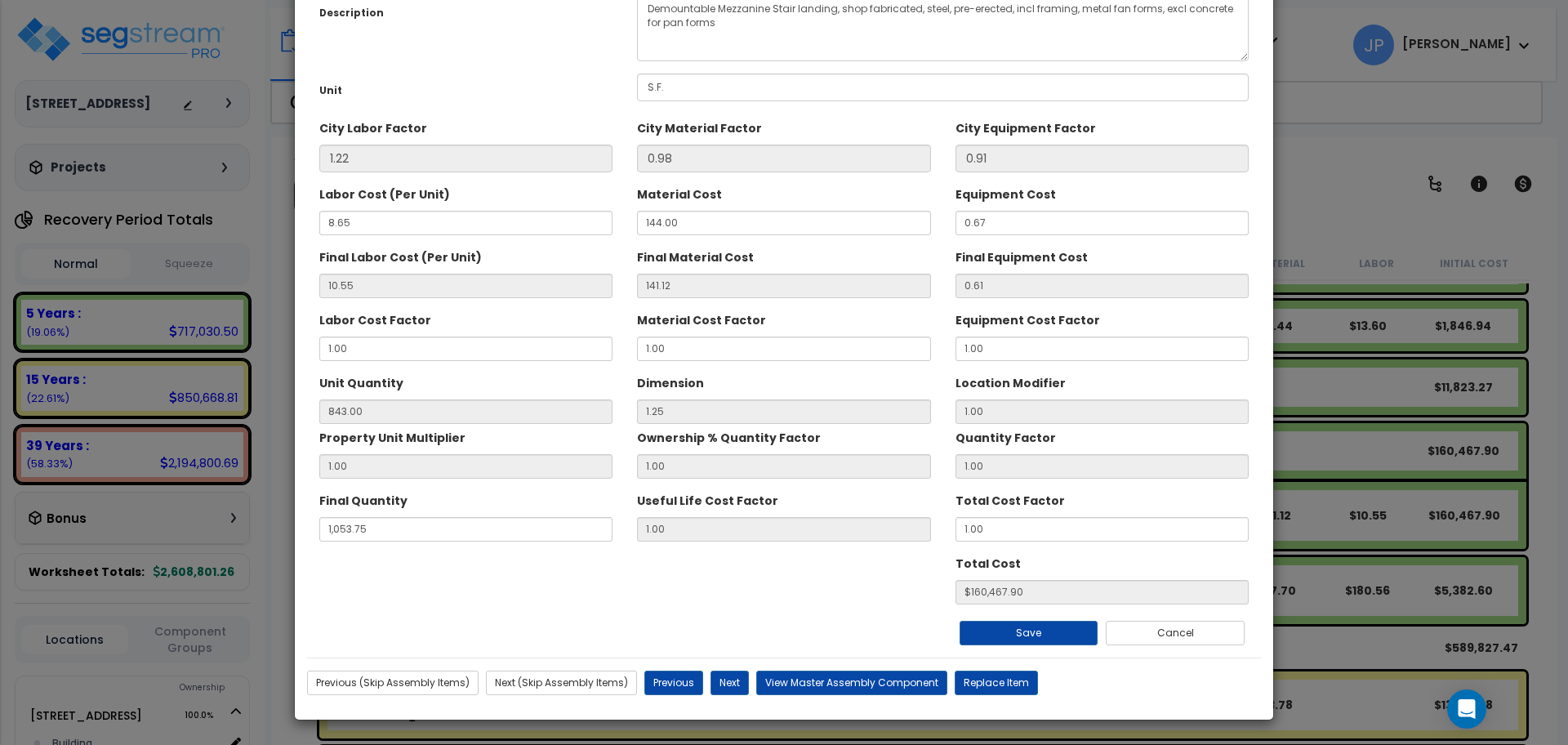
scroll to position [0, 0]
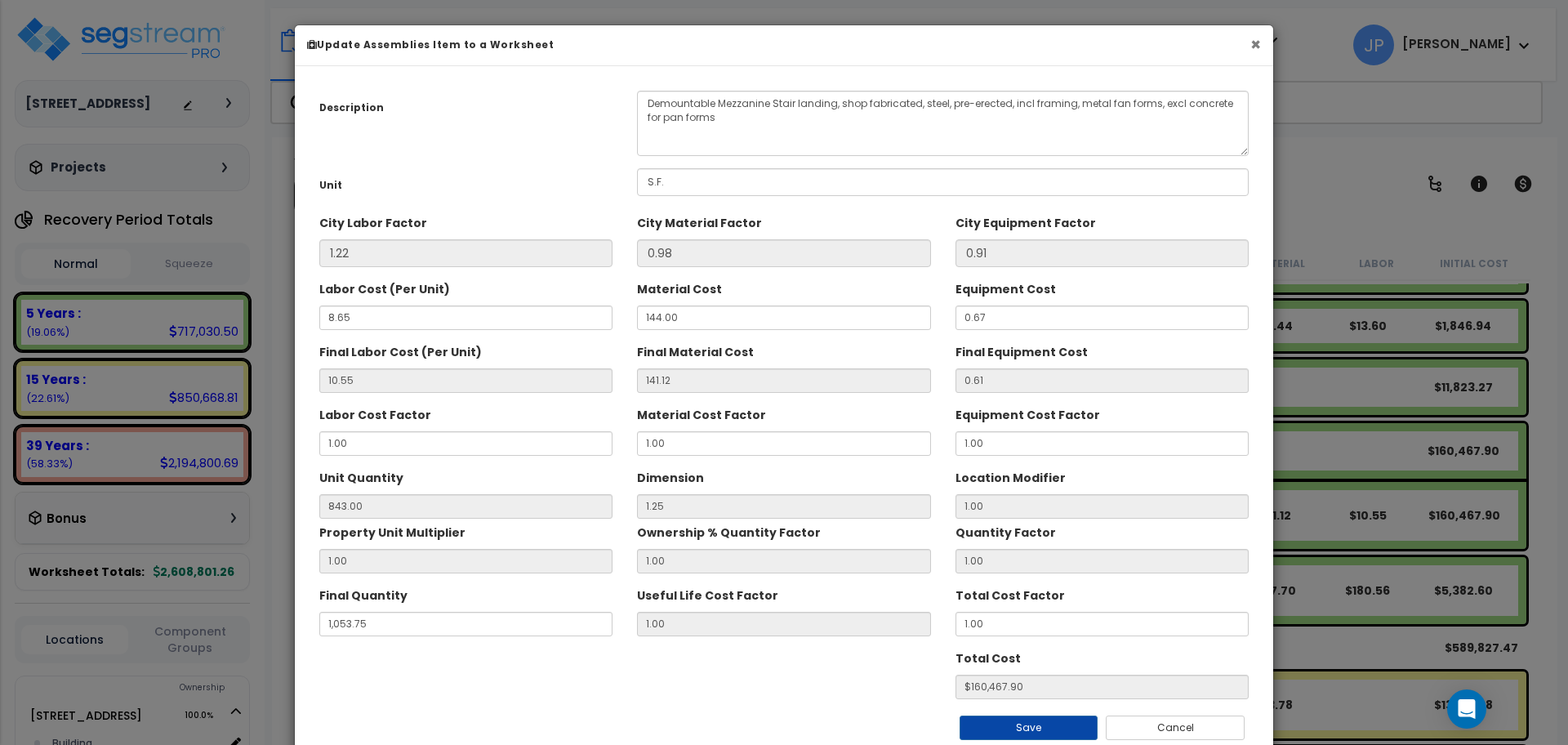
click at [1258, 43] on button "×" at bounding box center [1255, 45] width 10 height 17
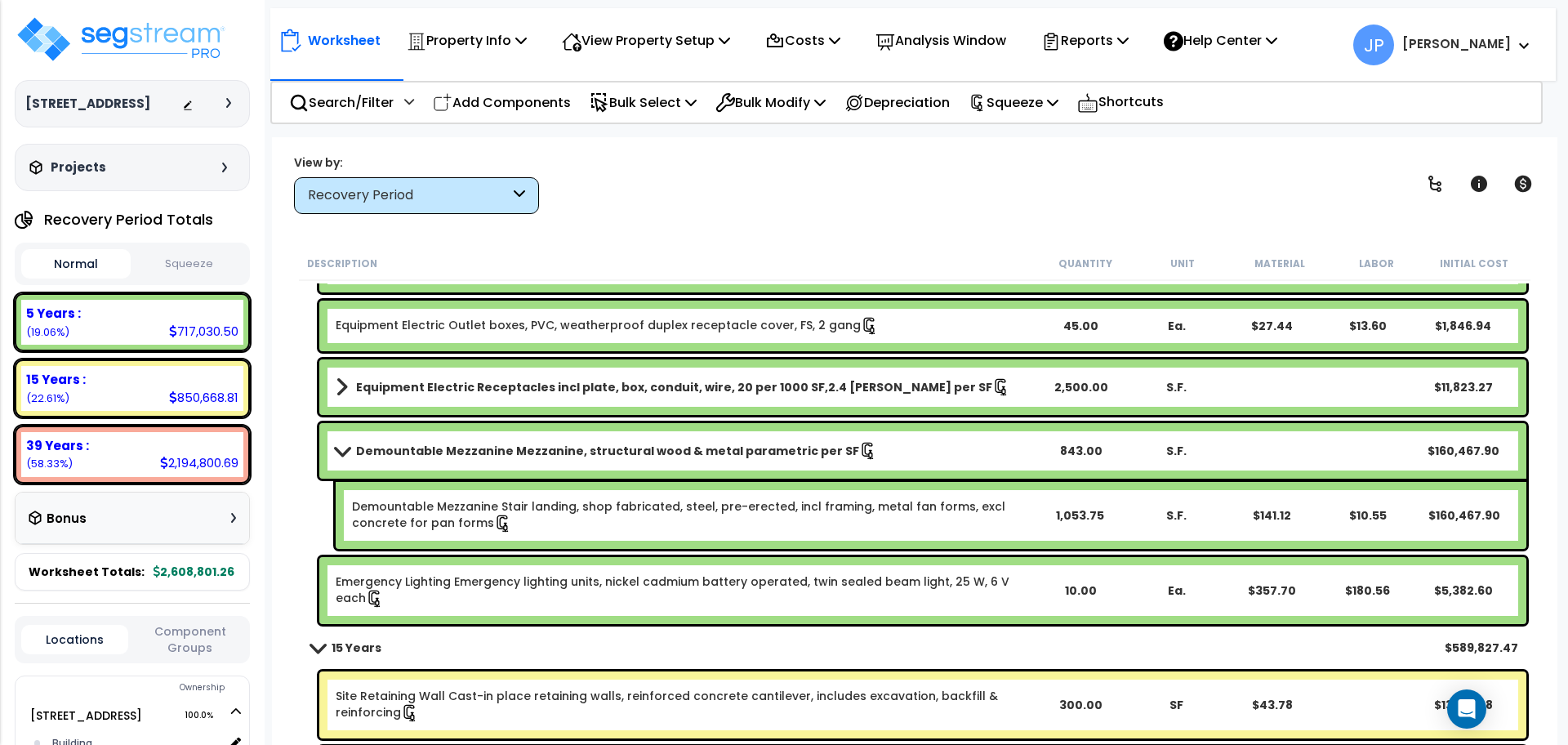
click at [511, 471] on div "Demountable Mezzanine Mezzanine, structural wood & metal parametric per SF 843.…" at bounding box center [923, 451] width 1207 height 55
click at [501, 455] on b "Demountable Mezzanine Mezzanine, structural wood & metal parametric per SF" at bounding box center [607, 450] width 503 height 16
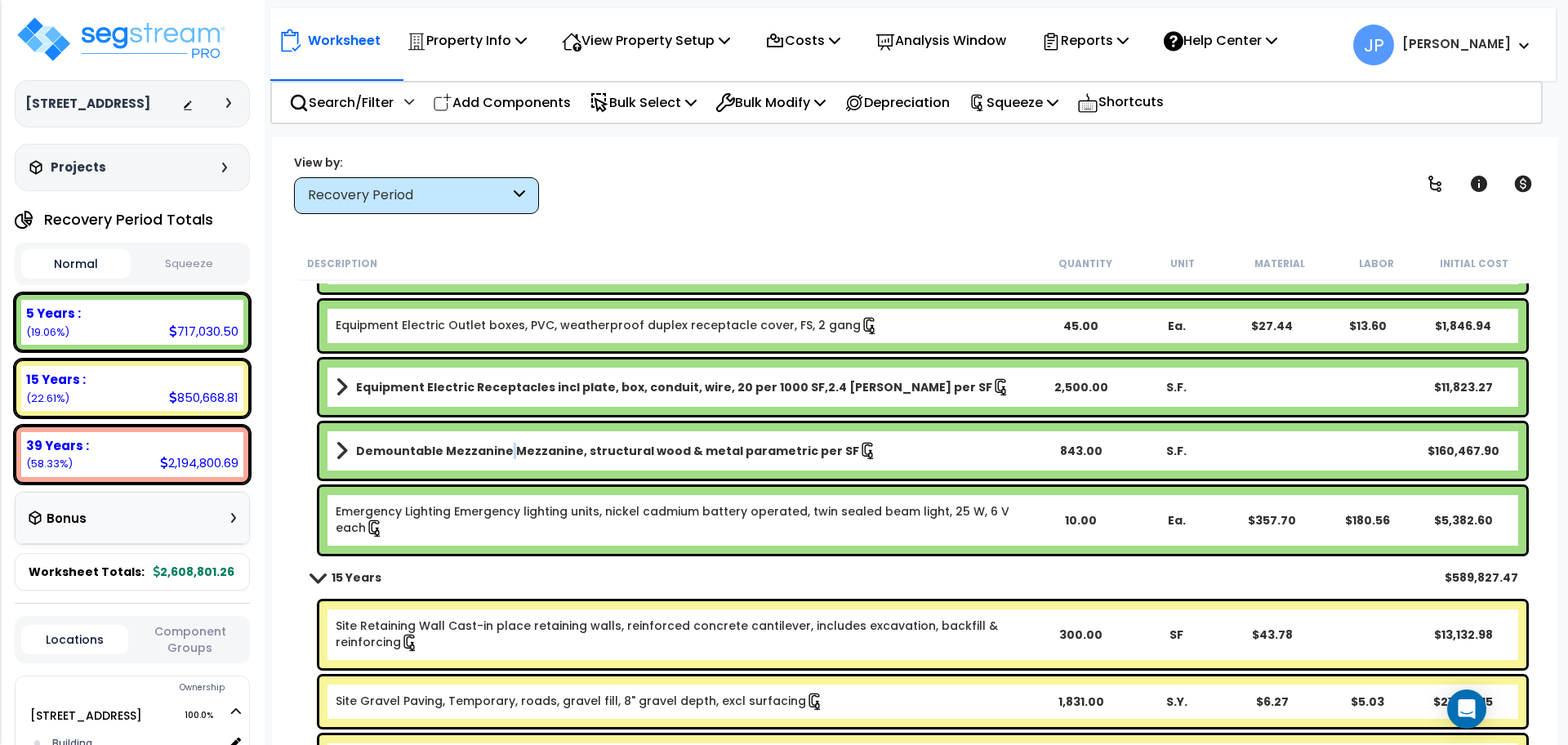
click at [501, 455] on b "Demountable Mezzanine Mezzanine, structural wood & metal parametric per SF" at bounding box center [607, 450] width 503 height 16
click at [0, 0] on div at bounding box center [0, 0] width 0 height 0
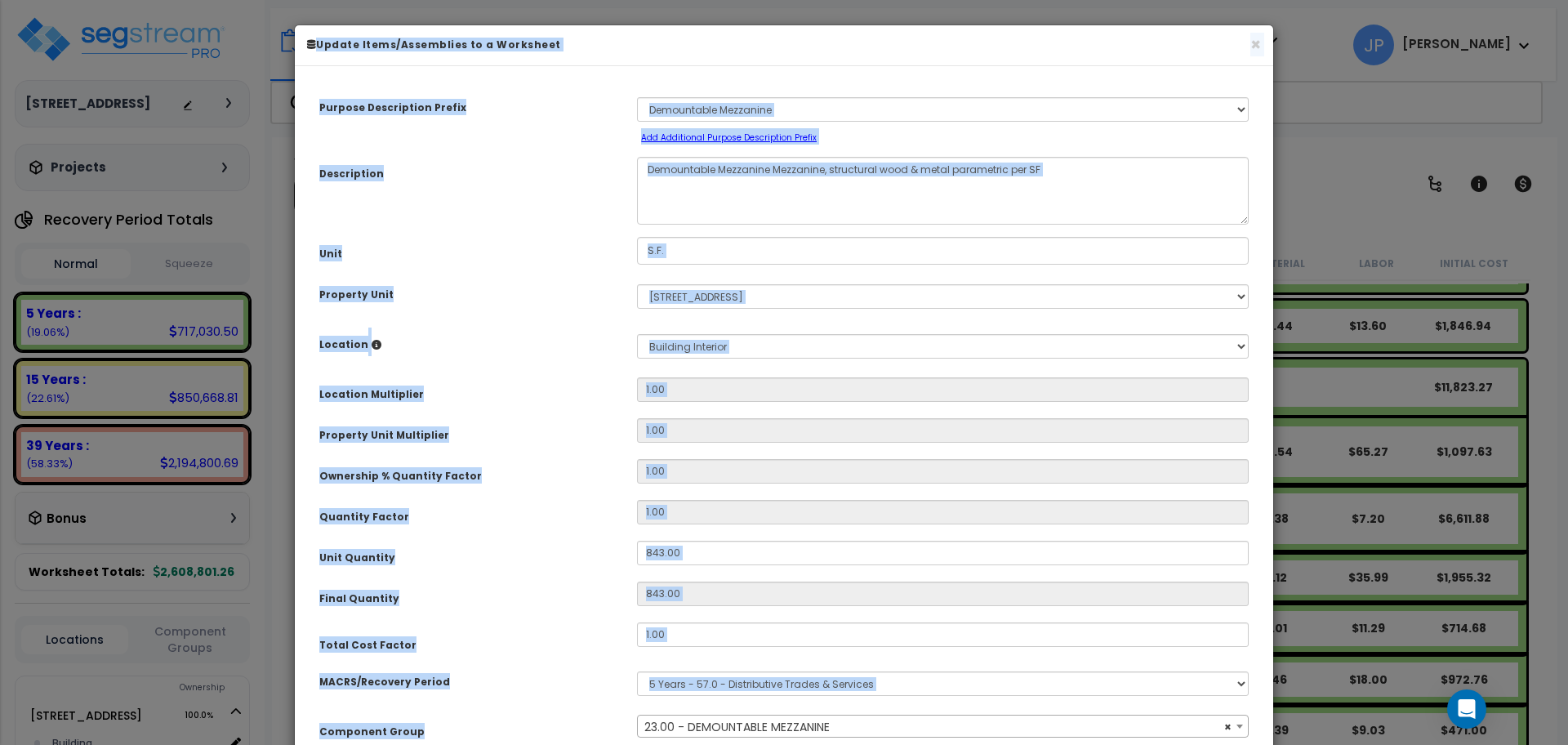
select select "35349"
click at [1254, 48] on button "×" at bounding box center [1255, 45] width 10 height 17
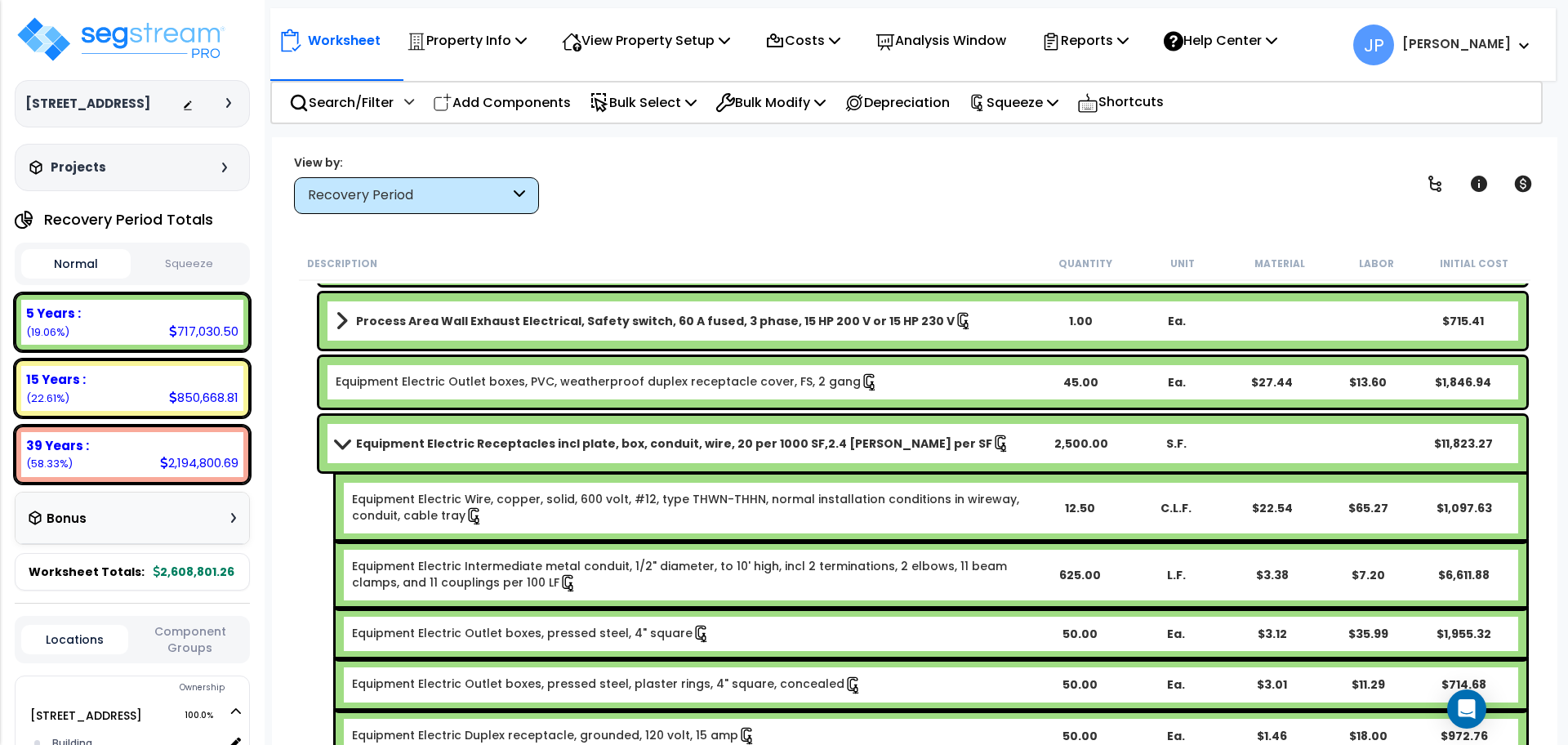
scroll to position [3614, 0]
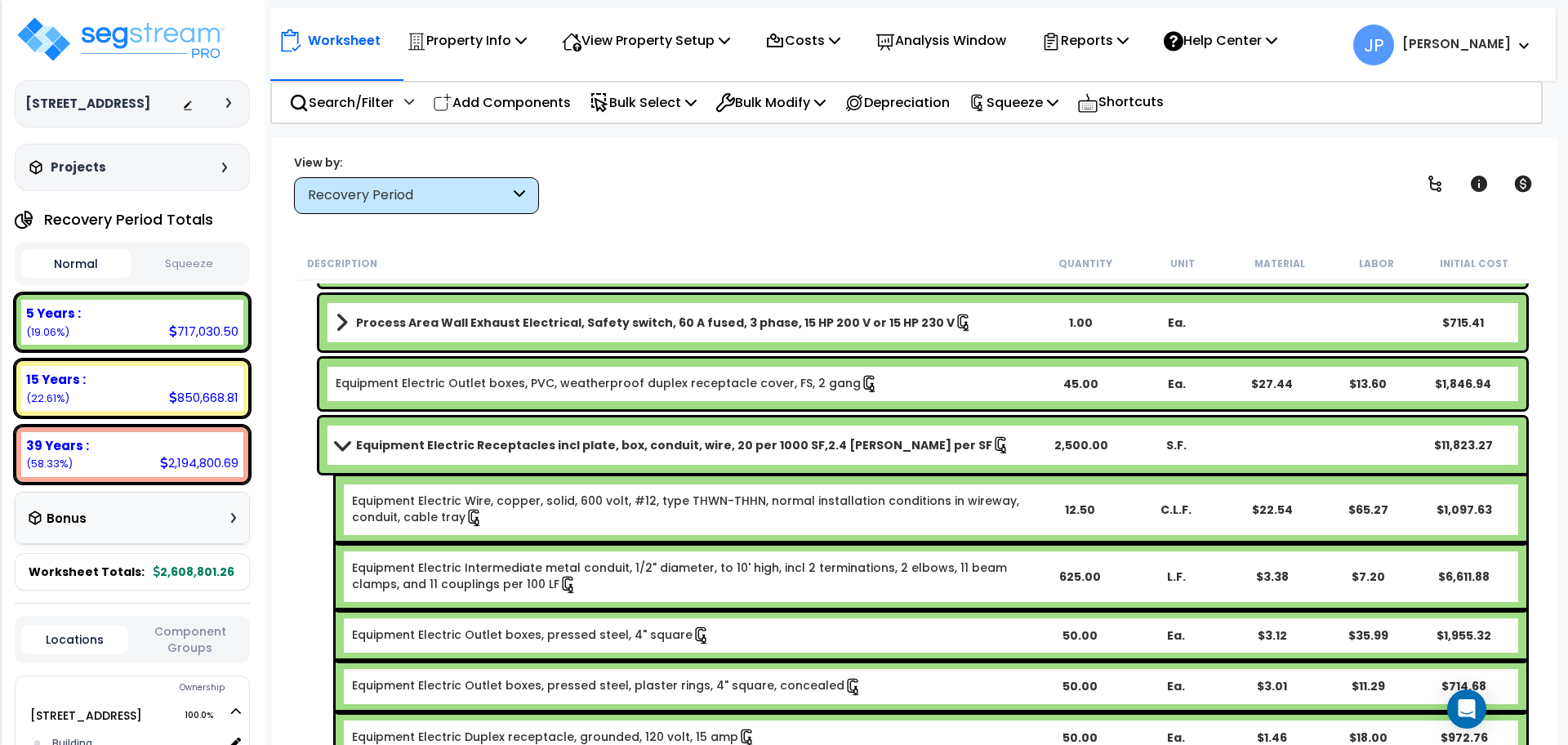
click at [603, 449] on b "Equipment Electric Receptacles incl plate, box, conduit, wire, 20 per 1000 SF,2…" at bounding box center [674, 445] width 636 height 16
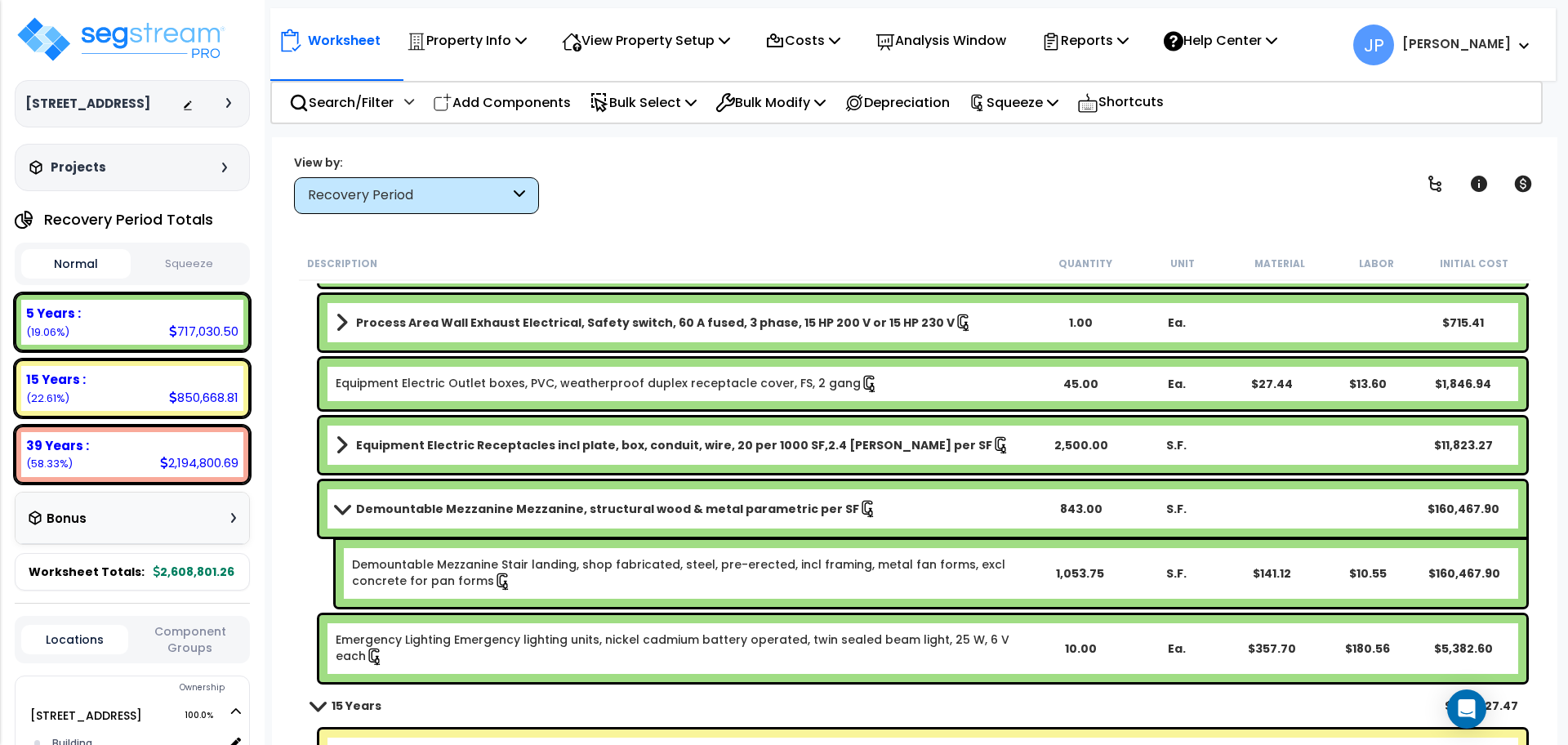
click at [484, 508] on b "Demountable Mezzanine Mezzanine, structural wood & metal parametric per SF" at bounding box center [607, 509] width 503 height 16
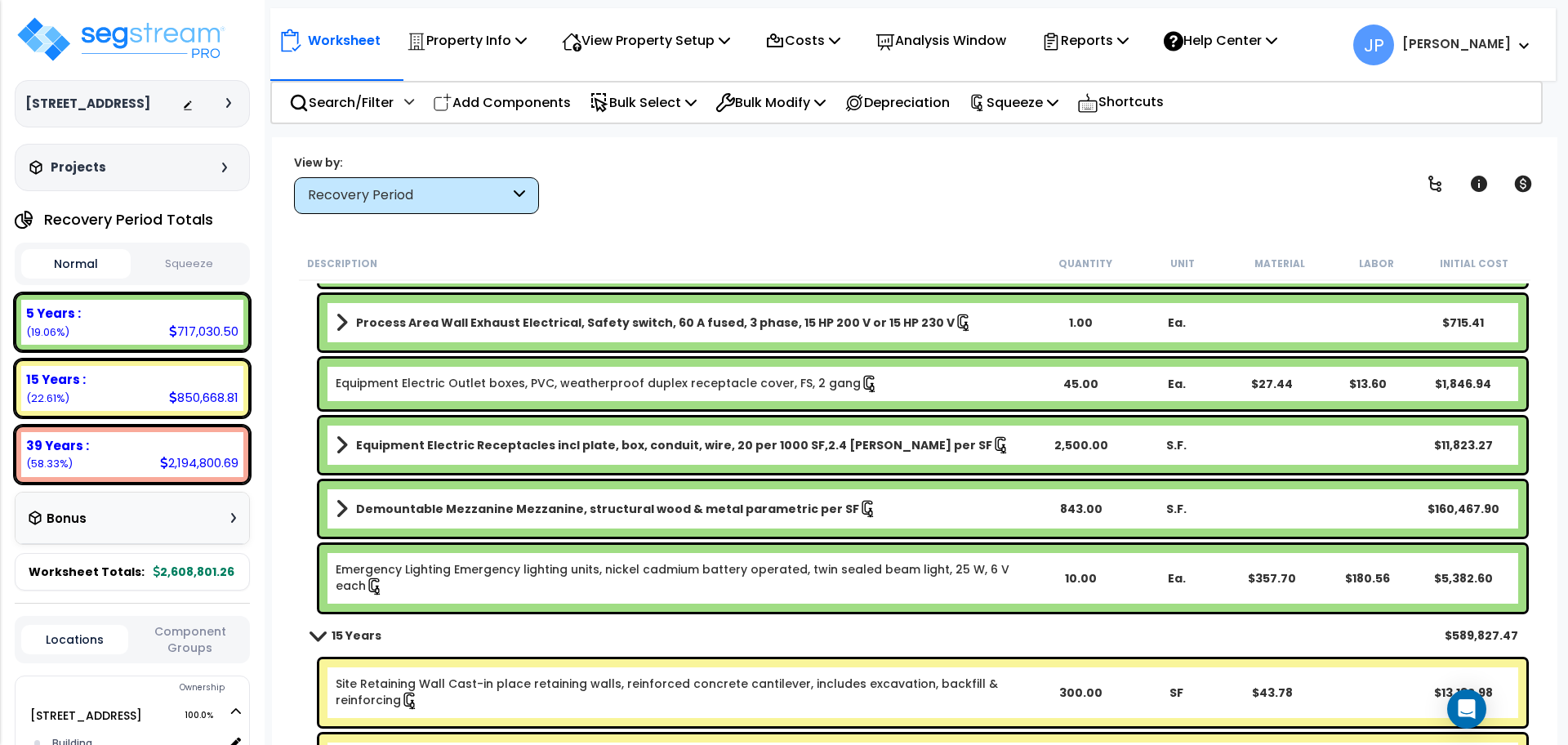
click at [475, 454] on link "Equipment Electric Receptacles incl plate, box, conduit, wire, 20 per 1000 SF,2…" at bounding box center [684, 445] width 696 height 22
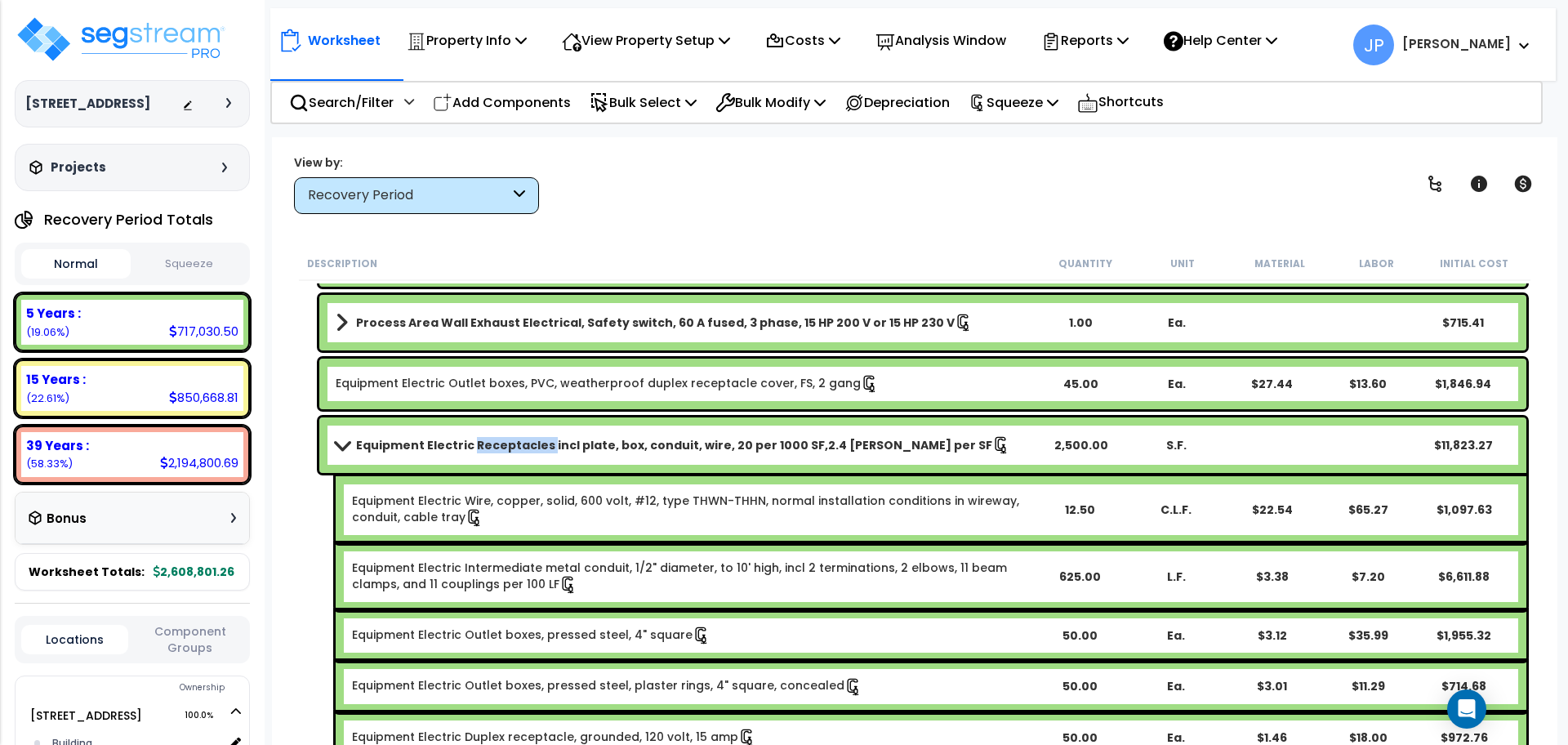
click at [475, 454] on link "Equipment Electric Receptacles incl plate, box, conduit, wire, 20 per 1000 SF,2…" at bounding box center [684, 445] width 696 height 22
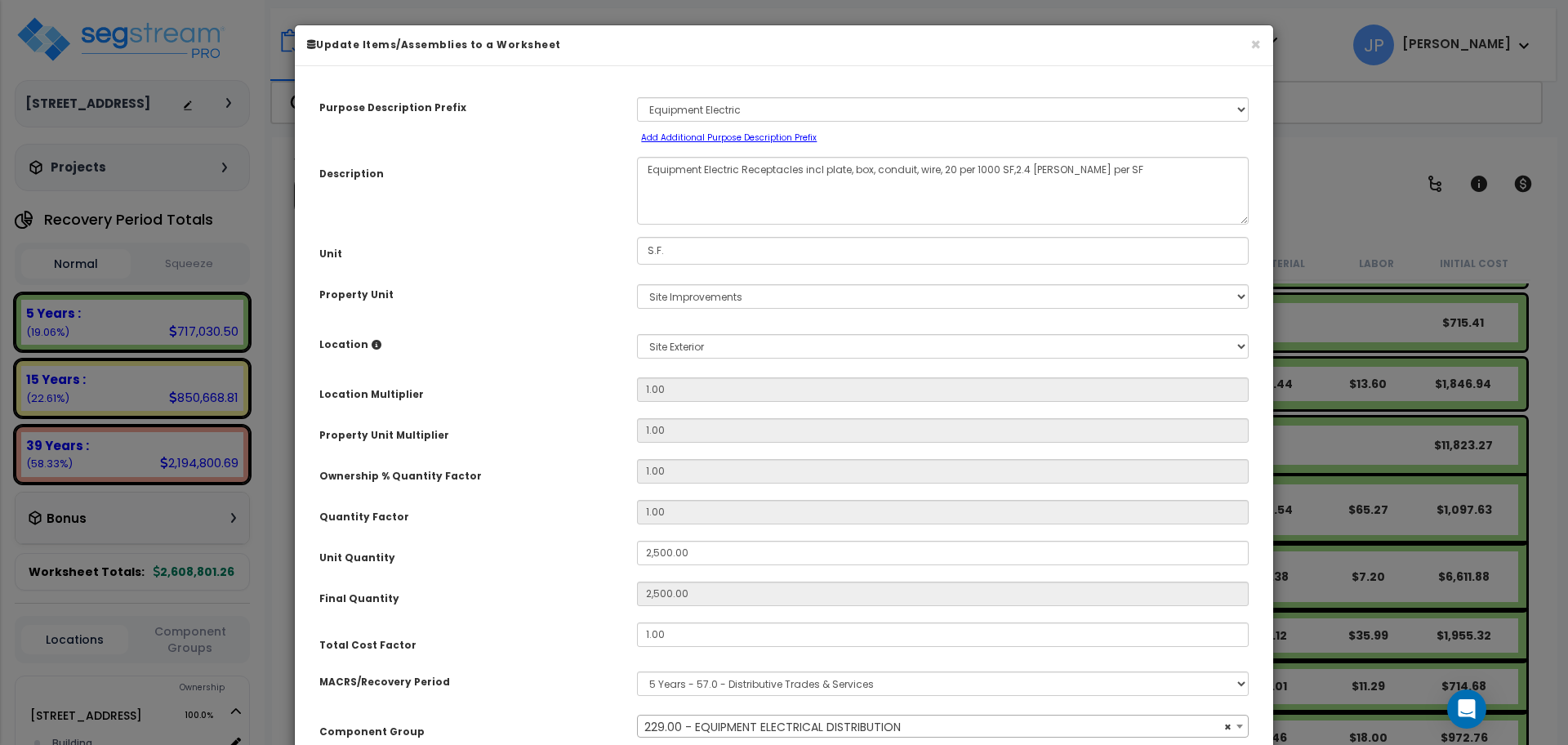
select select "35557"
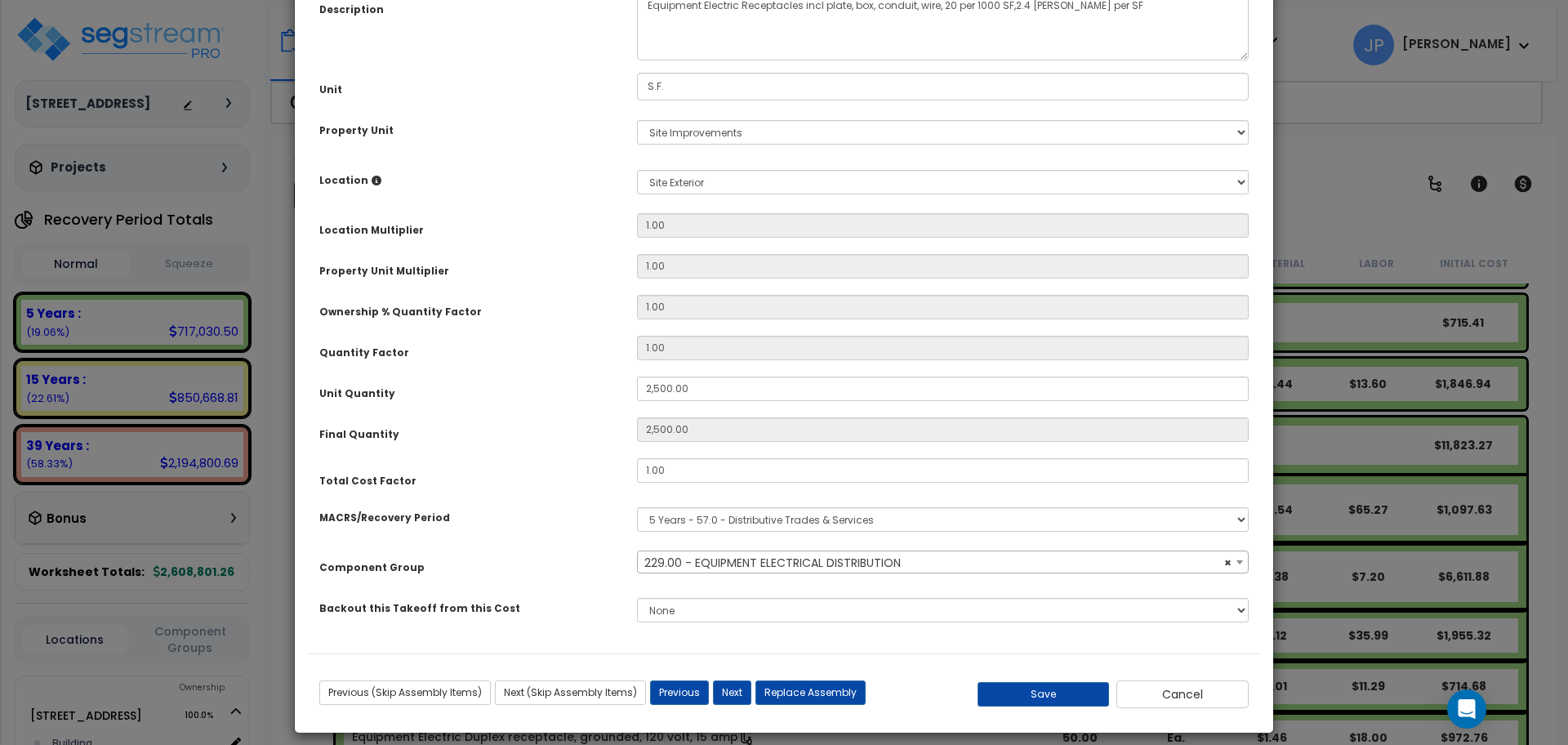
scroll to position [166, 0]
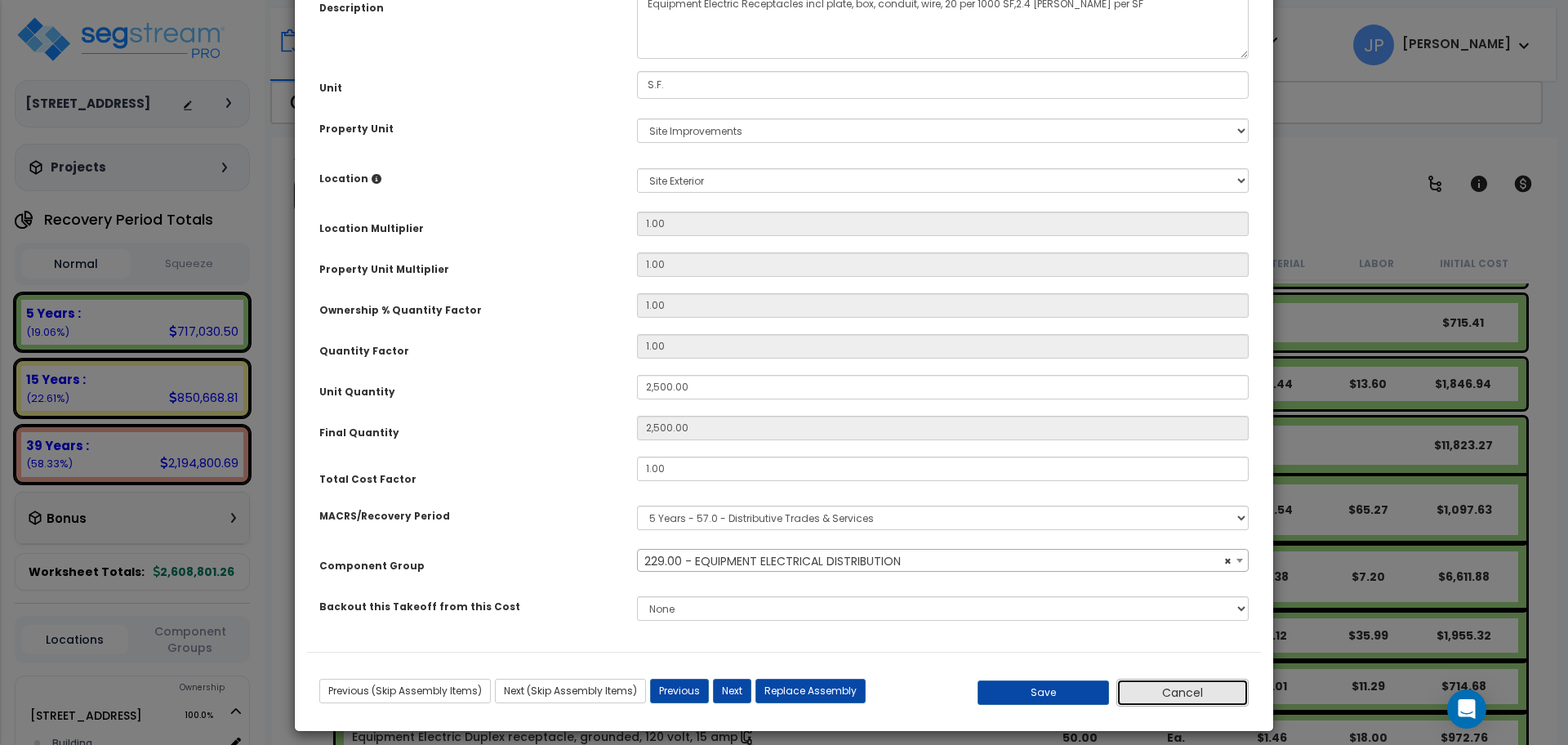
click at [1159, 697] on button "Cancel" at bounding box center [1182, 693] width 132 height 28
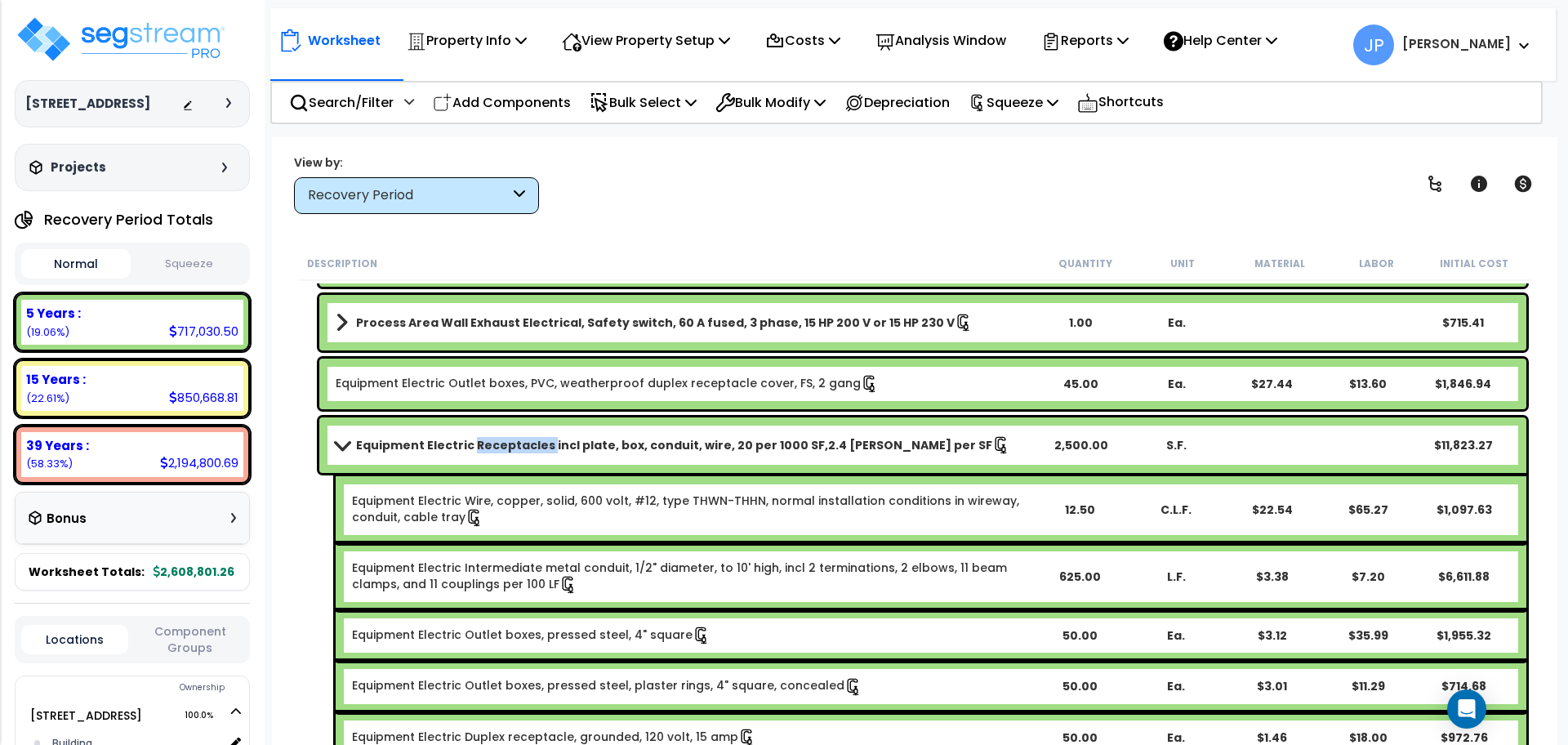
click at [530, 455] on link "Equipment Electric Receptacles incl plate, box, conduit, wire, 20 per 1000 SF,2…" at bounding box center [684, 445] width 696 height 22
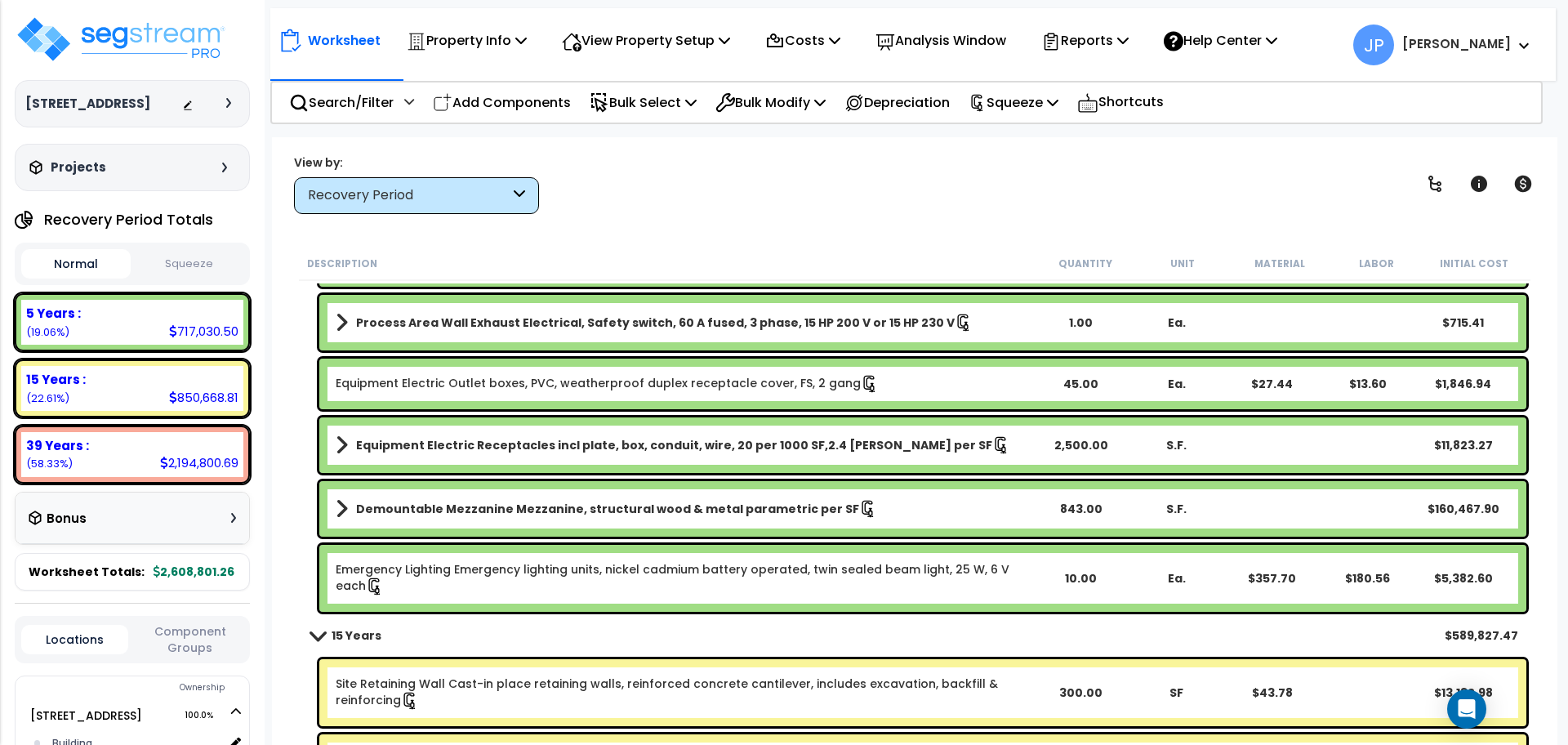
click at [495, 373] on div "Equipment Electric Outlet boxes, PVC, weatherproof duplex receptacle cover, FS,…" at bounding box center [923, 384] width 1207 height 51
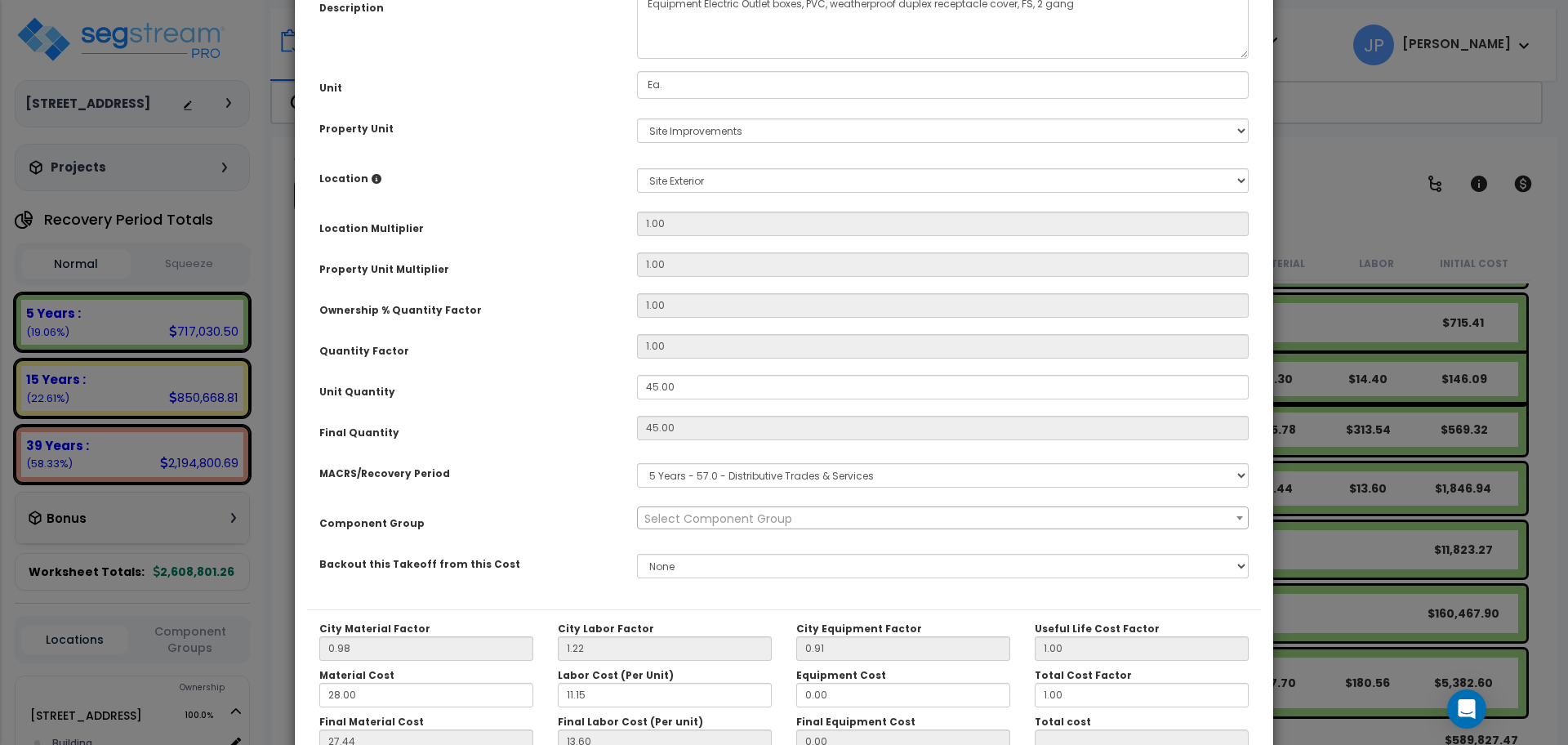
scroll to position [0, 0]
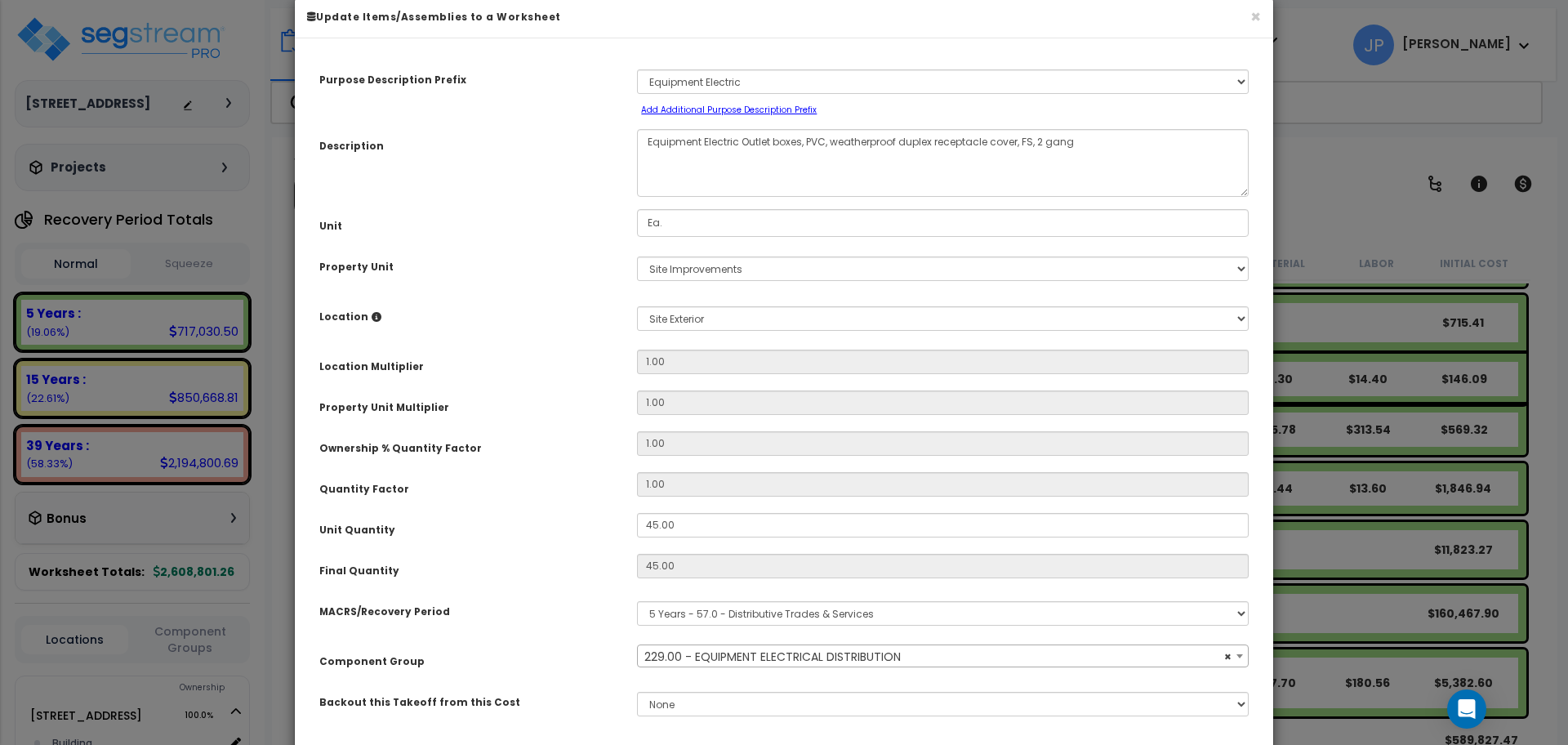
select select "35557"
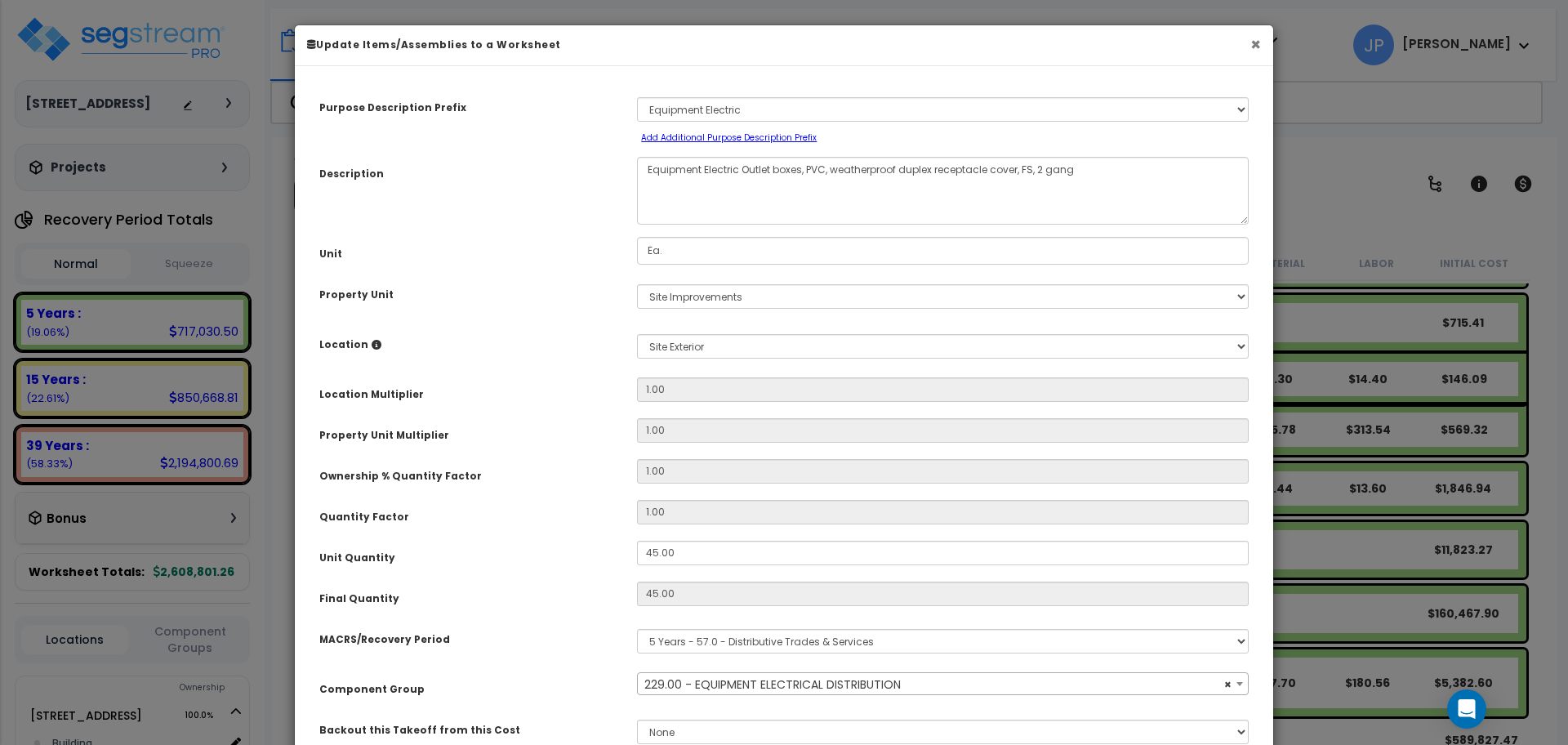
click at [1250, 51] on button "×" at bounding box center [1255, 45] width 10 height 17
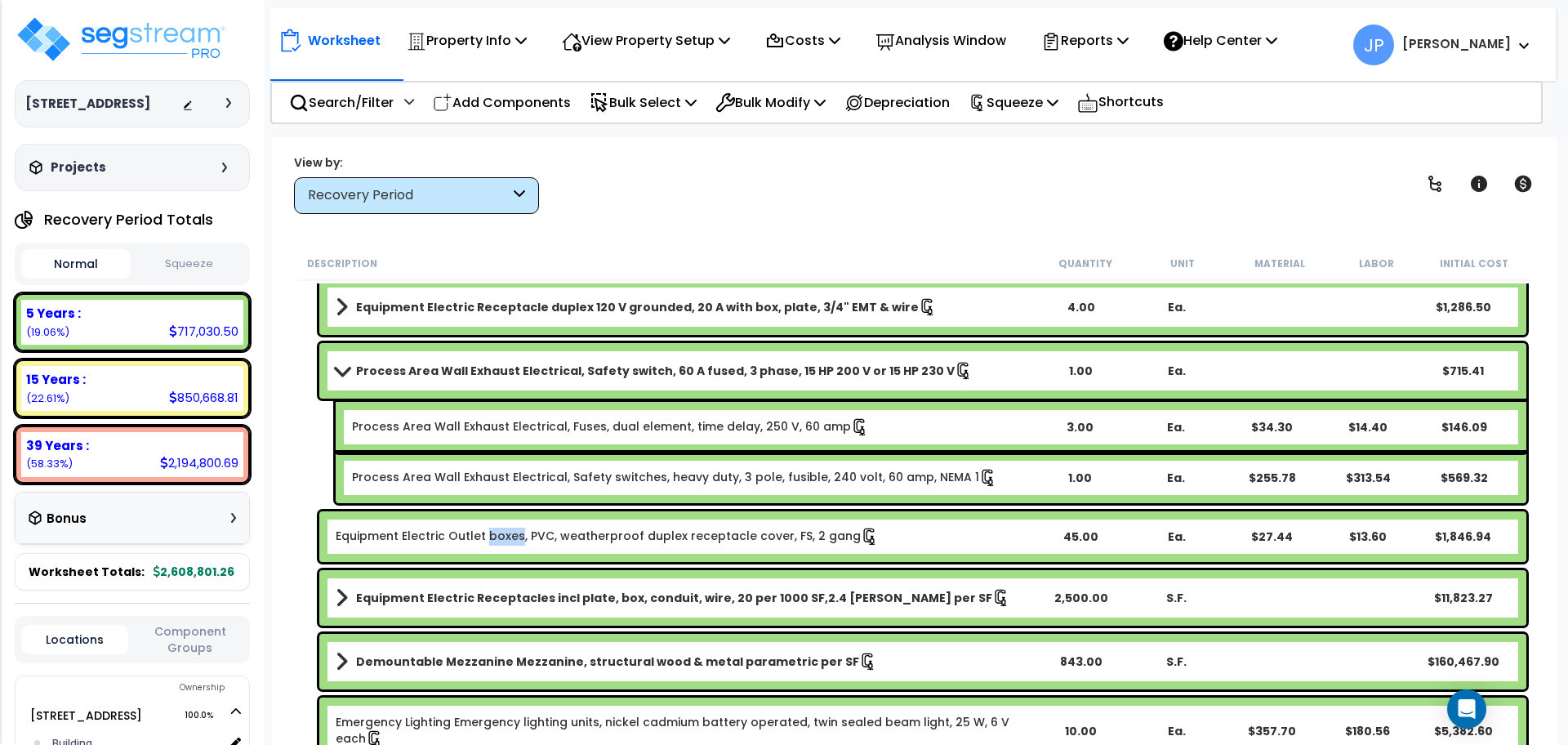
scroll to position [3559, 0]
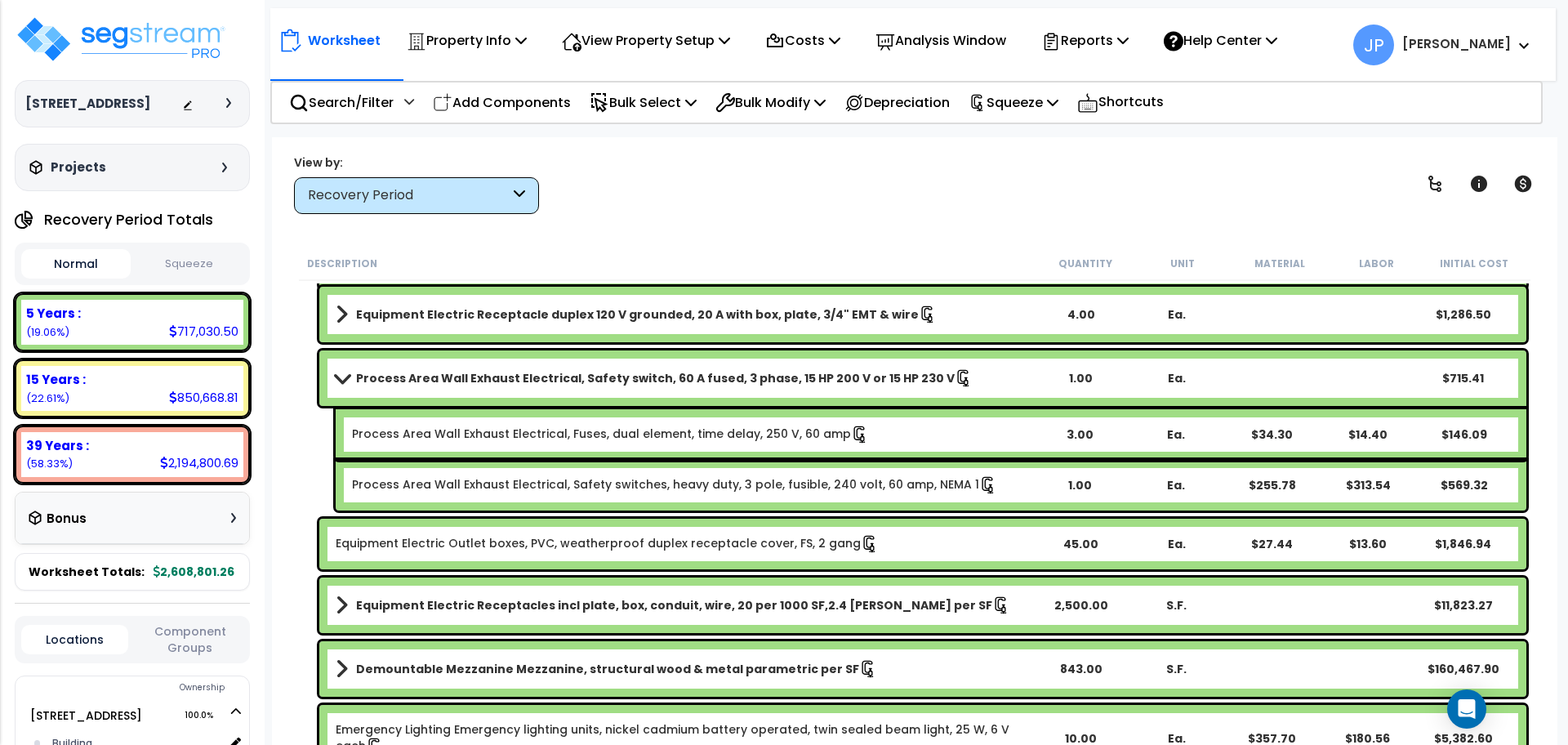
click at [557, 376] on b "Process Area Wall Exhaust Electrical, Safety switch, 60 A fused, 3 phase, 15 HP…" at bounding box center [655, 378] width 599 height 16
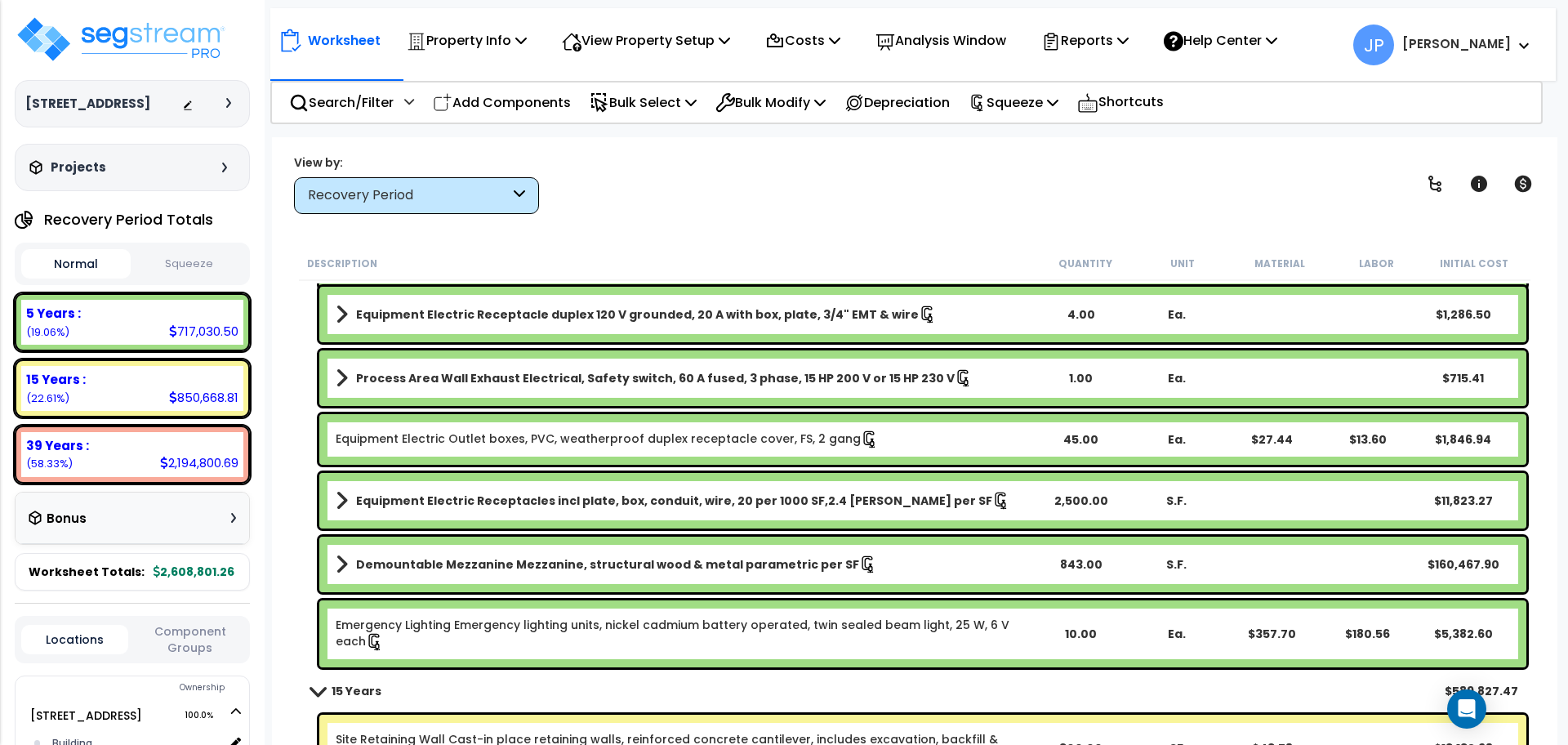
click at [557, 376] on b "Process Area Wall Exhaust Electrical, Safety switch, 60 A fused, 3 phase, 15 HP…" at bounding box center [655, 378] width 599 height 16
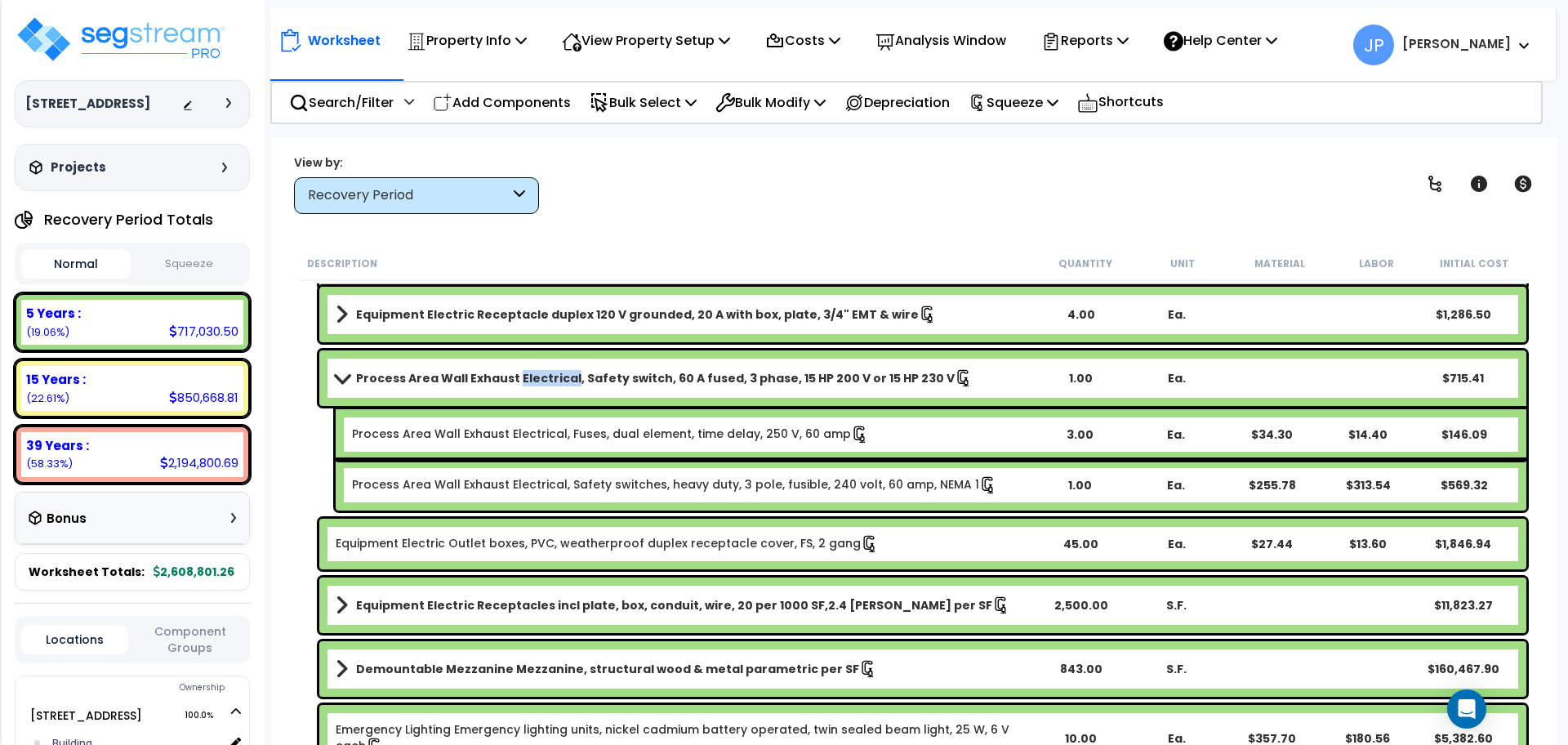
click at [557, 376] on b "Process Area Wall Exhaust Electrical, Safety switch, 60 A fused, 3 phase, 15 HP…" at bounding box center [655, 378] width 599 height 16
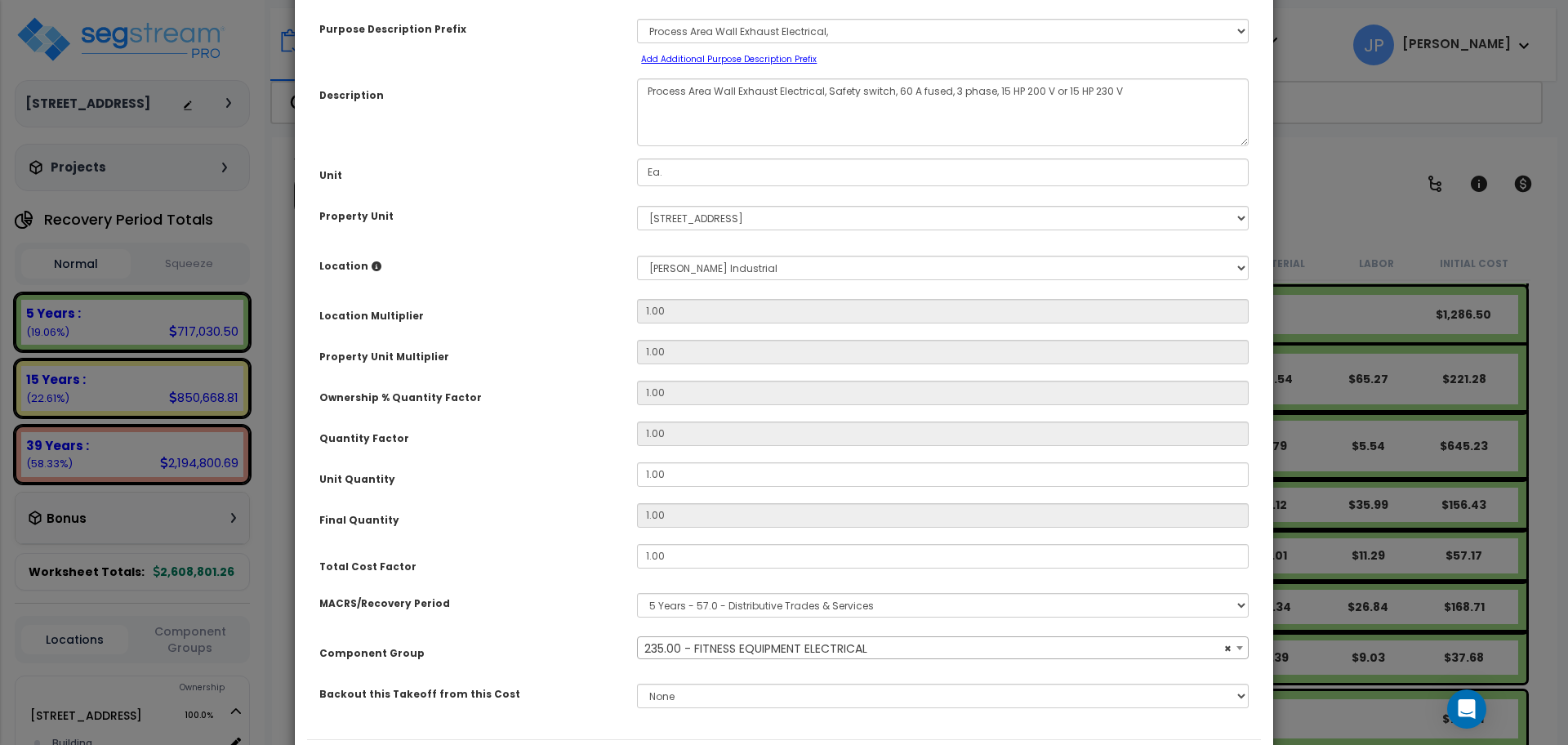
select select "35341"
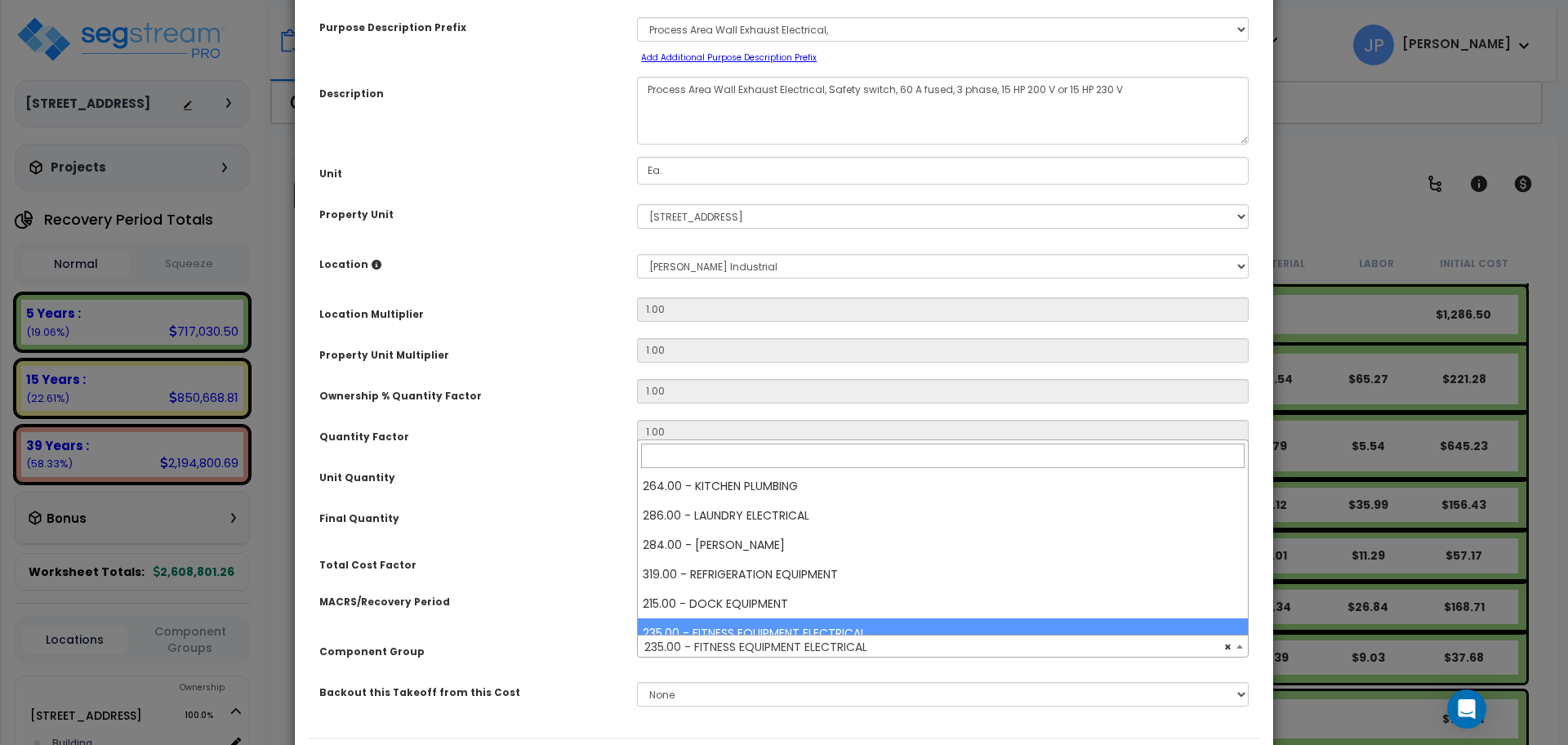
click at [755, 647] on span "× 235.00 - FITNESS EQUIPMENT ELECTRICAL" at bounding box center [943, 646] width 610 height 22
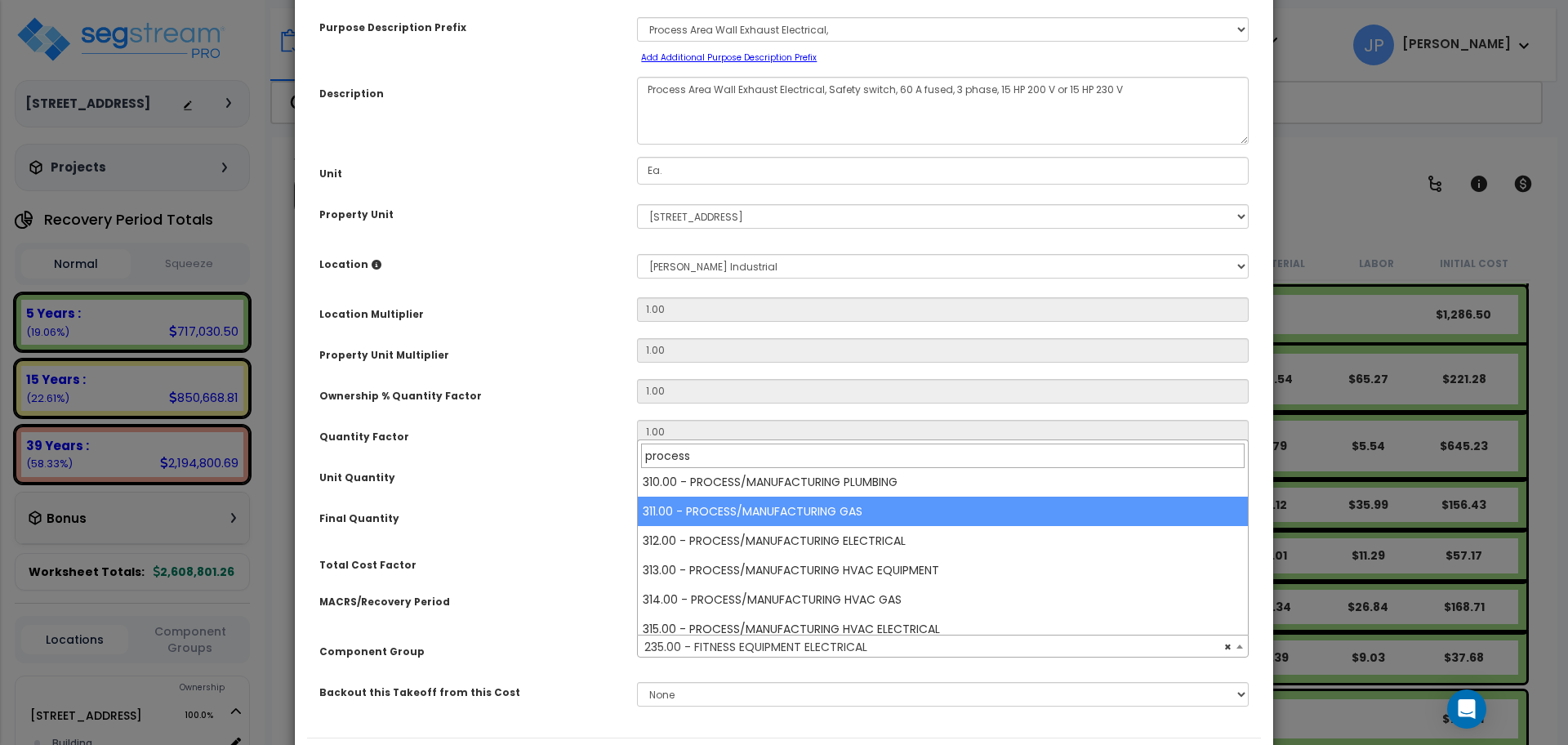
scroll to position [123, 0]
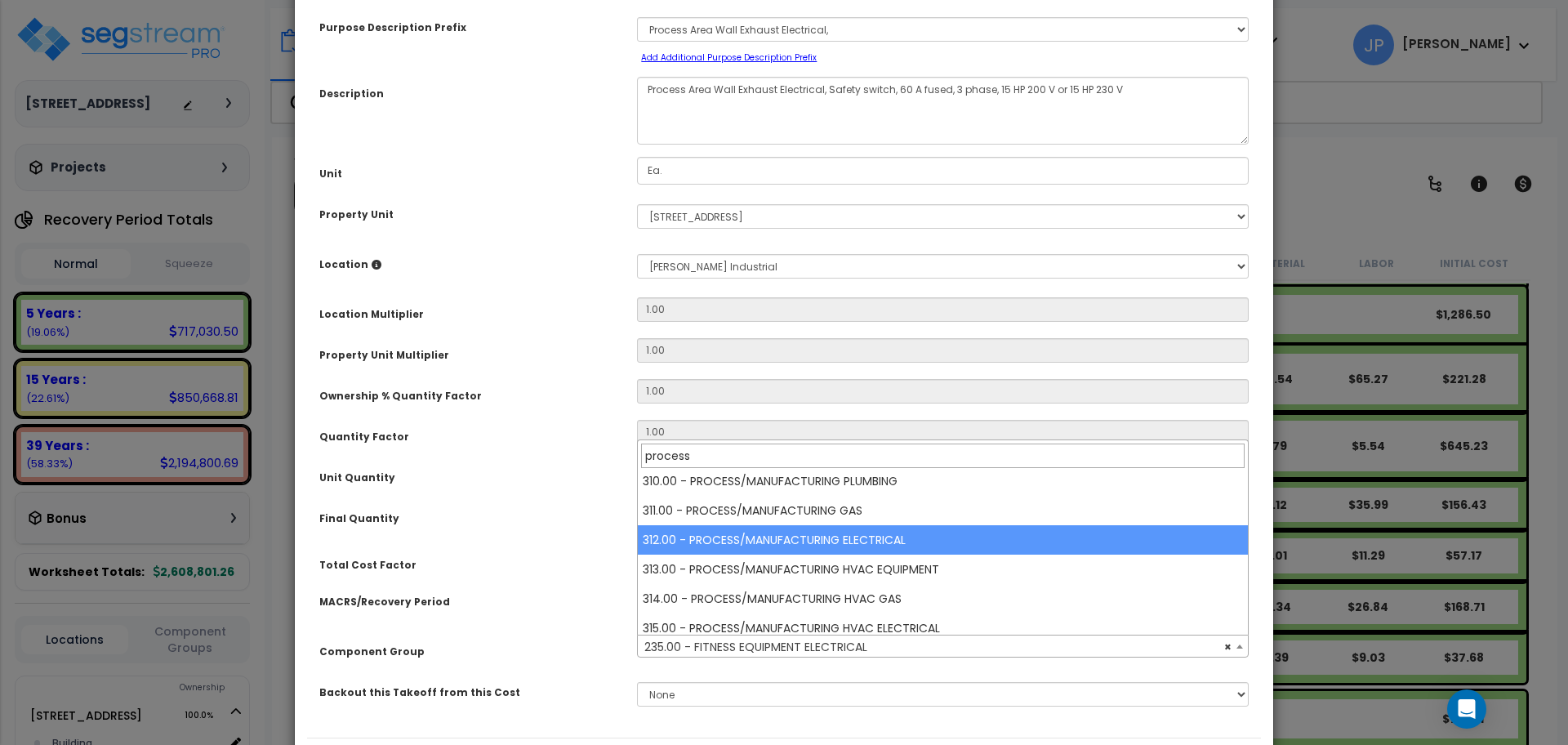
type input "process"
select select "35629"
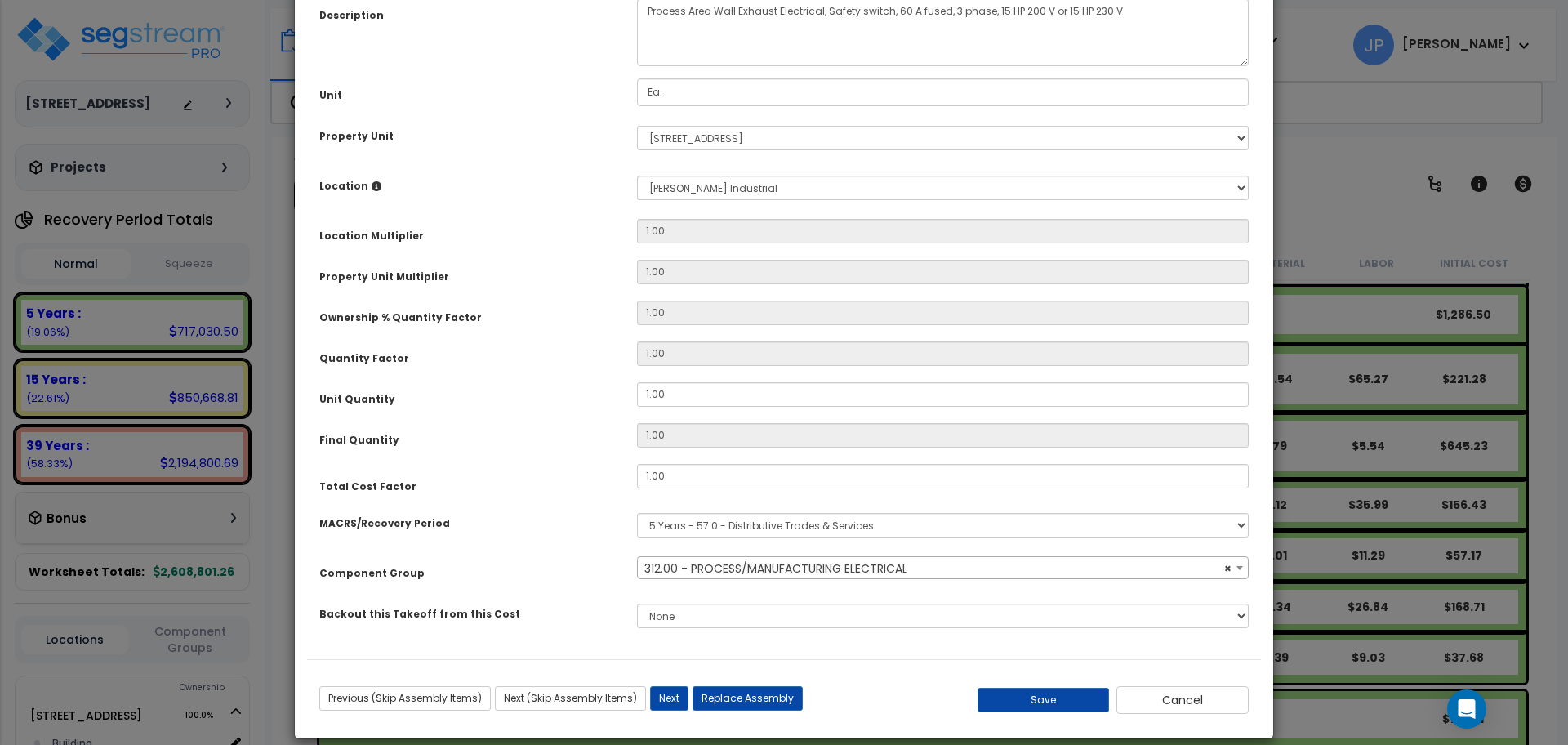
scroll to position [177, 0]
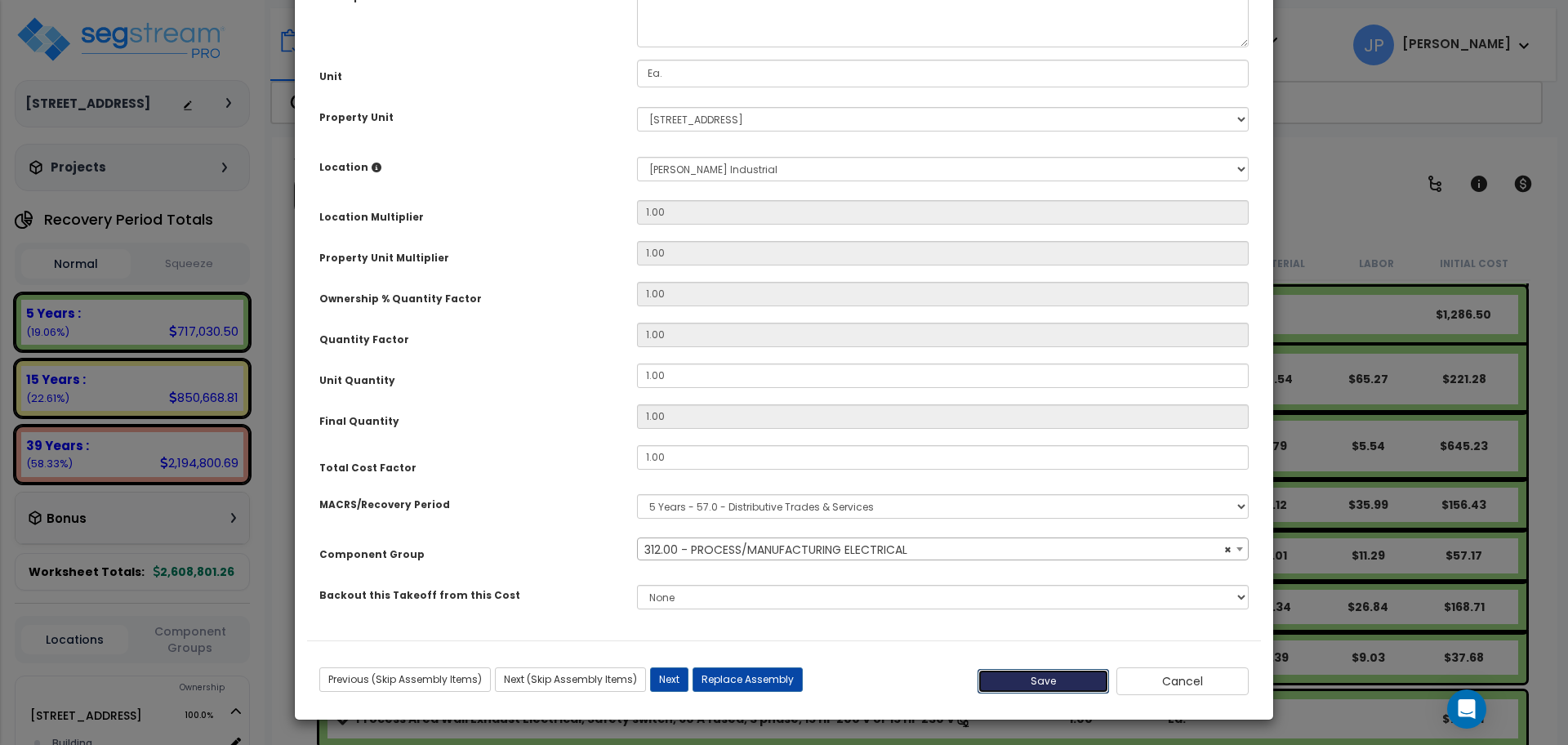
click at [1037, 676] on button "Save" at bounding box center [1044, 681] width 132 height 24
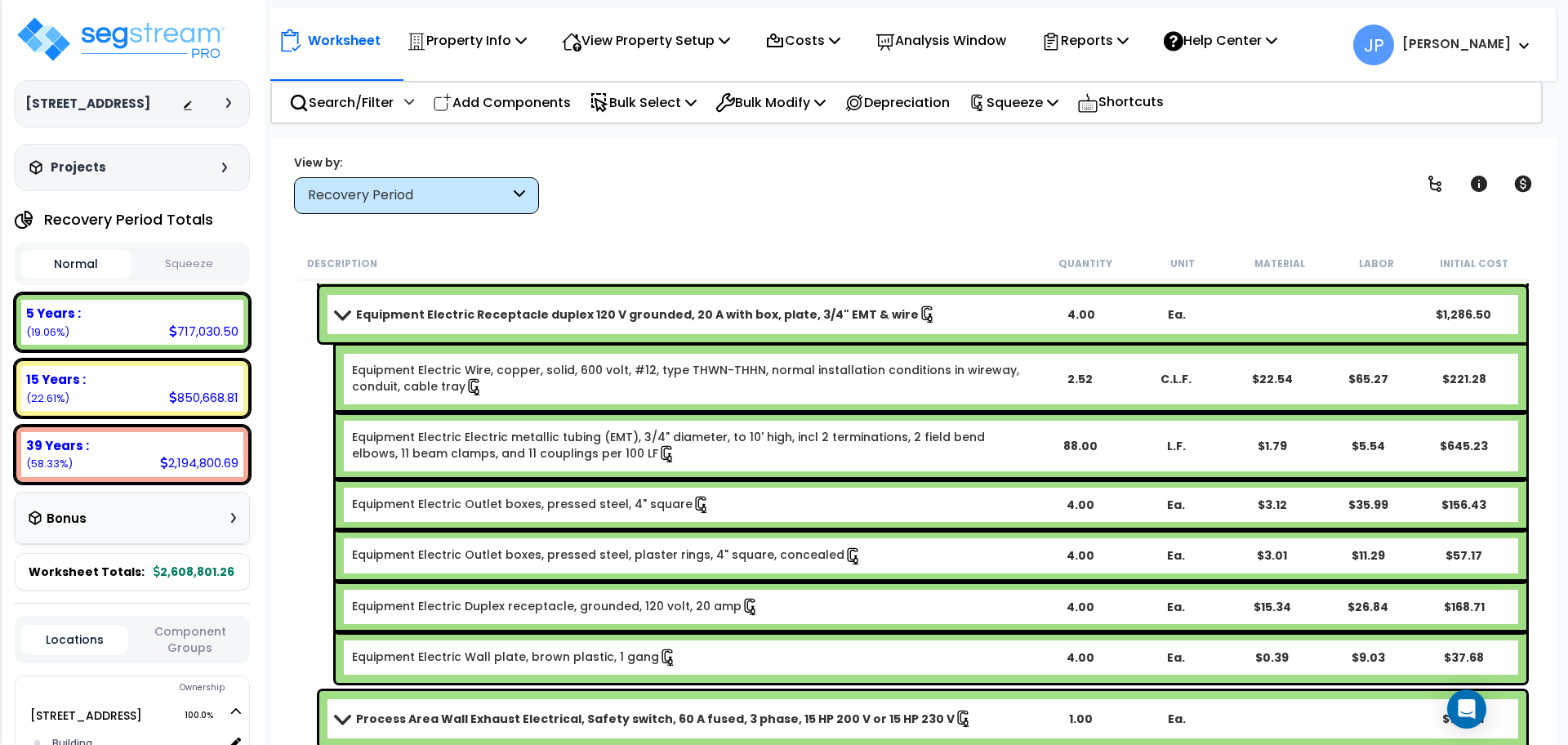
click at [613, 305] on link "Equipment Electric Receptacle duplex 120 V grounded, 20 A with box, plate, 3/4"…" at bounding box center [684, 315] width 696 height 22
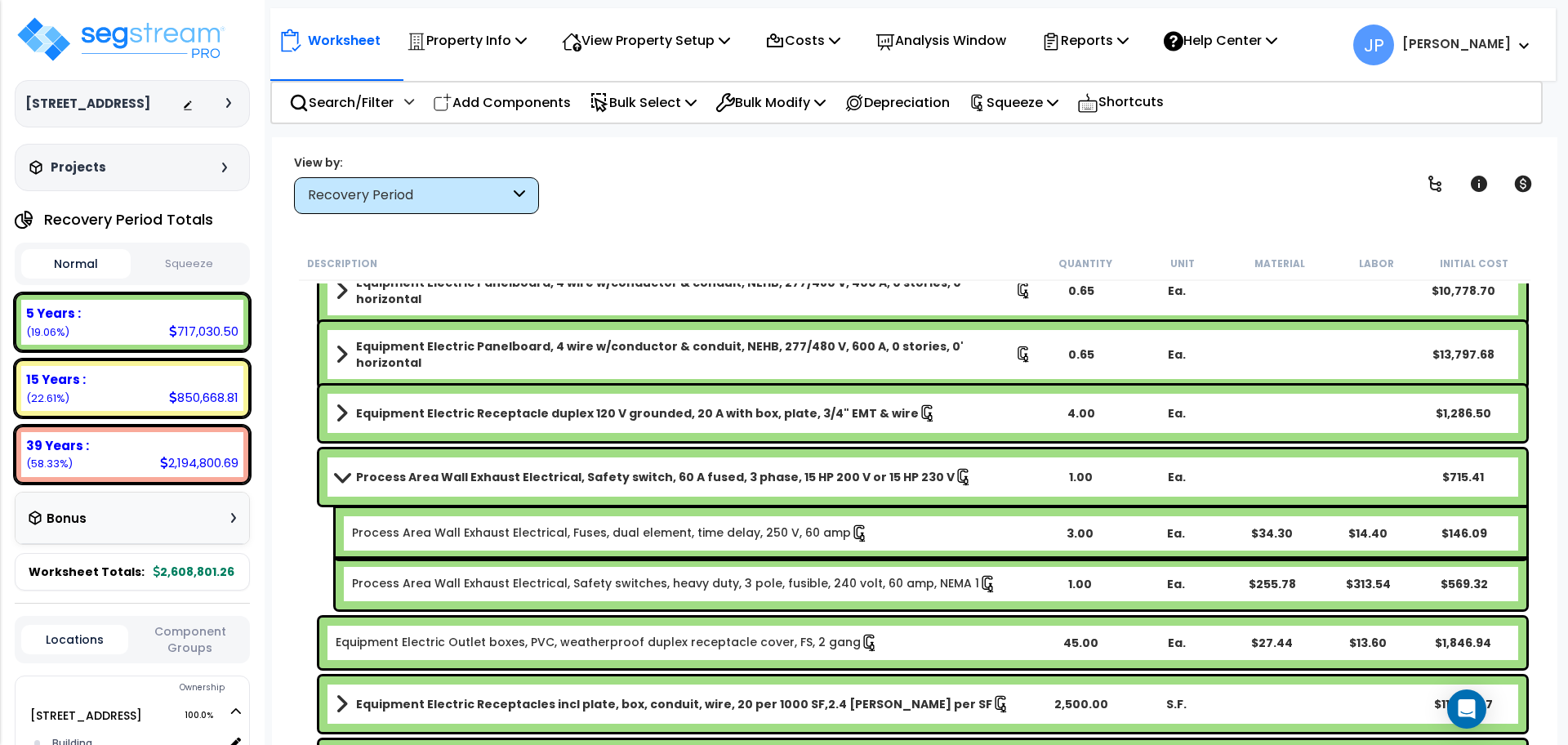
scroll to position [3450, 0]
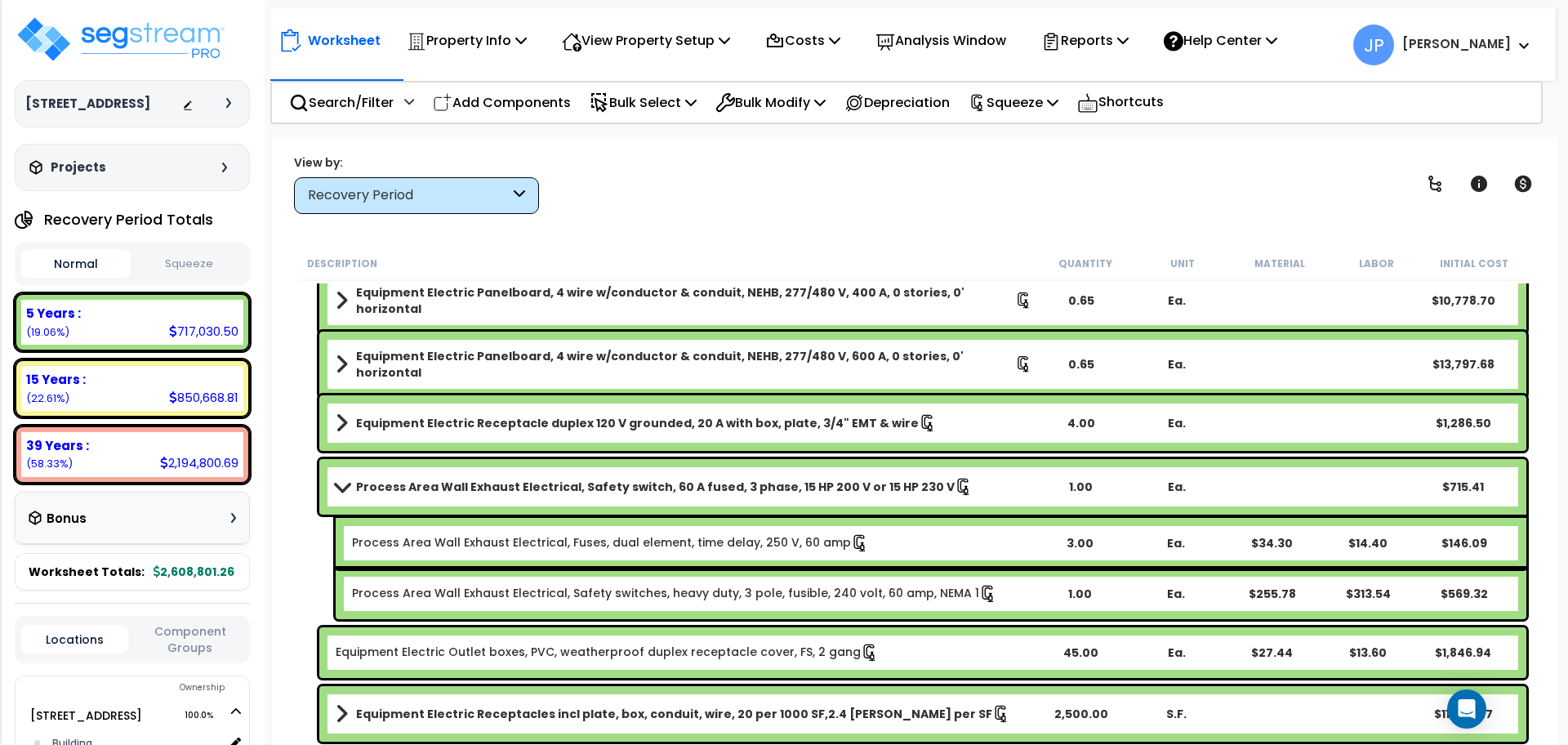
click at [511, 425] on b "Equipment Electric Receptacle duplex 120 V grounded, 20 A with box, plate, 3/4"…" at bounding box center [637, 423] width 562 height 16
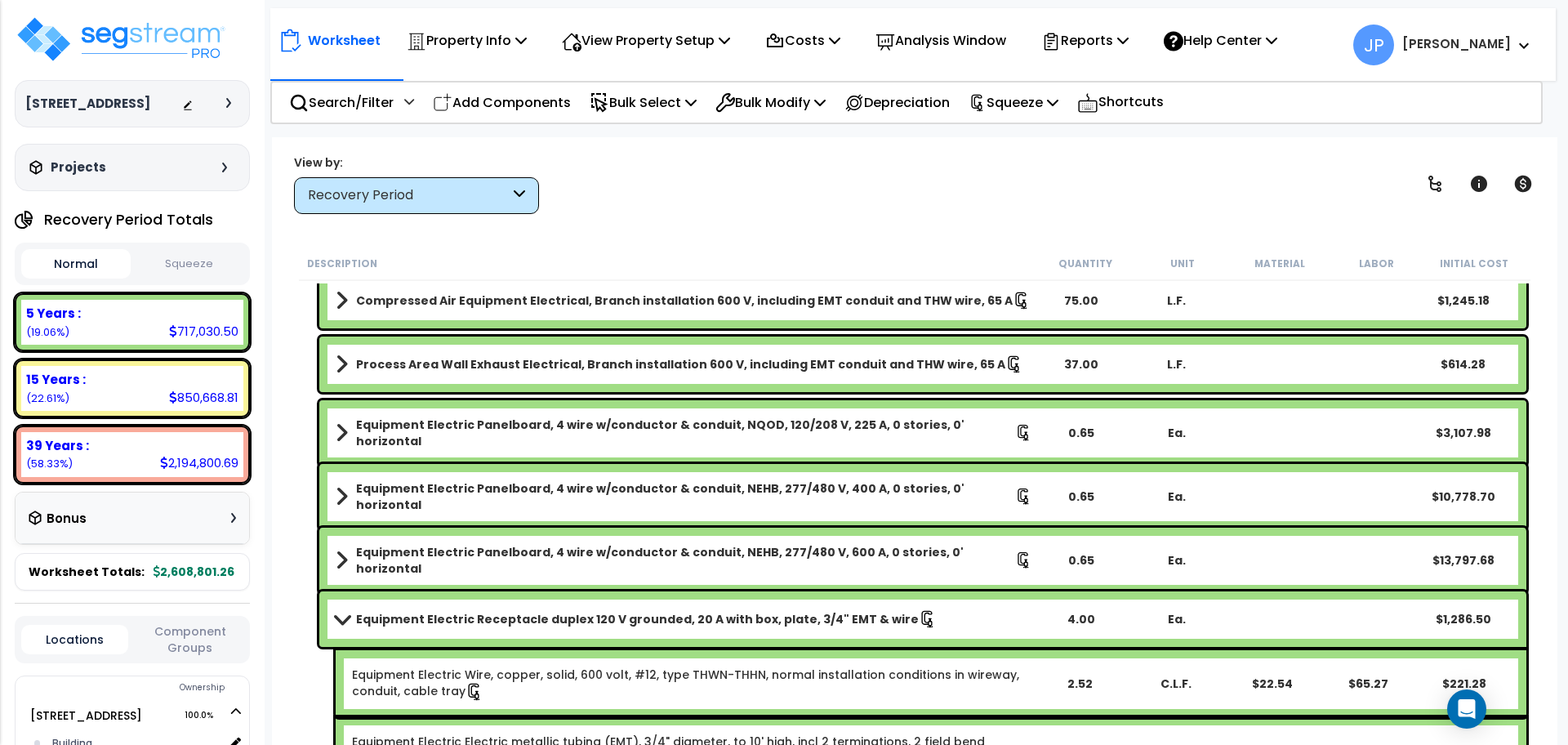
scroll to position [3251, 0]
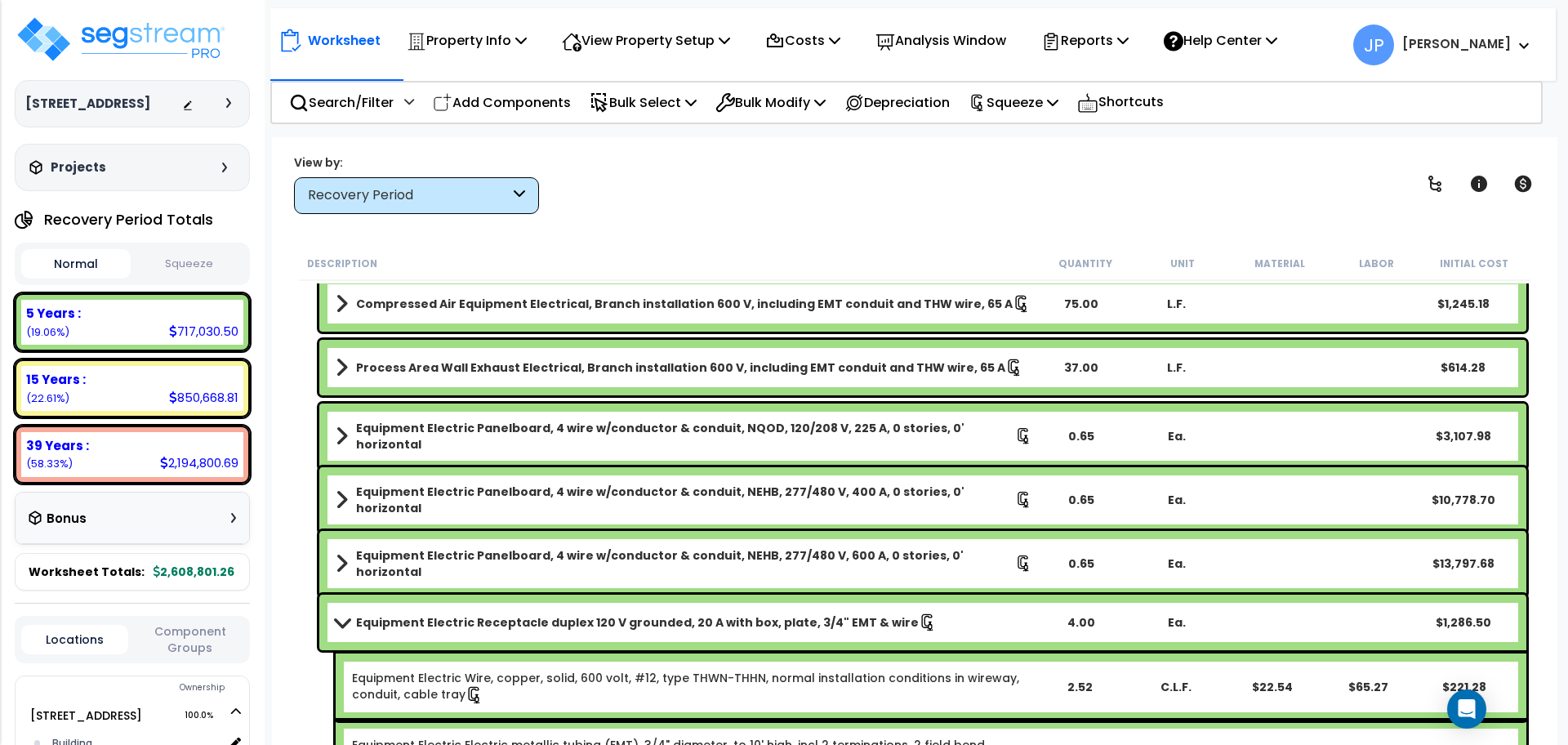
click at [460, 420] on link "Equipment Electric Panelboard, 4 wire w/conductor & conduit, NQOD, 120/208 V, 2…" at bounding box center [684, 436] width 696 height 33
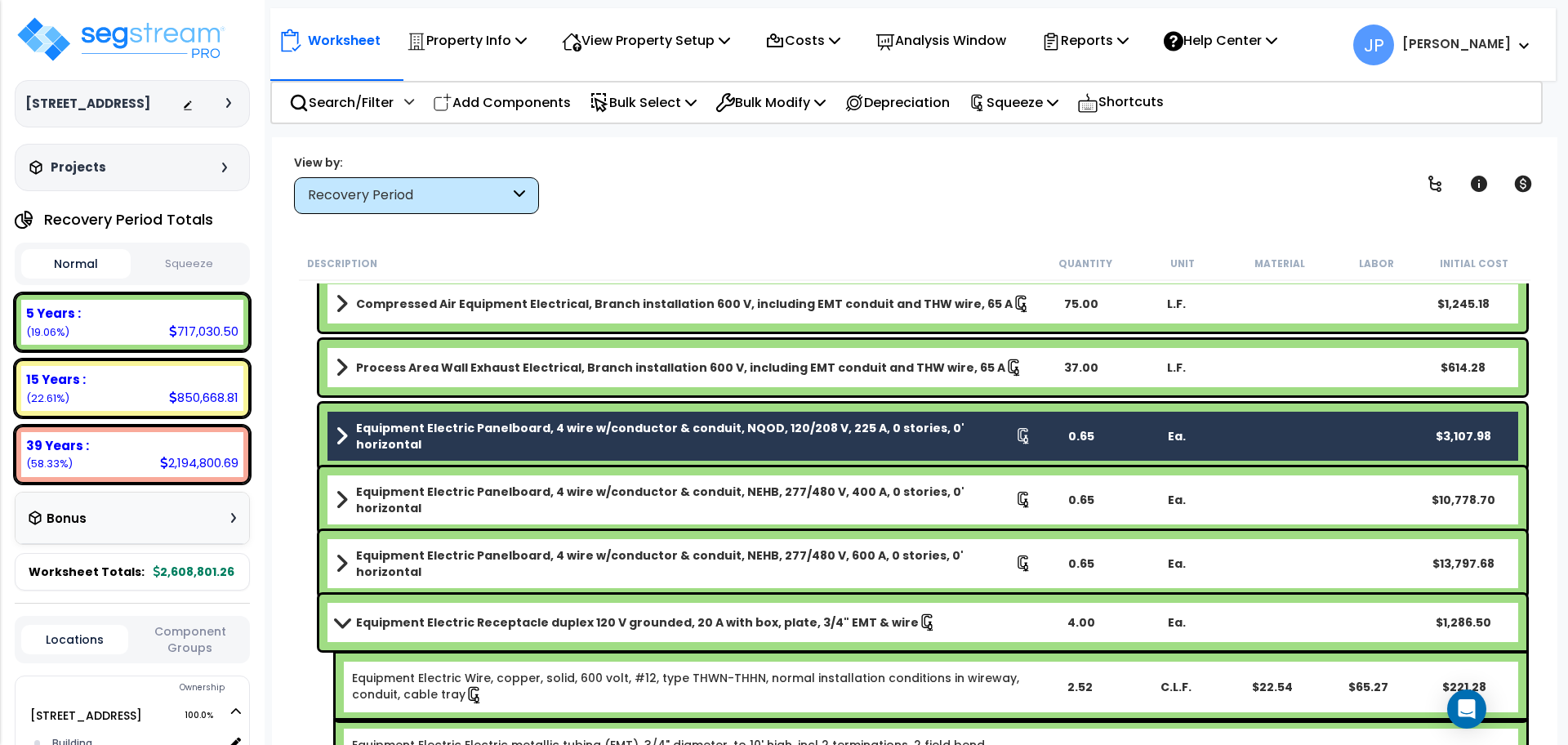
click at [456, 502] on b "Equipment Electric Panelboard, 4 wire w/conductor & conduit, NEHB, 277/480 V, 4…" at bounding box center [685, 500] width 659 height 33
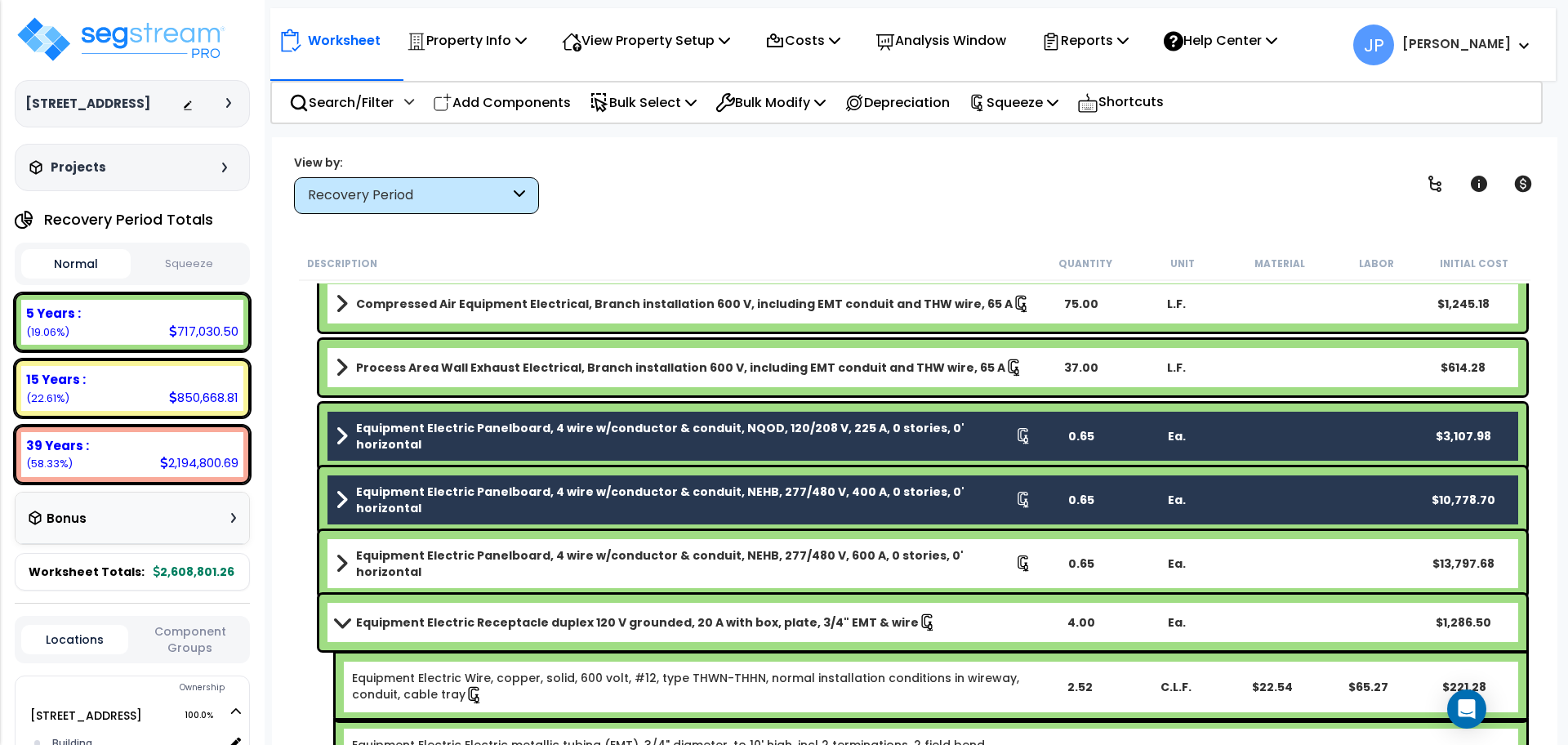
click at [466, 546] on div "Equipment Electric Panelboard, 4 wire w/conductor & conduit, NEHB, 277/480 V, 6…" at bounding box center [923, 564] width 1207 height 66
click at [467, 557] on b "Equipment Electric Panelboard, 4 wire w/conductor & conduit, NEHB, 277/480 V, 6…" at bounding box center [685, 564] width 659 height 33
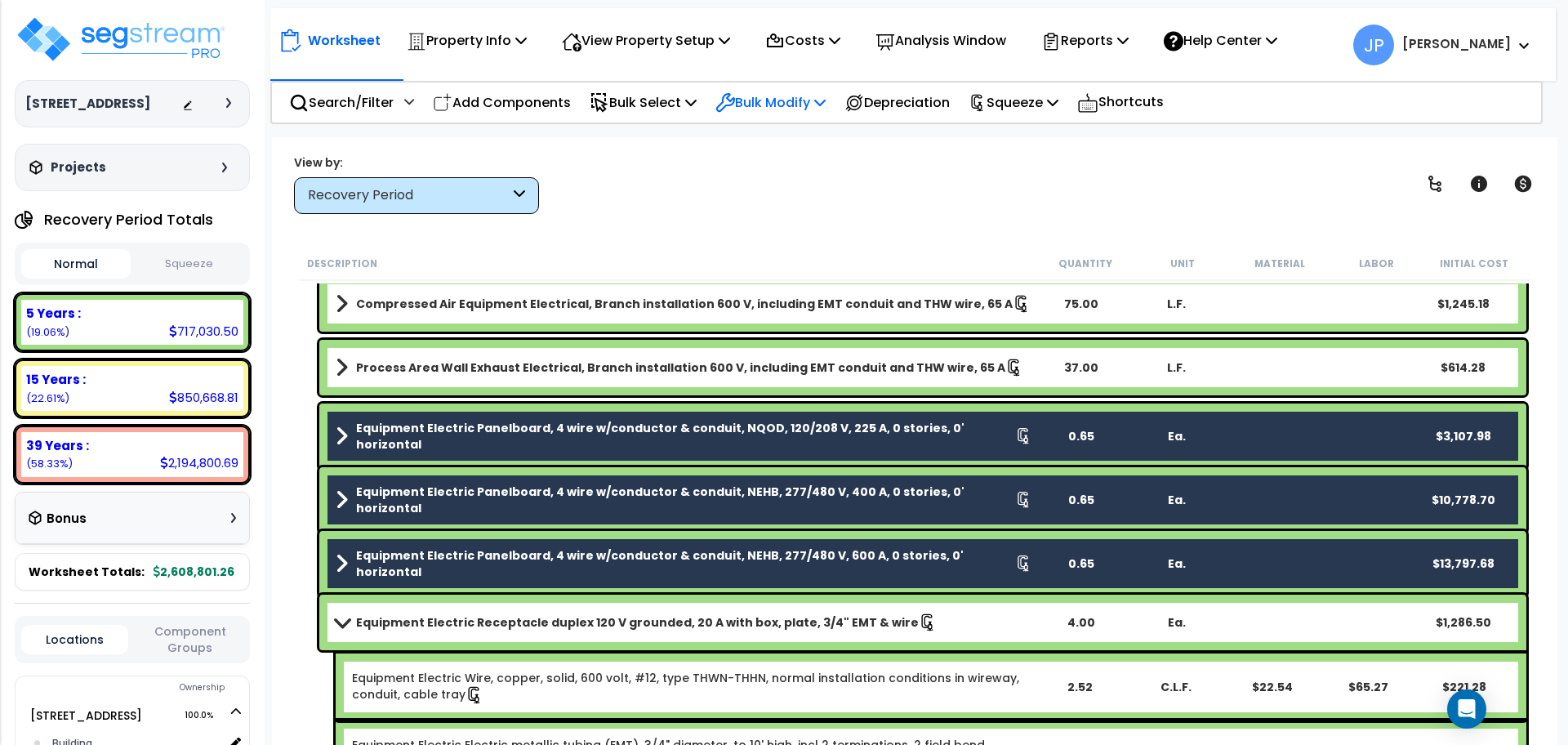
click at [809, 97] on p "Bulk Modify" at bounding box center [771, 103] width 111 height 22
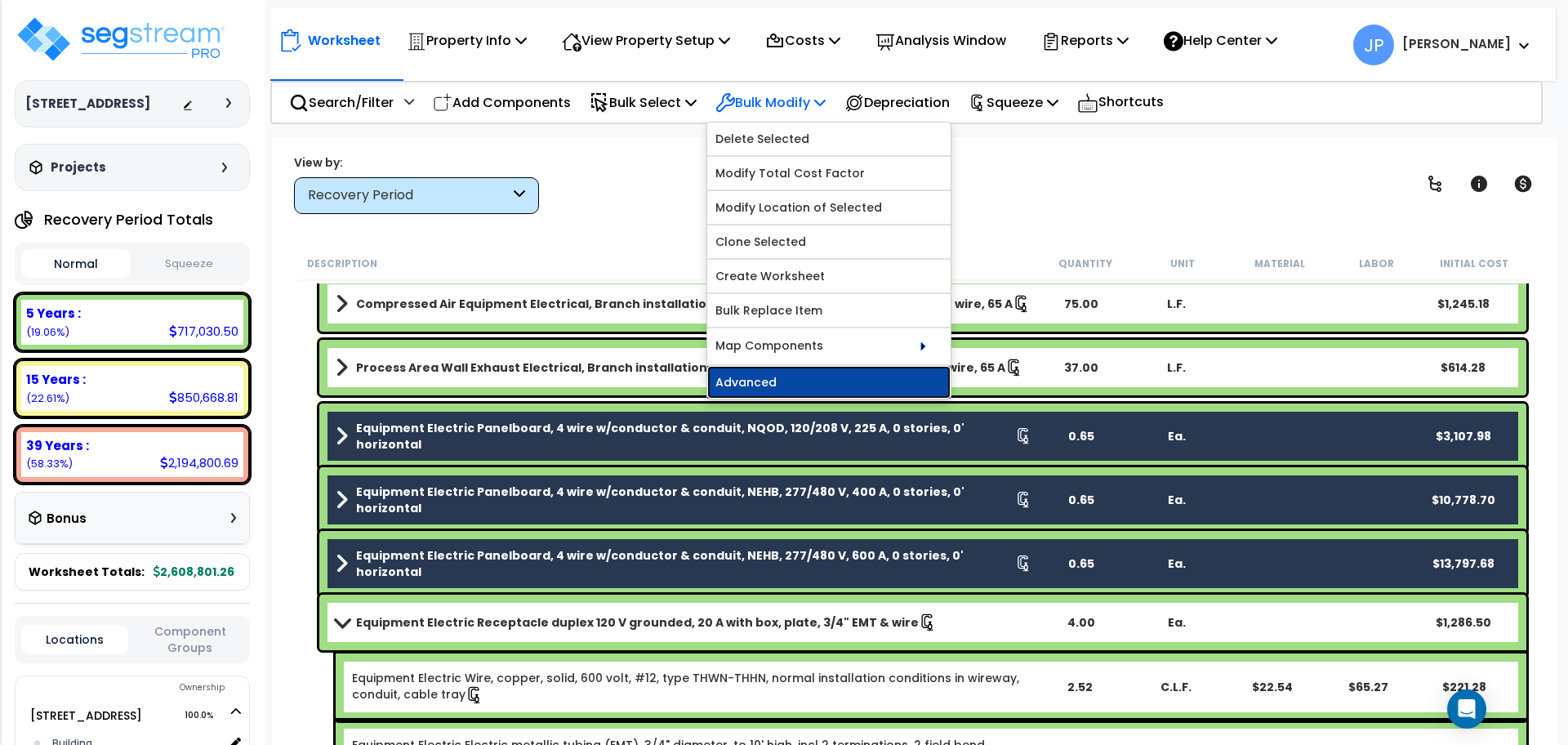
click at [803, 383] on link "Advanced" at bounding box center [829, 383] width 244 height 33
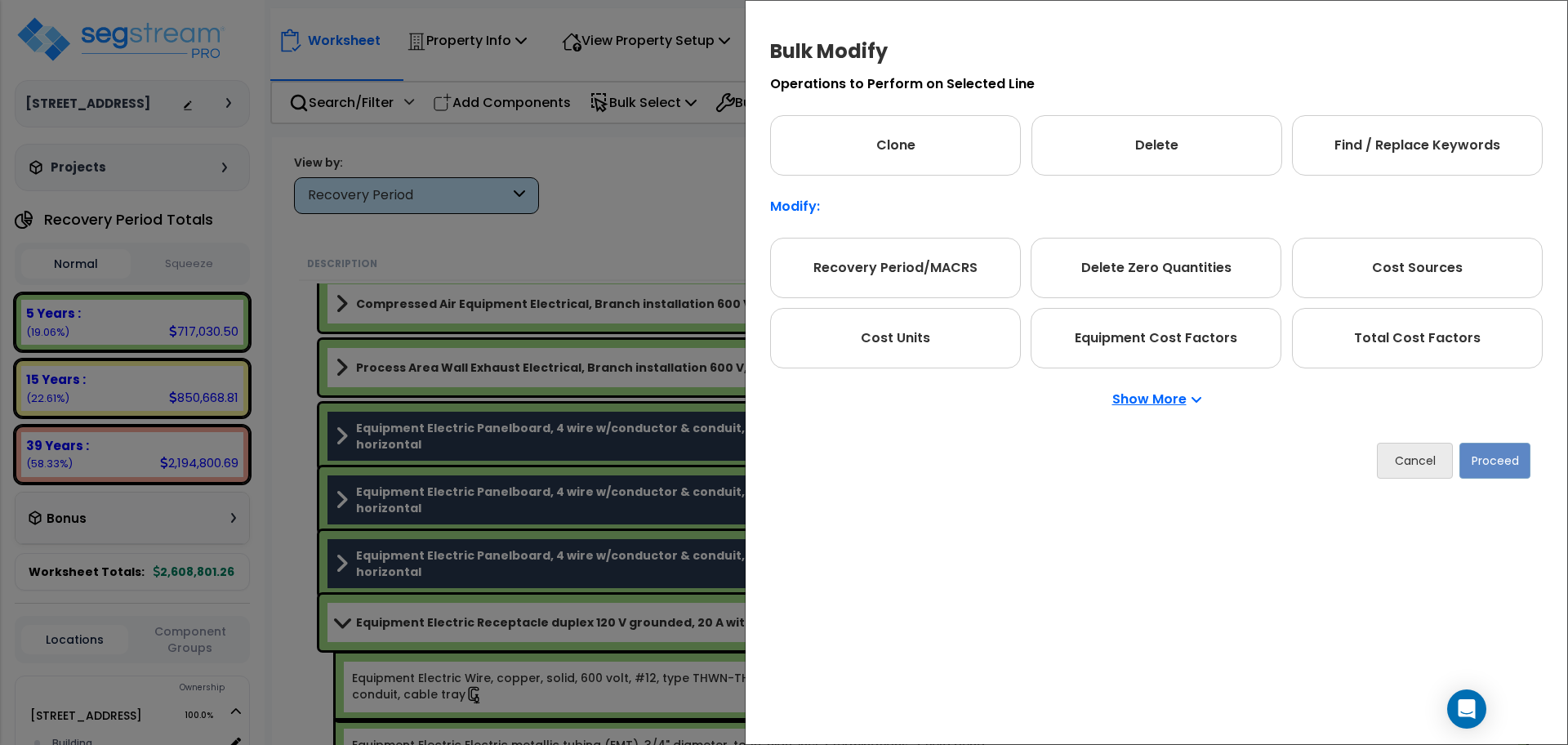
click at [1171, 399] on p "Show More" at bounding box center [1157, 399] width 89 height 13
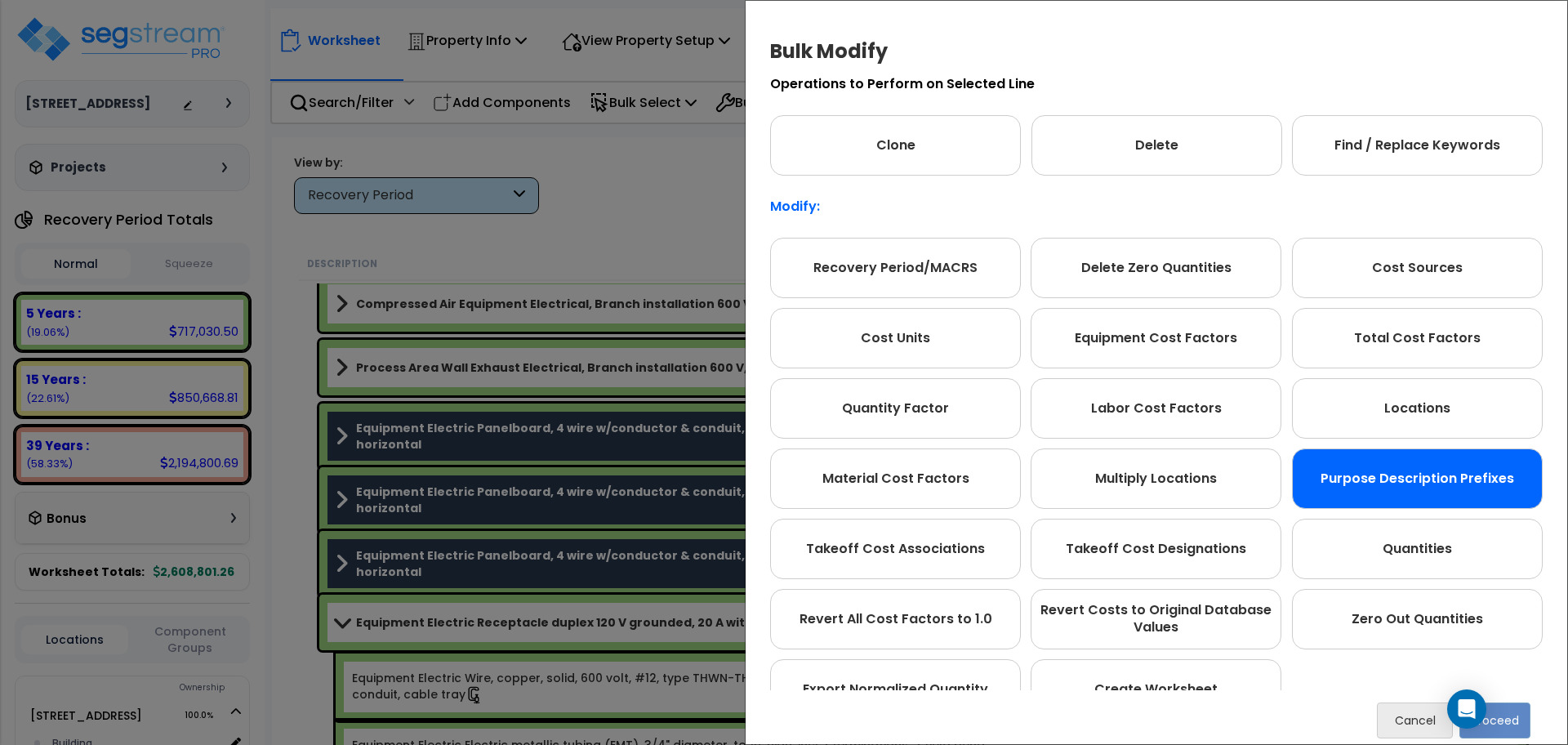
click at [1446, 460] on div "Purpose Description Prefixes" at bounding box center [1418, 479] width 251 height 60
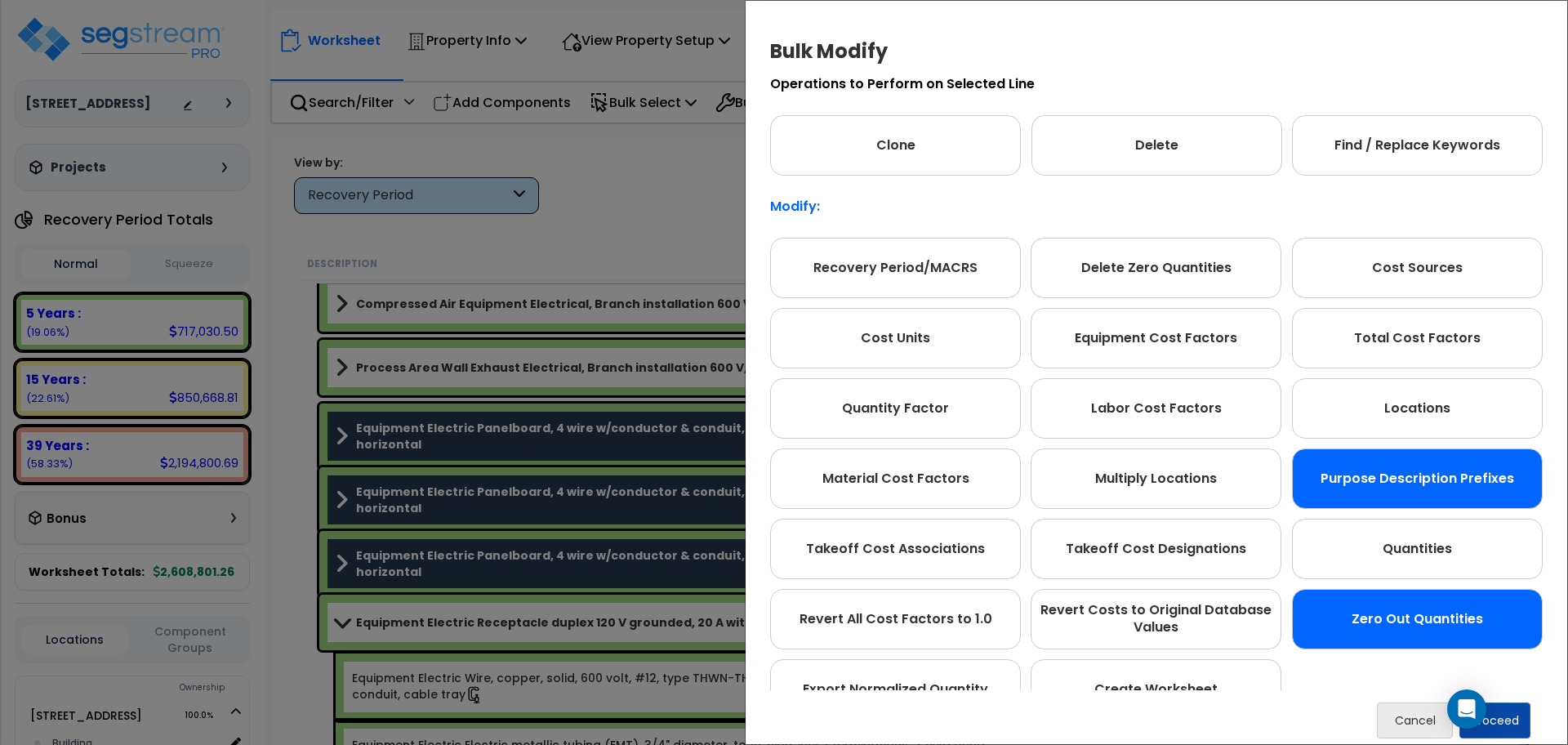
scroll to position [92, 0]
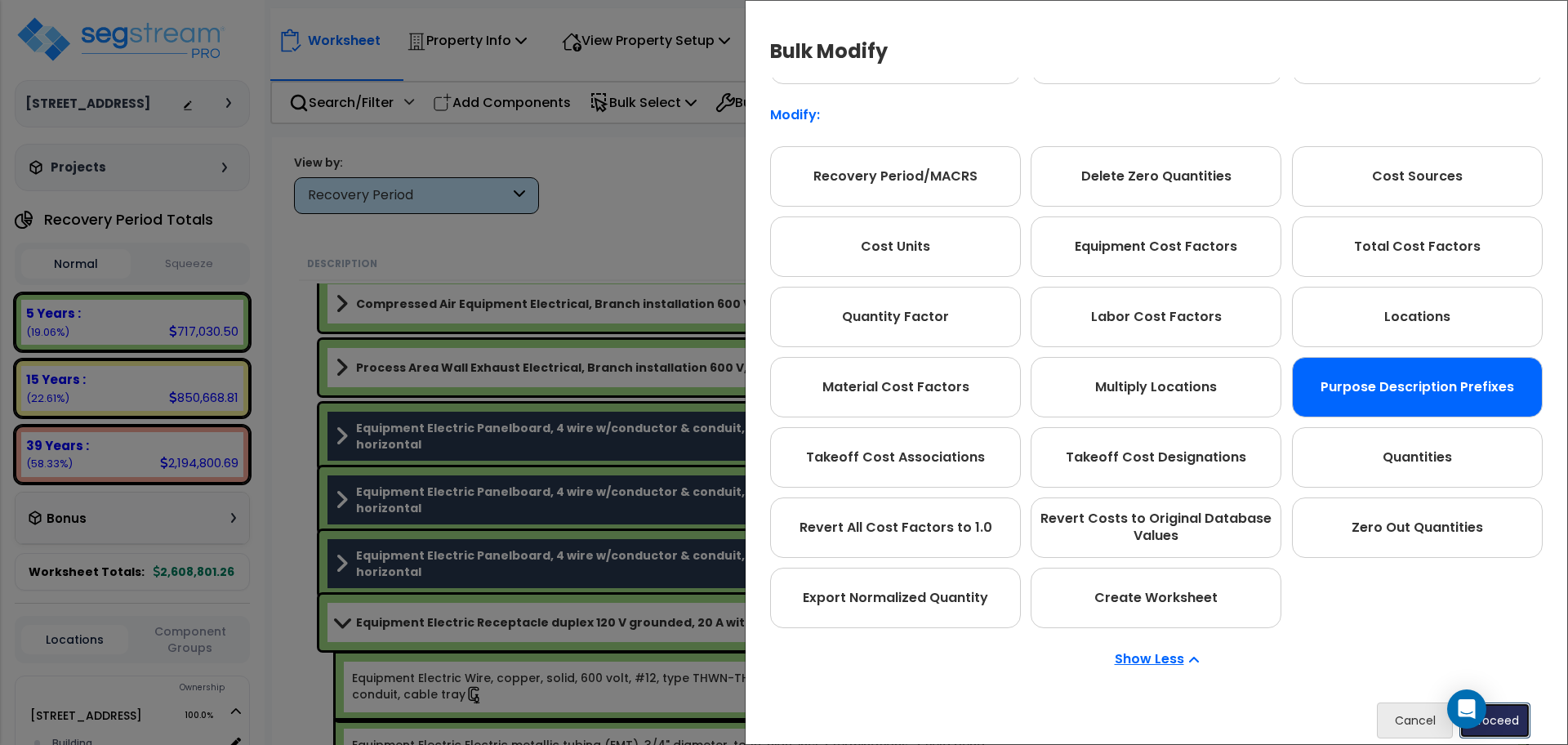
click at [1512, 717] on button "Proceed" at bounding box center [1495, 721] width 71 height 36
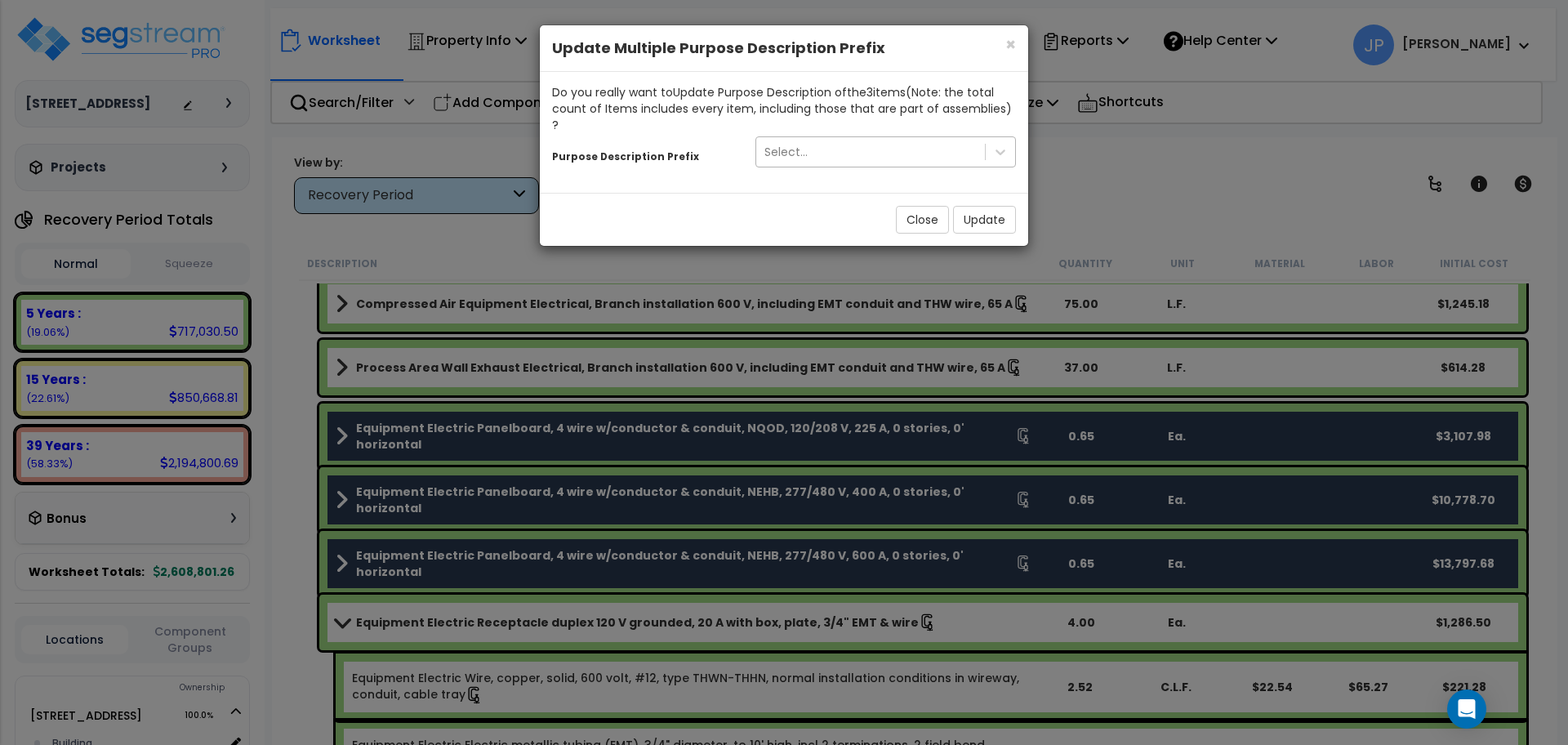
click at [833, 139] on div "Select..." at bounding box center [870, 152] width 229 height 26
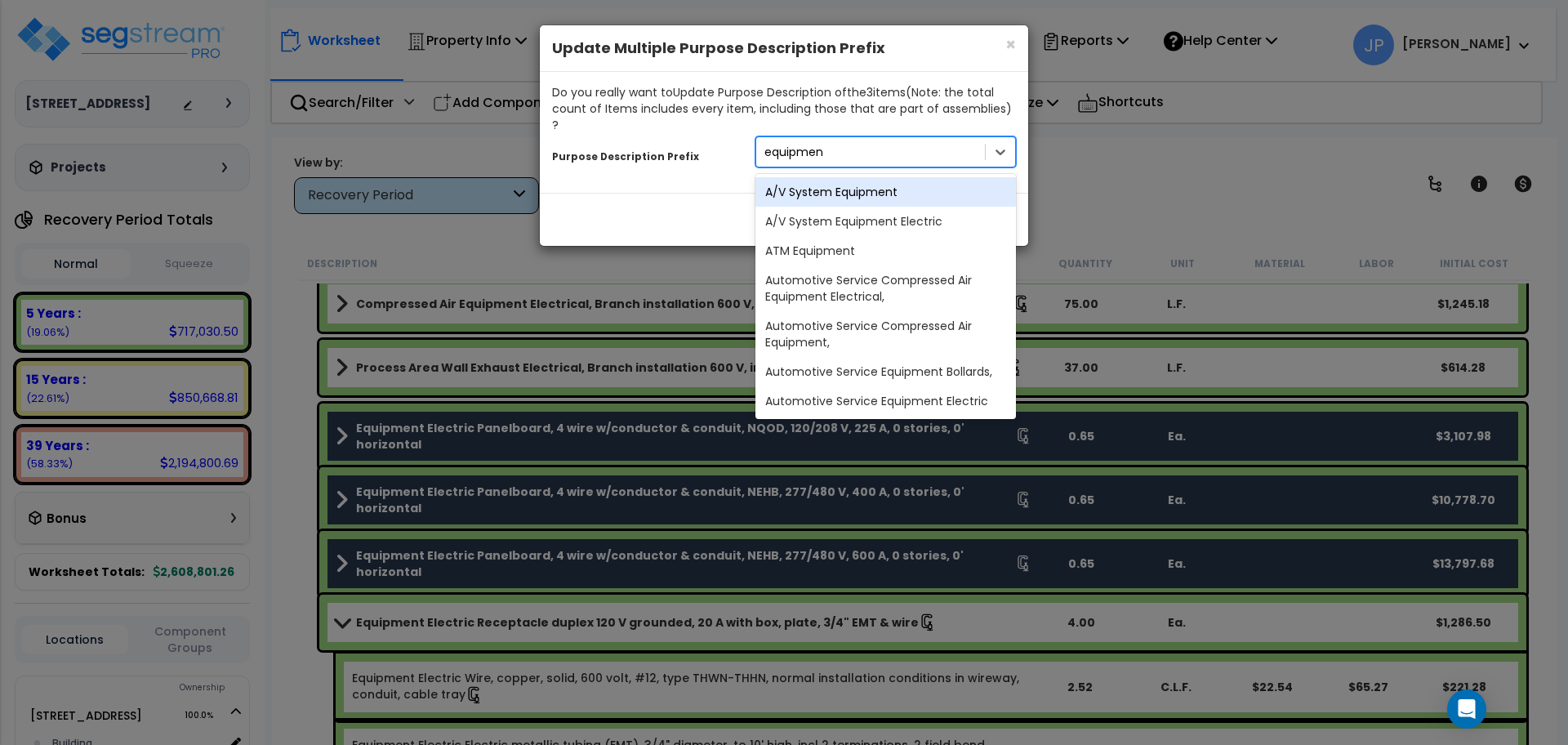
type input "equipment"
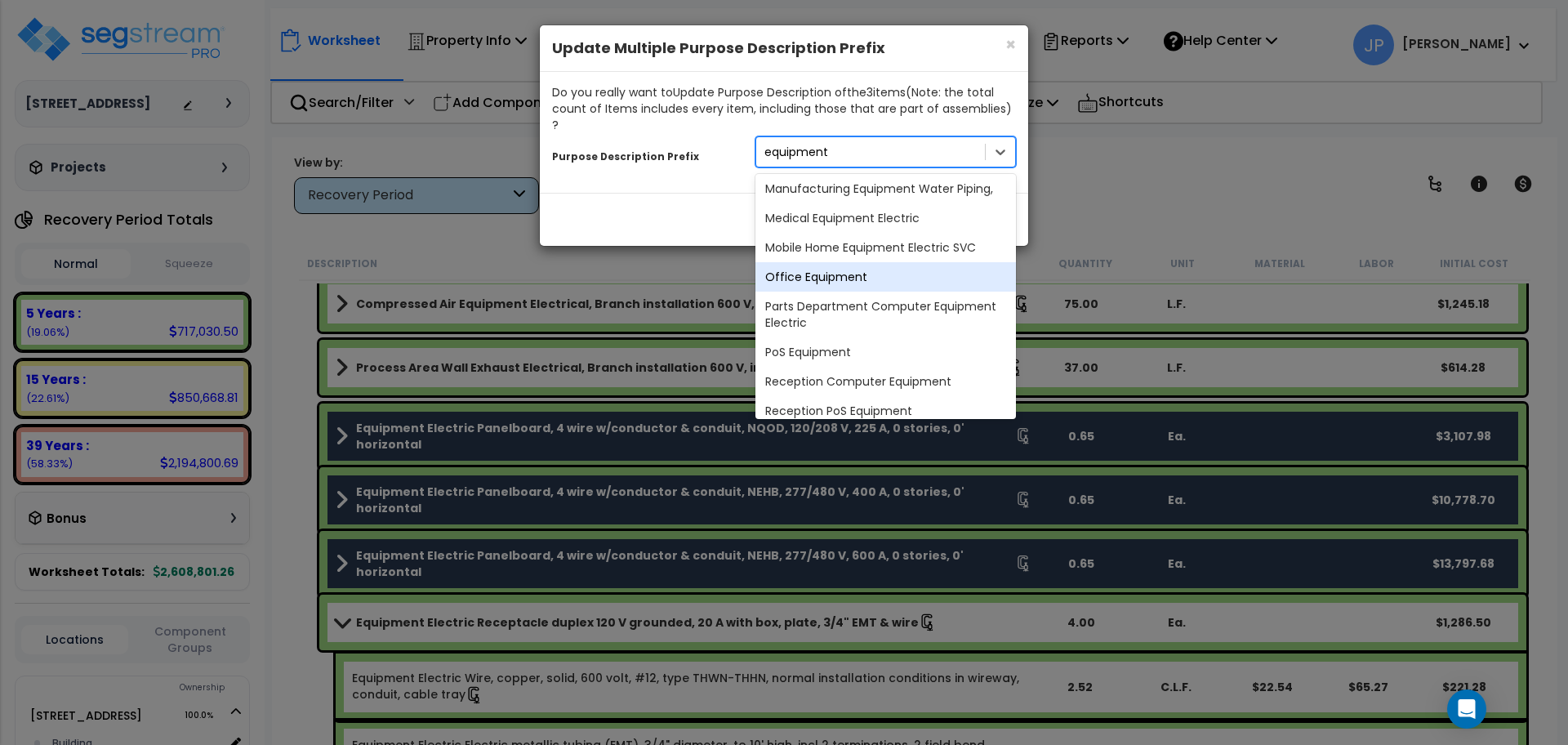
scroll to position [2142, 0]
click at [842, 264] on div "Medical Equipment Electric" at bounding box center [886, 279] width 261 height 29
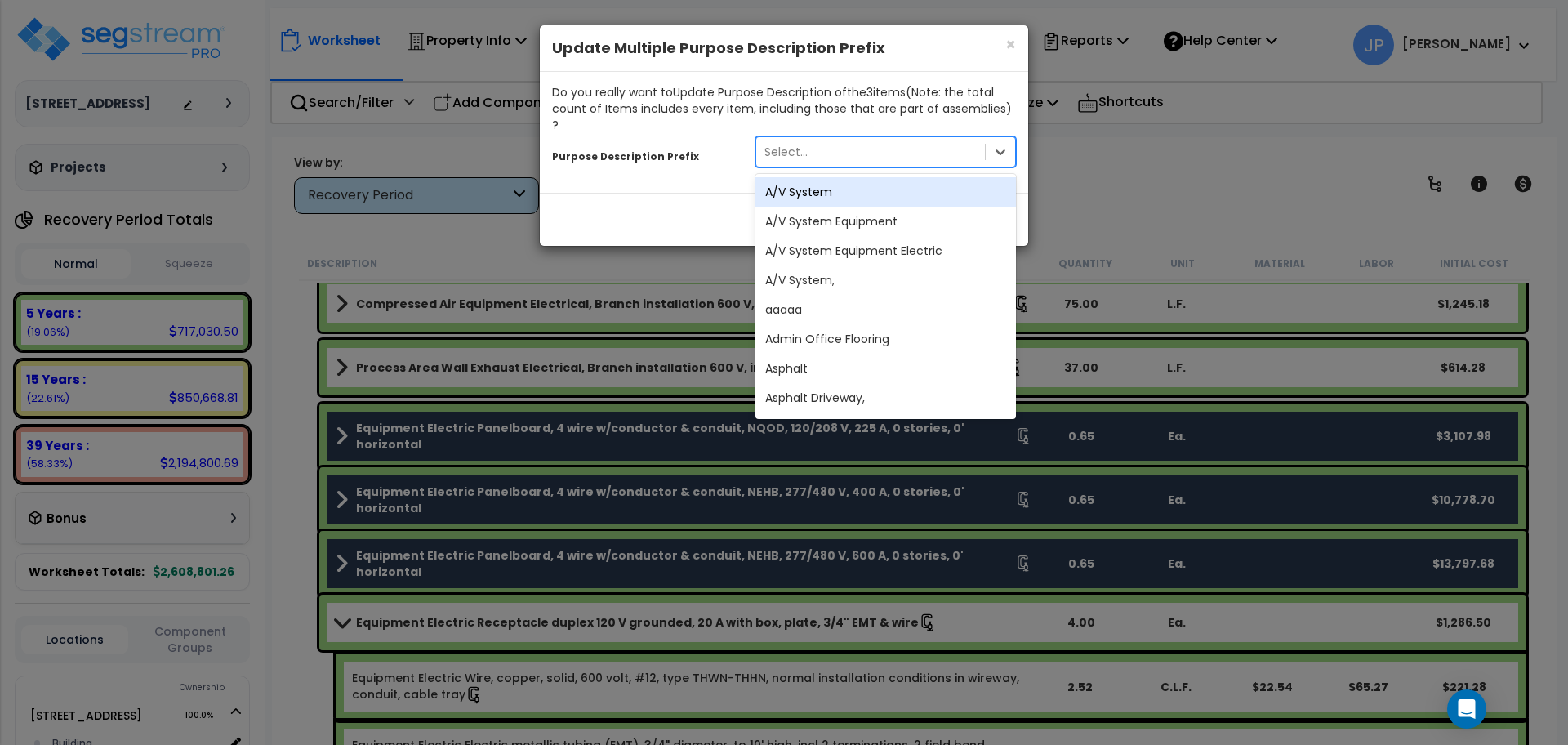
click at [901, 139] on div "Select..." at bounding box center [870, 152] width 229 height 26
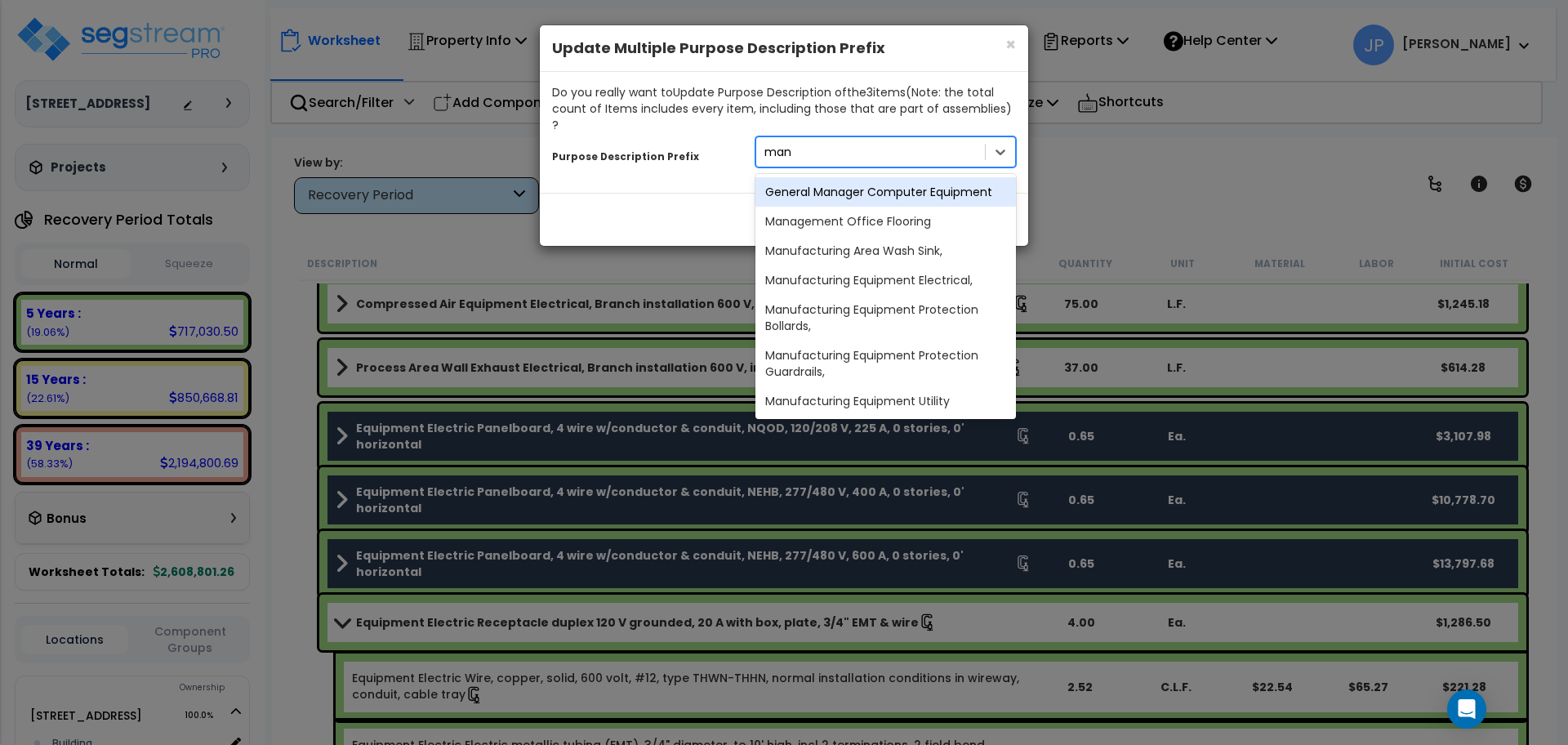
type input "manu"
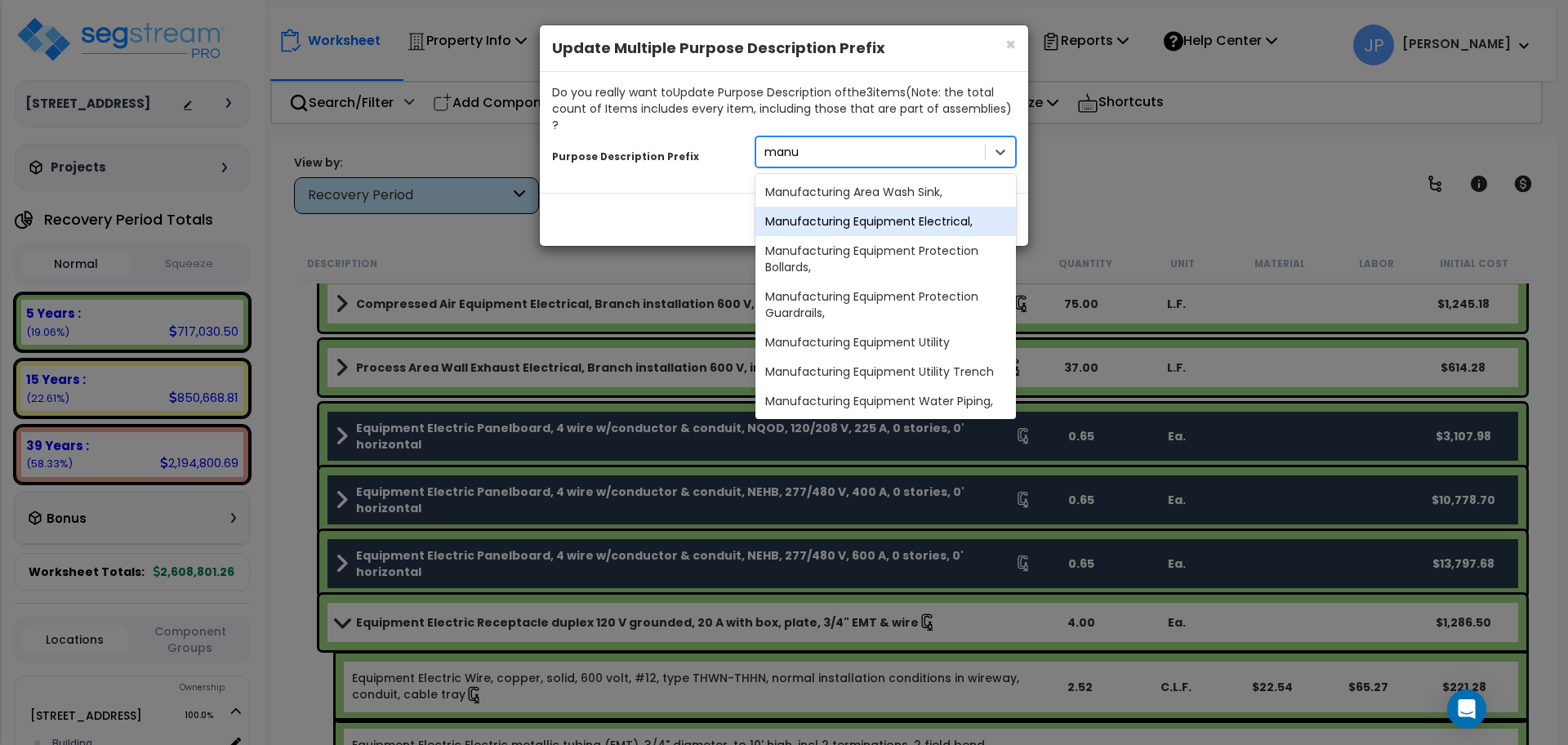
click at [898, 208] on div "Manufacturing Equipment Electrical," at bounding box center [886, 221] width 261 height 29
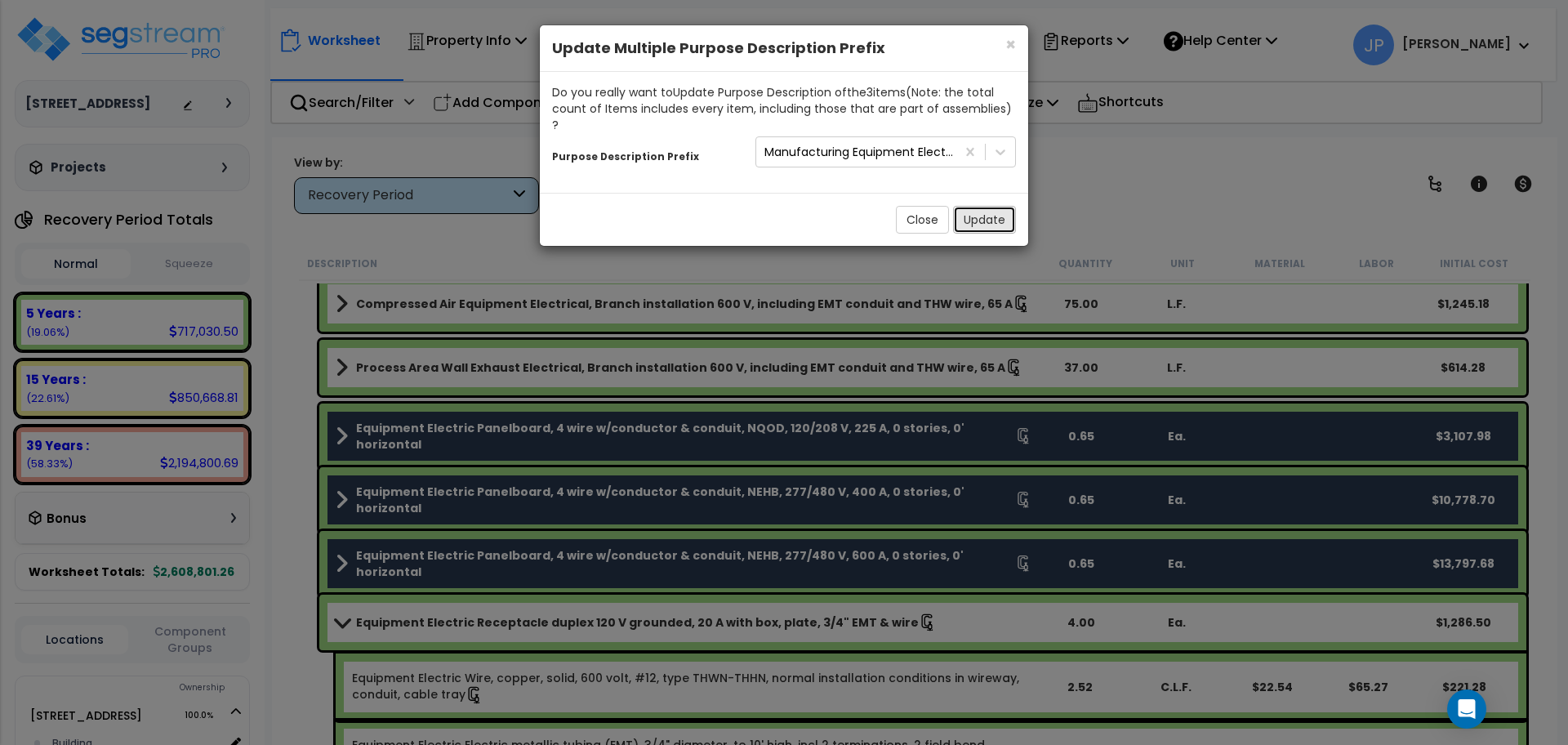
click at [979, 216] on button "Update" at bounding box center [984, 220] width 63 height 28
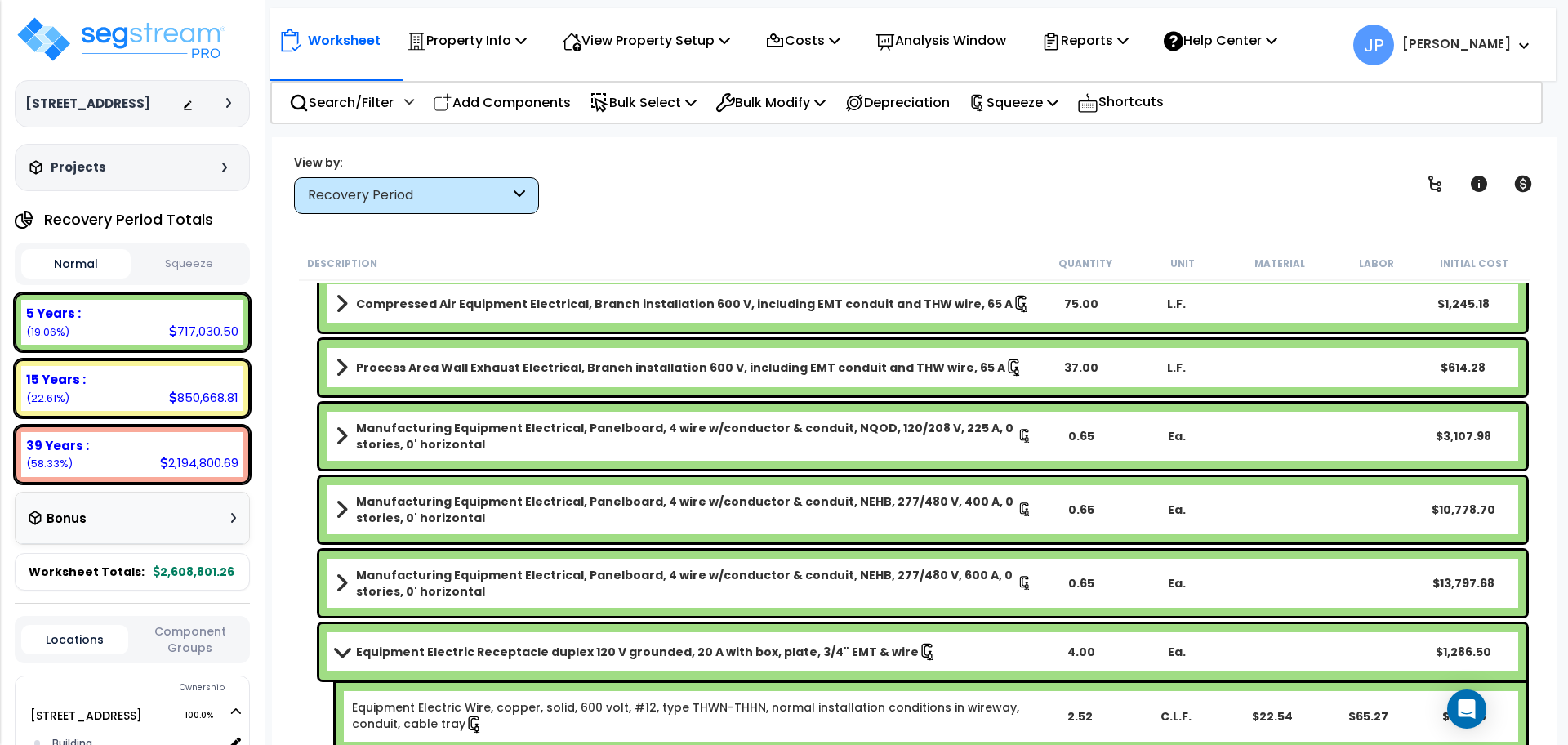
click at [532, 424] on b "Manufacturing Equipment Electrical, Panelboard, 4 wire w/conductor & conduit, N…" at bounding box center [687, 436] width 662 height 33
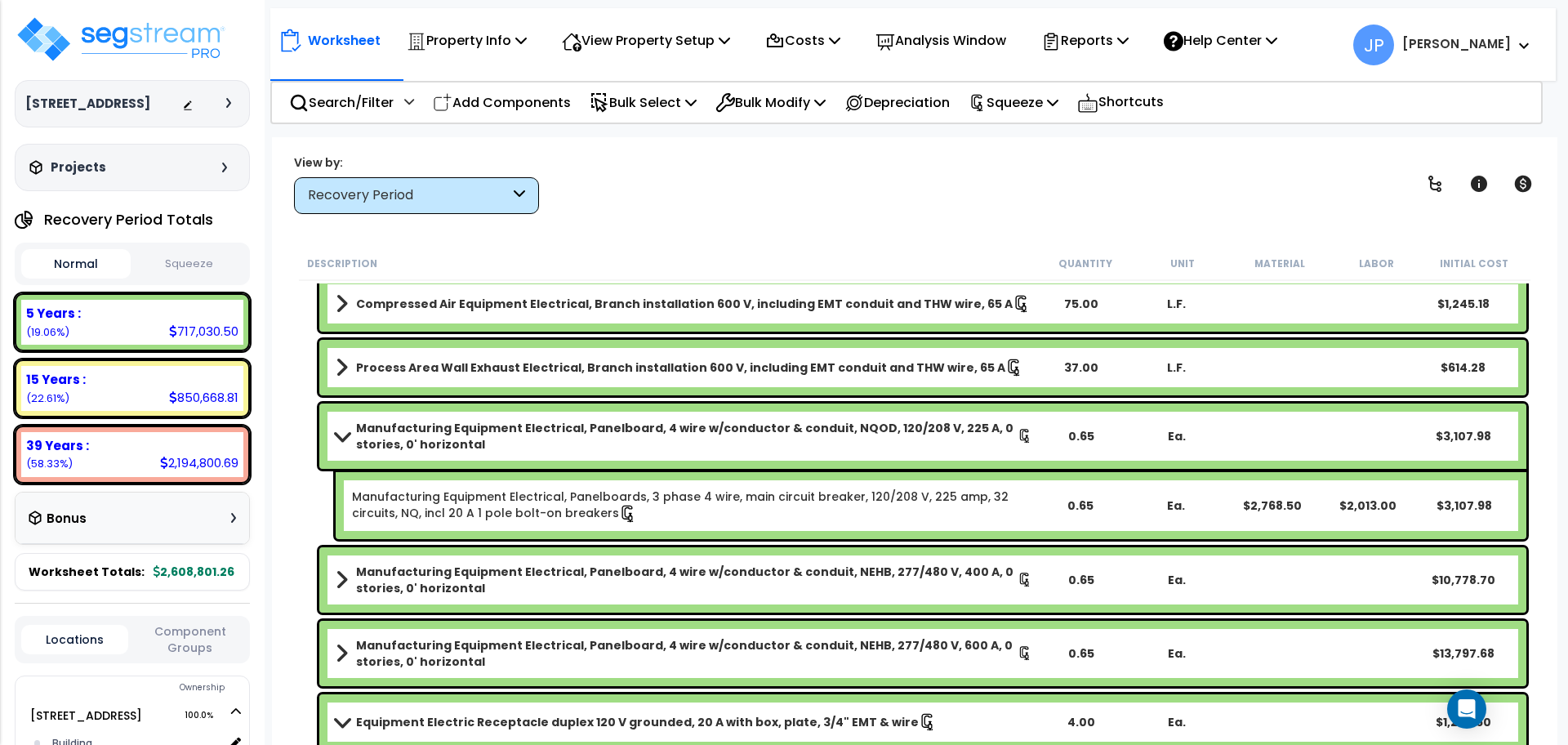
click at [532, 424] on b "Manufacturing Equipment Electrical, Panelboard, 4 wire w/conductor & conduit, N…" at bounding box center [687, 436] width 662 height 33
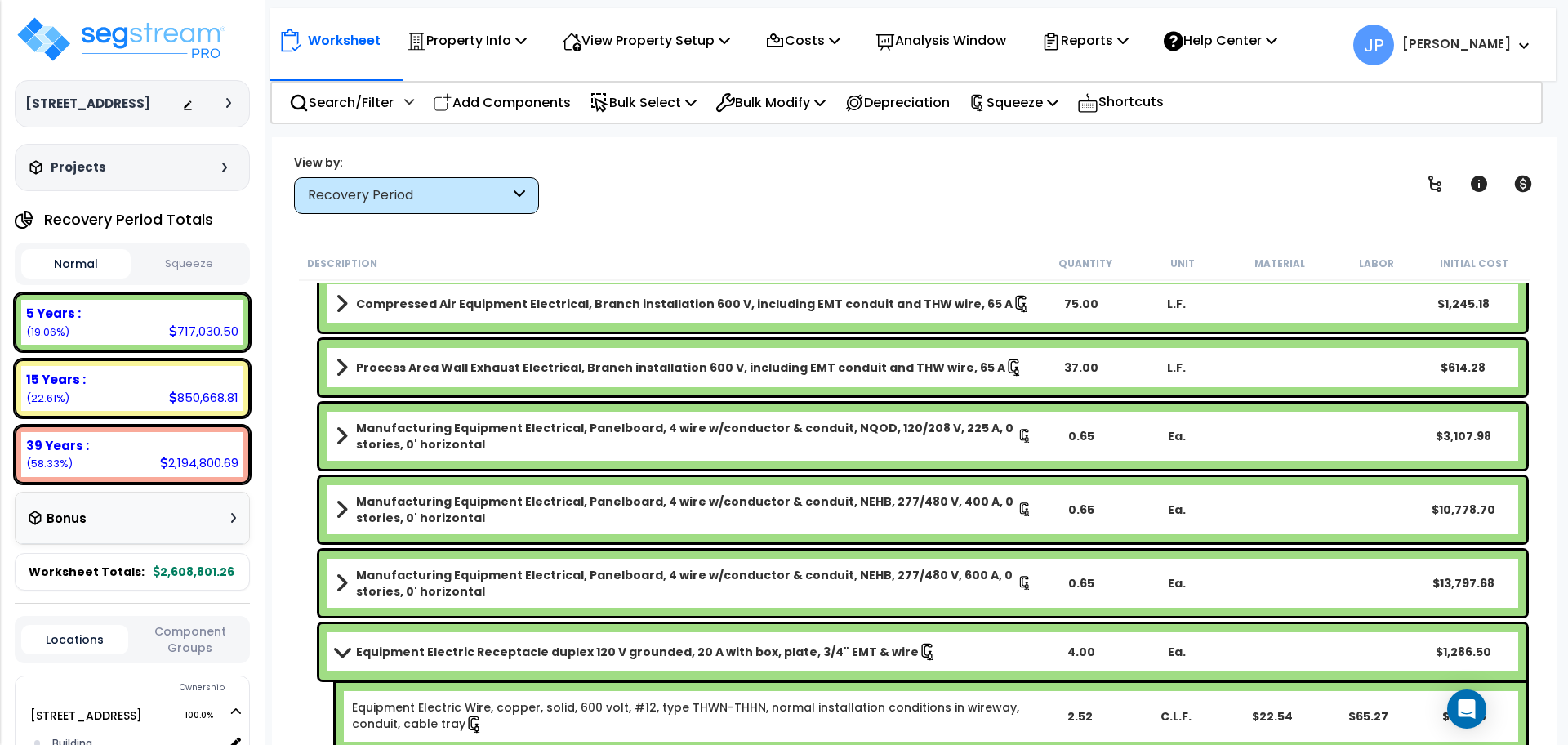
click at [532, 424] on b "Manufacturing Equipment Electrical, Panelboard, 4 wire w/conductor & conduit, N…" at bounding box center [687, 436] width 662 height 33
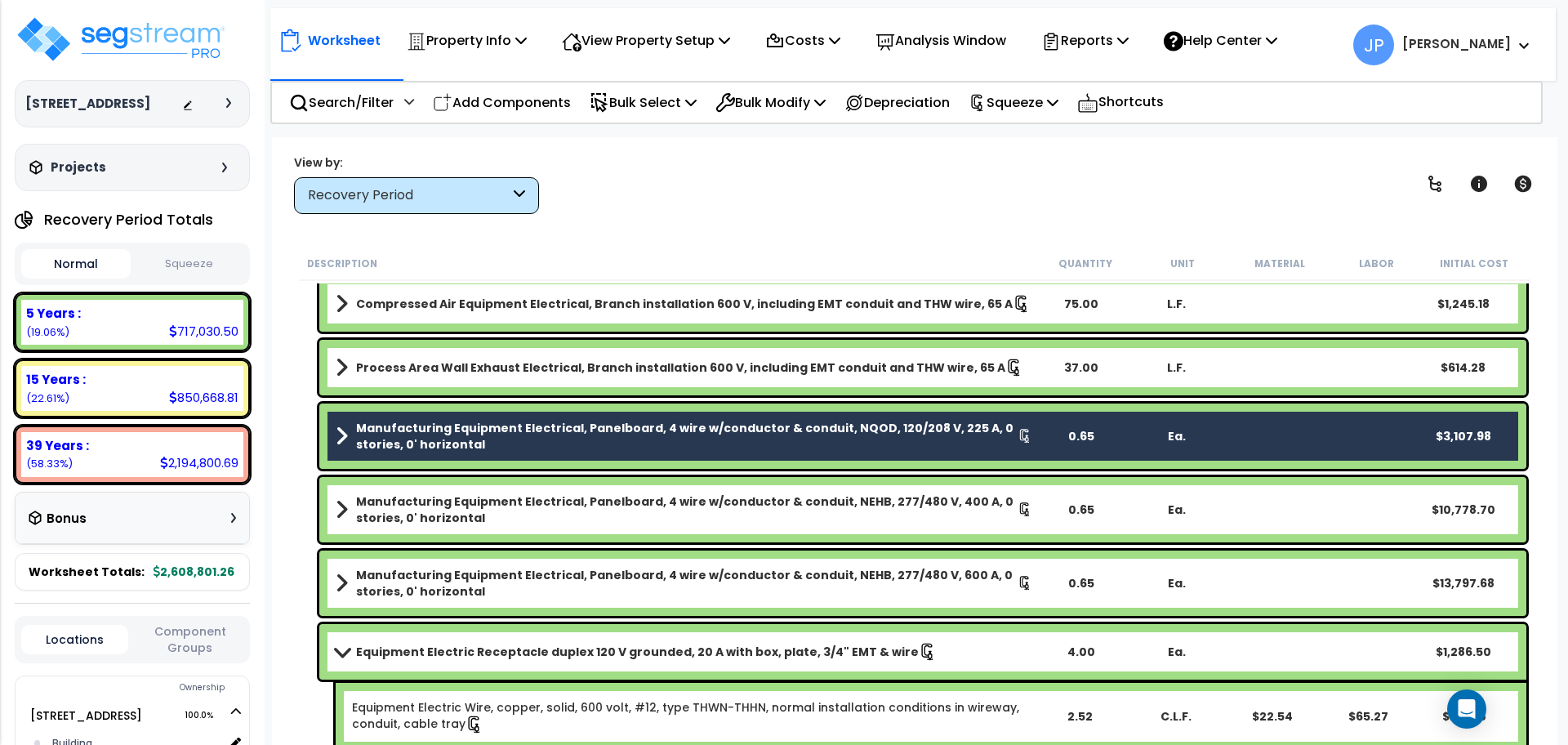
click at [497, 516] on b "Manufacturing Equipment Electrical, Panelboard, 4 wire w/conductor & conduit, N…" at bounding box center [687, 510] width 662 height 33
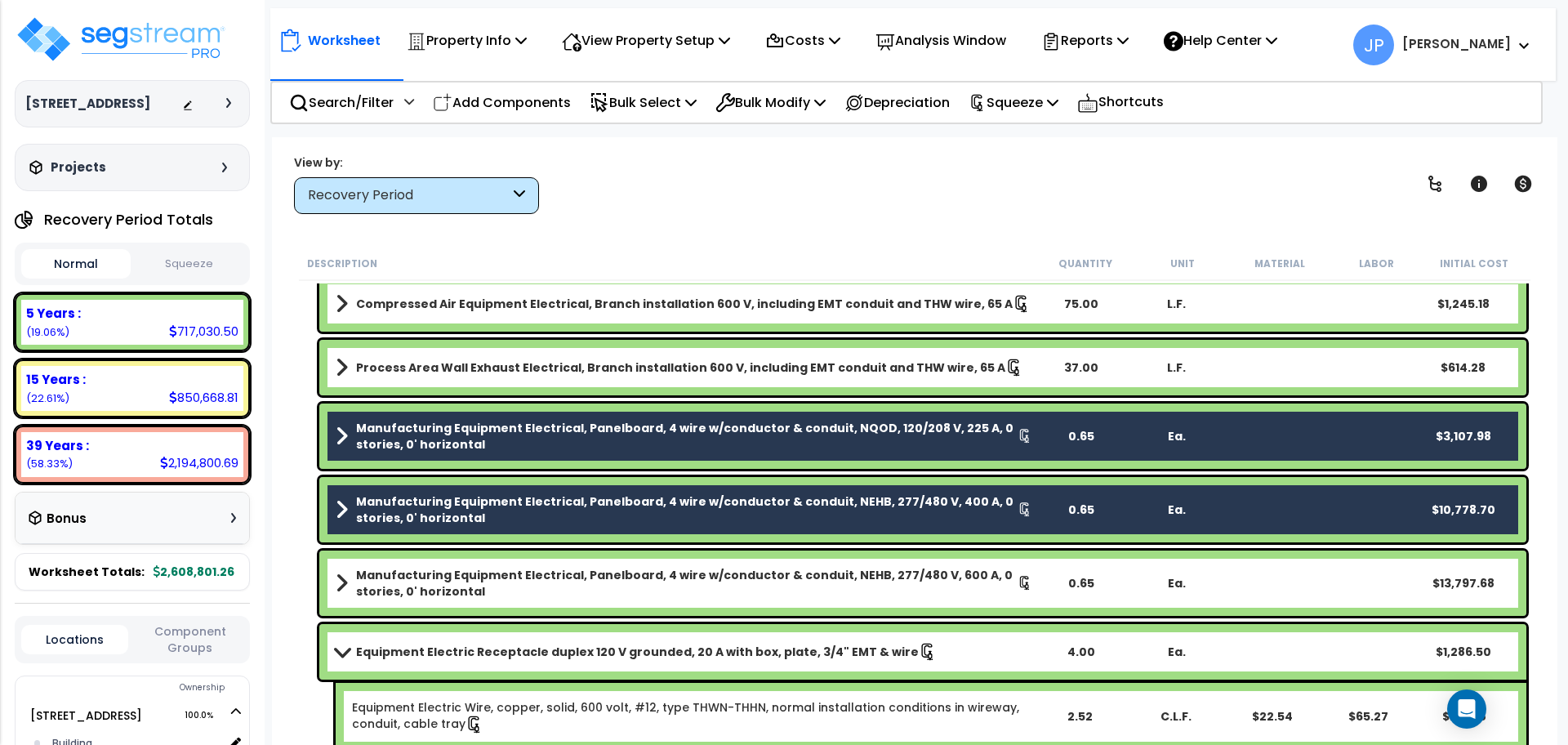
click at [503, 575] on b "Manufacturing Equipment Electrical, Panelboard, 4 wire w/conductor & conduit, N…" at bounding box center [687, 583] width 662 height 33
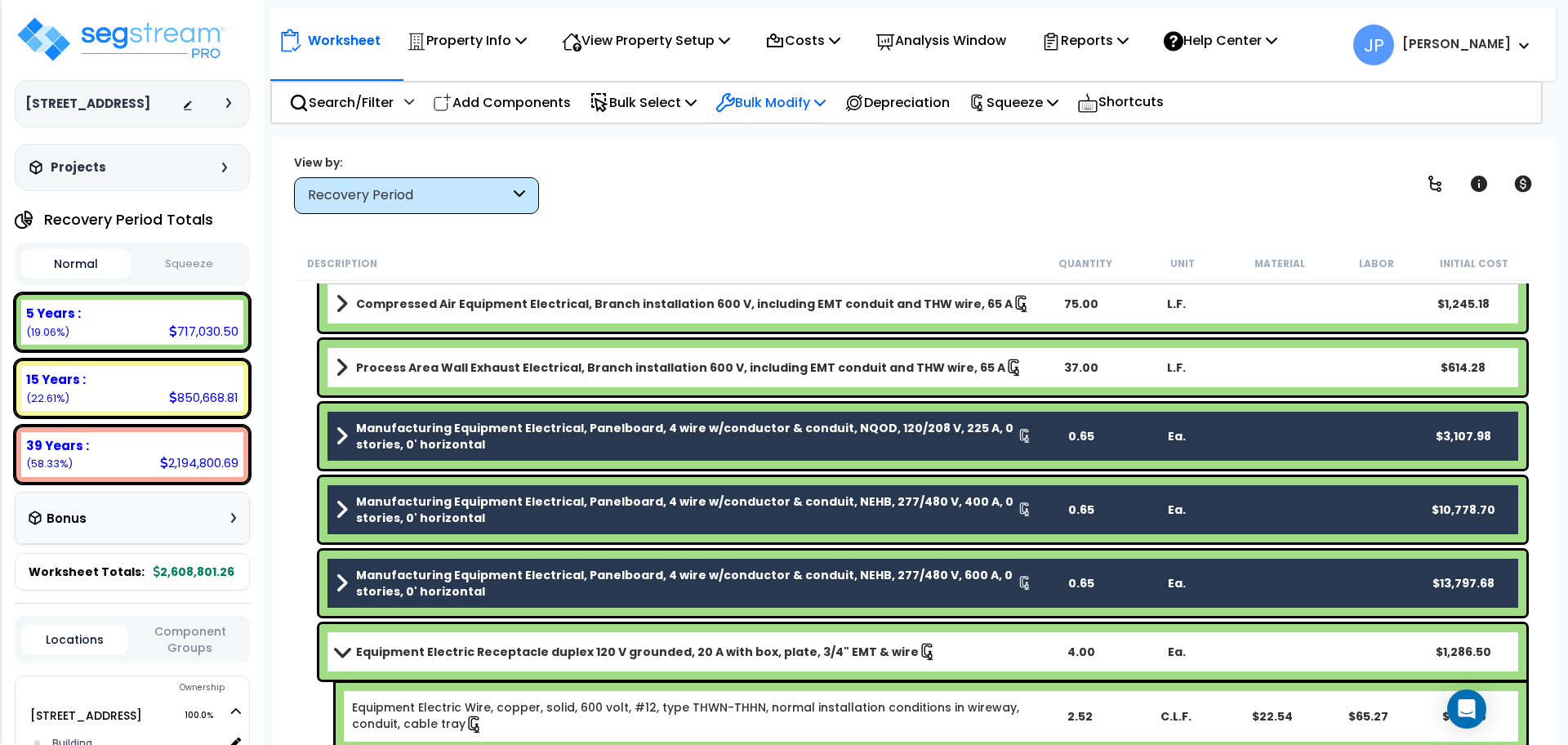
click at [798, 110] on p "Bulk Modify" at bounding box center [771, 103] width 111 height 22
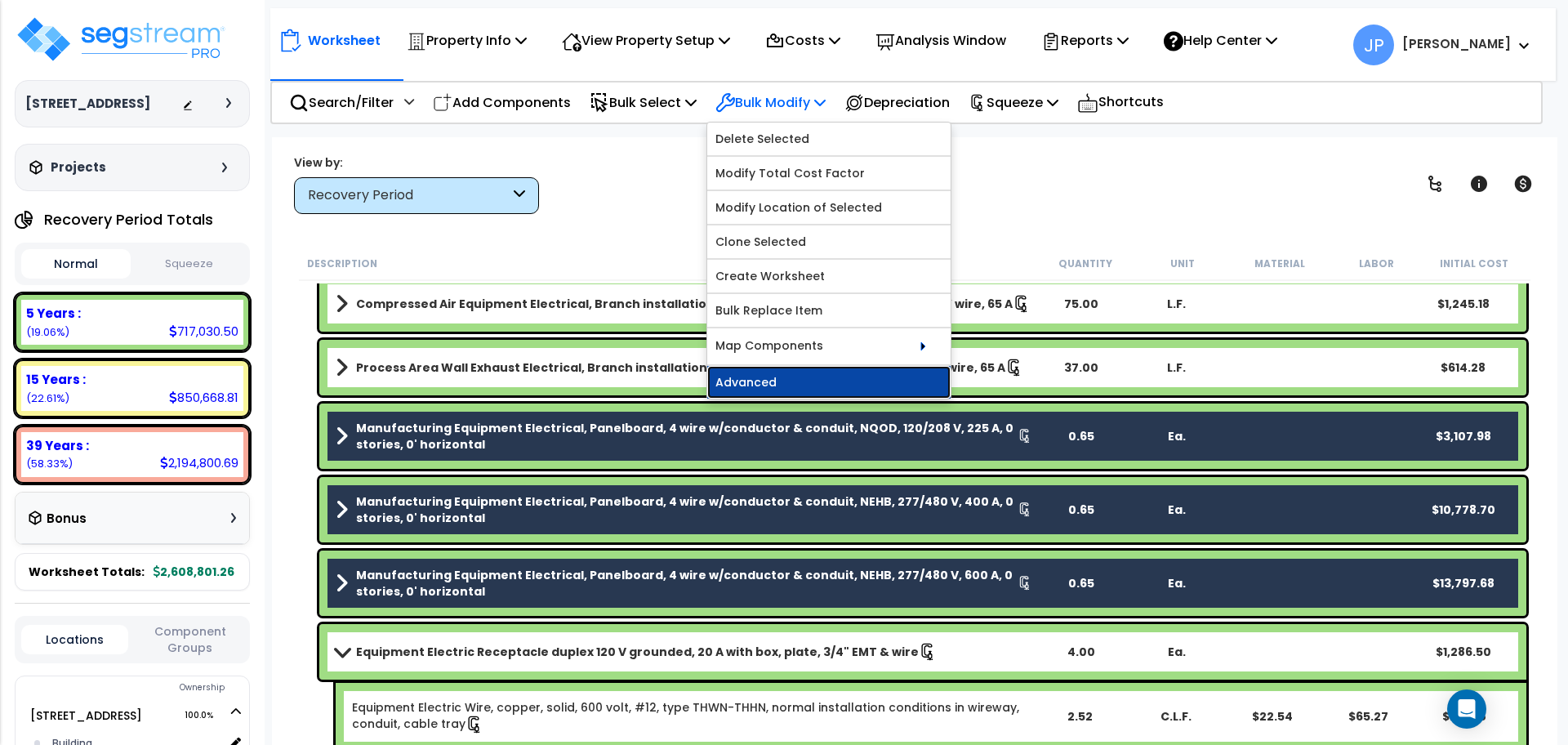
click at [771, 376] on link "Advanced" at bounding box center [829, 383] width 244 height 33
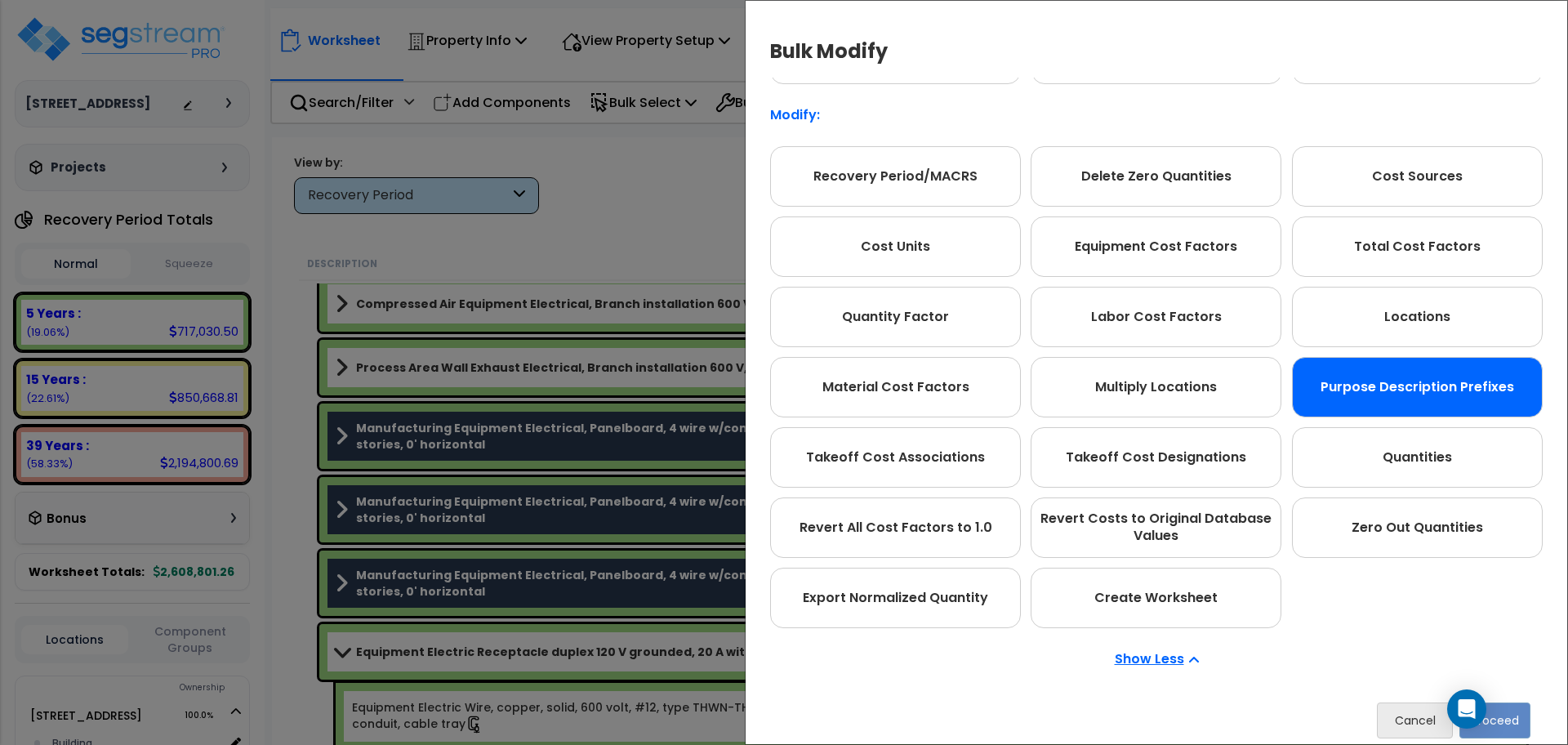
click at [1345, 403] on div "Purpose Description Prefixes" at bounding box center [1418, 387] width 251 height 60
click at [1520, 710] on button "Proceed" at bounding box center [1495, 721] width 71 height 36
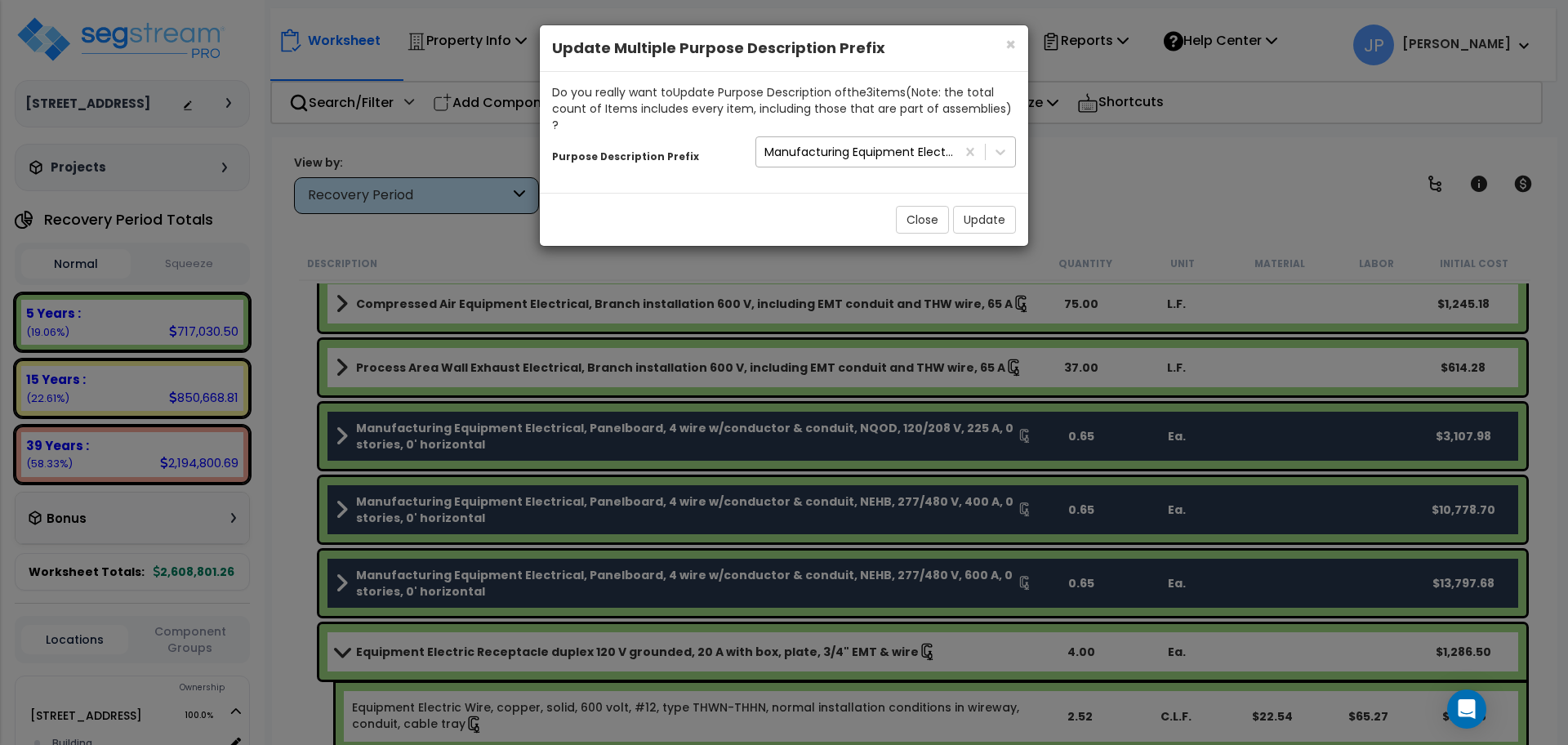
click at [879, 143] on div "Manufacturing Equipment Electrical," at bounding box center [860, 151] width 193 height 16
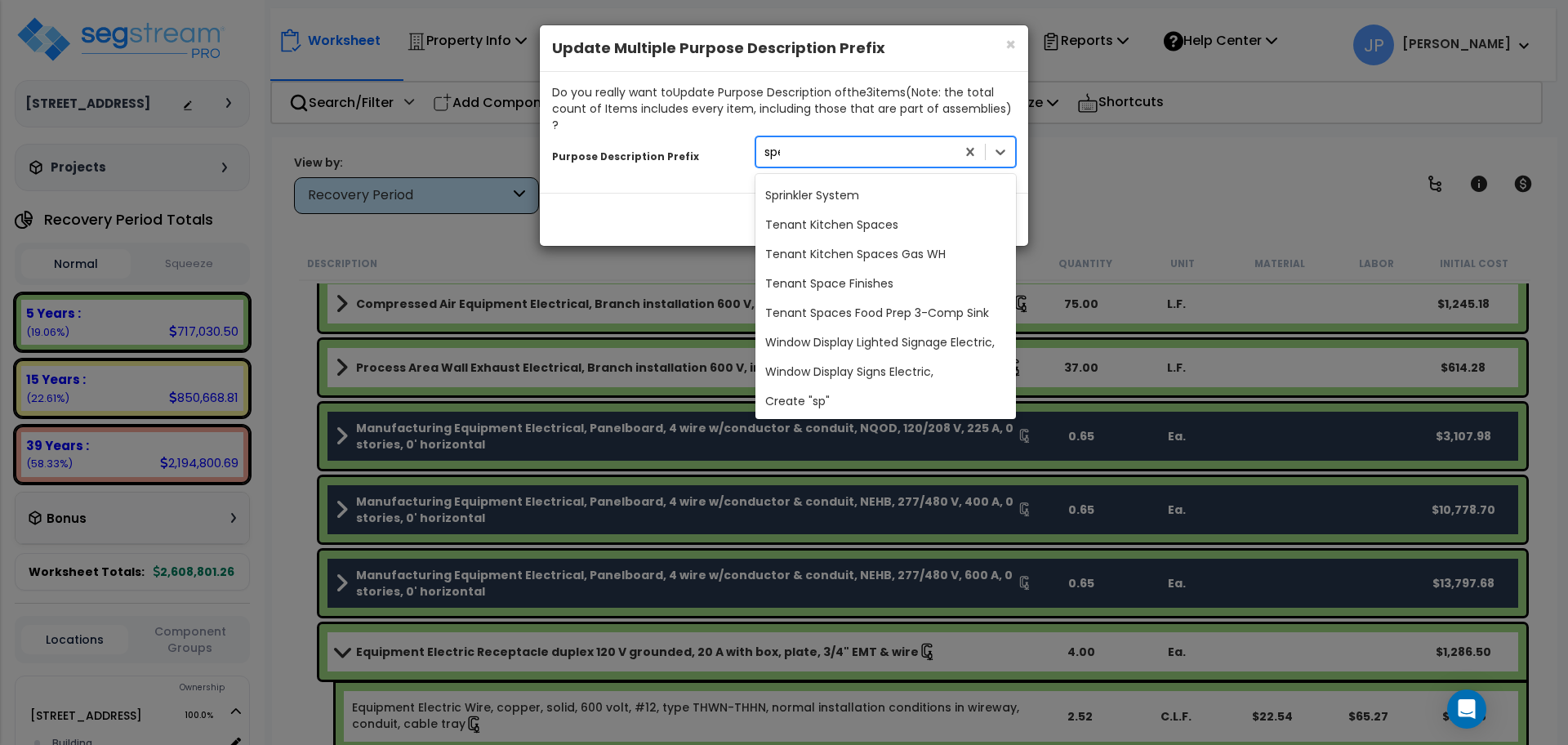
scroll to position [0, 0]
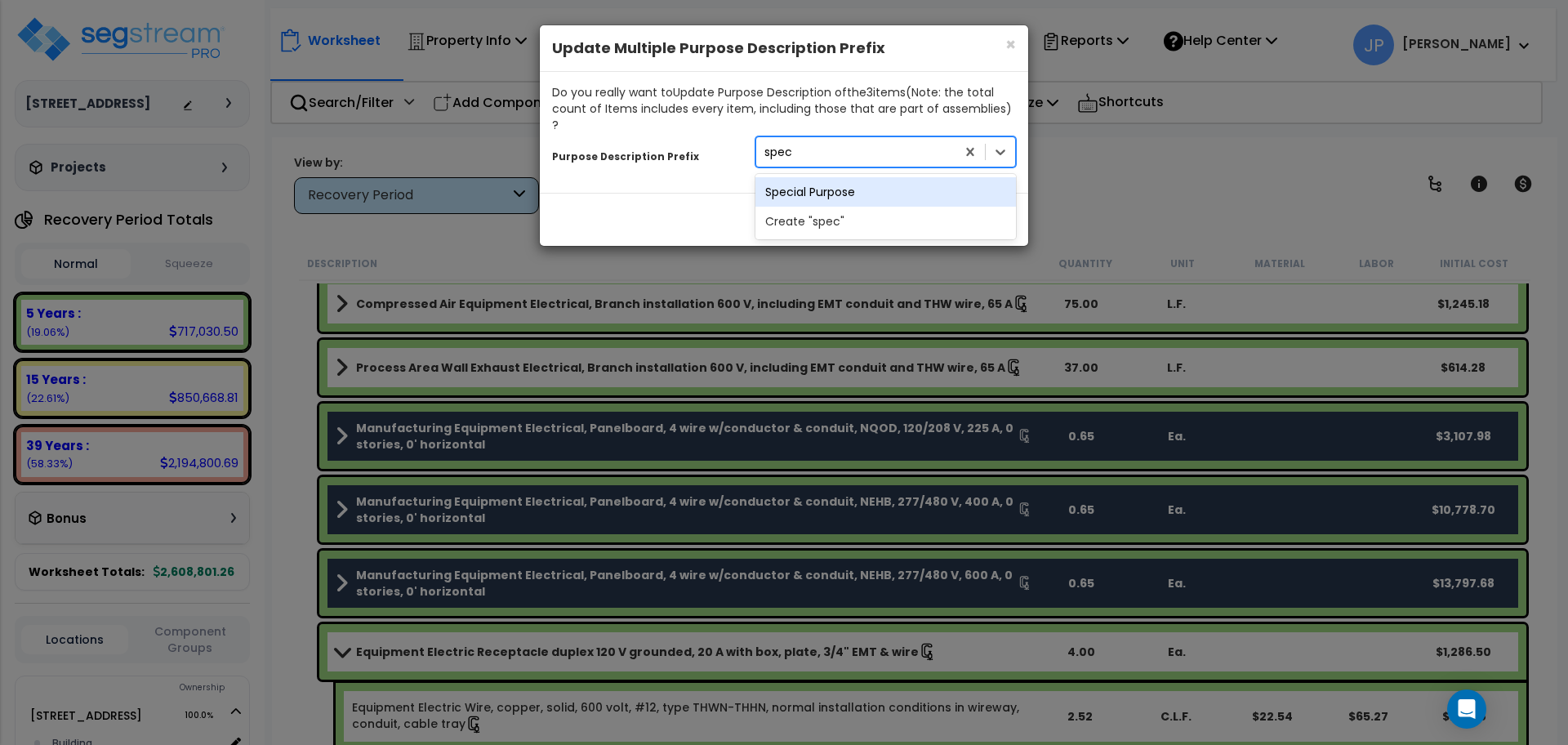
type input "speci"
click at [874, 181] on div "Special Purpose" at bounding box center [886, 192] width 261 height 29
click at [971, 206] on button "Update" at bounding box center [984, 220] width 63 height 28
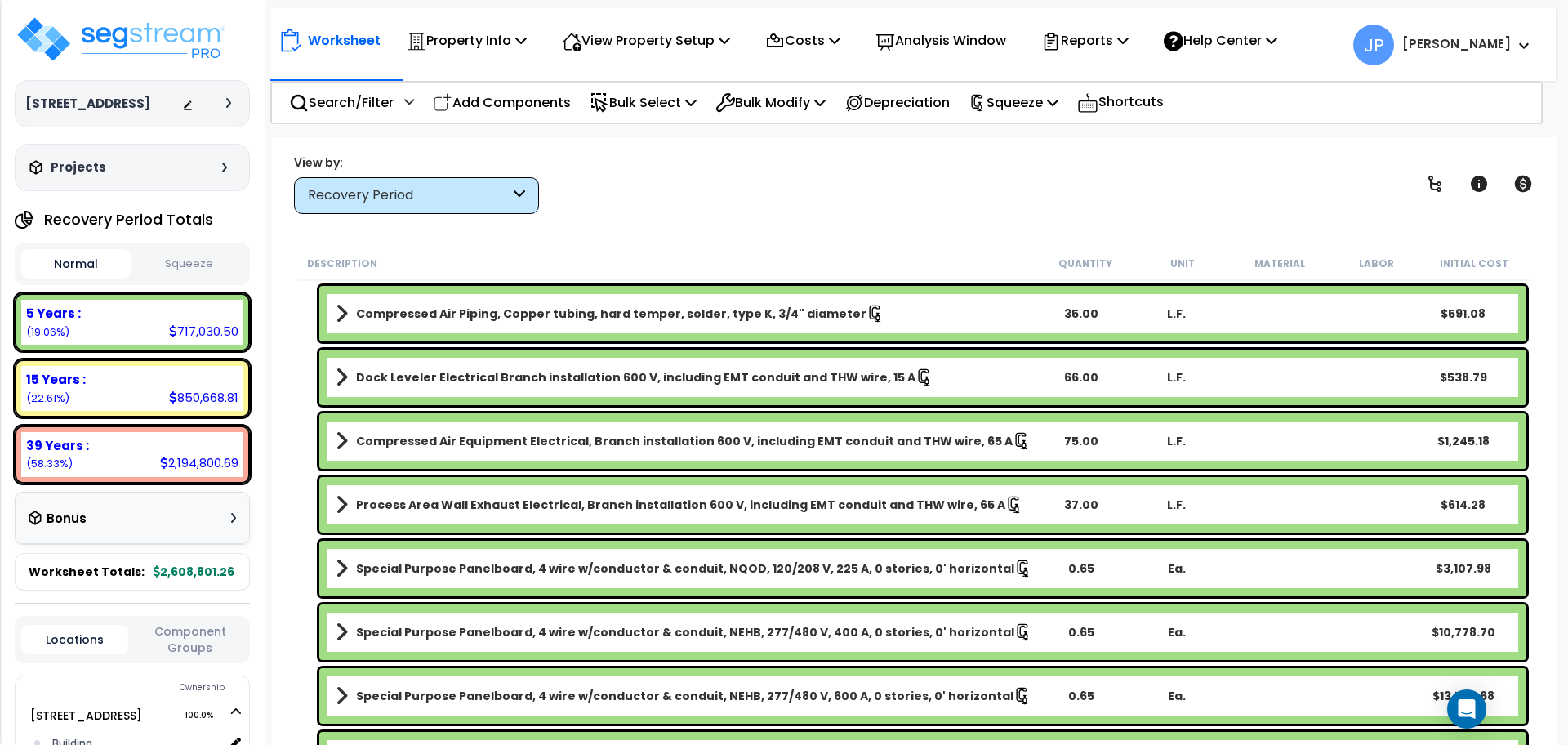
scroll to position [3067, 0]
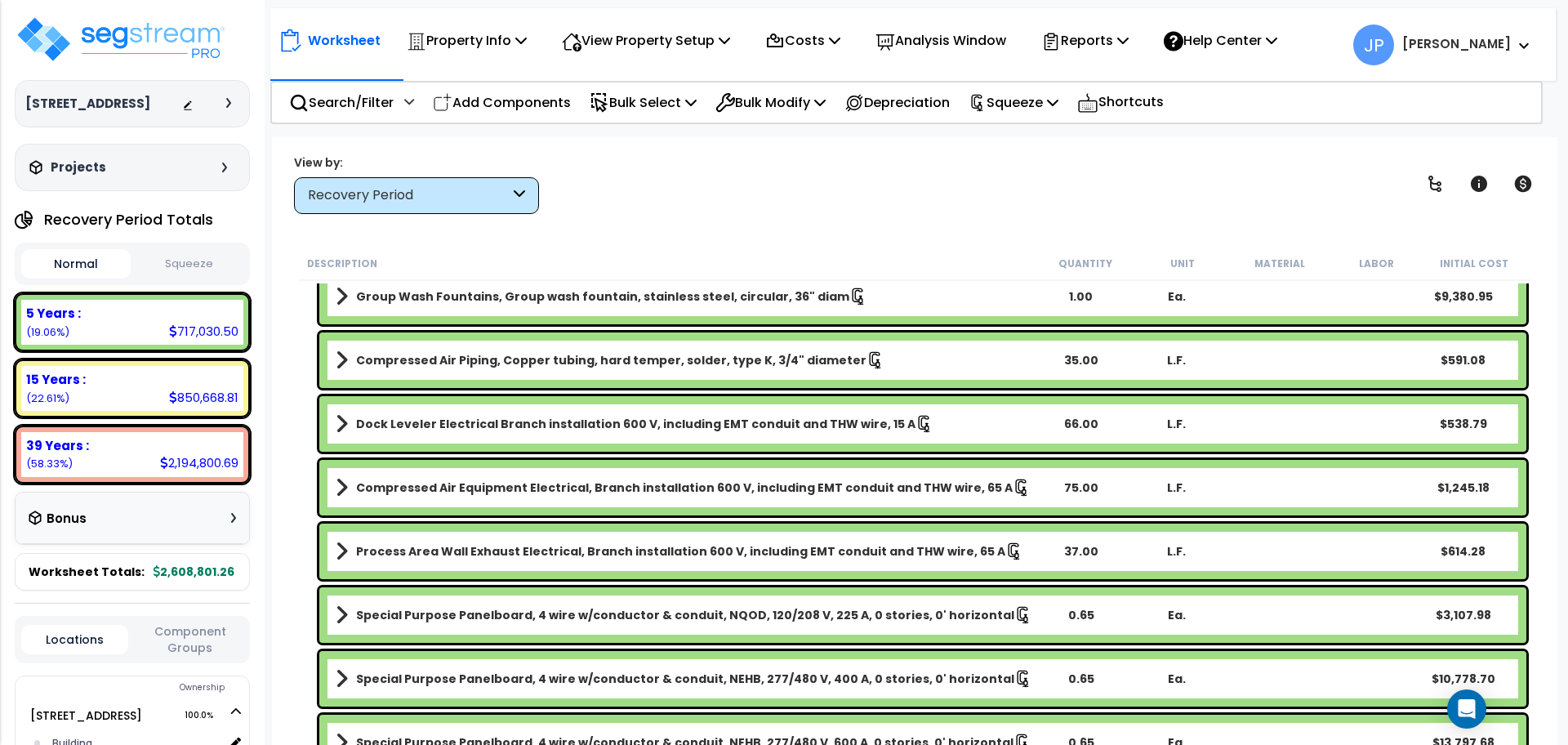
click at [517, 546] on b "Process Area Wall Exhaust Electrical, Branch installation 600 V, including EMT …" at bounding box center [681, 551] width 650 height 16
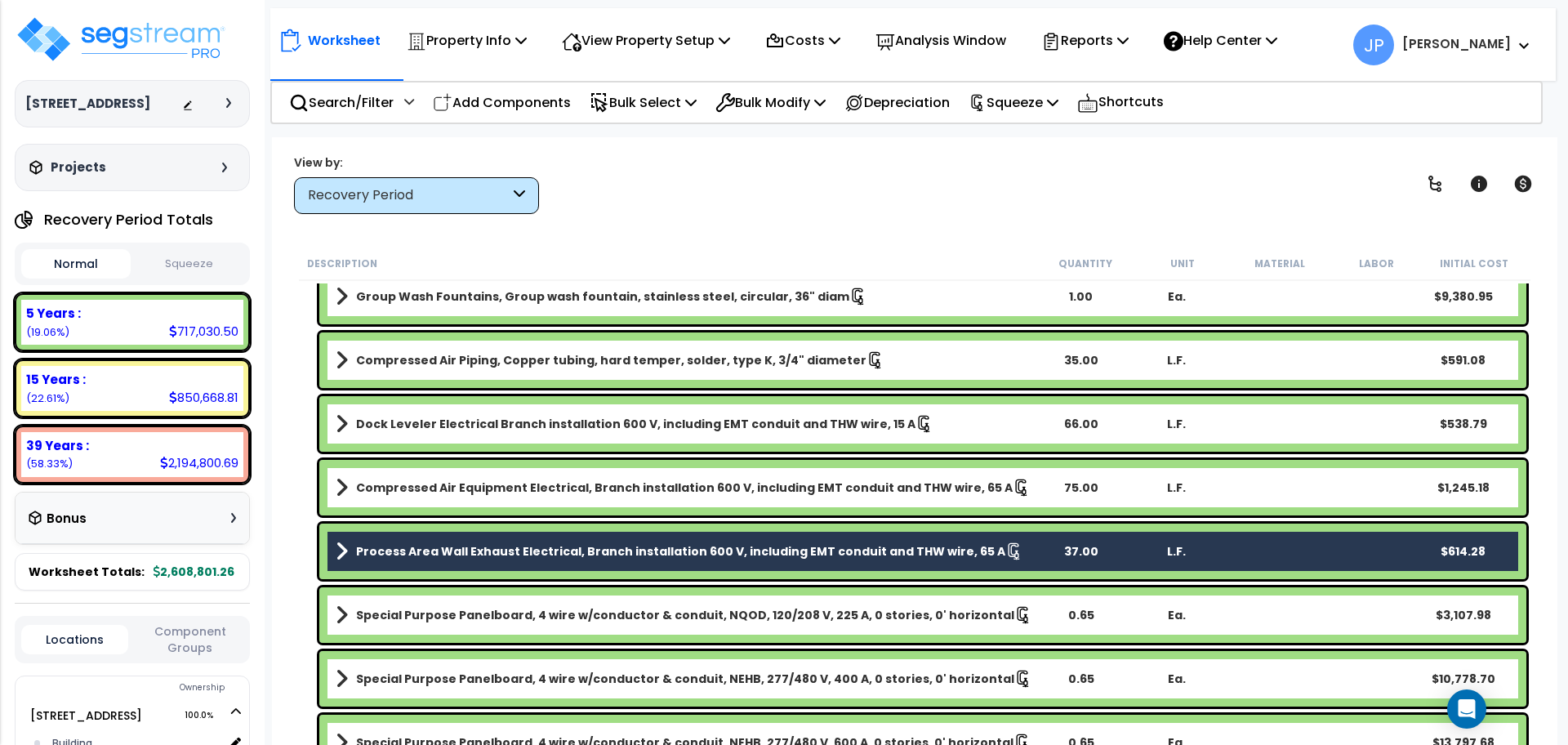
click at [479, 487] on b "Compressed Air Equipment Electrical, Branch installation 600 V, including EMT c…" at bounding box center [684, 487] width 657 height 16
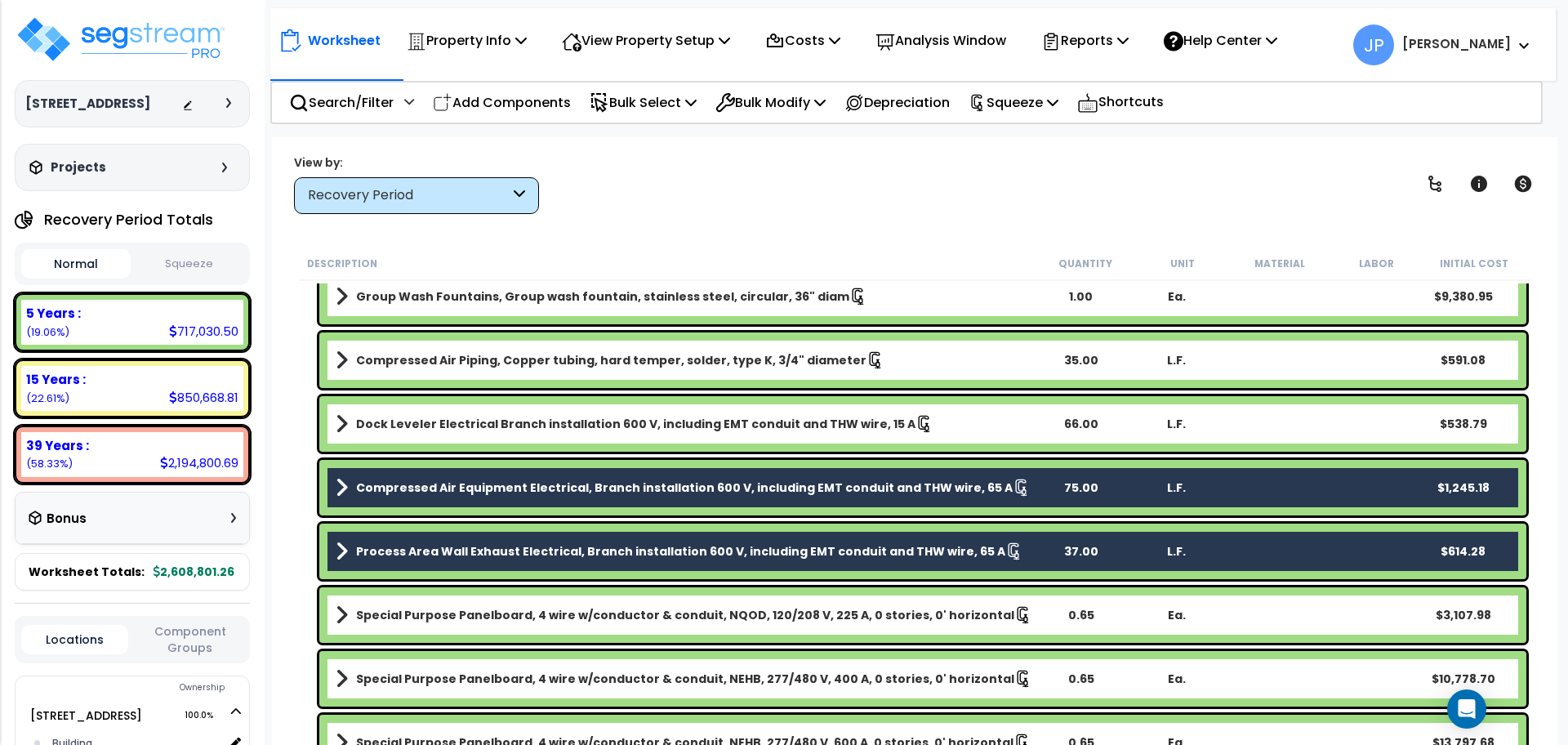
click at [507, 534] on div "Process Area Wall Exhaust Electrical, Branch installation 600 V, including EMT …" at bounding box center [923, 551] width 1207 height 55
click at [514, 547] on b "Process Area Wall Exhaust Electrical, Branch installation 600 V, including EMT …" at bounding box center [681, 551] width 650 height 16
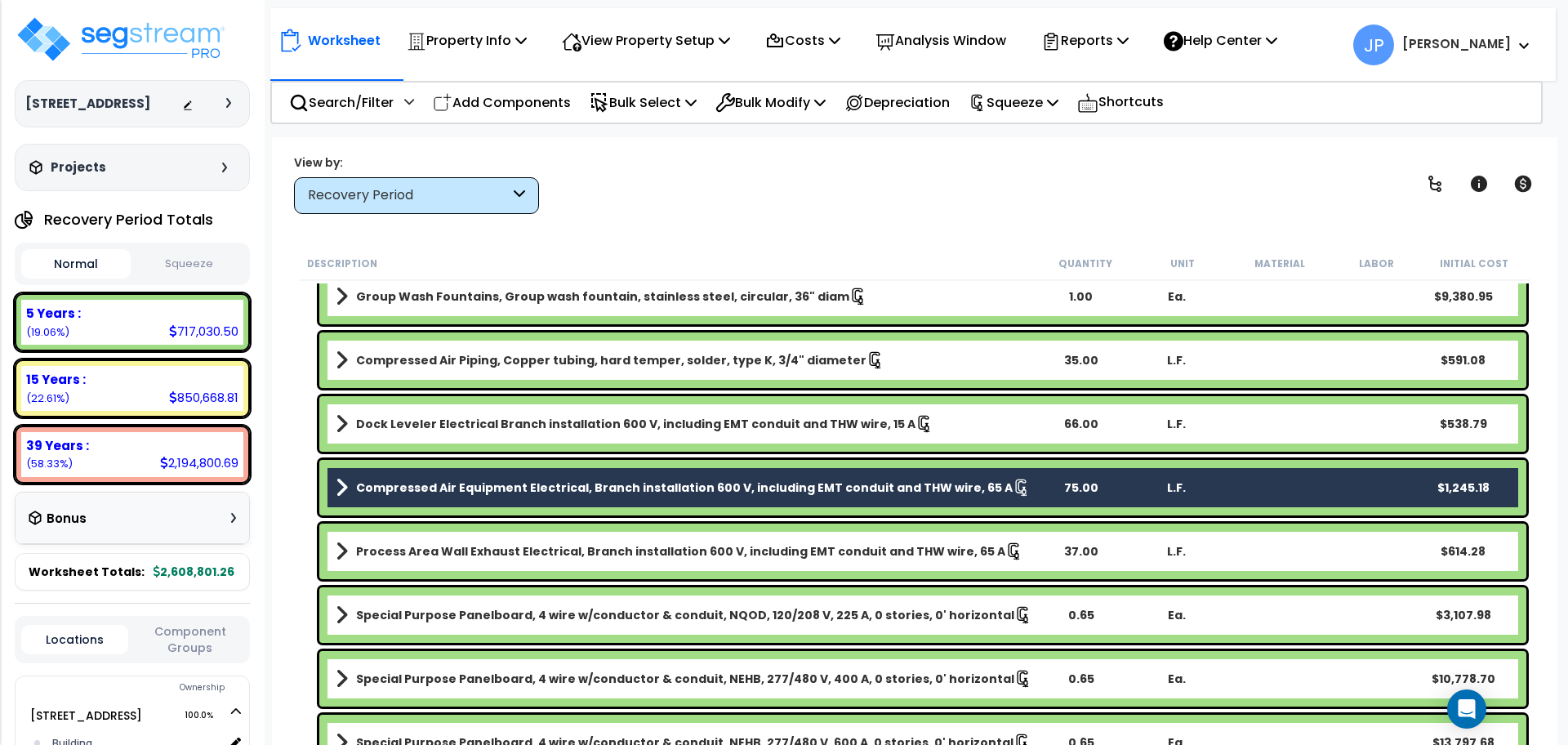
click at [453, 343] on div "Compressed Air Piping, Copper tubing, hard temper, solder, type K, 3/4" diamete…" at bounding box center [923, 360] width 1207 height 55
click at [461, 360] on b "Compressed Air Piping, Copper tubing, hard temper, solder, type K, 3/4" diameter" at bounding box center [611, 360] width 511 height 16
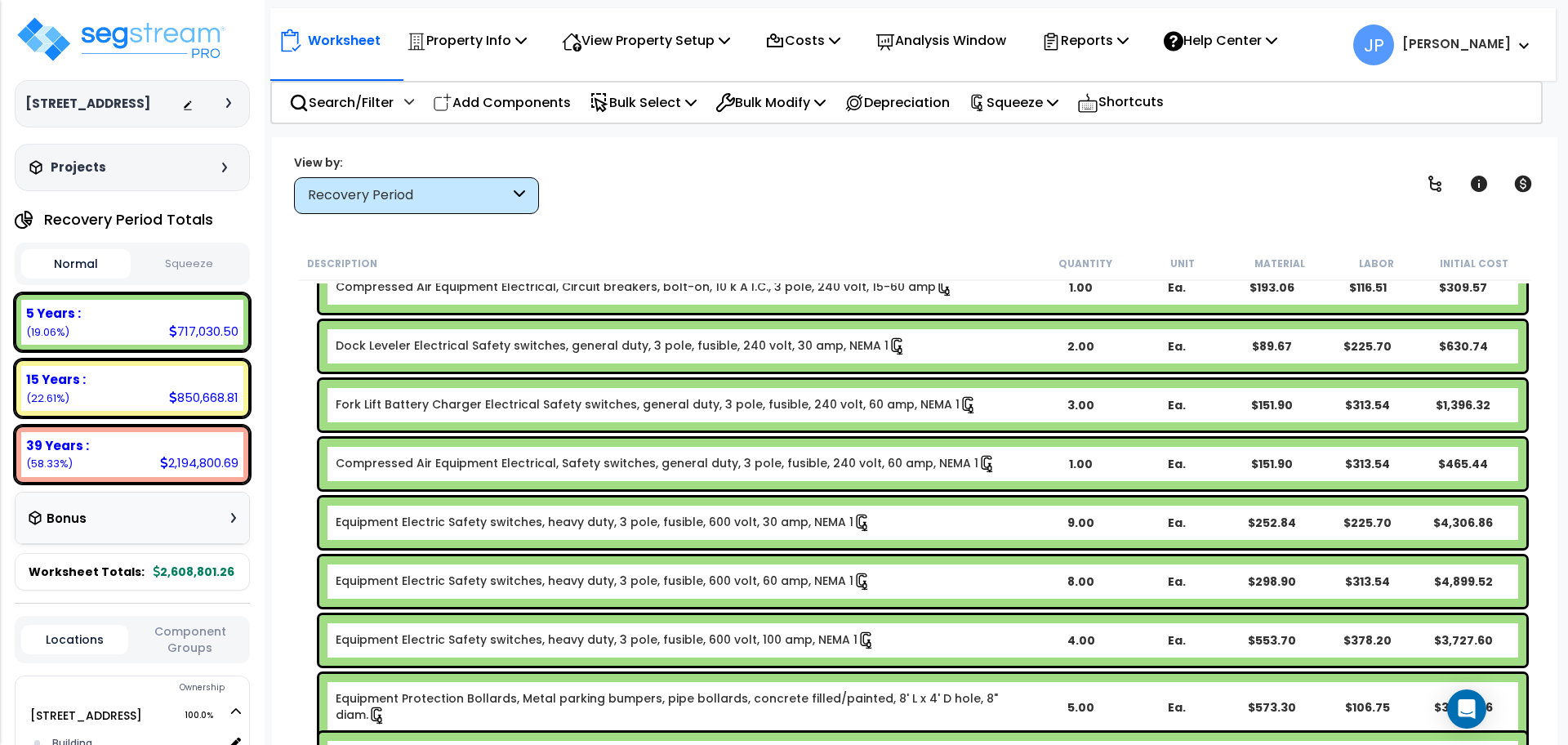
scroll to position [2451, 0]
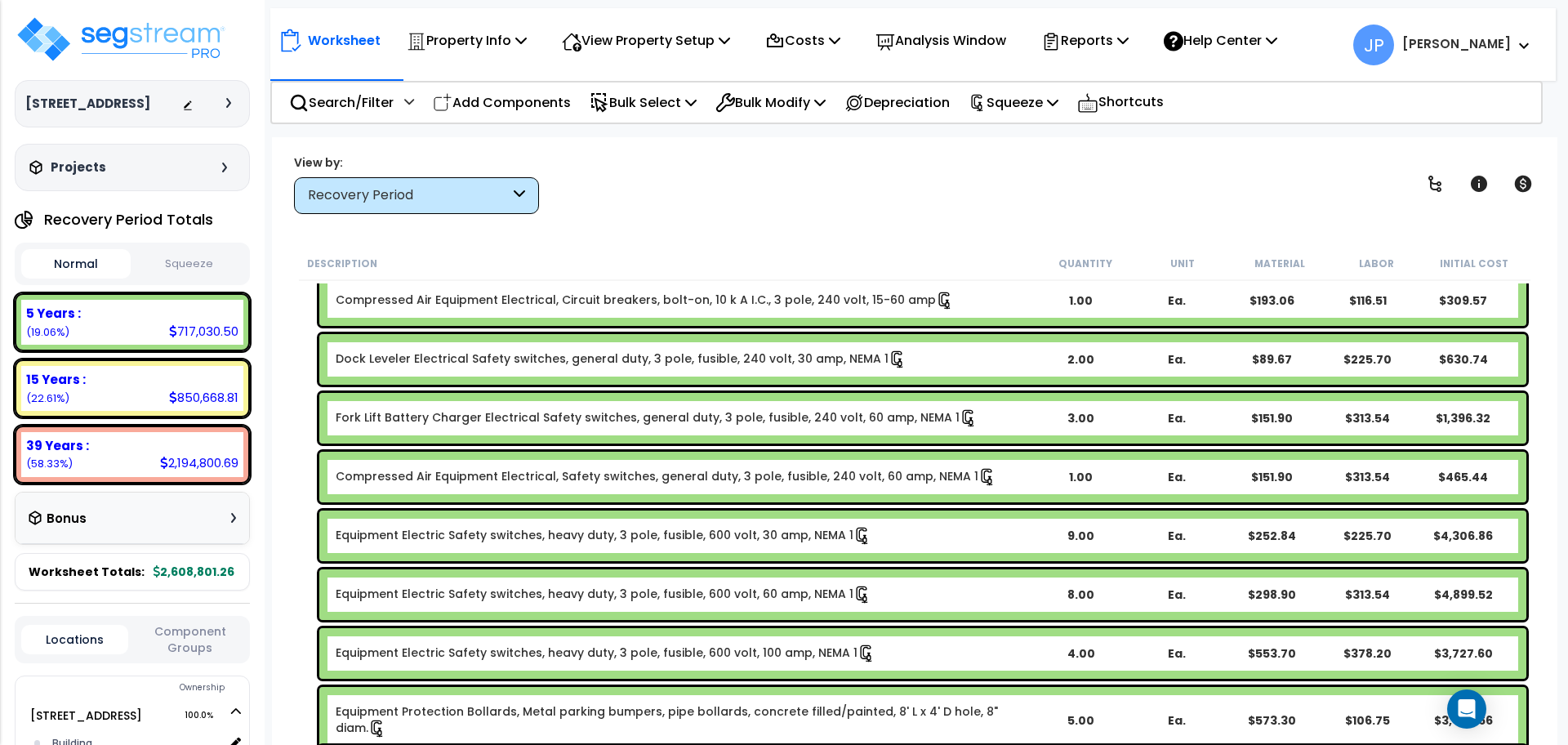
click at [455, 480] on link "Compressed Air Equipment Electrical, Safety switches, general duty, 3 pole, fus…" at bounding box center [666, 477] width 661 height 18
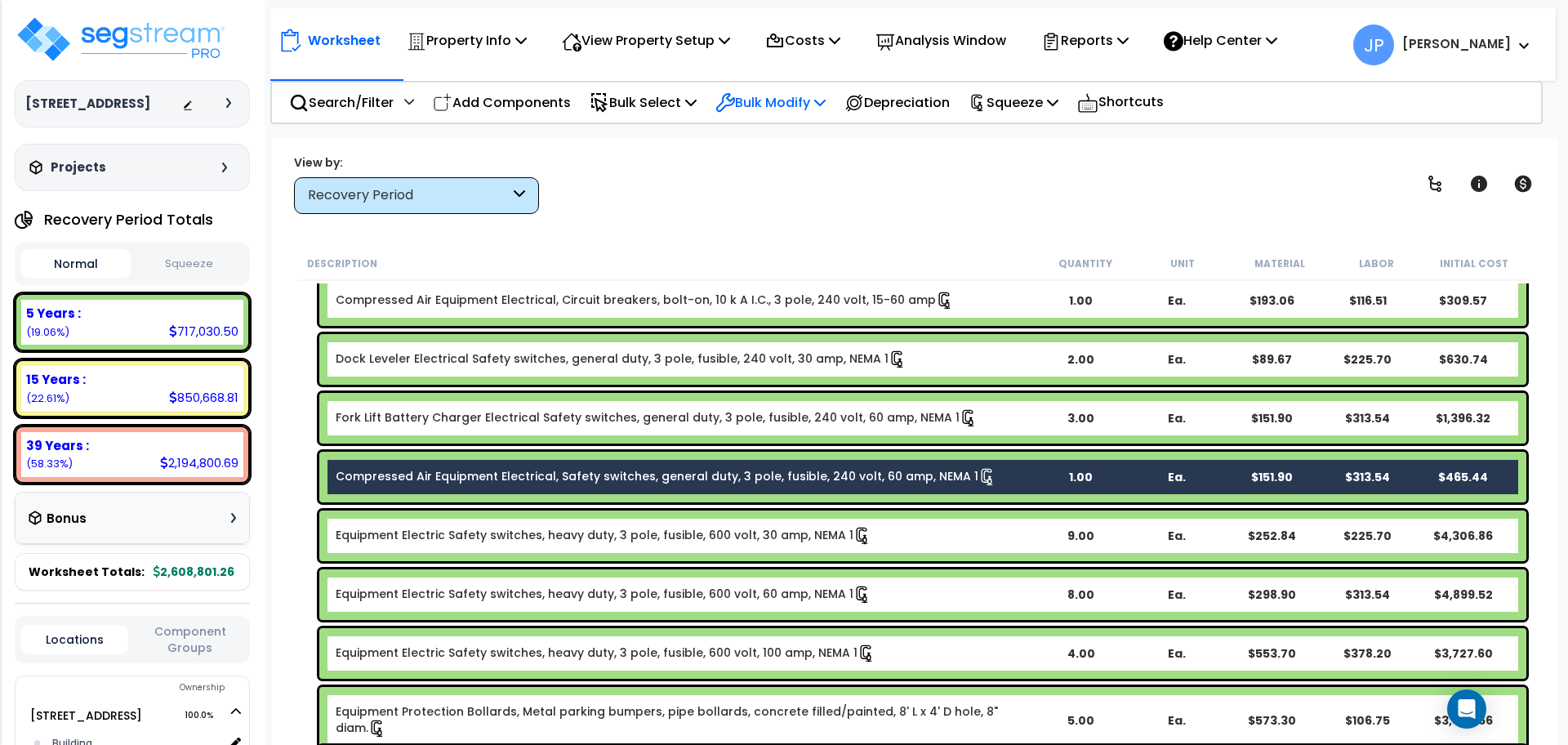
click at [803, 93] on p "Bulk Modify" at bounding box center [771, 103] width 111 height 22
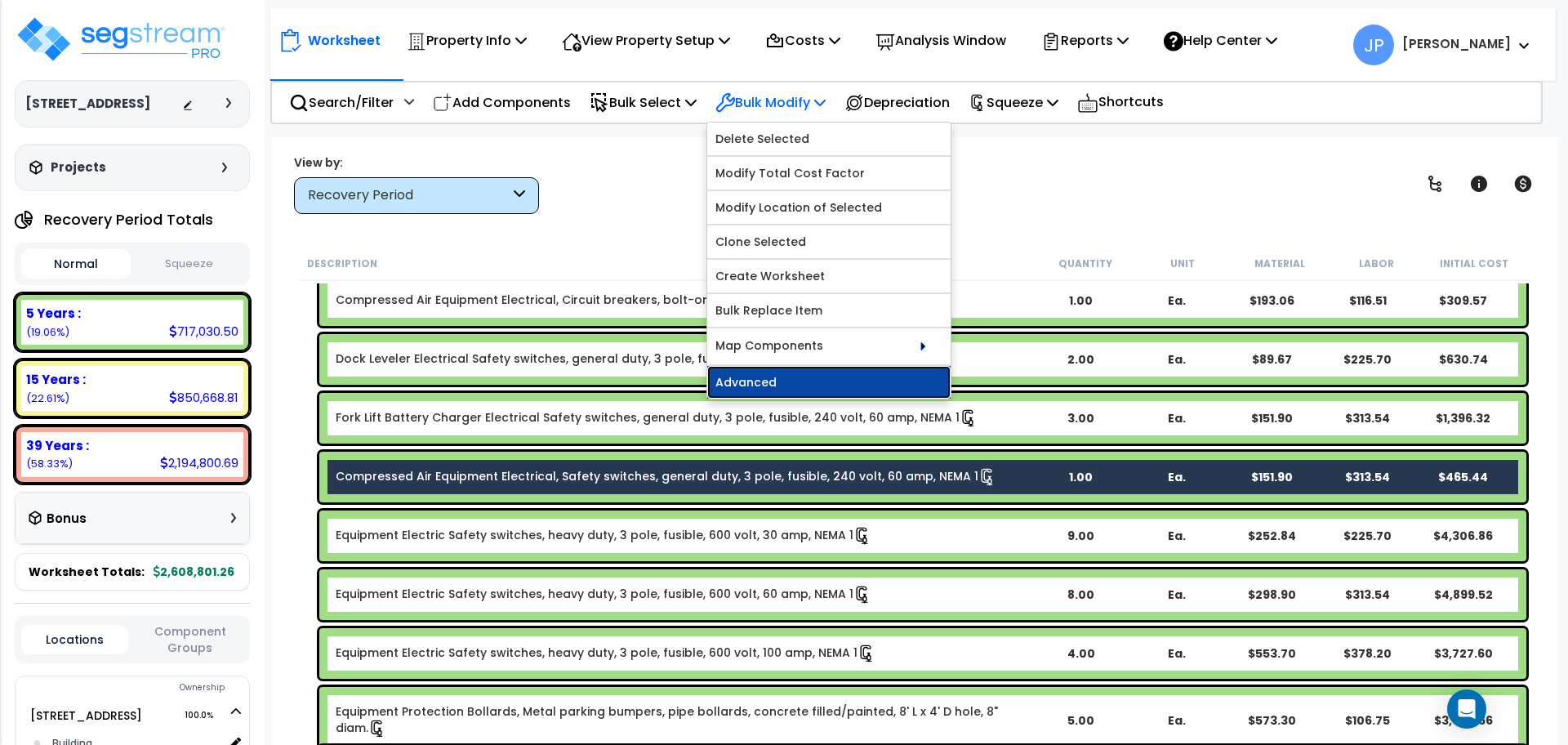
click at [805, 381] on link "Advanced" at bounding box center [829, 383] width 244 height 33
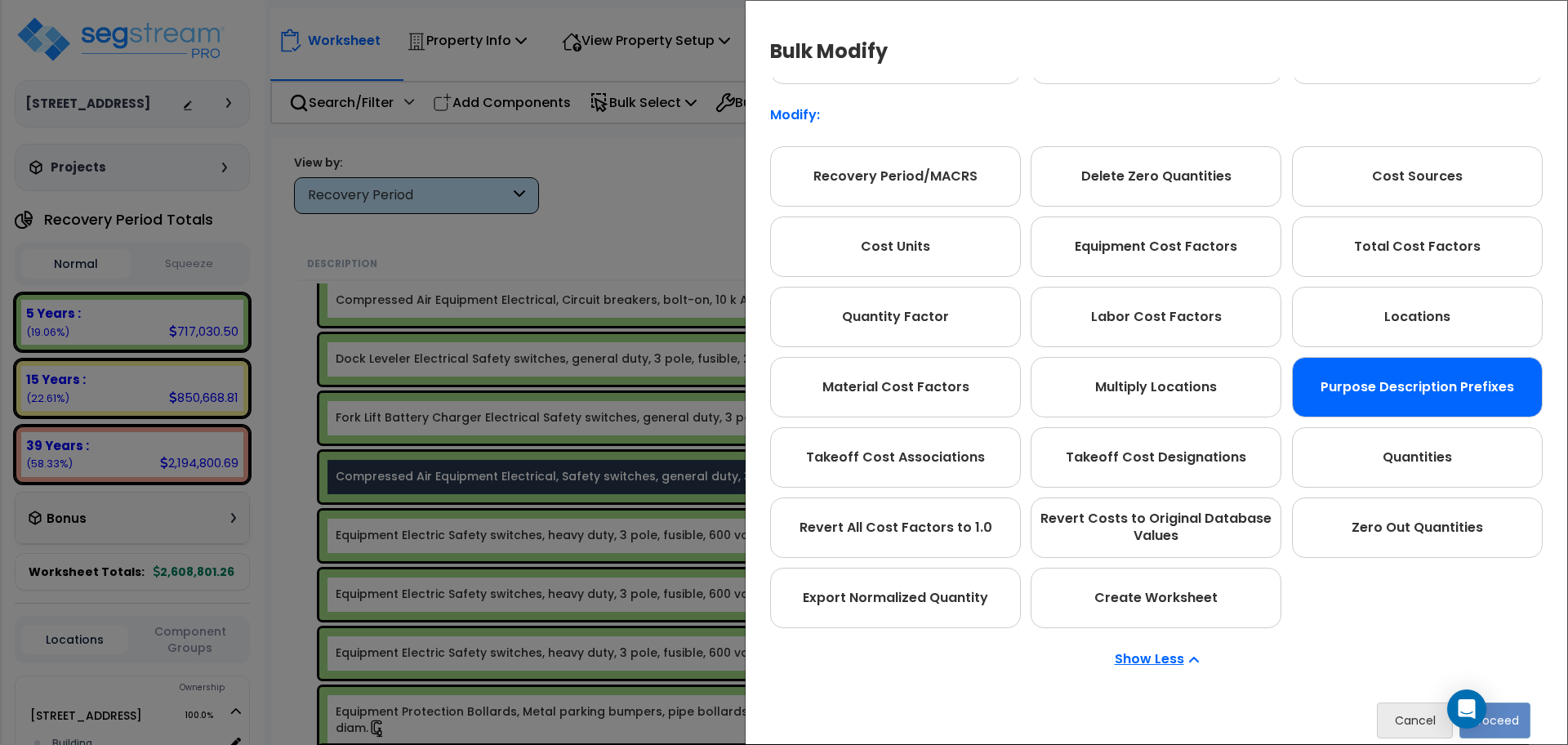
click at [1395, 410] on div "Purpose Description Prefixes" at bounding box center [1418, 387] width 251 height 60
click at [1509, 713] on button "Proceed" at bounding box center [1495, 721] width 71 height 36
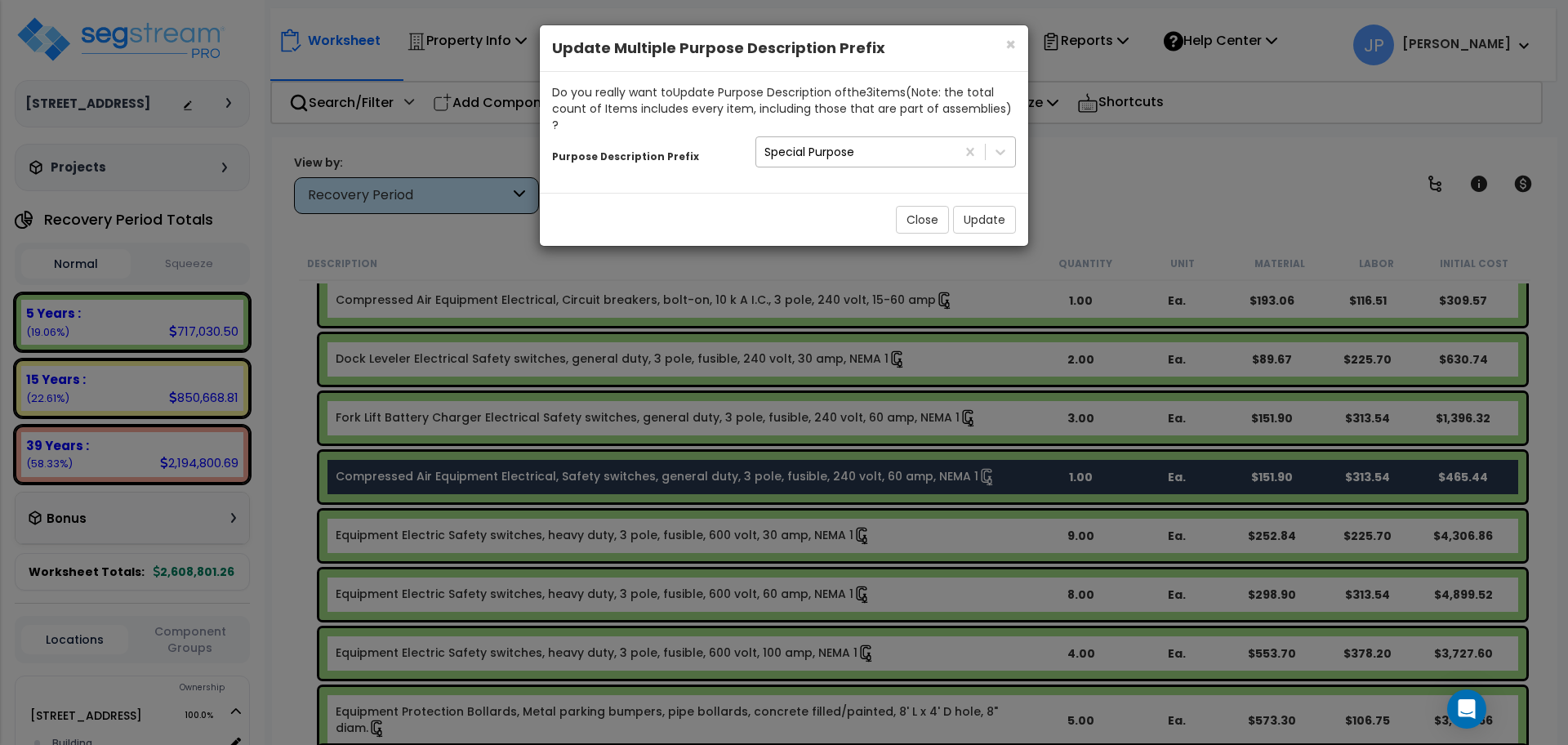
click at [891, 139] on div "Special Purpose" at bounding box center [855, 152] width 200 height 26
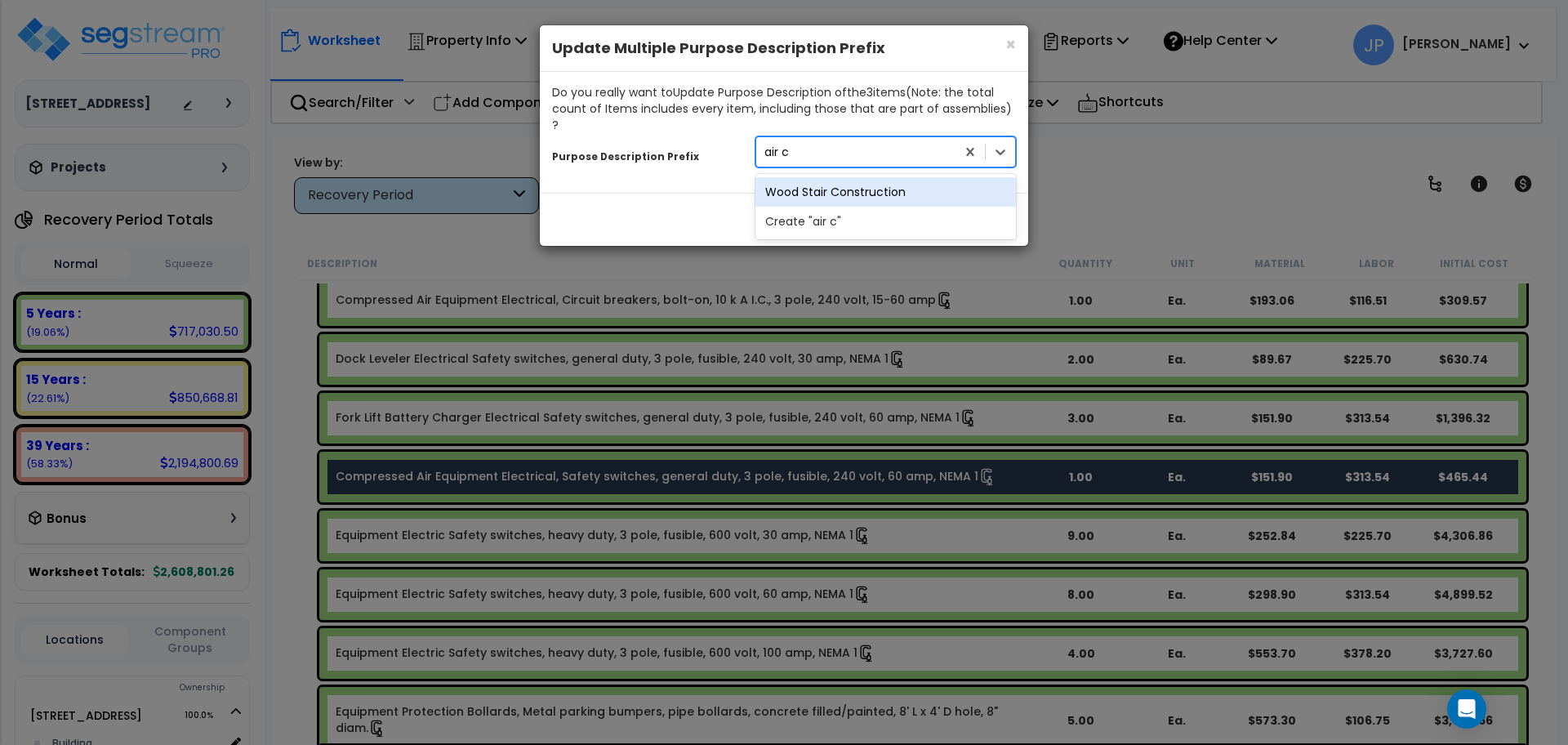
scroll to position [0, 0]
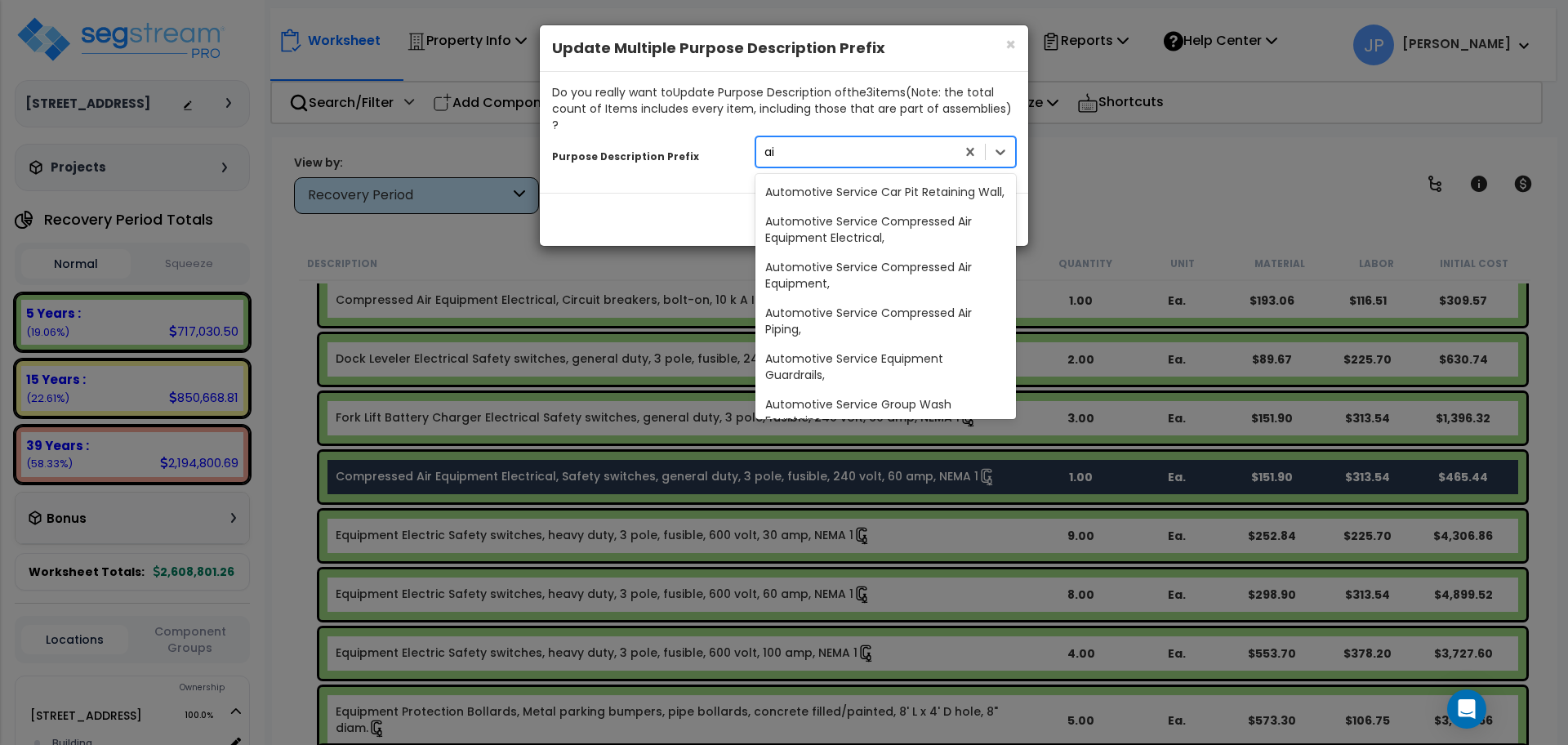
type input "a"
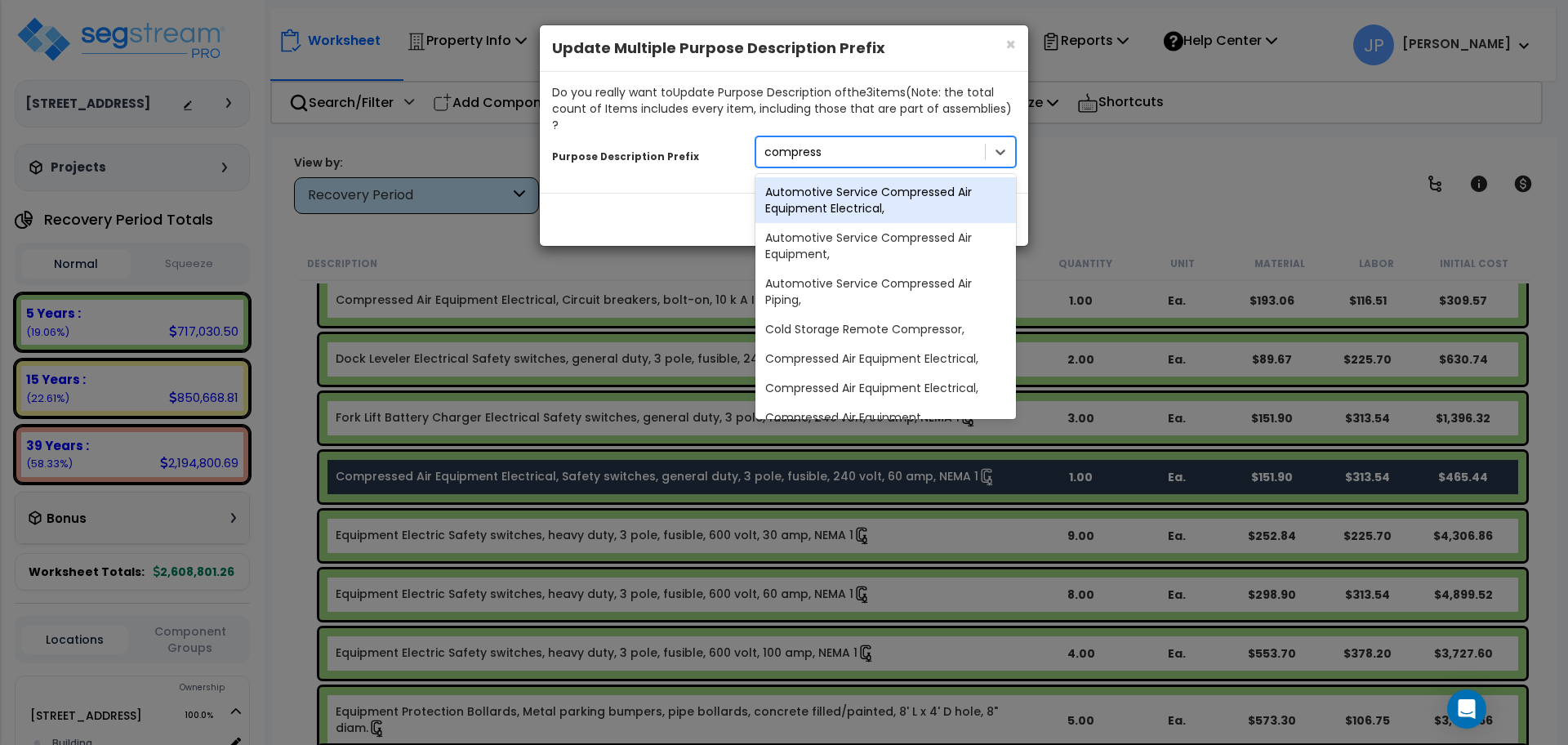
type input "compresse"
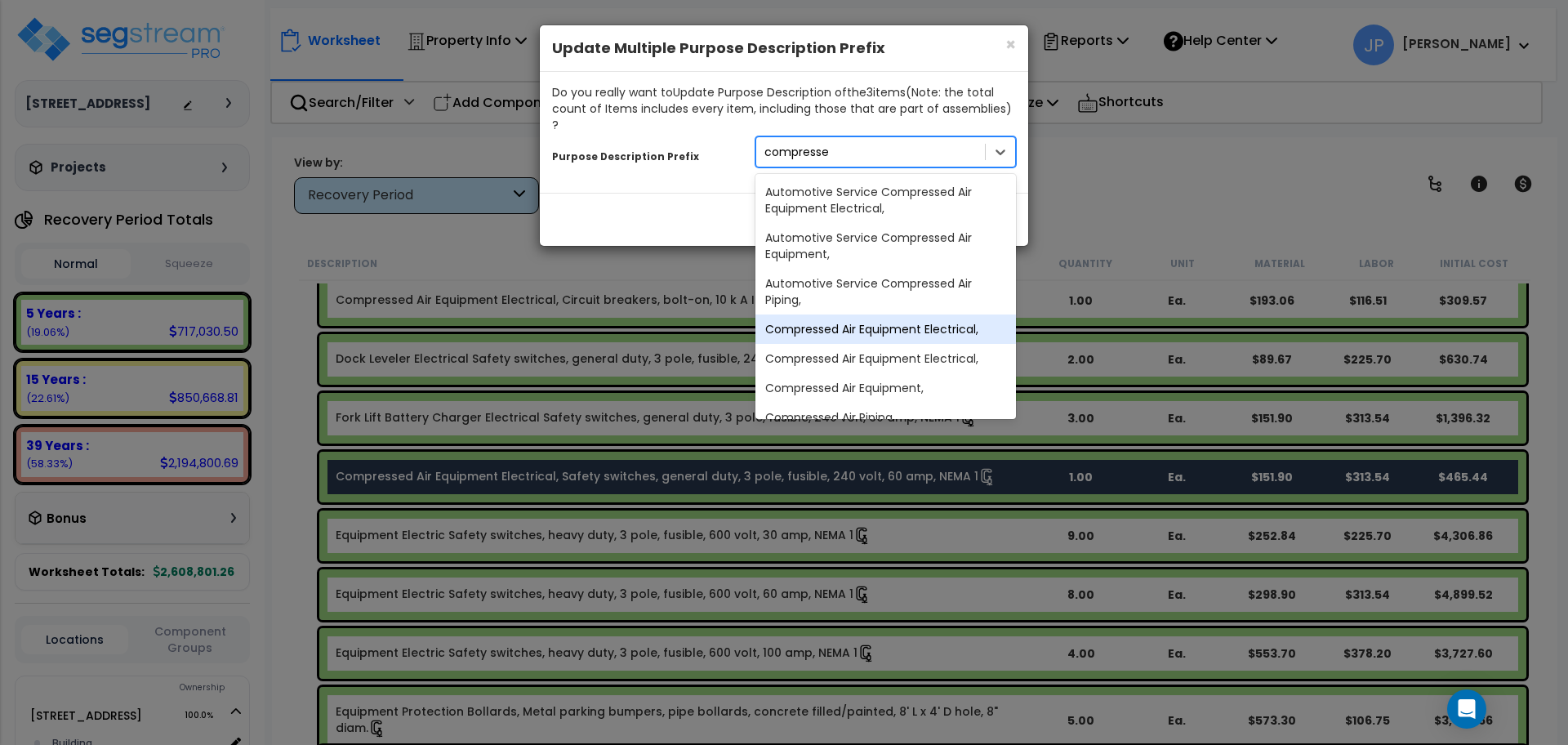
click at [911, 315] on div "Compressed Air Equipment Electrical," at bounding box center [886, 329] width 261 height 29
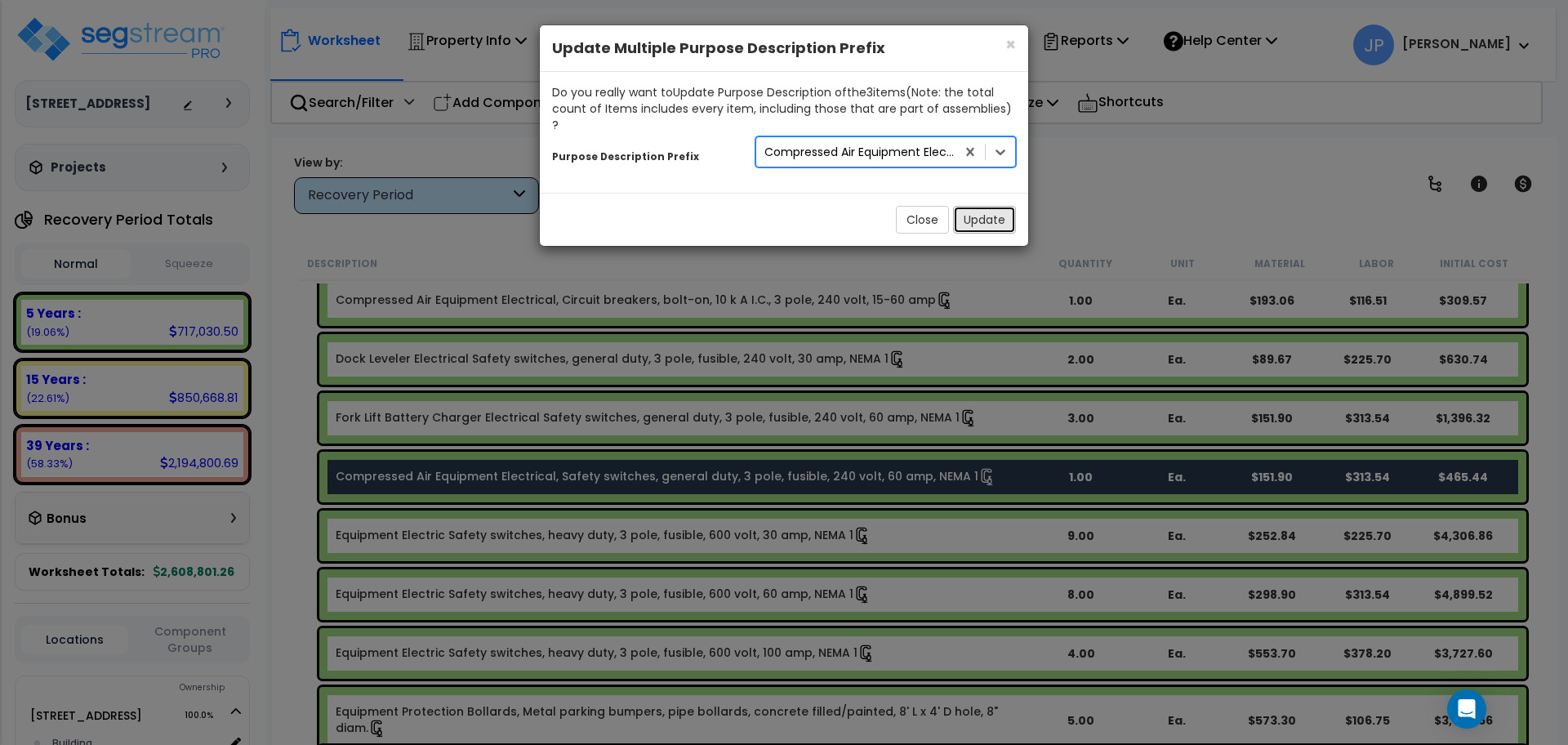
click at [988, 207] on button "Update" at bounding box center [984, 220] width 63 height 28
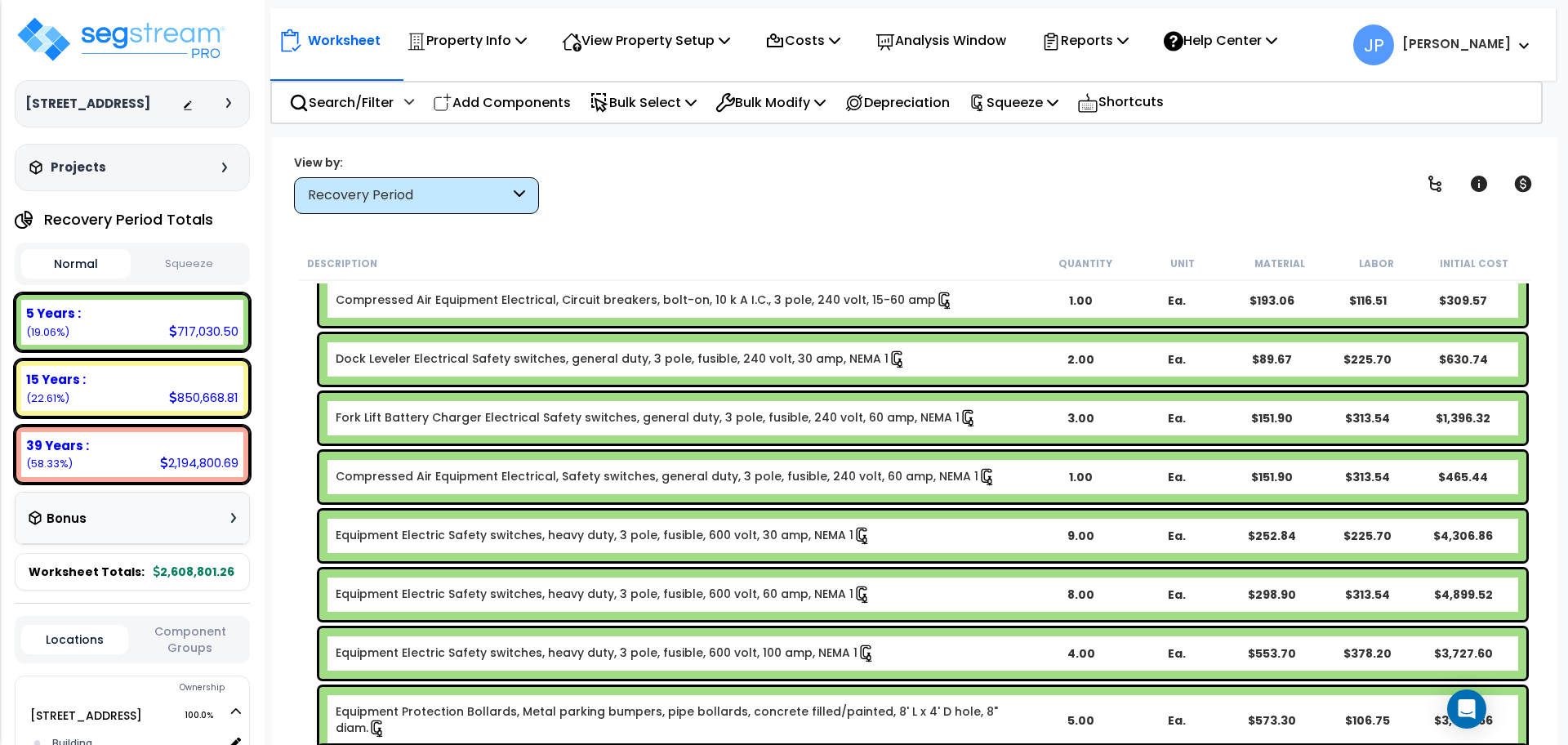
click at [632, 419] on link "Fork Lift Battery Charger Electrical Safety switches, general duty, 3 pole, fus…" at bounding box center [657, 418] width 642 height 18
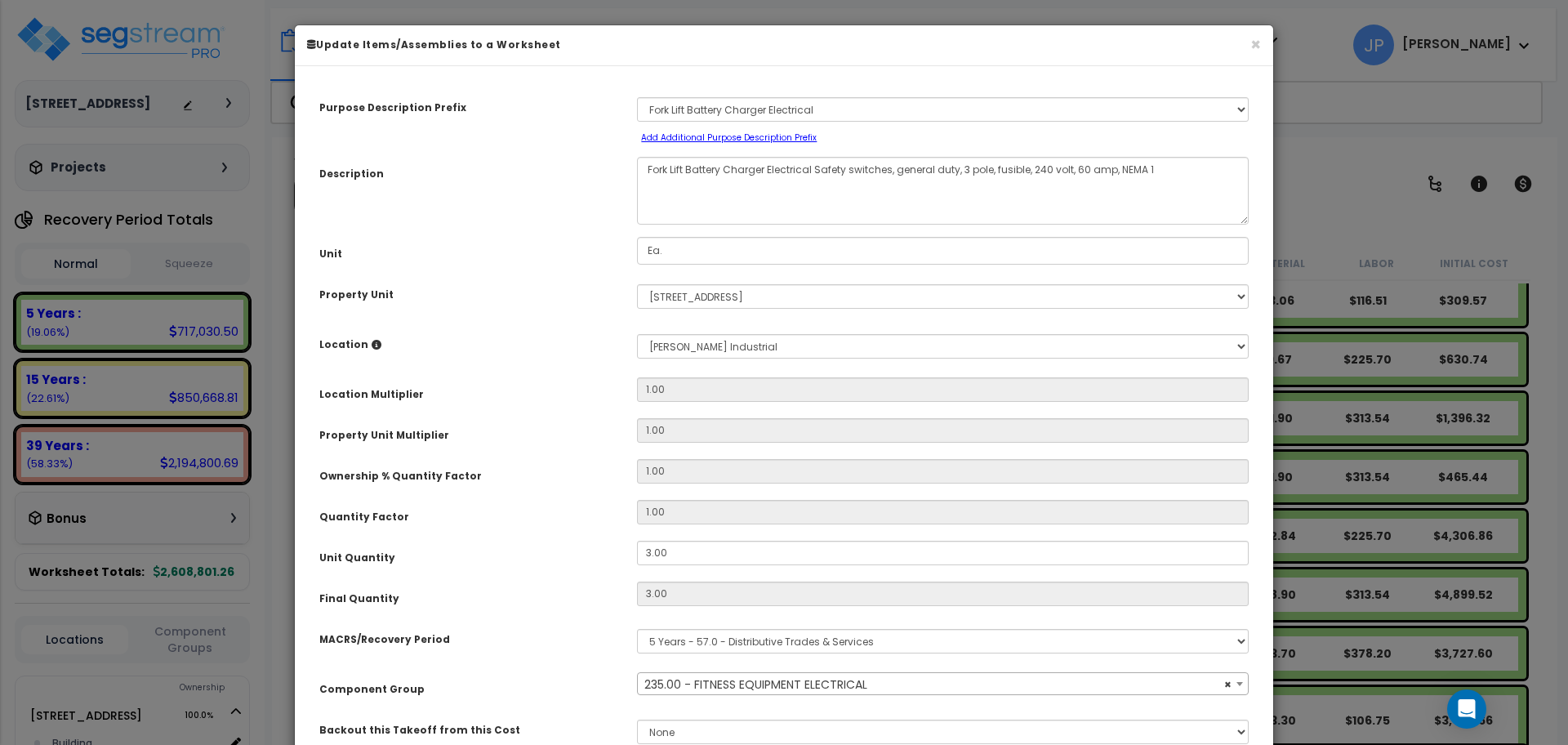
select select "35341"
click at [936, 684] on span "× 235.00 - FITNESS EQUIPMENT ELECTRICAL" at bounding box center [943, 685] width 610 height 22
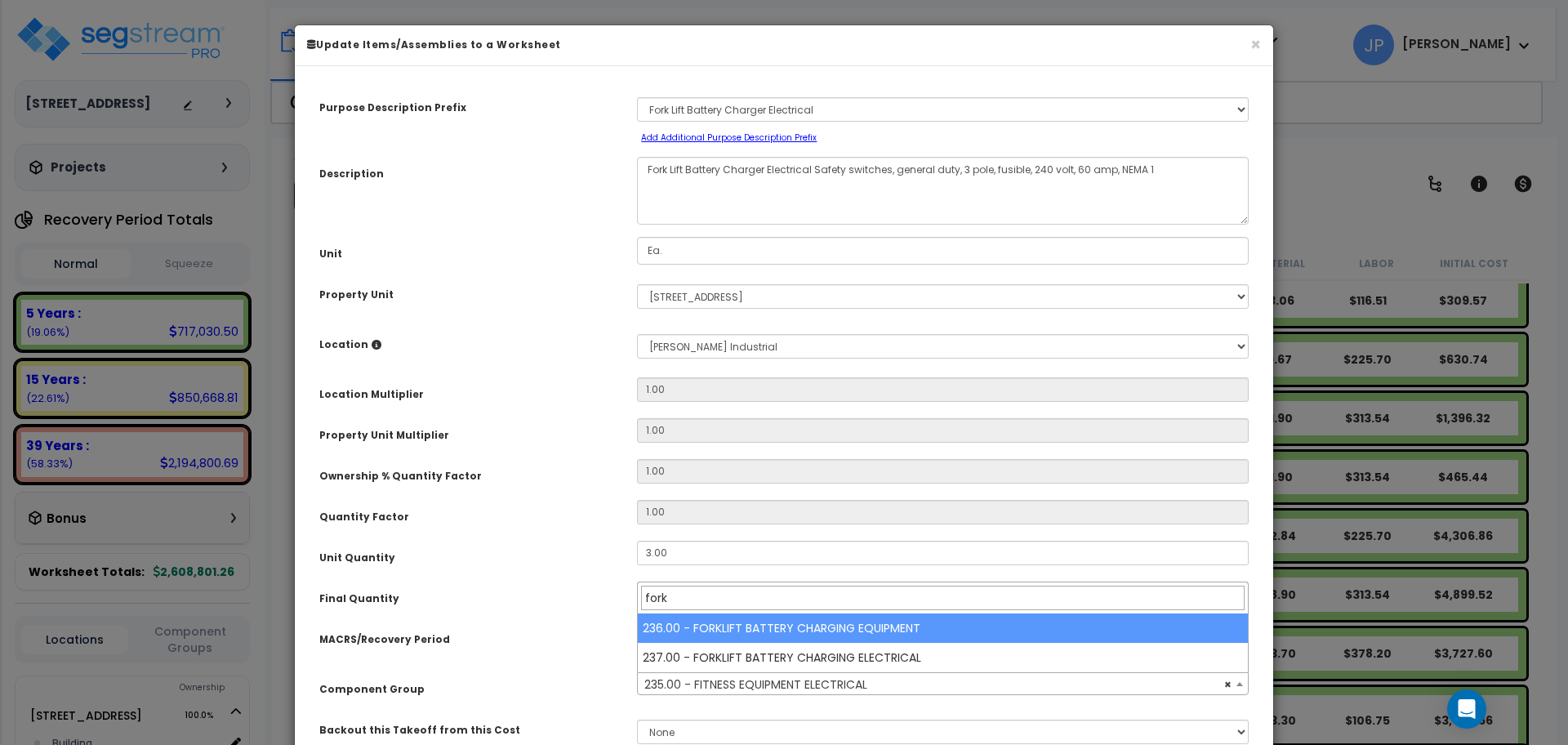
type input "fork"
select select "35563"
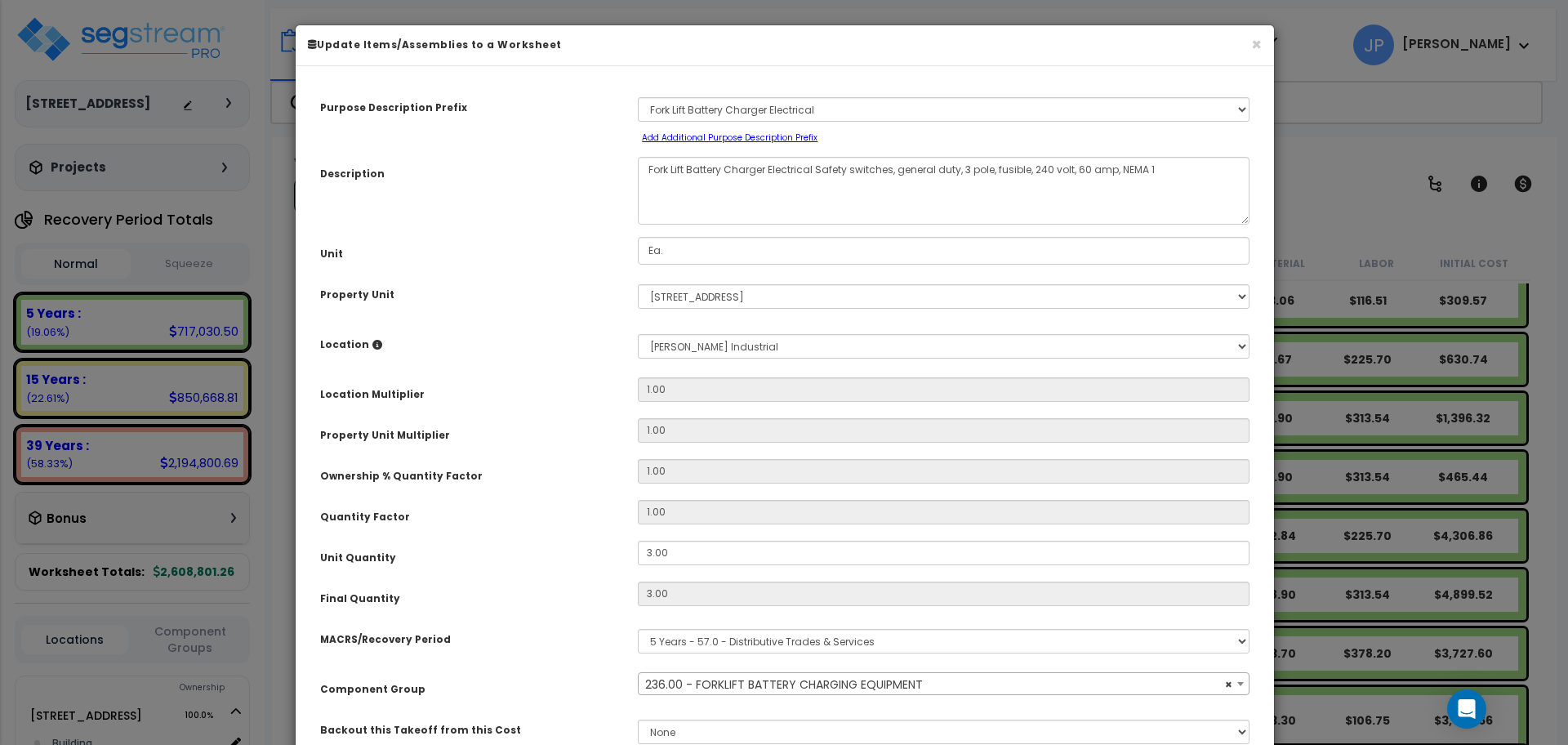
click at [549, 606] on div "Final Quantity" at bounding box center [467, 595] width 318 height 29
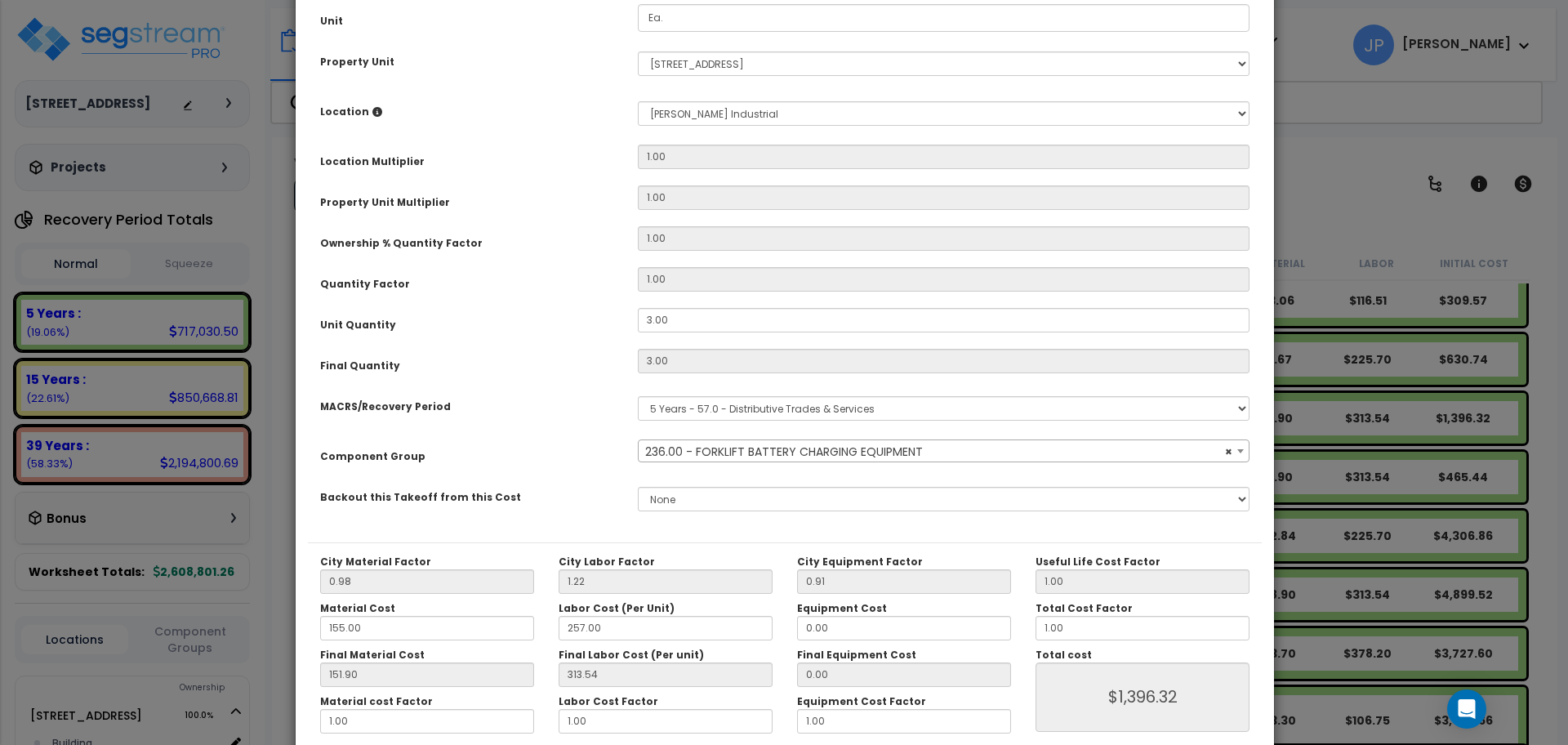
scroll to position [312, 0]
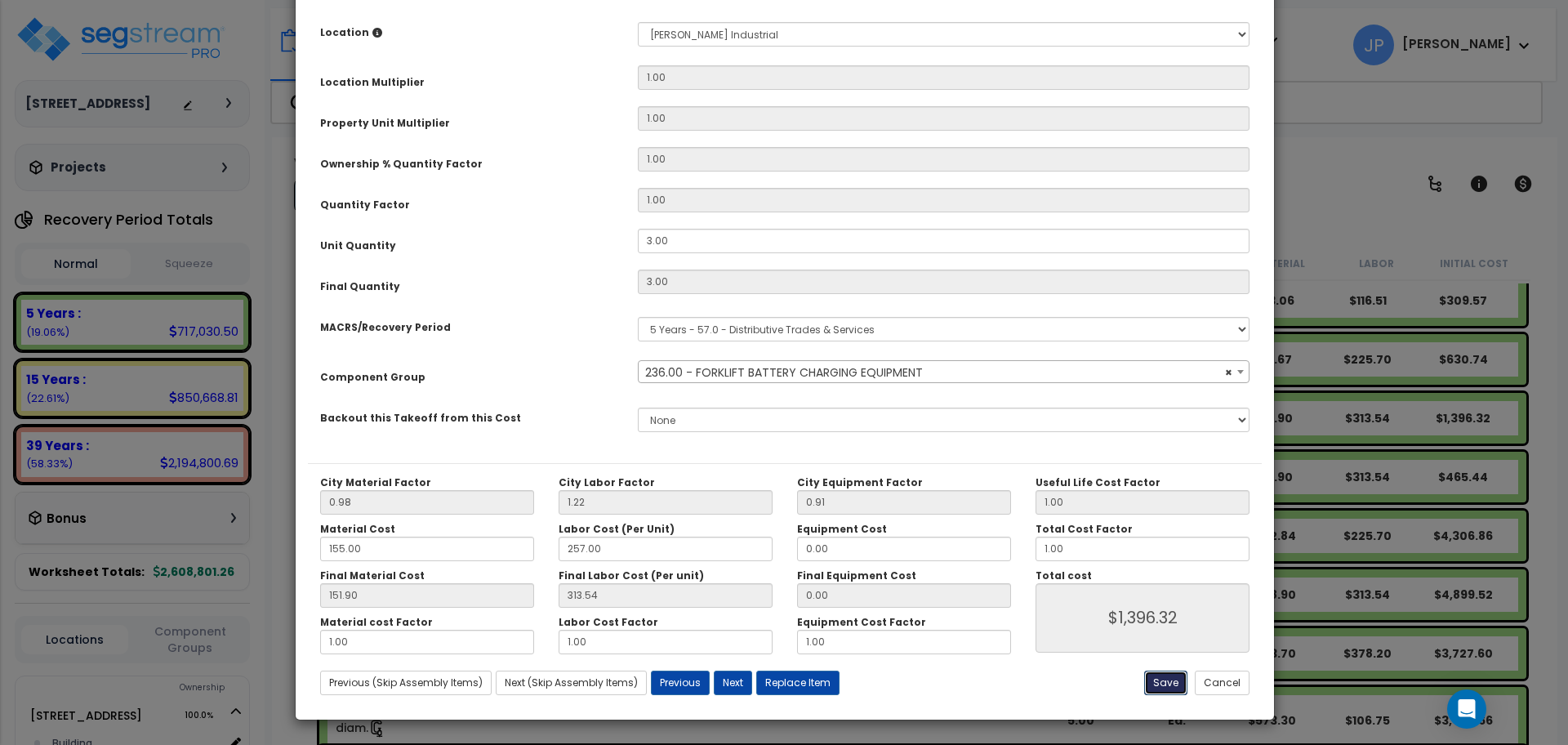
click at [1172, 678] on button "Save" at bounding box center [1165, 683] width 43 height 24
type input "1396.32"
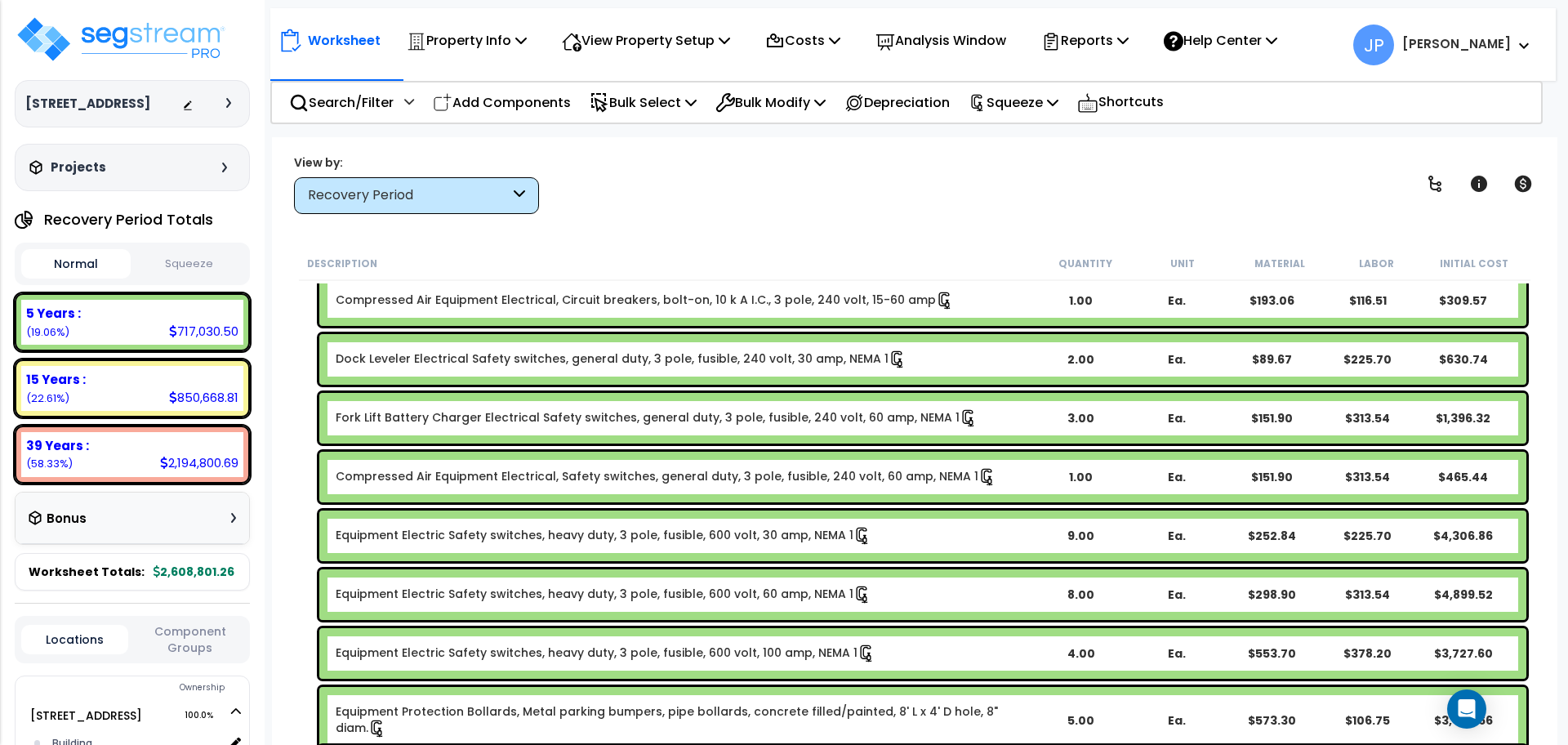
click at [453, 357] on link "Dock Leveler Electrical Safety switches, general duty, 3 pole, fusible, 240 vol…" at bounding box center [621, 360] width 571 height 18
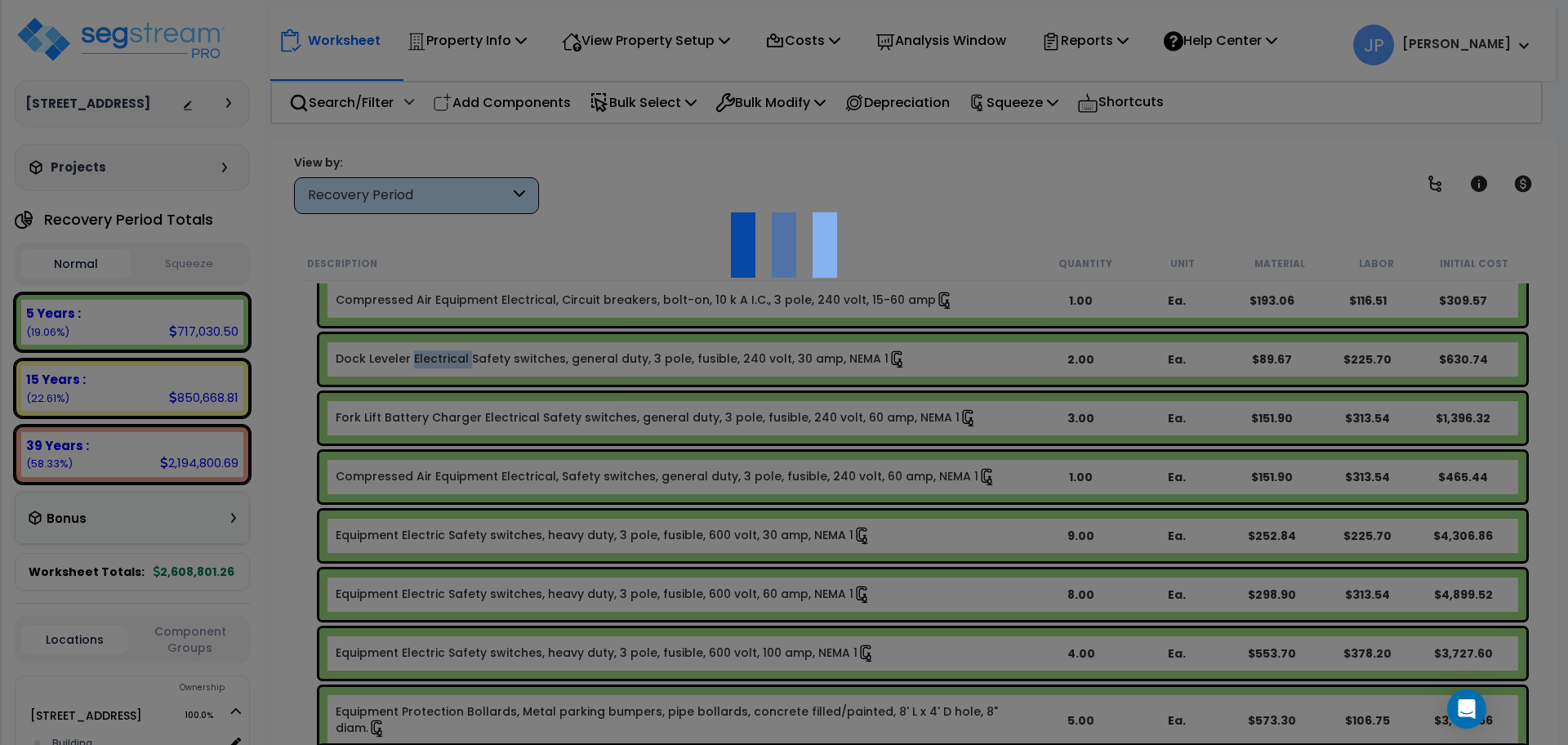
scroll to position [0, 0]
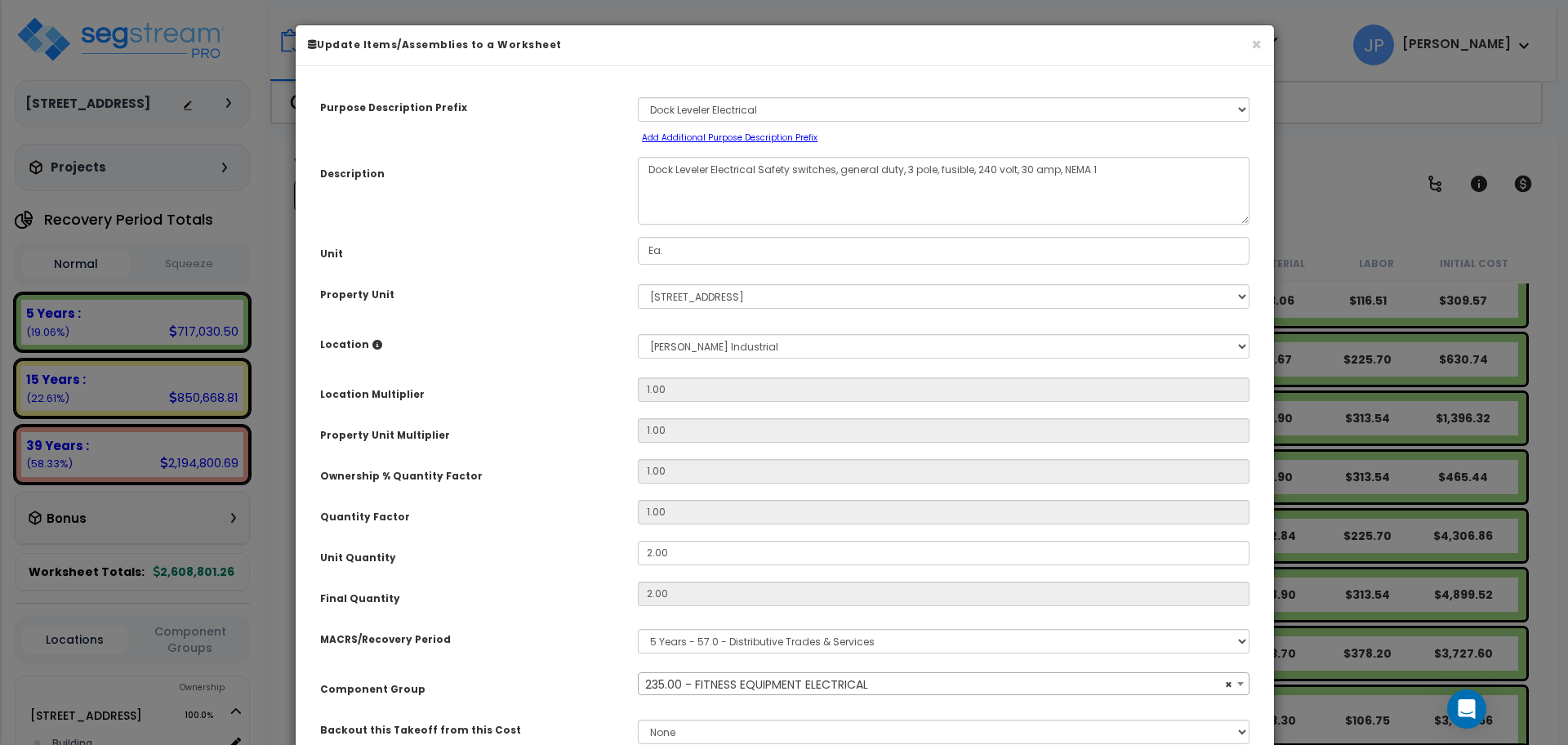
select select "35341"
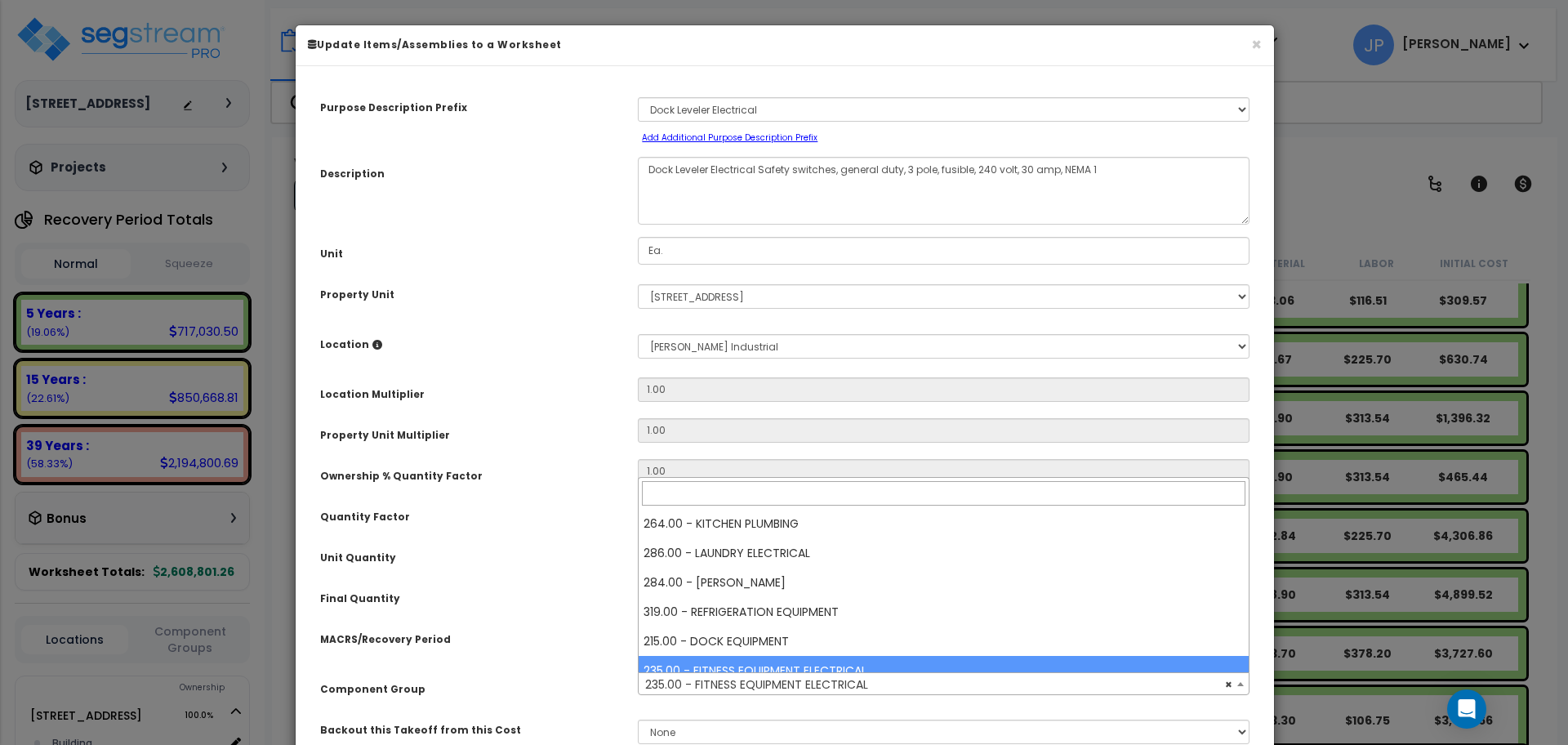
click at [792, 684] on span "× 235.00 - FITNESS EQUIPMENT ELECTRICAL" at bounding box center [943, 685] width 610 height 22
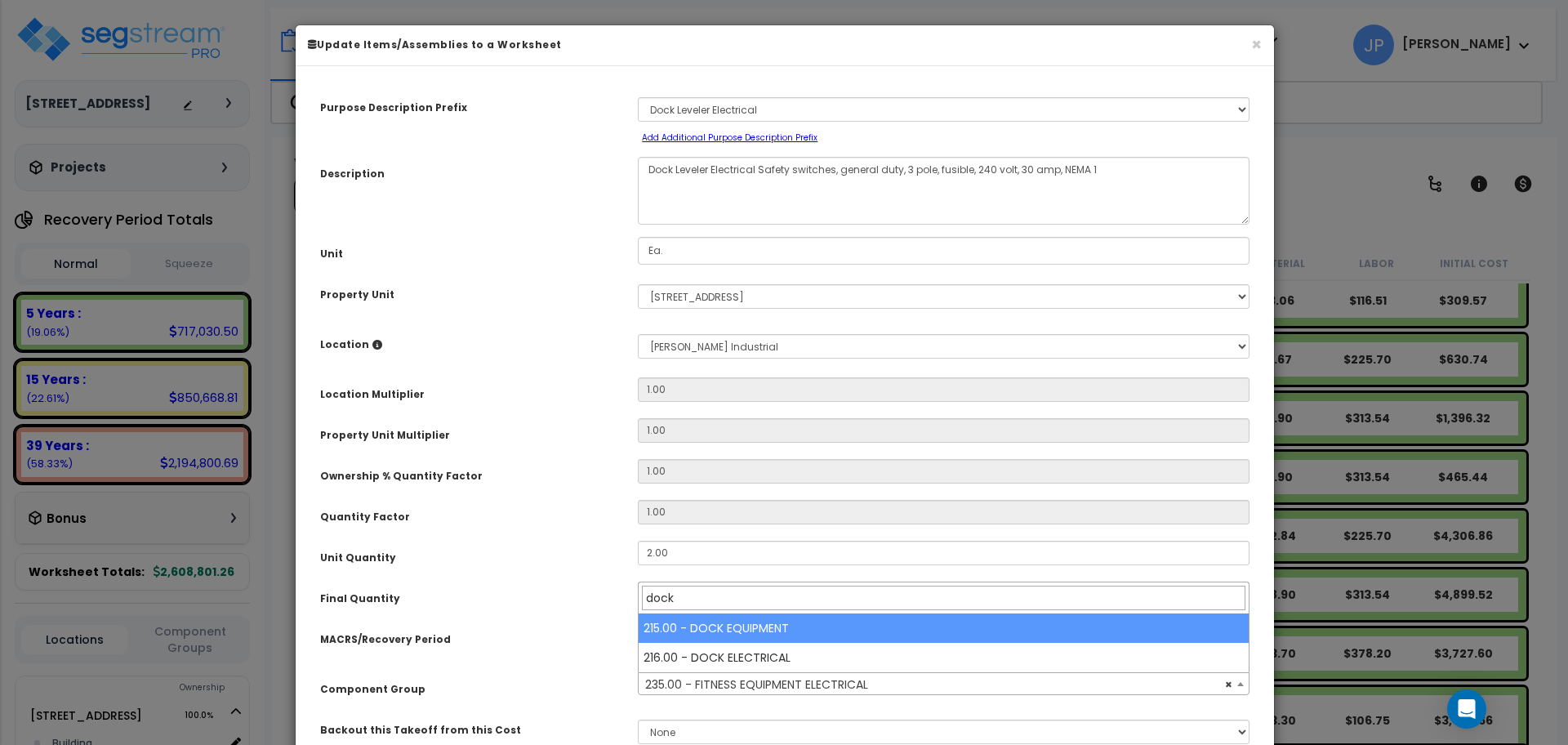
type input "dock"
select select "35339"
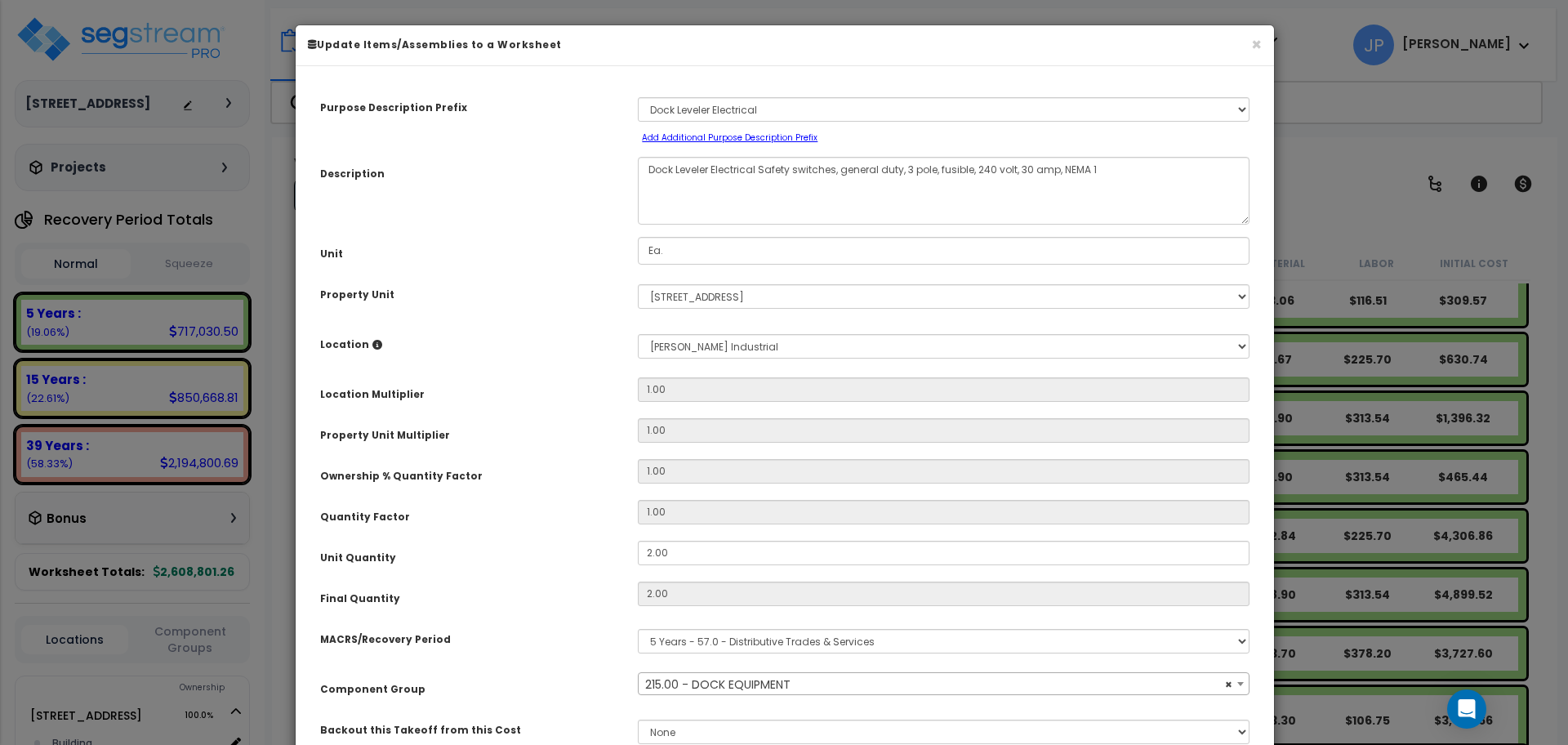
click at [573, 592] on div "Final Quantity" at bounding box center [467, 595] width 318 height 29
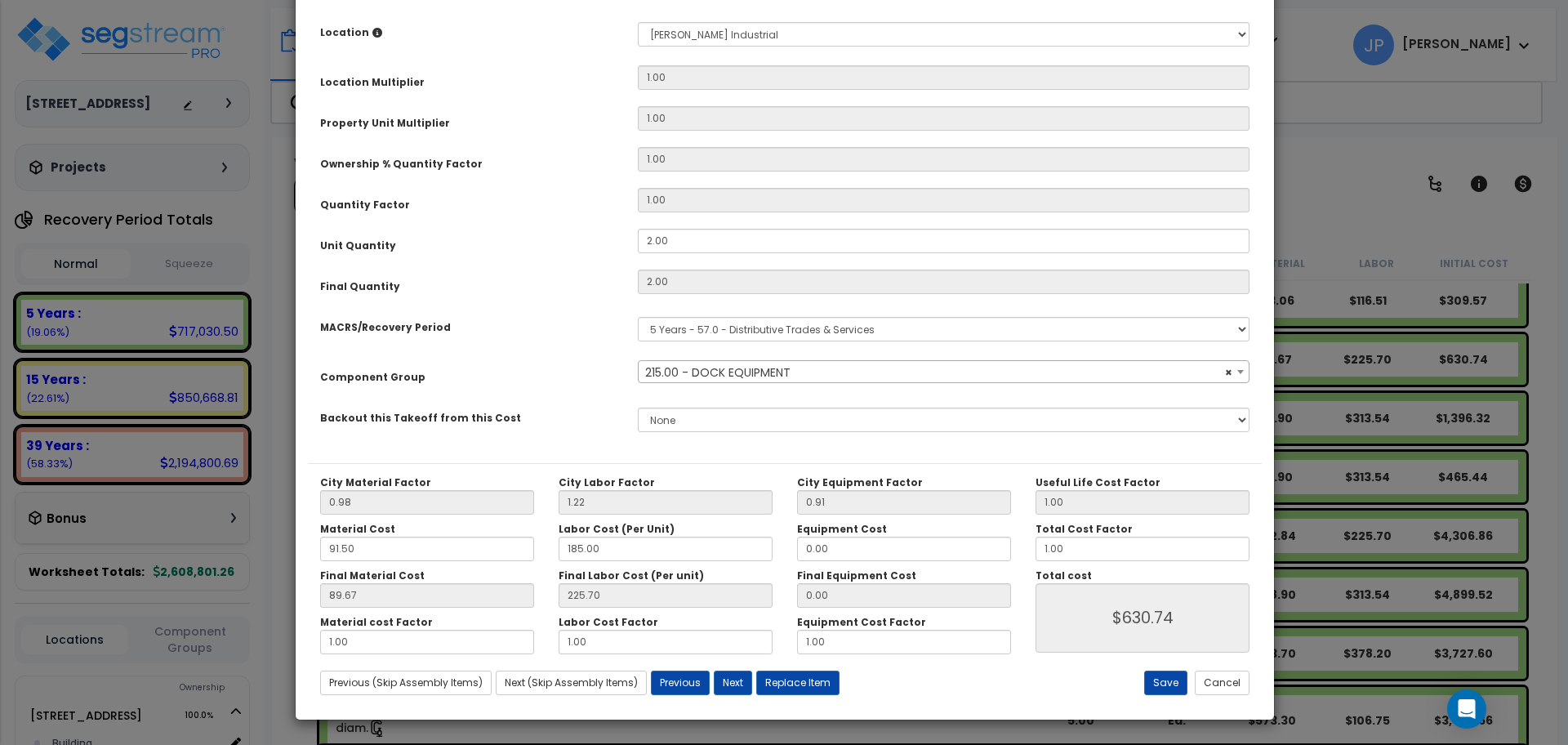
scroll to position [312, 0]
click at [1165, 680] on button "Save" at bounding box center [1165, 683] width 43 height 24
type input "630.74"
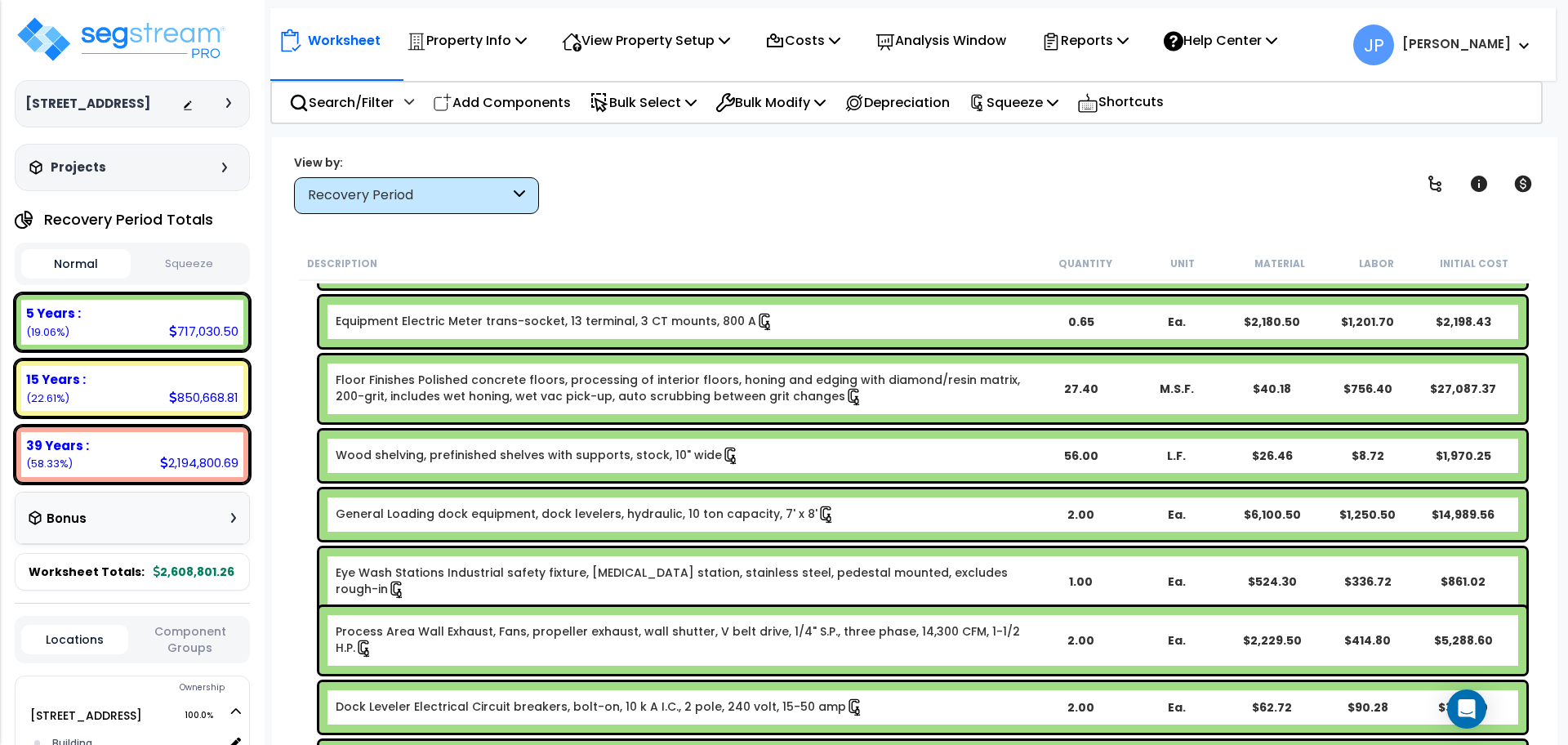
scroll to position [1983, 0]
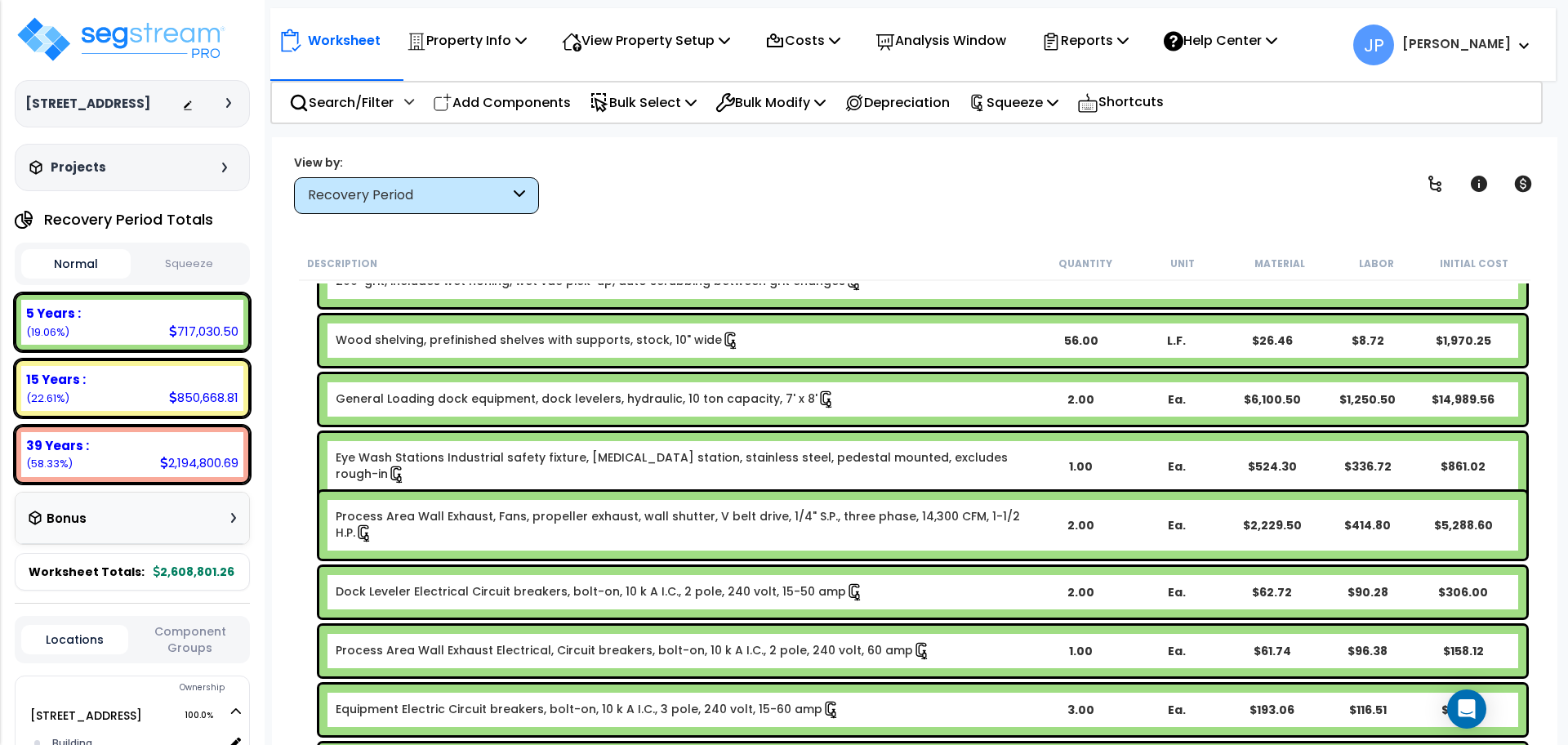
click at [511, 595] on link "Dock Leveler Electrical Circuit breakers, bolt-on, 10 k A I.C., 2 pole, 240 vol…" at bounding box center [600, 592] width 529 height 18
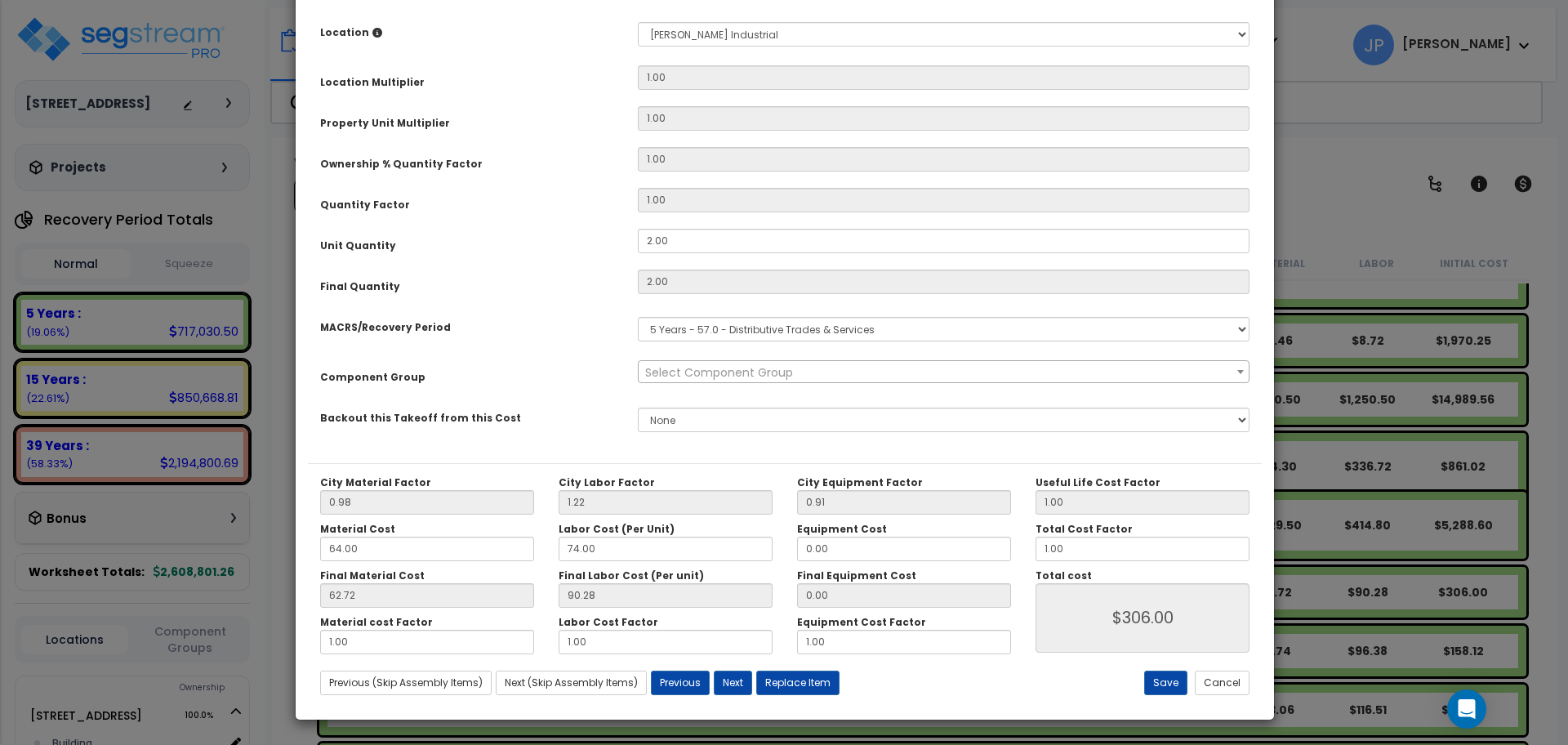
scroll to position [0, 0]
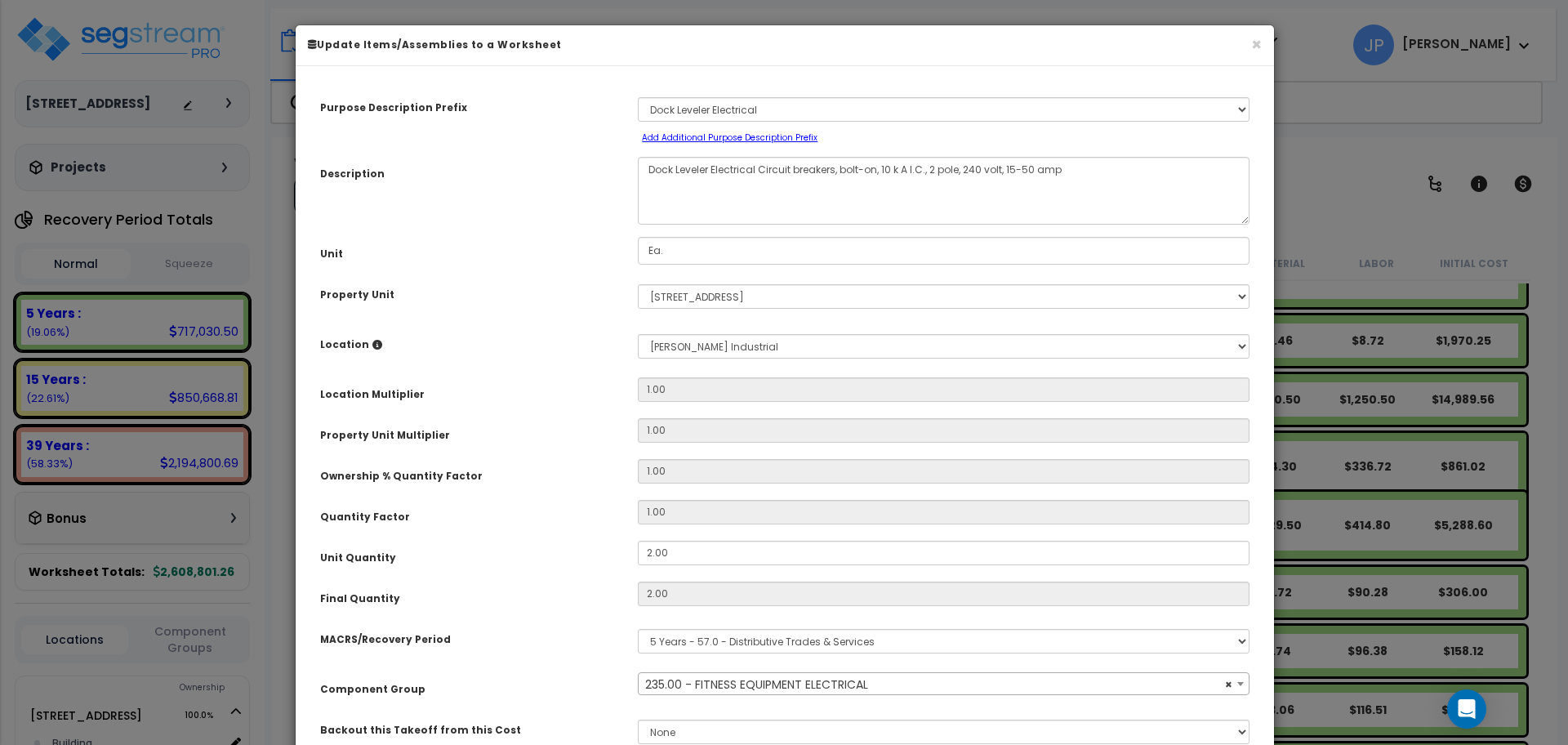
select select "35341"
click at [727, 682] on span "× 235.00 - FITNESS EQUIPMENT ELECTRICAL" at bounding box center [943, 685] width 610 height 22
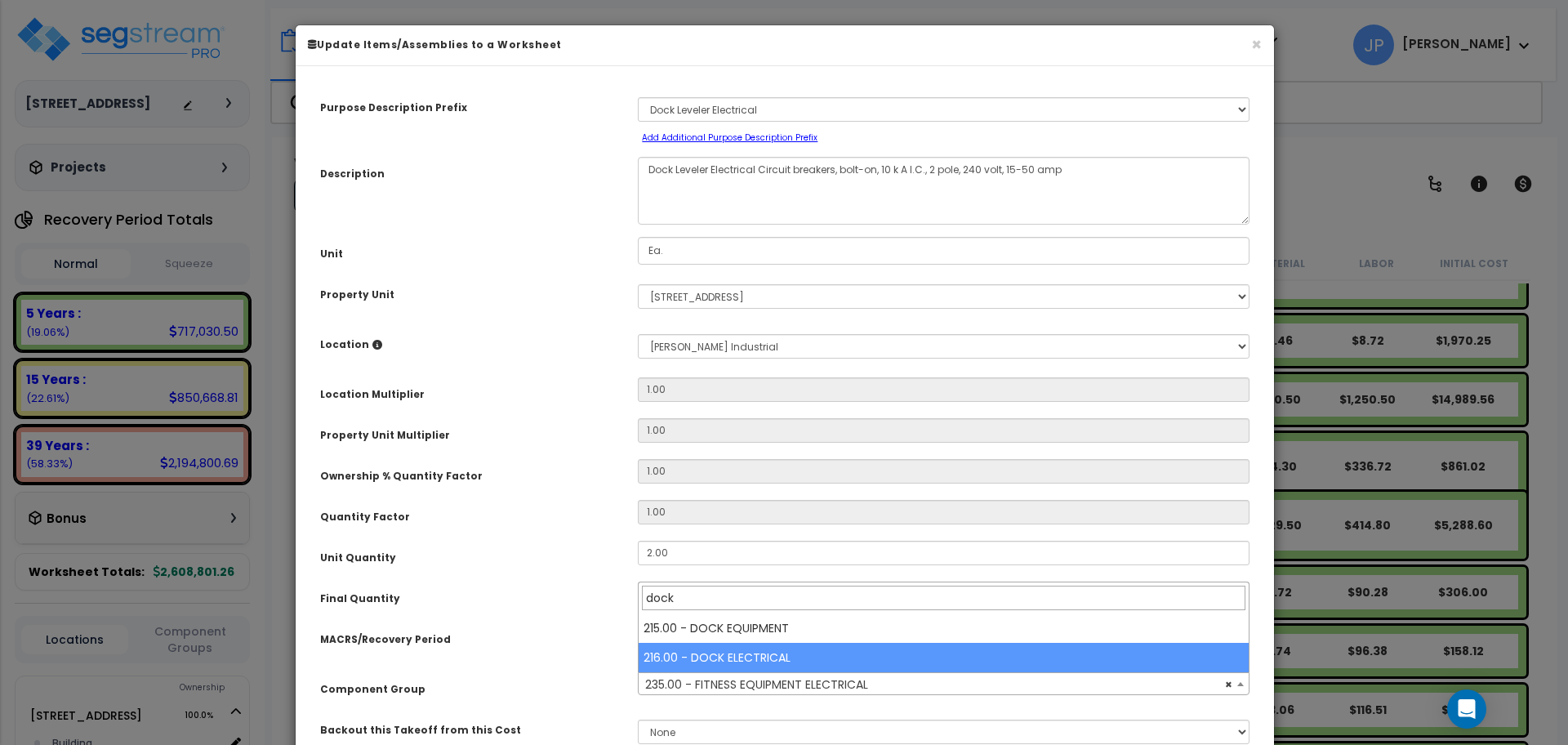
type input "dock"
select select "35547"
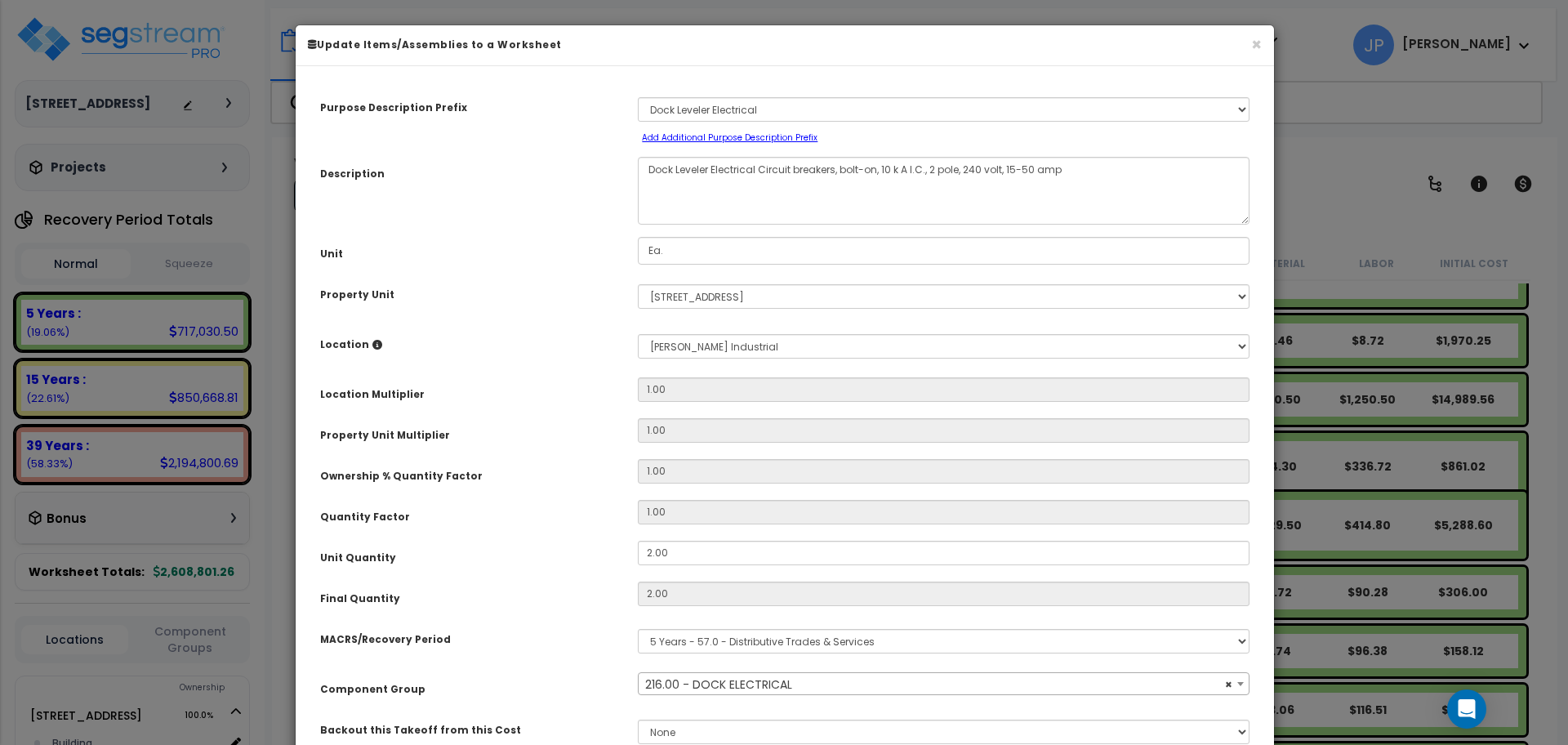
click at [556, 589] on div "Final Quantity" at bounding box center [467, 595] width 318 height 29
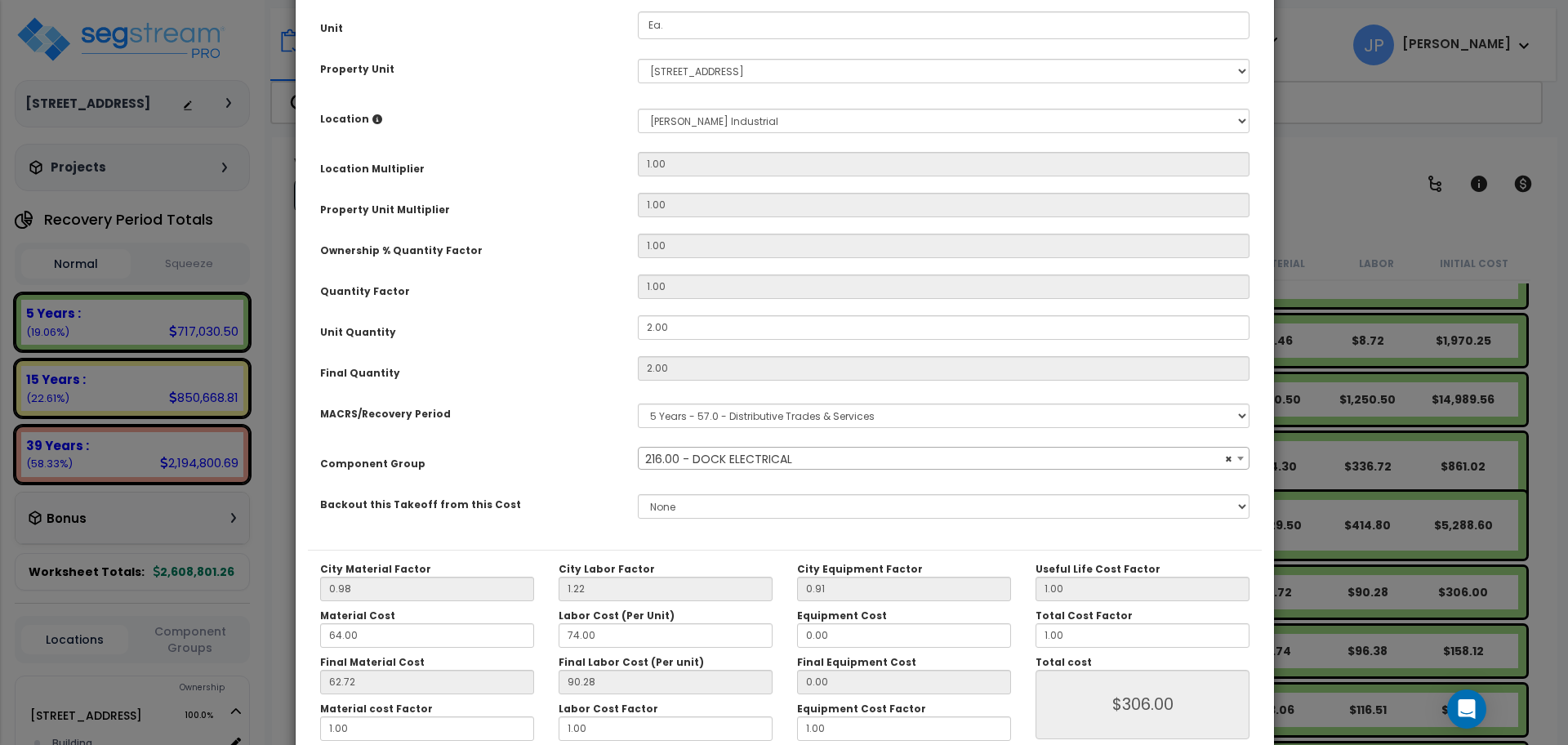
scroll to position [312, 0]
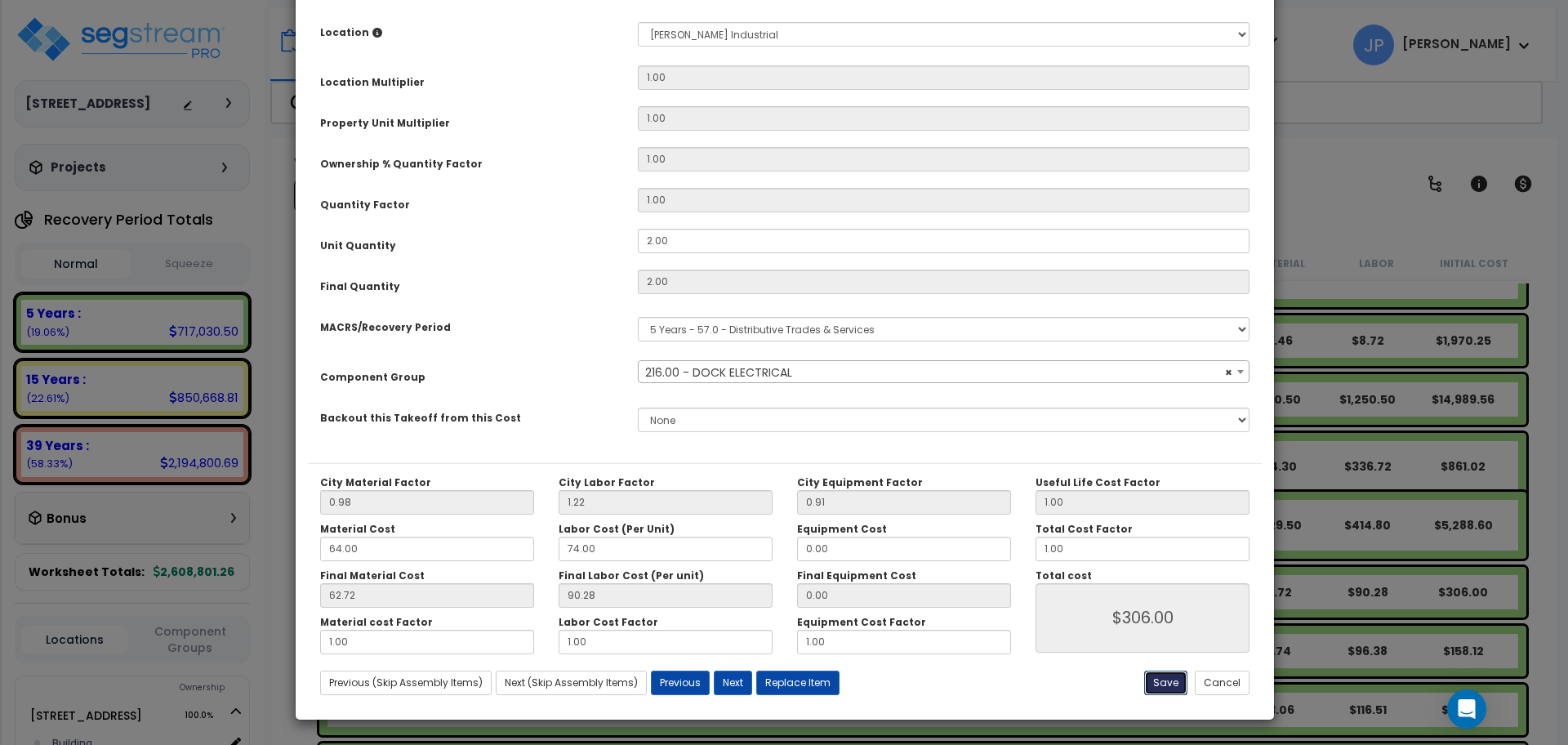
click at [1172, 680] on button "Save" at bounding box center [1165, 683] width 43 height 24
type input "306.00"
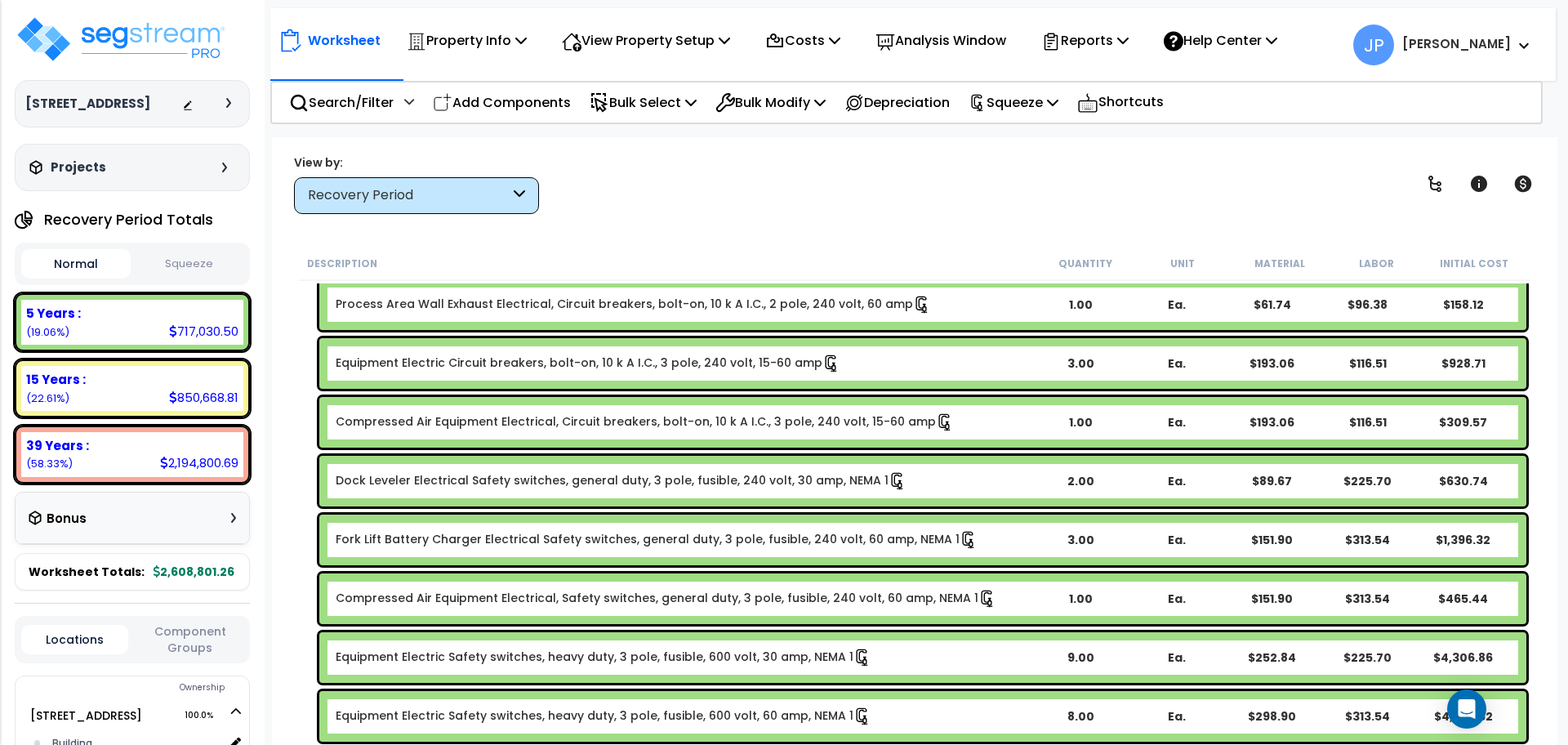
scroll to position [2407, 0]
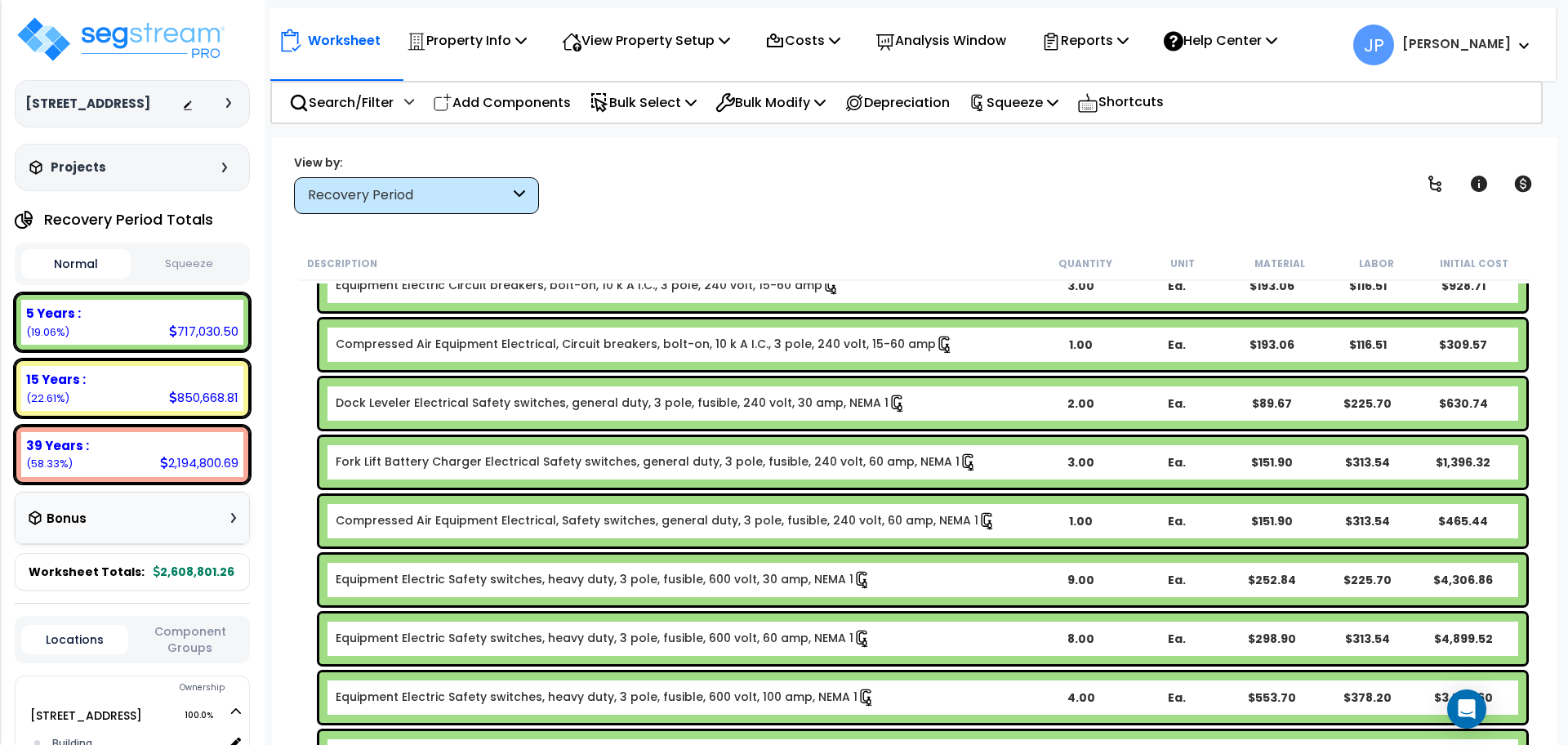
click at [598, 411] on link "Dock Leveler Electrical Safety switches, general duty, 3 pole, fusible, 240 vol…" at bounding box center [621, 404] width 571 height 18
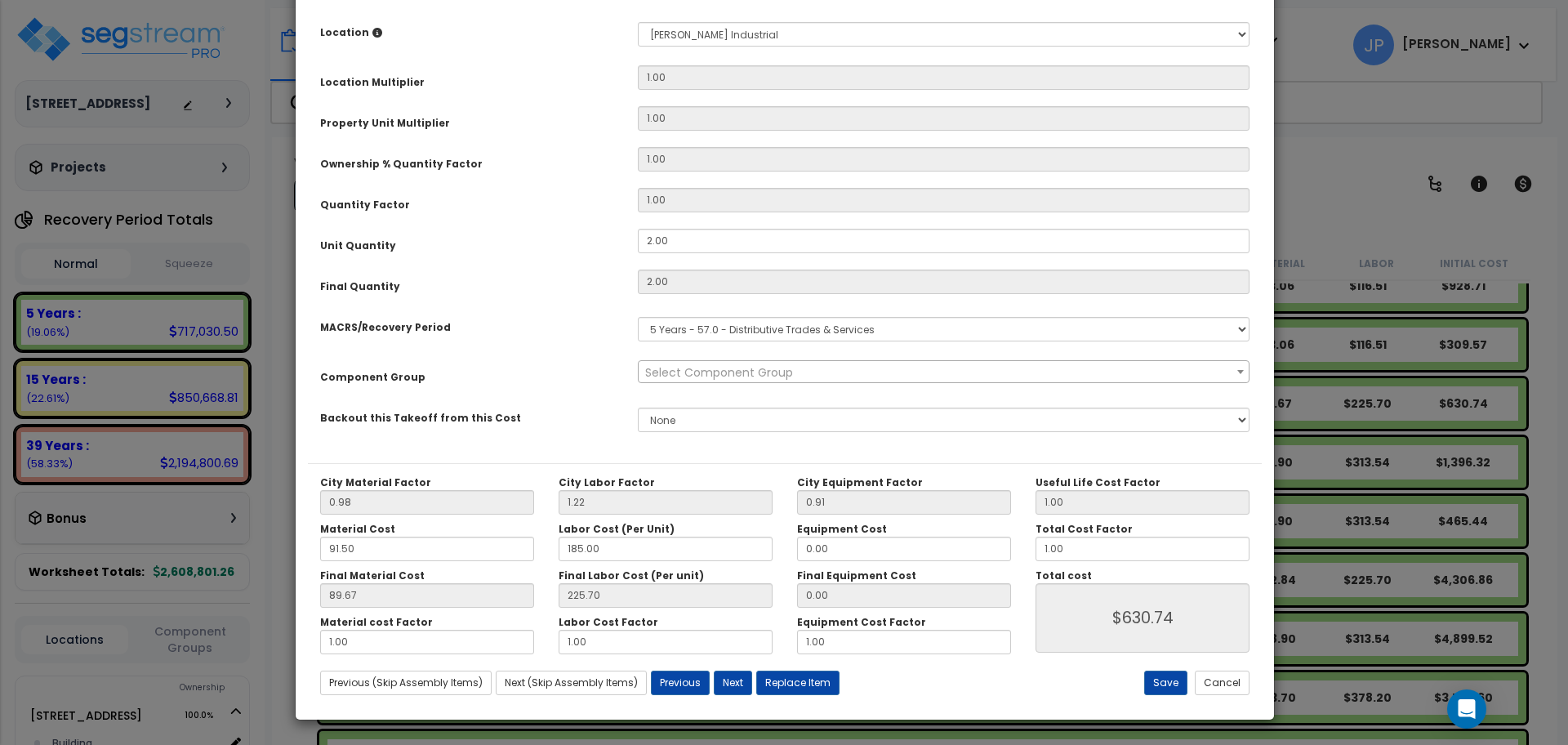
scroll to position [0, 0]
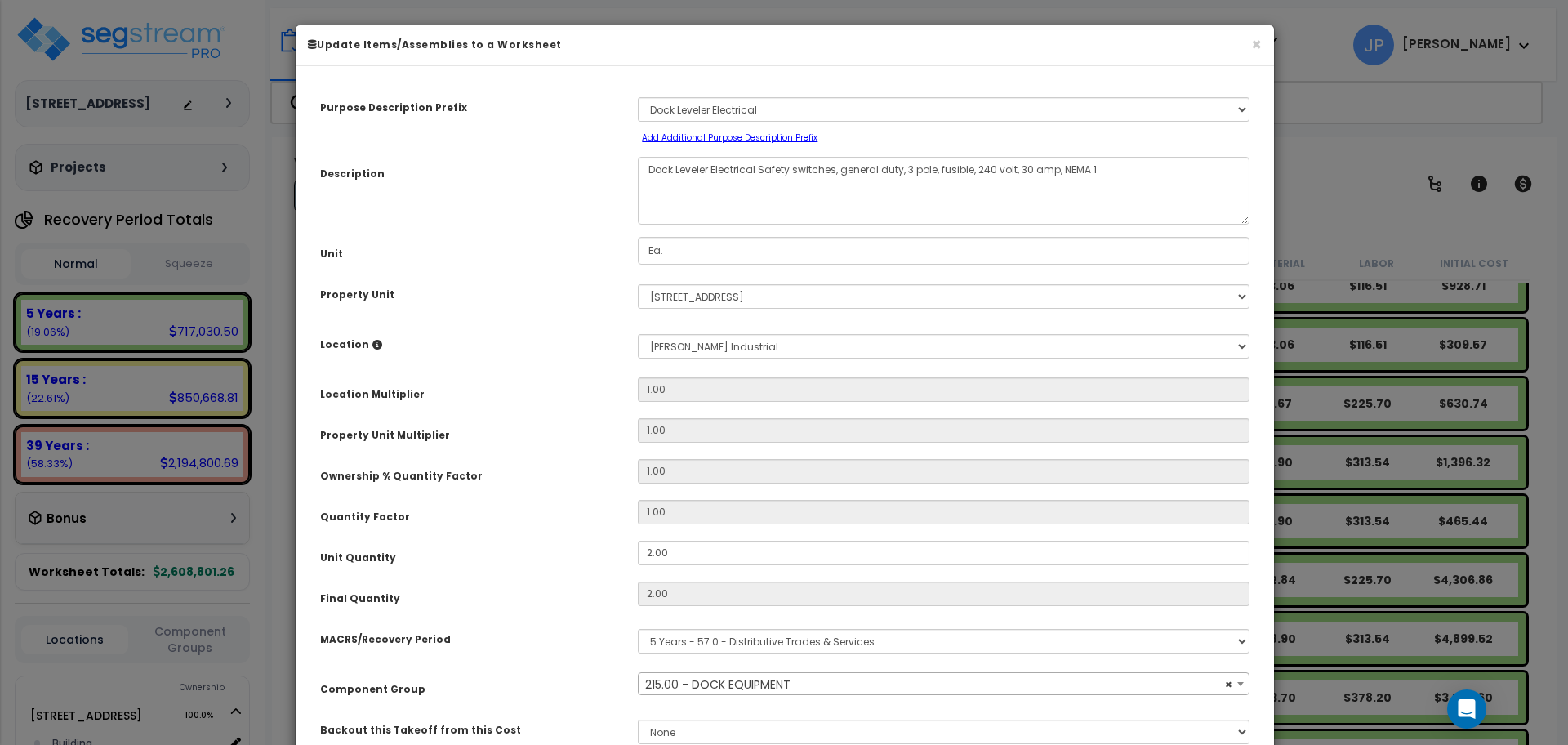
select select "35339"
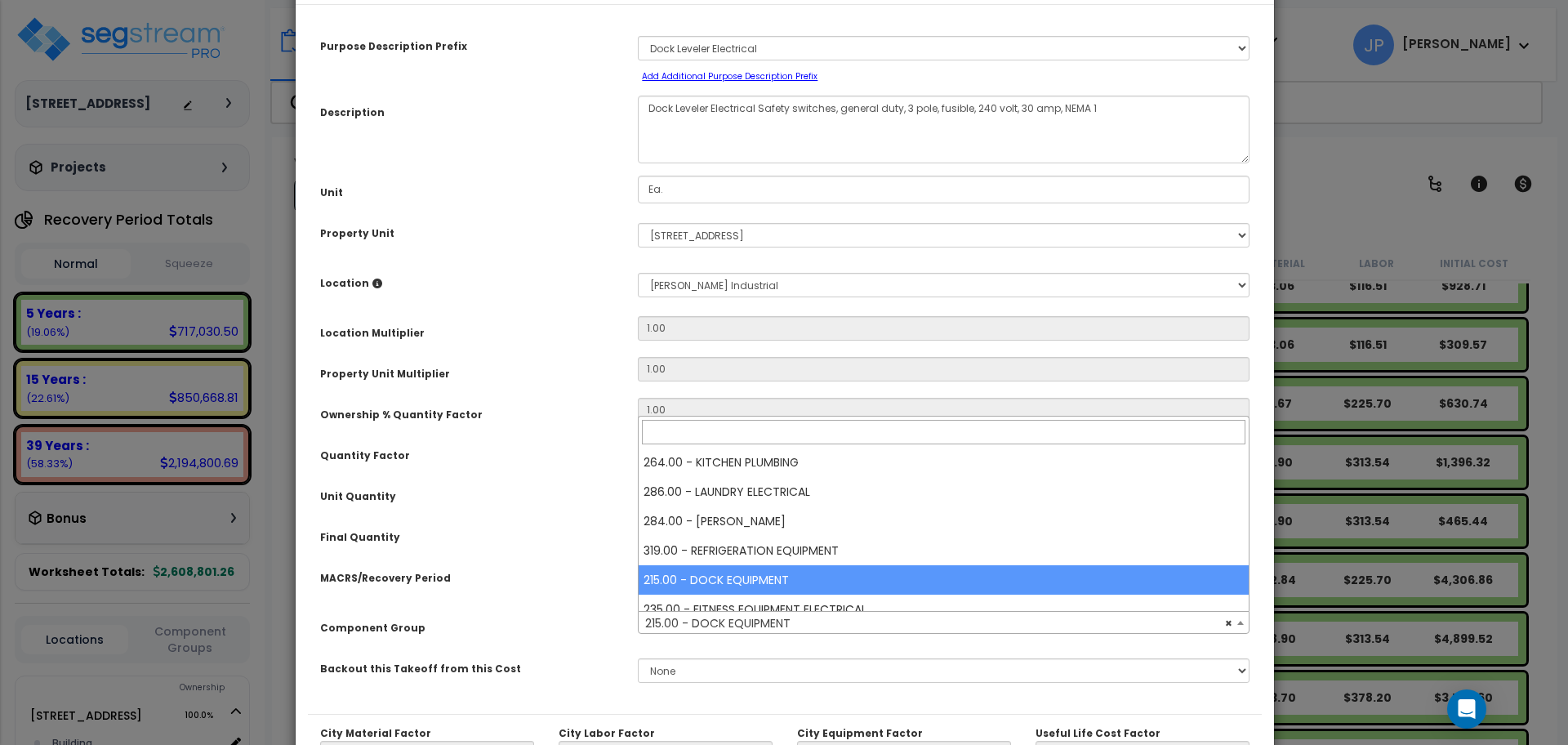
click at [829, 629] on span "× 215.00 - DOCK EQUIPMENT" at bounding box center [943, 623] width 610 height 22
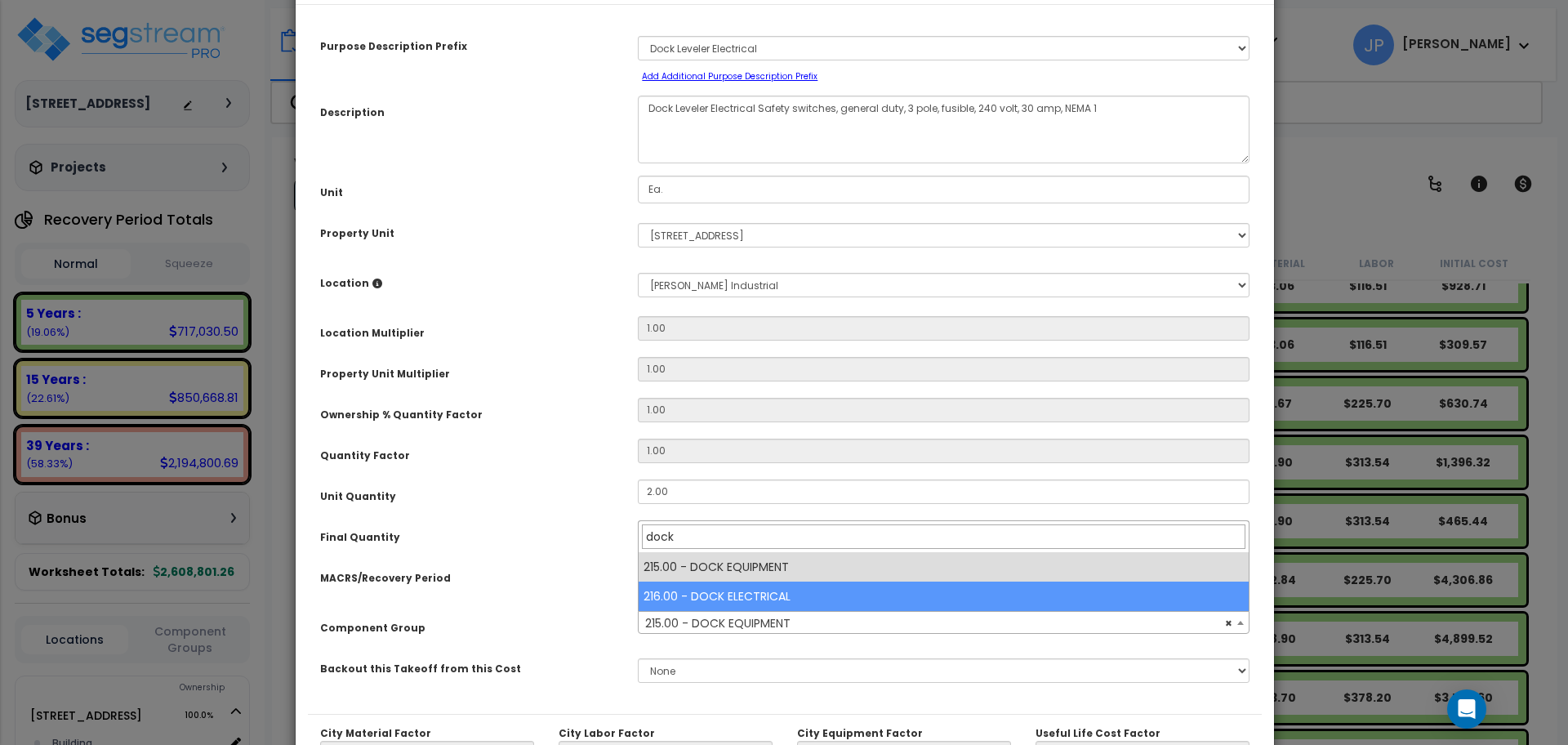
type input "dock"
select select "35547"
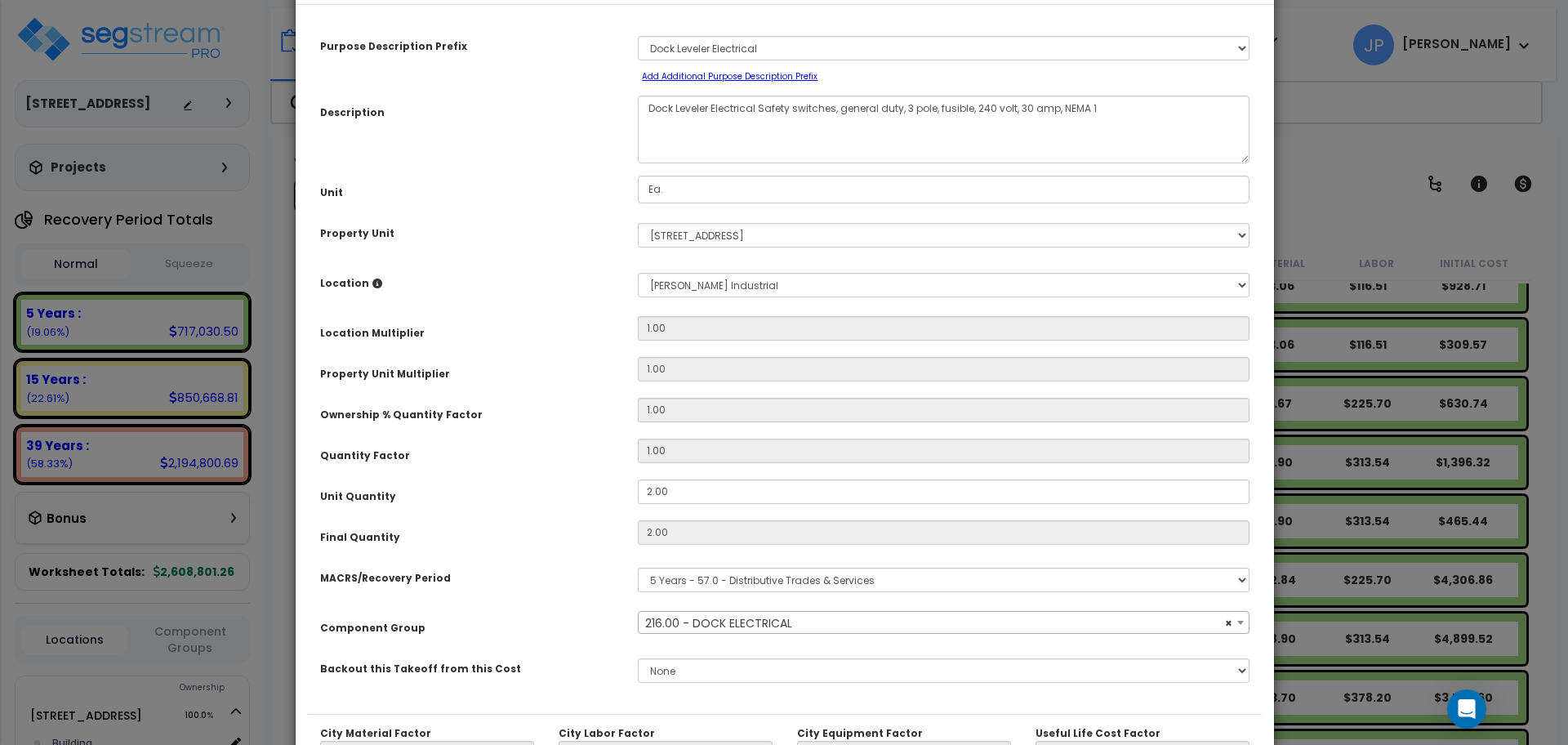
click at [487, 493] on div "Unit Quantity" at bounding box center [467, 493] width 318 height 29
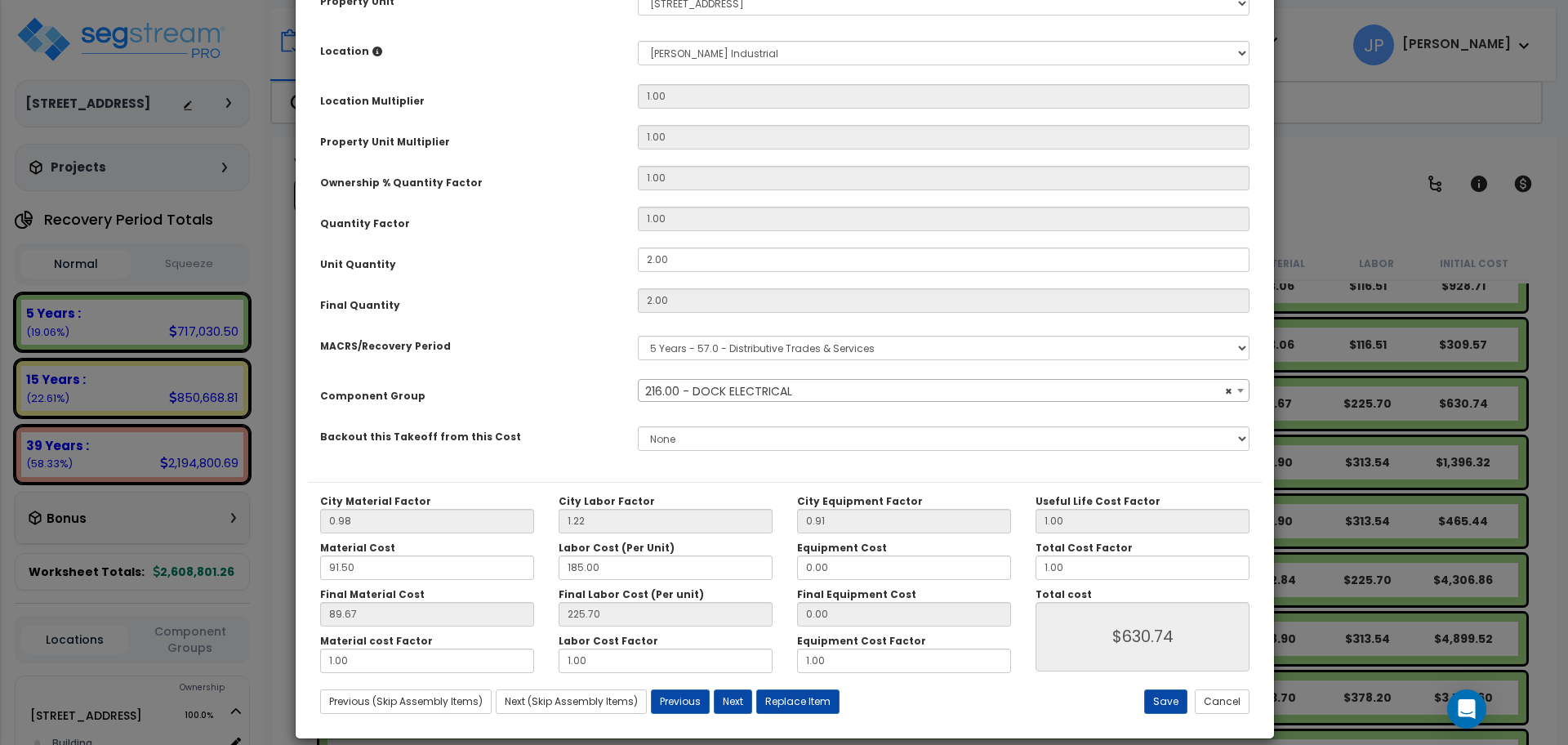
scroll to position [294, 0]
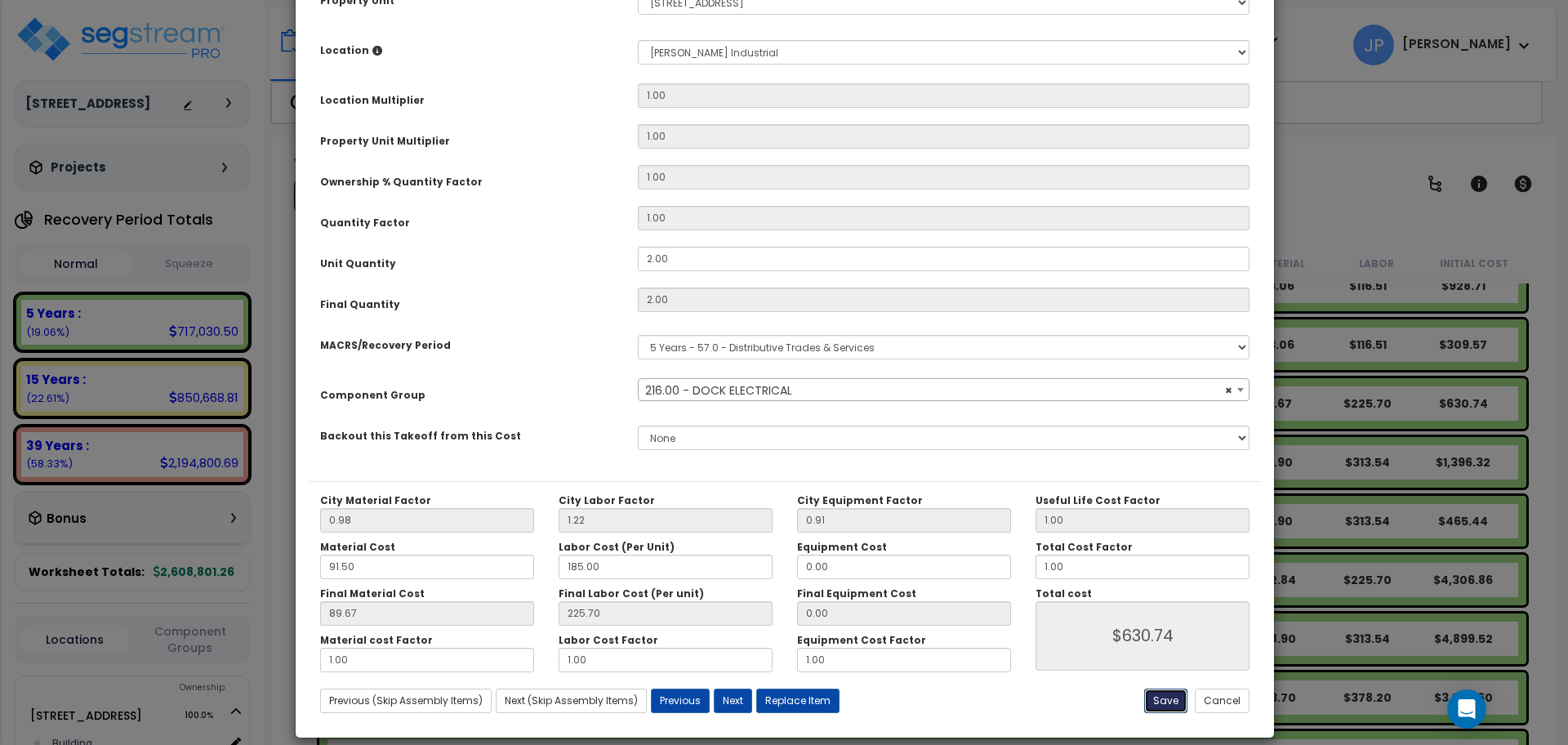
click at [1160, 698] on button "Save" at bounding box center [1165, 701] width 43 height 24
type input "630.74"
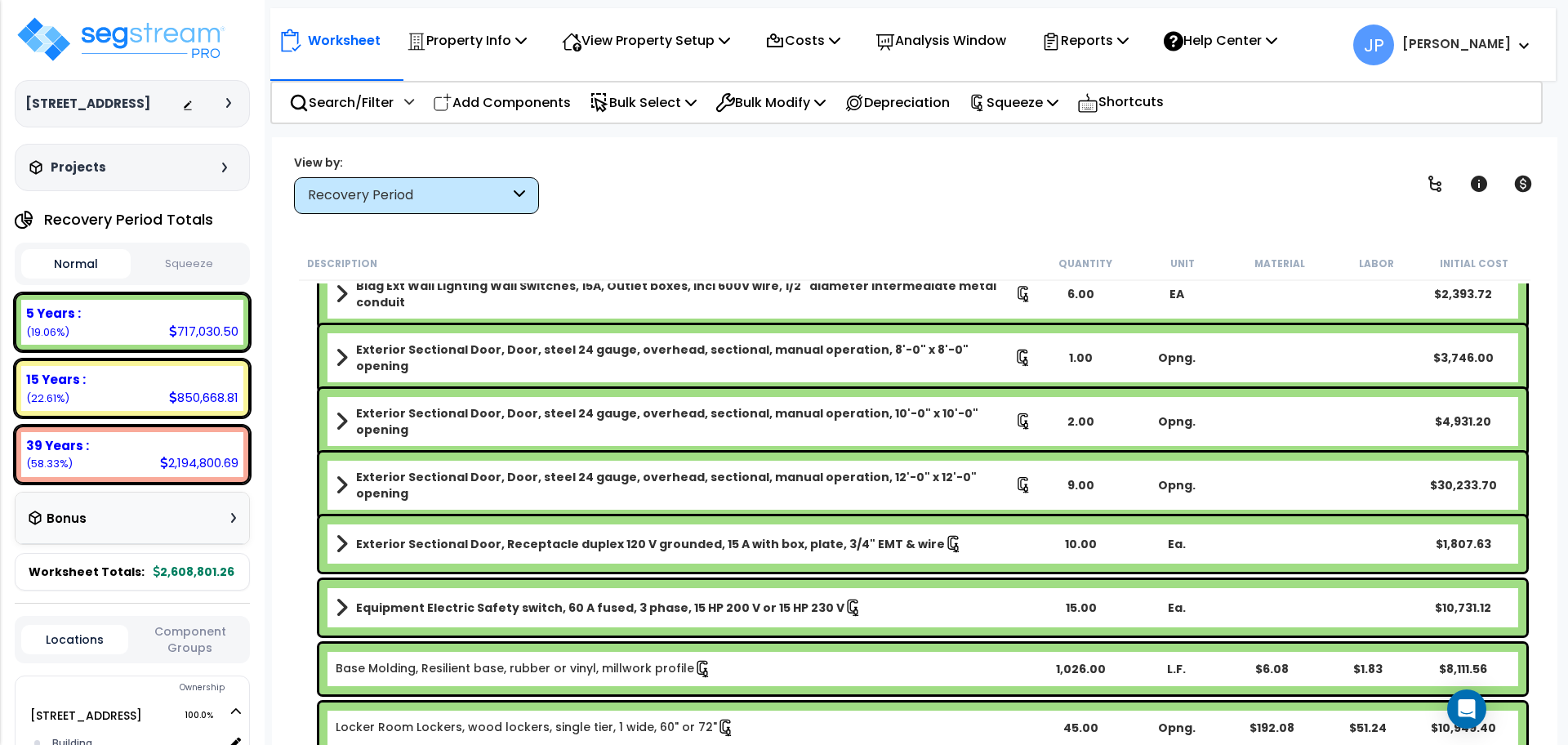
scroll to position [0, 0]
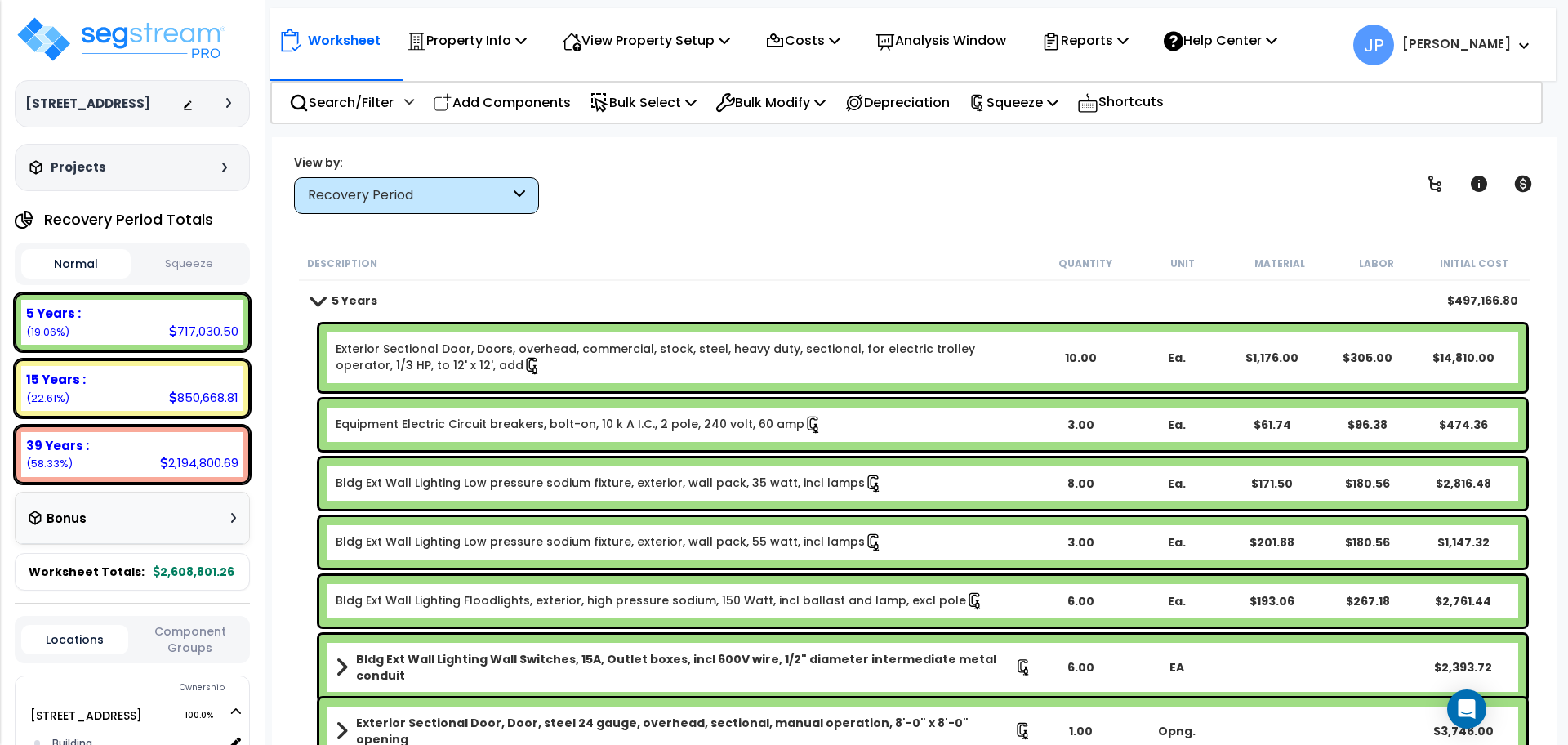
click at [569, 360] on link "Exterior Sectional Door, Doors, overhead, commercial, stock, steel, heavy duty,…" at bounding box center [684, 358] width 696 height 35
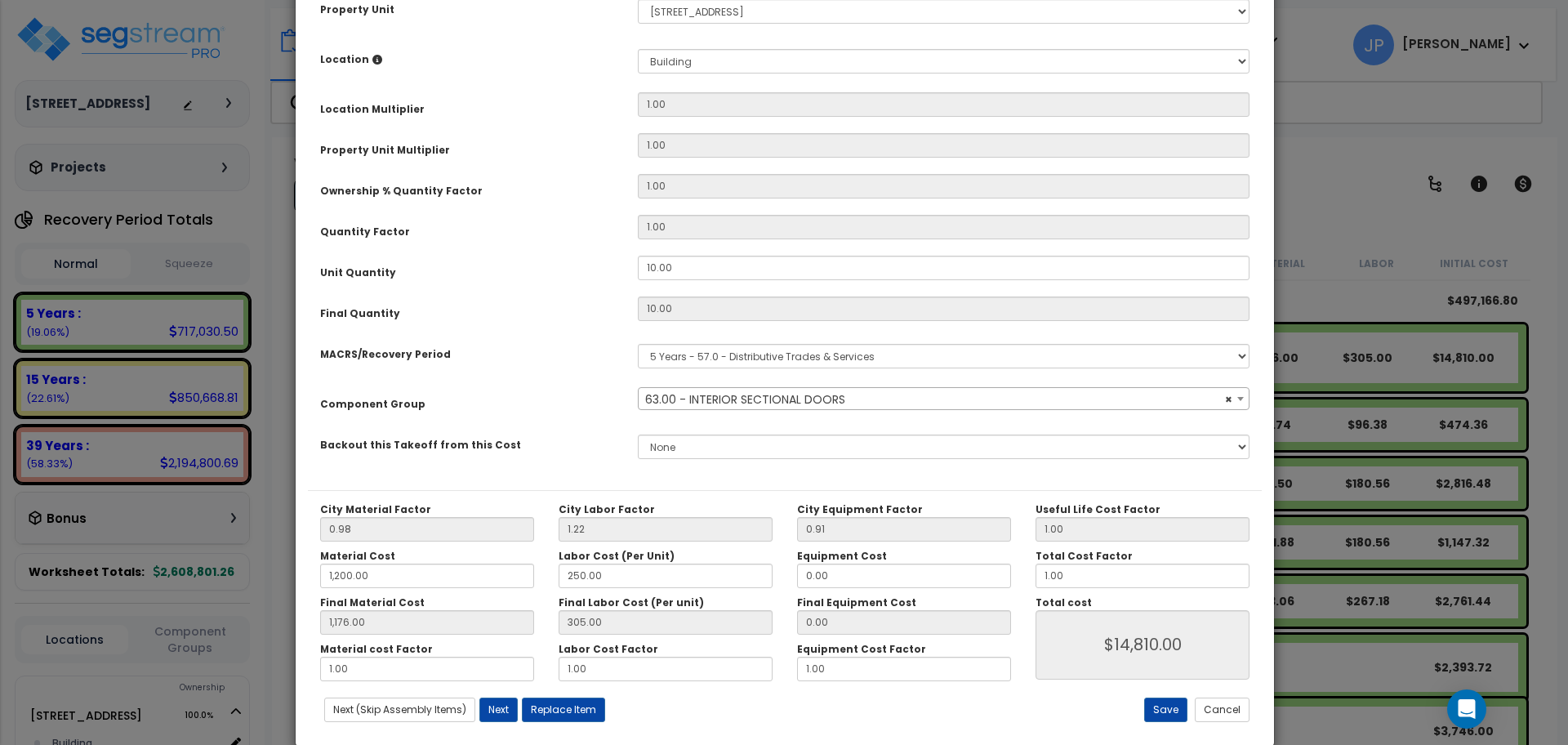
scroll to position [289, 0]
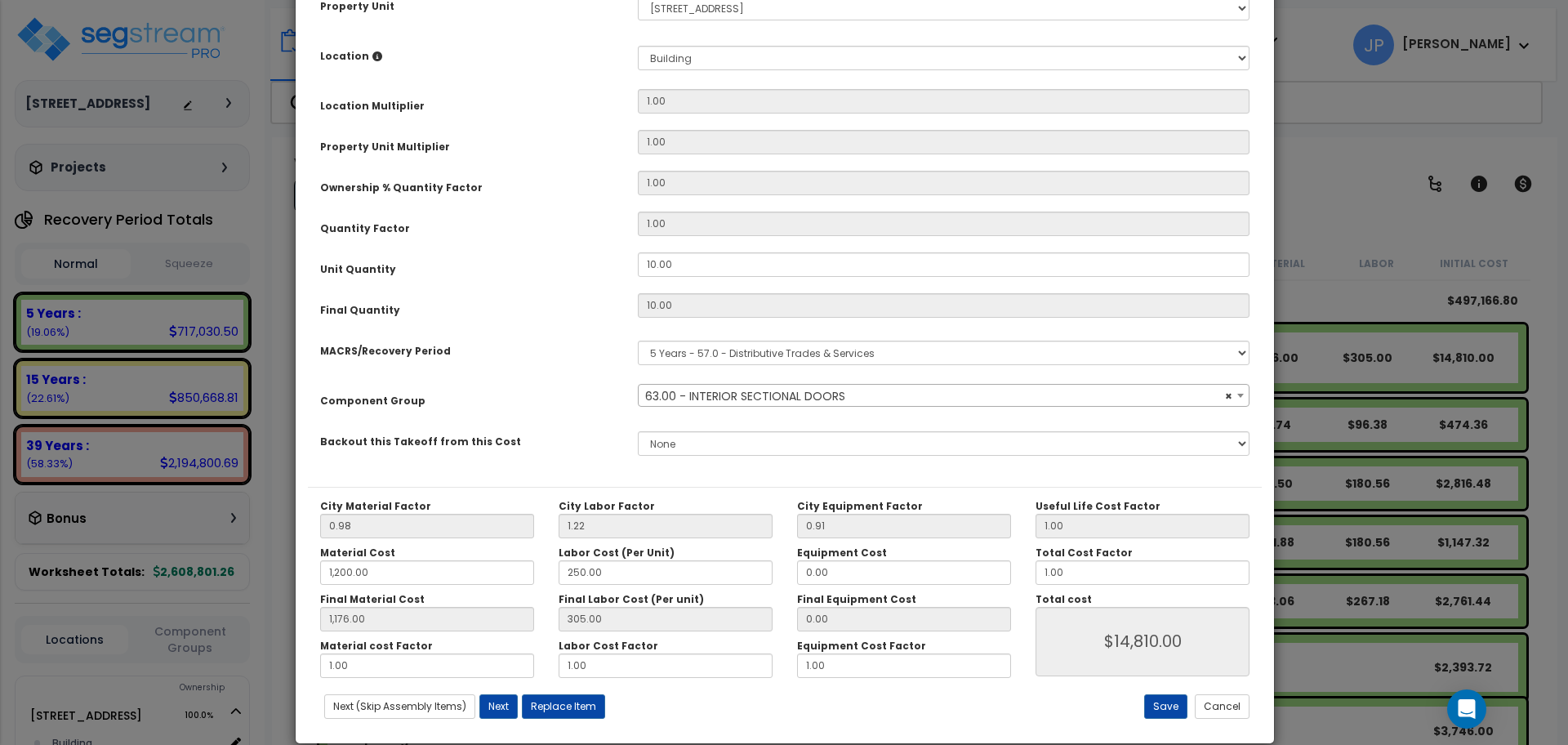
select select "35408"
click at [498, 712] on button "Next" at bounding box center [498, 707] width 38 height 24
type input "1200.00"
type input "1176.00"
type input "14810.00"
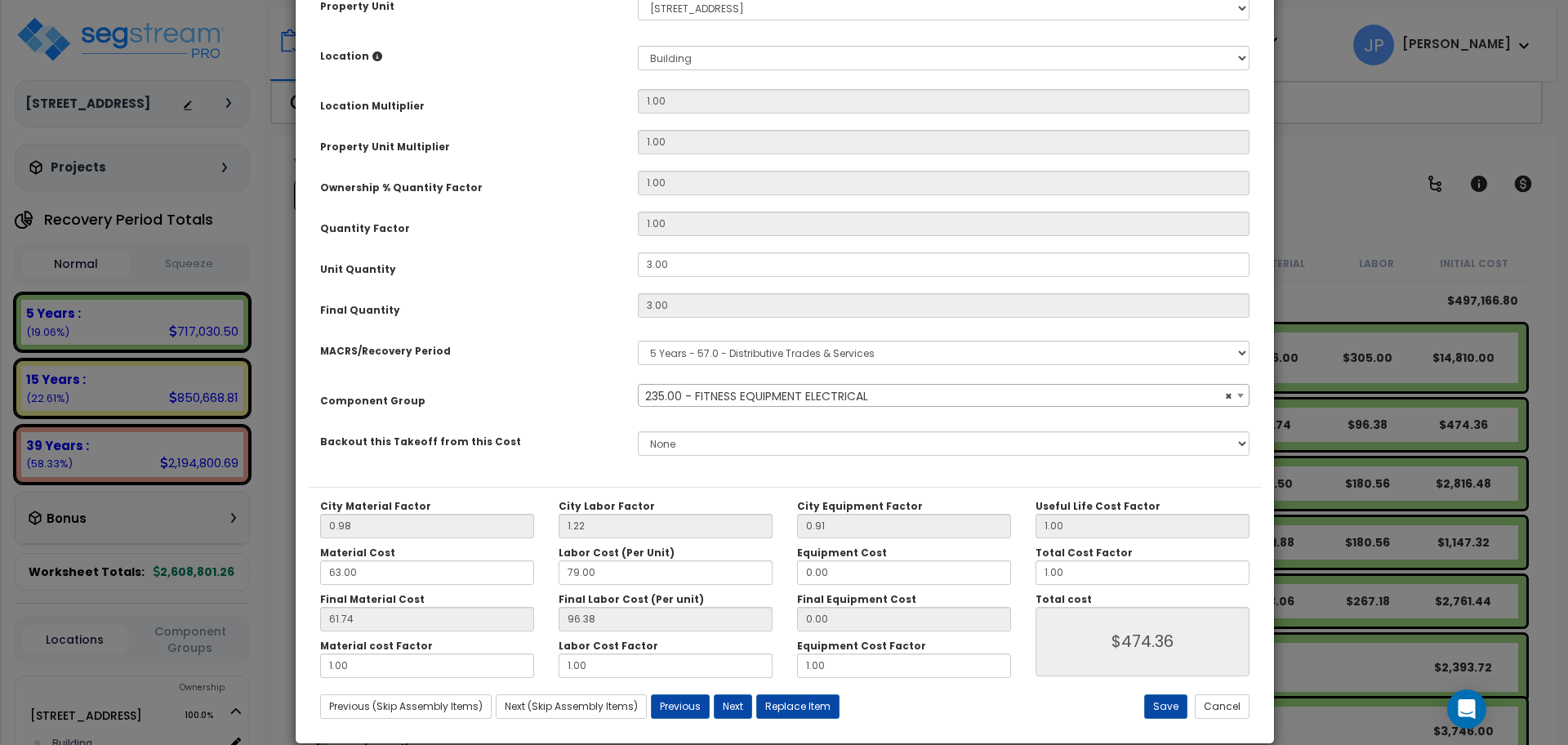
select select "35341"
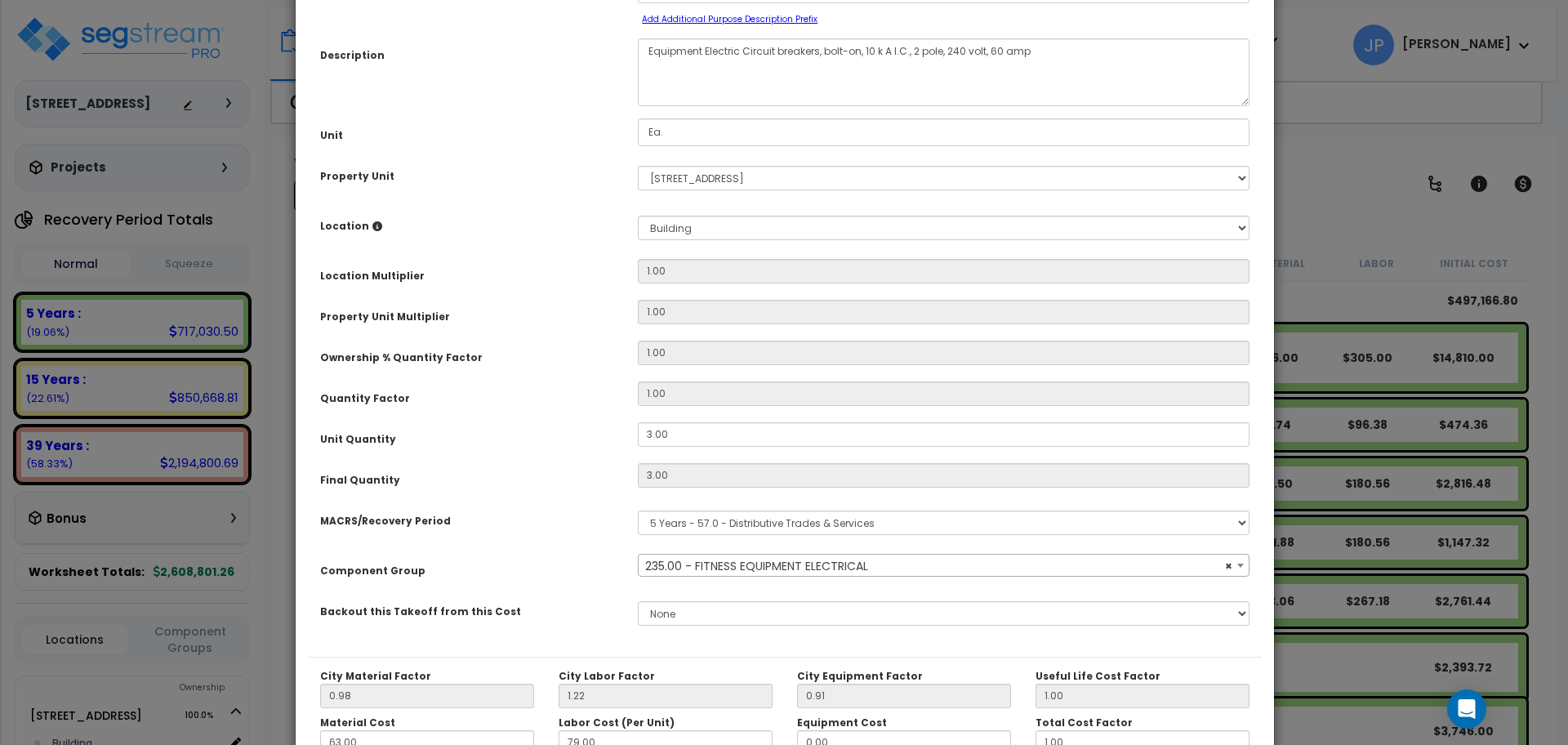
scroll to position [121, 0]
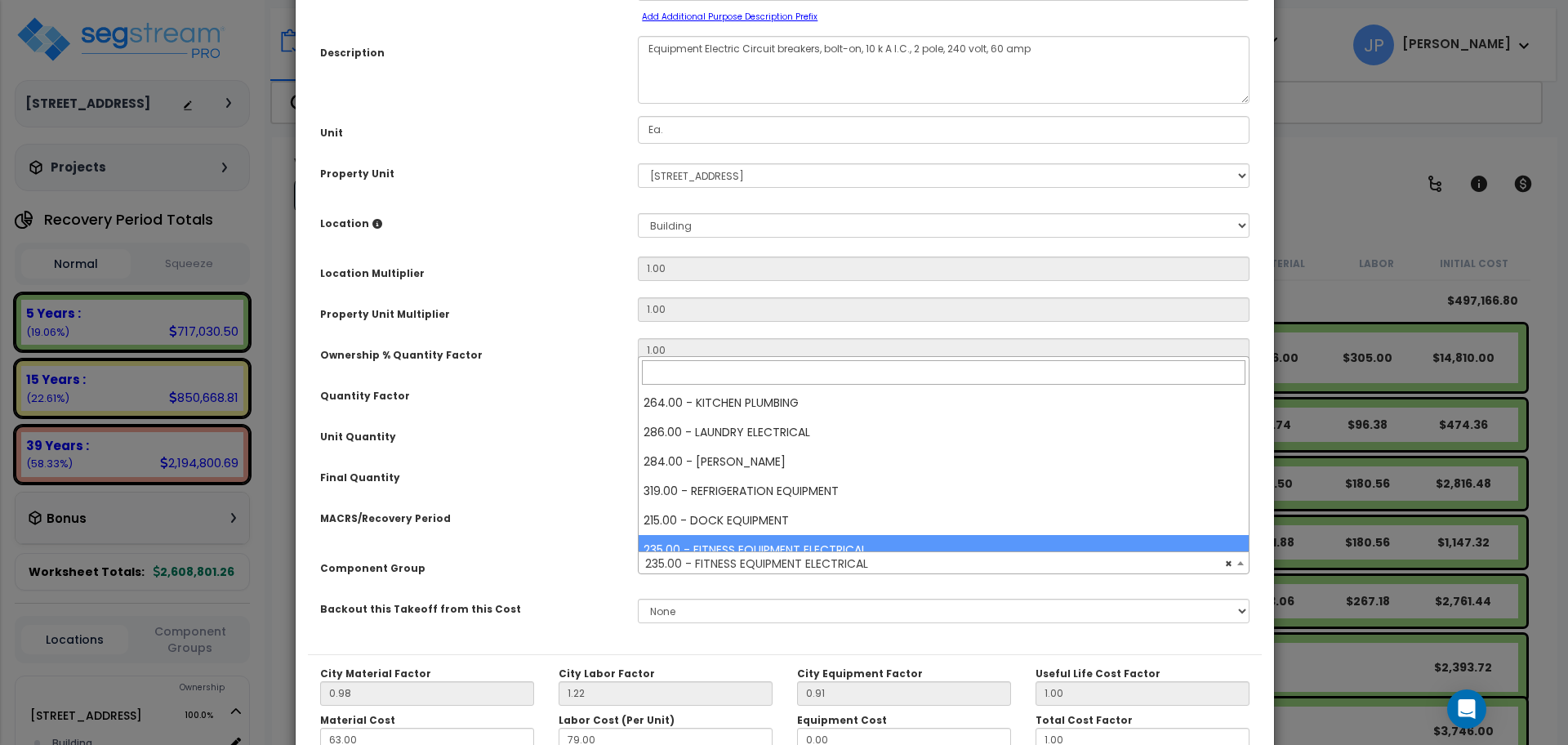
click at [774, 565] on span "× 235.00 - FITNESS EQUIPMENT ELECTRICAL" at bounding box center [943, 564] width 610 height 22
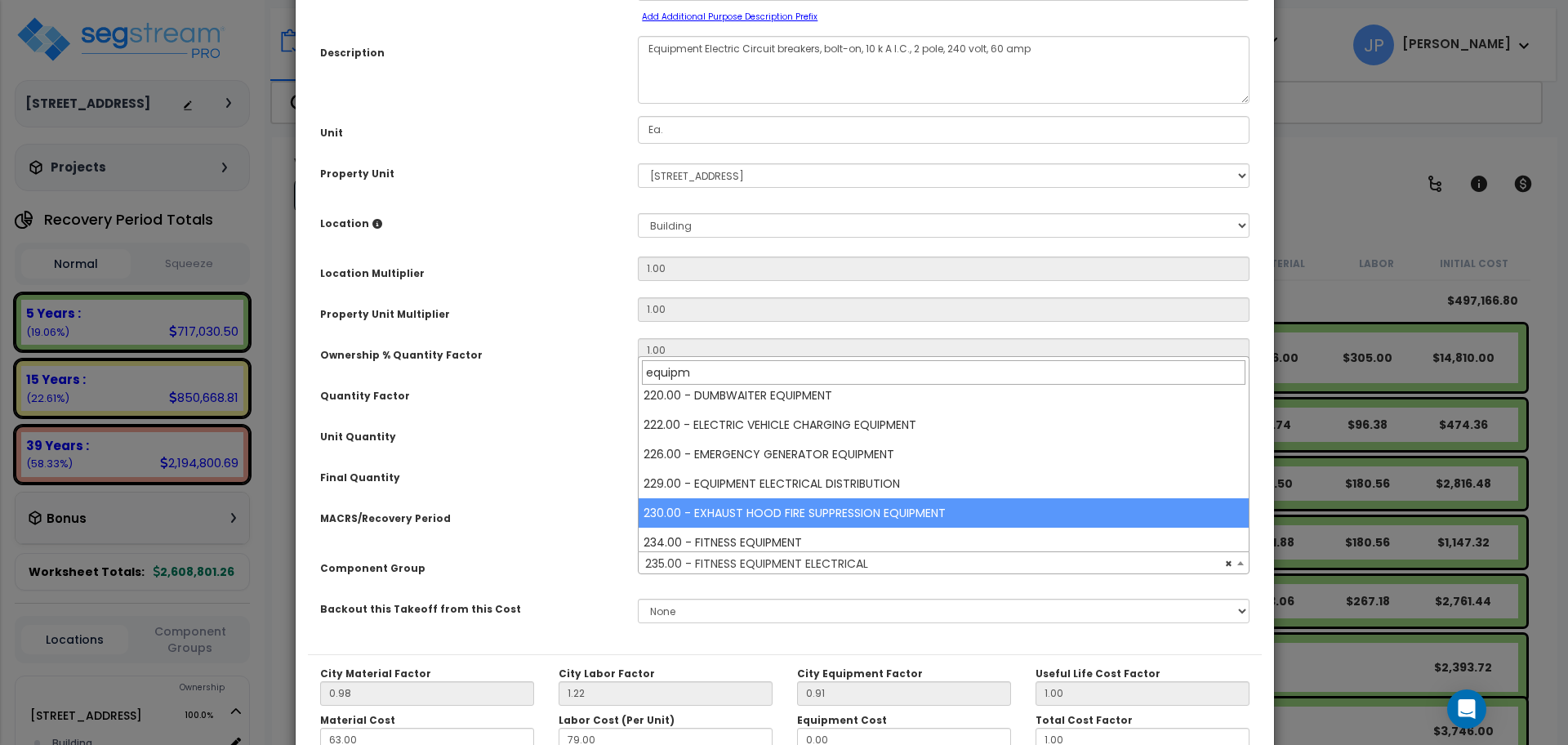
scroll to position [563, 0]
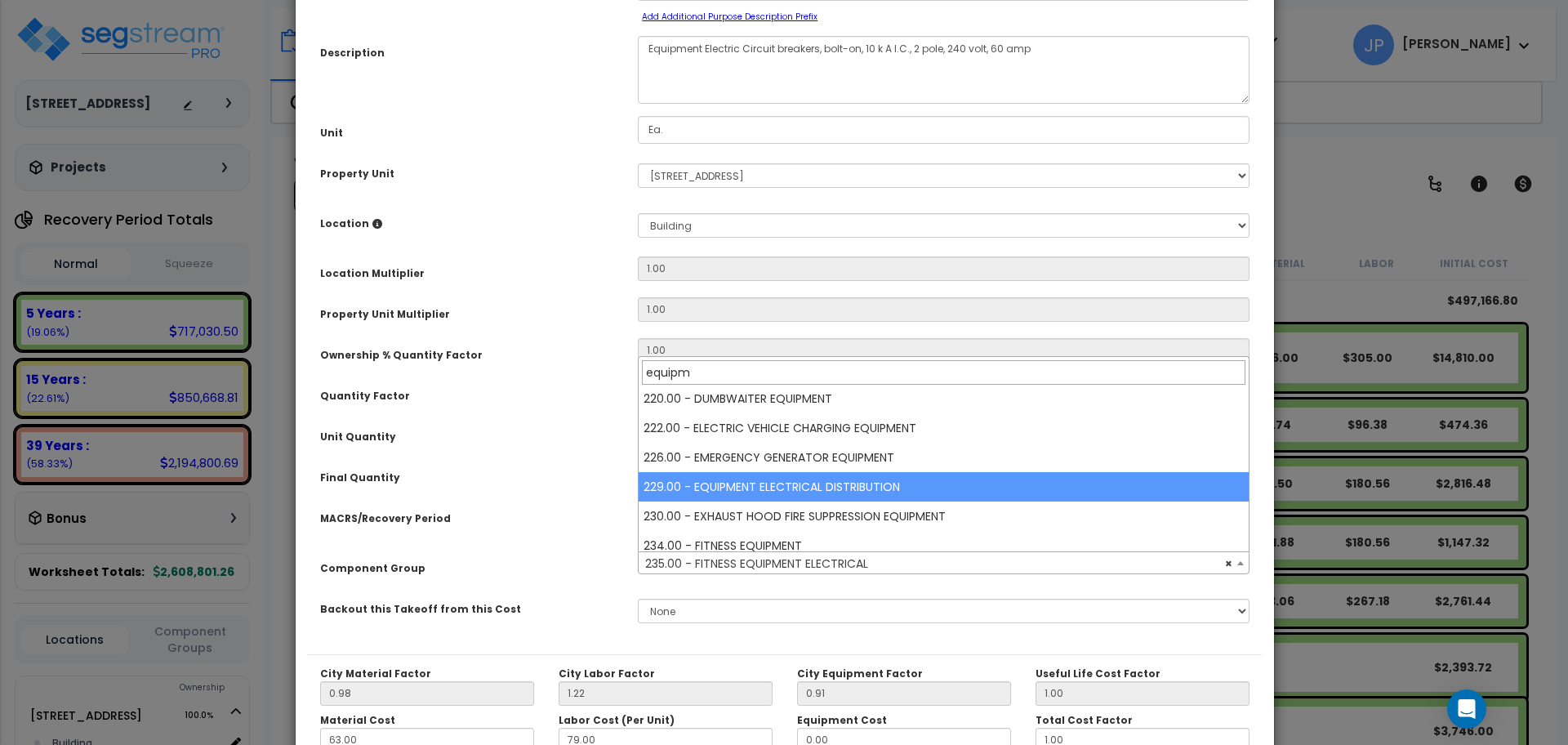
type input "equipm"
select select "35557"
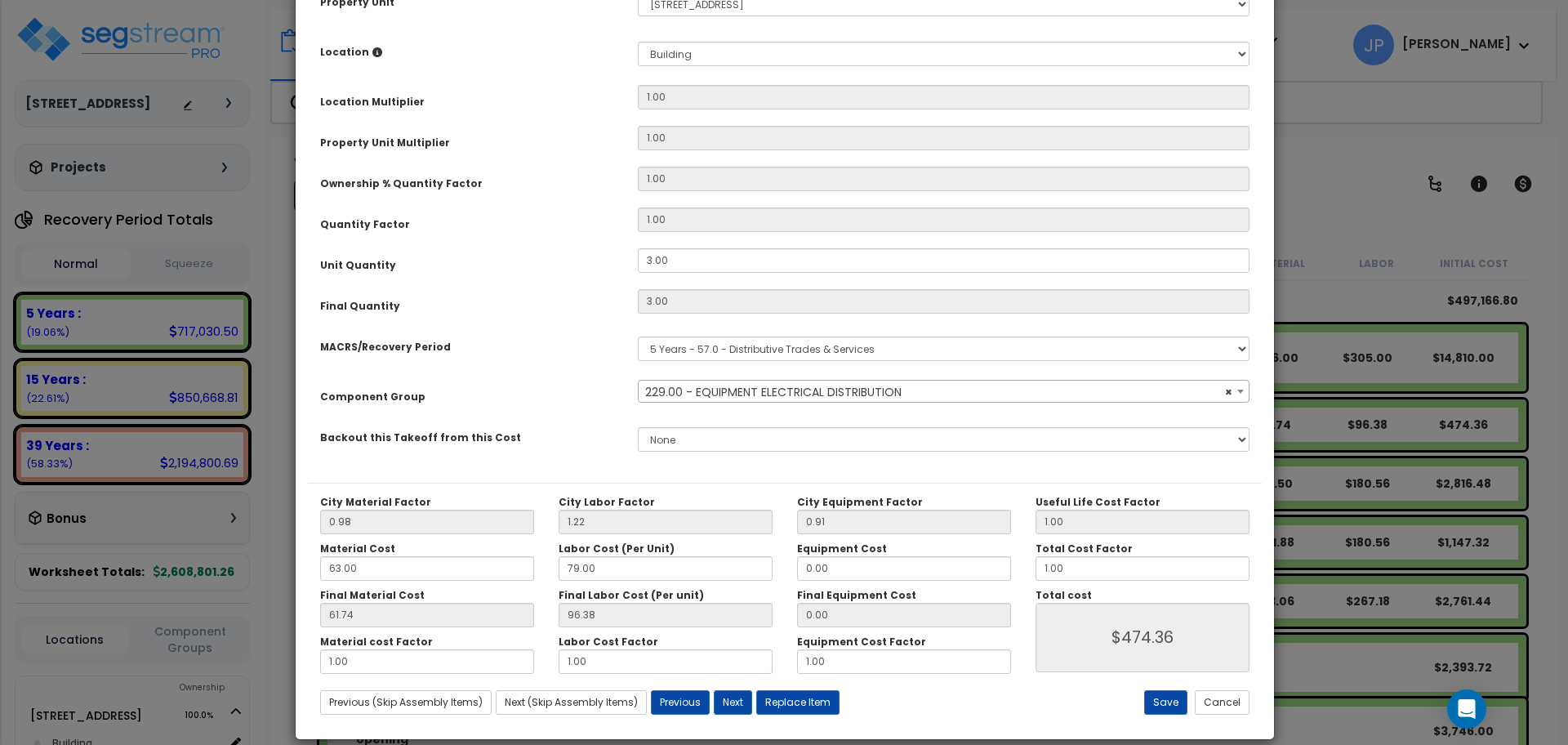
scroll to position [293, 0]
click at [1171, 708] on button "Save" at bounding box center [1165, 702] width 43 height 24
type input "474.36"
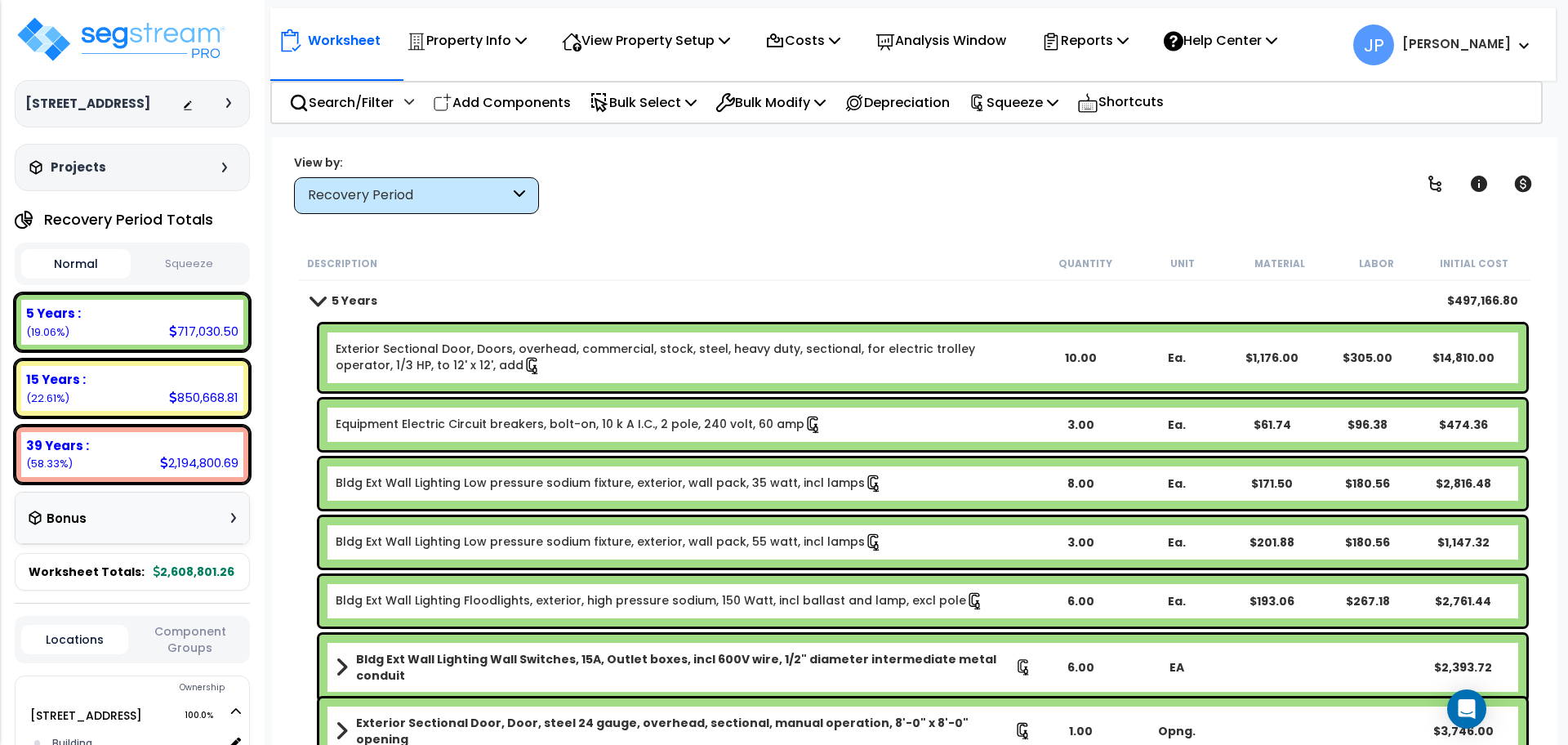
click at [480, 476] on link "Bldg Ext Wall Lighting Low pressure sodium fixture, exterior, wall pack, 35 wat…" at bounding box center [609, 483] width 547 height 18
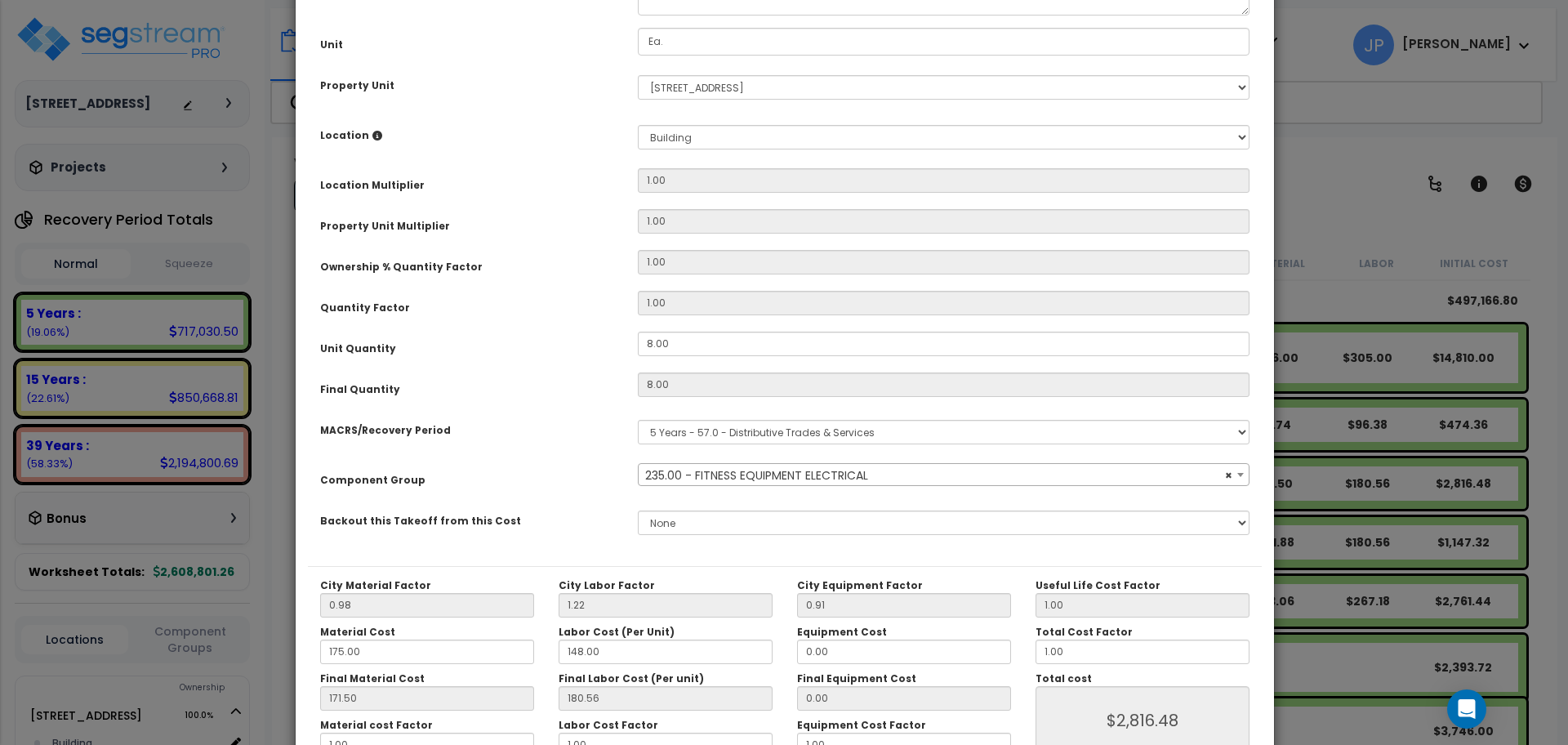
scroll to position [208, 0]
select select "35341"
click at [753, 480] on span "× 235.00 - FITNESS EQUIPMENT ELECTRICAL" at bounding box center [943, 476] width 610 height 22
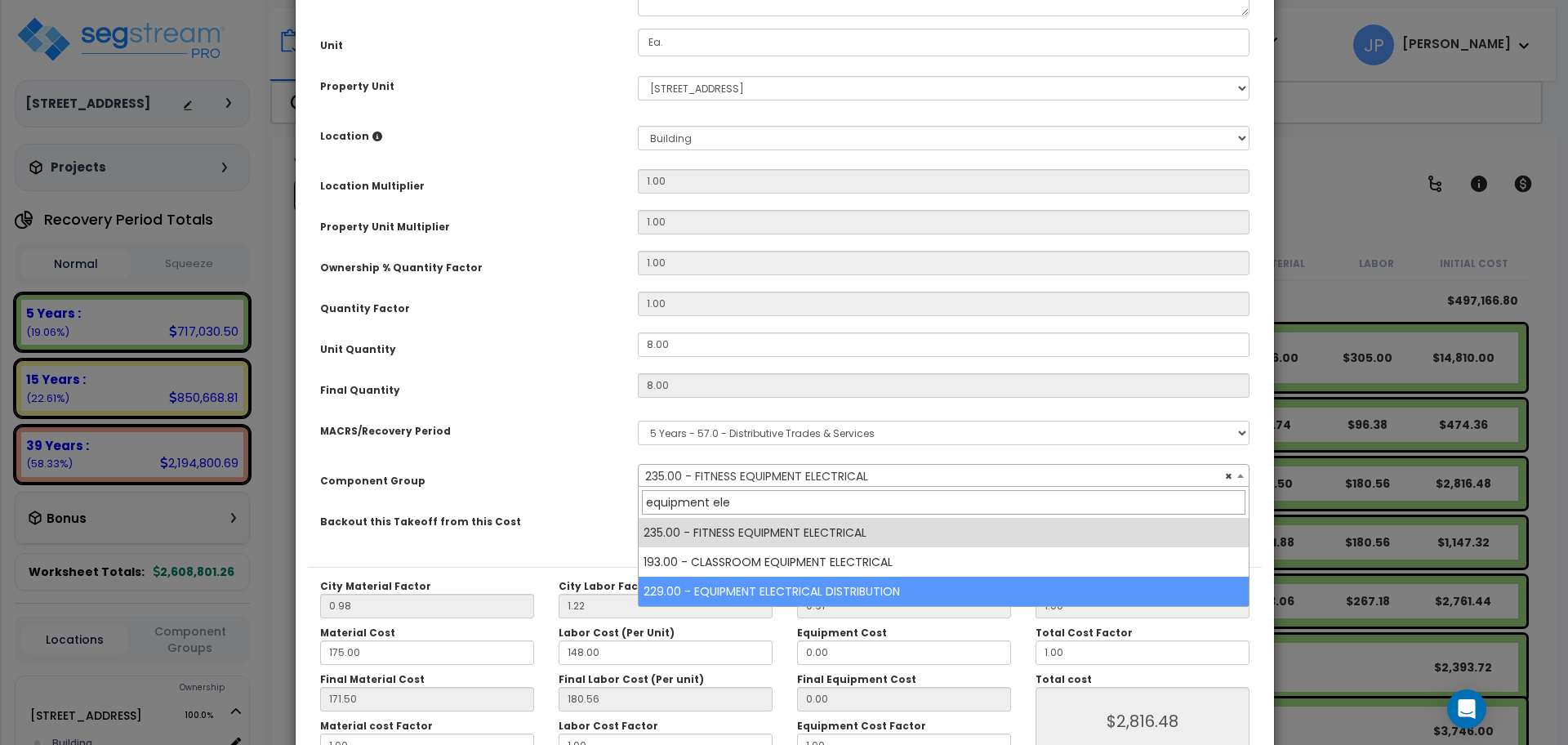
type input "equipment ele"
select select "35557"
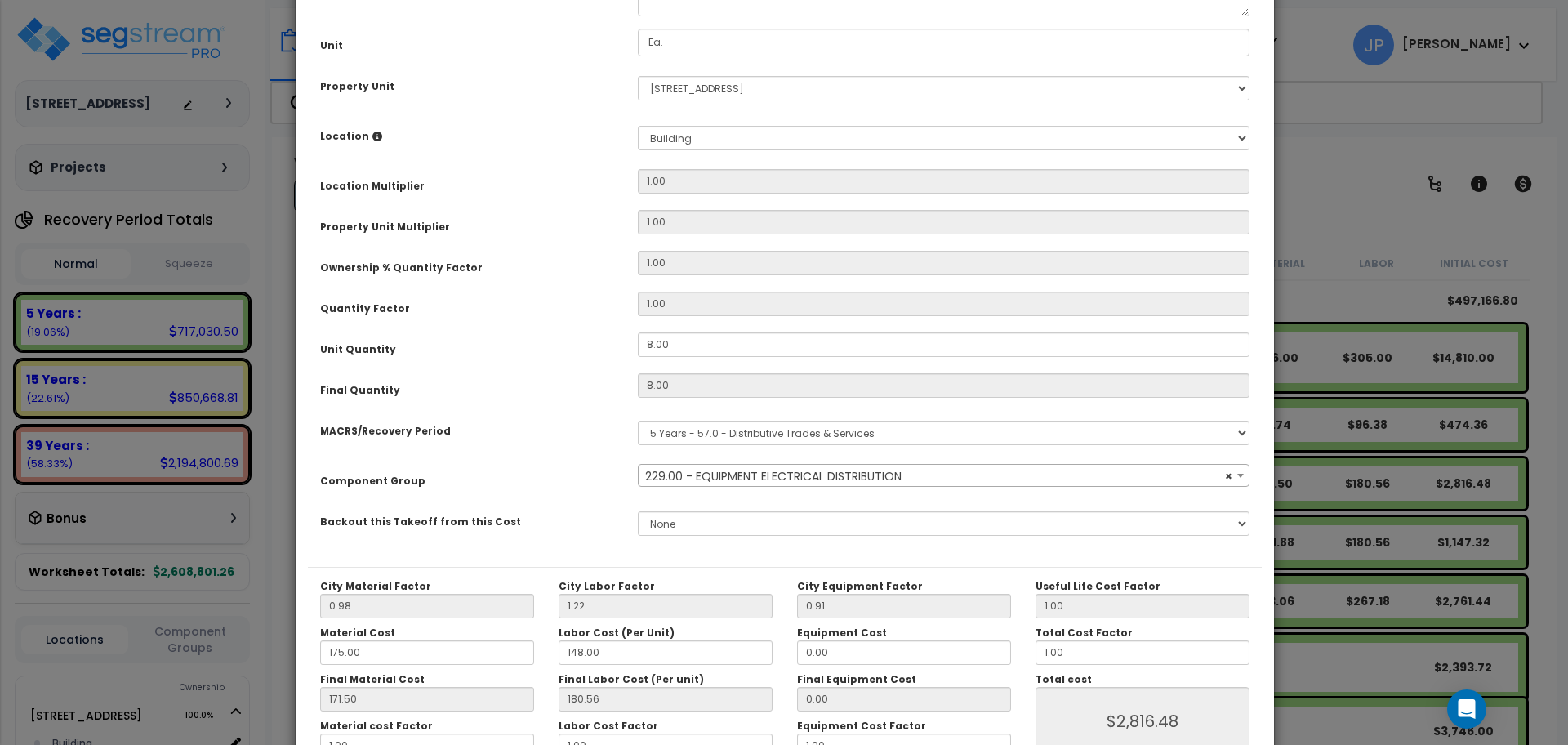
scroll to position [312, 0]
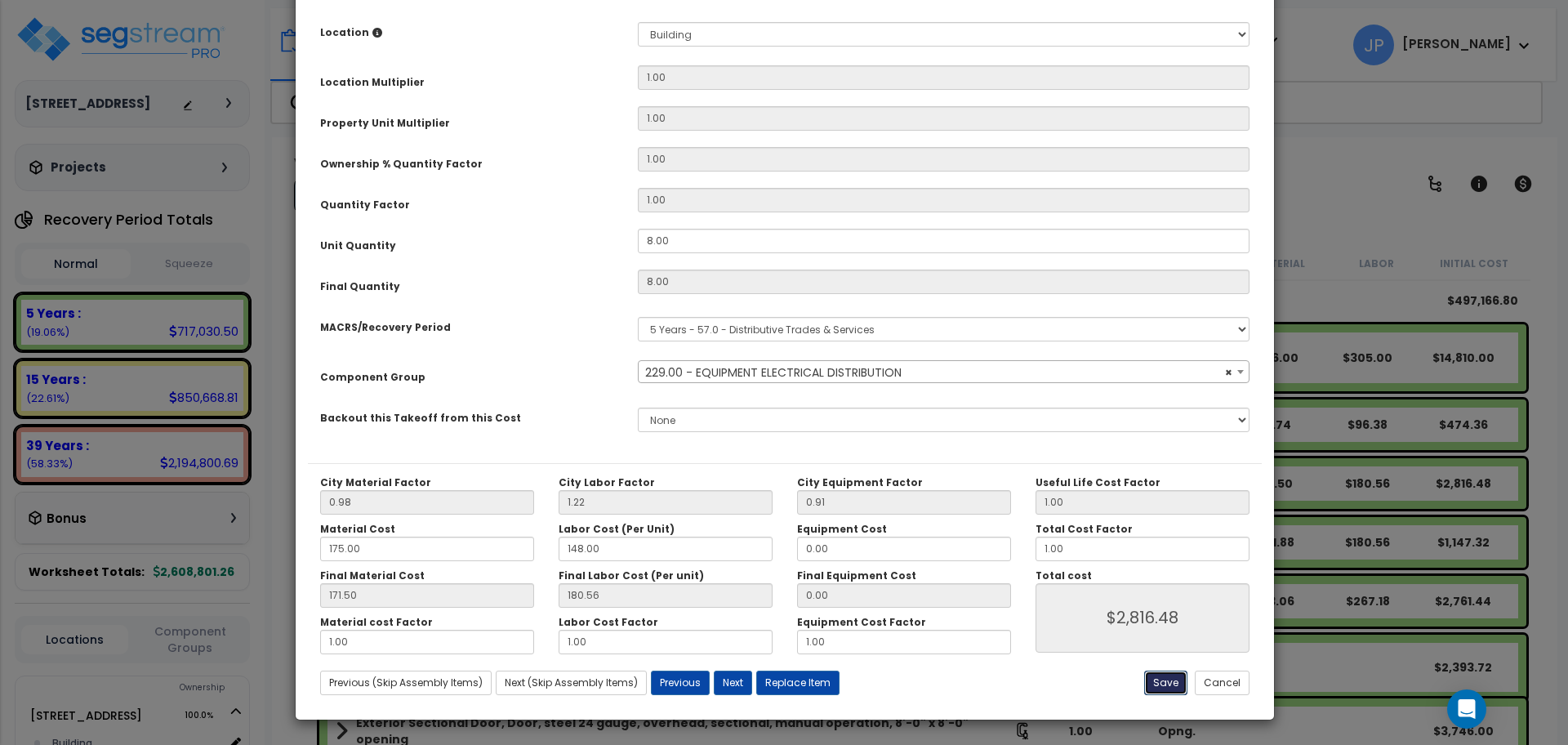
click at [1170, 685] on button "Save" at bounding box center [1165, 683] width 43 height 24
type input "2816.48"
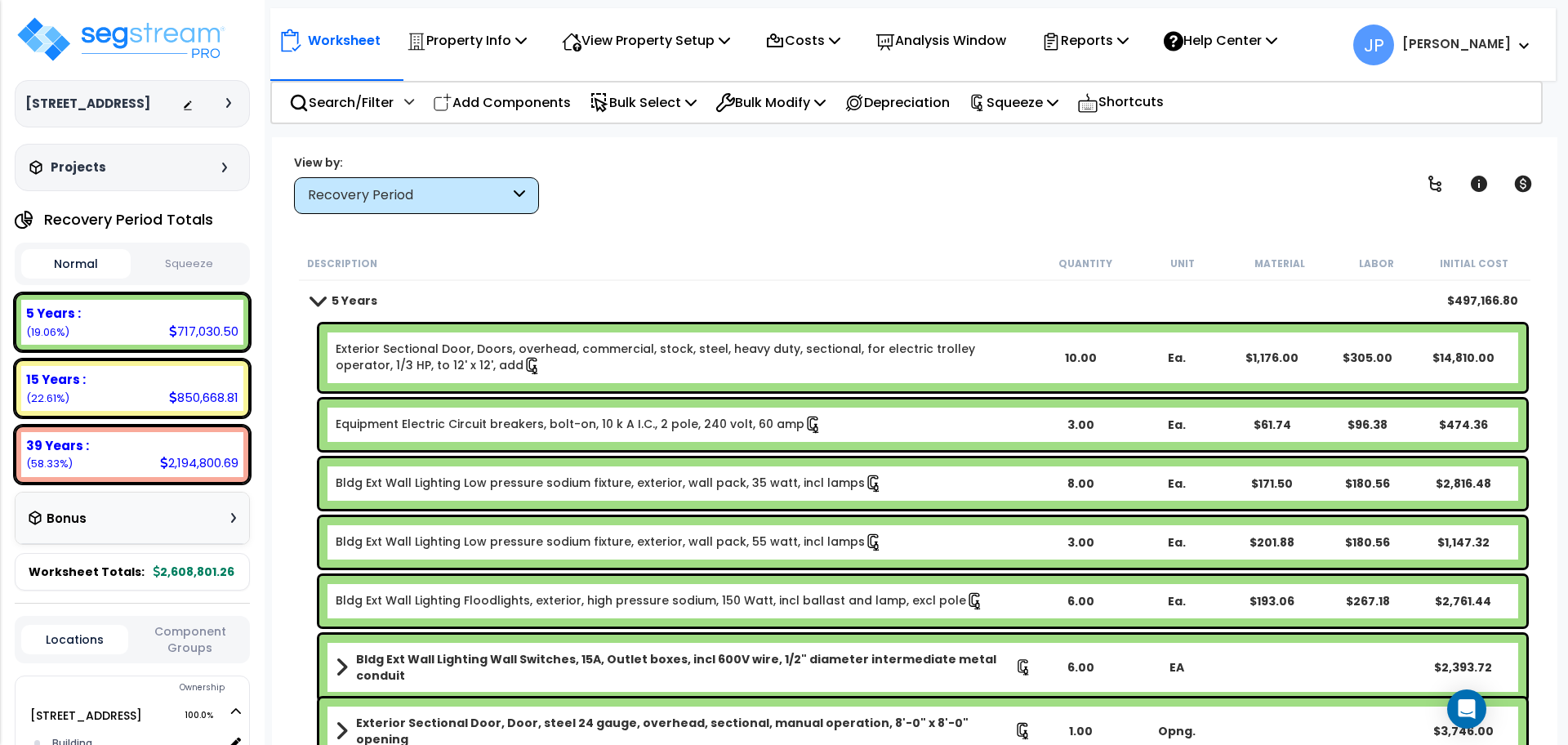
click at [518, 481] on link "Bldg Ext Wall Lighting Low pressure sodium fixture, exterior, wall pack, 35 wat…" at bounding box center [609, 483] width 547 height 18
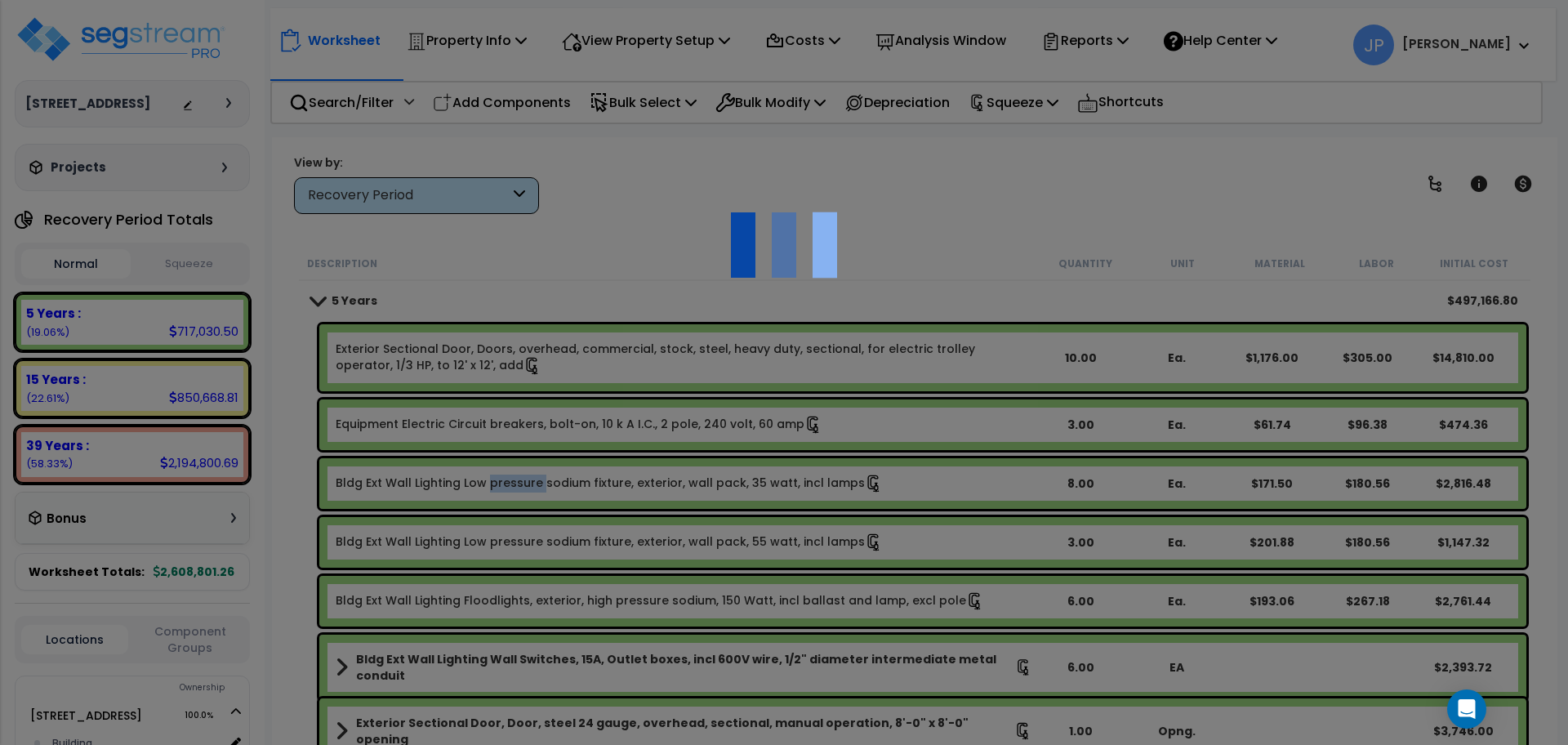
scroll to position [0, 0]
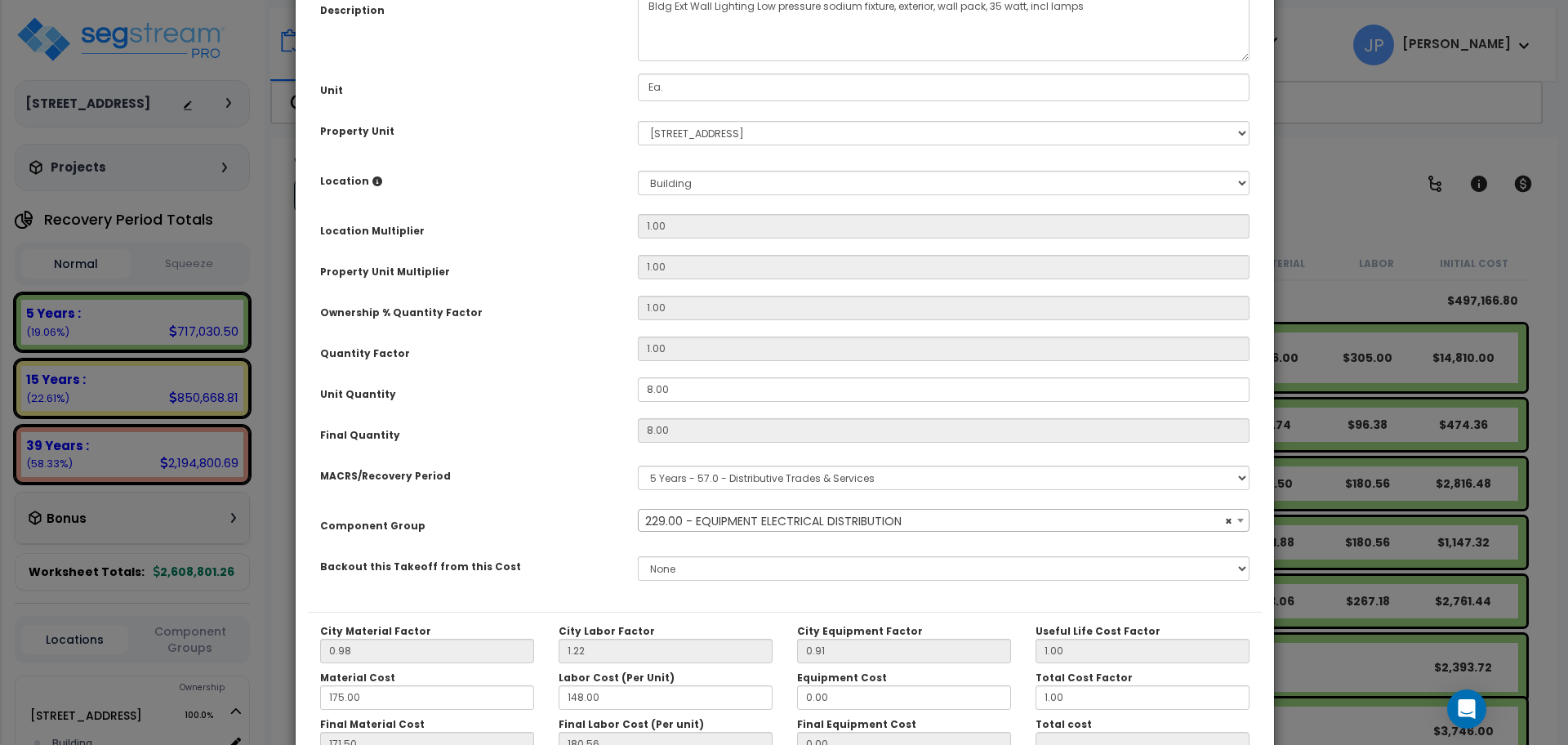
select select "35557"
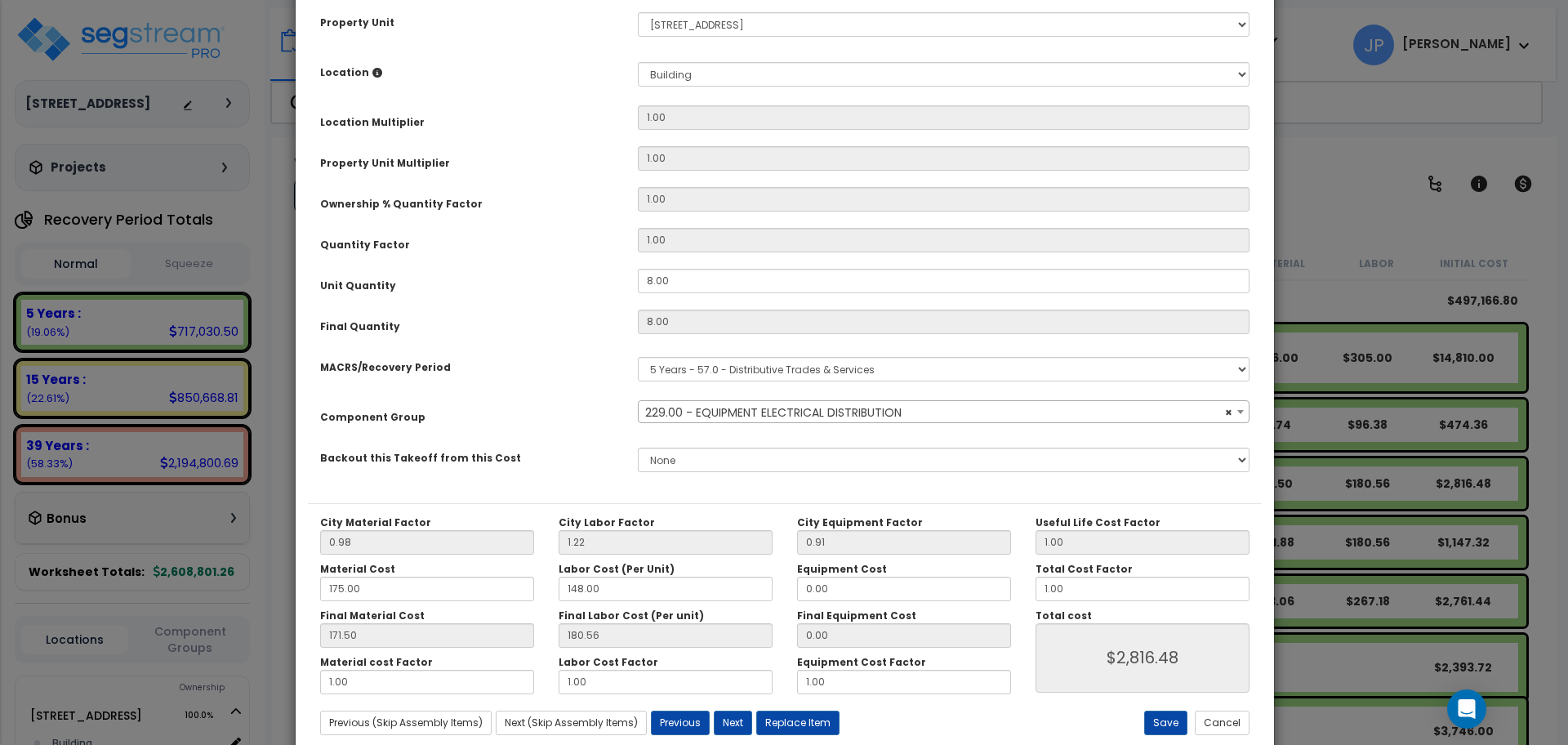
scroll to position [277, 0]
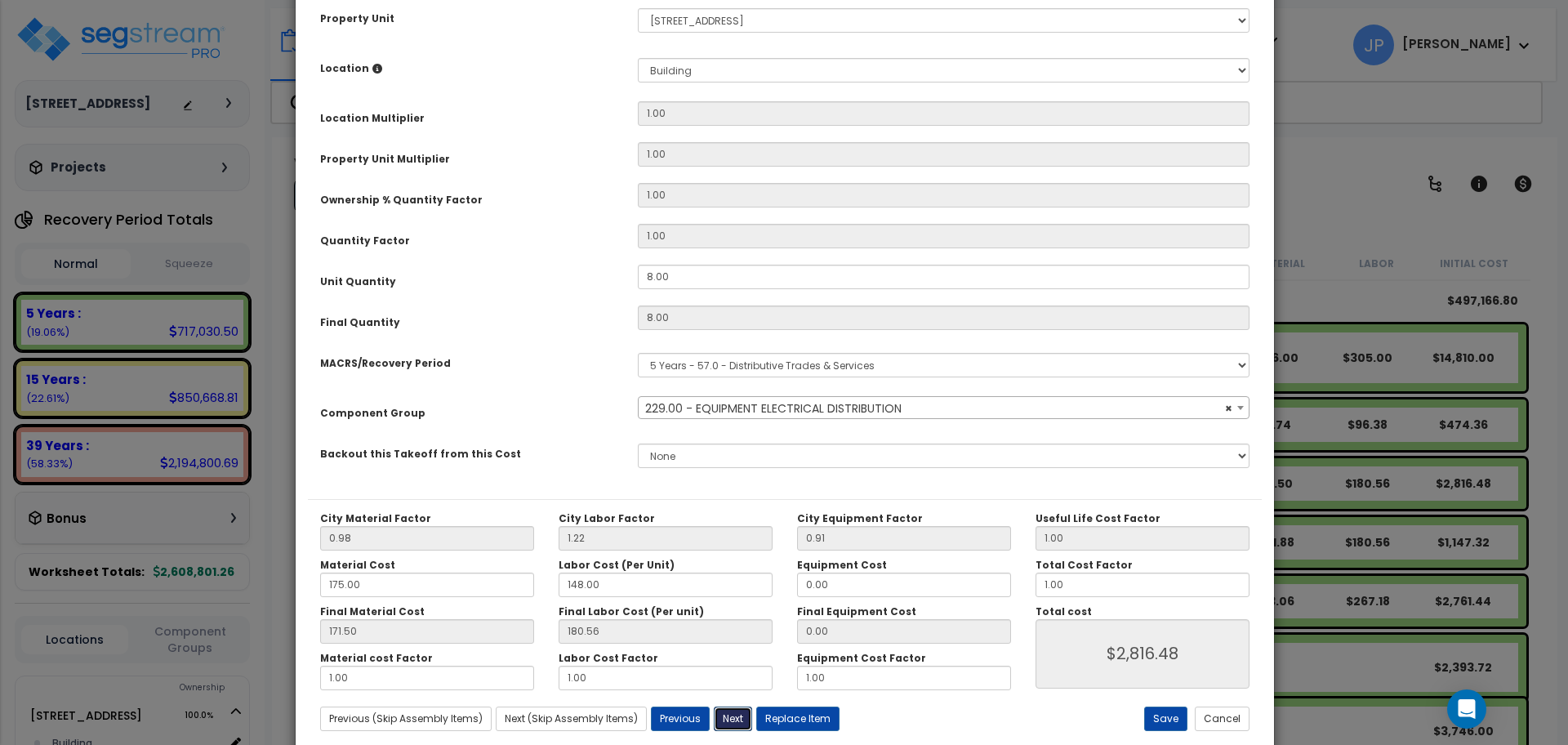
click at [725, 715] on button "Next" at bounding box center [733, 719] width 38 height 24
type input "2816.48"
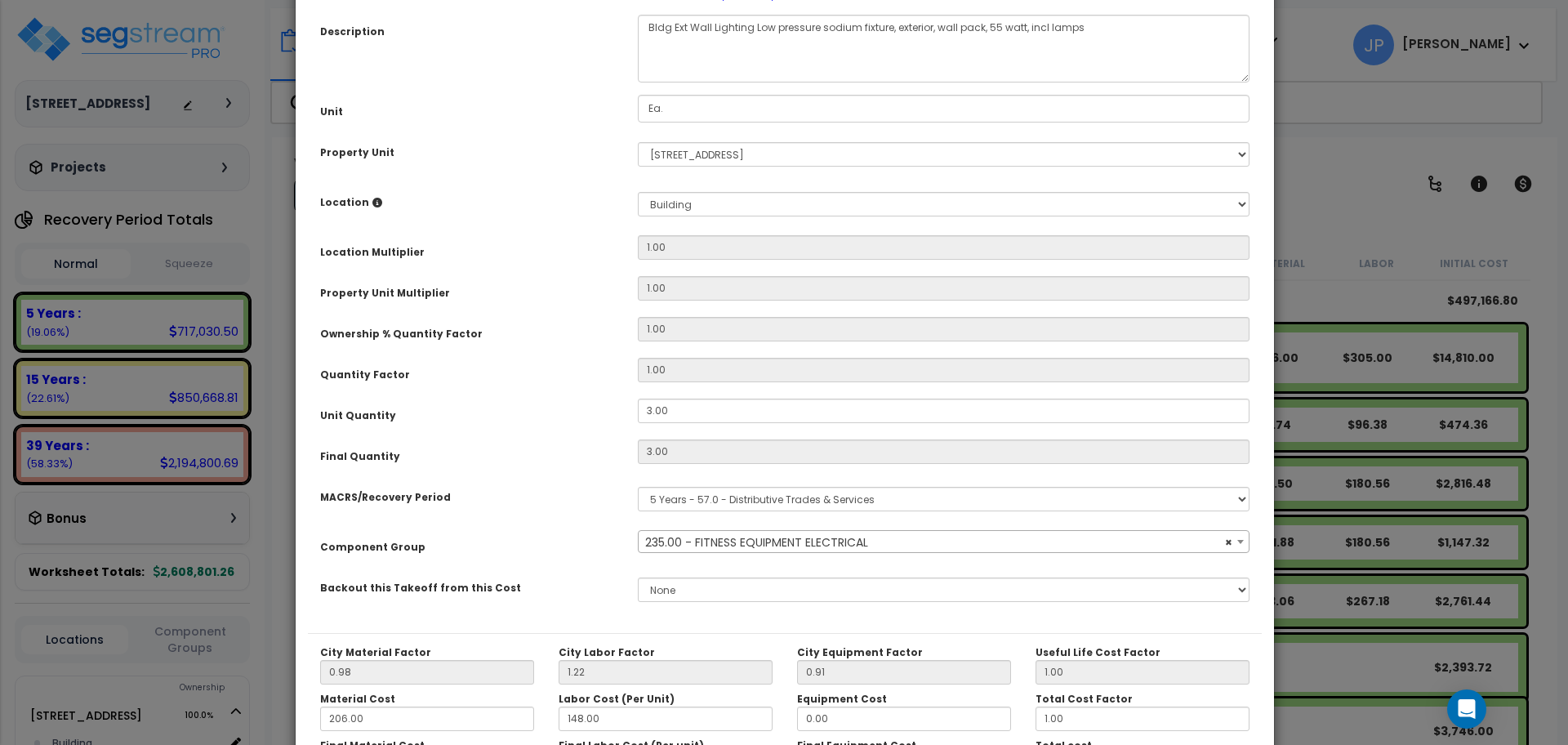
select select "35341"
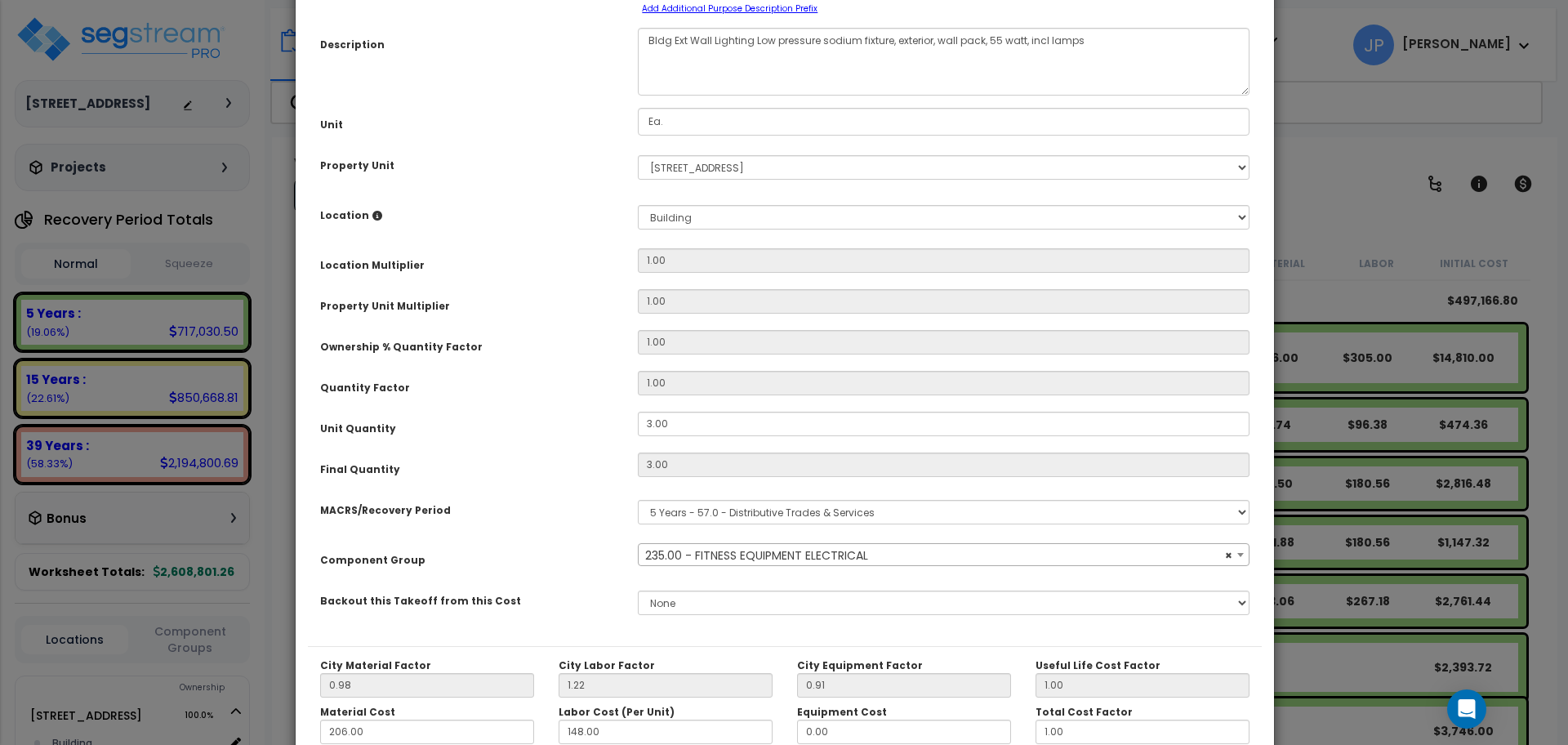
scroll to position [0, 0]
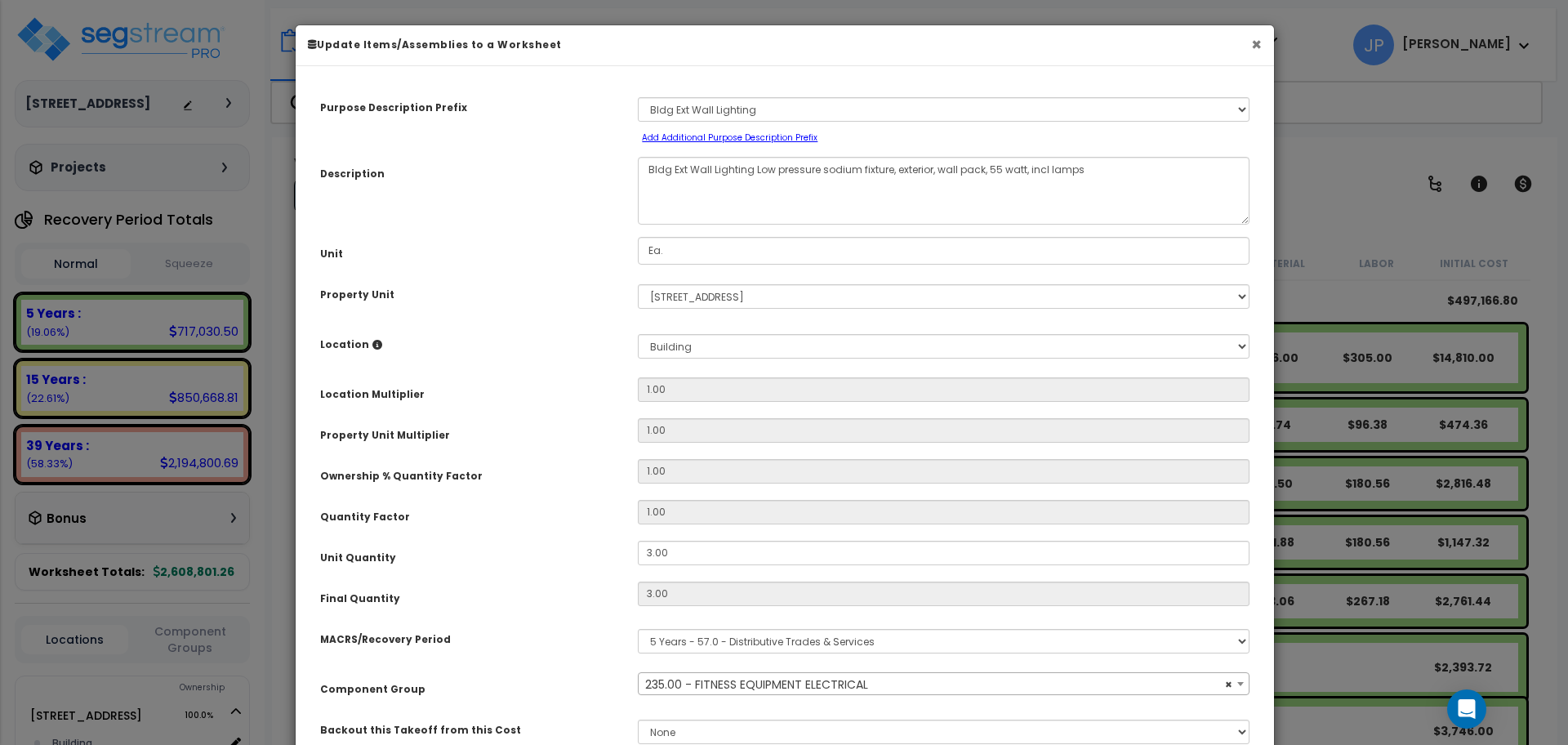
click at [1252, 50] on button "×" at bounding box center [1256, 45] width 10 height 17
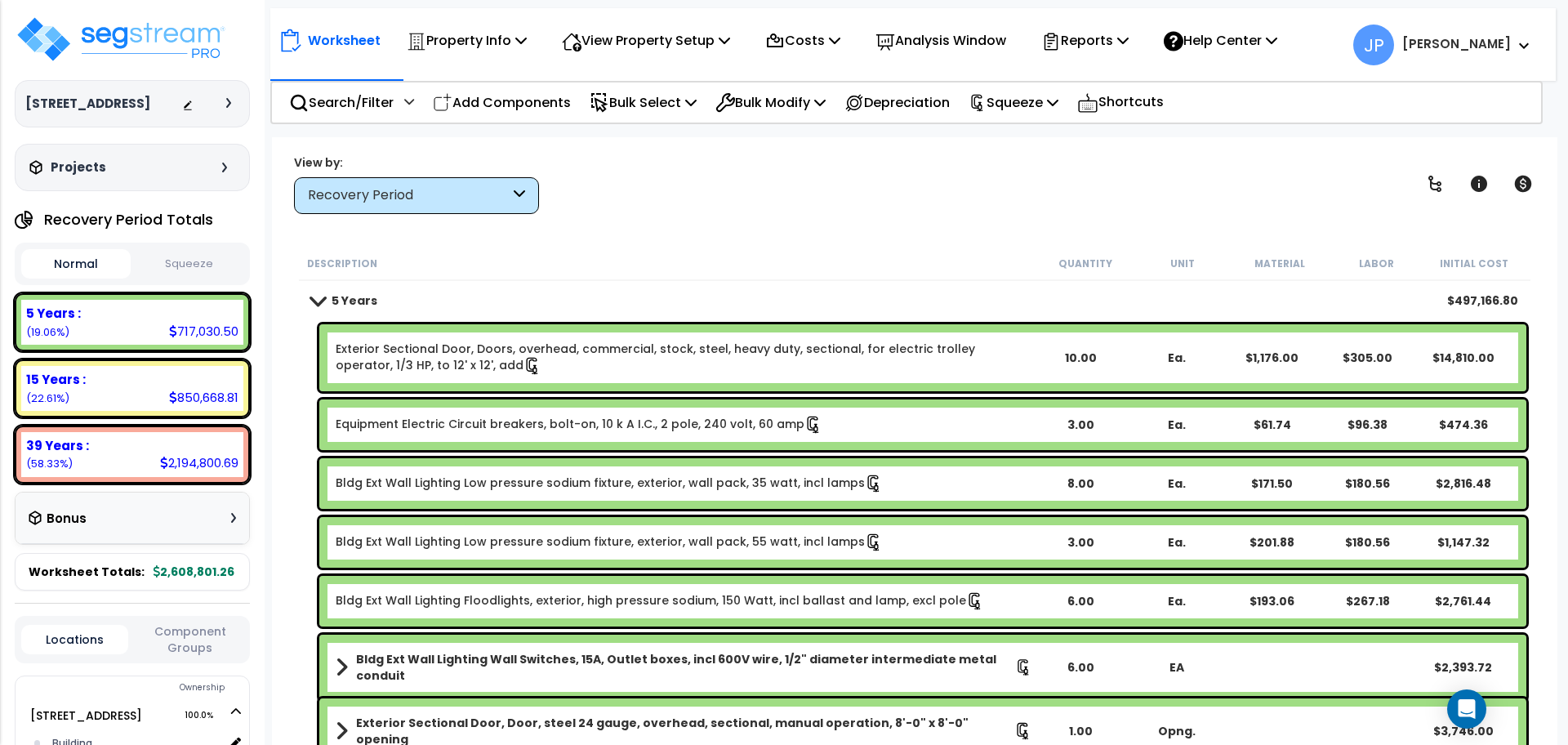
click at [577, 472] on div "Bldg Ext Wall Lighting Low pressure sodium fixture, exterior, wall pack, 35 wat…" at bounding box center [923, 483] width 1207 height 51
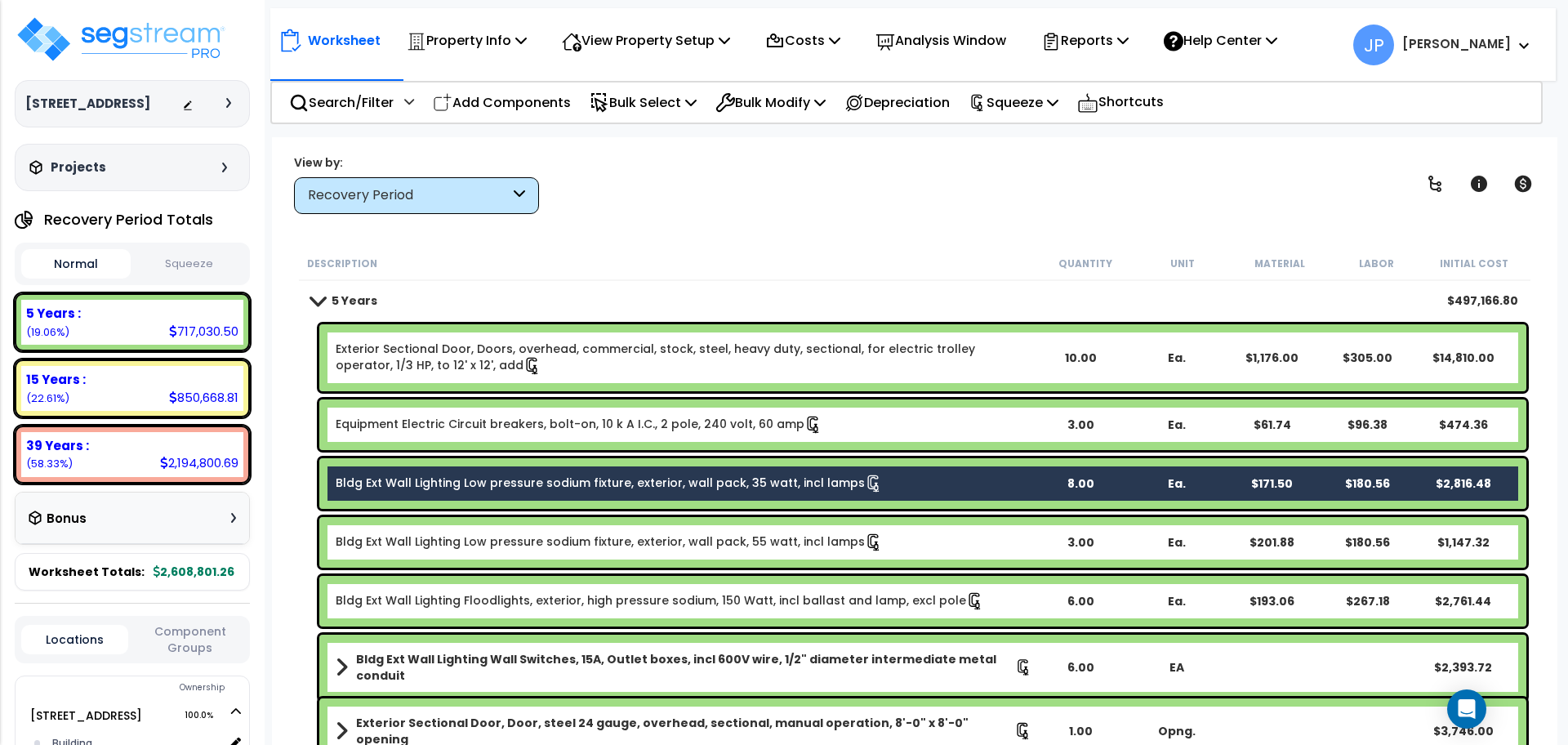
click at [553, 536] on link "Bldg Ext Wall Lighting Low pressure sodium fixture, exterior, wall pack, 55 wat…" at bounding box center [609, 542] width 547 height 18
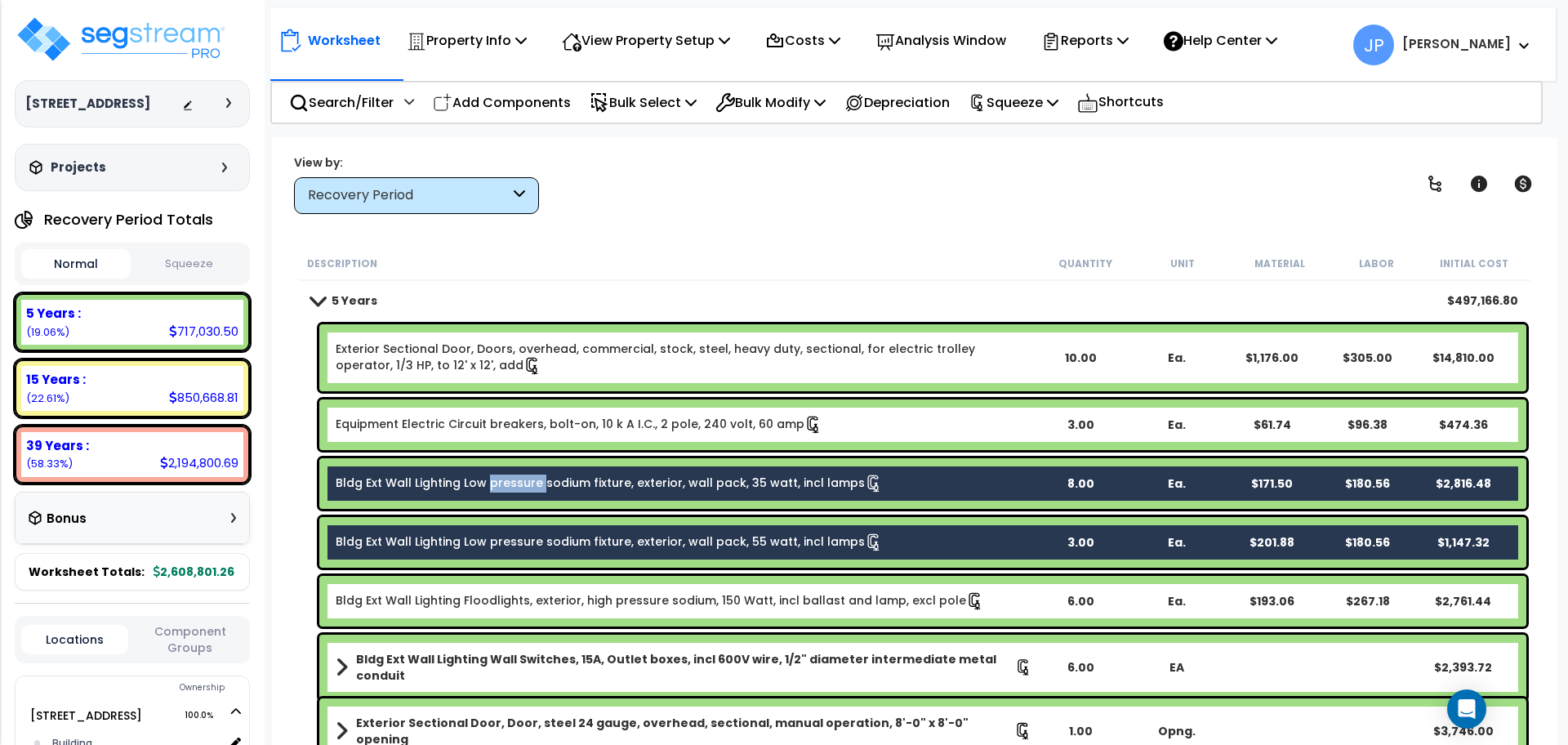
click at [535, 596] on link "Bldg Ext Wall Lighting Floodlights, exterior, high pressure sodium, 150 Watt, i…" at bounding box center [660, 601] width 649 height 18
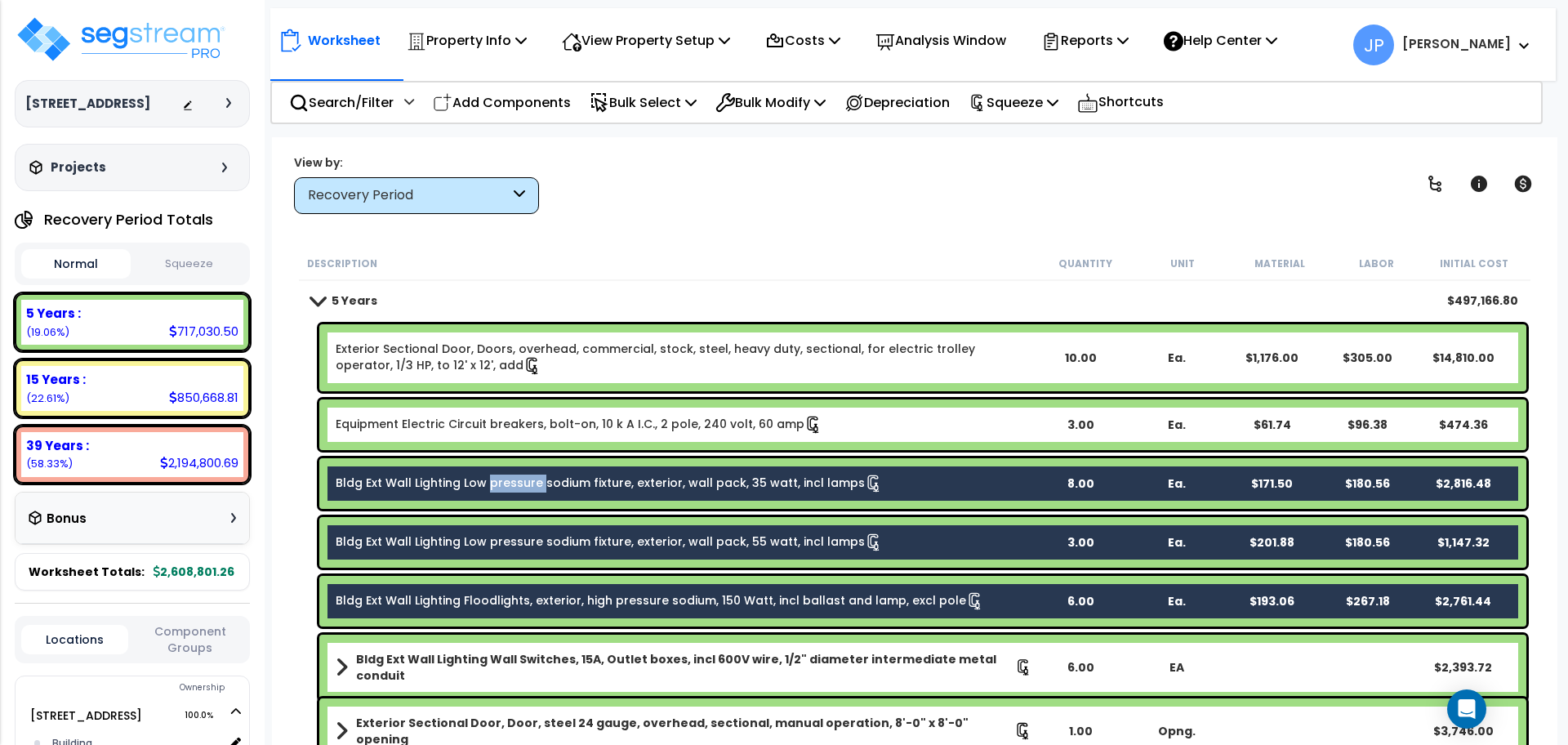
scroll to position [65, 0]
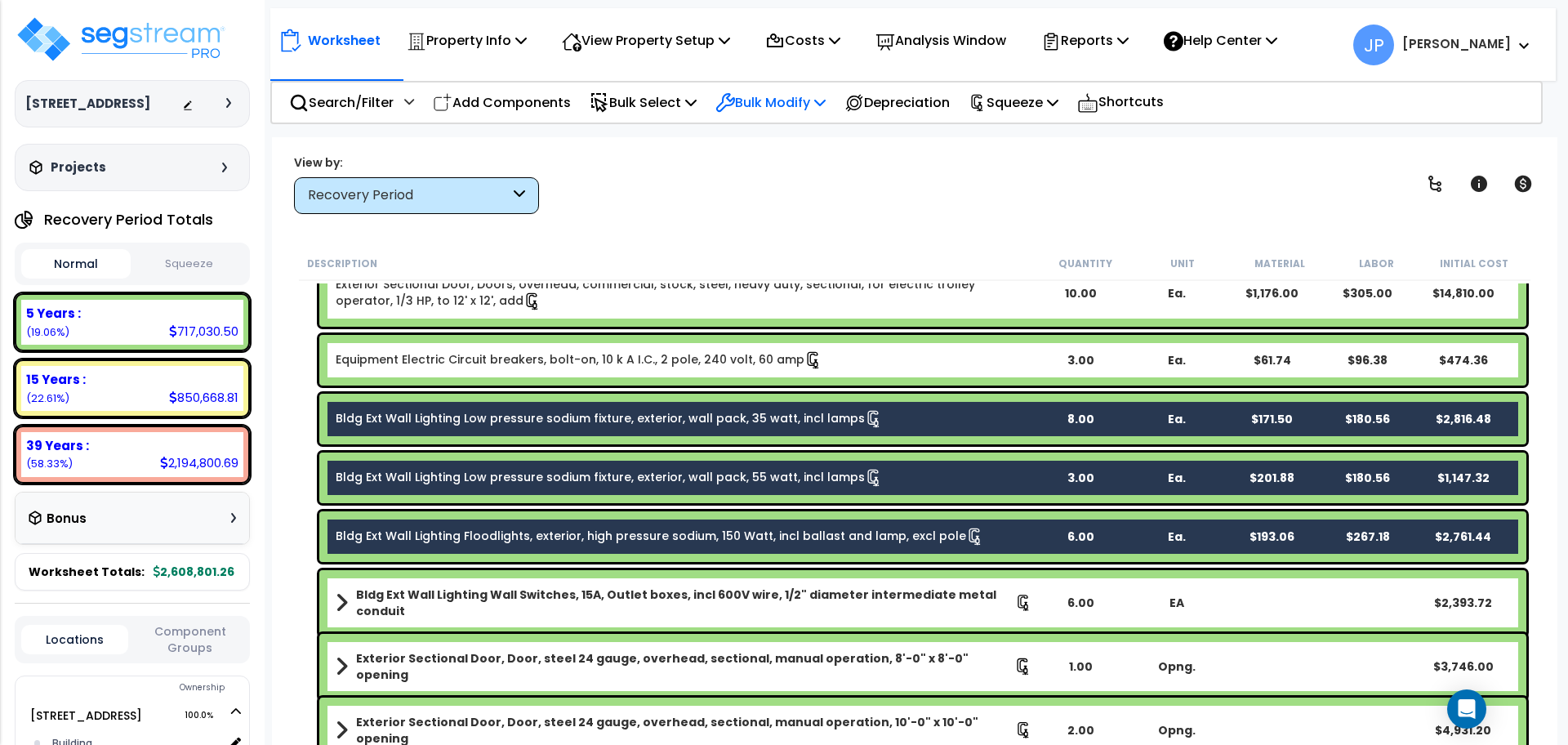
click at [783, 104] on p "Bulk Modify" at bounding box center [771, 103] width 111 height 22
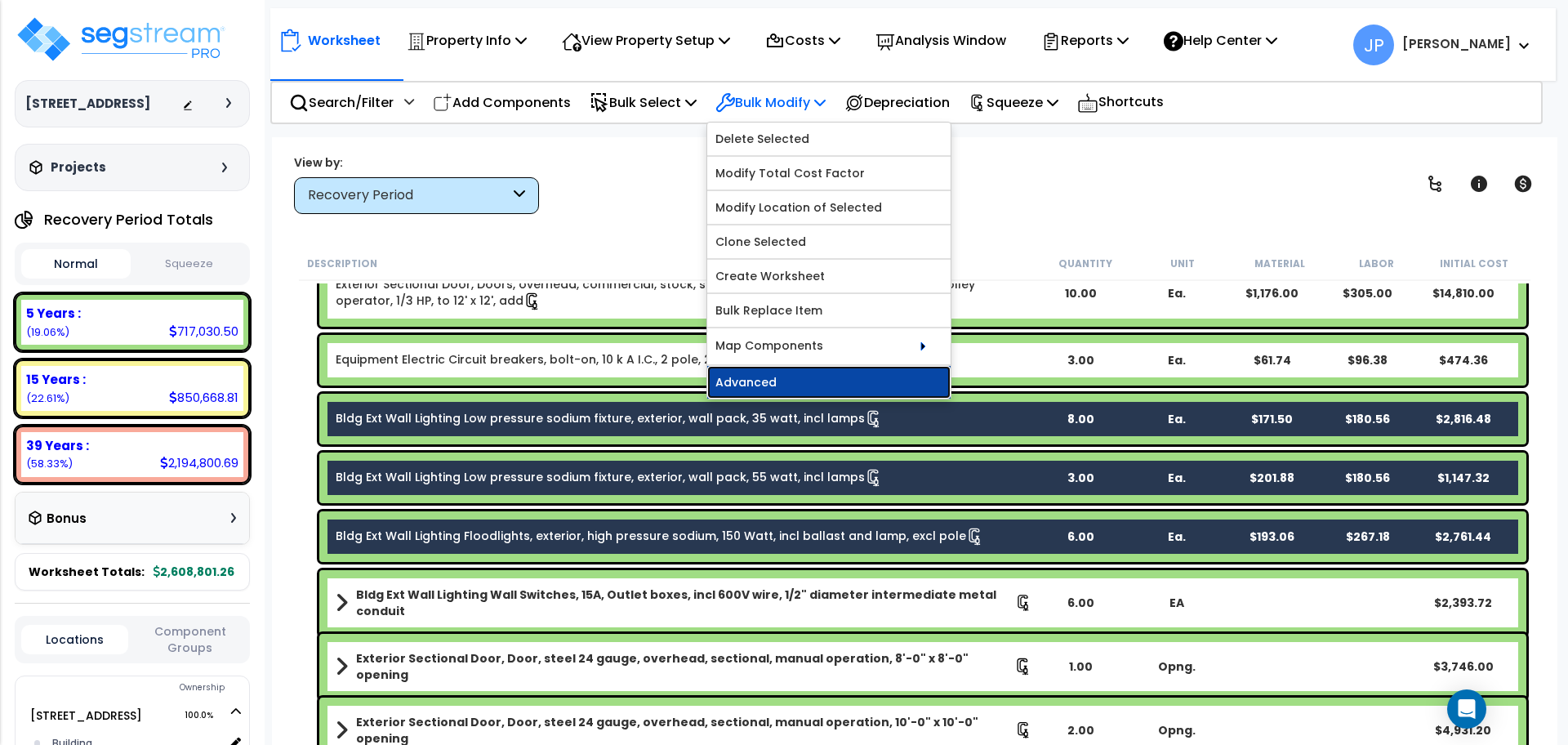
click at [791, 372] on link "Advanced" at bounding box center [829, 383] width 244 height 33
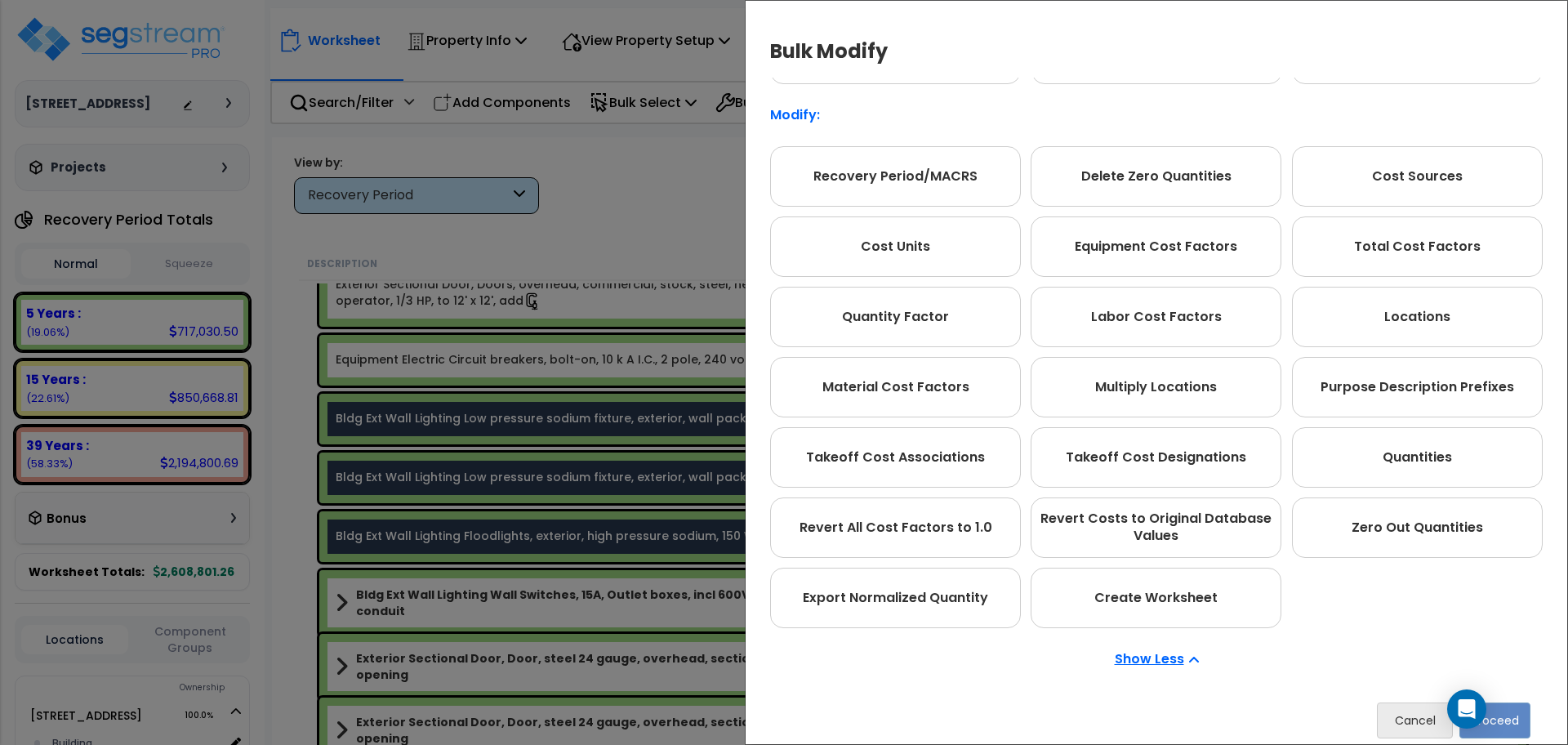
click at [750, 235] on div "Bulk Modify Operations to Perform on Selected Line Clone Delete Find / Replace …" at bounding box center [1156, 372] width 823 height 745
click at [1349, 570] on div "Recovery Period/MACRS Delete Zero Quantities Cost Sources Cost Units Equipment …" at bounding box center [1156, 387] width 772 height 482
click at [1415, 724] on button "Cancel" at bounding box center [1415, 721] width 76 height 36
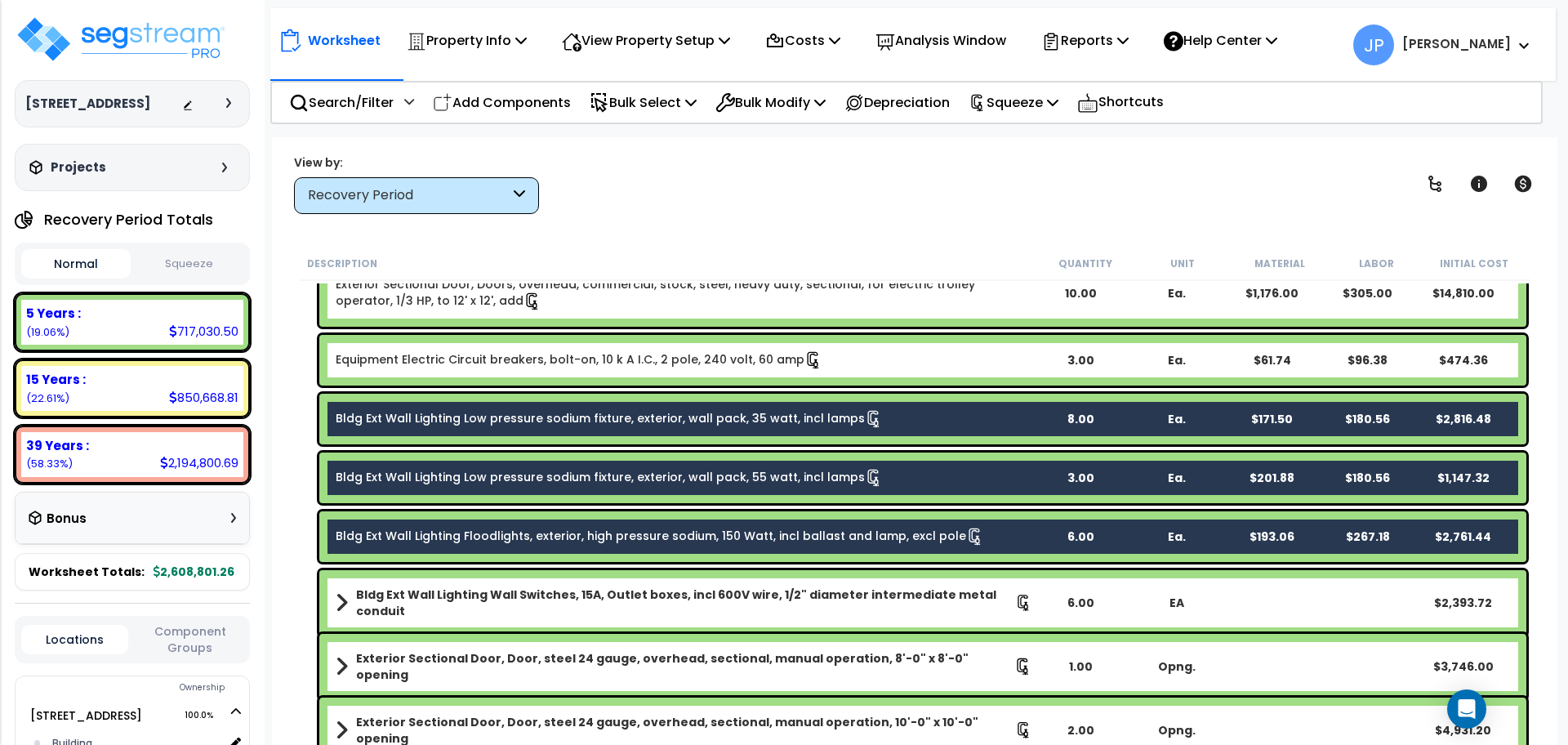
click at [700, 411] on link "Bldg Ext Wall Lighting Low pressure sodium fixture, exterior, wall pack, 35 wat…" at bounding box center [609, 419] width 547 height 18
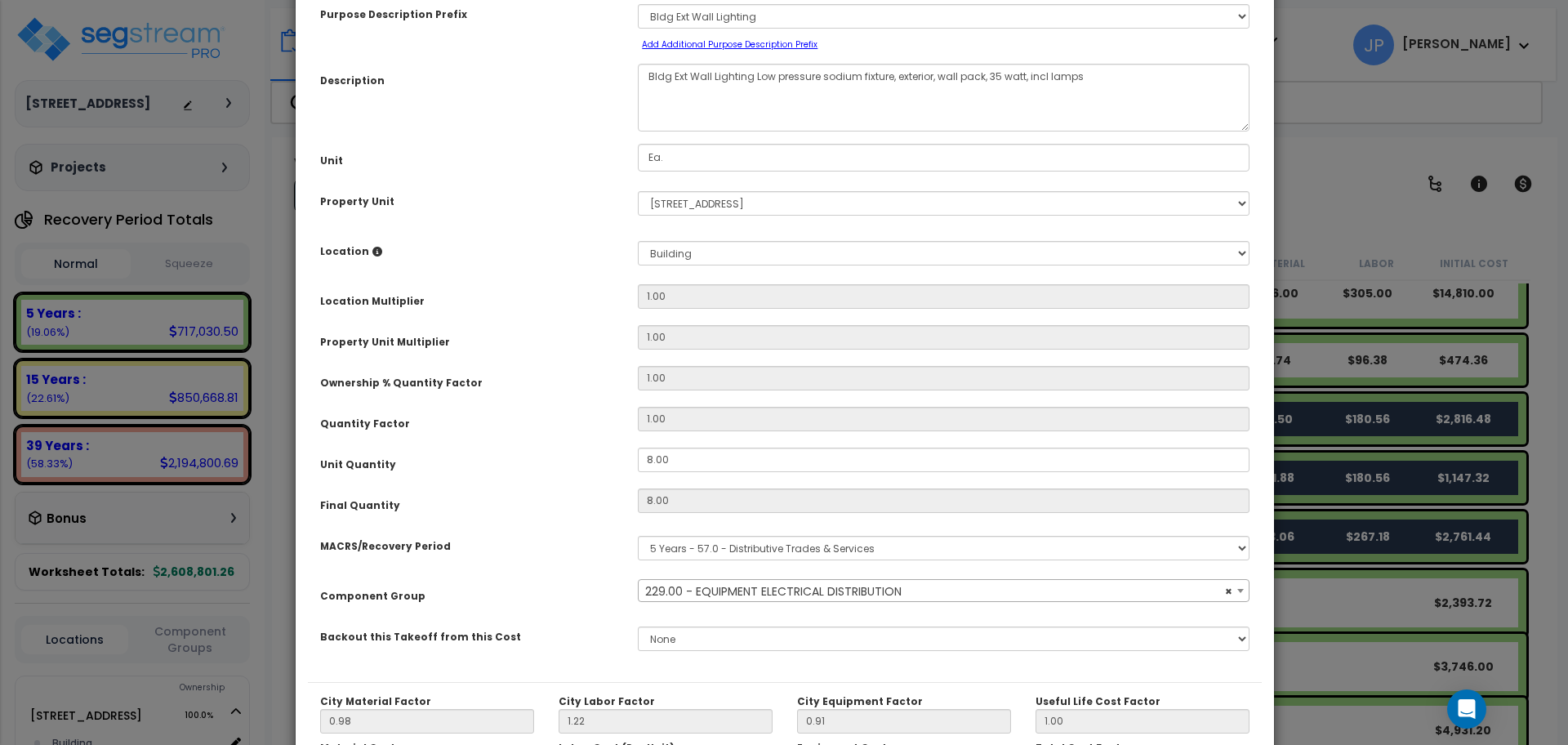
scroll to position [0, 0]
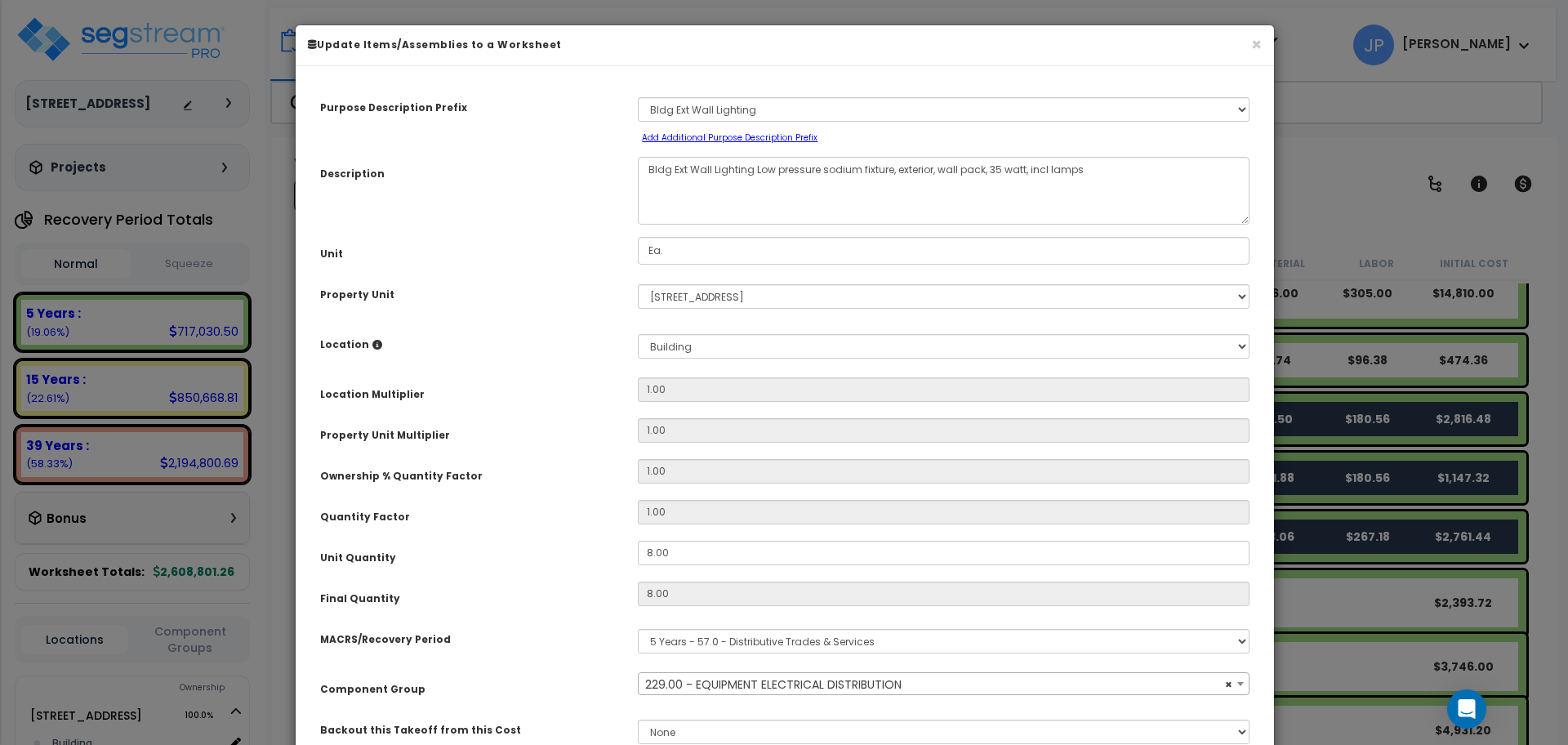
select select "35557"
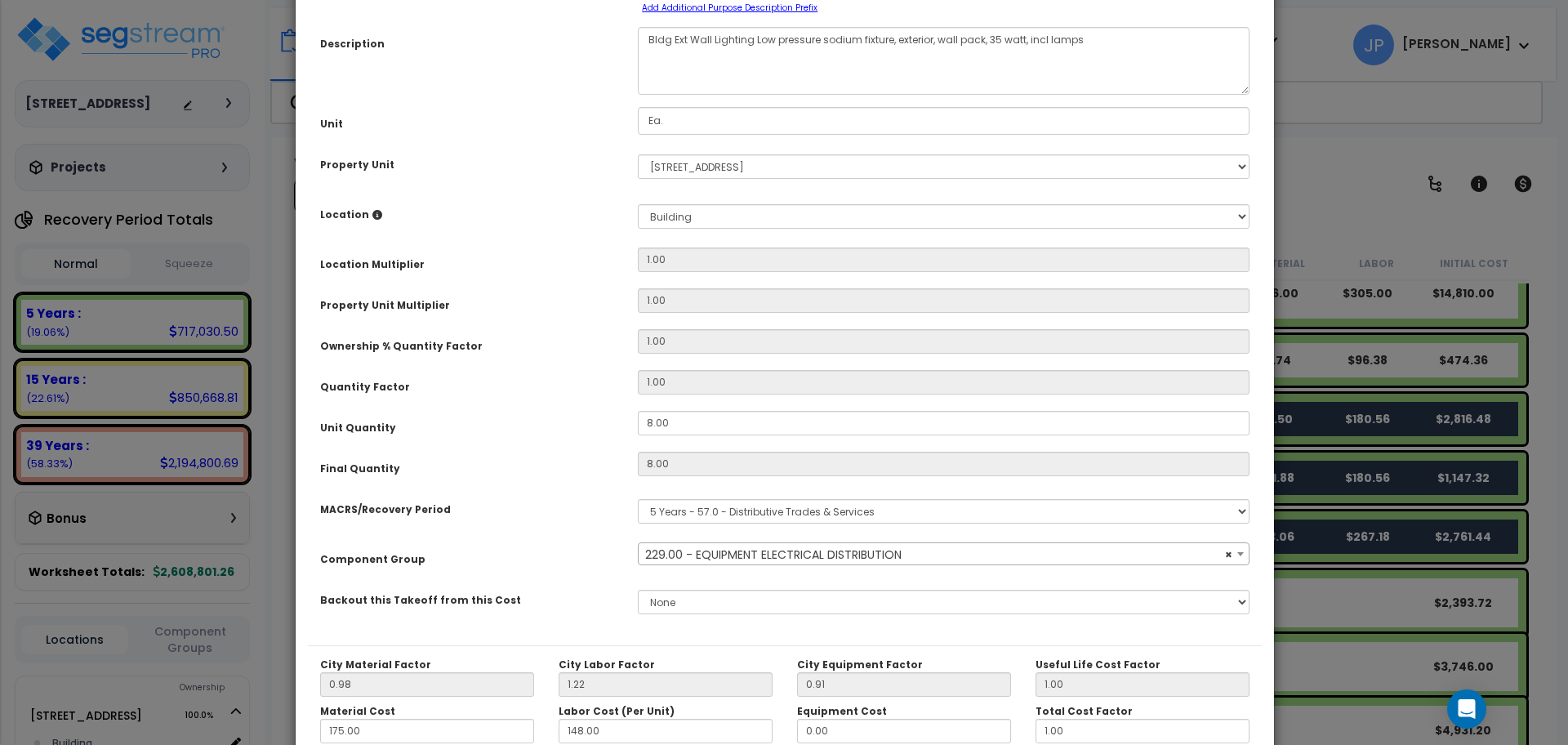
scroll to position [131, 0]
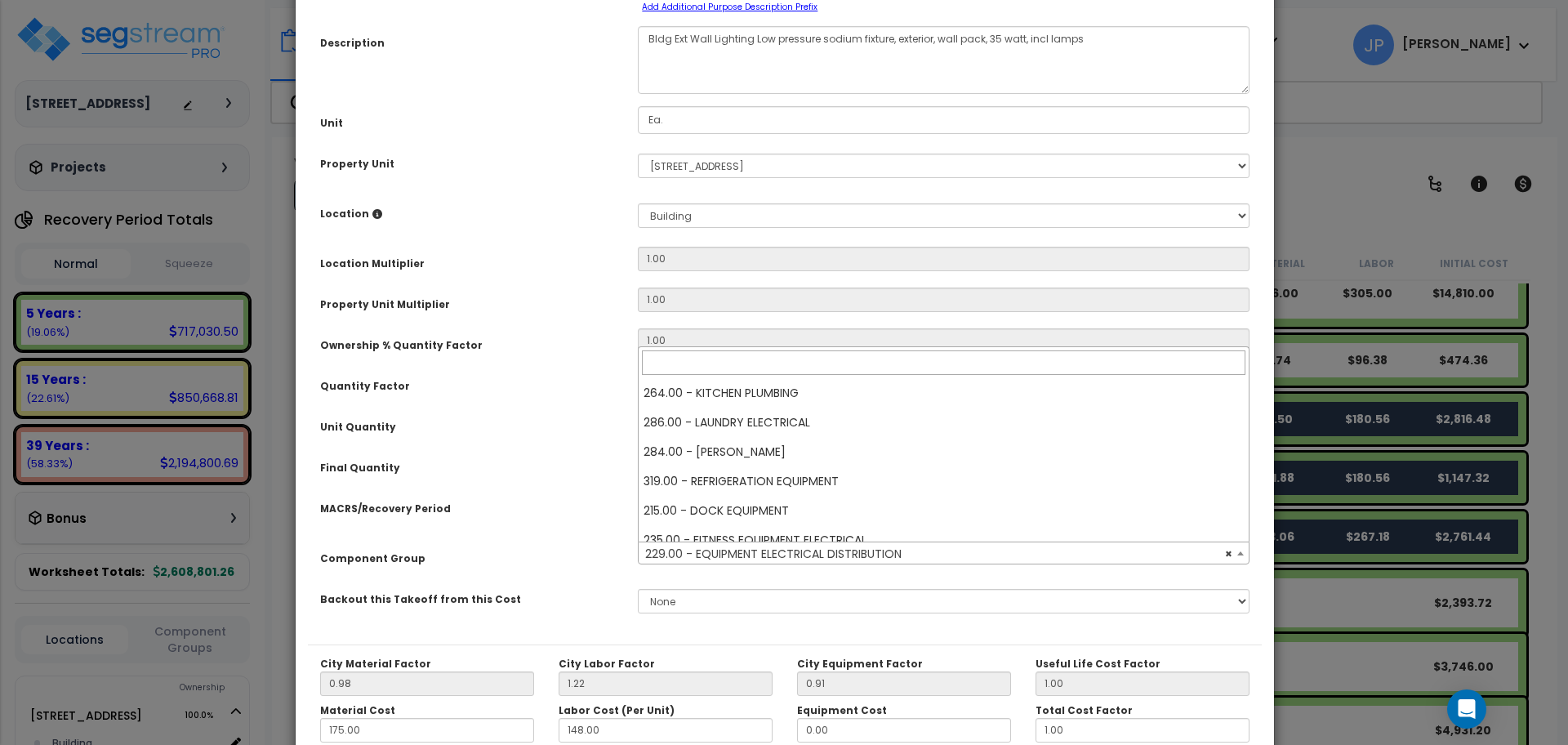
click at [792, 557] on span "× 229.00 - EQUIPMENT ELECTRICAL DISTRIBUTION" at bounding box center [943, 554] width 610 height 22
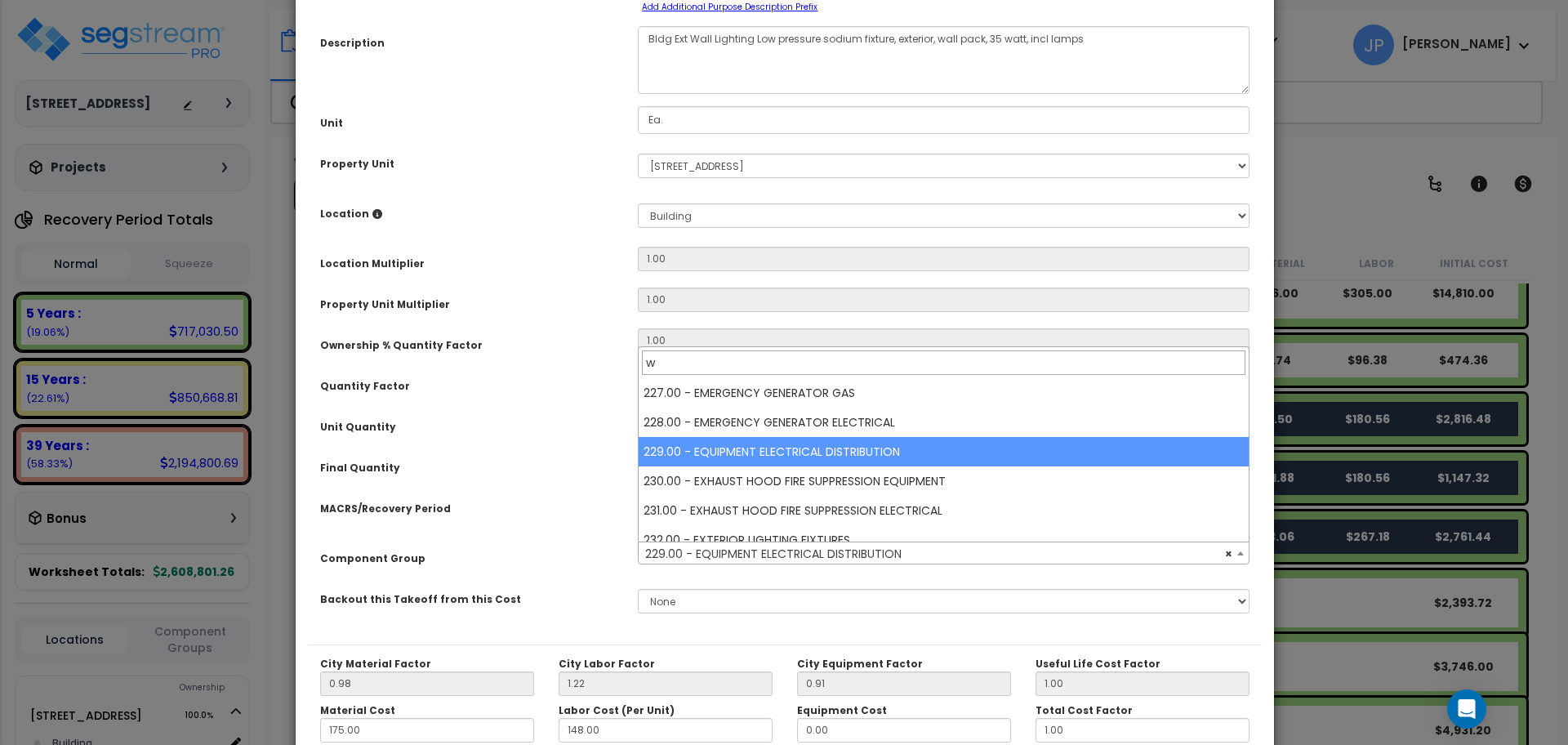
scroll to position [0, 0]
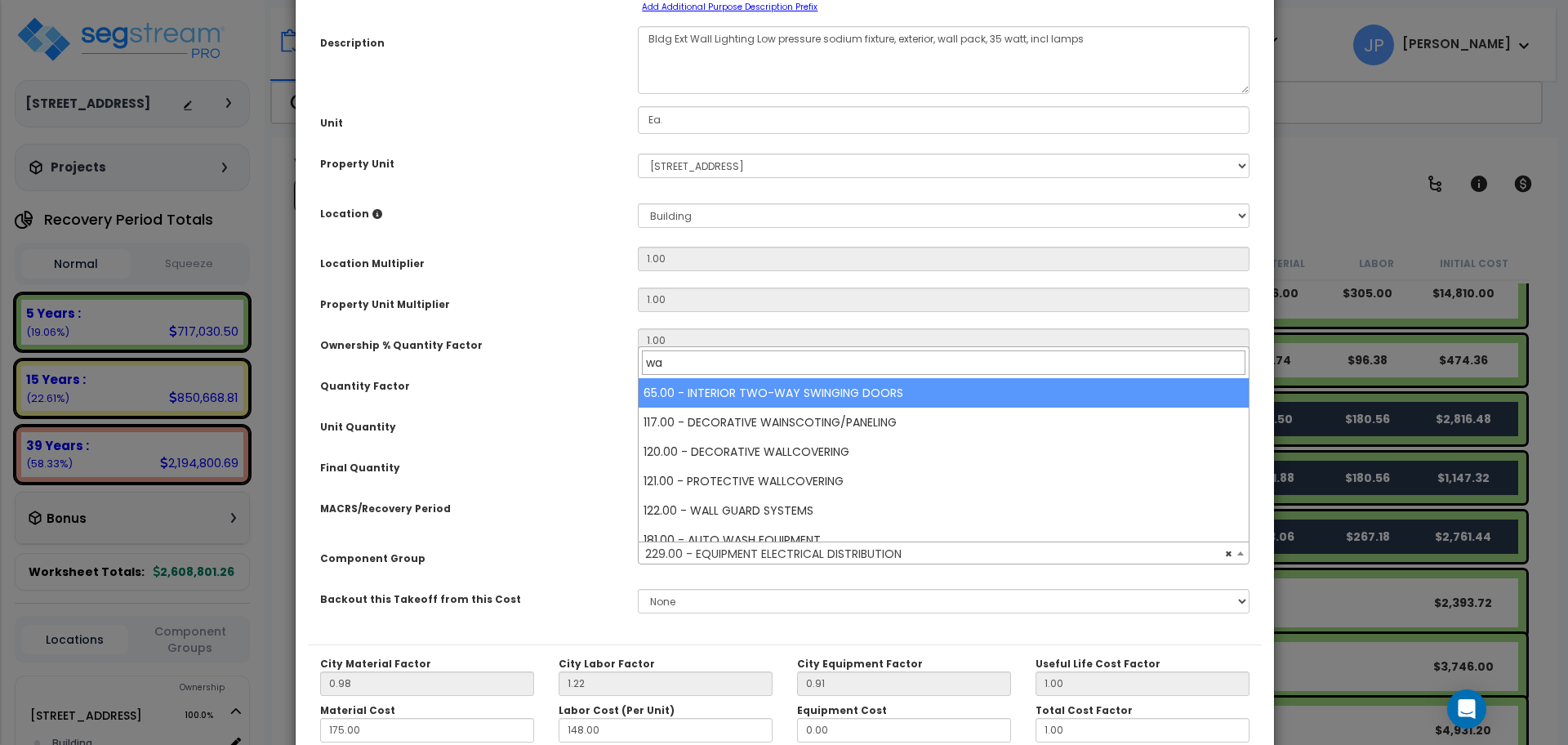
type input "w"
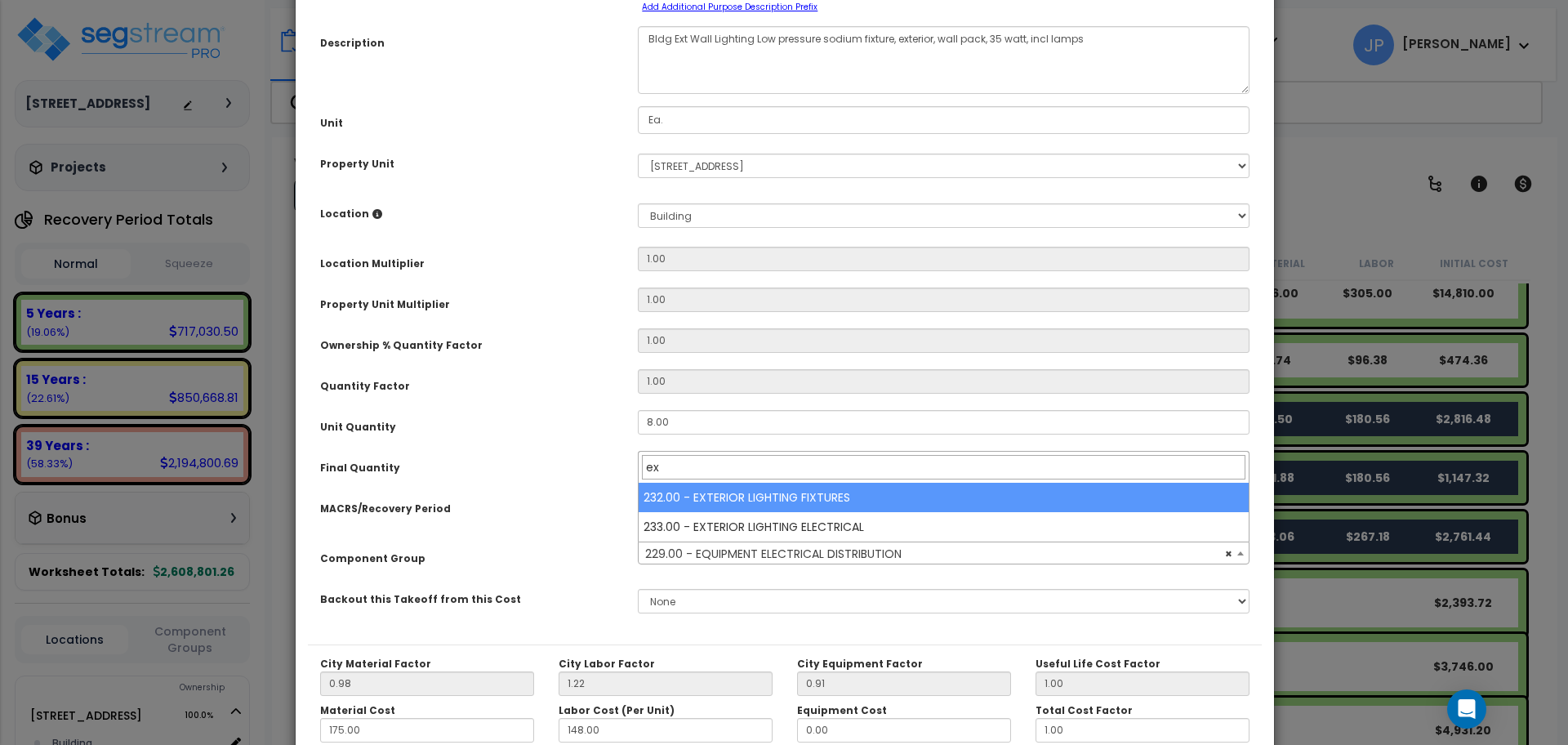
type input "e"
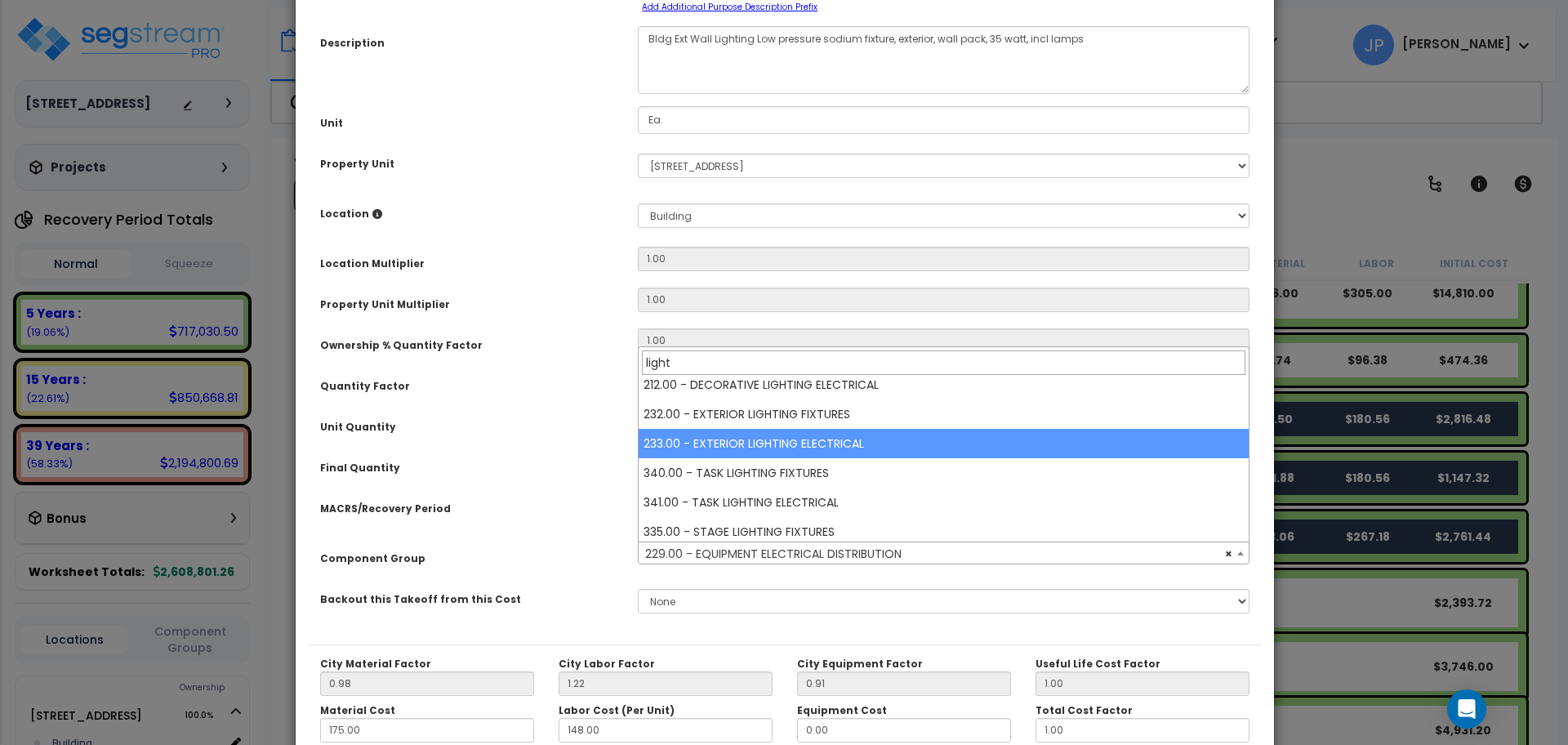
scroll to position [95, 0]
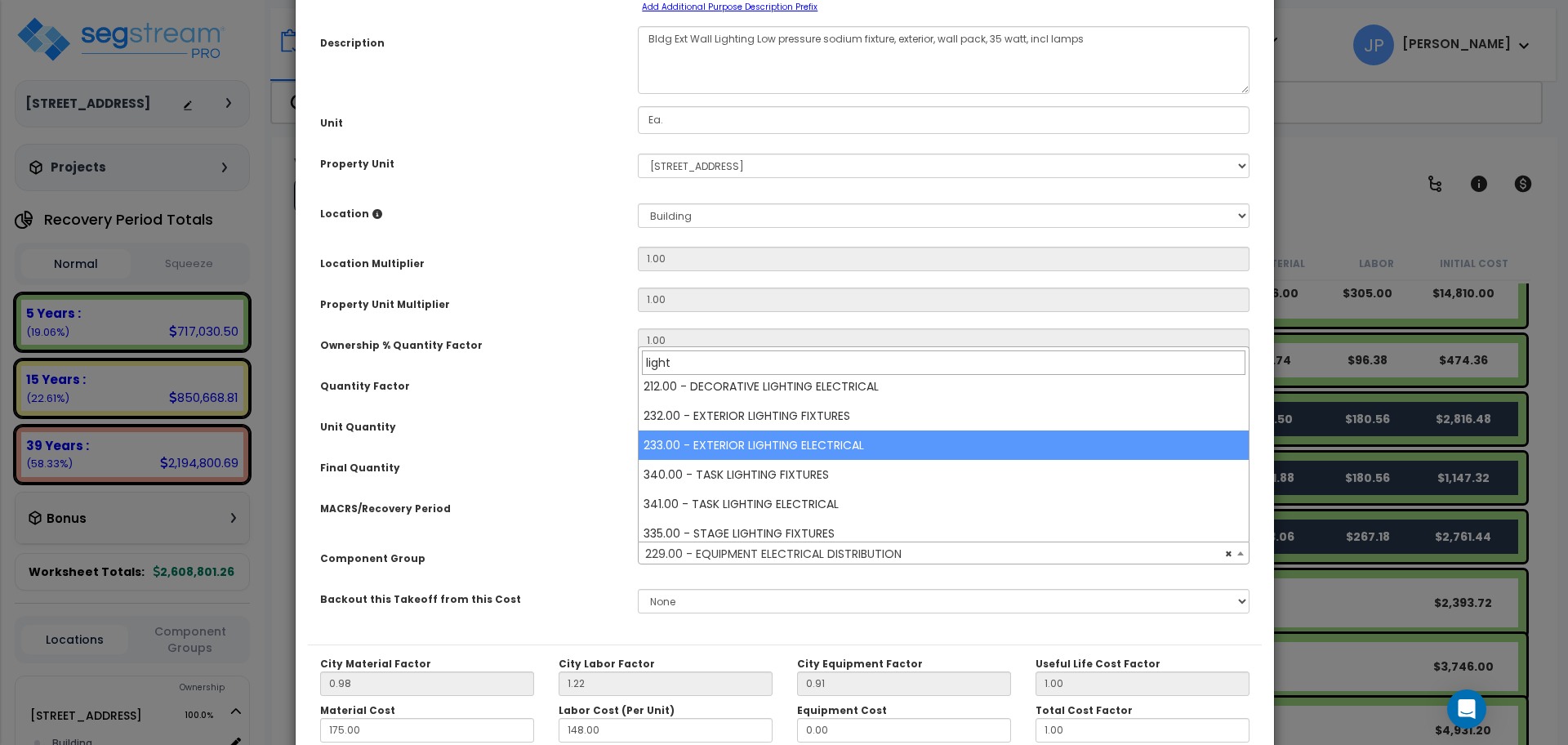
type input "light"
select select "35561"
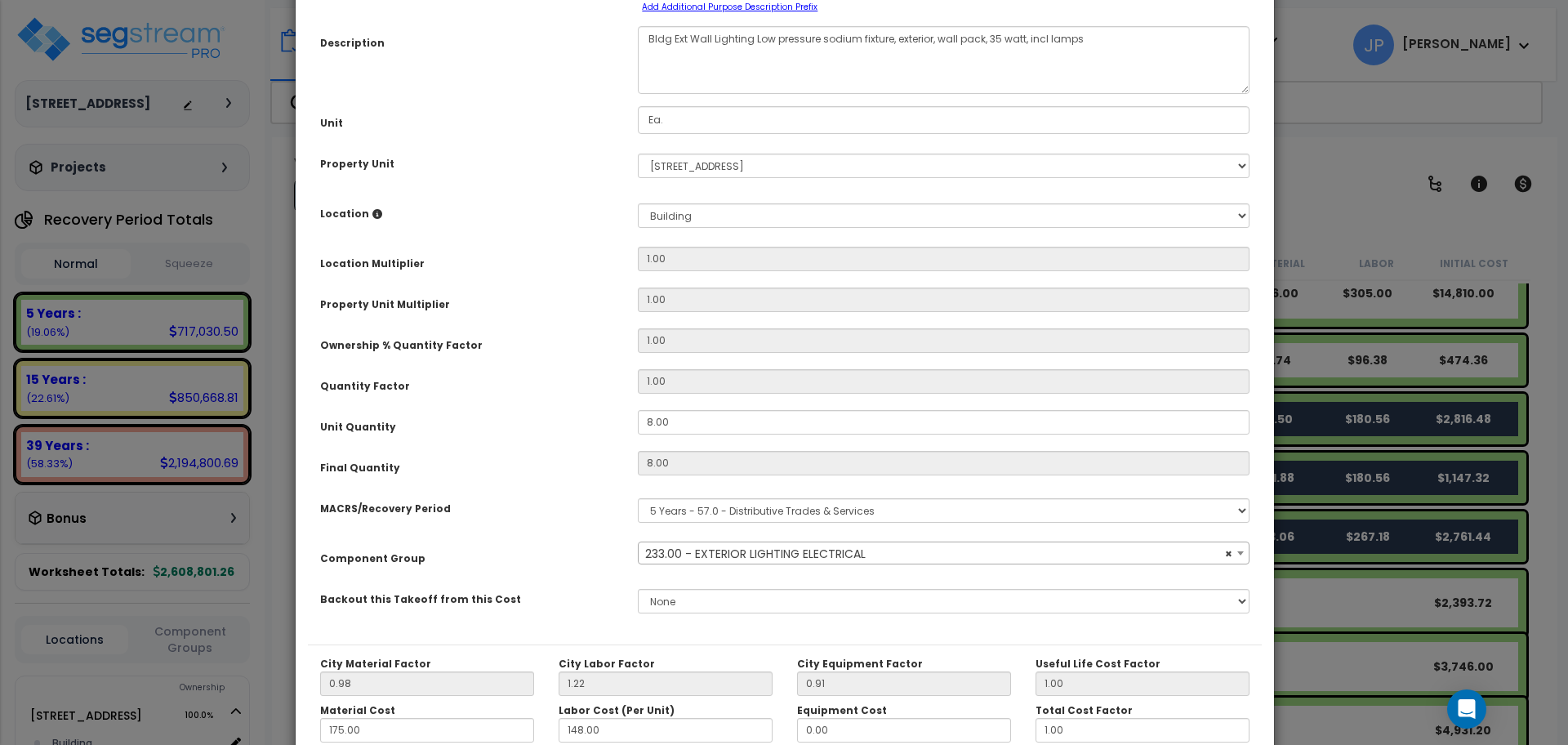
scroll to position [307, 0]
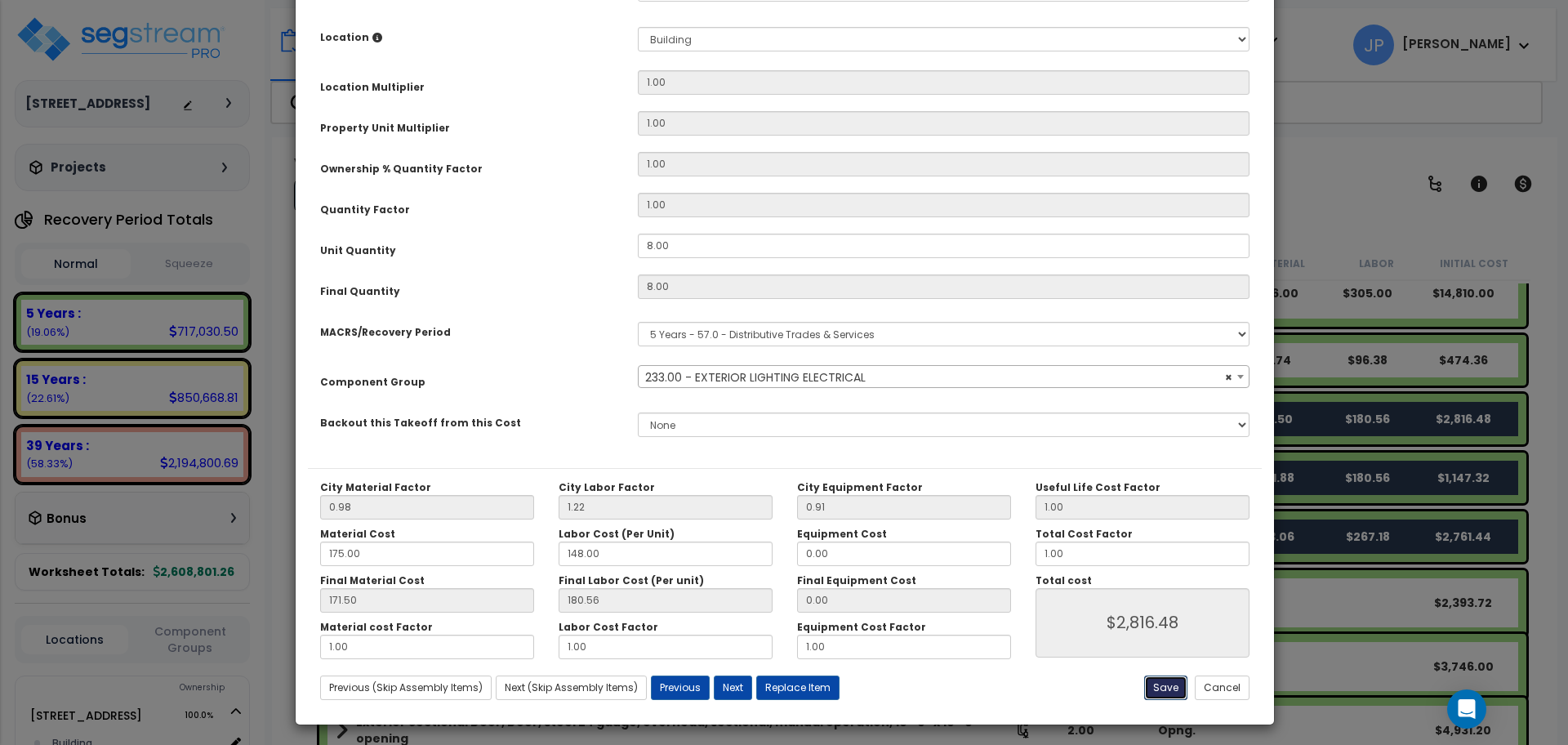
click at [1175, 685] on button "Save" at bounding box center [1165, 688] width 43 height 24
type input "2816.48"
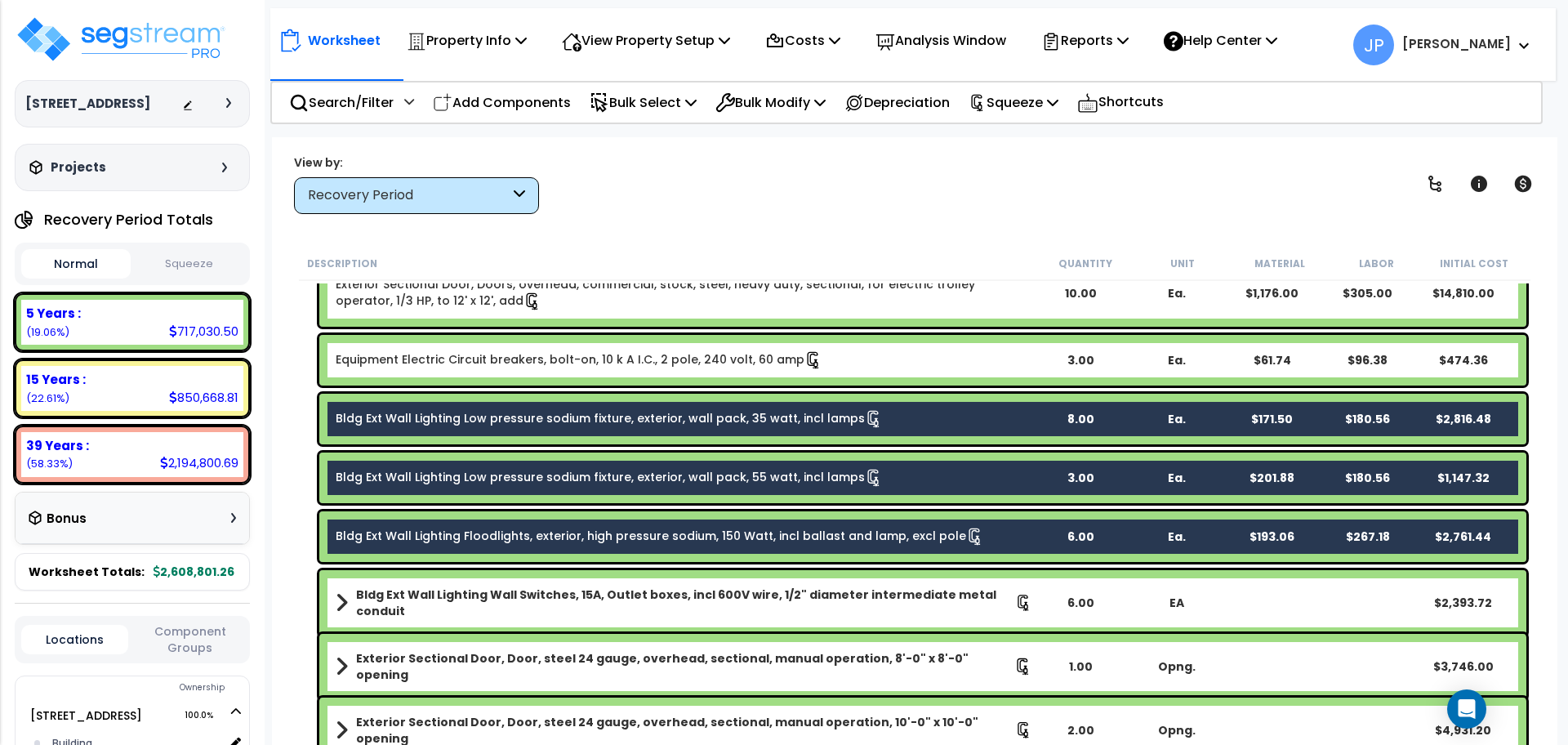
click at [755, 469] on link "Bldg Ext Wall Lighting Low pressure sodium fixture, exterior, wall pack, 55 wat…" at bounding box center [609, 478] width 547 height 18
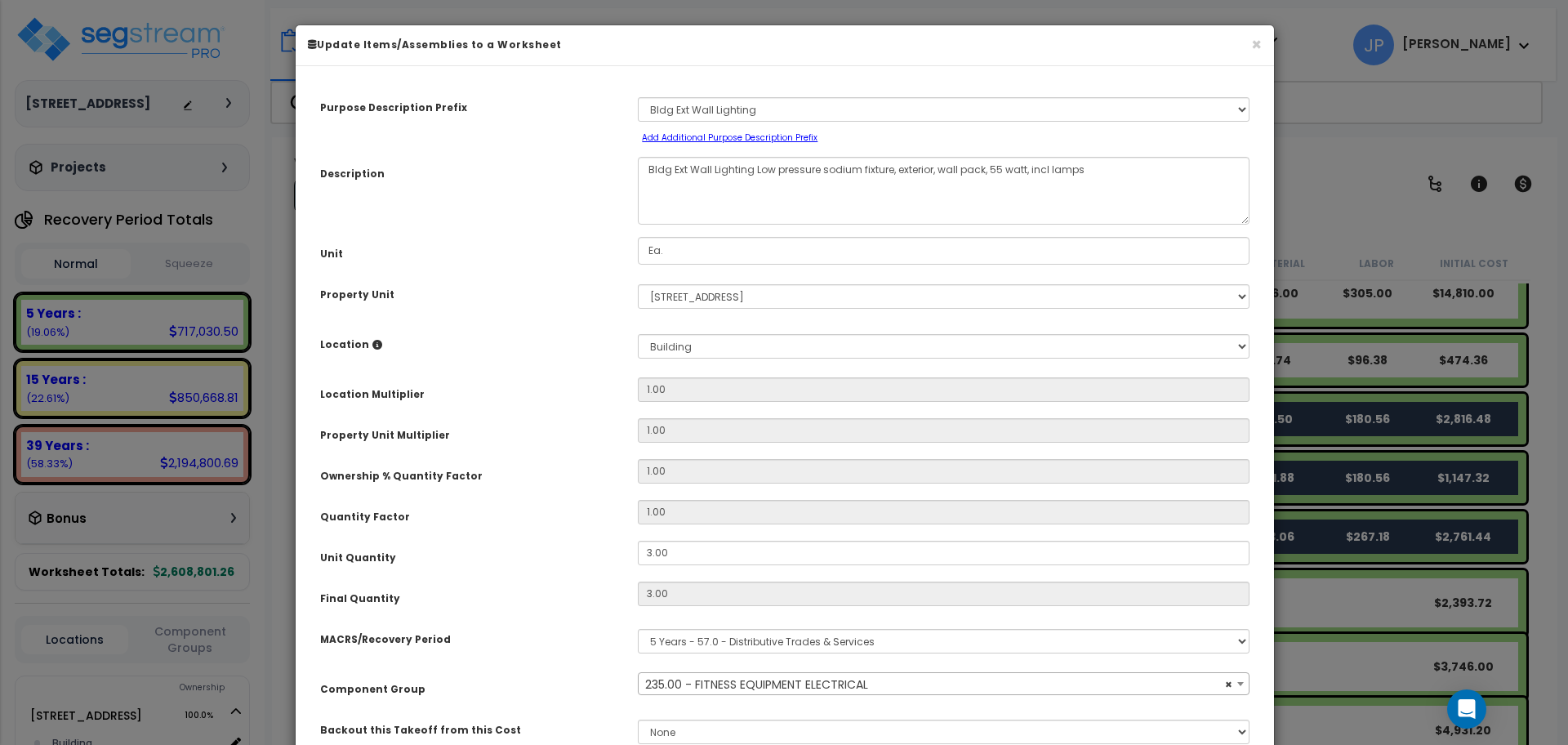
scroll to position [49, 0]
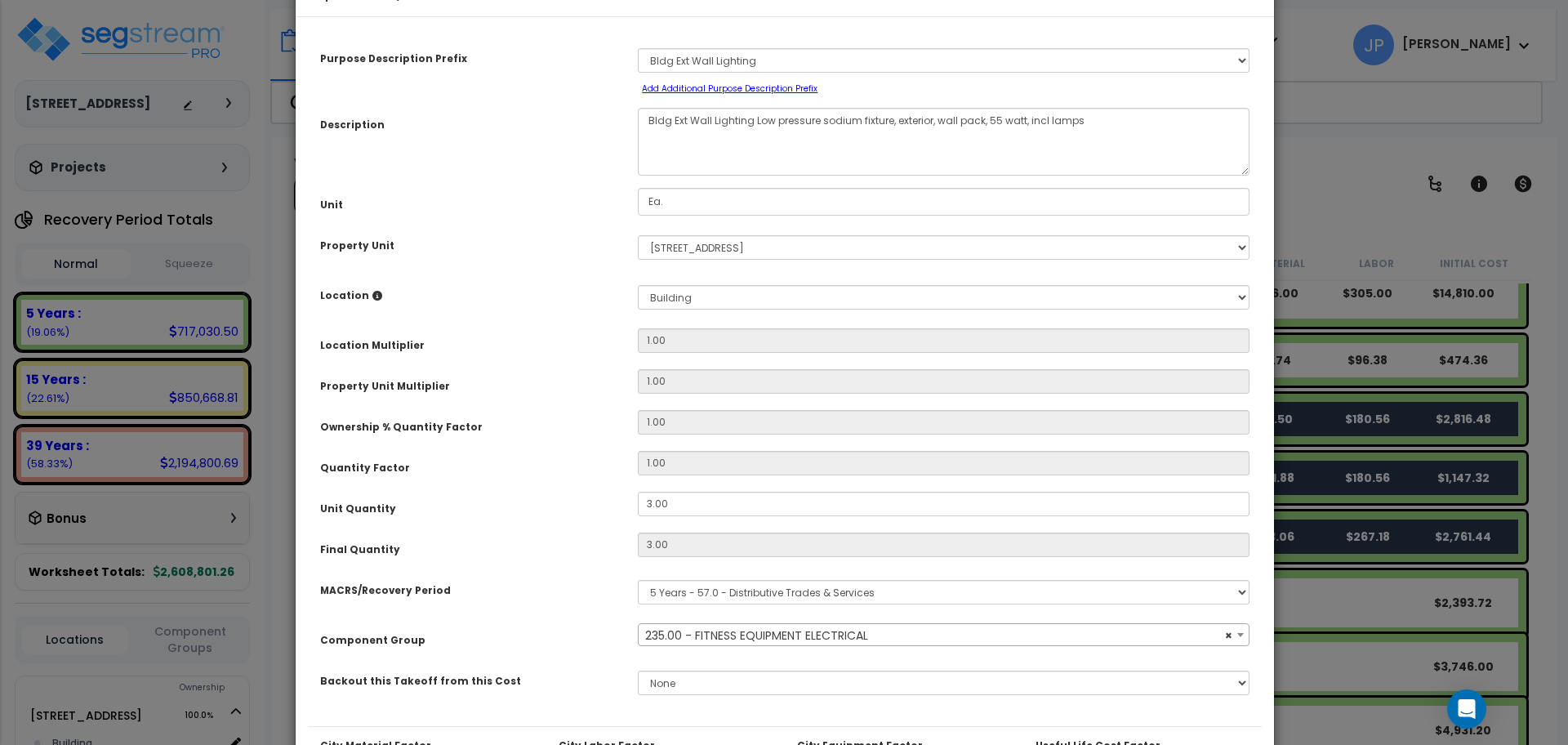
click at [768, 641] on span "× 235.00 - FITNESS EQUIPMENT ELECTRICAL" at bounding box center [943, 635] width 610 height 22
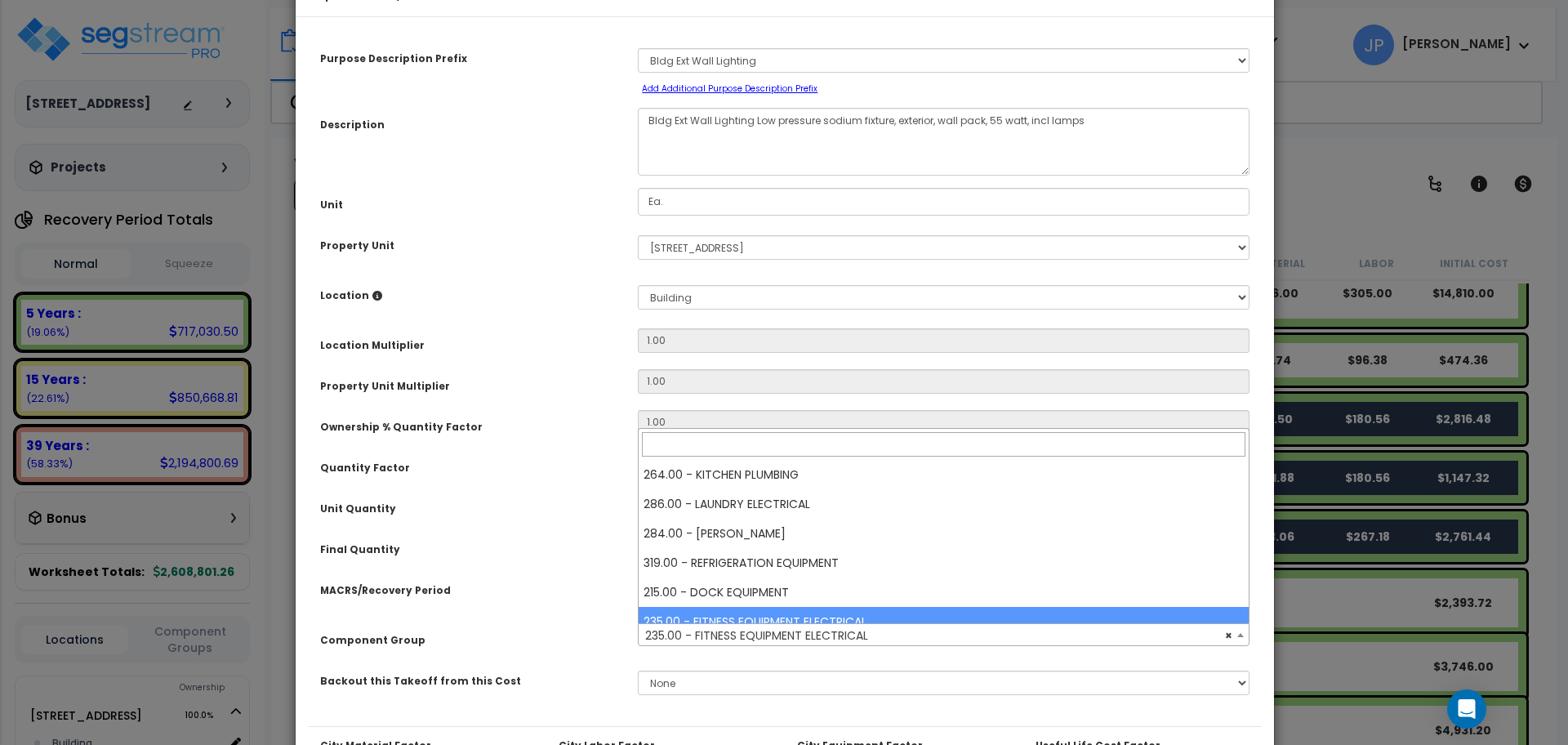
select select "35341"
type input ";"
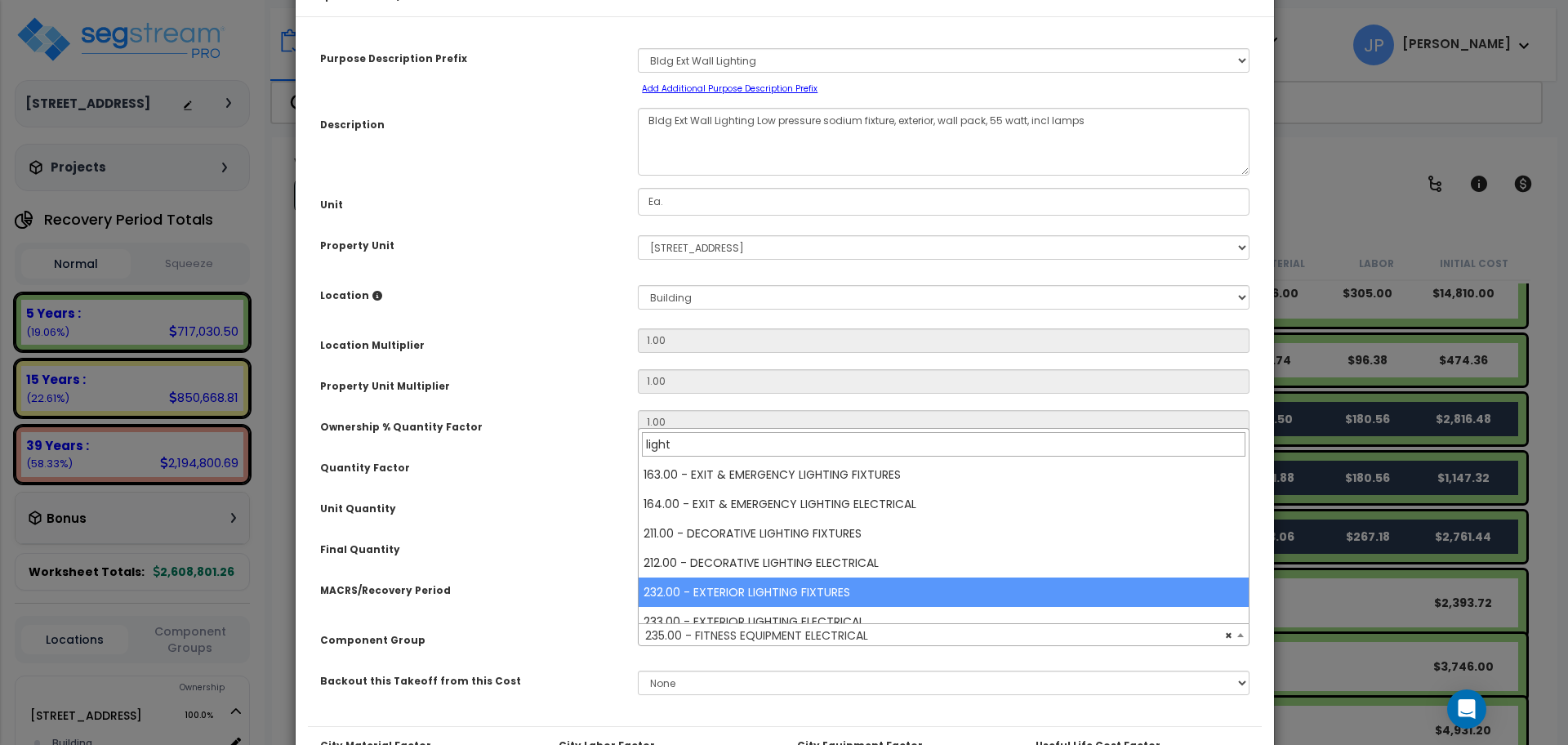
scroll to position [22, 0]
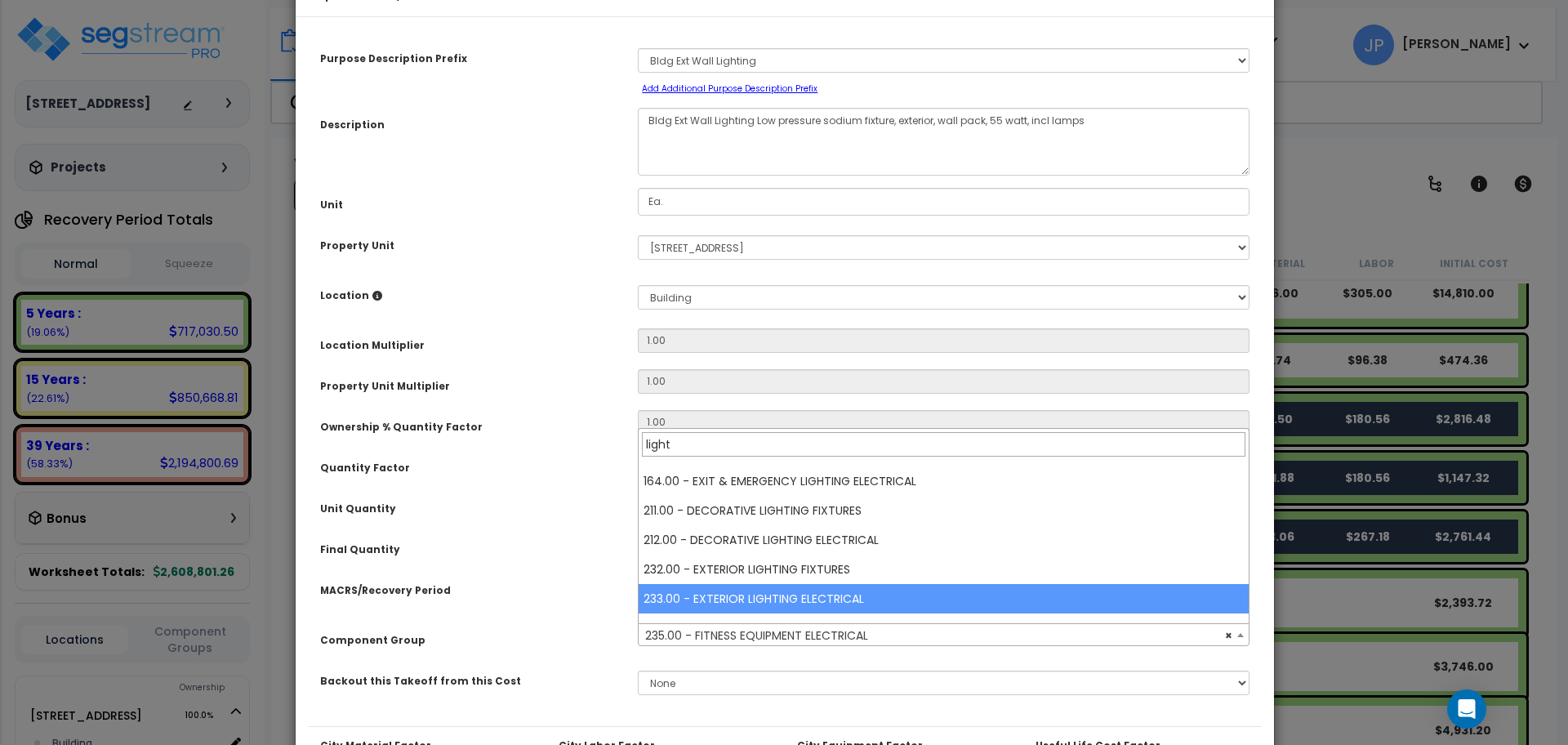
type input "light"
select select "35561"
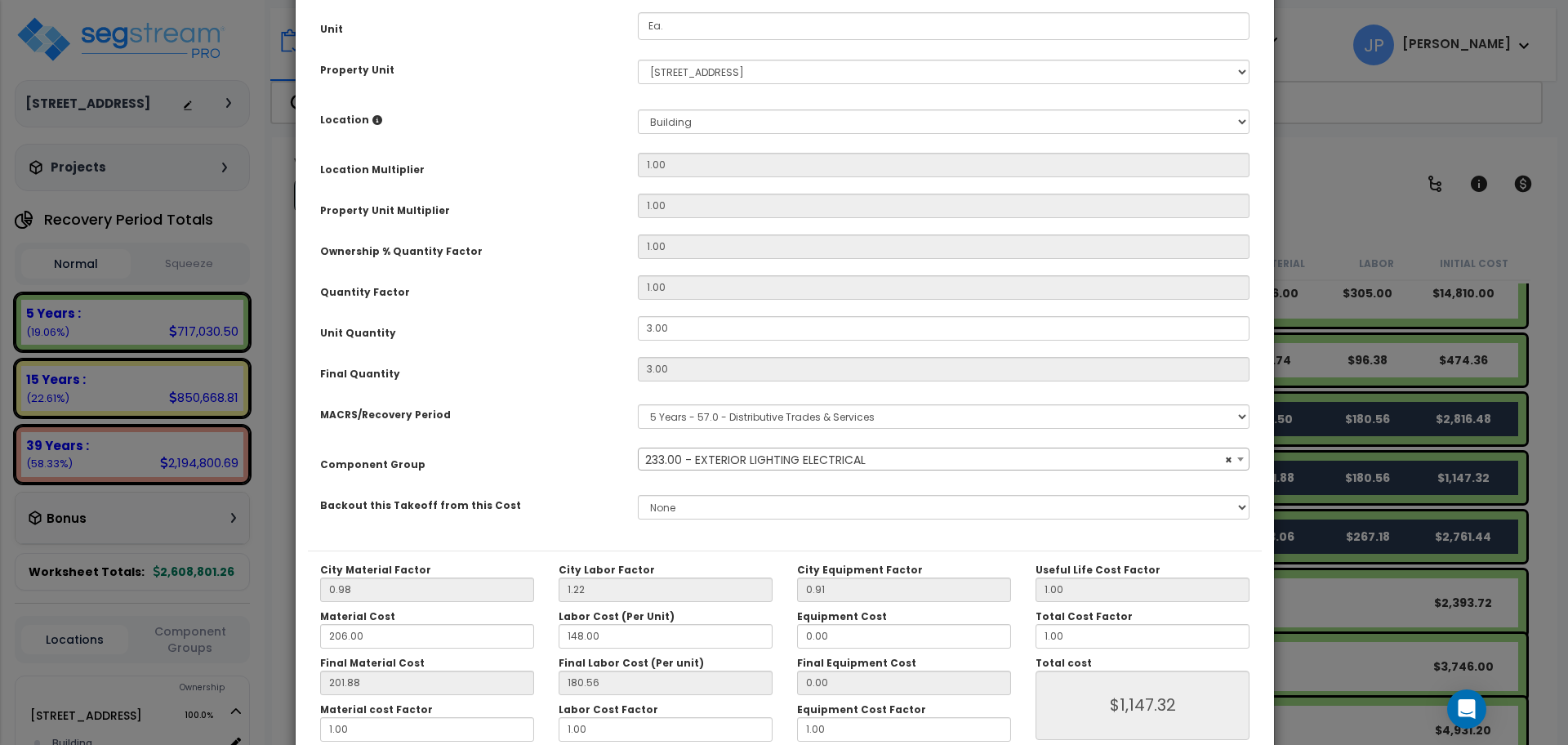
scroll to position [312, 0]
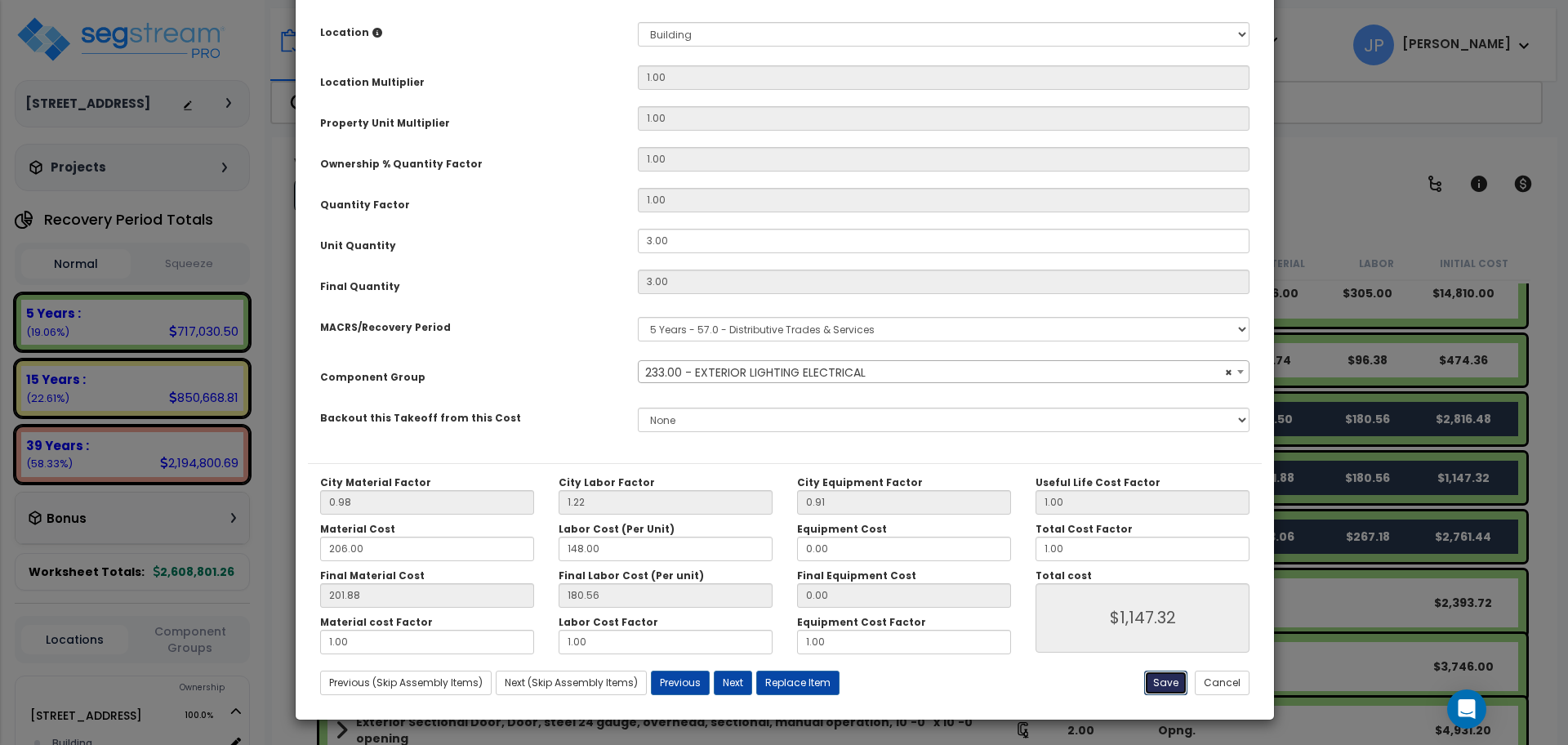
click at [1174, 684] on button "Save" at bounding box center [1165, 683] width 43 height 24
type input "1147.32"
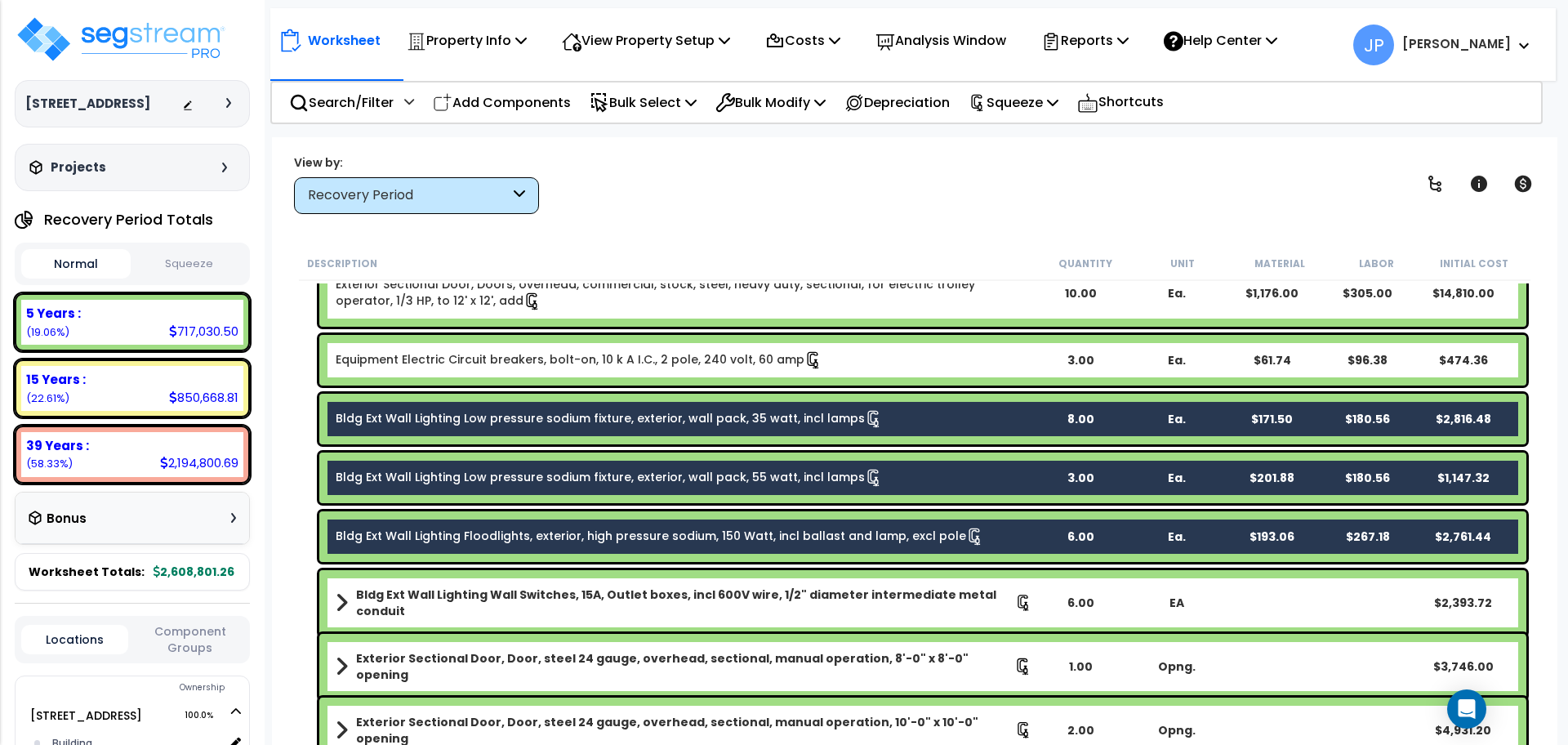
click at [599, 544] on link "Bldg Ext Wall Lighting Floodlights, exterior, high pressure sodium, 150 Watt, i…" at bounding box center [660, 537] width 649 height 18
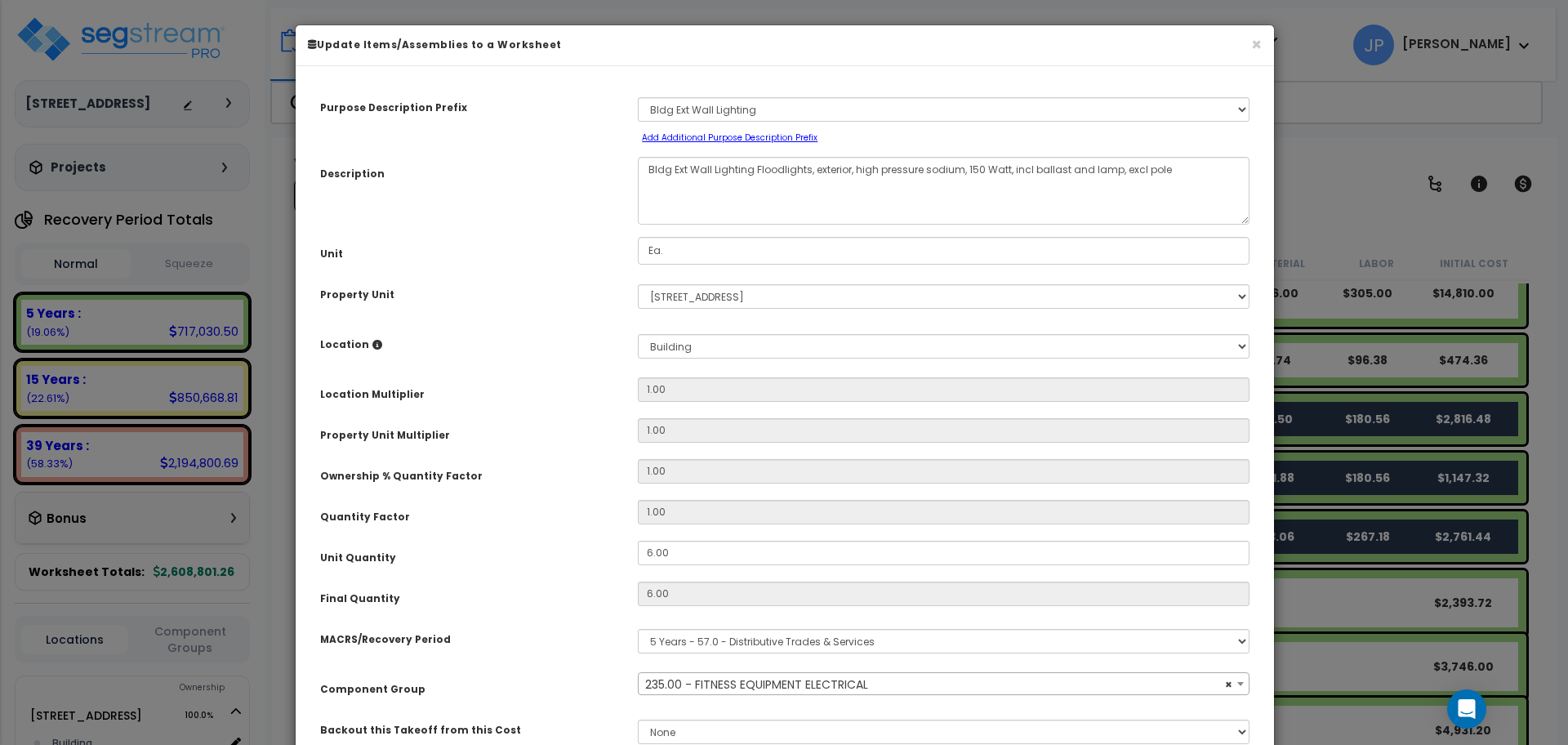
scroll to position [72, 0]
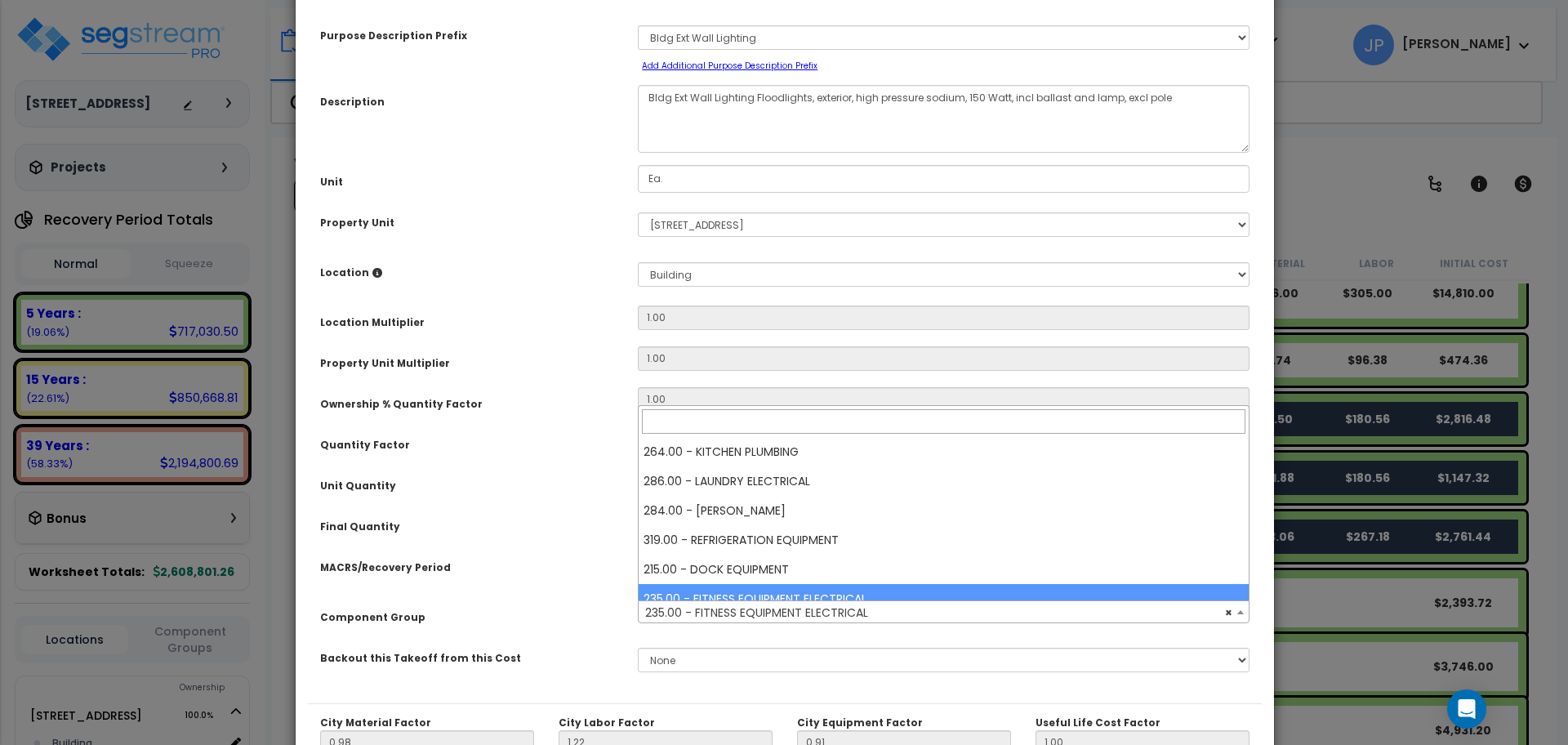
click at [755, 616] on span "× 235.00 - FITNESS EQUIPMENT ELECTRICAL" at bounding box center [943, 613] width 610 height 22
select select "35341"
type input "e"
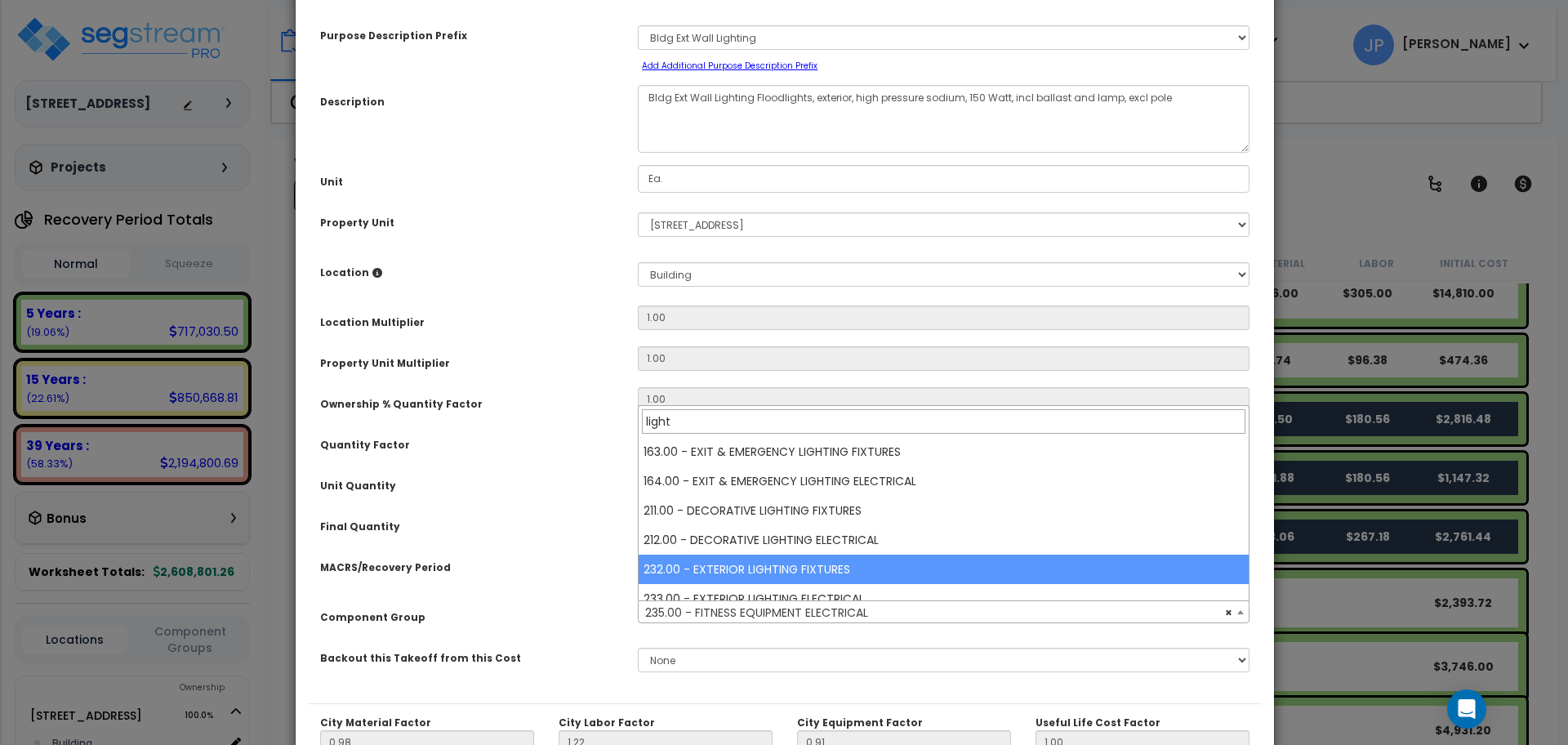
type input "light"
select select "35560"
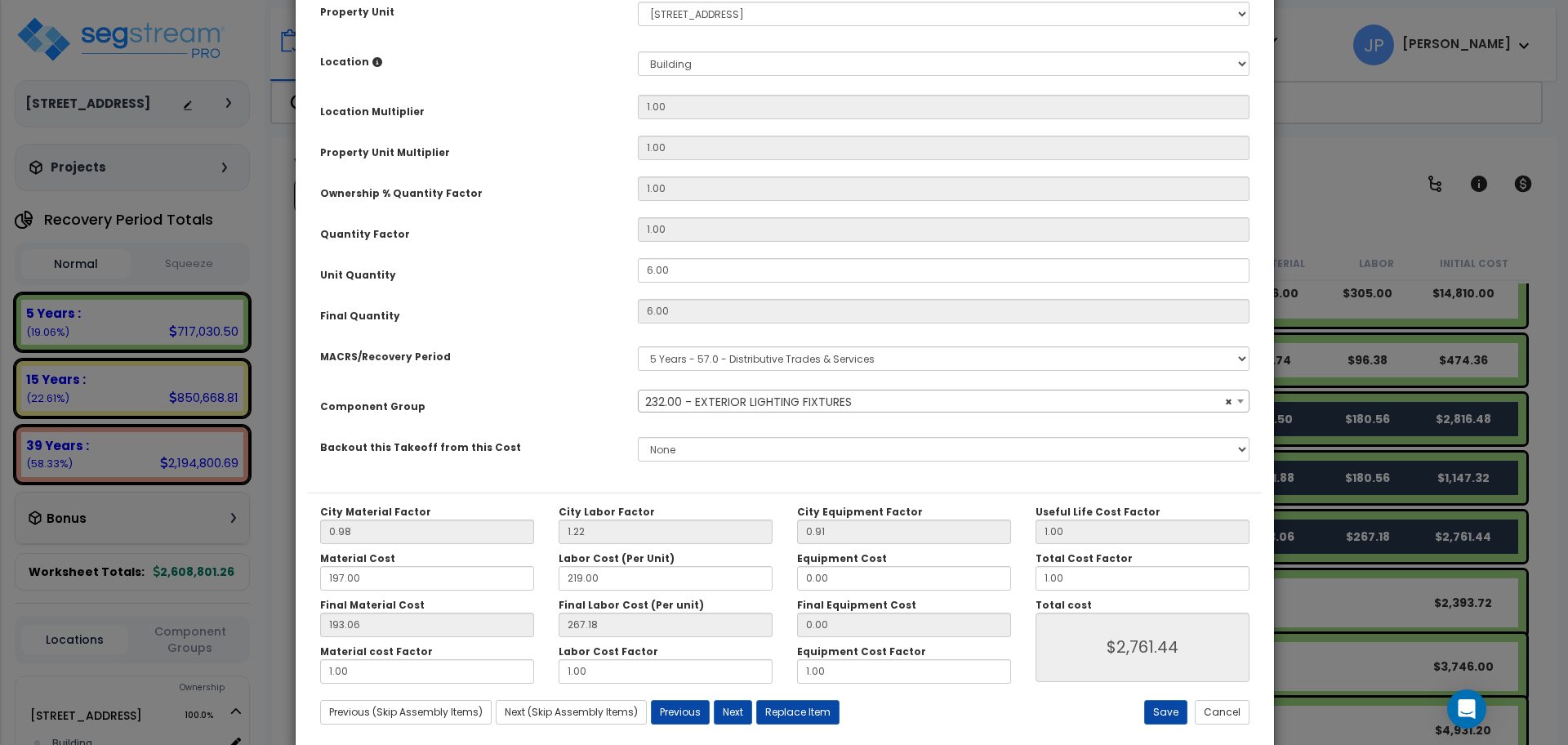
scroll to position [287, 0]
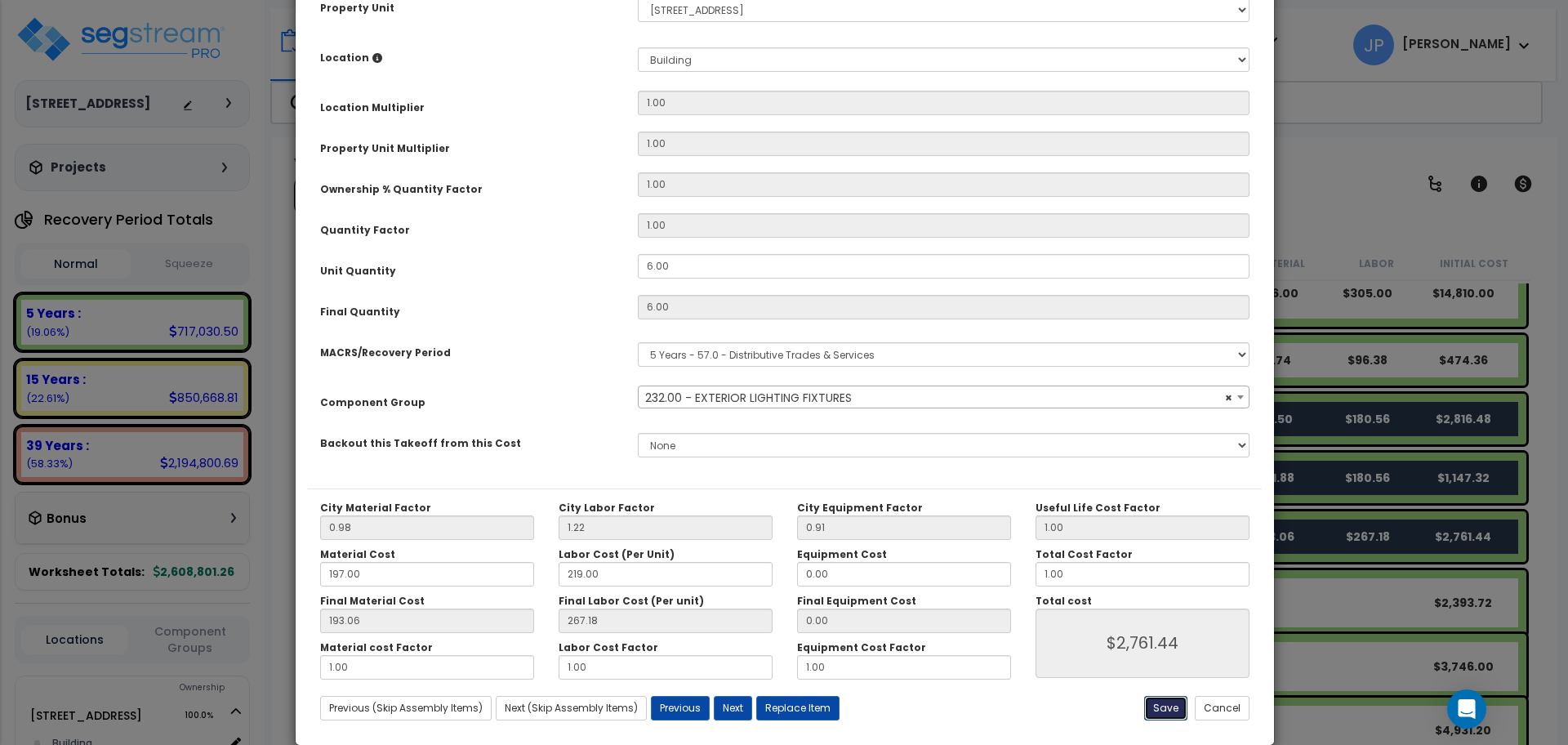
click at [1164, 710] on button "Save" at bounding box center [1165, 708] width 43 height 24
type input "2761.44"
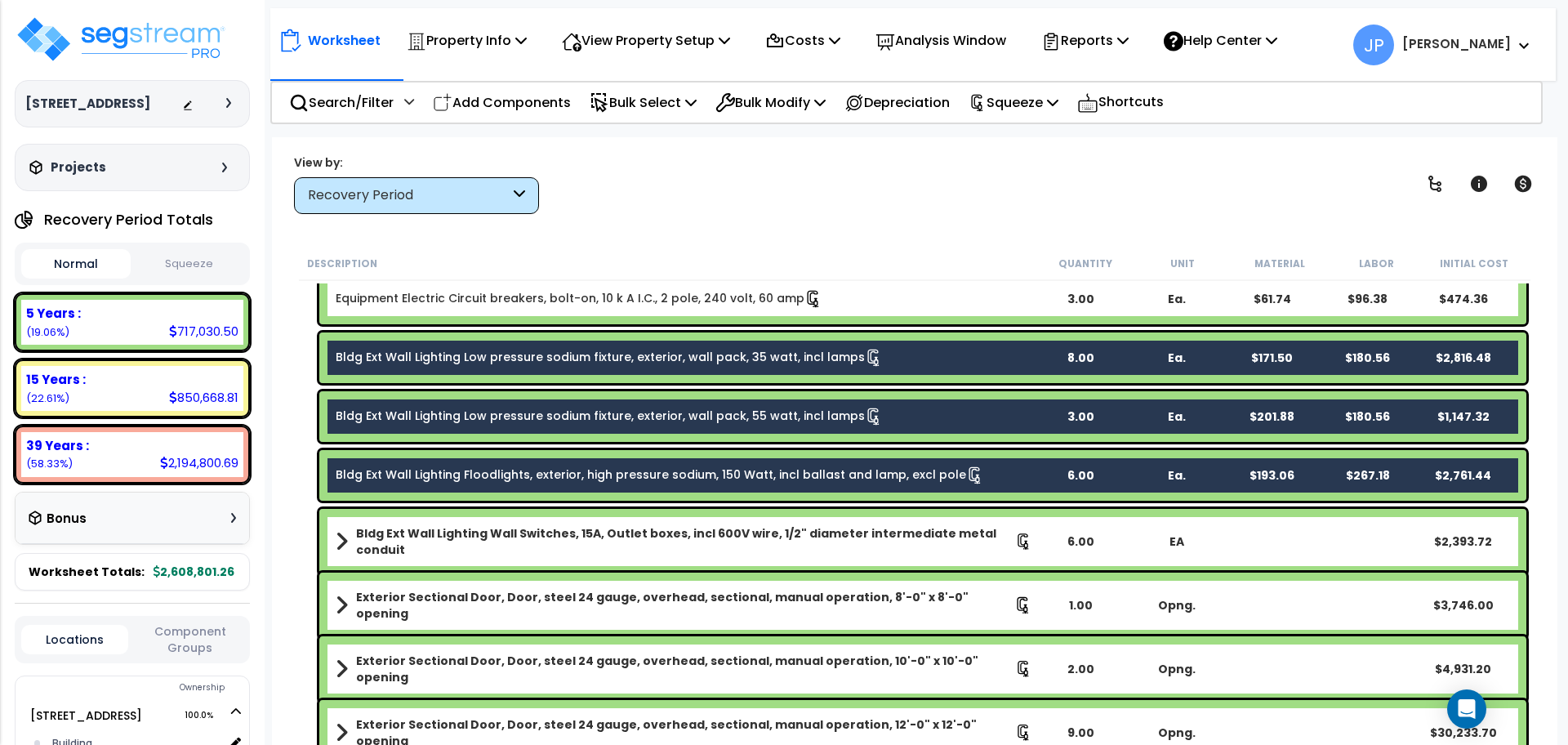
scroll to position [129, 0]
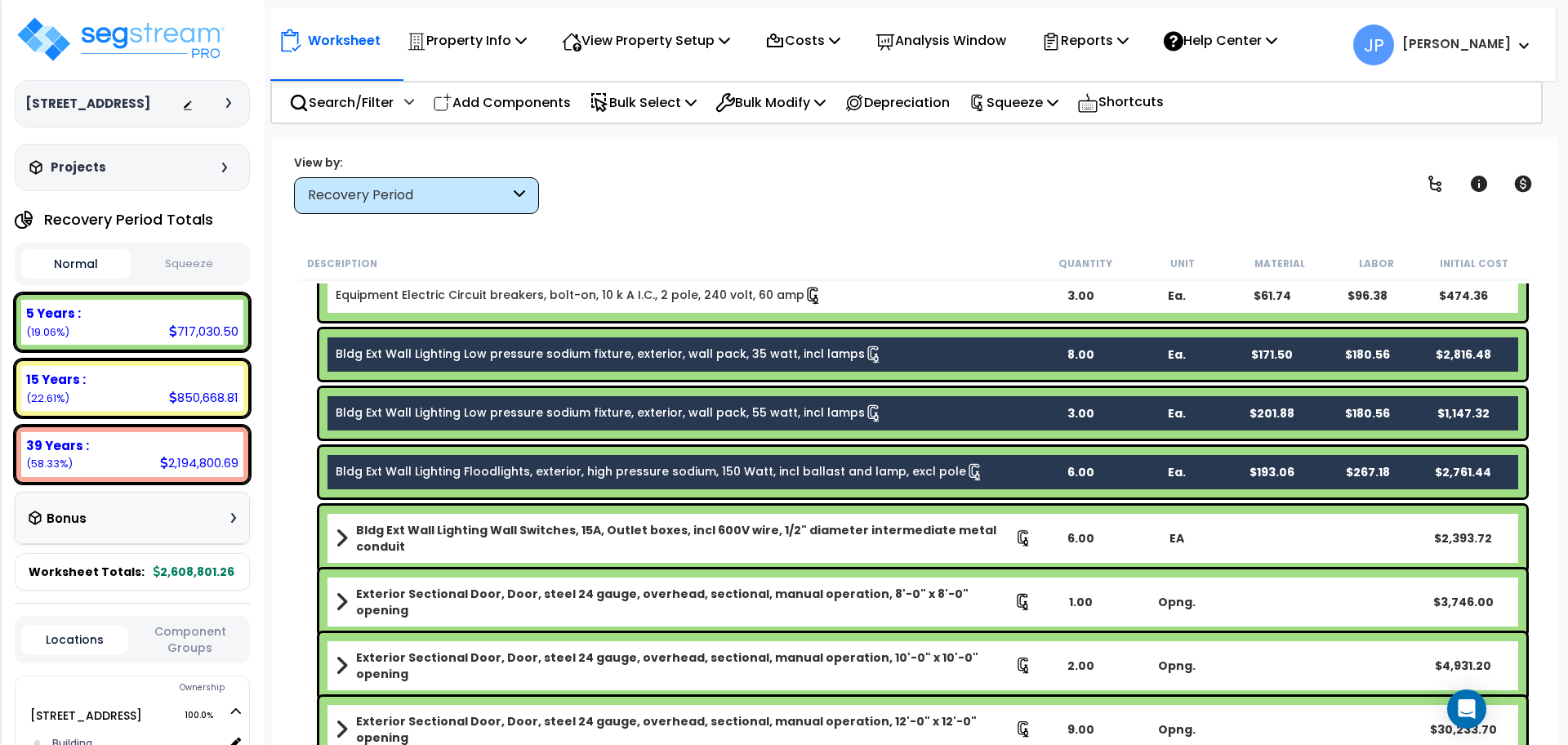
click at [637, 468] on link "Bldg Ext Wall Lighting Floodlights, exterior, high pressure sodium, 150 Watt, i…" at bounding box center [660, 472] width 649 height 18
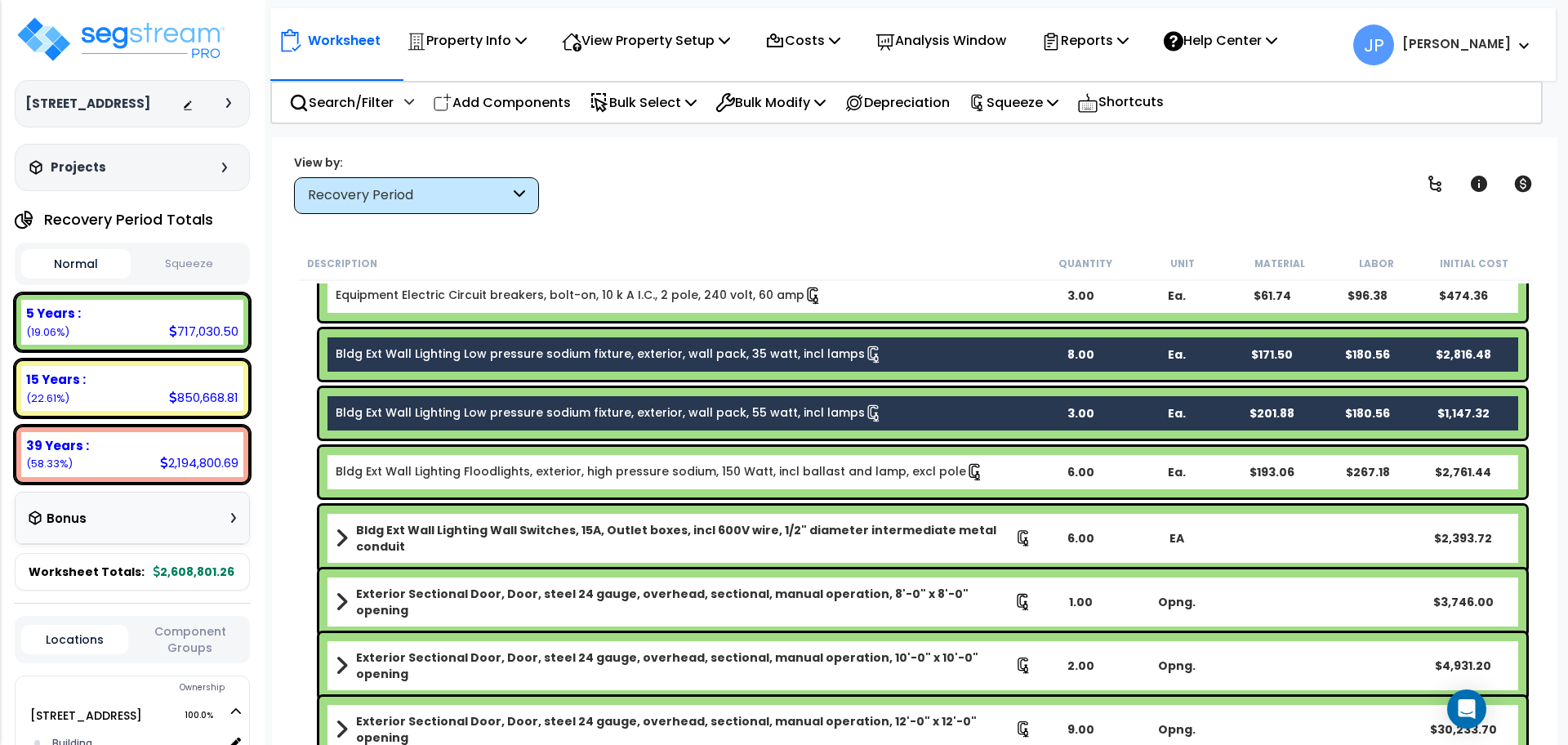
click at [604, 417] on link "Bldg Ext Wall Lighting Low pressure sodium fixture, exterior, wall pack, 55 wat…" at bounding box center [609, 413] width 547 height 18
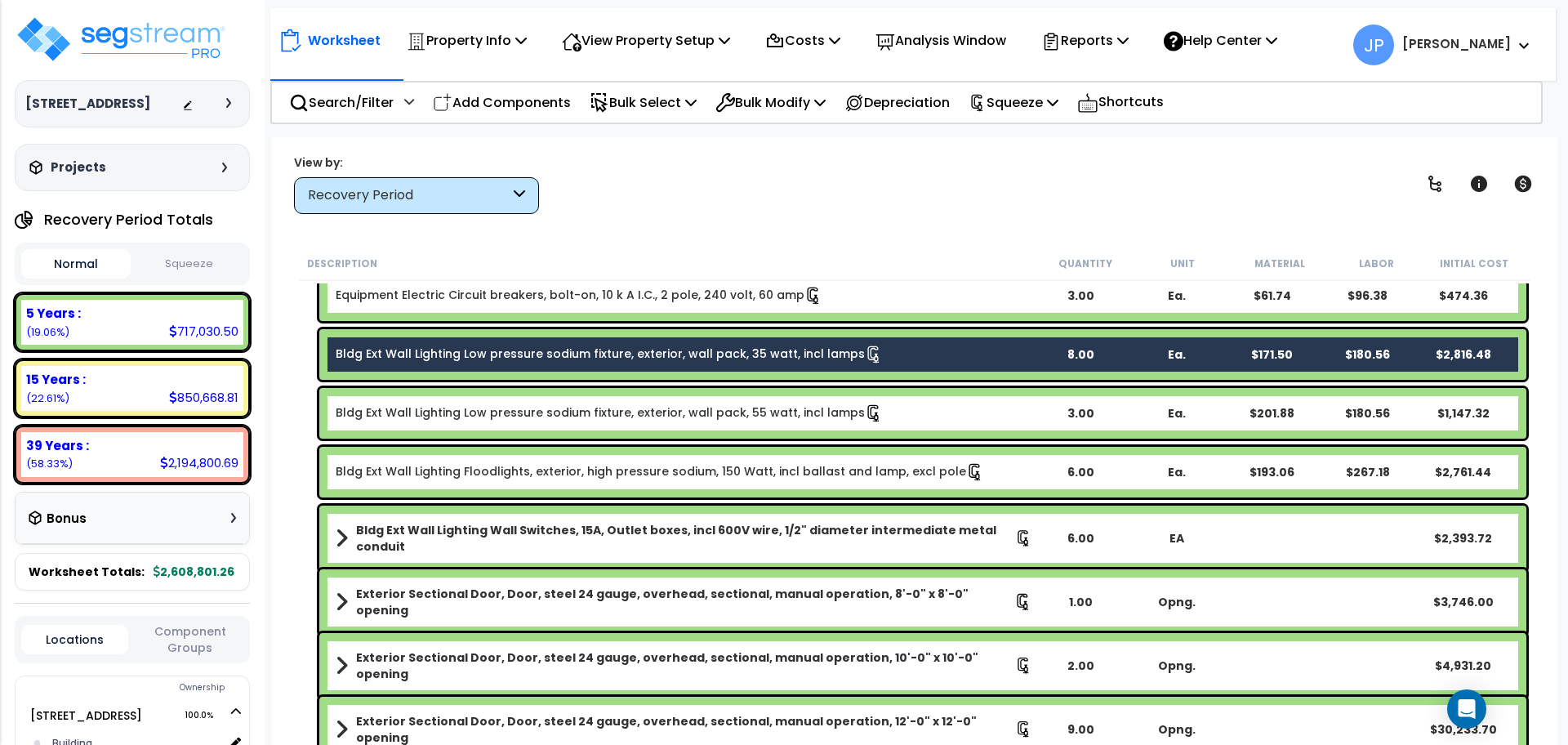
click at [553, 362] on link "Bldg Ext Wall Lighting Low pressure sodium fixture, exterior, wall pack, 35 wat…" at bounding box center [609, 354] width 547 height 18
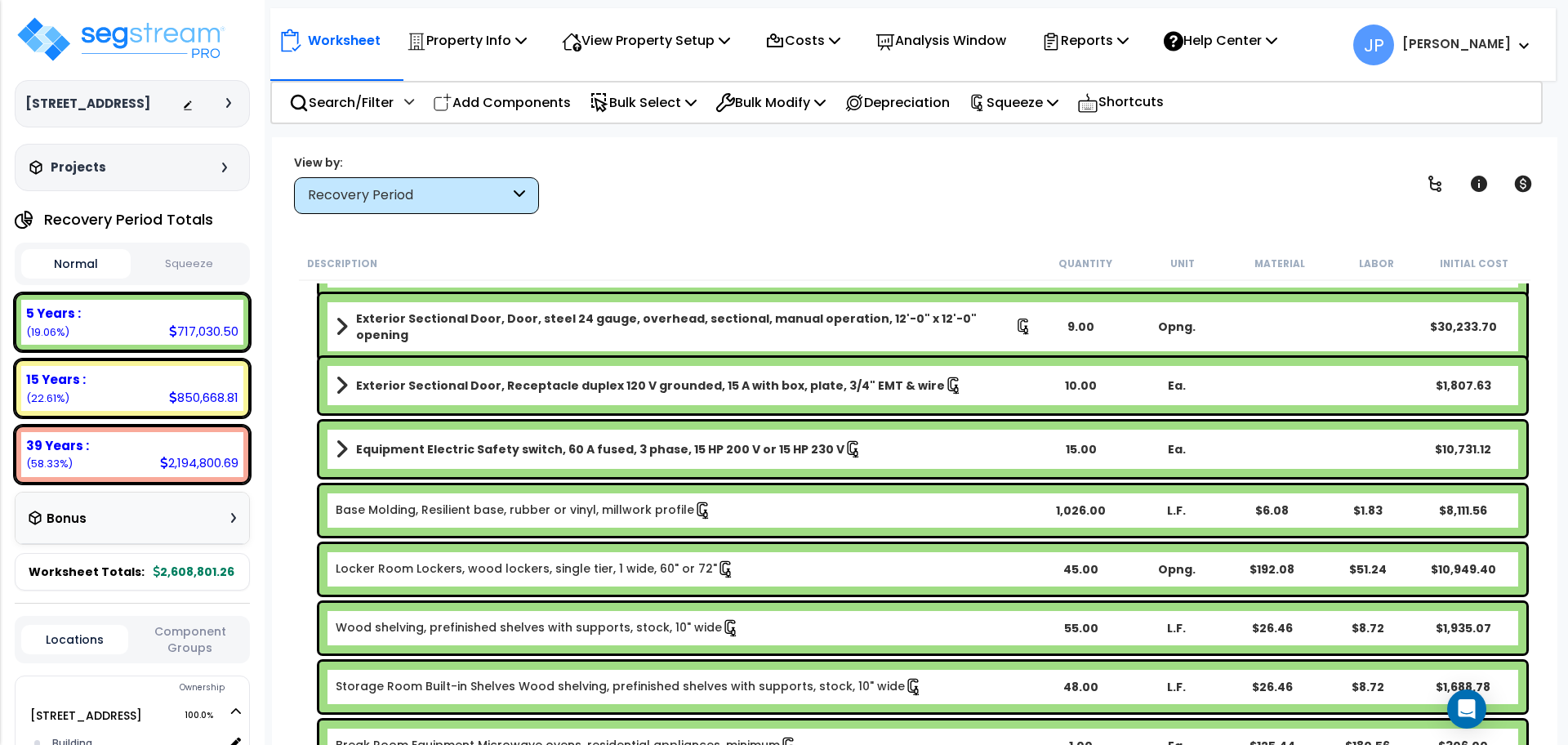
scroll to position [530, 0]
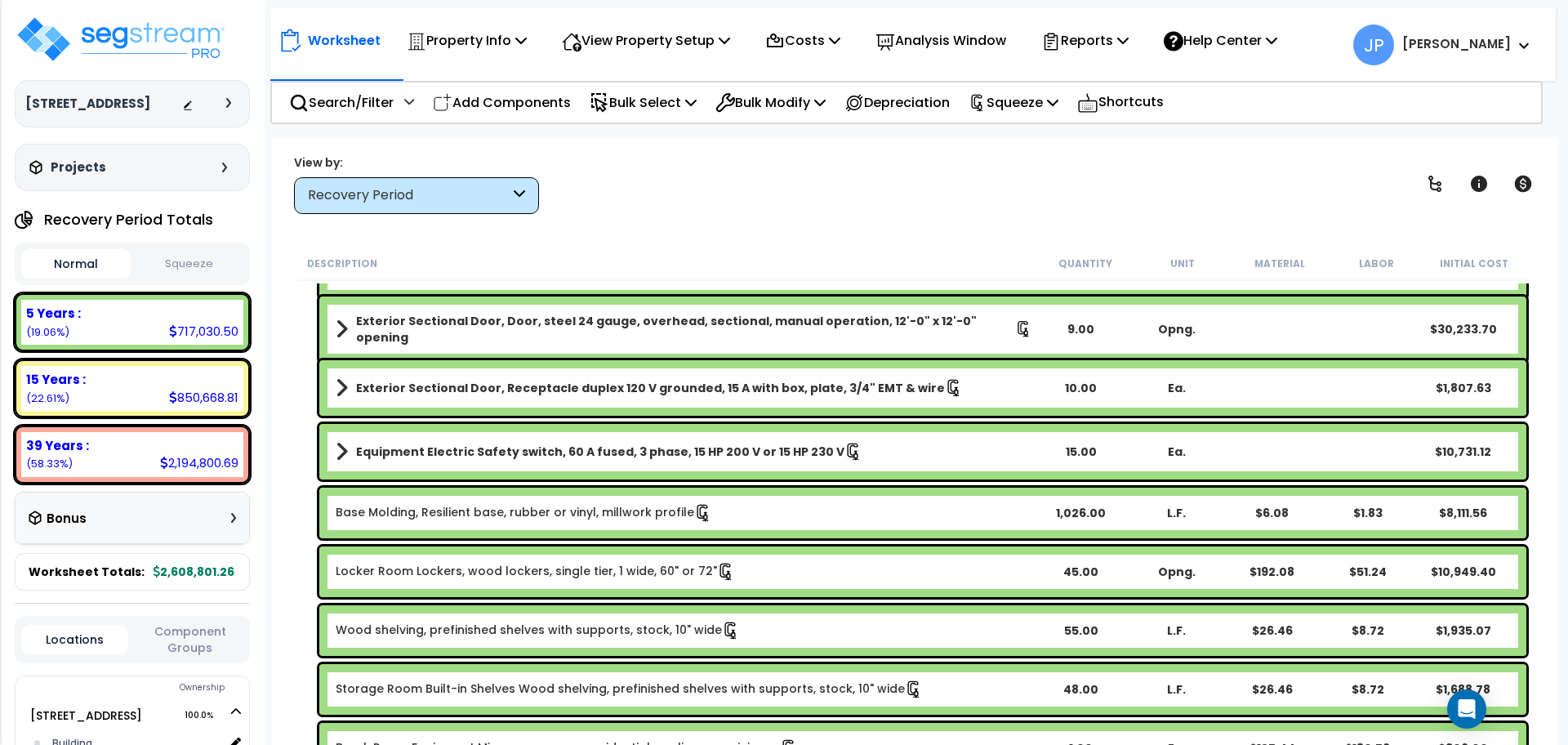
click at [554, 391] on b "Exterior Sectional Door, Receptacle duplex 120 V grounded, 15 A with box, plate…" at bounding box center [651, 388] width 589 height 16
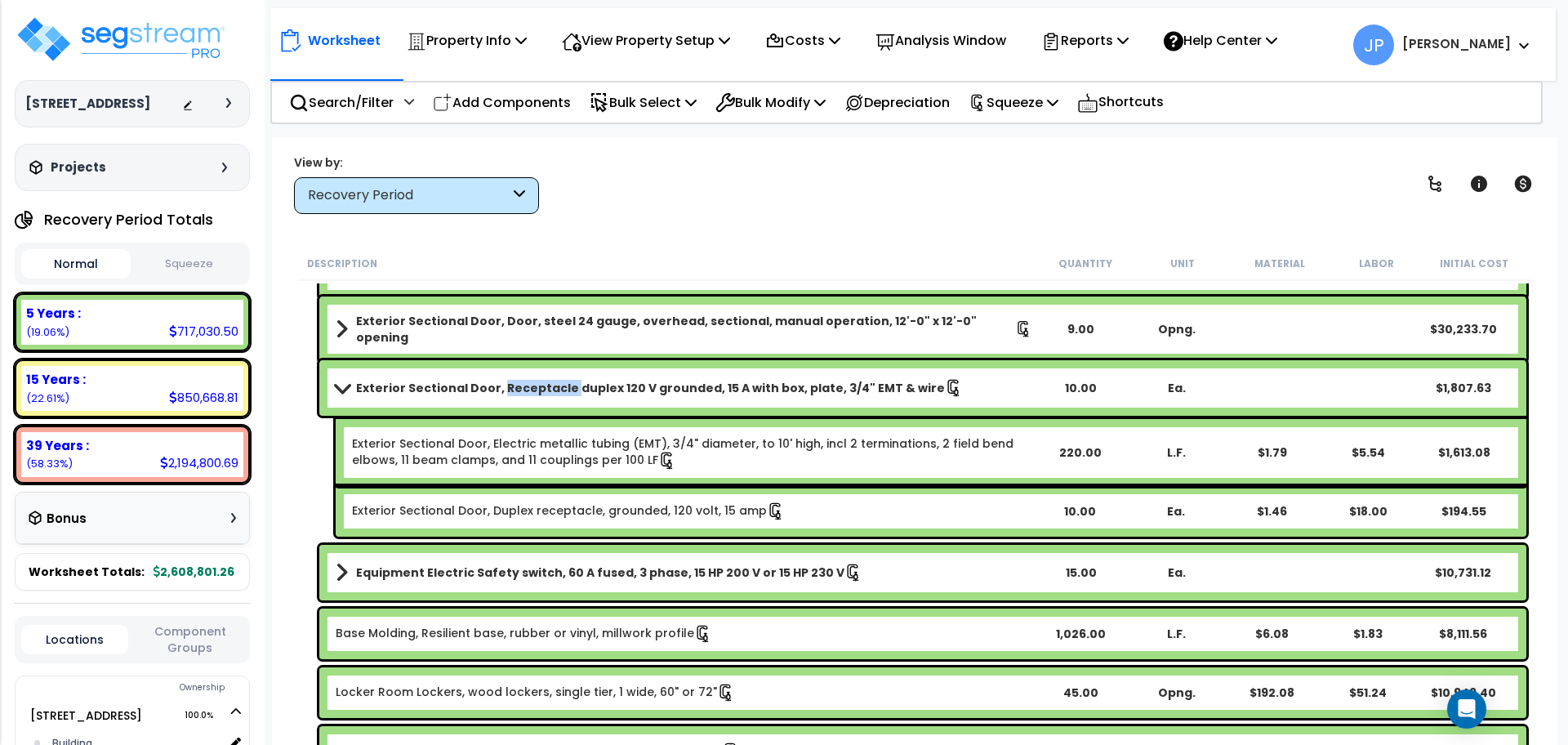
click at [554, 391] on b "Exterior Sectional Door, Receptacle duplex 120 V grounded, 15 A with box, plate…" at bounding box center [651, 388] width 589 height 16
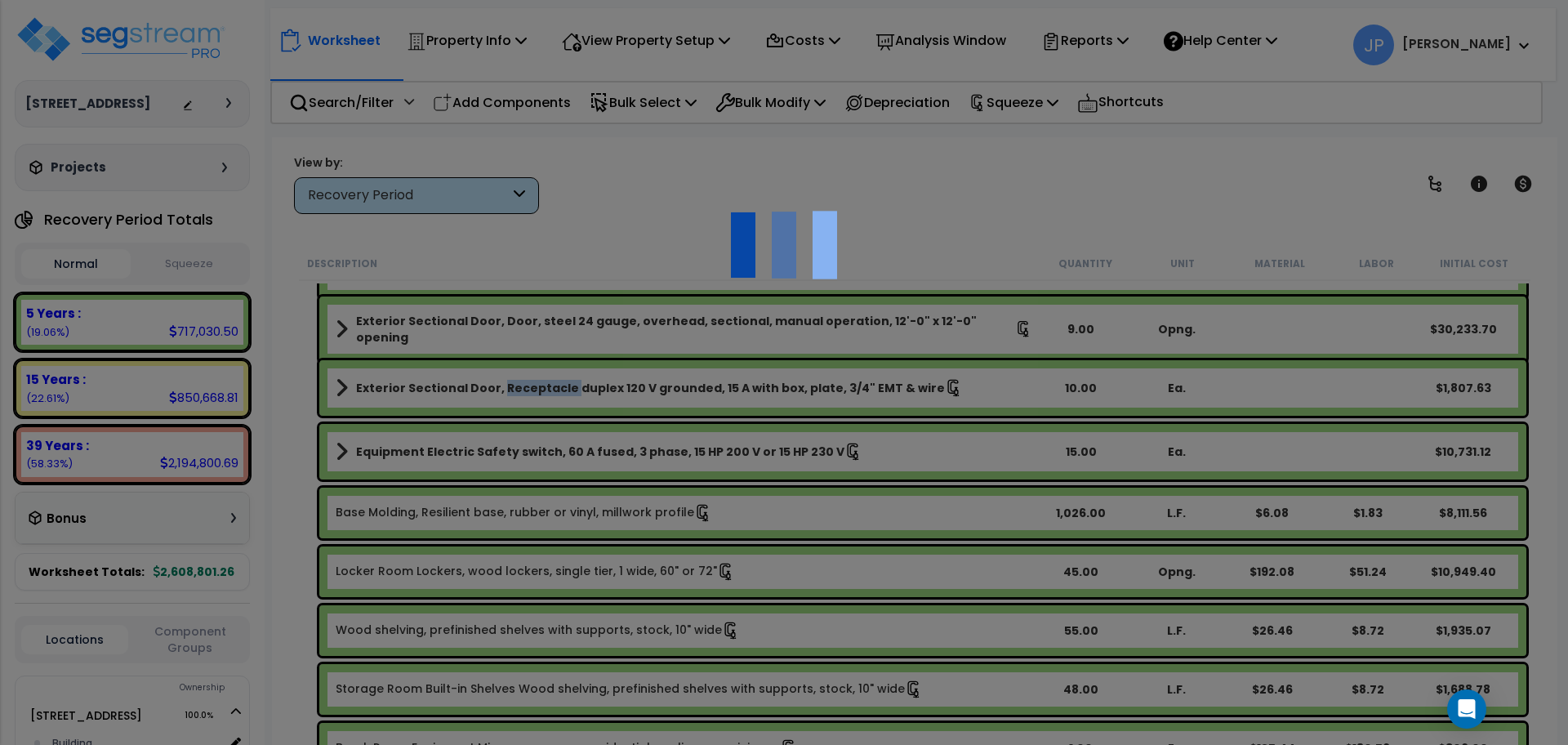
scroll to position [0, 0]
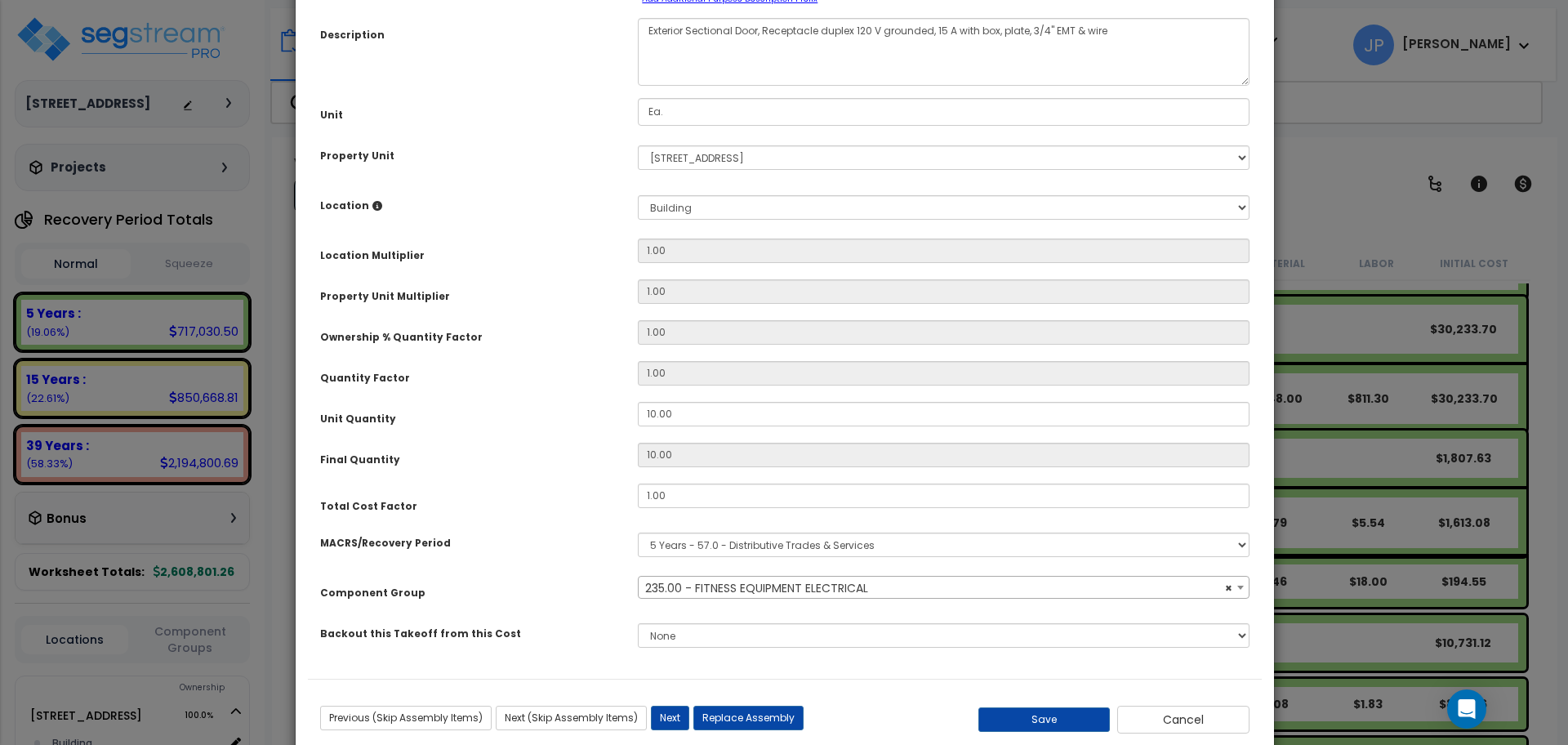
select select "35341"
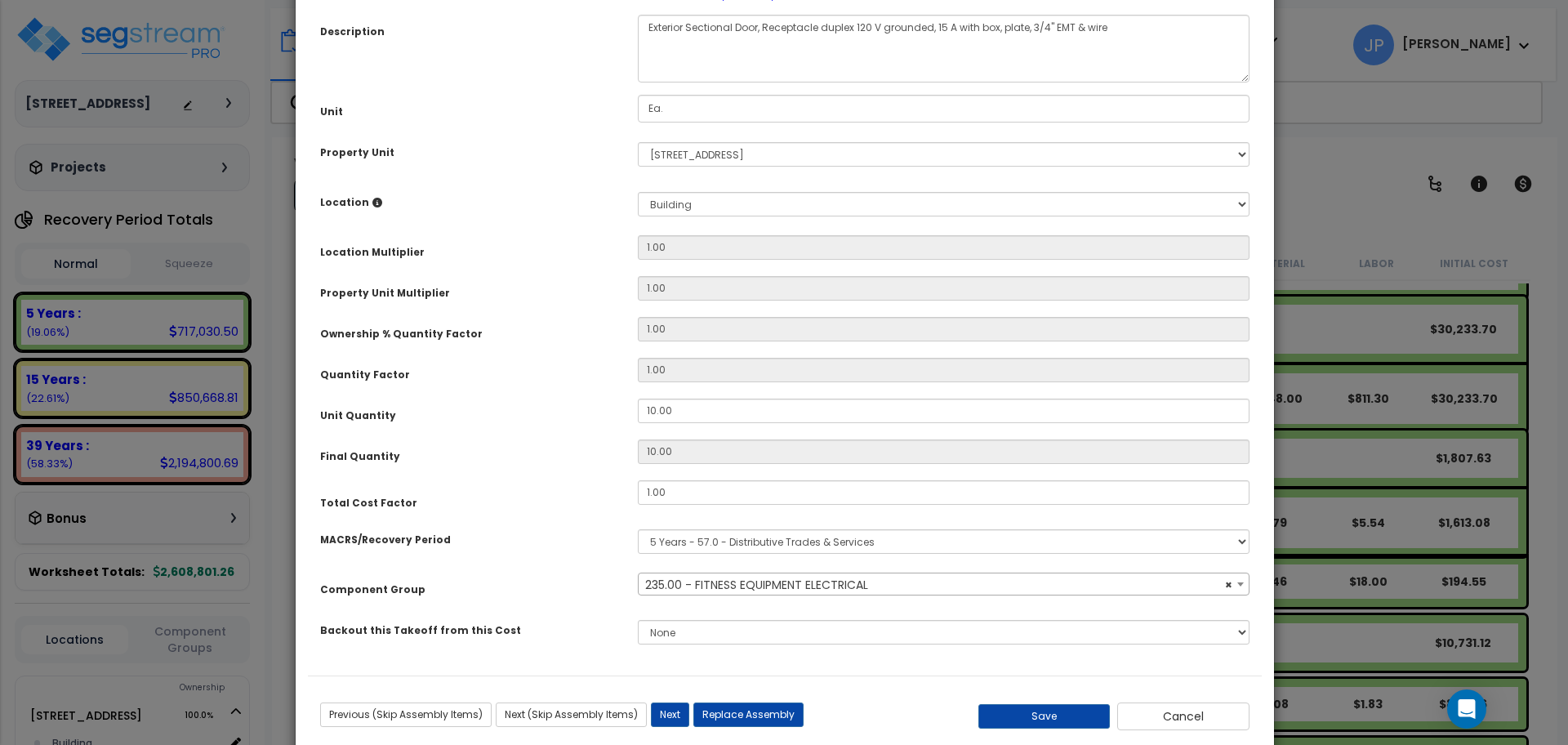
scroll to position [143, 0]
click at [798, 588] on span "× 235.00 - FITNESS EQUIPMENT ELECTRICAL" at bounding box center [943, 584] width 610 height 22
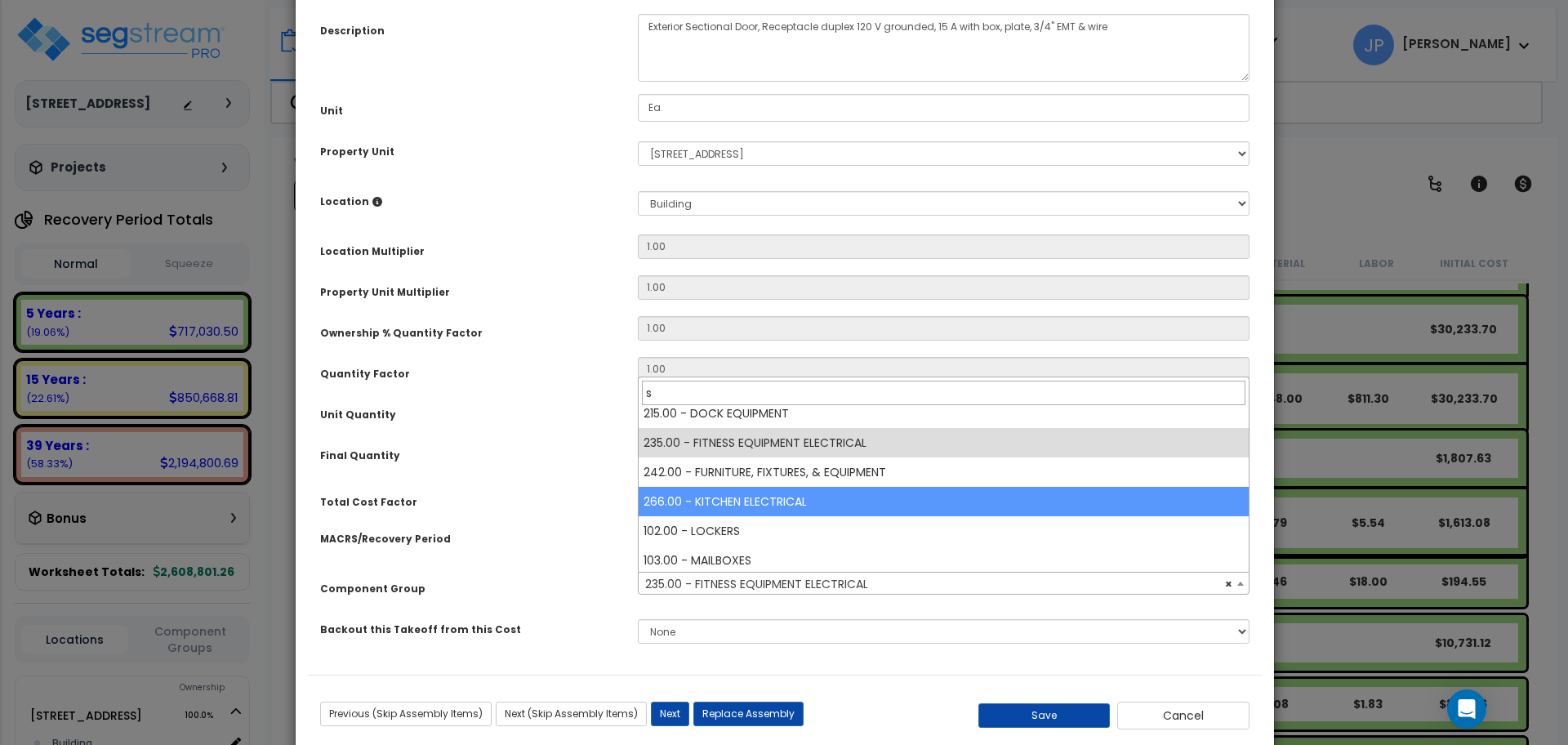
scroll to position [0, 0]
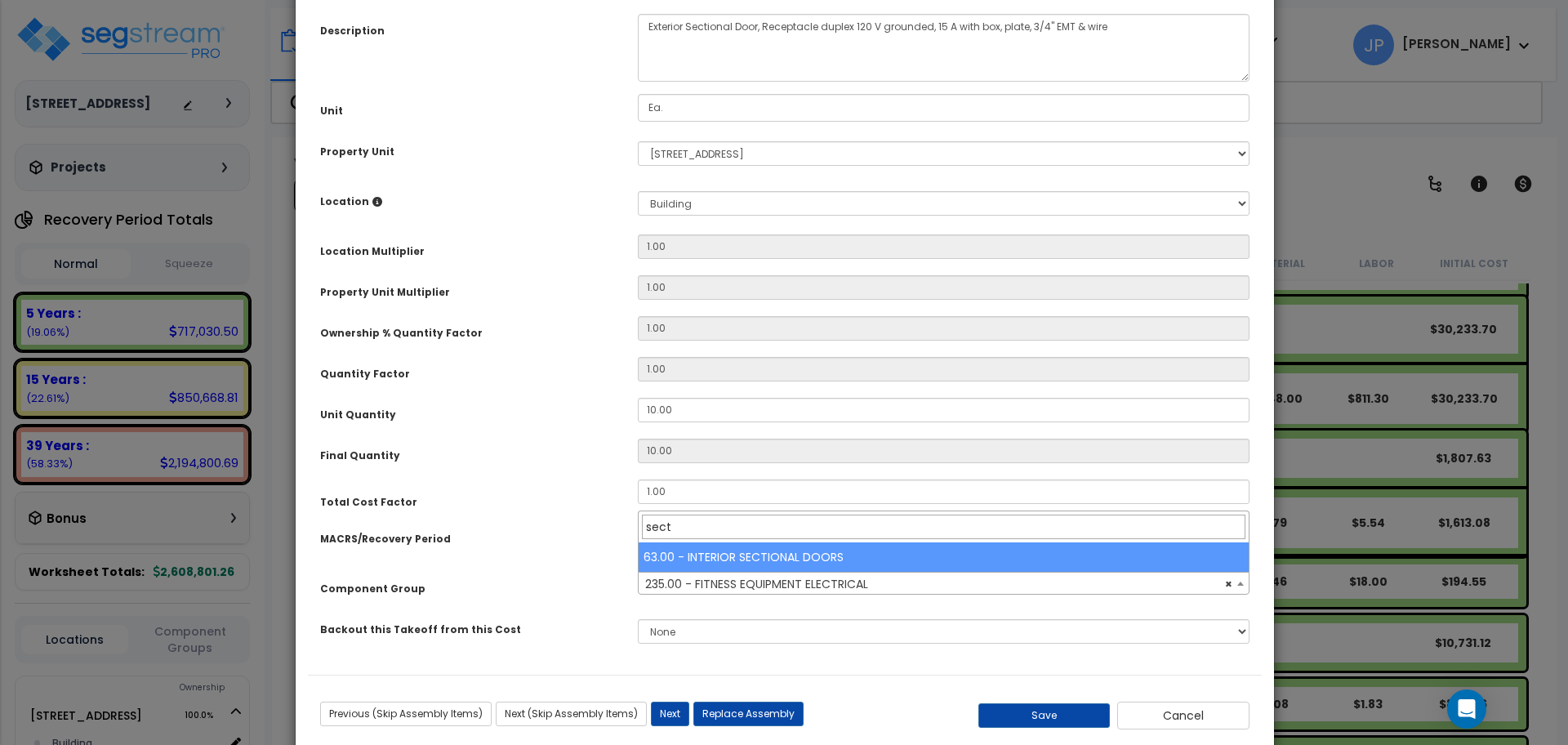
type input "sect"
select select "35408"
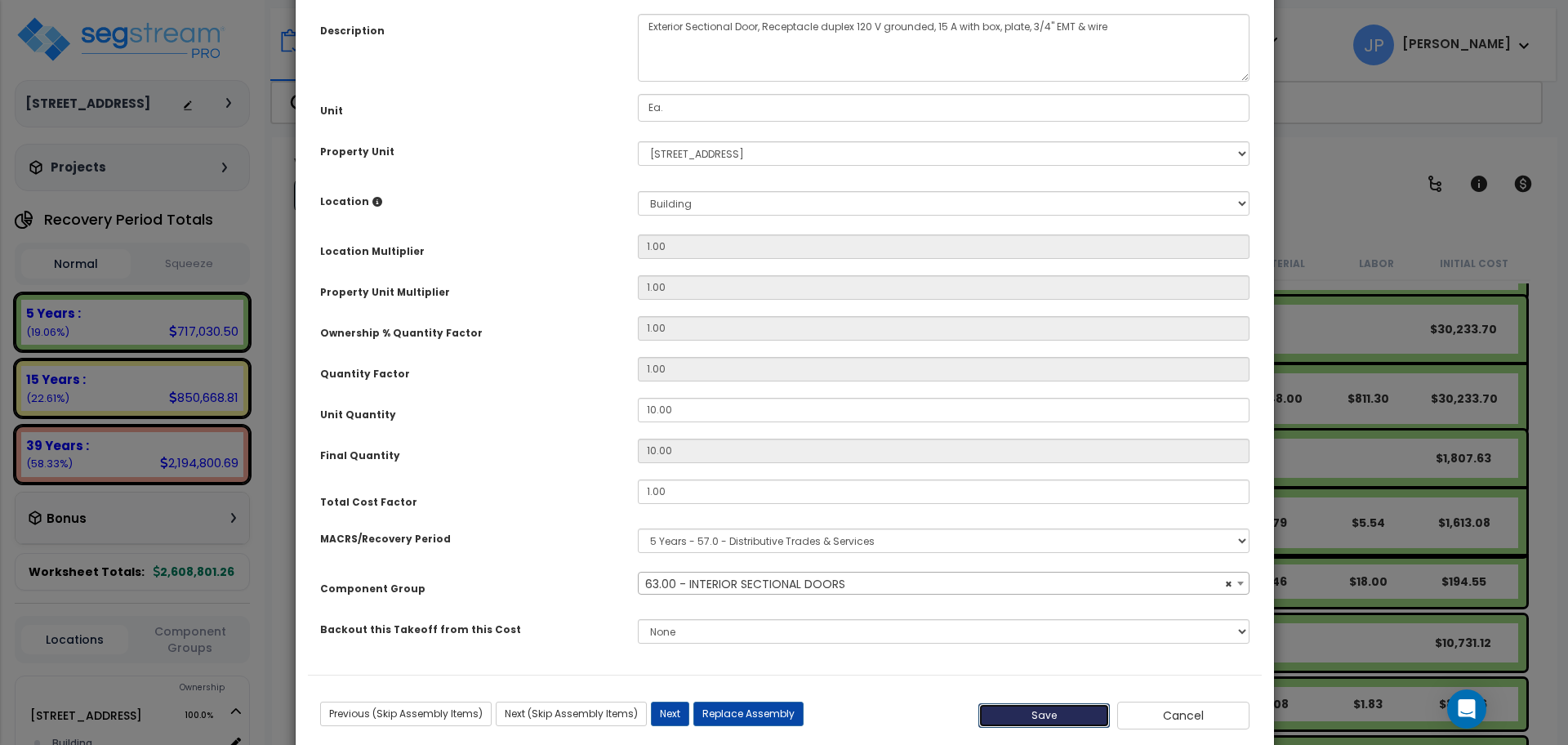
click at [1005, 705] on button "Save" at bounding box center [1044, 716] width 132 height 24
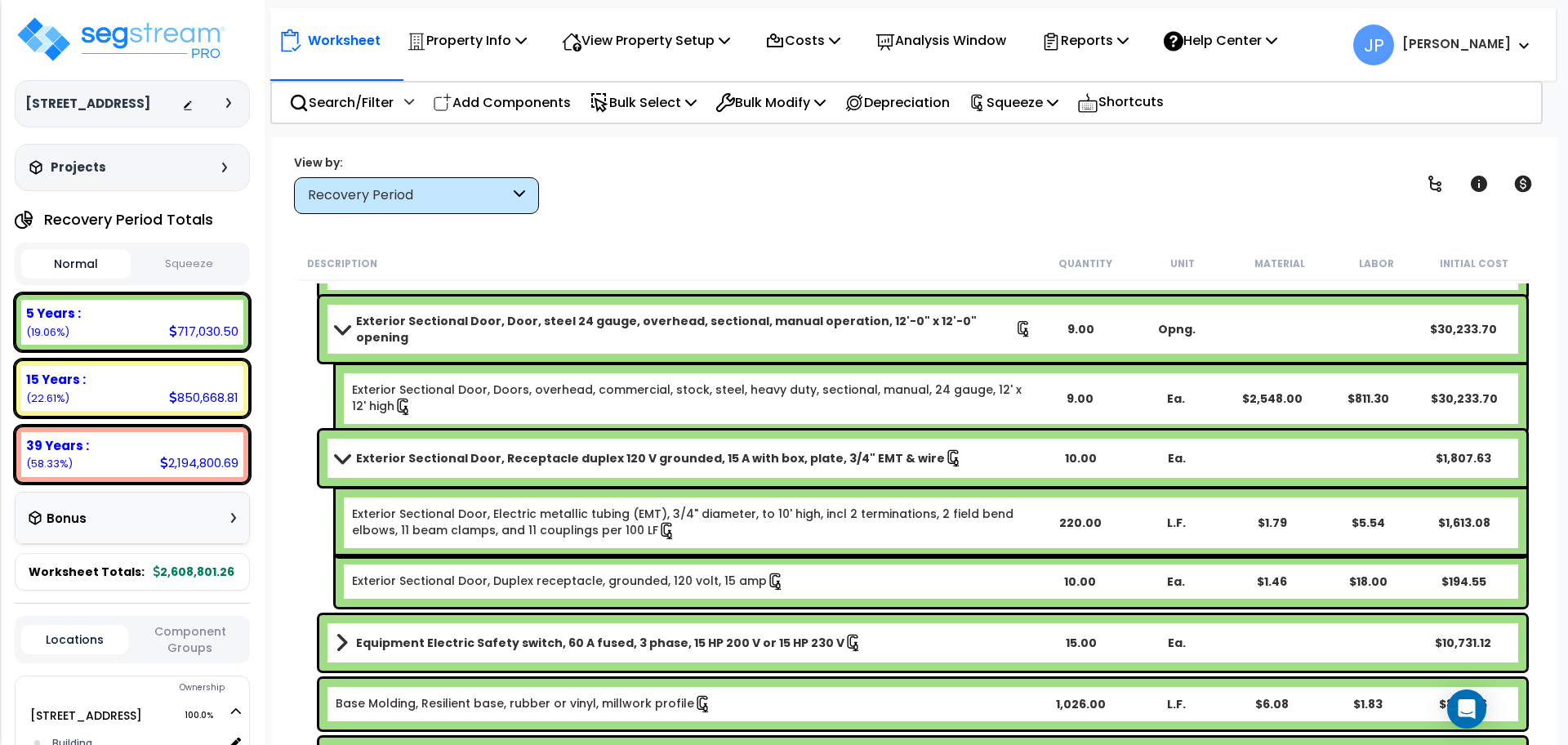
click at [542, 461] on b "Exterior Sectional Door, Receptacle duplex 120 V grounded, 15 A with box, plate…" at bounding box center [651, 458] width 589 height 16
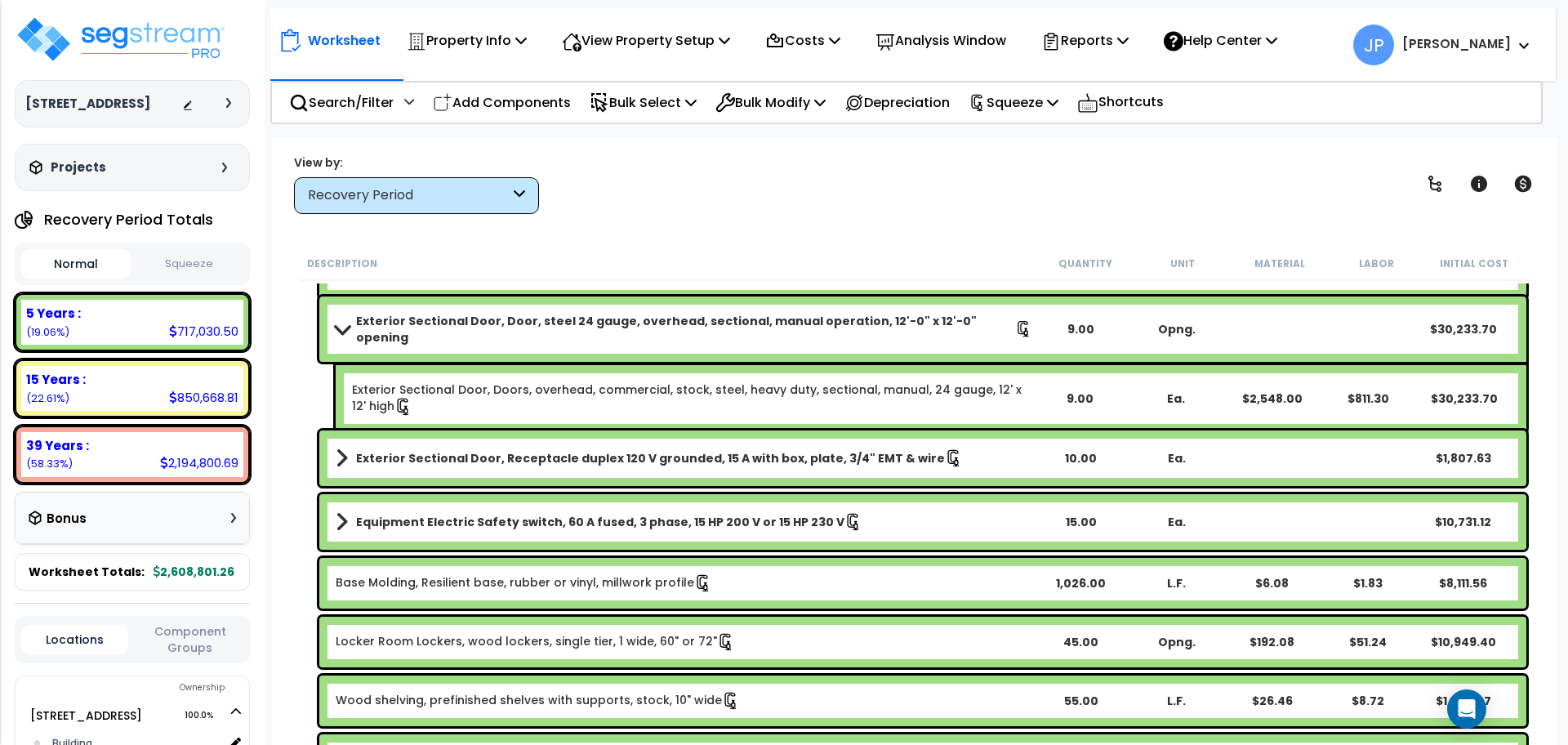
click at [542, 461] on b "Exterior Sectional Door, Receptacle duplex 120 V grounded, 15 A with box, plate…" at bounding box center [651, 458] width 589 height 16
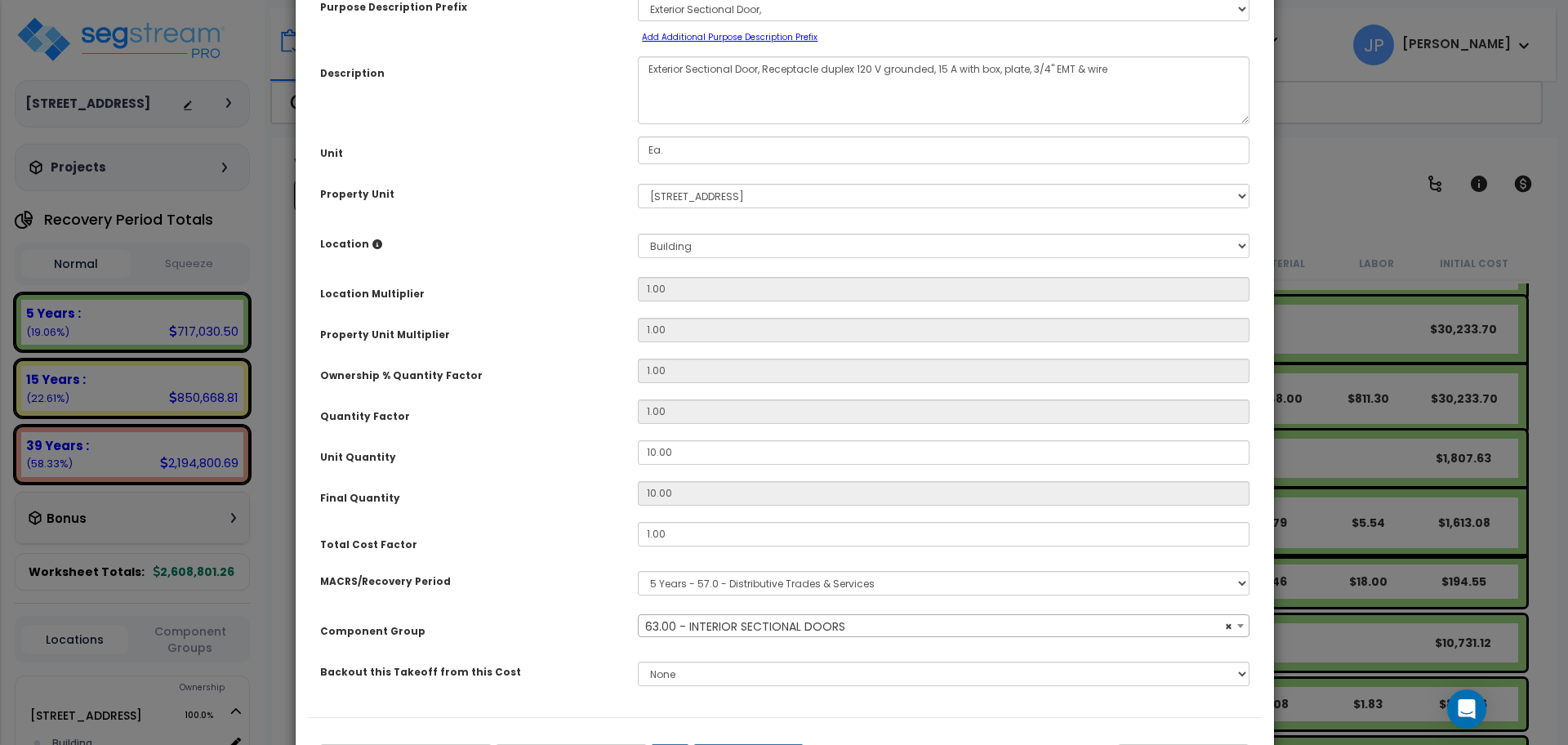
scroll to position [101, 0]
select select "35408"
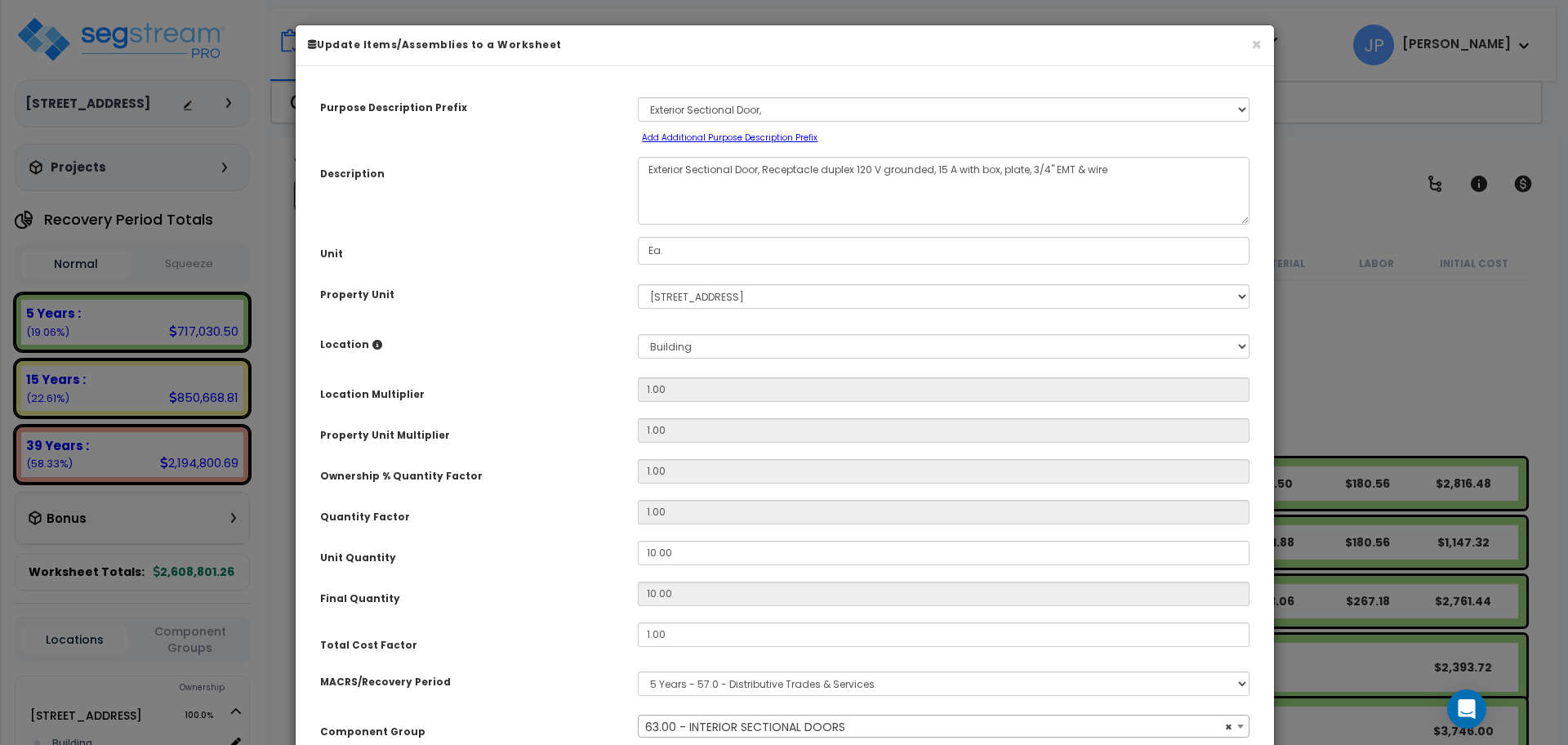
scroll to position [530, 0]
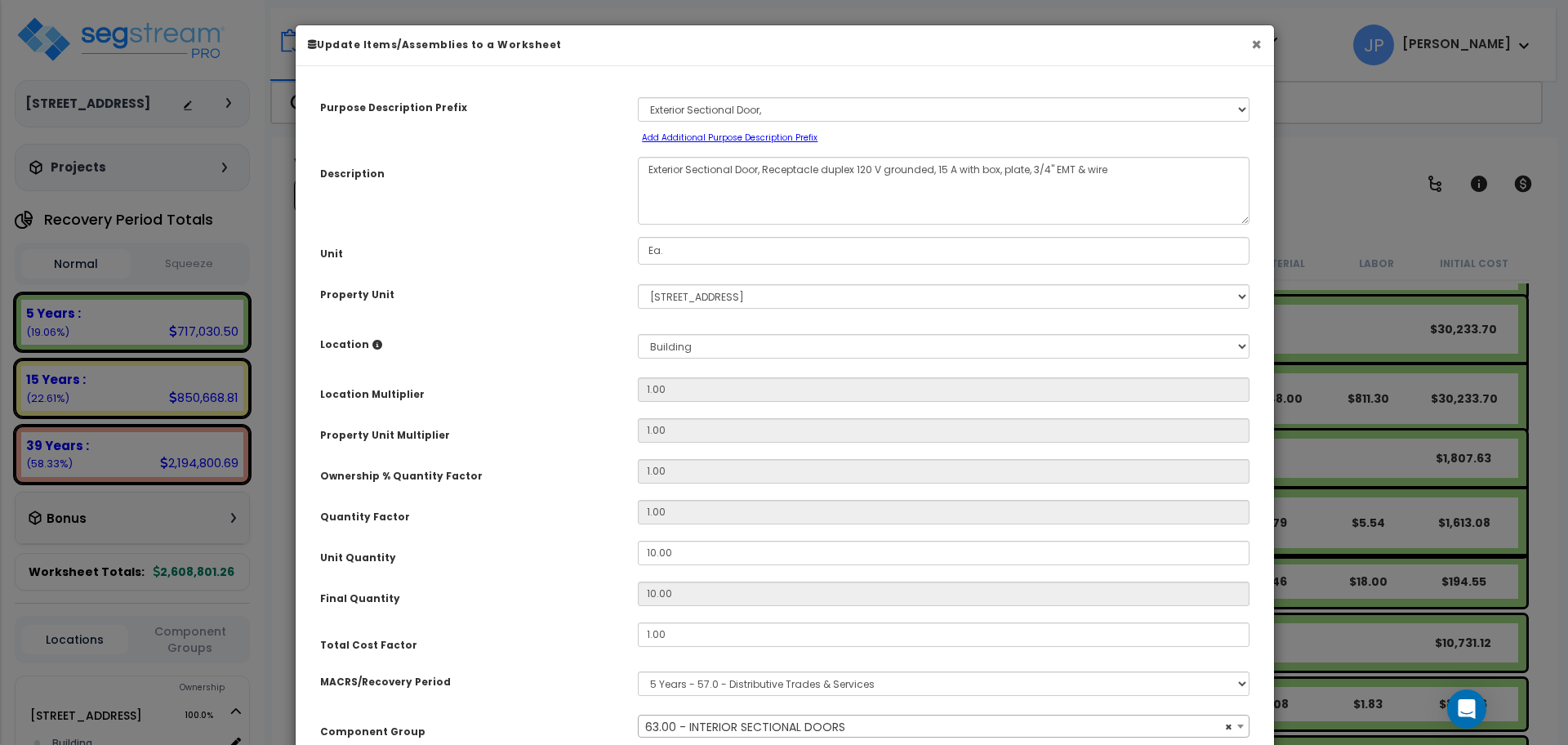
select select "35408"
click at [1254, 40] on button "×" at bounding box center [1256, 45] width 10 height 17
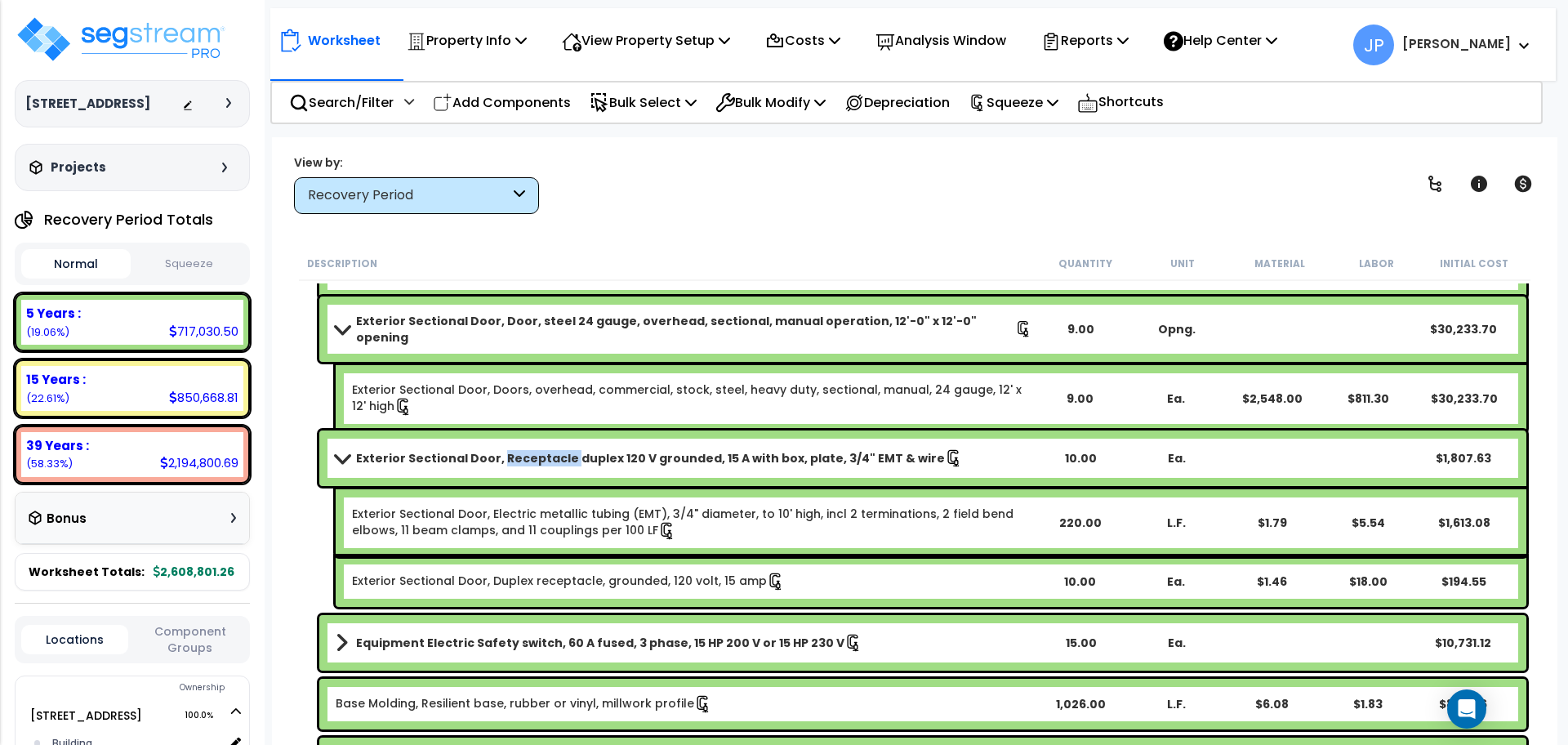
click at [525, 454] on b "Exterior Sectional Door, Receptacle duplex 120 V grounded, 15 A with box, plate…" at bounding box center [651, 458] width 589 height 16
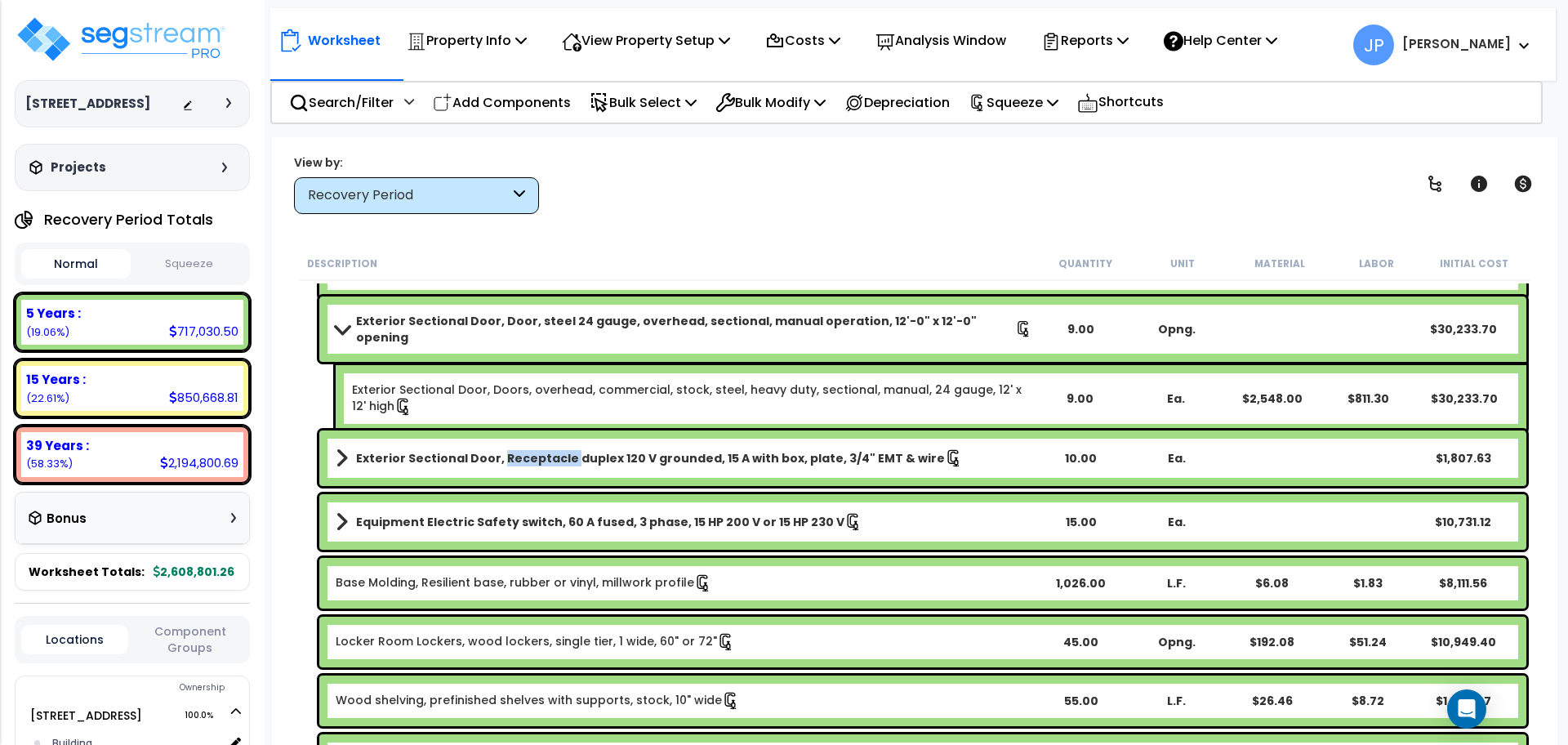
scroll to position [562, 0]
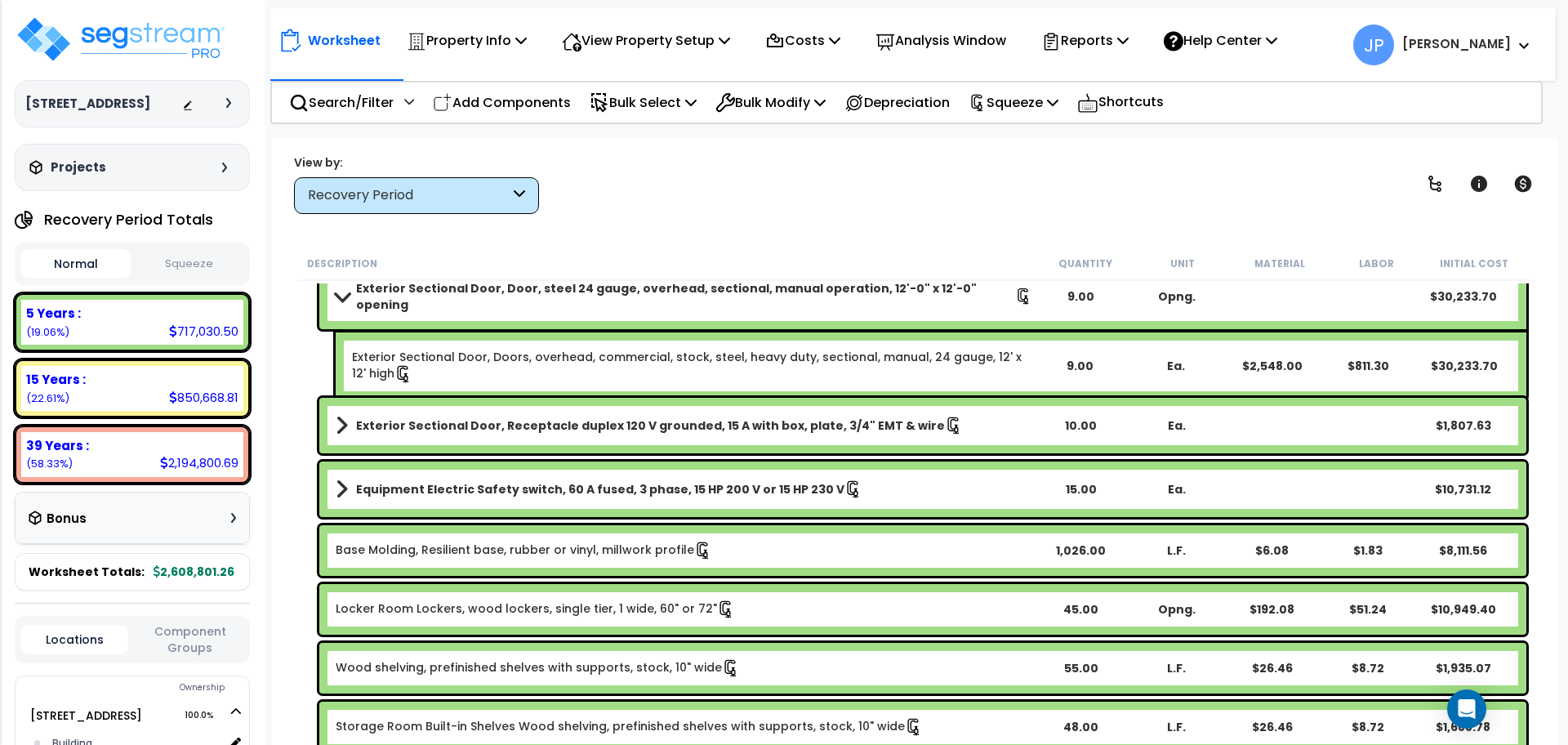
click at [462, 557] on link "Base Molding, Resilient base, rubber or vinyl, millwork profile" at bounding box center [524, 551] width 377 height 18
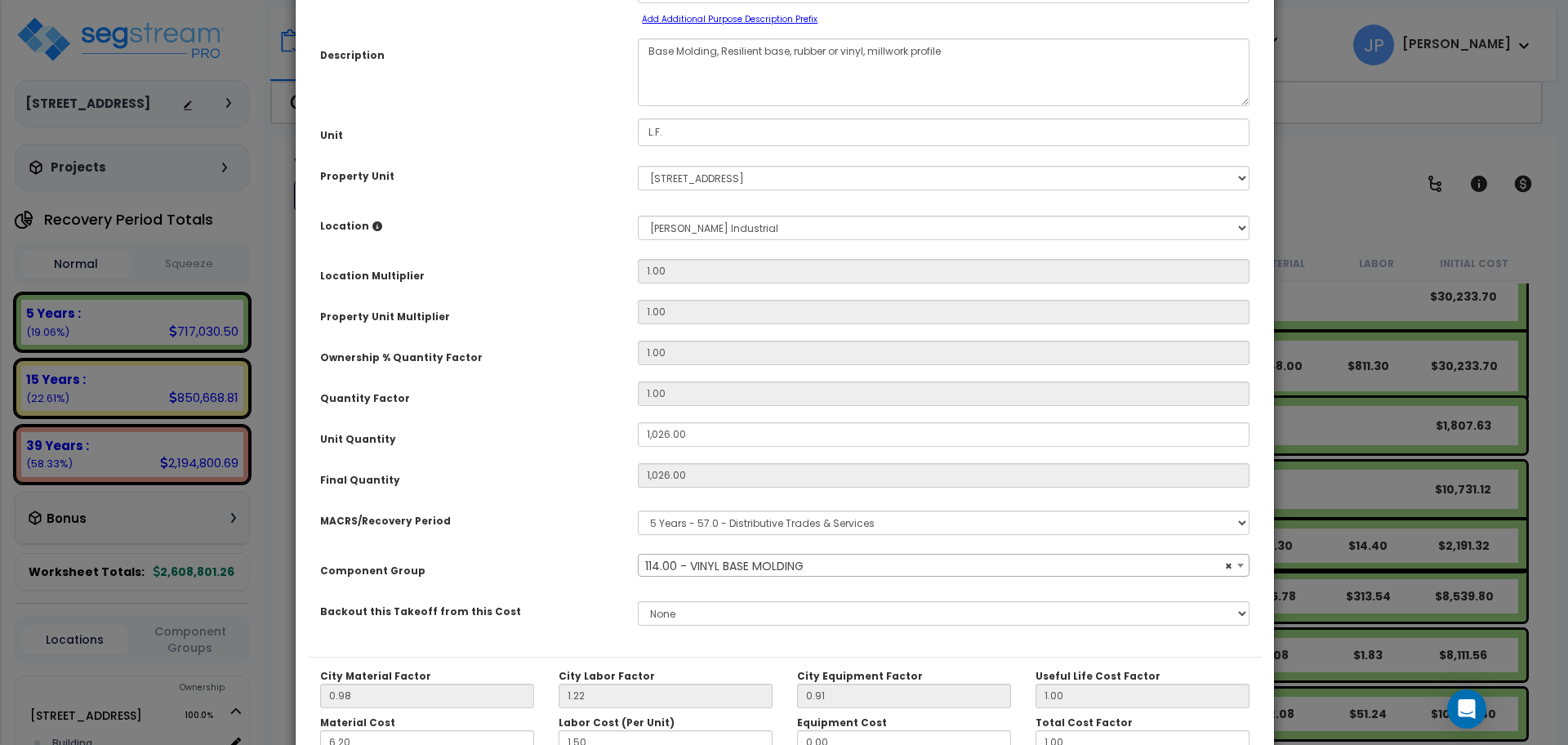
scroll to position [0, 0]
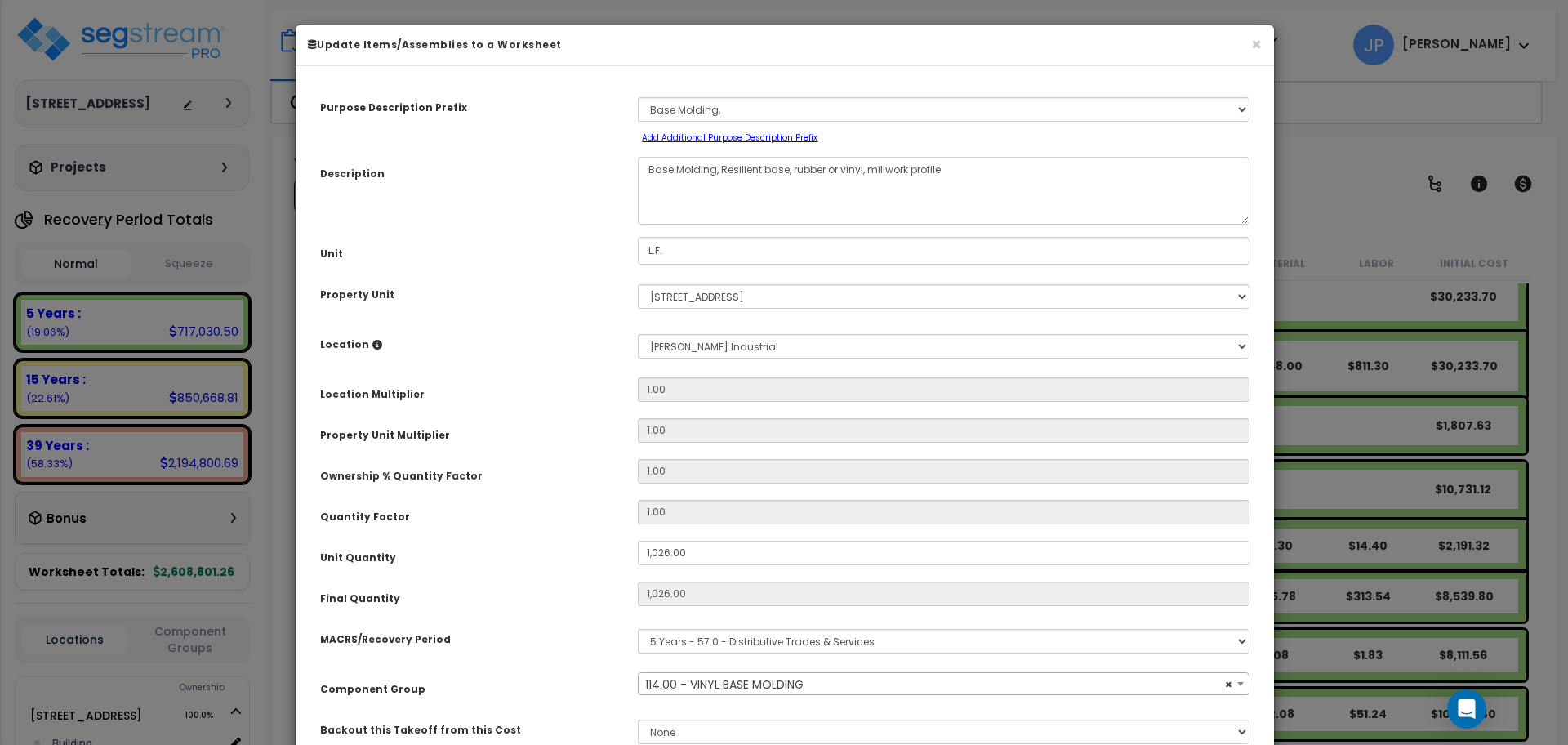
select select "35453"
click at [1252, 50] on button "×" at bounding box center [1256, 45] width 10 height 17
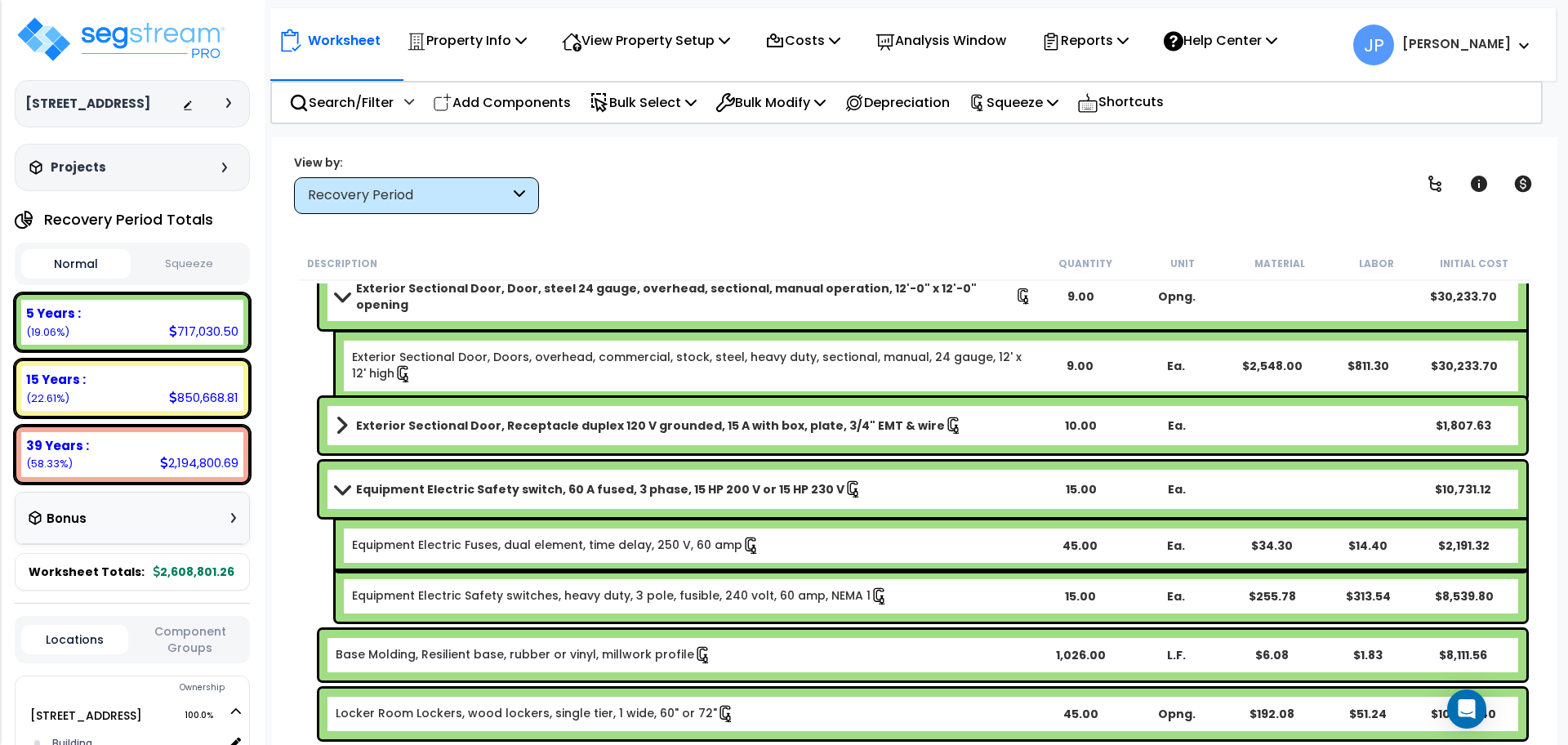
click at [522, 710] on link "Locker Room Lockers, wood lockers, single tier, 1 wide, 60" or 72"" at bounding box center [536, 714] width 399 height 18
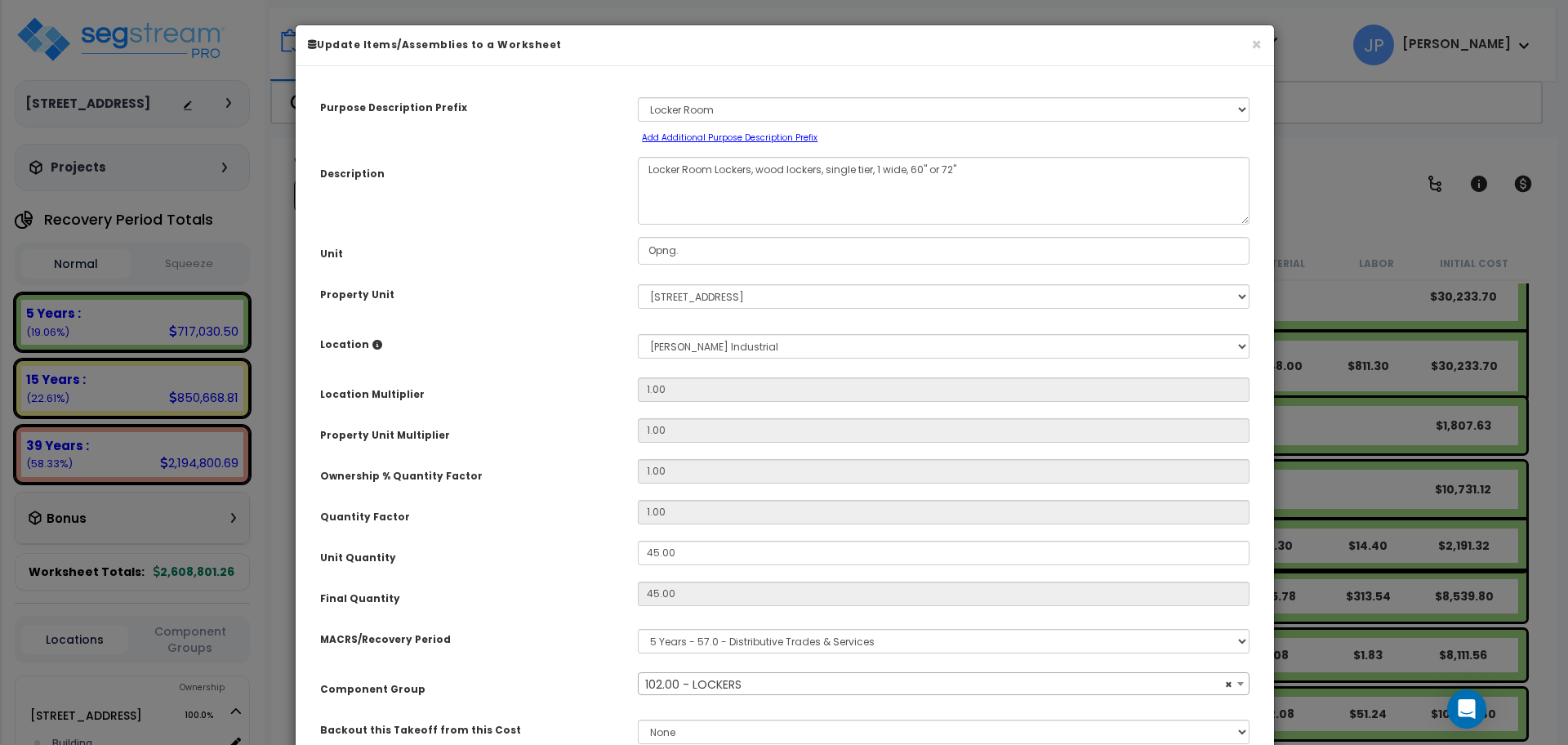
select select "35344"
click at [1252, 48] on button "×" at bounding box center [1256, 45] width 10 height 17
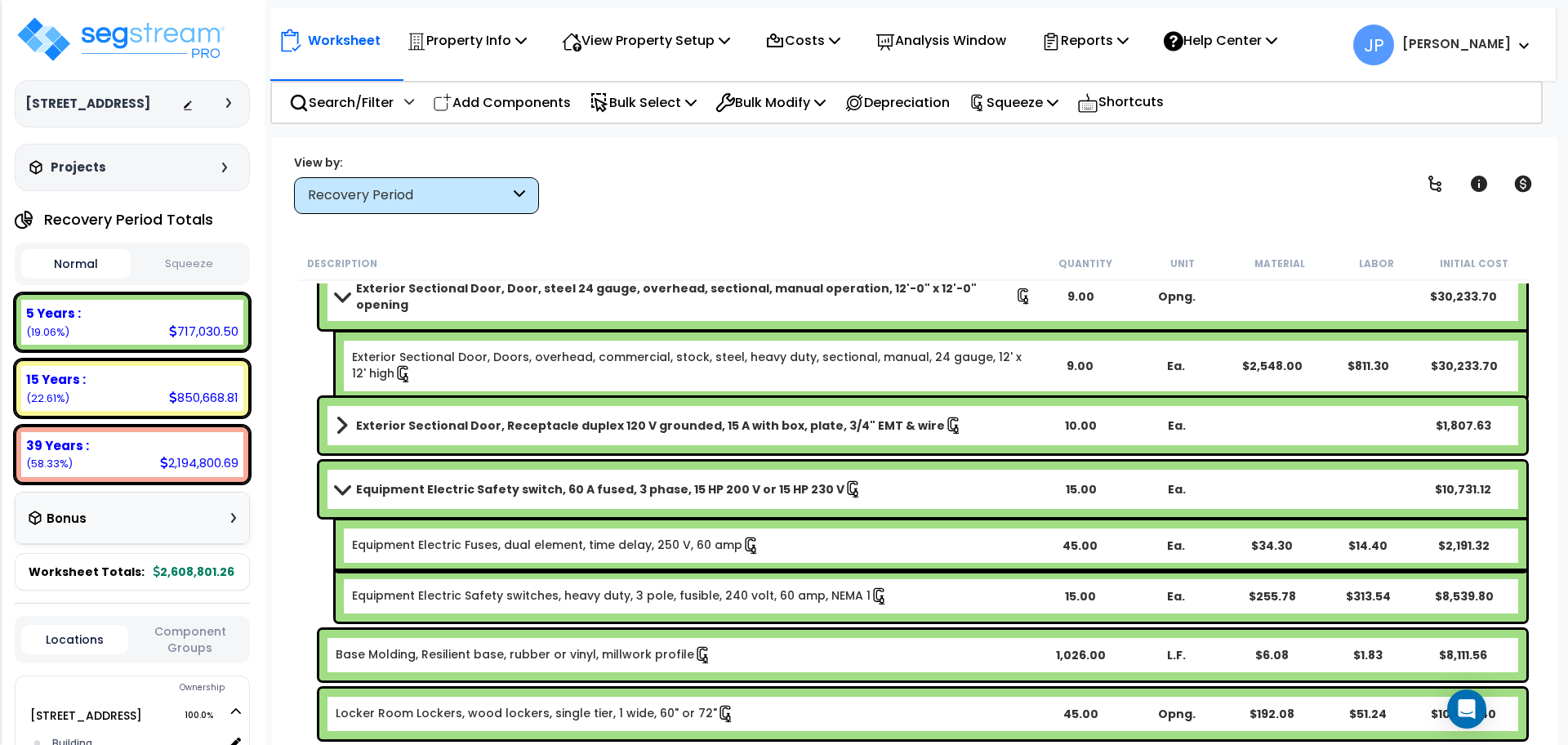
click at [530, 428] on b "Exterior Sectional Door, Receptacle duplex 120 V grounded, 15 A with box, plate…" at bounding box center [651, 425] width 589 height 16
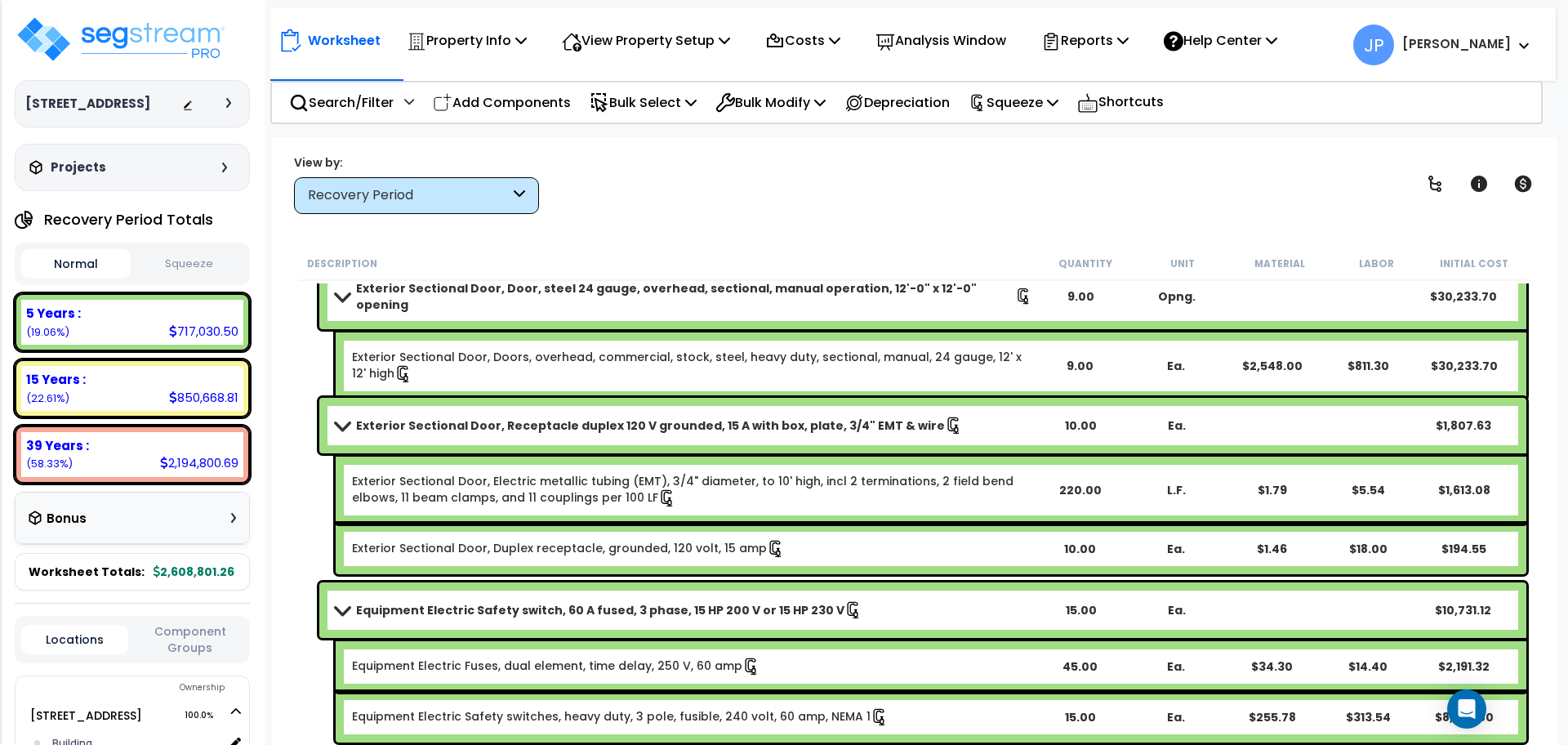
click at [486, 423] on b "Exterior Sectional Door, Receptacle duplex 120 V grounded, 15 A with box, plate…" at bounding box center [651, 425] width 589 height 16
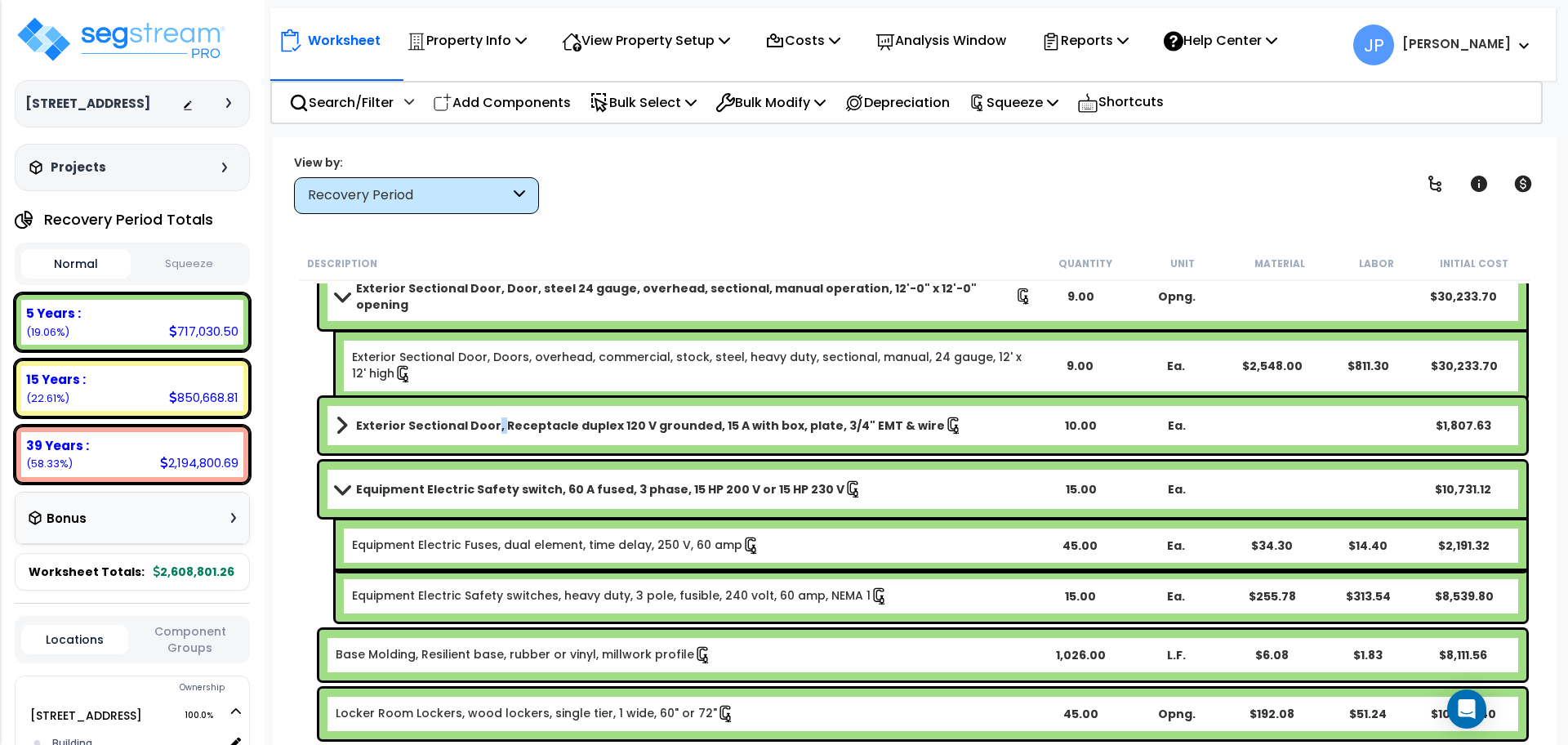
click at [486, 423] on b "Exterior Sectional Door, Receptacle duplex 120 V grounded, 15 A with box, plate…" at bounding box center [651, 425] width 589 height 16
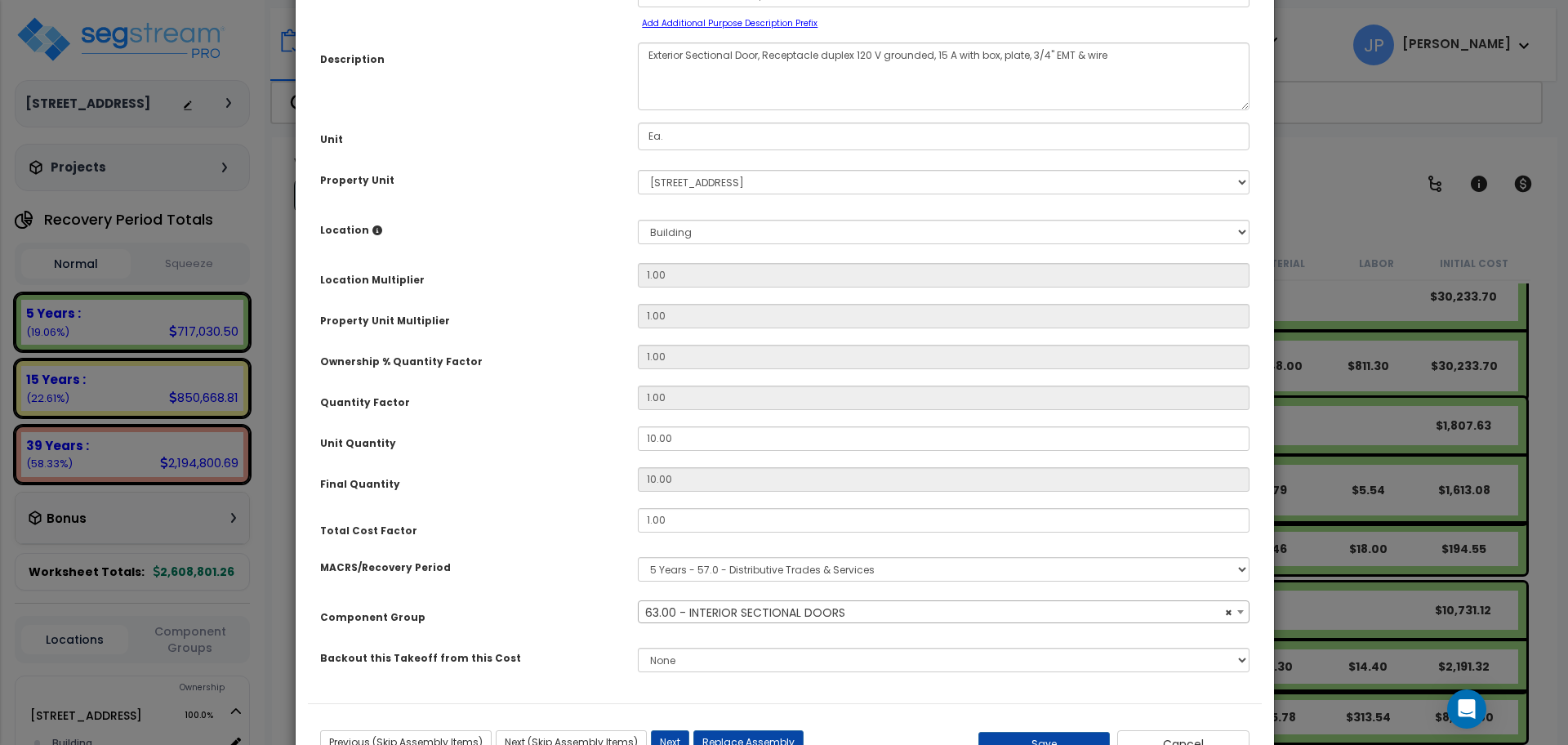
select select "35408"
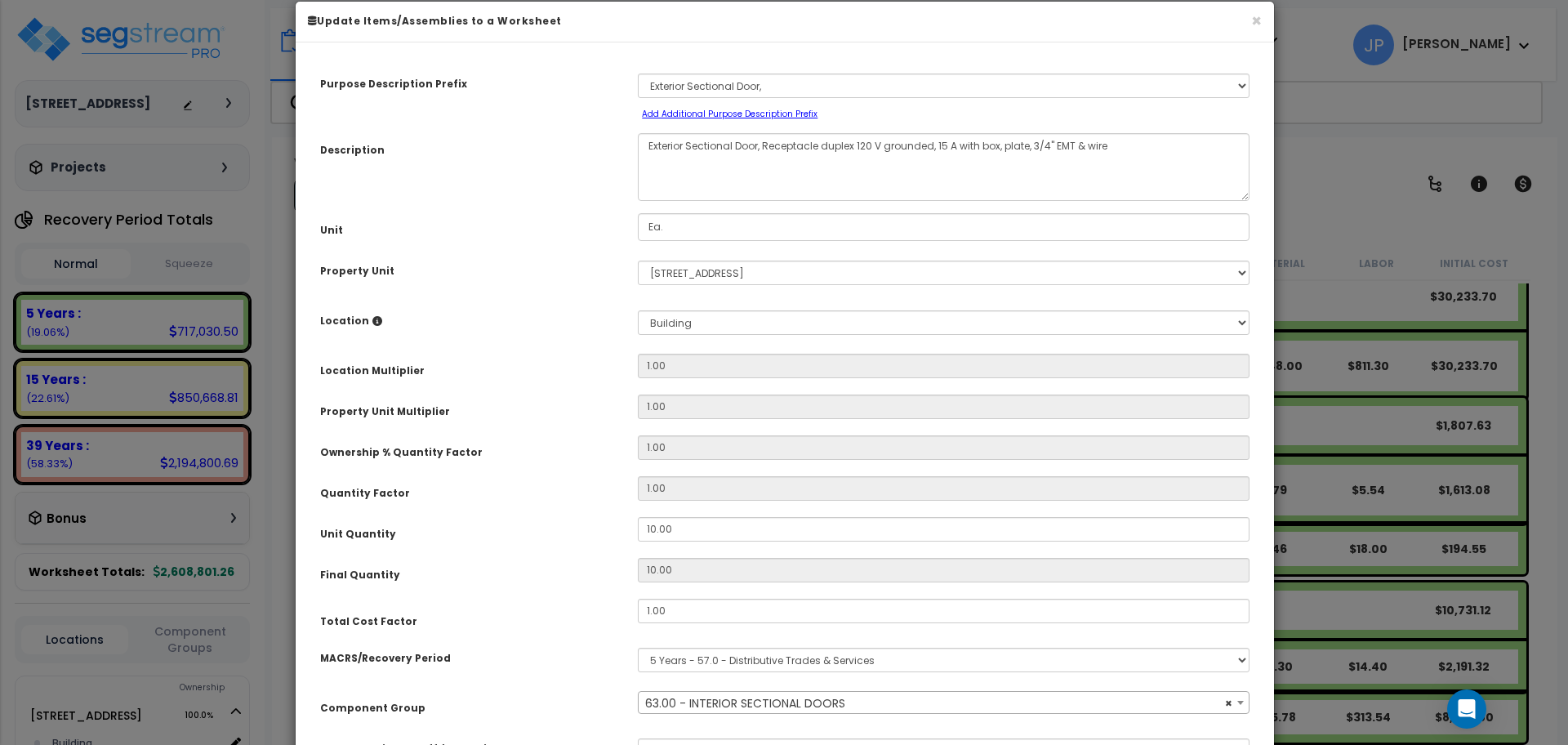
scroll to position [16, 0]
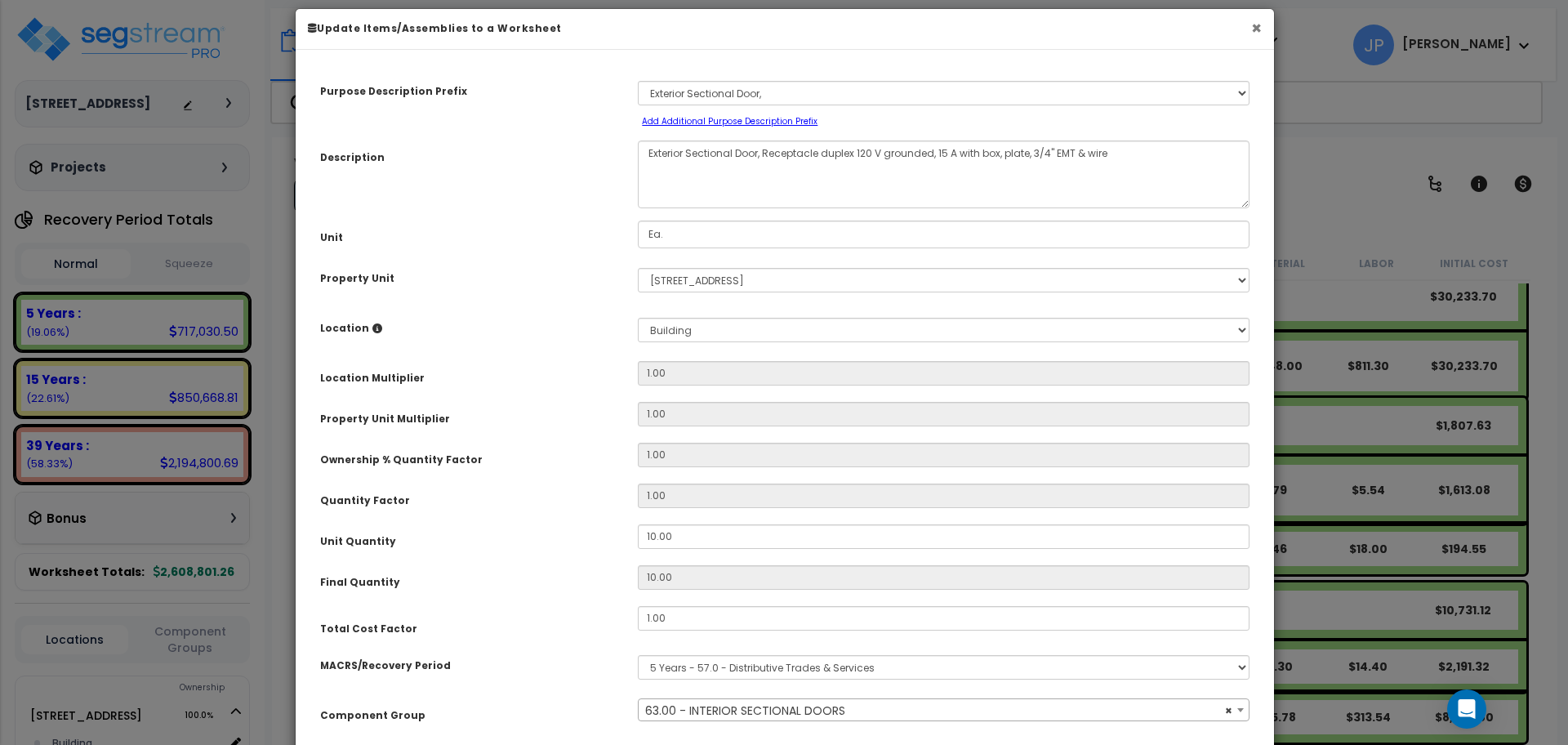
click at [1252, 34] on button "×" at bounding box center [1256, 29] width 10 height 17
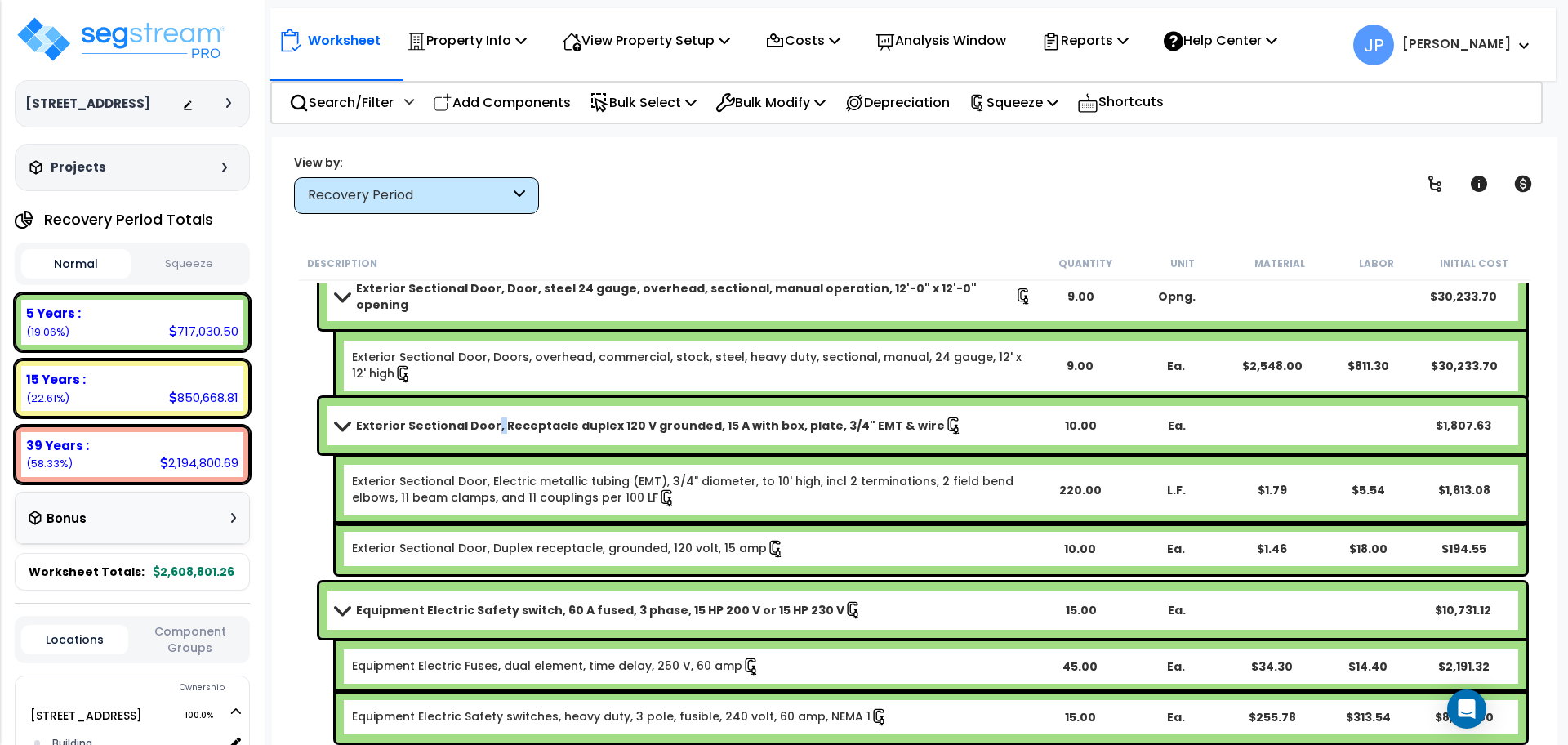
scroll to position [442, 0]
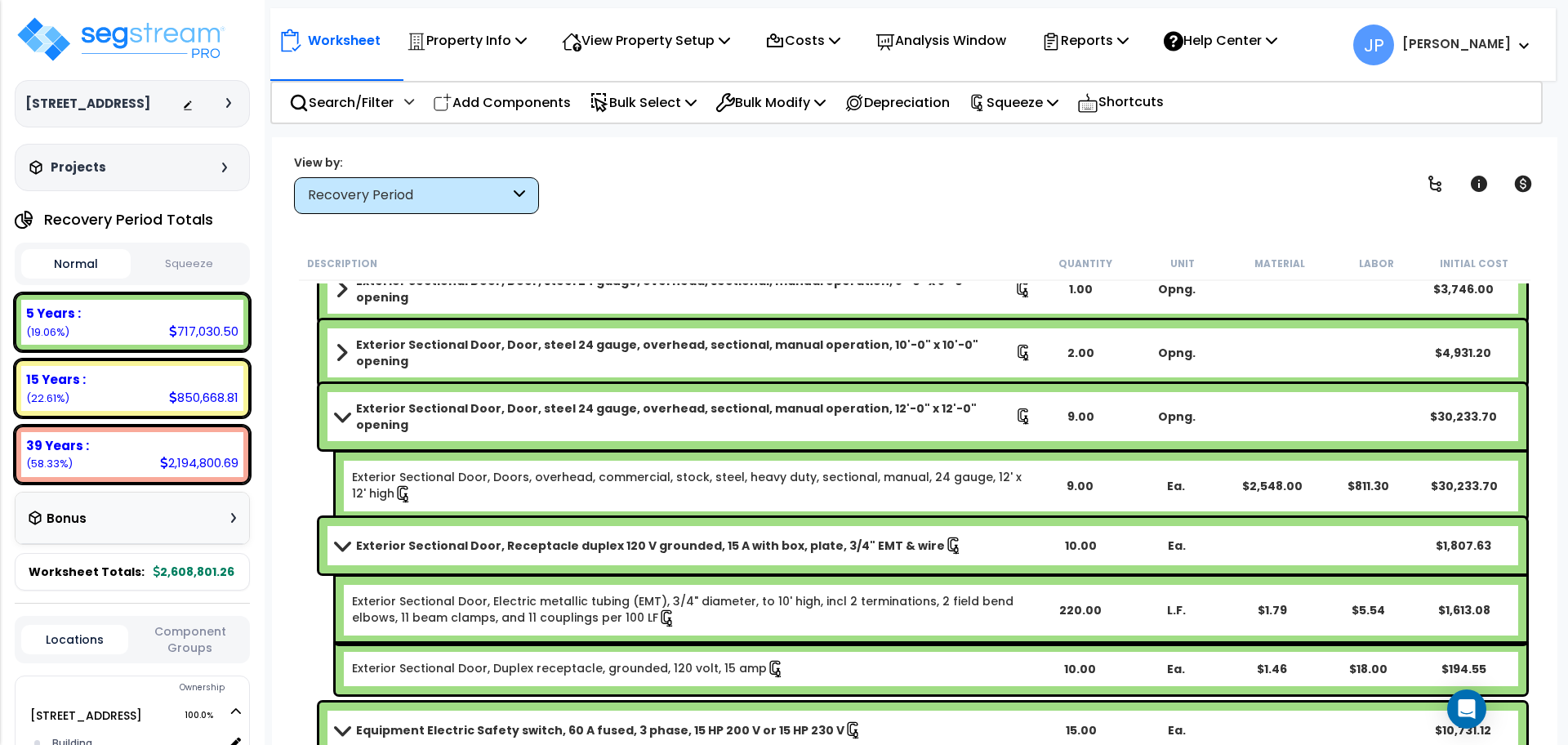
click at [432, 360] on div "Exterior Sectional Door, Door, steel 24 gauge, overhead, sectional, manual oper…" at bounding box center [923, 353] width 1207 height 66
click at [431, 359] on link "Exterior Sectional Door, Door, steel 24 gauge, overhead, sectional, manual oper…" at bounding box center [684, 353] width 696 height 33
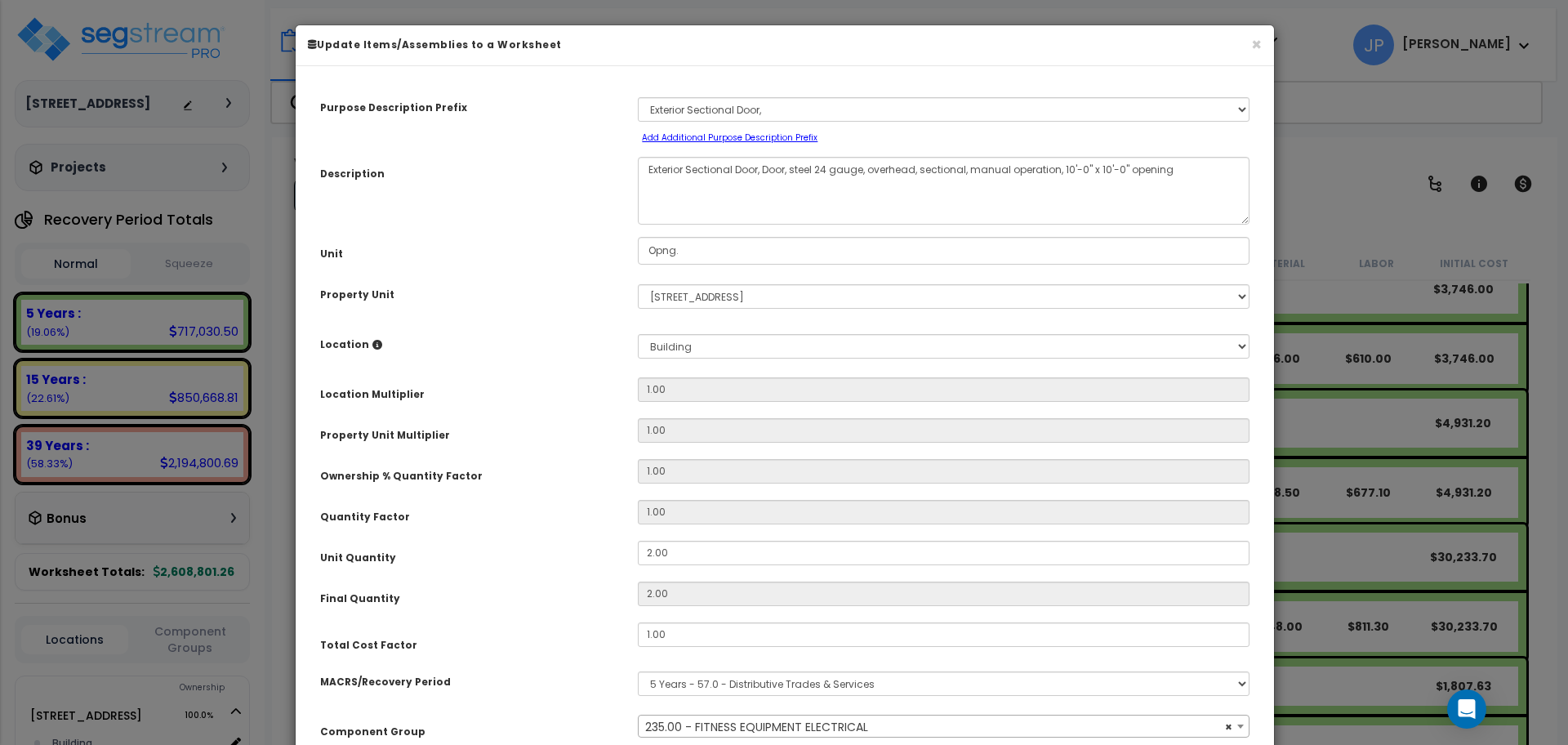
scroll to position [135, 0]
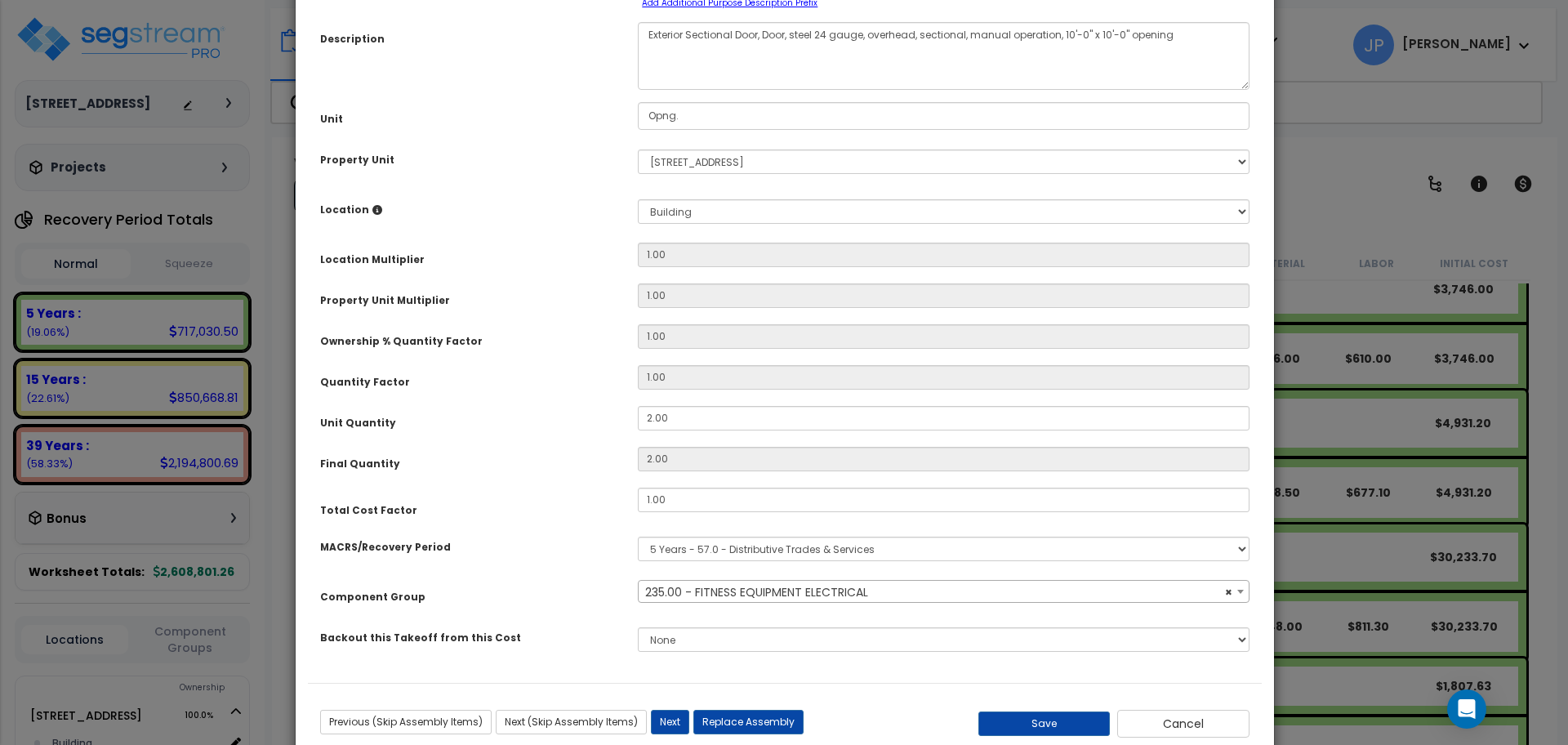
click at [760, 591] on span "× 235.00 - FITNESS EQUIPMENT ELECTRICAL" at bounding box center [943, 592] width 610 height 22
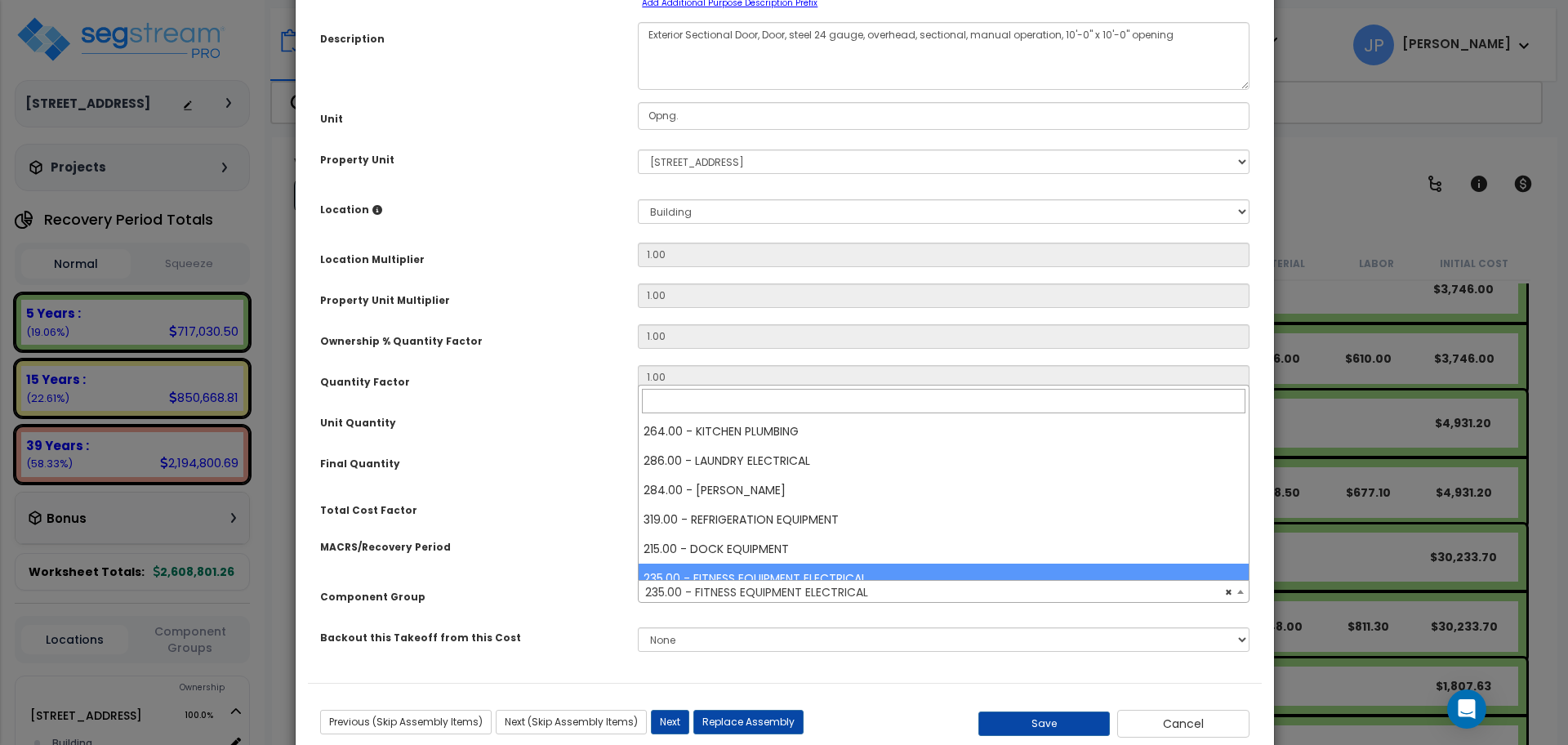
select select "35341"
type input "se"
select select "35341"
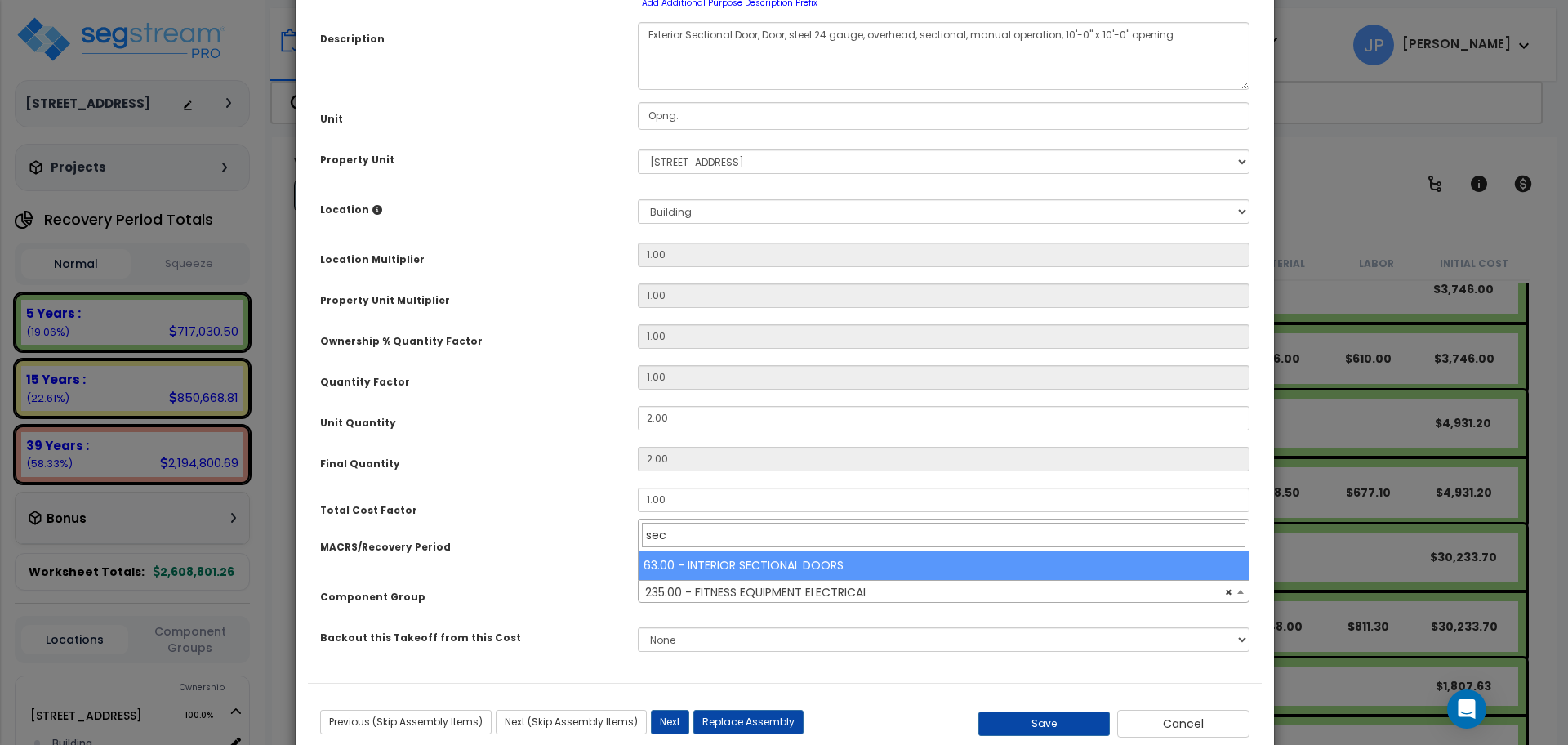
type input "sec"
select select "35408"
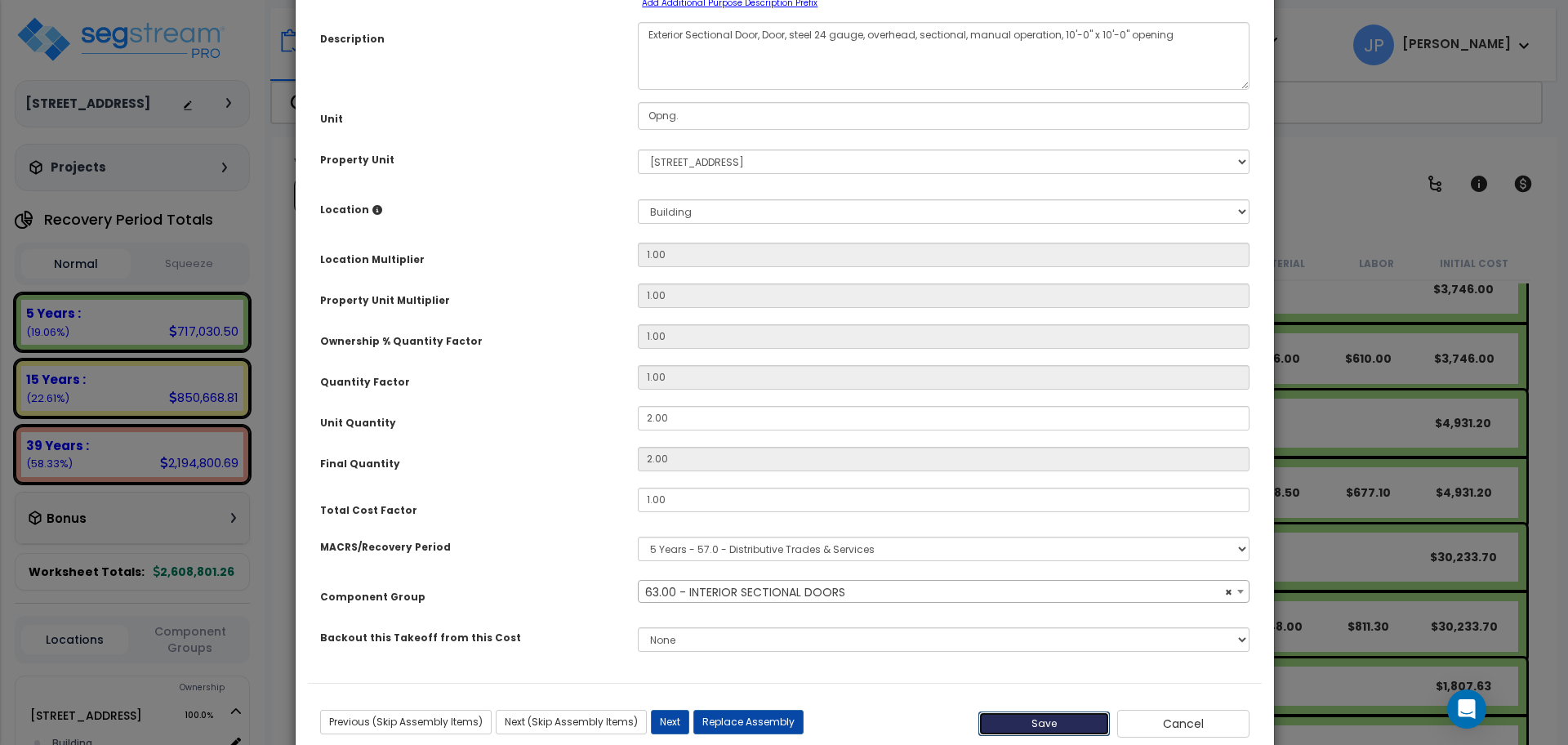
click at [1050, 717] on button "Save" at bounding box center [1044, 723] width 132 height 24
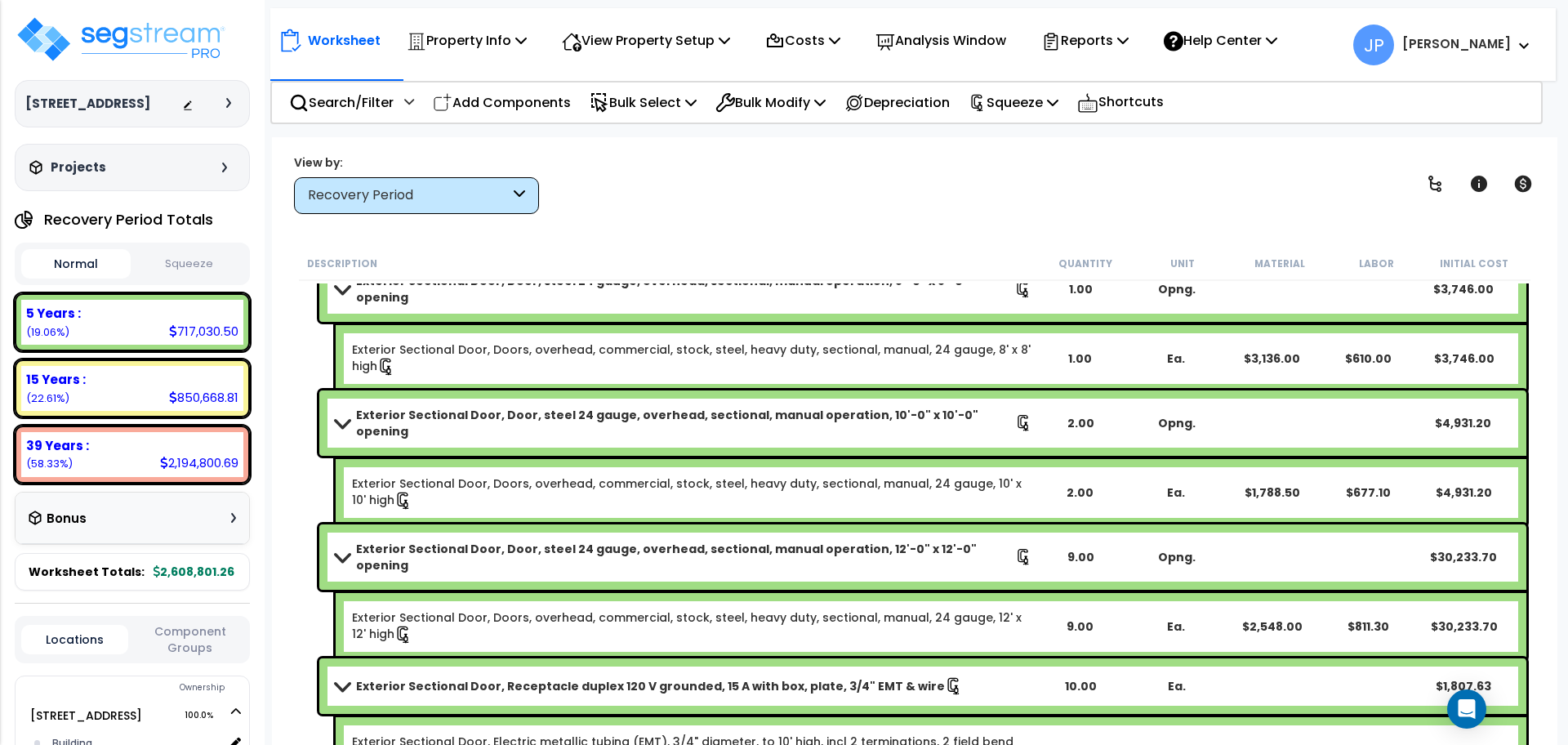
click at [540, 341] on link "Exterior Sectional Door, Doors, overhead, commercial, stock, steel, heavy duty,…" at bounding box center [691, 359] width 679 height 35
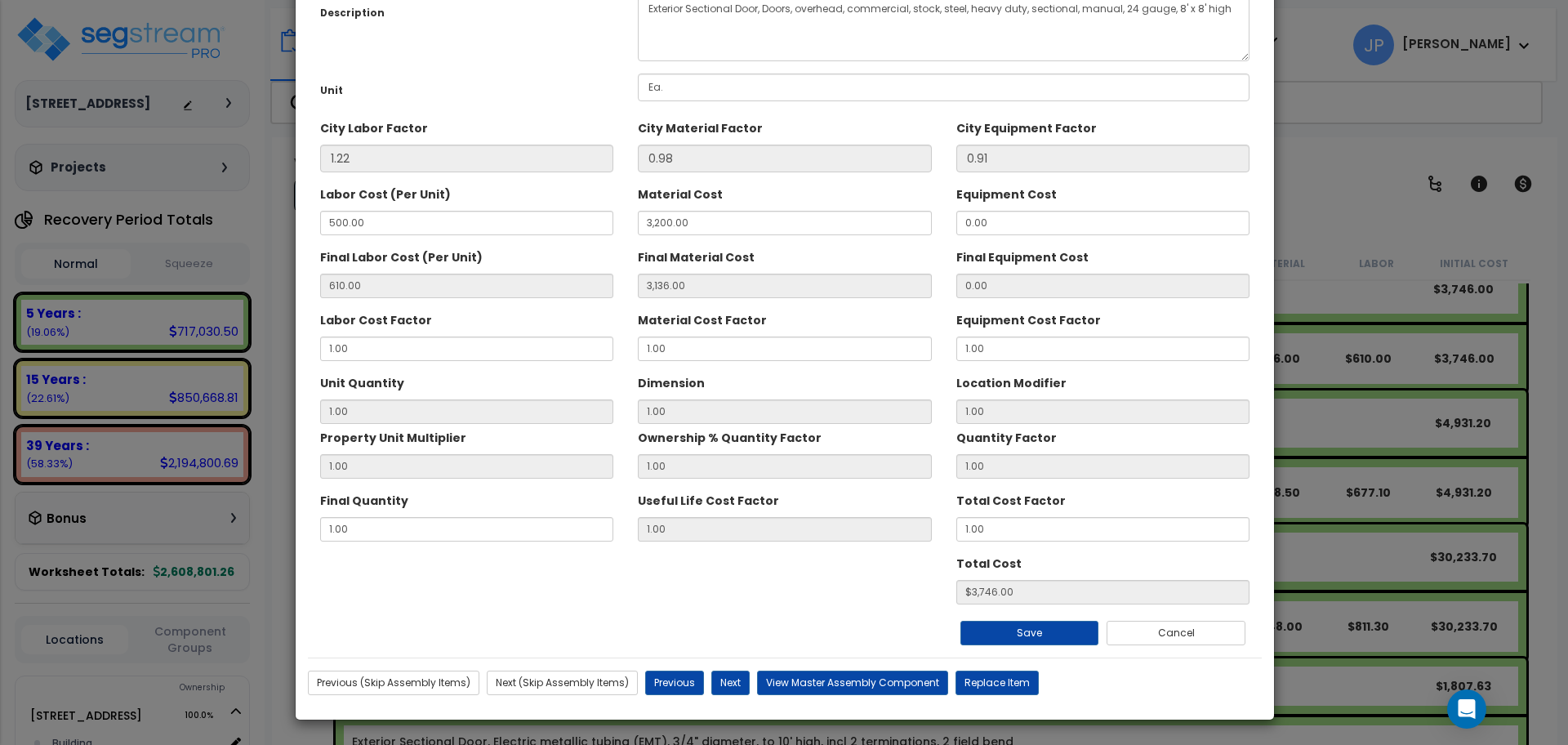
scroll to position [0, 0]
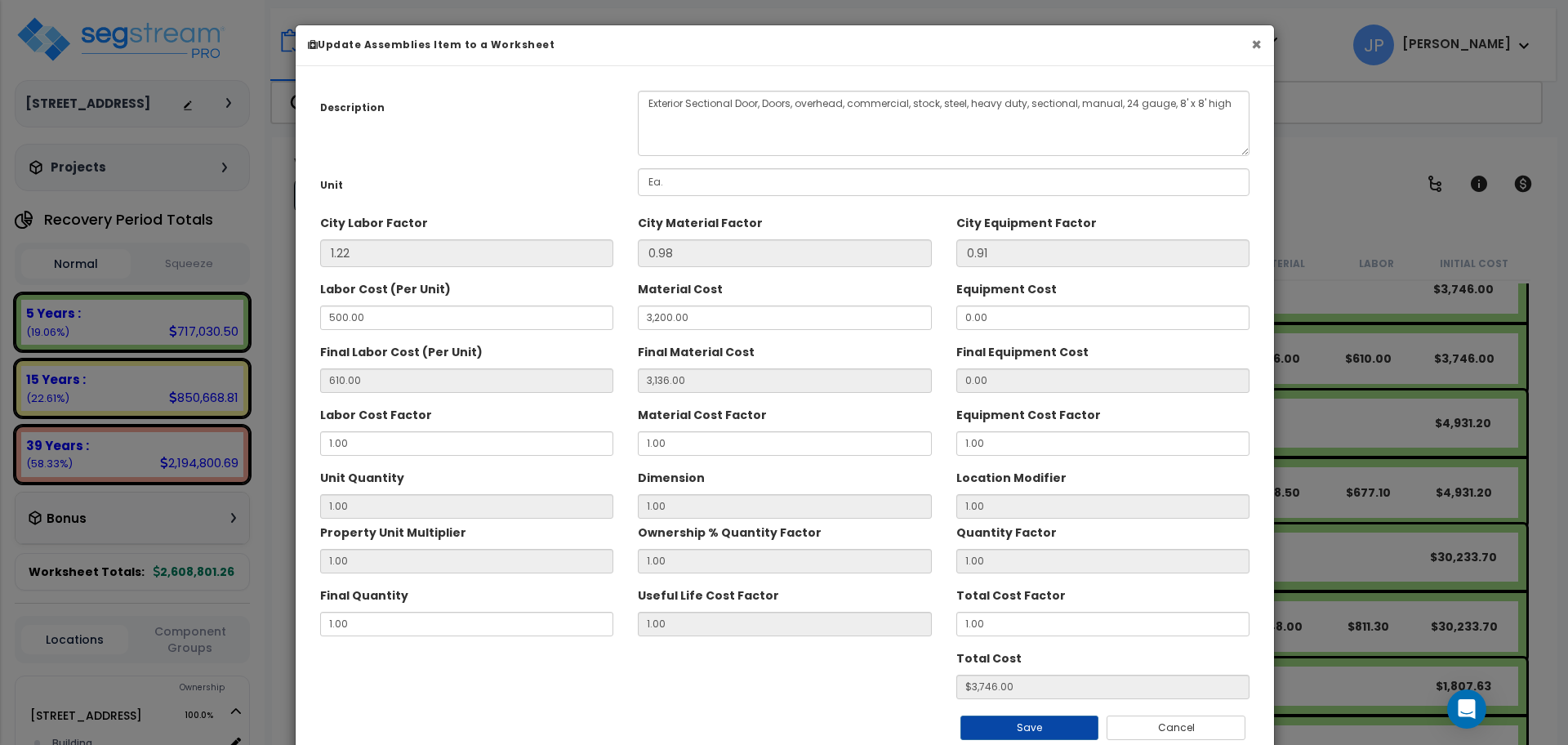
click at [1254, 47] on button "×" at bounding box center [1256, 45] width 10 height 17
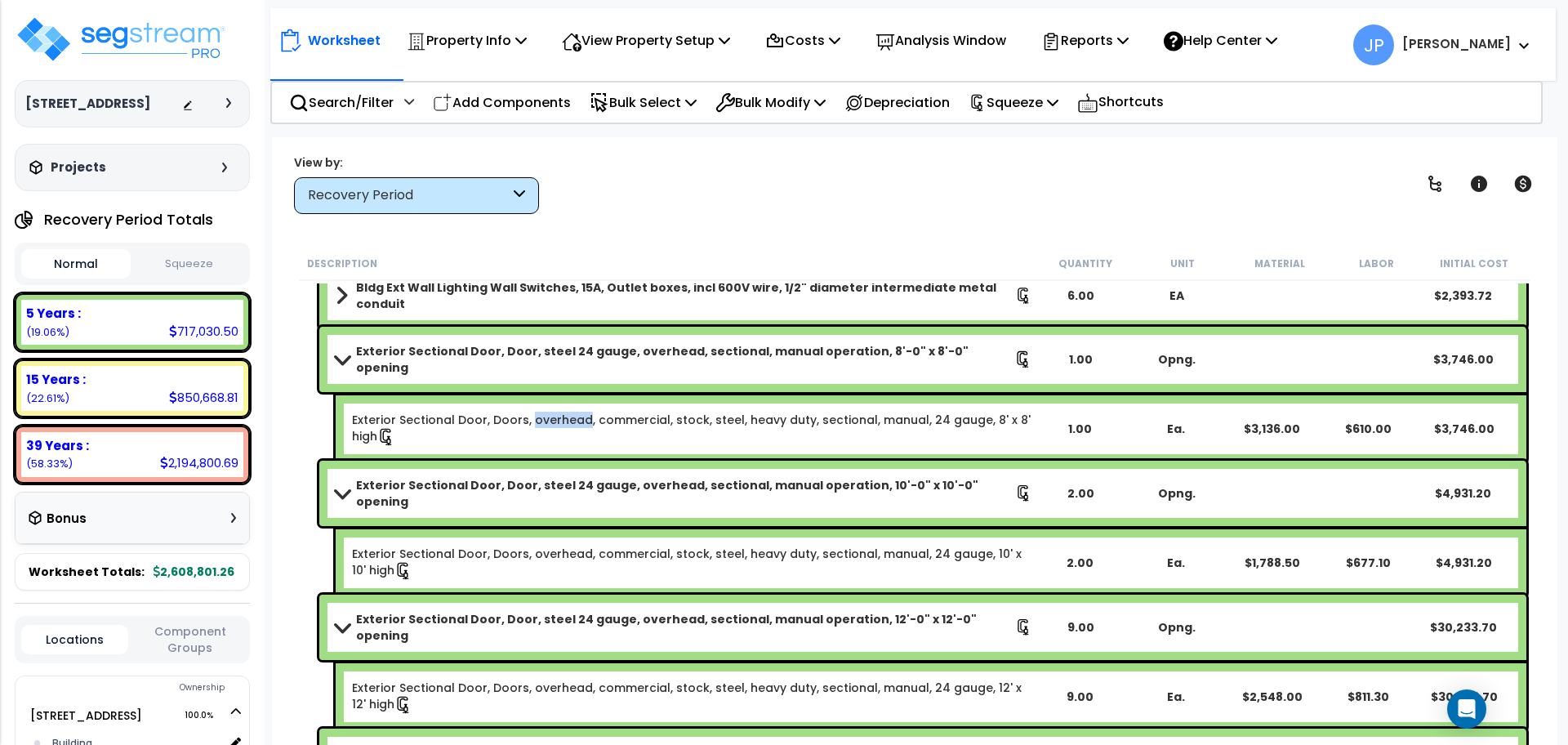
scroll to position [372, 0]
click at [549, 353] on b "Exterior Sectional Door, Door, steel 24 gauge, overhead, sectional, manual oper…" at bounding box center [685, 359] width 658 height 33
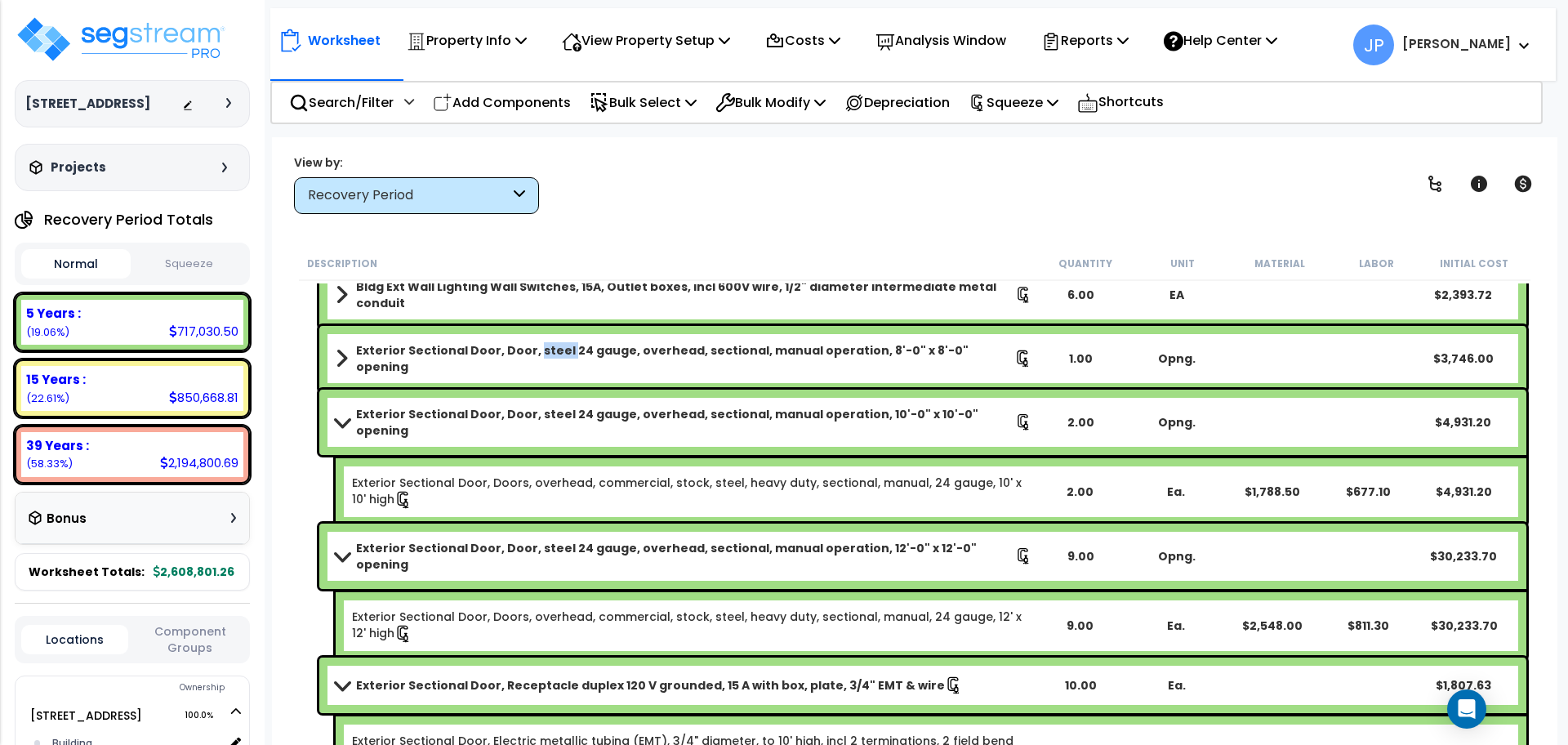
click at [549, 353] on b "Exterior Sectional Door, Door, steel 24 gauge, overhead, sectional, manual oper…" at bounding box center [685, 359] width 658 height 33
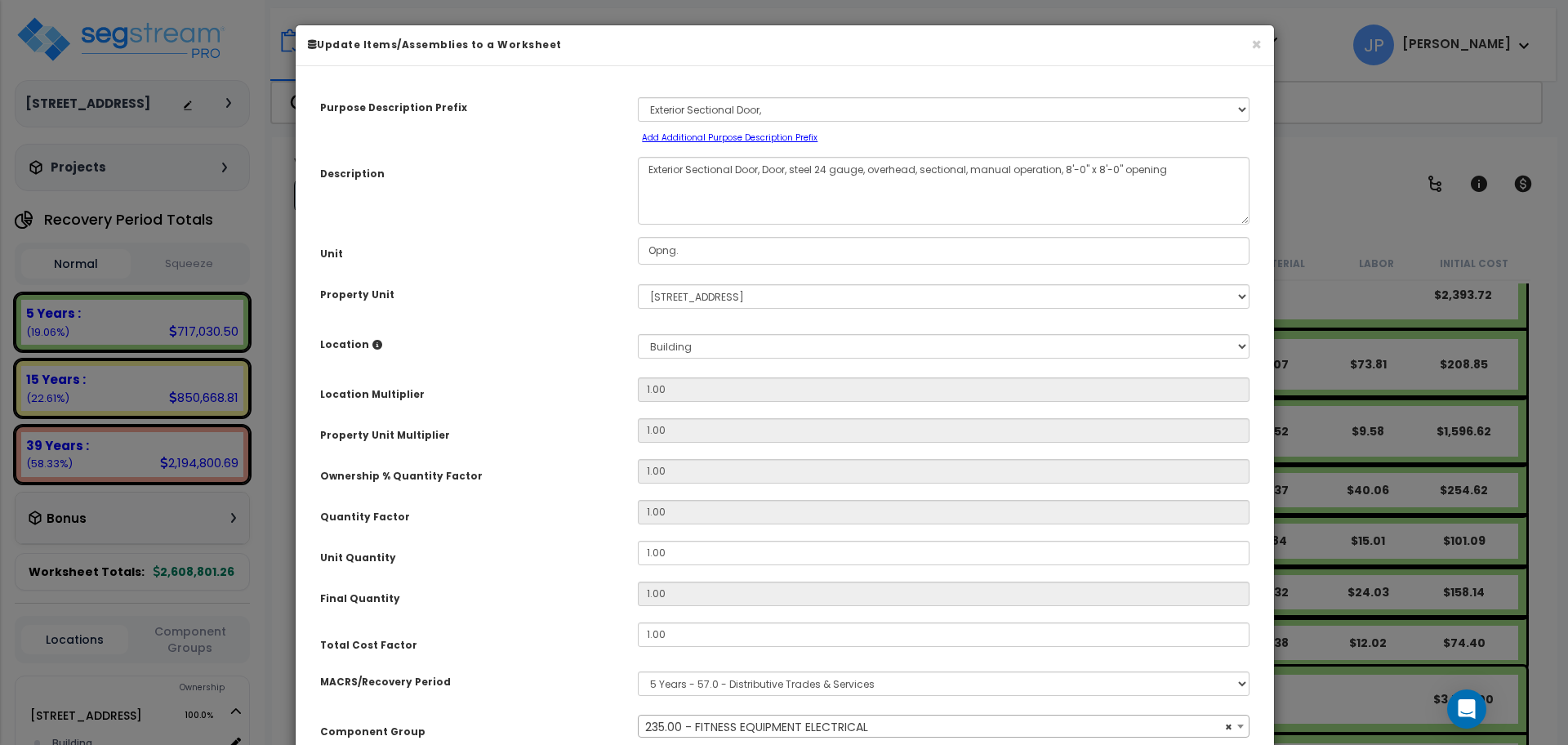
scroll to position [73, 0]
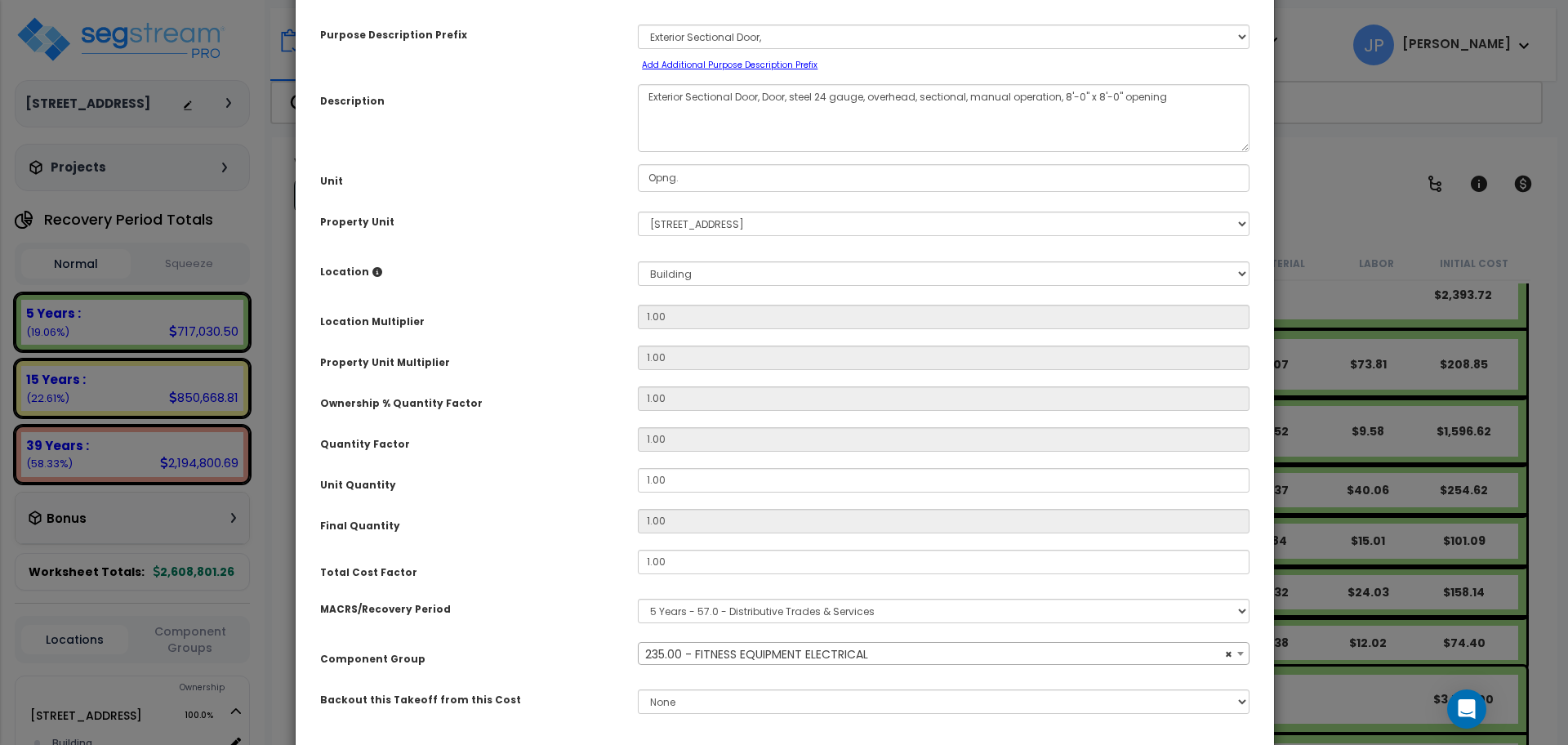
click at [784, 649] on span "× 235.00 - FITNESS EQUIPMENT ELECTRICAL" at bounding box center [943, 654] width 610 height 22
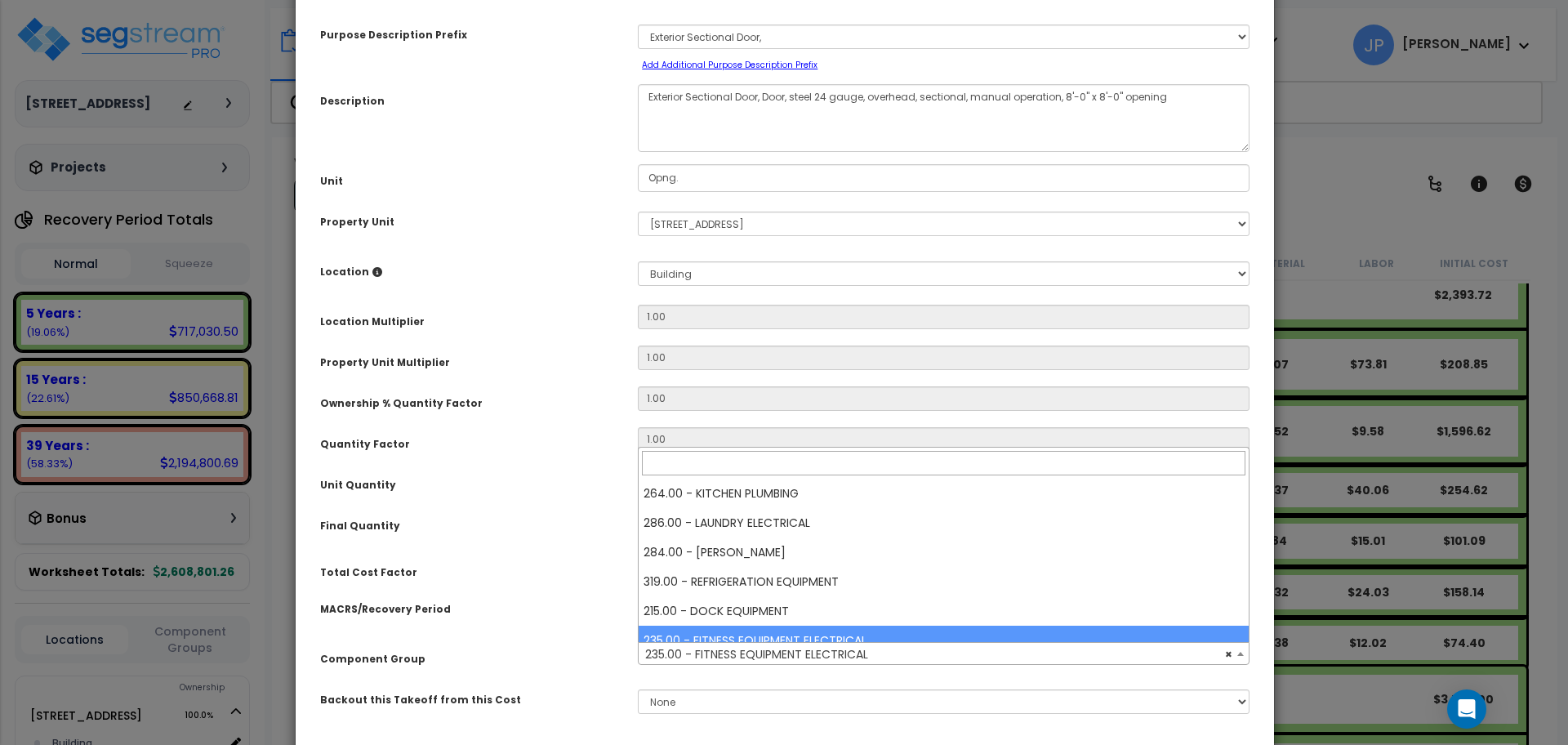
select select "35341"
type input "s"
select select "35341"
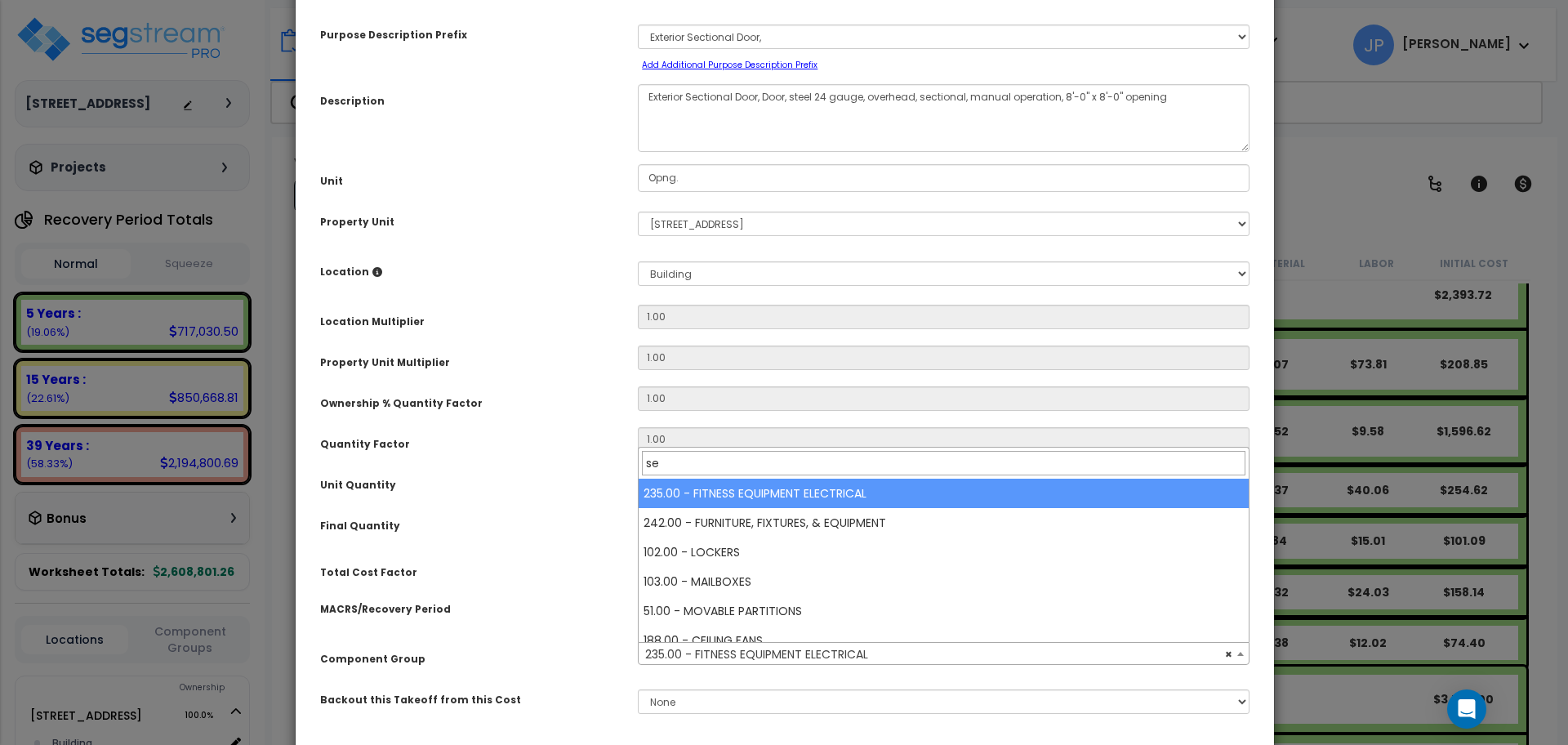
type input "sec"
select select "35341"
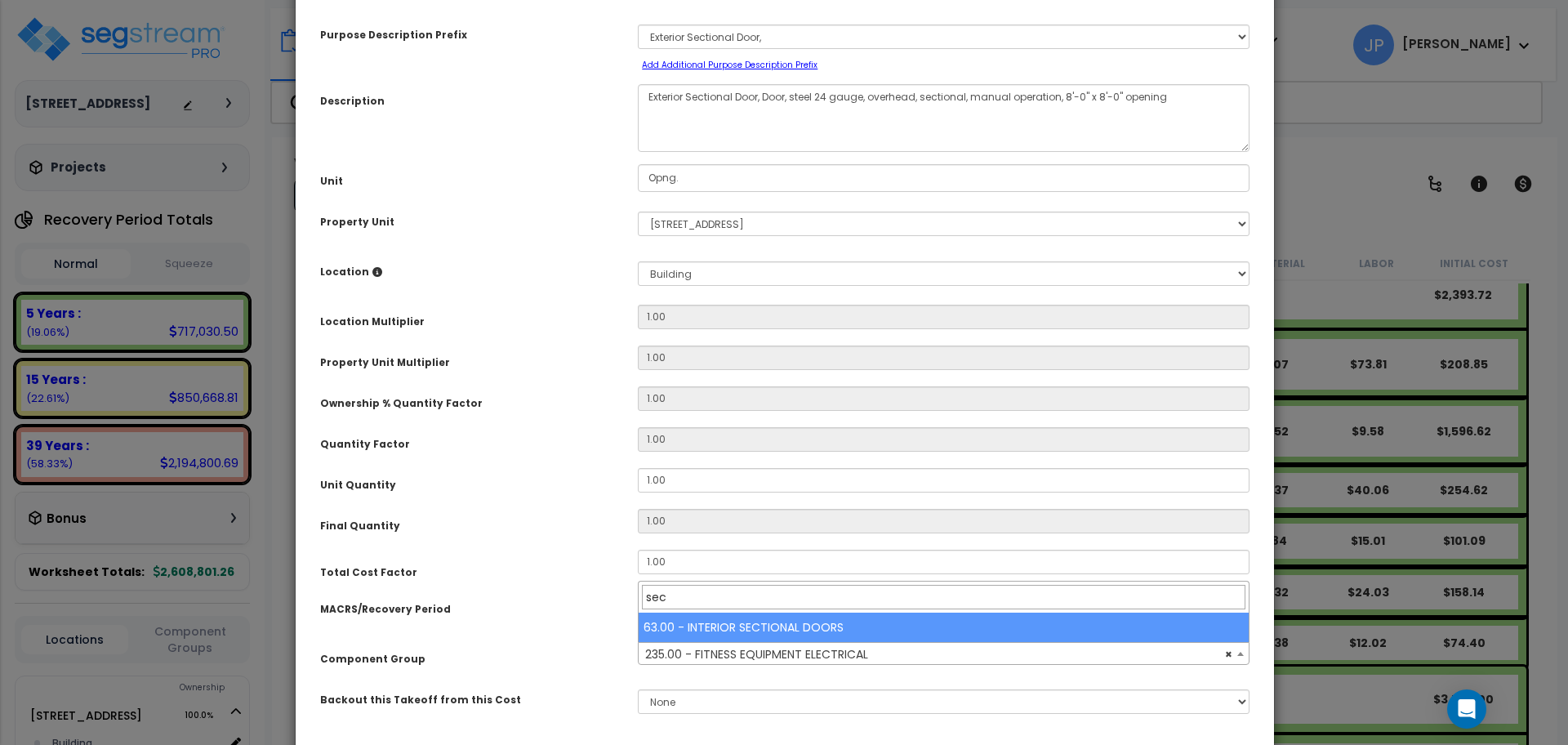
type input "sec"
select select "35408"
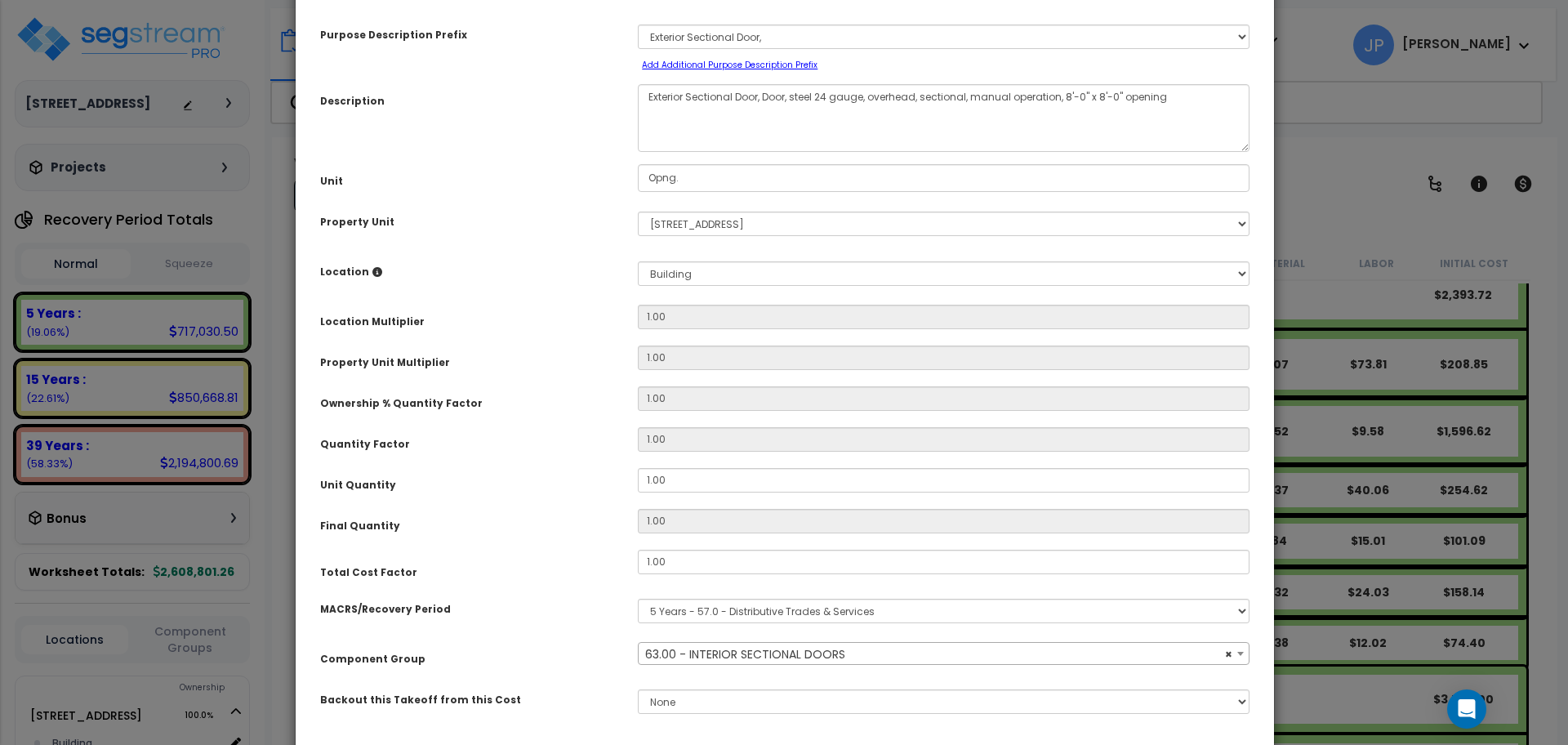
scroll to position [177, 0]
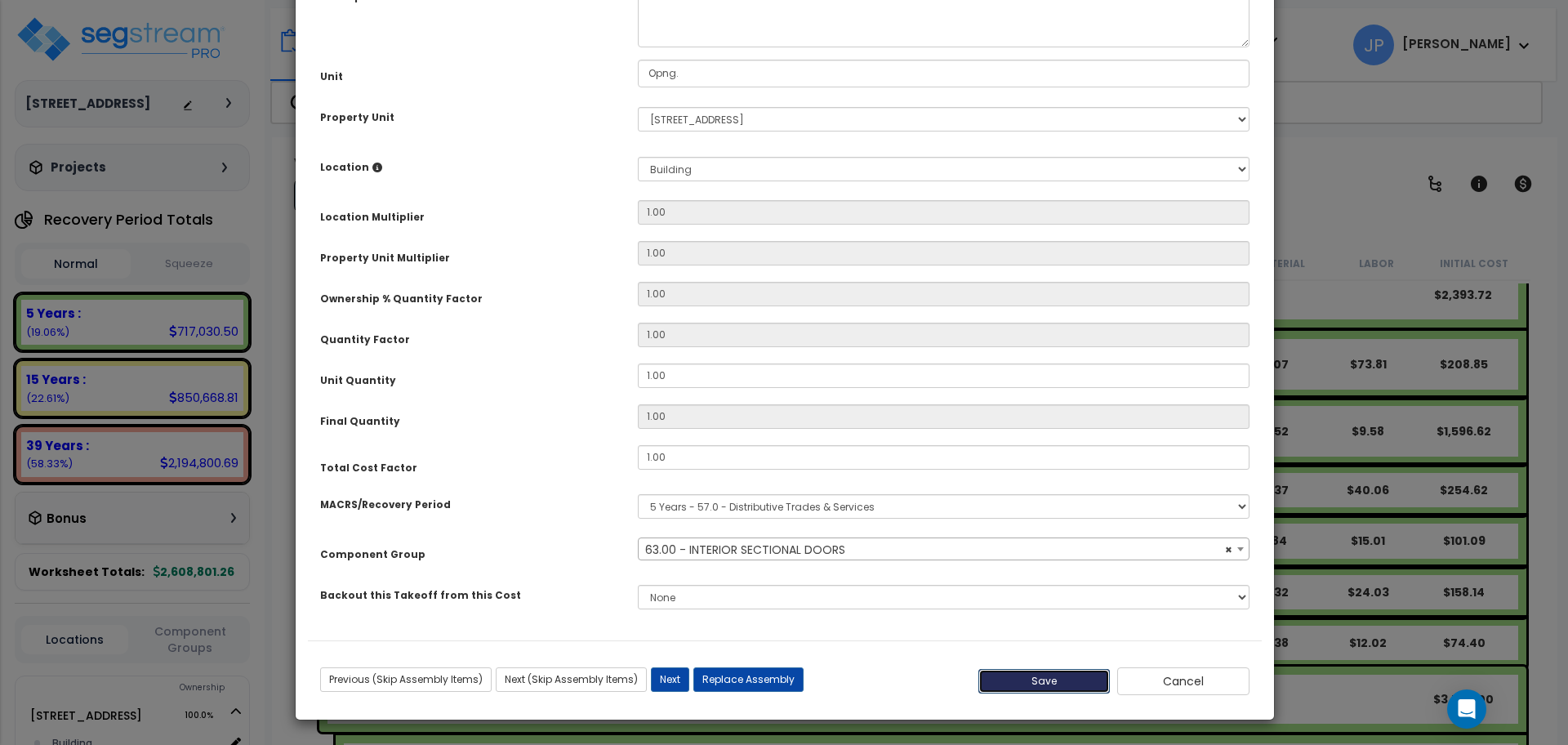
click at [1038, 684] on button "Save" at bounding box center [1044, 681] width 132 height 24
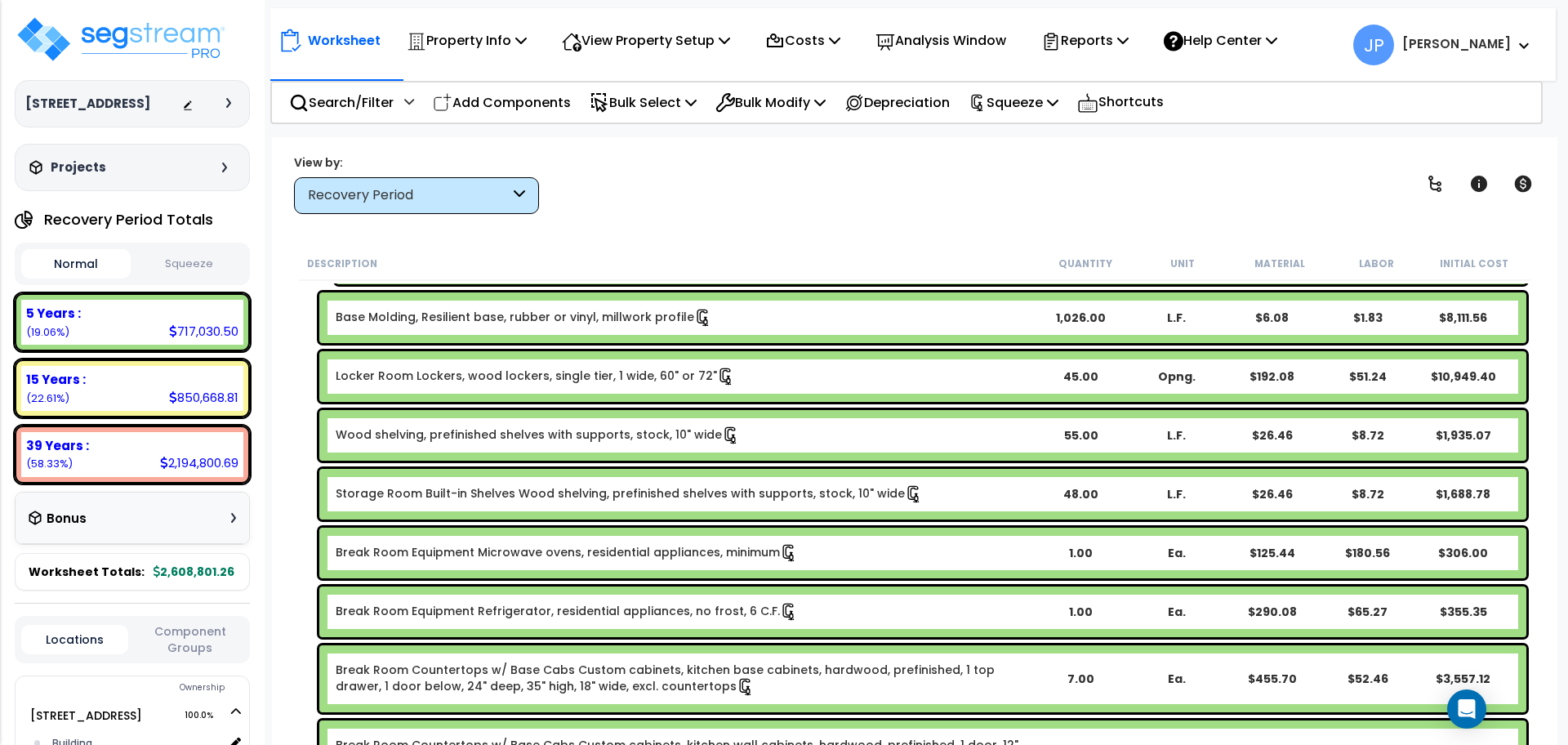
scroll to position [1503, 0]
click at [530, 430] on link "Wood shelving, prefinished shelves with supports, stock, 10" wide" at bounding box center [538, 435] width 404 height 18
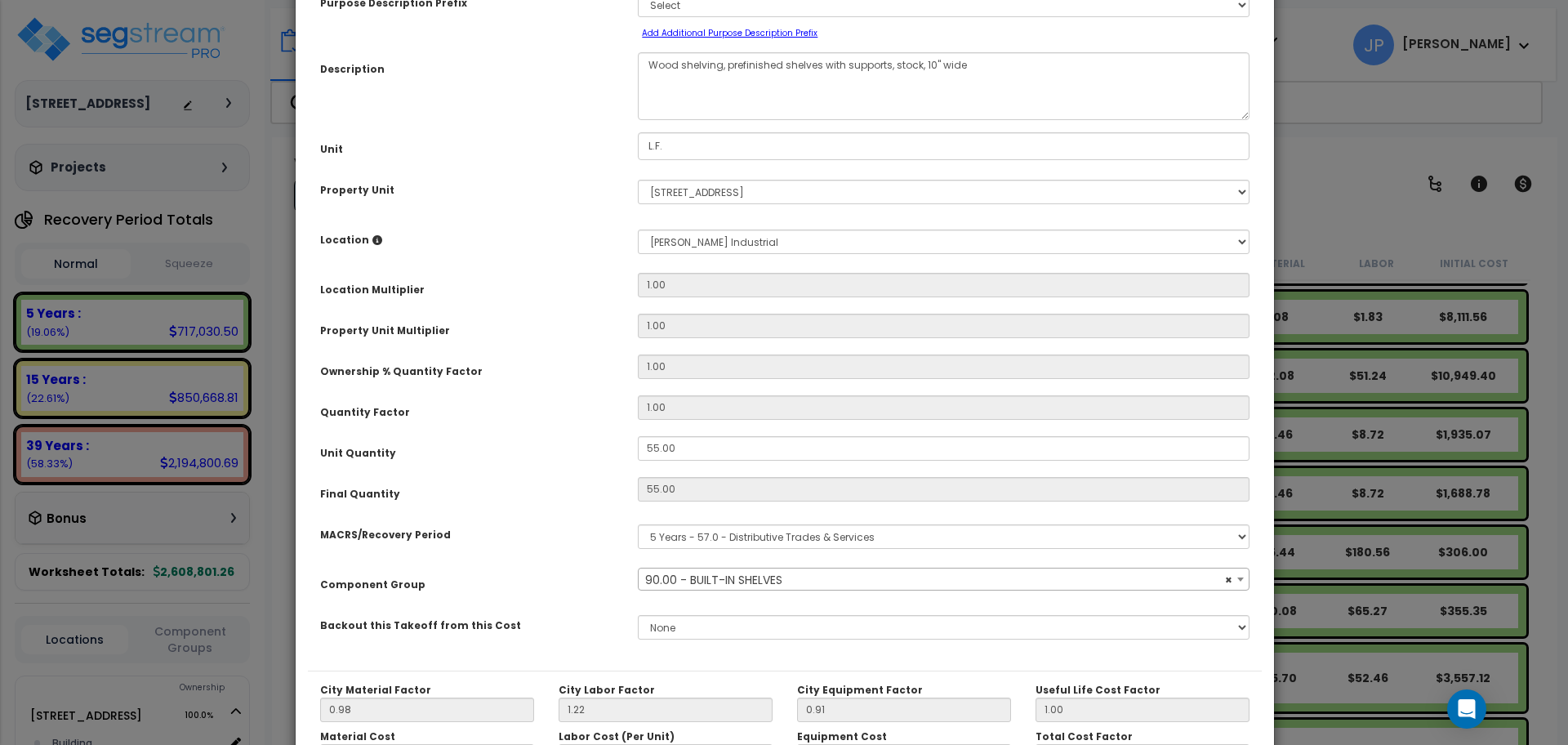
scroll to position [0, 0]
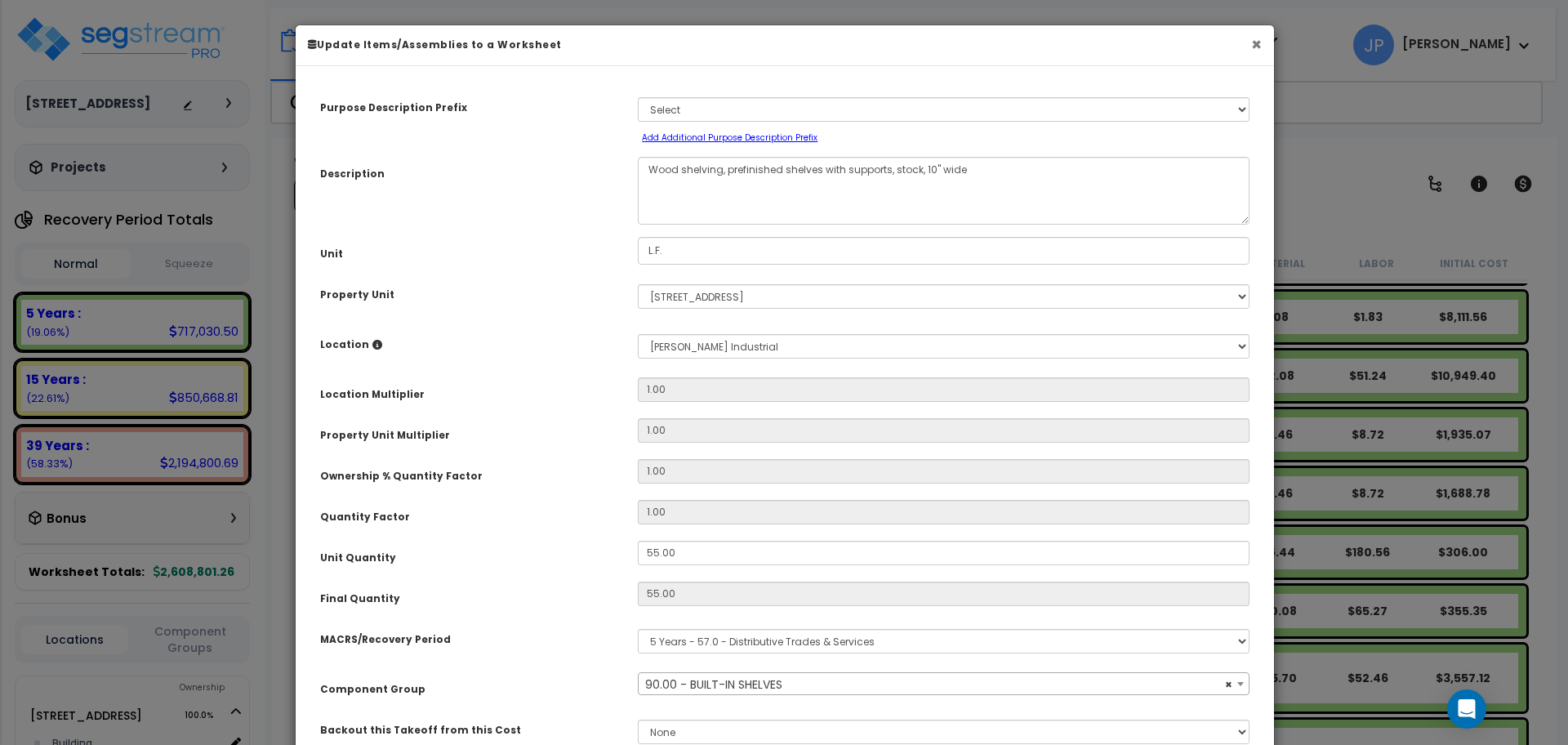
select select "35434"
click at [1257, 46] on button "×" at bounding box center [1256, 45] width 10 height 17
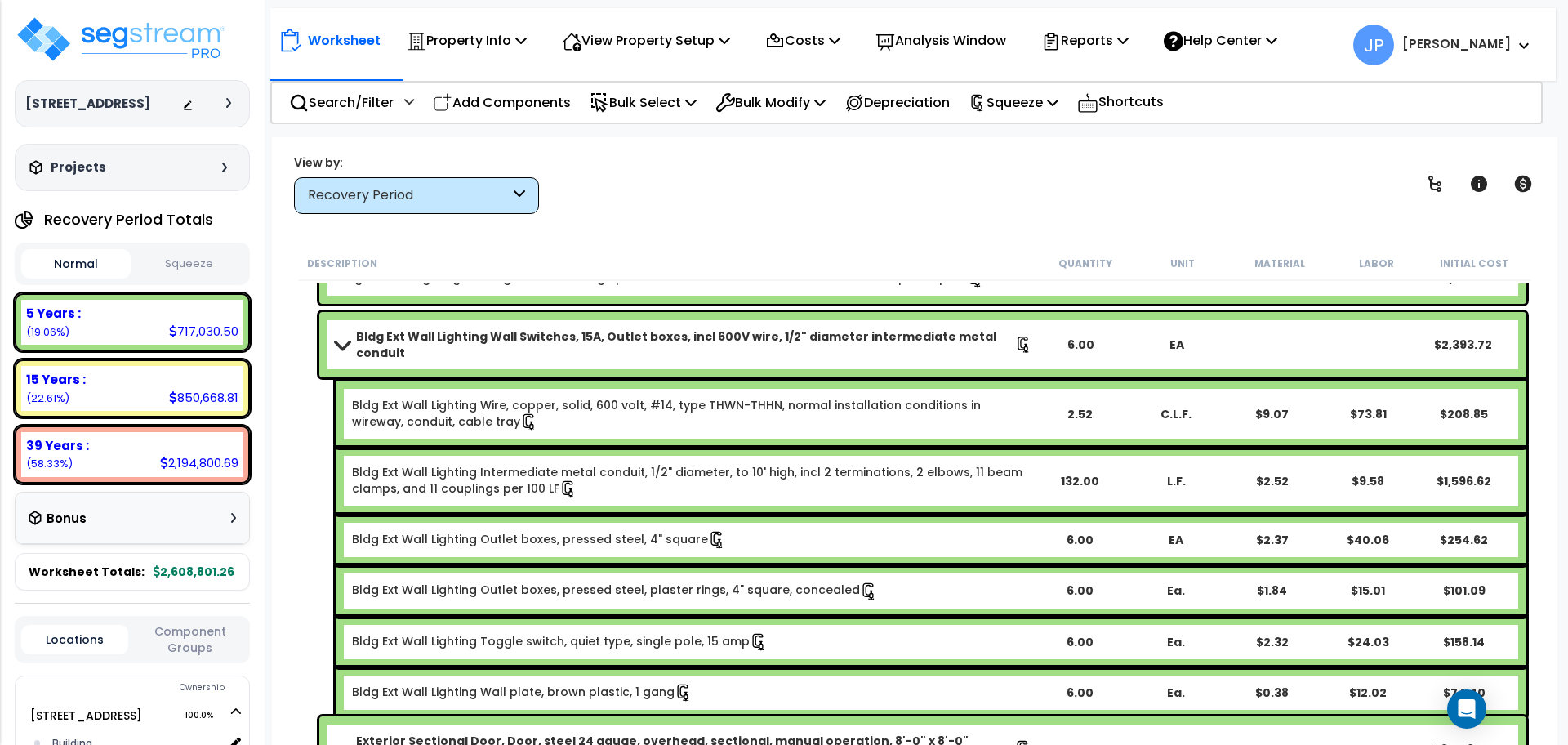
scroll to position [352, 0]
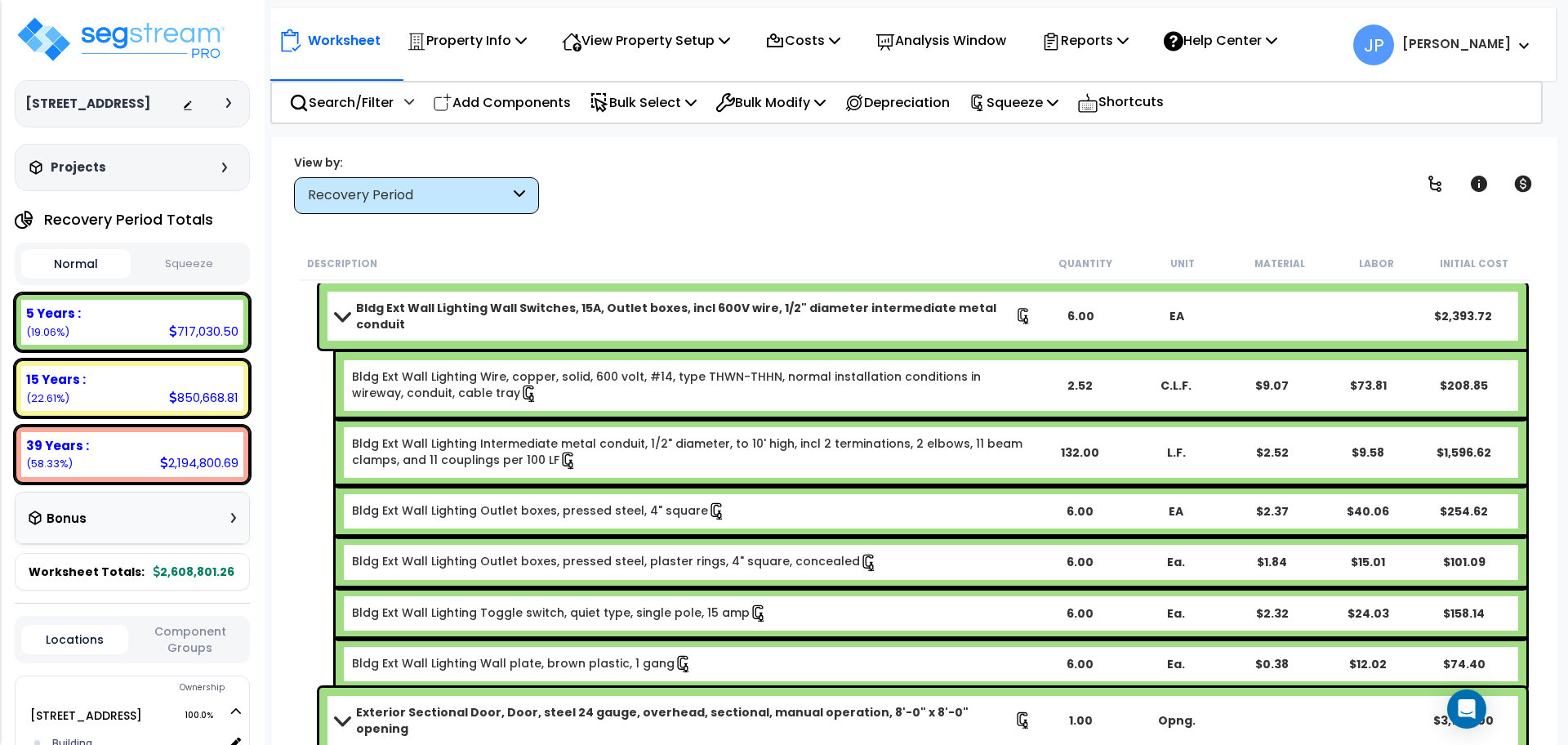
click at [482, 312] on b "Bldg Ext Wall Lighting Wall Switches, 15A, Outlet boxes, incl 600V wire, 1/2" d…" at bounding box center [685, 316] width 659 height 33
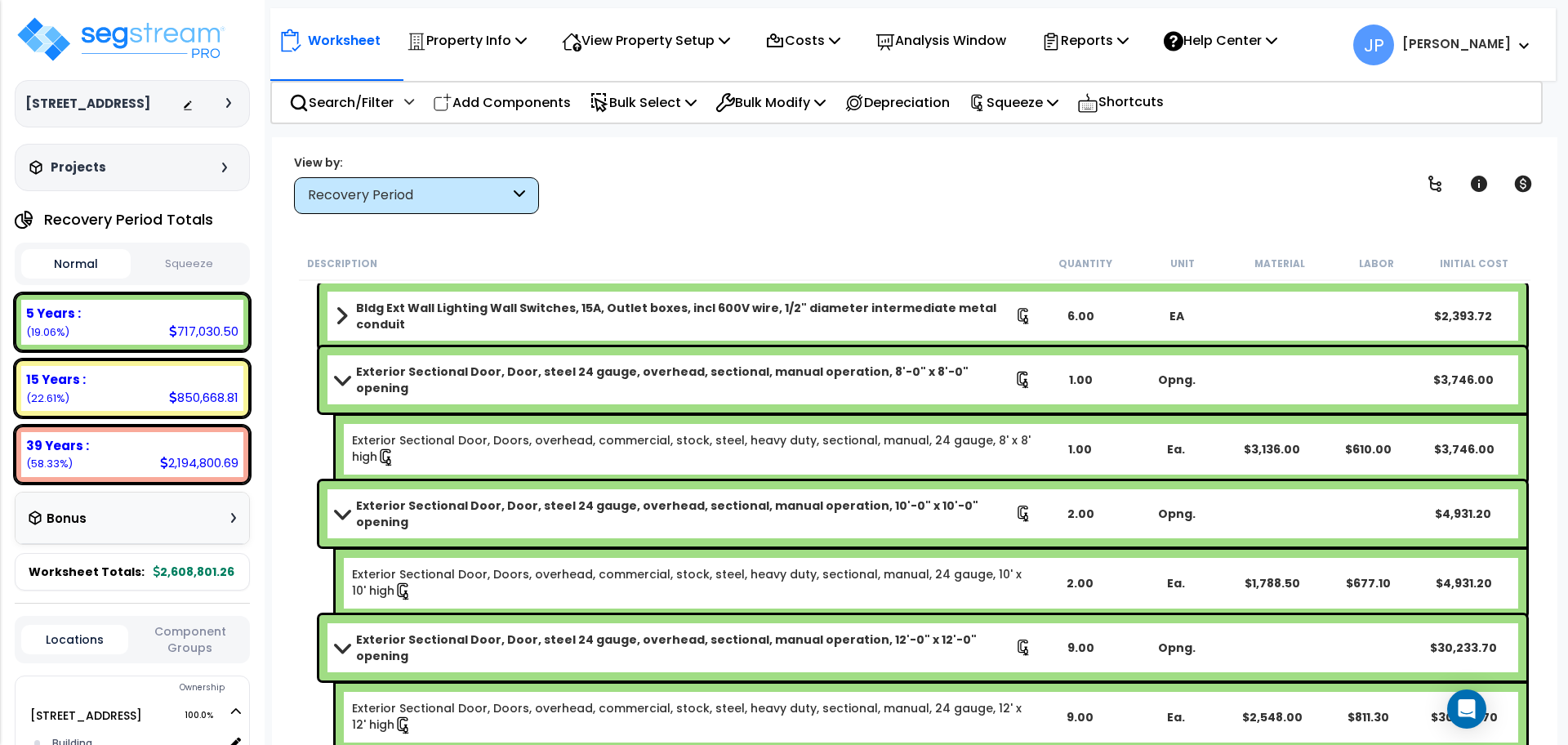
click at [447, 374] on b "Exterior Sectional Door, Door, steel 24 gauge, overhead, sectional, manual oper…" at bounding box center [685, 380] width 658 height 33
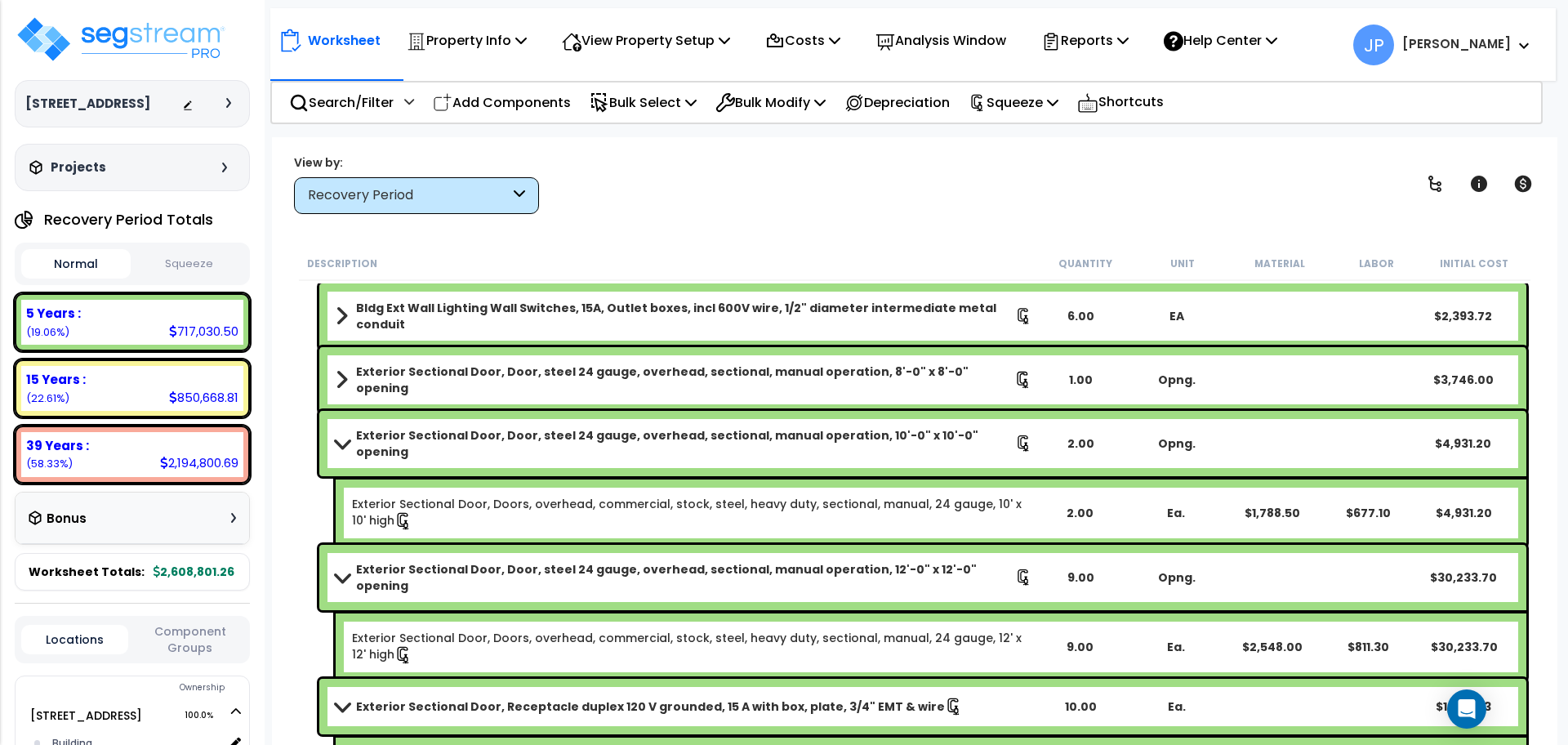
click at [437, 441] on b "Exterior Sectional Door, Door, steel 24 gauge, overhead, sectional, manual oper…" at bounding box center [685, 443] width 659 height 33
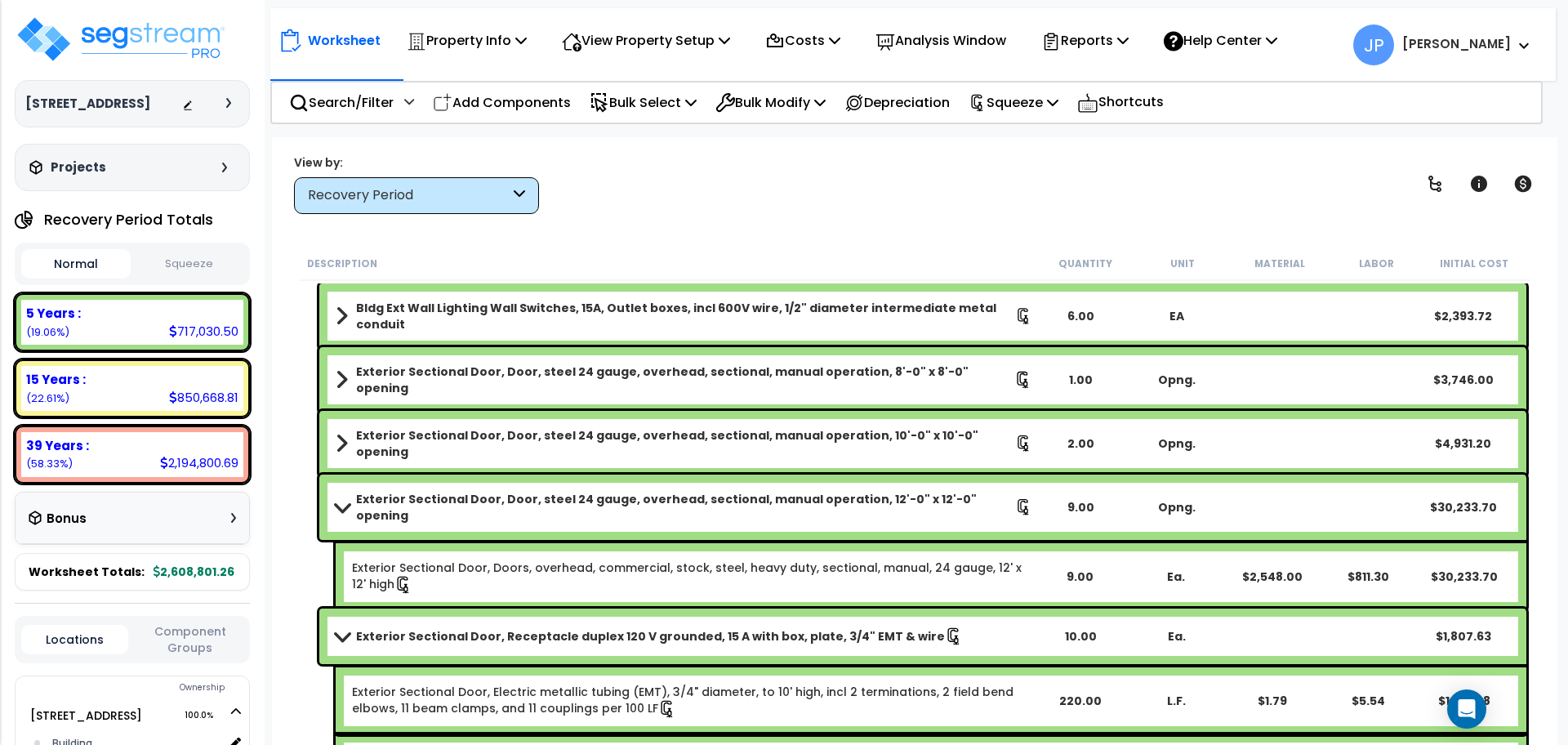
click at [410, 505] on b "Exterior Sectional Door, Door, steel 24 gauge, overhead, sectional, manual oper…" at bounding box center [685, 507] width 659 height 33
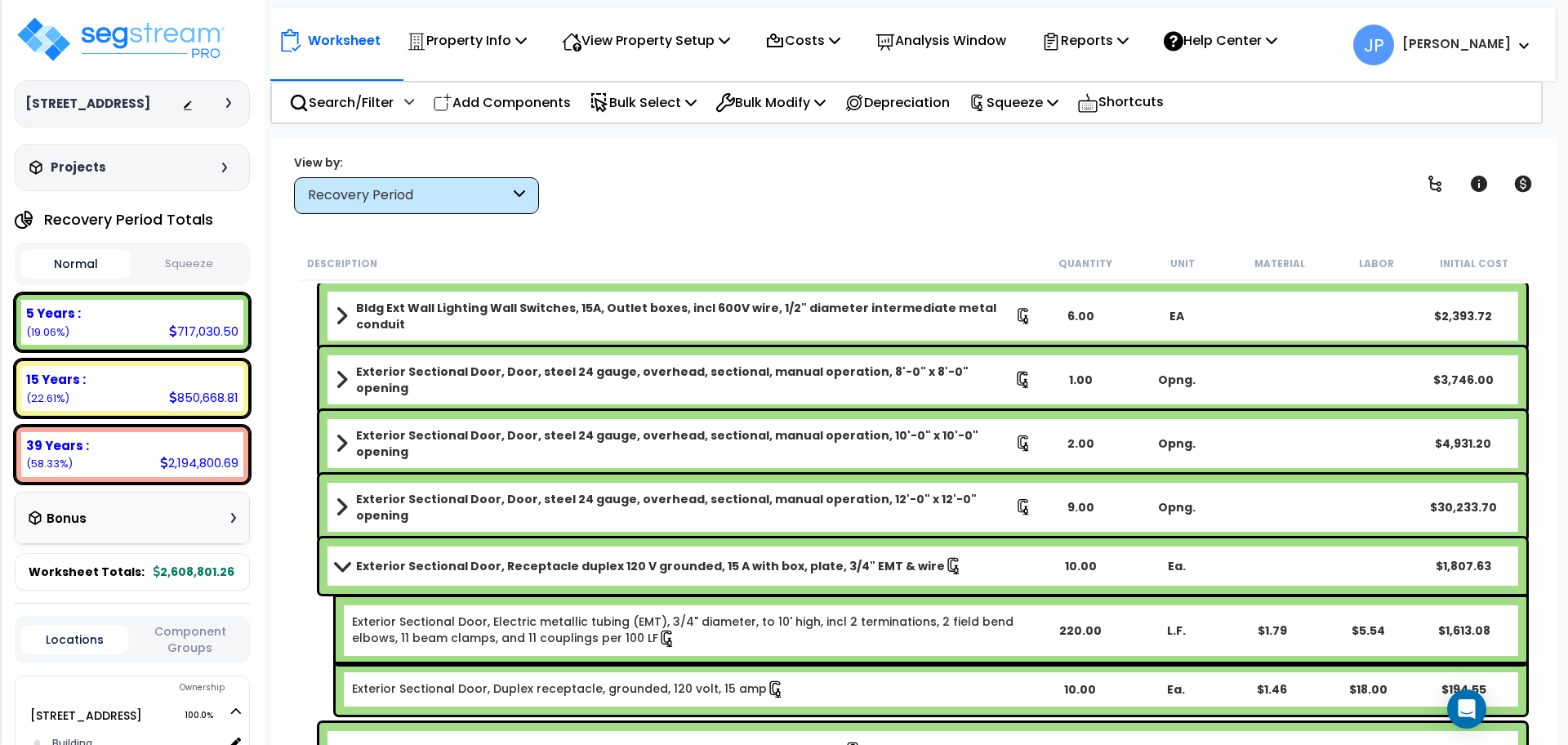
click at [400, 562] on b "Exterior Sectional Door, Receptacle duplex 120 V grounded, 15 A with box, plate…" at bounding box center [651, 566] width 589 height 16
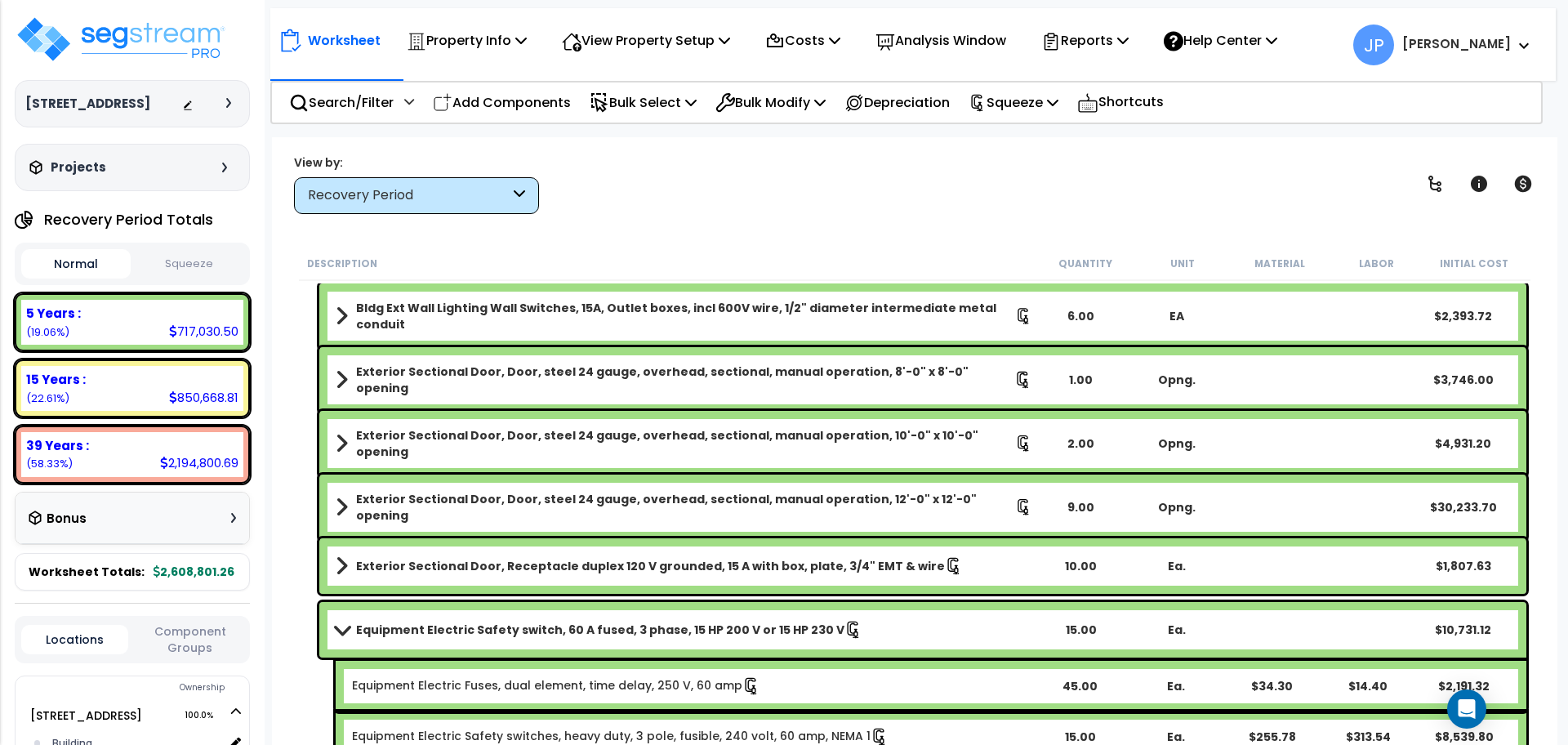
scroll to position [461, 0]
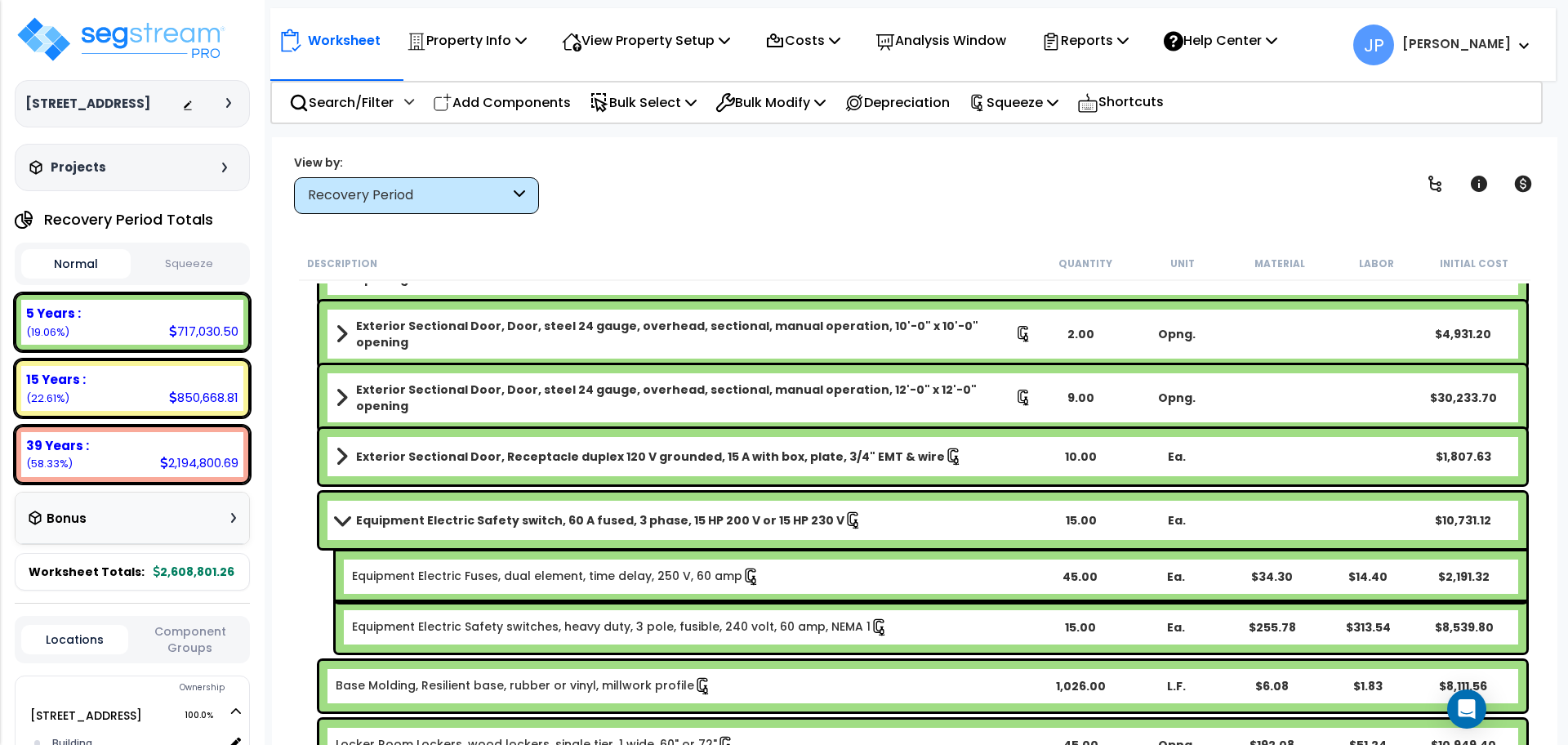
click at [392, 528] on b "Equipment Electric Safety switch, 60 A fused, 3 phase, 15 HP 200 V or 15 HP 230…" at bounding box center [600, 520] width 488 height 16
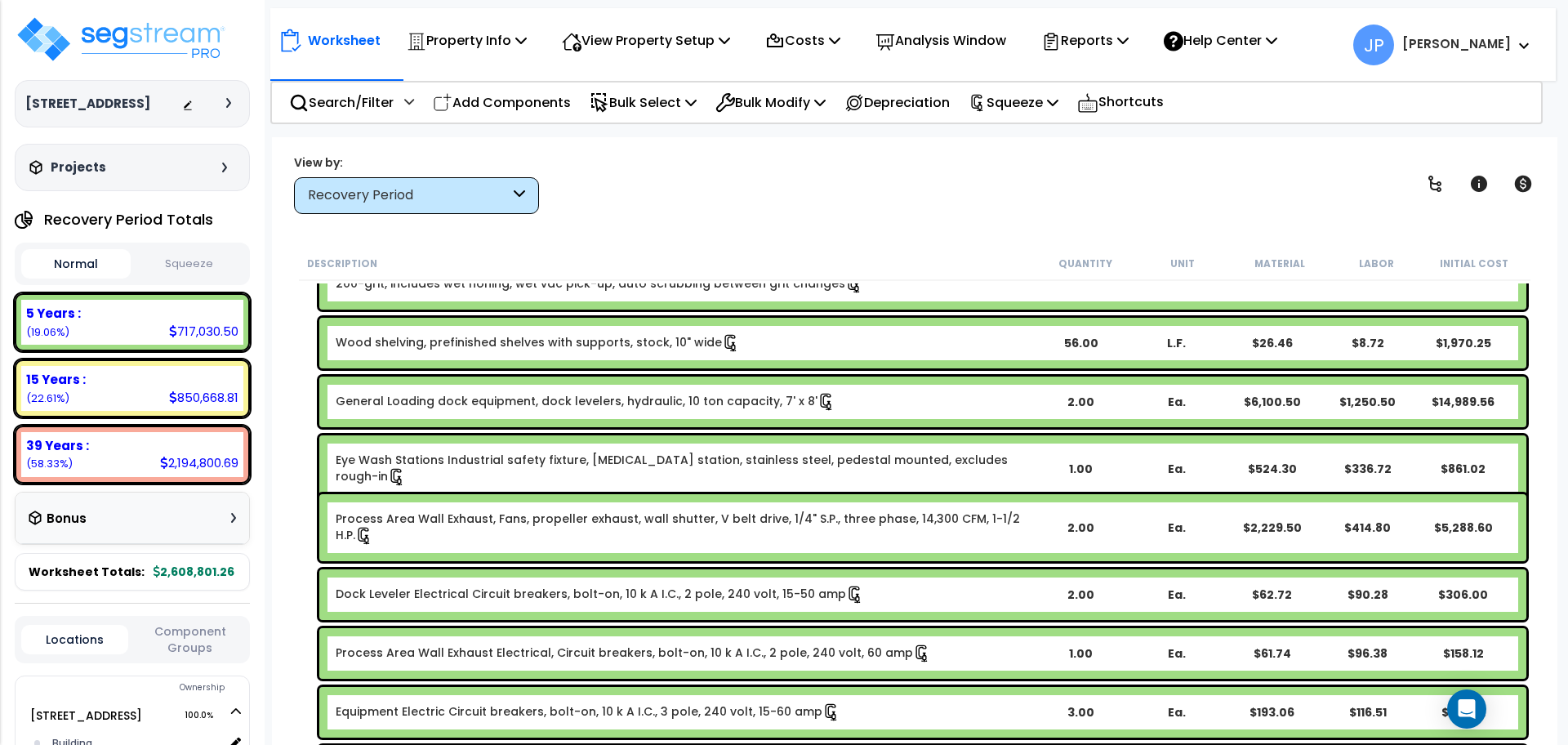
scroll to position [1977, 0]
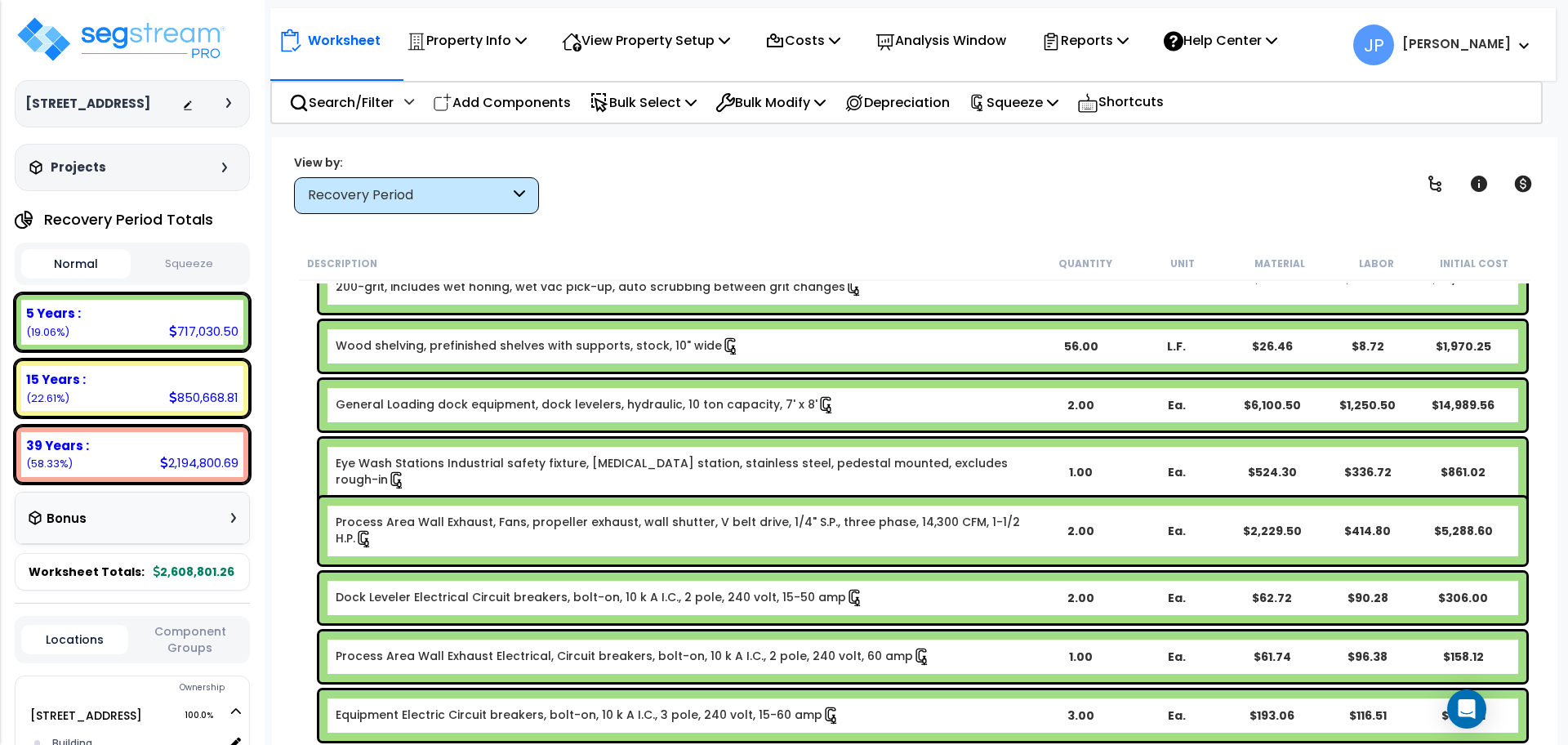
click at [411, 464] on link "Eye Wash Stations Industrial safety fixture, [MEDICAL_DATA] station, stainless …" at bounding box center [684, 473] width 696 height 35
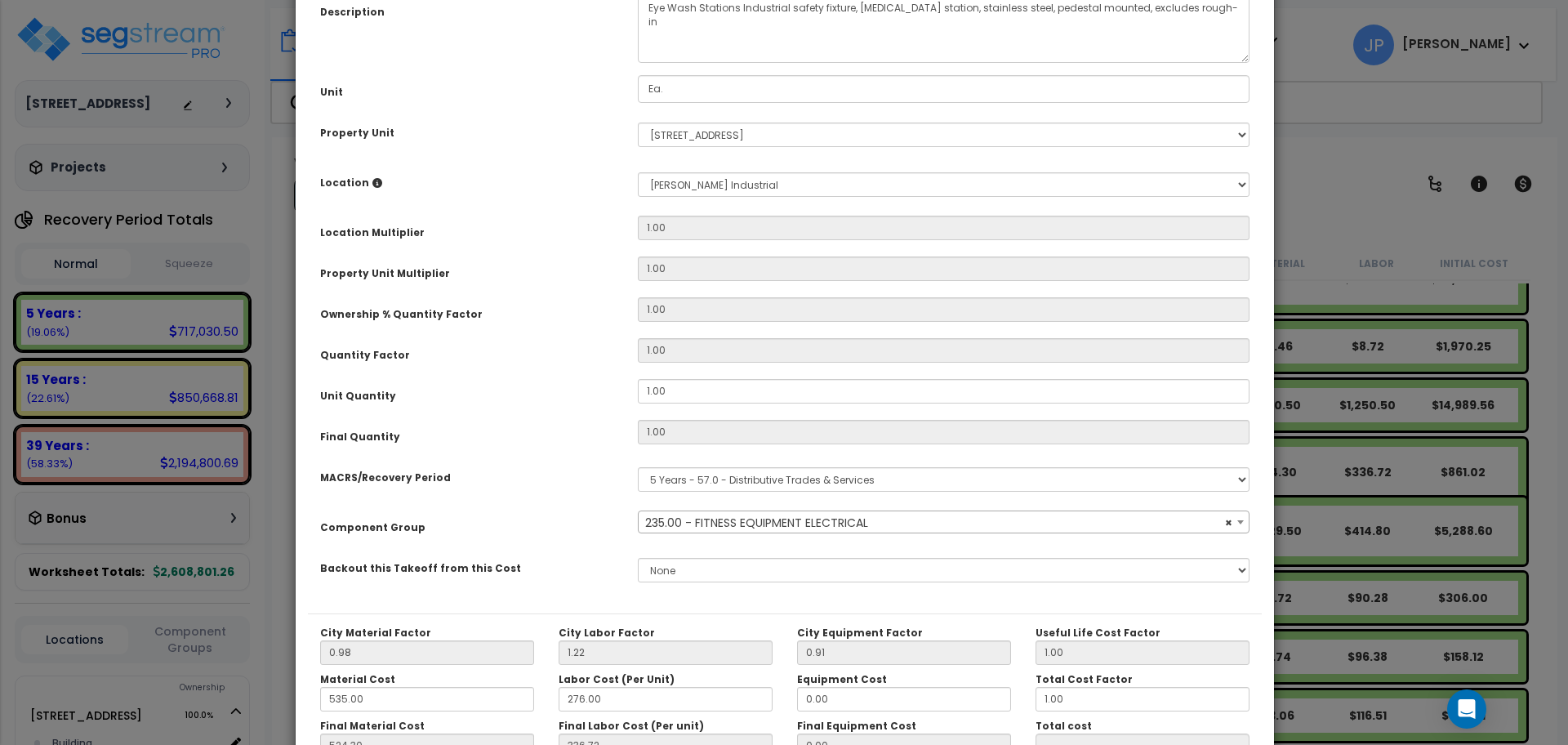
scroll to position [162, 0]
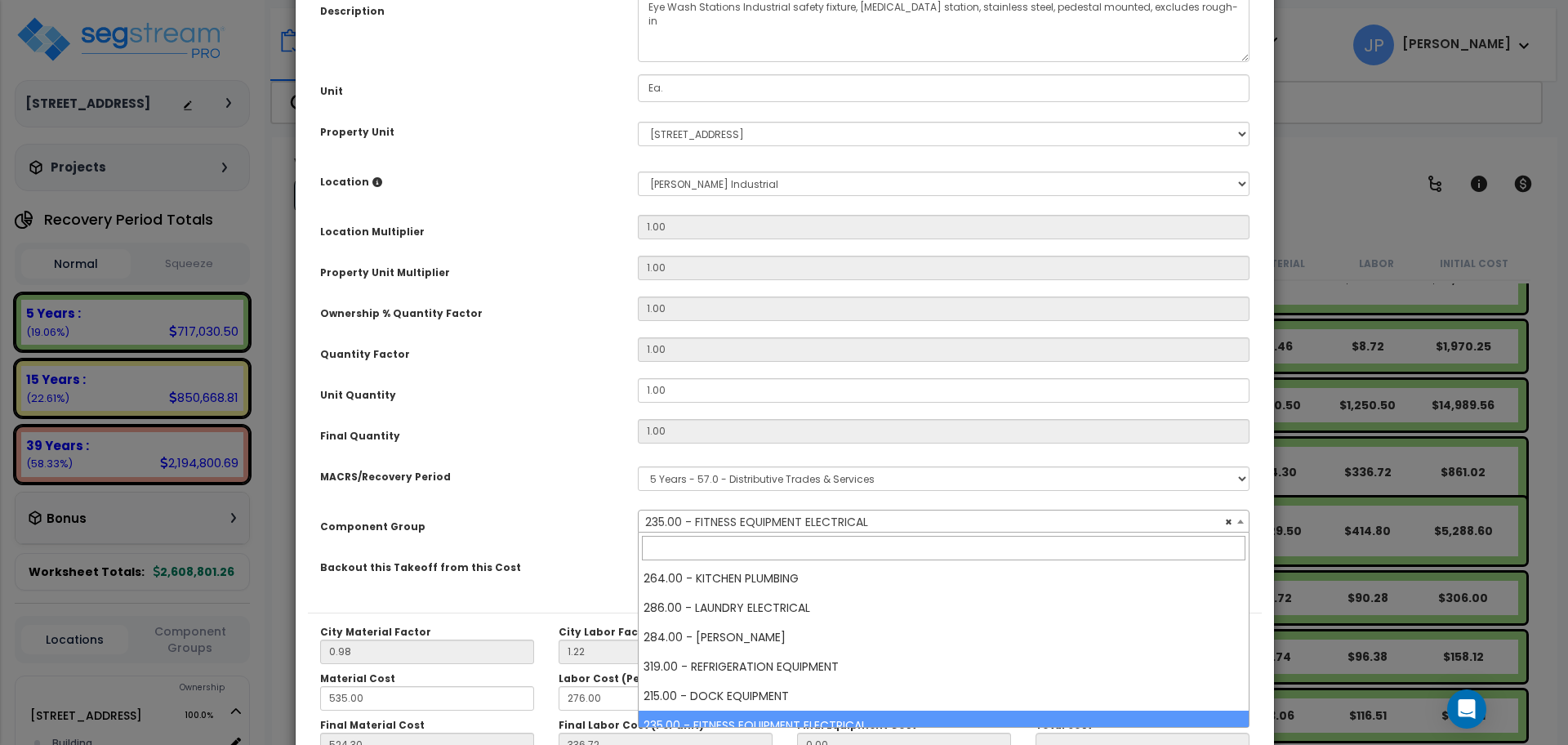
click at [765, 517] on span "× 235.00 - FITNESS EQUIPMENT ELECTRICAL" at bounding box center [943, 522] width 610 height 22
select select "35341"
type input "e"
select select "35341"
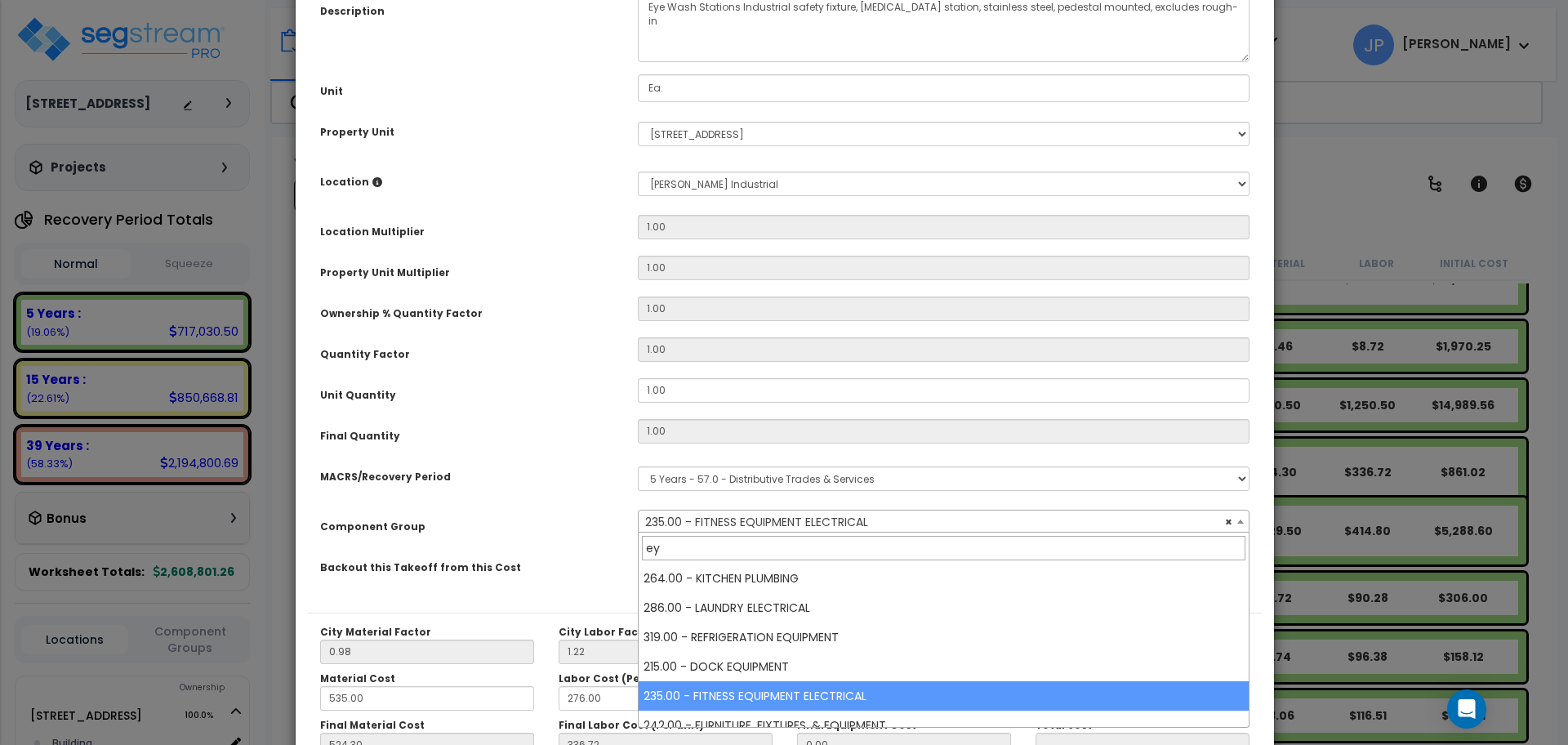
type input "eye"
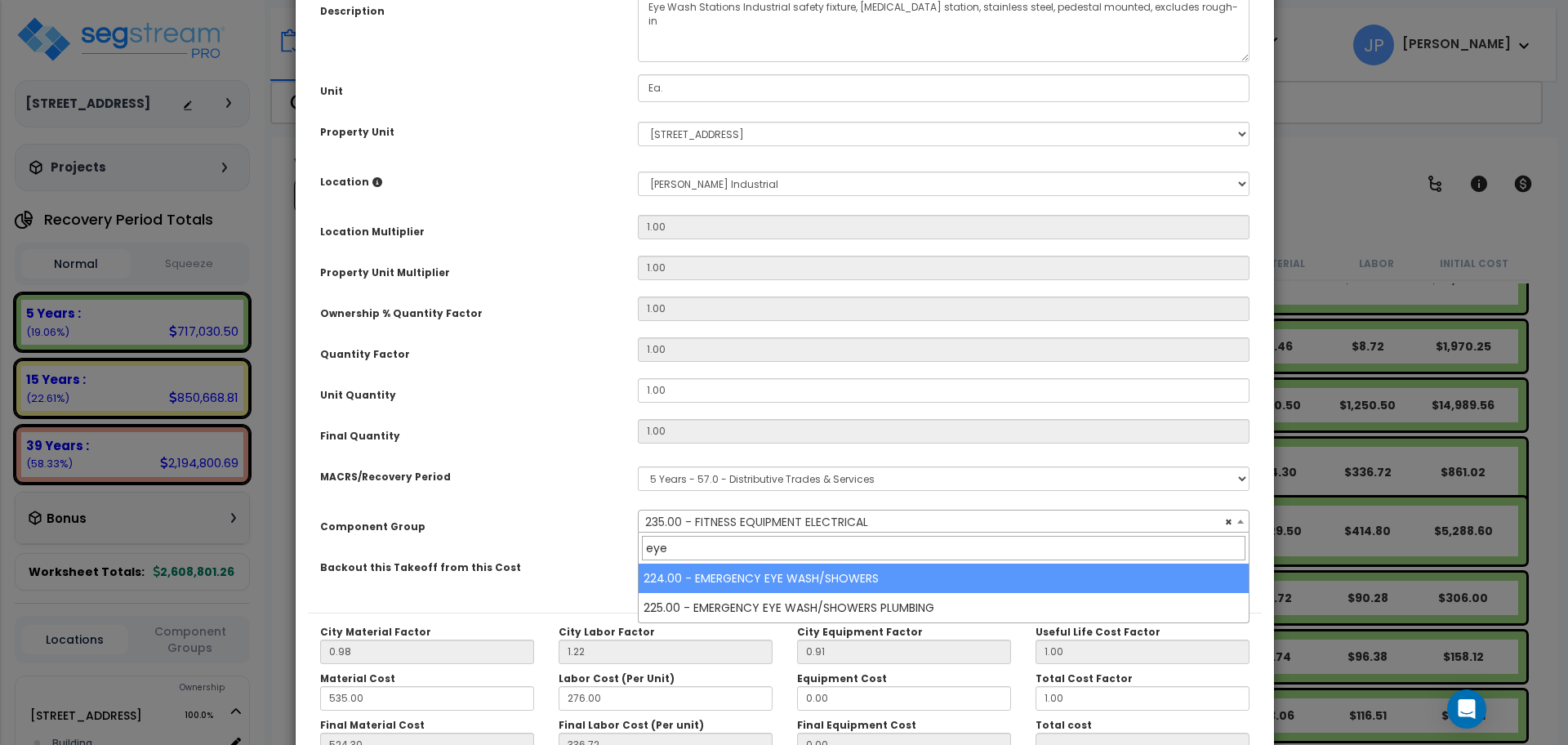
select select "35341"
type input "eye"
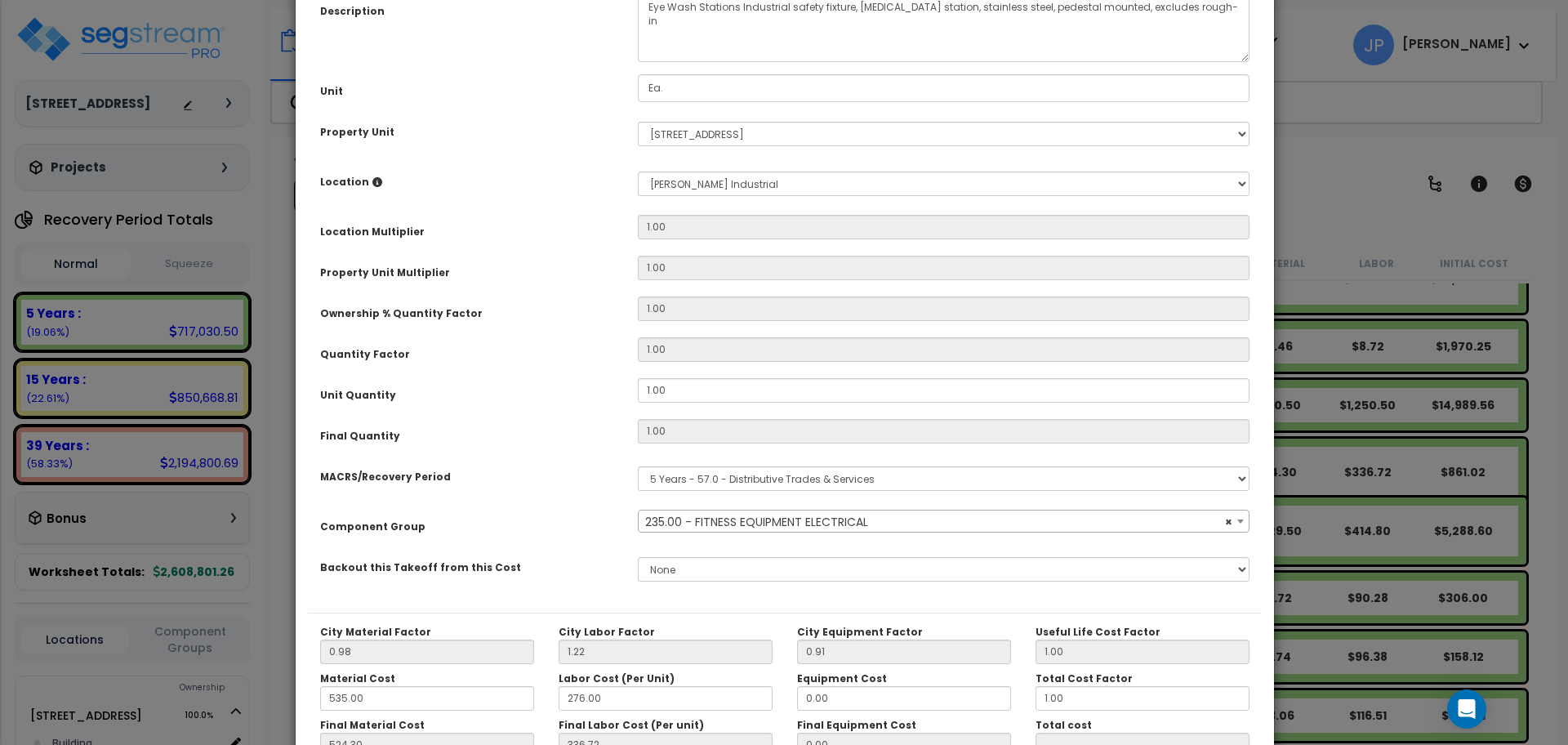
click at [713, 520] on span "× 235.00 - FITNESS EQUIPMENT ELECTRICAL" at bounding box center [943, 522] width 610 height 22
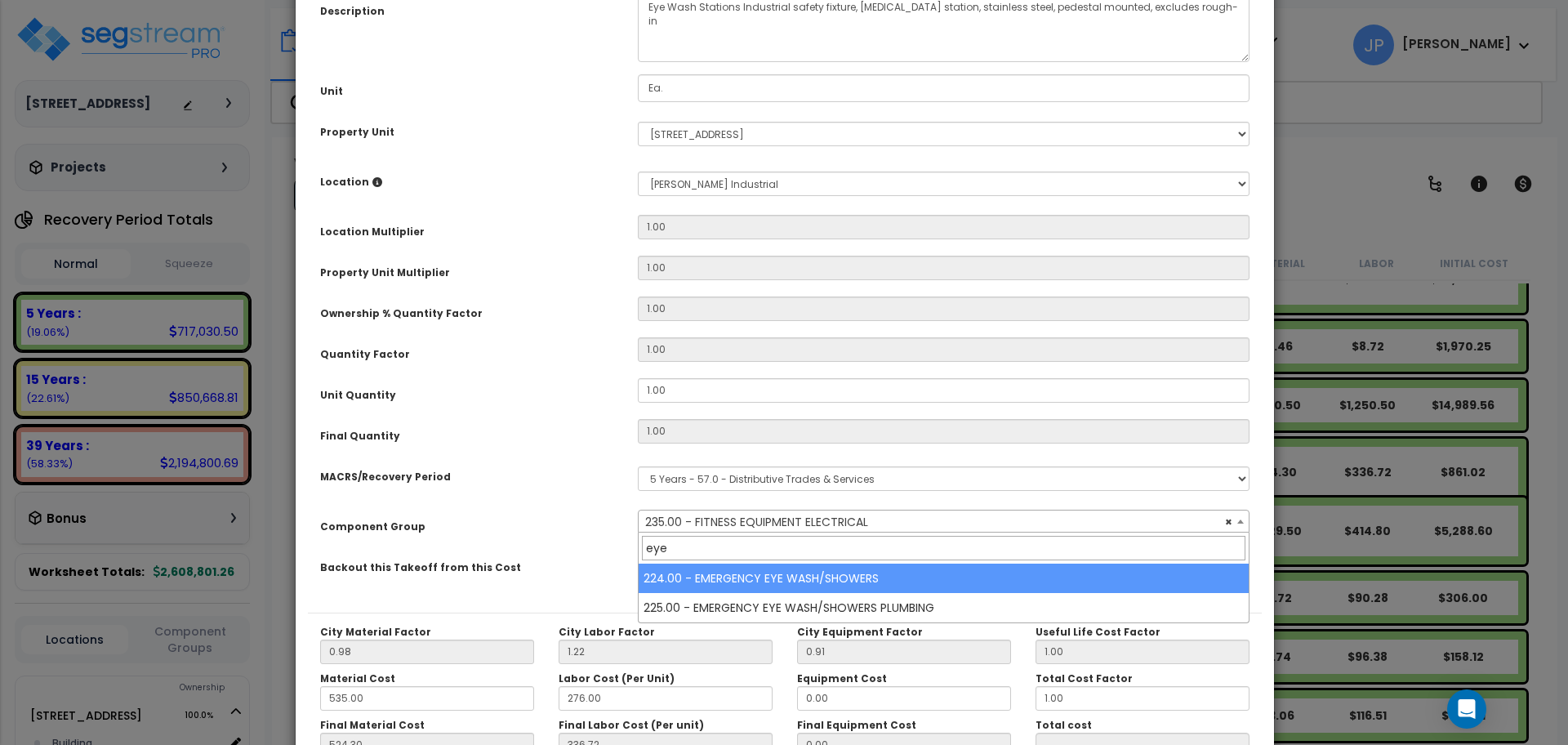
type input "eye"
select select "35552"
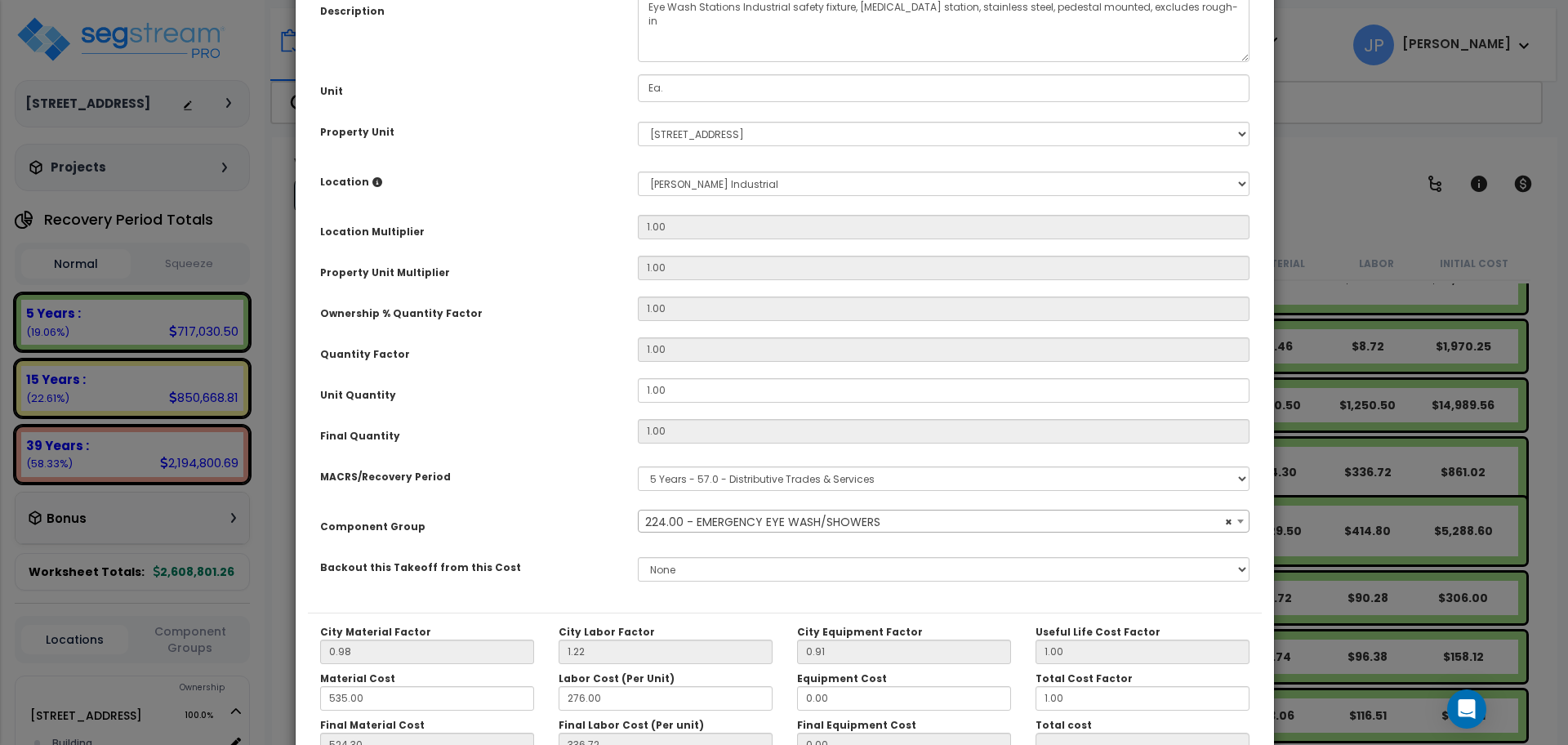
click at [589, 518] on div "Component Group" at bounding box center [467, 524] width 318 height 29
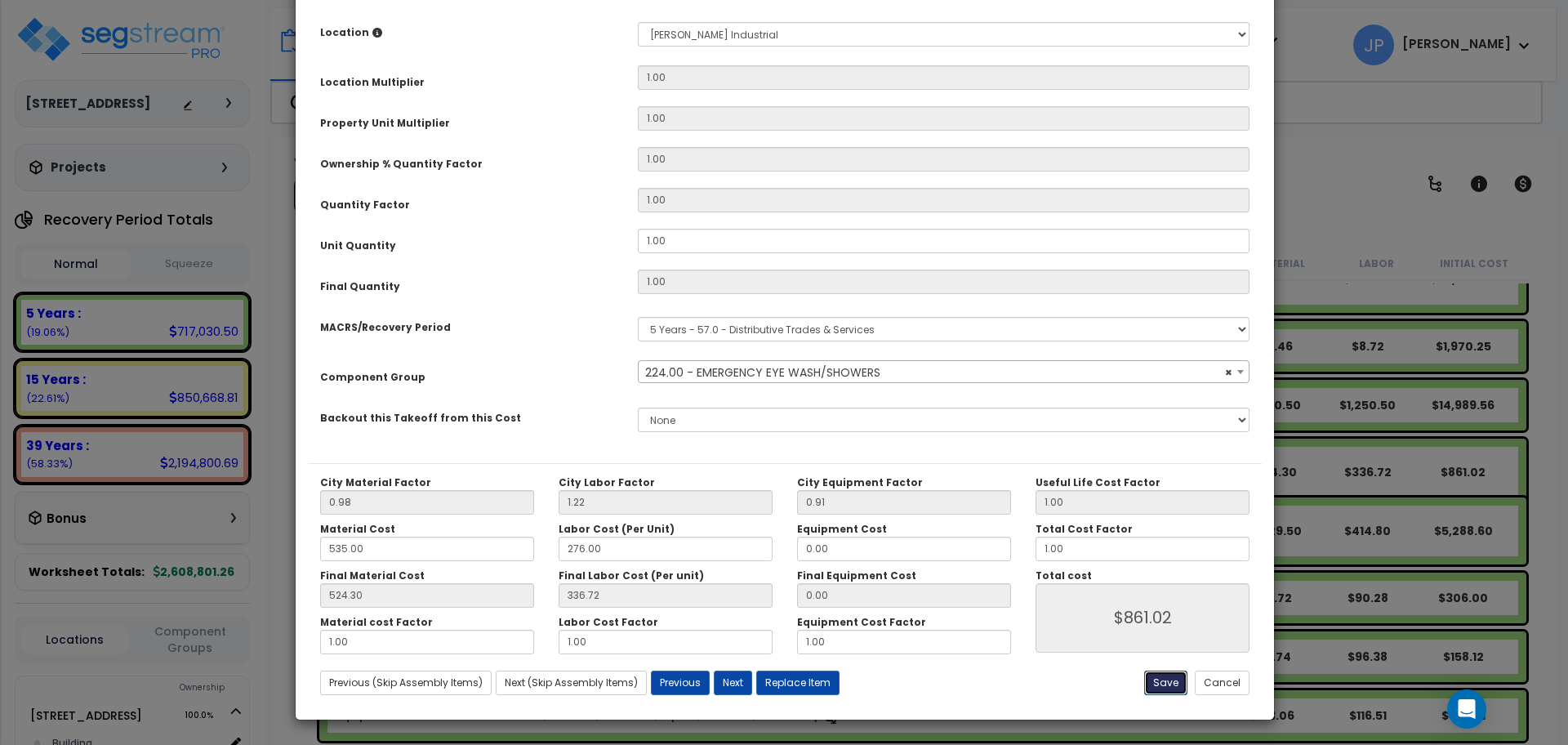
click at [1160, 684] on button "Save" at bounding box center [1165, 683] width 43 height 24
type input "861.02"
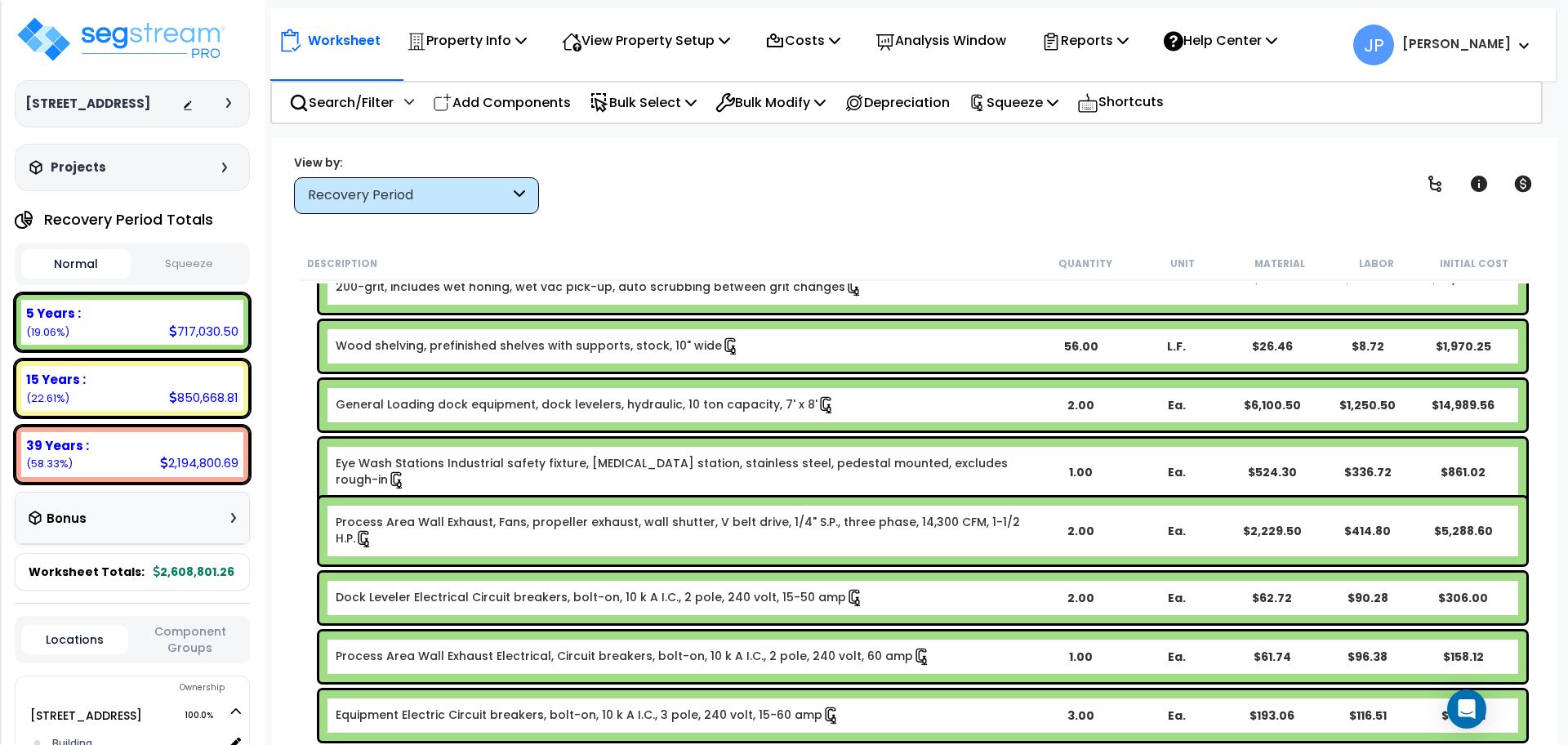
click at [611, 592] on link "Dock Leveler Electrical Circuit breakers, bolt-on, 10 k A I.C., 2 pole, 240 vol…" at bounding box center [600, 598] width 529 height 18
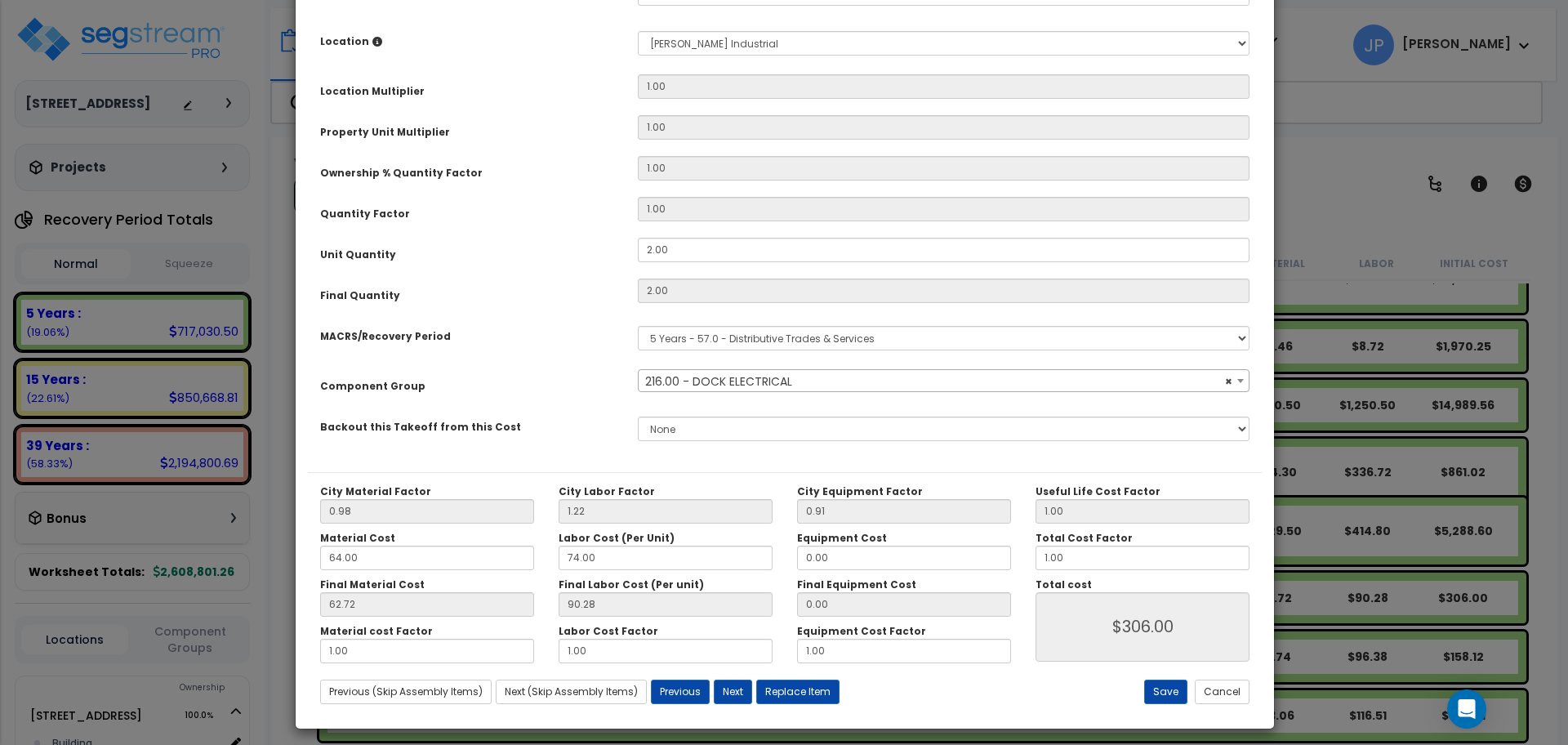
scroll to position [310, 0]
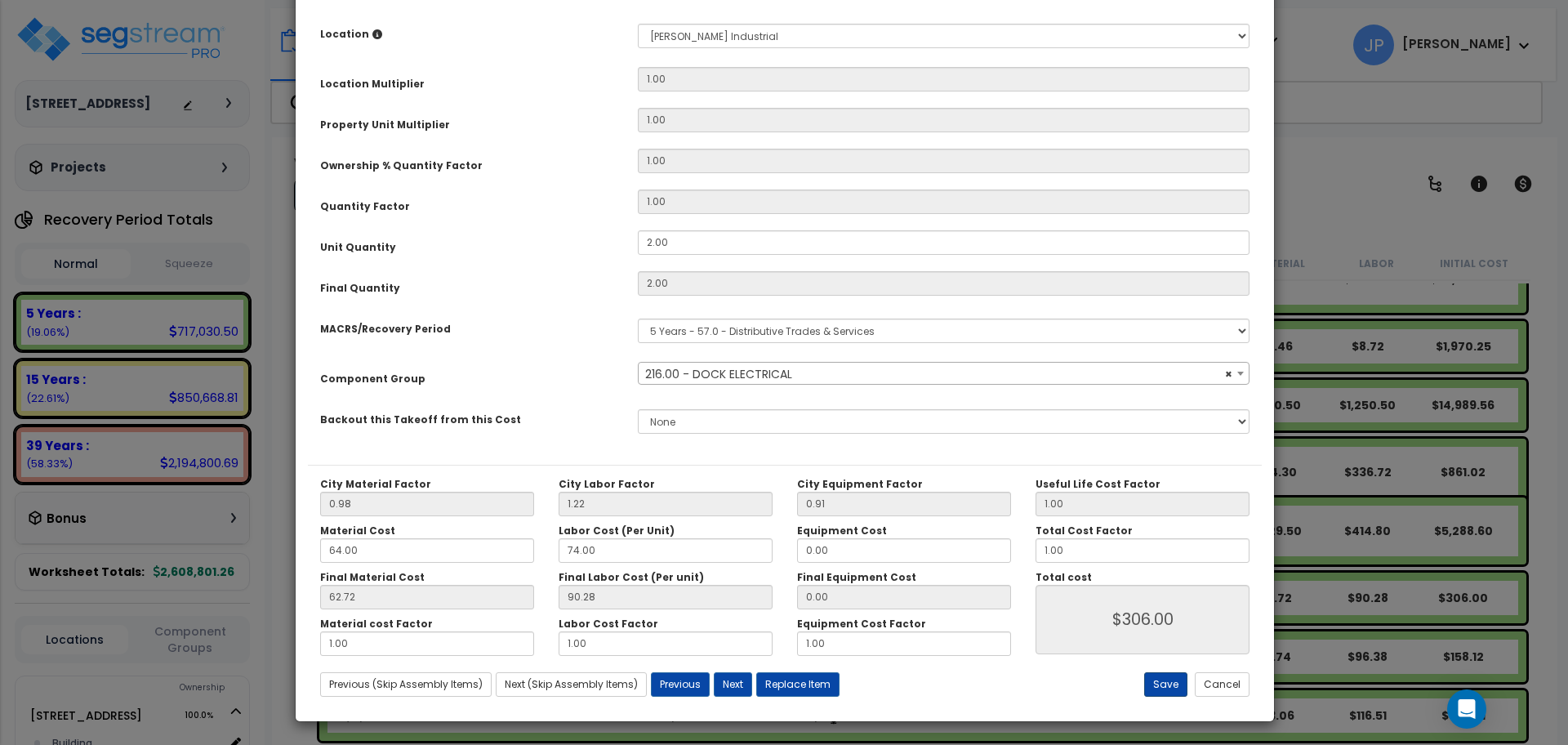
select select "35547"
click at [1155, 680] on button "Save" at bounding box center [1165, 685] width 43 height 24
type input "306.00"
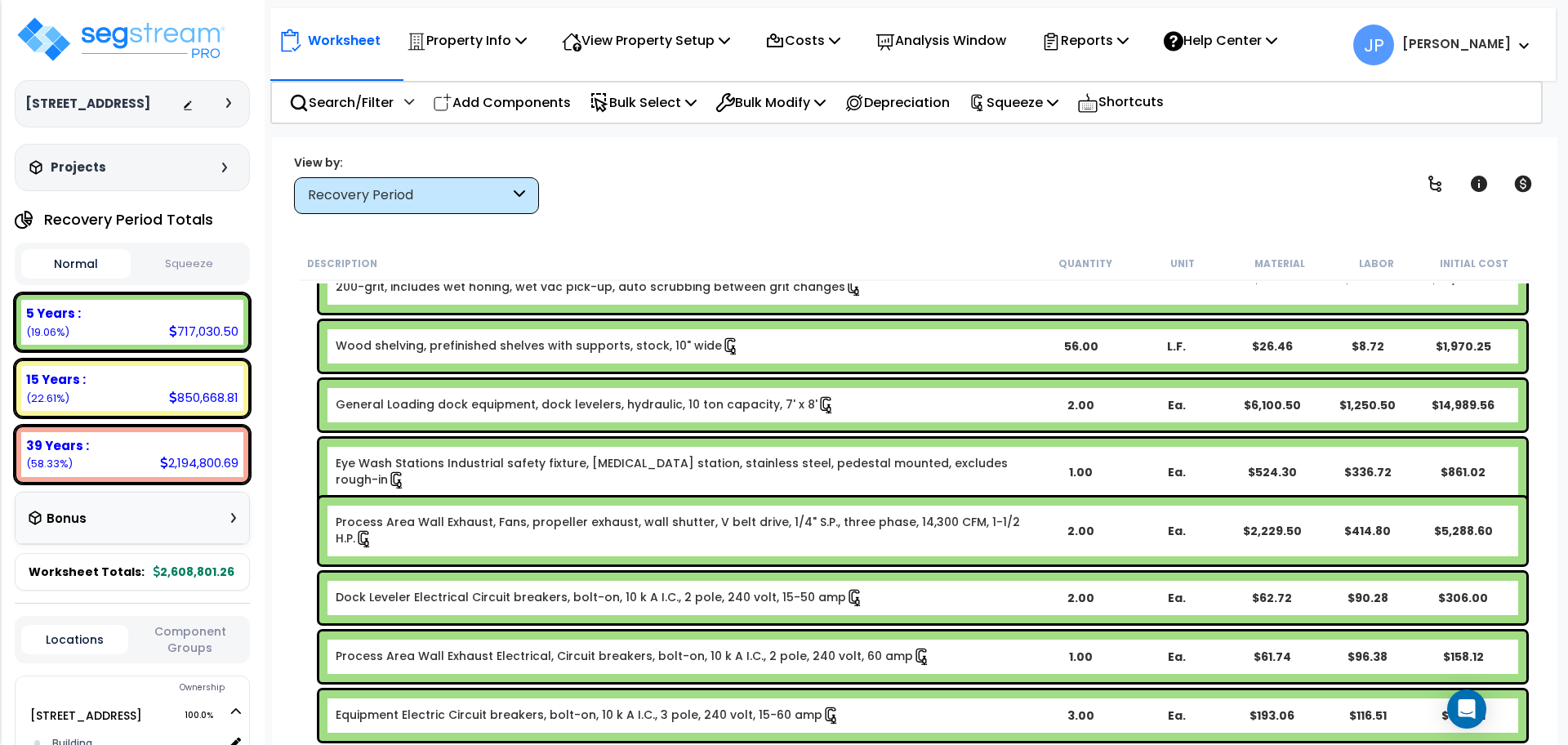
click at [441, 411] on link "General Loading dock equipment, dock levelers, hydraulic, 10 ton capacity, 7' x…" at bounding box center [586, 405] width 500 height 18
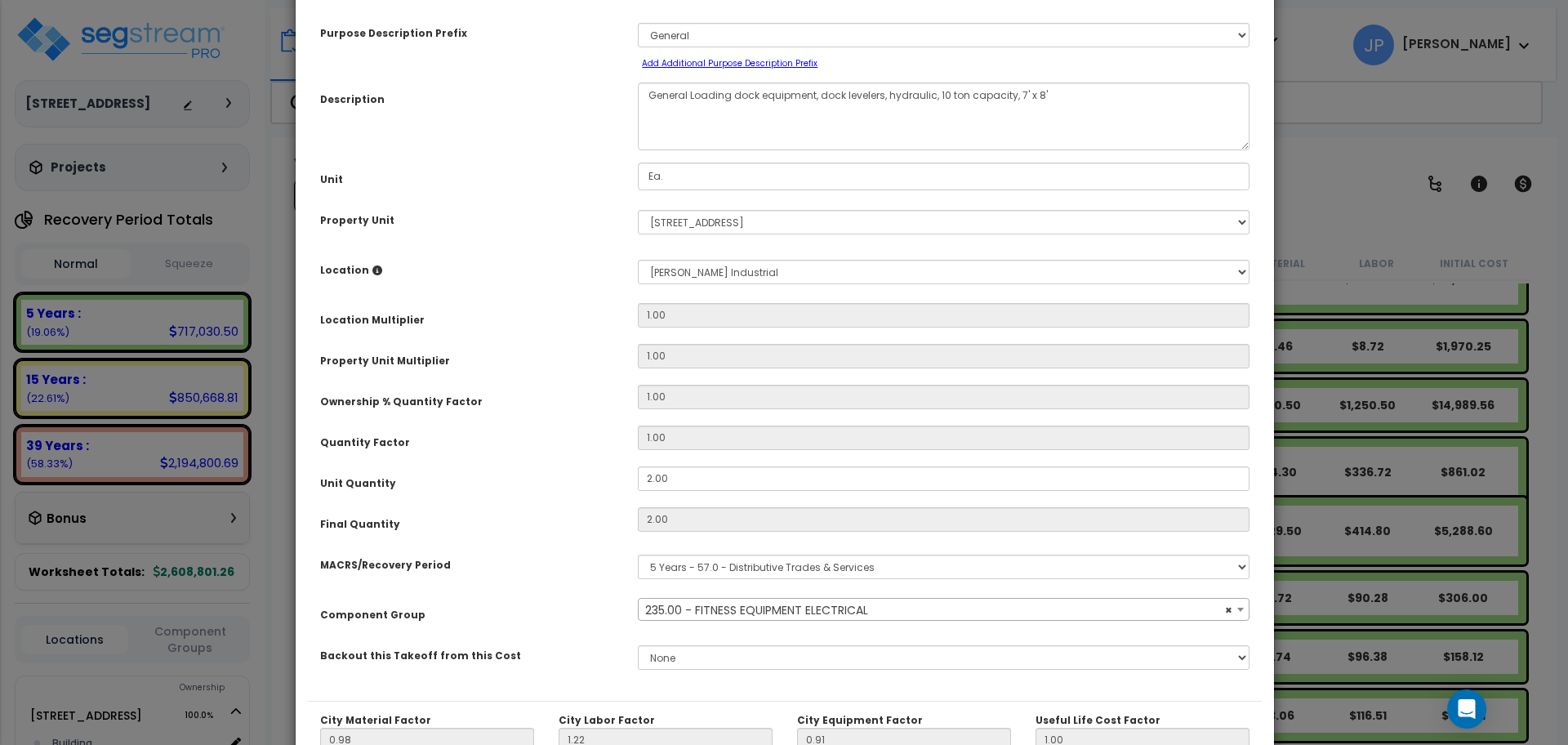
scroll to position [76, 0]
click at [800, 602] on span "× 235.00 - FITNESS EQUIPMENT ELECTRICAL" at bounding box center [943, 608] width 610 height 22
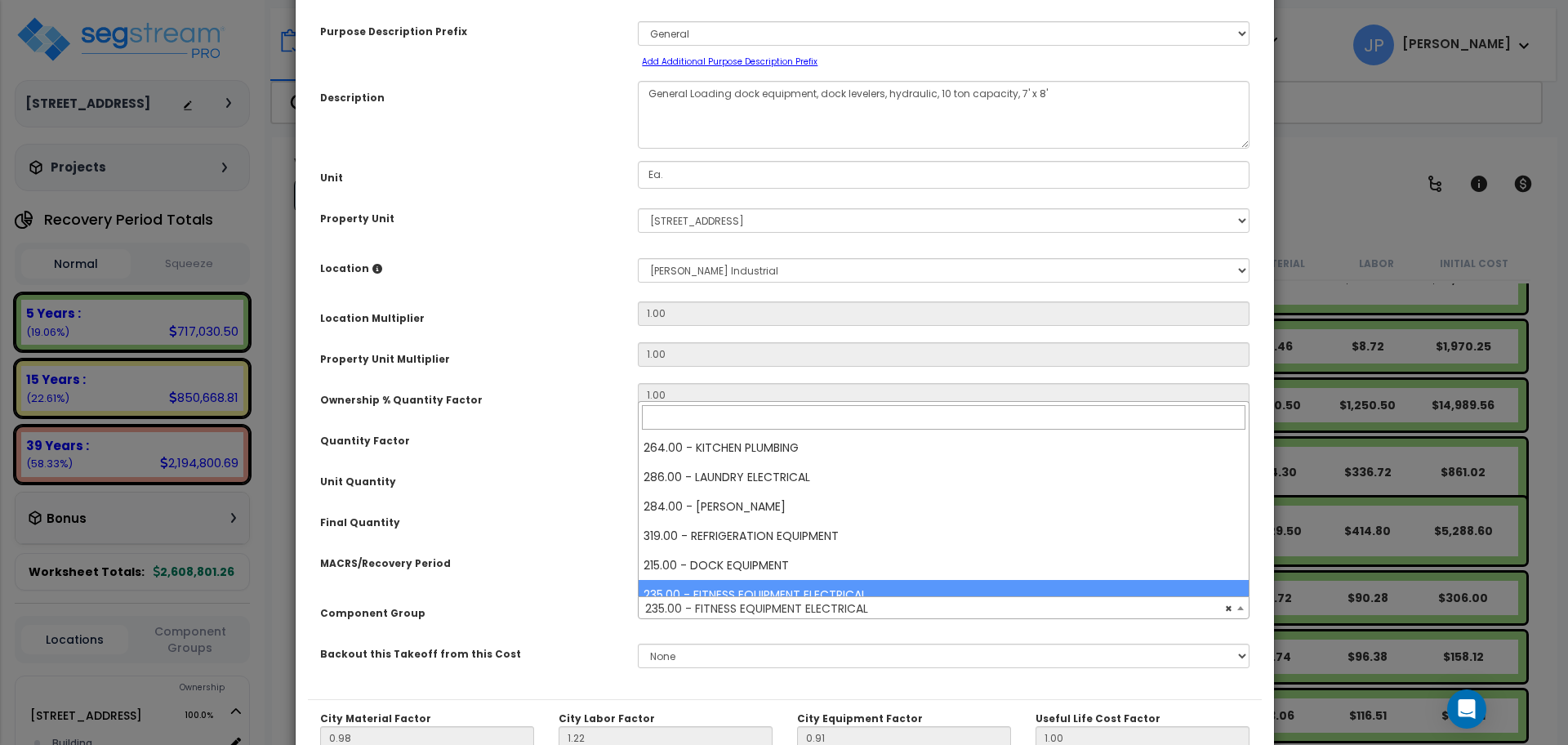
select select "35341"
type input "do"
select select "35341"
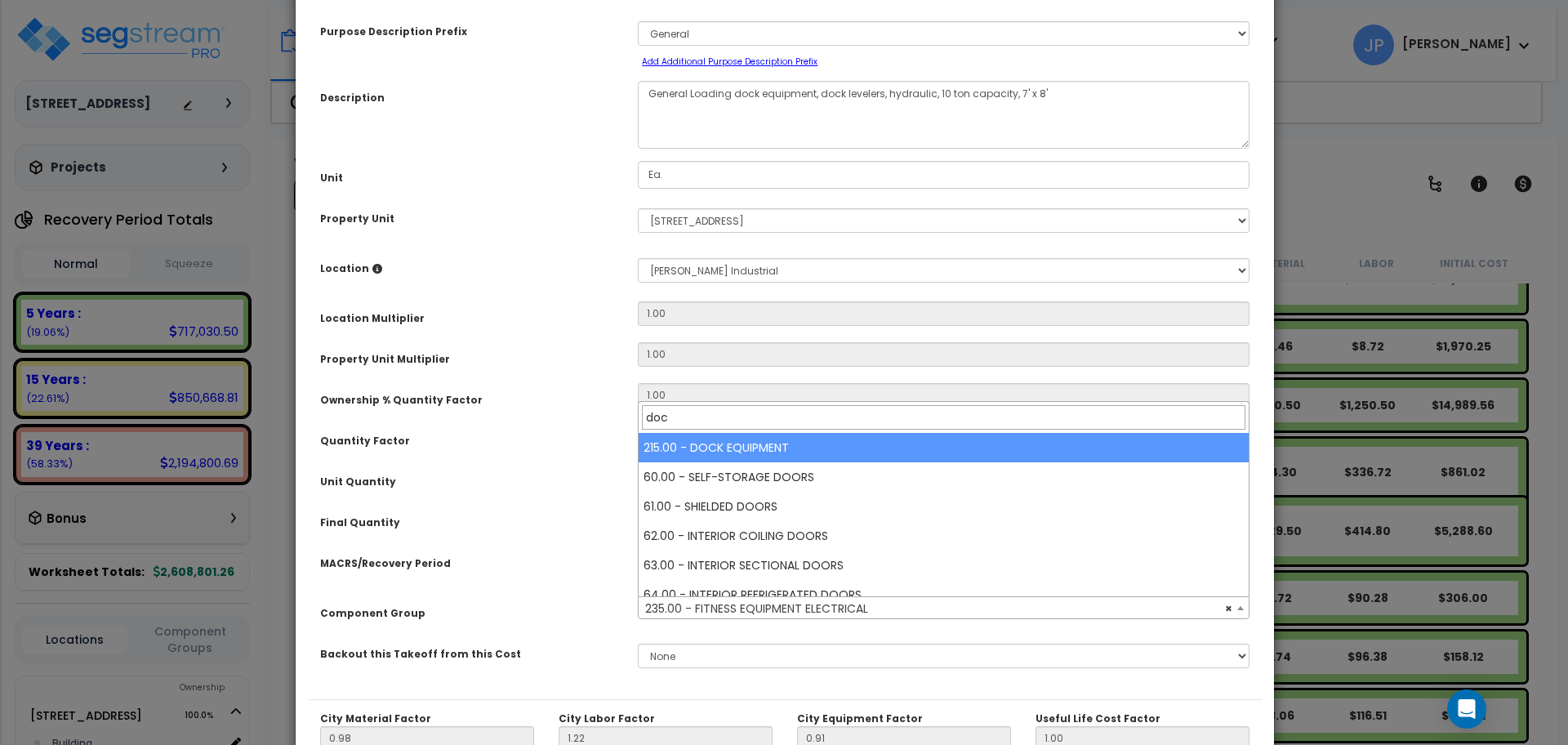
type input "dock"
select select "35341"
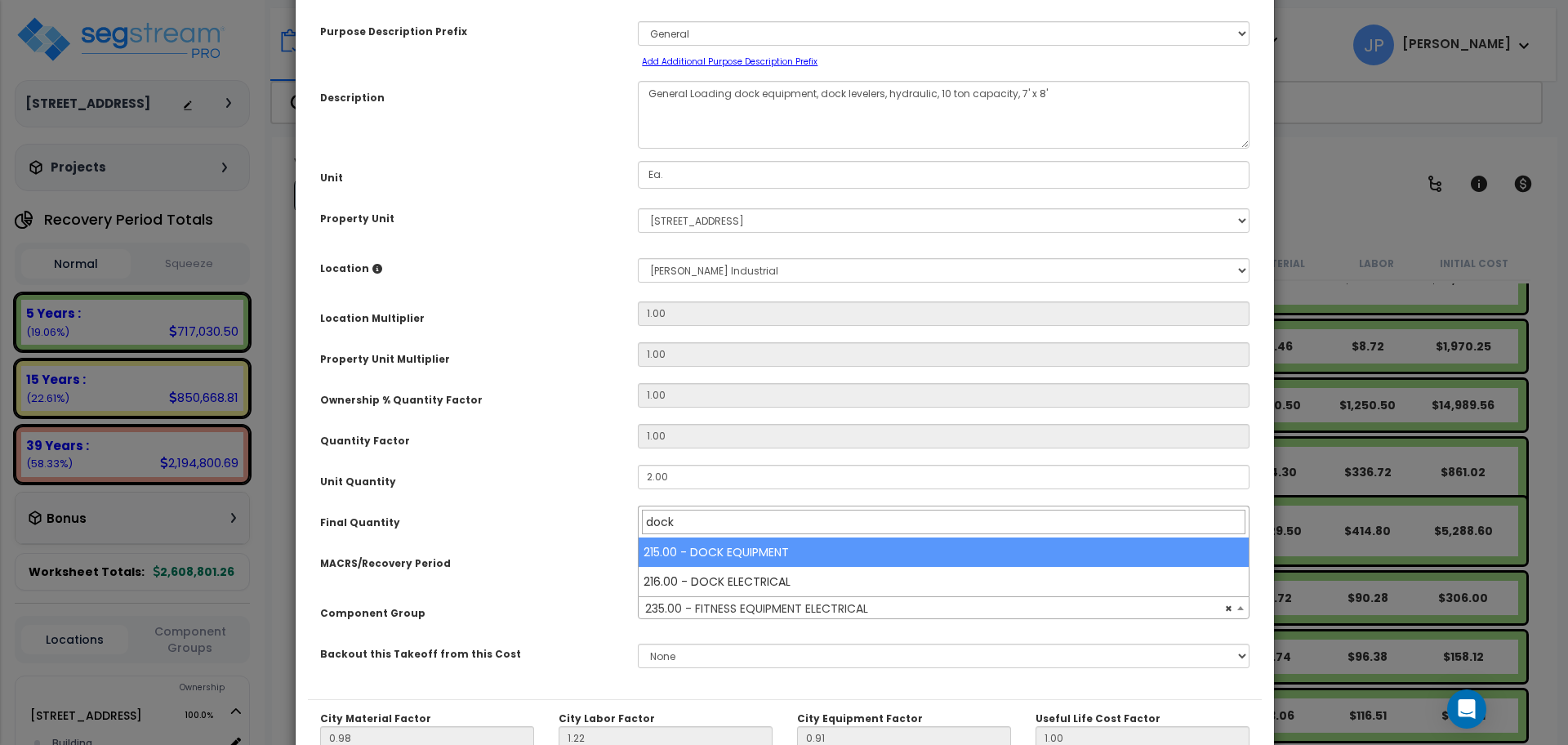
type input "dock"
select select "35339"
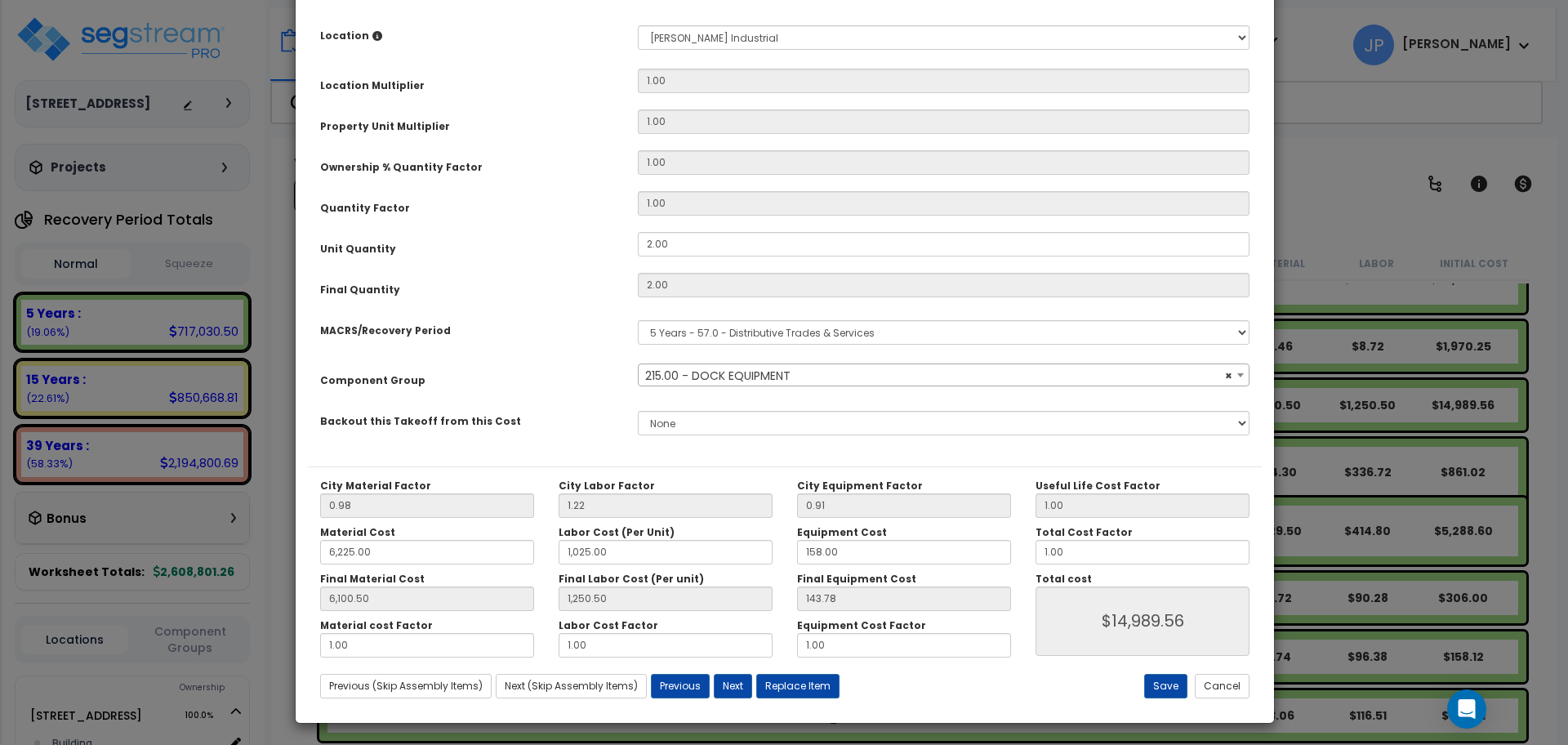
scroll to position [309, 0]
click at [1163, 679] on button "Save" at bounding box center [1165, 685] width 43 height 24
type input "6225.00"
type input "1025.00"
type input "6100.50"
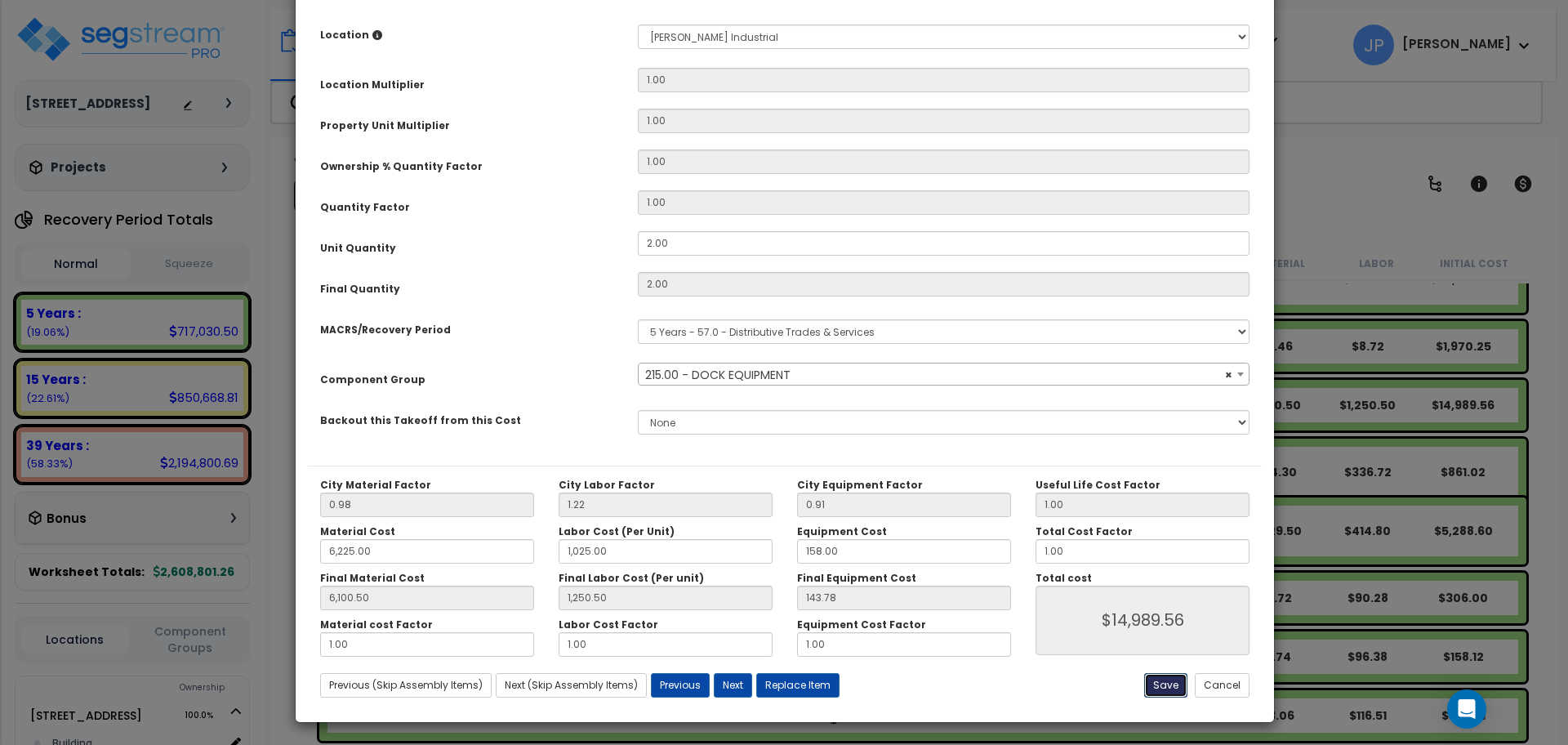
type input "1250.50"
type input "14989.56"
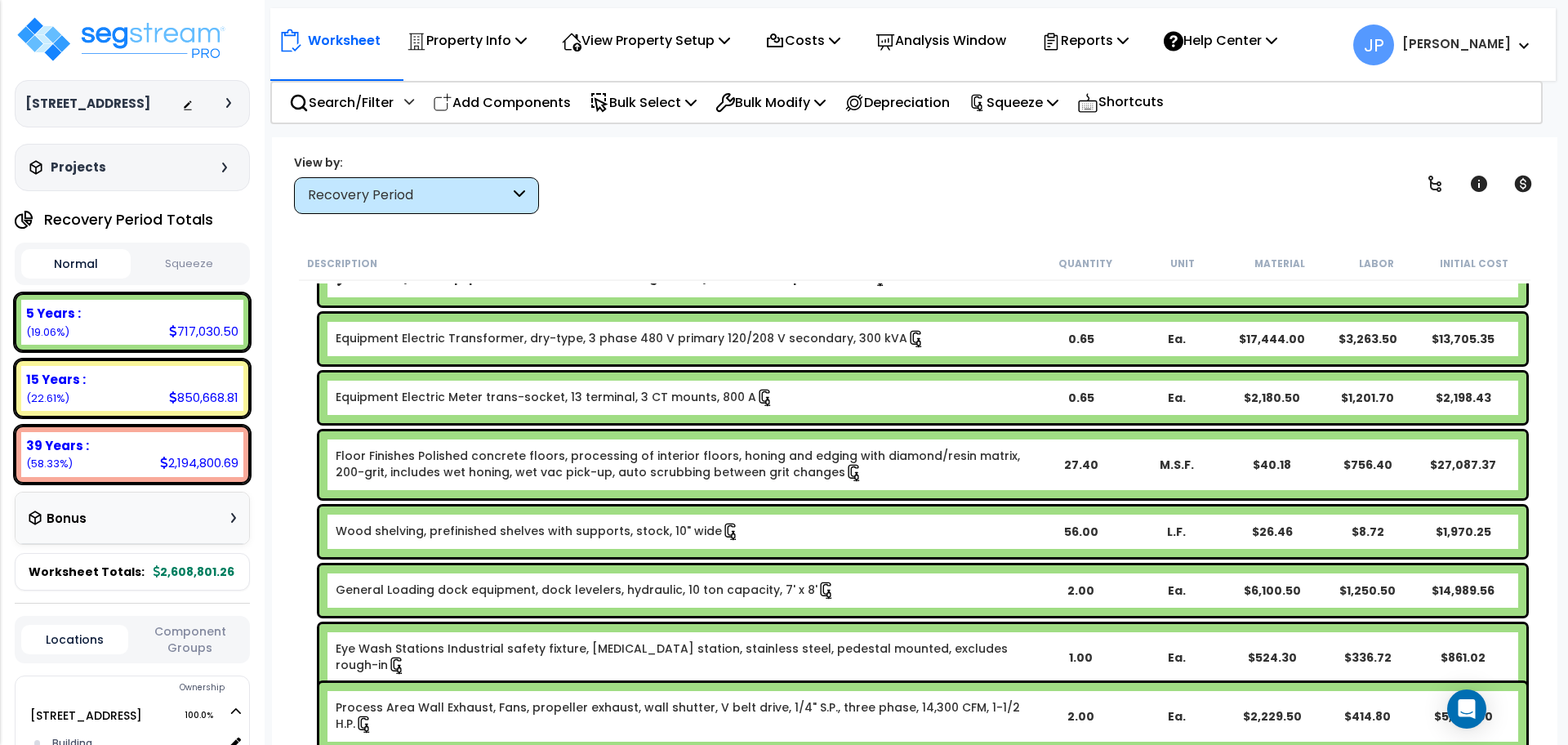
scroll to position [1785, 0]
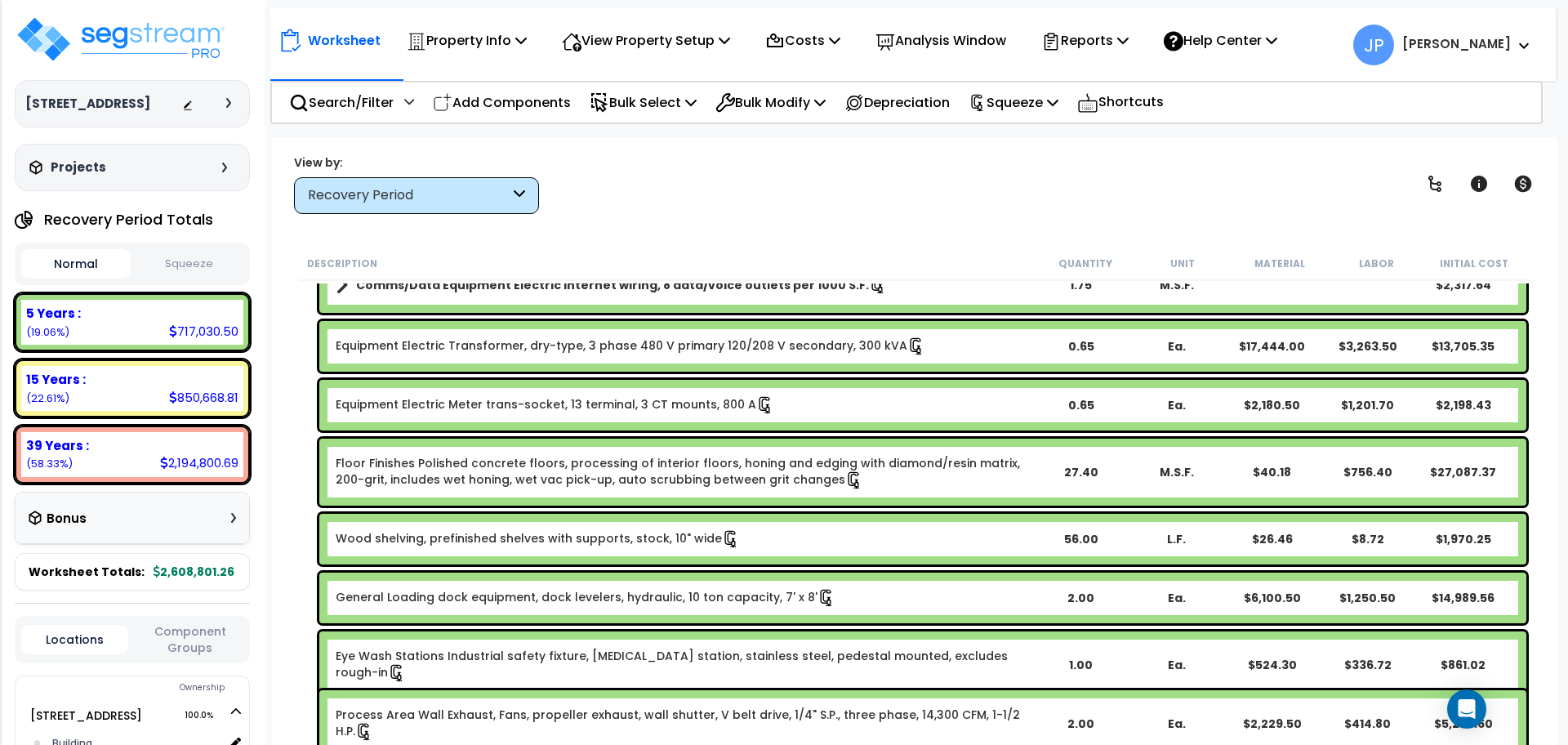
click at [529, 471] on link "Floor Finishes Polished concrete floors, processing of interior floors, honing …" at bounding box center [684, 473] width 696 height 35
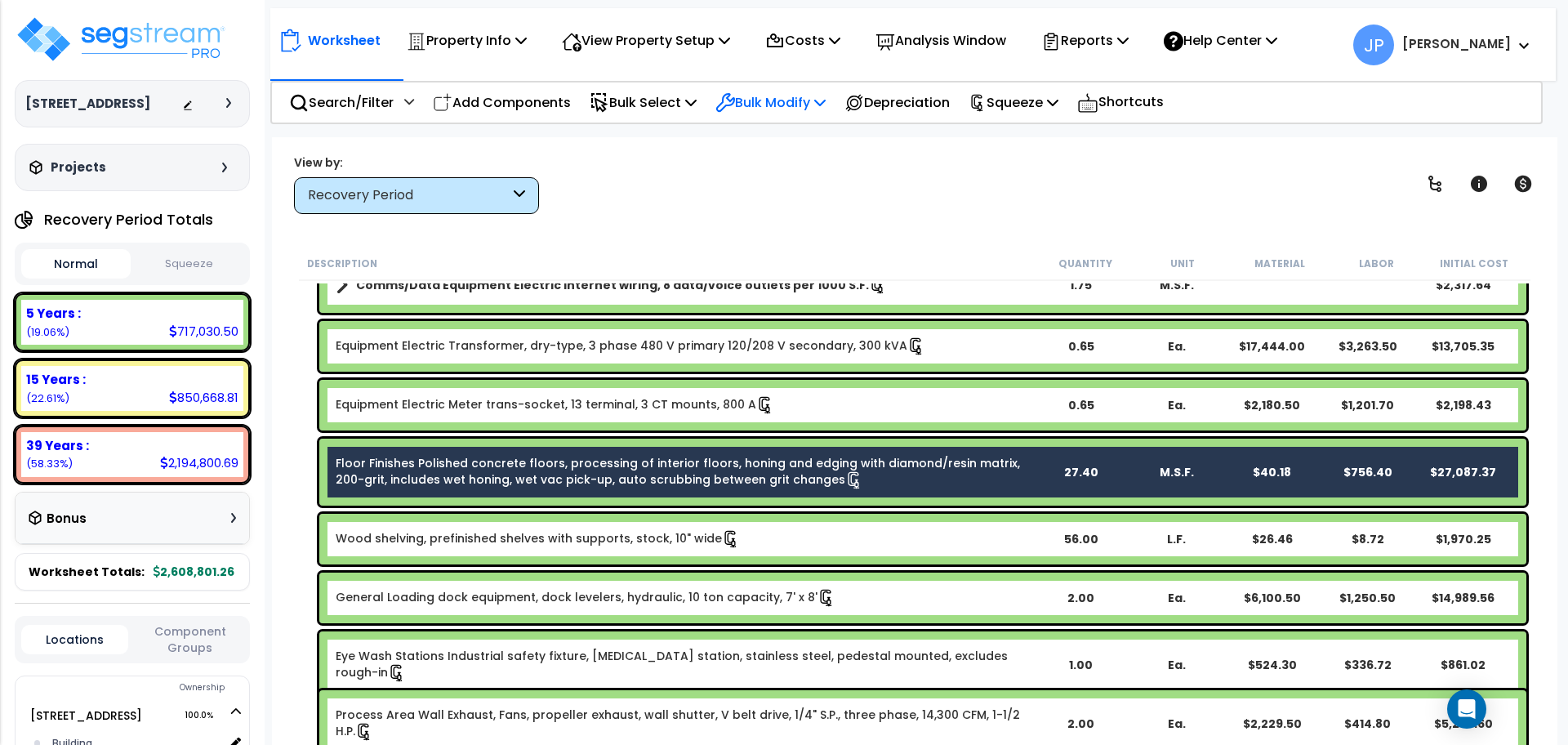
click at [752, 101] on p "Bulk Modify" at bounding box center [771, 103] width 111 height 22
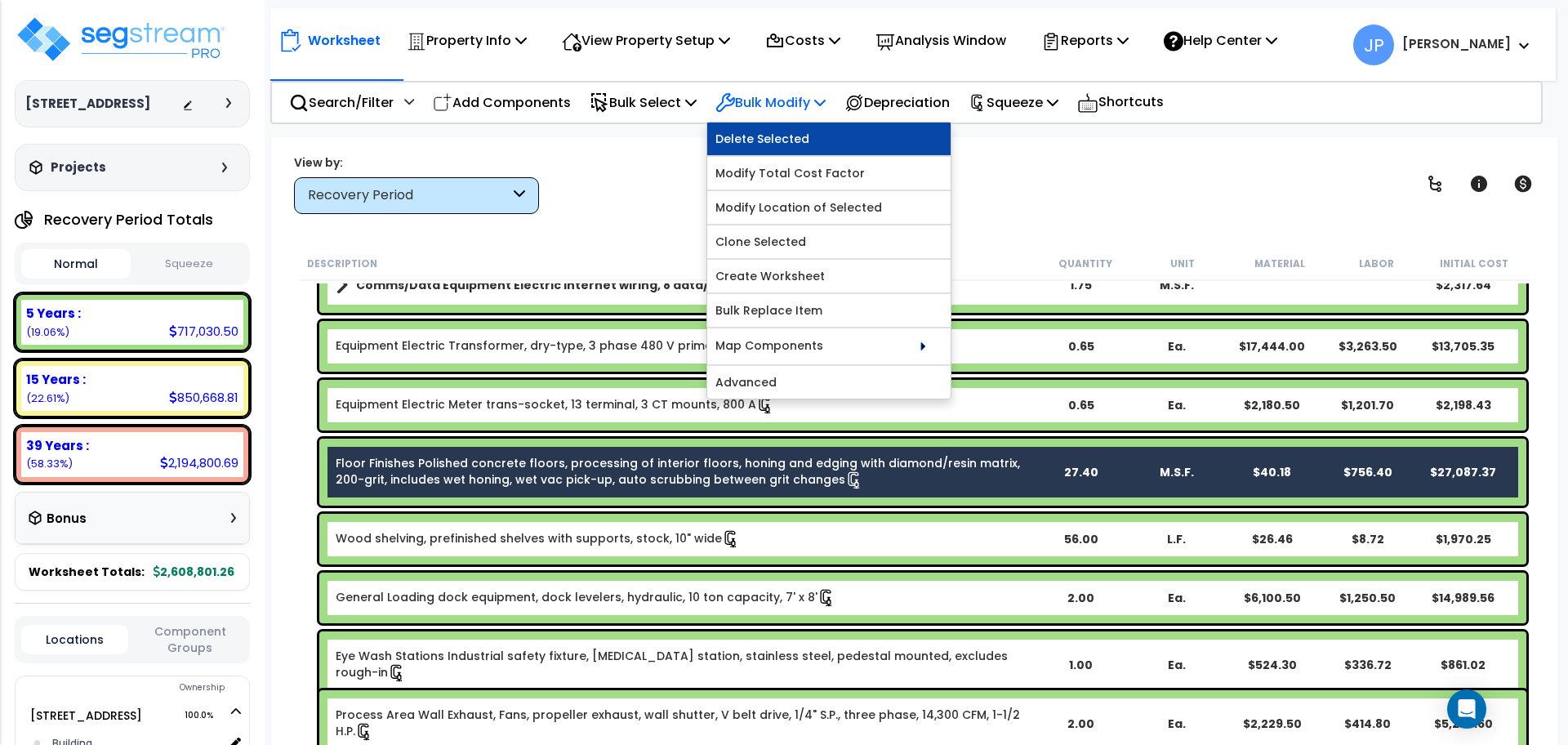
click at [752, 137] on link "Delete Selected" at bounding box center [829, 139] width 244 height 33
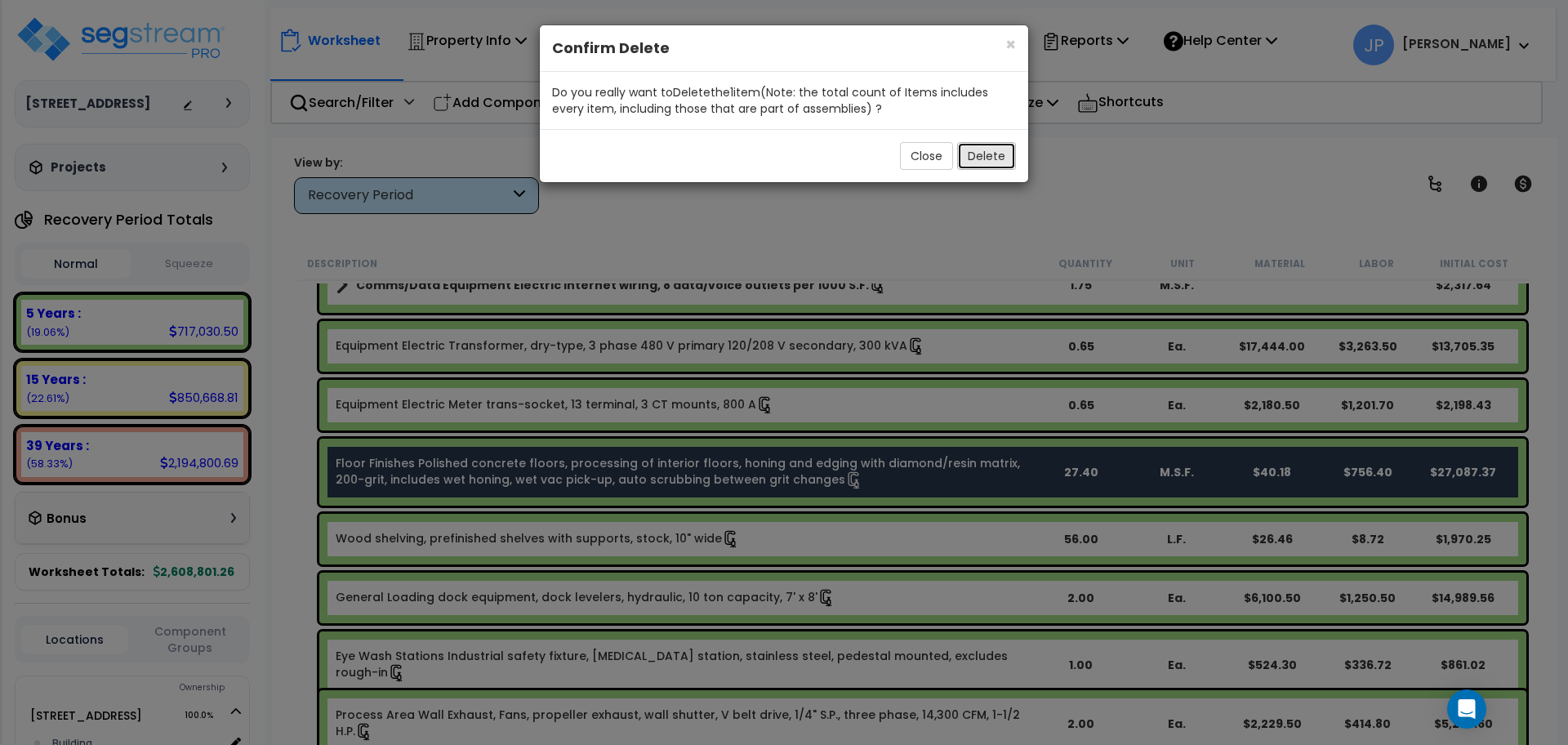
click at [989, 149] on button "Delete" at bounding box center [987, 156] width 59 height 28
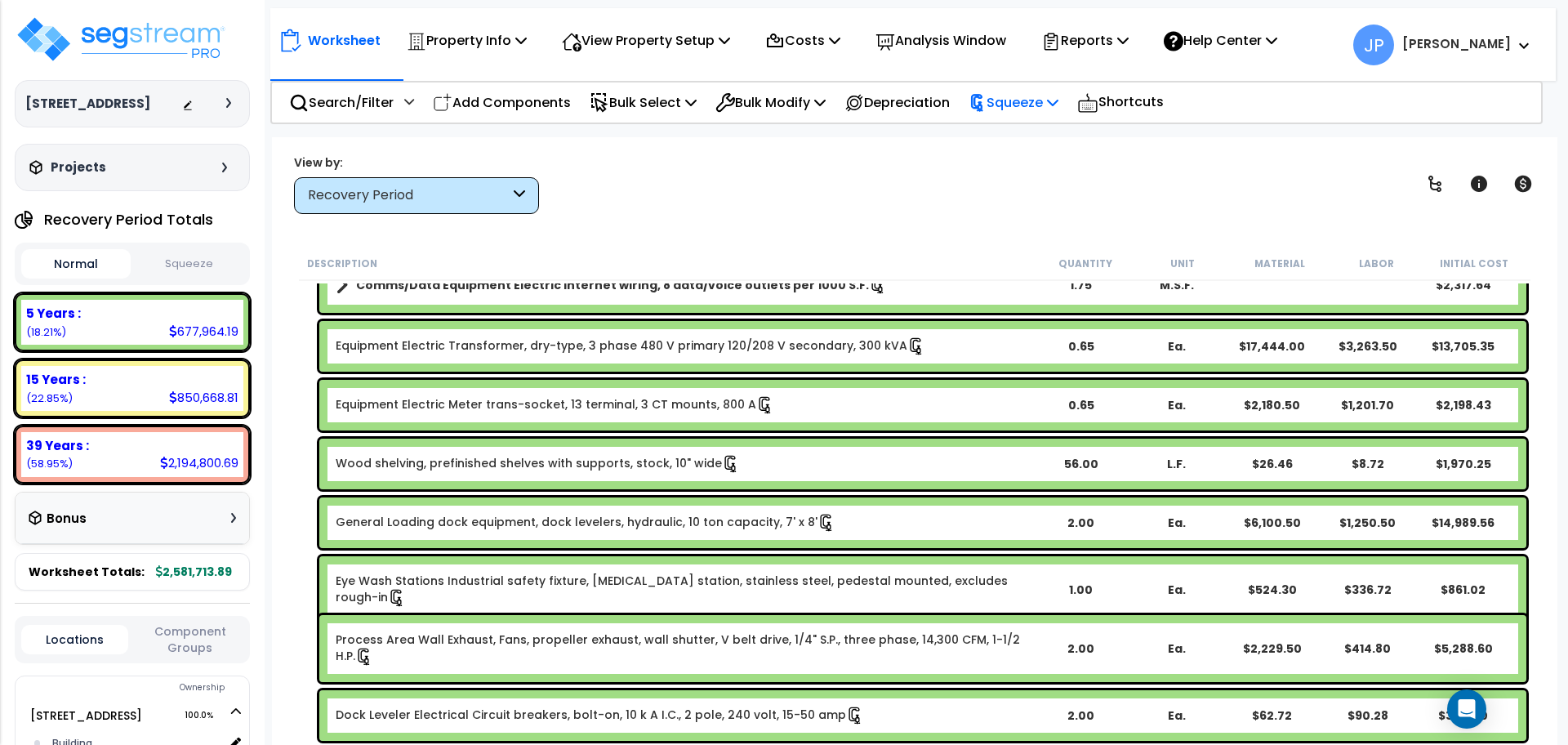
click at [1022, 101] on p "Squeeze" at bounding box center [1013, 103] width 90 height 22
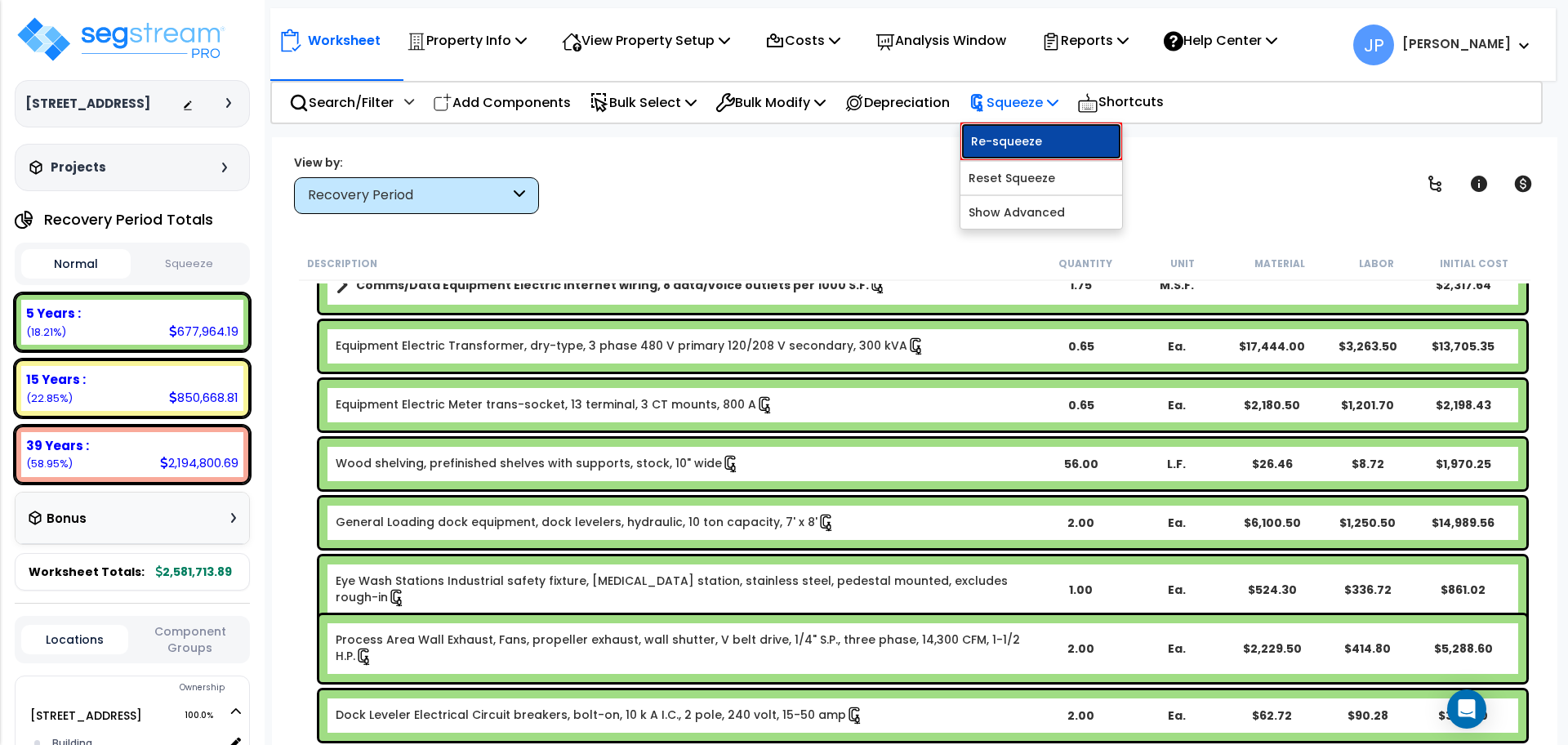
click at [1028, 134] on link "Re-squeeze" at bounding box center [1041, 141] width 162 height 37
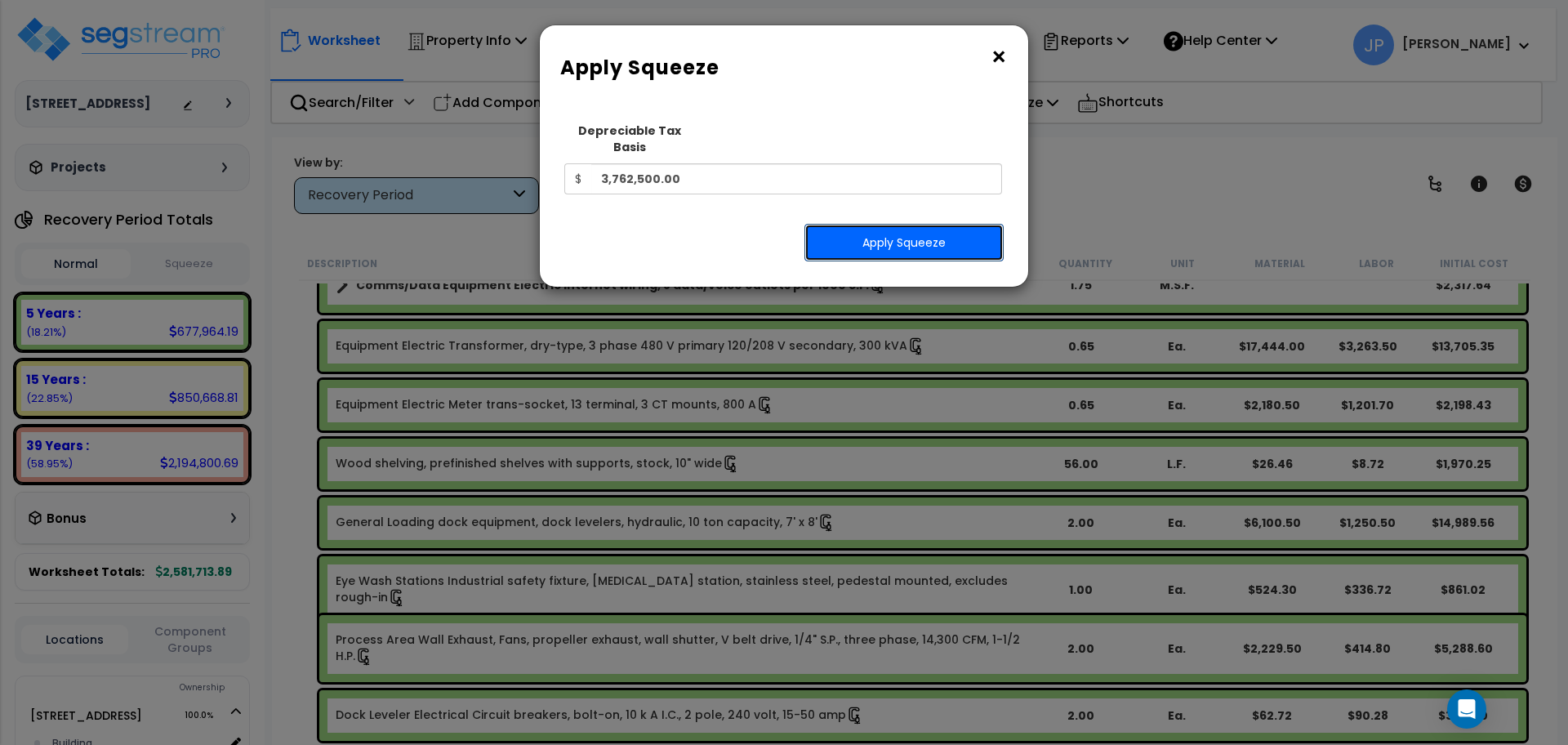
click at [929, 227] on button "Apply Squeeze" at bounding box center [904, 242] width 200 height 37
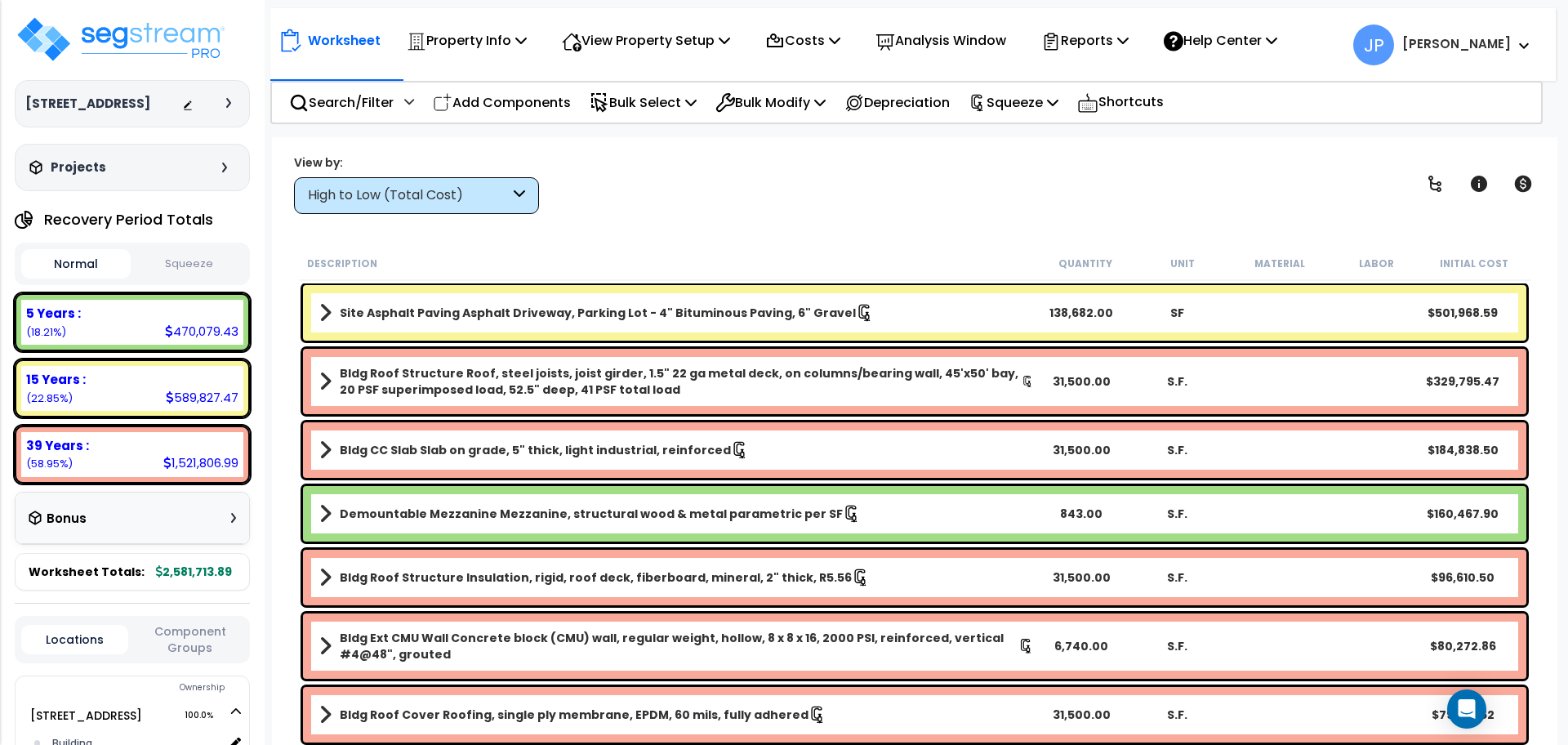
click at [508, 202] on div "High to Low (Total Cost)" at bounding box center [409, 196] width 202 height 19
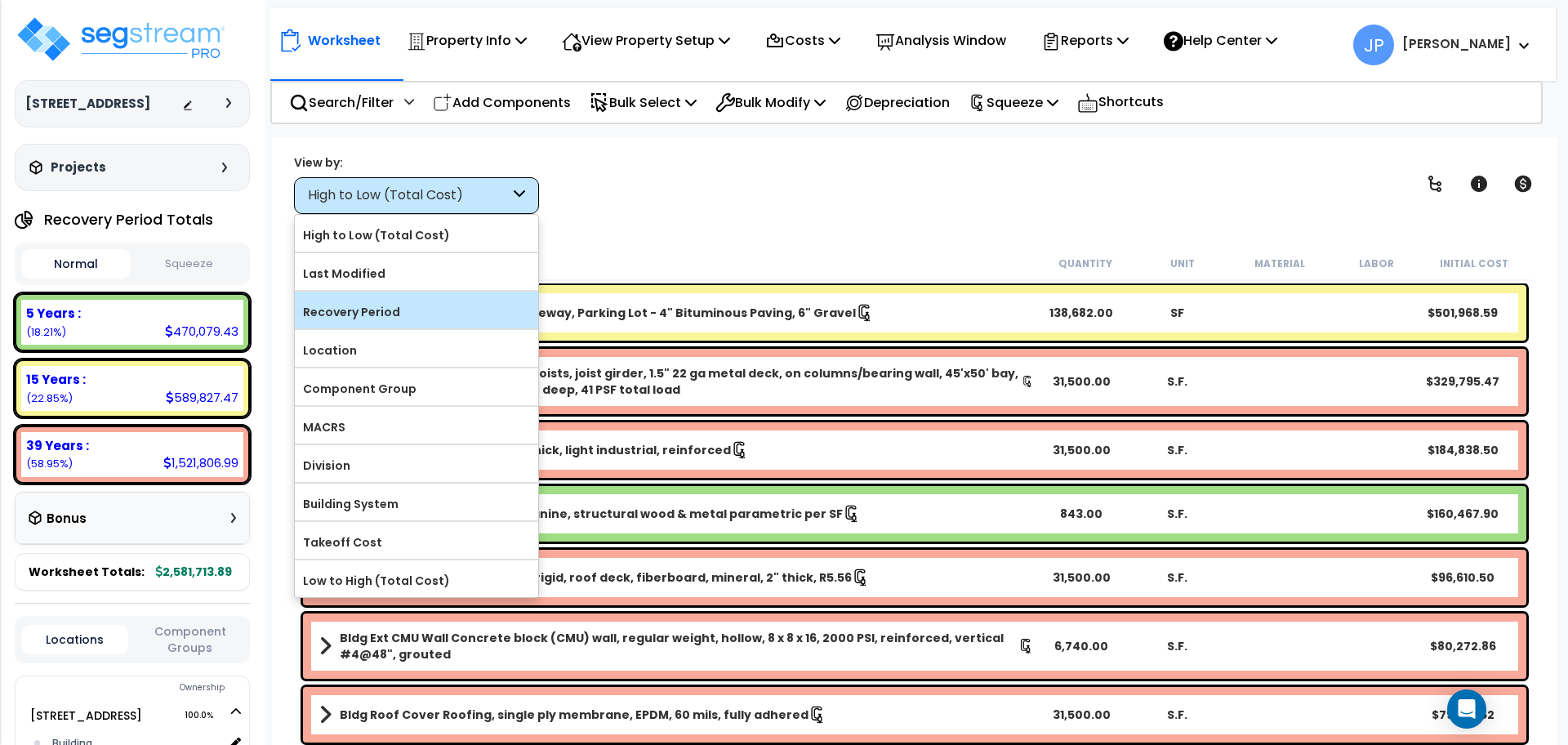
click at [425, 306] on label "Recovery Period" at bounding box center [416, 312] width 244 height 24
click at [0, 0] on input "Recovery Period" at bounding box center [0, 0] width 0 height 0
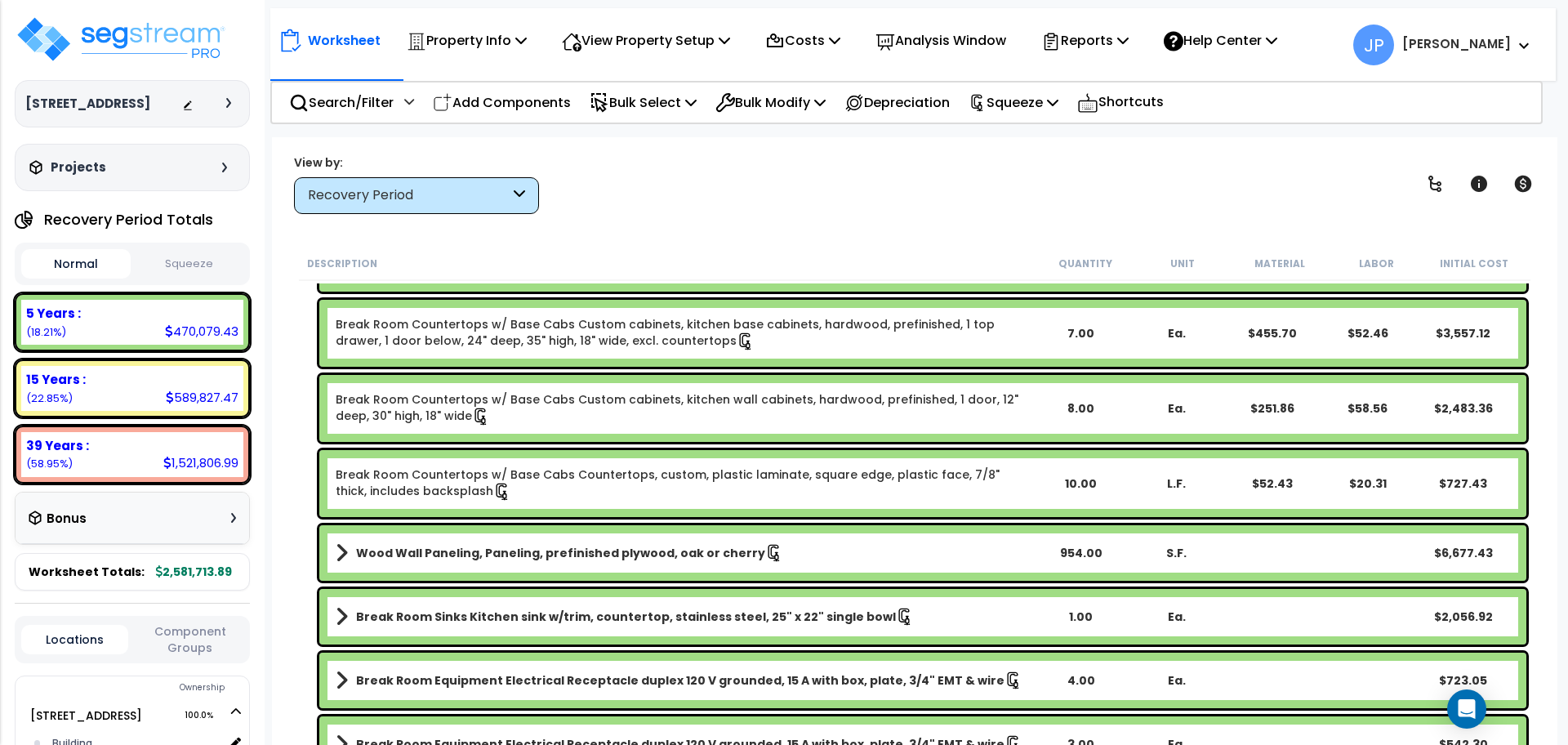
scroll to position [1189, 0]
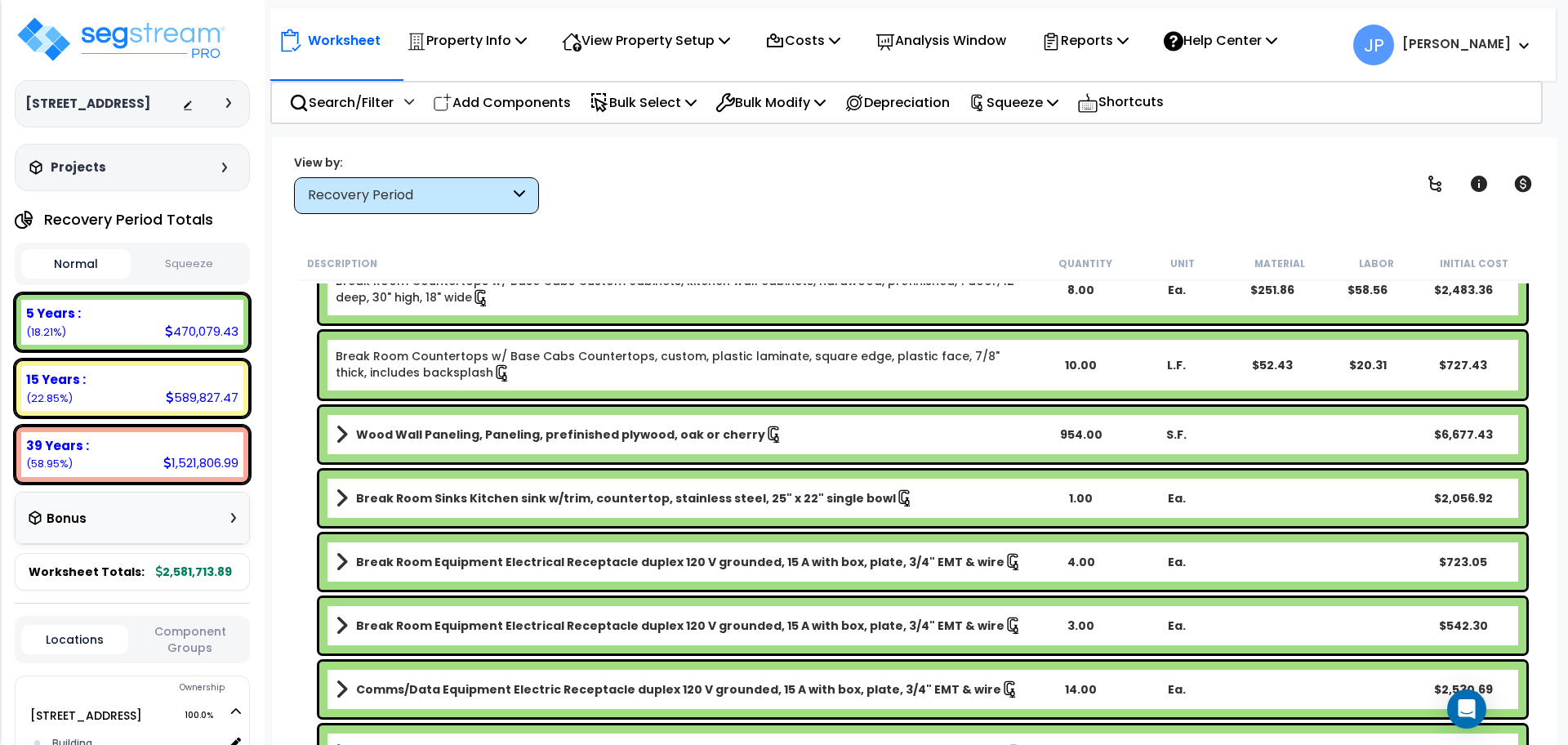
click at [452, 435] on b "Wood Wall Paneling, Paneling, prefinished plywood, oak or cherry" at bounding box center [561, 434] width 409 height 16
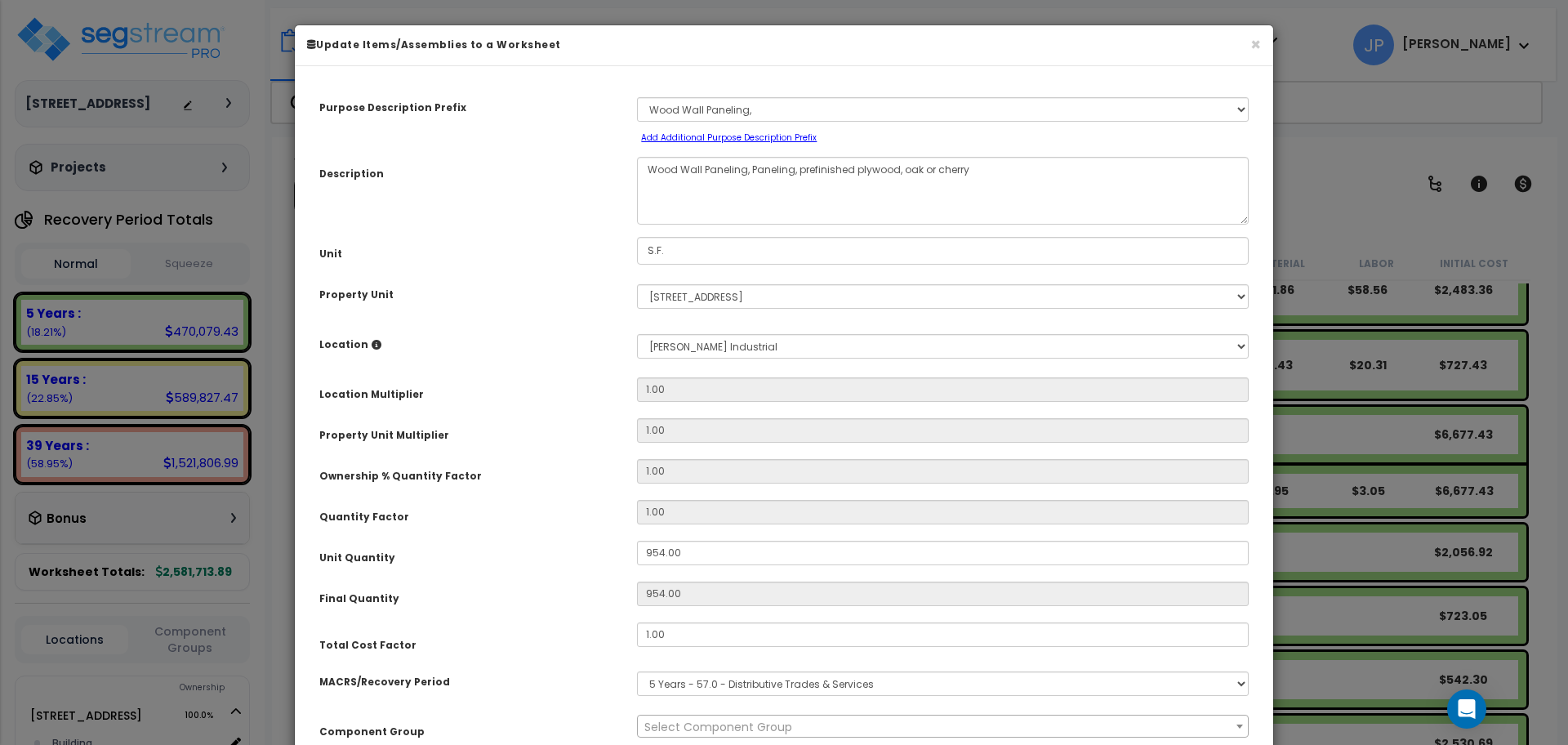
select select "35459"
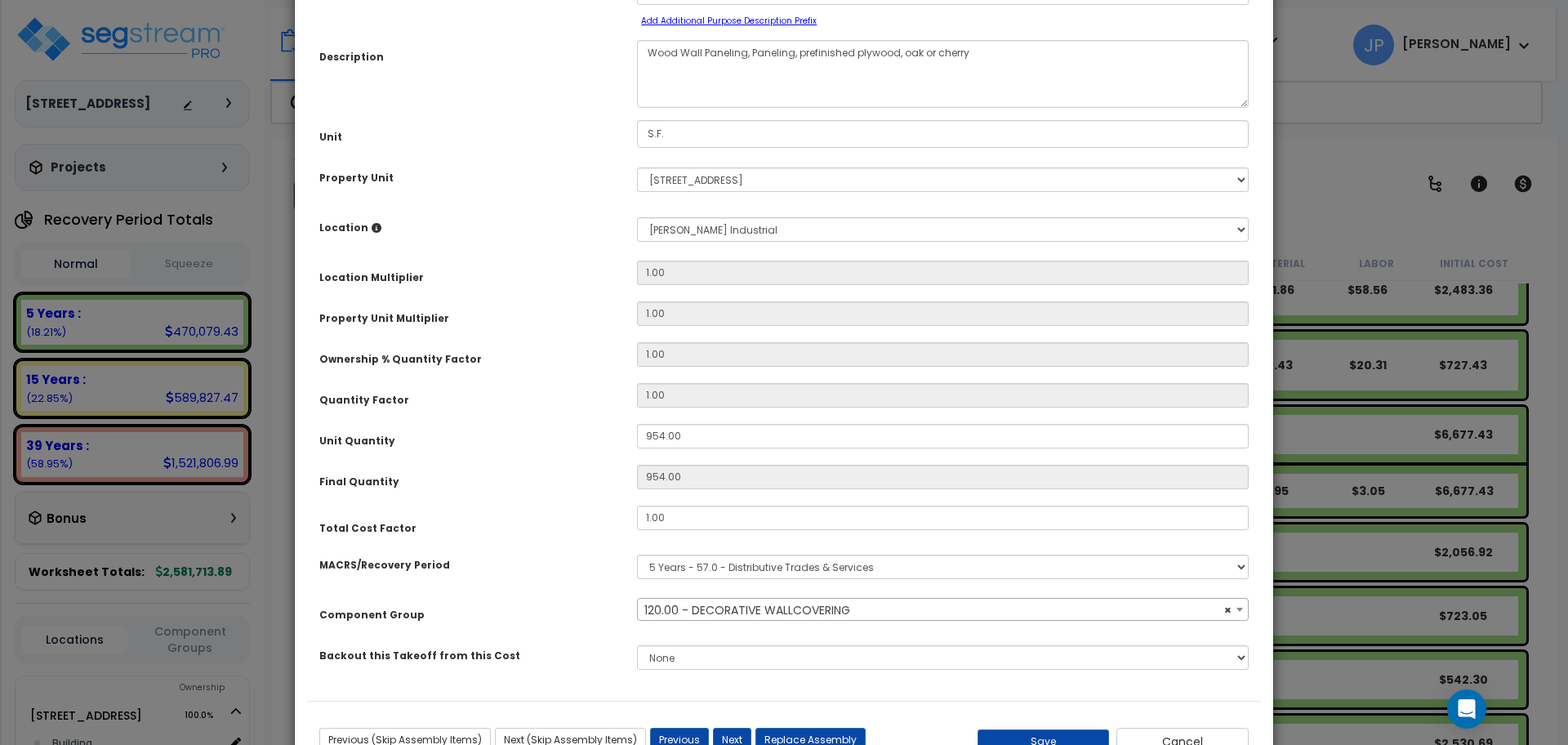
scroll to position [0, 0]
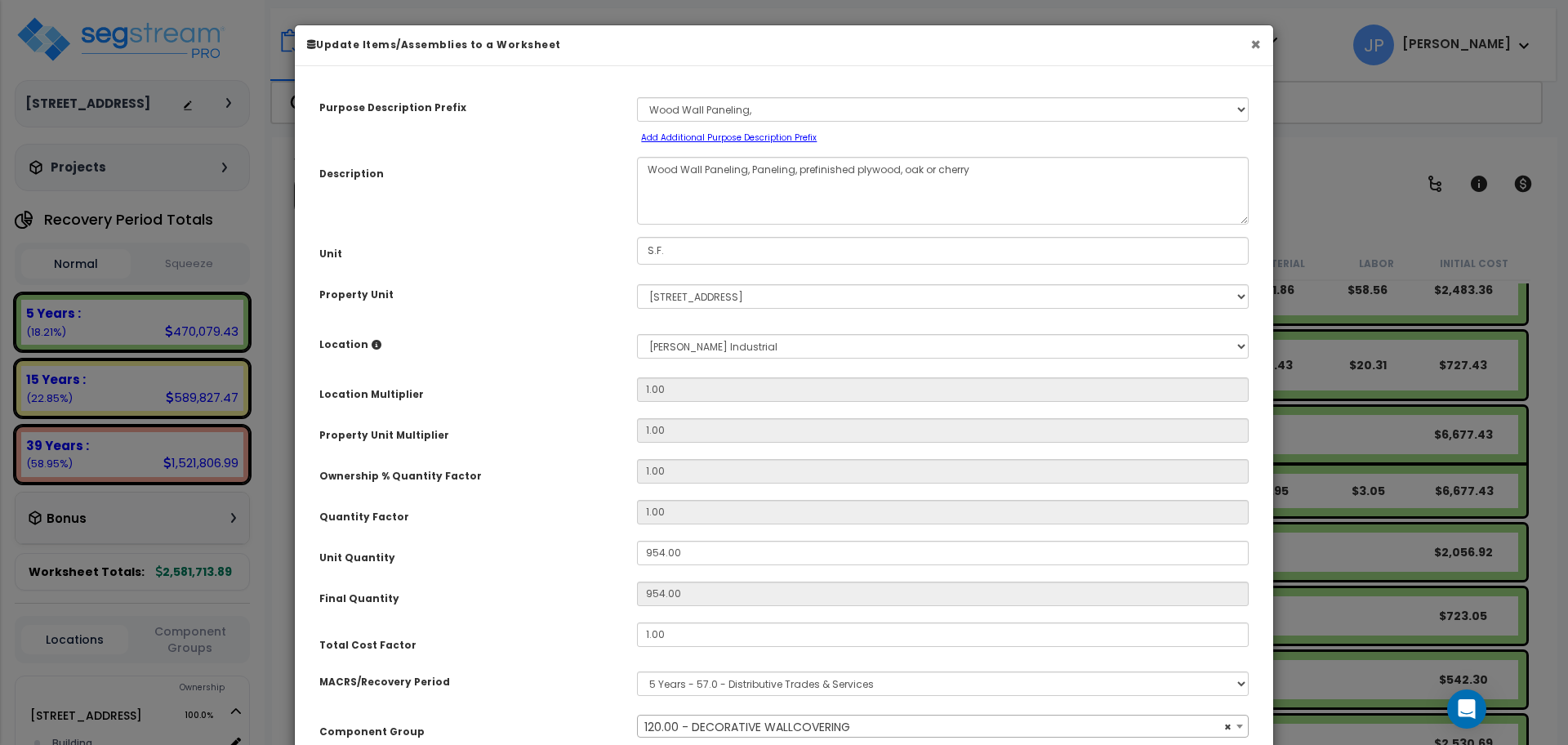
click at [1254, 47] on button "×" at bounding box center [1255, 45] width 10 height 17
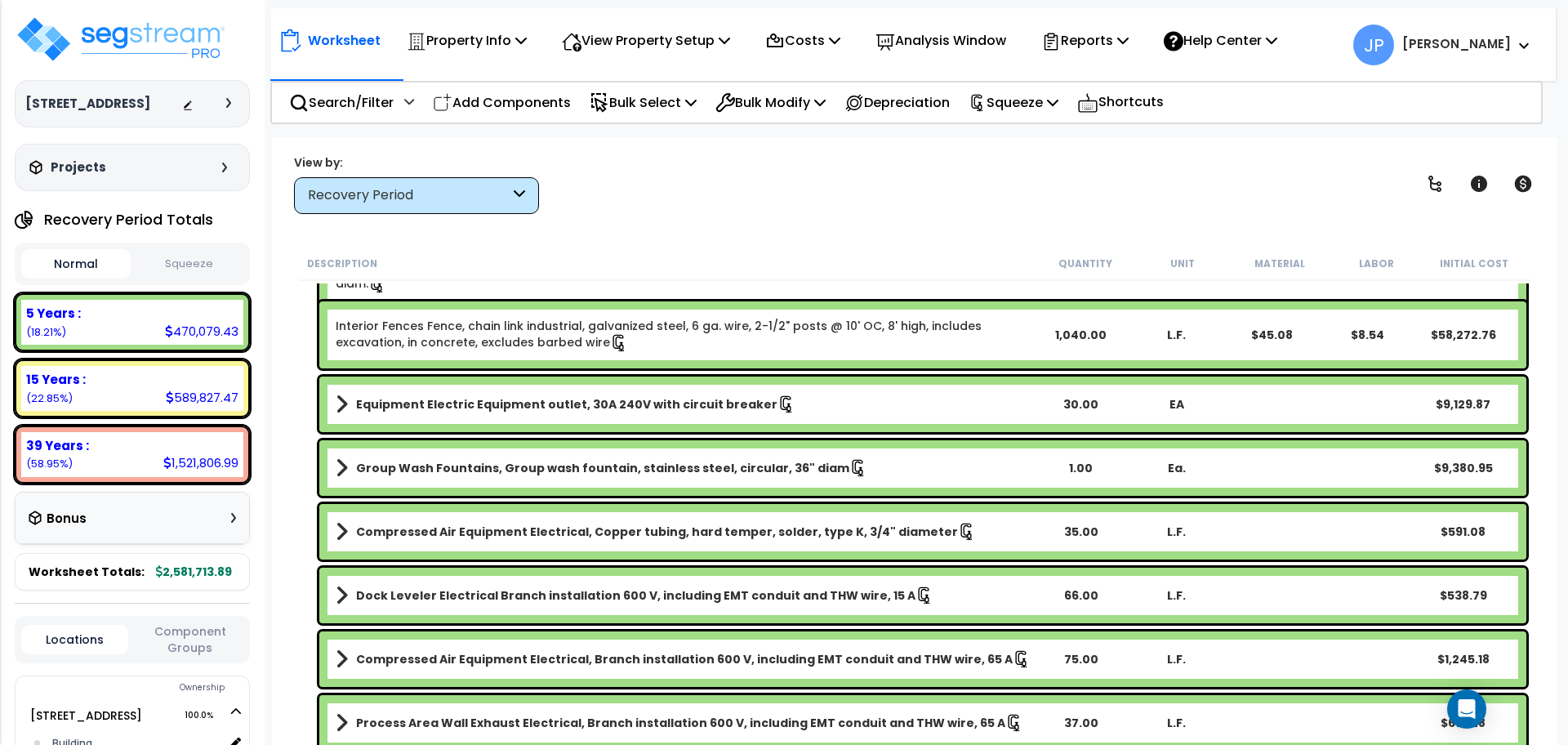
scroll to position [2916, 0]
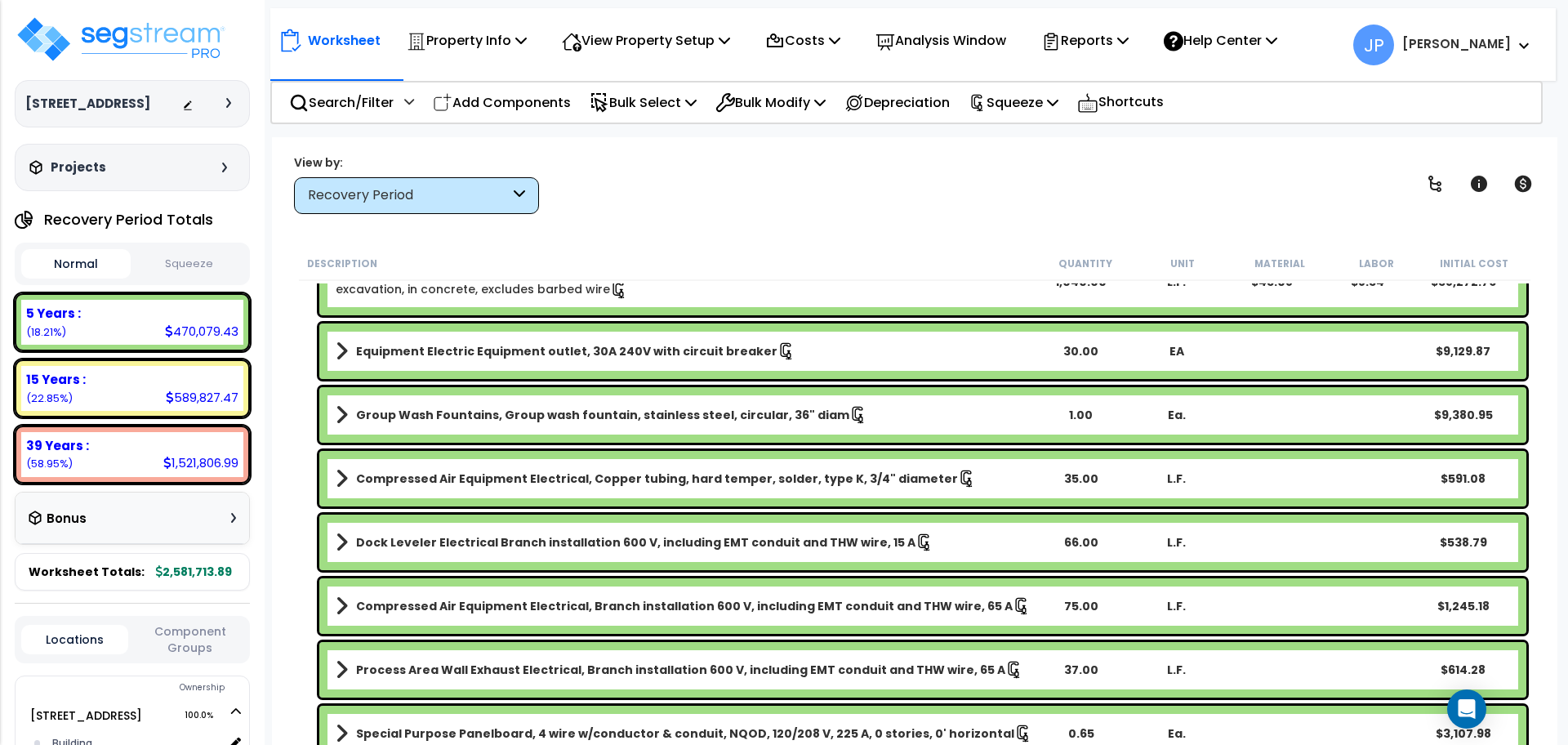
click at [487, 404] on link "Group Wash Fountains, Group wash fountain, stainless steel, circular, 36" diam" at bounding box center [684, 415] width 696 height 22
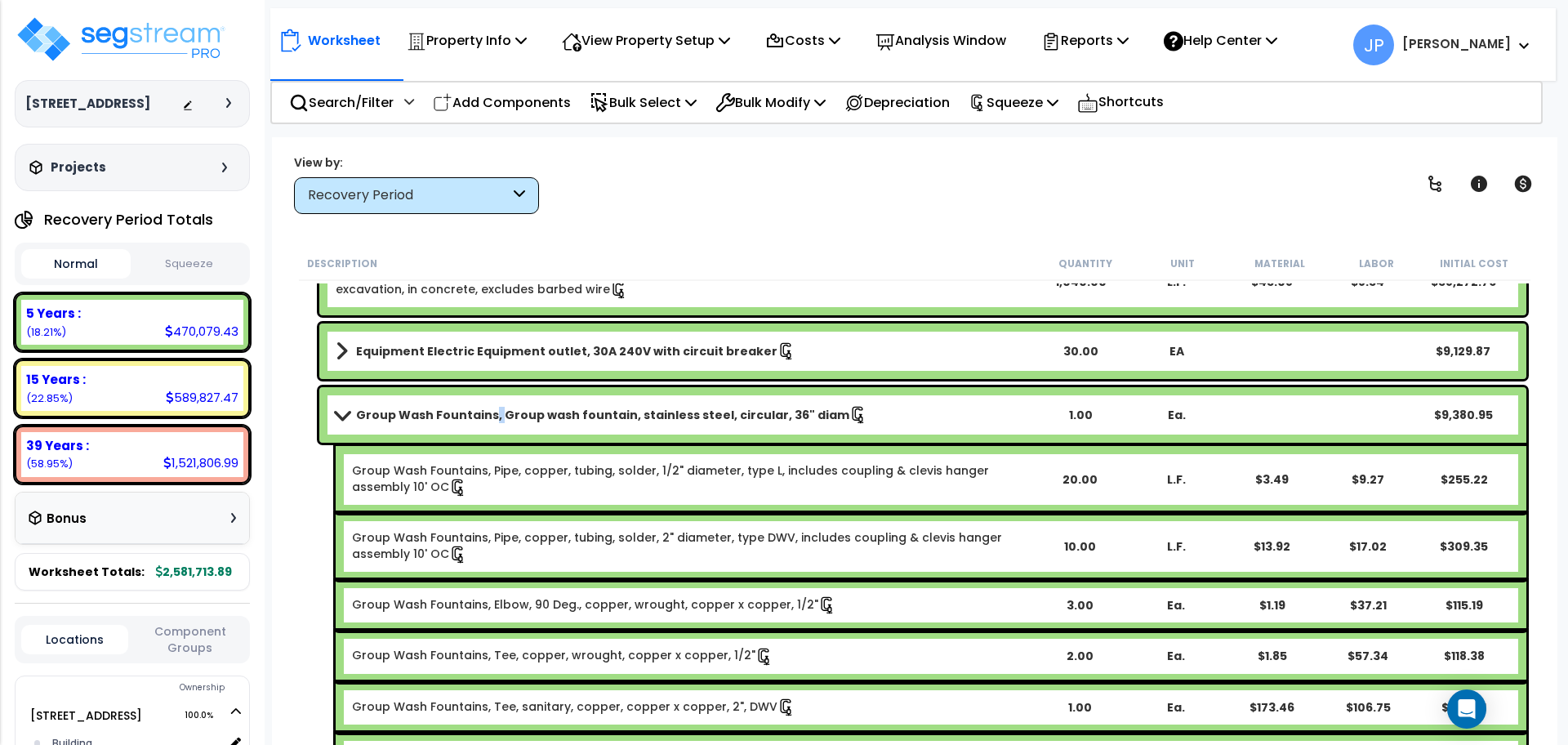
click at [487, 404] on link "Group Wash Fountains, Group wash fountain, stainless steel, circular, 36" diam" at bounding box center [684, 415] width 696 height 22
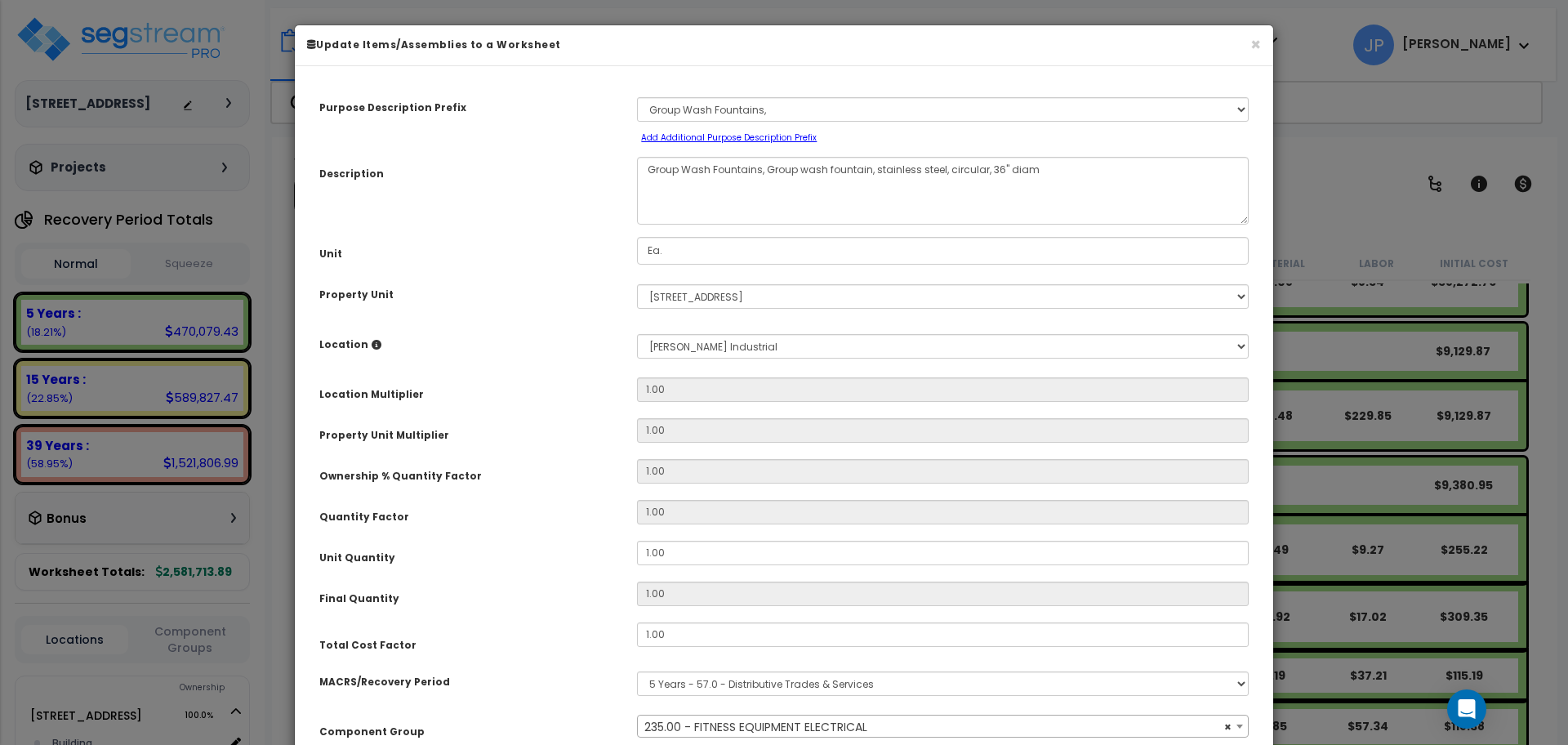
select select "35341"
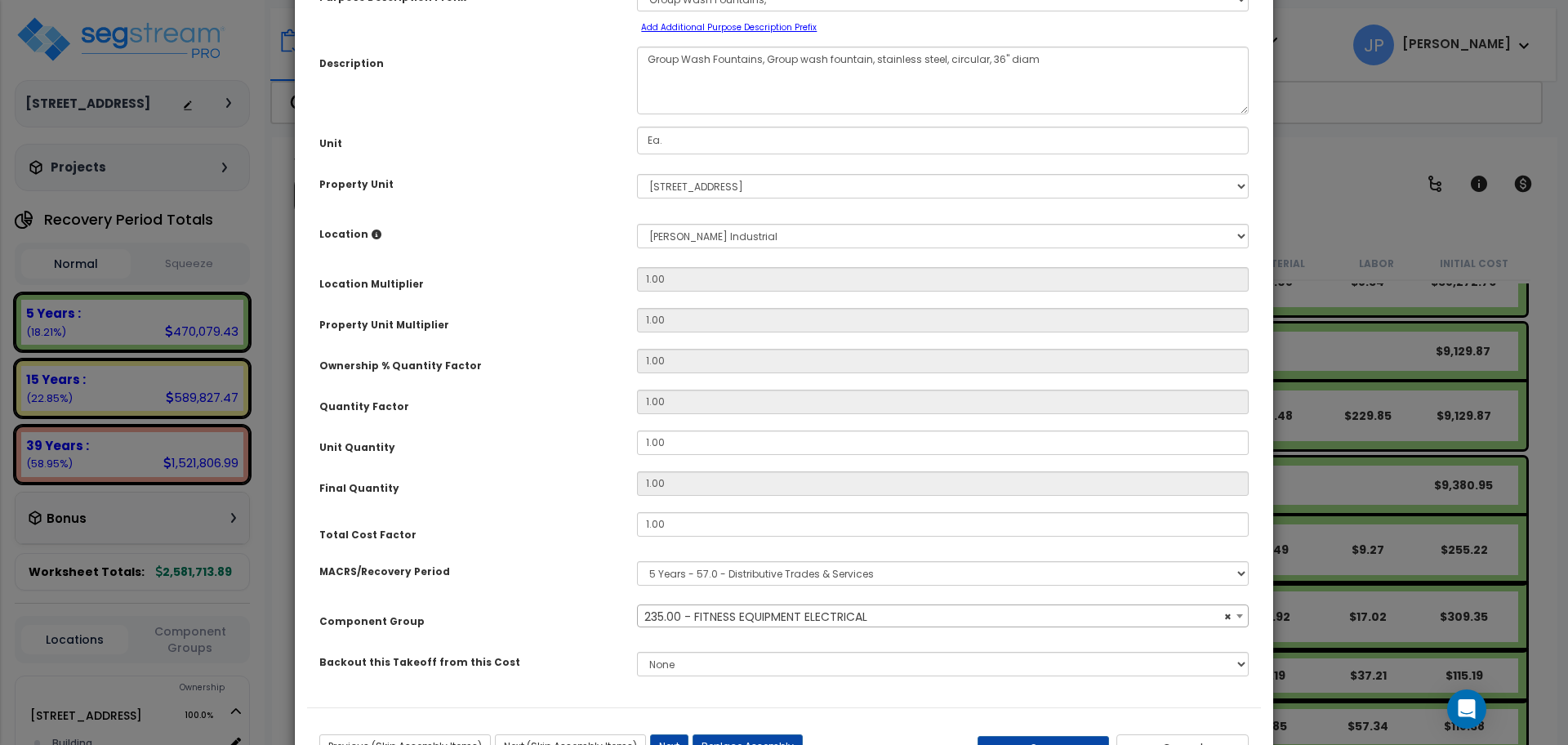
click at [721, 616] on span "× 235.00 - FITNESS EQUIPMENT ELECTRICAL" at bounding box center [943, 617] width 610 height 22
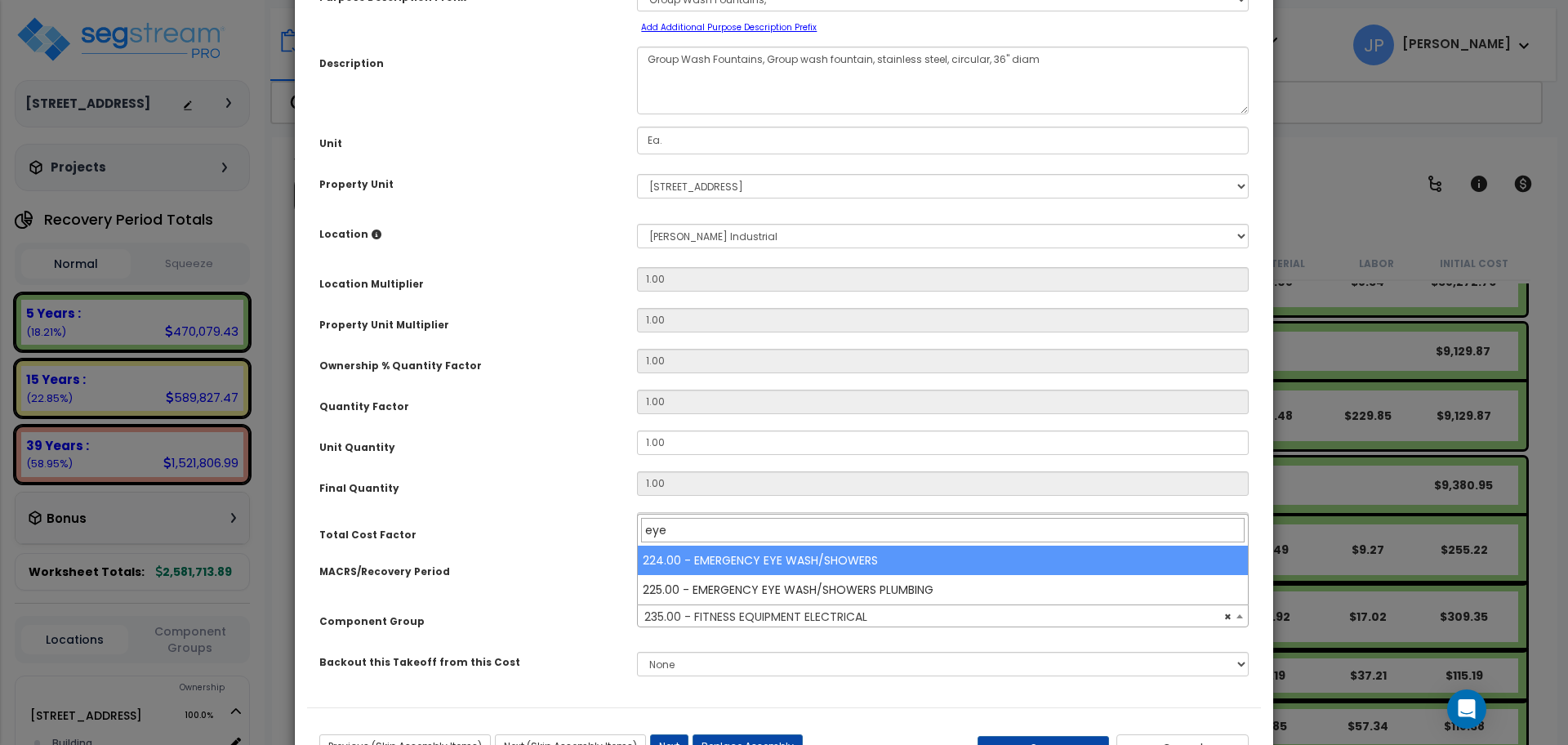
type input "eye"
select select "35552"
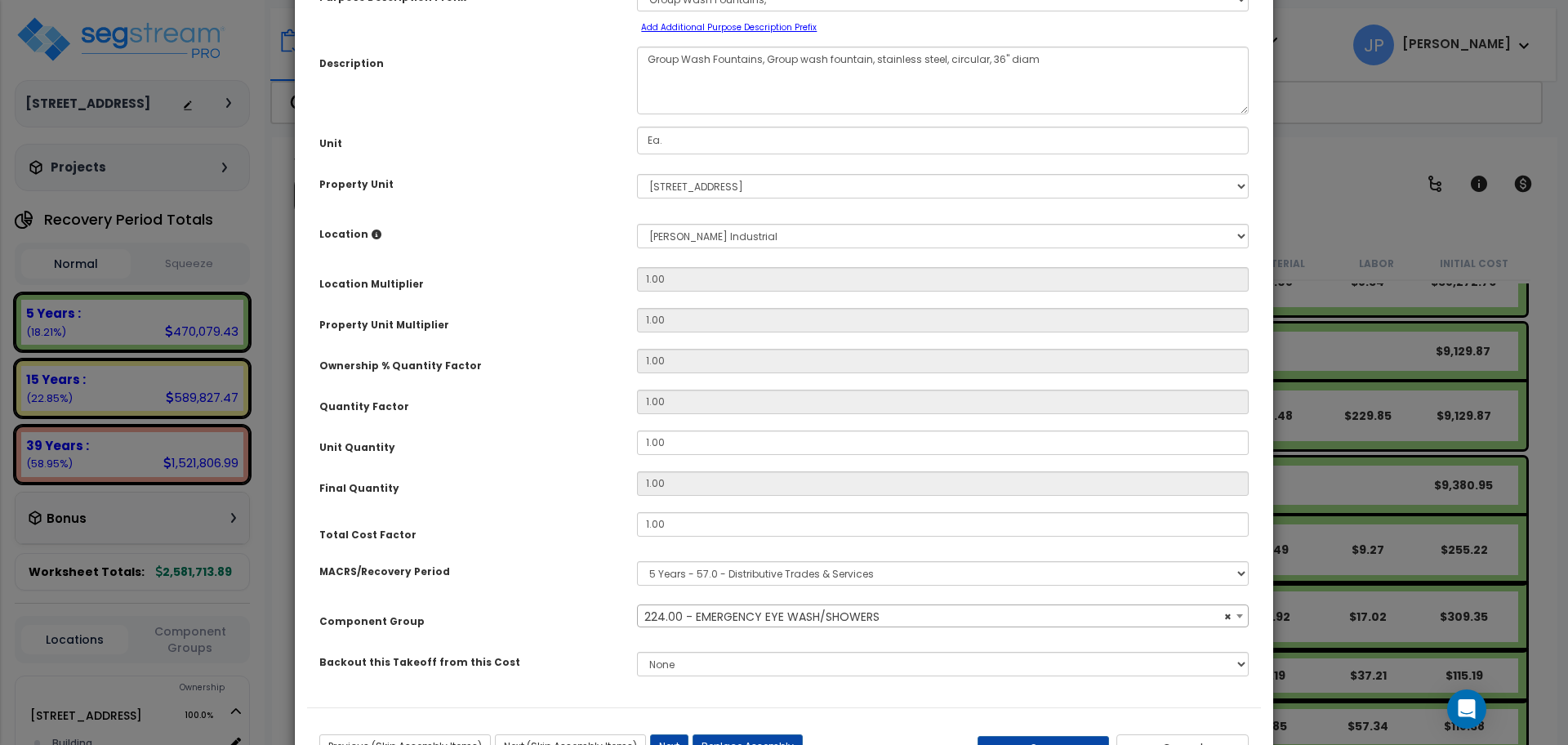
scroll to position [177, 0]
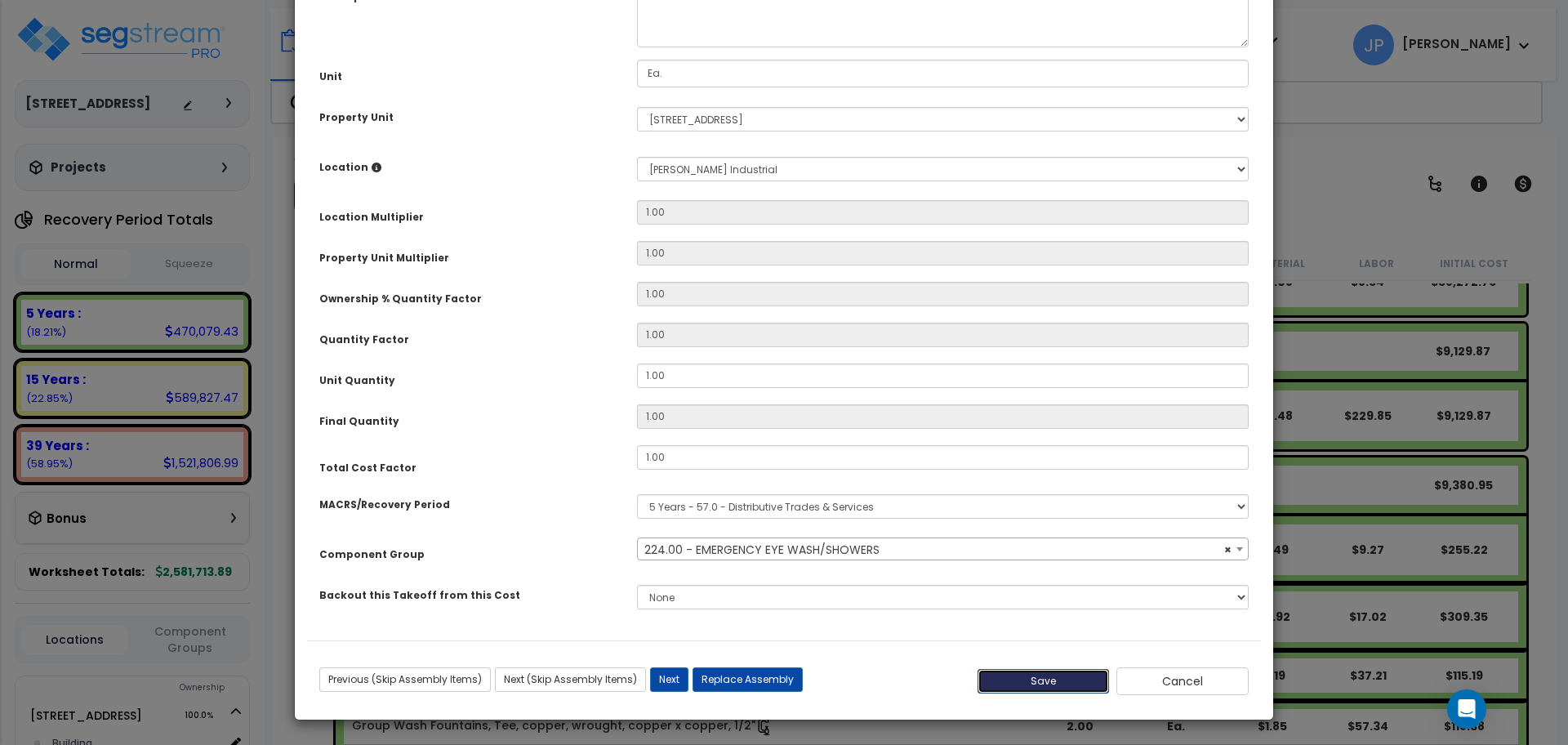
click at [1012, 680] on button "Save" at bounding box center [1044, 681] width 132 height 24
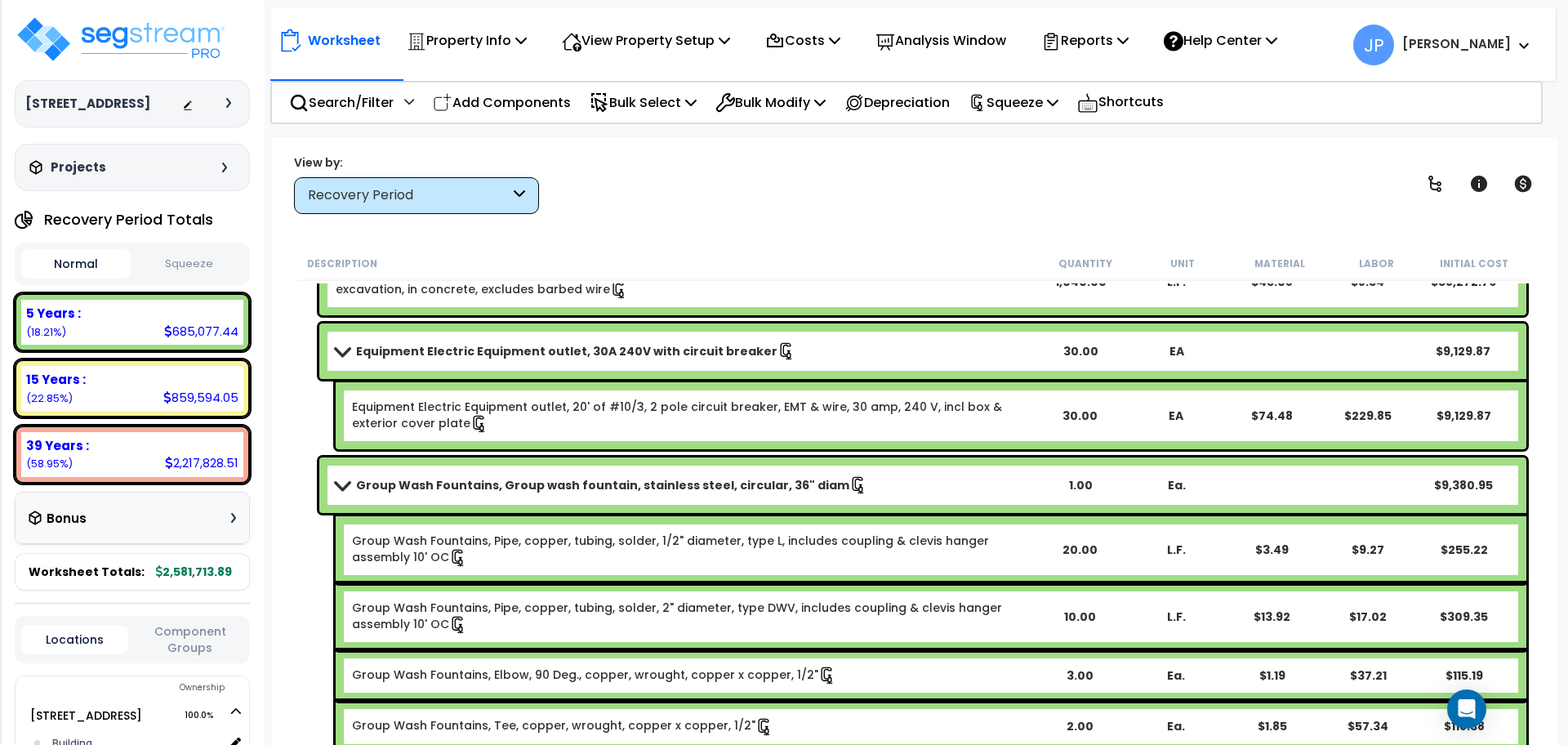
click at [520, 474] on link "Group Wash Fountains, Group wash fountain, stainless steel, circular, 36" diam" at bounding box center [684, 485] width 696 height 22
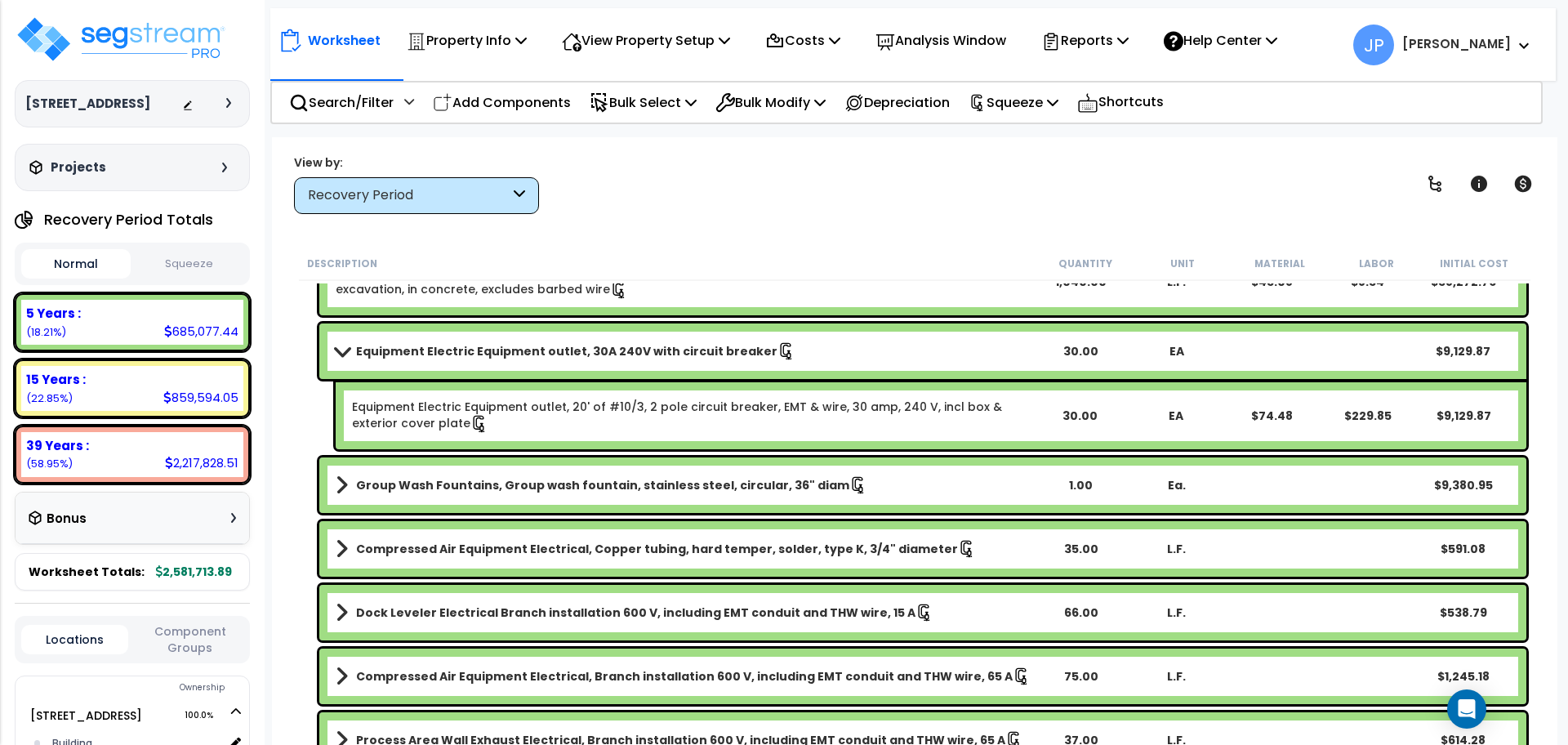
click at [495, 541] on b "Compressed Air Equipment Electrical, Copper tubing, hard temper, solder, type K…" at bounding box center [657, 549] width 602 height 16
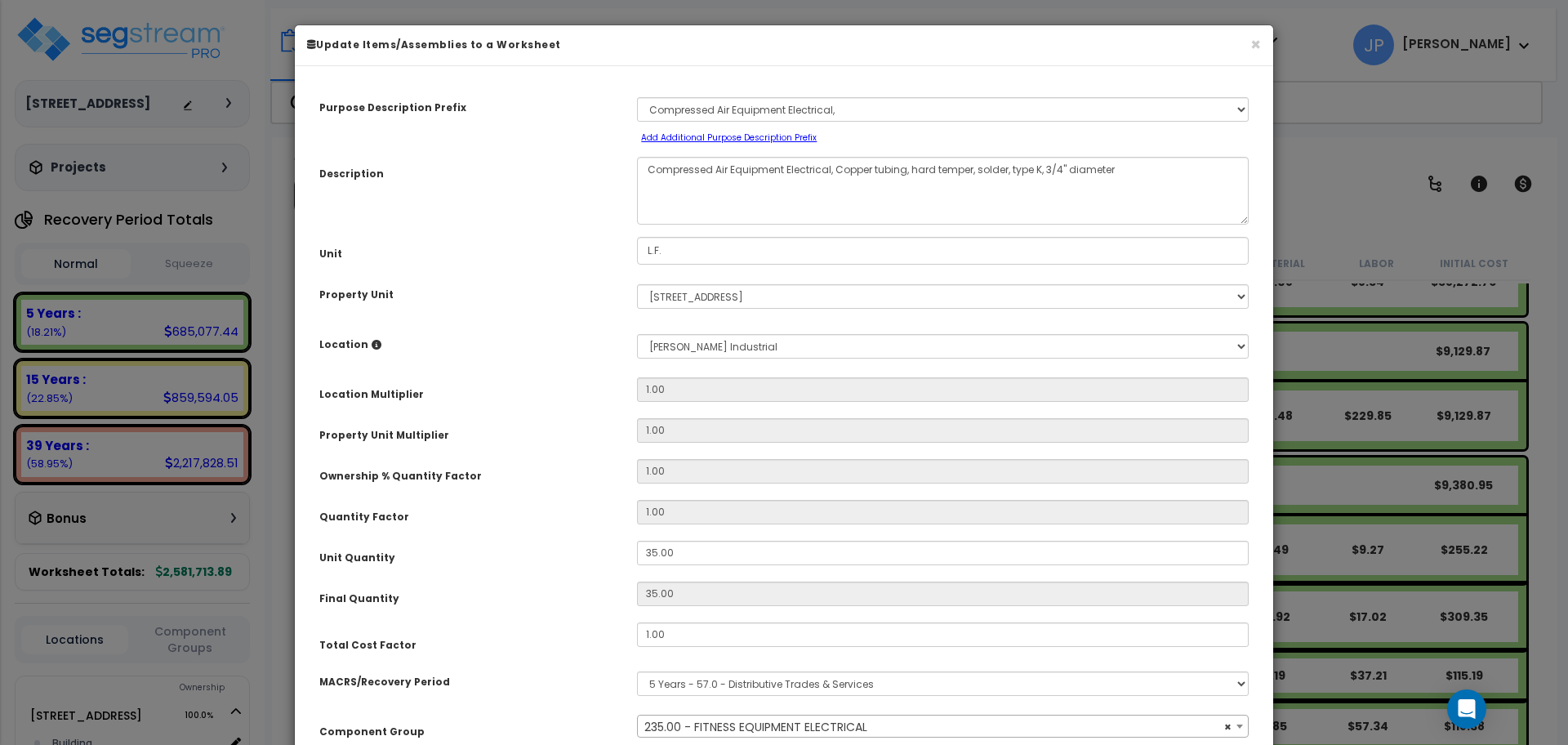
scroll to position [97, 0]
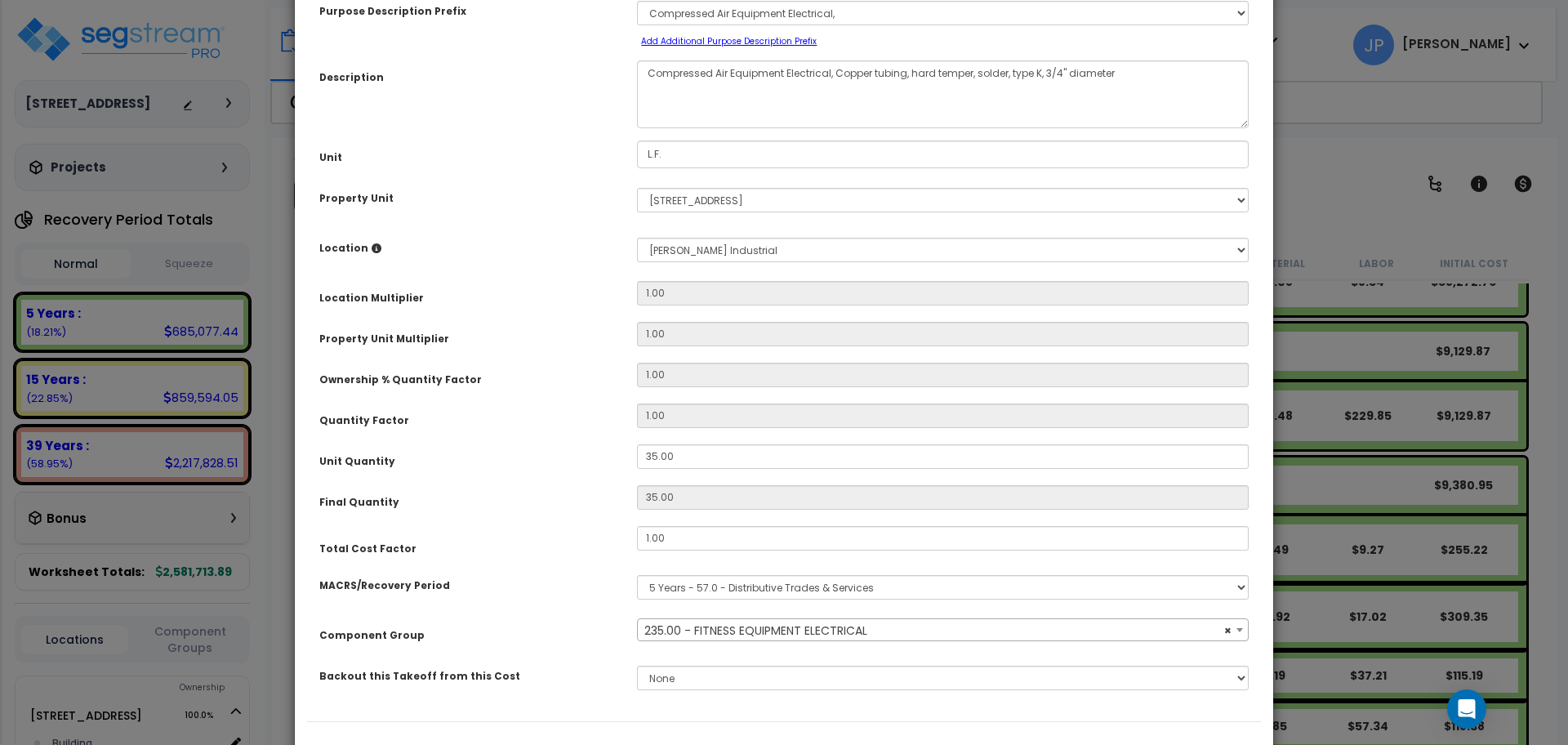
select select "35341"
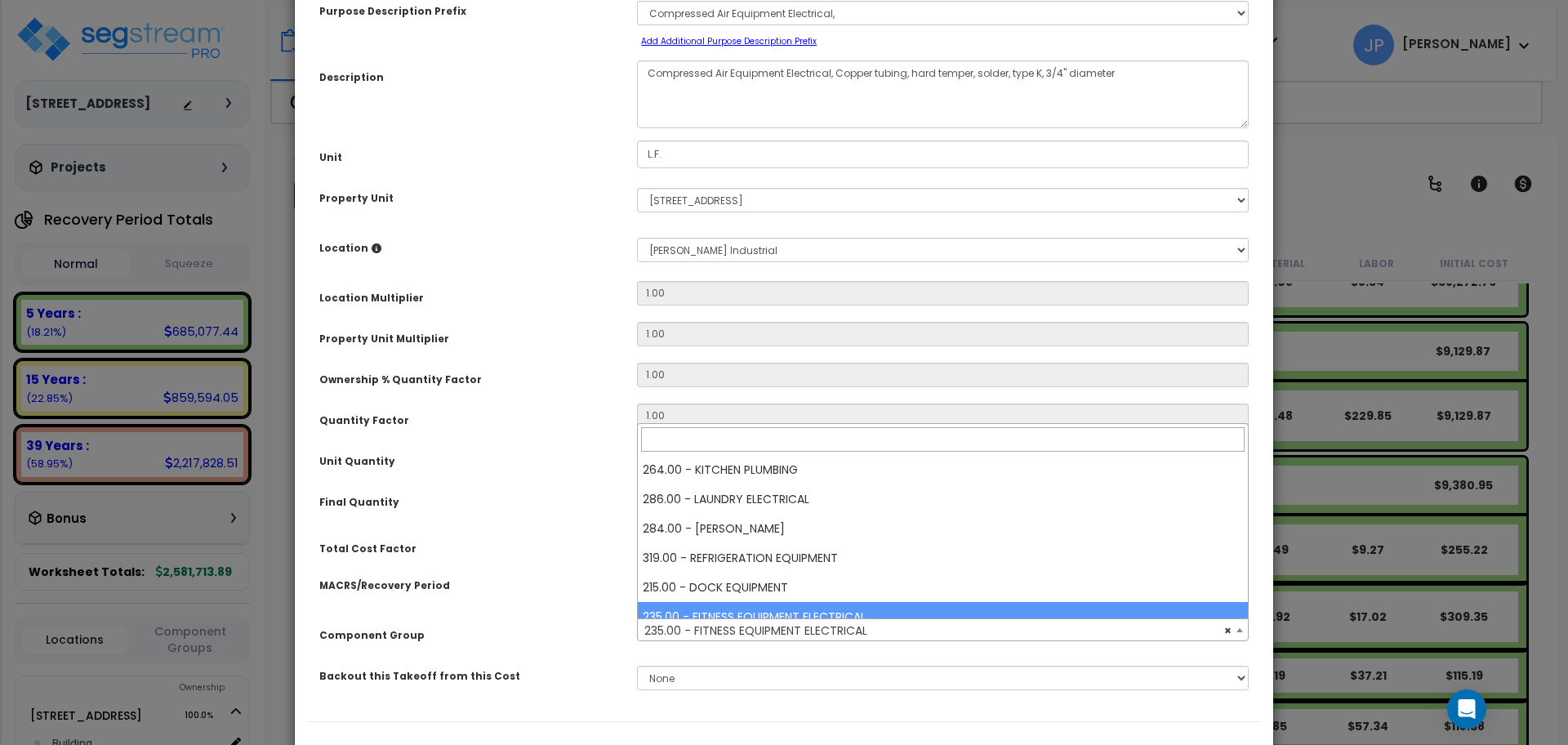
click at [794, 622] on span "× 235.00 - FITNESS EQUIPMENT ELECTRICAL" at bounding box center [943, 631] width 610 height 22
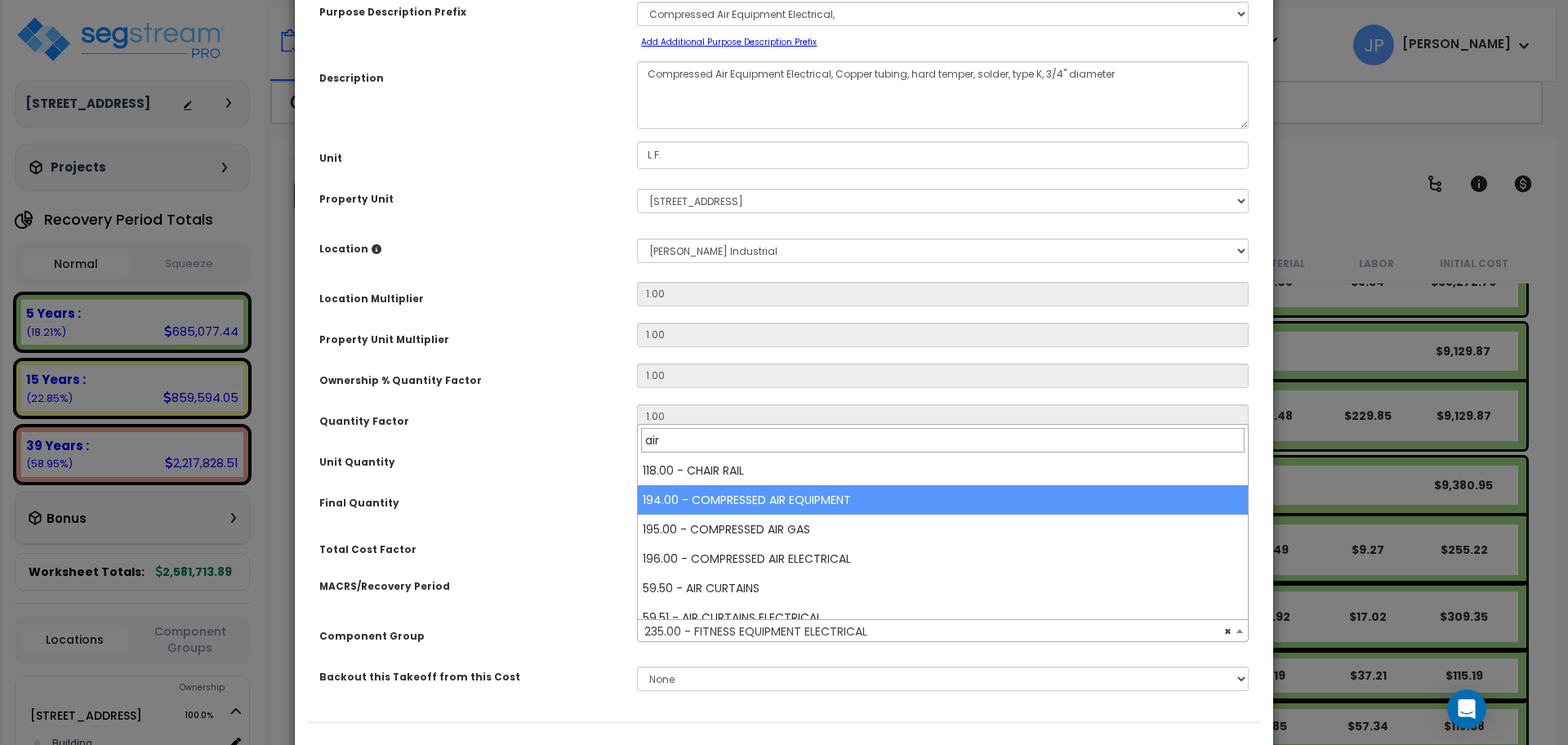
type input "air"
select select "35526"
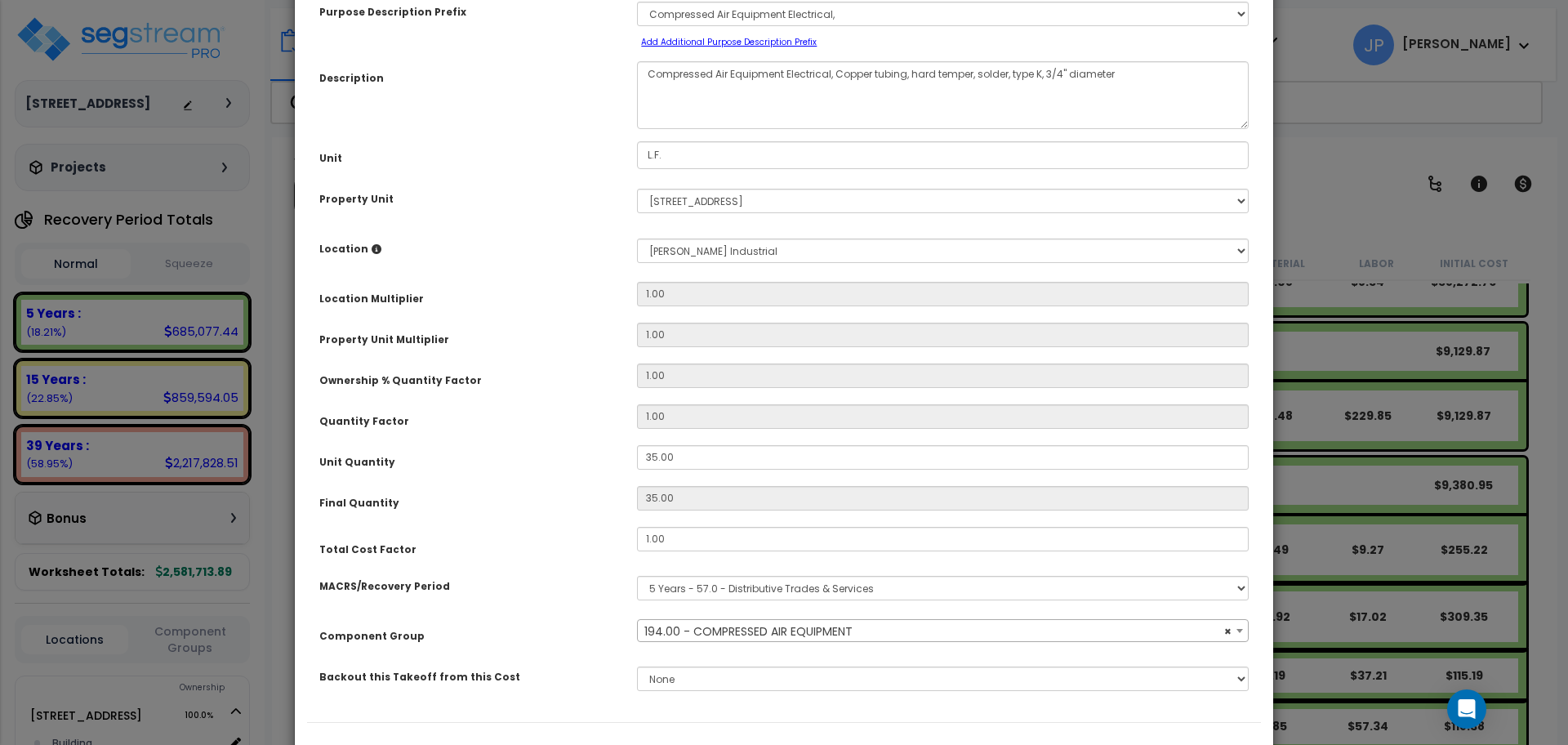
click at [559, 488] on div "Final Quantity" at bounding box center [466, 500] width 318 height 29
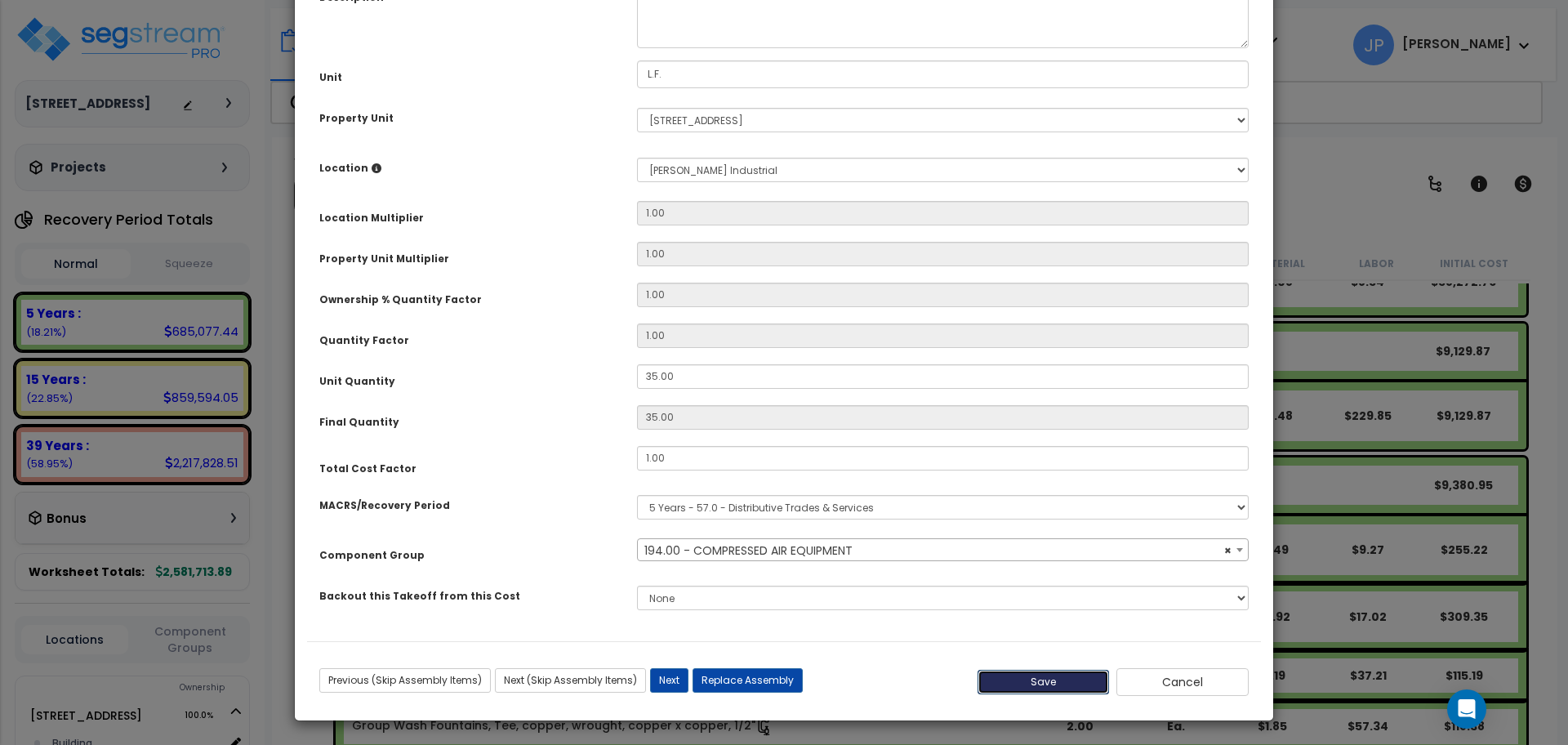
click at [1016, 677] on button "Save" at bounding box center [1044, 682] width 132 height 24
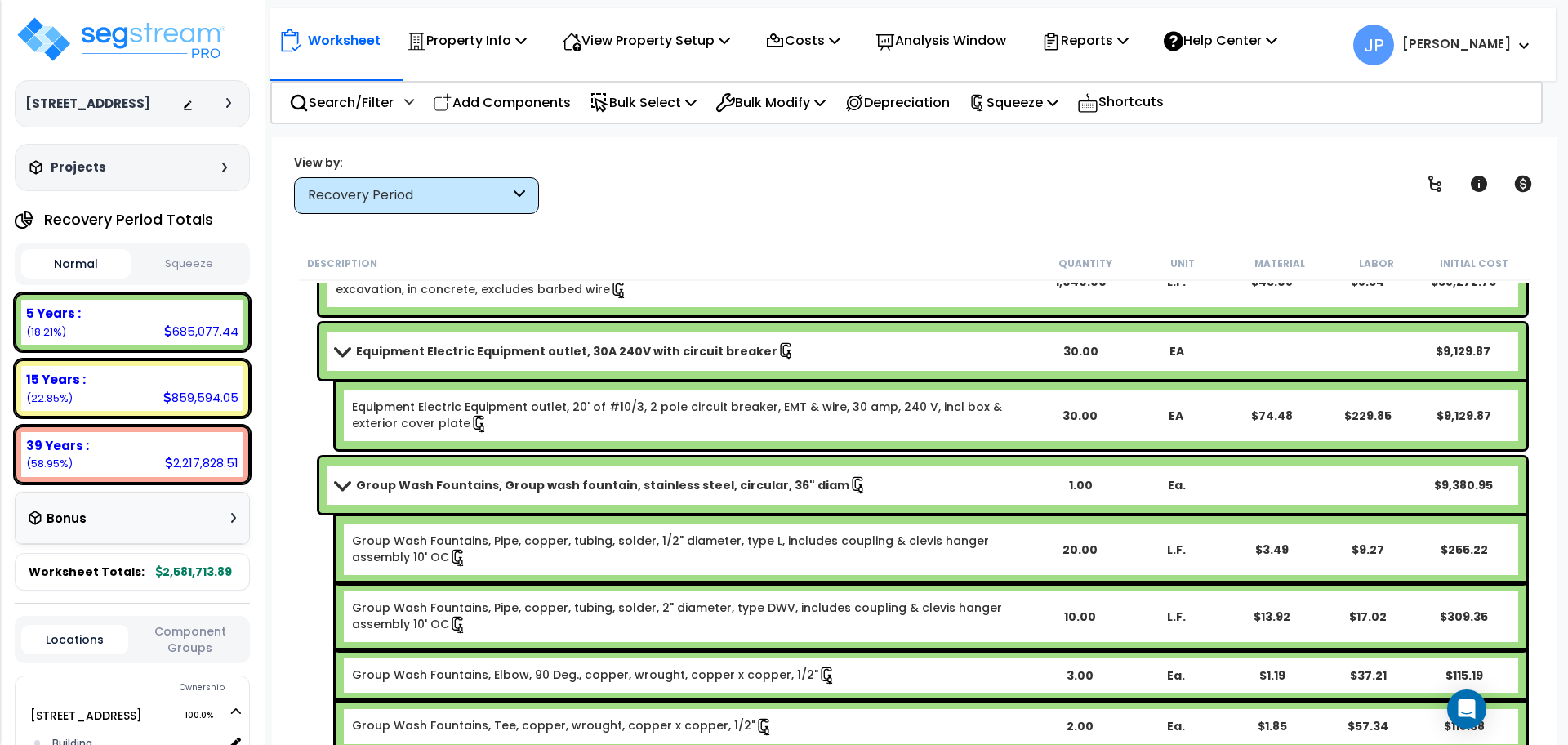
click at [524, 478] on b "Group Wash Fountains, Group wash fountain, stainless steel, circular, 36" diam" at bounding box center [602, 485] width 493 height 16
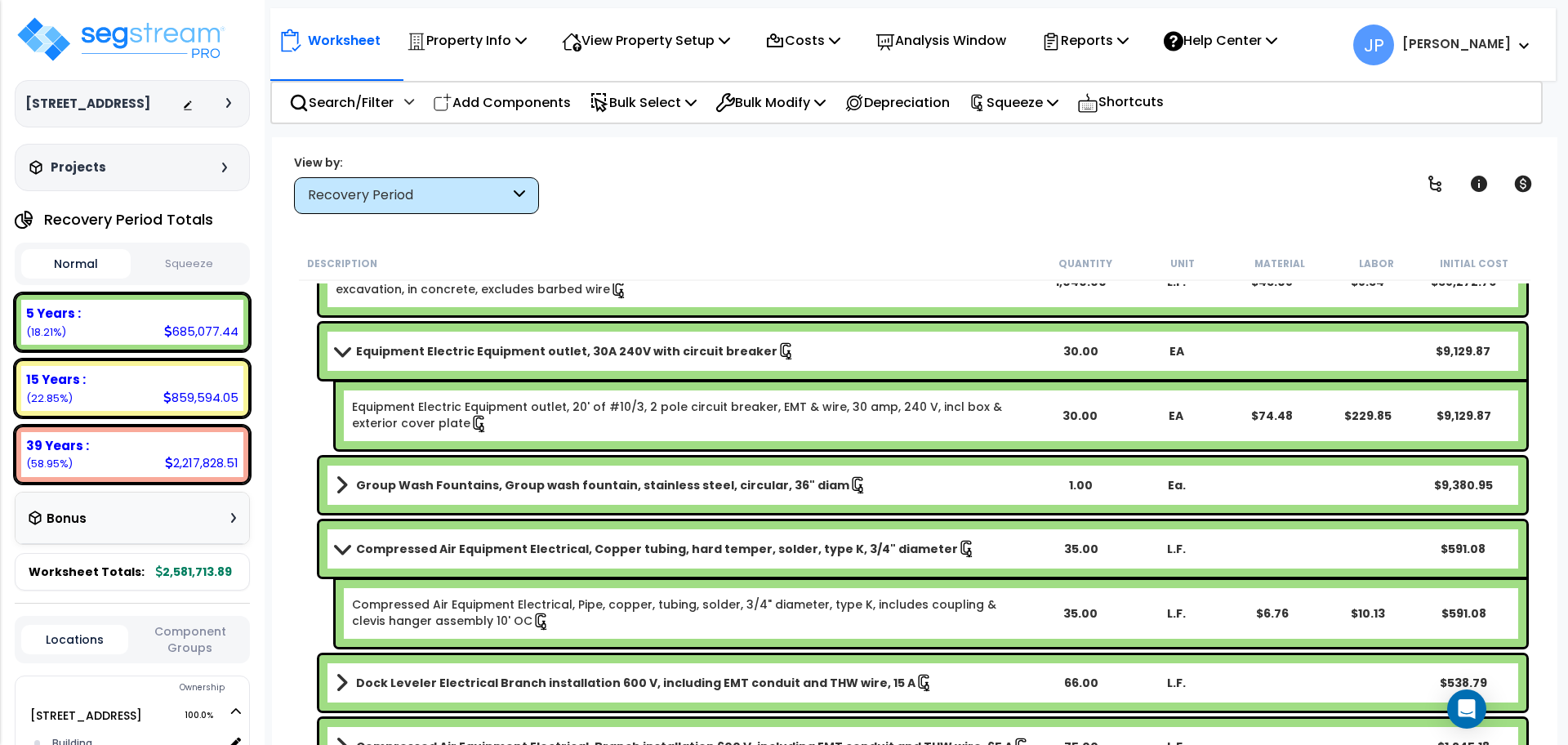
click at [410, 357] on b "Equipment Electric Equipment outlet, 30A 240V with circuit breaker" at bounding box center [567, 351] width 422 height 16
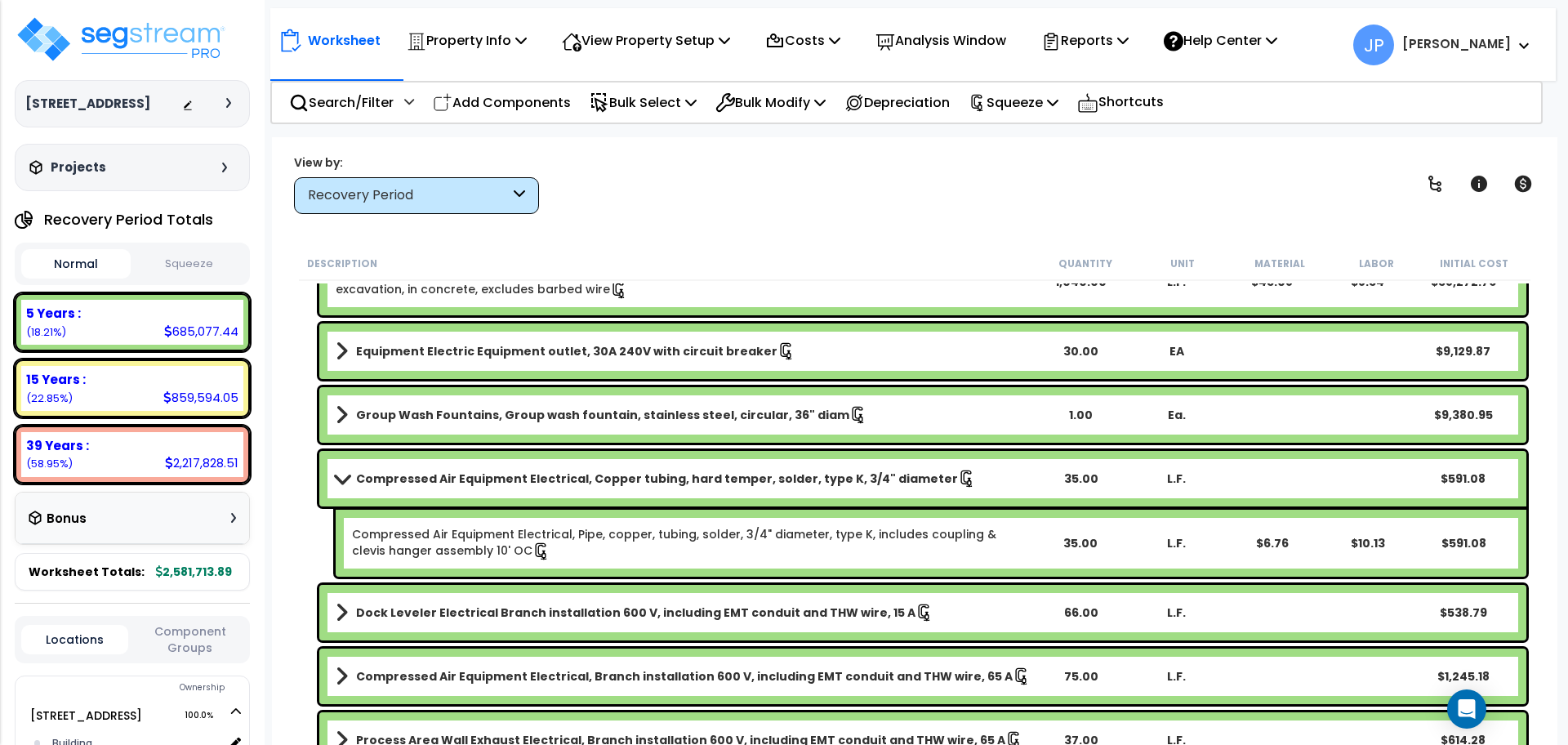
click at [397, 465] on div "Compressed Air Equipment Electrical, Copper tubing, hard temper, solder, type K…" at bounding box center [923, 479] width 1207 height 55
click at [394, 477] on b "Compressed Air Equipment Electrical, Copper tubing, hard temper, solder, type K…" at bounding box center [657, 479] width 602 height 16
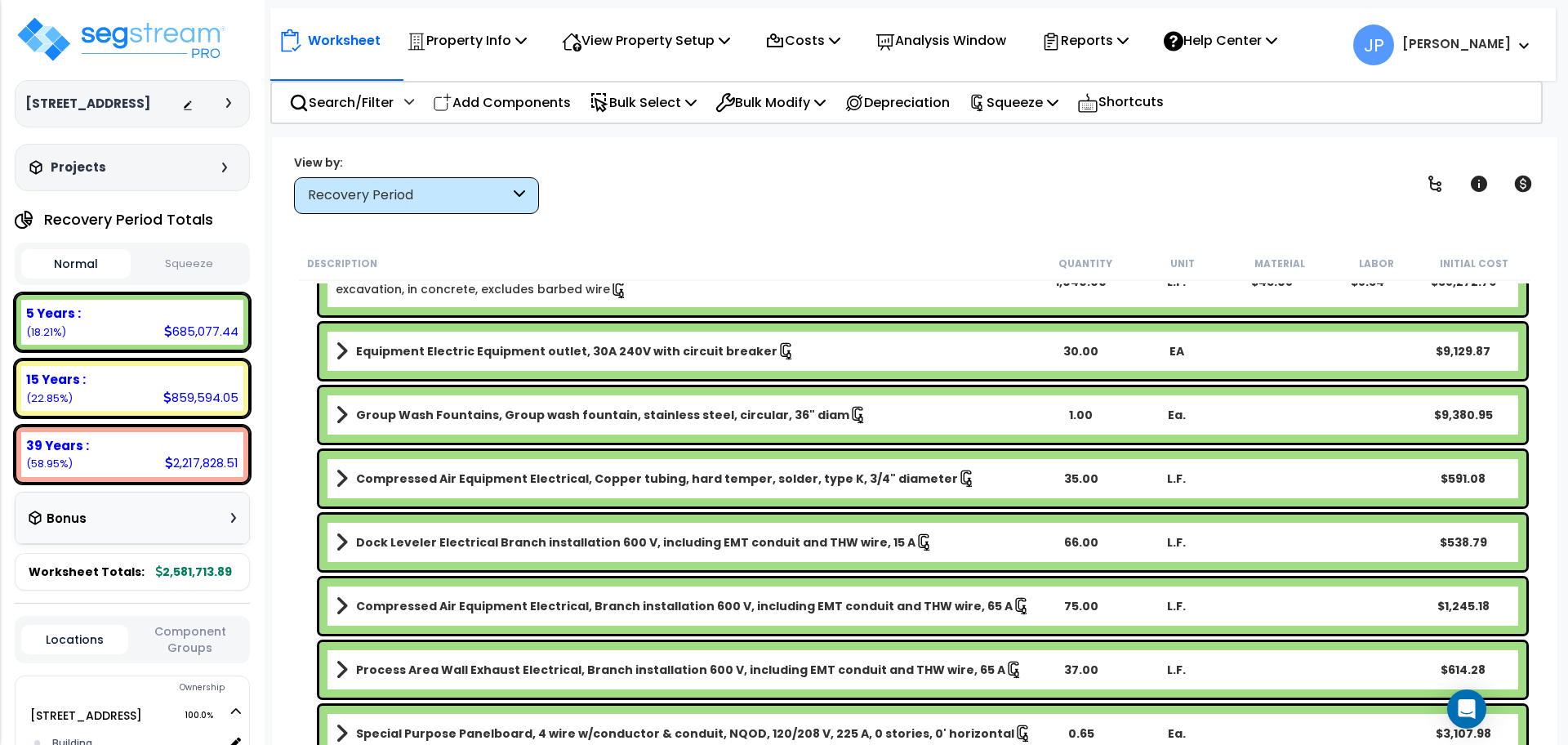
click at [414, 544] on b "Dock Leveler Electrical Branch installation 600 V, including EMT conduit and TH…" at bounding box center [636, 542] width 560 height 16
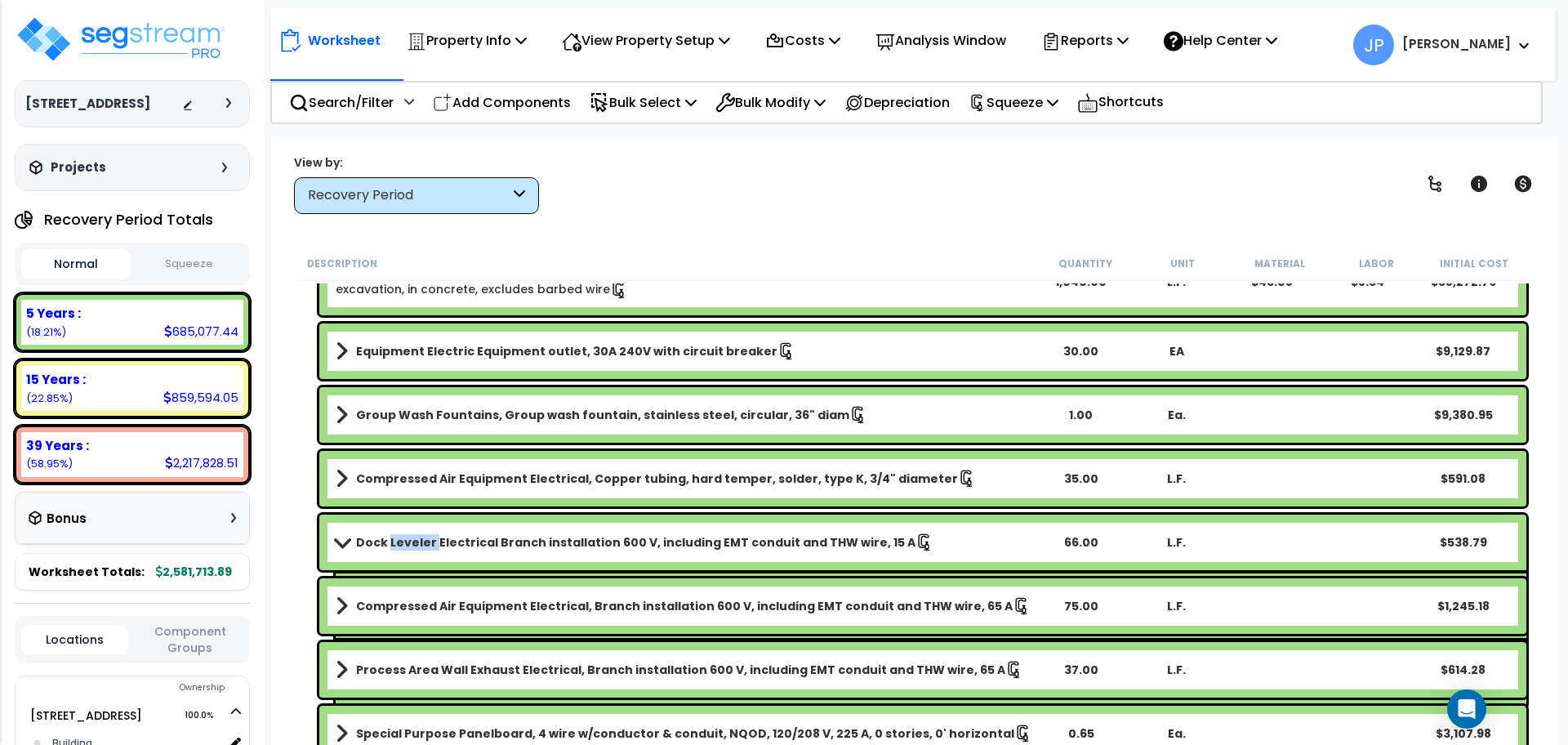
click at [414, 544] on b "Dock Leveler Electrical Branch installation 600 V, including EMT conduit and TH…" at bounding box center [636, 542] width 560 height 16
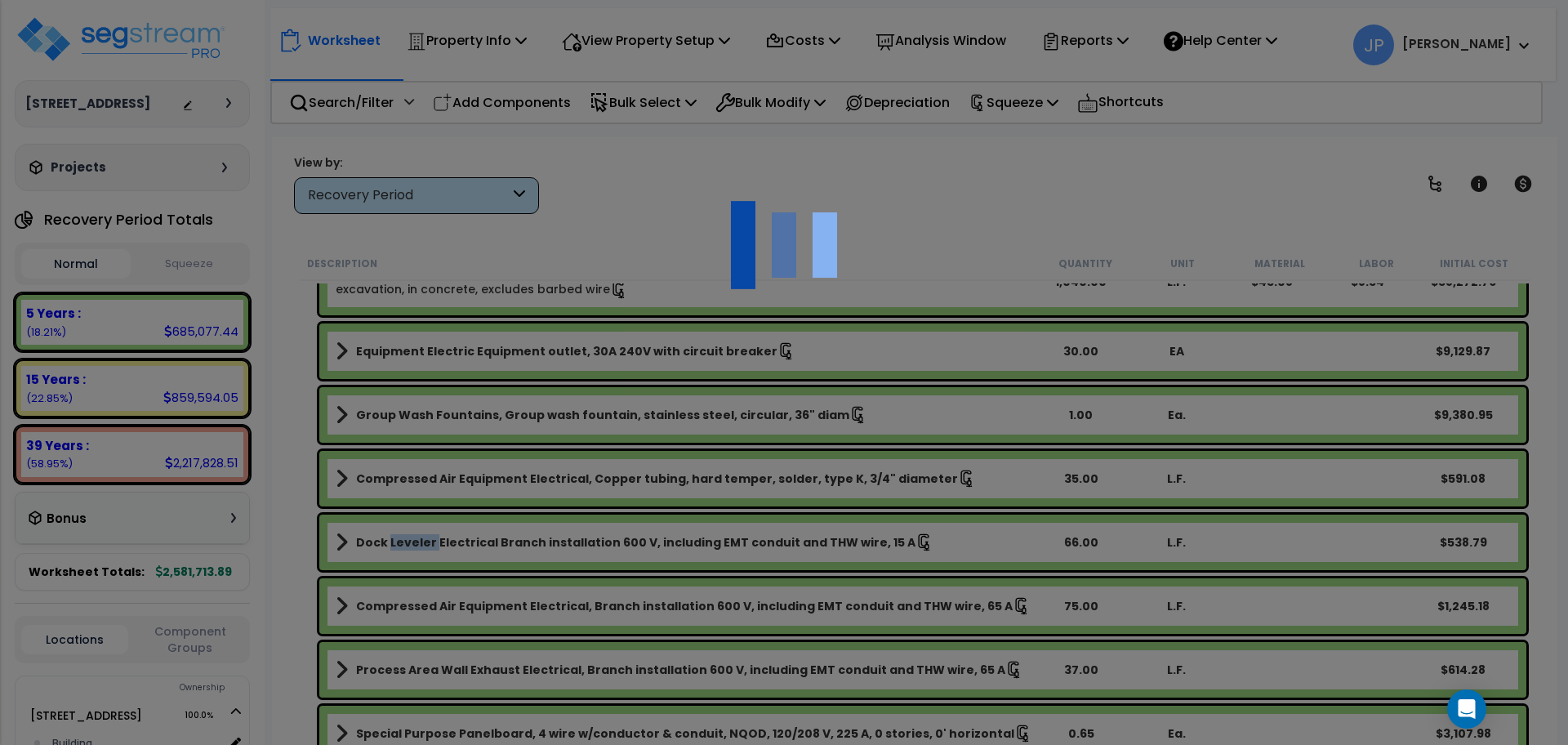
scroll to position [0, 0]
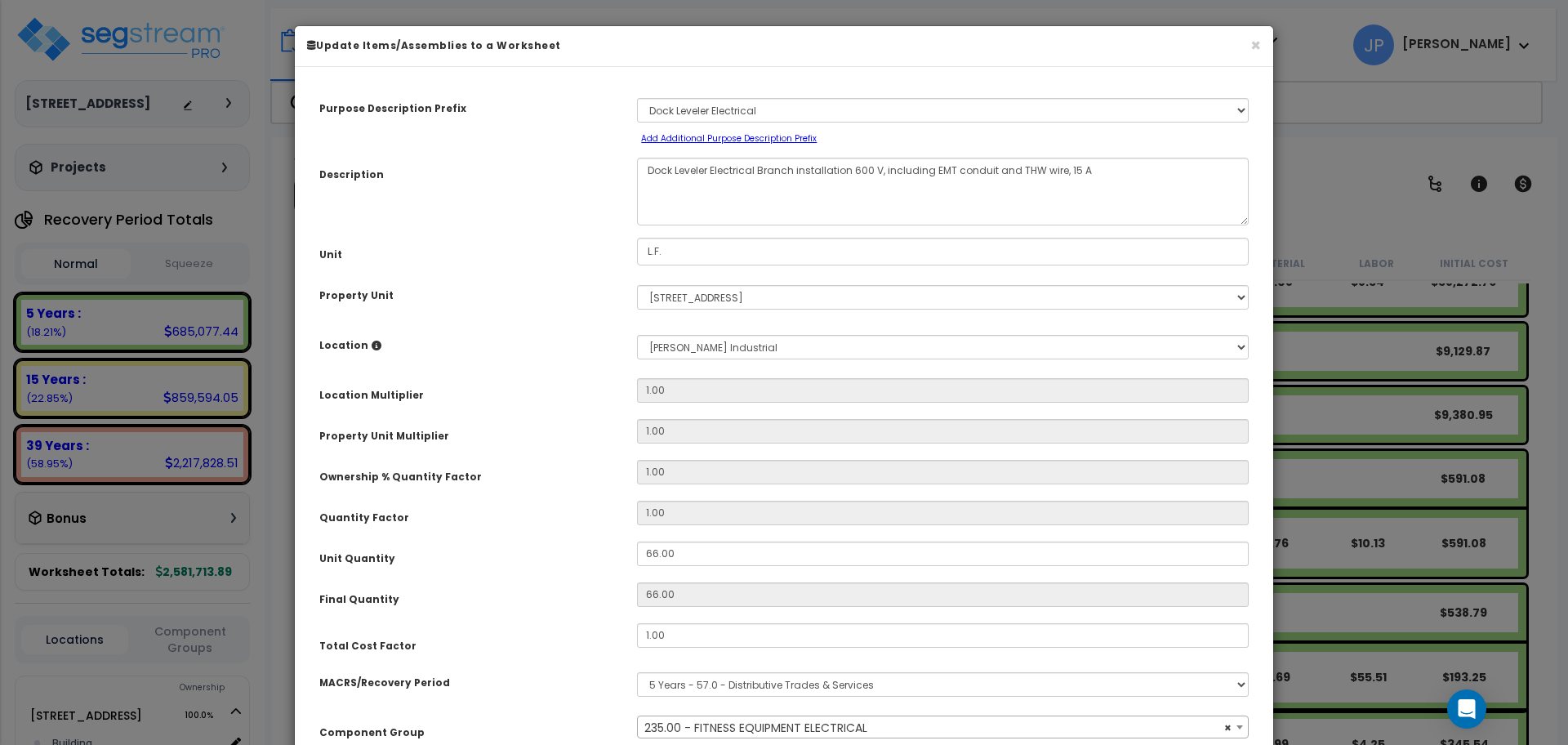
select select "35341"
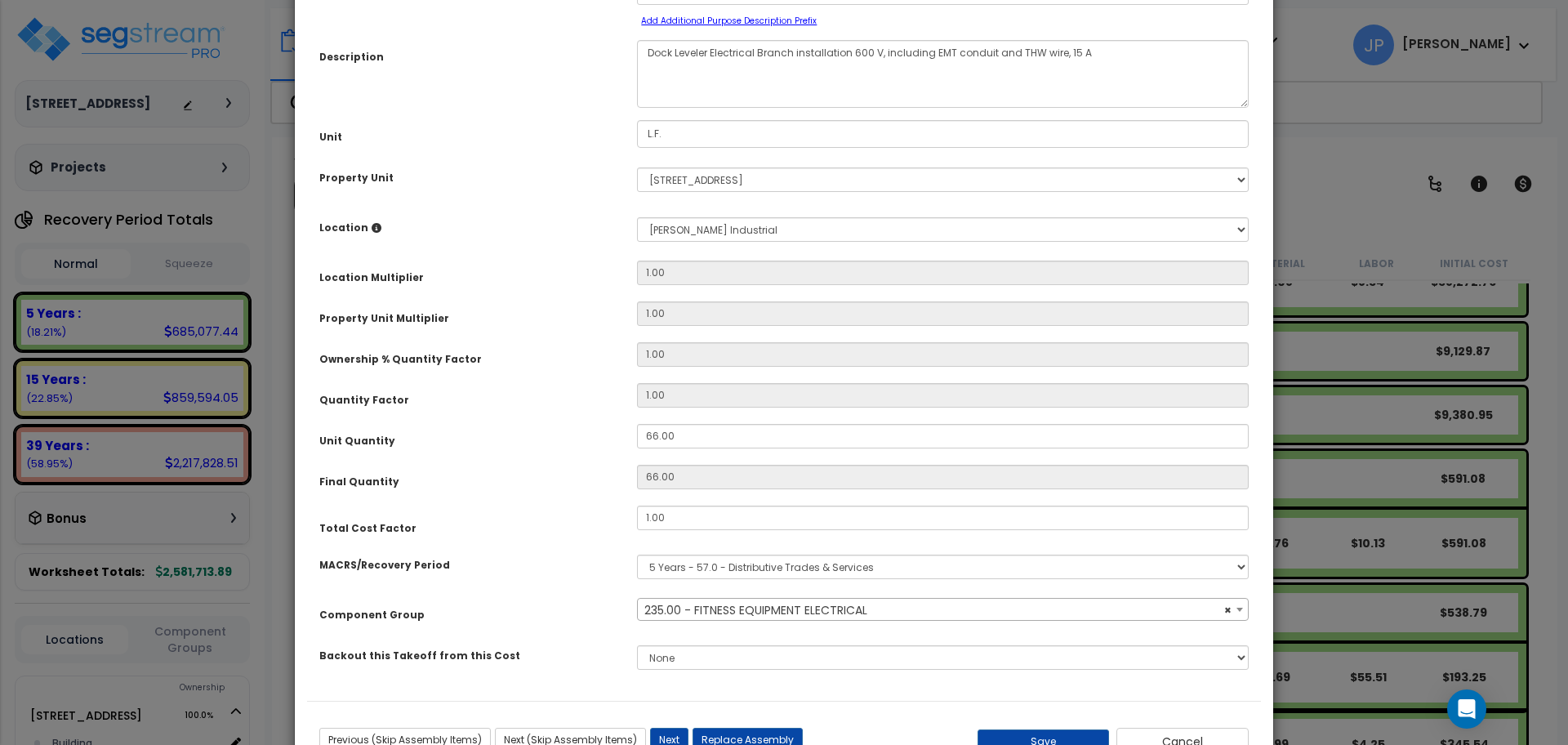
scroll to position [118, 0]
click at [732, 611] on span "× 235.00 - FITNESS EQUIPMENT ELECTRICAL" at bounding box center [943, 609] width 610 height 22
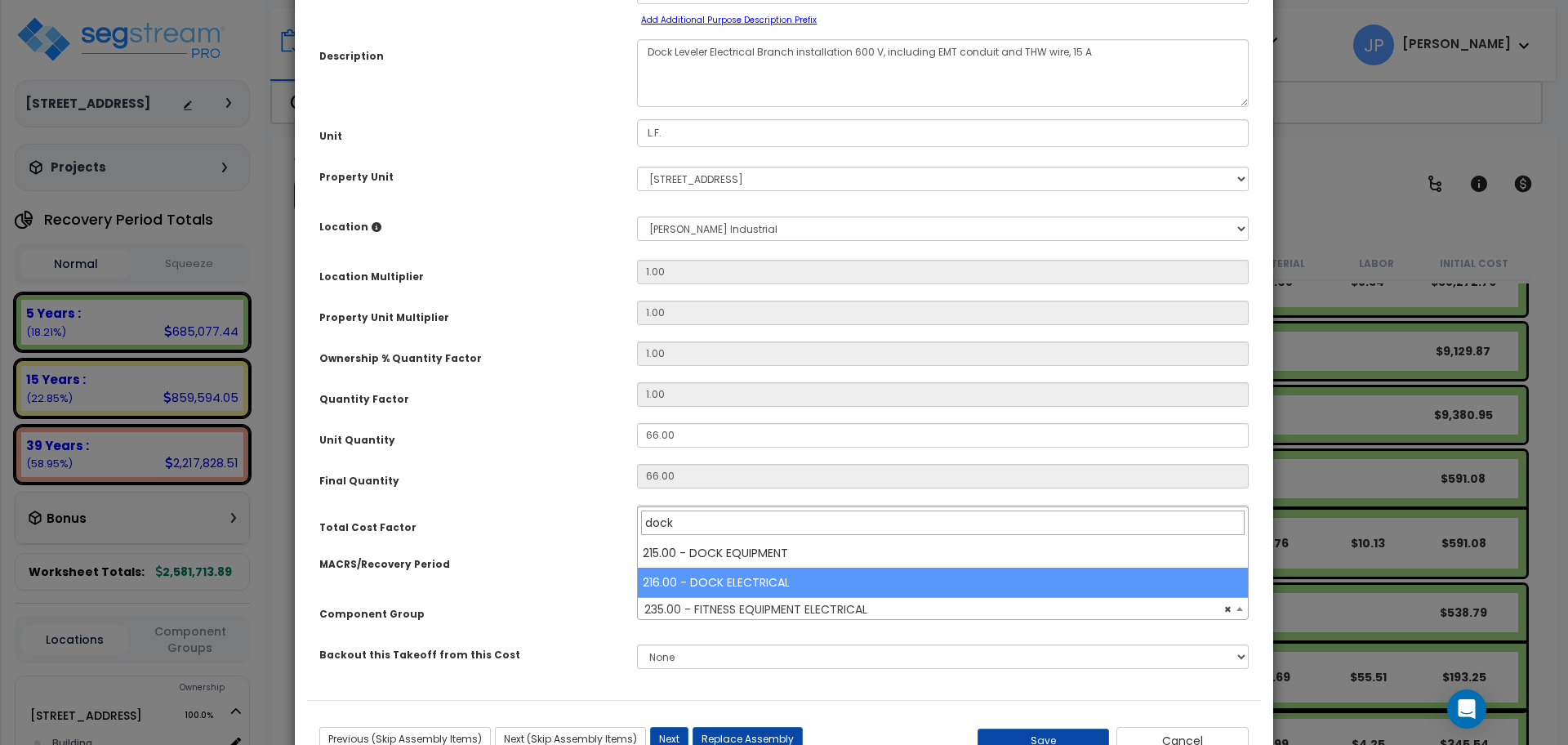
type input "dock"
select select "35547"
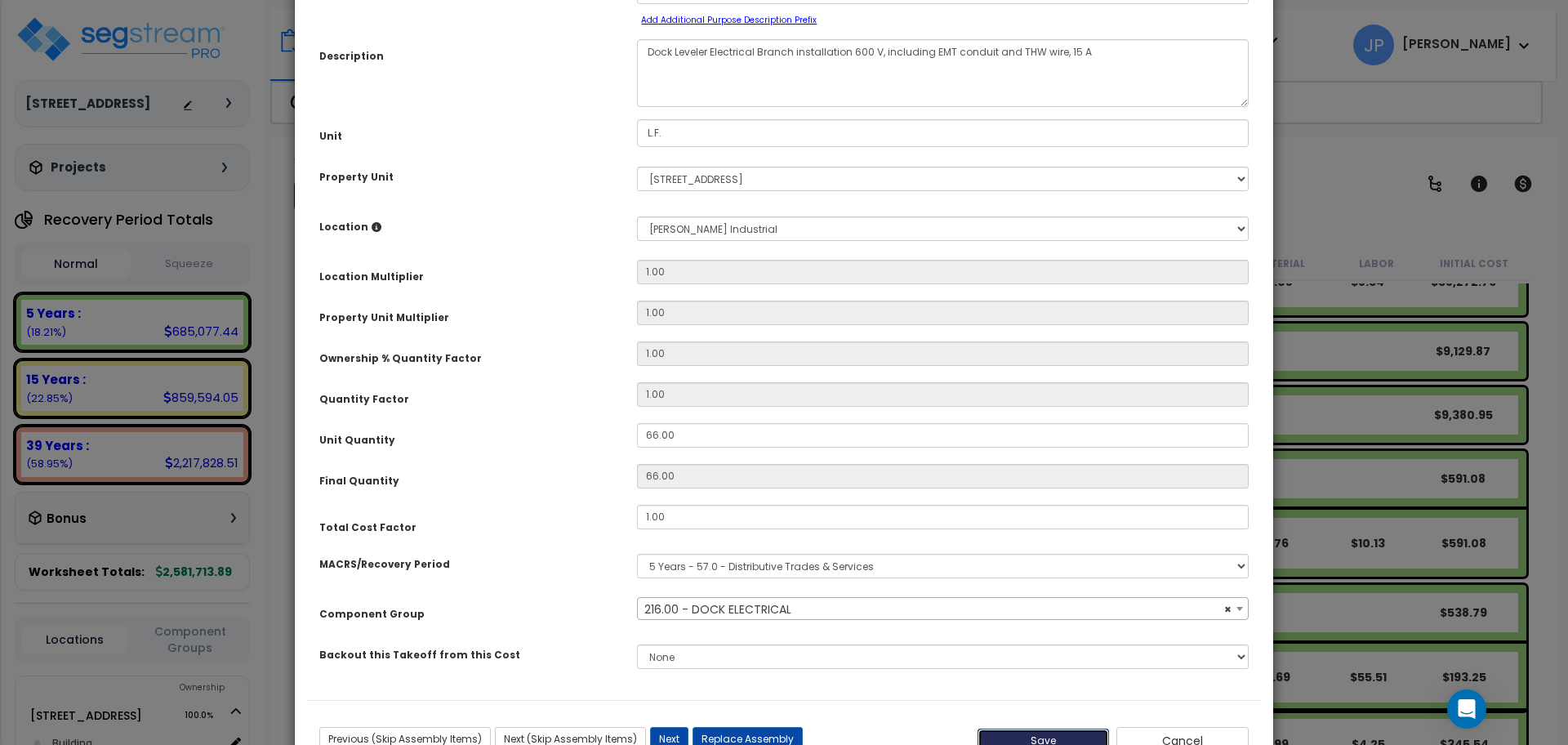
click at [1037, 731] on button "Save" at bounding box center [1044, 741] width 132 height 24
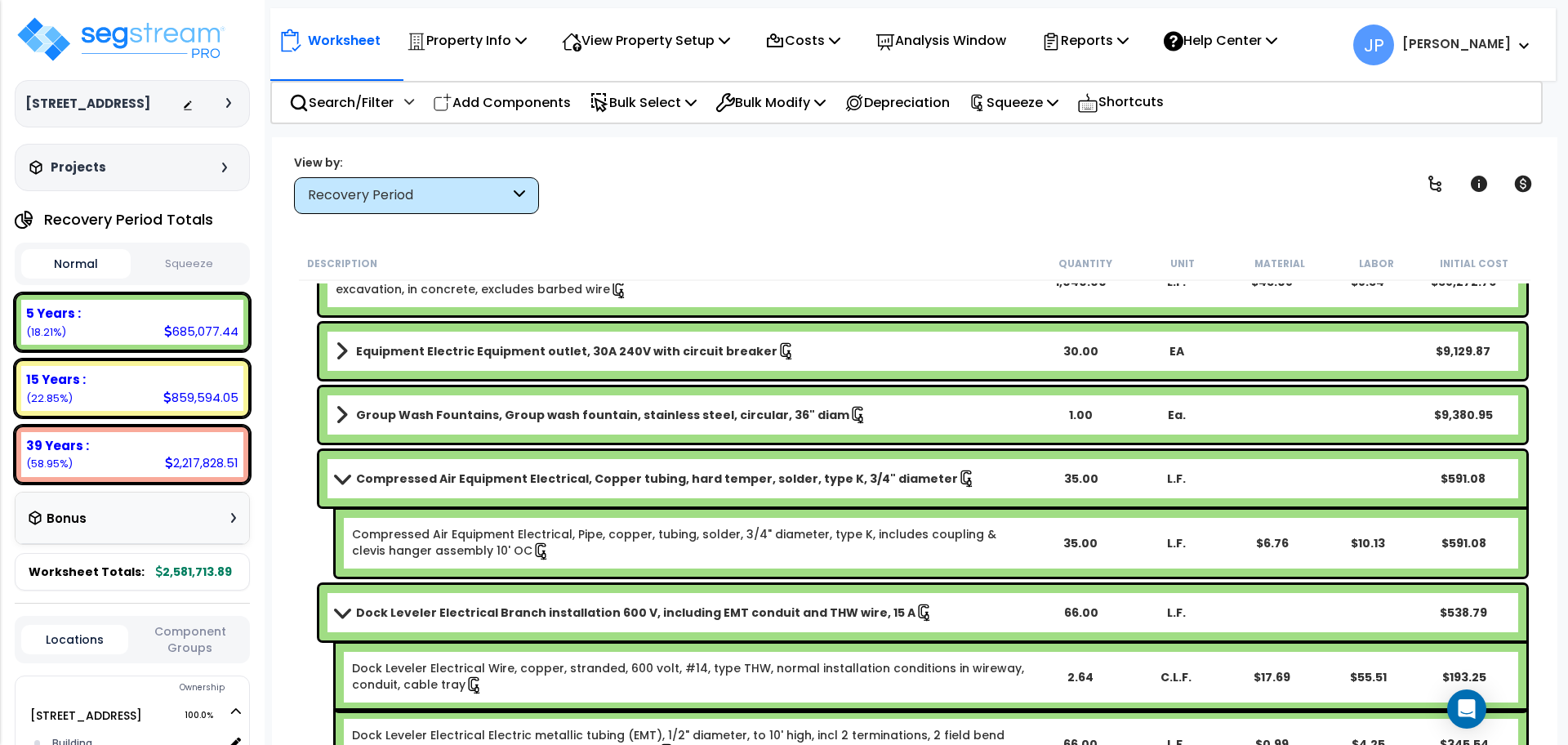
click at [598, 602] on link "Dock Leveler Electrical Branch installation 600 V, including EMT conduit and TH…" at bounding box center [684, 613] width 696 height 22
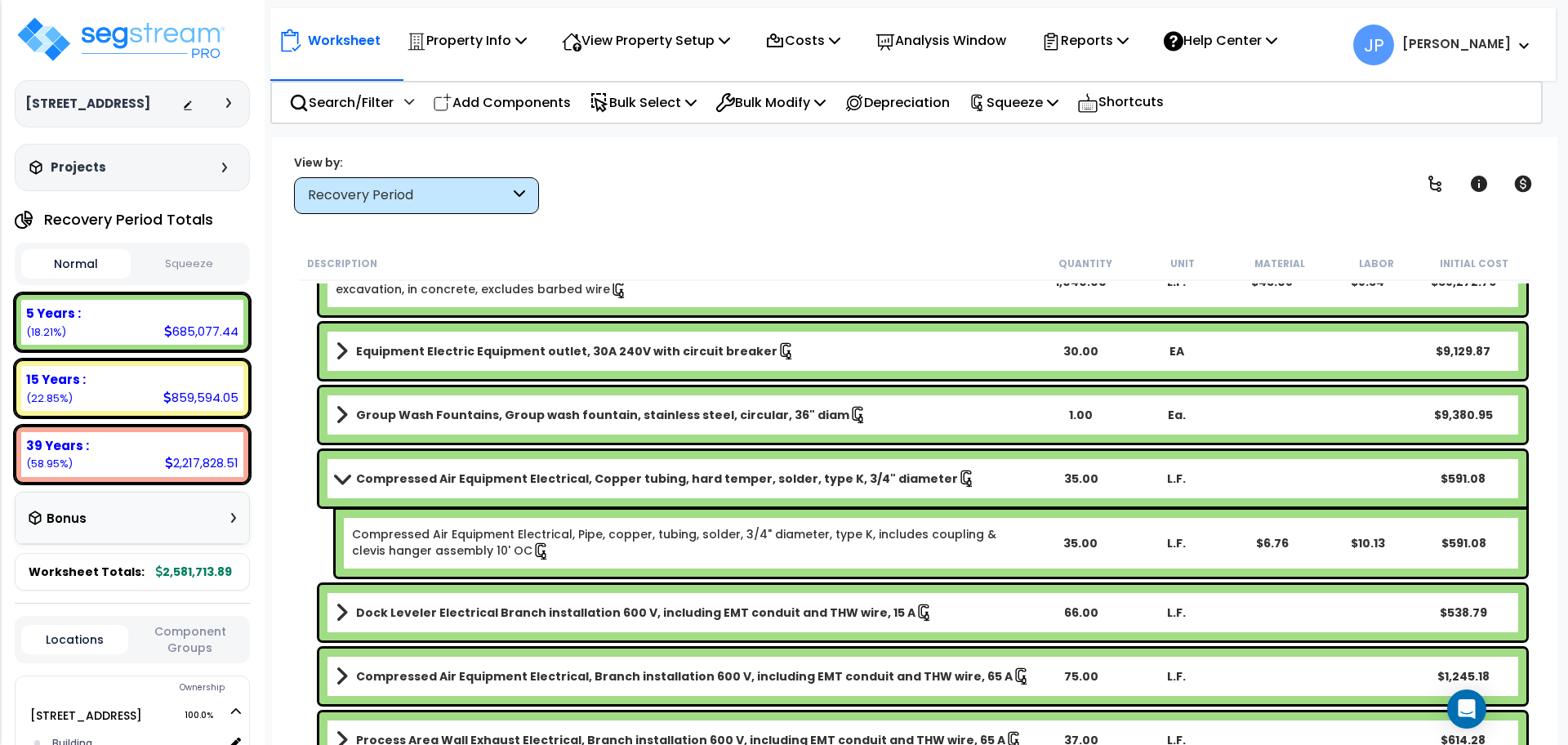
scroll to position [2965, 0]
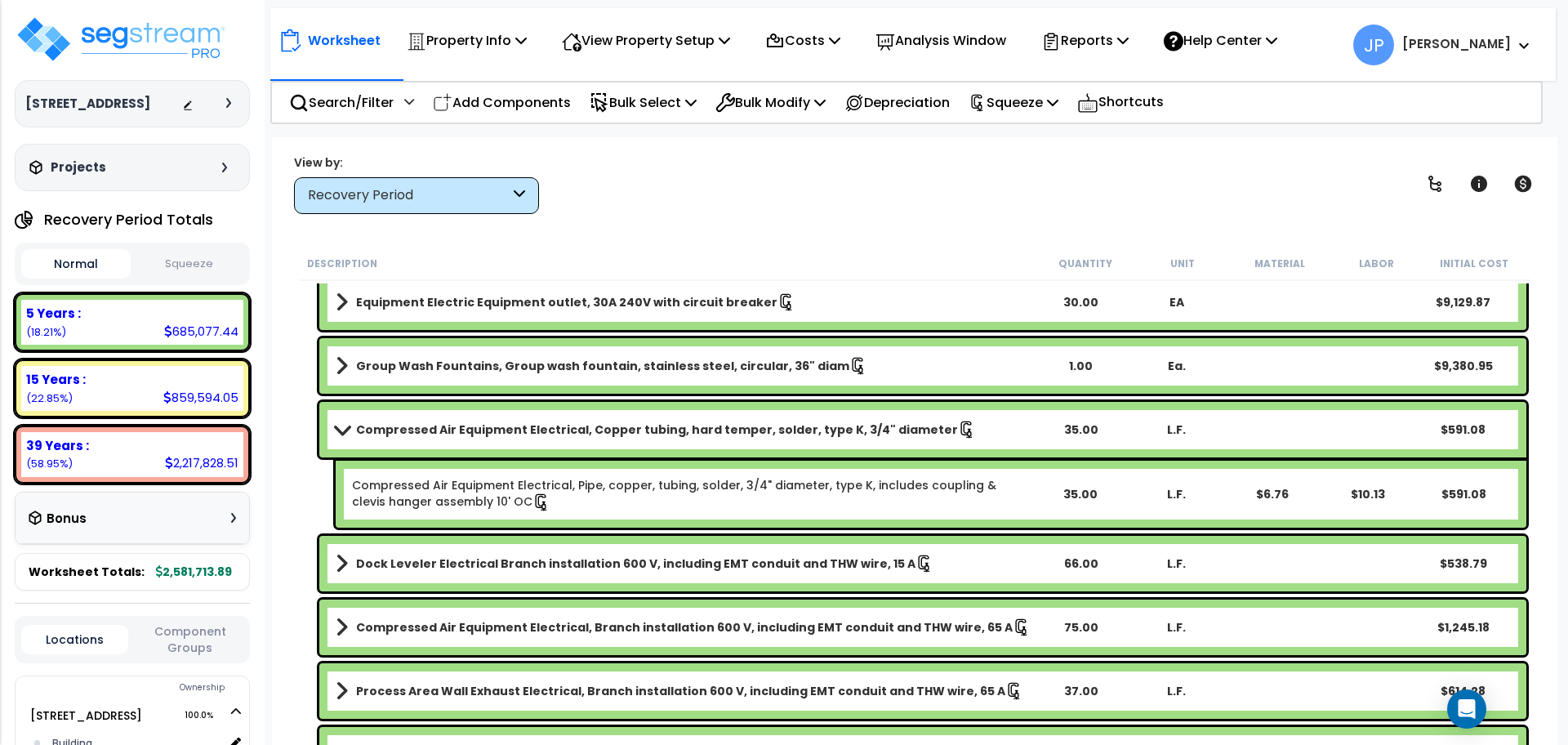
click at [570, 628] on b "Compressed Air Equipment Electrical, Branch installation 600 V, including EMT c…" at bounding box center [684, 627] width 657 height 16
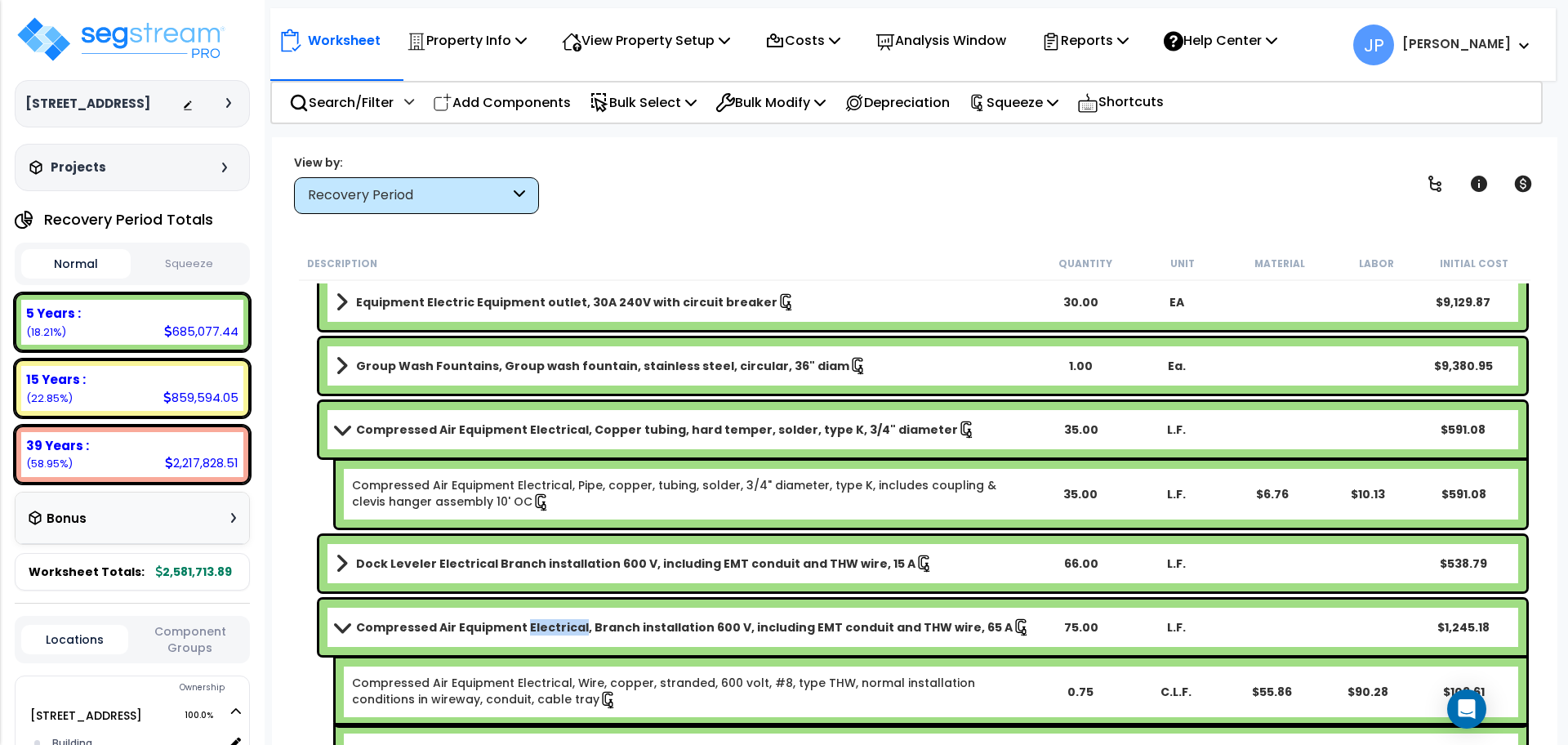
click at [570, 628] on b "Compressed Air Equipment Electrical, Branch installation 600 V, including EMT c…" at bounding box center [684, 627] width 657 height 16
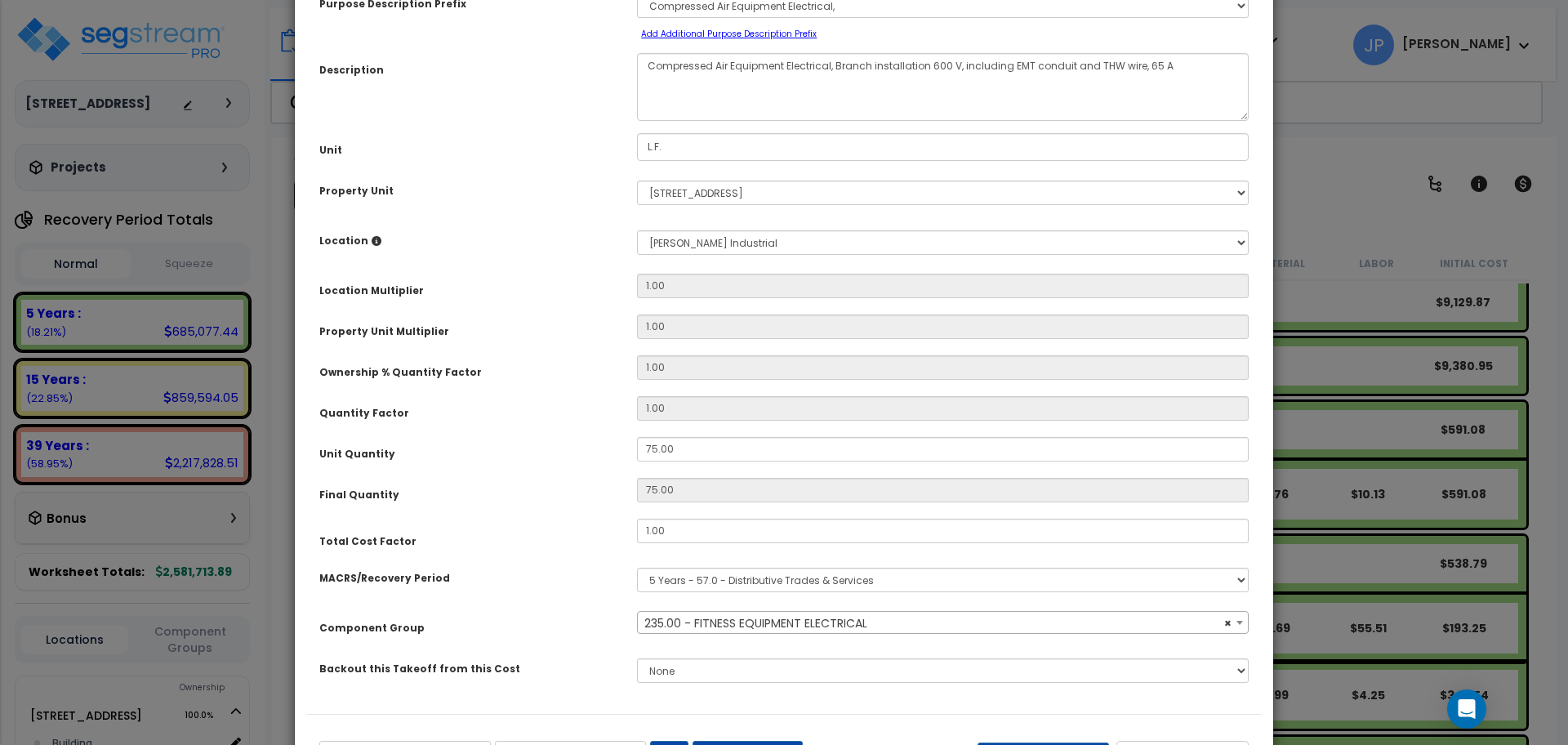
scroll to position [105, 0]
select select "35341"
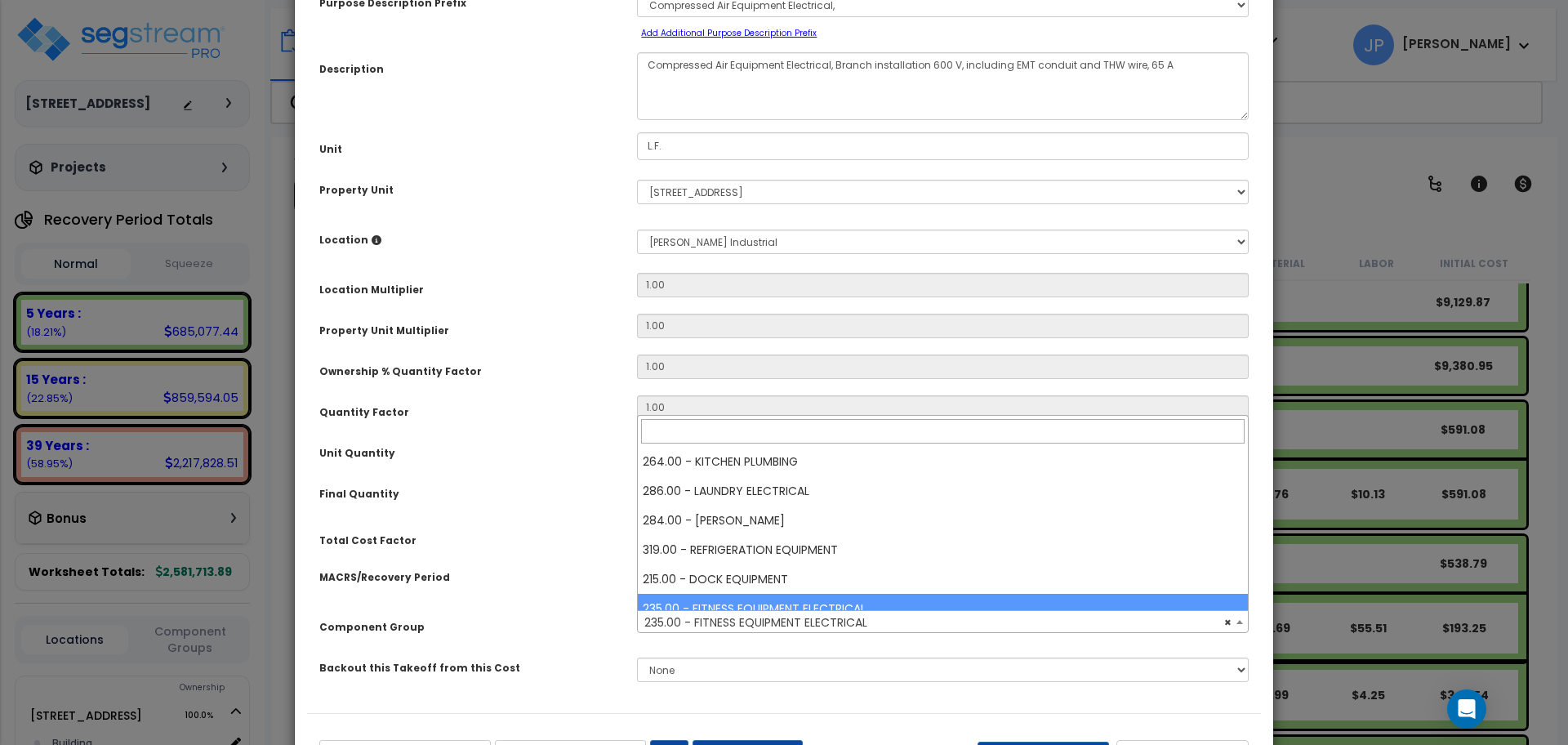
click at [727, 621] on span "× 235.00 - FITNESS EQUIPMENT ELECTRICAL" at bounding box center [943, 622] width 610 height 22
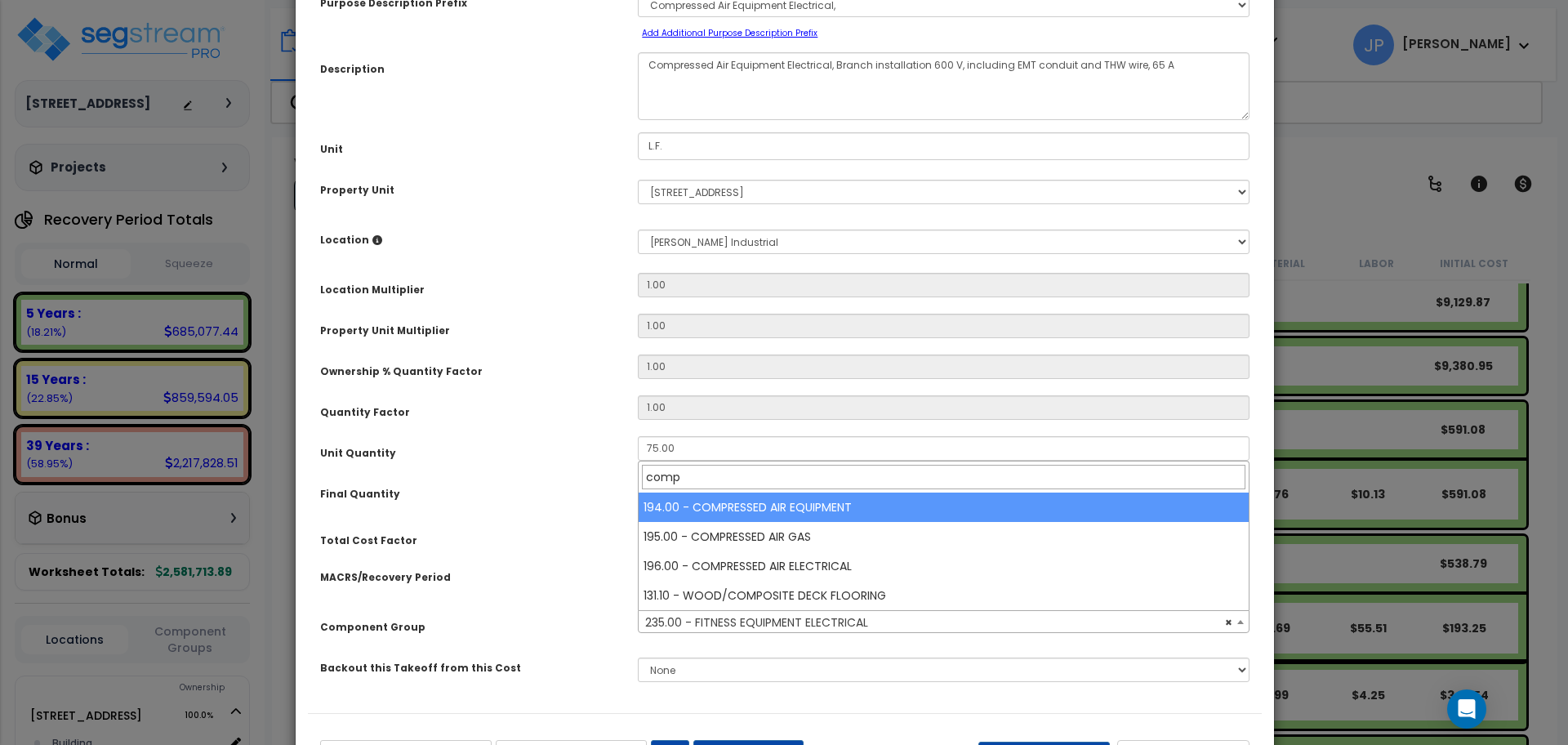
type input "comp"
select select "35526"
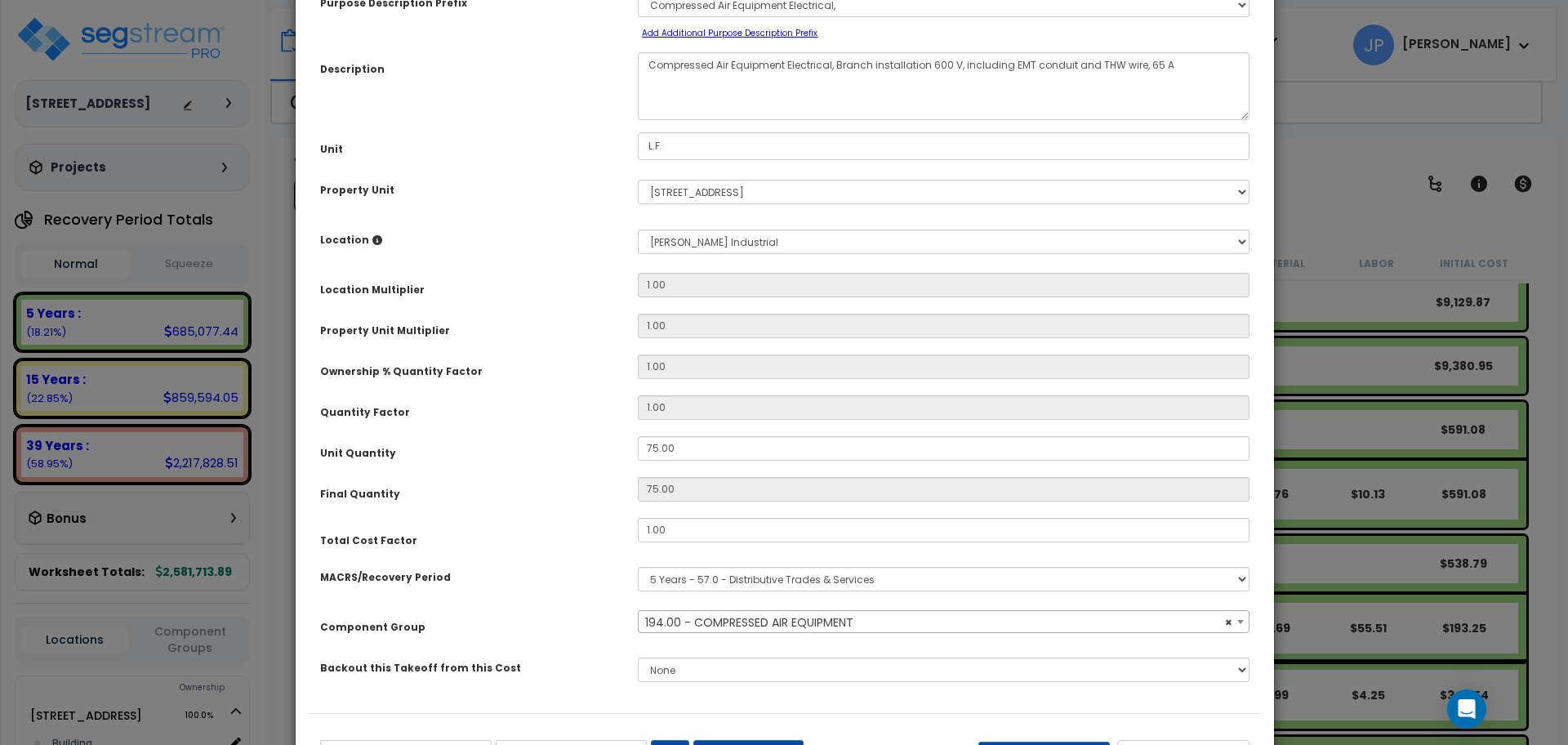
click at [587, 536] on div "Total Cost Factor" at bounding box center [467, 532] width 318 height 30
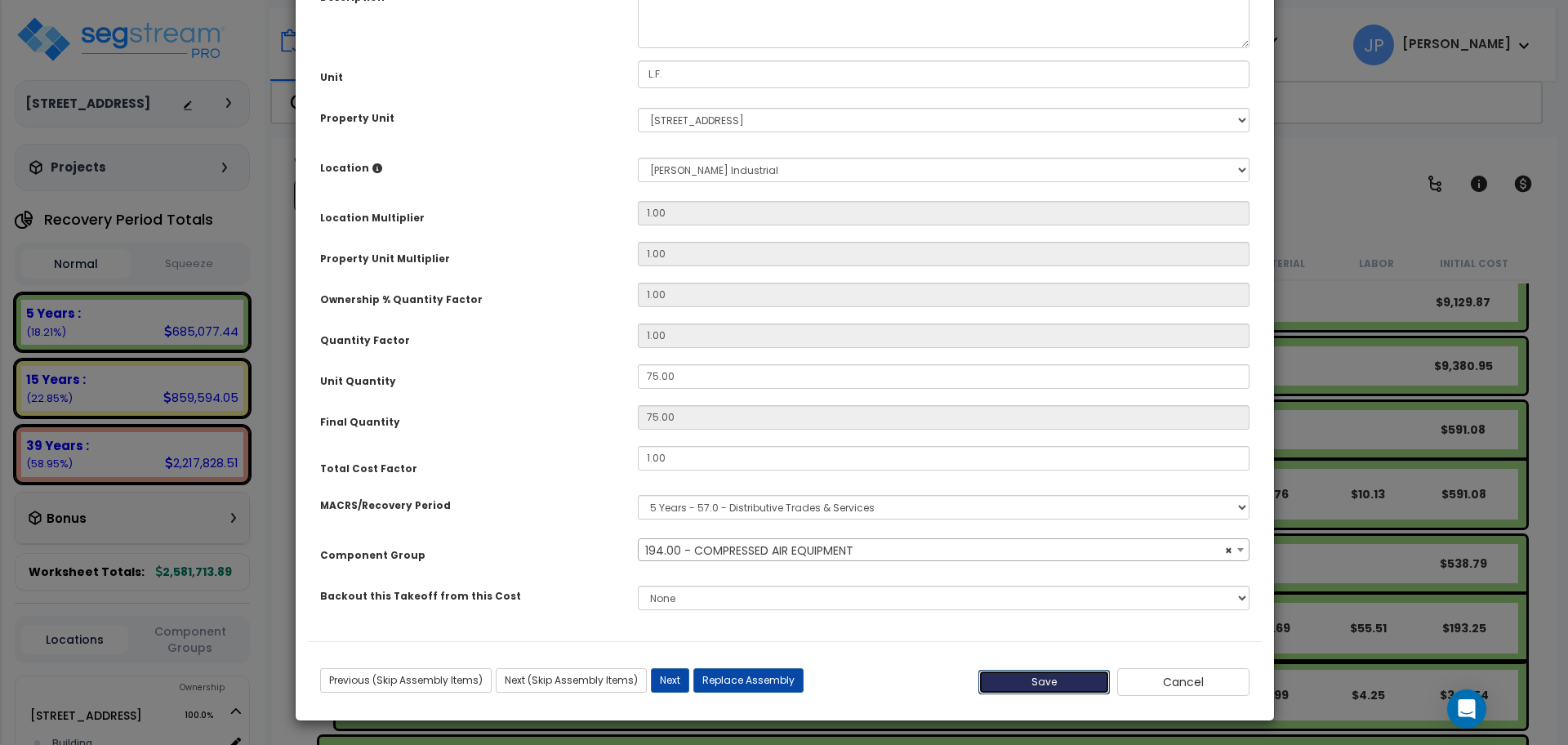
click at [1017, 681] on button "Save" at bounding box center [1044, 682] width 132 height 24
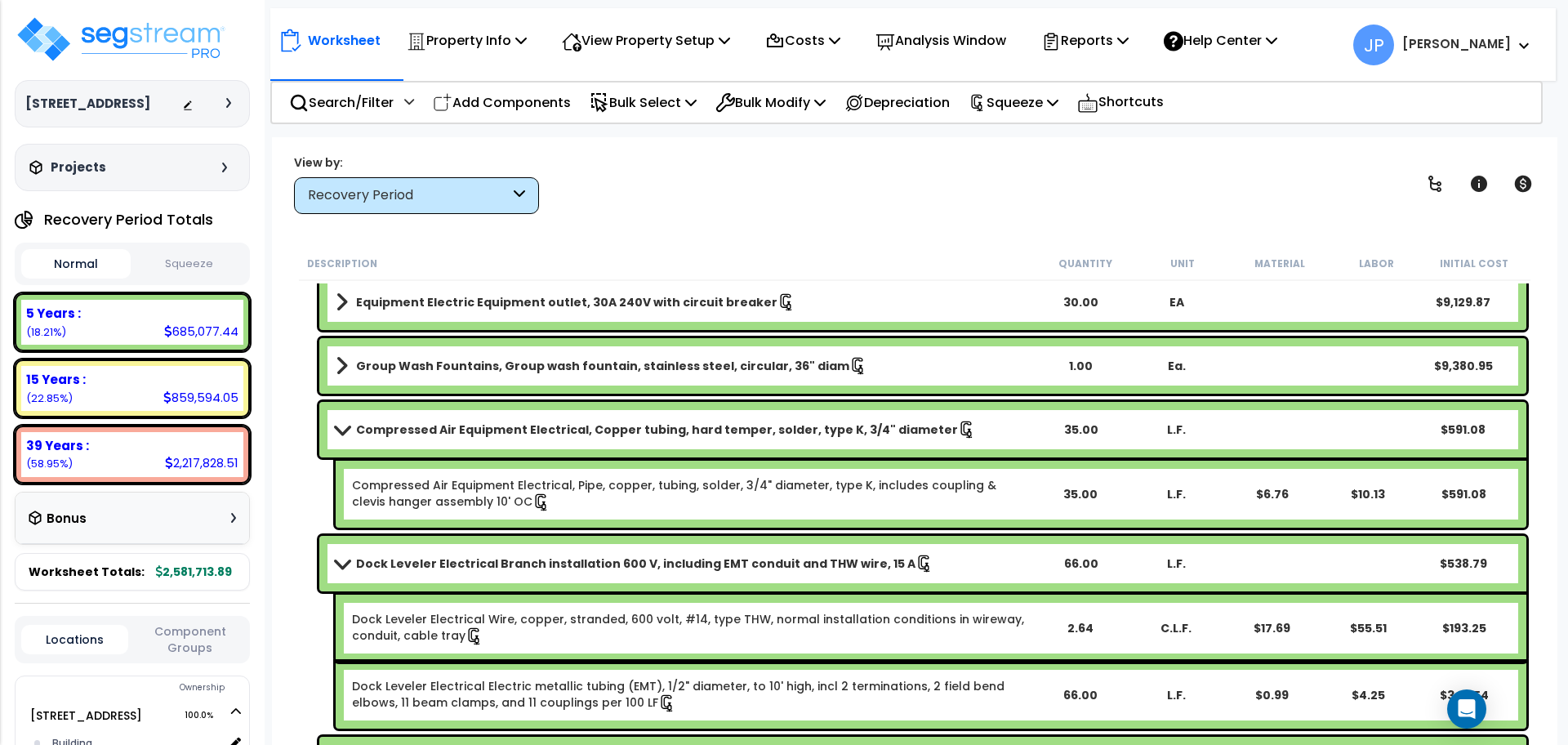
click at [699, 558] on b "Dock Leveler Electrical Branch installation 600 V, including EMT conduit and TH…" at bounding box center [636, 564] width 560 height 16
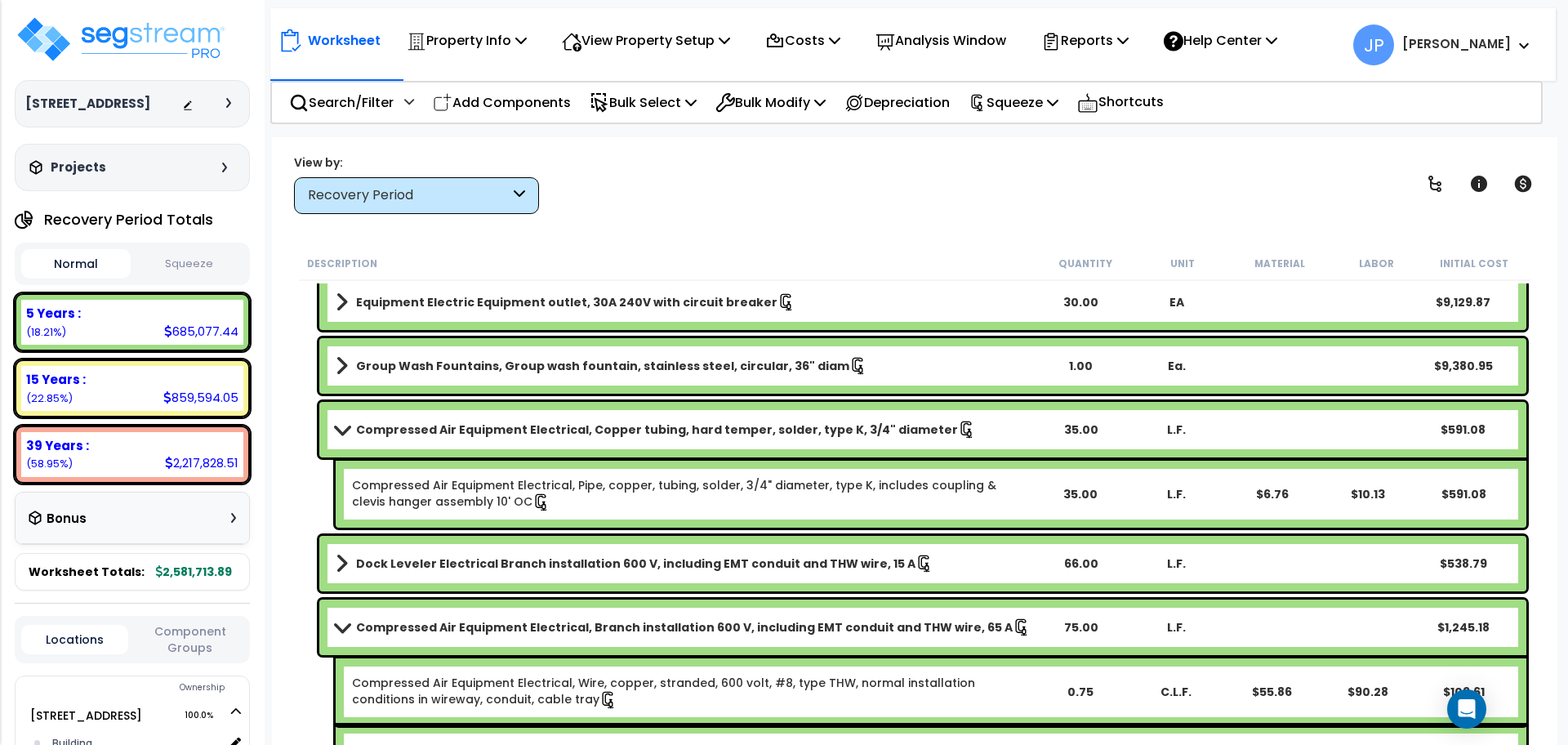
click at [606, 622] on b "Compressed Air Equipment Electrical, Branch installation 600 V, including EMT c…" at bounding box center [684, 627] width 657 height 16
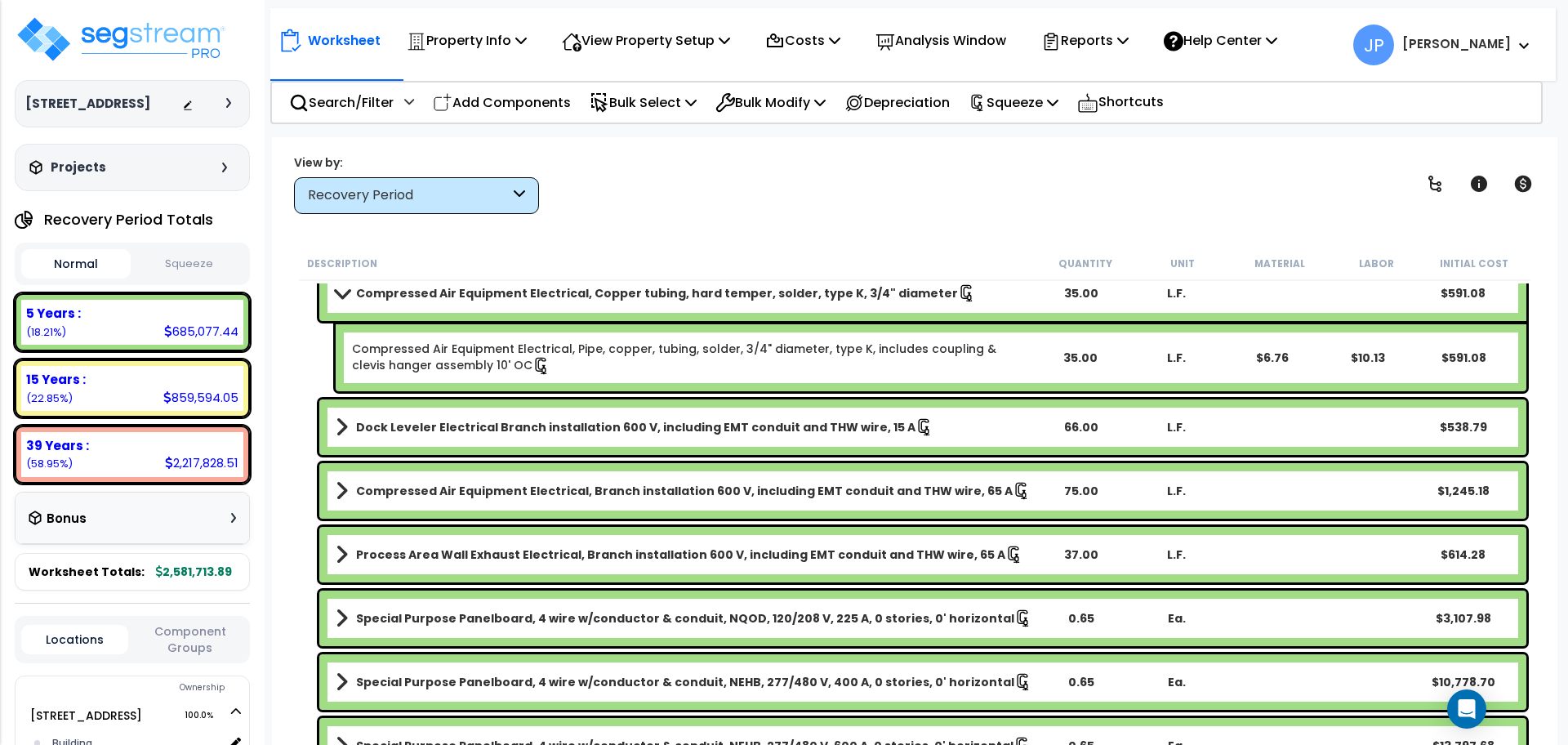
scroll to position [3104, 0]
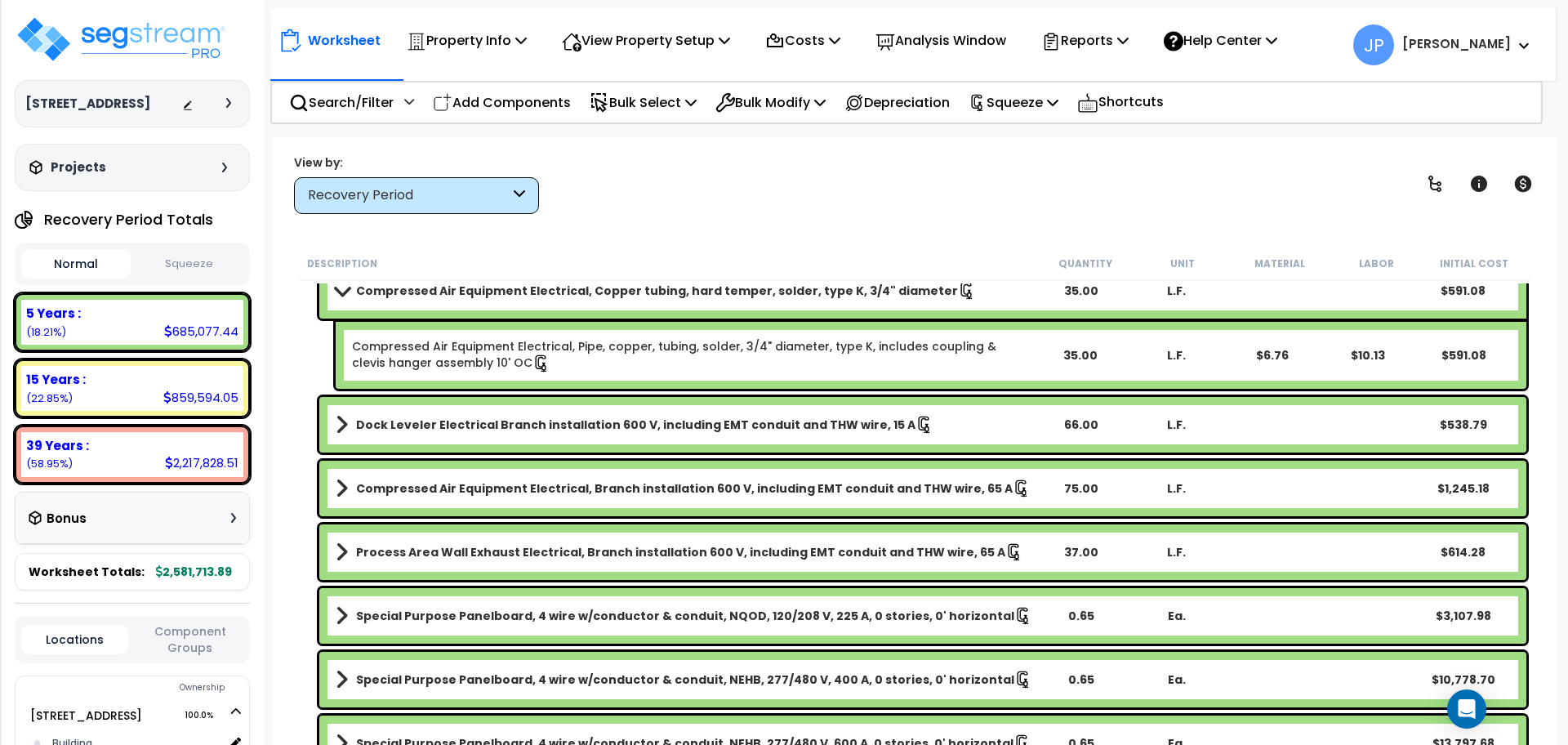
click at [530, 546] on b "Process Area Wall Exhaust Electrical, Branch installation 600 V, including EMT …" at bounding box center [681, 552] width 650 height 16
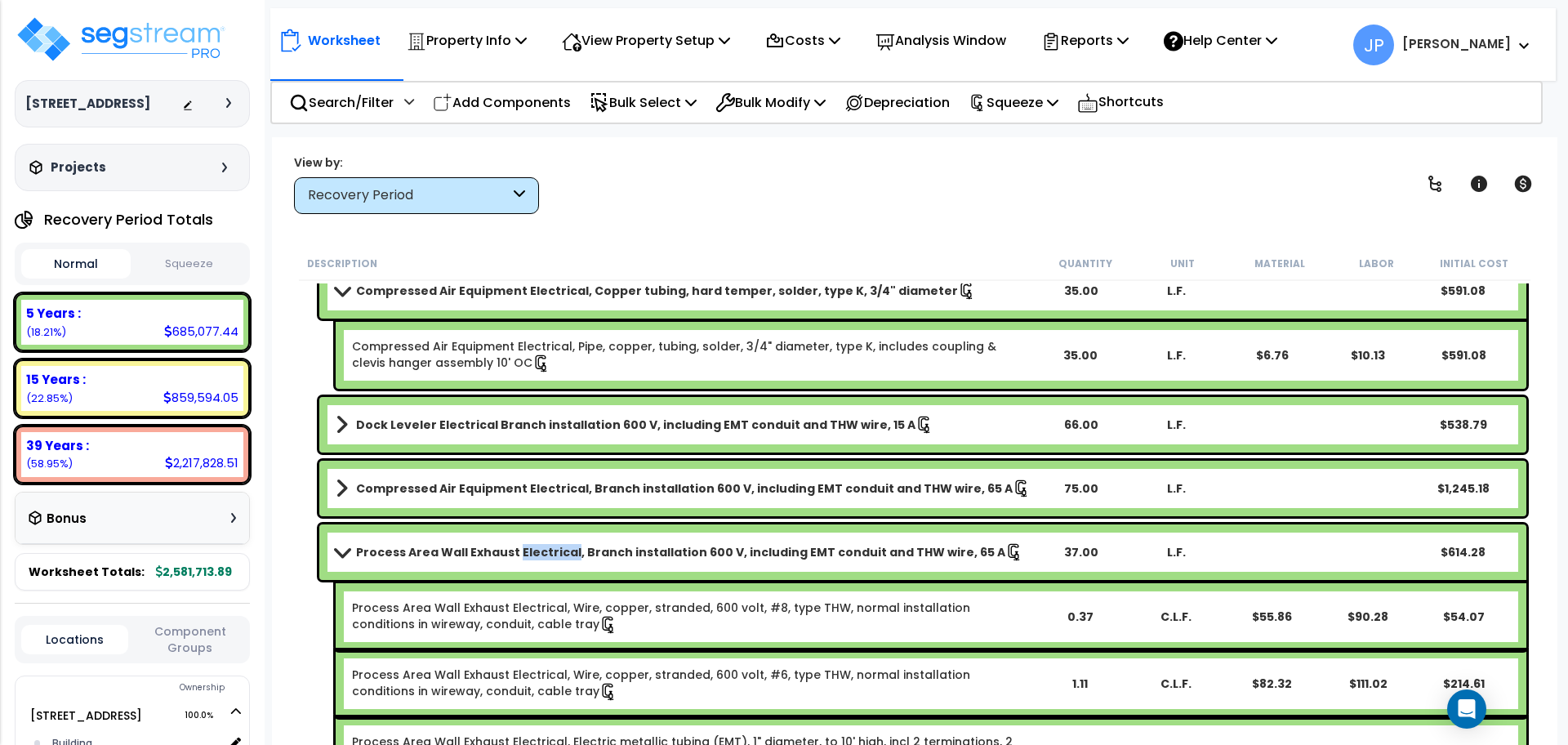
click at [530, 546] on b "Process Area Wall Exhaust Electrical, Branch installation 600 V, including EMT …" at bounding box center [681, 552] width 650 height 16
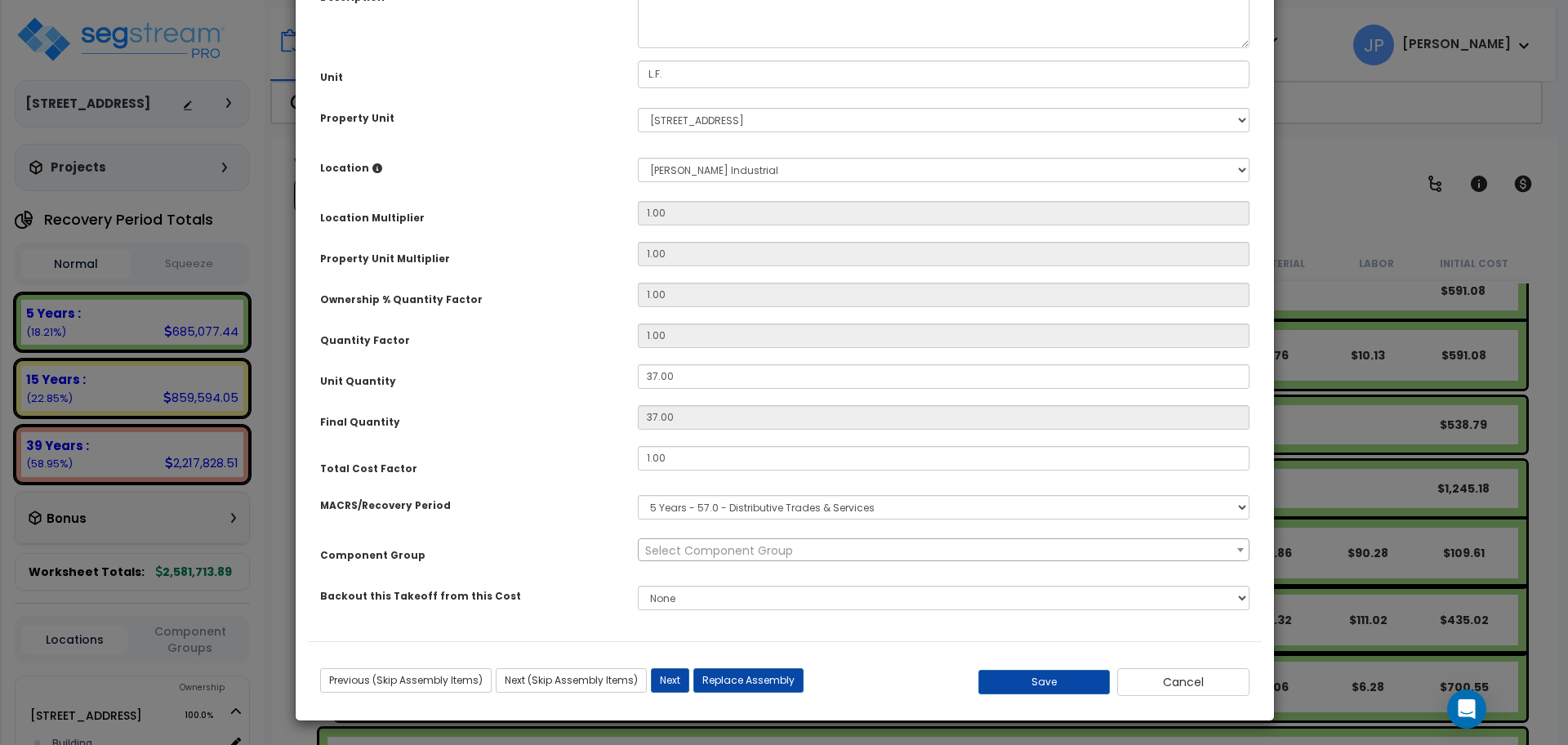
scroll to position [0, 0]
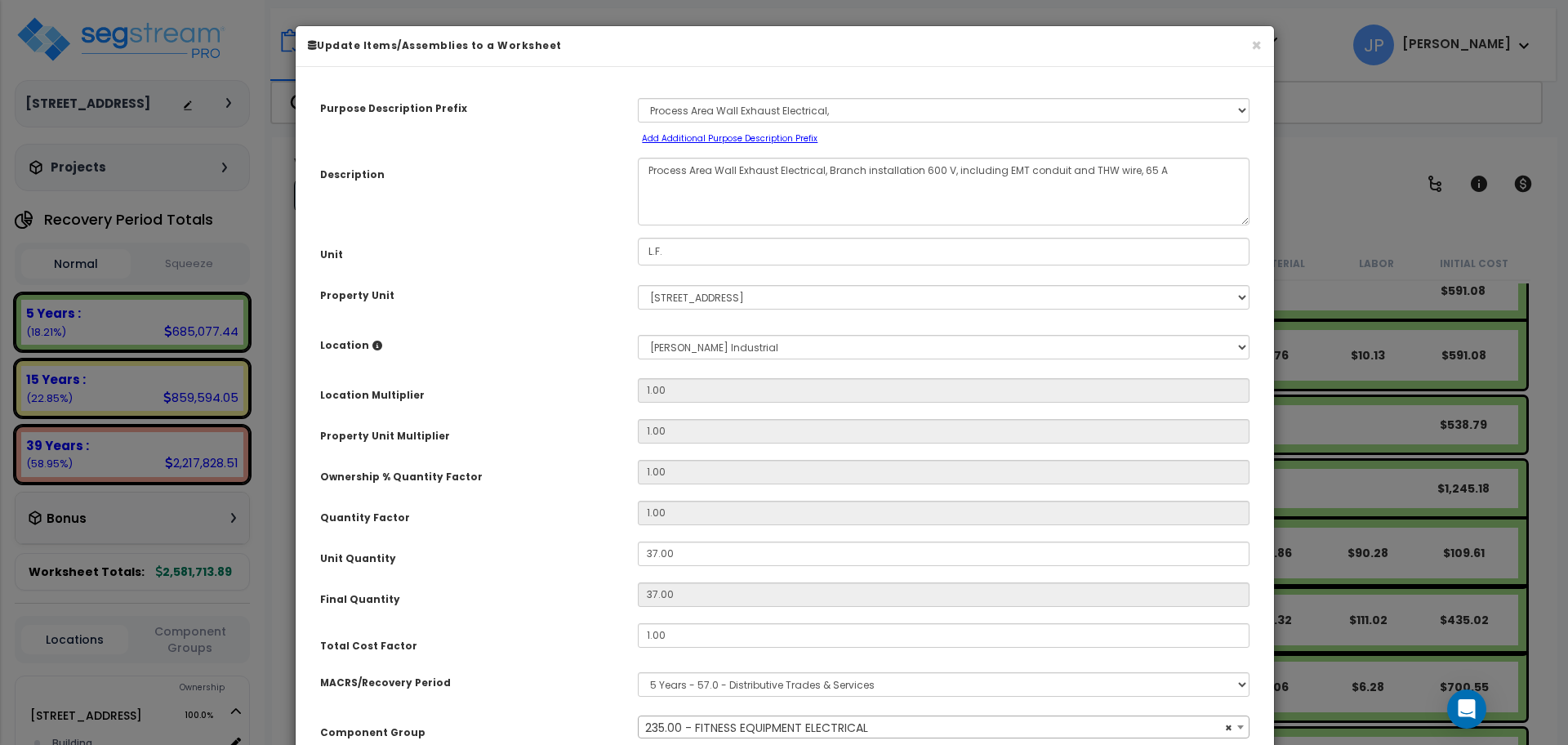
select select "35341"
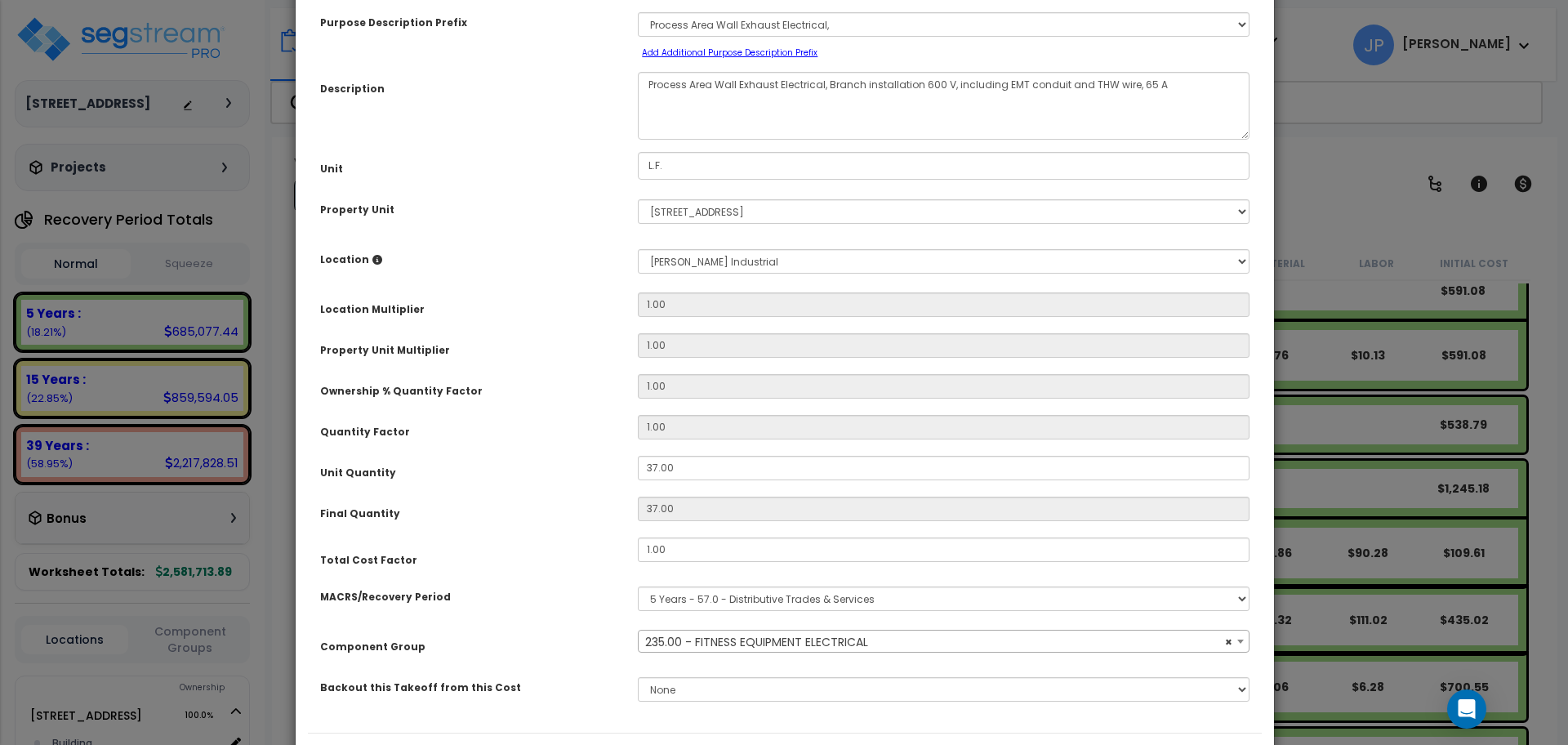
click at [785, 638] on span "× 235.00 - FITNESS EQUIPMENT ELECTRICAL" at bounding box center [943, 642] width 610 height 22
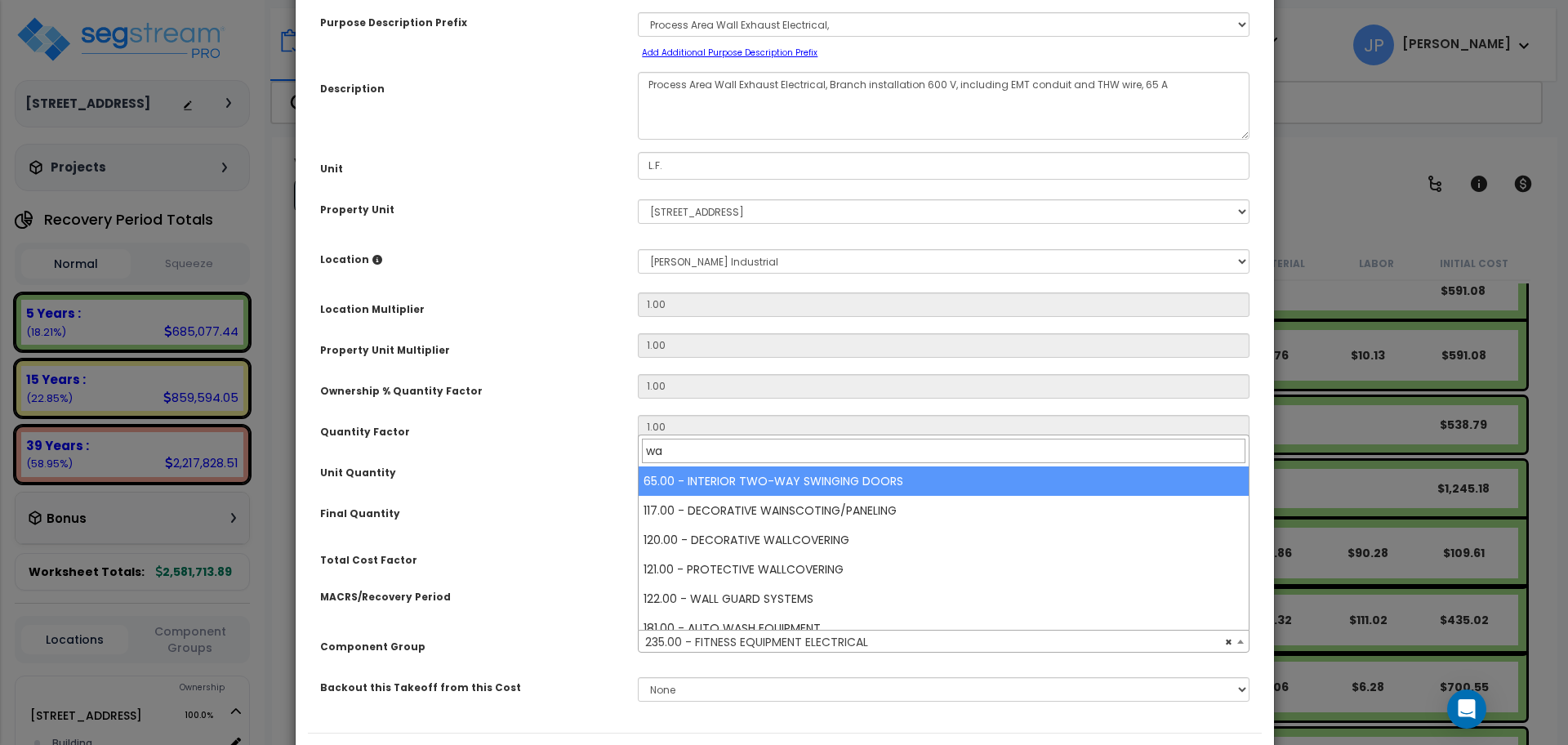
type input "w"
type input "exhaust"
select select "35512"
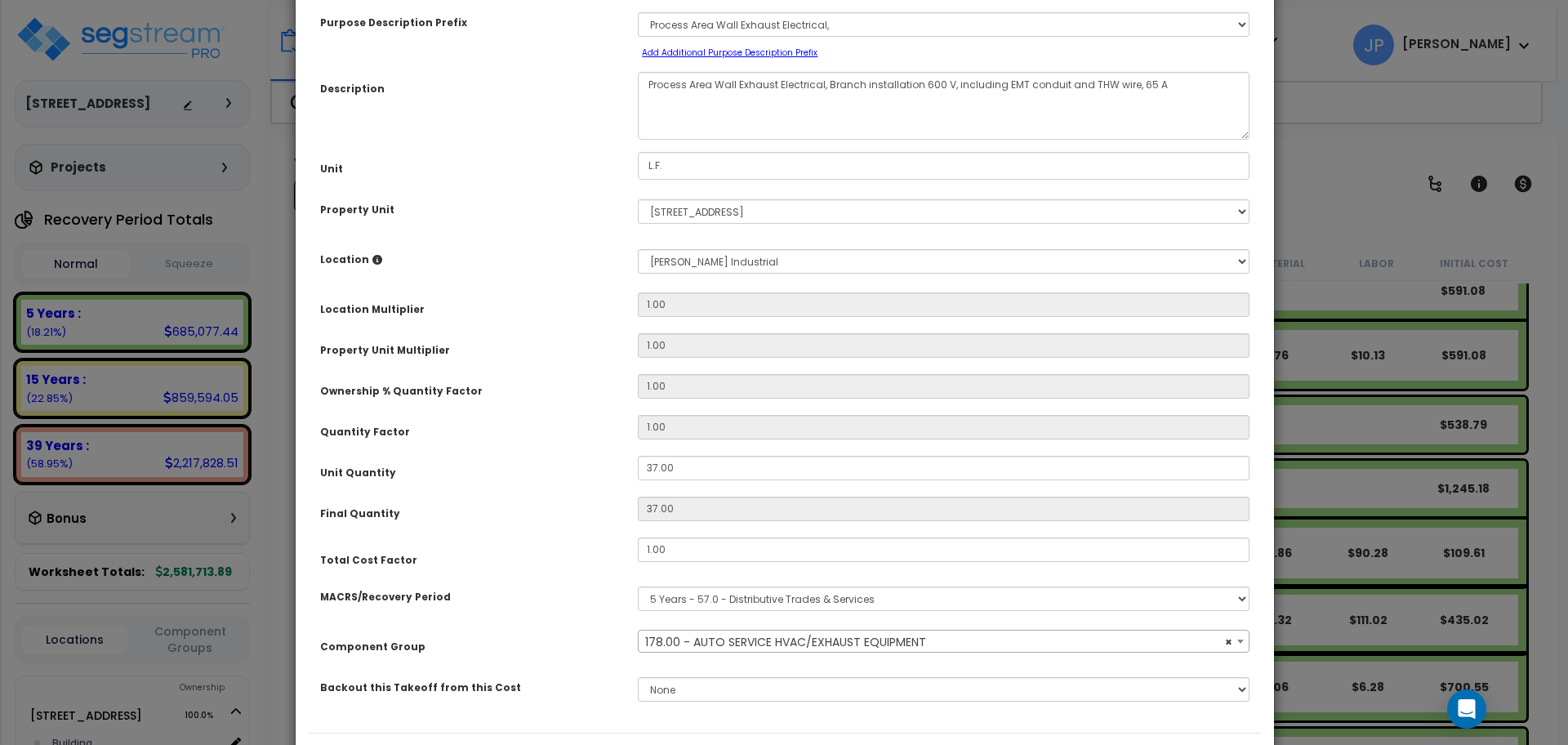
click at [582, 531] on div "Purpose Description Prefix Select A/V System A/V System Equipment A/V System Eq…" at bounding box center [784, 363] width 954 height 740
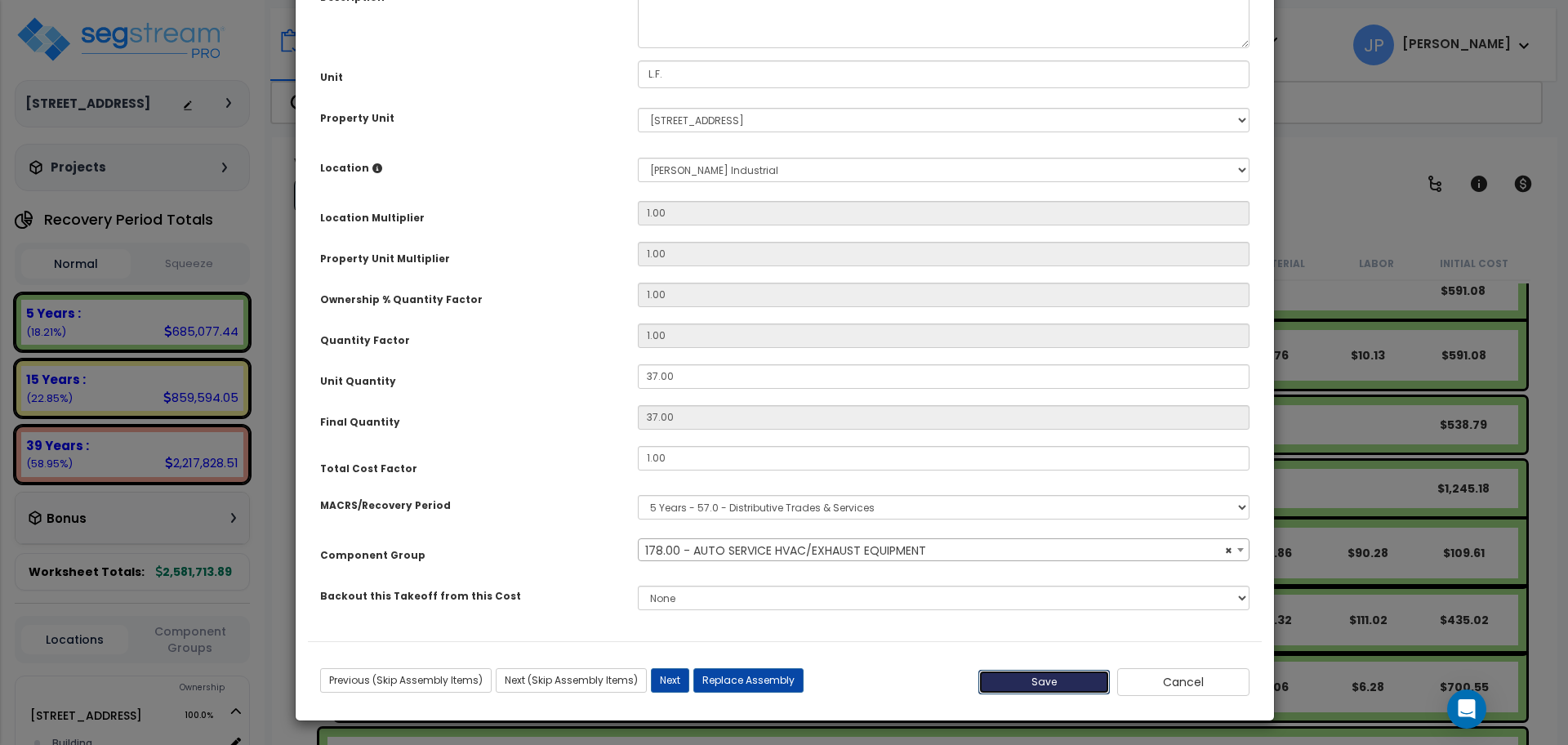
click at [1062, 681] on button "Save" at bounding box center [1044, 682] width 132 height 24
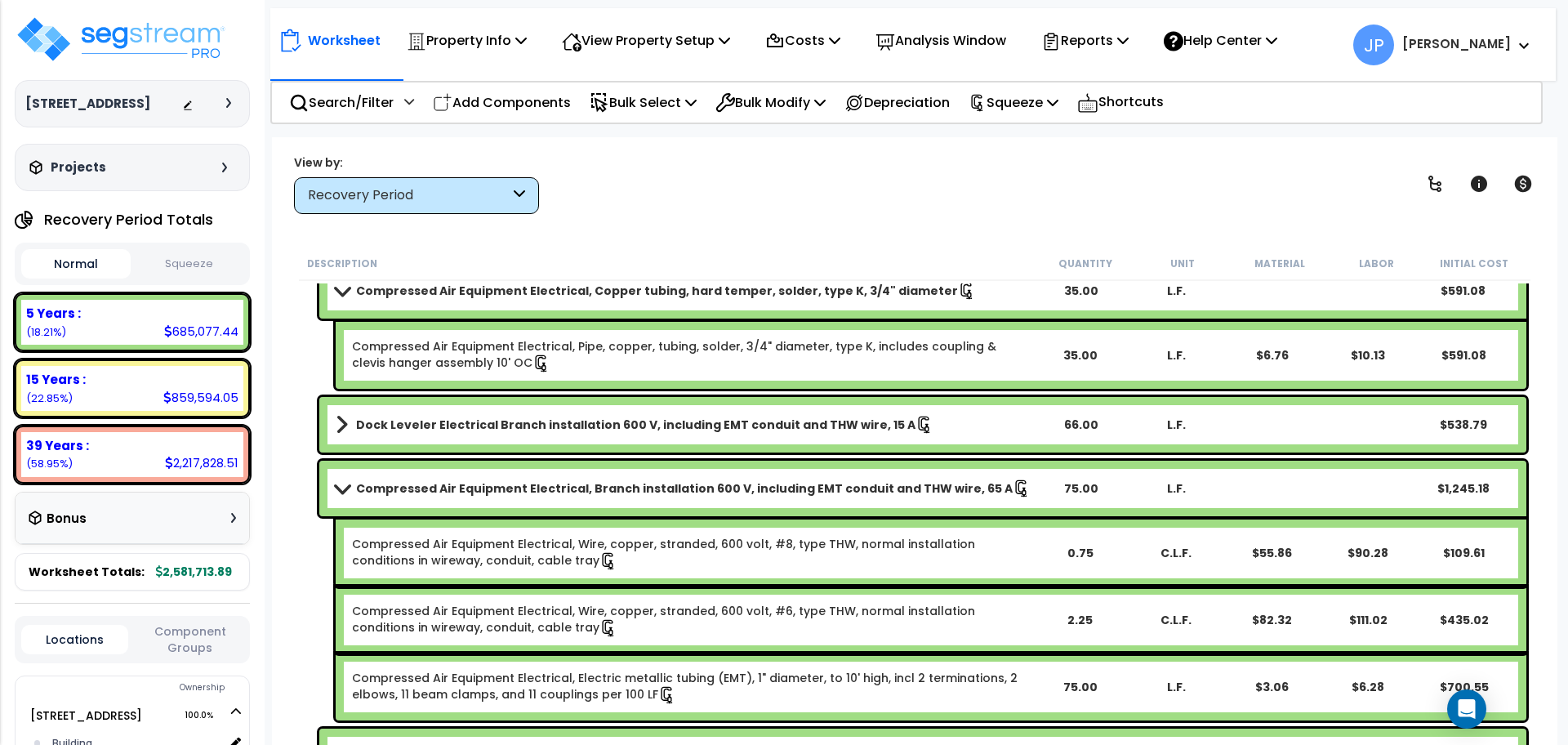
click at [591, 485] on b "Compressed Air Equipment Electrical, Branch installation 600 V, including EMT c…" at bounding box center [684, 488] width 657 height 16
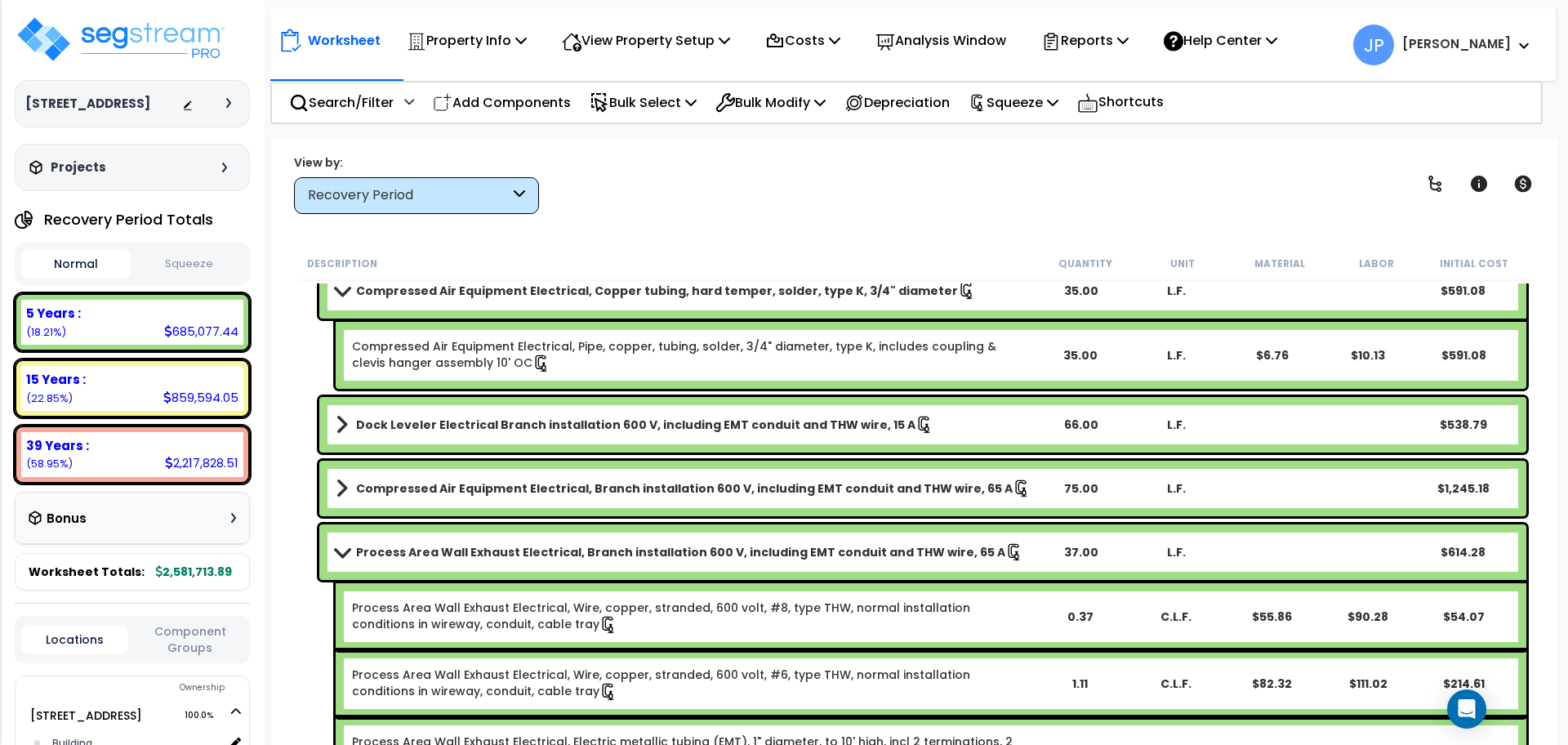
click at [575, 545] on b "Process Area Wall Exhaust Electrical, Branch installation 600 V, including EMT …" at bounding box center [681, 552] width 650 height 16
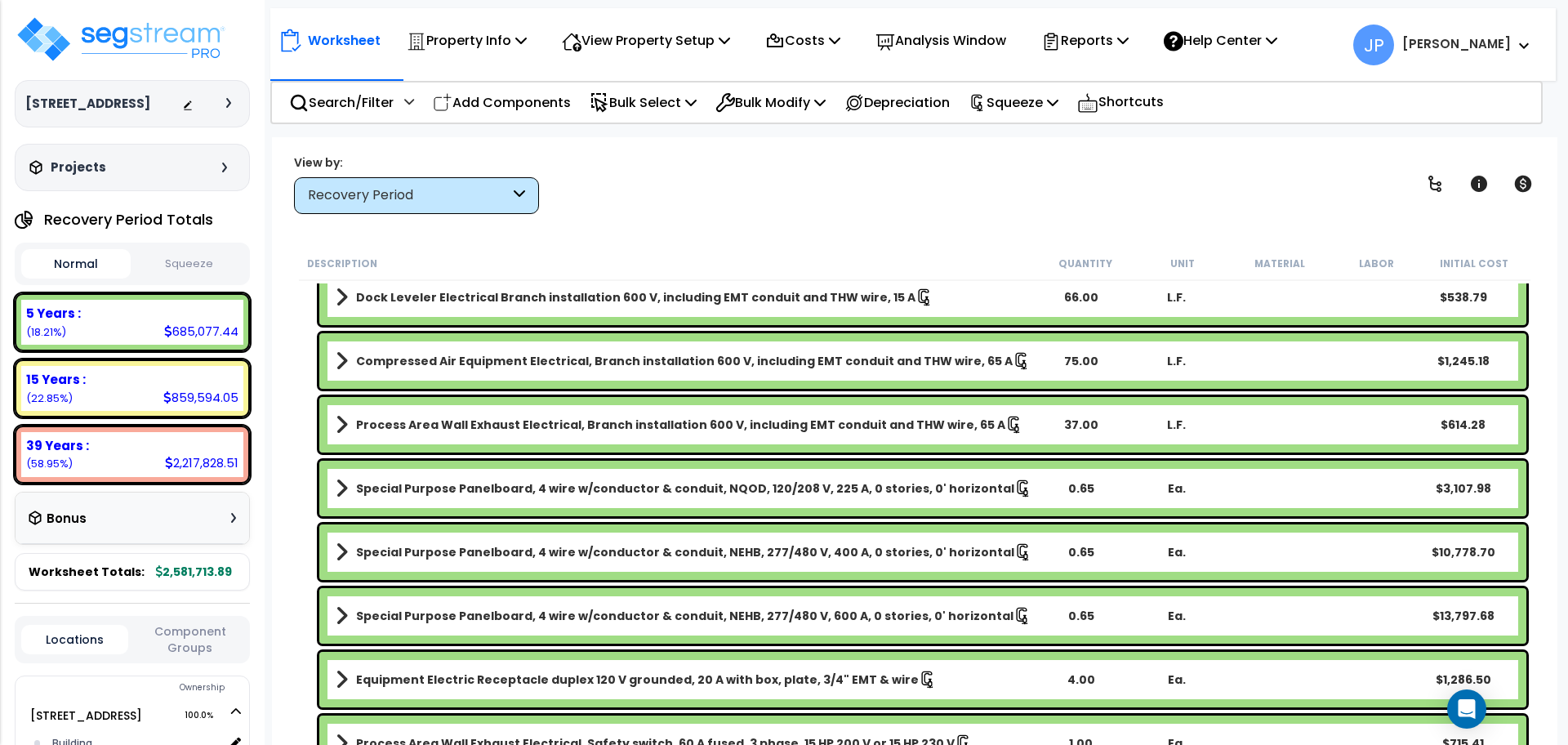
scroll to position [3260, 0]
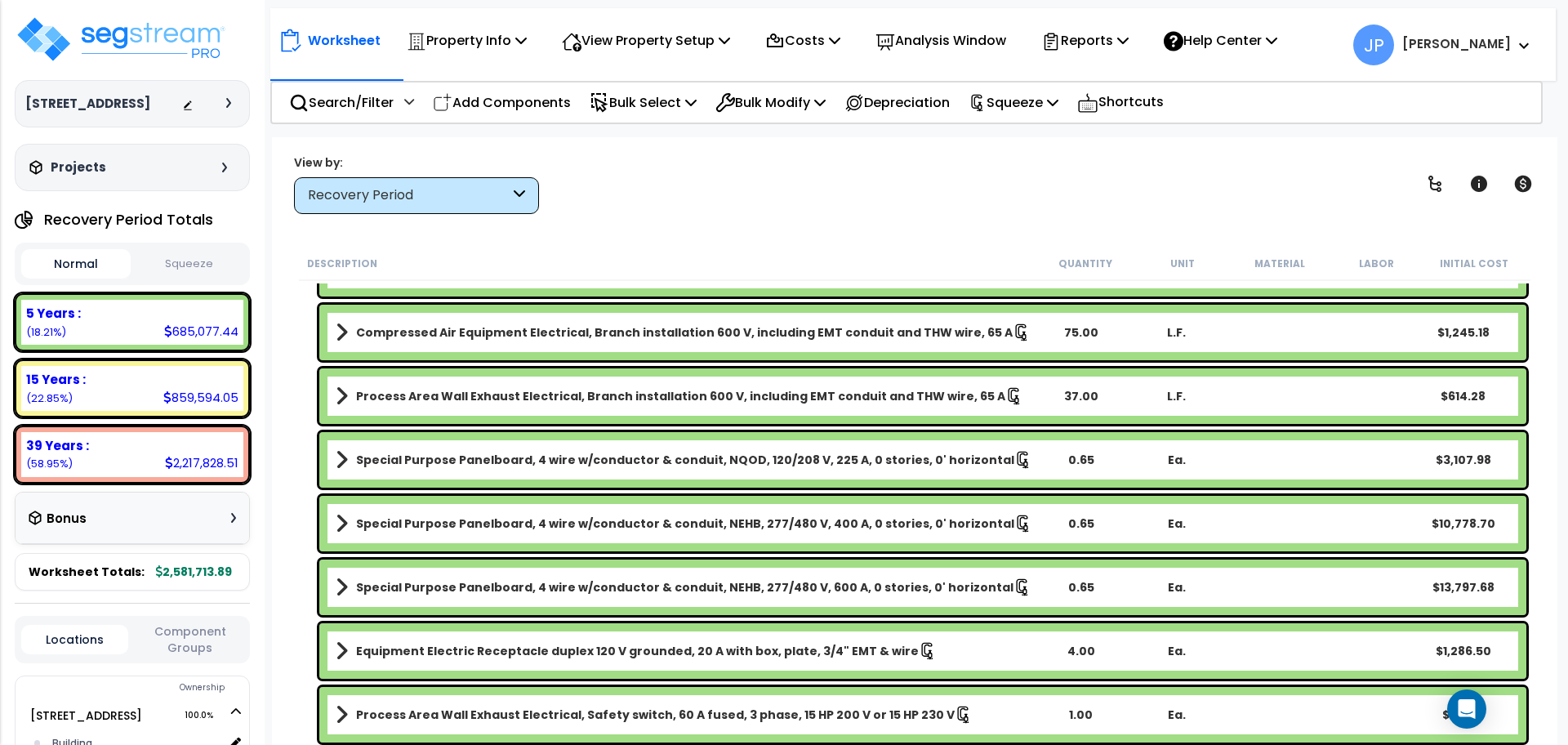
click at [490, 449] on link "Special Purpose Panelboard, 4 wire w/conductor & conduit, NQOD, 120/208 V, 225 …" at bounding box center [684, 460] width 696 height 22
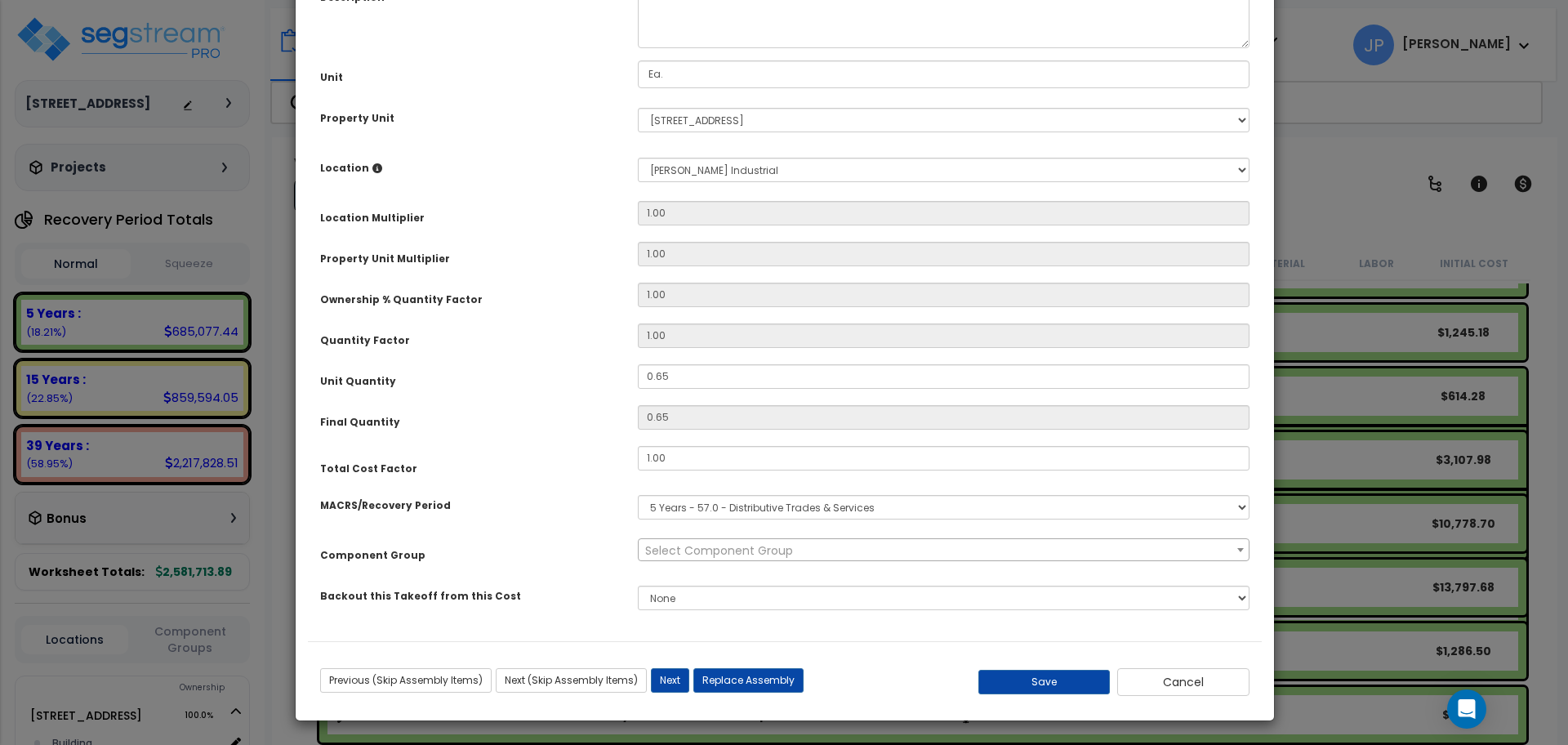
scroll to position [0, 0]
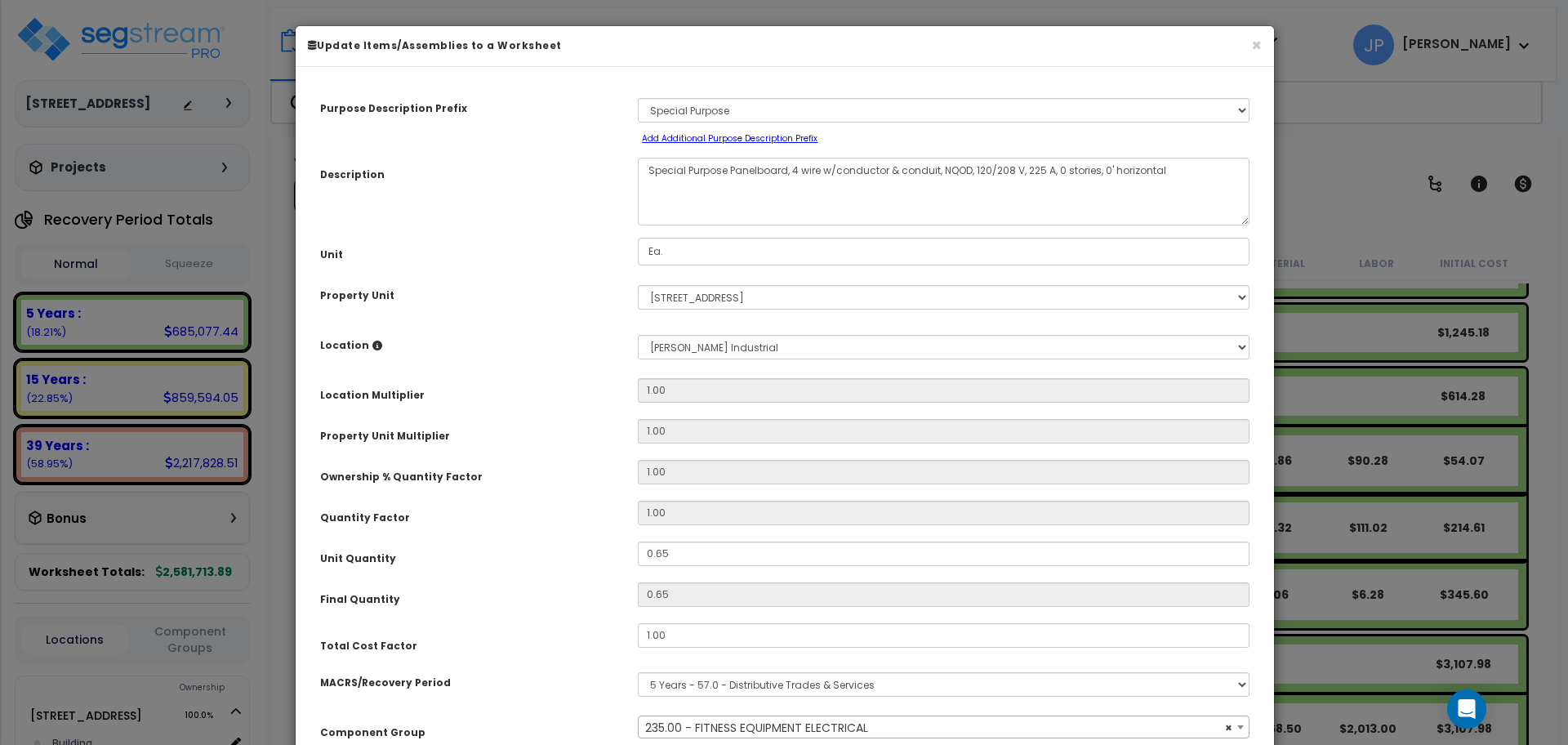
select select "35341"
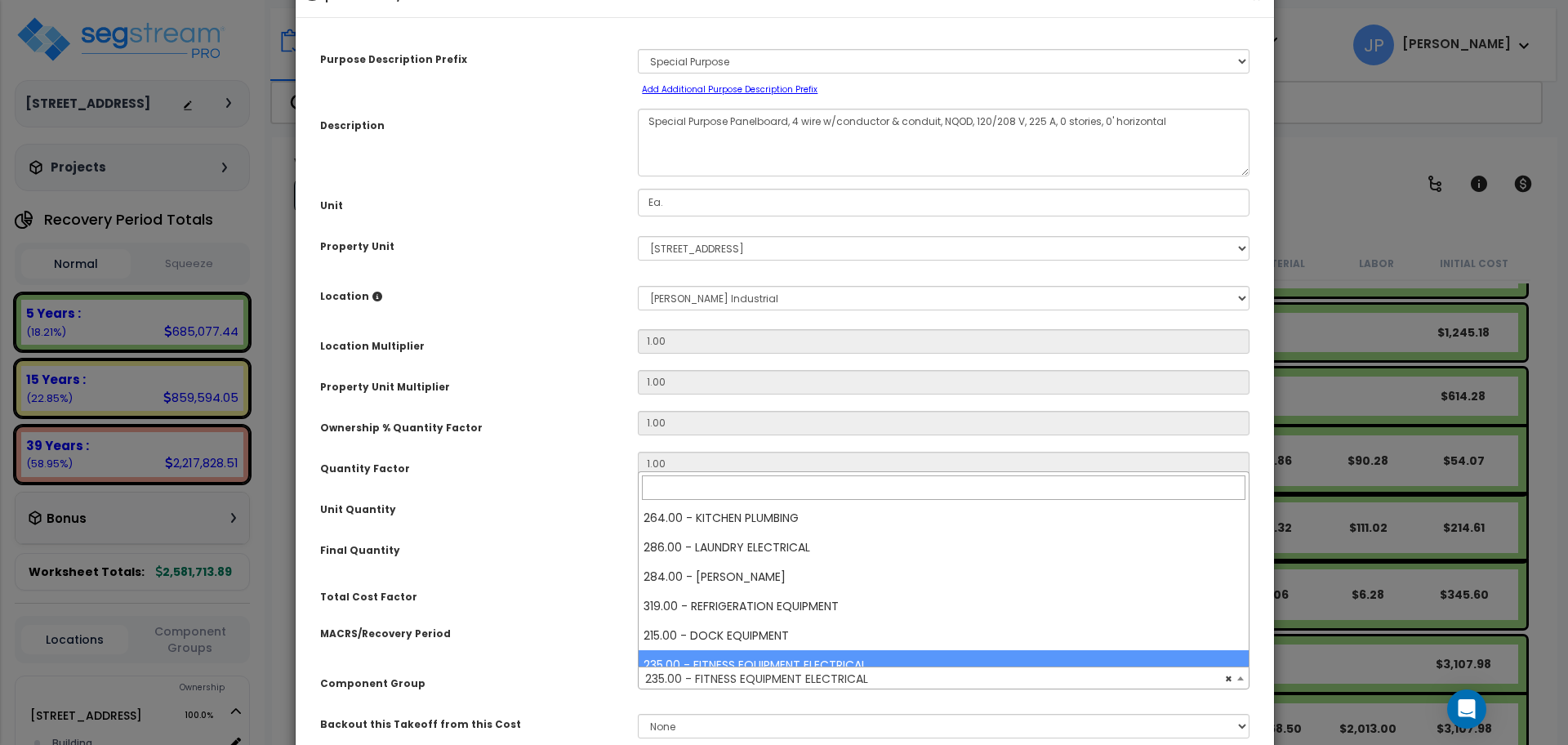
click at [755, 685] on span "× 235.00 - FITNESS EQUIPMENT ELECTRICAL" at bounding box center [943, 678] width 610 height 22
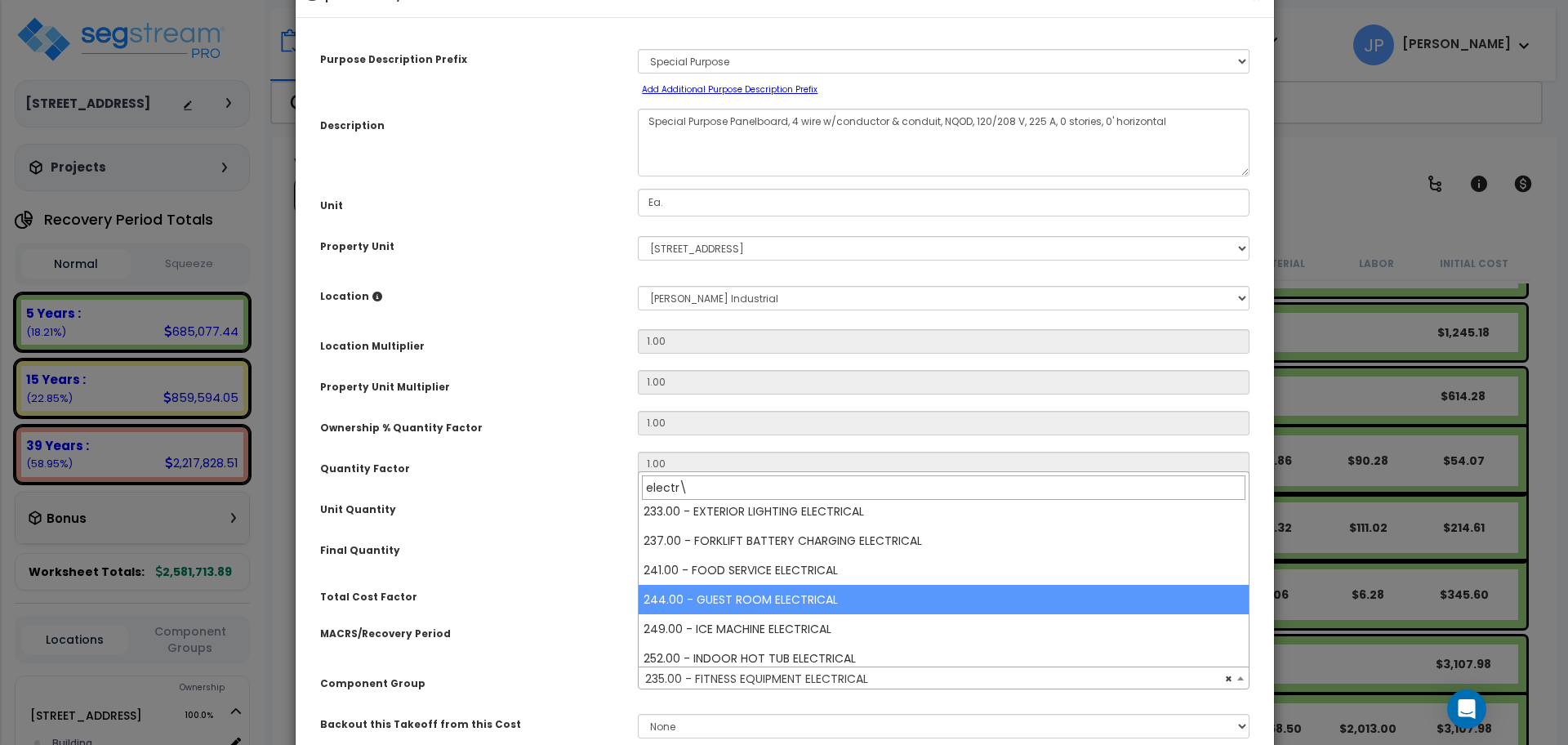
scroll to position [0, 0]
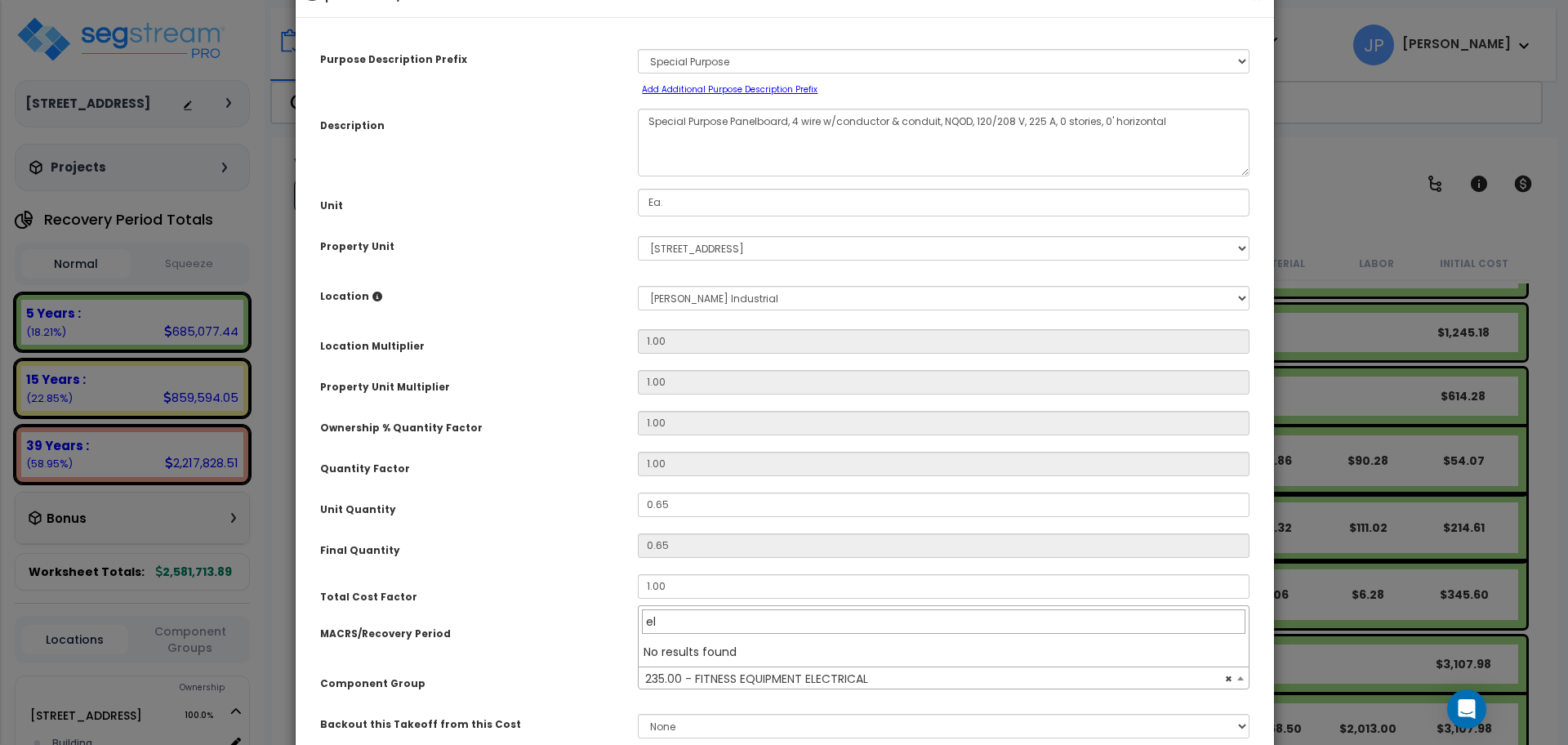
type input "e"
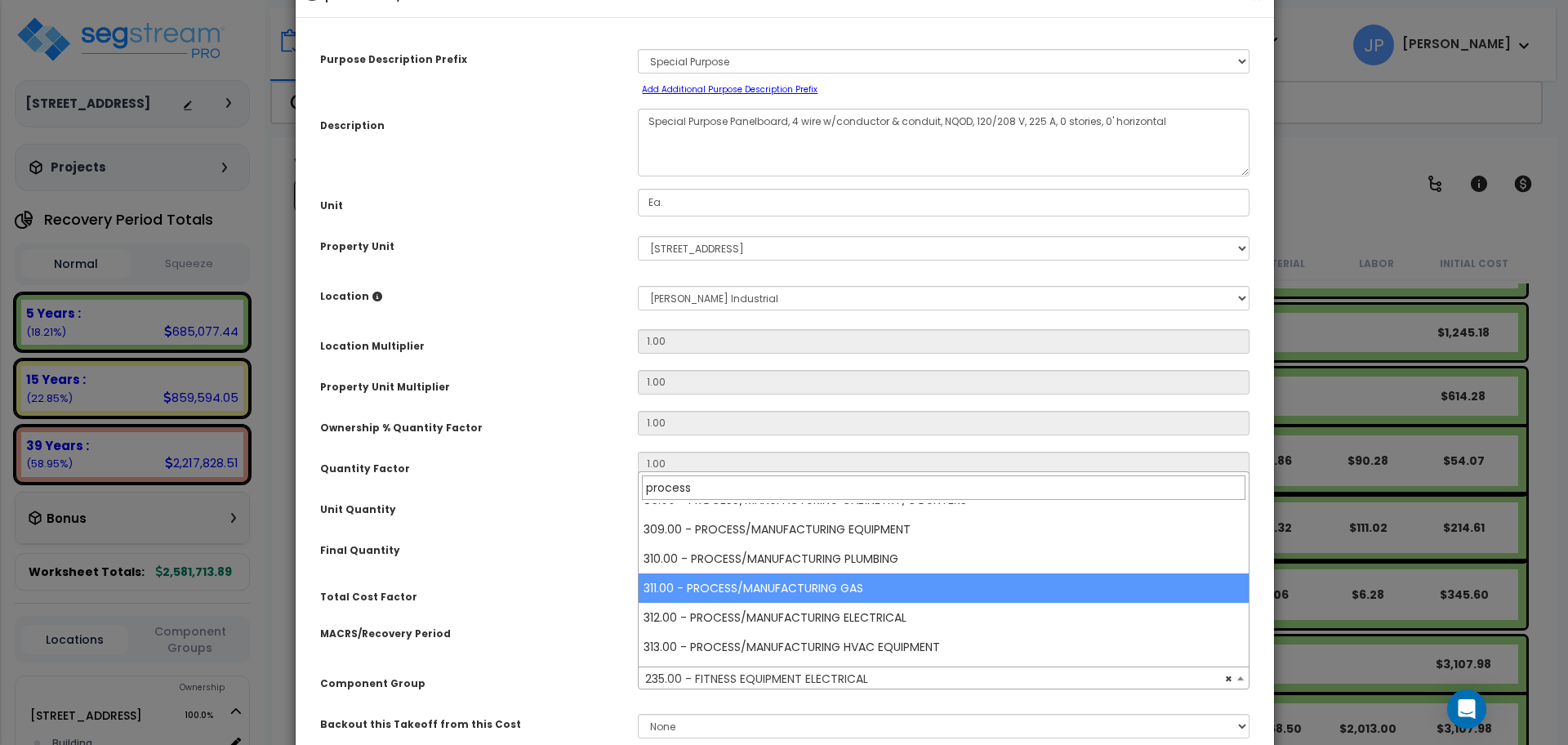
scroll to position [94, 0]
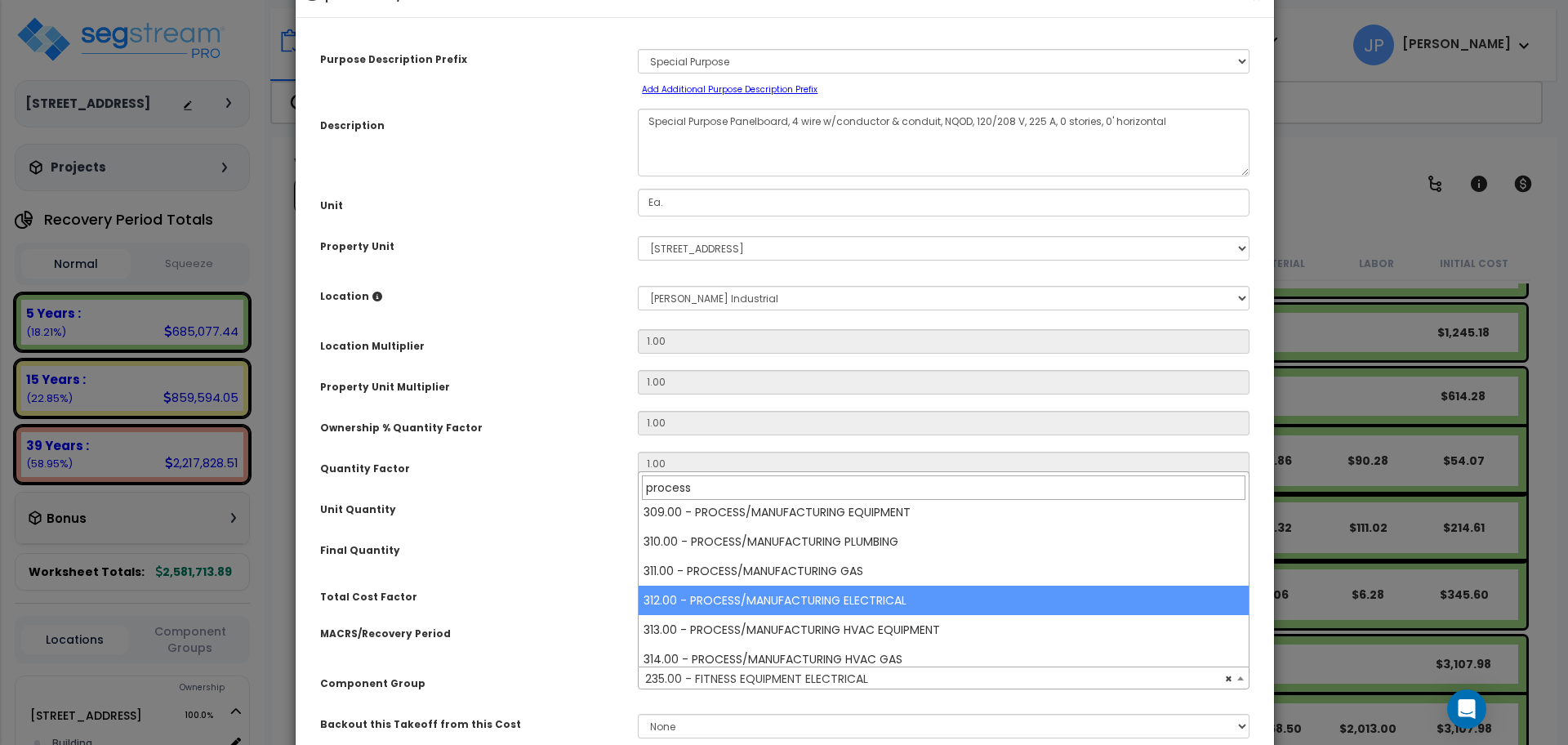
type input "process"
select select "35629"
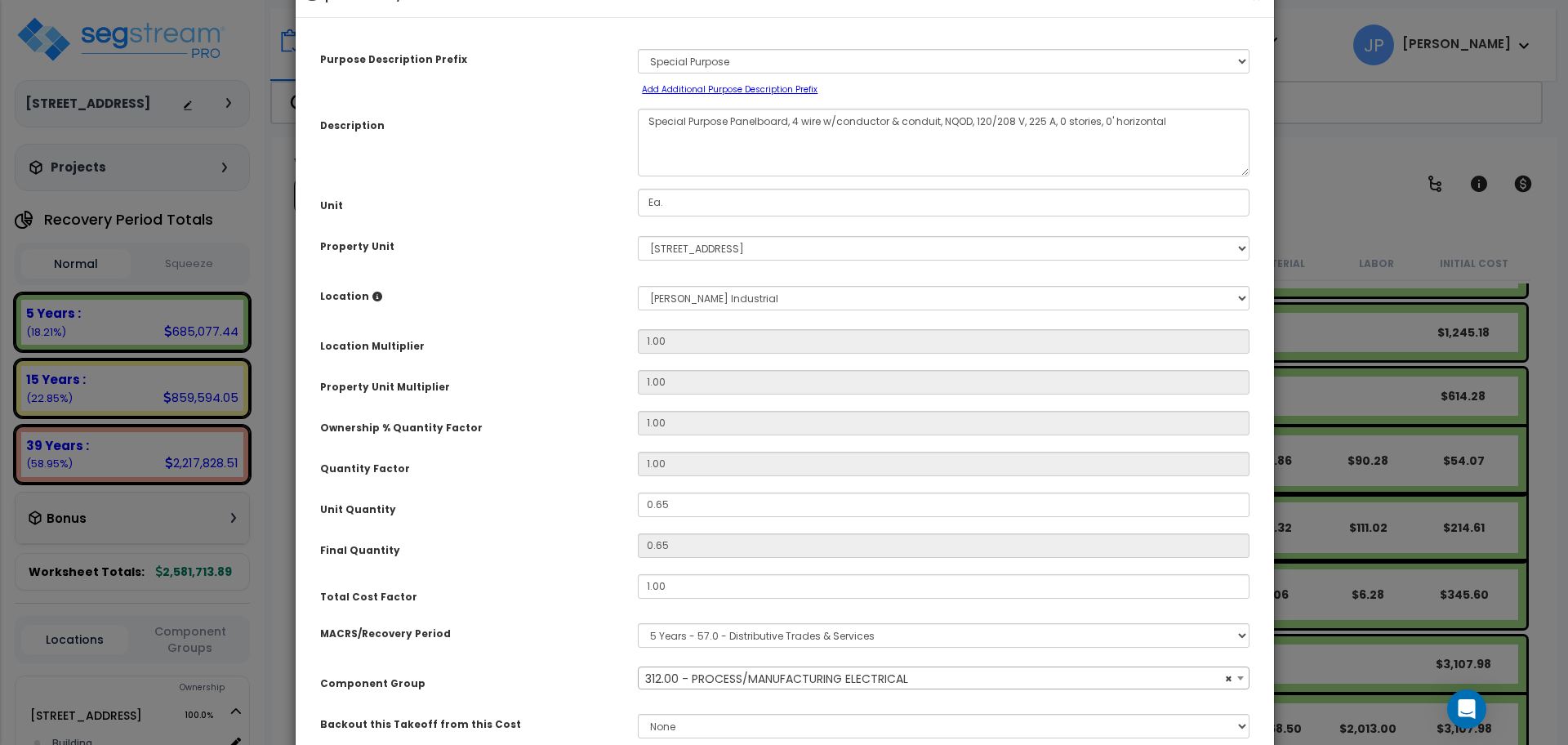
scroll to position [177, 0]
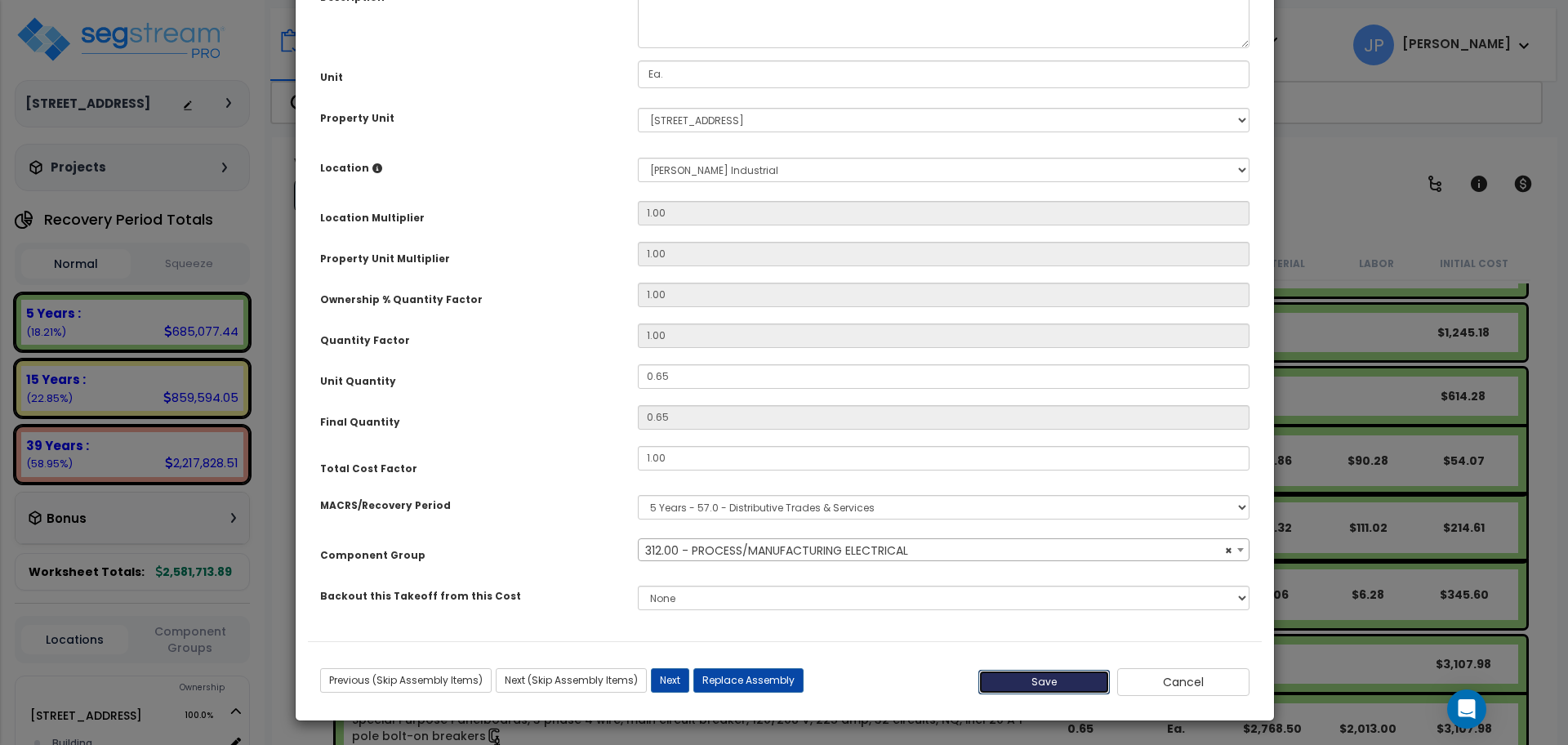
click at [1024, 681] on button "Save" at bounding box center [1044, 682] width 132 height 24
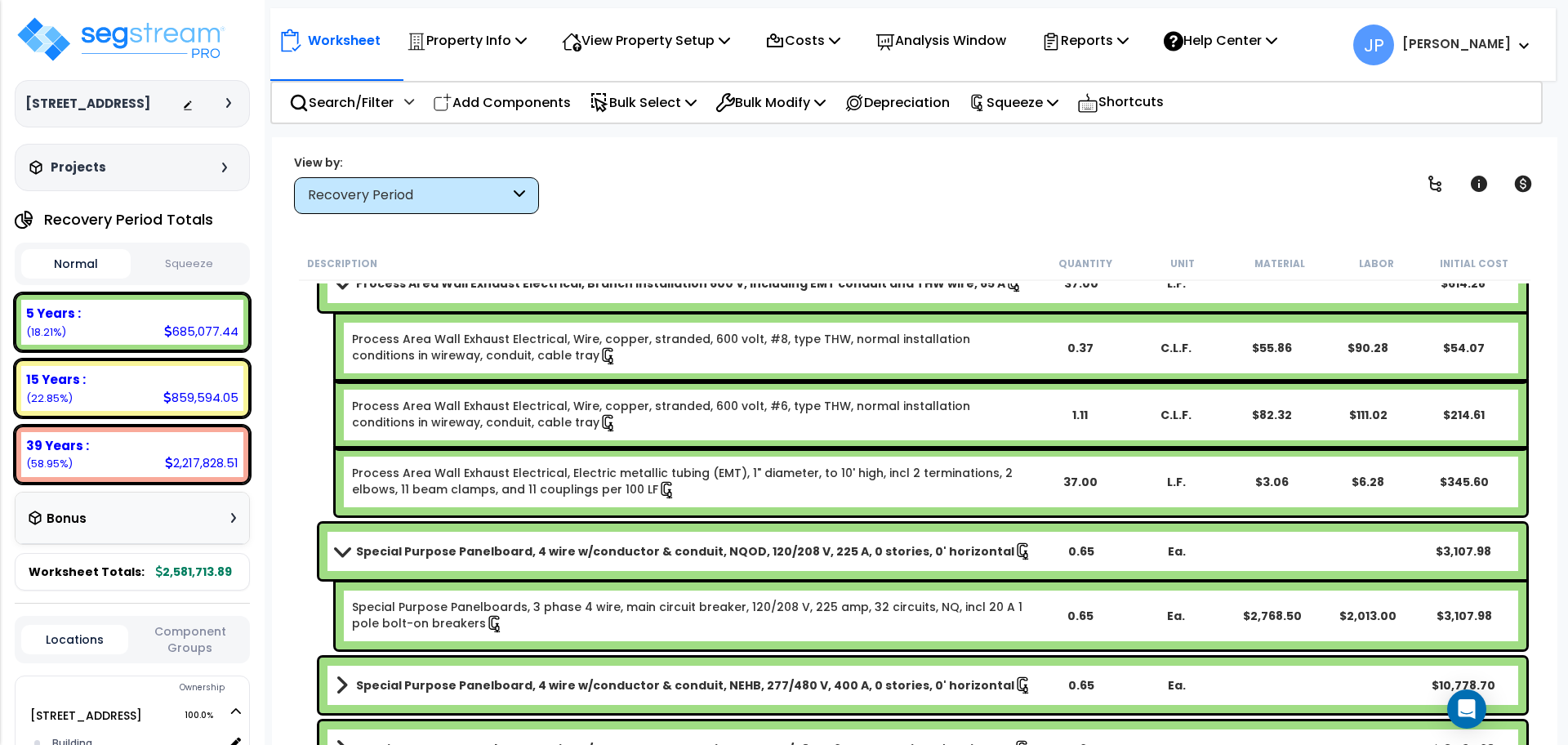
scroll to position [3378, 0]
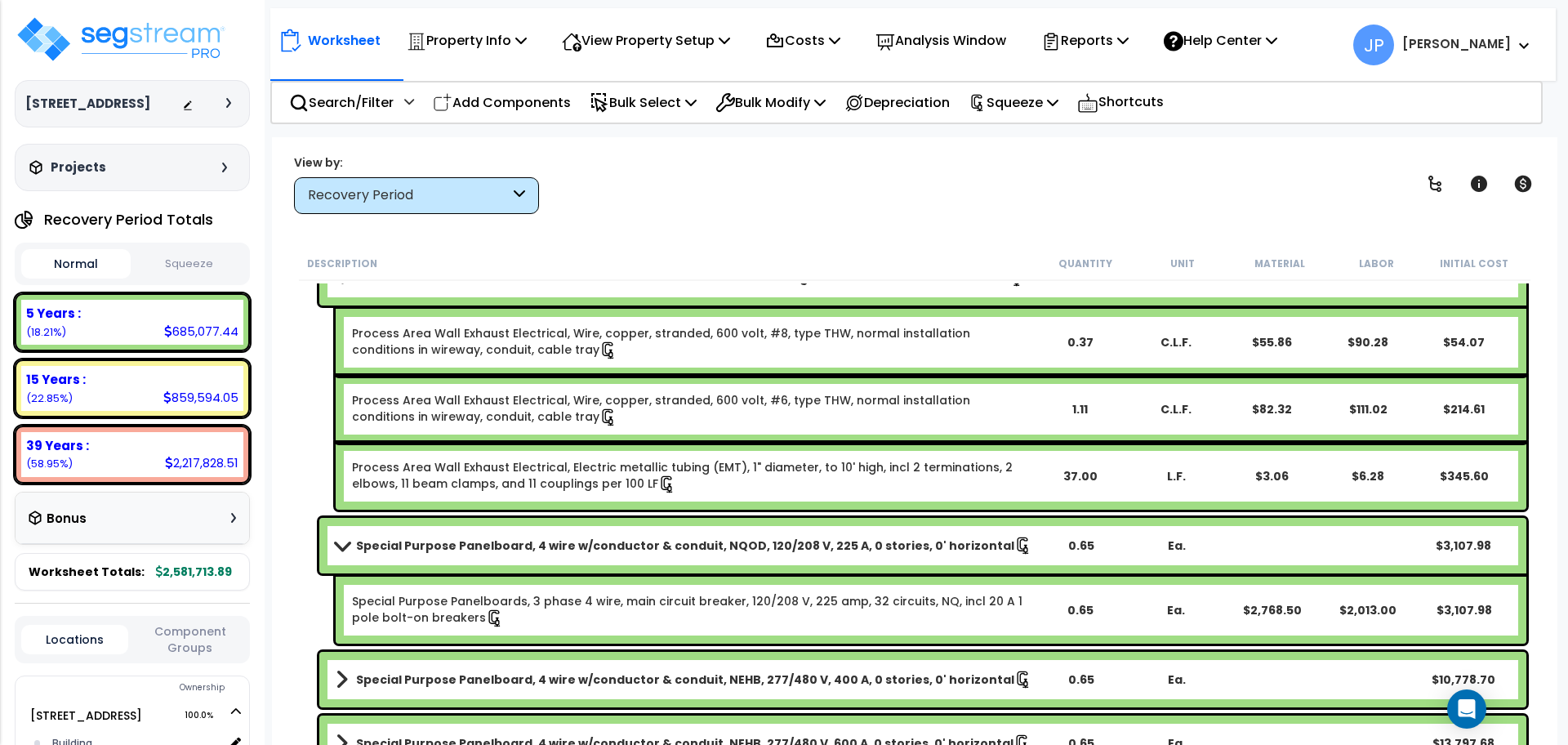
click at [471, 531] on div "Special Purpose Panelboard, 4 wire w/conductor & conduit, NQOD, 120/208 V, 225 …" at bounding box center [923, 545] width 1207 height 55
click at [470, 546] on b "Special Purpose Panelboard, 4 wire w/conductor & conduit, NQOD, 120/208 V, 225 …" at bounding box center [685, 545] width 658 height 16
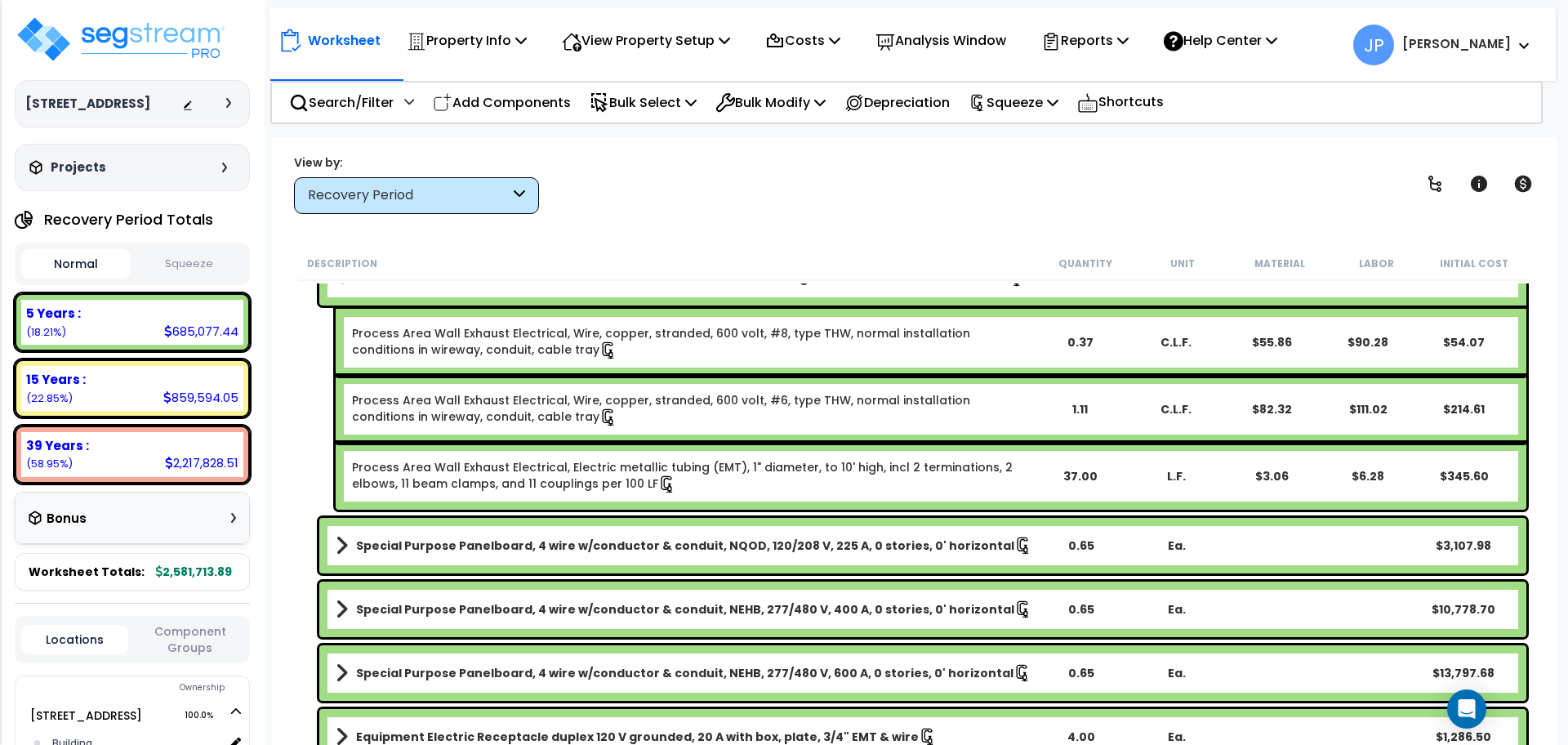
click at [471, 606] on b "Special Purpose Panelboard, 4 wire w/conductor & conduit, NEHB, 277/480 V, 400 …" at bounding box center [685, 609] width 658 height 16
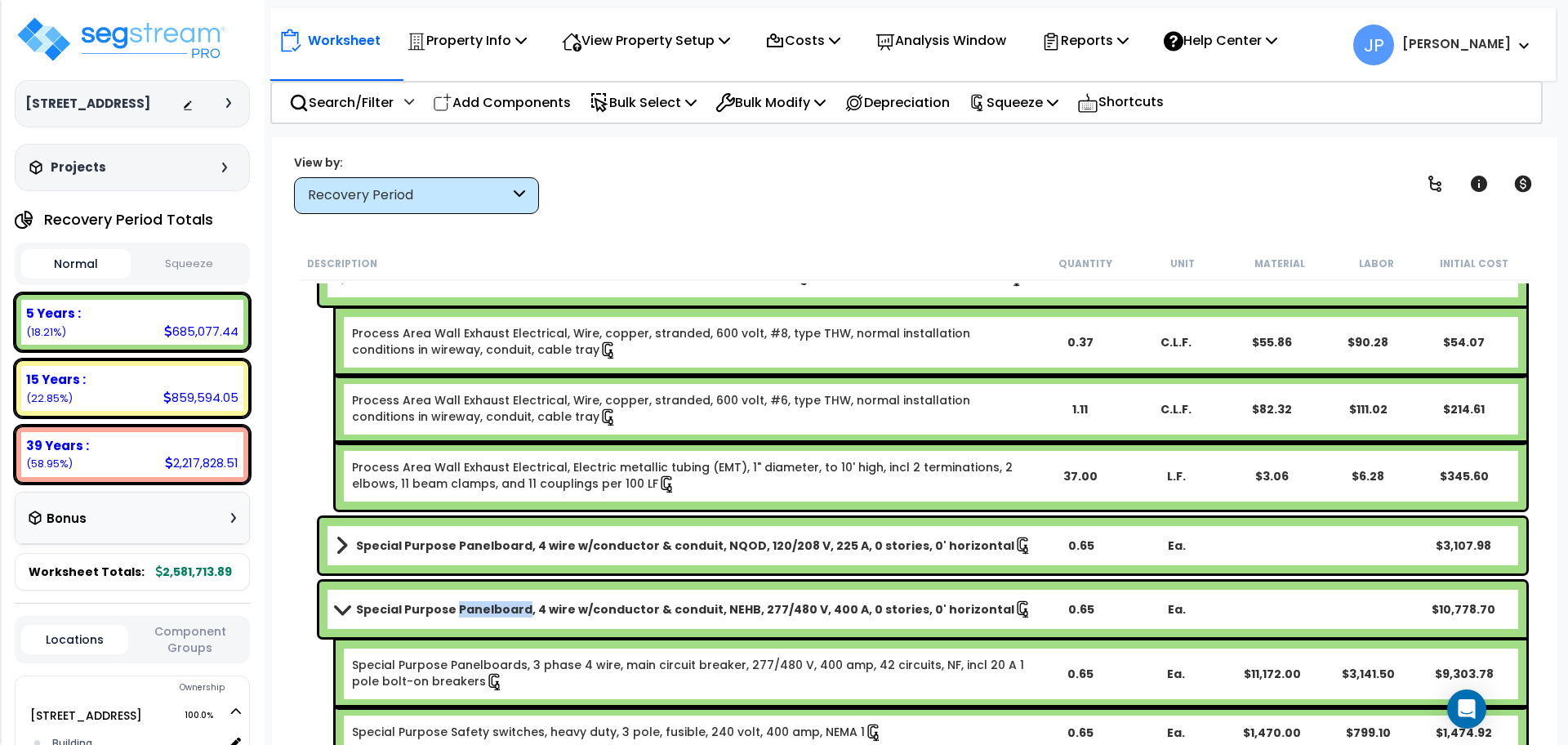
click at [471, 606] on b "Special Purpose Panelboard, 4 wire w/conductor & conduit, NEHB, 277/480 V, 400 …" at bounding box center [685, 609] width 658 height 16
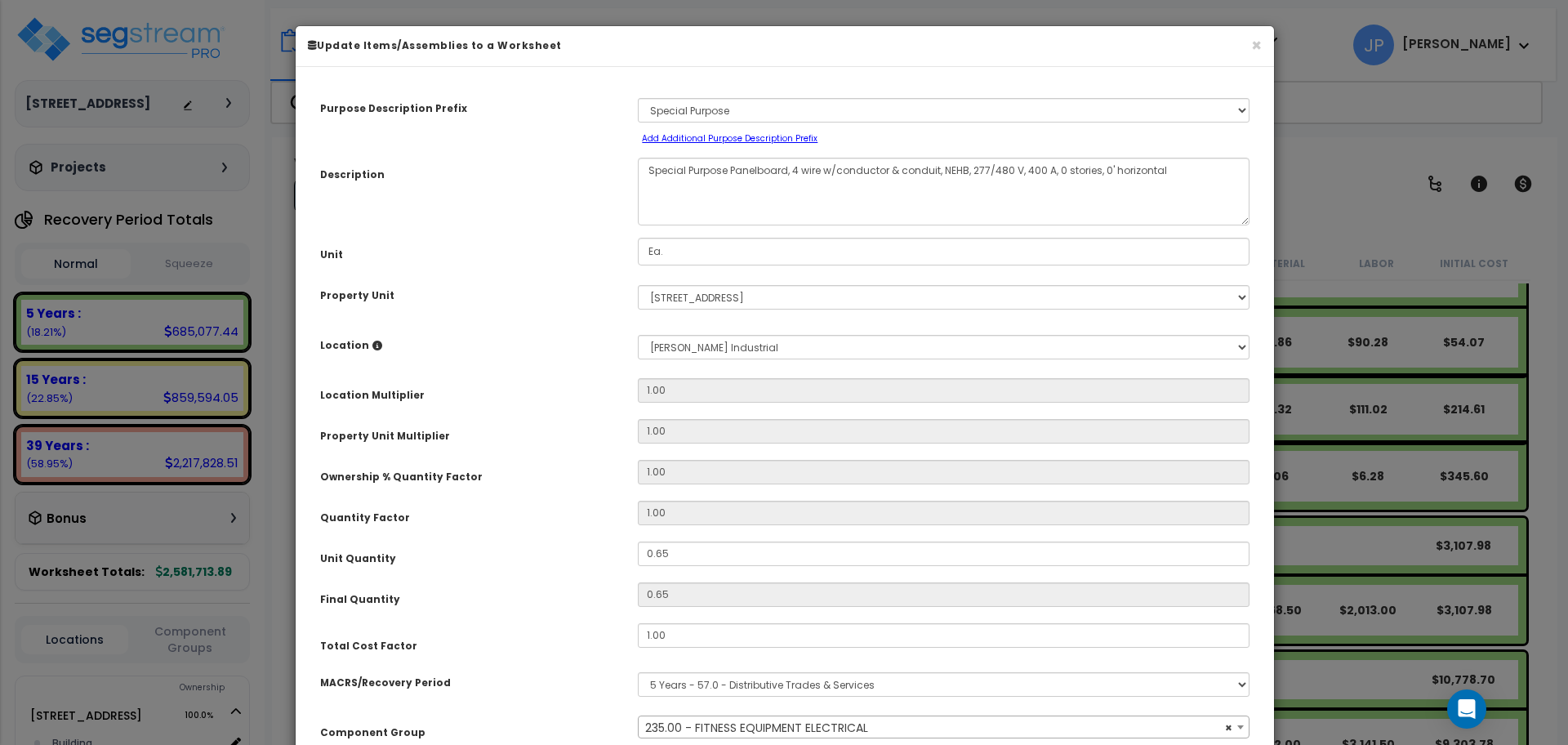
scroll to position [135, 0]
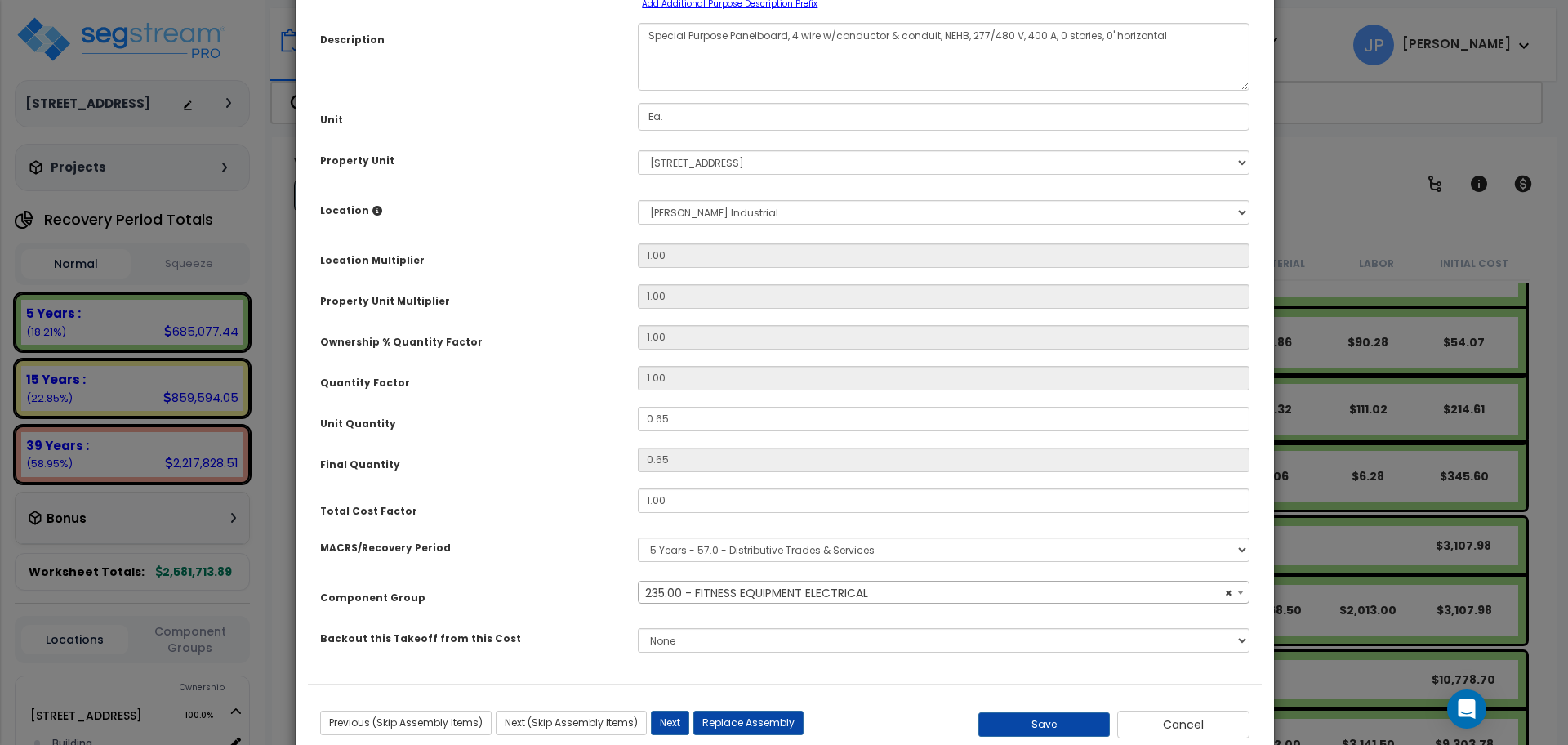
select select "35341"
click at [725, 597] on span "× 235.00 - FITNESS EQUIPMENT ELECTRICAL" at bounding box center [943, 593] width 610 height 22
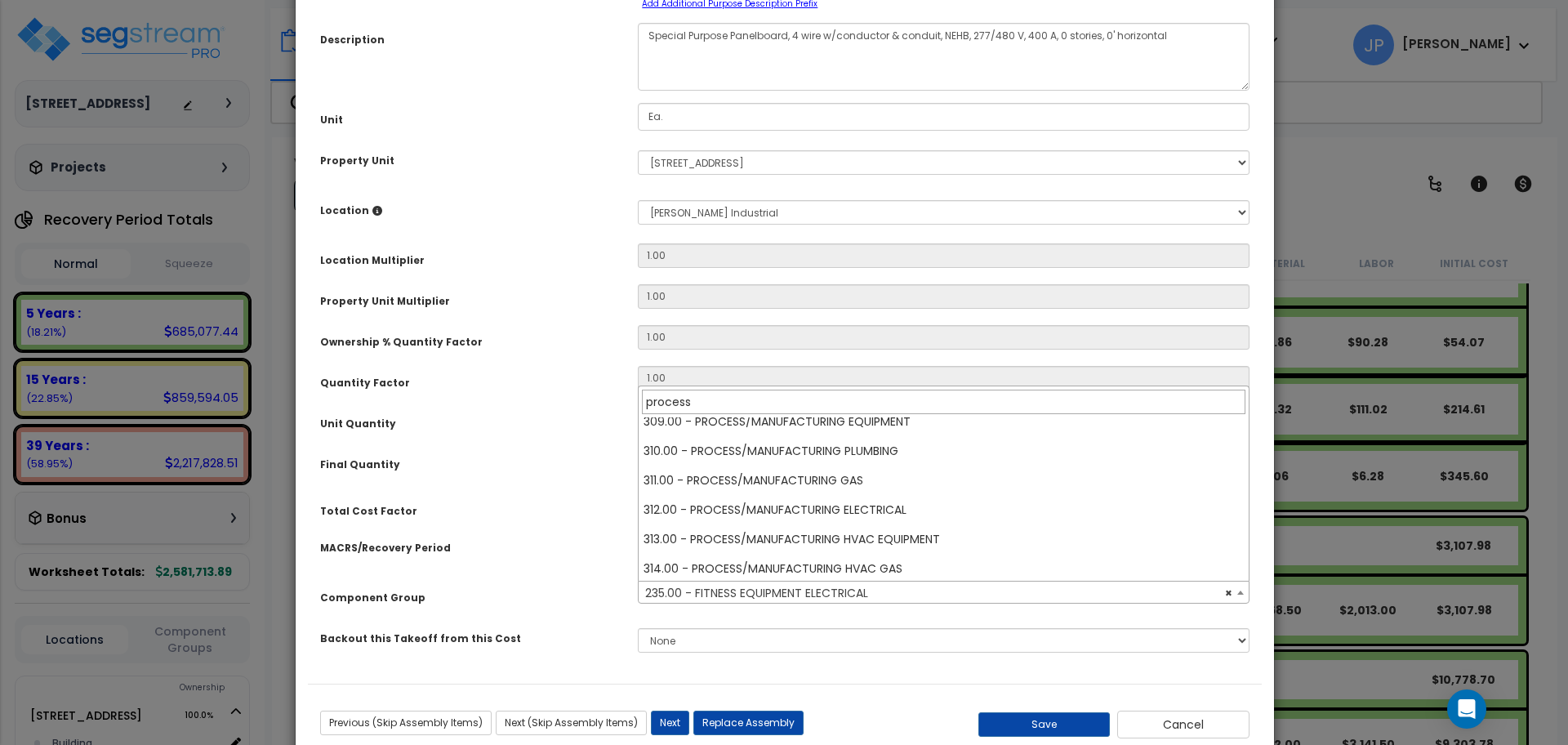
scroll to position [105, 0]
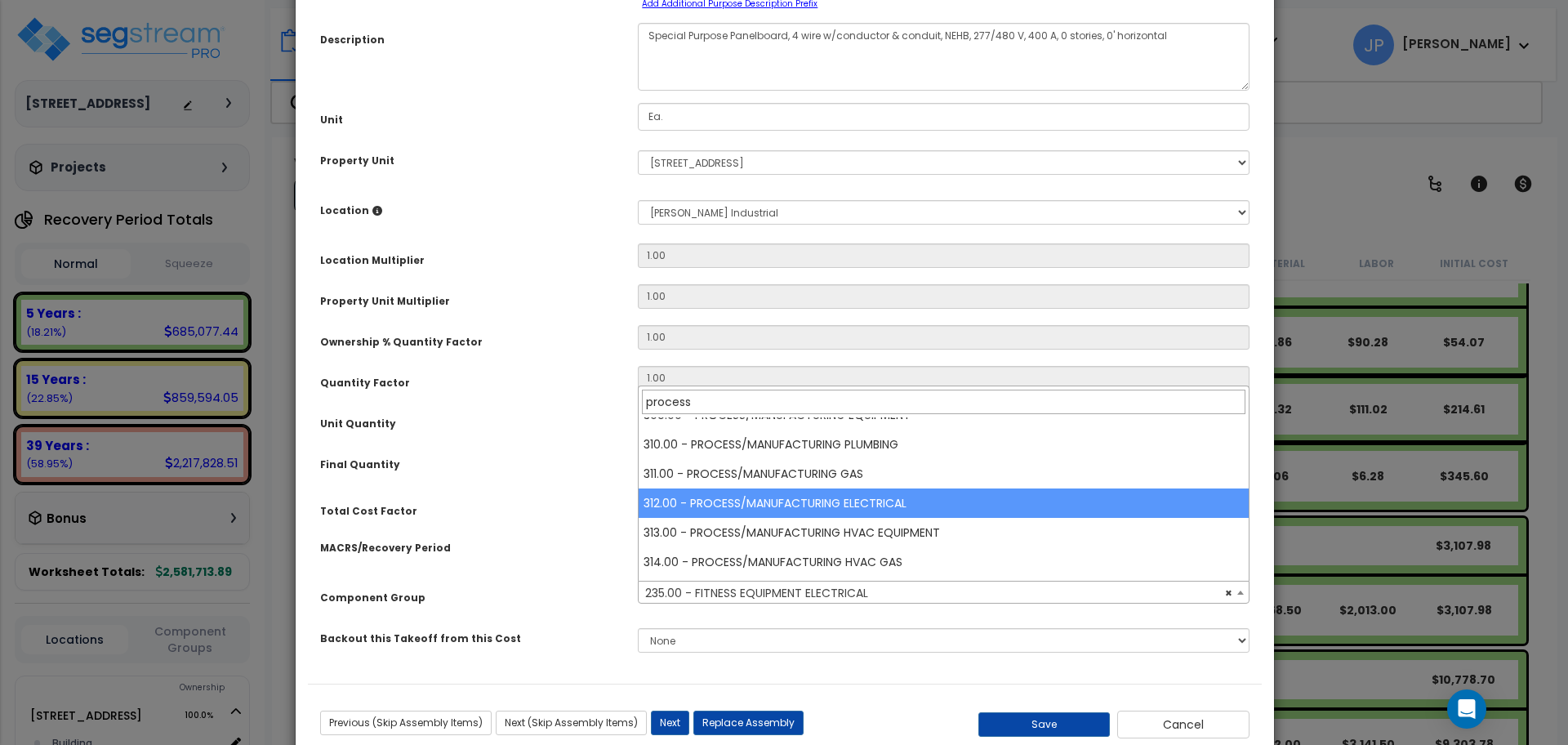
type input "process"
select select "35629"
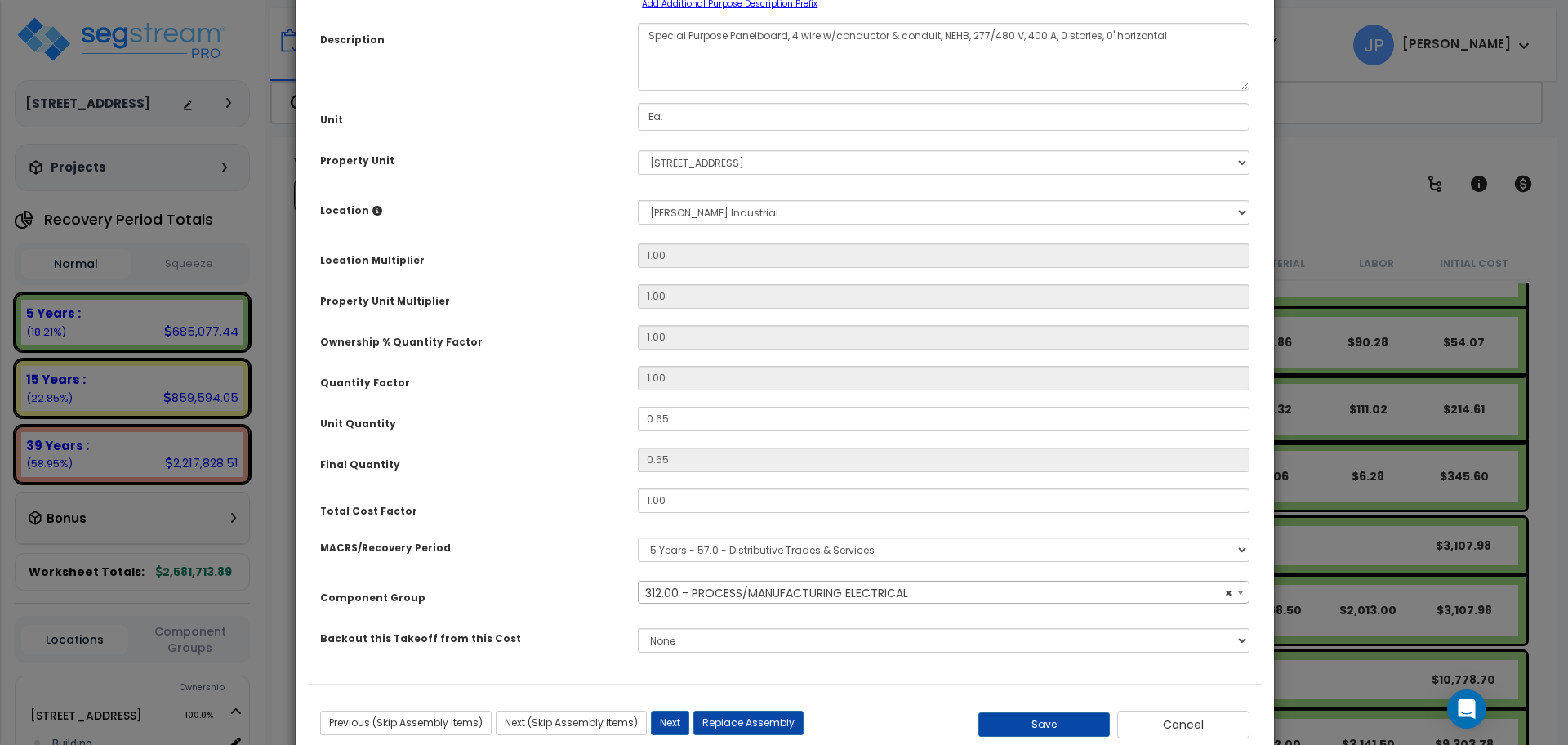
scroll to position [177, 0]
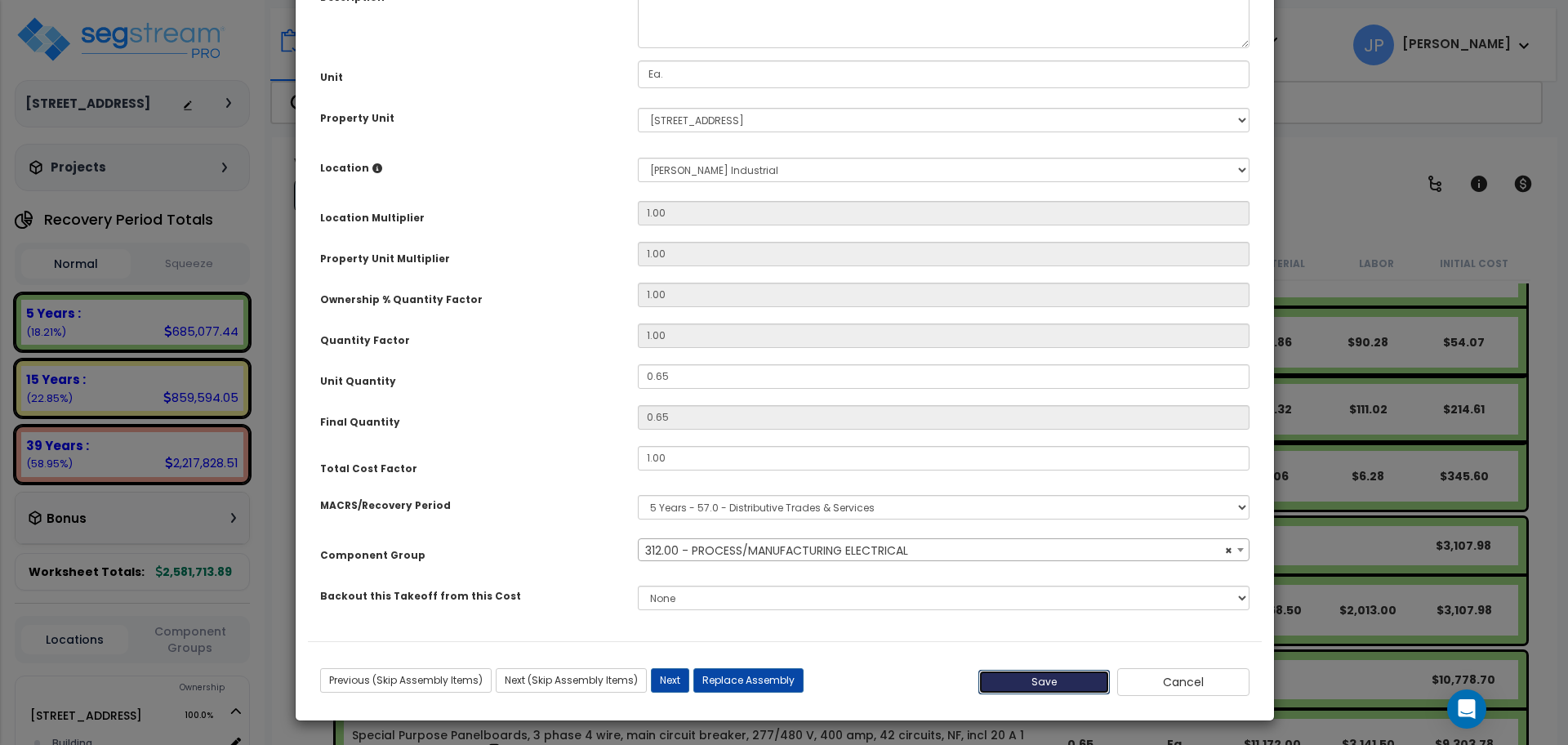
click at [1006, 681] on button "Save" at bounding box center [1044, 682] width 132 height 24
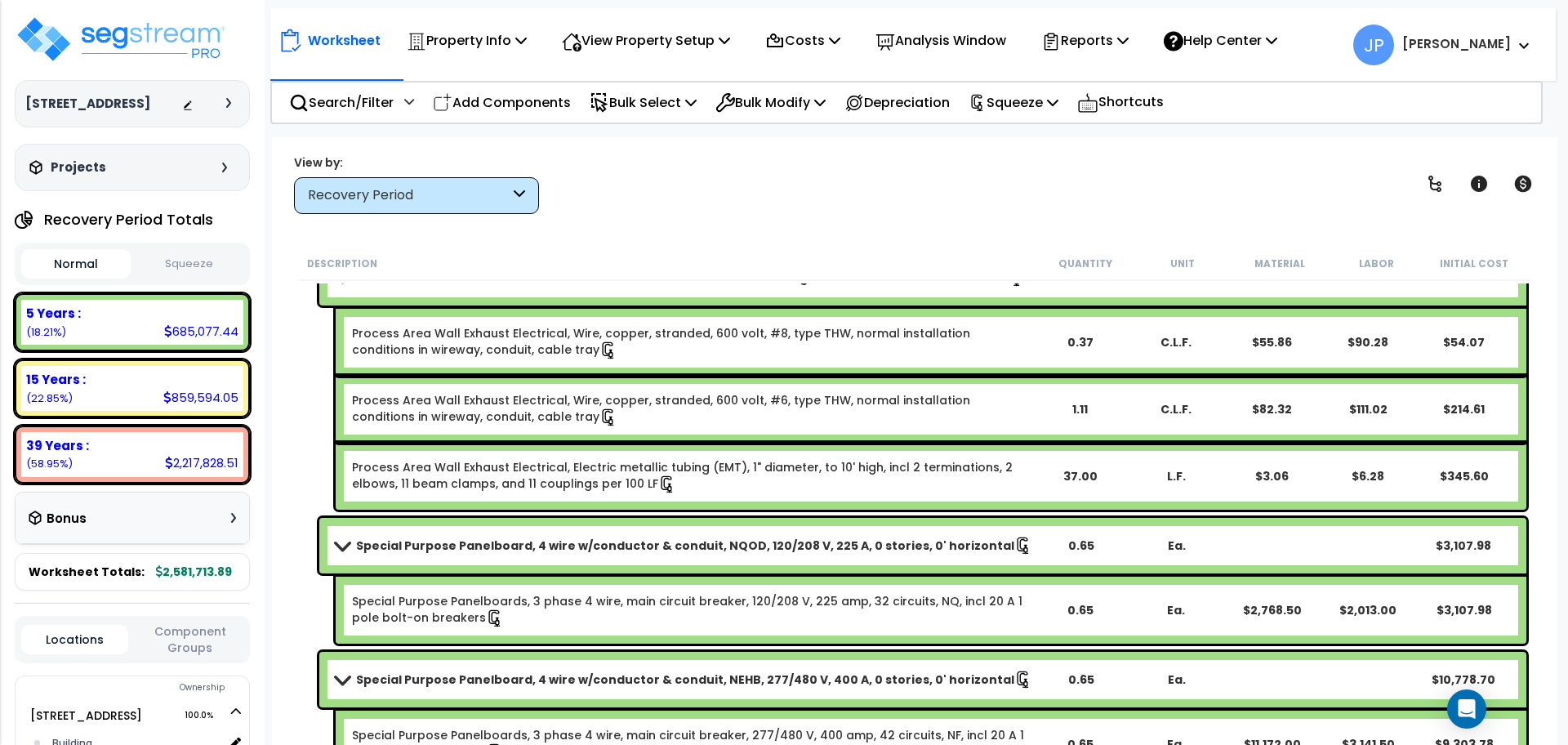
click at [644, 557] on div "Special Purpose Panelboard, 4 wire w/conductor & conduit, NQOD, 120/208 V, 225 …" at bounding box center [923, 545] width 1207 height 55
click at [587, 546] on b "Special Purpose Panelboard, 4 wire w/conductor & conduit, NQOD, 120/208 V, 225 …" at bounding box center [685, 545] width 658 height 16
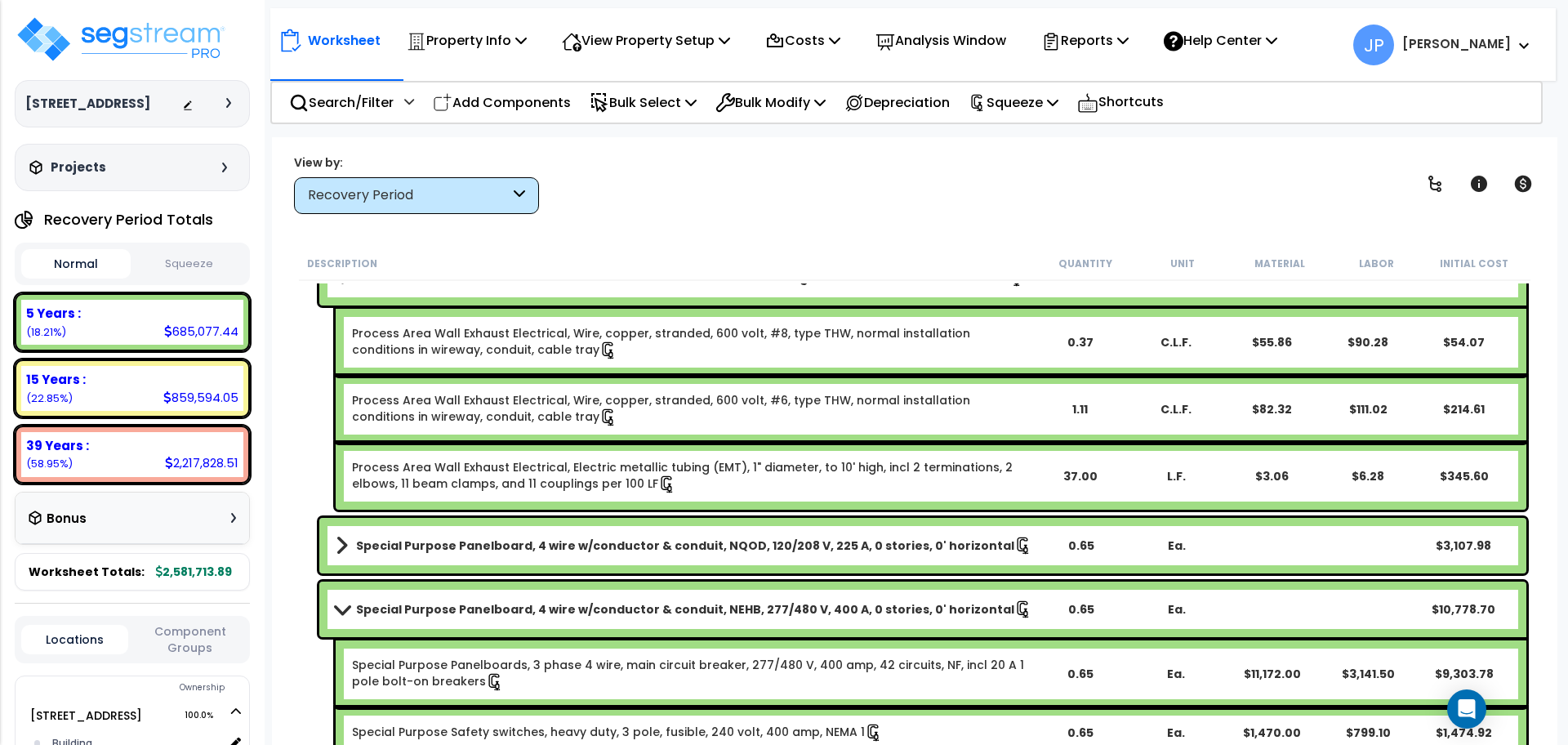
click at [531, 605] on b "Special Purpose Panelboard, 4 wire w/conductor & conduit, NEHB, 277/480 V, 400 …" at bounding box center [685, 609] width 658 height 16
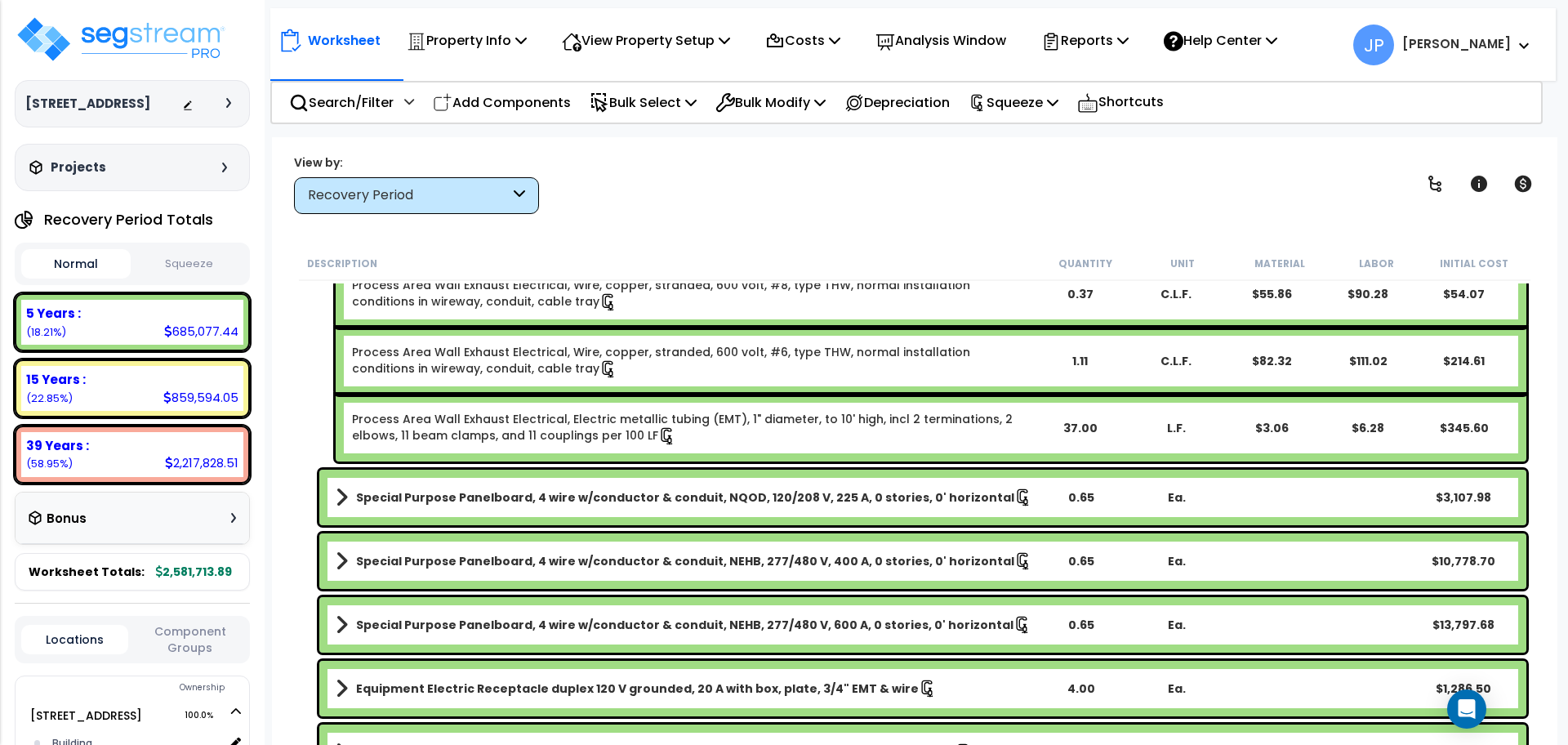
scroll to position [3435, 0]
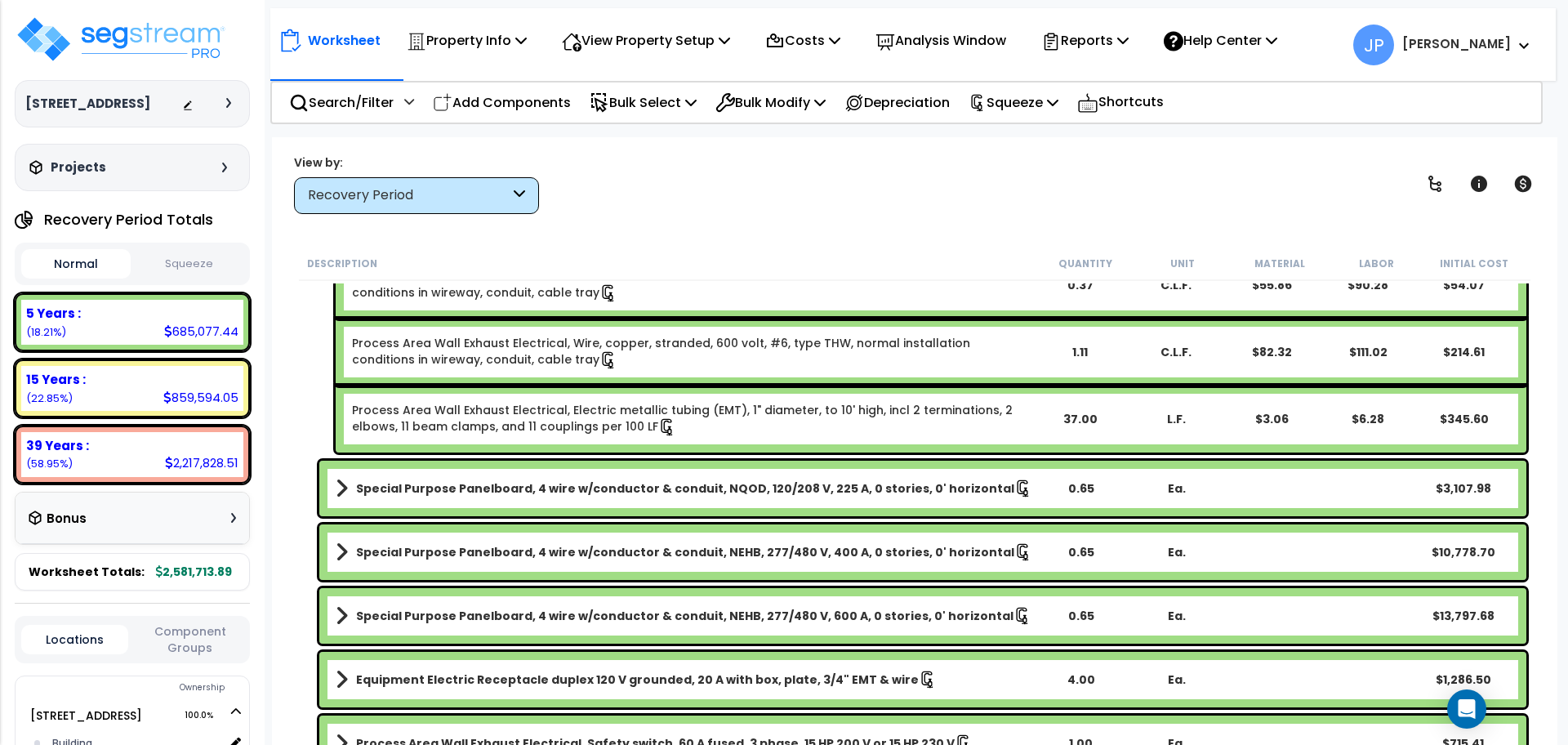
click at [511, 615] on b "Special Purpose Panelboard, 4 wire w/conductor & conduit, NEHB, 277/480 V, 600 …" at bounding box center [684, 615] width 657 height 16
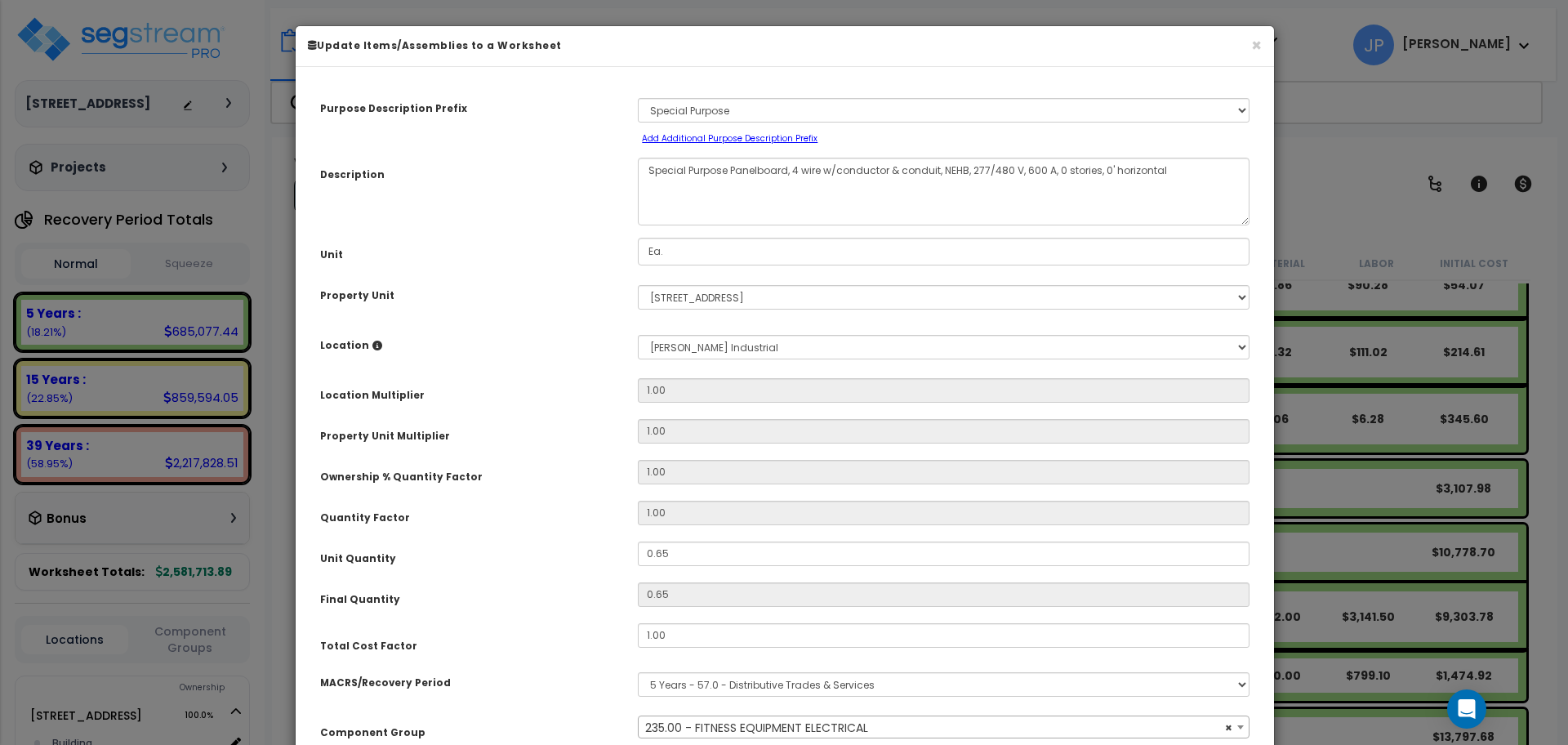
scroll to position [133, 0]
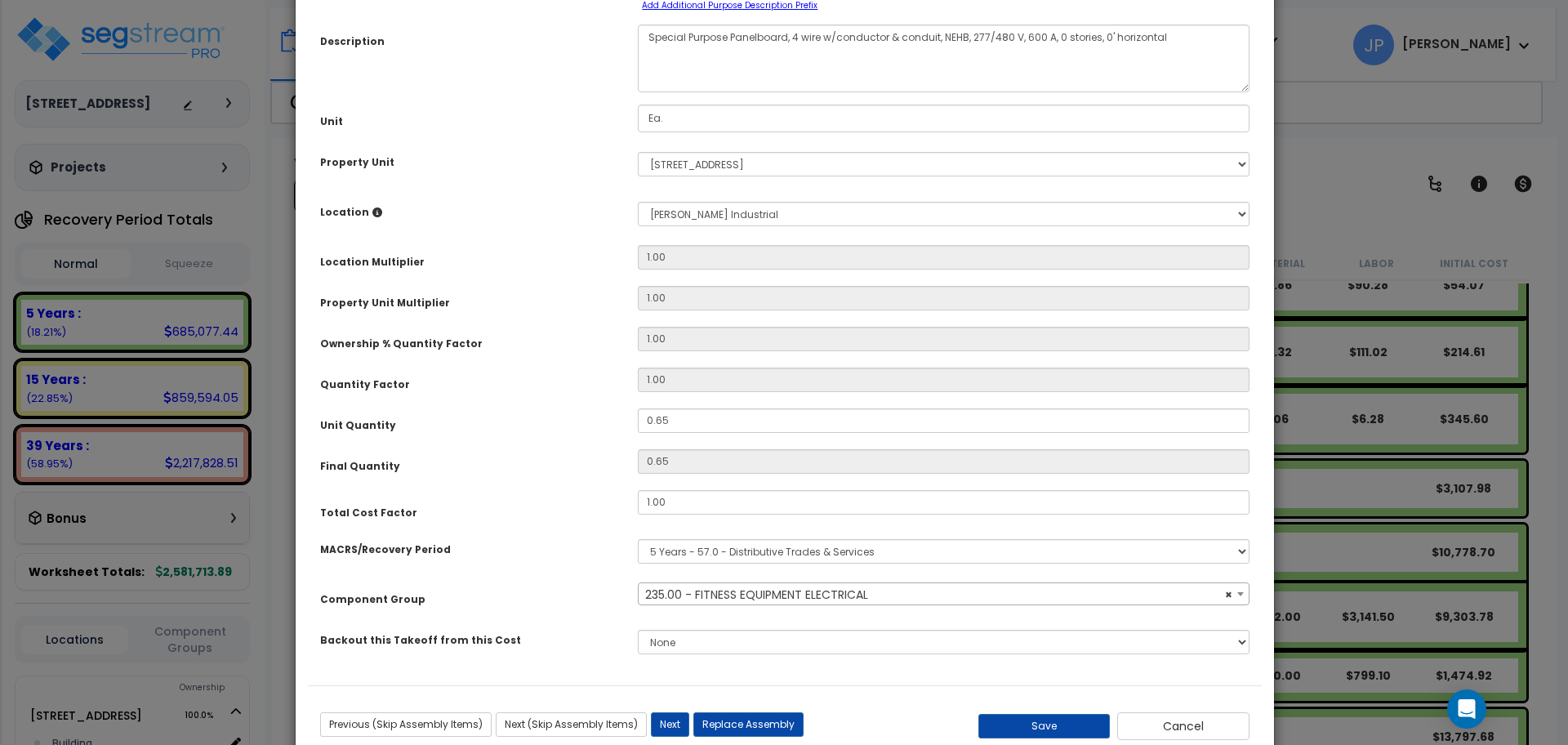
select select "35341"
click at [733, 597] on span "× 235.00 - FITNESS EQUIPMENT ELECTRICAL" at bounding box center [943, 595] width 610 height 22
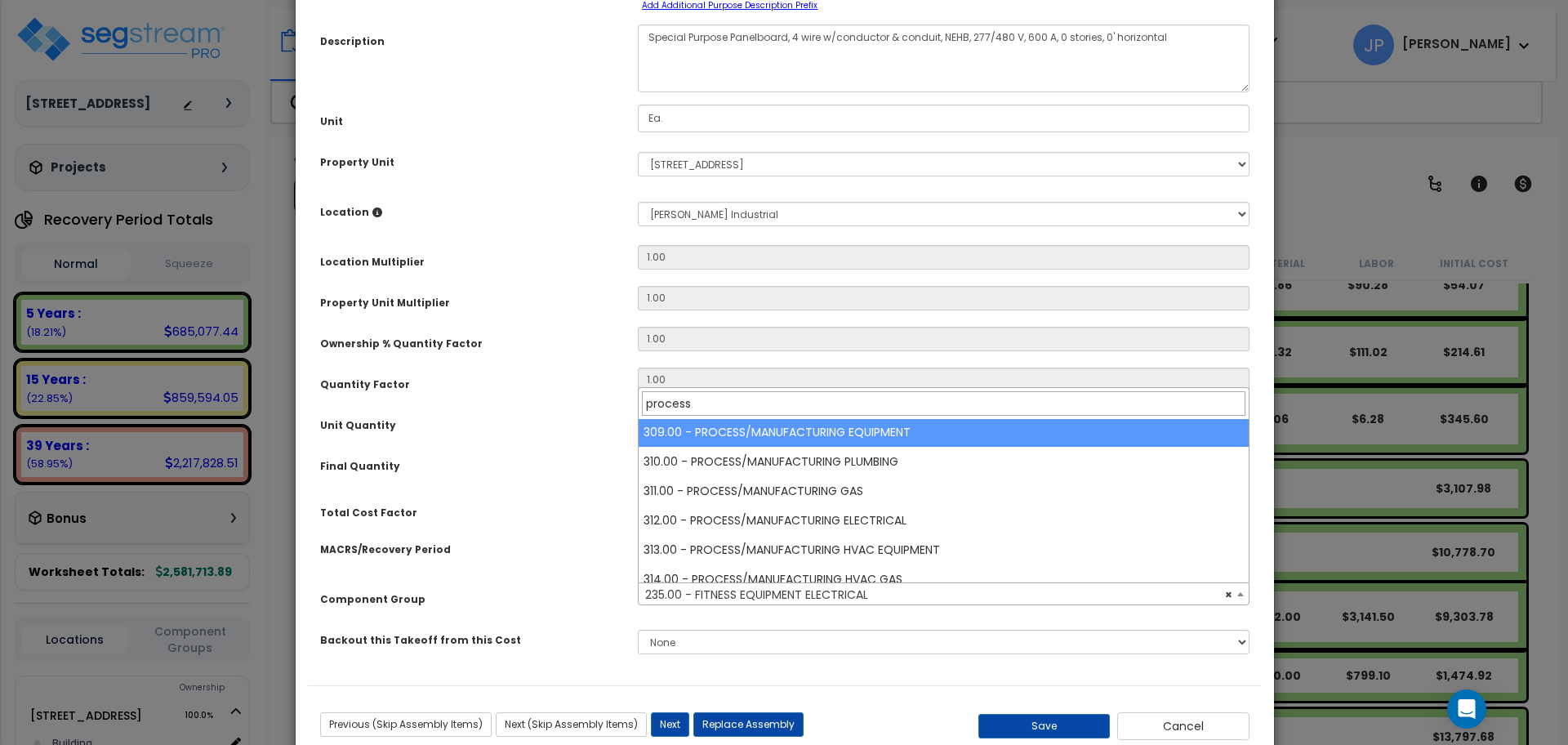
scroll to position [95, 0]
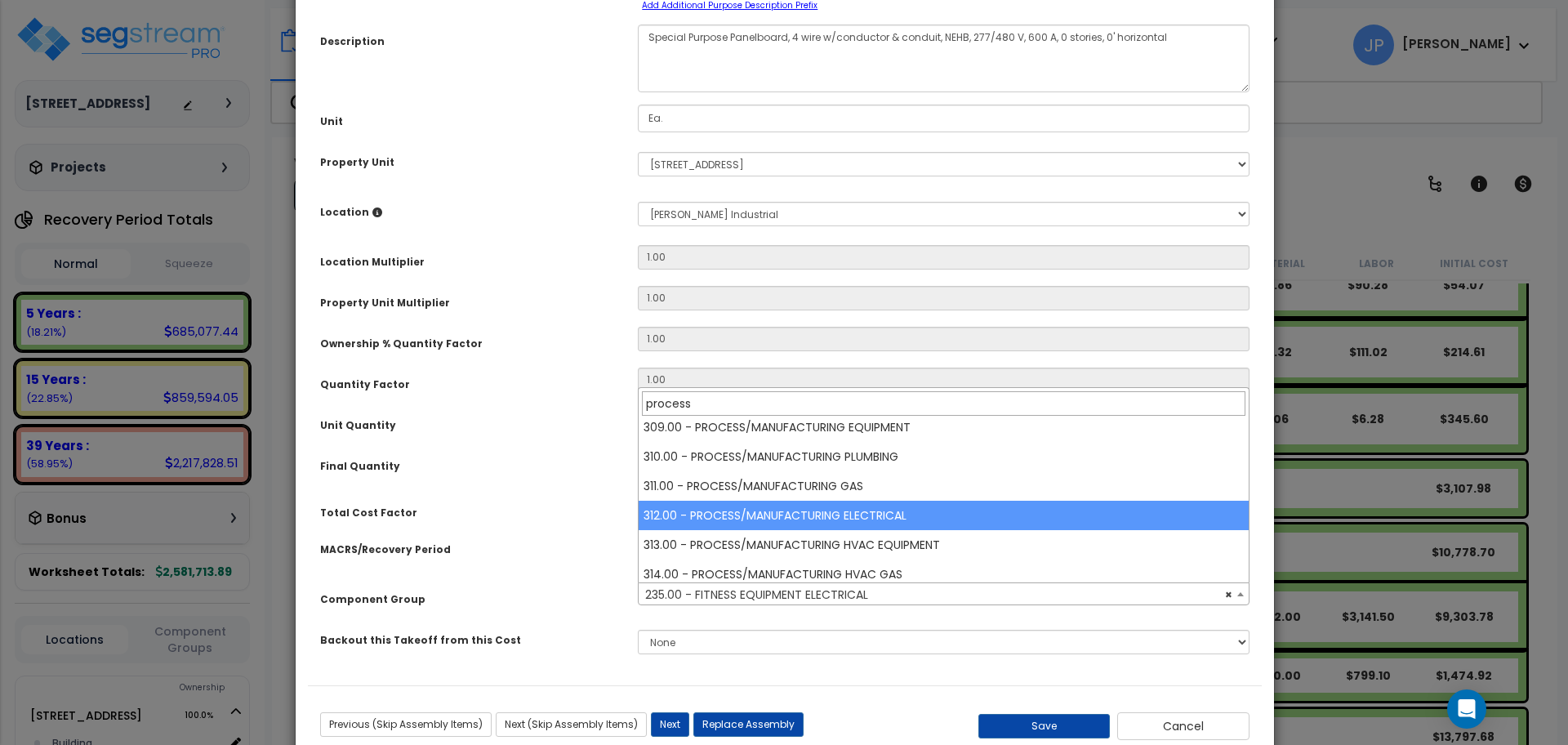
type input "process"
select select "35629"
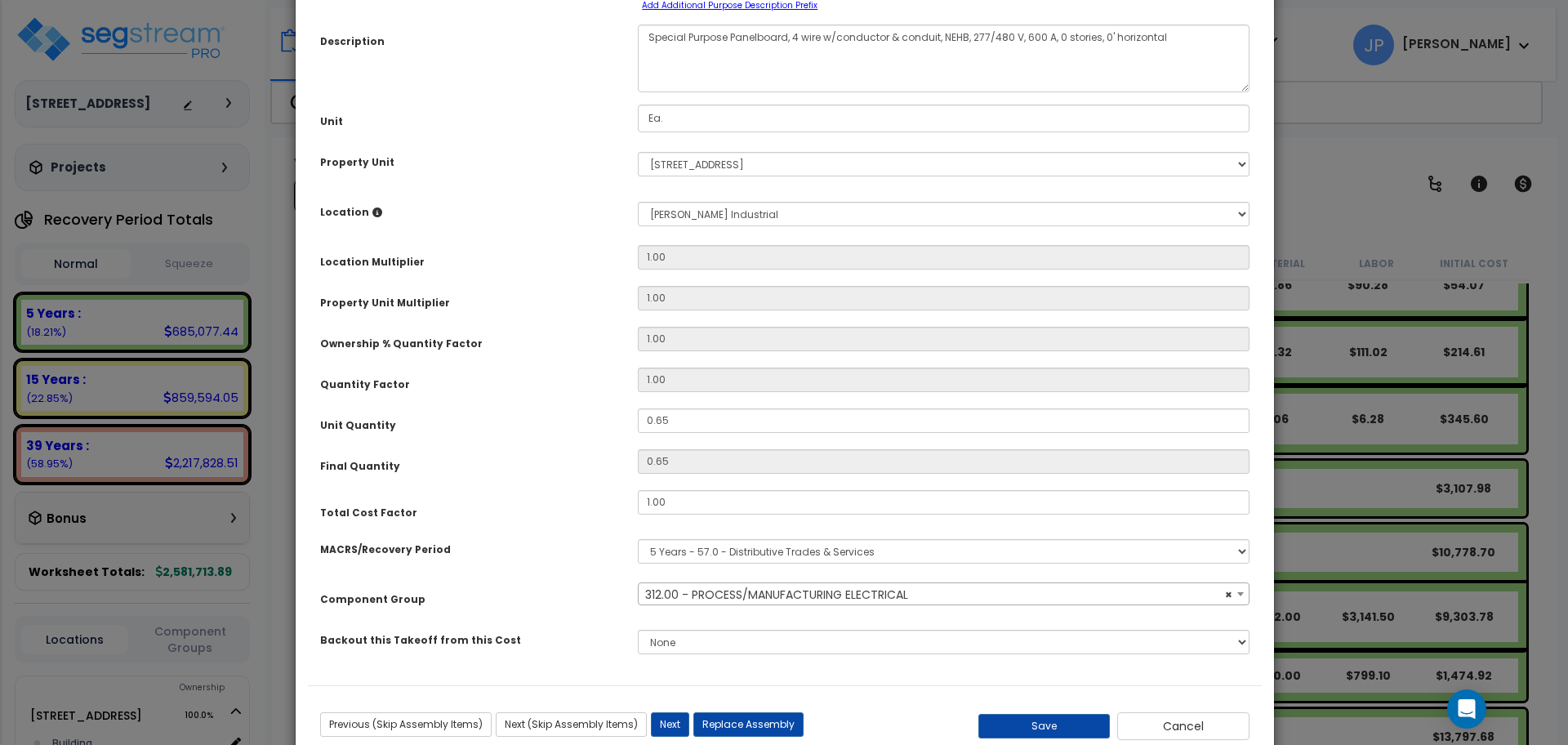
click at [911, 669] on div "Purpose Description Prefix Select A/V System A/V System Equipment A/V System Eq…" at bounding box center [784, 316] width 954 height 740
click at [1025, 724] on button "Save" at bounding box center [1044, 726] width 132 height 24
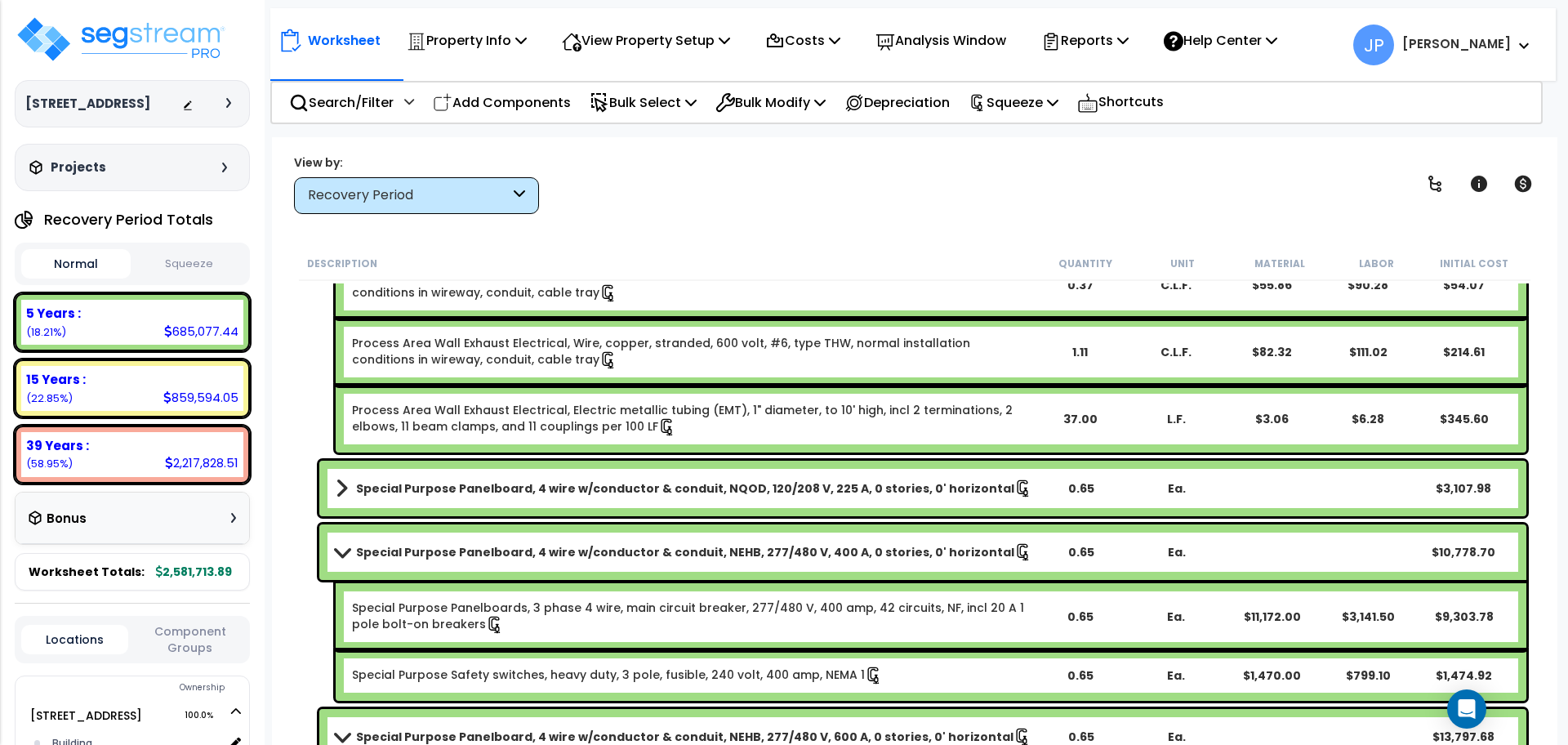
click at [602, 542] on link "Special Purpose Panelboard, 4 wire w/conductor & conduit, NEHB, 277/480 V, 400 …" at bounding box center [684, 552] width 696 height 22
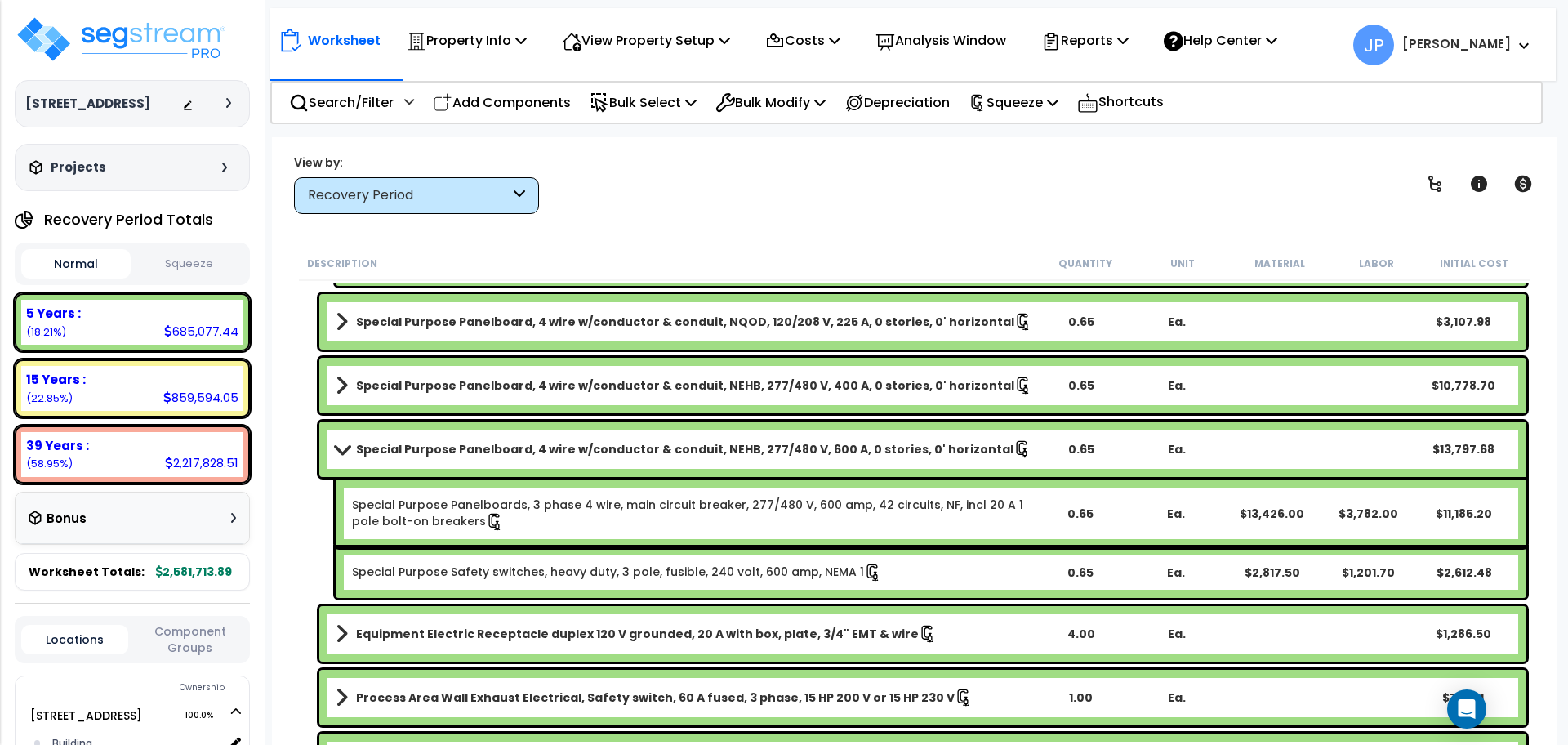
scroll to position [3607, 0]
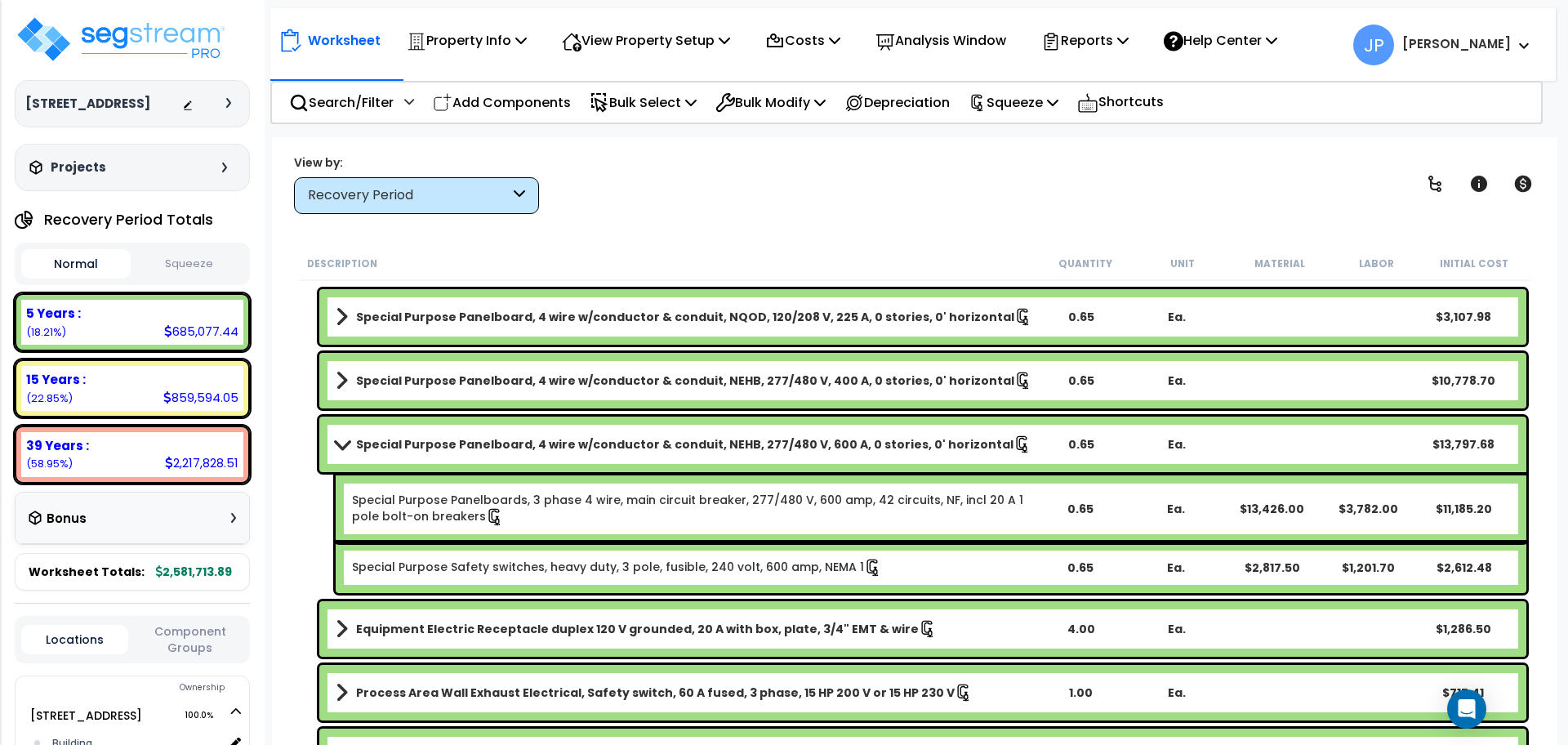
click at [453, 441] on b "Special Purpose Panelboard, 4 wire w/conductor & conduit, NEHB, 277/480 V, 600 …" at bounding box center [684, 444] width 657 height 16
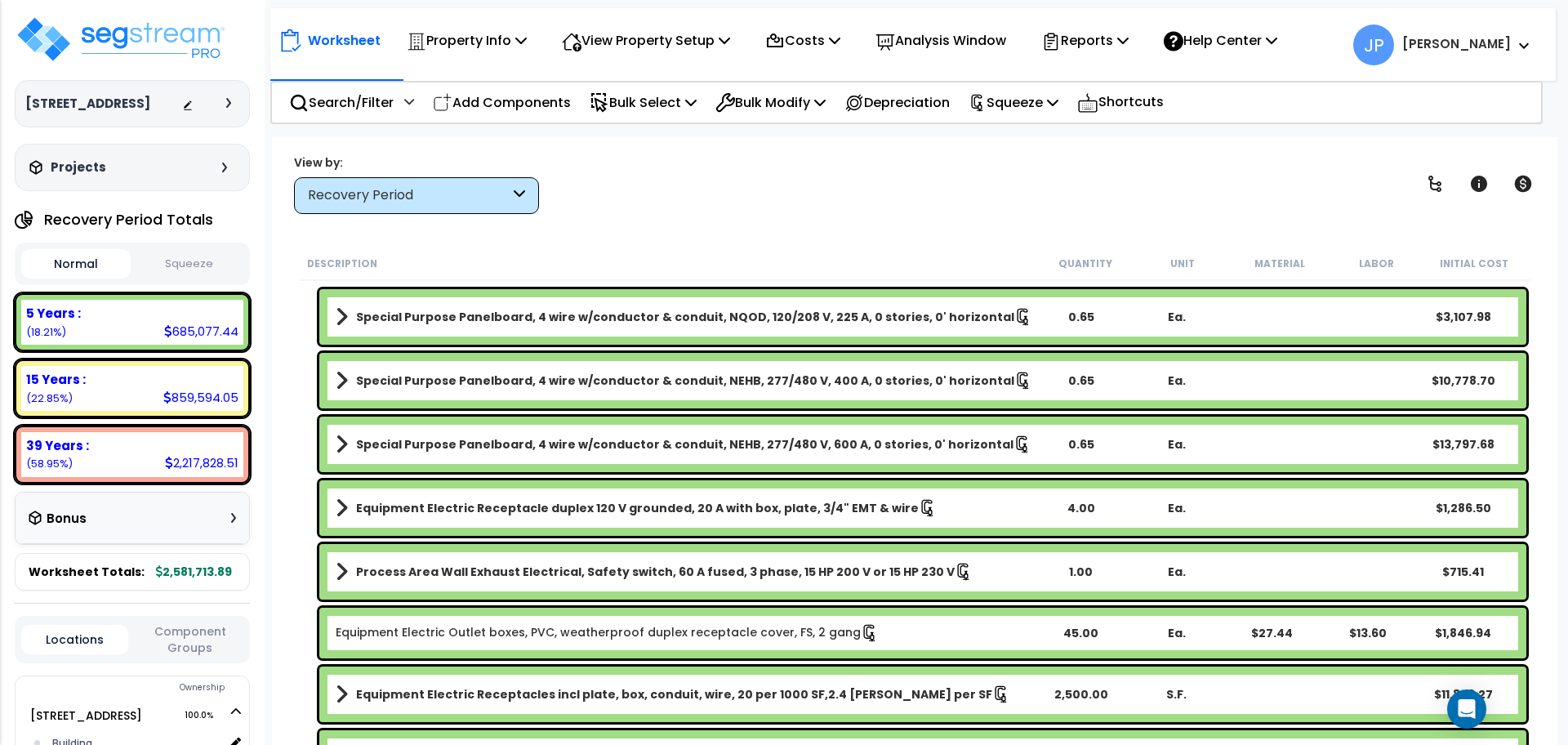
click at [446, 501] on b "Equipment Electric Receptacle duplex 120 V grounded, 20 A with box, plate, 3/4"…" at bounding box center [637, 508] width 562 height 16
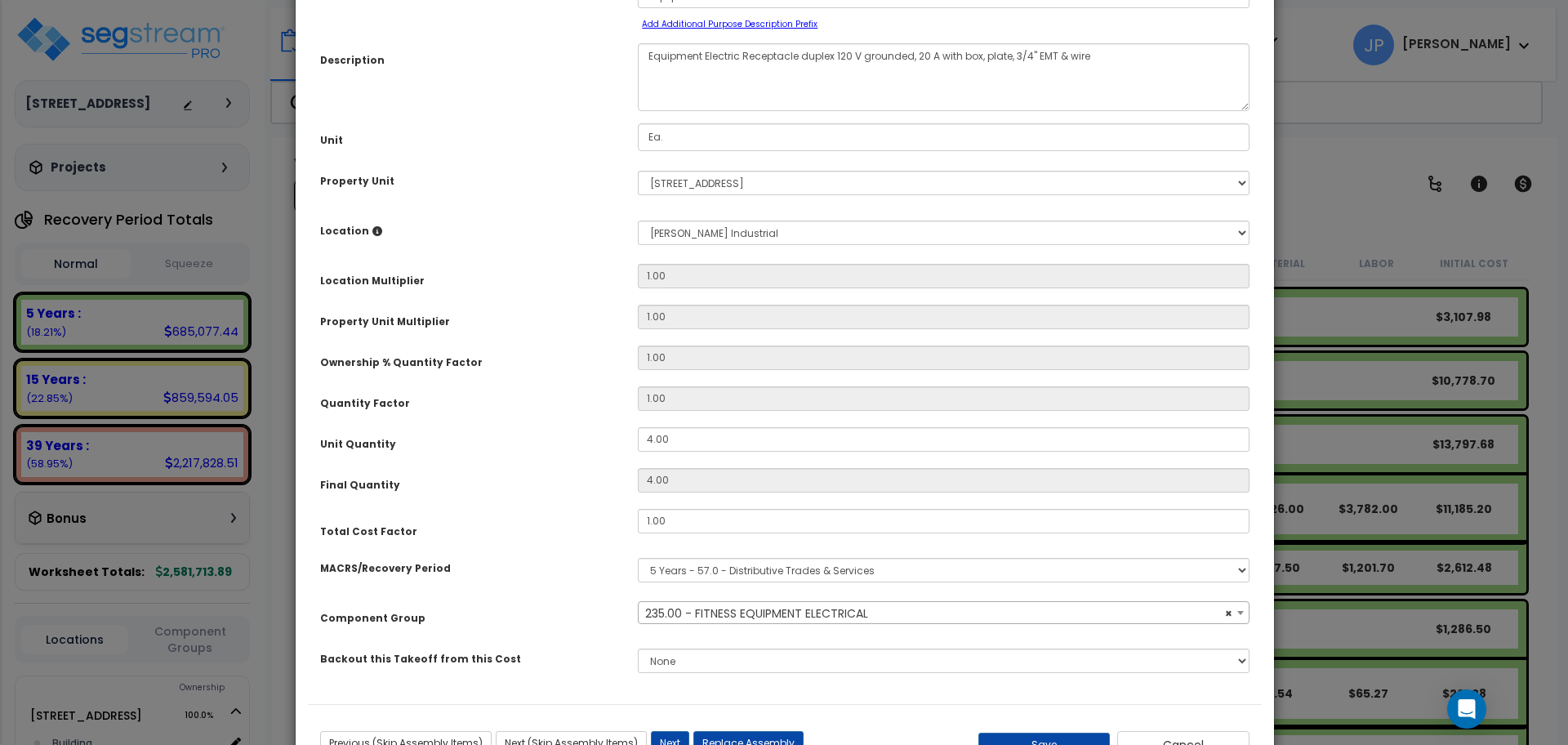
scroll to position [115, 0]
select select "35341"
click at [736, 610] on span "× 235.00 - FITNESS EQUIPMENT ELECTRICAL" at bounding box center [943, 613] width 610 height 22
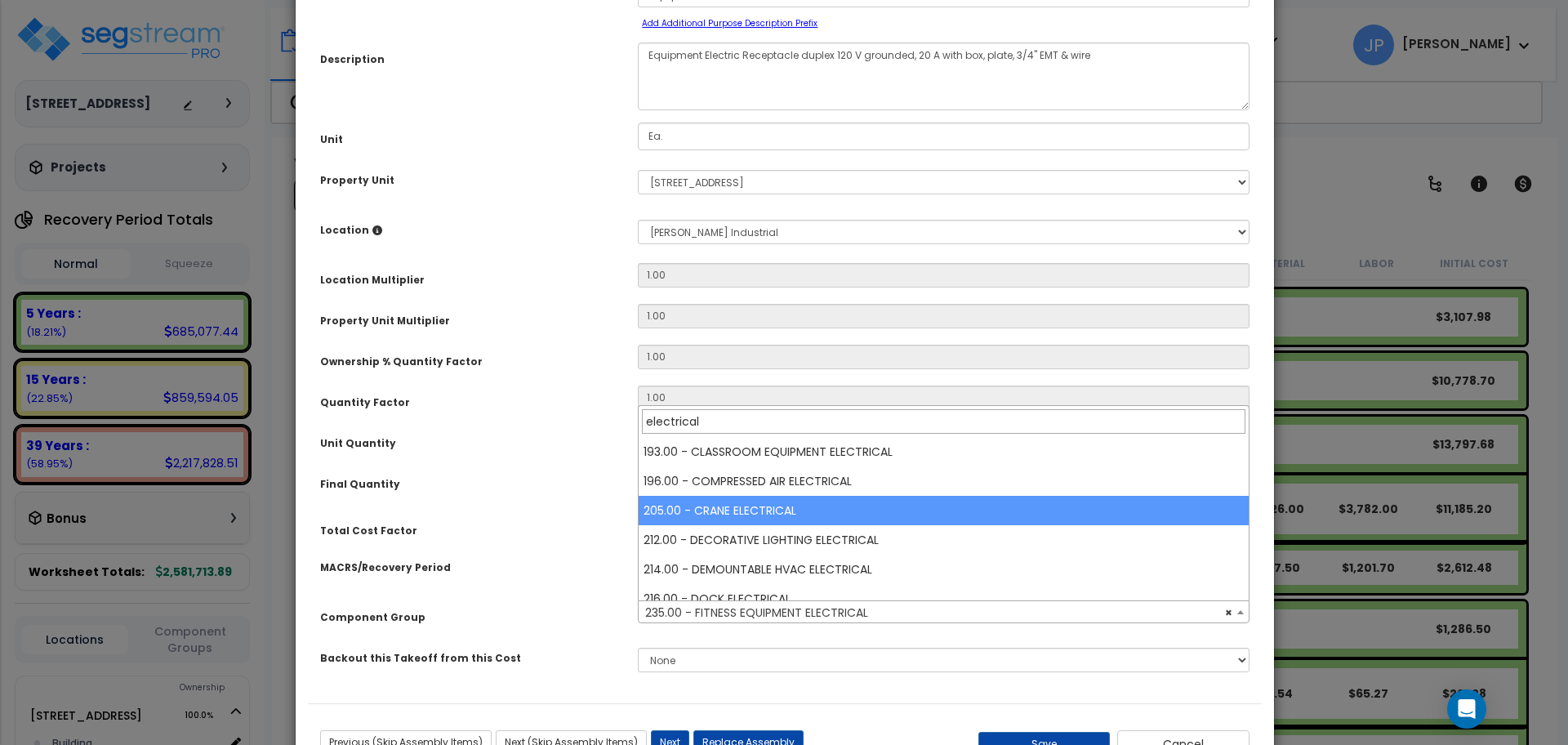
scroll to position [0, 0]
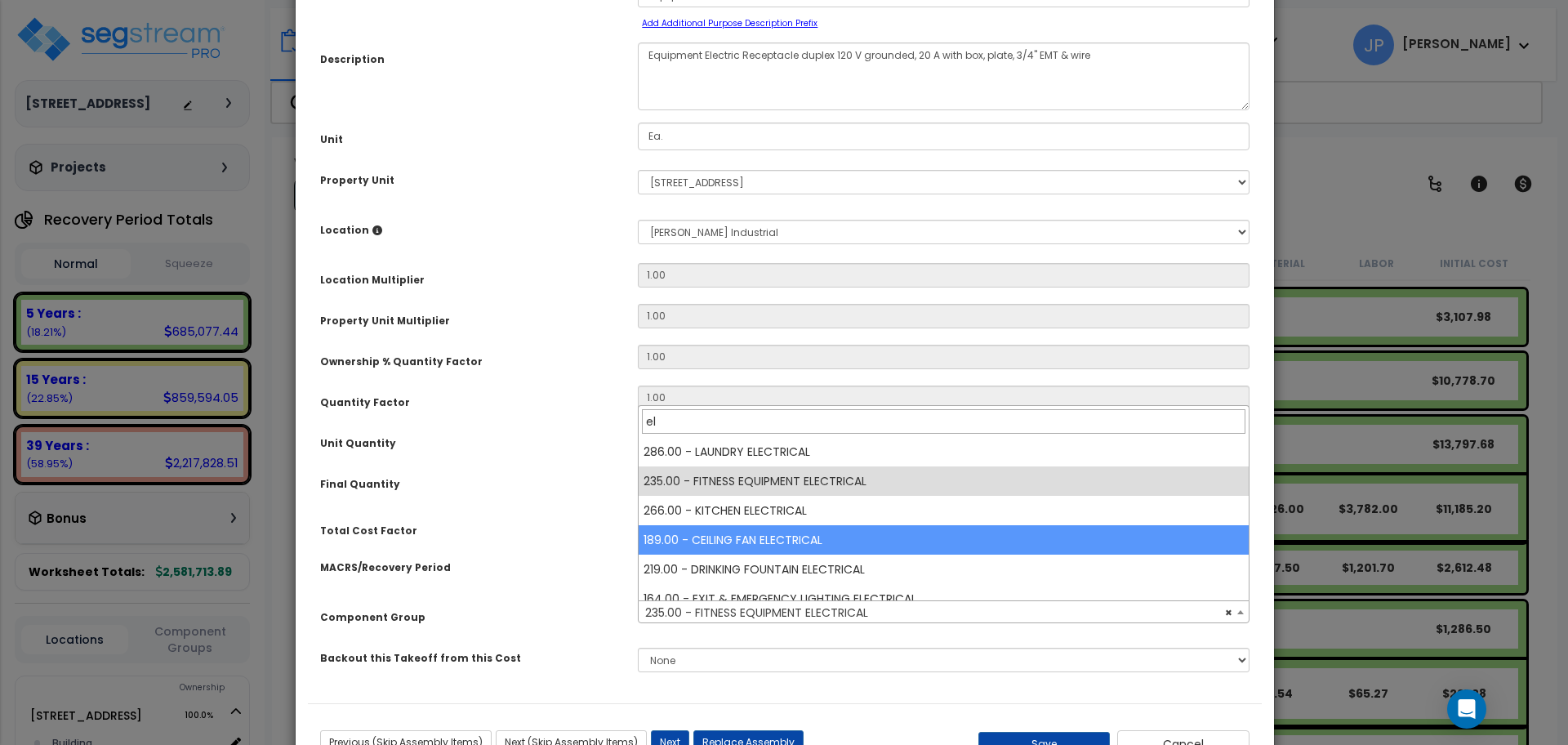
type input "e"
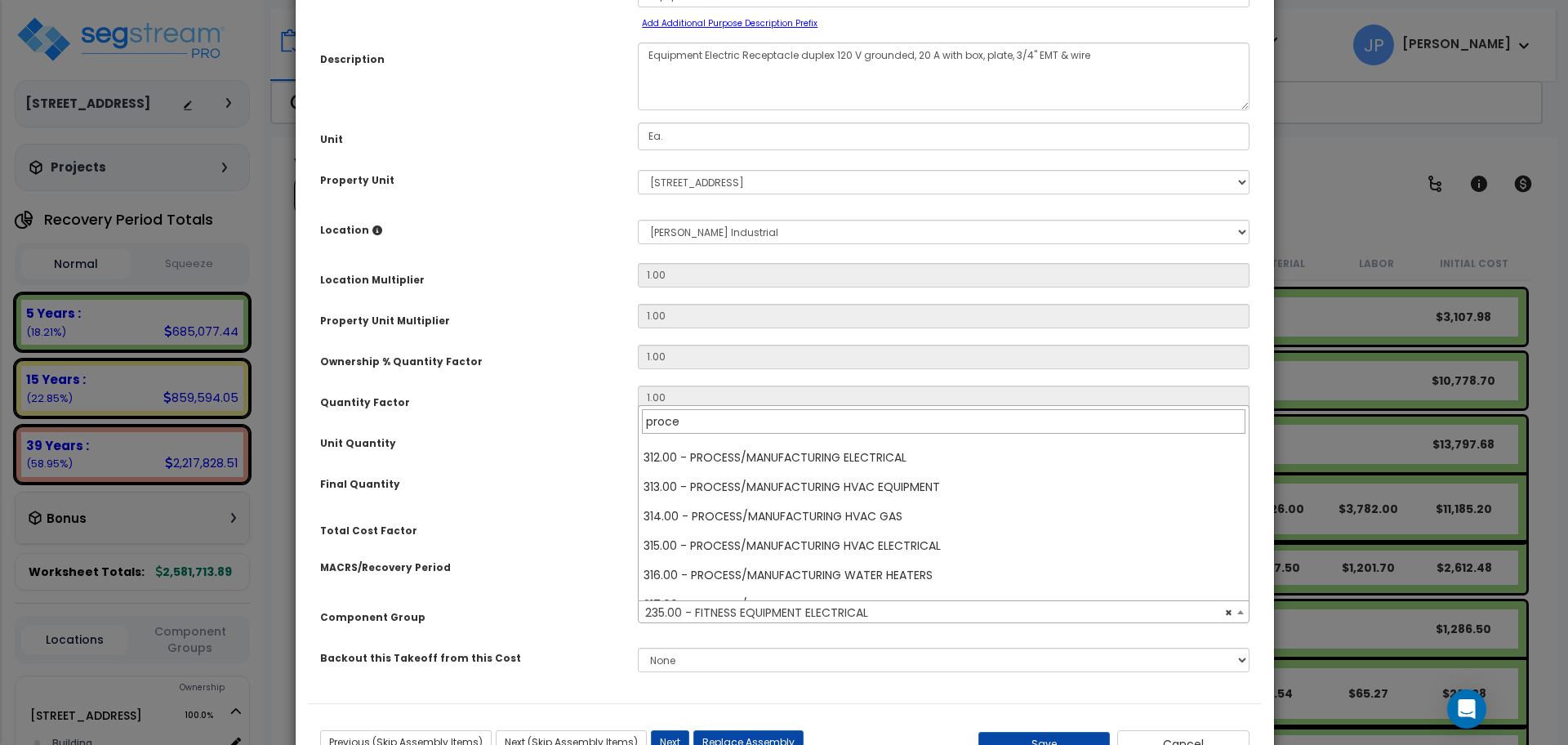
scroll to position [174, 0]
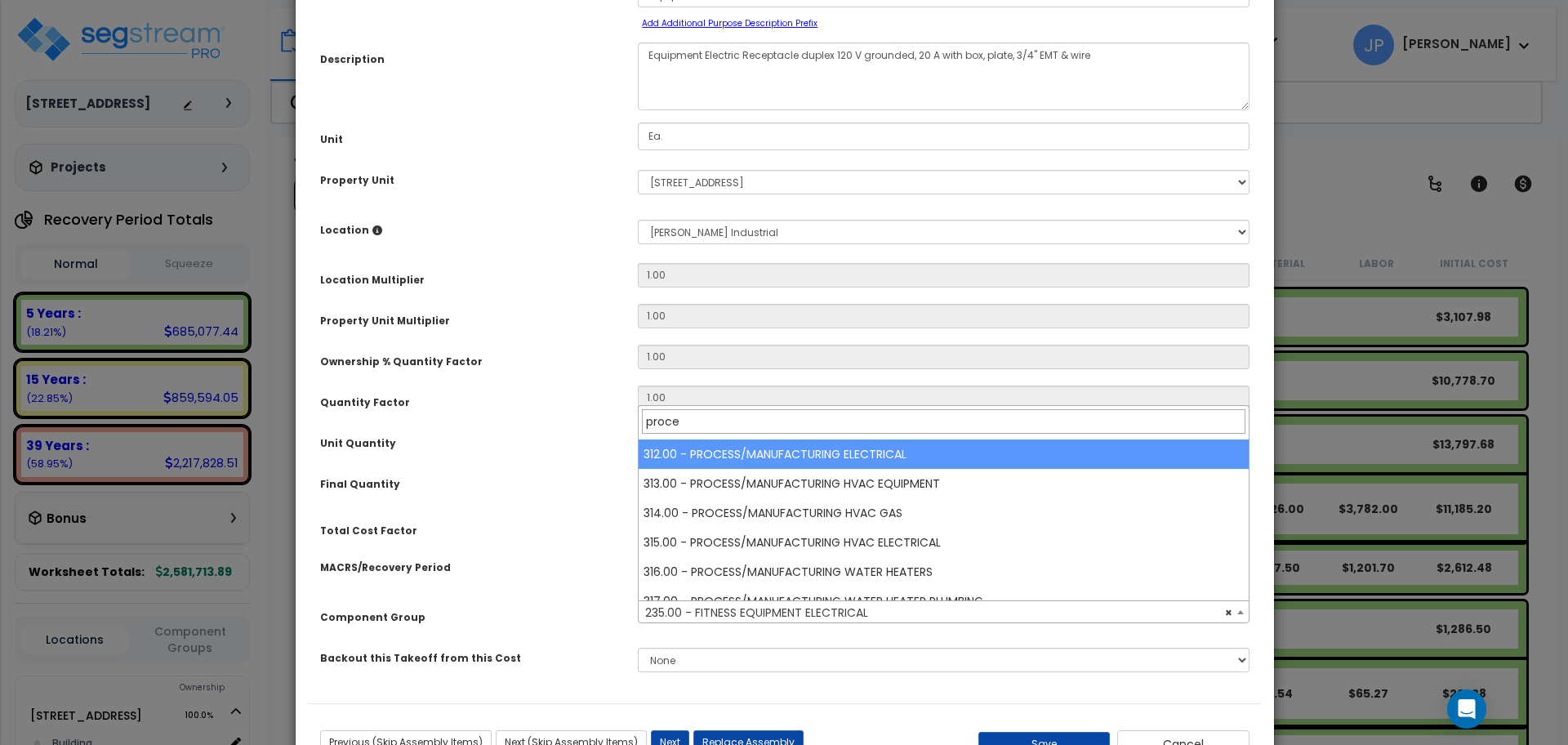
type input "proce"
select select "35629"
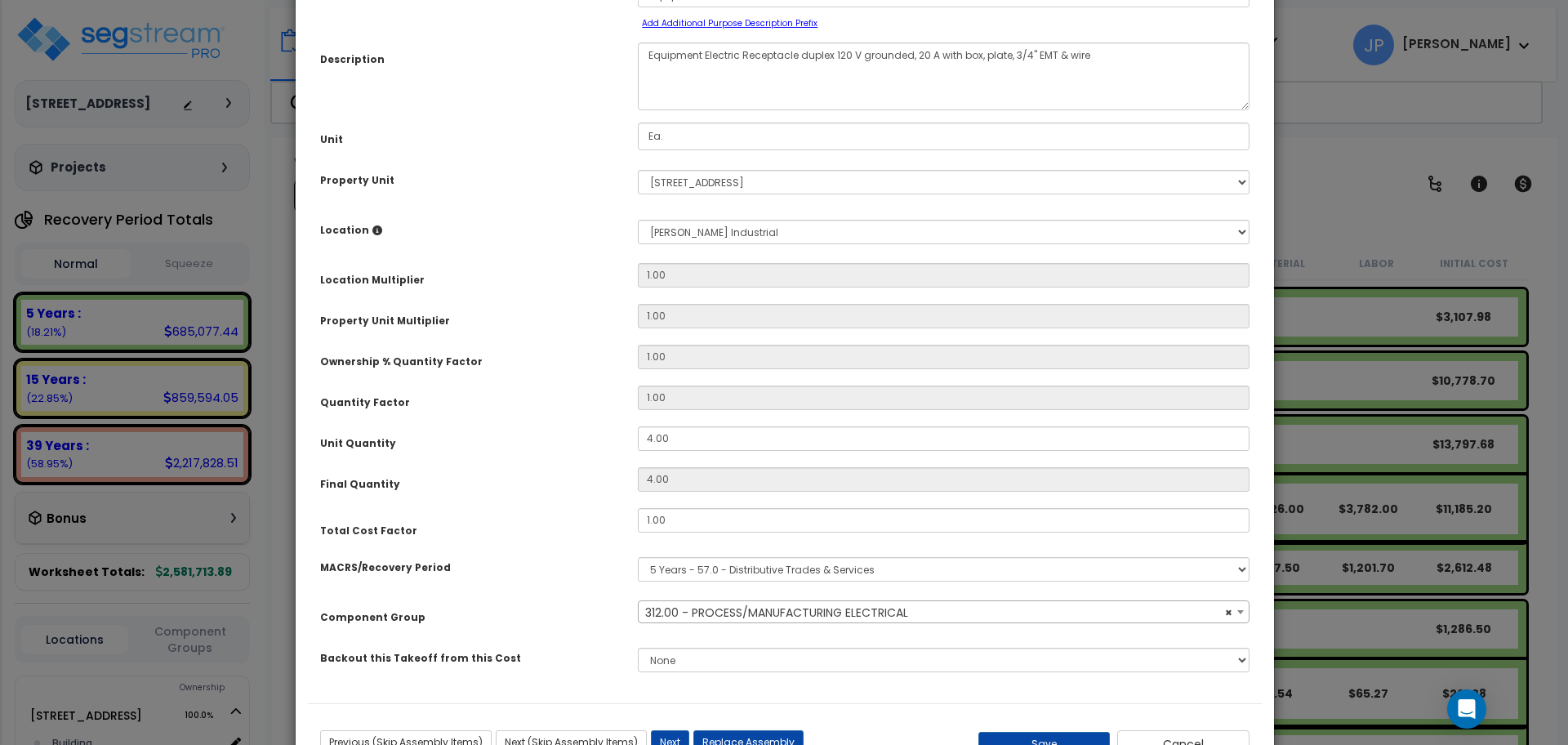
scroll to position [177, 0]
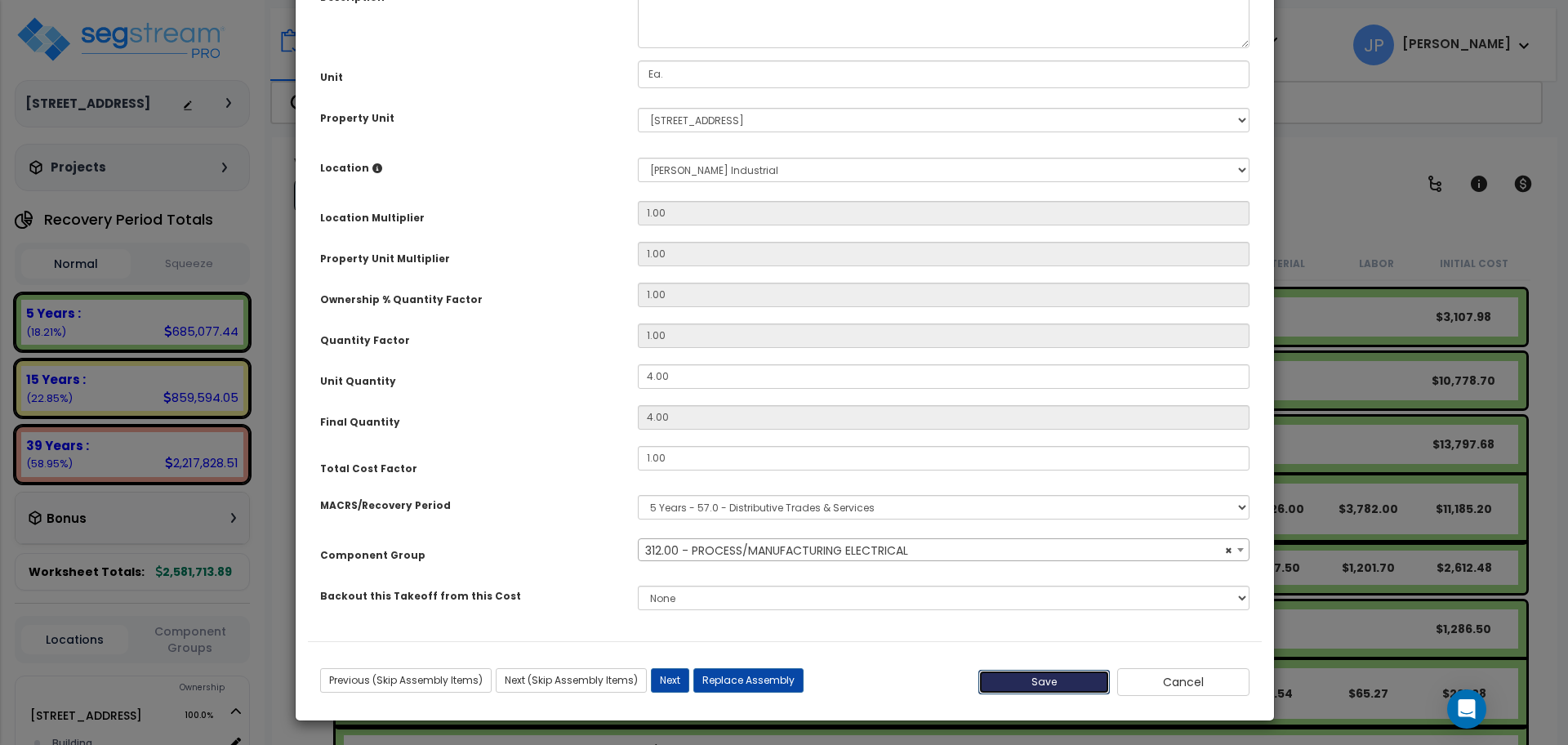
click at [1034, 678] on button "Save" at bounding box center [1044, 682] width 132 height 24
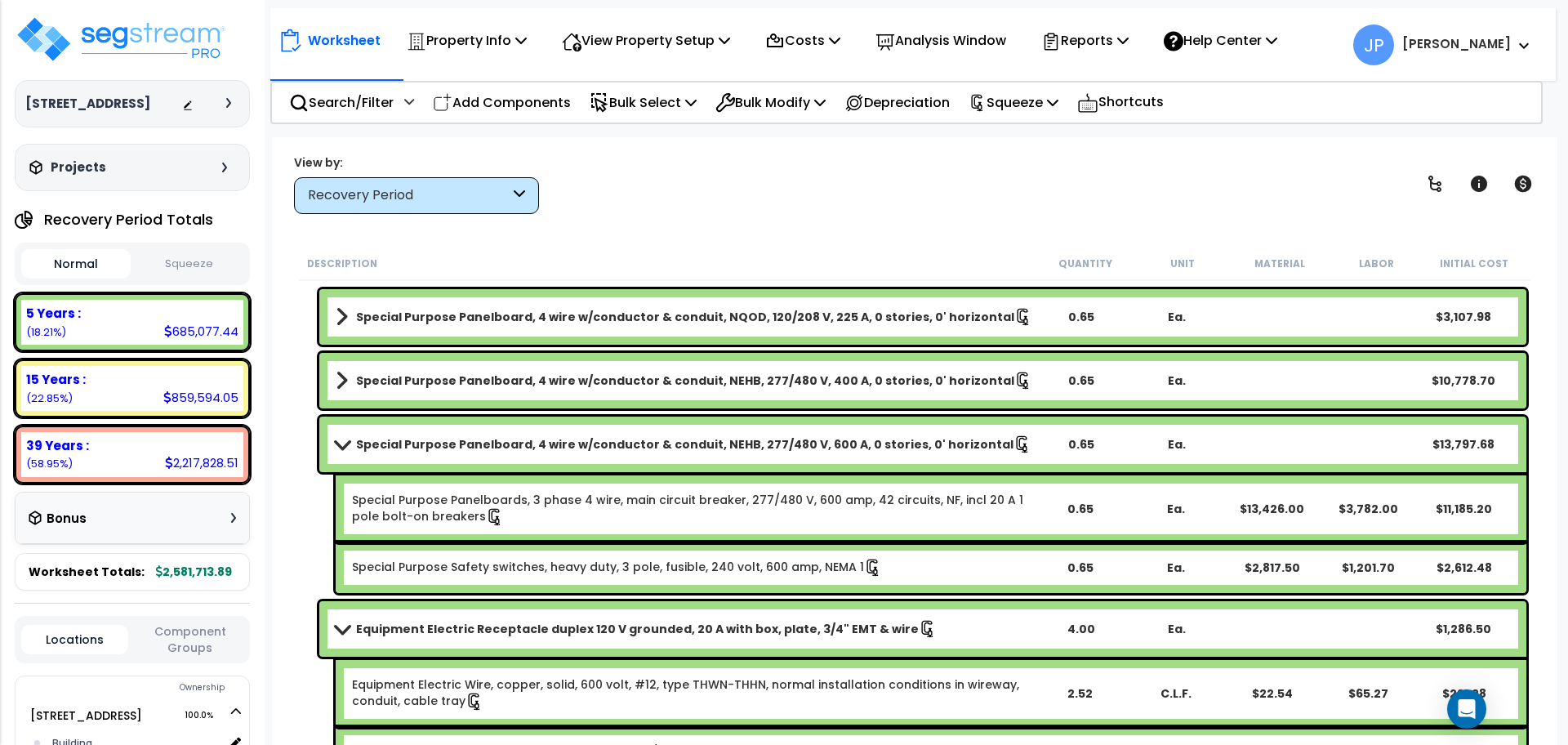
click at [564, 457] on div "Special Purpose Panelboard, 4 wire w/conductor & conduit, NEHB, 277/480 V, 600 …" at bounding box center [923, 444] width 1207 height 55
click at [530, 449] on b "Special Purpose Panelboard, 4 wire w/conductor & conduit, NEHB, 277/480 V, 600 …" at bounding box center [684, 444] width 657 height 16
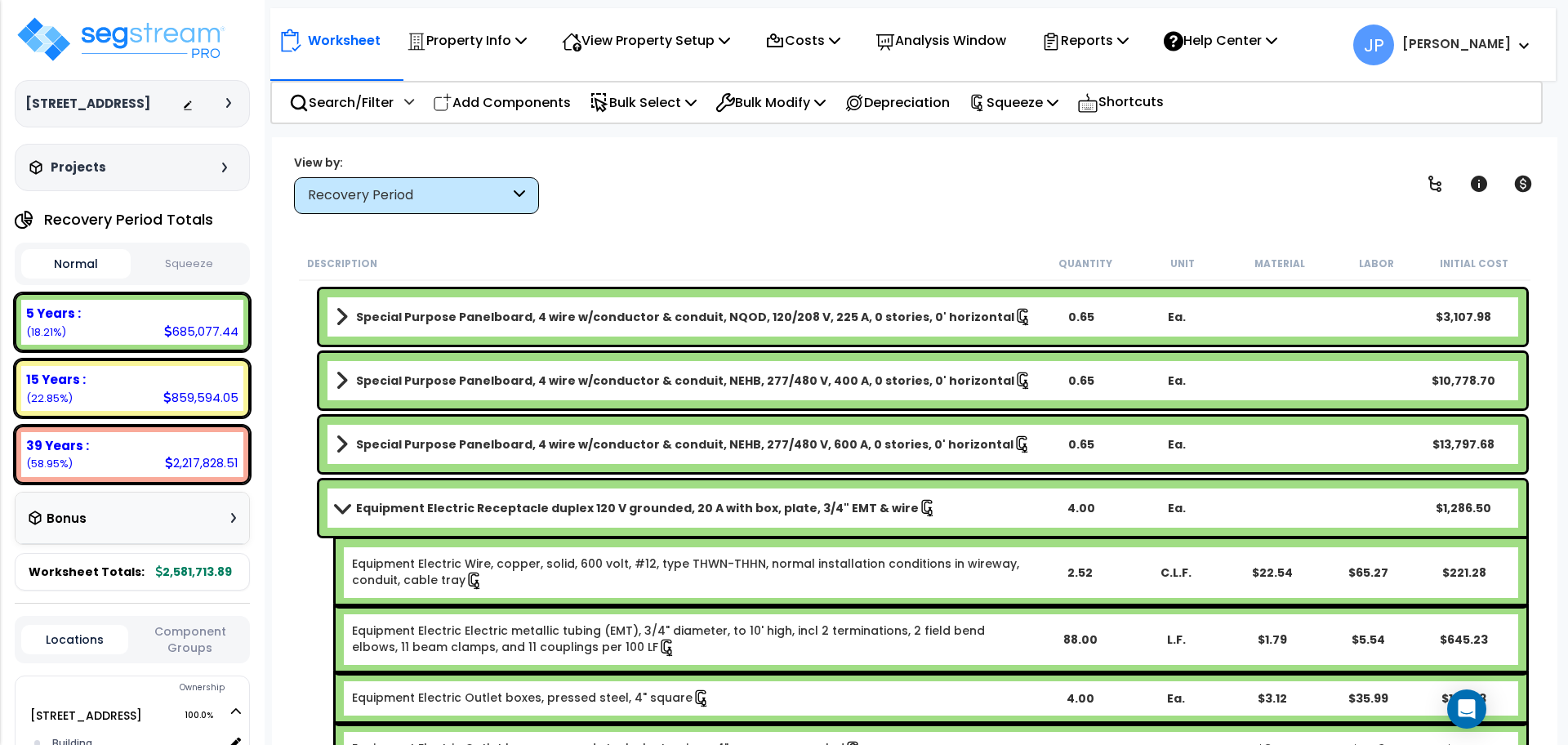
click at [502, 506] on b "Equipment Electric Receptacle duplex 120 V grounded, 20 A with box, plate, 3/4"…" at bounding box center [637, 508] width 562 height 16
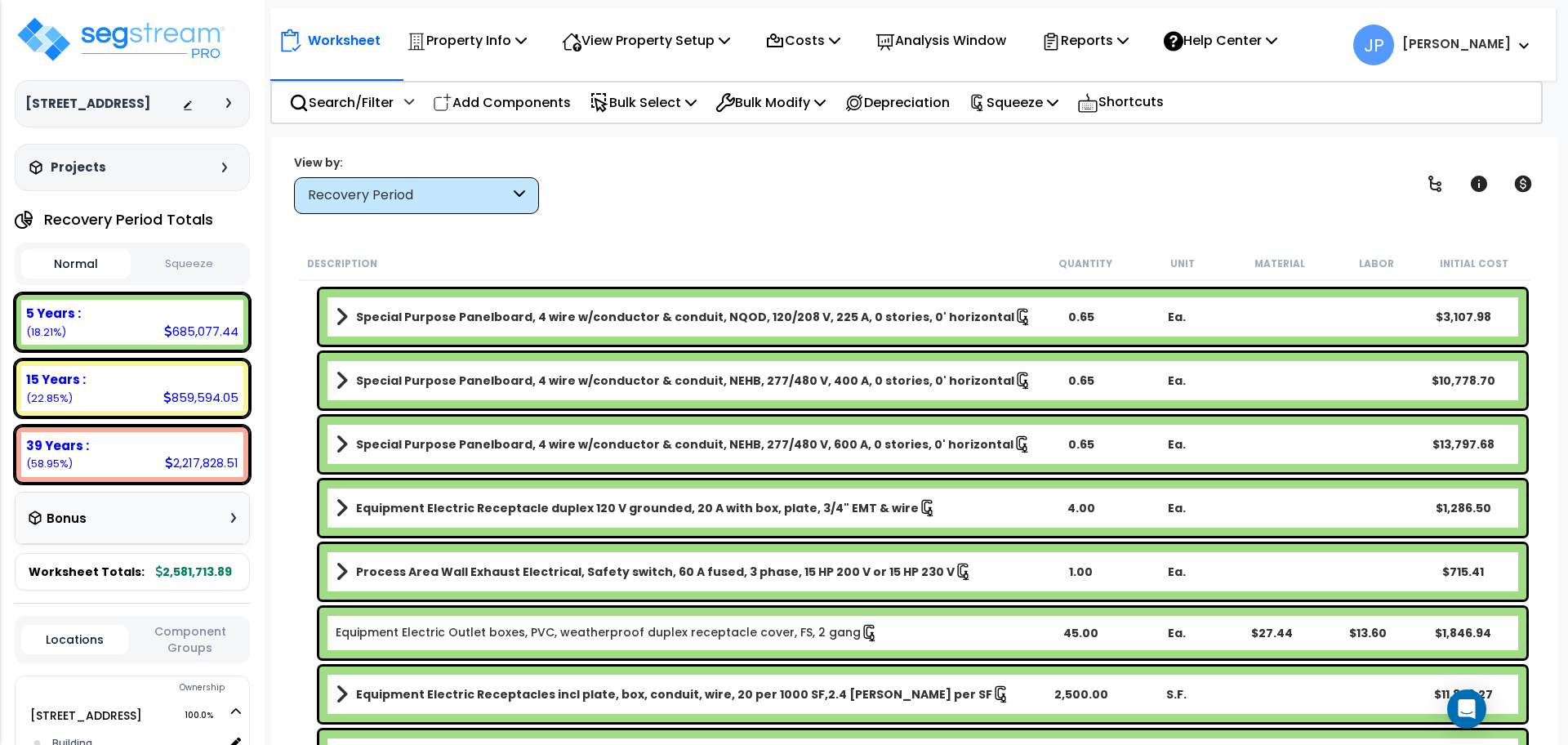
click at [502, 506] on b "Equipment Electric Receptacle duplex 120 V grounded, 20 A with box, plate, 3/4"…" at bounding box center [637, 508] width 562 height 16
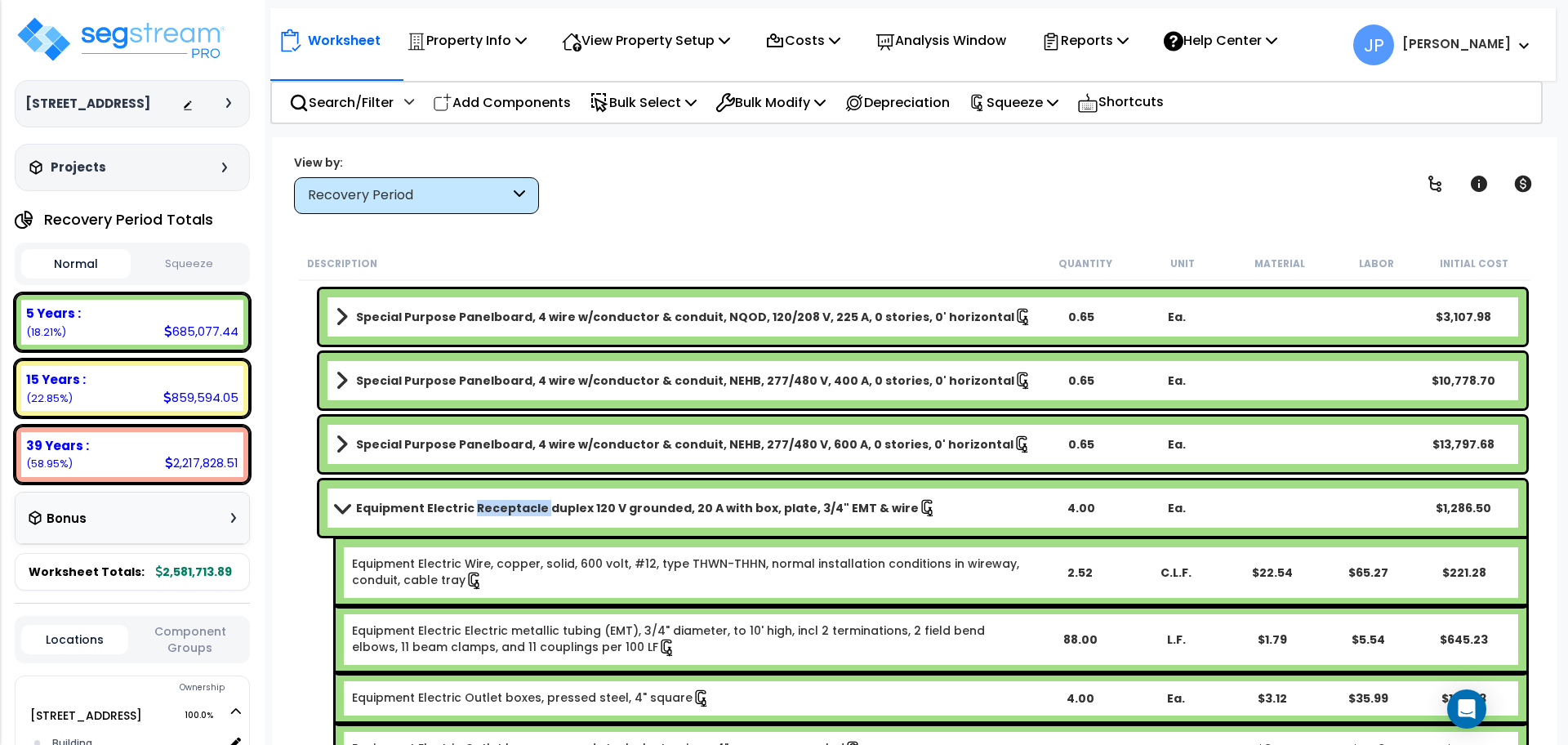
click at [502, 506] on b "Equipment Electric Receptacle duplex 120 V grounded, 20 A with box, plate, 3/4"…" at bounding box center [637, 508] width 562 height 16
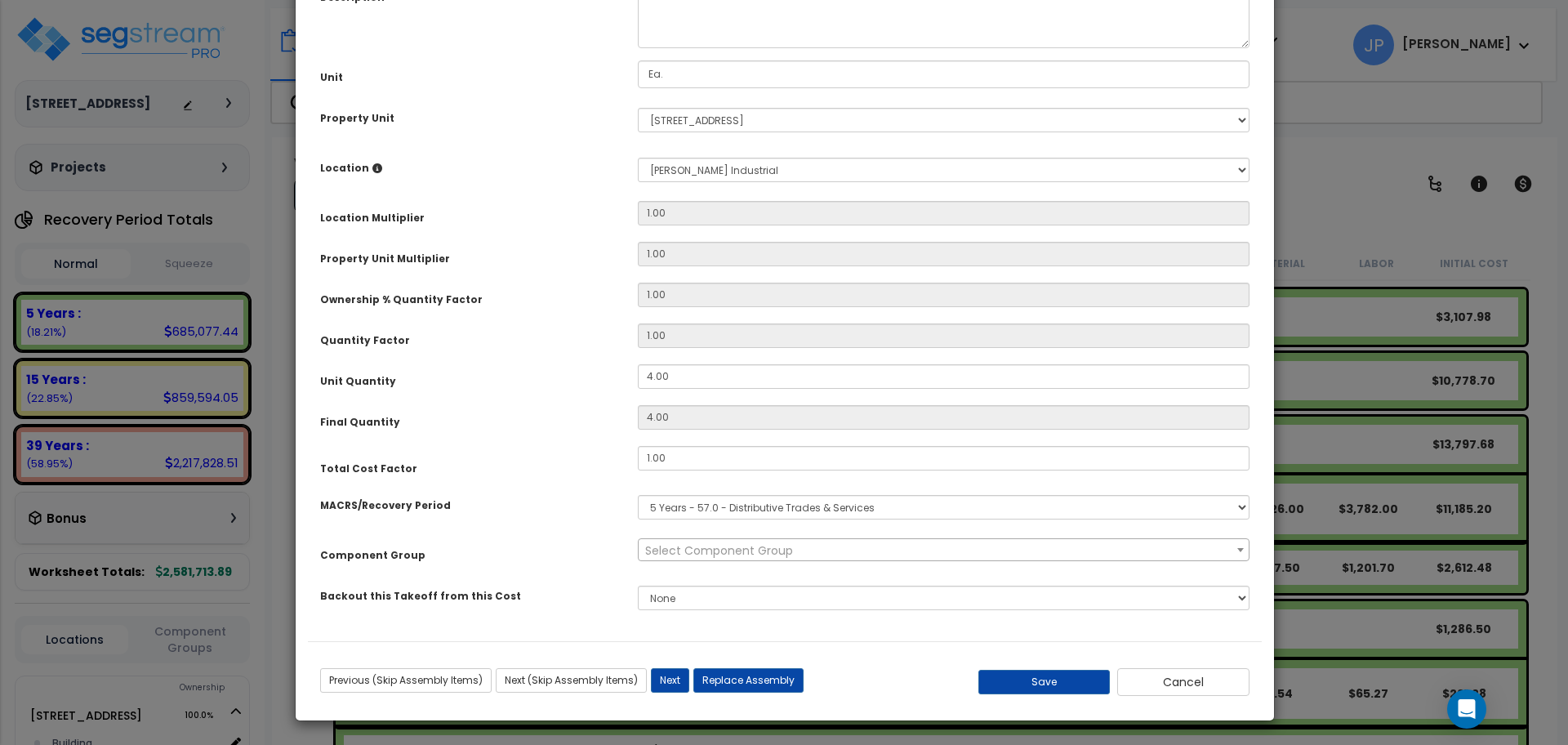
scroll to position [0, 0]
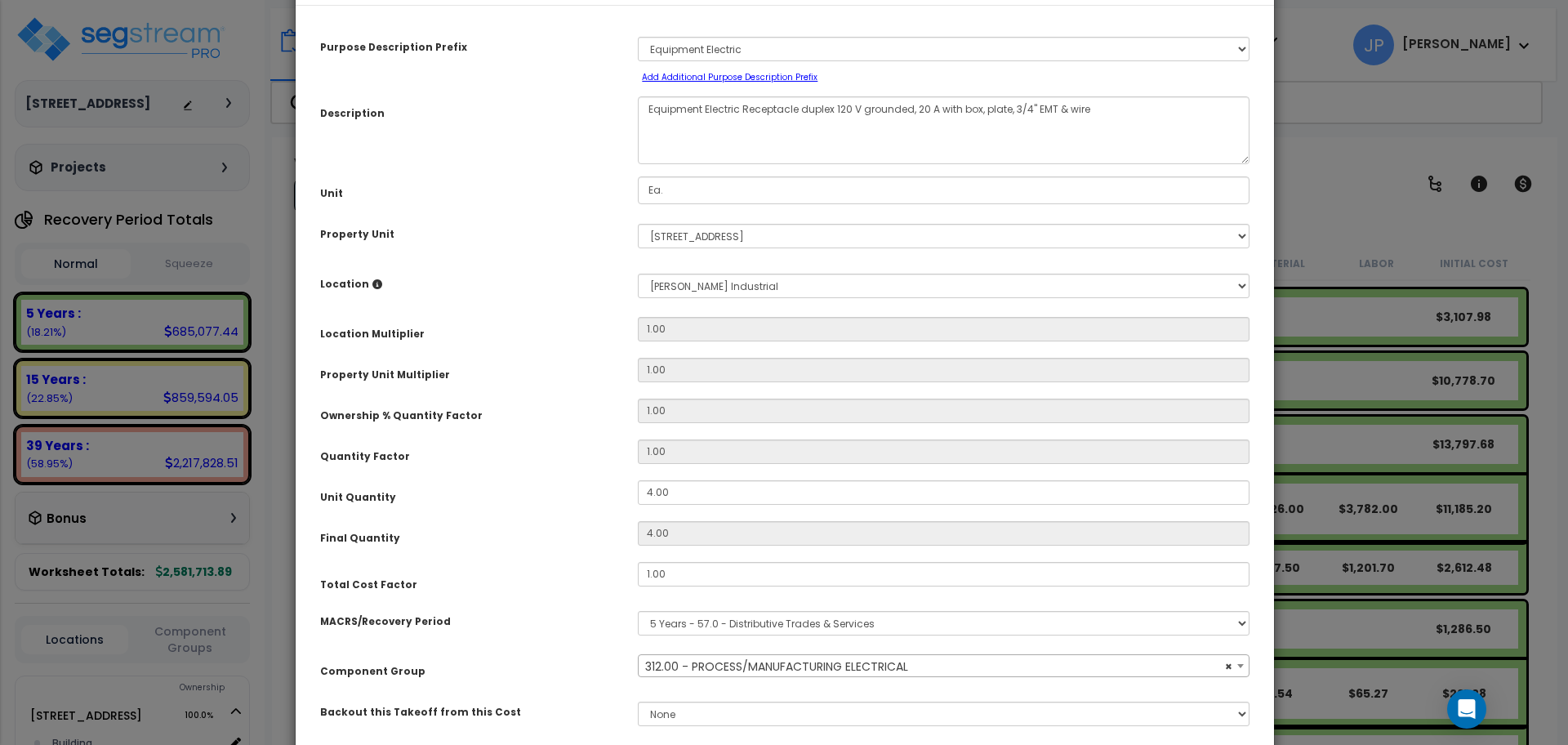
select select "35629"
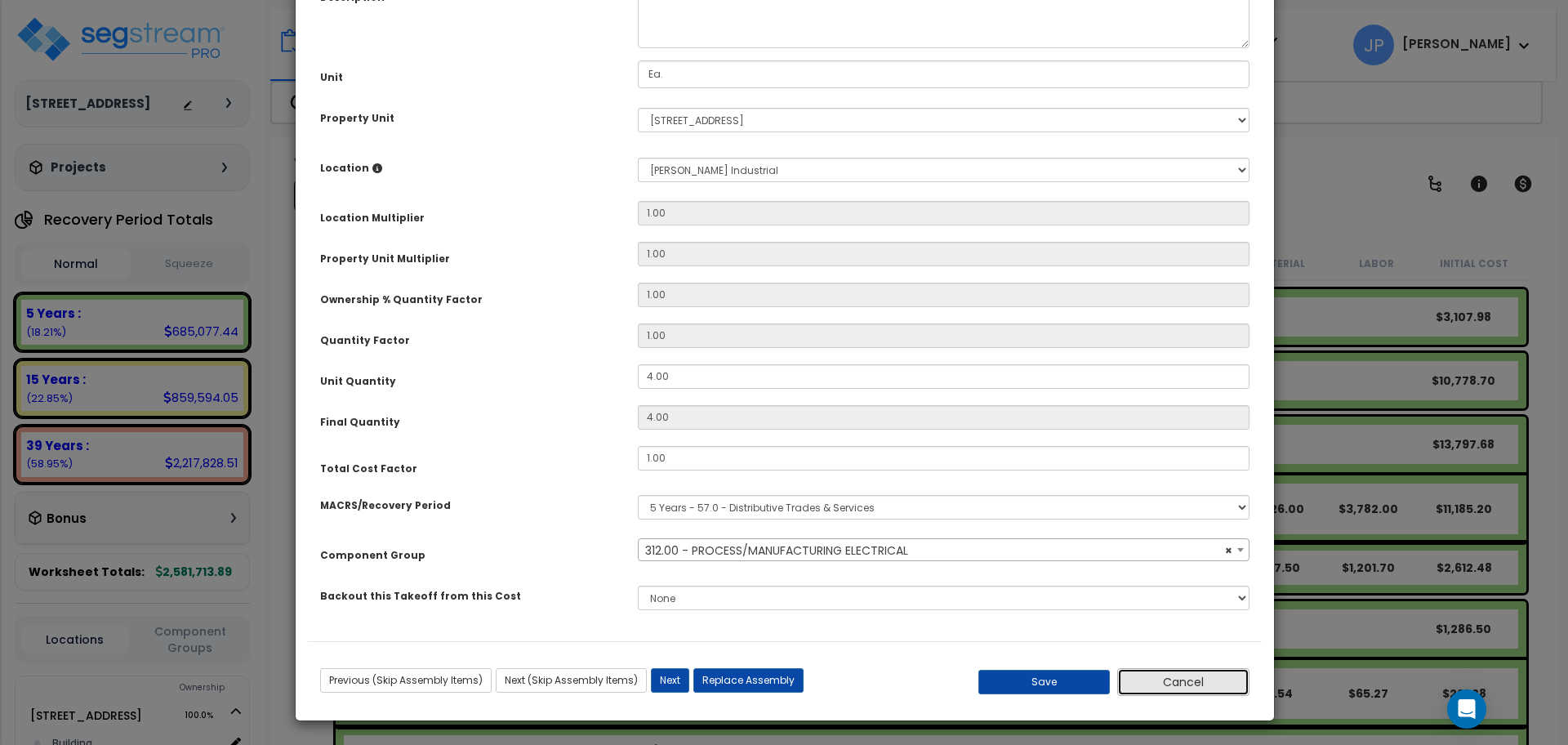
click at [1234, 675] on button "Cancel" at bounding box center [1183, 682] width 132 height 28
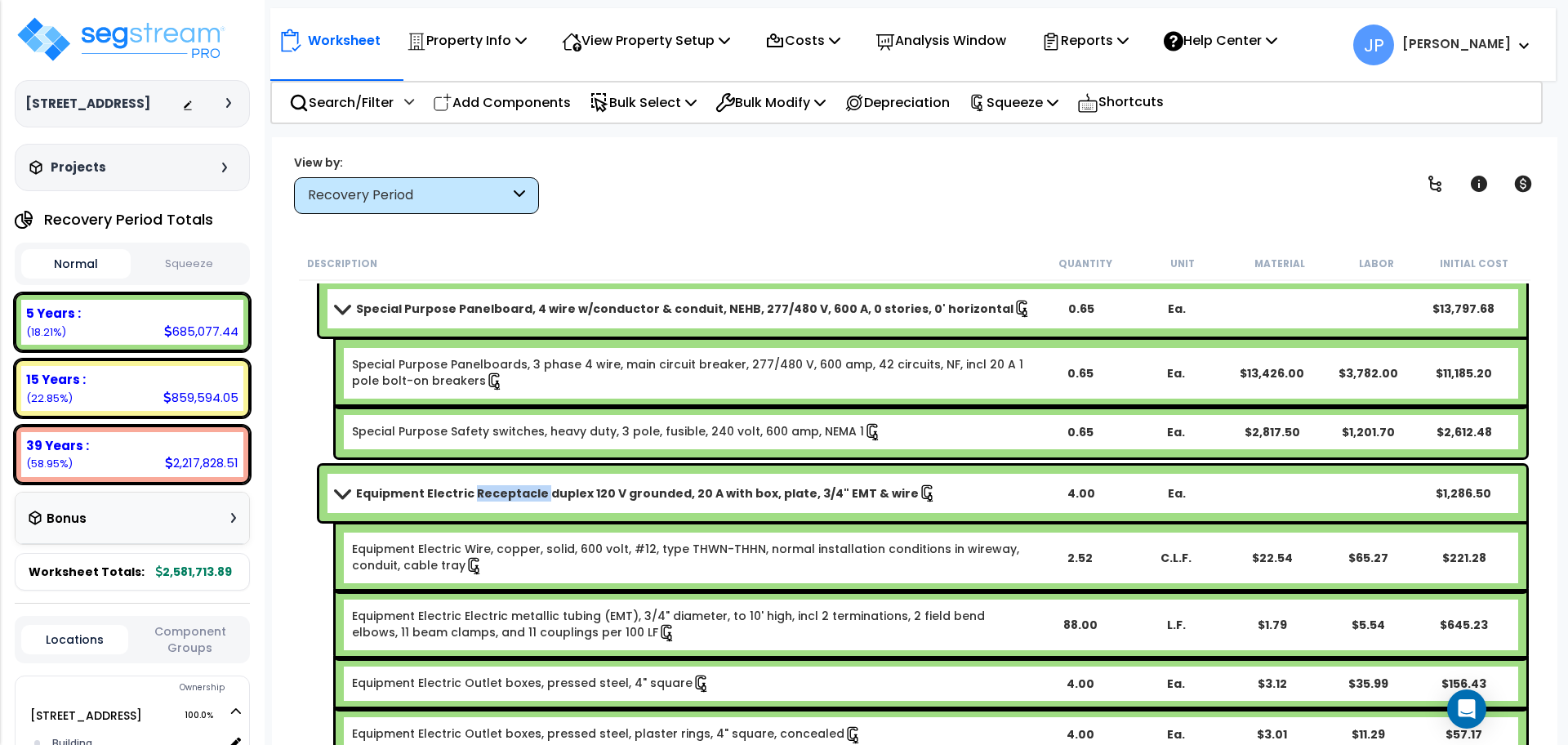
scroll to position [3839, 0]
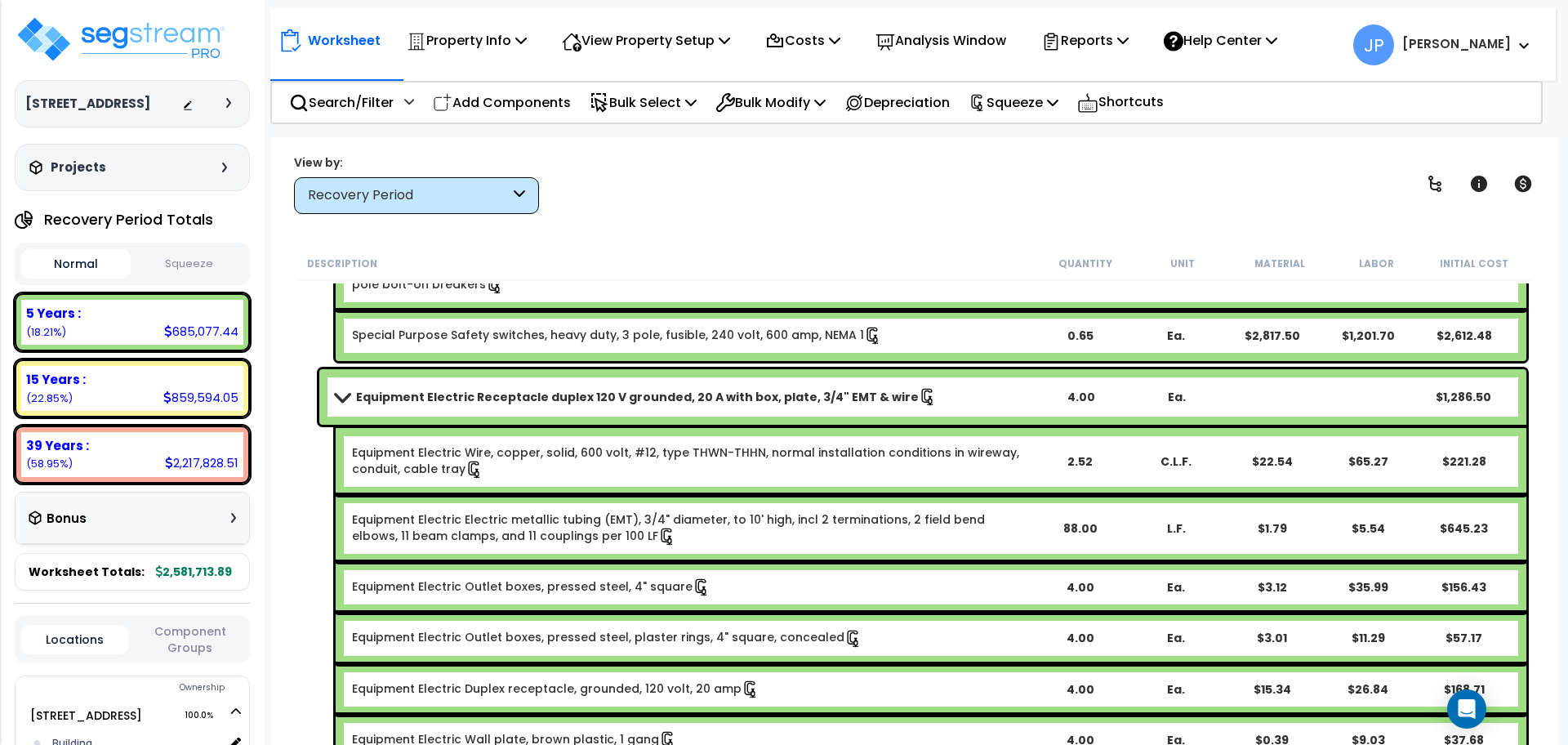
click at [649, 411] on div "Equipment Electric Receptacle duplex 120 V grounded, 20 A with box, plate, 3/4"…" at bounding box center [923, 397] width 1207 height 55
click at [615, 397] on b "Equipment Electric Receptacle duplex 120 V grounded, 20 A with box, plate, 3/4"…" at bounding box center [637, 397] width 562 height 16
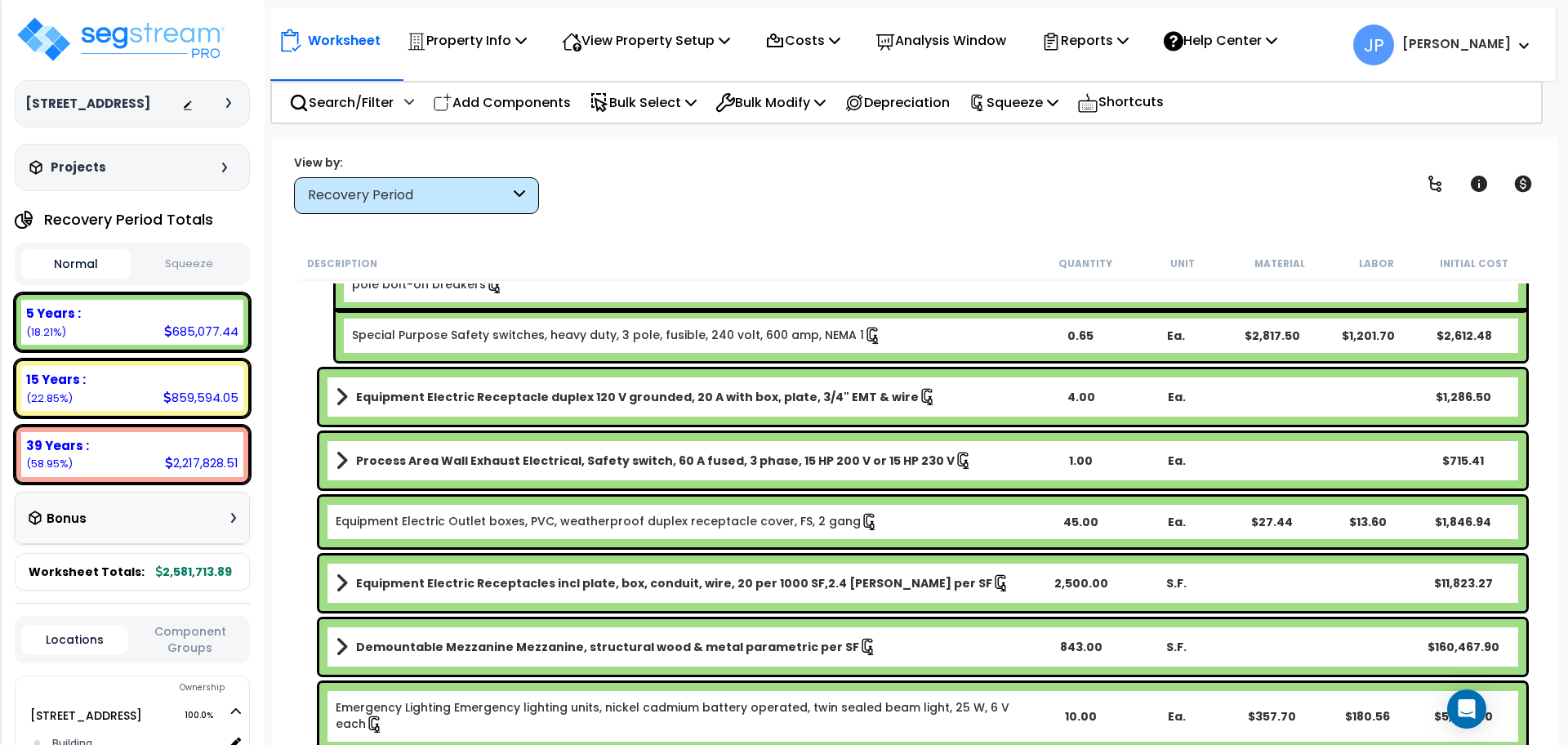
scroll to position [3917, 0]
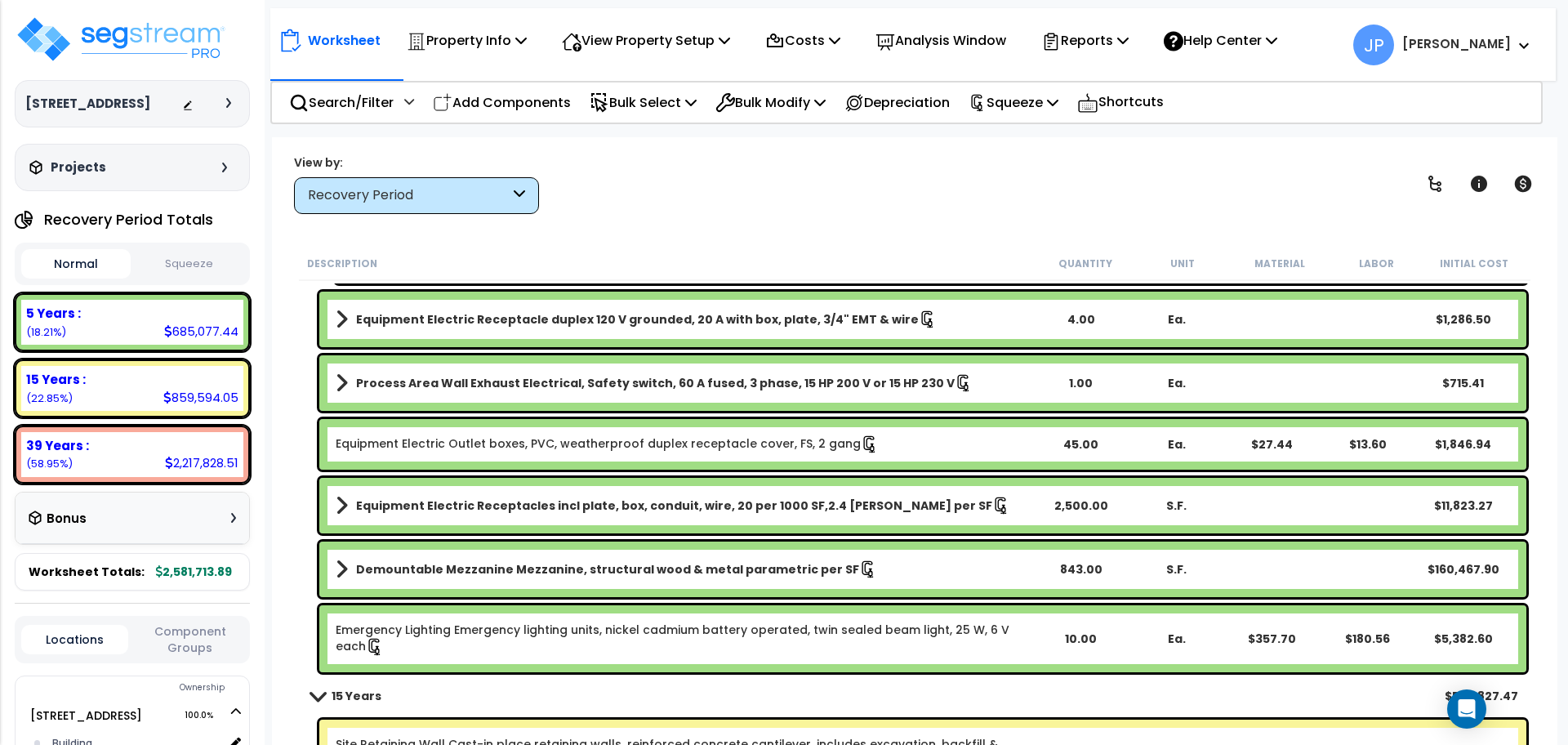
click at [546, 384] on b "Process Area Wall Exhaust Electrical, Safety switch, 60 A fused, 3 phase, 15 HP…" at bounding box center [655, 383] width 599 height 16
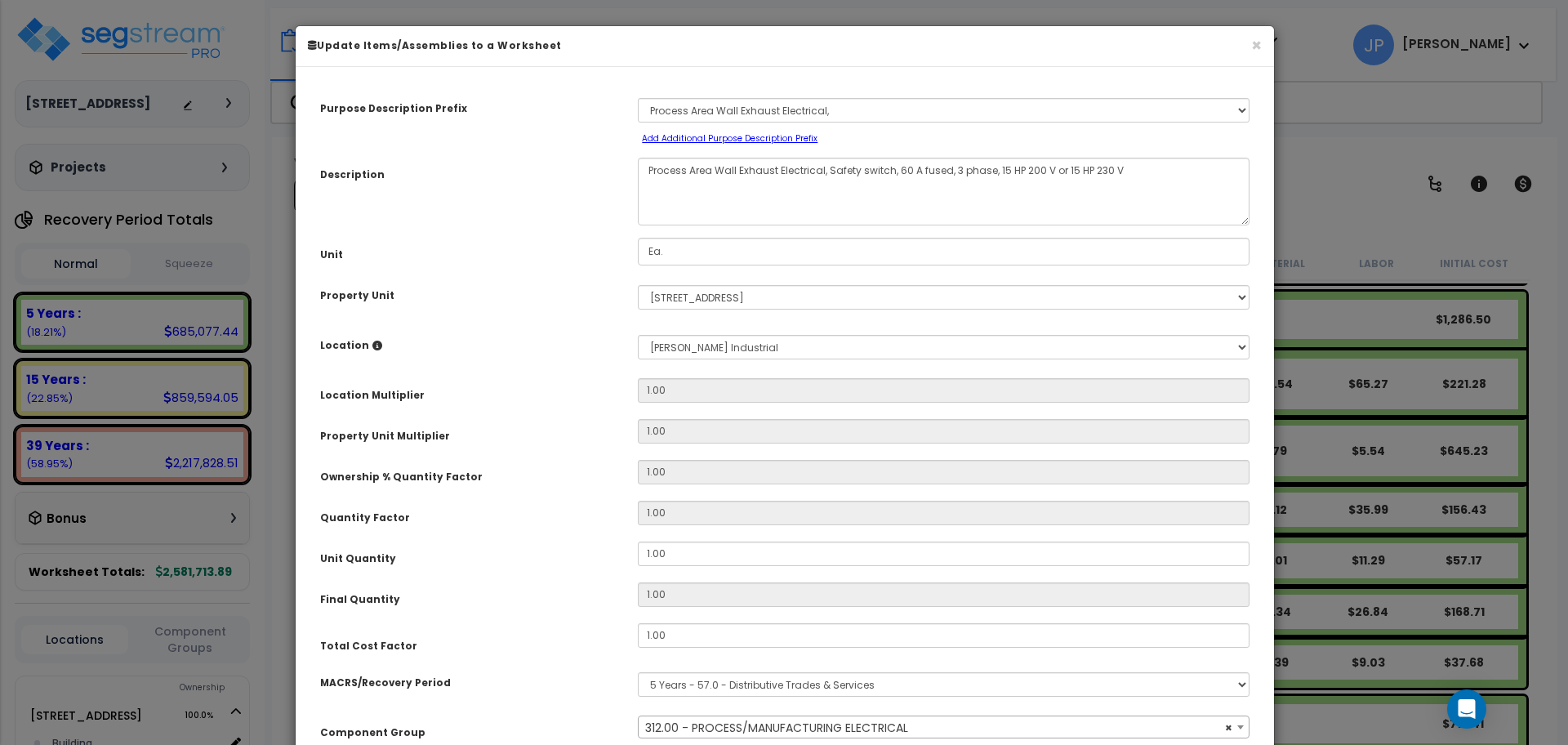
scroll to position [159, 0]
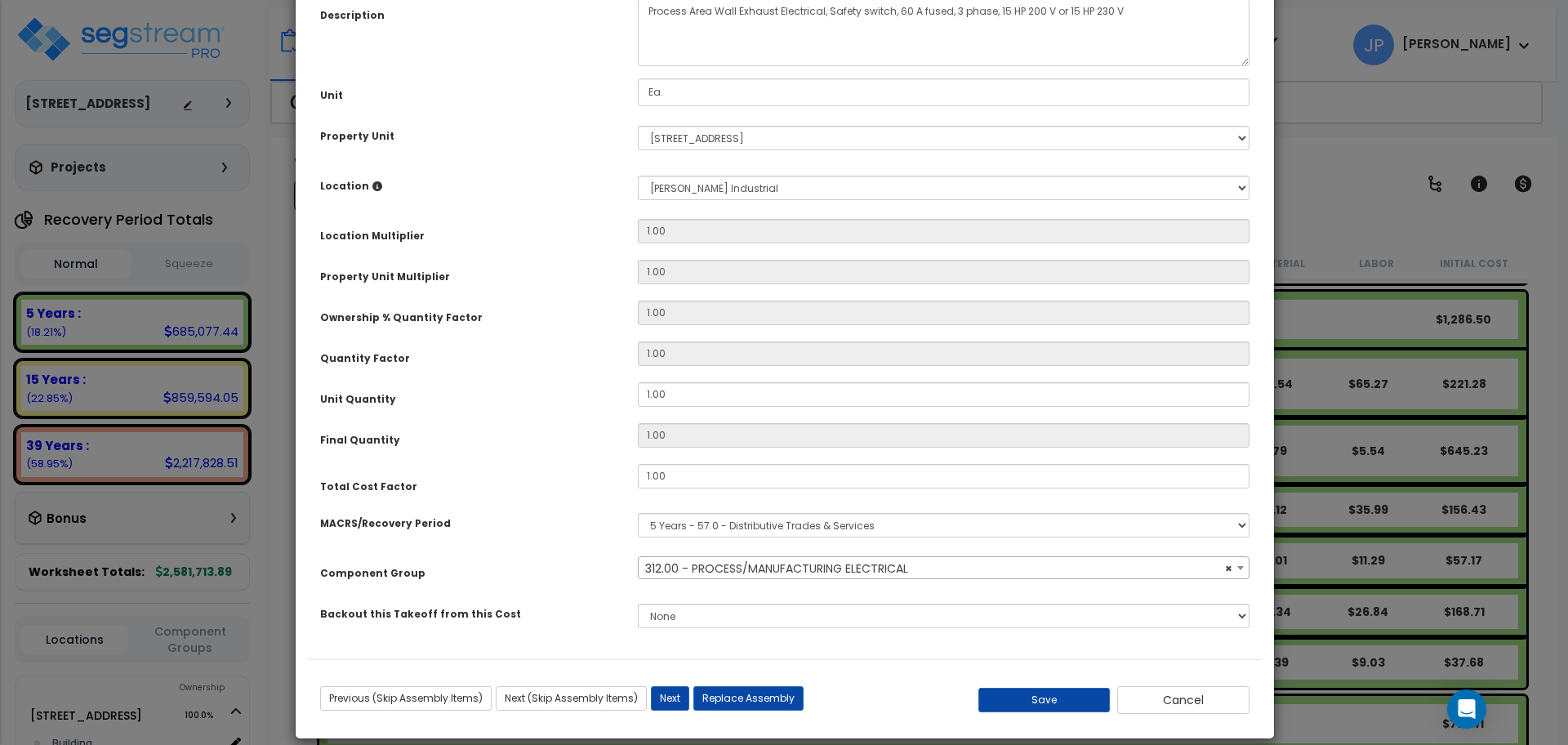
select select "35629"
click at [1158, 702] on button "Cancel" at bounding box center [1183, 700] width 132 height 28
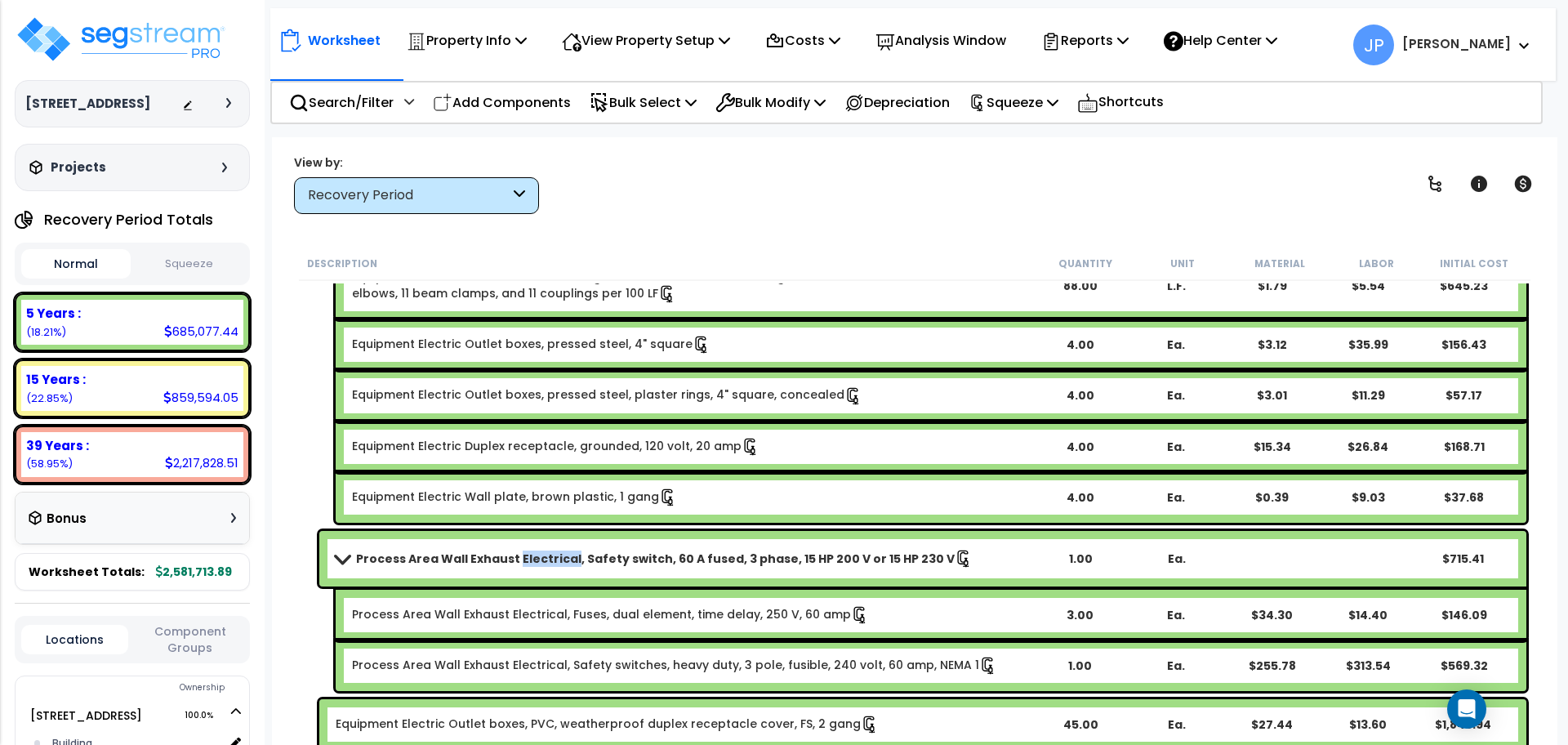
scroll to position [4084, 0]
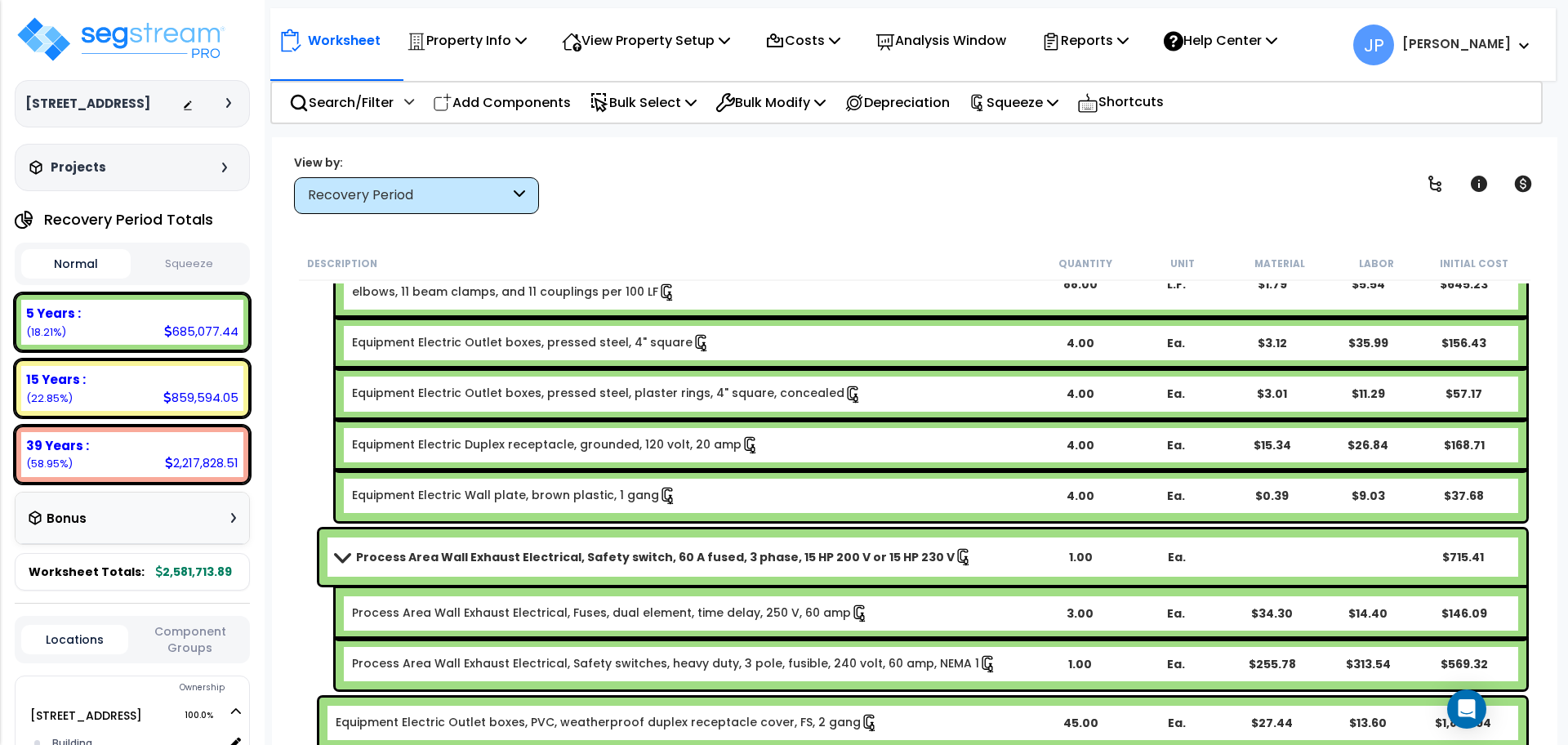
click at [481, 561] on b "Process Area Wall Exhaust Electrical, Safety switch, 60 A fused, 3 phase, 15 HP…" at bounding box center [655, 557] width 599 height 16
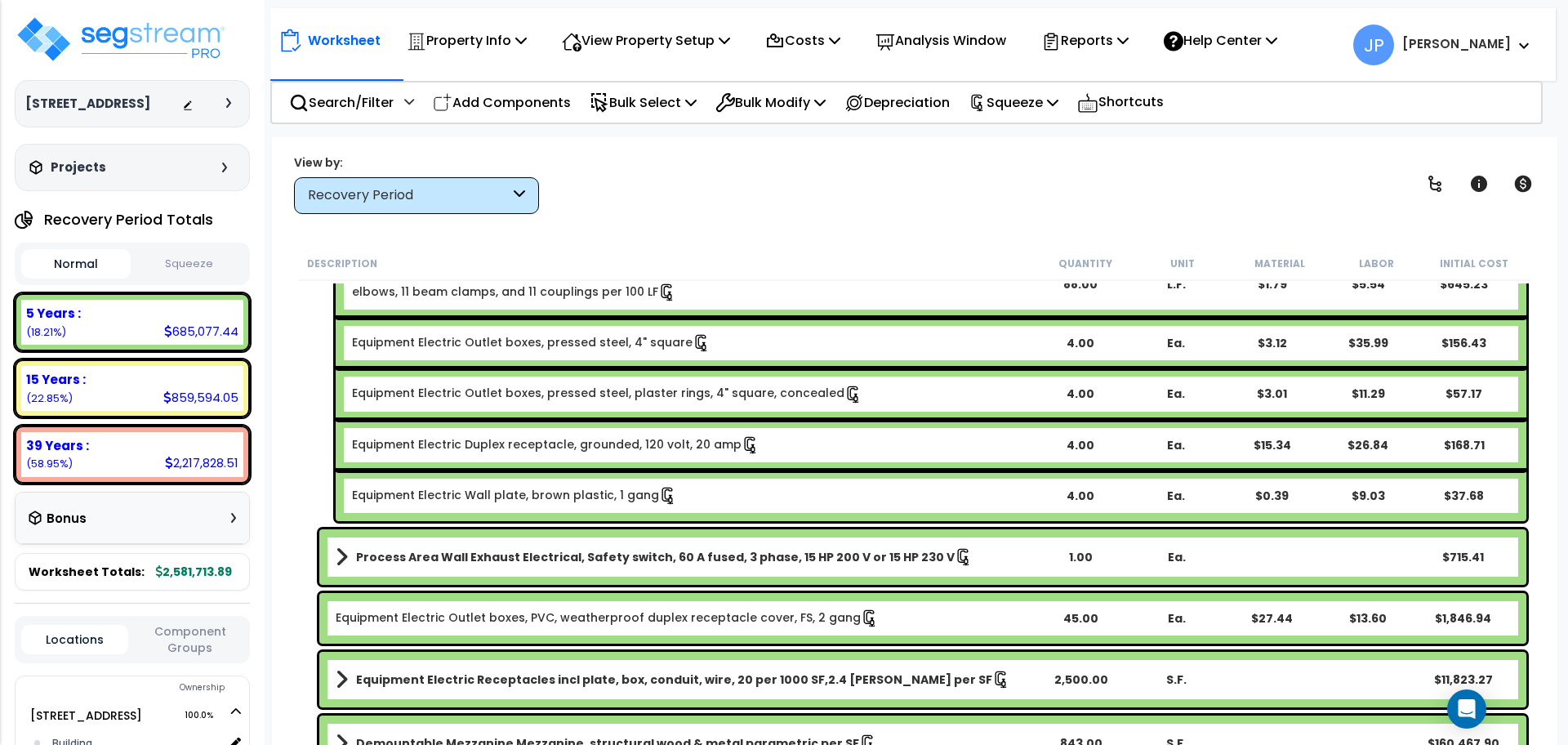
click at [469, 557] on b "Process Area Wall Exhaust Electrical, Safety switch, 60 A fused, 3 phase, 15 HP…" at bounding box center [655, 557] width 599 height 16
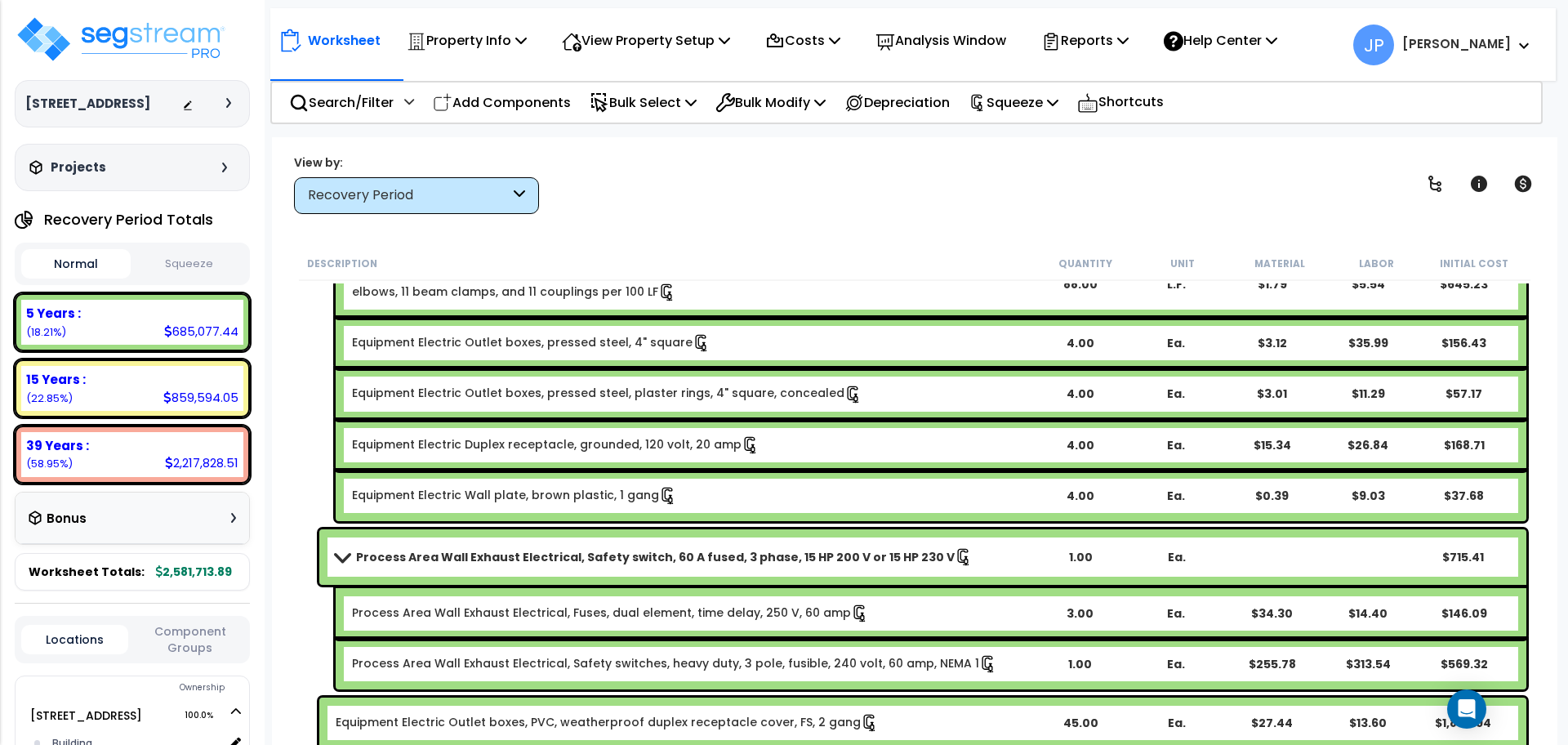
click at [469, 557] on b "Process Area Wall Exhaust Electrical, Safety switch, 60 A fused, 3 phase, 15 HP…" at bounding box center [655, 557] width 599 height 16
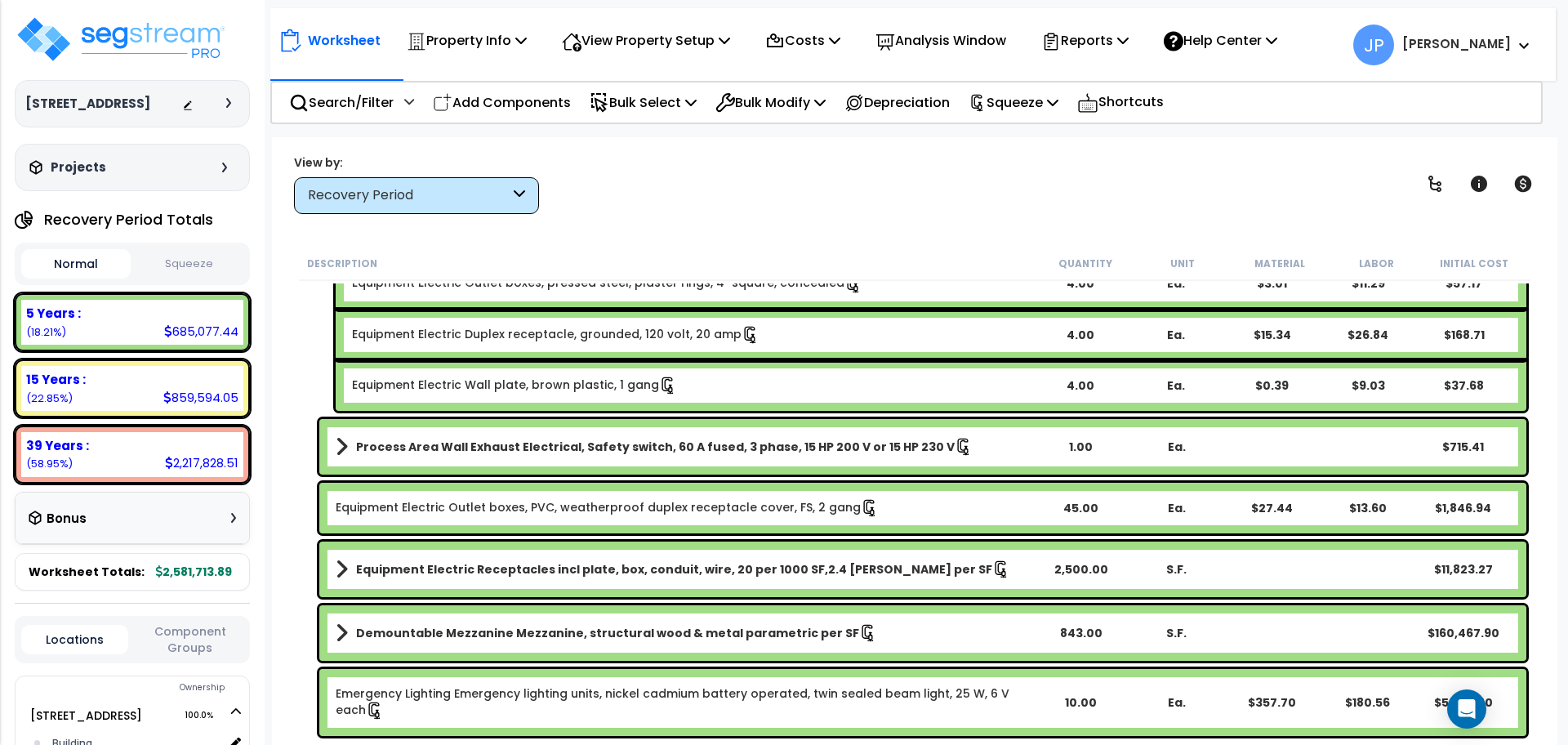
scroll to position [4237, 0]
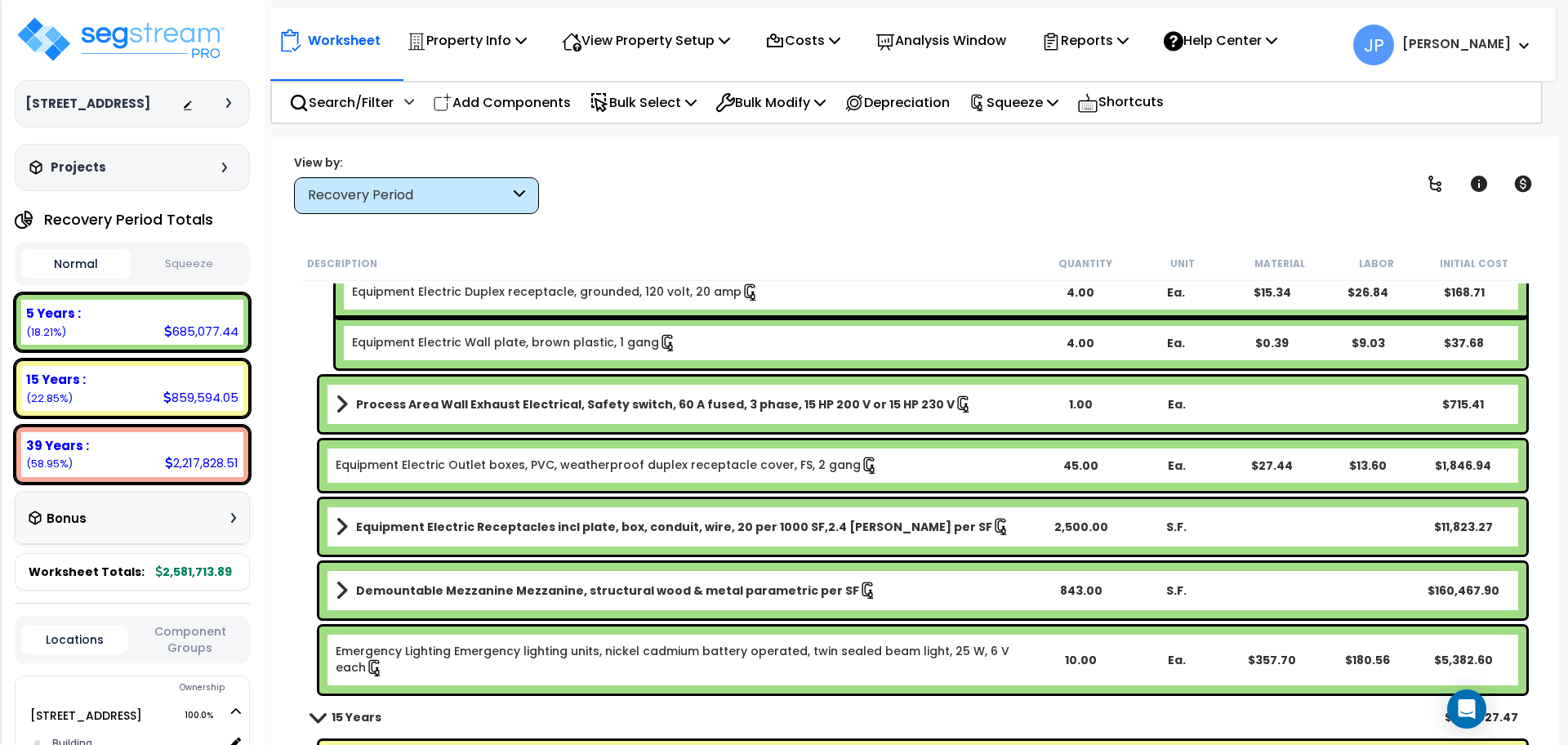
click at [447, 471] on link "Equipment Electric Outlet boxes, PVC, weatherproof duplex receptacle cover, FS,…" at bounding box center [607, 465] width 543 height 18
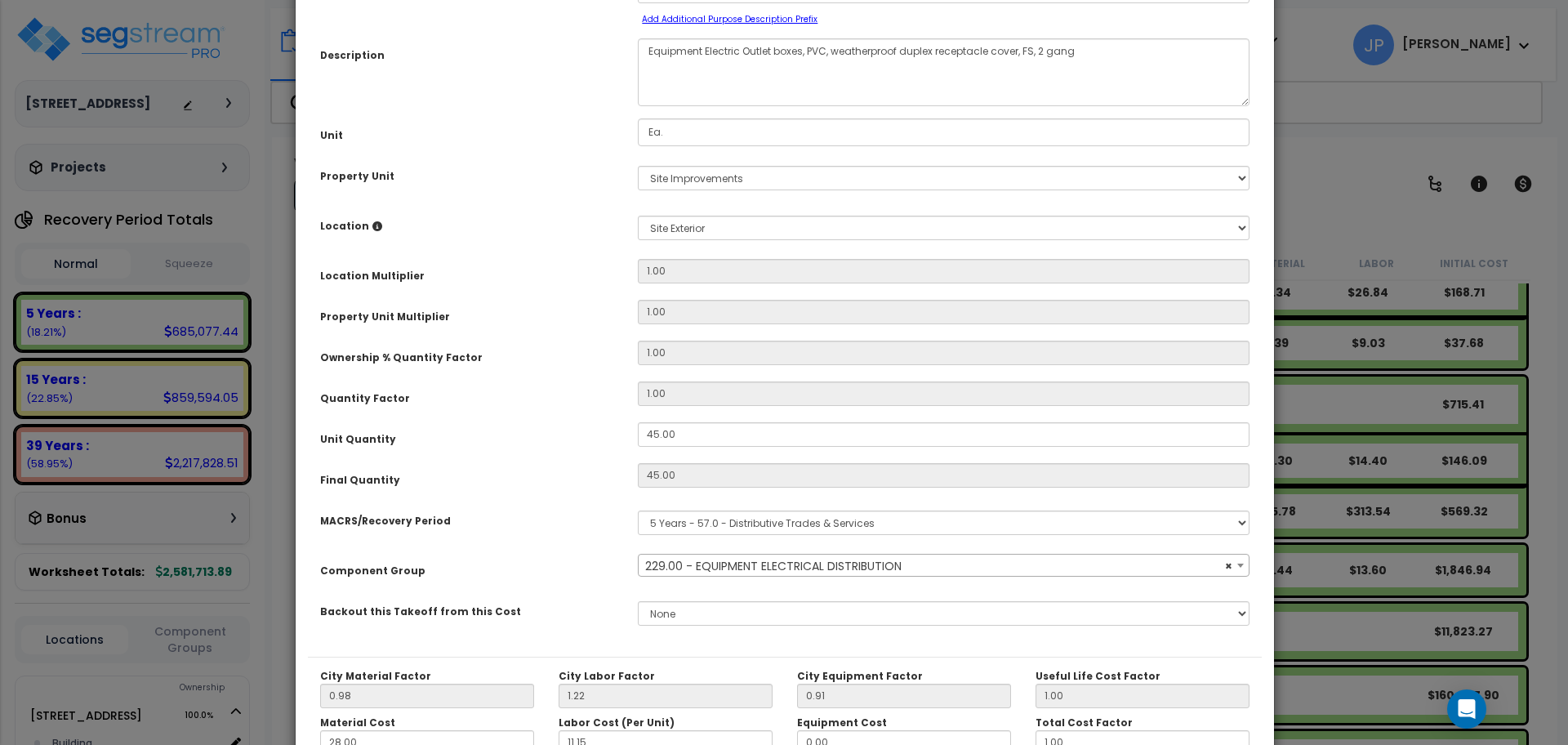
scroll to position [121, 0]
select select "35557"
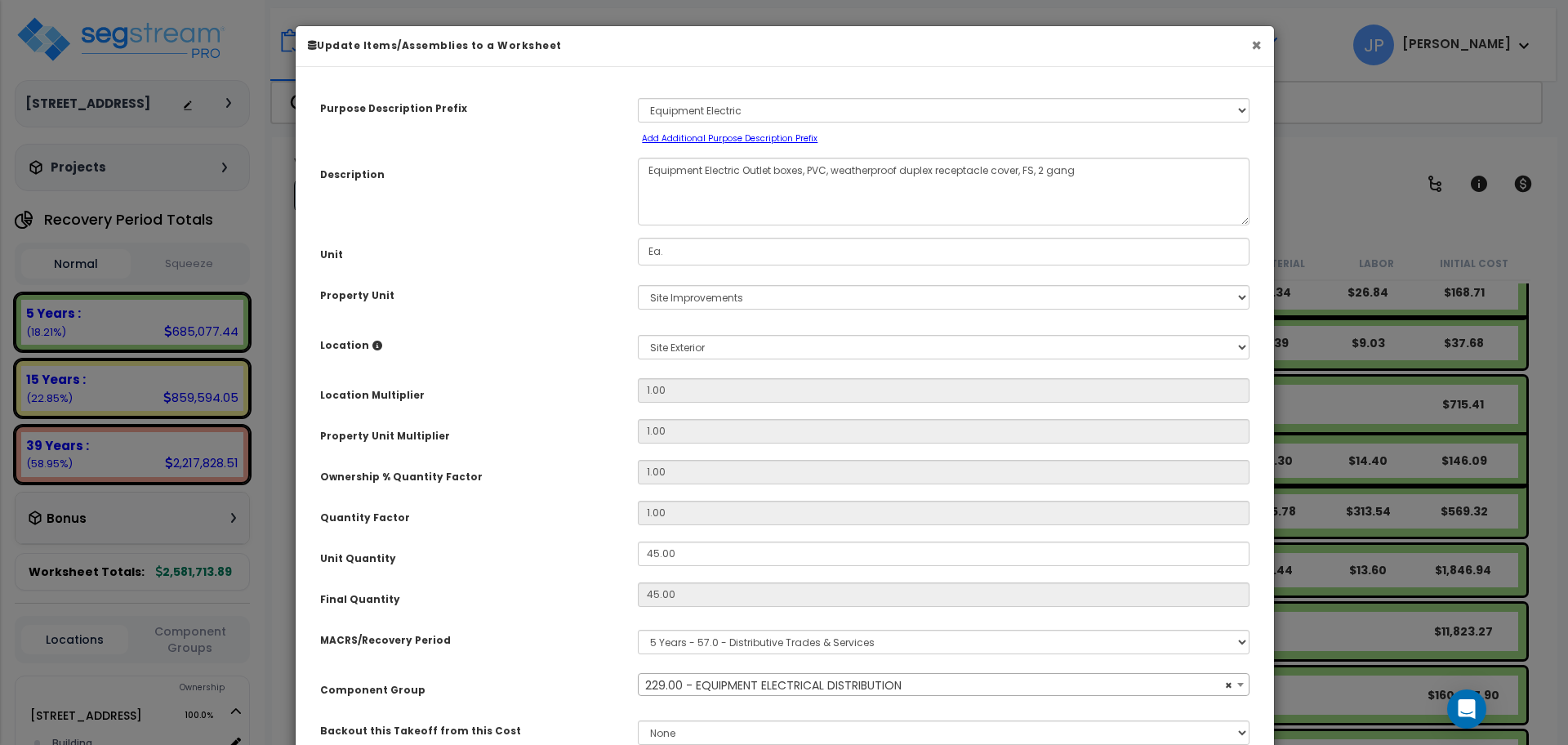
click at [1254, 42] on button "×" at bounding box center [1256, 46] width 10 height 17
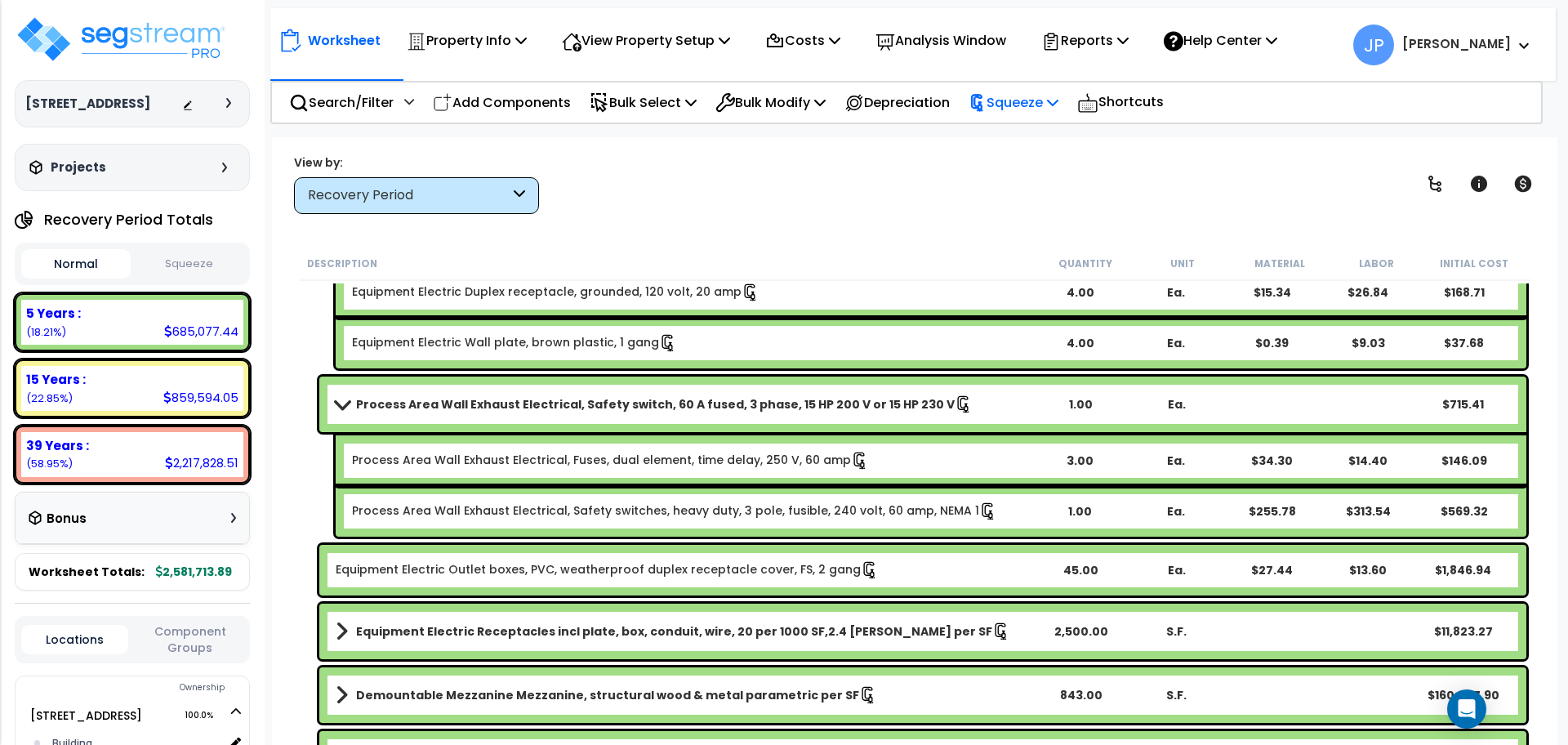
click at [1030, 96] on p "Squeeze" at bounding box center [1013, 103] width 90 height 22
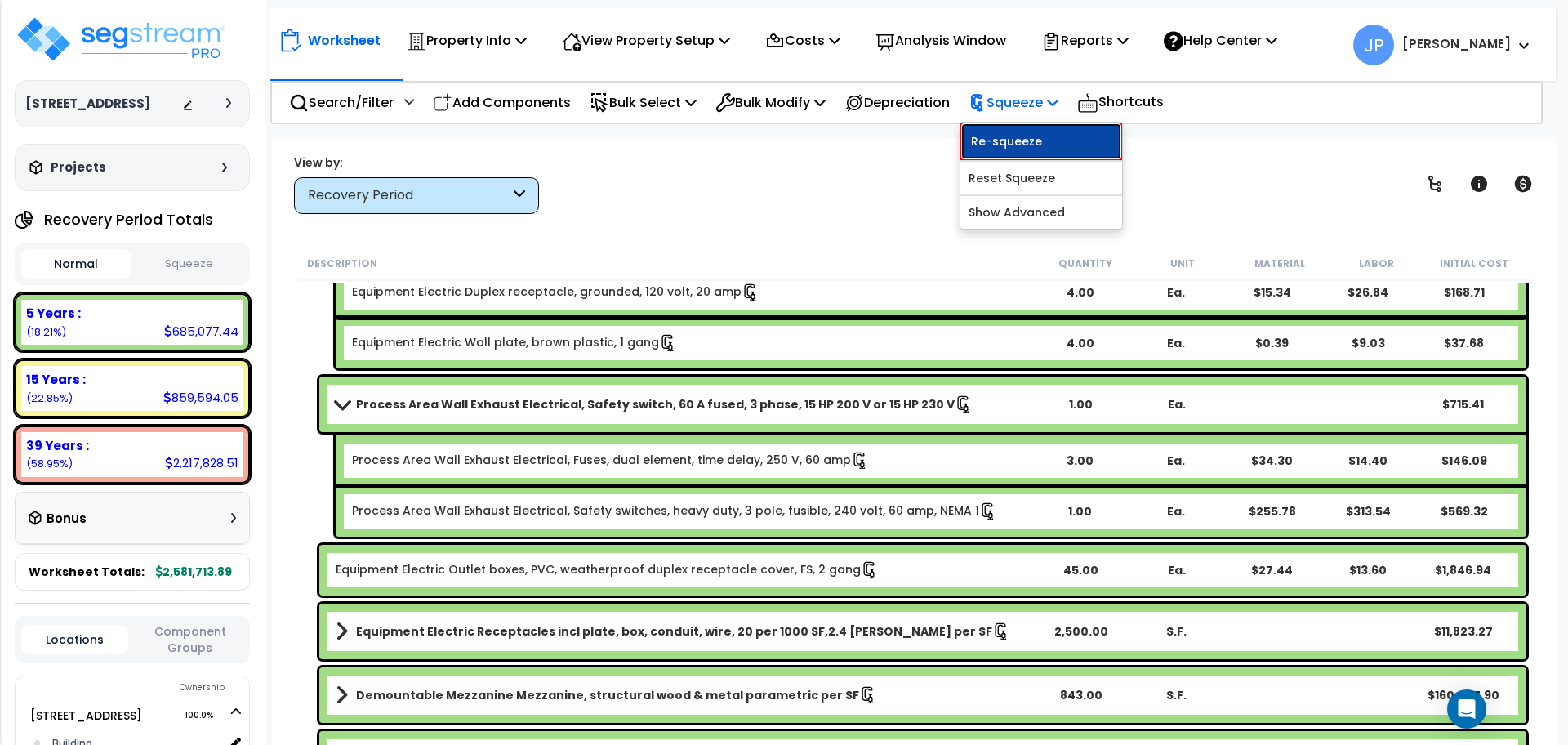
click at [995, 138] on link "Re-squeeze" at bounding box center [1041, 141] width 162 height 37
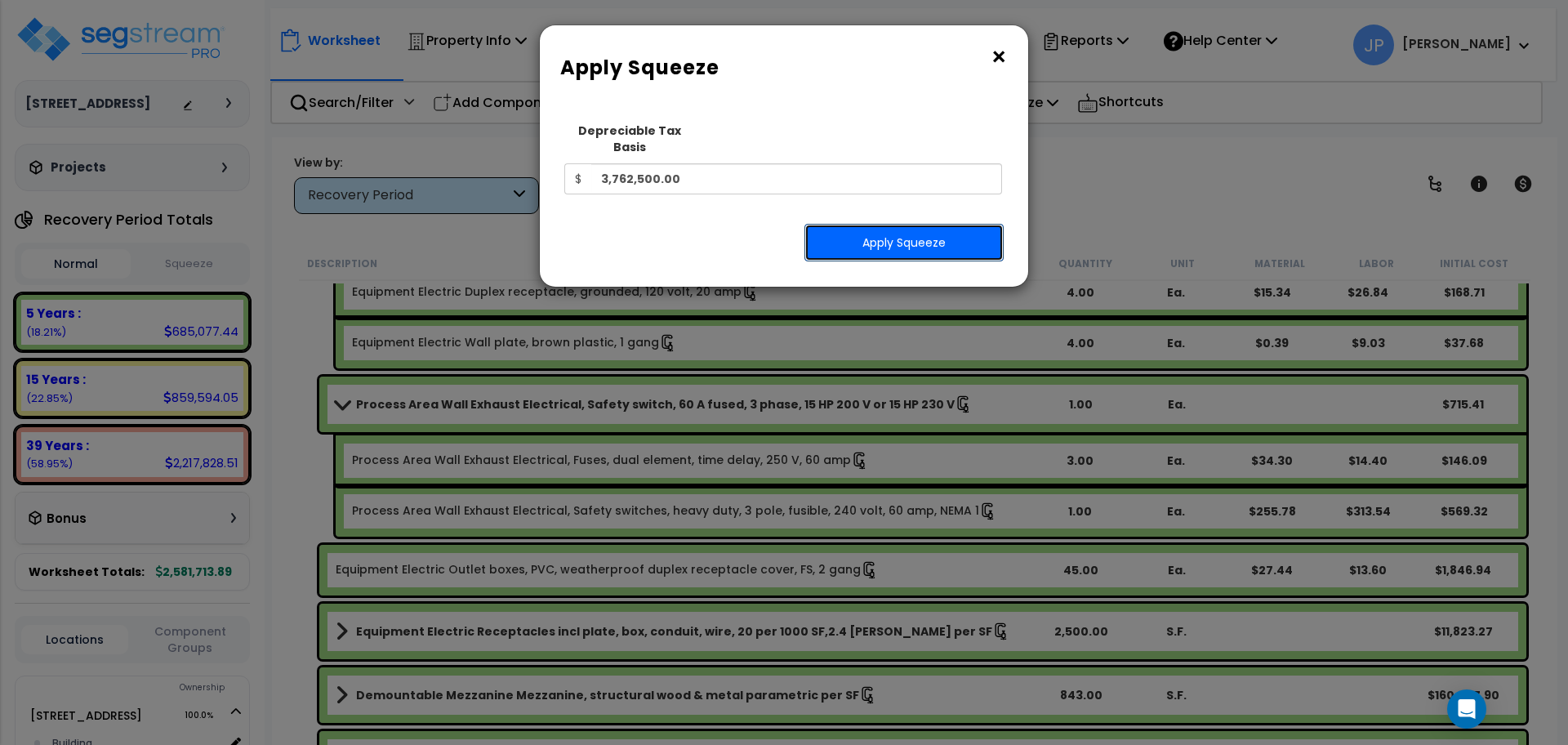
click at [922, 226] on button "Apply Squeeze" at bounding box center [904, 242] width 200 height 37
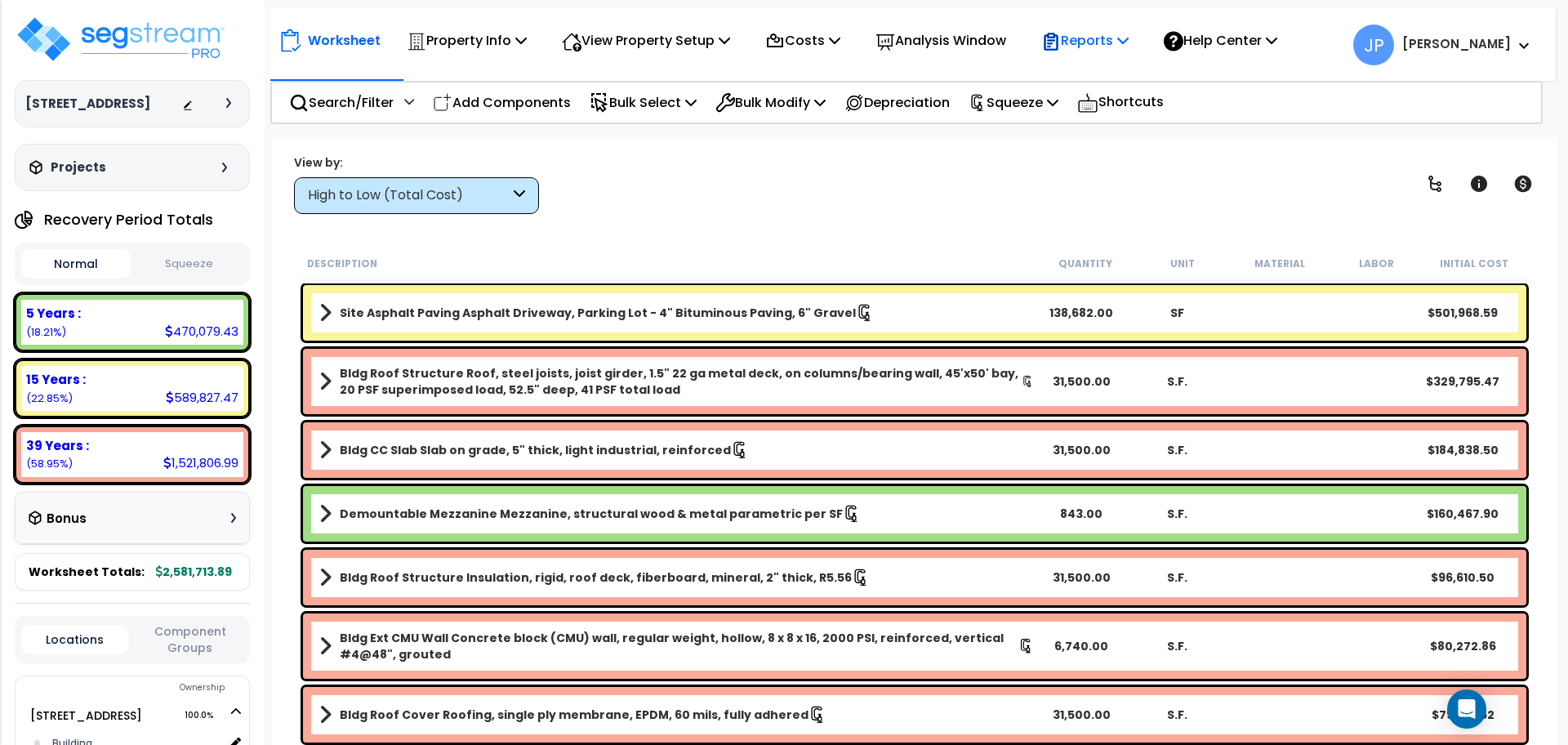
click at [1088, 54] on div "Reports" at bounding box center [1084, 41] width 87 height 38
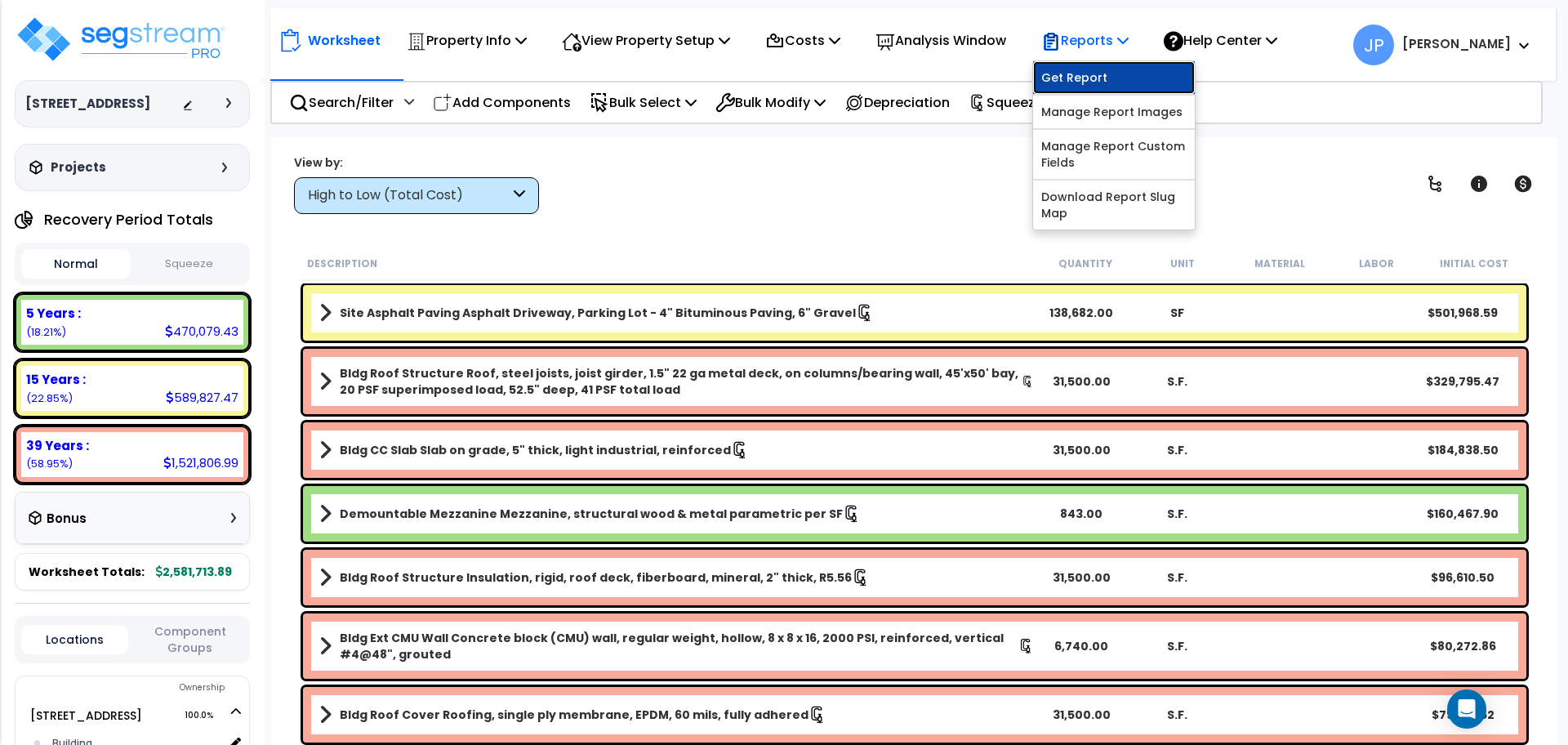
click at [1088, 68] on link "Get Report" at bounding box center [1114, 78] width 162 height 33
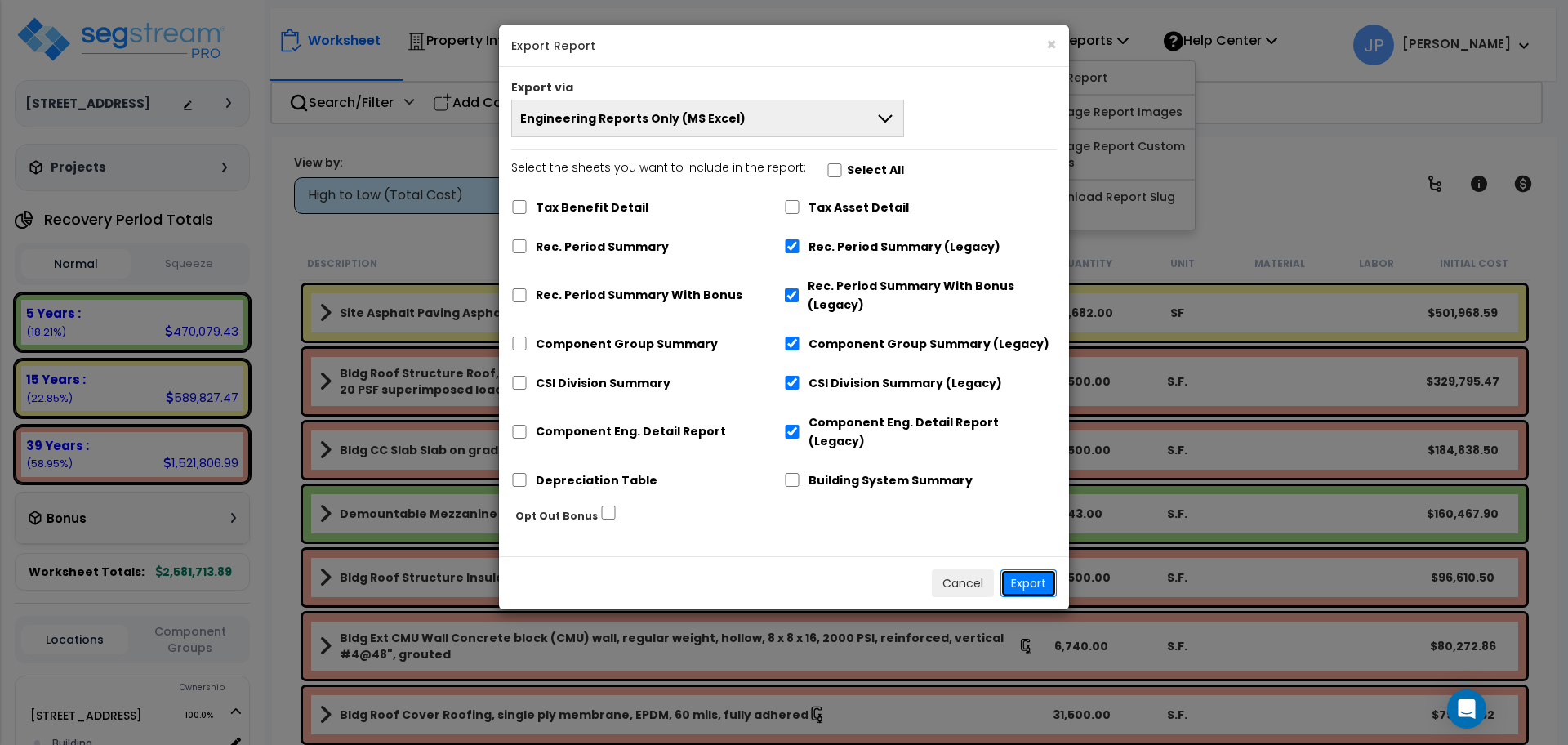
click at [1025, 571] on button "Export" at bounding box center [1028, 583] width 56 height 28
